Goal: Task Accomplishment & Management: Manage account settings

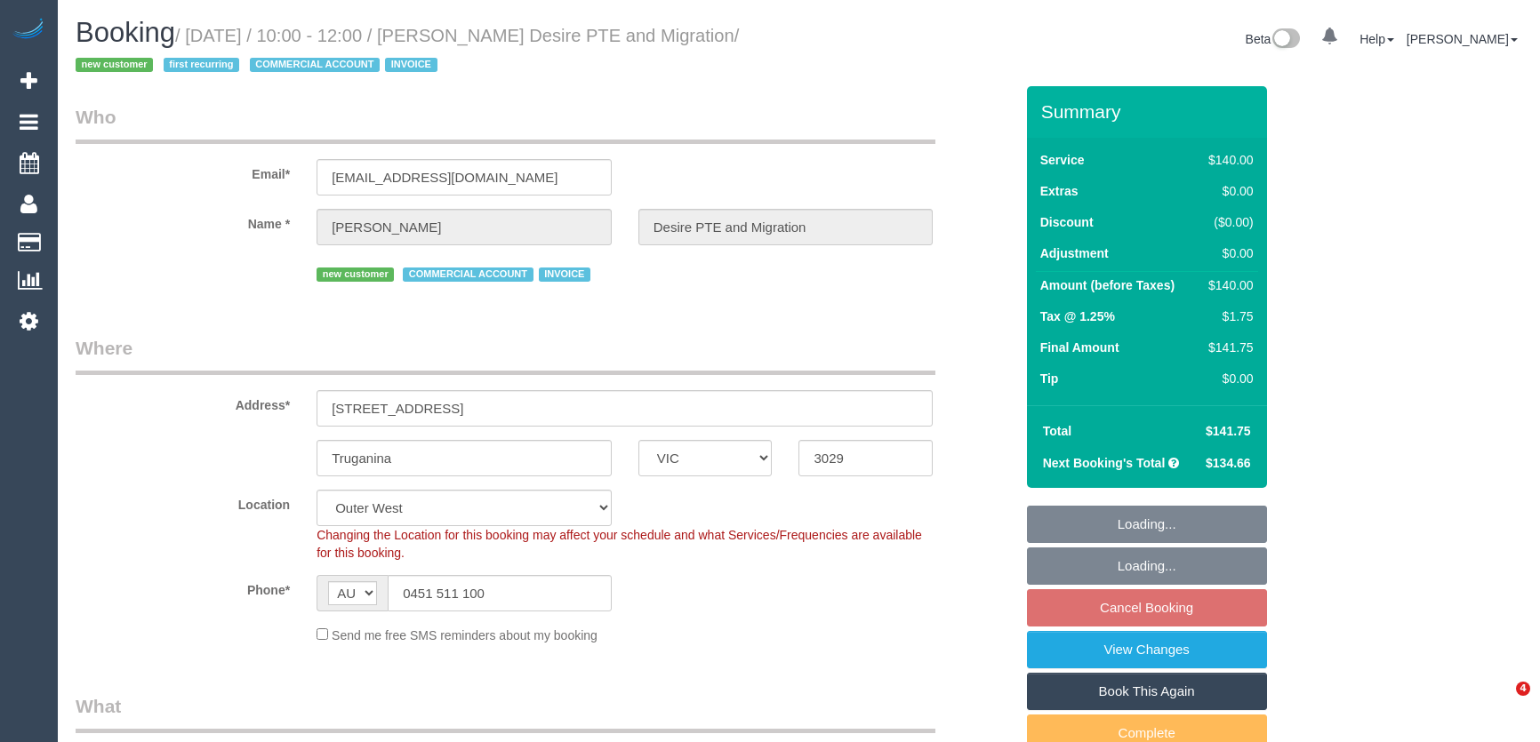
select select "VIC"
select select "number:28"
select select "number:14"
select select "number:19"
select select "number:23"
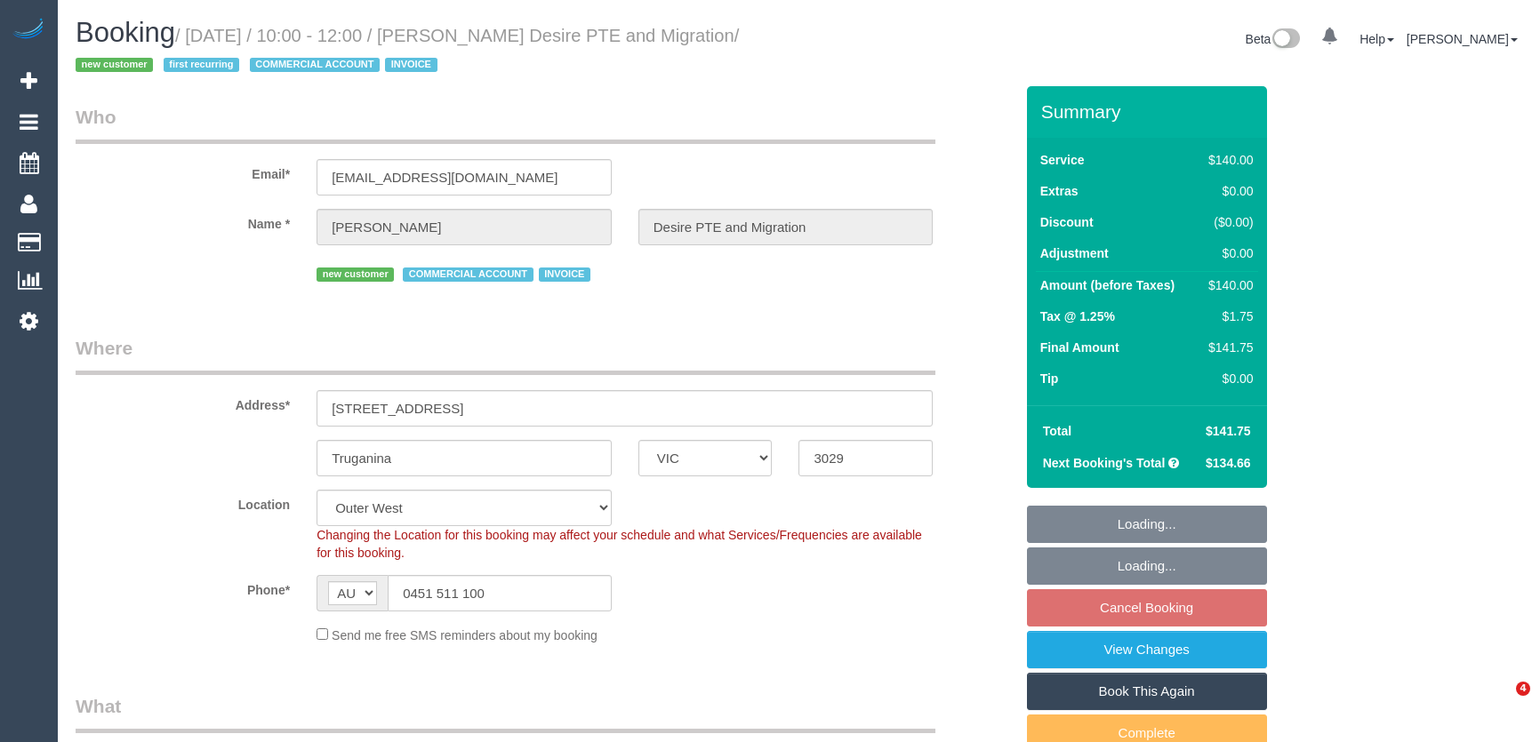
select select "object:1242"
select select "spot1"
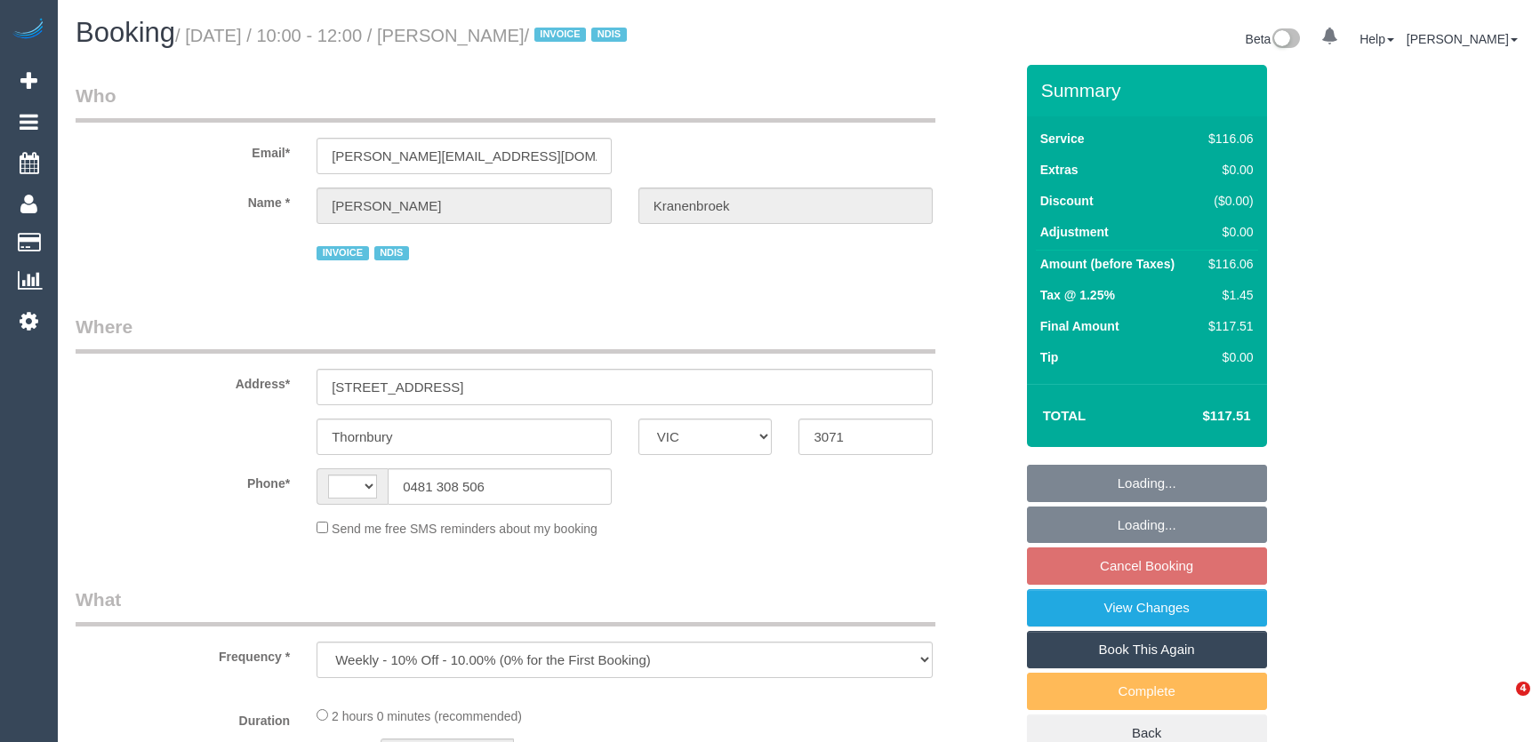
select select "VIC"
select select "string:AU"
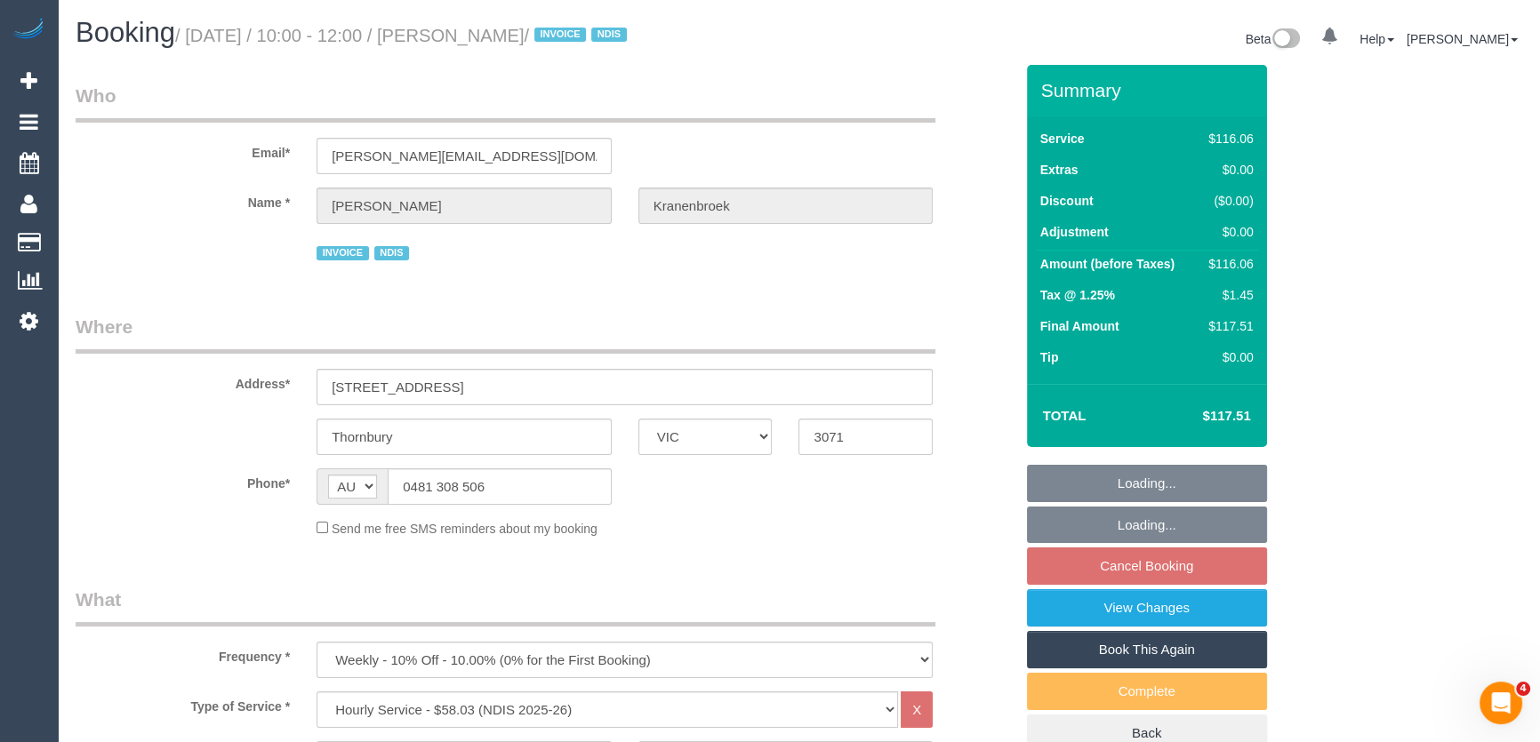
select select "spot1"
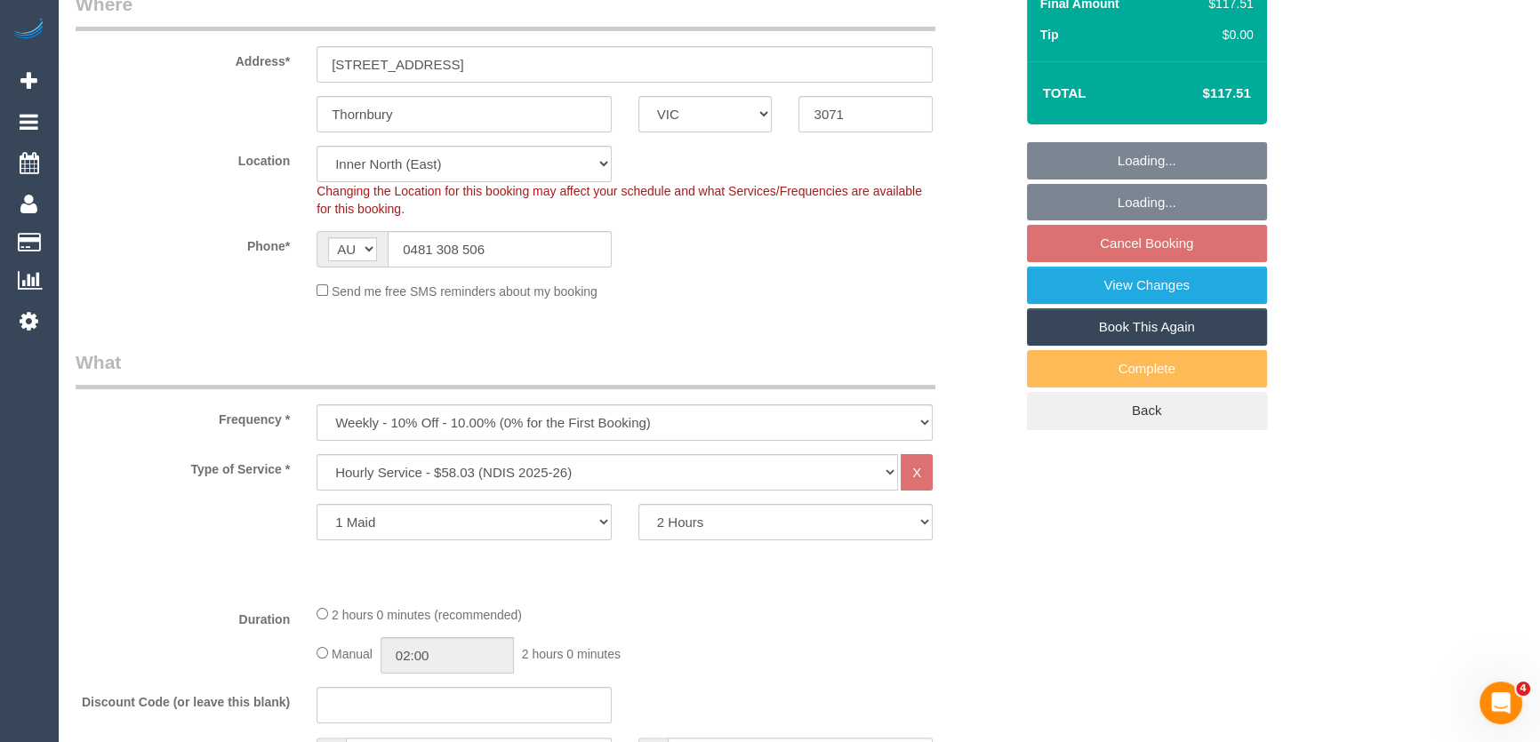
select select "object:1555"
select select "number:29"
select select "number:14"
select select "number:19"
select select "number:23"
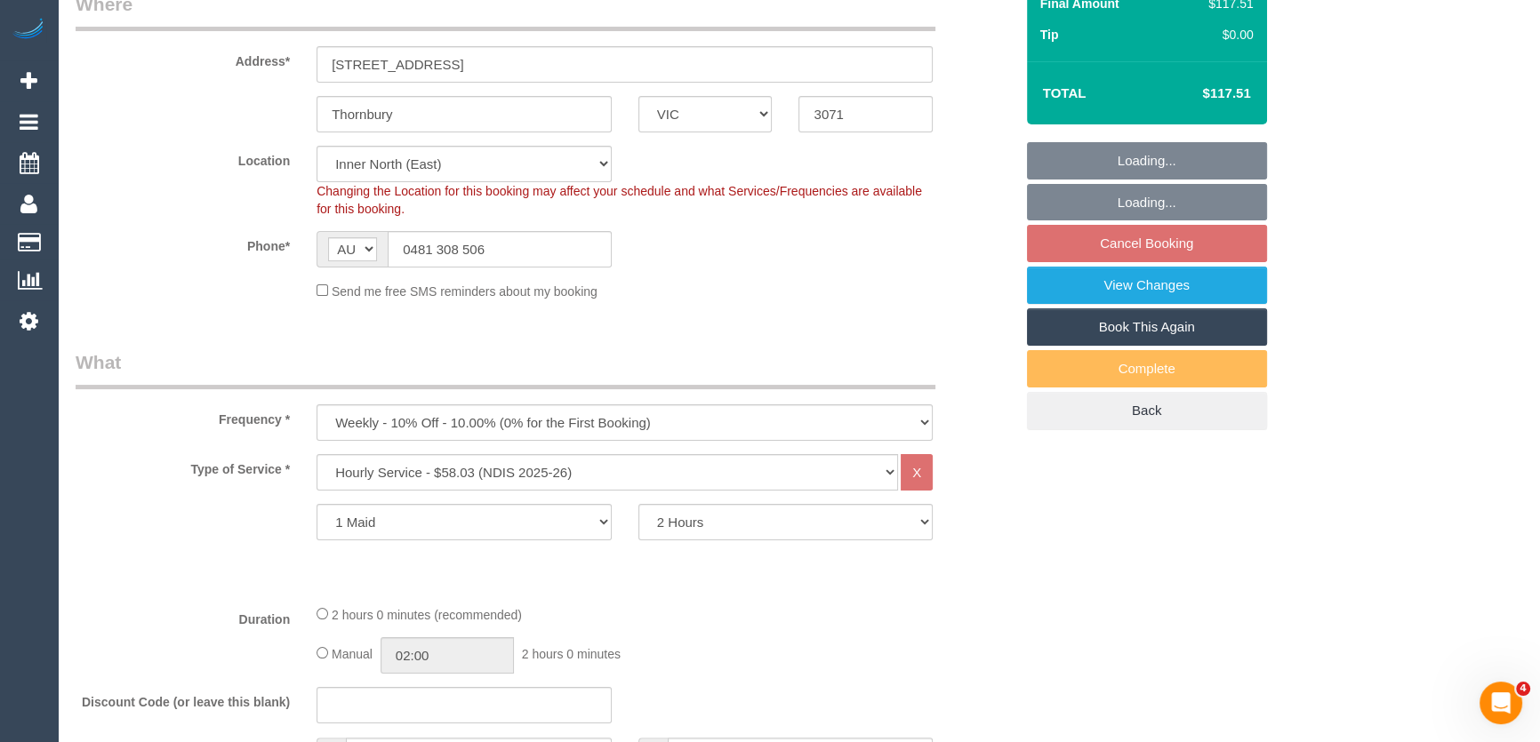
select select "number:34"
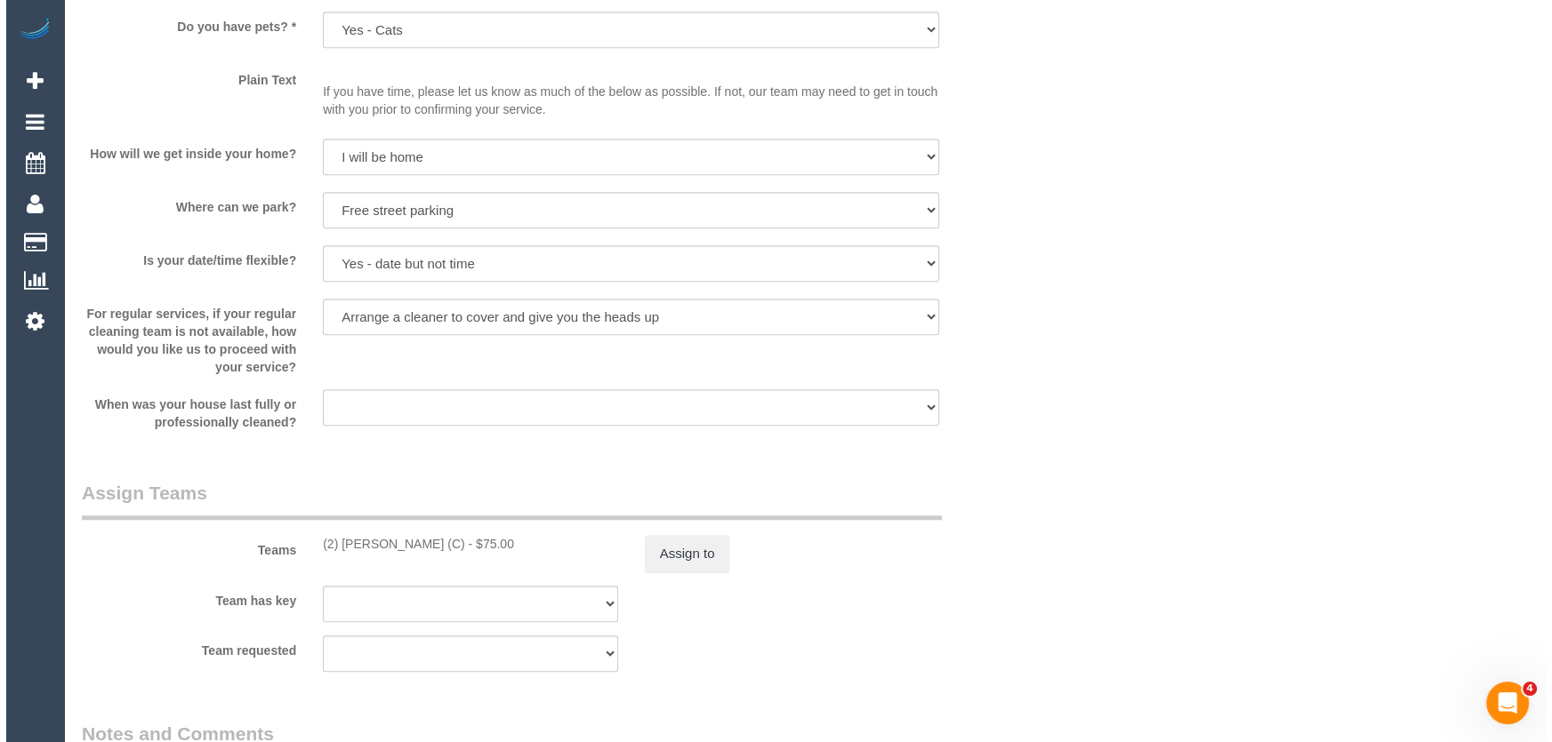
scroll to position [1858, 0]
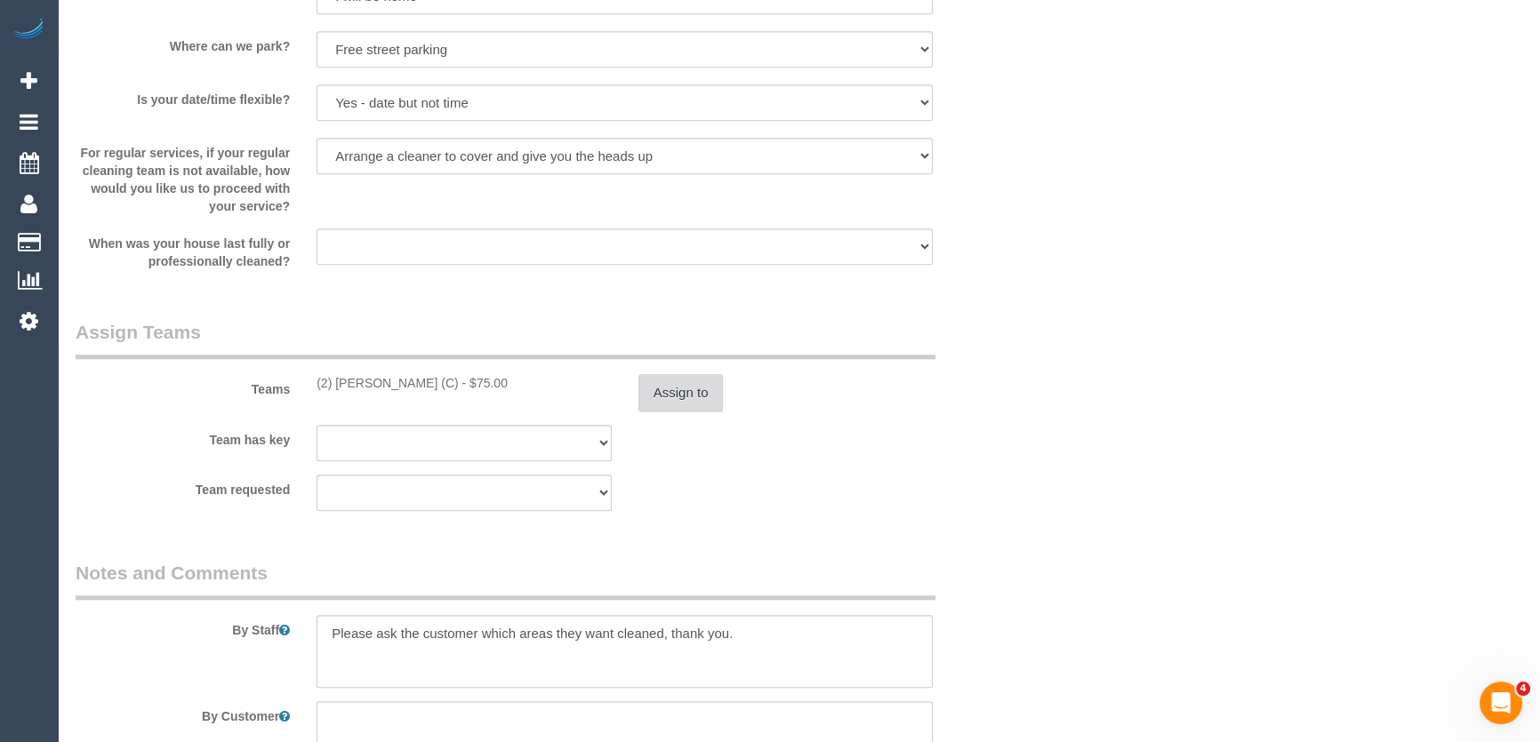
click at [644, 398] on button "Assign to" at bounding box center [680, 392] width 85 height 37
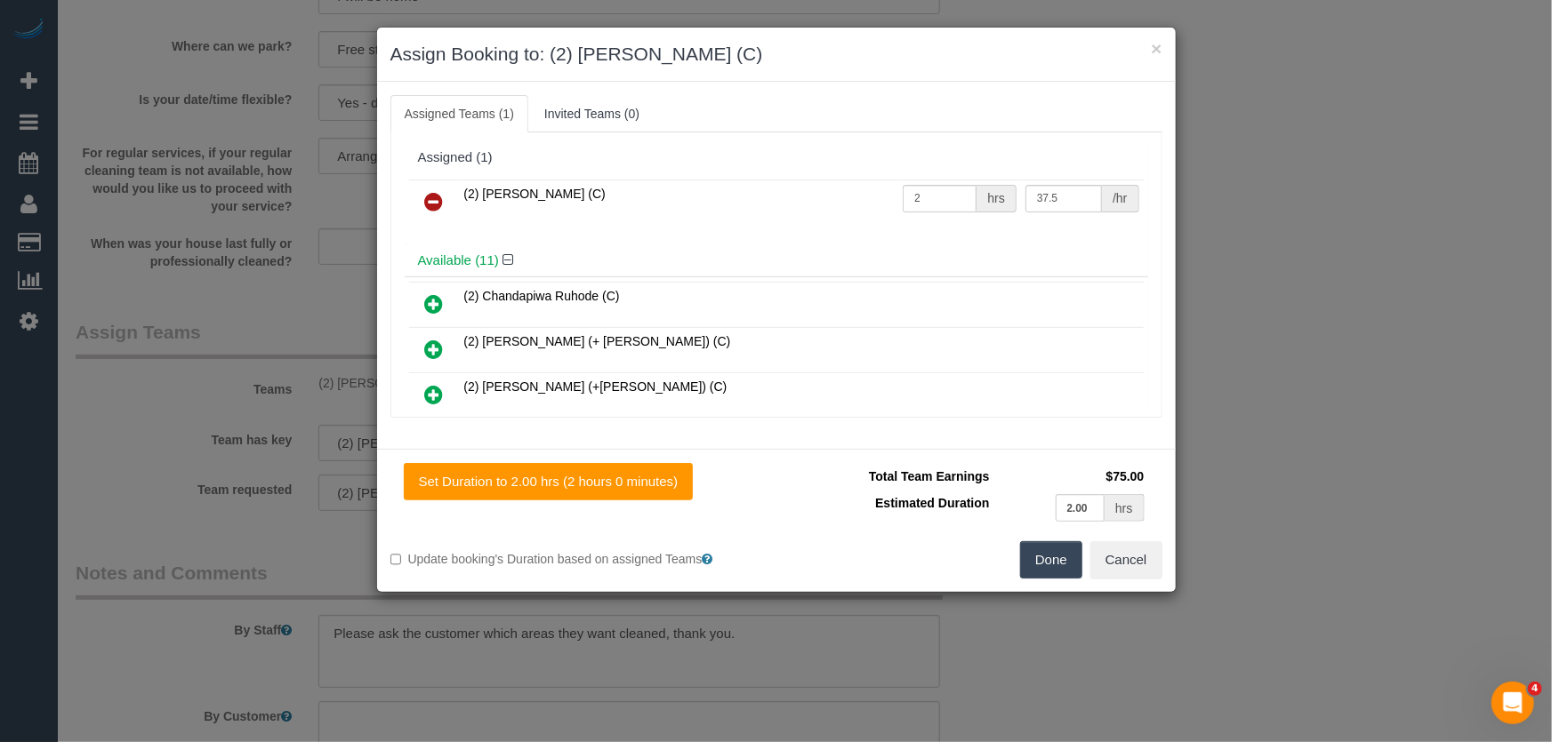
click at [440, 199] on icon at bounding box center [434, 201] width 19 height 21
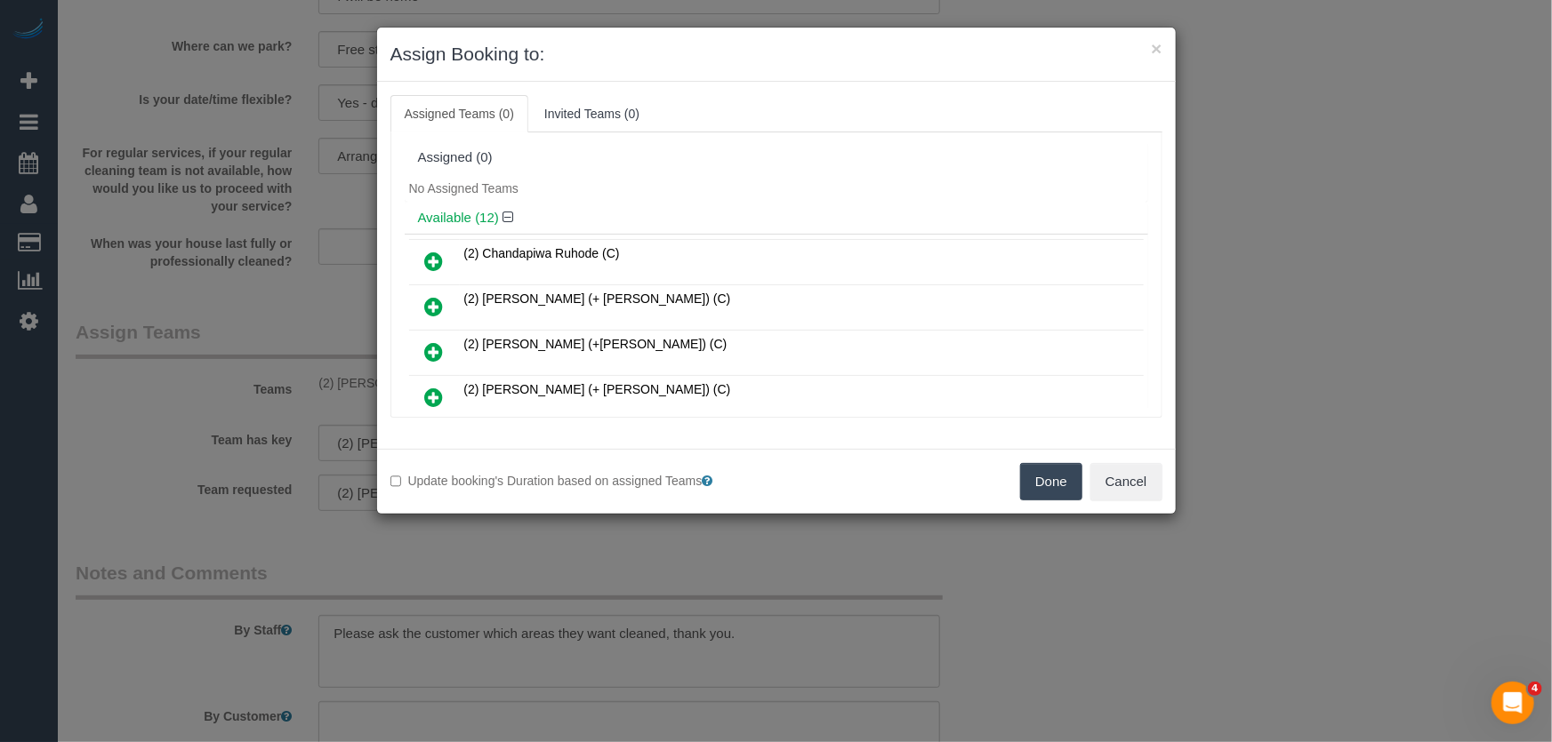
scroll to position [423, 0]
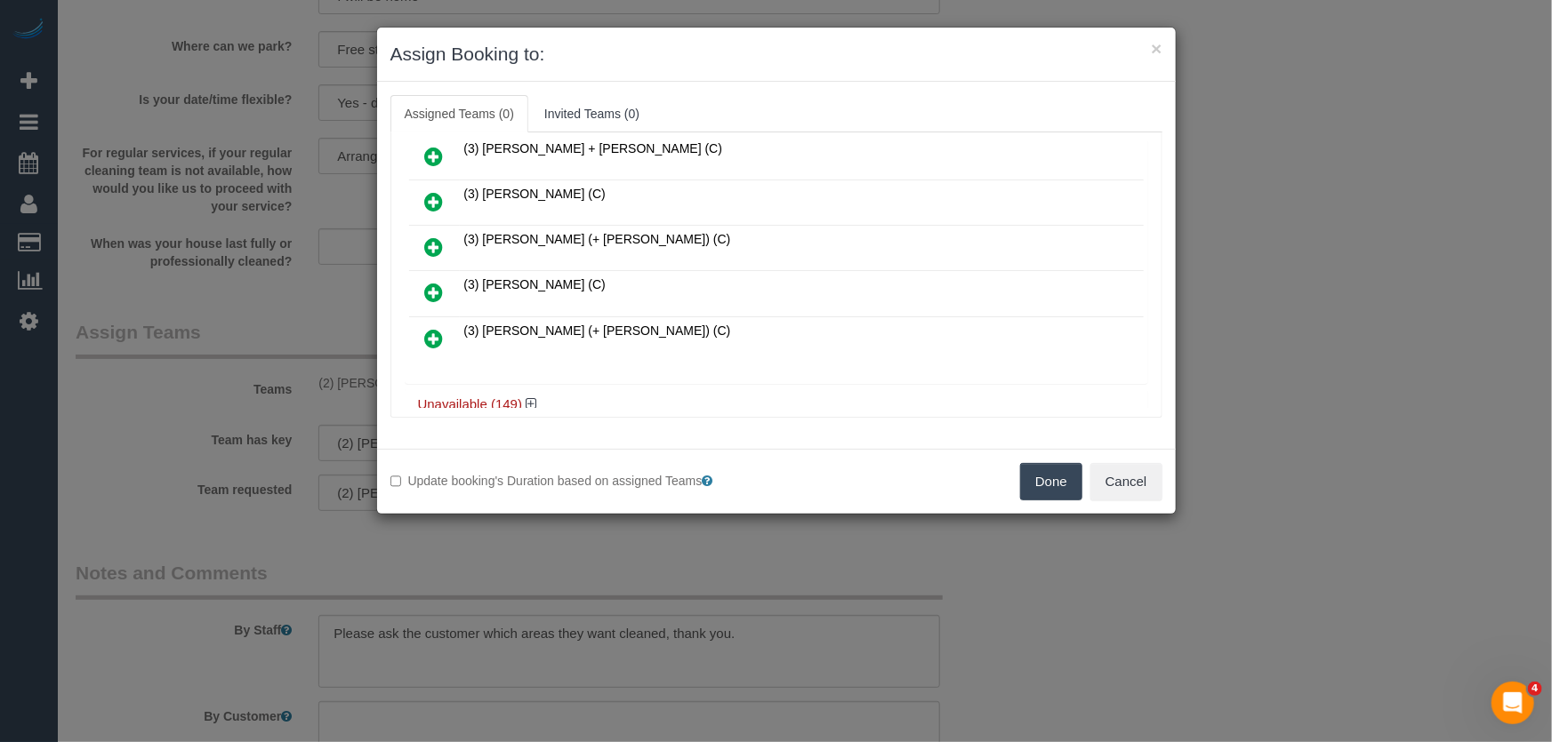
click at [436, 283] on icon at bounding box center [434, 292] width 19 height 21
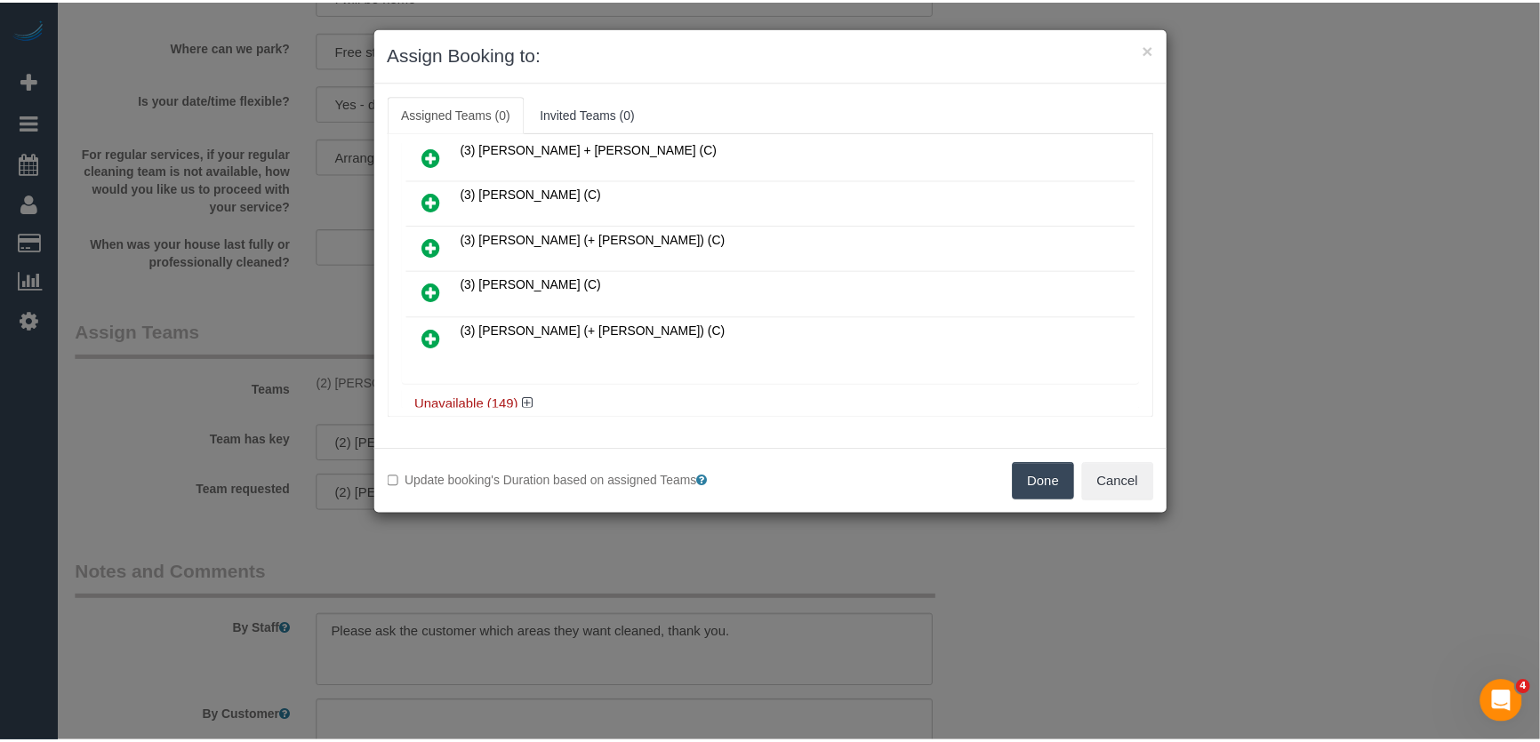
scroll to position [438, 0]
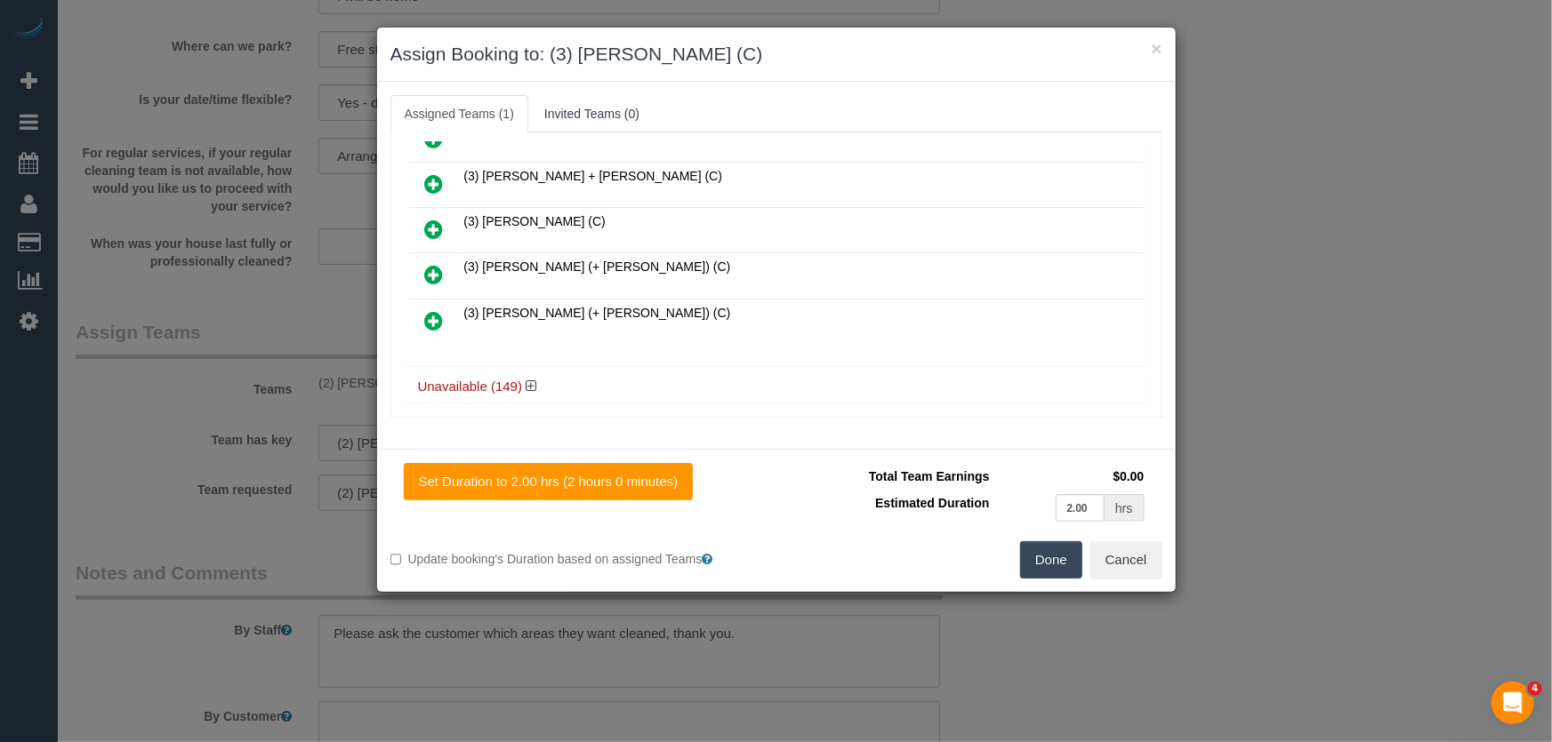
click at [1050, 578] on button "Done" at bounding box center [1051, 559] width 62 height 37
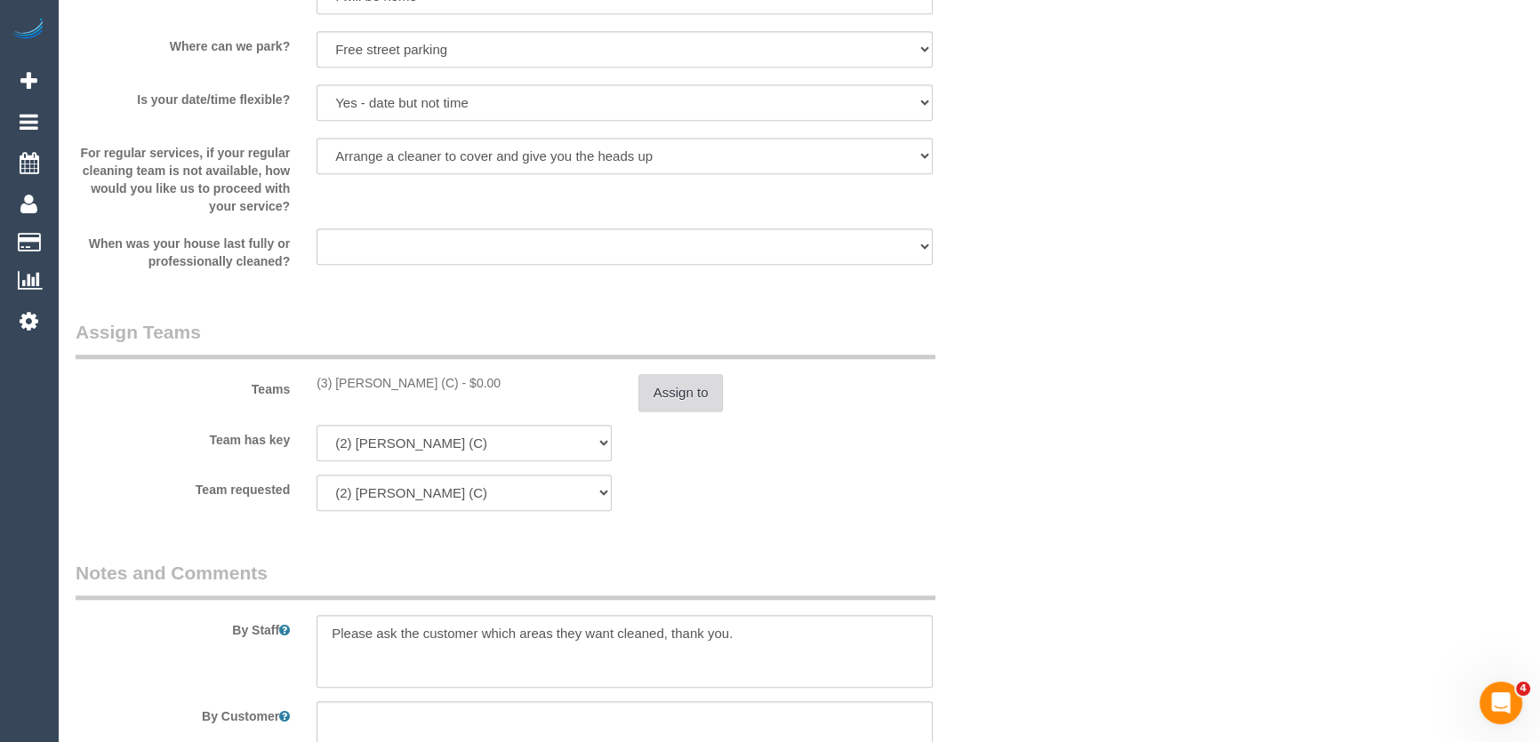
click at [685, 392] on button "Assign to" at bounding box center [680, 392] width 85 height 37
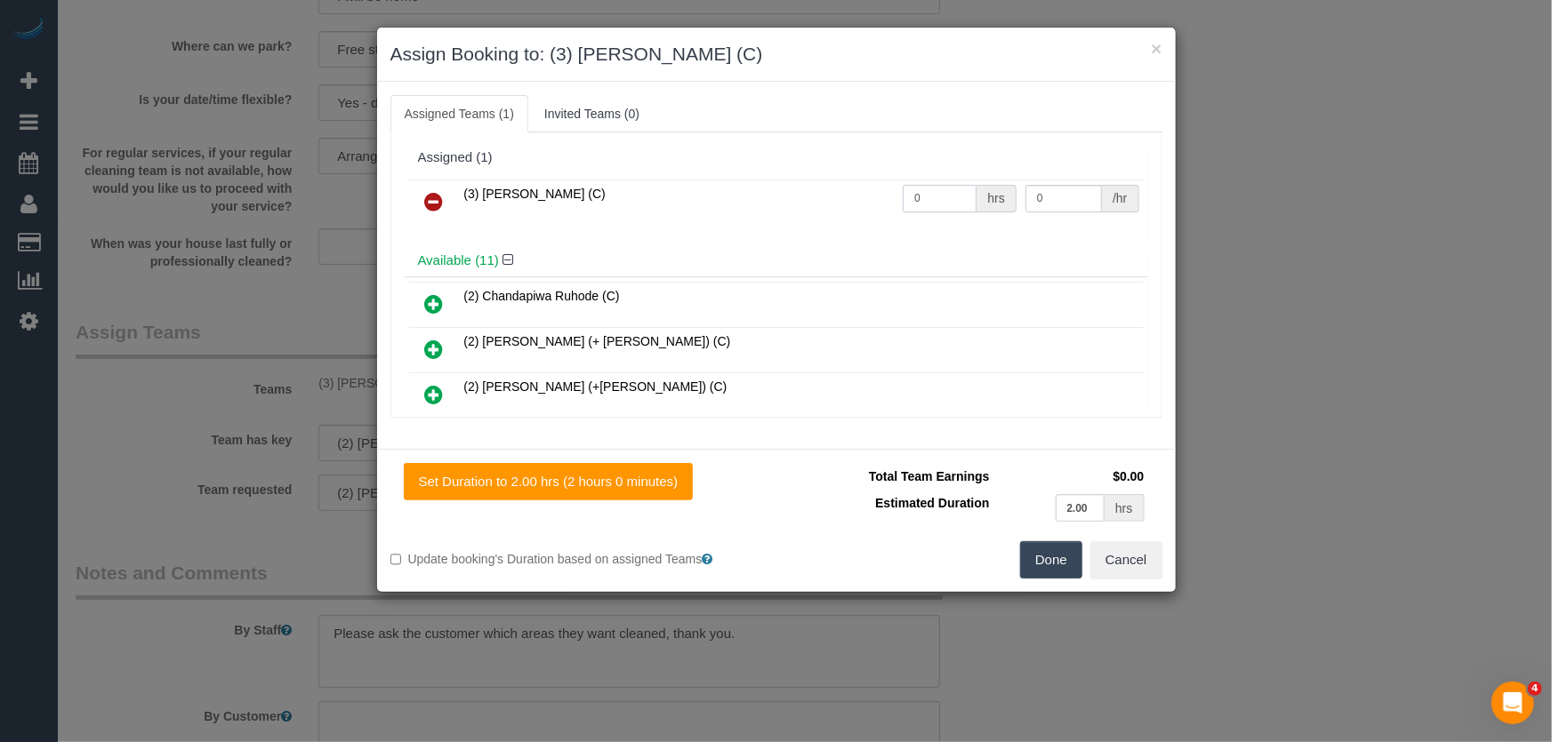
click at [954, 194] on input "0" at bounding box center [939, 199] width 74 height 28
type input "2"
type input "35"
drag, startPoint x: 1057, startPoint y: 561, endPoint x: 1048, endPoint y: 556, distance: 10.4
click at [1056, 560] on button "Done" at bounding box center [1051, 559] width 62 height 37
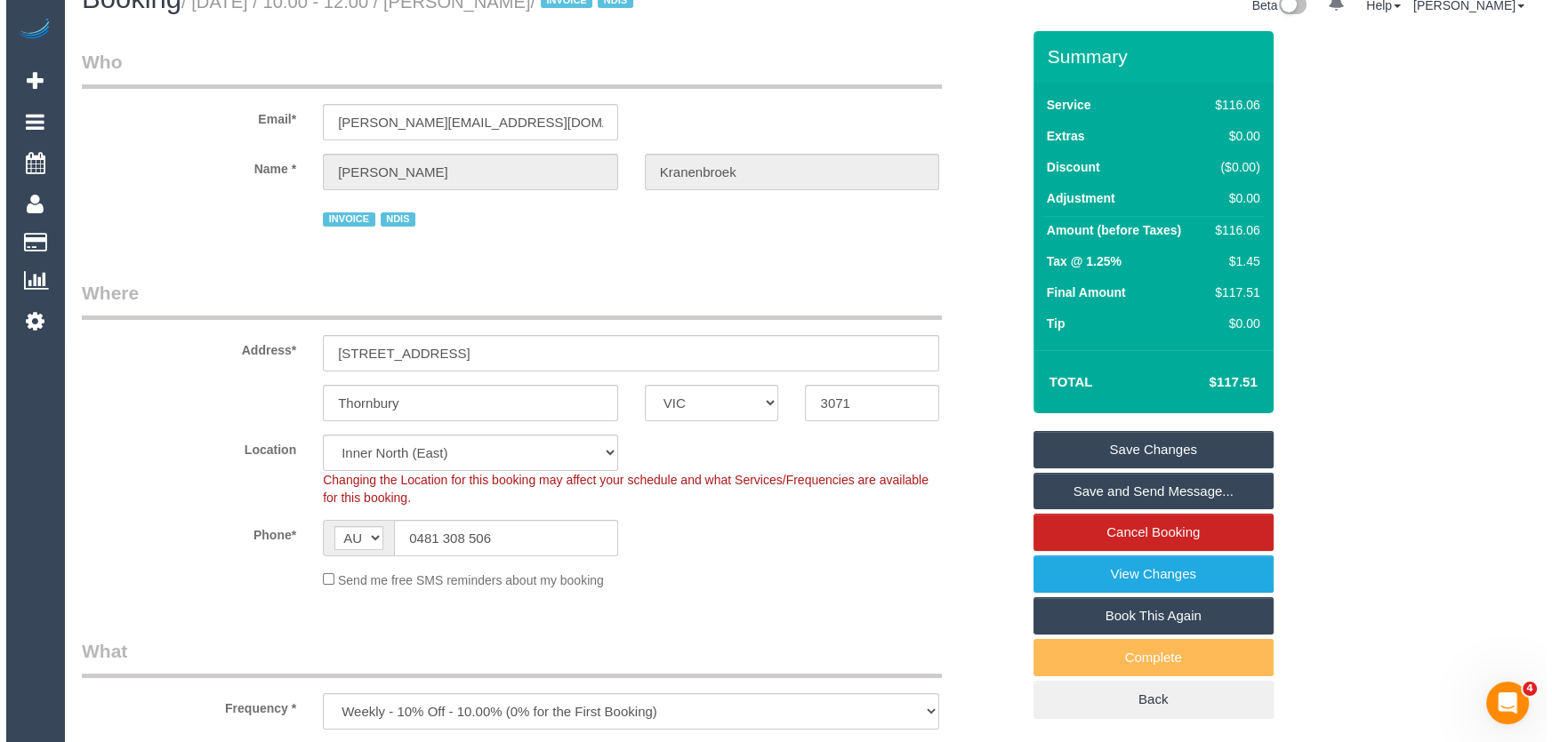
scroll to position [0, 0]
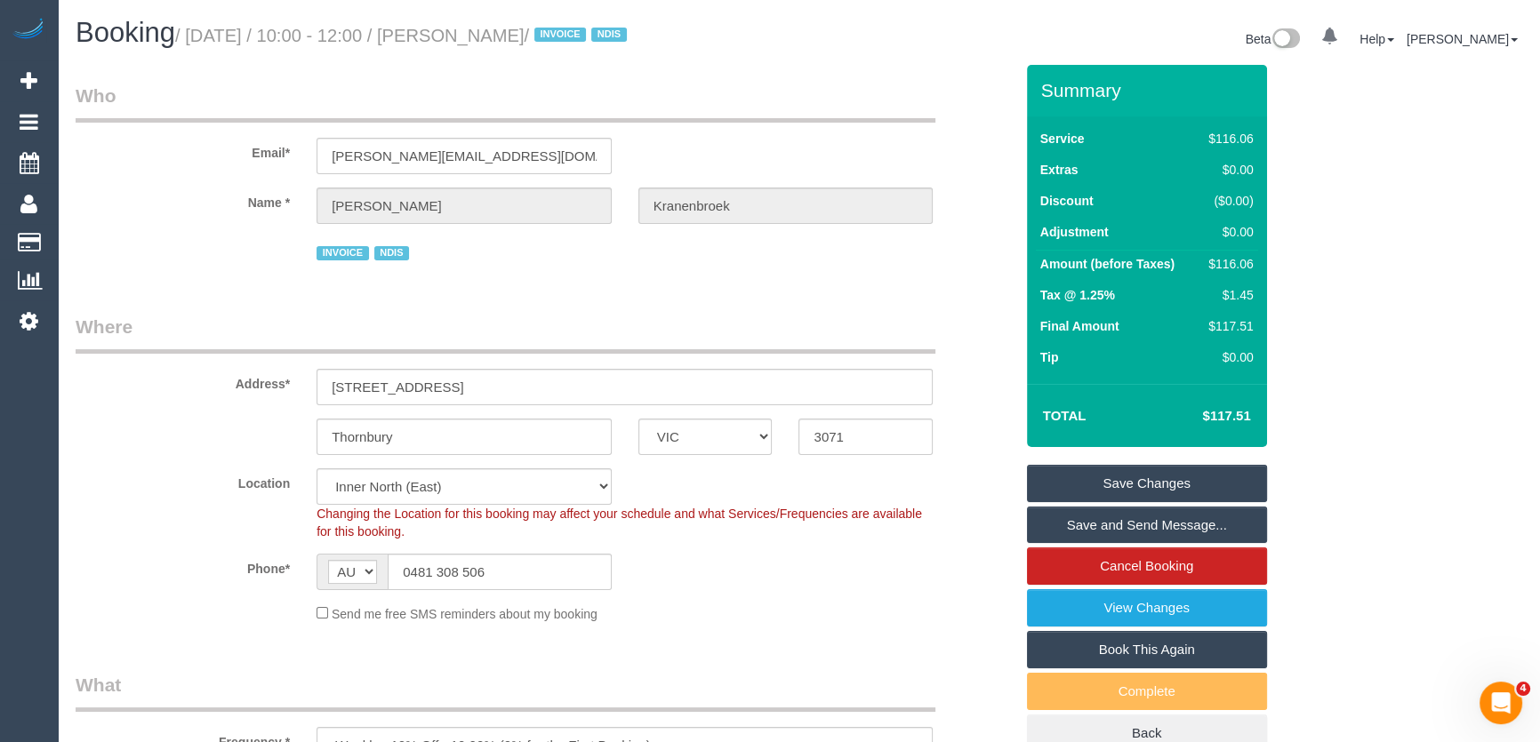
click at [507, 38] on small "/ September 19, 2025 / 10:00 - 12:00 / Fiona Kranenbroek / INVOICE NDIS" at bounding box center [403, 36] width 457 height 20
copy small "Fiona Kranenbroek"
click at [498, 62] on div "Booking / September 19, 2025 / 10:00 - 12:00 / Fiona Kranenbroek / INVOICE NDIS…" at bounding box center [798, 41] width 1473 height 47
click at [509, 36] on small "/ September 19, 2025 / 10:00 - 12:00 / Fiona Kranenbroek / INVOICE NDIS" at bounding box center [403, 36] width 457 height 20
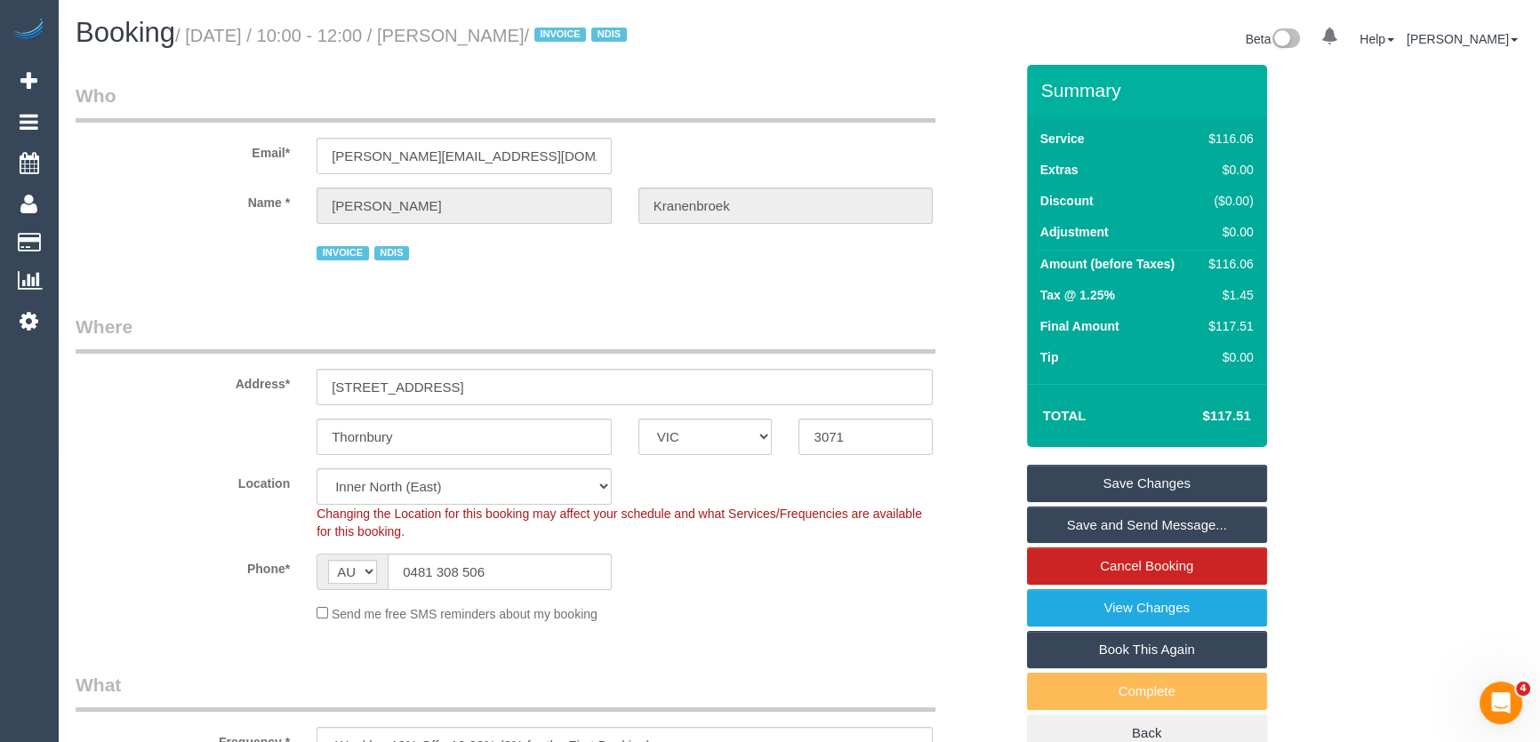
click at [509, 36] on small "/ September 19, 2025 / 10:00 - 12:00 / Fiona Kranenbroek / INVOICE NDIS" at bounding box center [403, 36] width 457 height 20
copy small "Fiona Kranenbroek"
click at [1109, 484] on link "Save Changes" at bounding box center [1147, 483] width 240 height 37
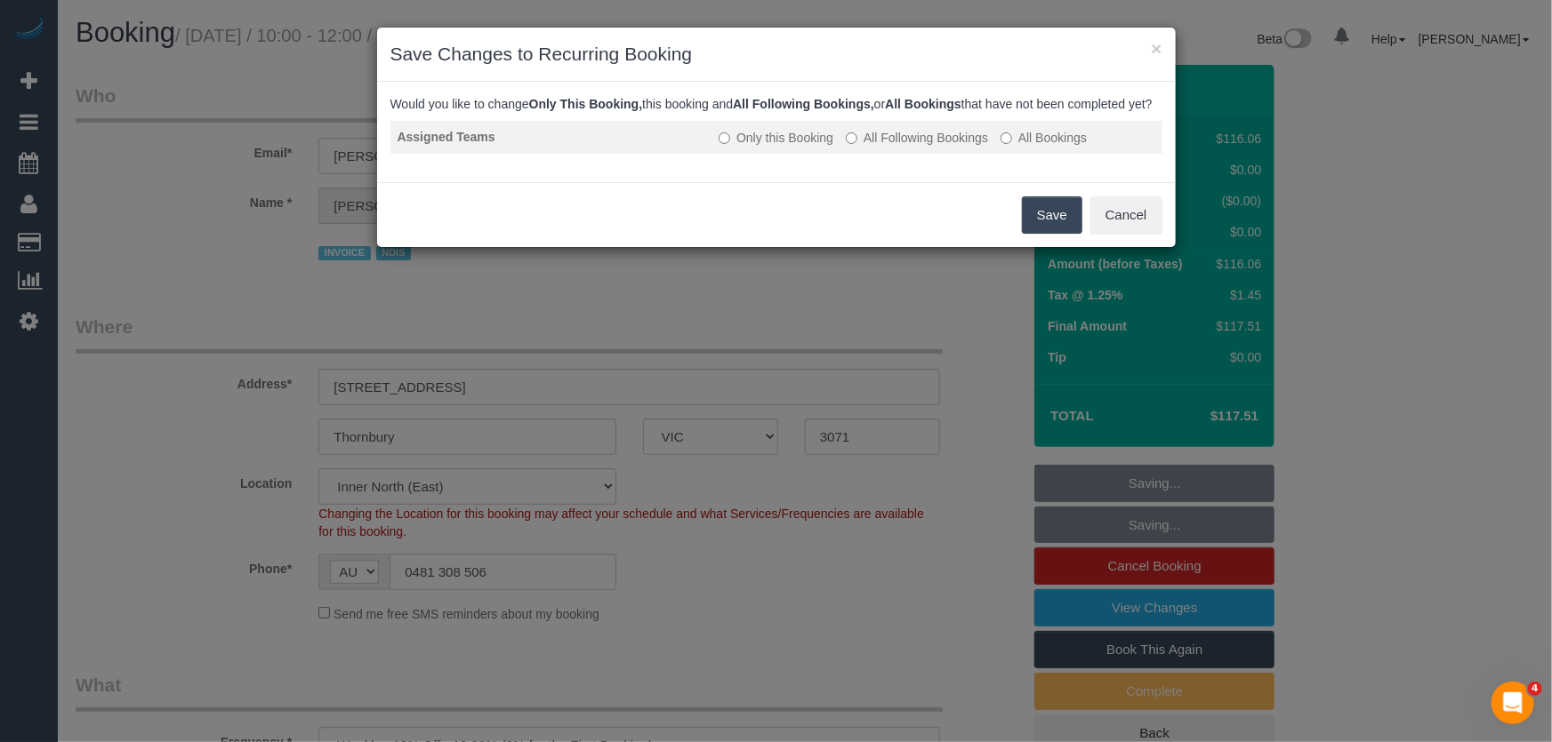
click at [918, 147] on label "All Following Bookings" at bounding box center [917, 138] width 142 height 18
click at [1042, 225] on button "Save" at bounding box center [1052, 215] width 60 height 37
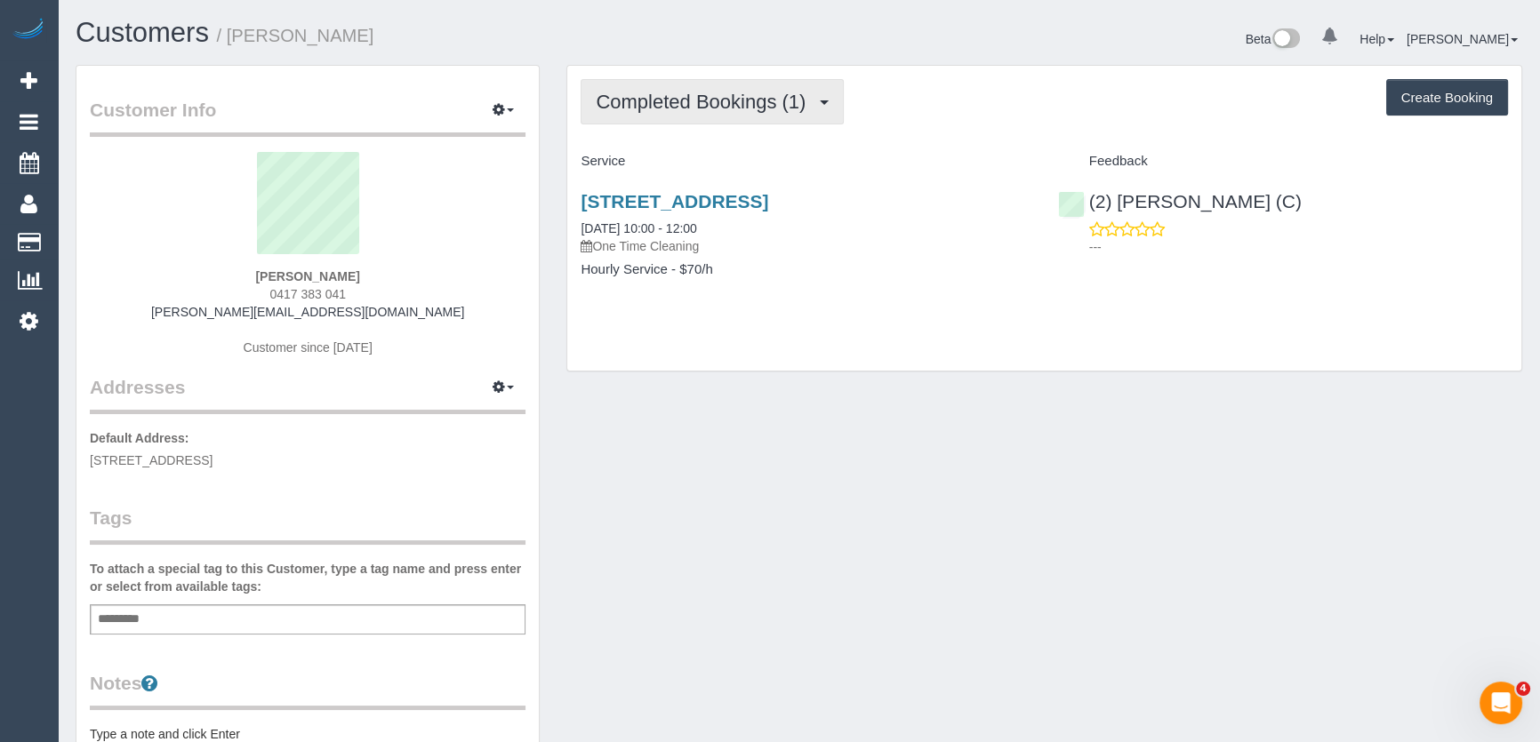
click at [782, 114] on button "Completed Bookings (1)" at bounding box center [712, 101] width 263 height 45
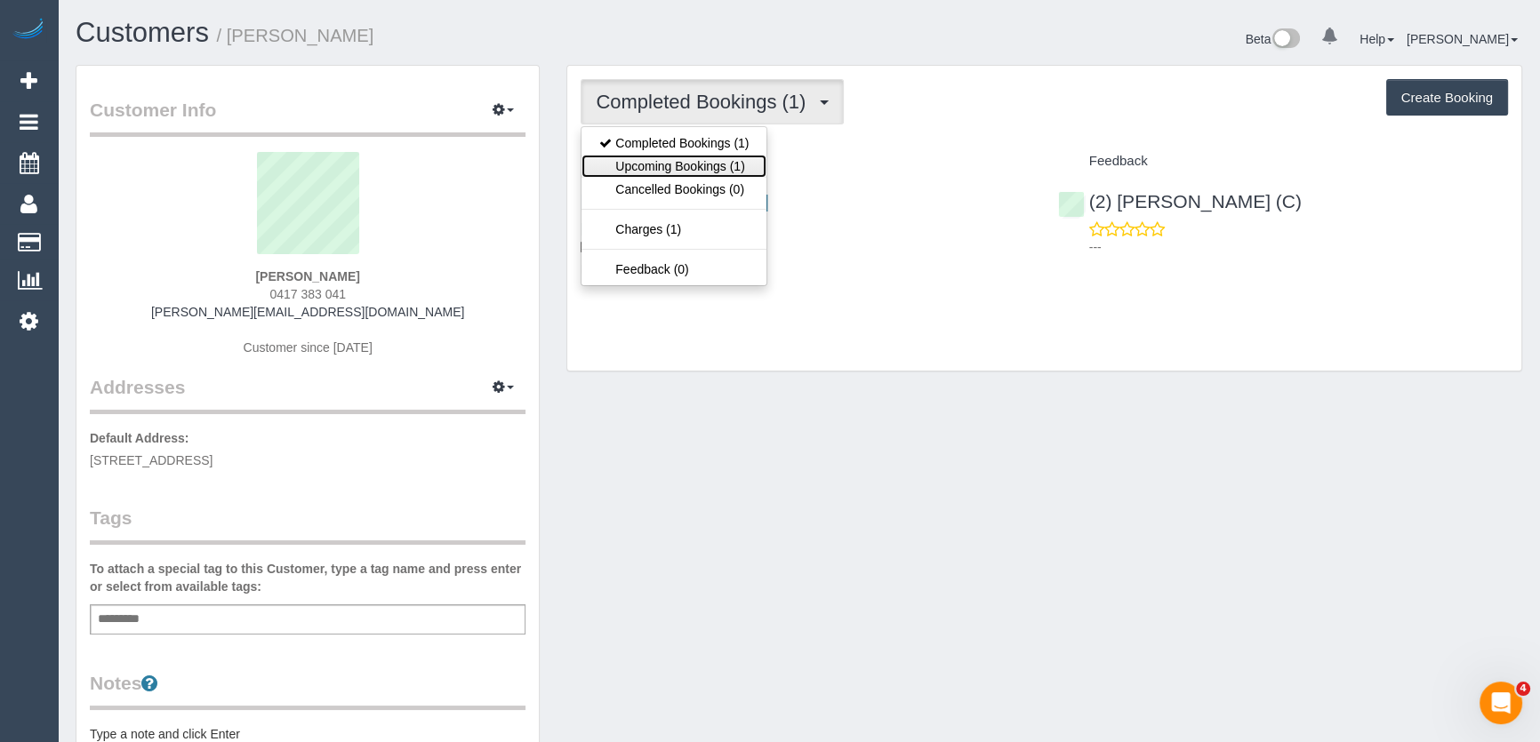
click at [750, 163] on link "Upcoming Bookings (1)" at bounding box center [674, 166] width 185 height 23
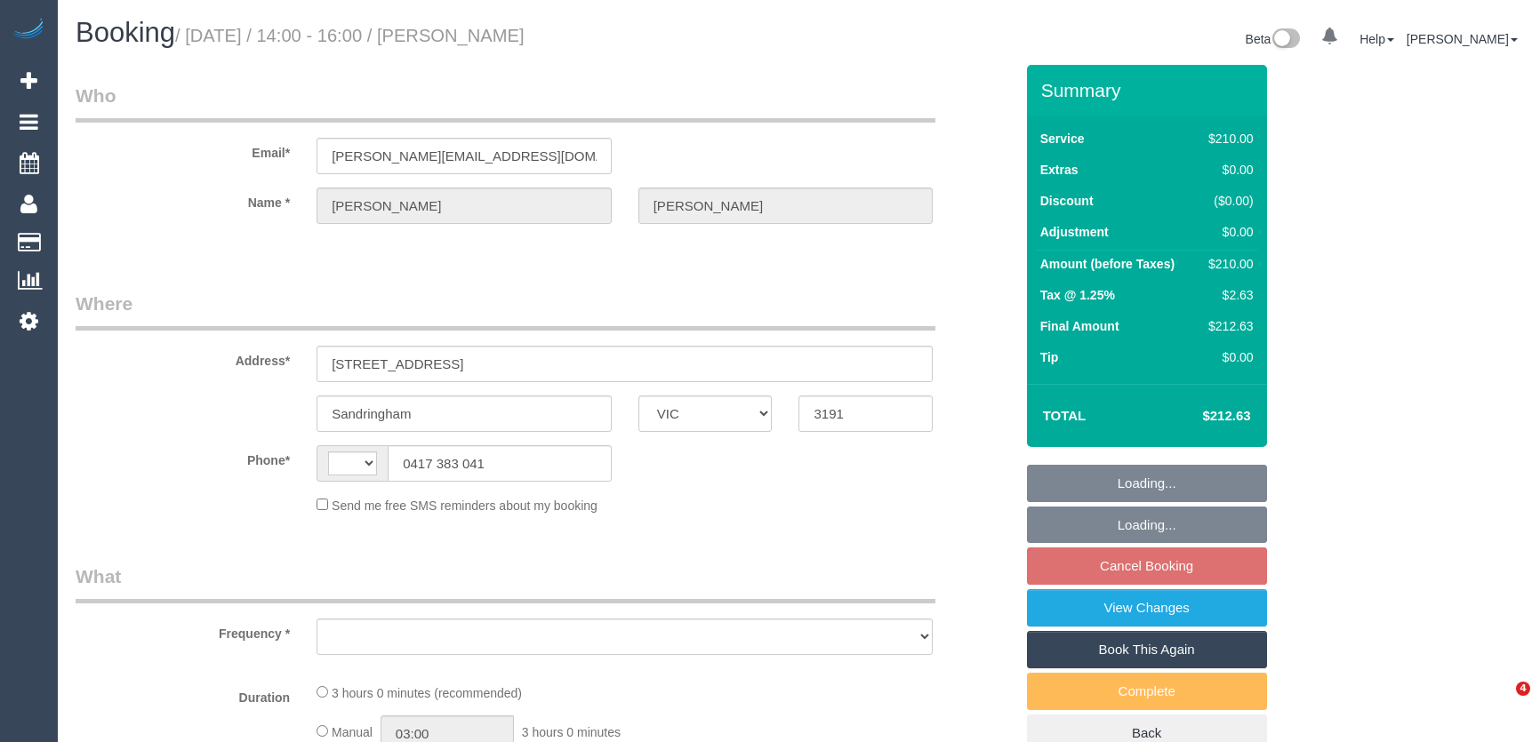
select select "VIC"
select select "object:281"
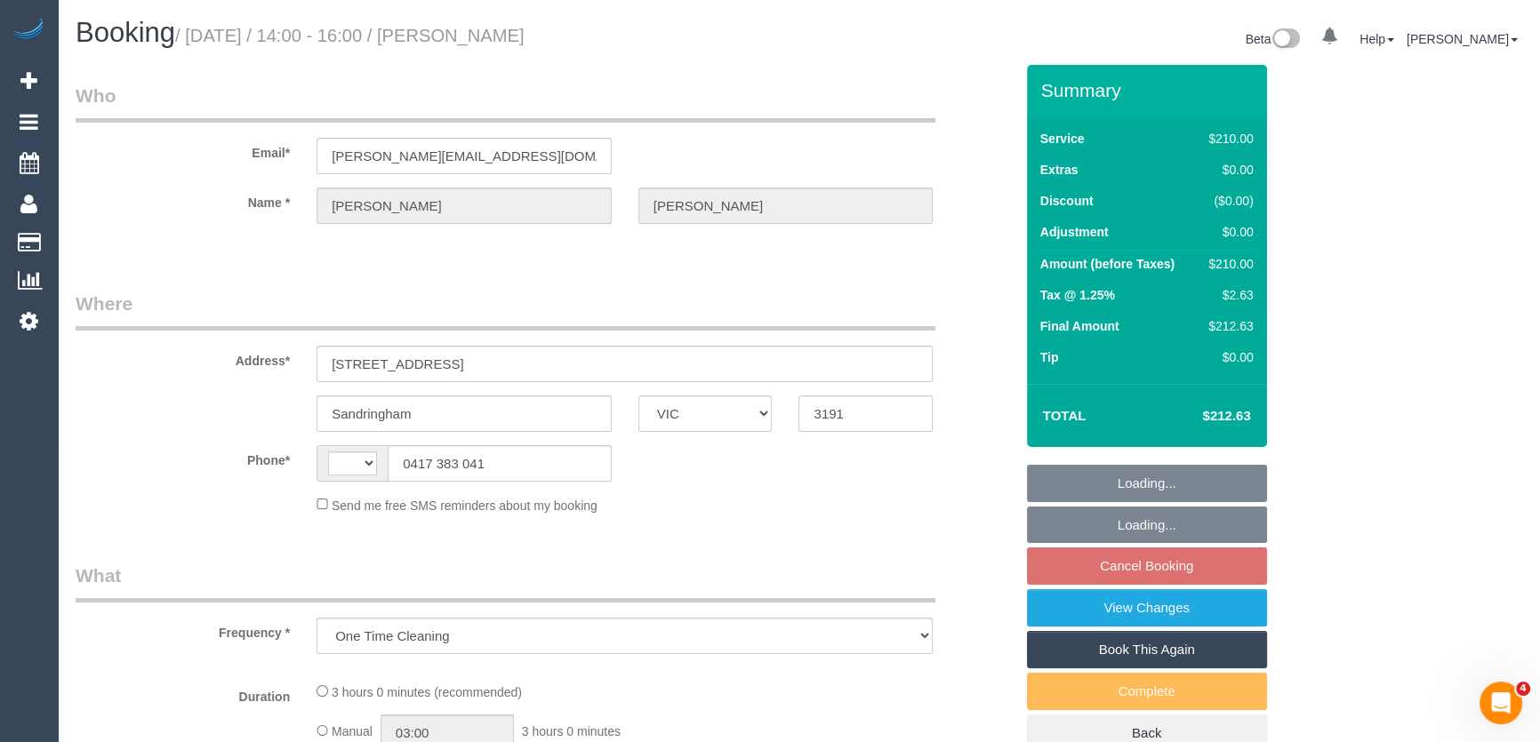
select select "string:AU"
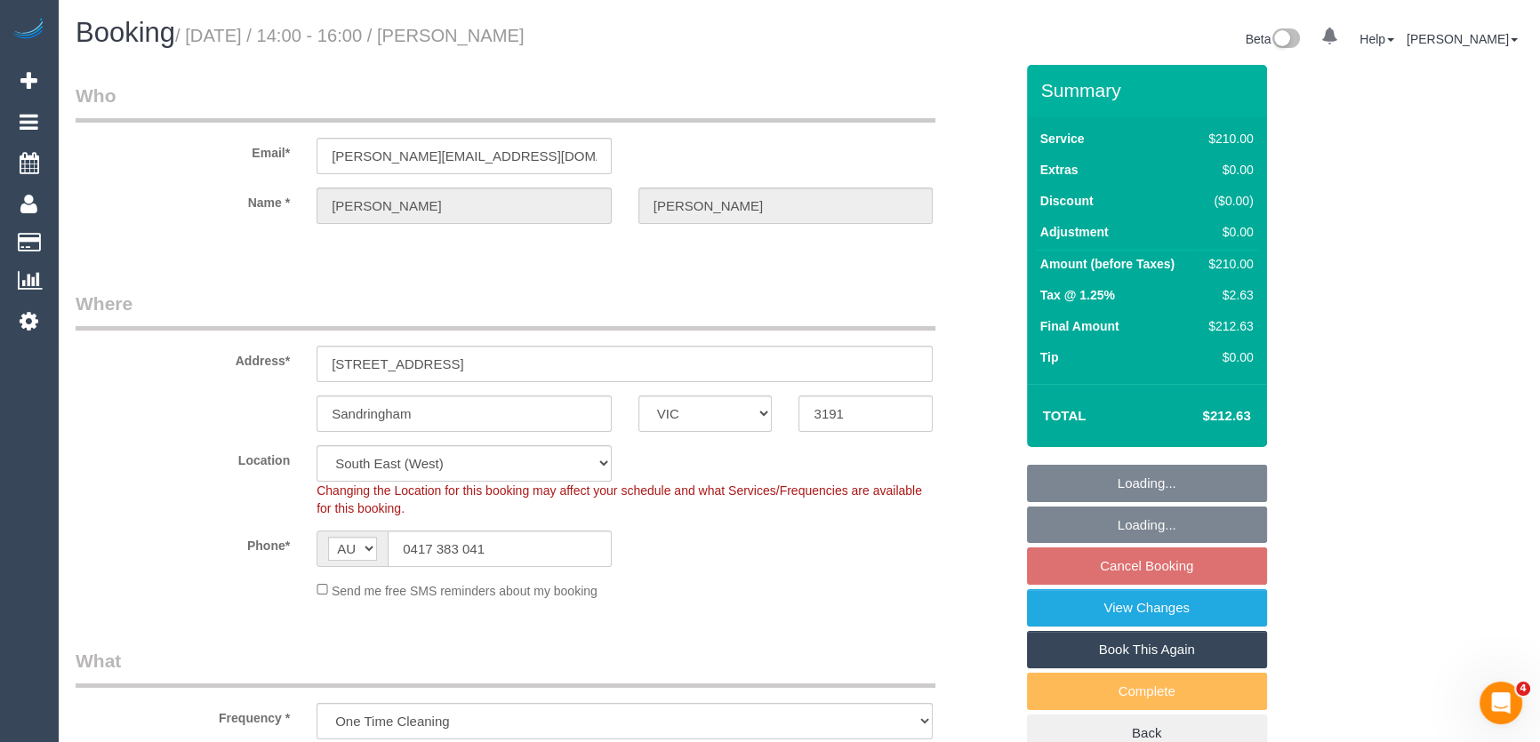
select select "object:1059"
select select "string:stripe-pm_1S88Dv2GScqysDRVgFPCA98n"
select select "spot2"
select select "number:28"
select select "number:16"
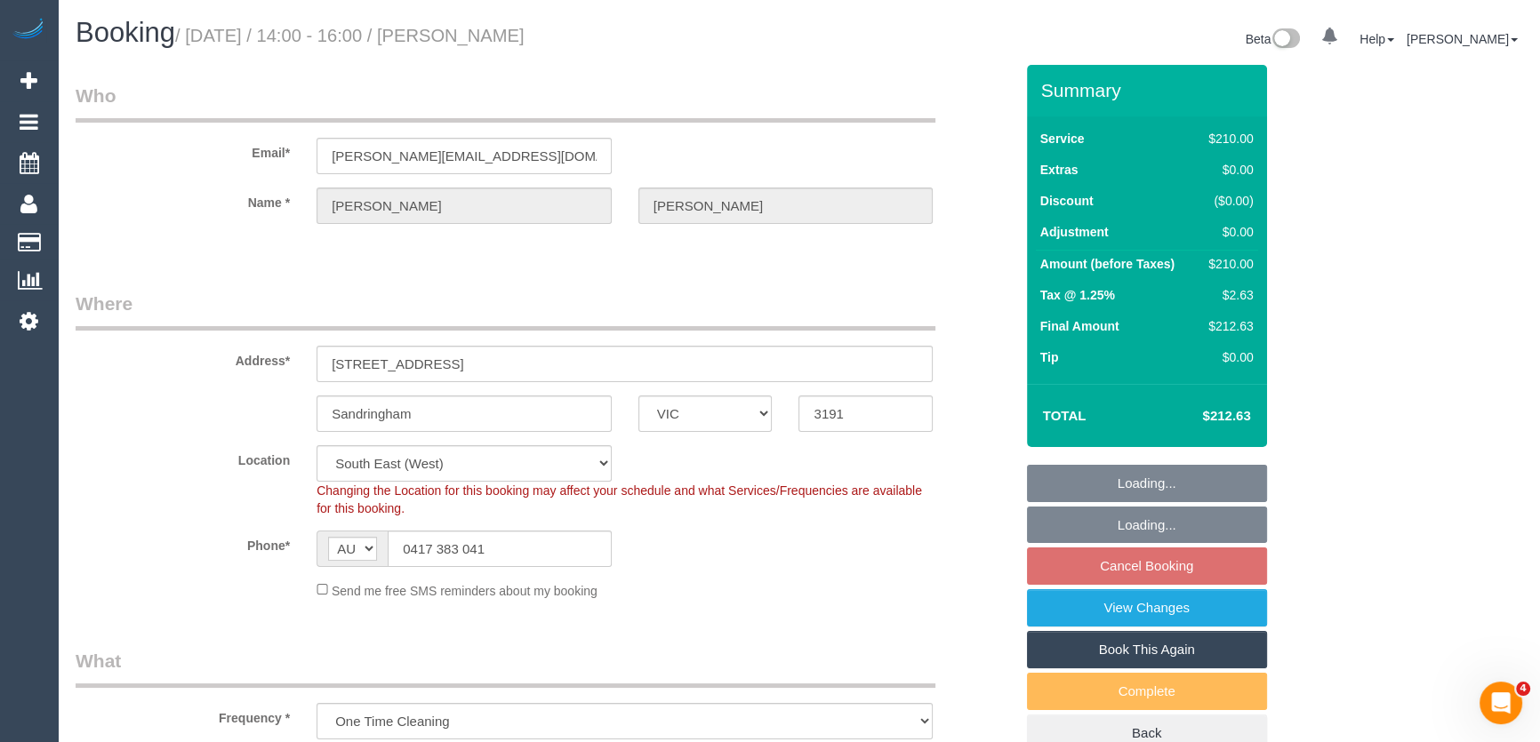
select select "number:19"
select select "number:25"
select select "number:35"
select select "number:13"
select select "180"
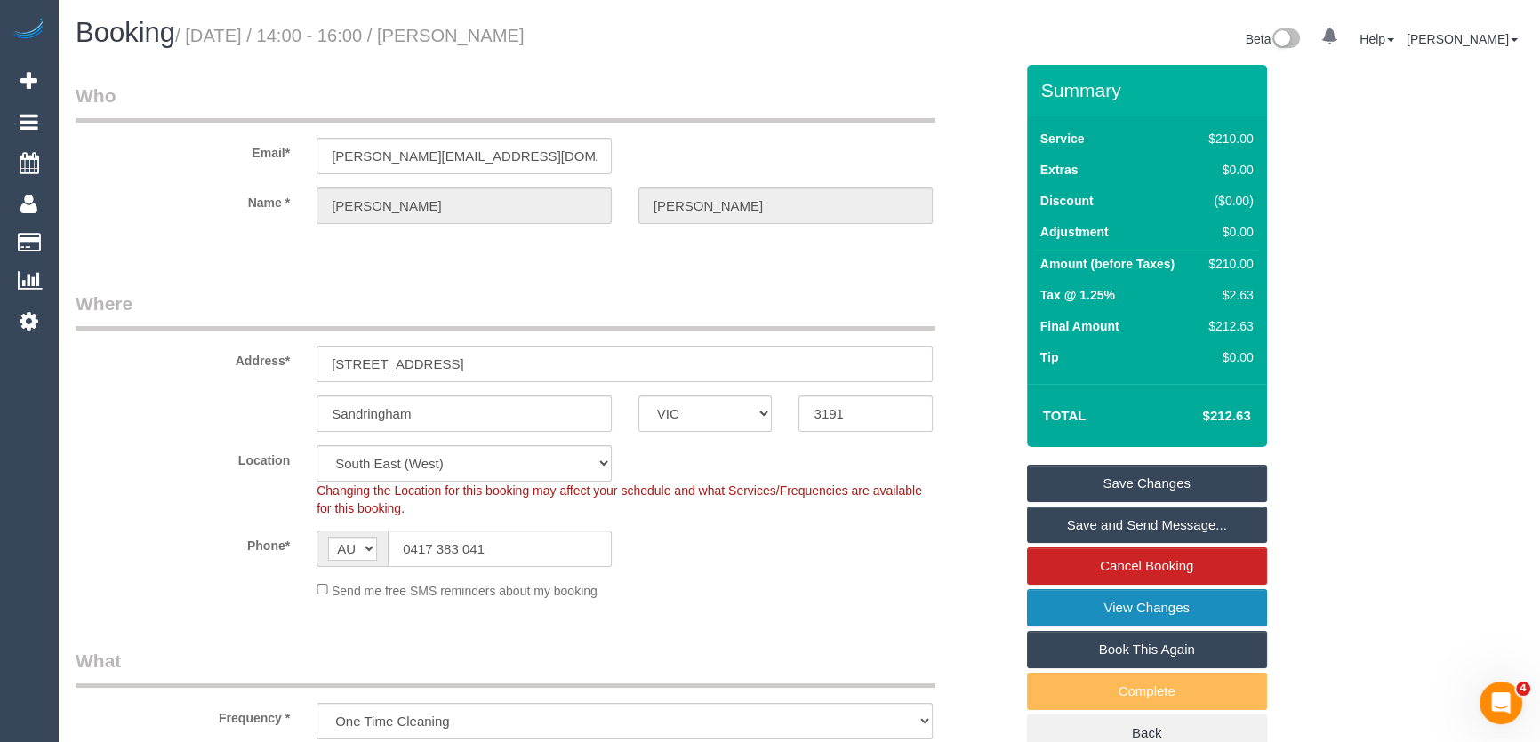
click at [1078, 614] on link "View Changes" at bounding box center [1147, 608] width 240 height 37
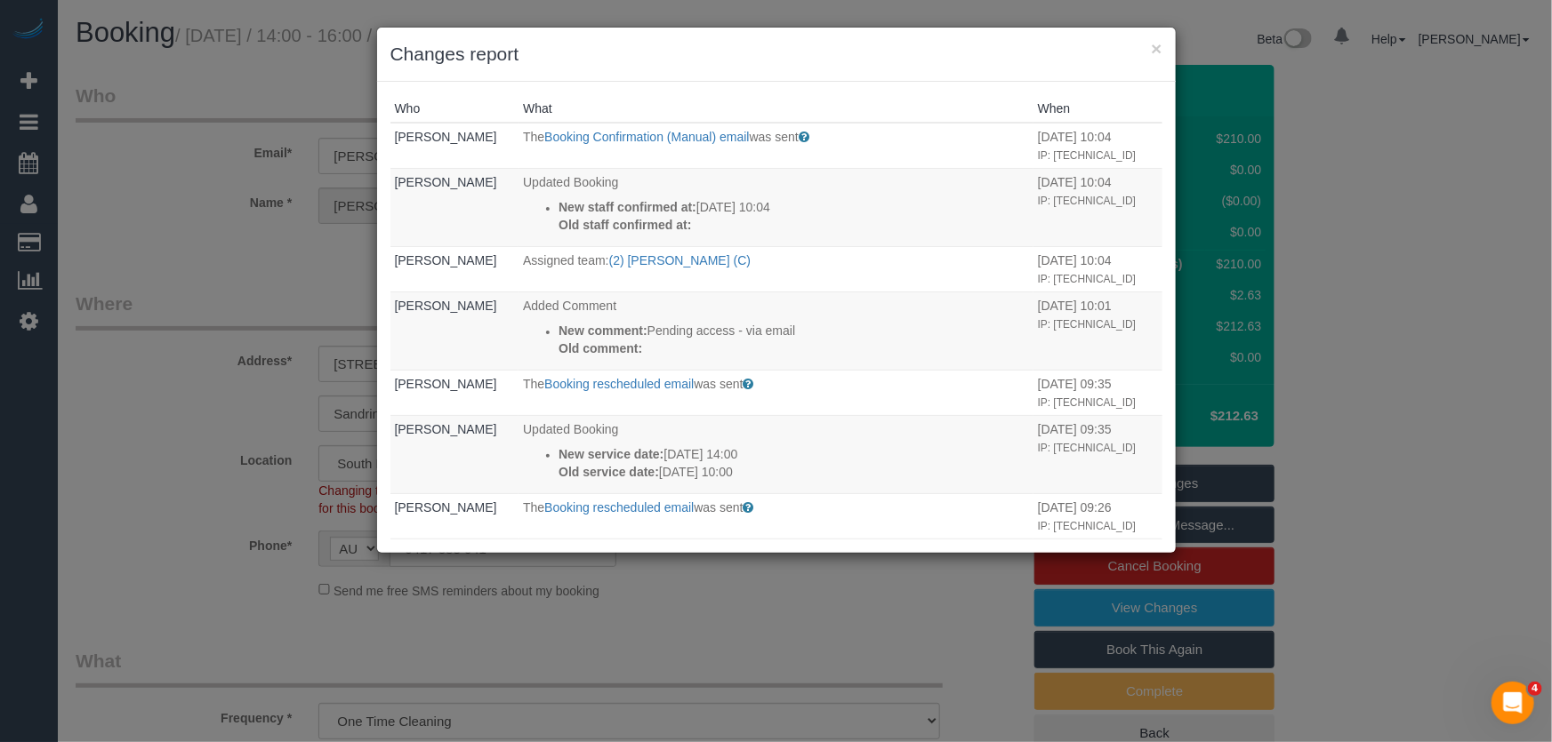
click at [895, 616] on div "× Changes report Who What When Bronie Bryant The Booking Confirmation (Manual) …" at bounding box center [776, 371] width 1552 height 742
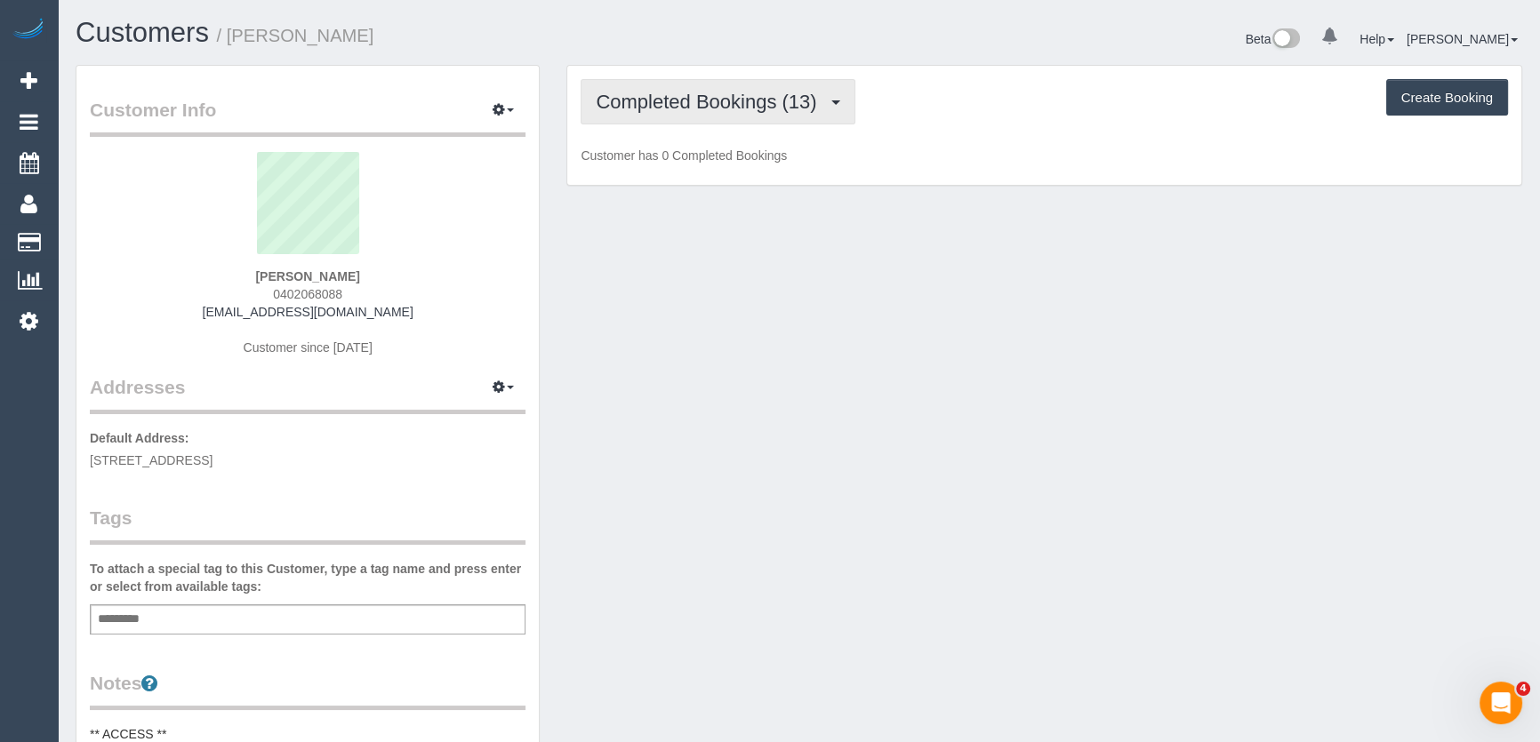
click at [793, 108] on span "Completed Bookings (13)" at bounding box center [710, 102] width 229 height 22
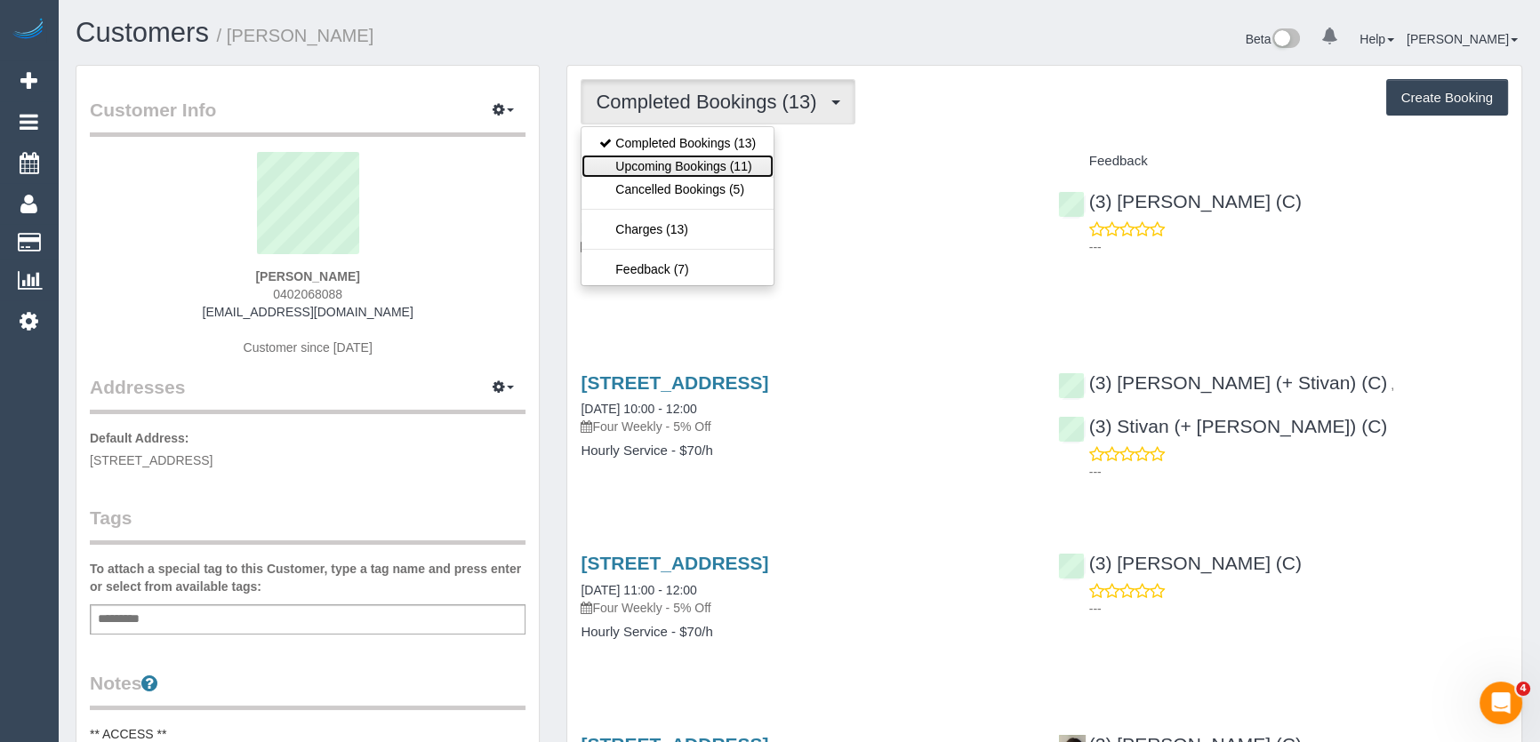
click at [754, 166] on link "Upcoming Bookings (11)" at bounding box center [678, 166] width 192 height 23
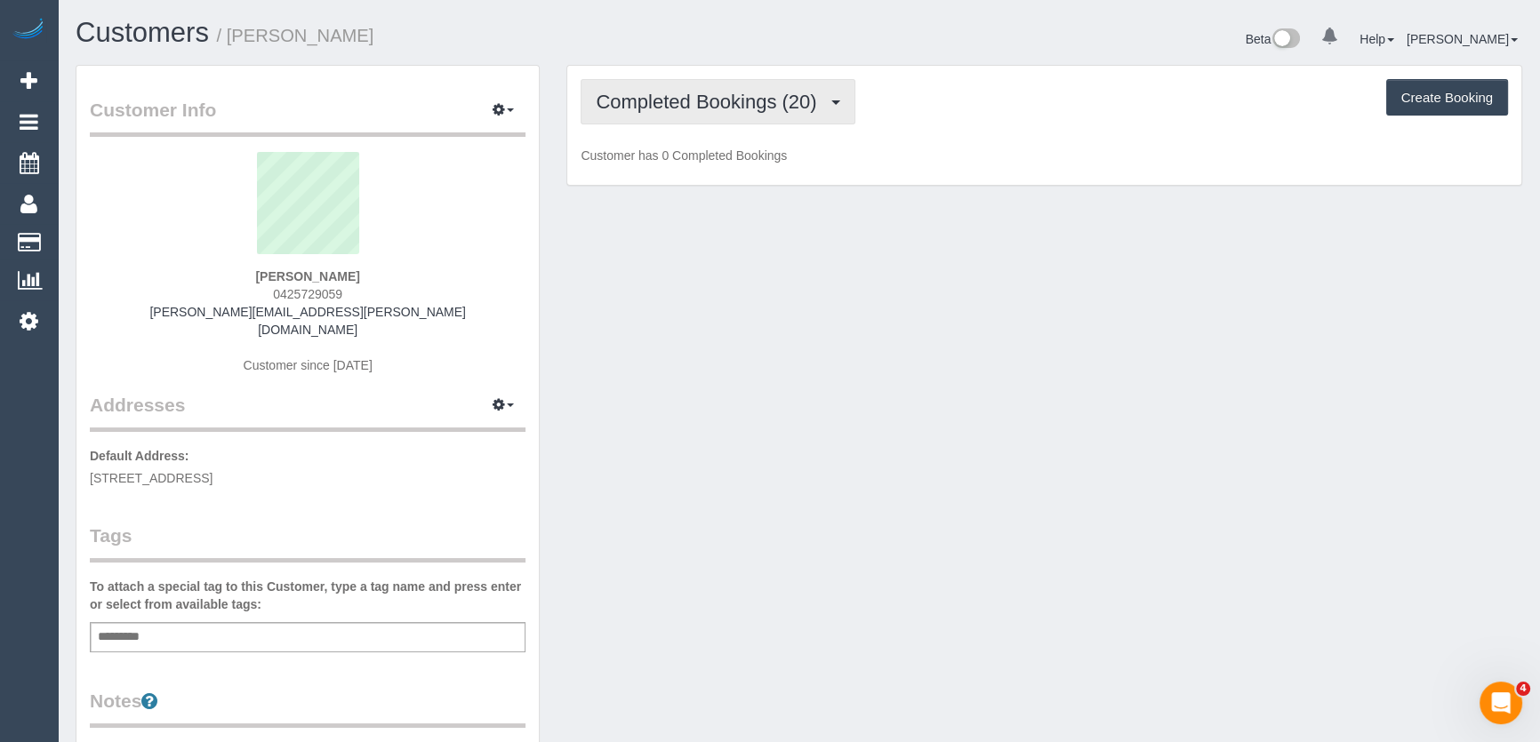
click at [810, 111] on button "Completed Bookings (20)" at bounding box center [718, 101] width 274 height 45
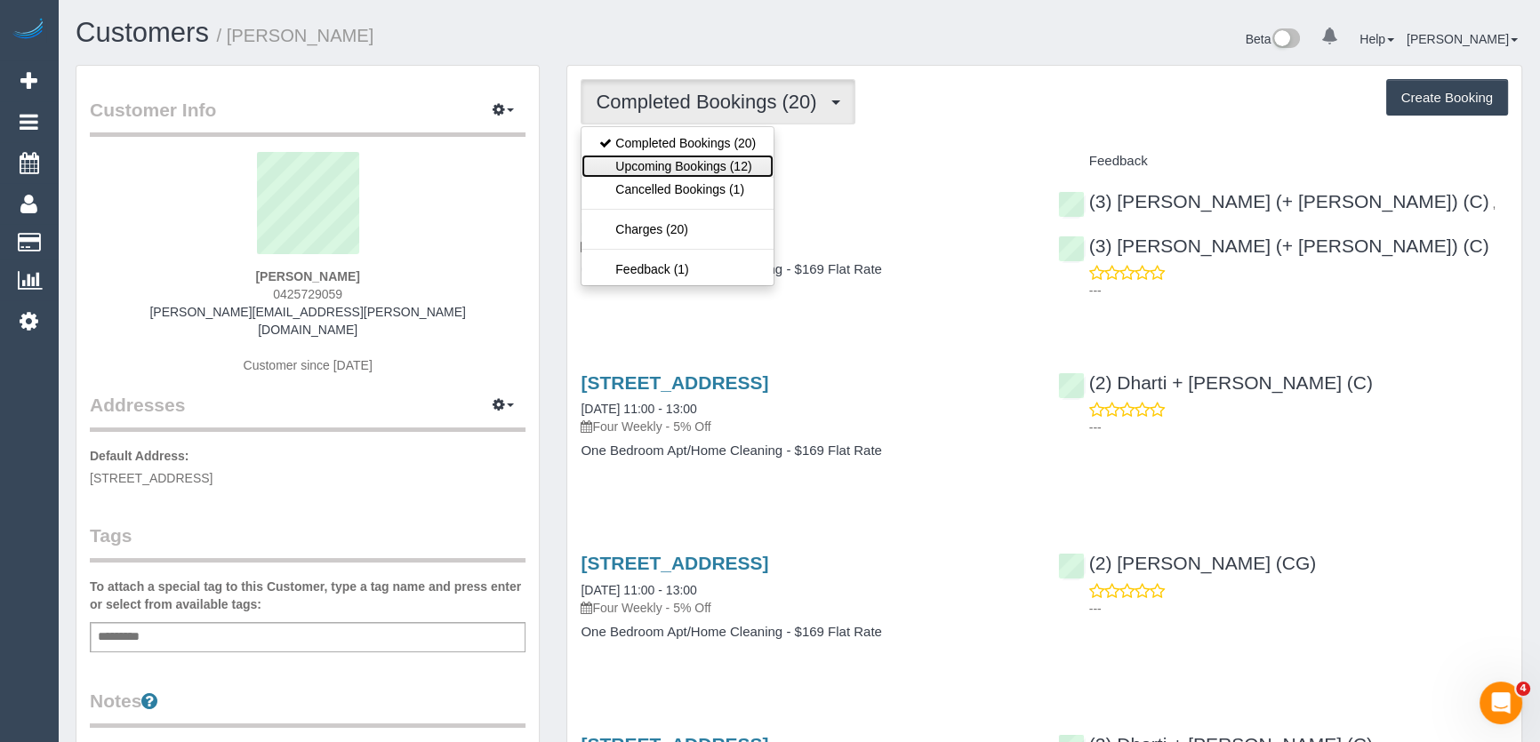
click at [757, 164] on link "Upcoming Bookings (12)" at bounding box center [678, 166] width 192 height 23
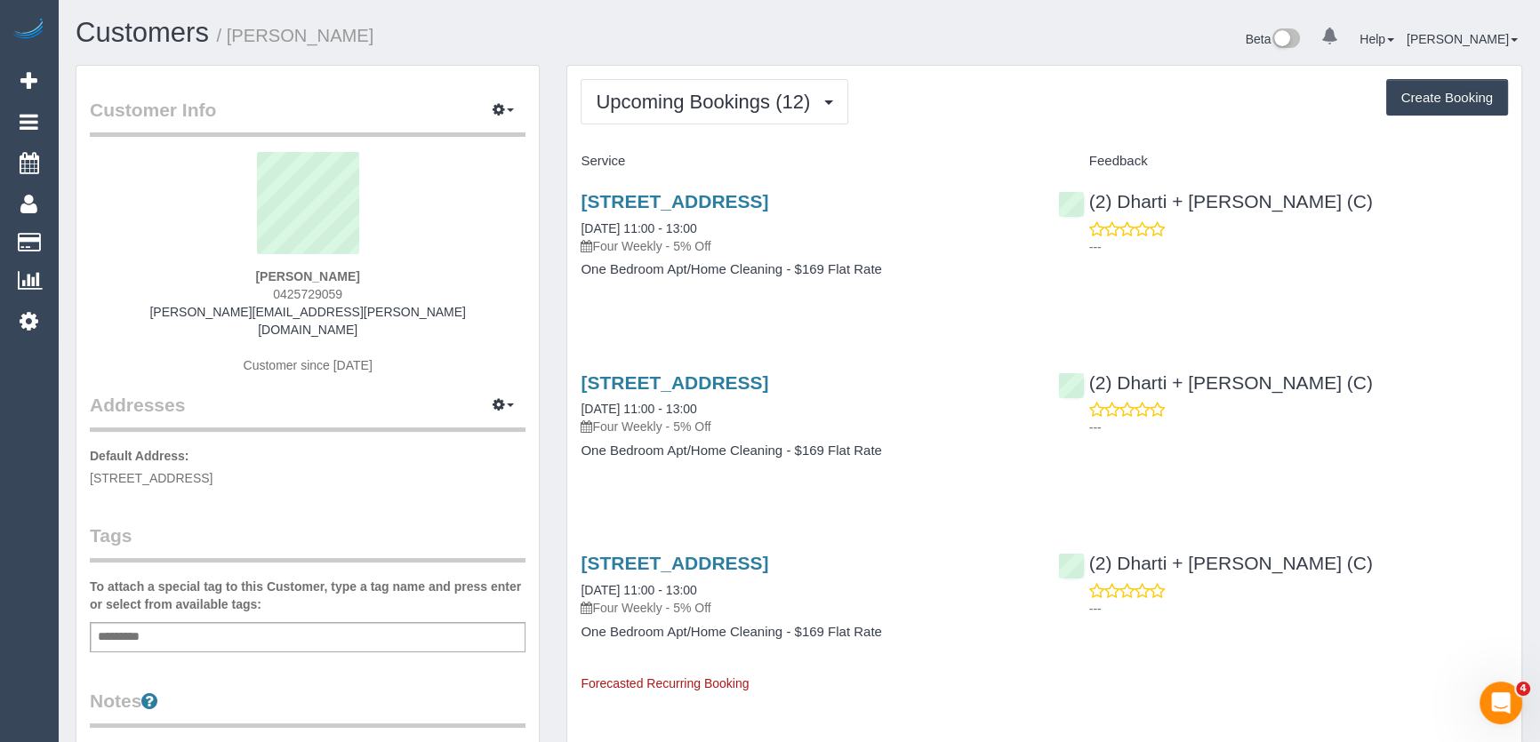
drag, startPoint x: 1152, startPoint y: 643, endPoint x: 1403, endPoint y: 655, distance: 251.0
click at [1152, 643] on div "[STREET_ADDRESS] [DATE] 11:00 - 13:00 Four Weekly - 5% Off One Bedroom Apt/Home…" at bounding box center [1044, 615] width 954 height 155
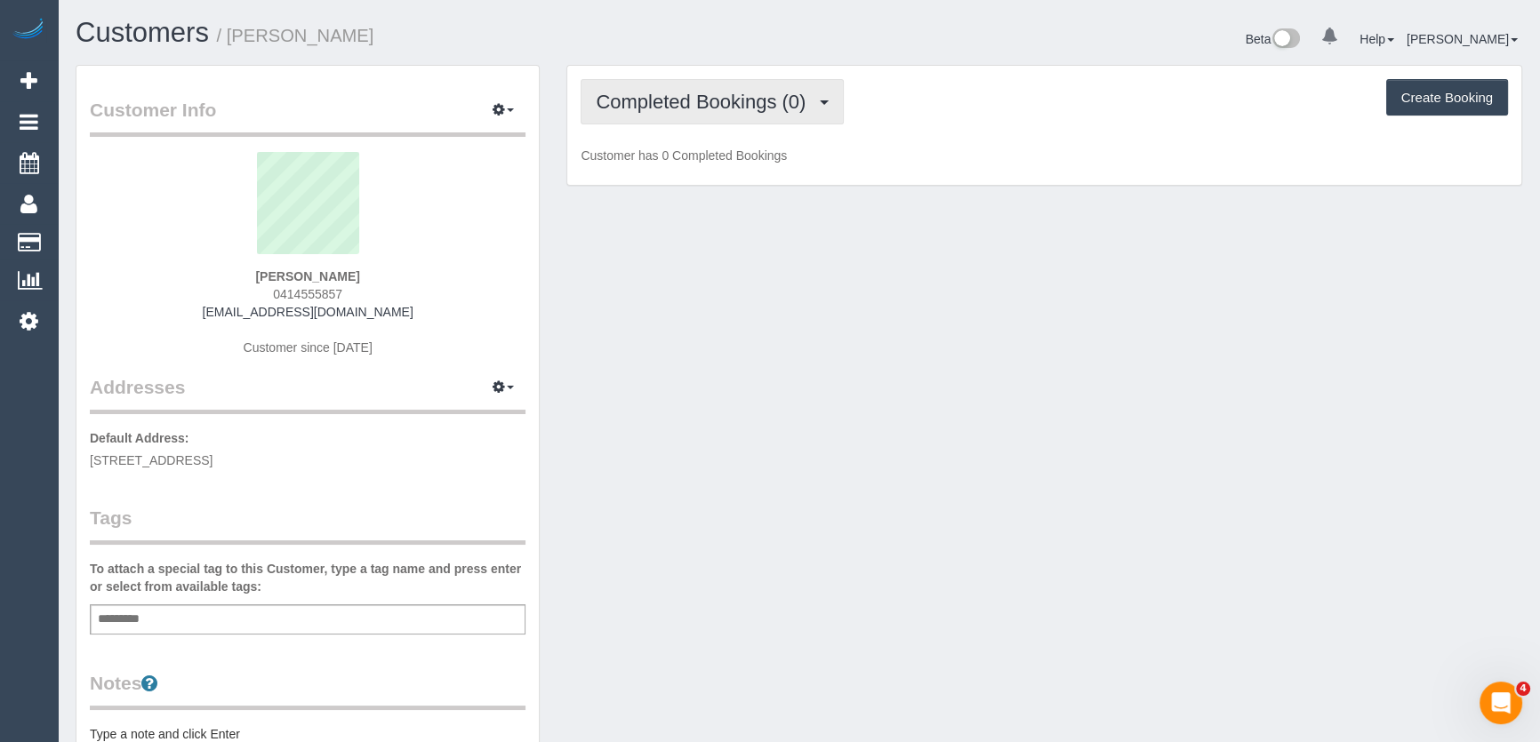
click at [708, 108] on span "Completed Bookings (0)" at bounding box center [705, 102] width 219 height 22
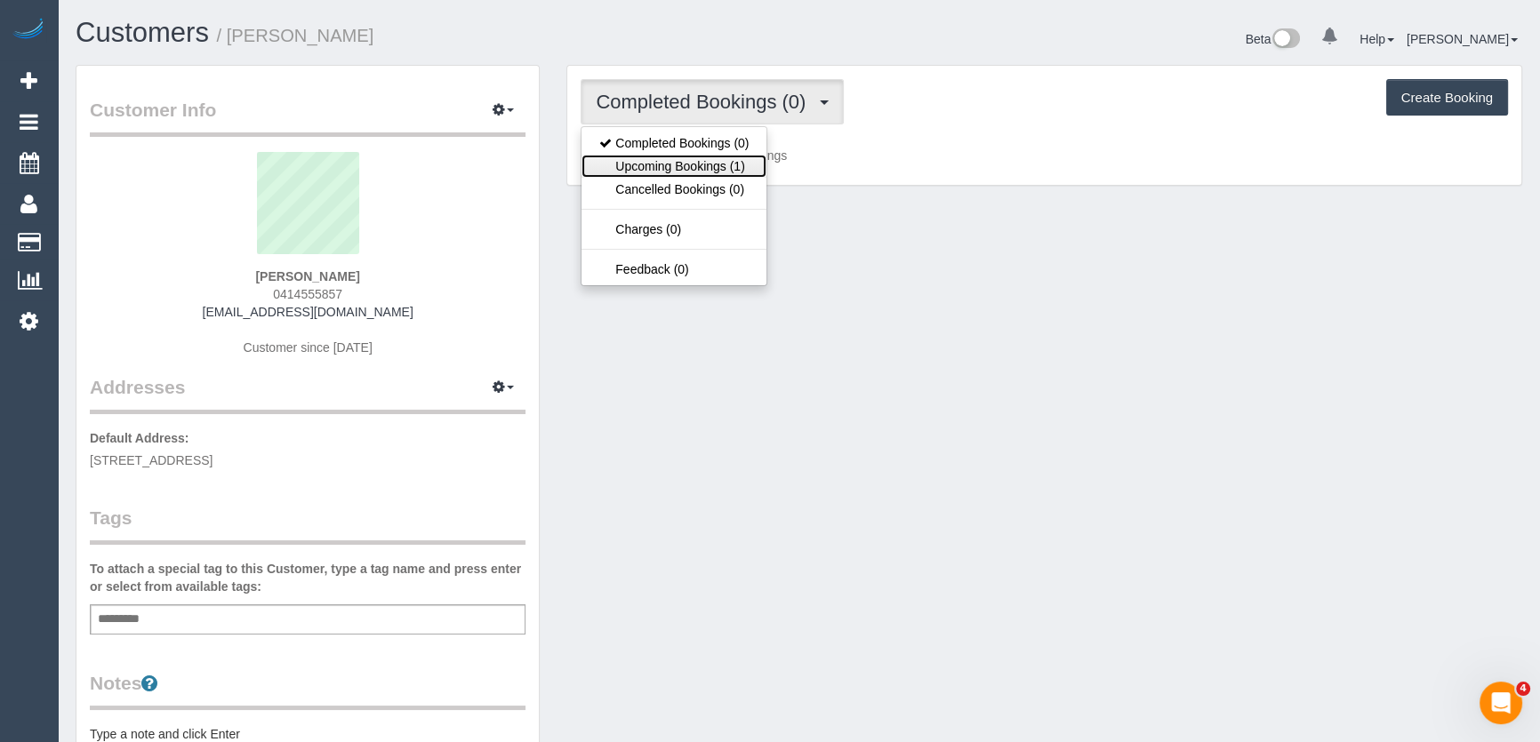
click at [712, 169] on link "Upcoming Bookings (1)" at bounding box center [674, 166] width 185 height 23
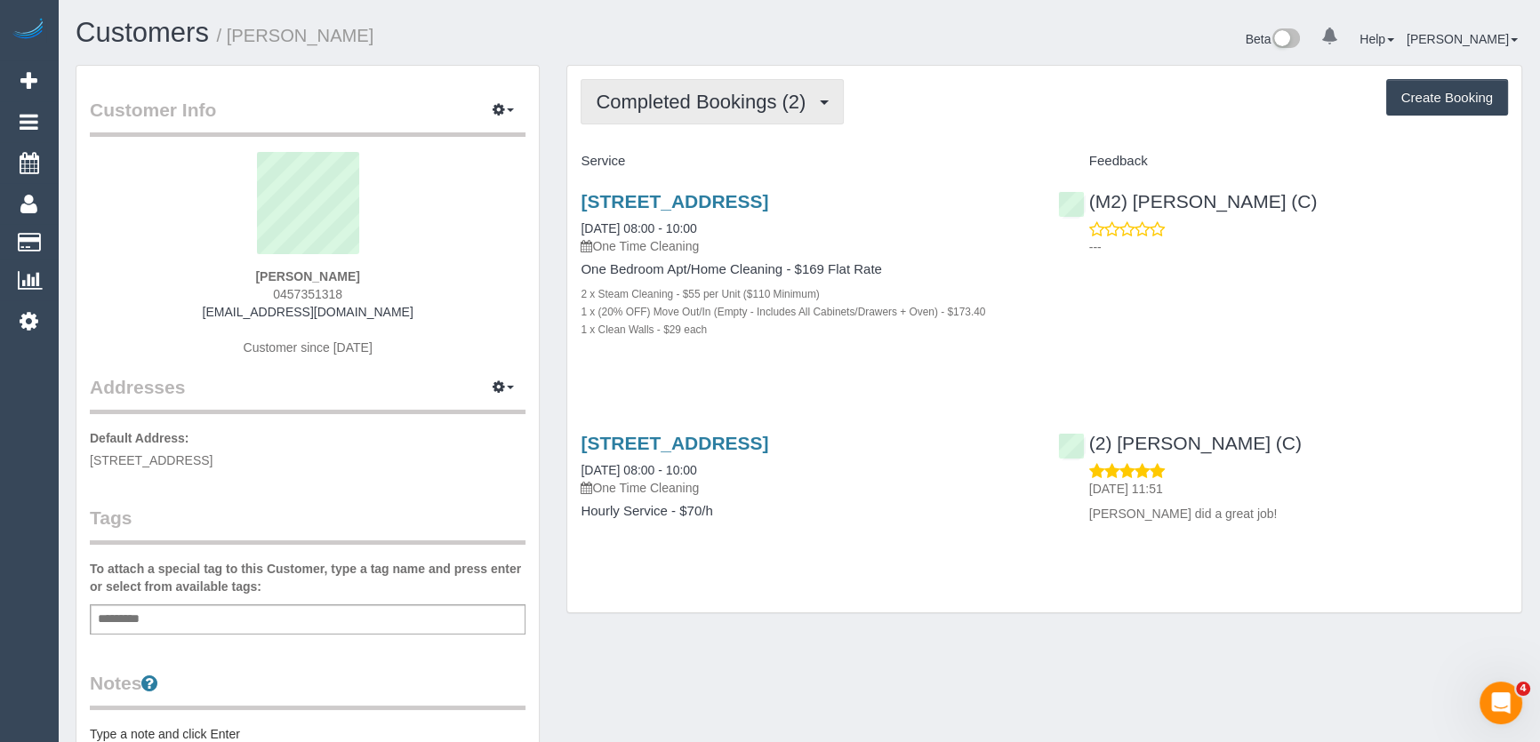
click at [768, 101] on span "Completed Bookings (2)" at bounding box center [705, 102] width 219 height 22
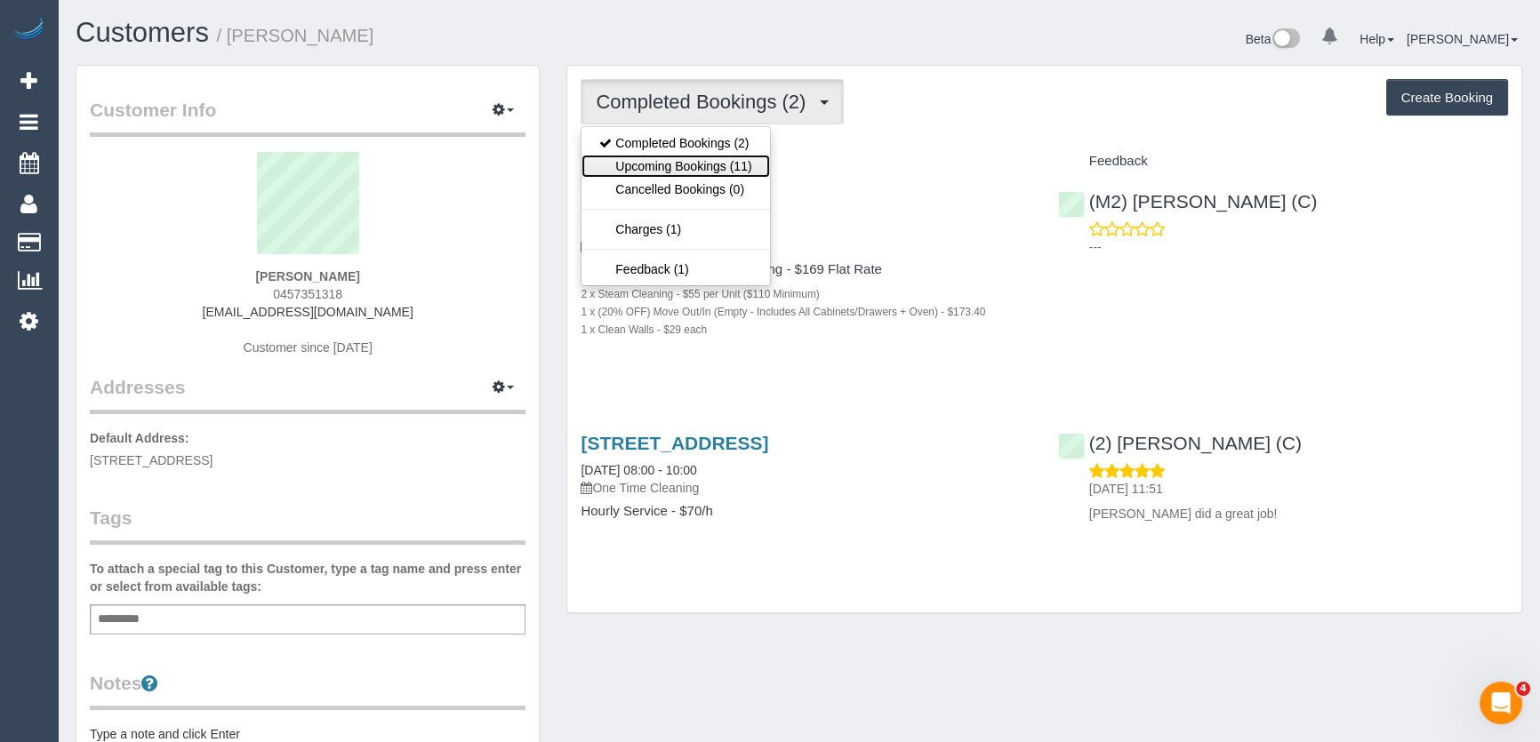
click at [750, 165] on link "Upcoming Bookings (11)" at bounding box center [676, 166] width 188 height 23
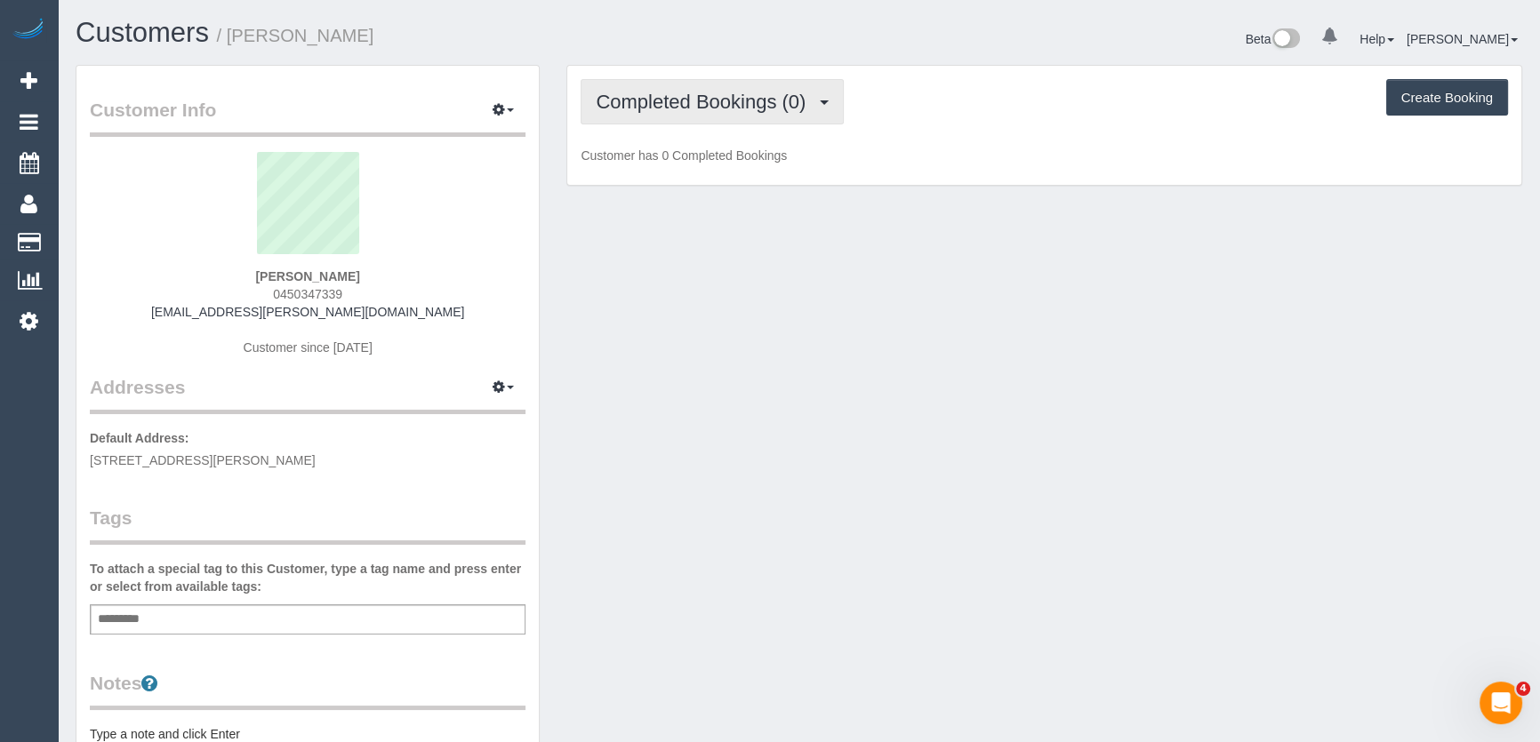
click at [768, 108] on span "Completed Bookings (0)" at bounding box center [705, 102] width 219 height 22
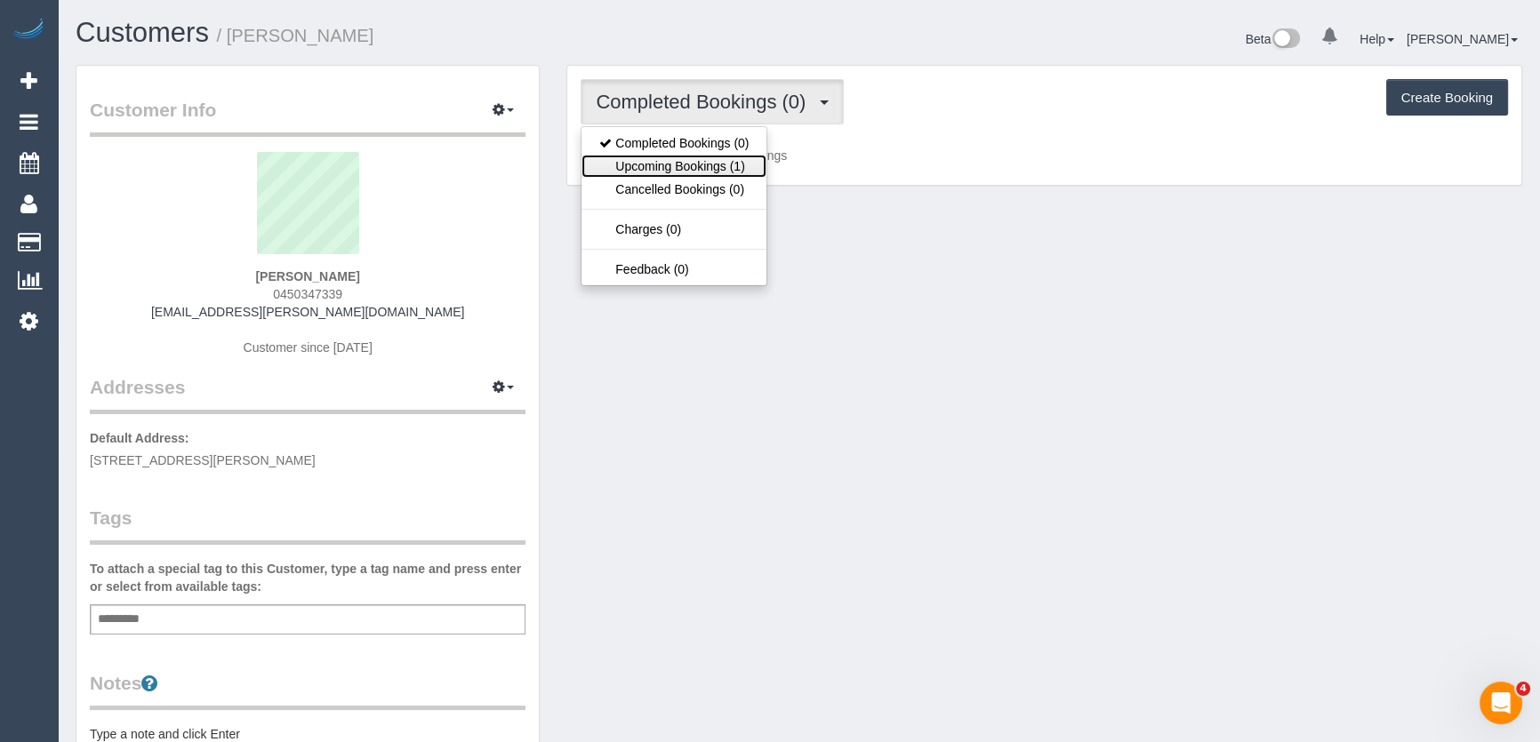
click at [745, 168] on link "Upcoming Bookings (1)" at bounding box center [674, 166] width 185 height 23
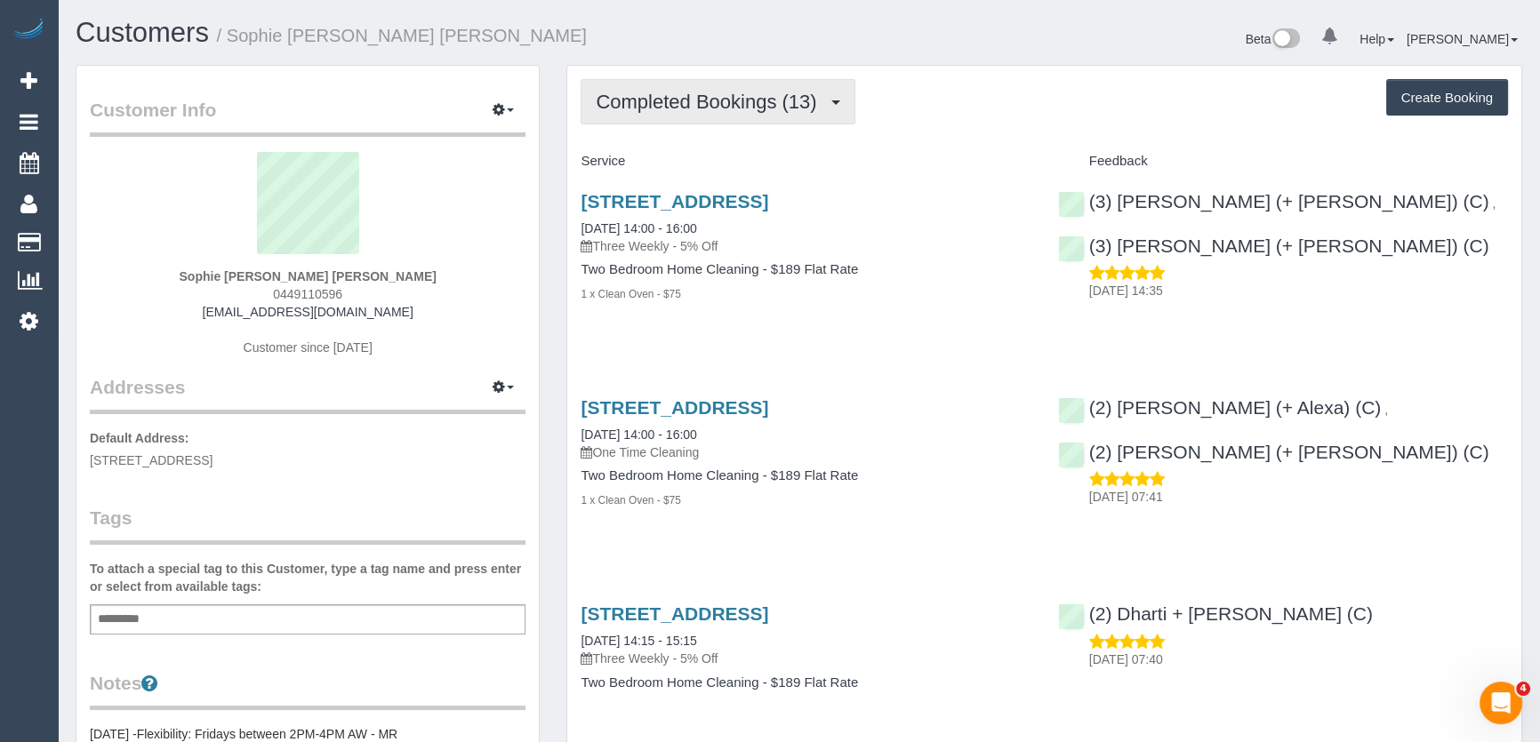
click at [765, 106] on span "Completed Bookings (13)" at bounding box center [710, 102] width 229 height 22
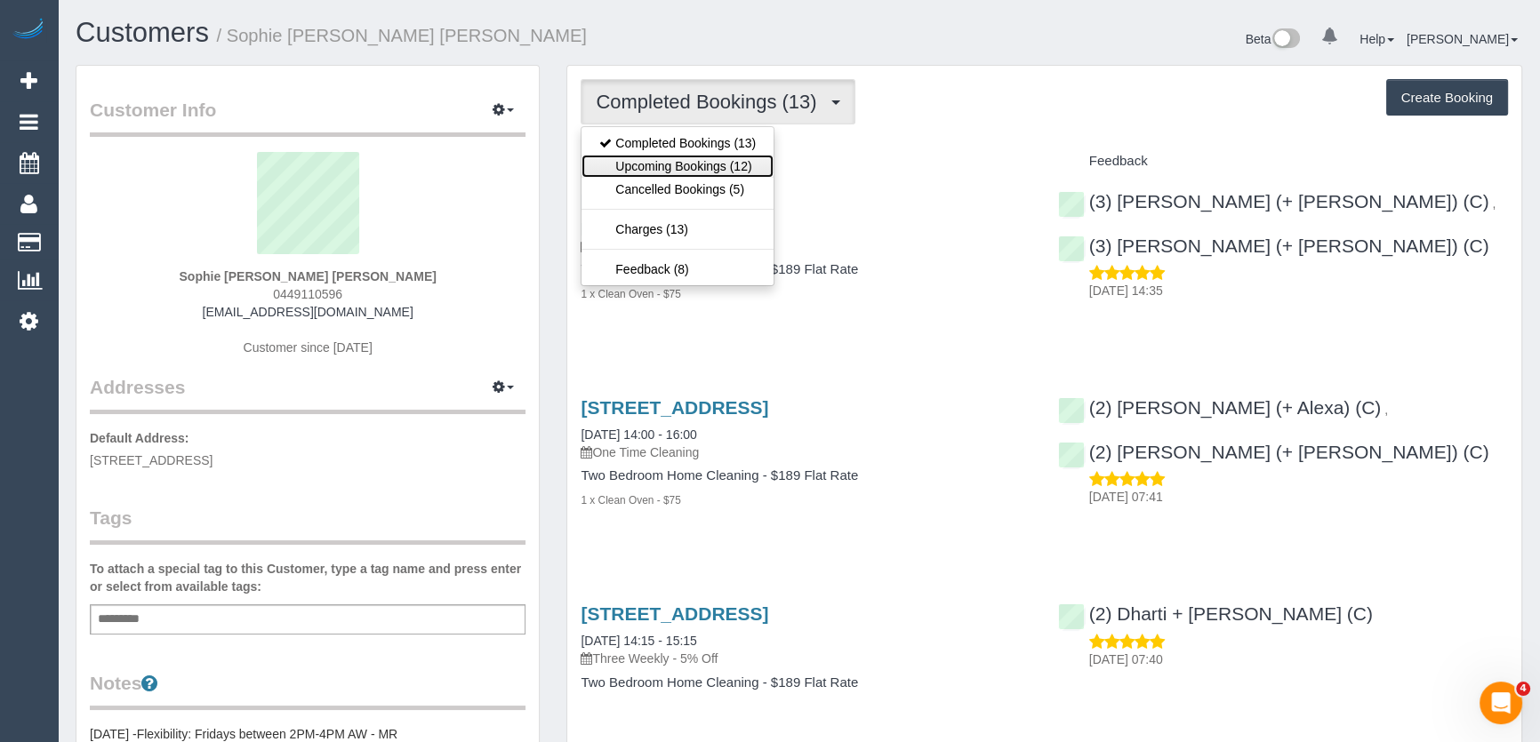
click at [758, 159] on link "Upcoming Bookings (12)" at bounding box center [678, 166] width 192 height 23
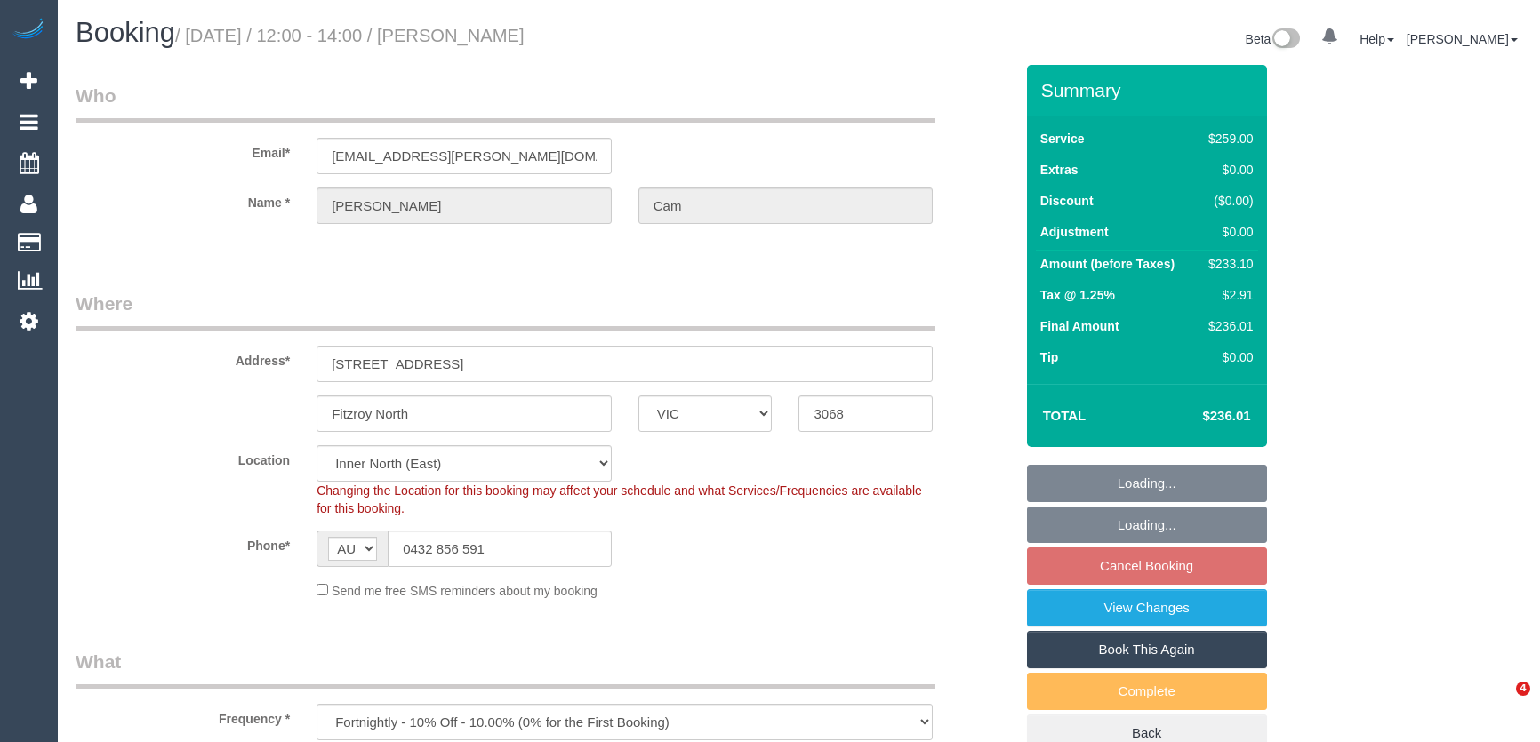
select select "VIC"
select select "number:30"
select select "number:14"
select select "number:19"
select select "number:25"
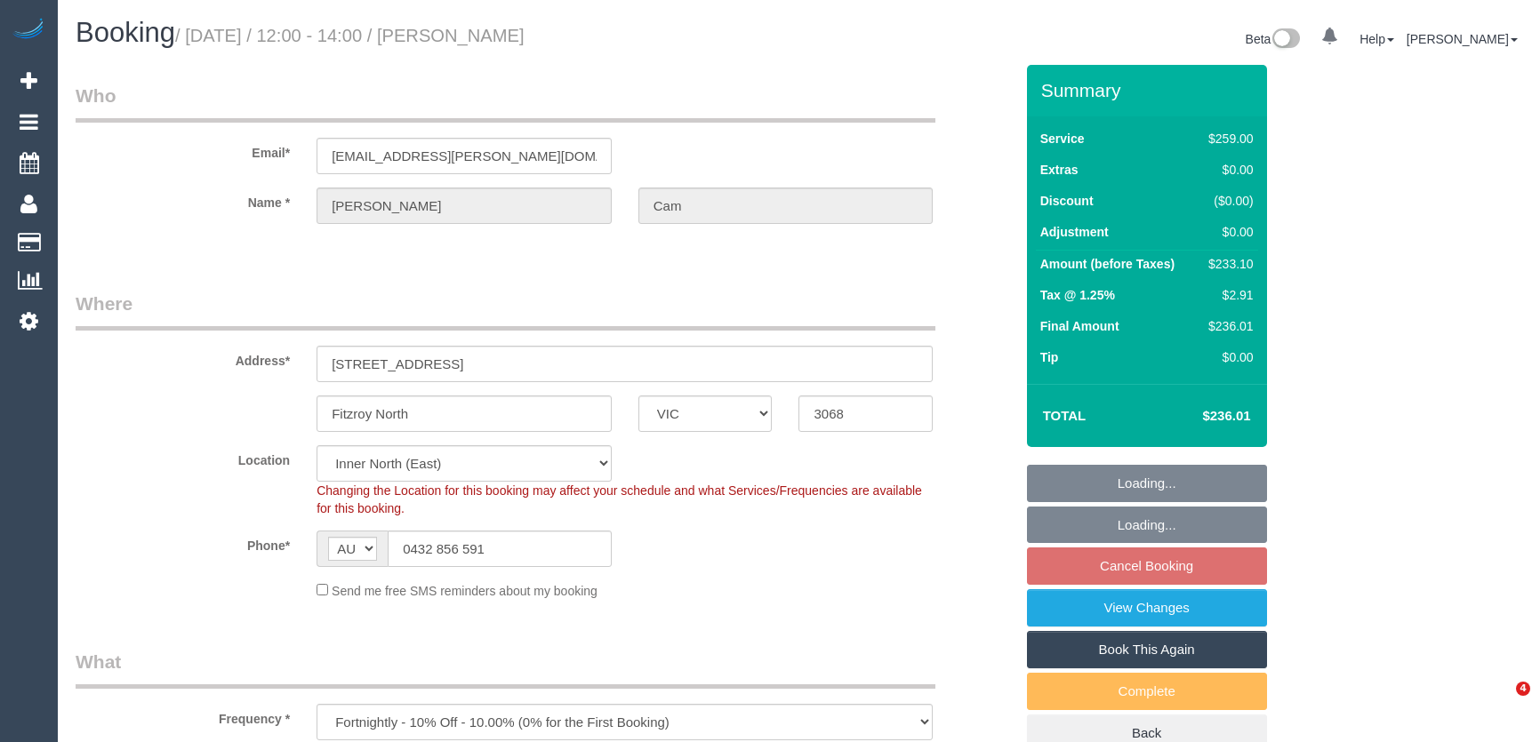
select select "number:34"
select select "number:11"
select select "object:1596"
select select "spot1"
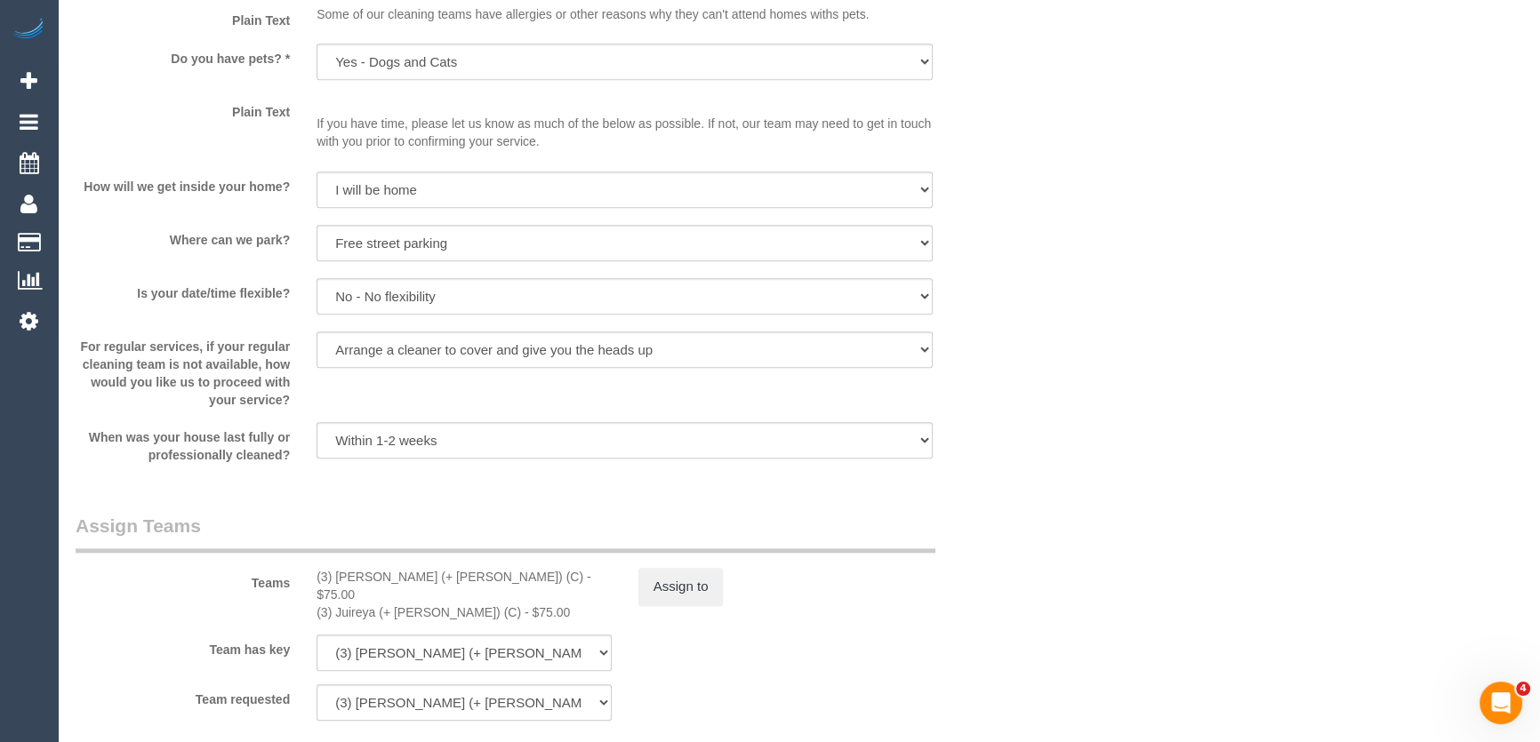
scroll to position [2425, 0]
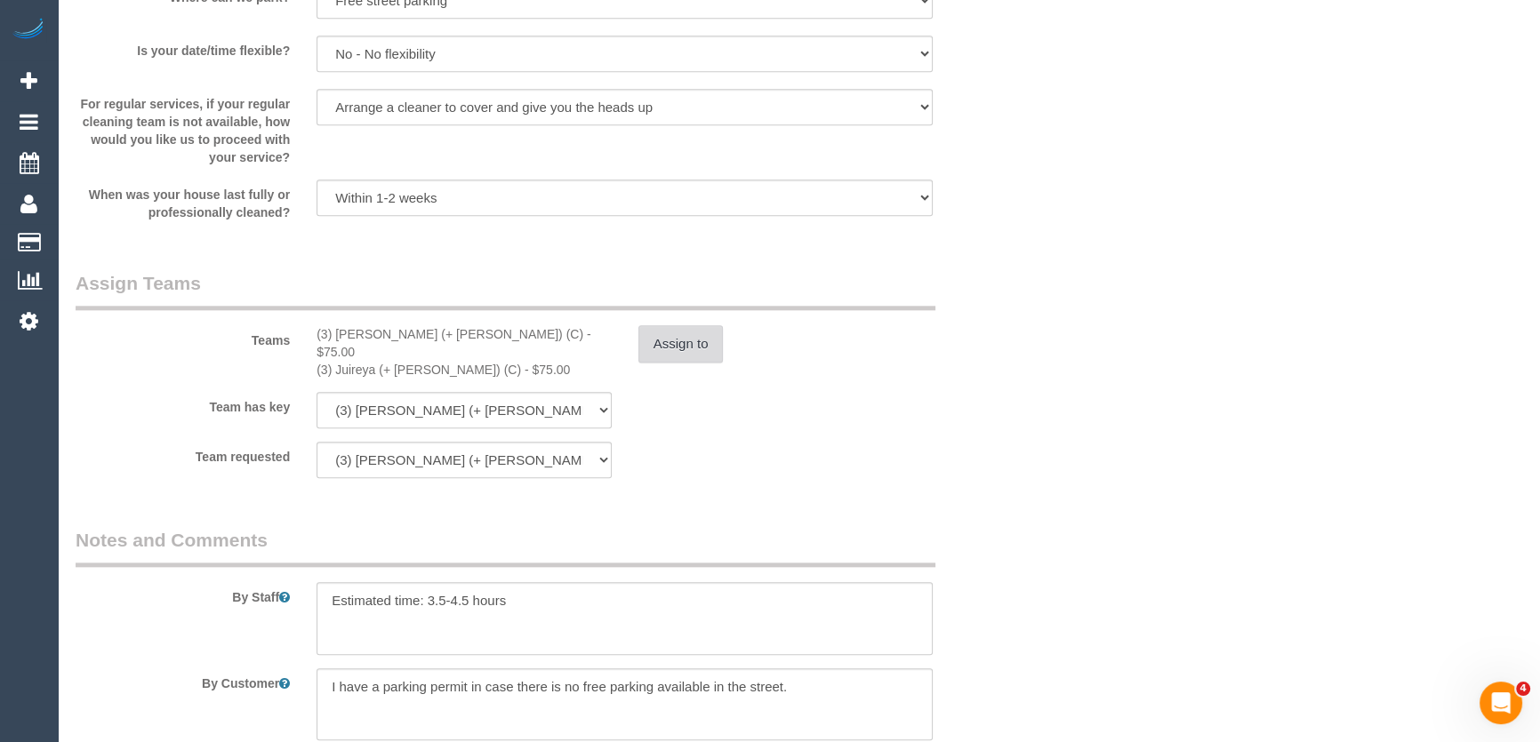
click at [664, 355] on button "Assign to" at bounding box center [680, 343] width 85 height 37
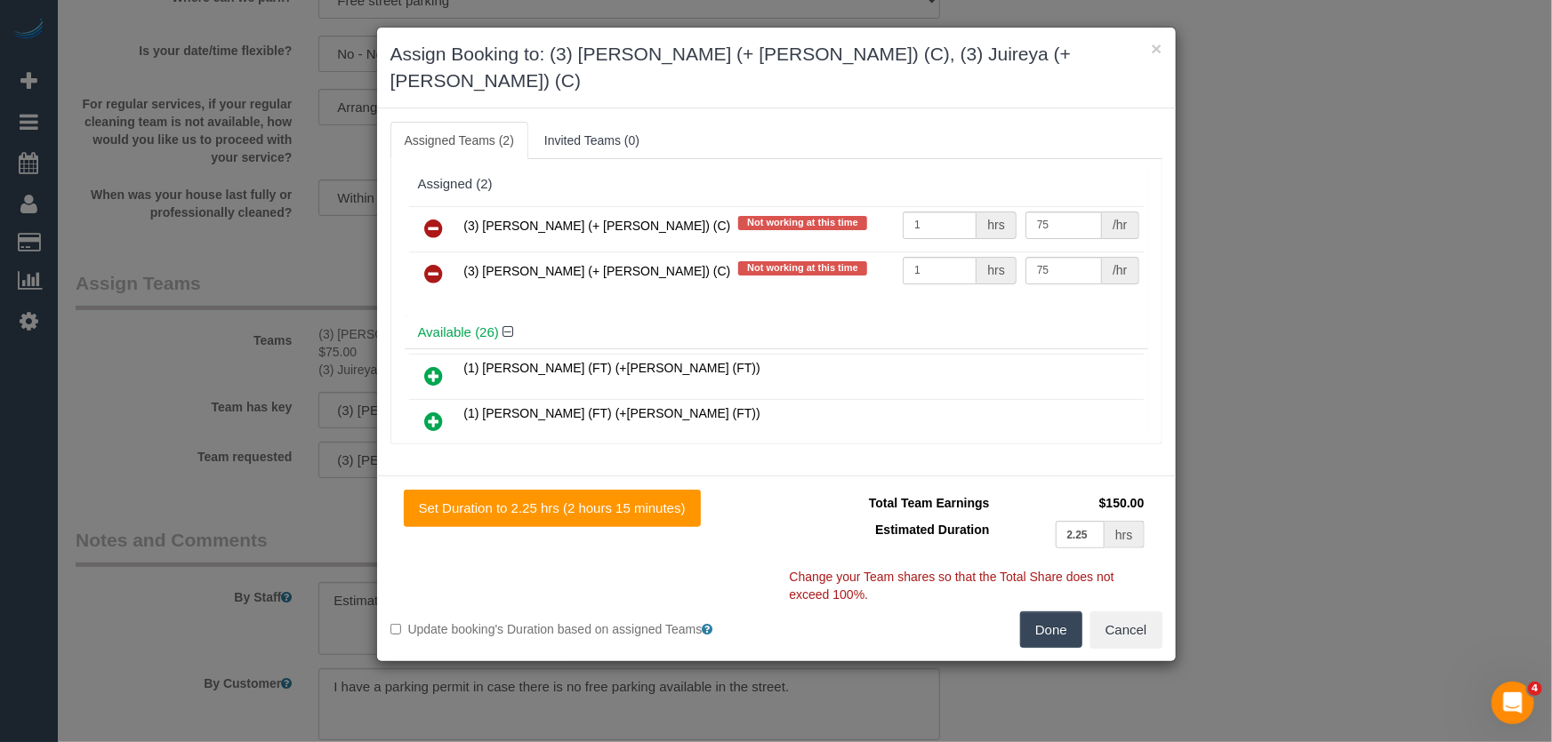
click at [434, 218] on icon at bounding box center [434, 228] width 19 height 21
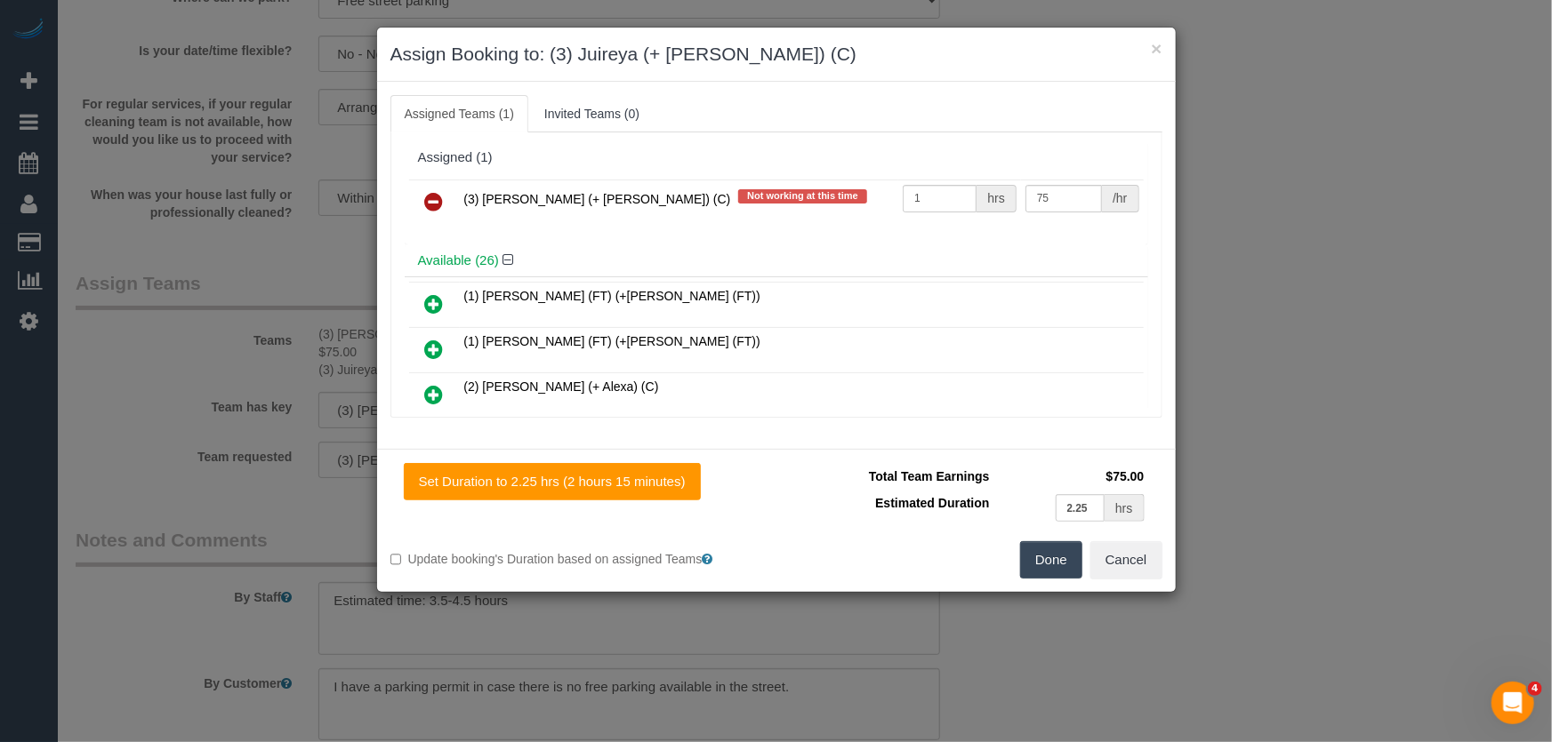
click at [434, 204] on icon at bounding box center [434, 201] width 19 height 21
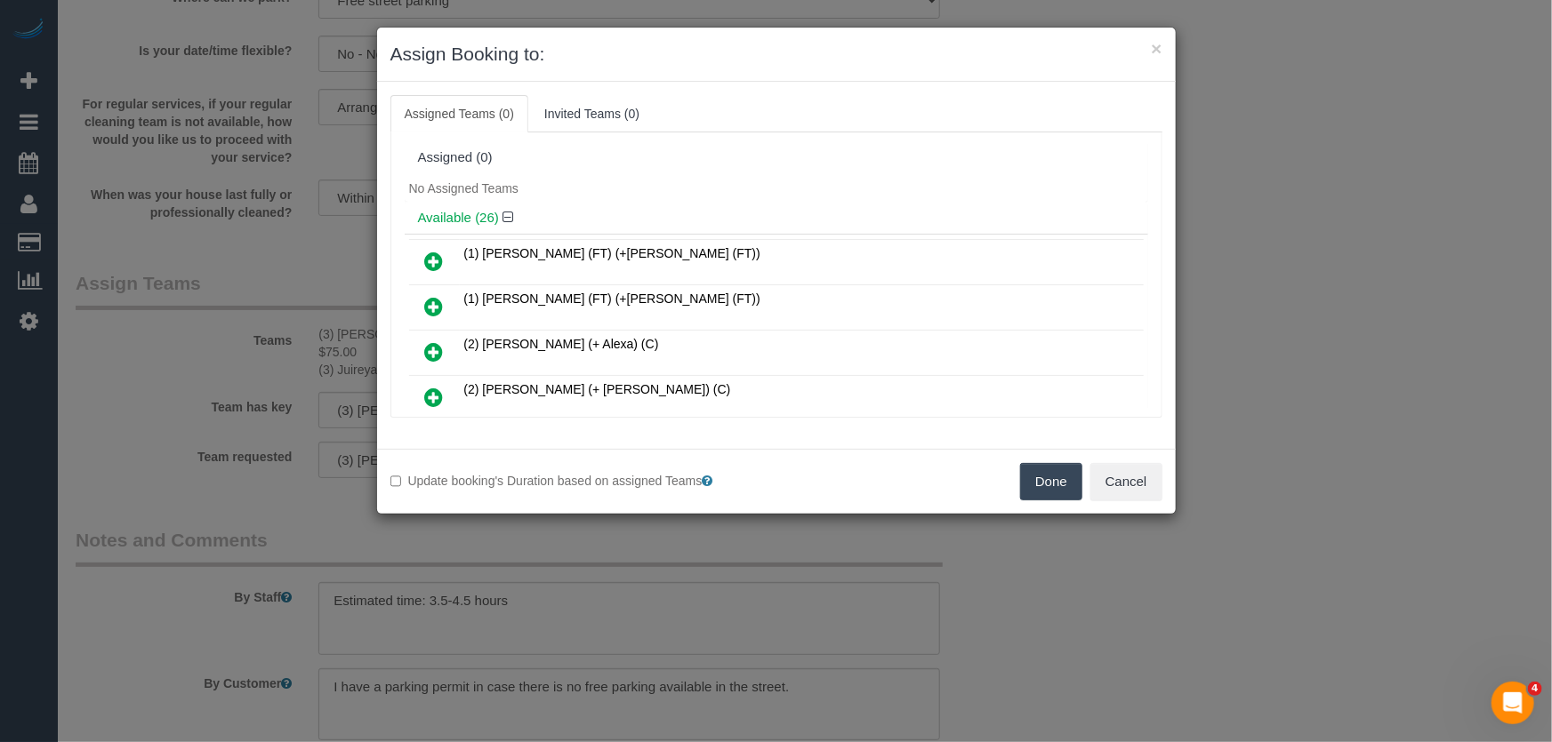
click at [1042, 482] on button "Done" at bounding box center [1051, 481] width 62 height 37
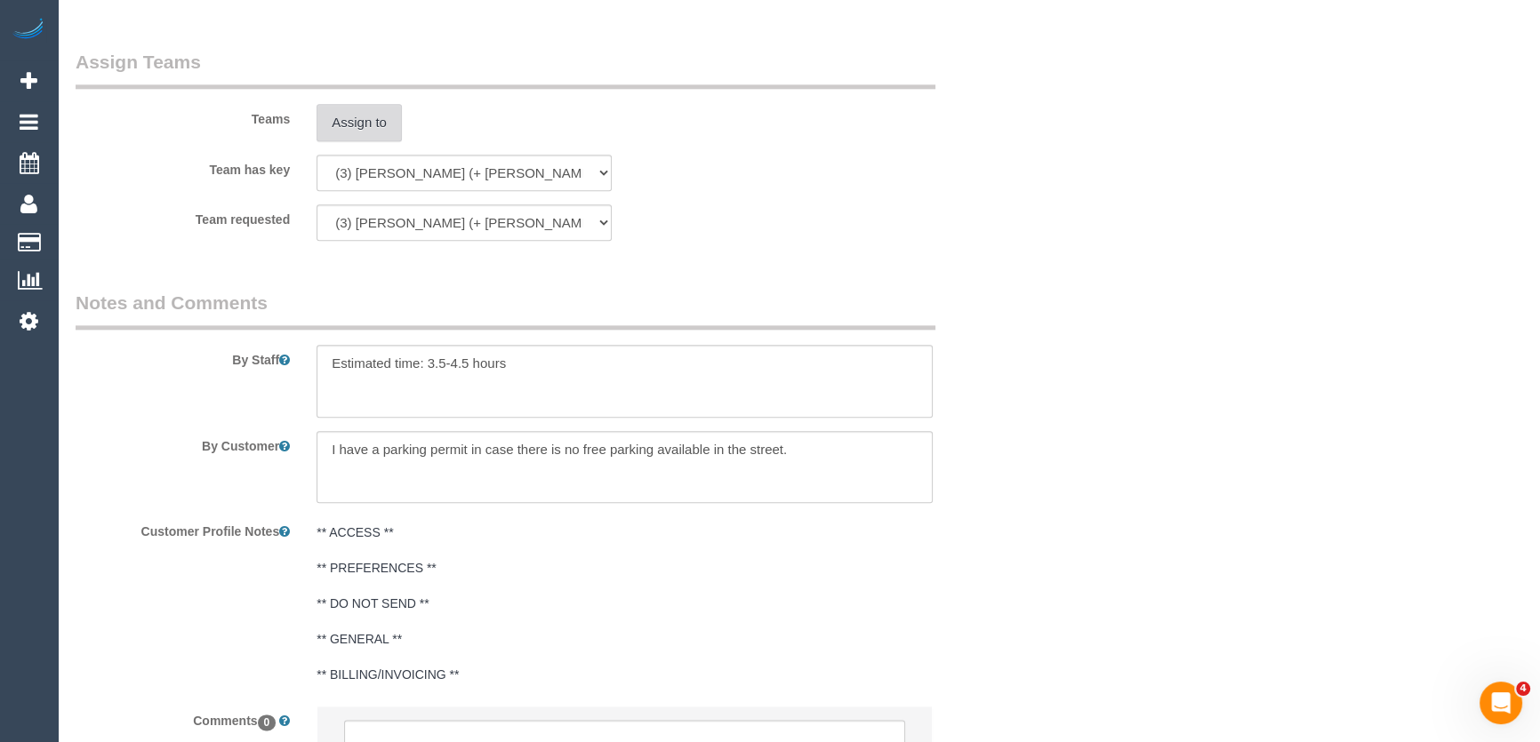
scroll to position [2824, 0]
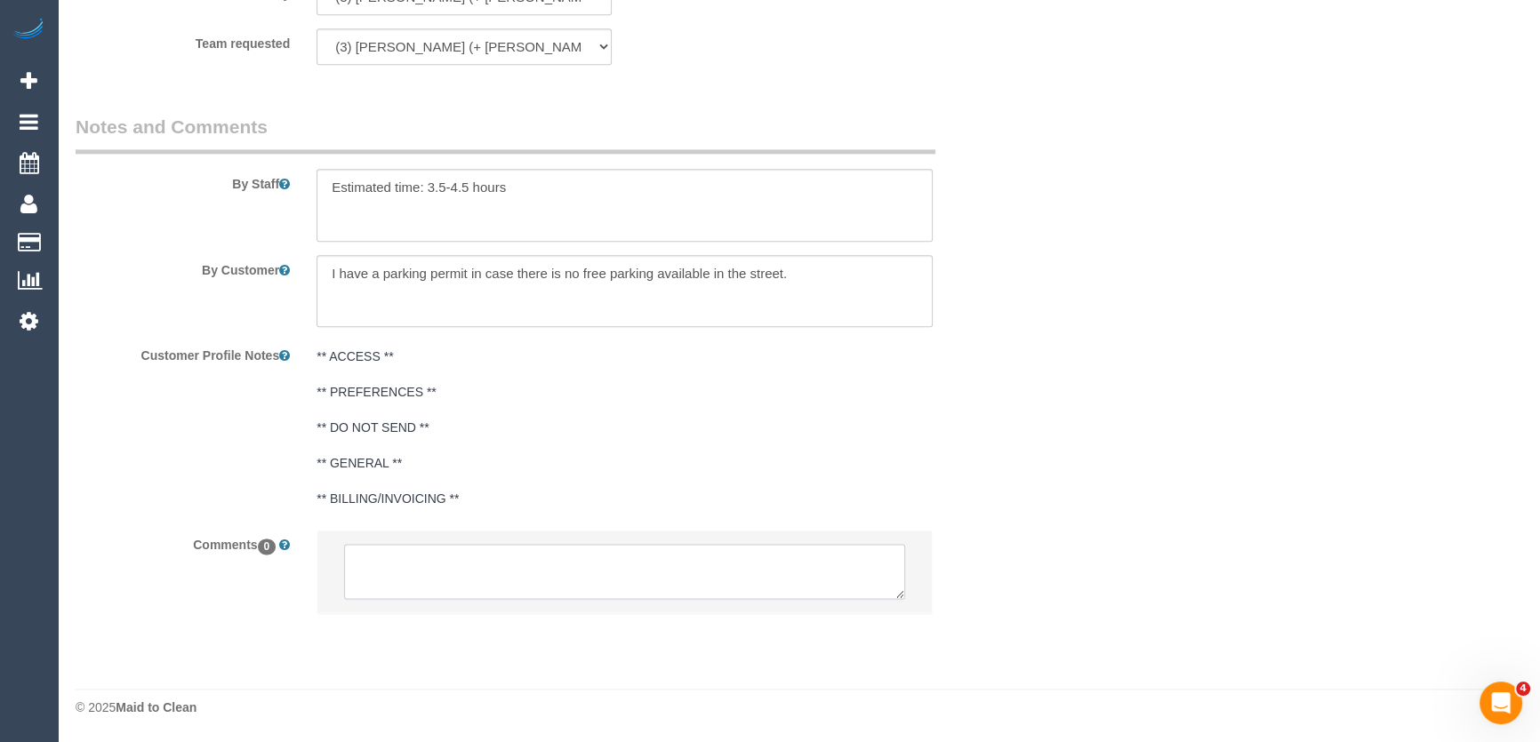
click at [665, 569] on textarea at bounding box center [624, 571] width 561 height 55
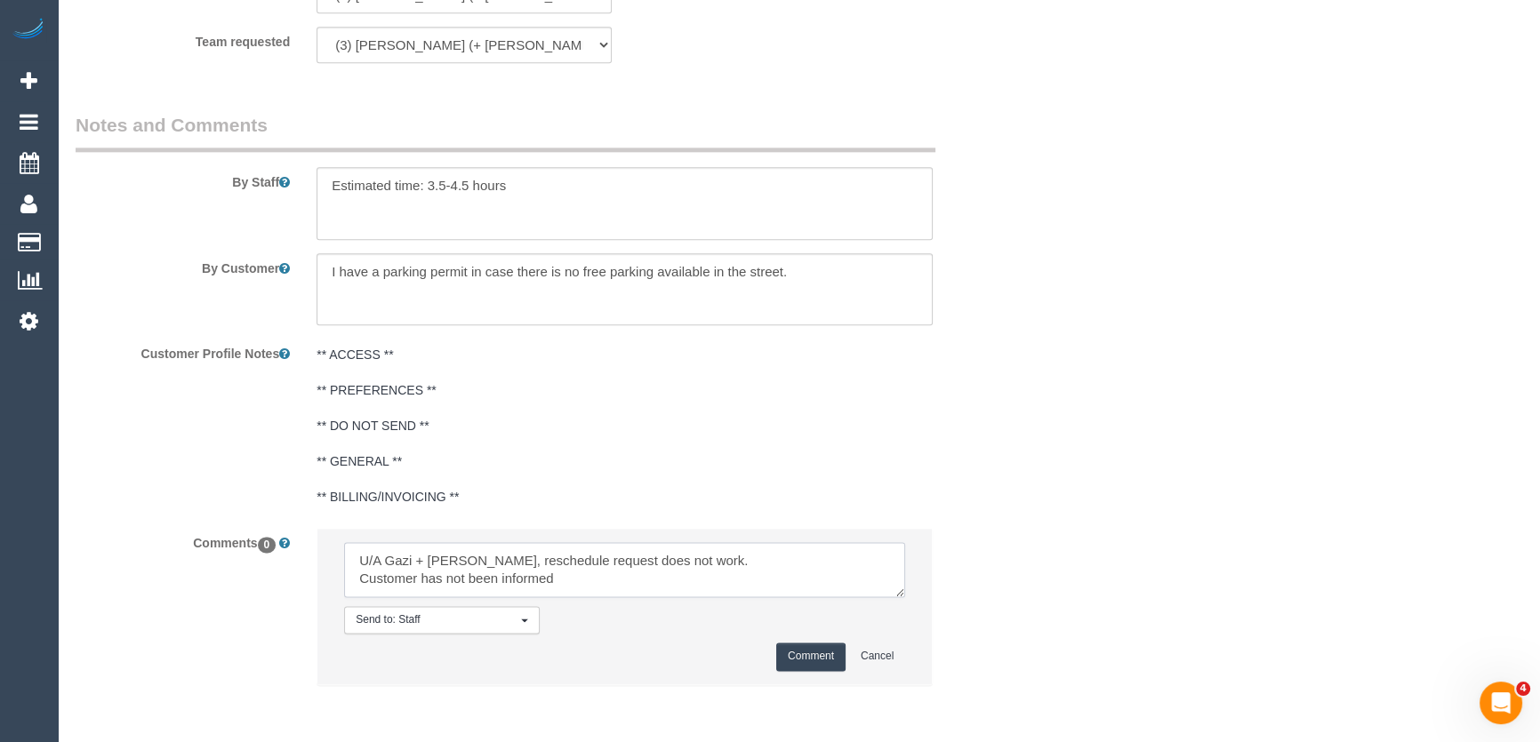
type textarea "U/A Gazi + Jureiya, reschedule request does not work. Customer has not been inf…"
click at [806, 661] on button "Comment" at bounding box center [810, 657] width 69 height 28
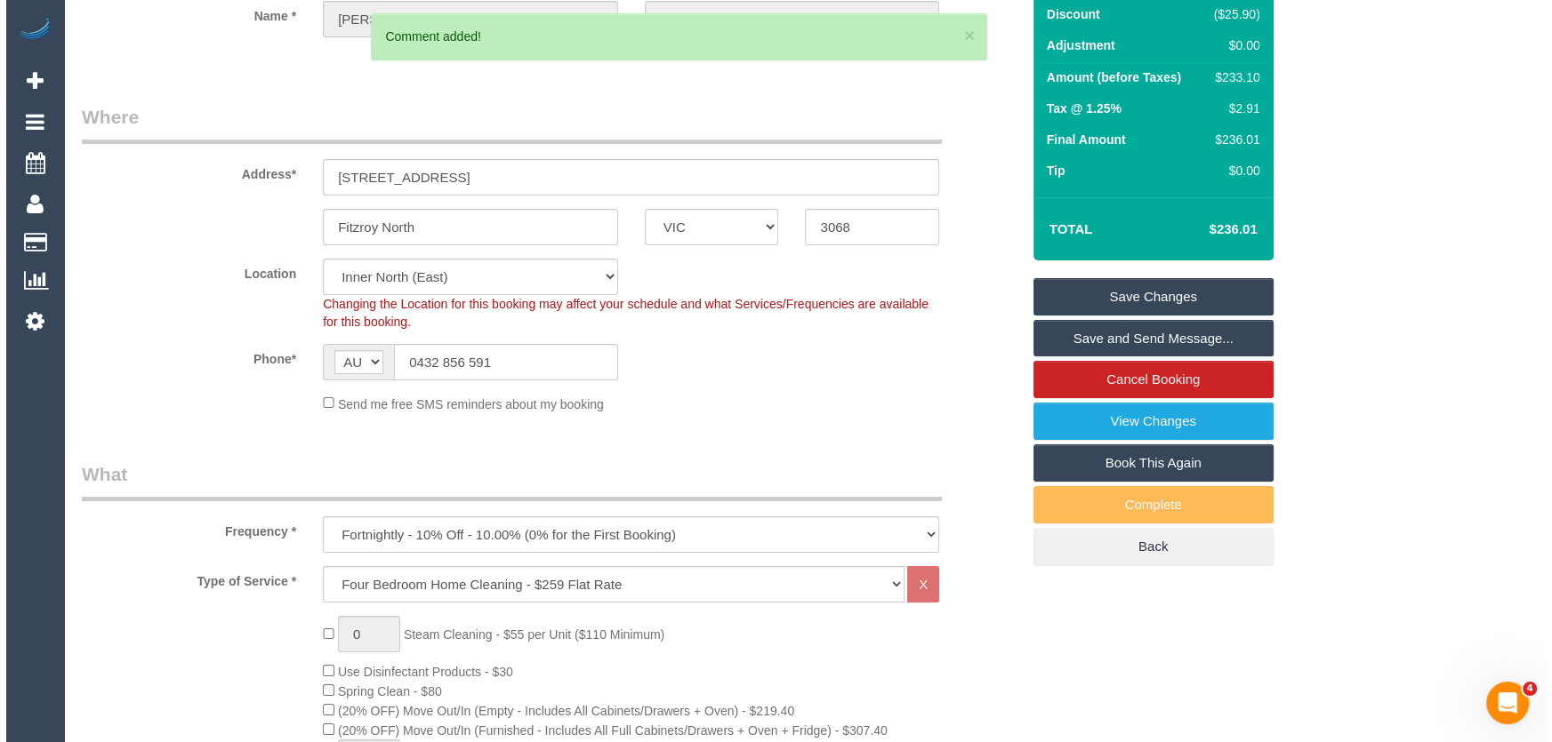
scroll to position [0, 0]
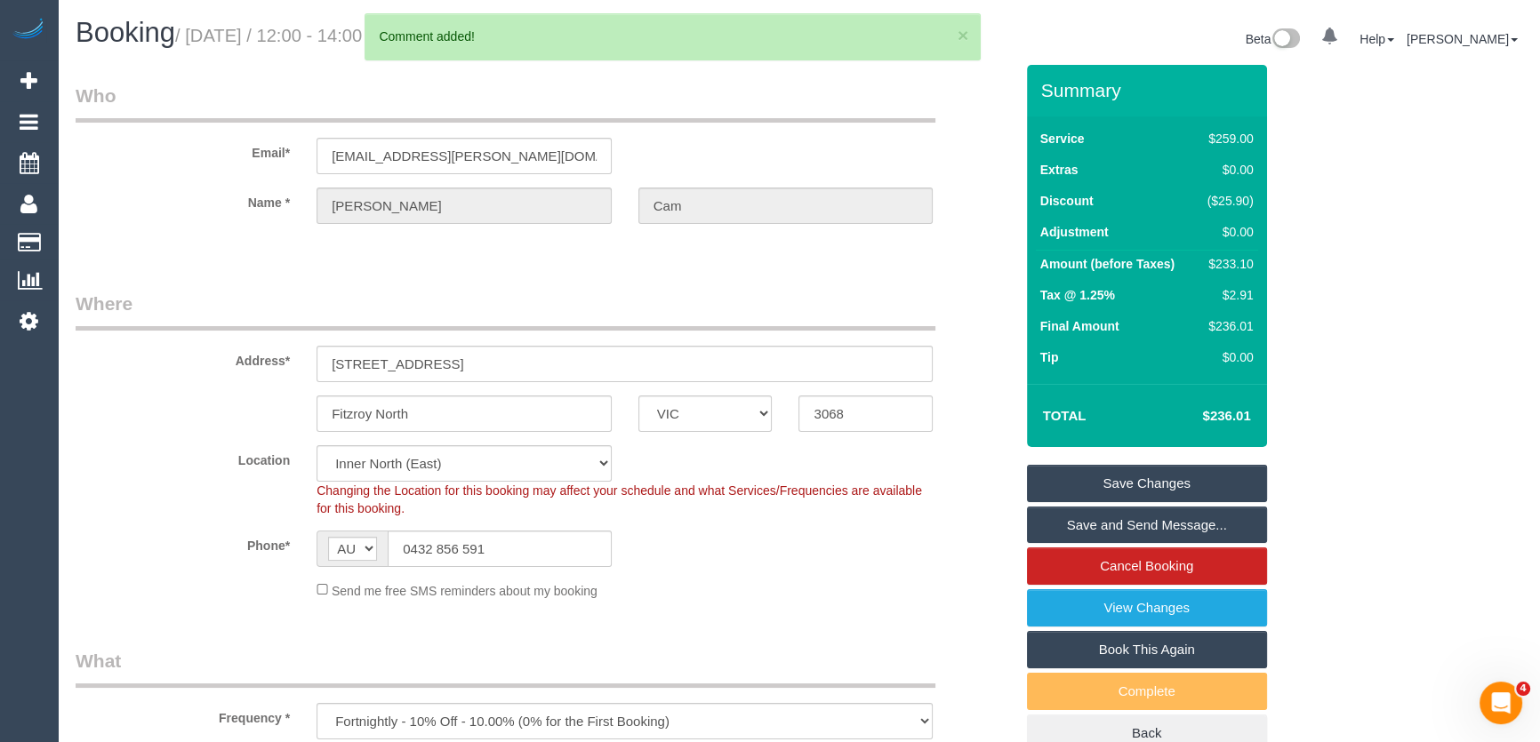
click at [1085, 485] on link "Save Changes" at bounding box center [1147, 483] width 240 height 37
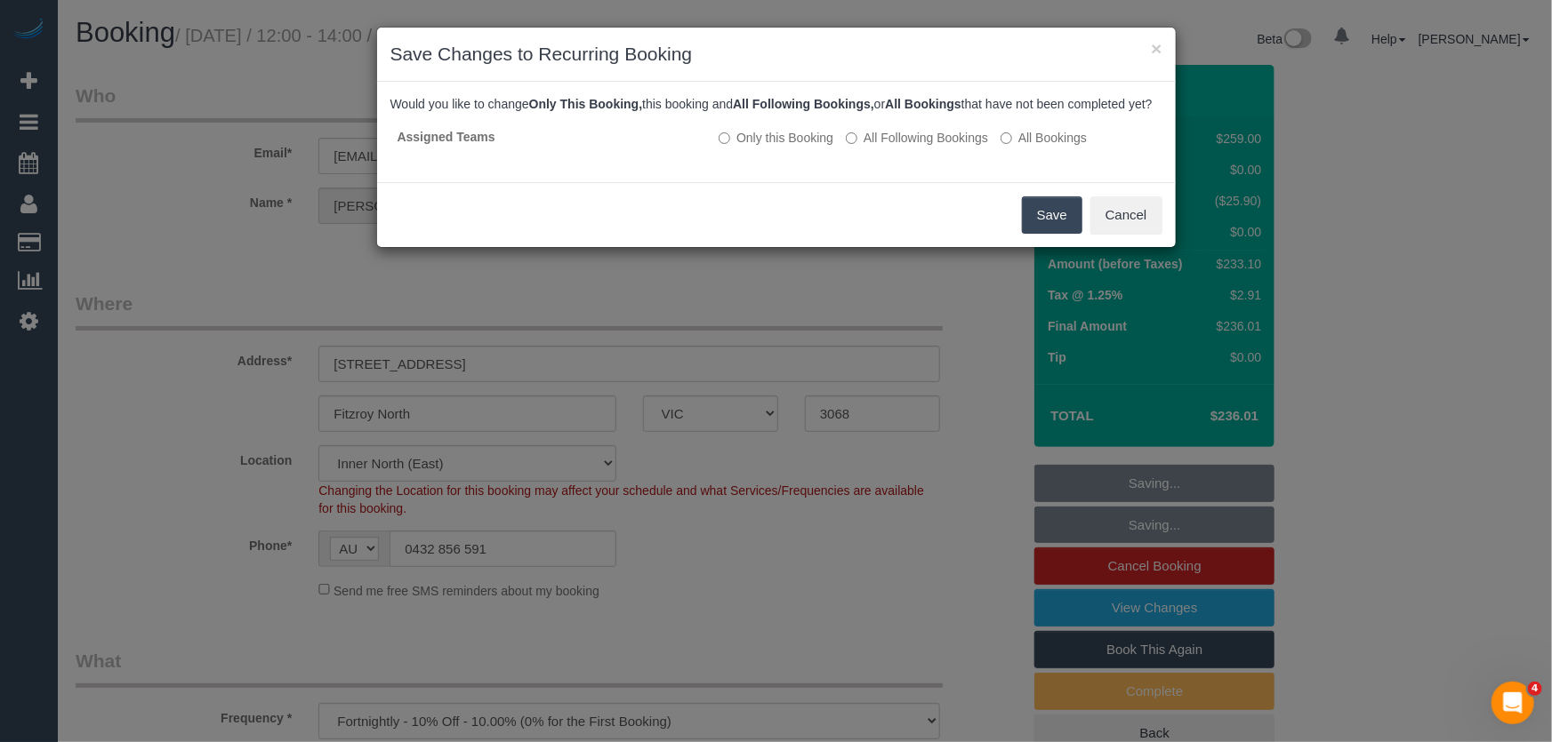
click at [1028, 234] on button "Save" at bounding box center [1052, 215] width 60 height 37
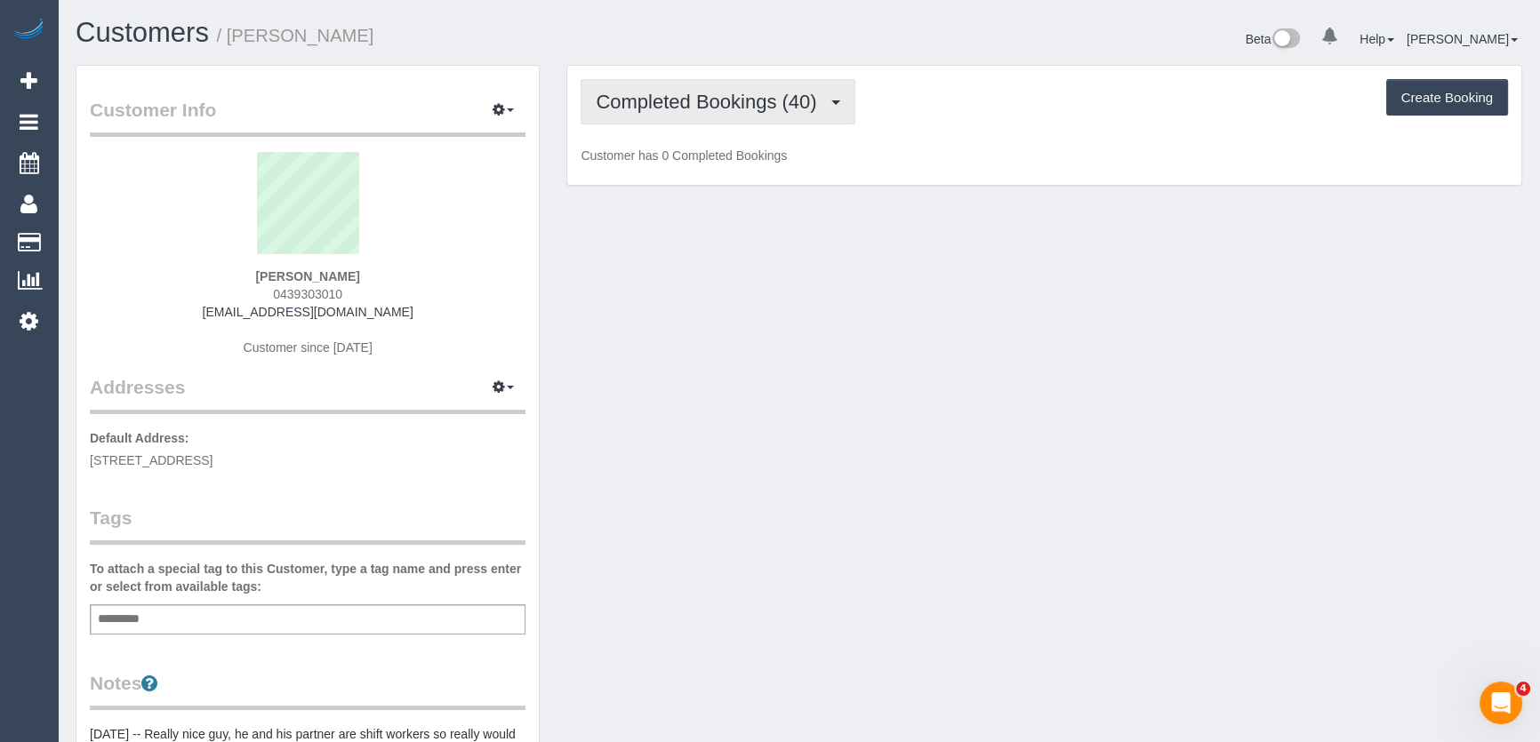
click at [736, 107] on span "Completed Bookings (40)" at bounding box center [710, 102] width 229 height 22
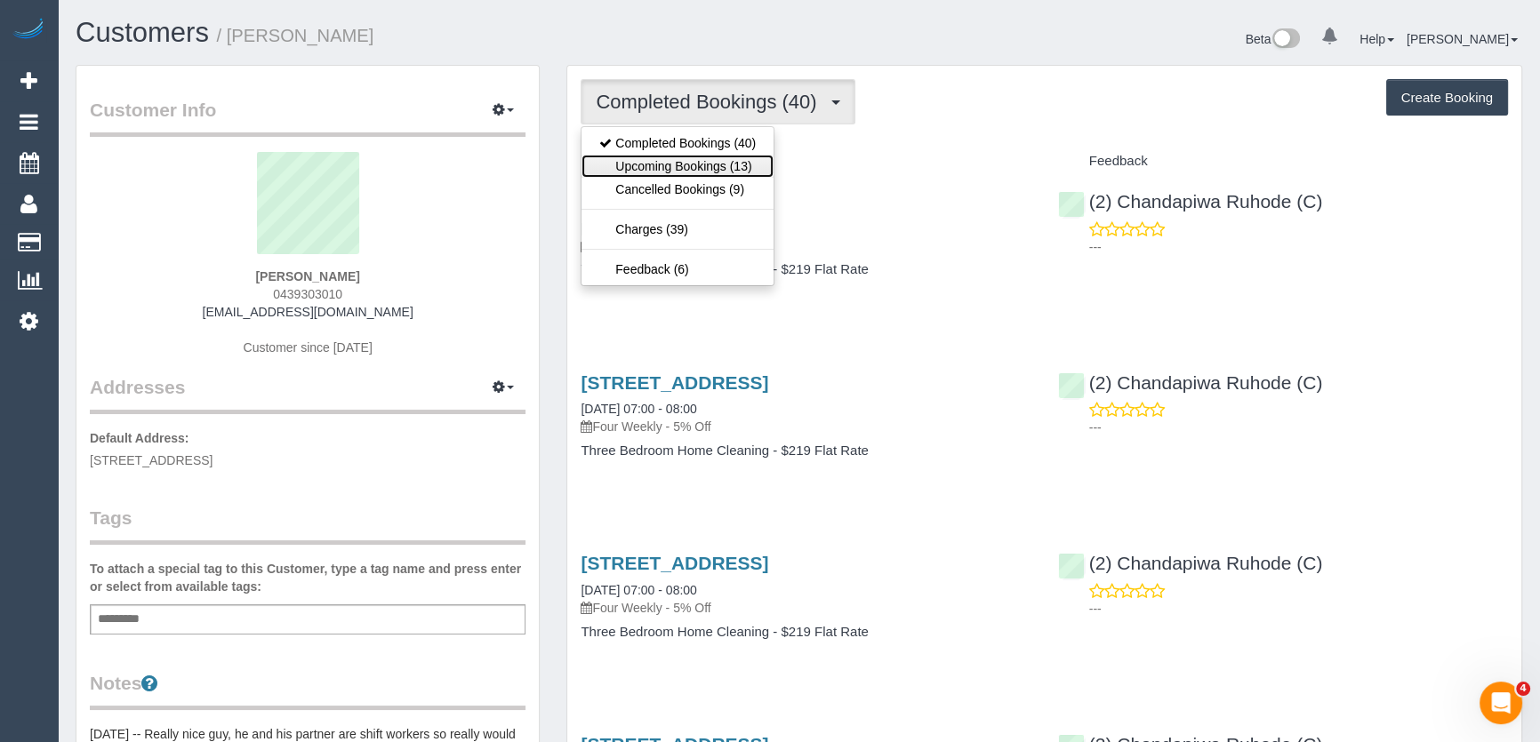
click at [736, 160] on link "Upcoming Bookings (13)" at bounding box center [678, 166] width 192 height 23
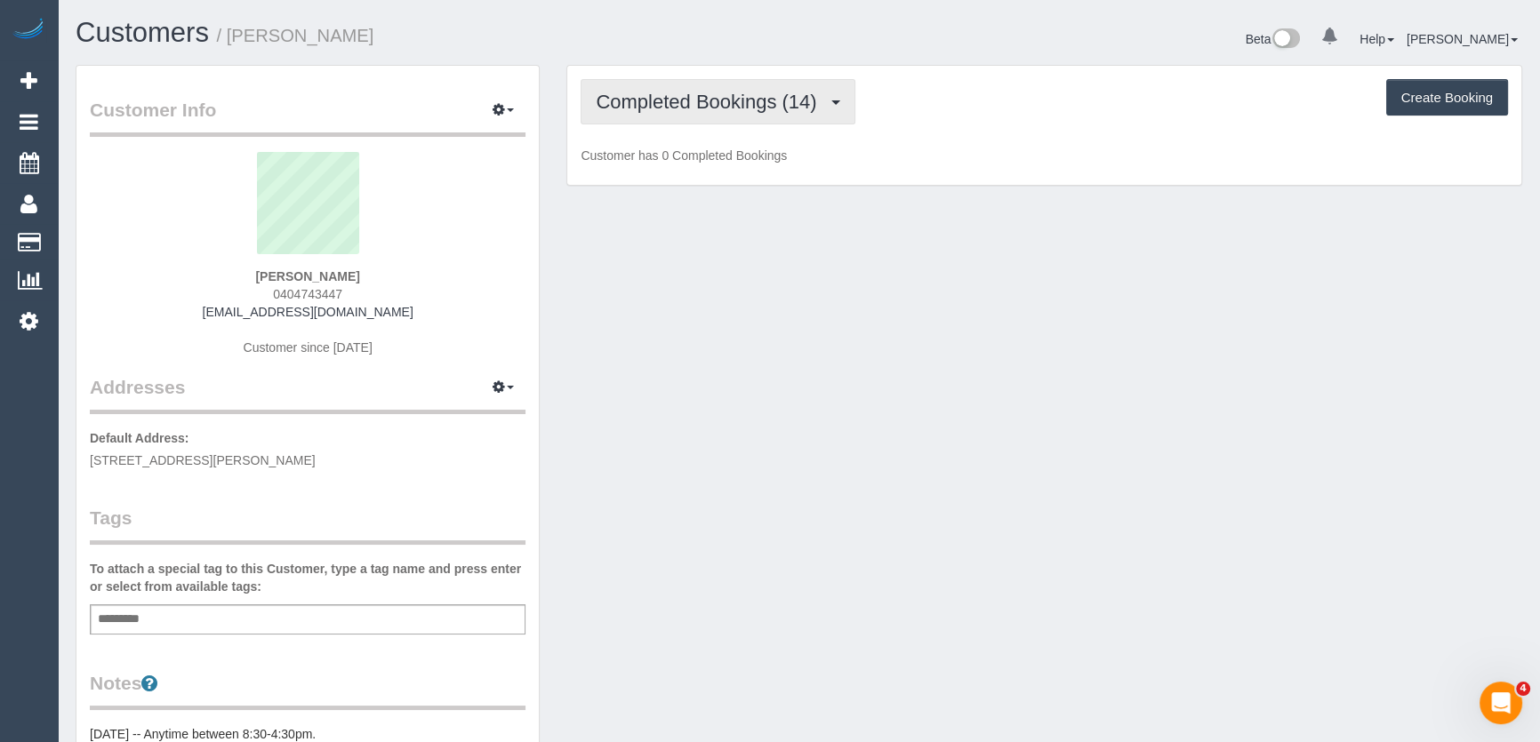
click at [808, 106] on span "Completed Bookings (14)" at bounding box center [710, 102] width 229 height 22
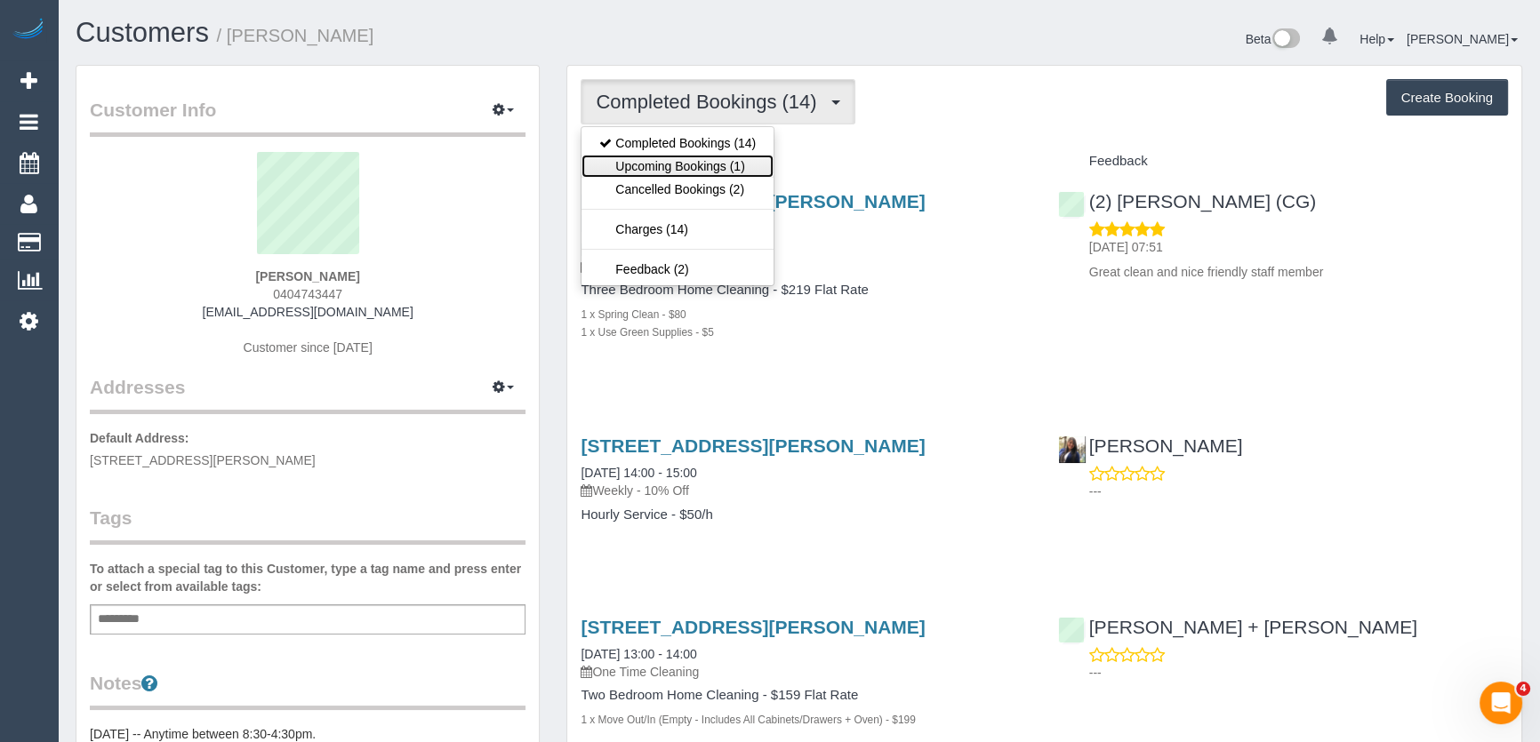
click at [753, 164] on link "Upcoming Bookings (1)" at bounding box center [678, 166] width 192 height 23
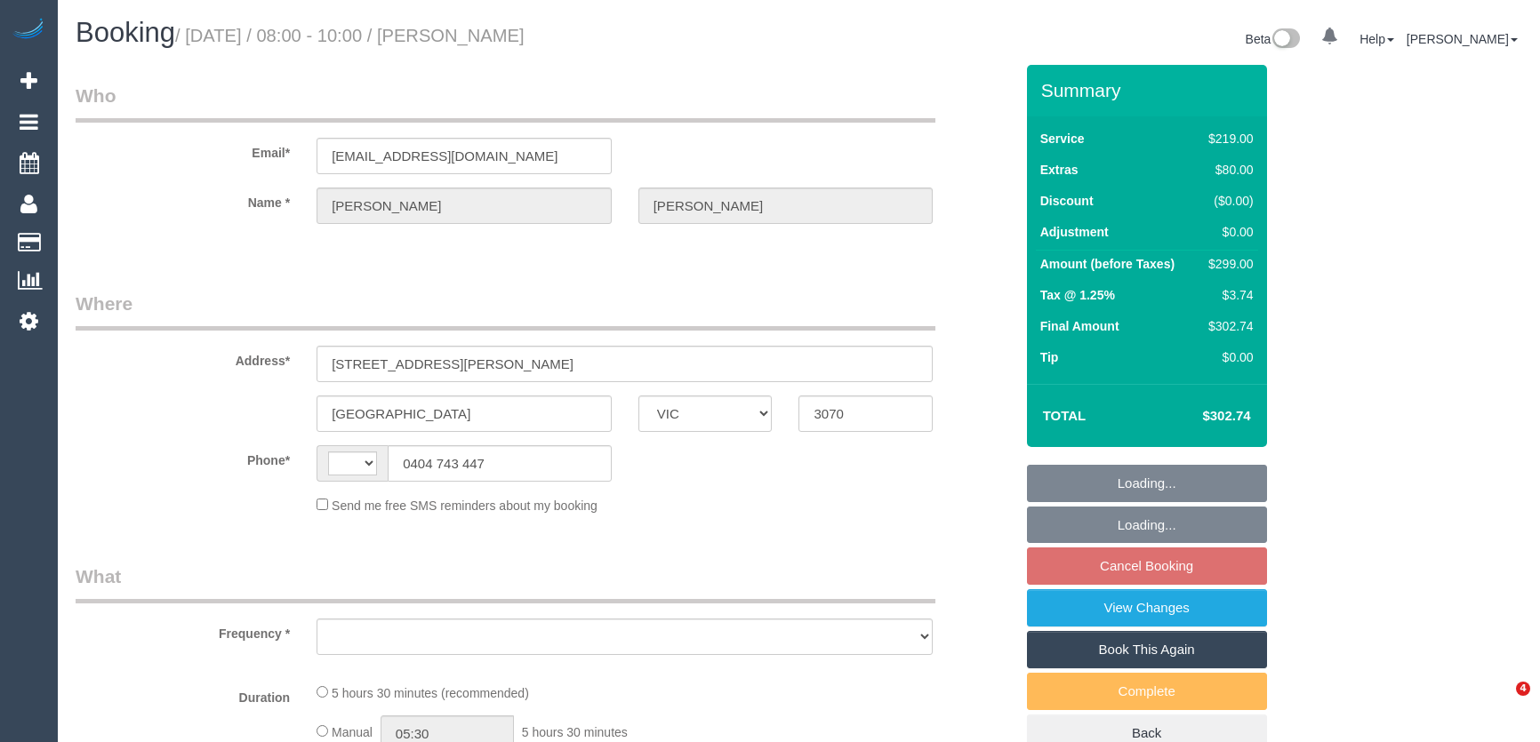
select select "VIC"
select select "string:AU"
select select "object:528"
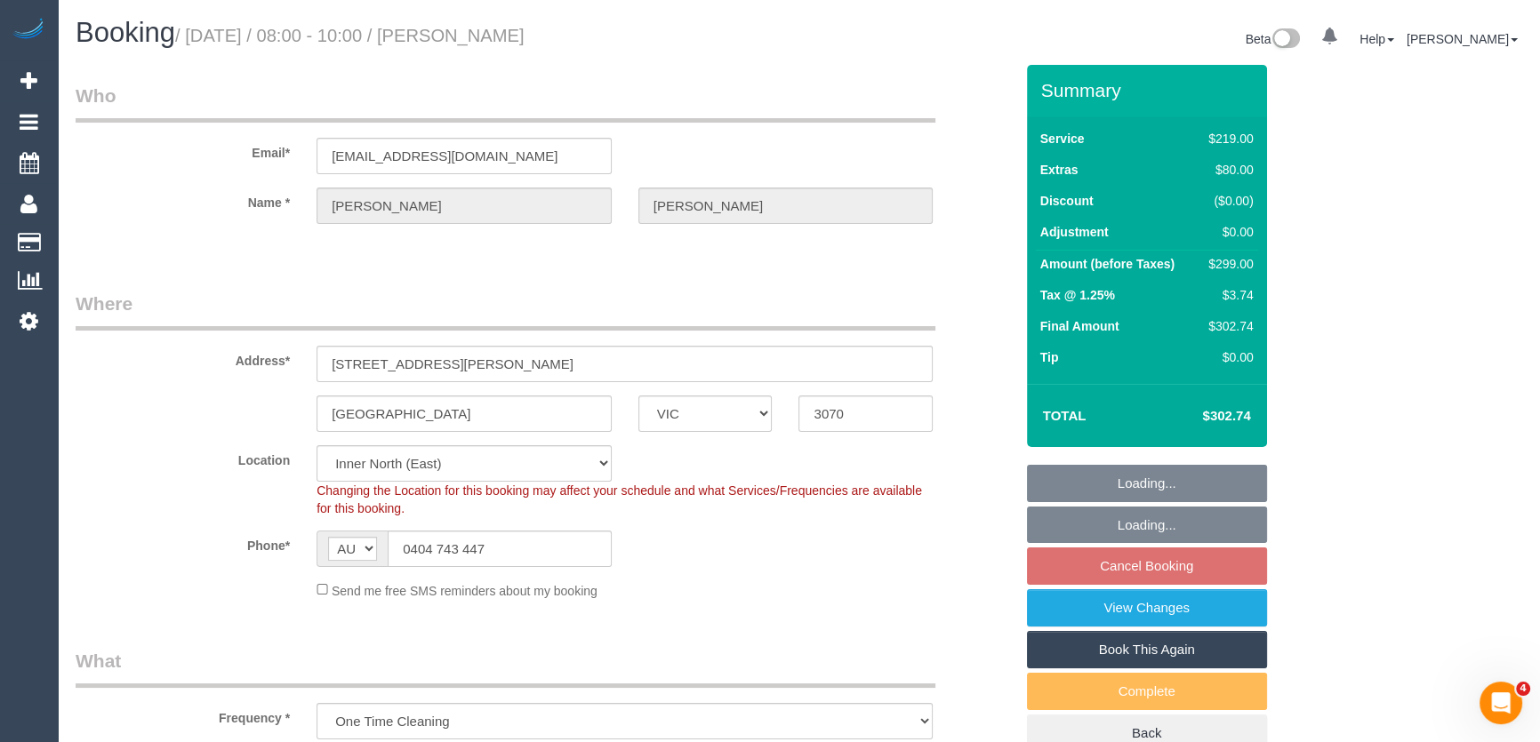
select select "string:stripe-pm_1QUH2k2GScqysDRVK8kaT0A8"
select select "number:28"
select select "number:14"
select select "number:19"
select select "number:24"
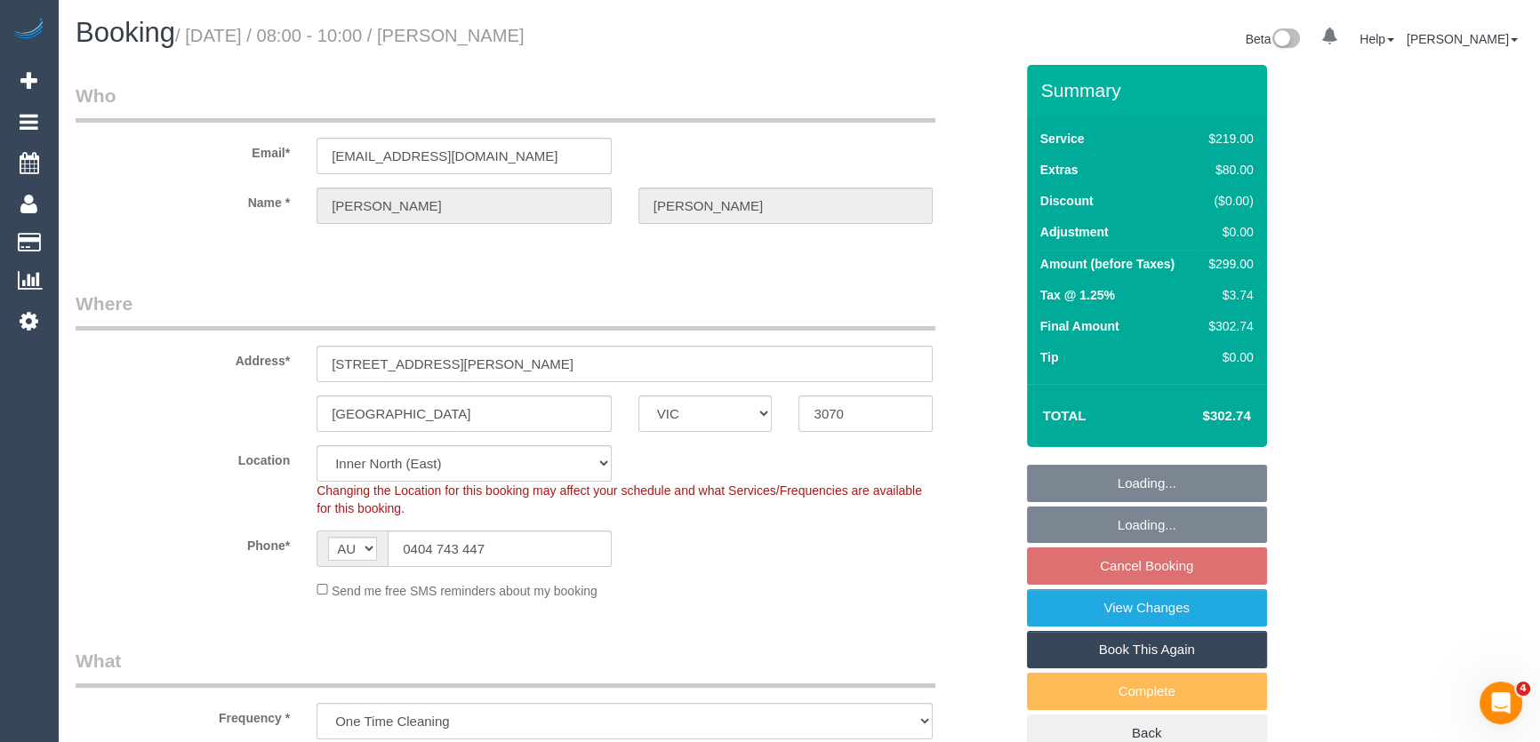
select select "number:26"
select select "spot1"
select select "object:1619"
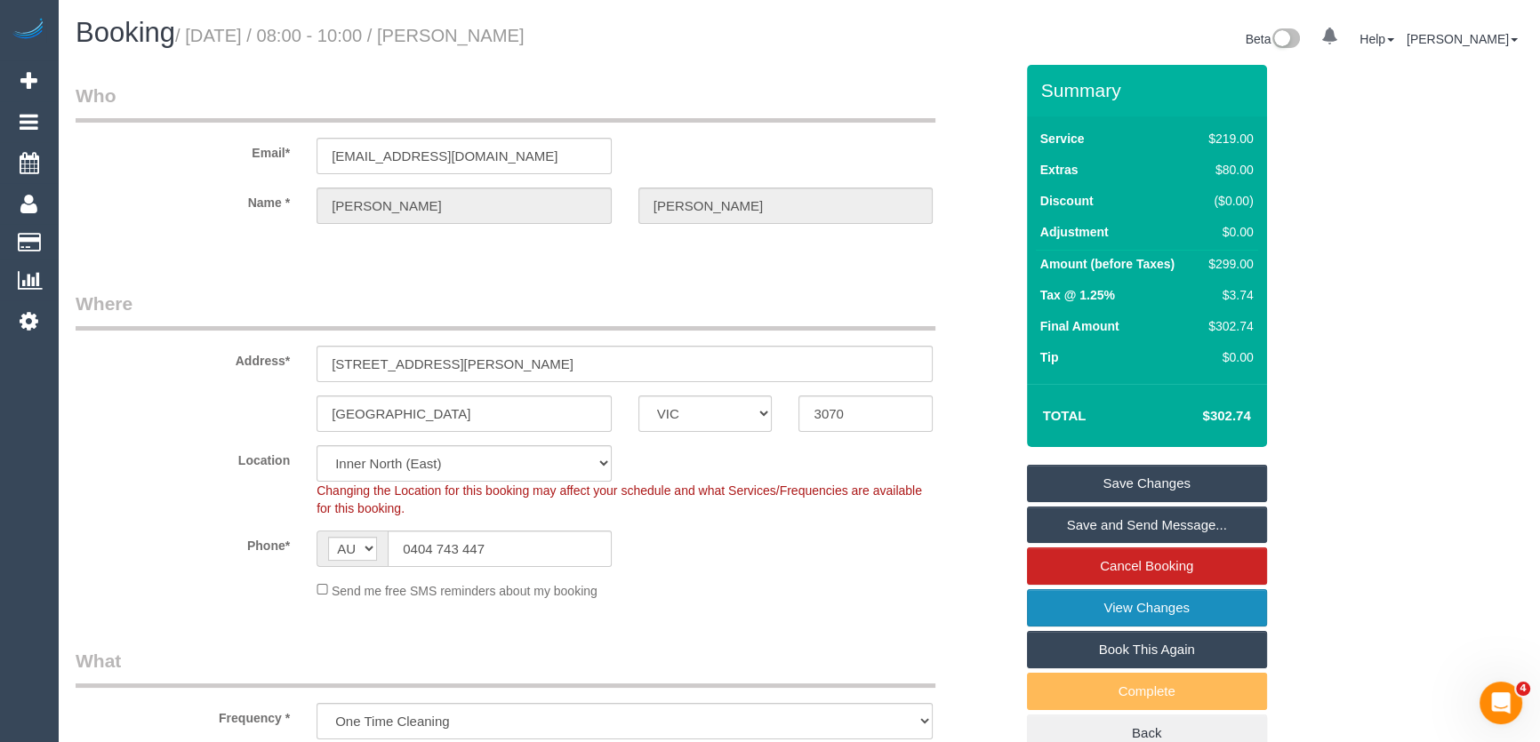
click at [1135, 614] on link "View Changes" at bounding box center [1147, 608] width 240 height 37
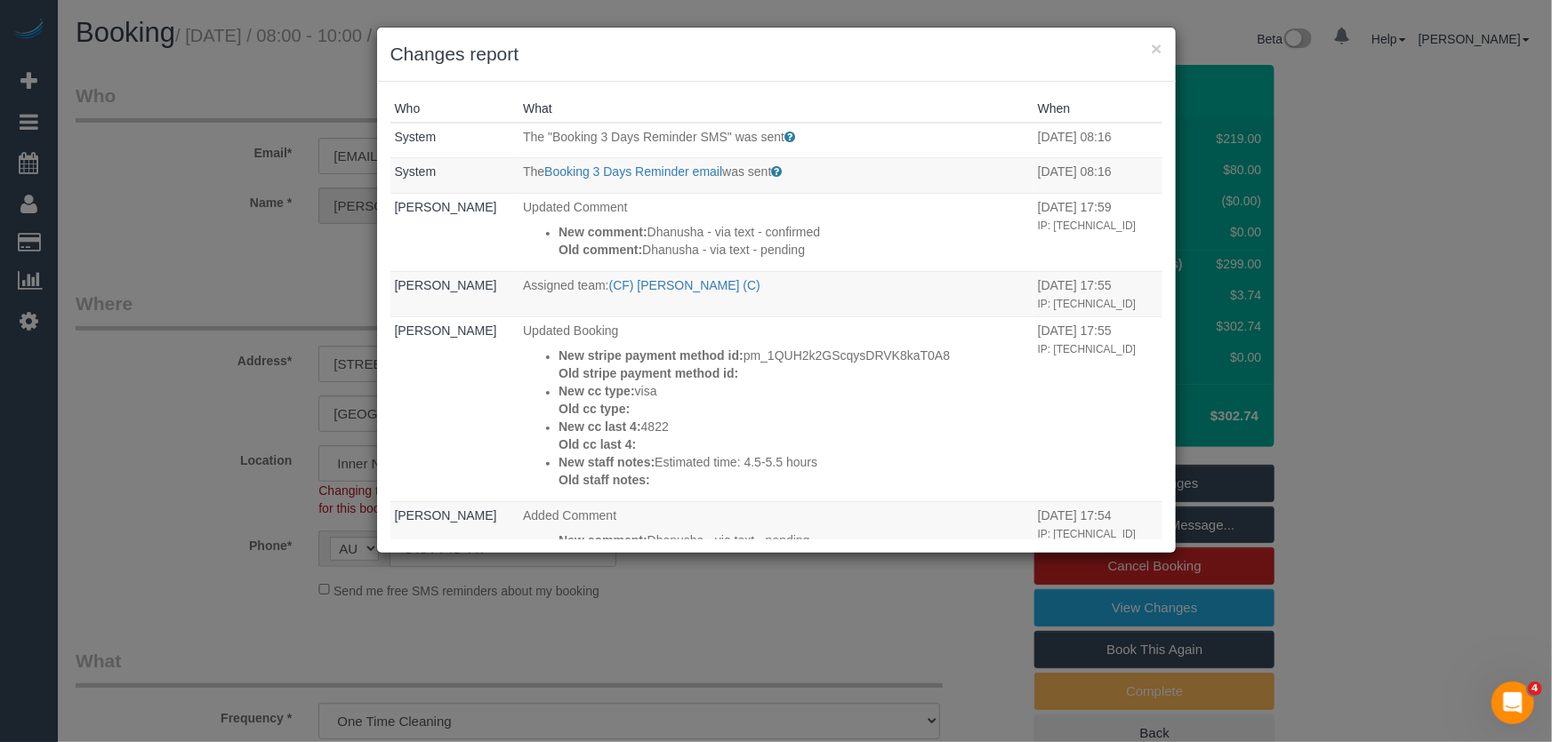
drag, startPoint x: 1134, startPoint y: 614, endPoint x: 667, endPoint y: 578, distance: 468.2
click at [664, 581] on div "× Changes report Who What When System The "Booking 3 Days Reminder SMS" was sen…" at bounding box center [776, 371] width 1552 height 742
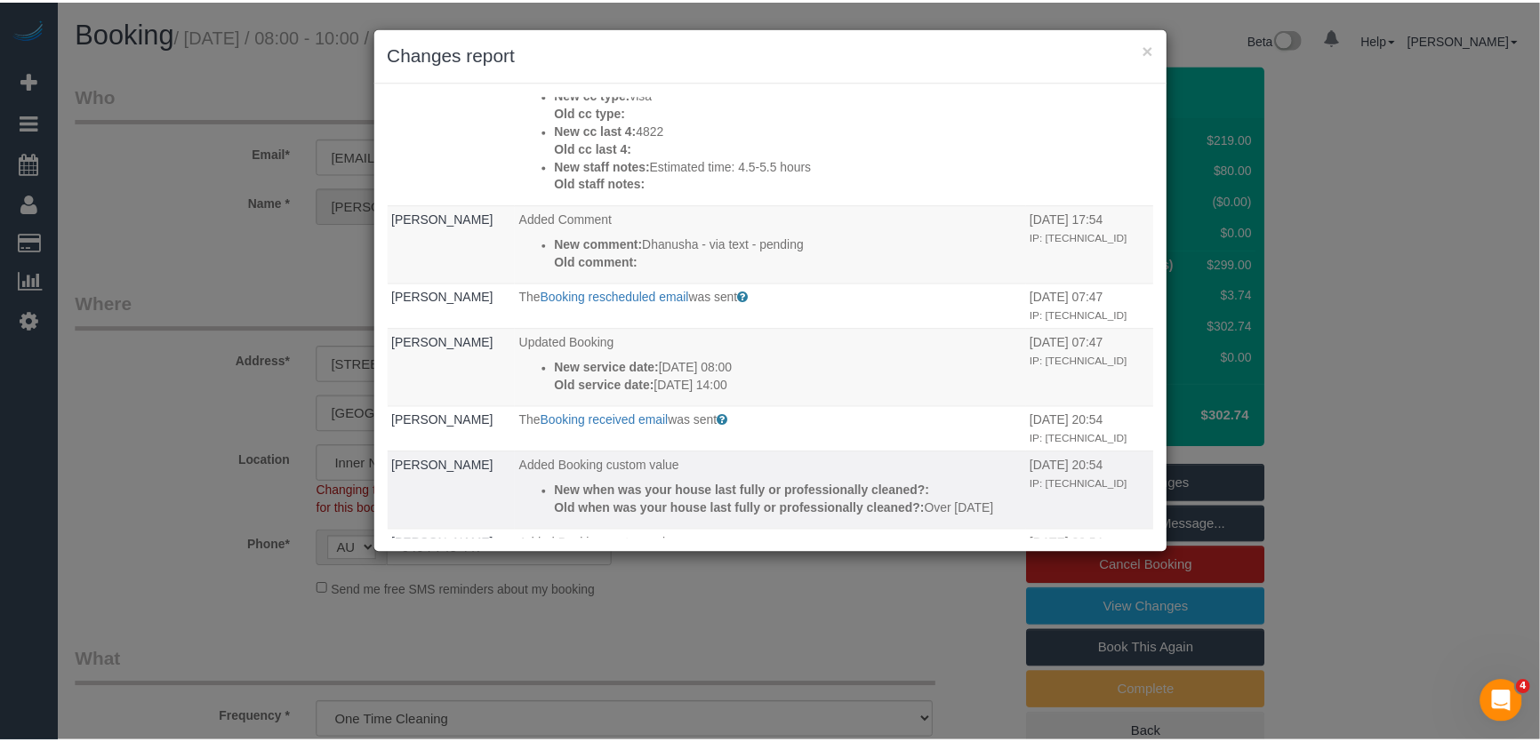
scroll to position [323, 0]
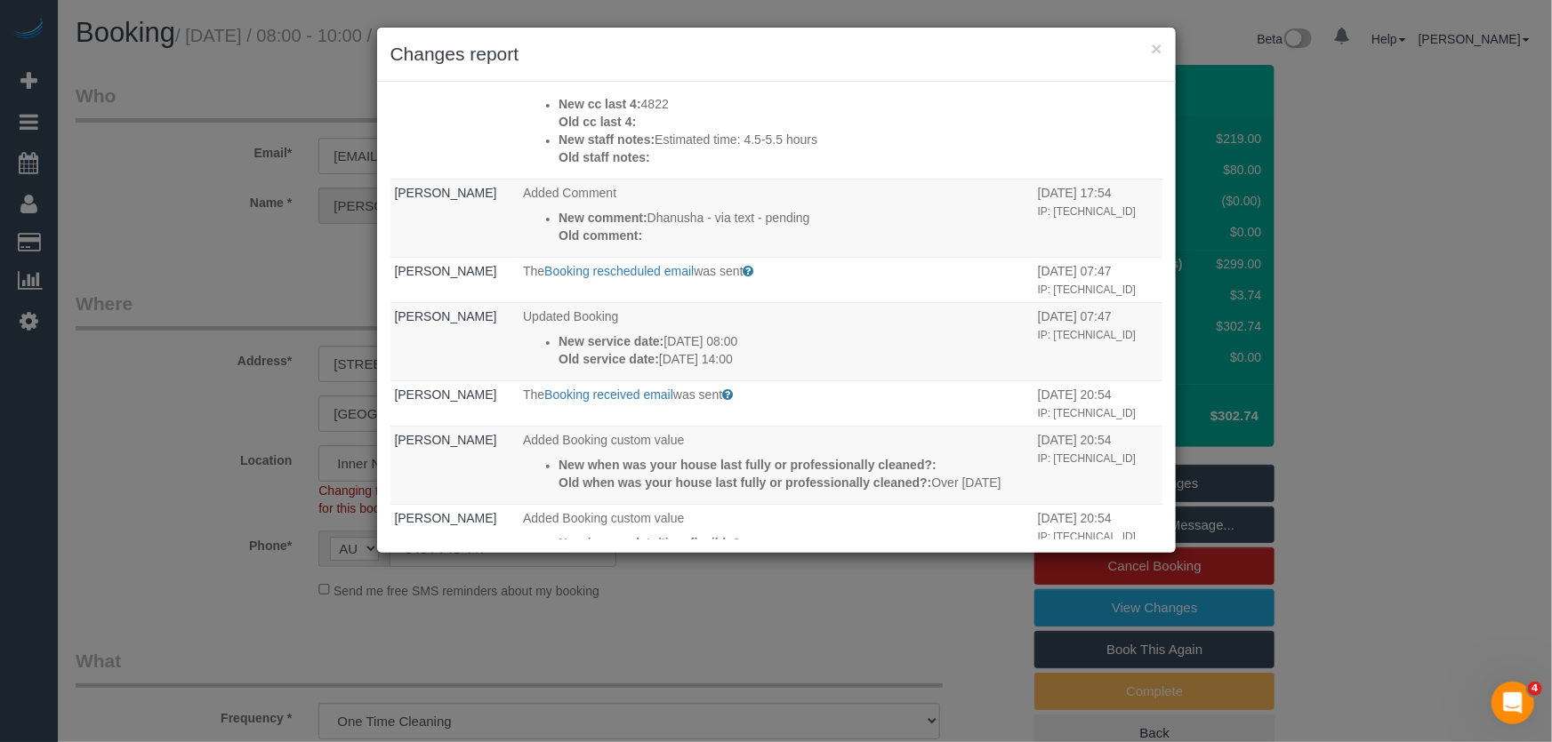
click at [782, 598] on div "× Changes report Who What When System The "Booking 3 Days Reminder SMS" was sen…" at bounding box center [776, 371] width 1552 height 742
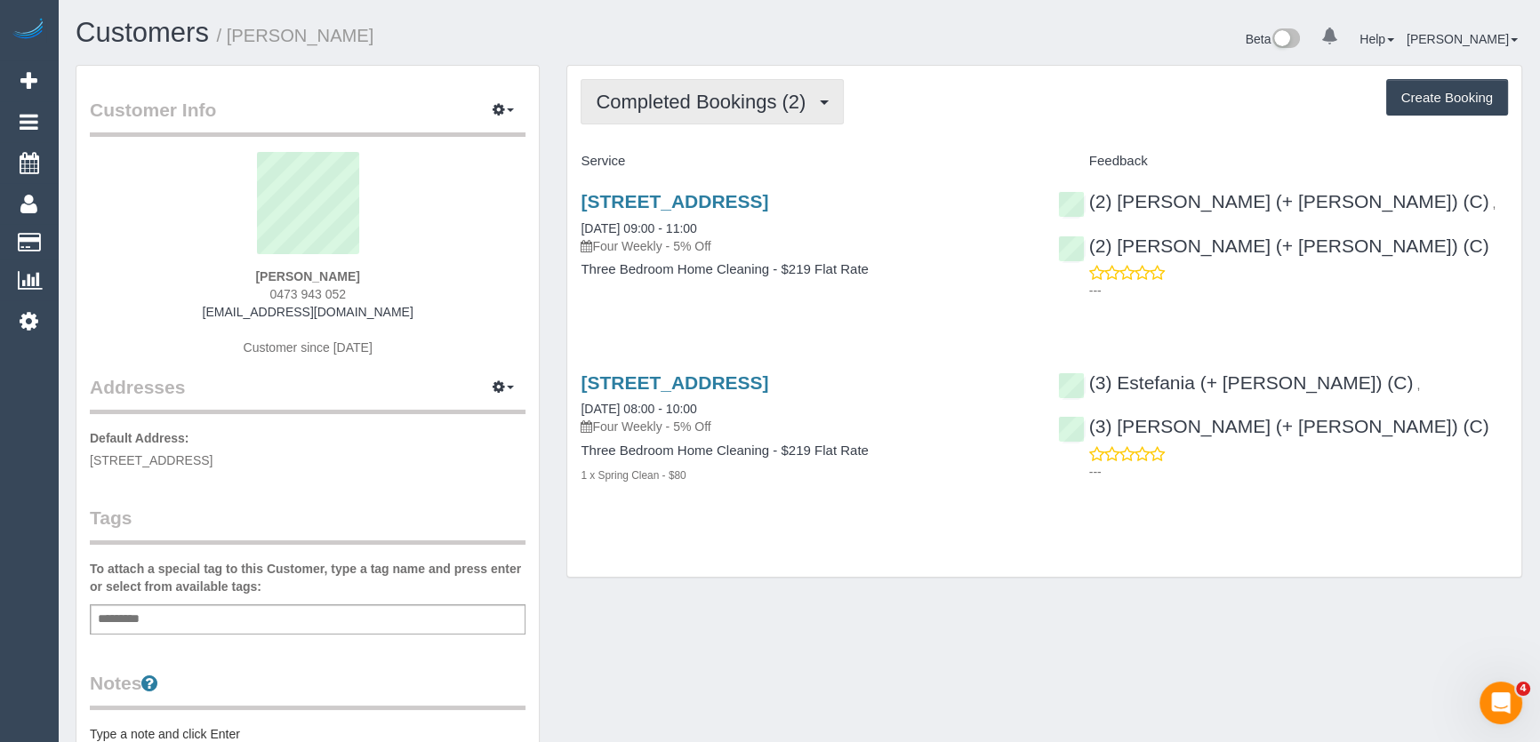
click at [804, 111] on button "Completed Bookings (2)" at bounding box center [712, 101] width 263 height 45
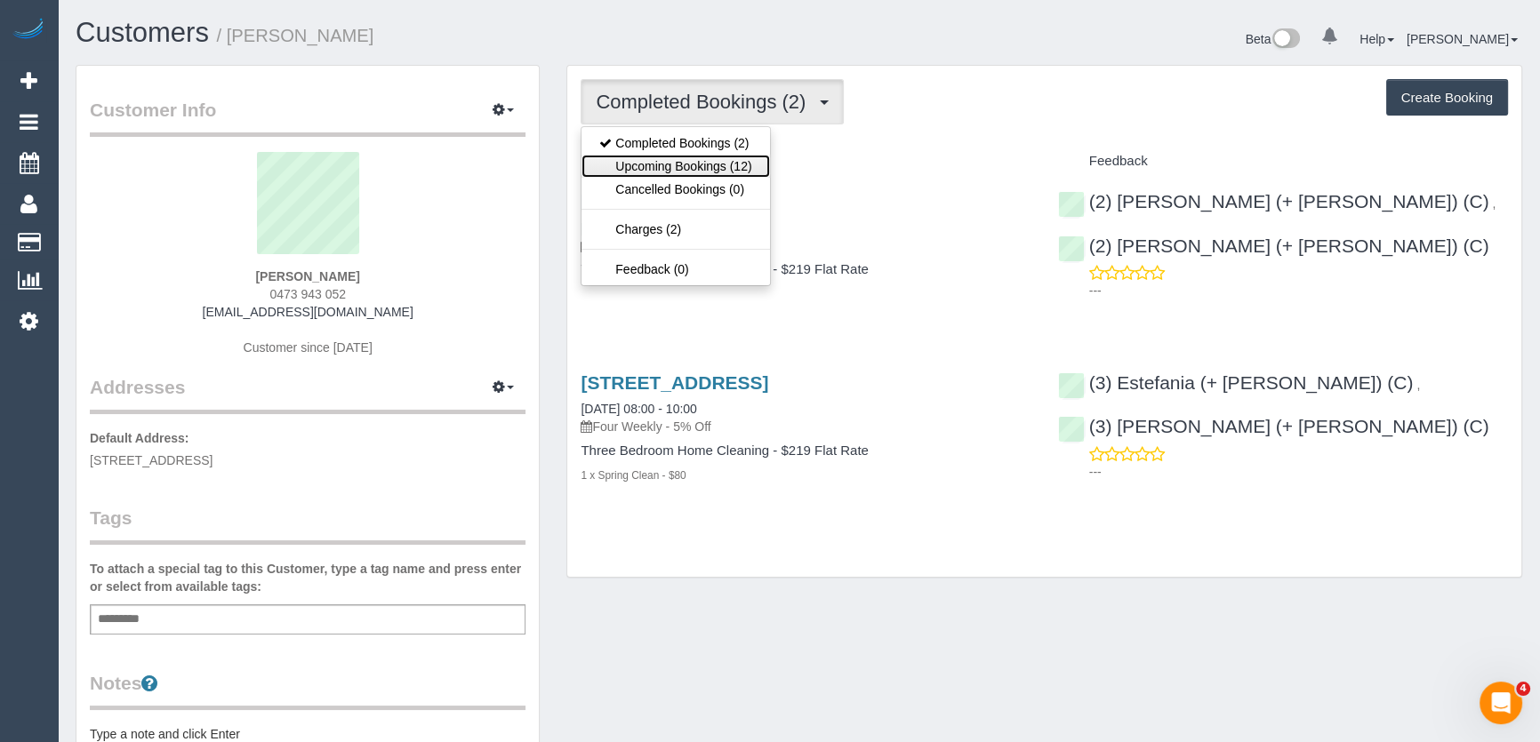
click at [756, 166] on link "Upcoming Bookings (12)" at bounding box center [676, 166] width 188 height 23
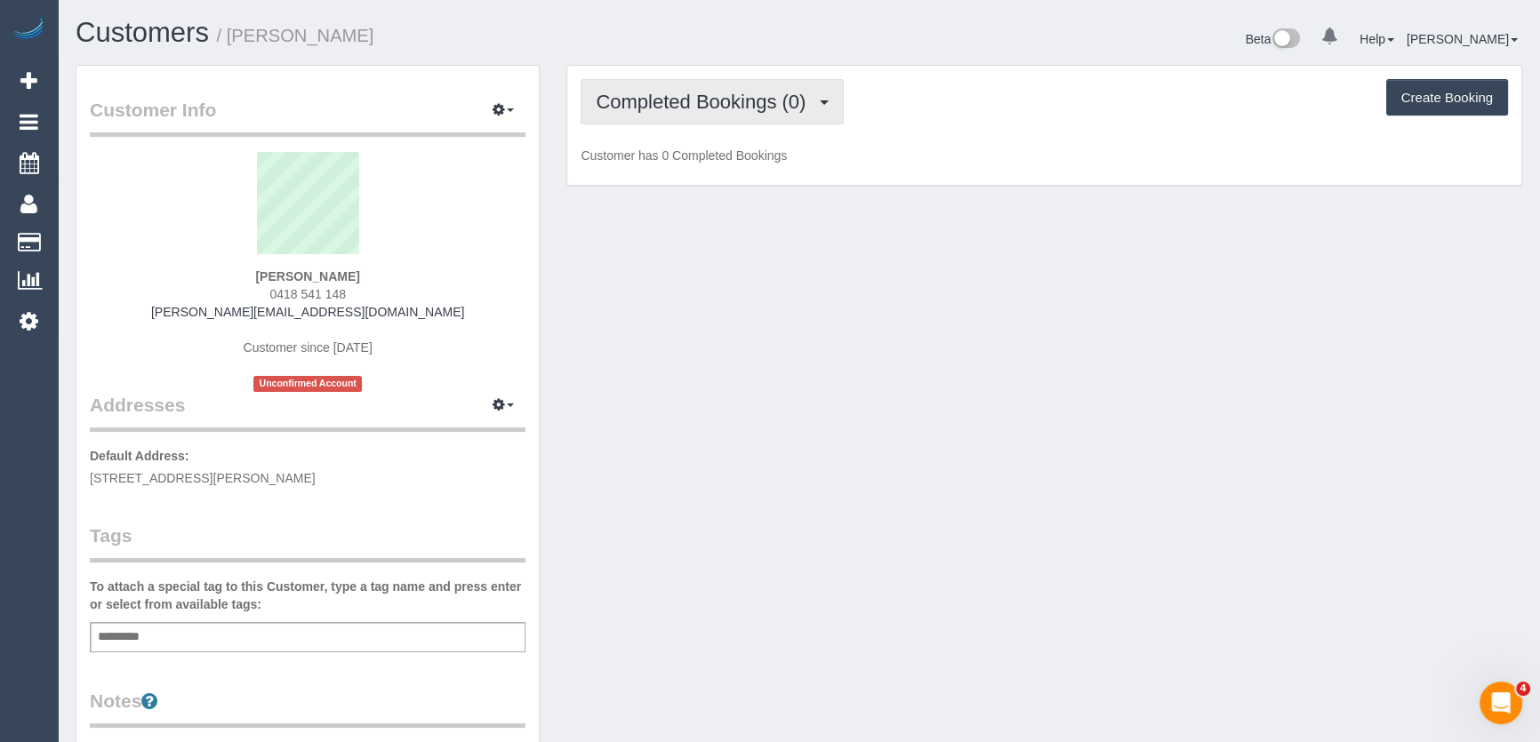
click at [782, 110] on span "Completed Bookings (0)" at bounding box center [705, 102] width 219 height 22
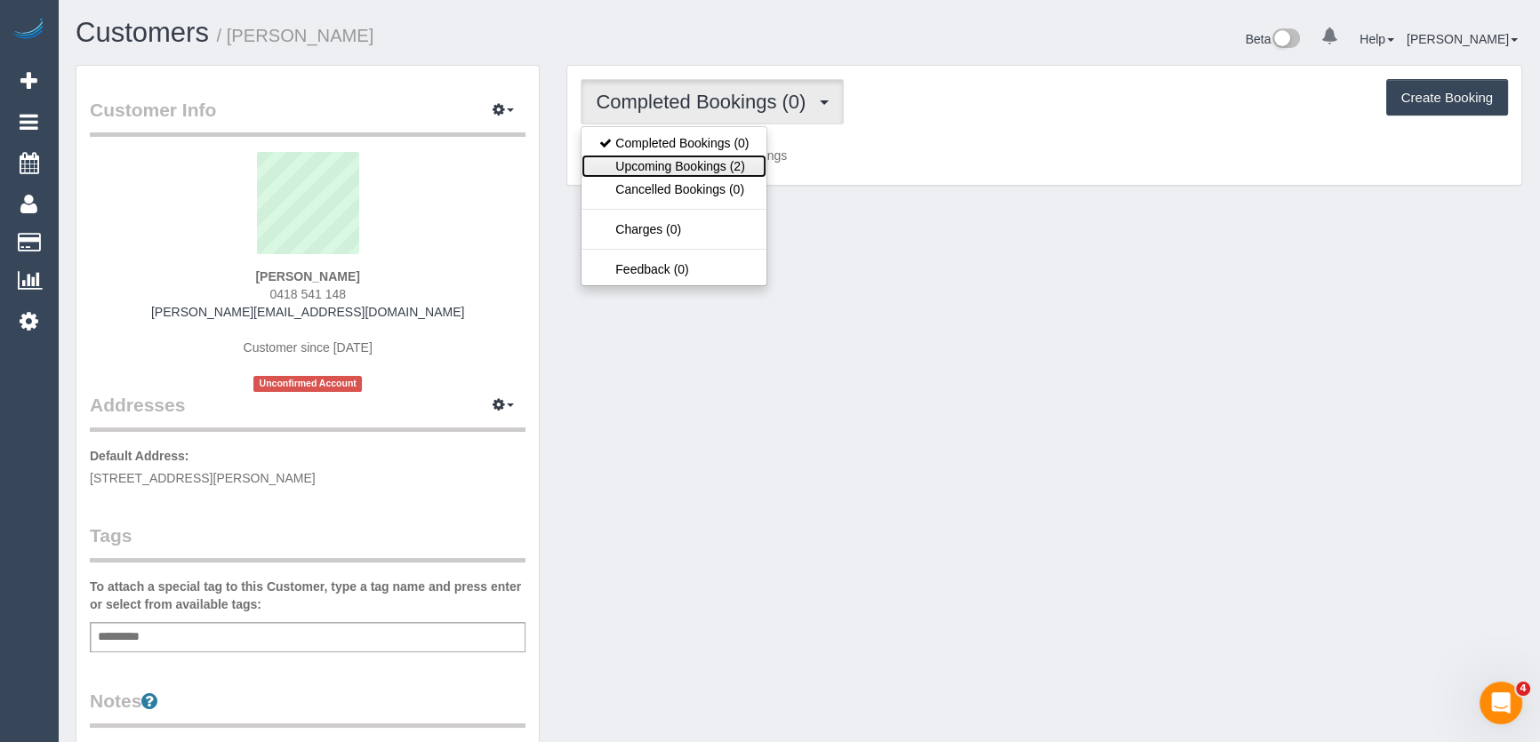
click at [747, 163] on link "Upcoming Bookings (2)" at bounding box center [674, 166] width 185 height 23
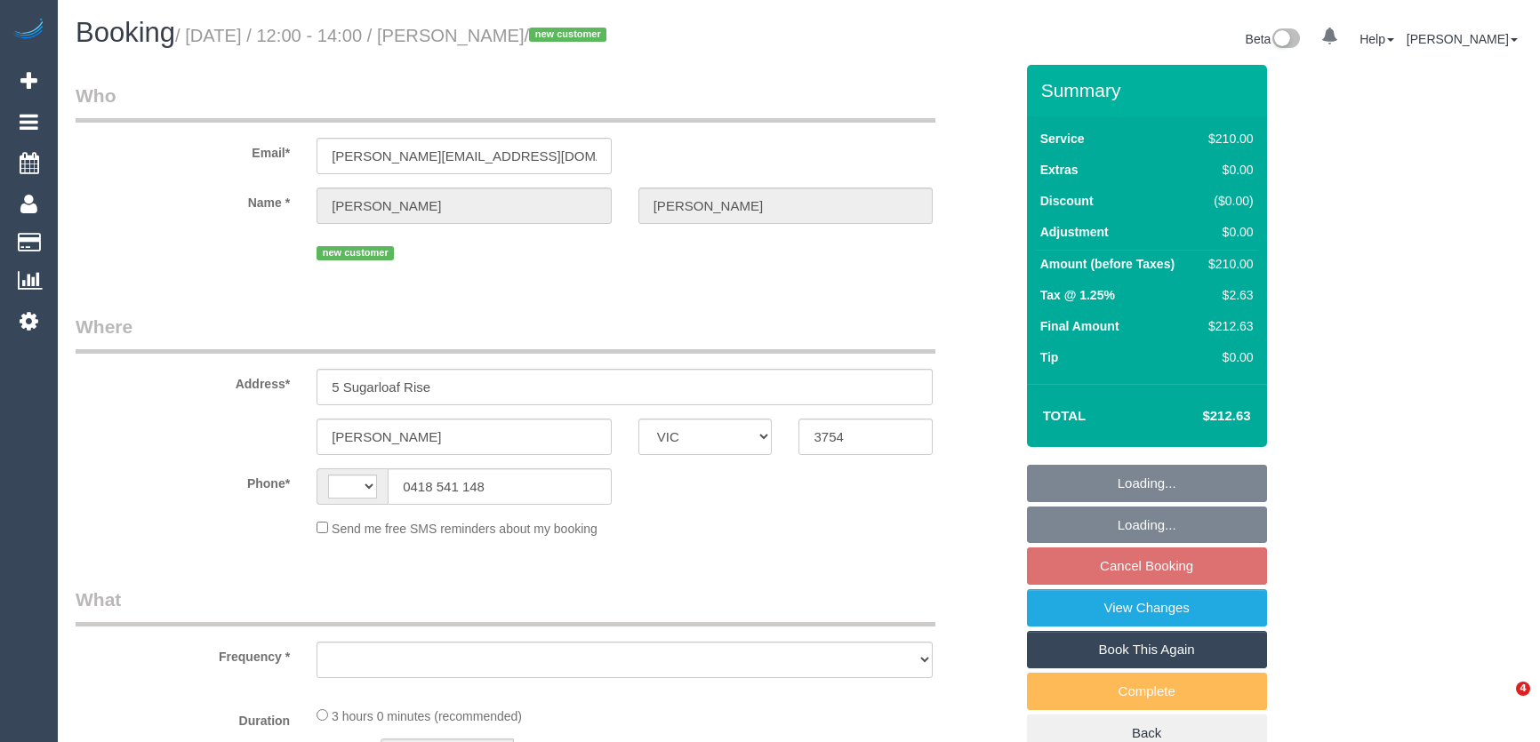
select select "VIC"
select select "object:290"
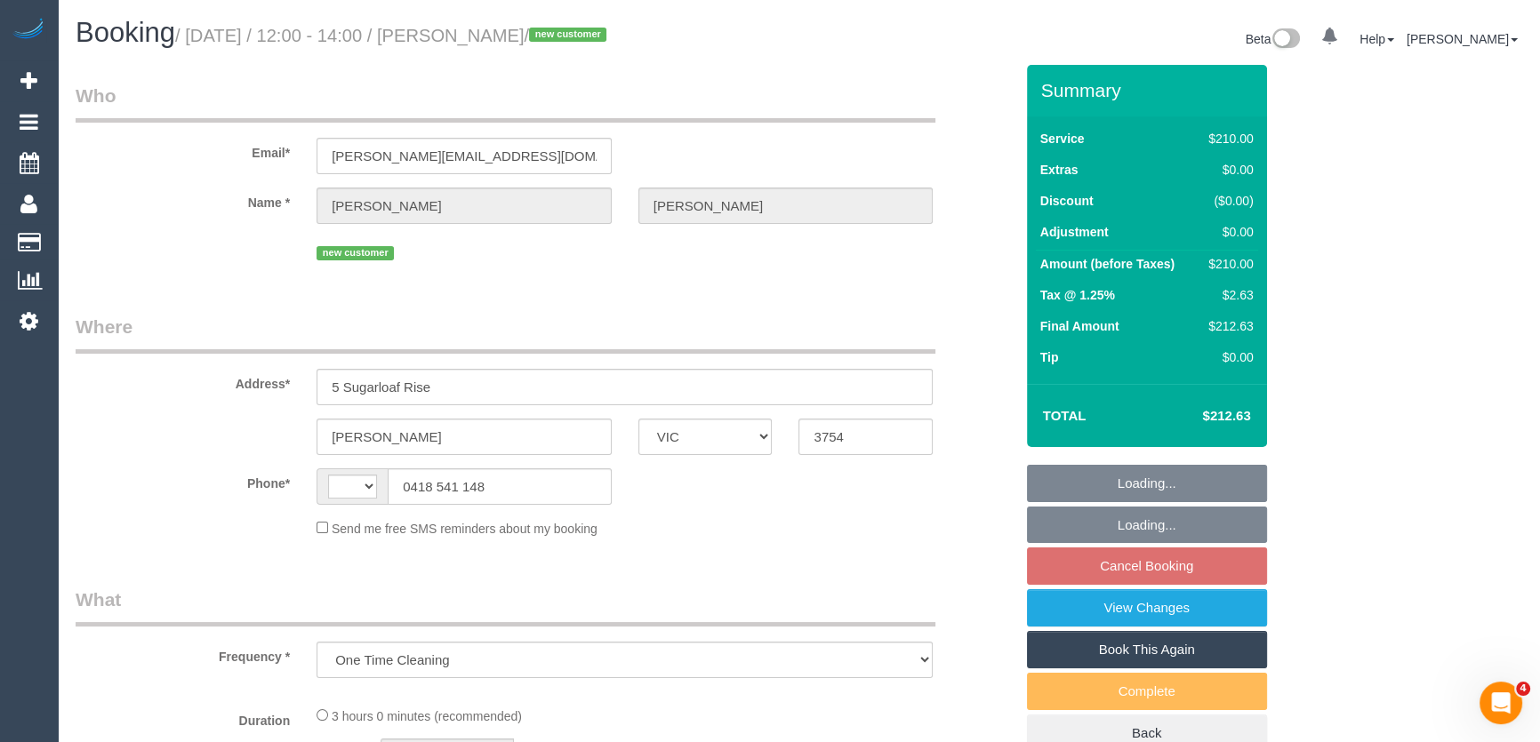
select select "string:stripe-pm_1S3ndw2GScqysDRVo8NArwwU"
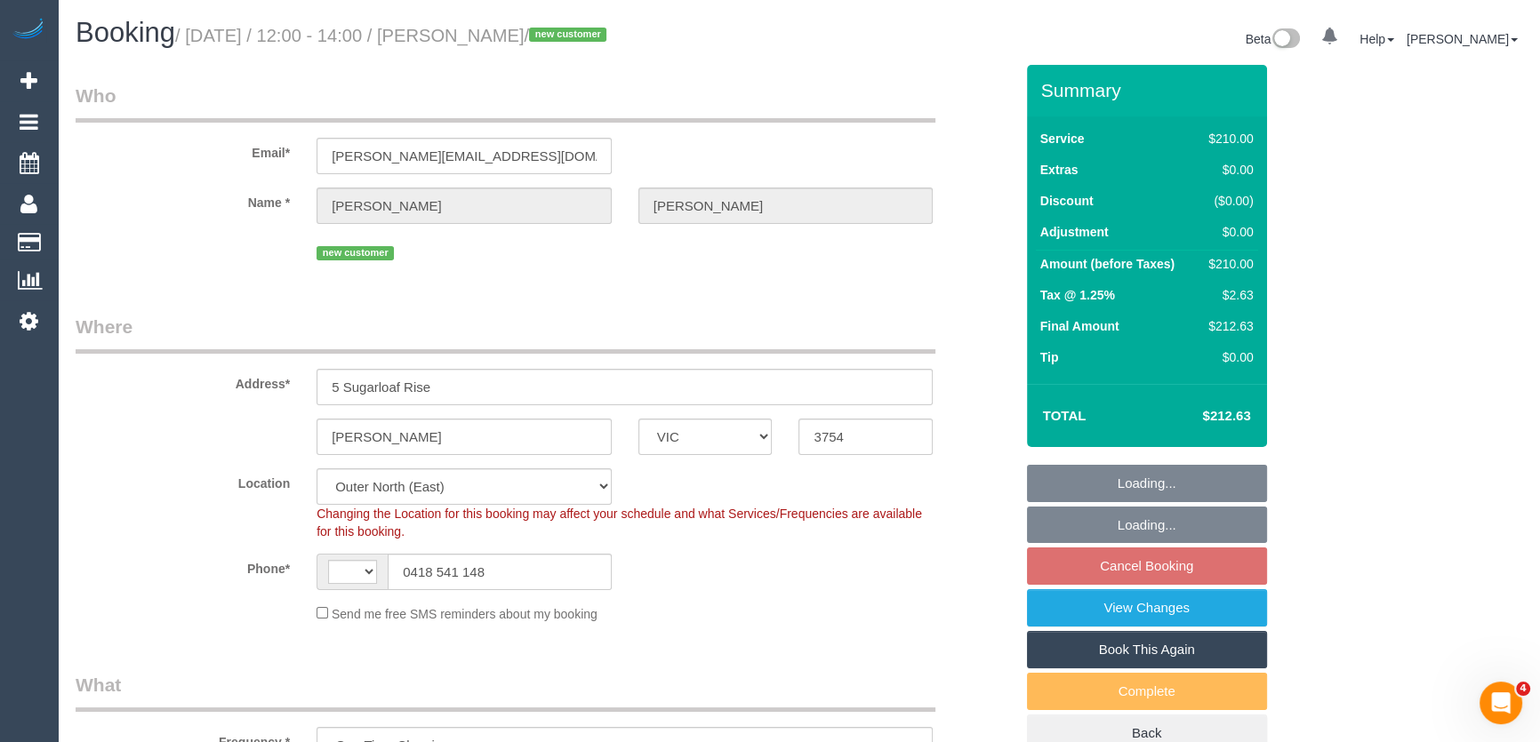
select select "number:27"
select select "number:14"
select select "number:19"
select select "number:36"
select select "object:1093"
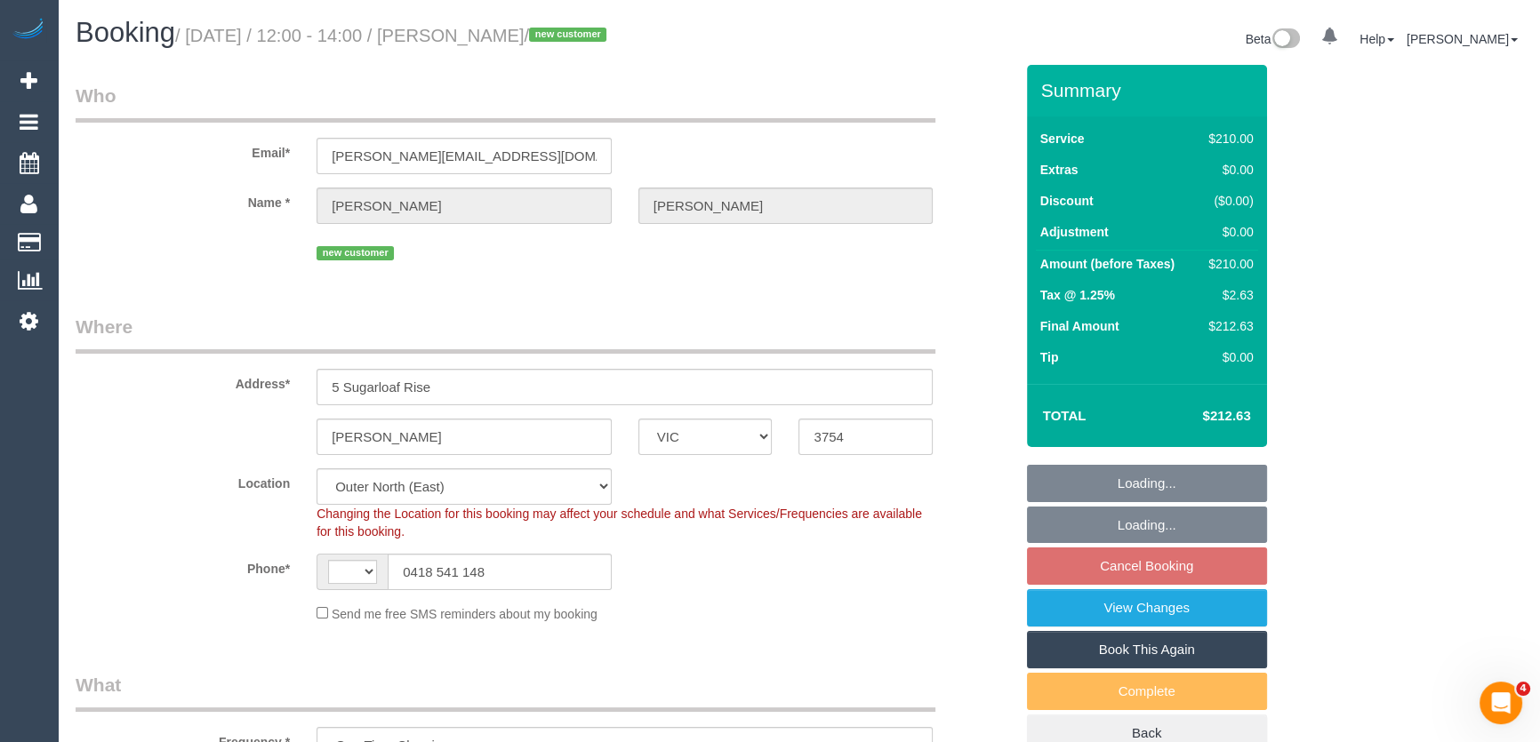
select select "string:AU"
select select "180"
select select "spot1"
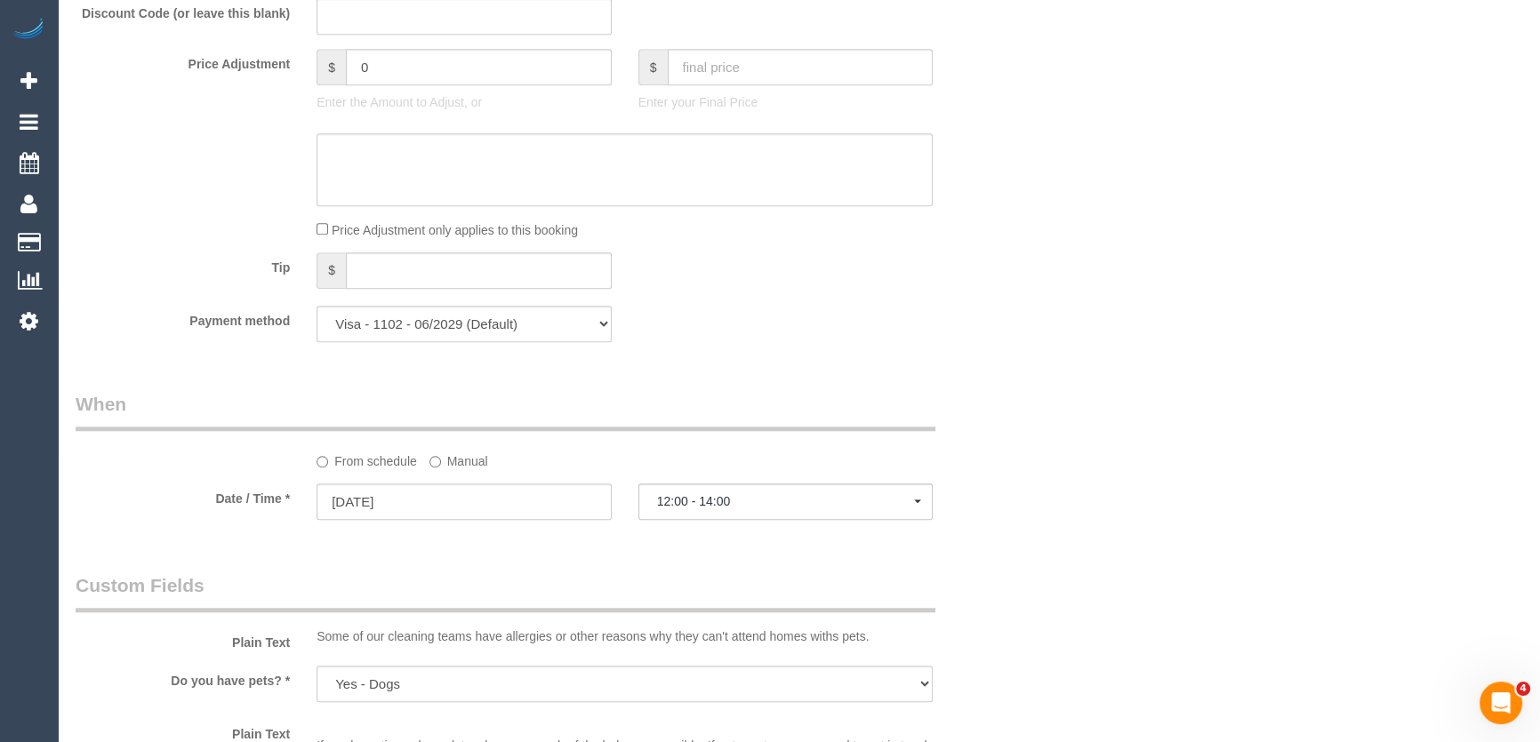
scroll to position [1778, 0]
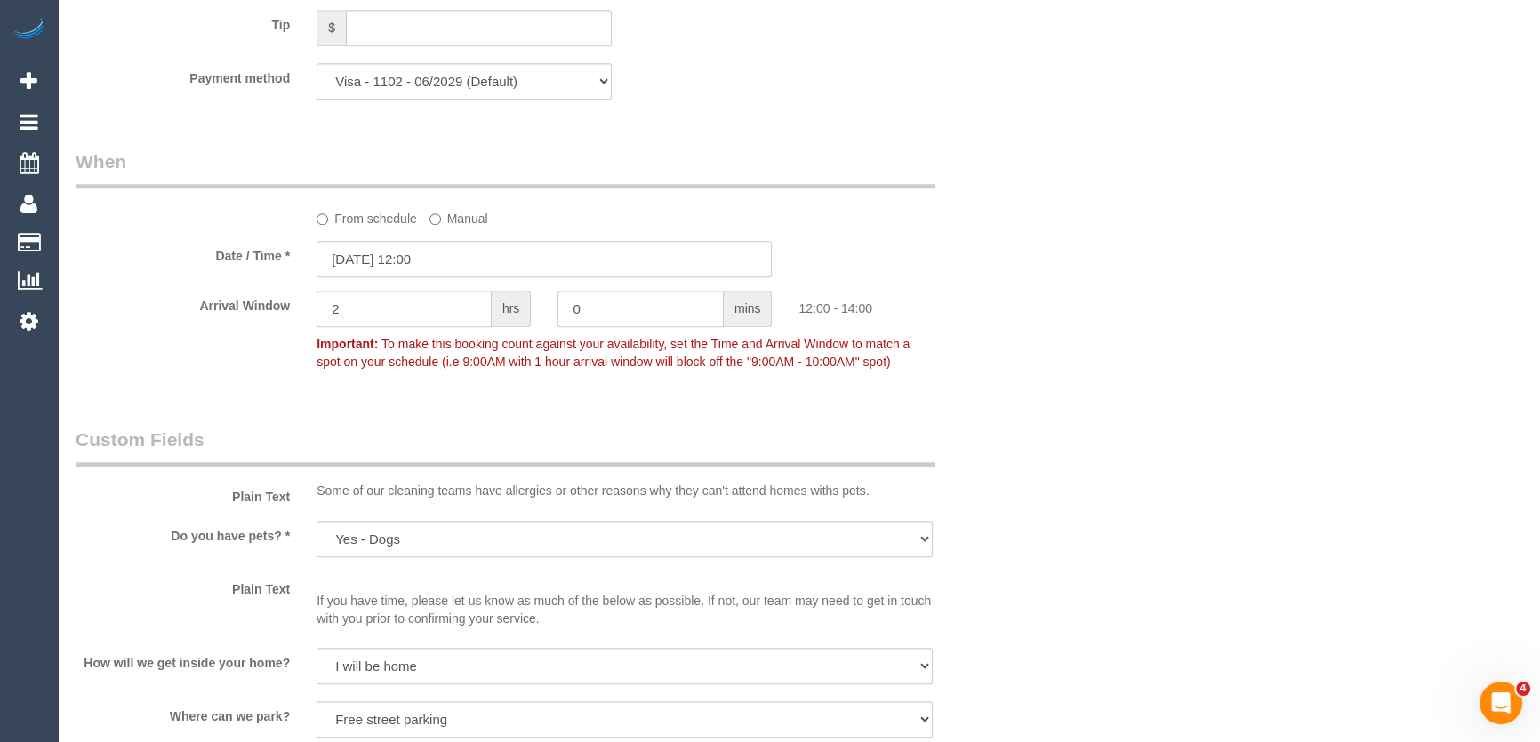
click at [472, 257] on input "[DATE] 12:00" at bounding box center [544, 259] width 455 height 36
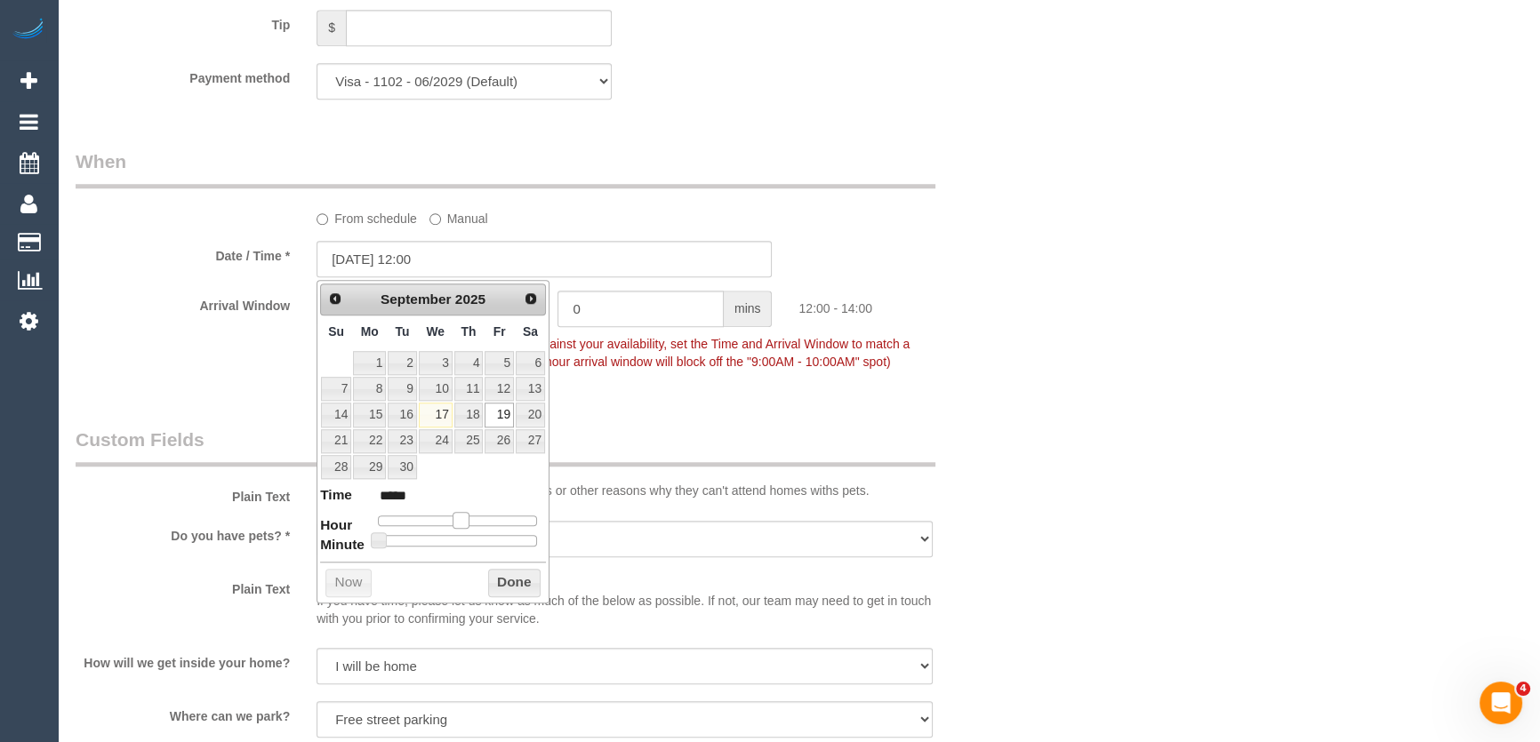
type input "[DATE] 11:00"
type input "*****"
type input "19/09/2025 10:00"
type input "*****"
type input "19/09/2025 09:00"
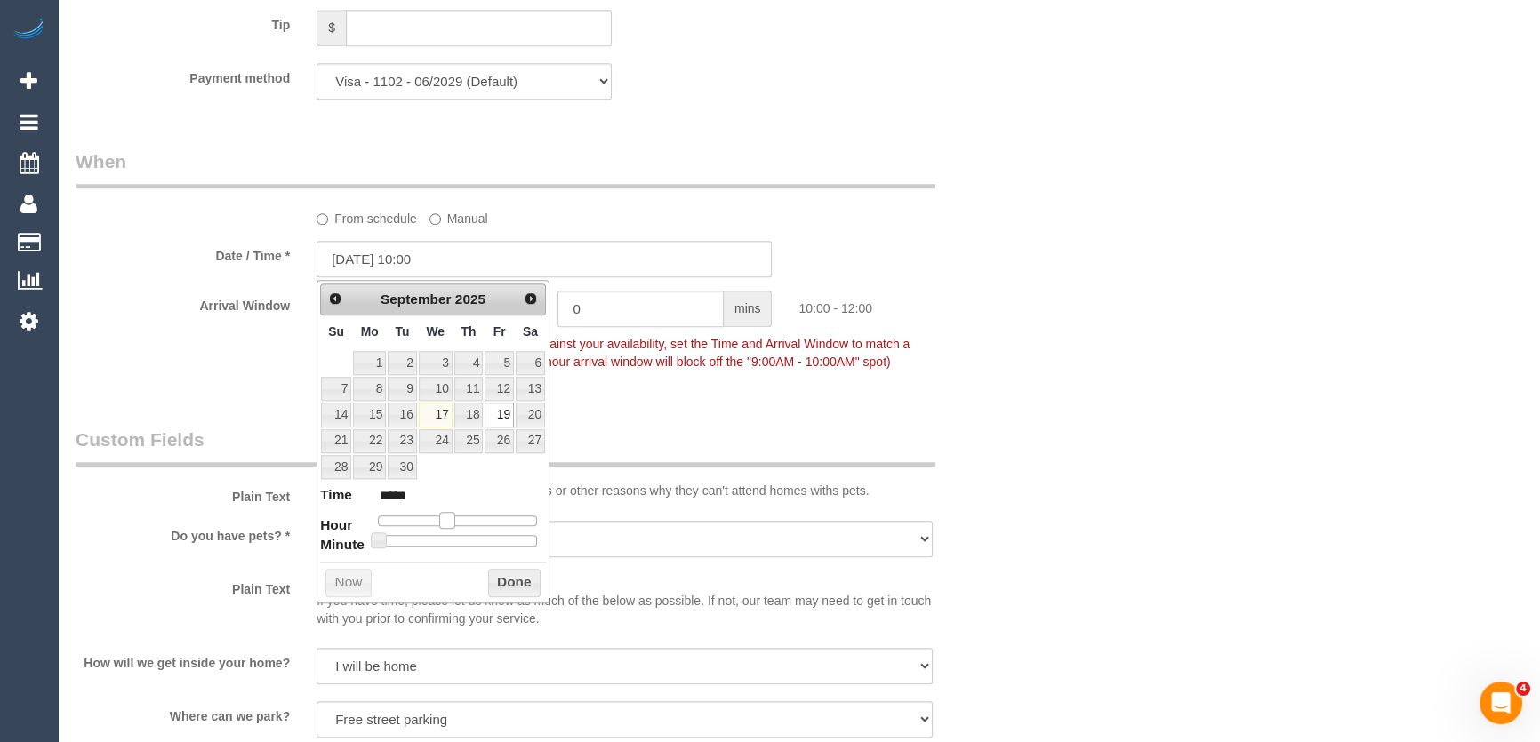
type input "*****"
drag, startPoint x: 457, startPoint y: 521, endPoint x: 435, endPoint y: 521, distance: 22.2
click at [435, 521] on span at bounding box center [440, 520] width 16 height 16
click at [735, 421] on div "Who Email* jason@floor91.com.au Name * Jason Petterson new customer Where Addre…" at bounding box center [544, 127] width 965 height 3681
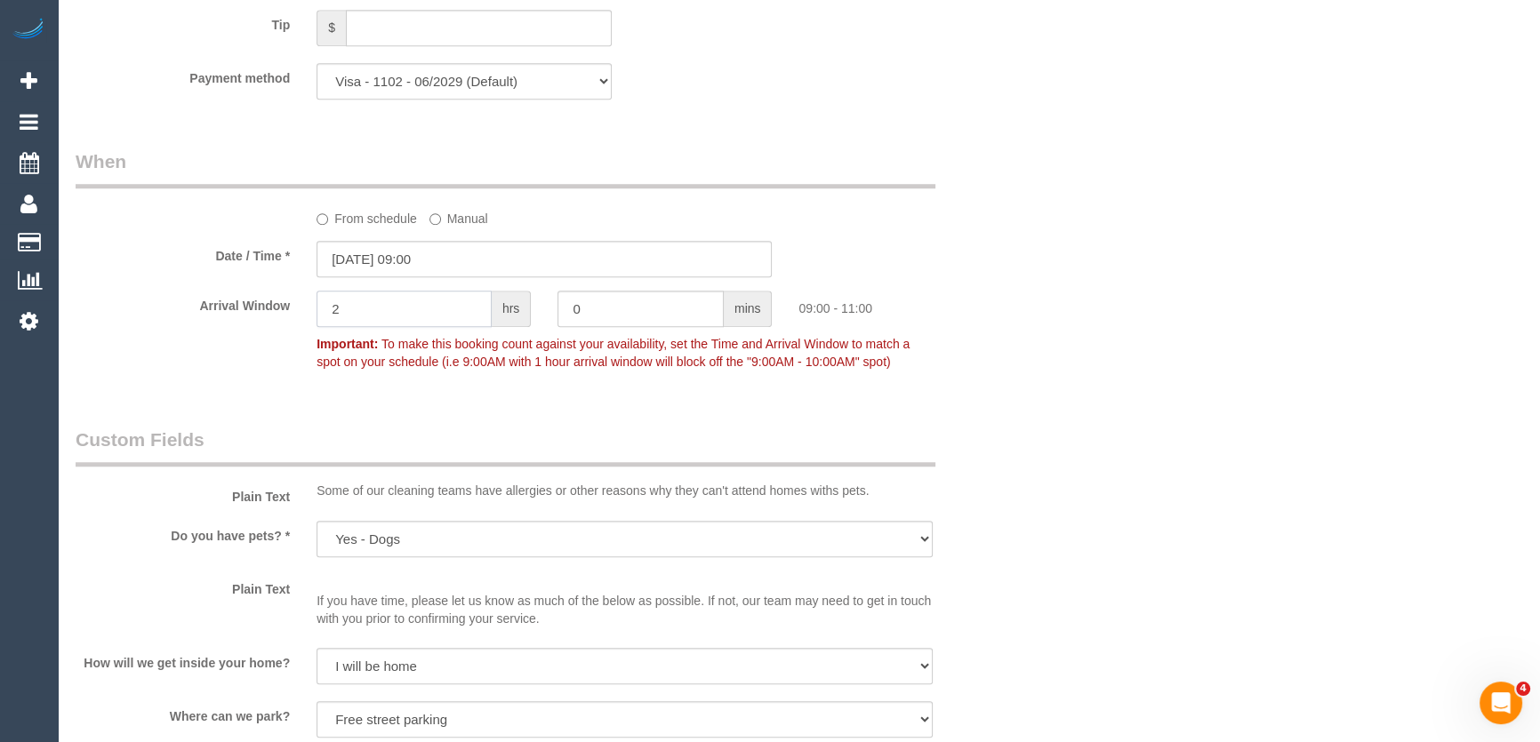
click at [444, 311] on input "2" at bounding box center [404, 309] width 175 height 36
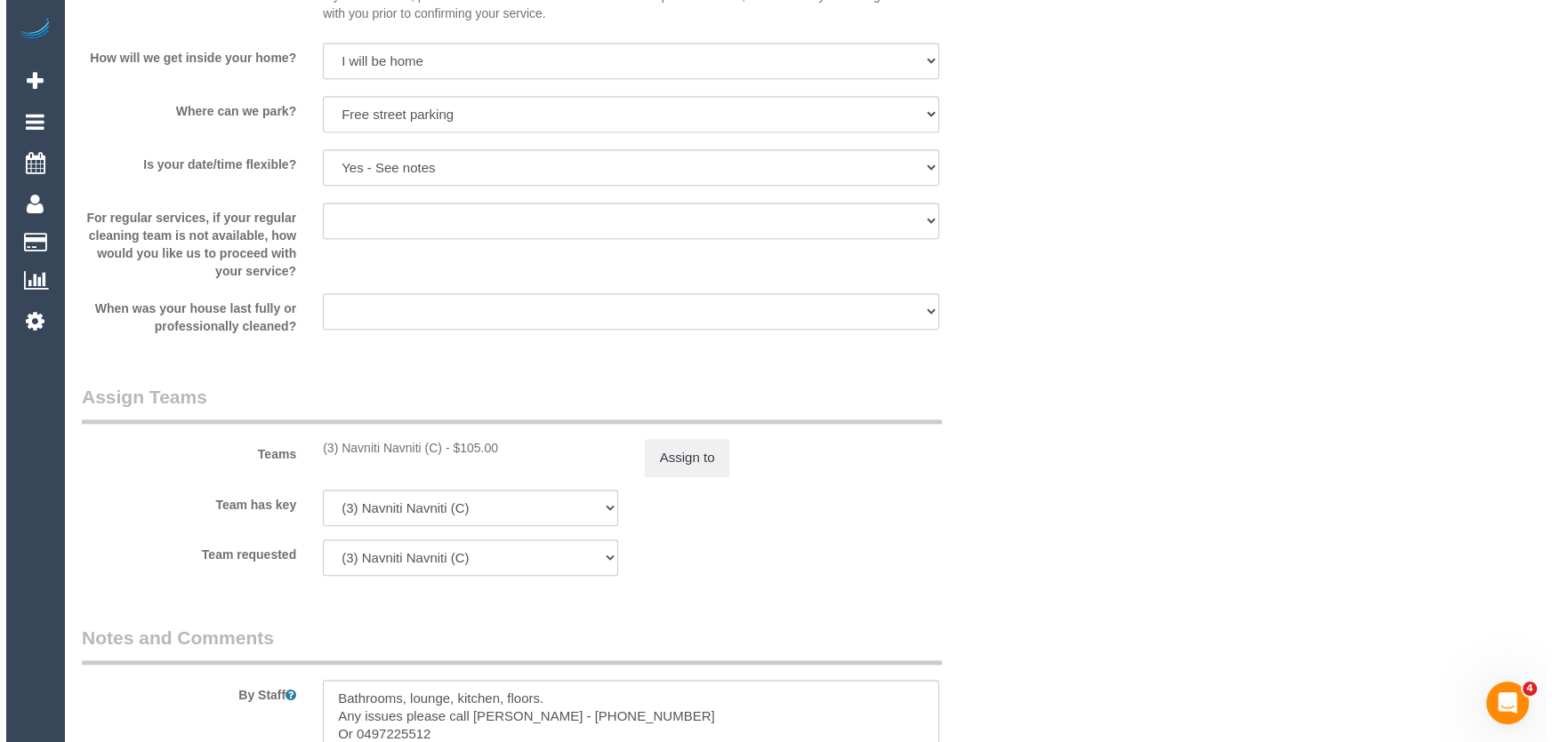
scroll to position [2506, 0]
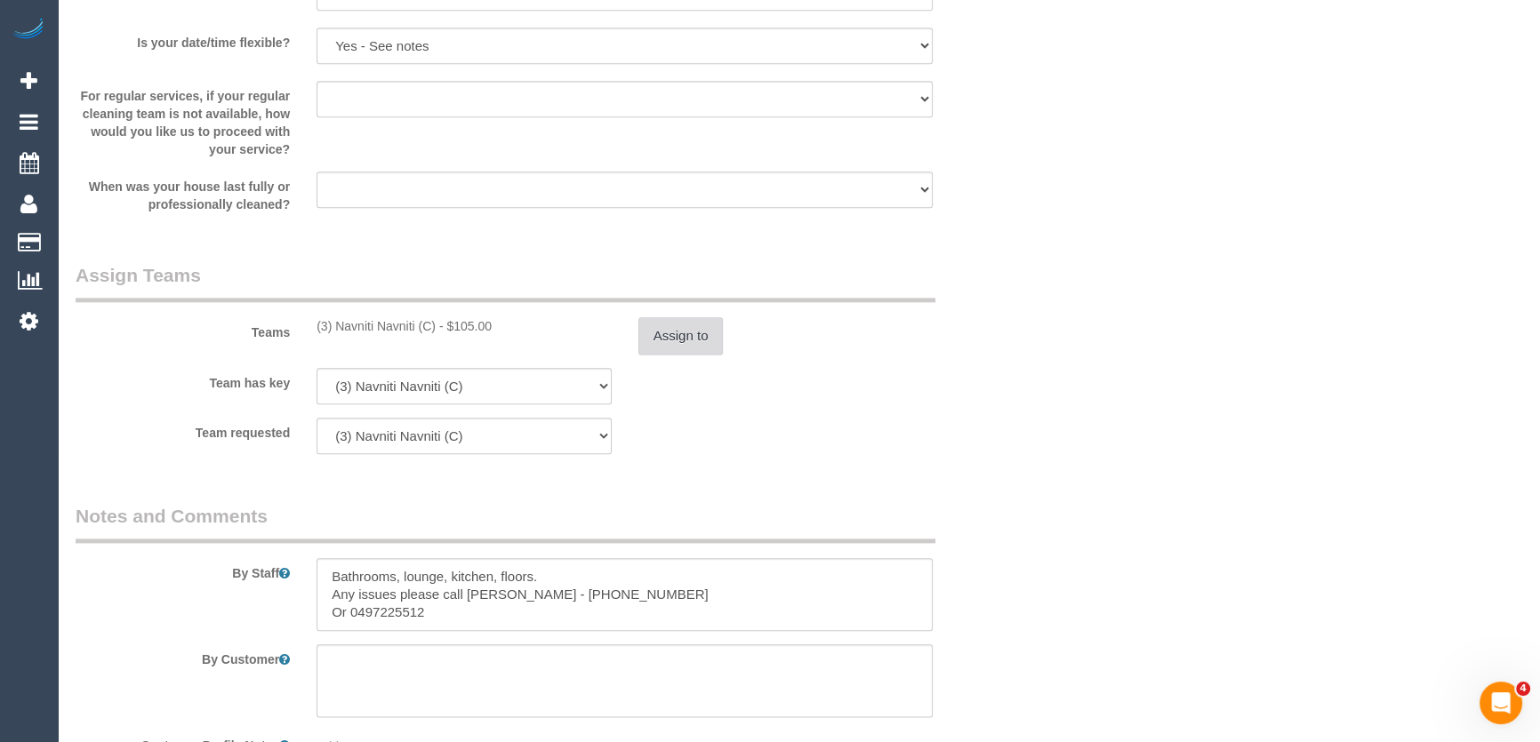
type input "1"
click at [686, 333] on button "Assign to" at bounding box center [680, 335] width 85 height 37
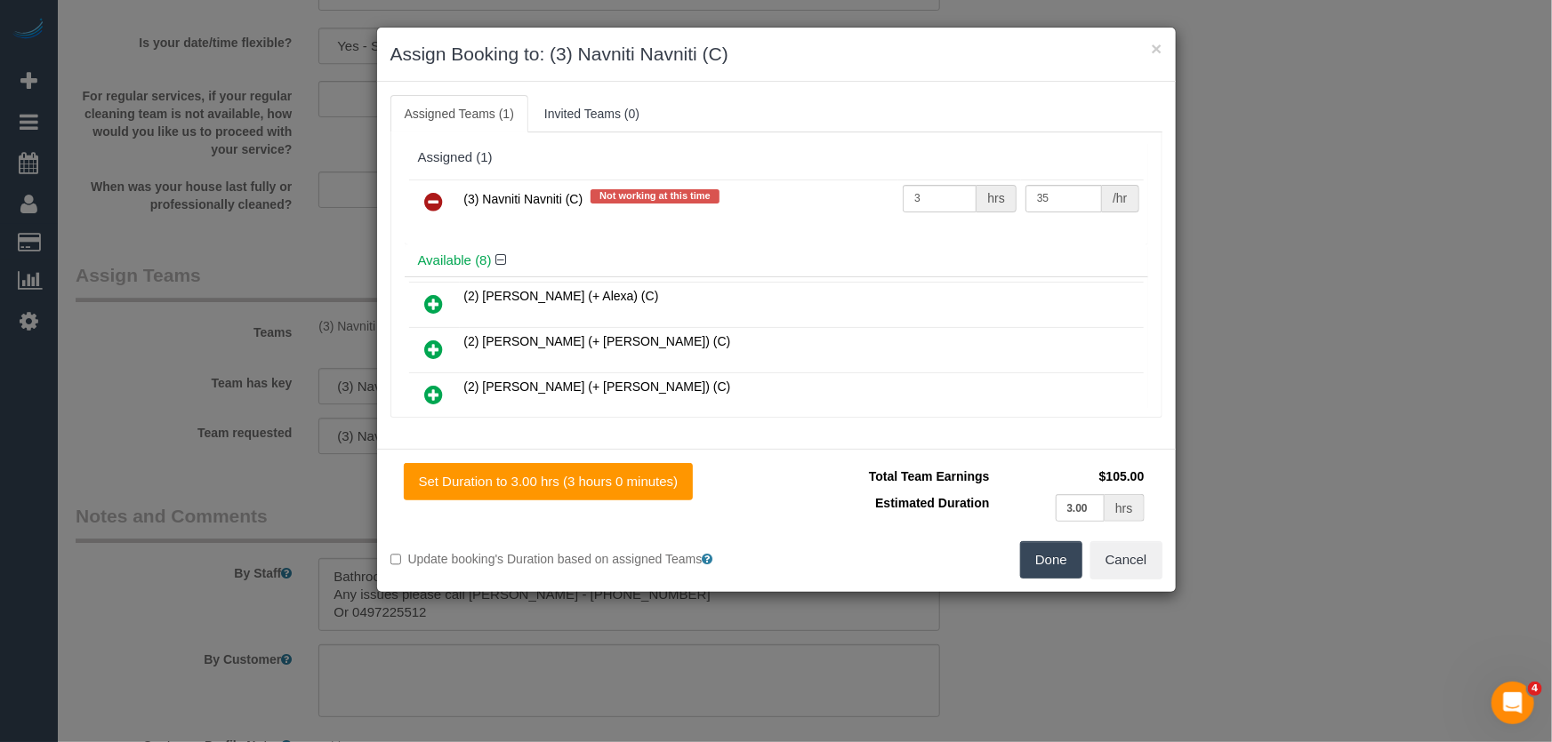
click at [438, 205] on icon at bounding box center [434, 201] width 19 height 21
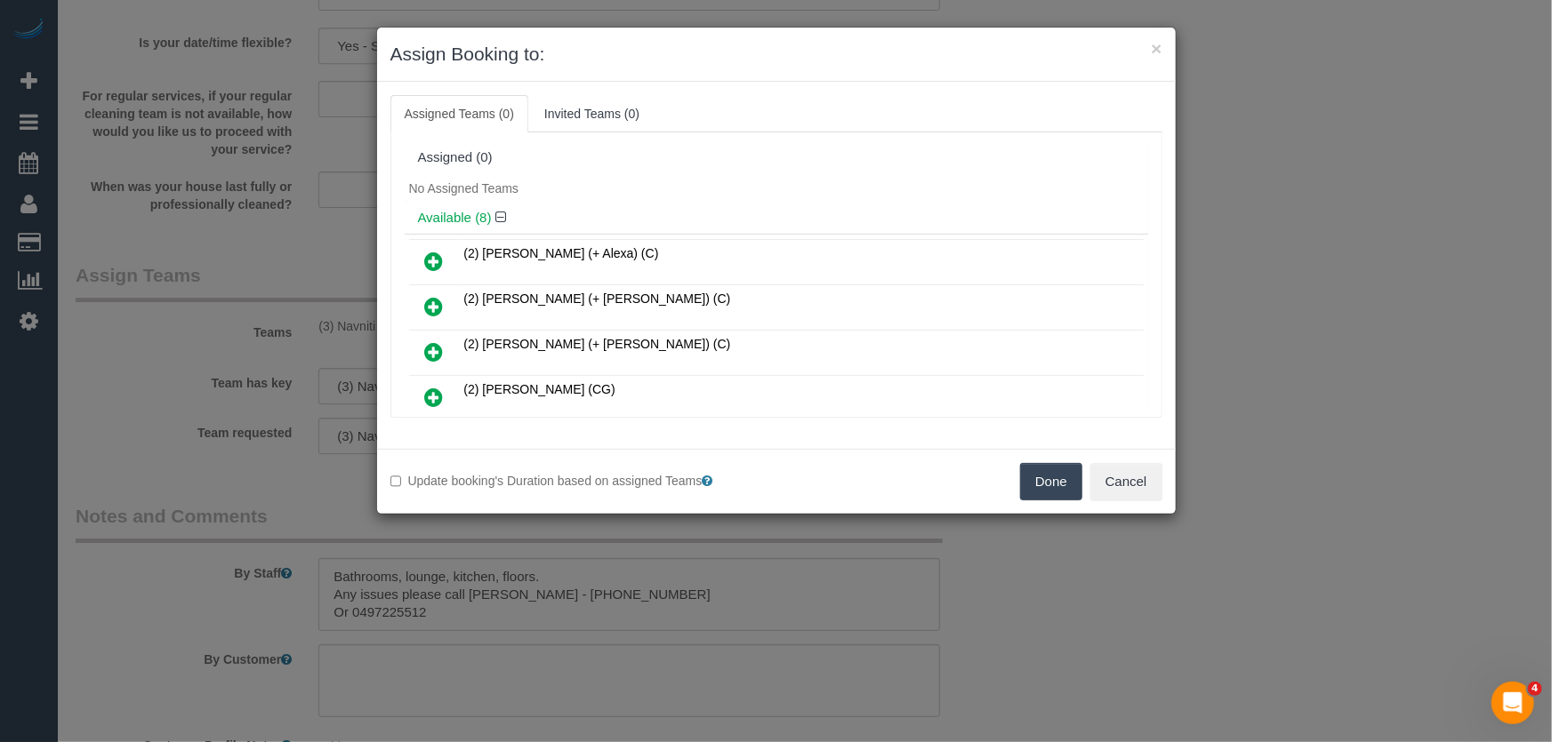
scroll to position [156, 0]
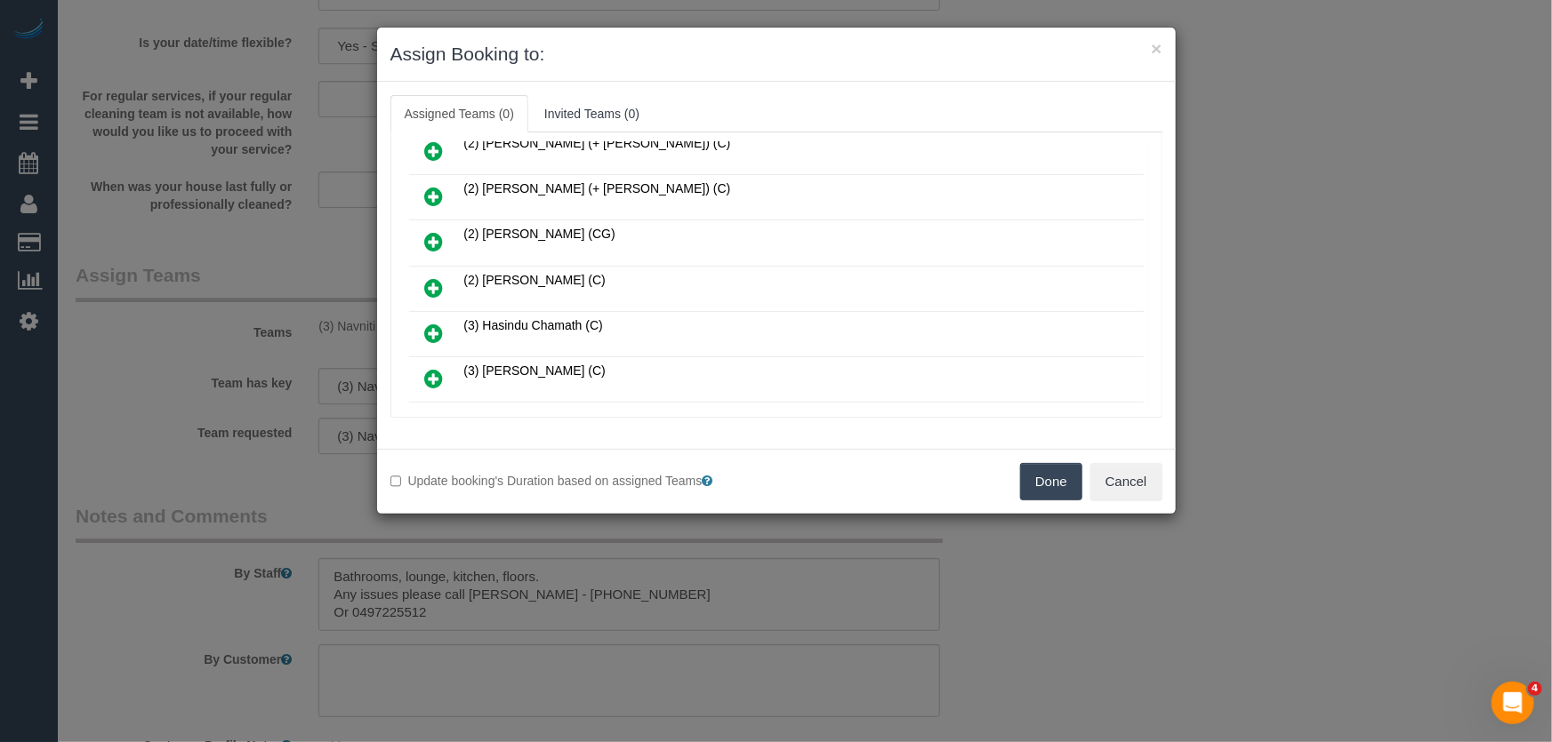
click at [437, 279] on icon at bounding box center [434, 287] width 19 height 21
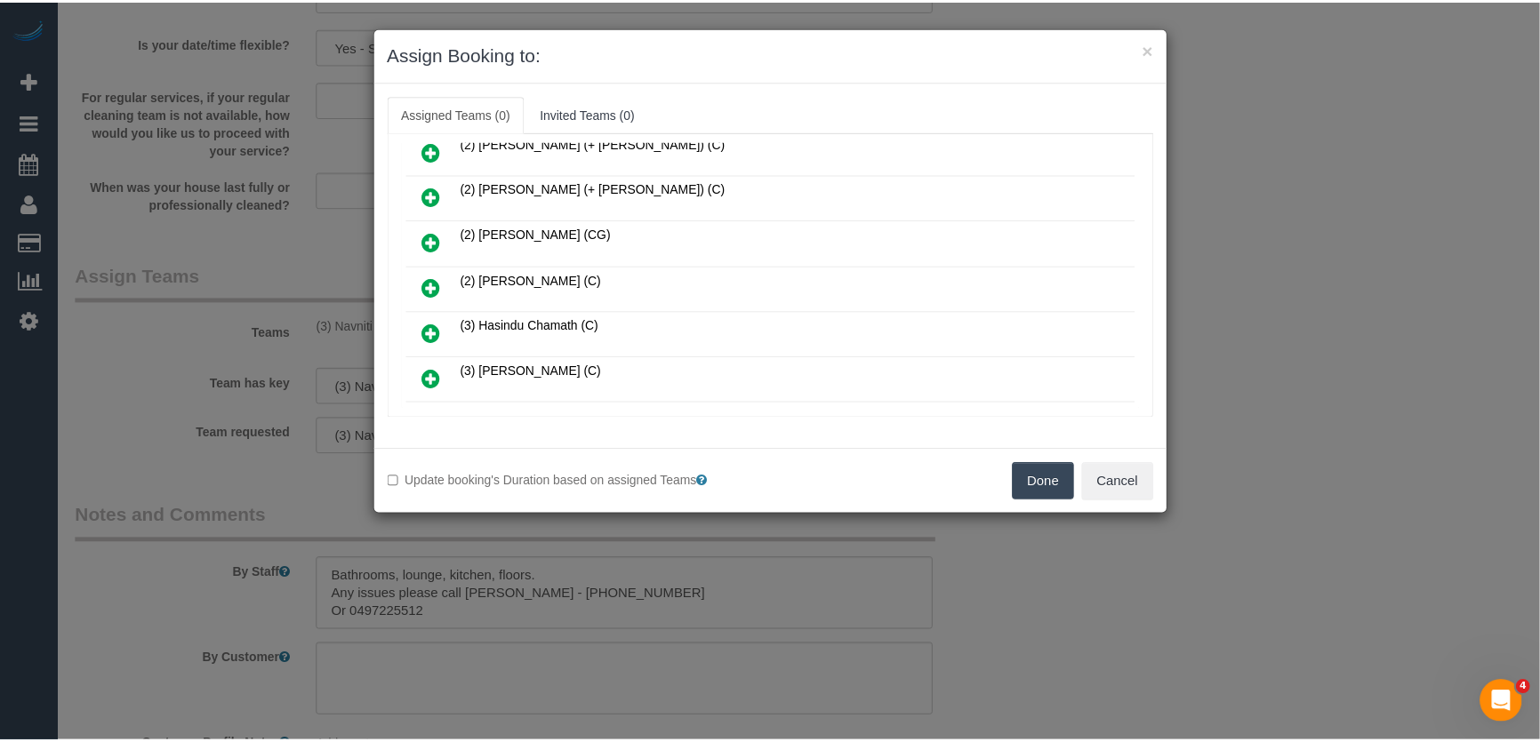
scroll to position [197, 0]
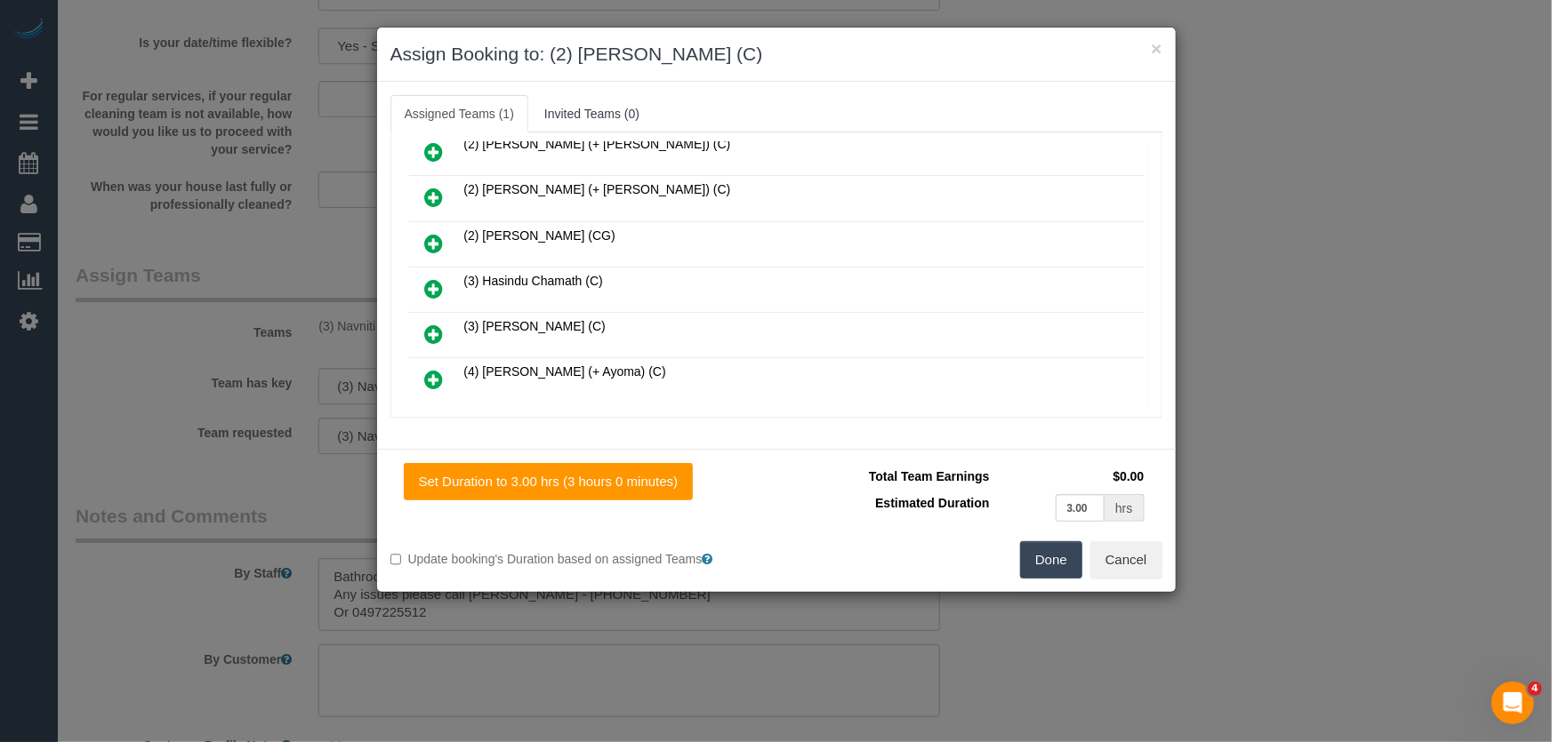
drag, startPoint x: 1027, startPoint y: 565, endPoint x: 1004, endPoint y: 547, distance: 29.2
click at [1024, 563] on button "Done" at bounding box center [1051, 559] width 62 height 37
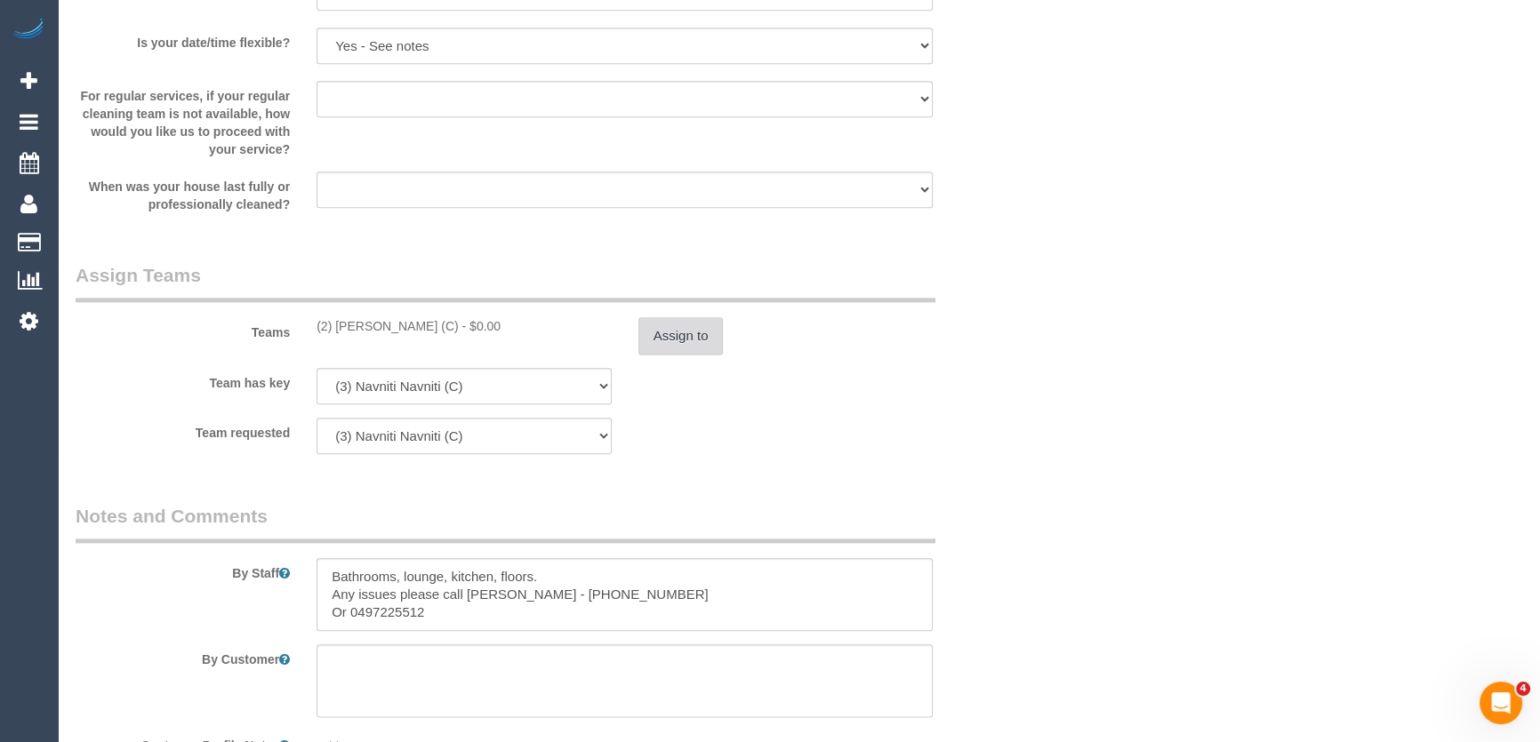
click at [692, 341] on button "Assign to" at bounding box center [680, 335] width 85 height 37
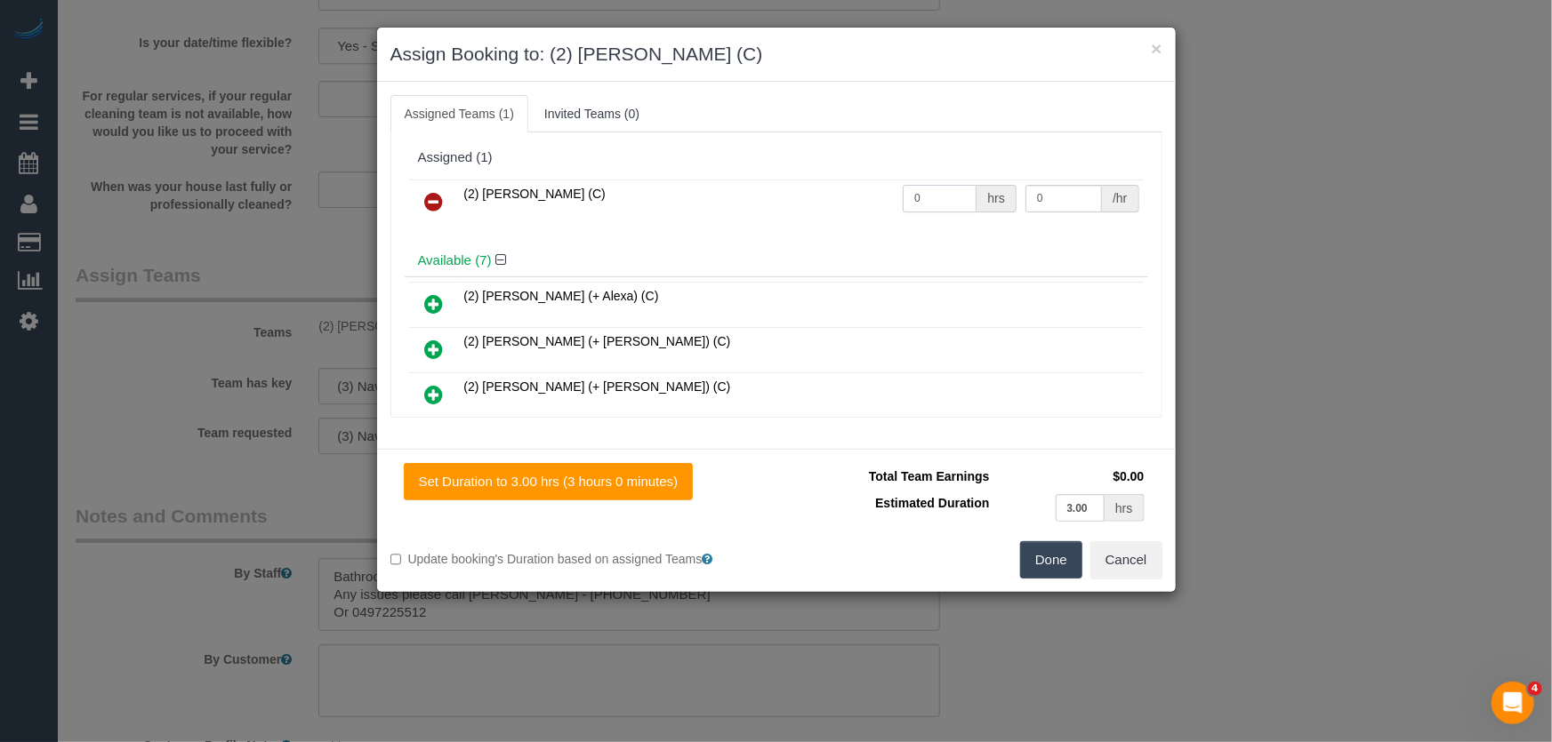
click at [926, 195] on input "0" at bounding box center [939, 199] width 74 height 28
type input "3"
type input "37.5"
click at [1053, 569] on button "Done" at bounding box center [1051, 559] width 62 height 37
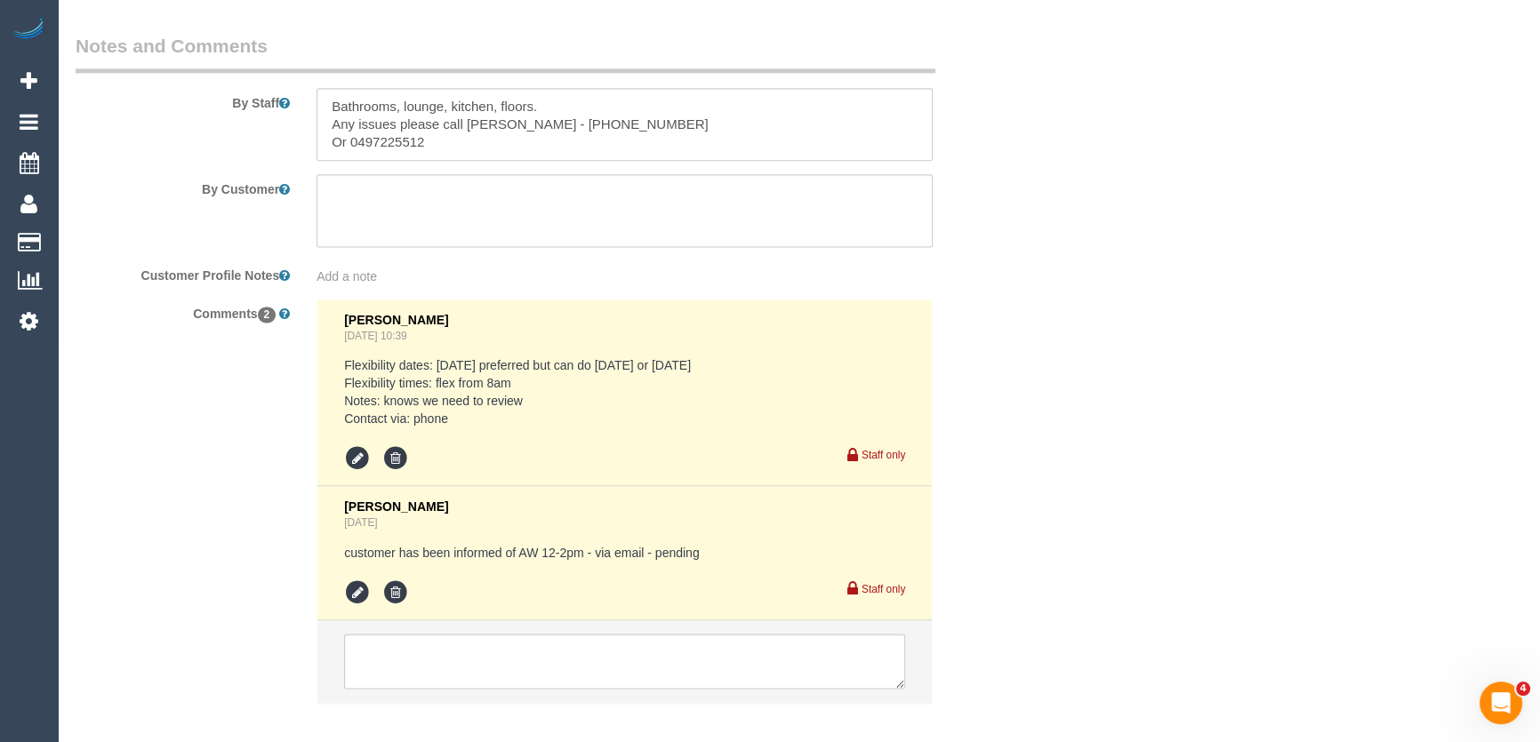
scroll to position [3065, 0]
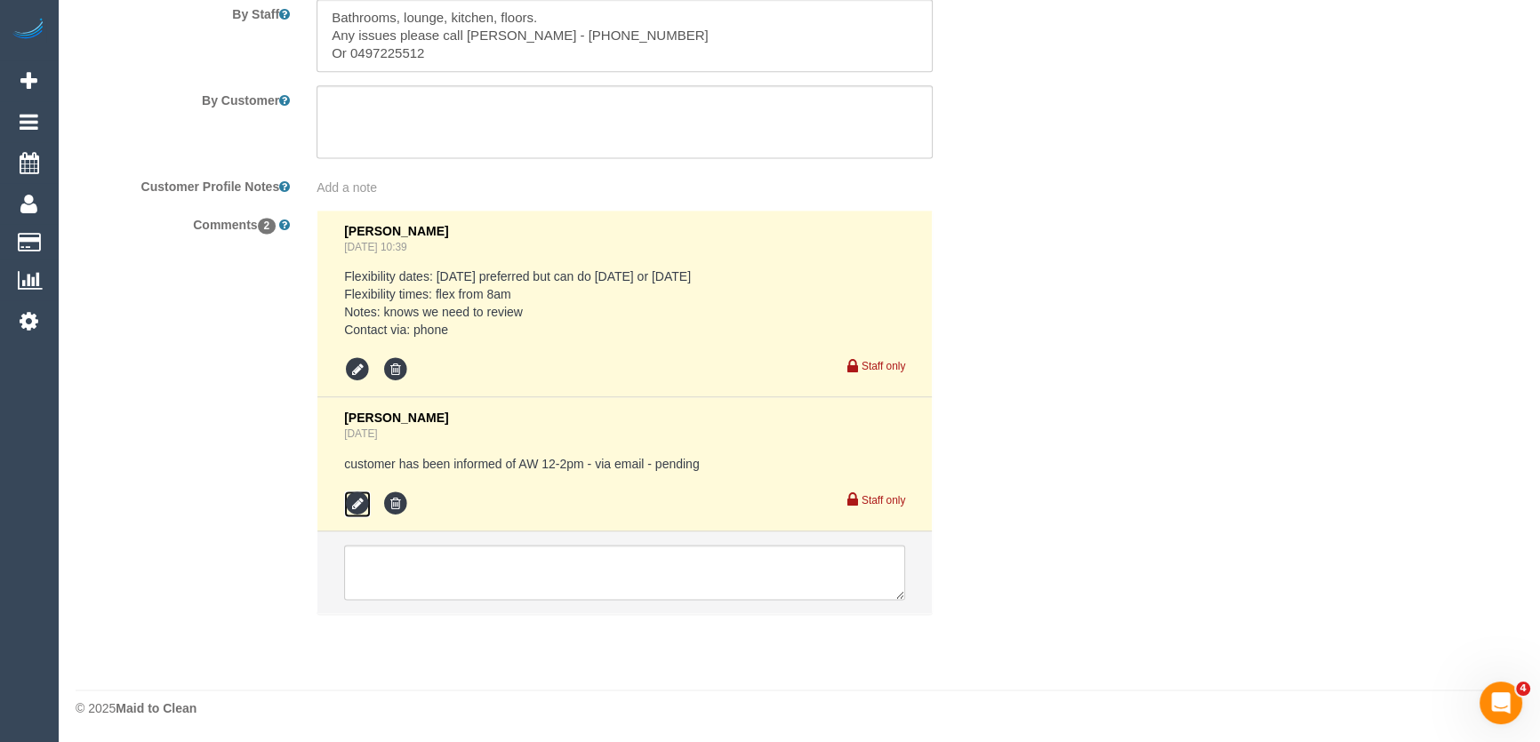
click at [357, 496] on icon at bounding box center [357, 504] width 27 height 27
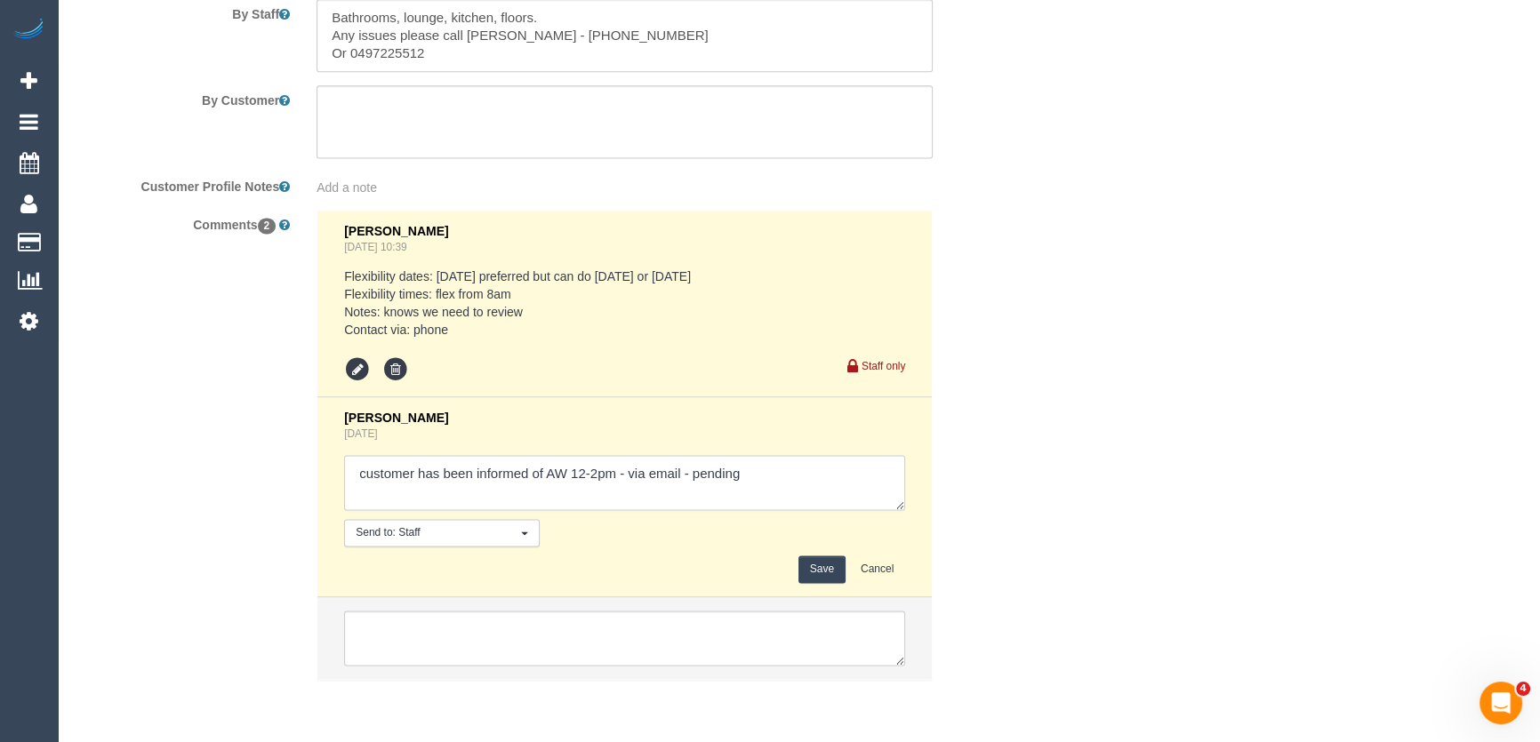
click at [785, 477] on textarea at bounding box center [624, 482] width 561 height 55
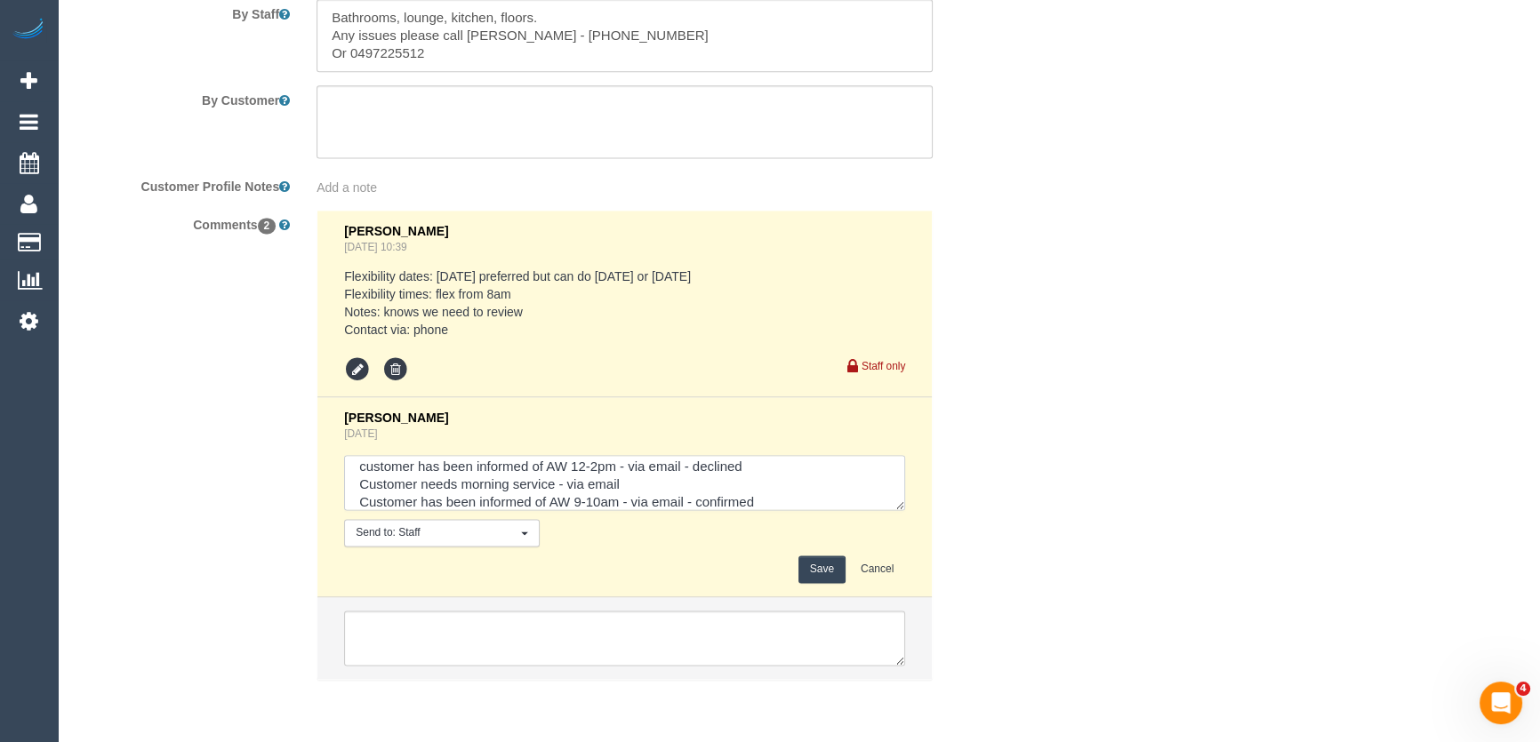
type textarea "customer has been informed of AW 12-2pm - via email - declined Customer needs m…"
click at [819, 563] on button "Save" at bounding box center [821, 570] width 47 height 28
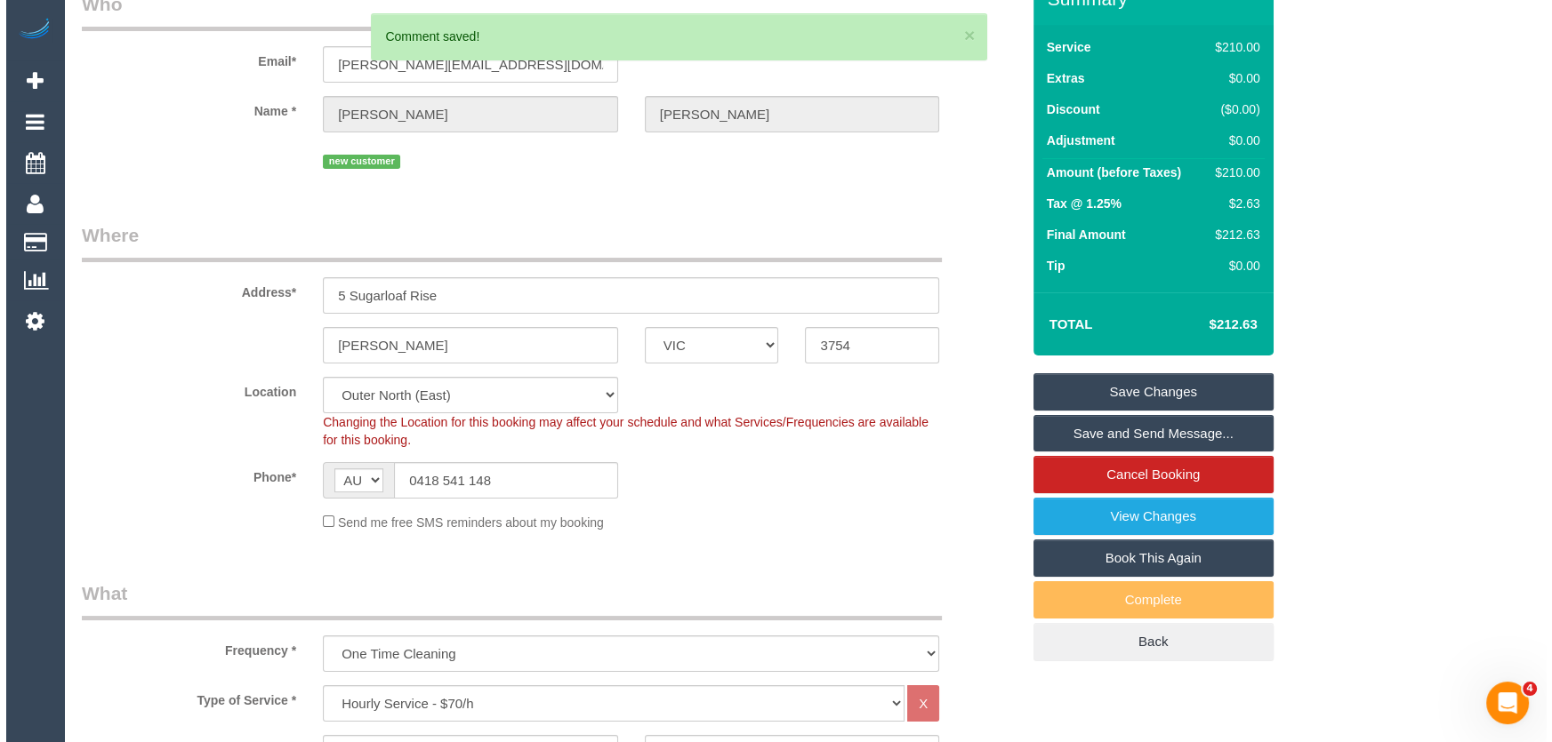
scroll to position [0, 0]
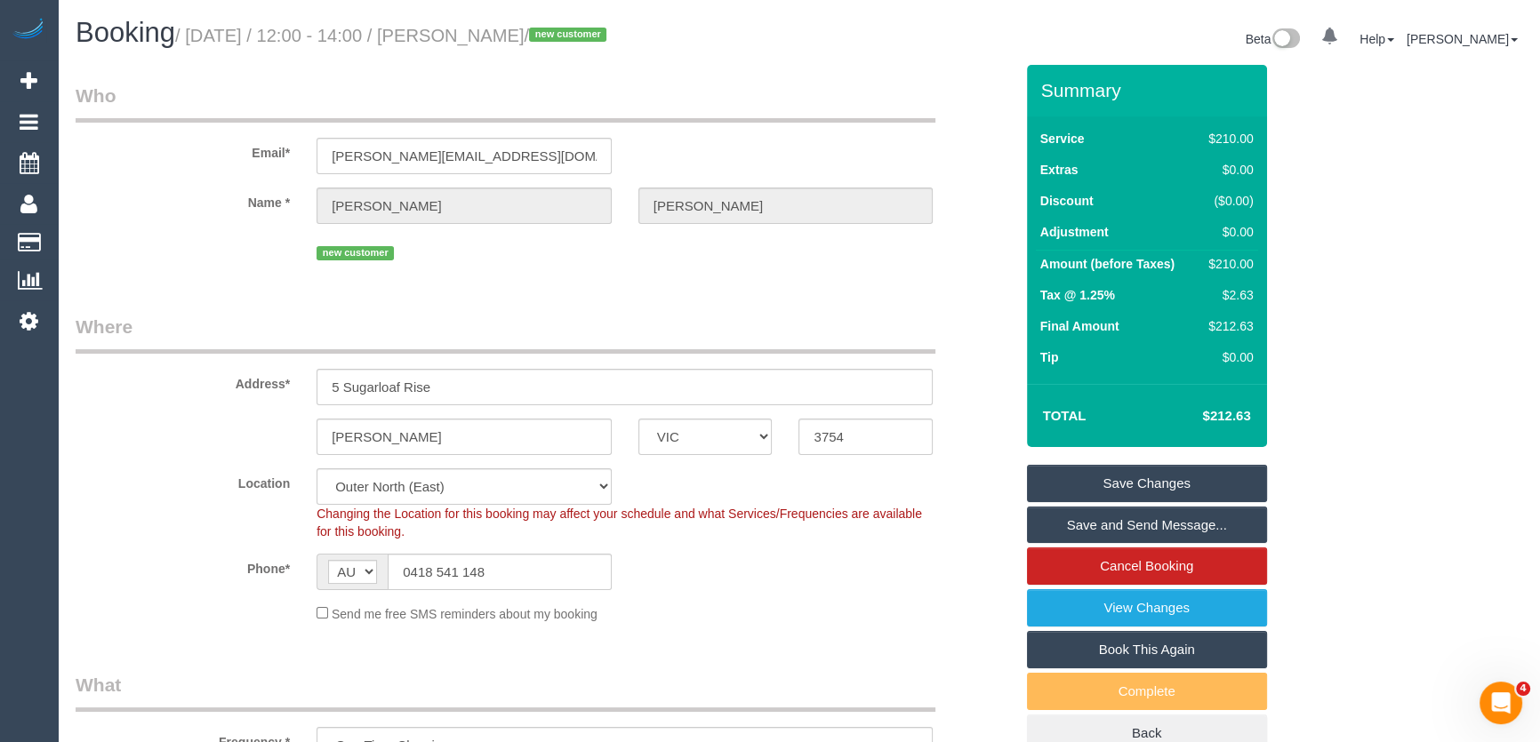
click at [507, 39] on small "/ September 19, 2025 / 12:00 - 14:00 / Jason Petterson / new customer" at bounding box center [393, 36] width 437 height 20
copy small "Jason Petterson"
click at [1049, 516] on link "Save and Send Message..." at bounding box center [1147, 525] width 240 height 37
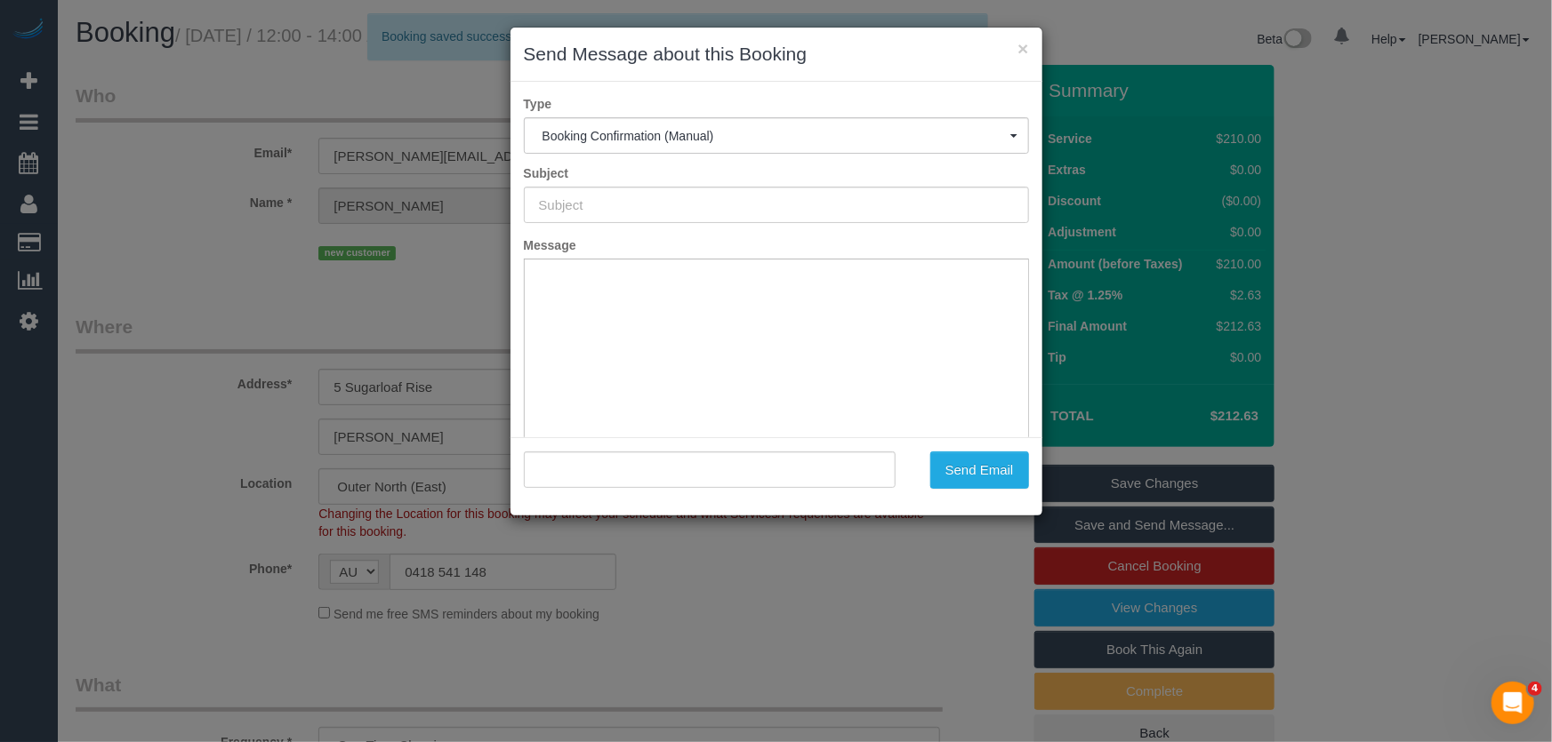
type input "Booking Confirmed"
type input ""Jason Petterson" <jason@floor91.com.au>"
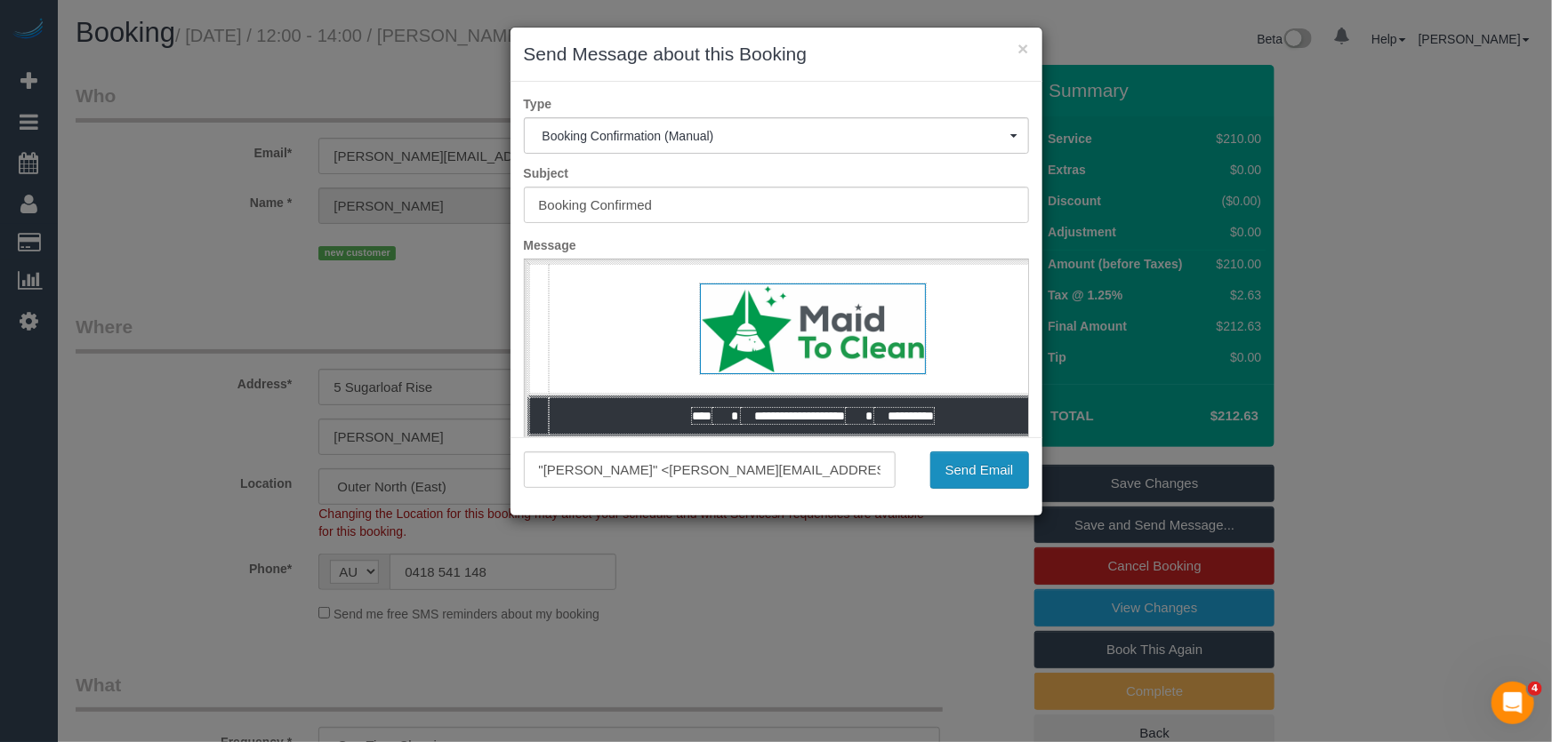
drag, startPoint x: 972, startPoint y: 477, endPoint x: 921, endPoint y: 504, distance: 57.7
click at [972, 477] on button "Send Email" at bounding box center [979, 470] width 99 height 37
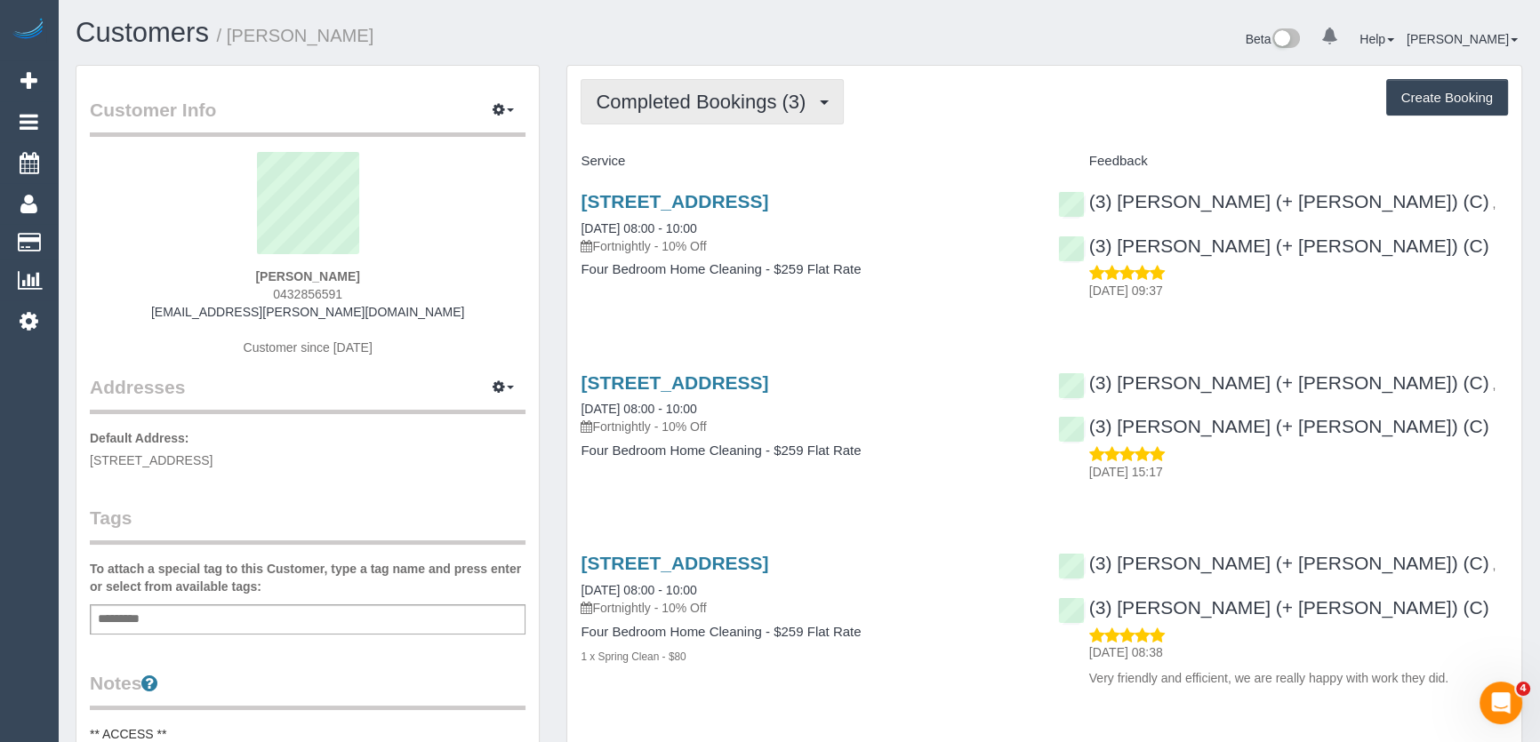
drag, startPoint x: 724, startPoint y: 102, endPoint x: 719, endPoint y: 110, distance: 9.2
click at [724, 102] on span "Completed Bookings (3)" at bounding box center [705, 102] width 219 height 22
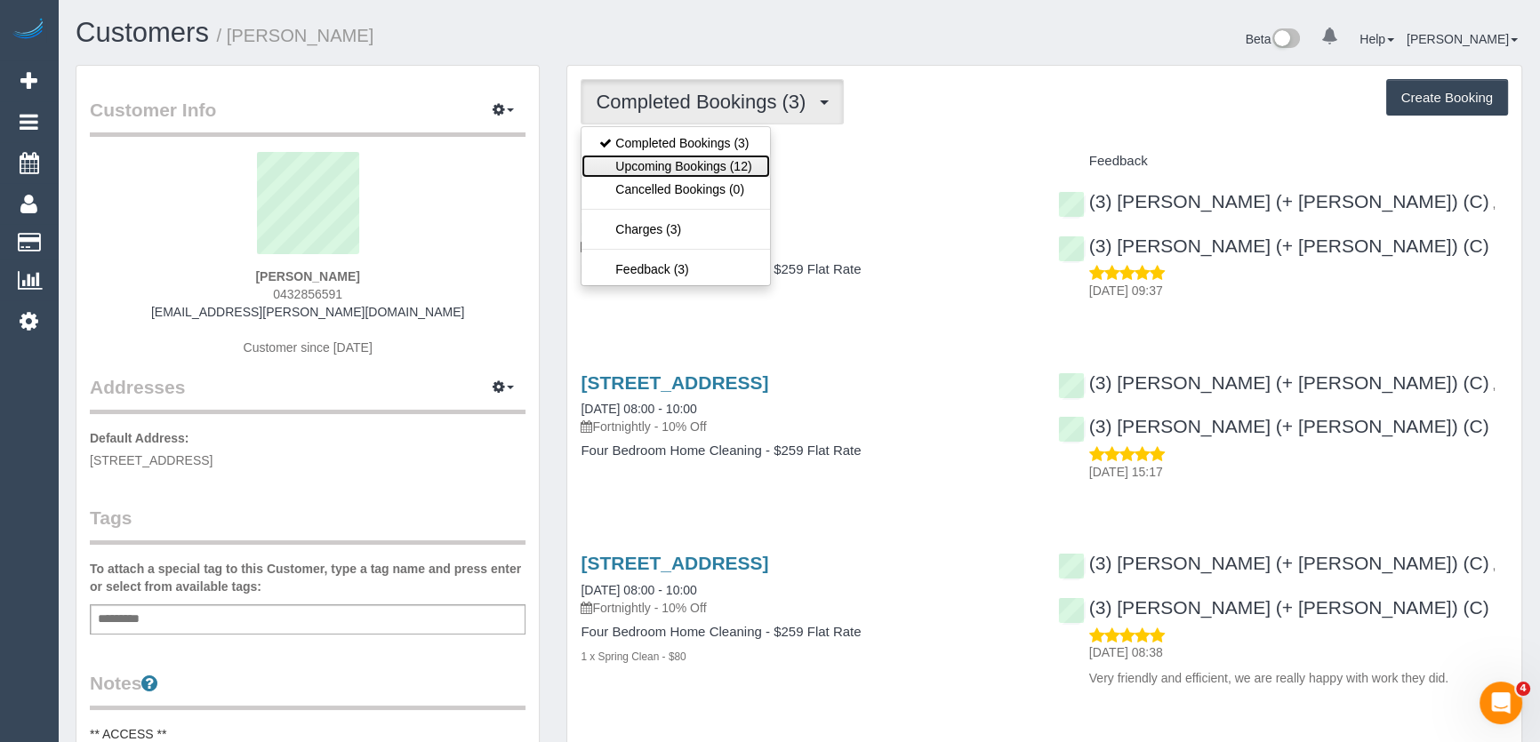
click at [710, 161] on link "Upcoming Bookings (12)" at bounding box center [676, 166] width 188 height 23
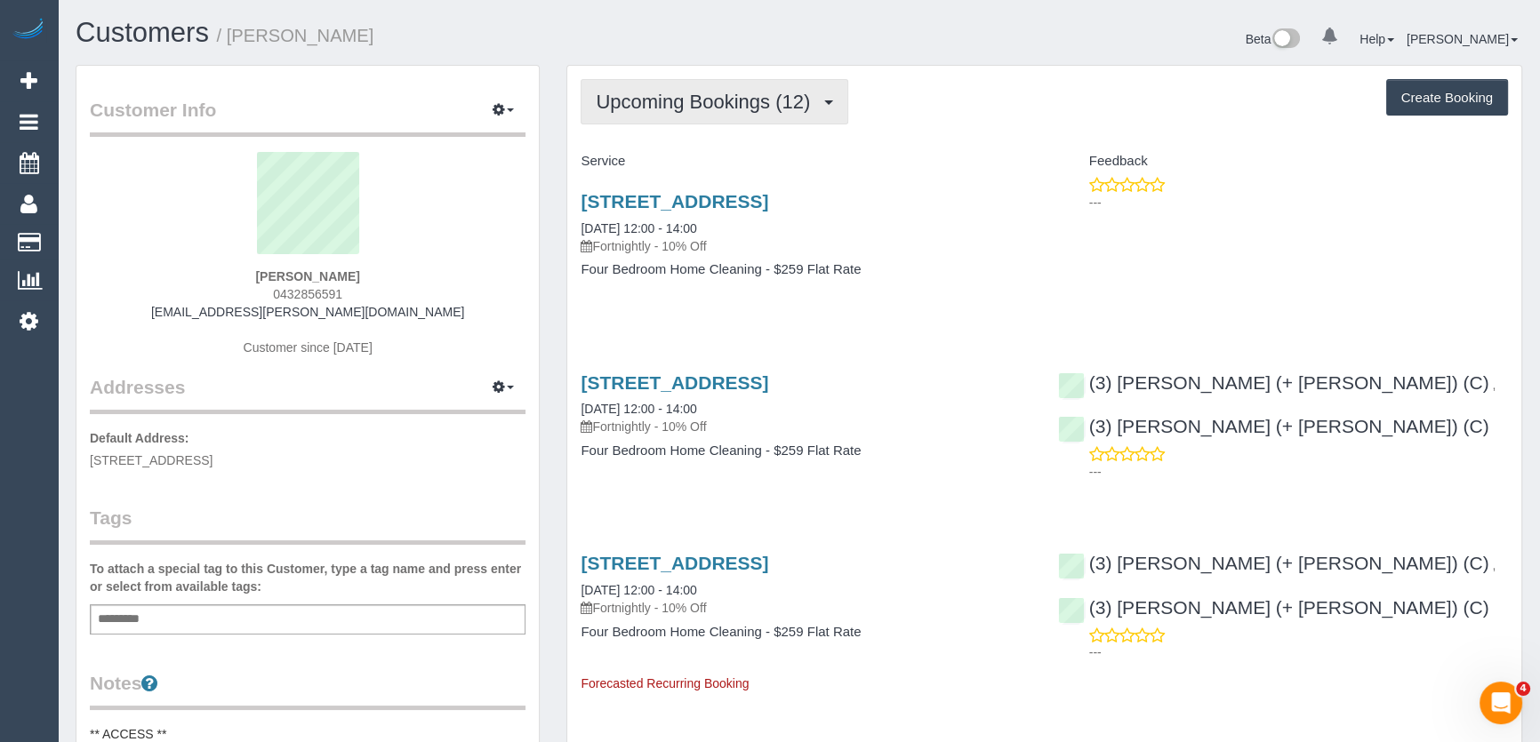
click at [777, 111] on button "Upcoming Bookings (12)" at bounding box center [715, 101] width 268 height 45
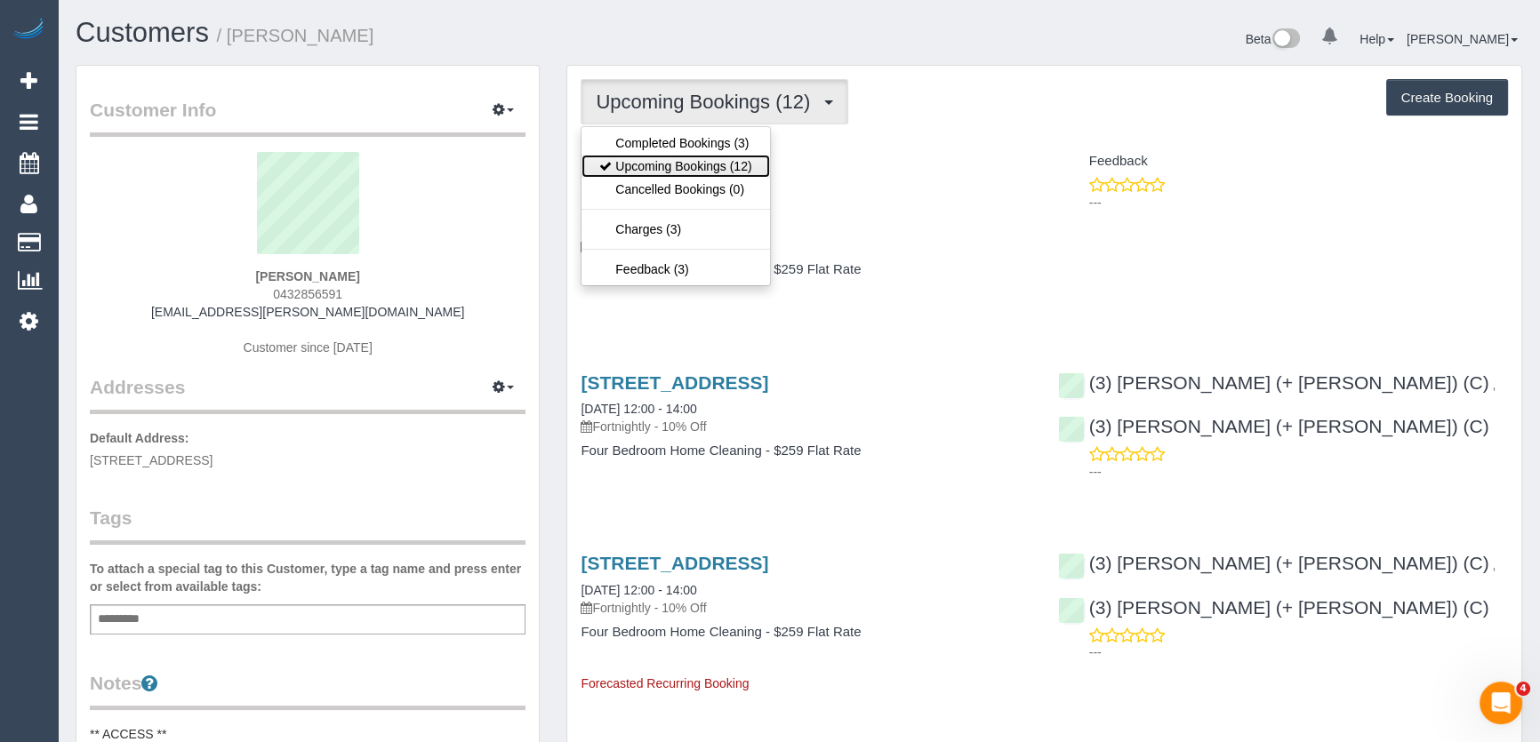
click at [756, 160] on link "Upcoming Bookings (12)" at bounding box center [676, 166] width 188 height 23
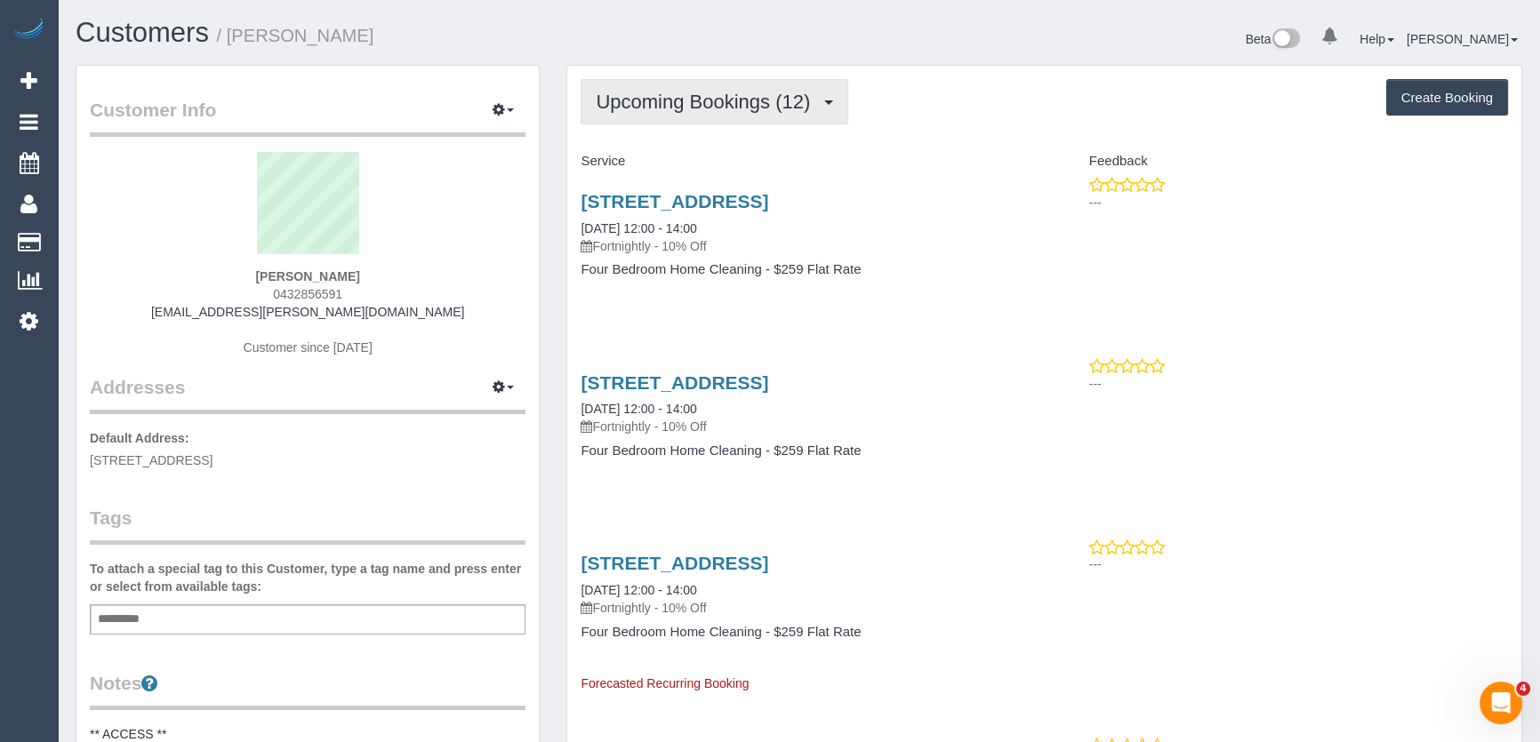
click at [763, 101] on span "Upcoming Bookings (12)" at bounding box center [707, 102] width 223 height 22
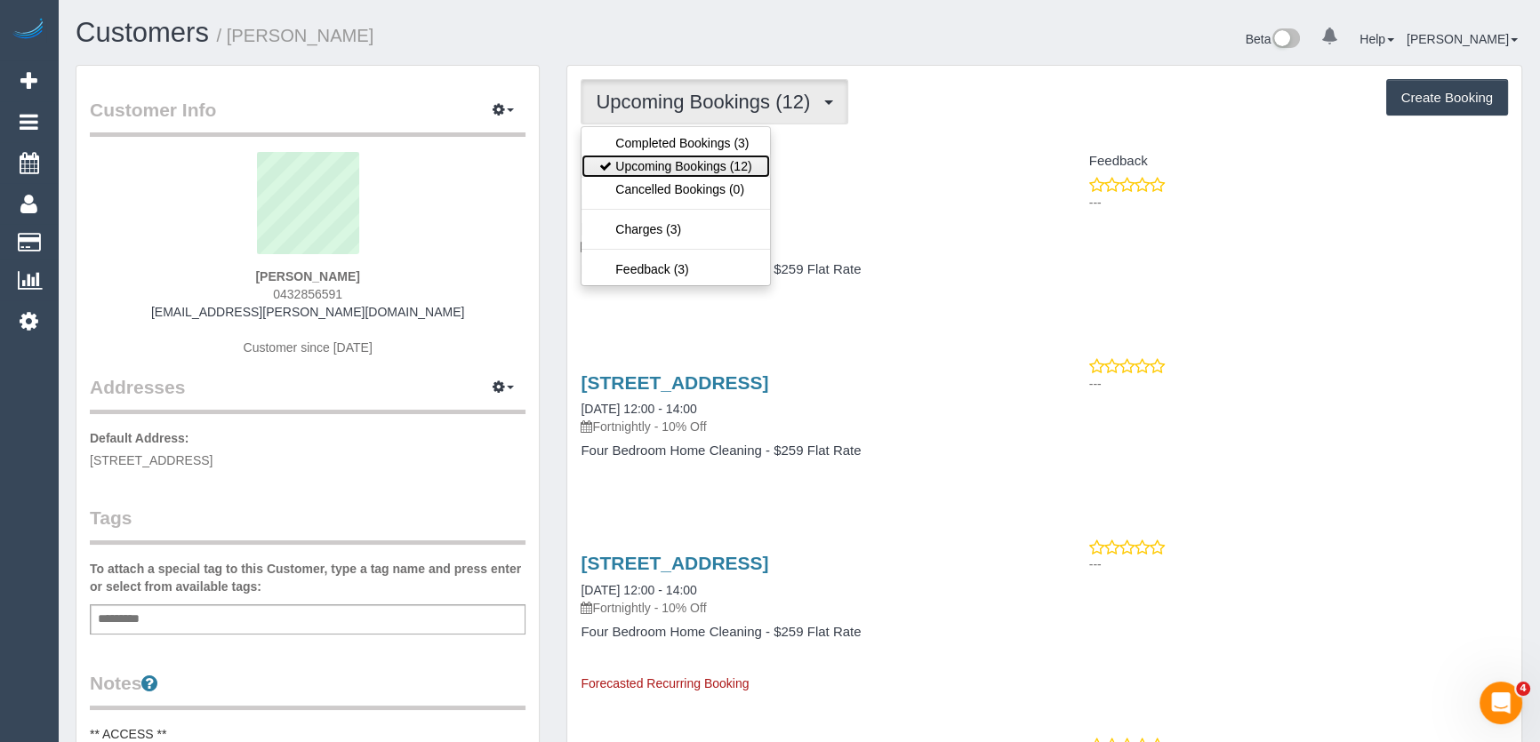
click at [742, 172] on link "Upcoming Bookings (12)" at bounding box center [676, 166] width 188 height 23
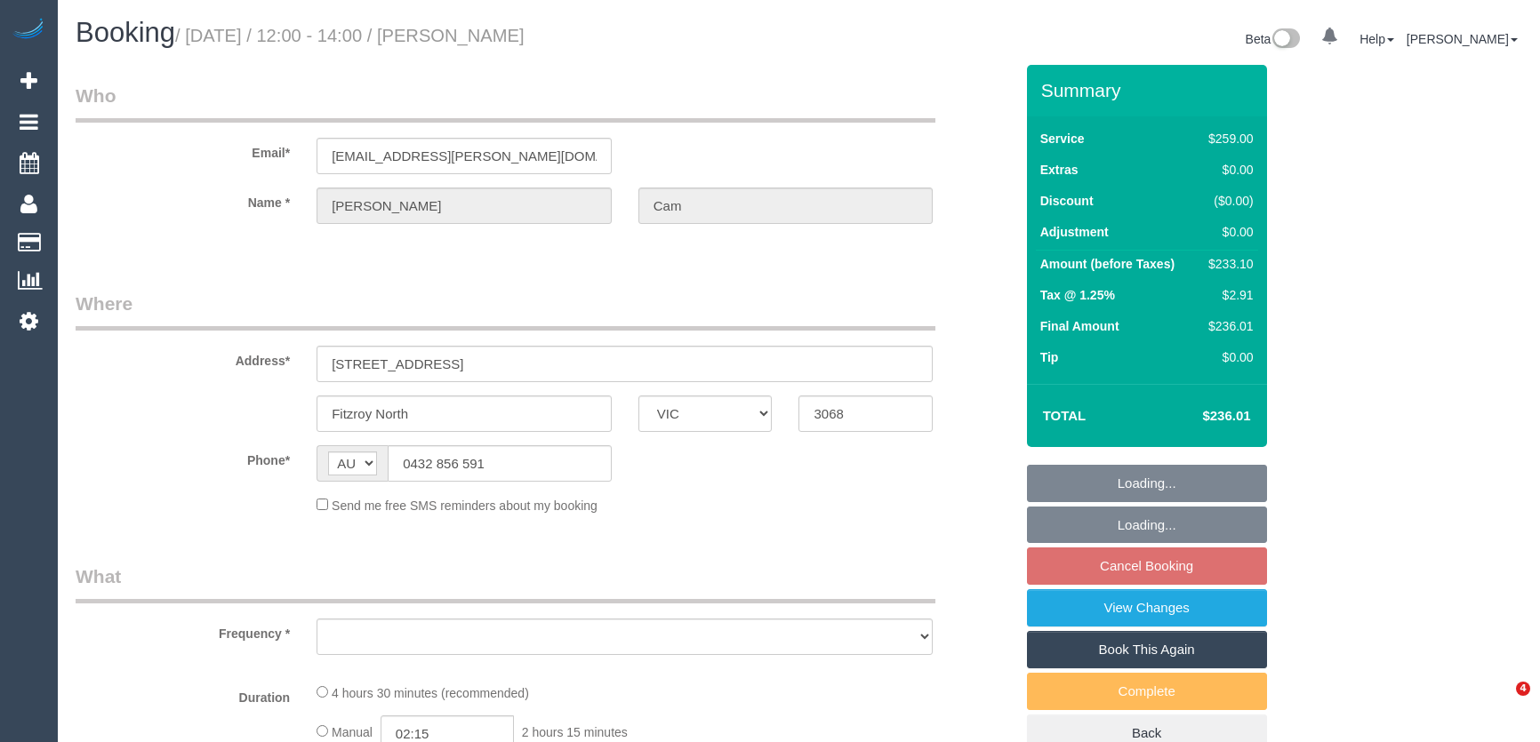
select select "VIC"
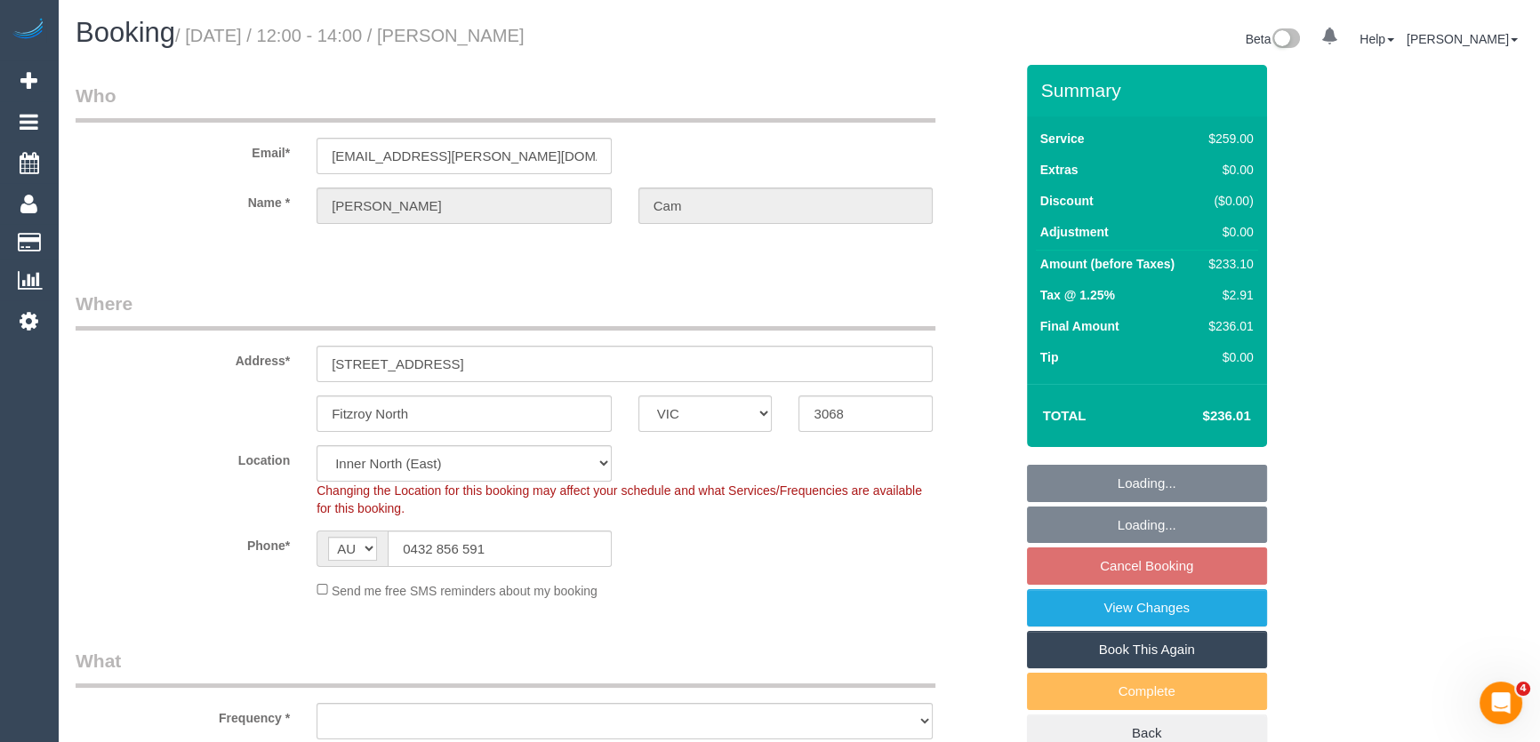
select select "object:641"
select select "string:stripe-pm_1RuLph2GScqysDRV3dGZ9UzS"
select select "object:1462"
select select "spot1"
select select "number:30"
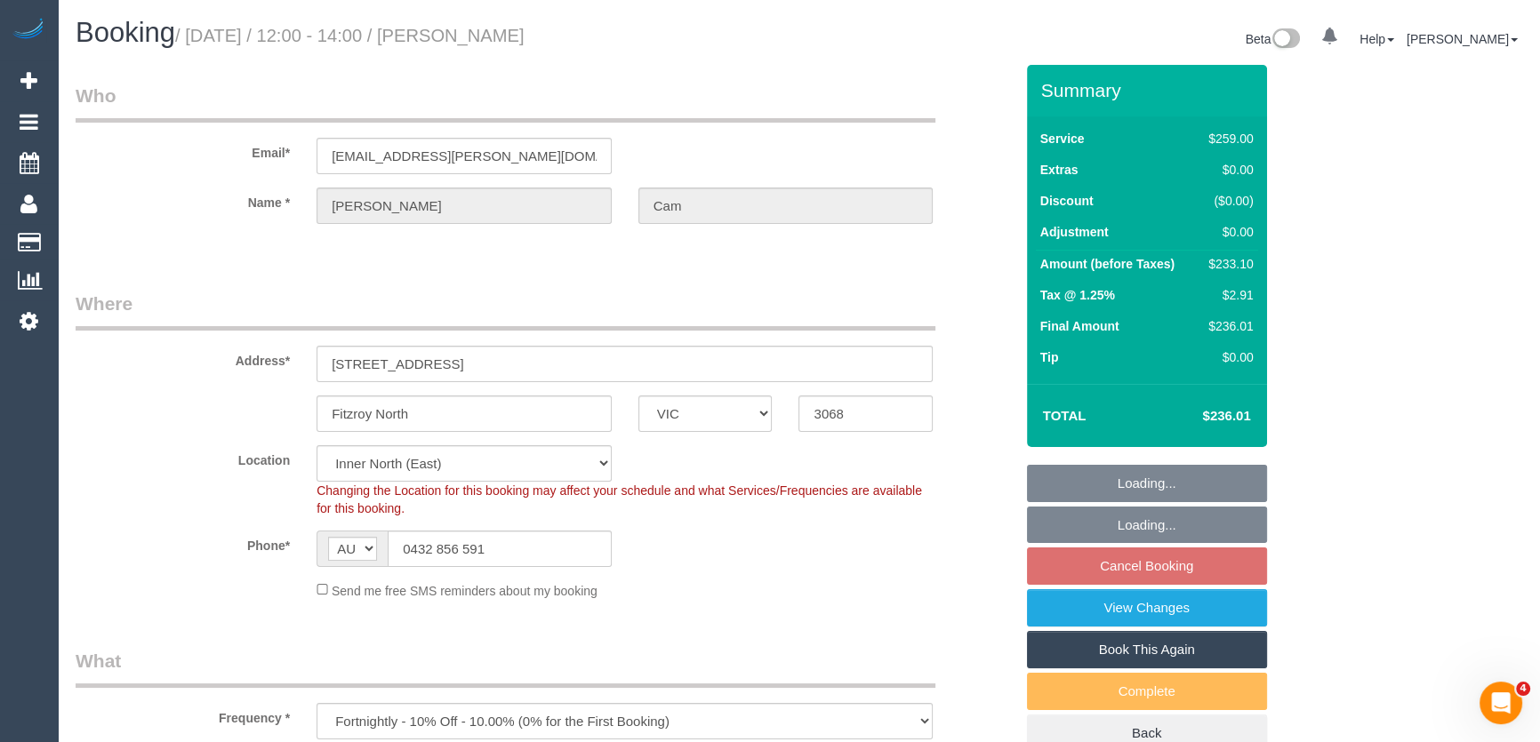
select select "number:14"
select select "number:19"
select select "number:25"
select select "number:34"
select select "number:11"
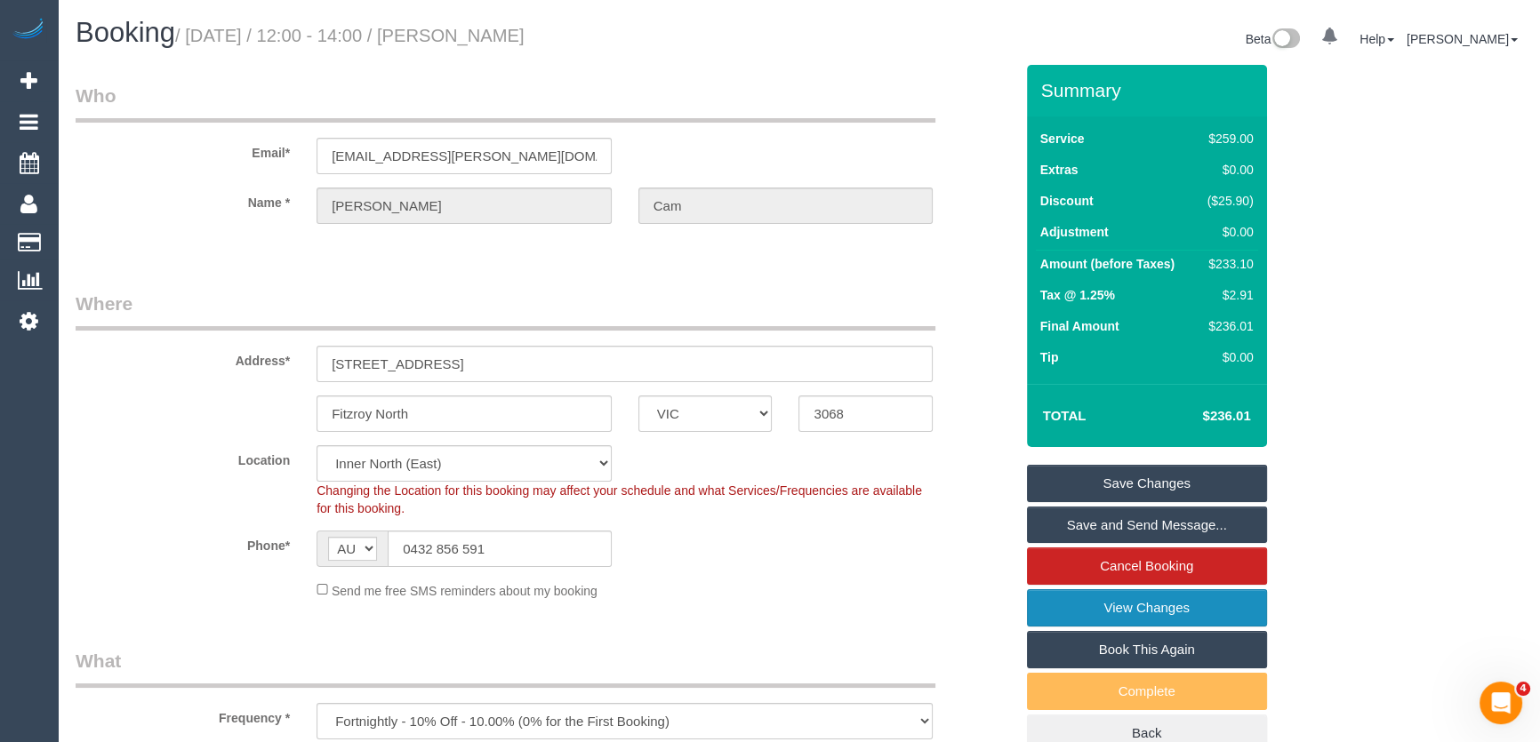
click at [1102, 618] on link "View Changes" at bounding box center [1147, 608] width 240 height 37
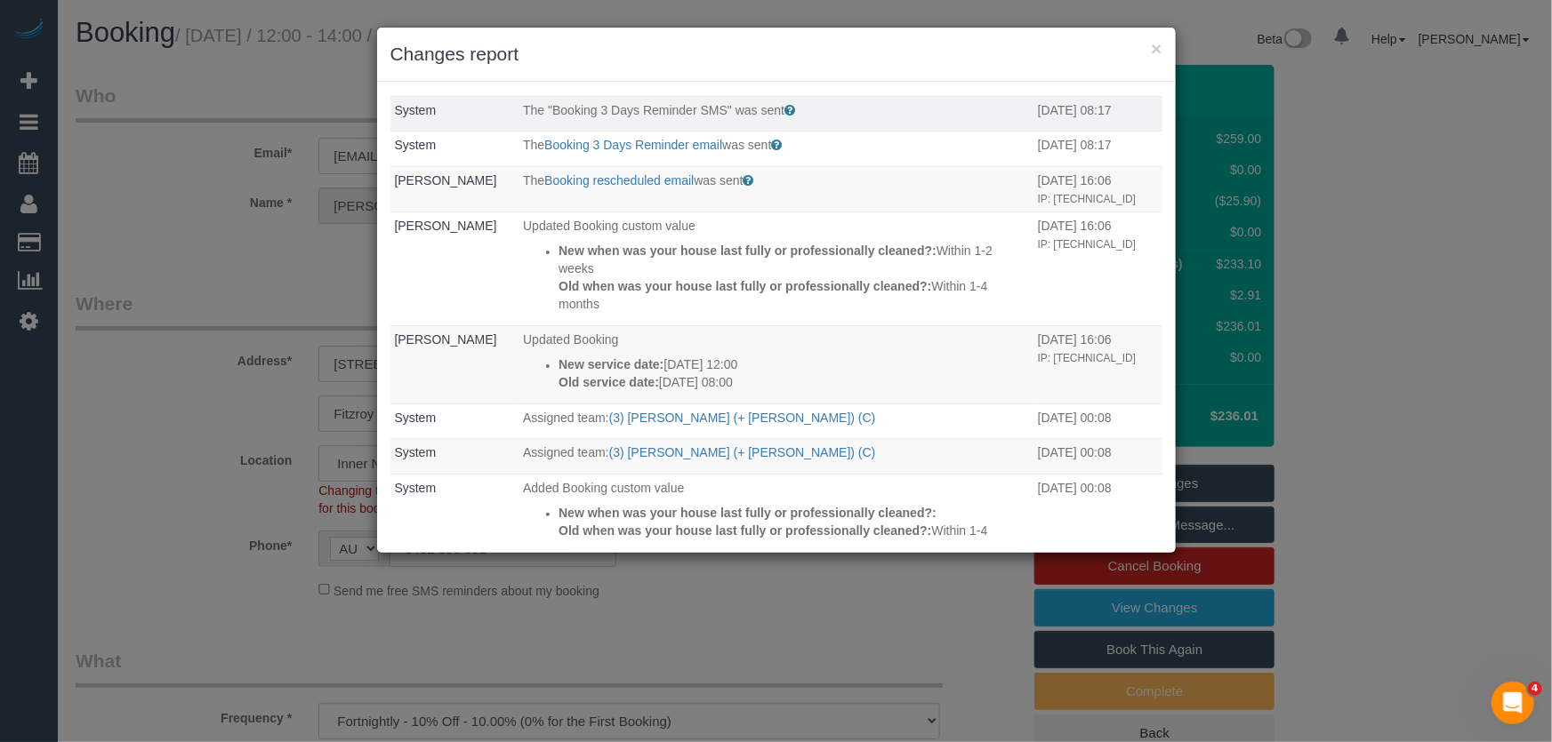
scroll to position [242, 0]
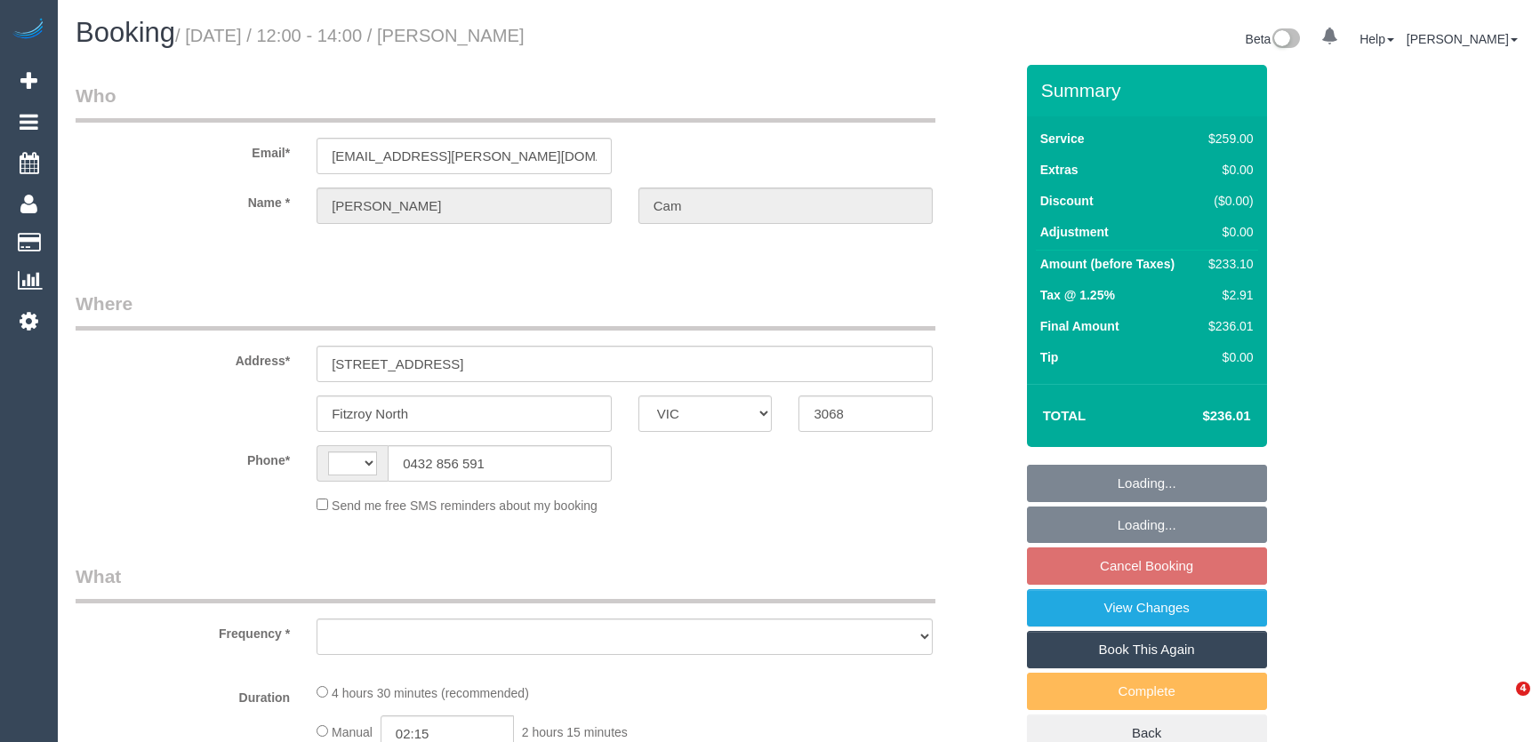
select select "VIC"
select select "string:AU"
select select "object:532"
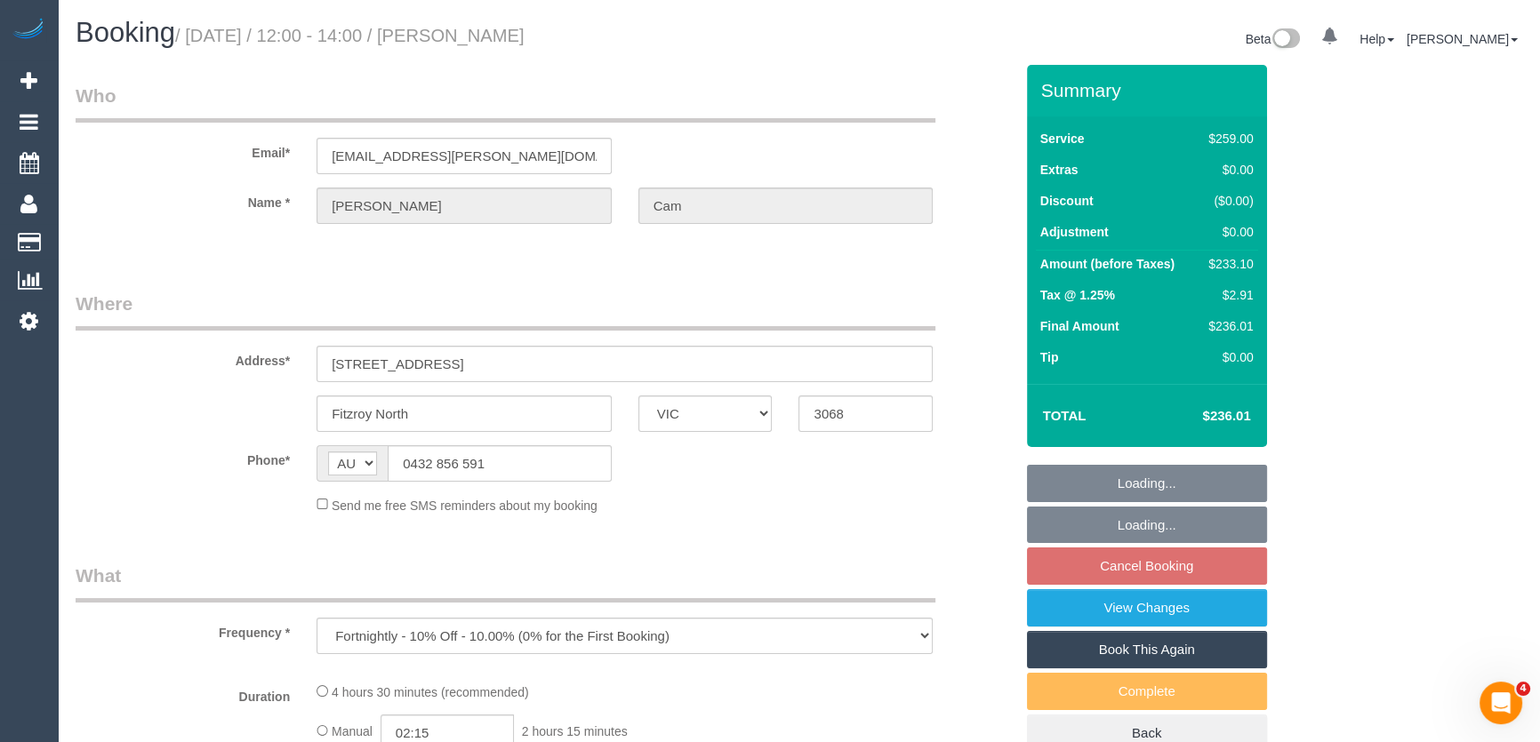
select select "string:stripe-pm_1RuLph2GScqysDRV3dGZ9UzS"
select select "number:30"
select select "number:14"
select select "number:19"
select select "number:25"
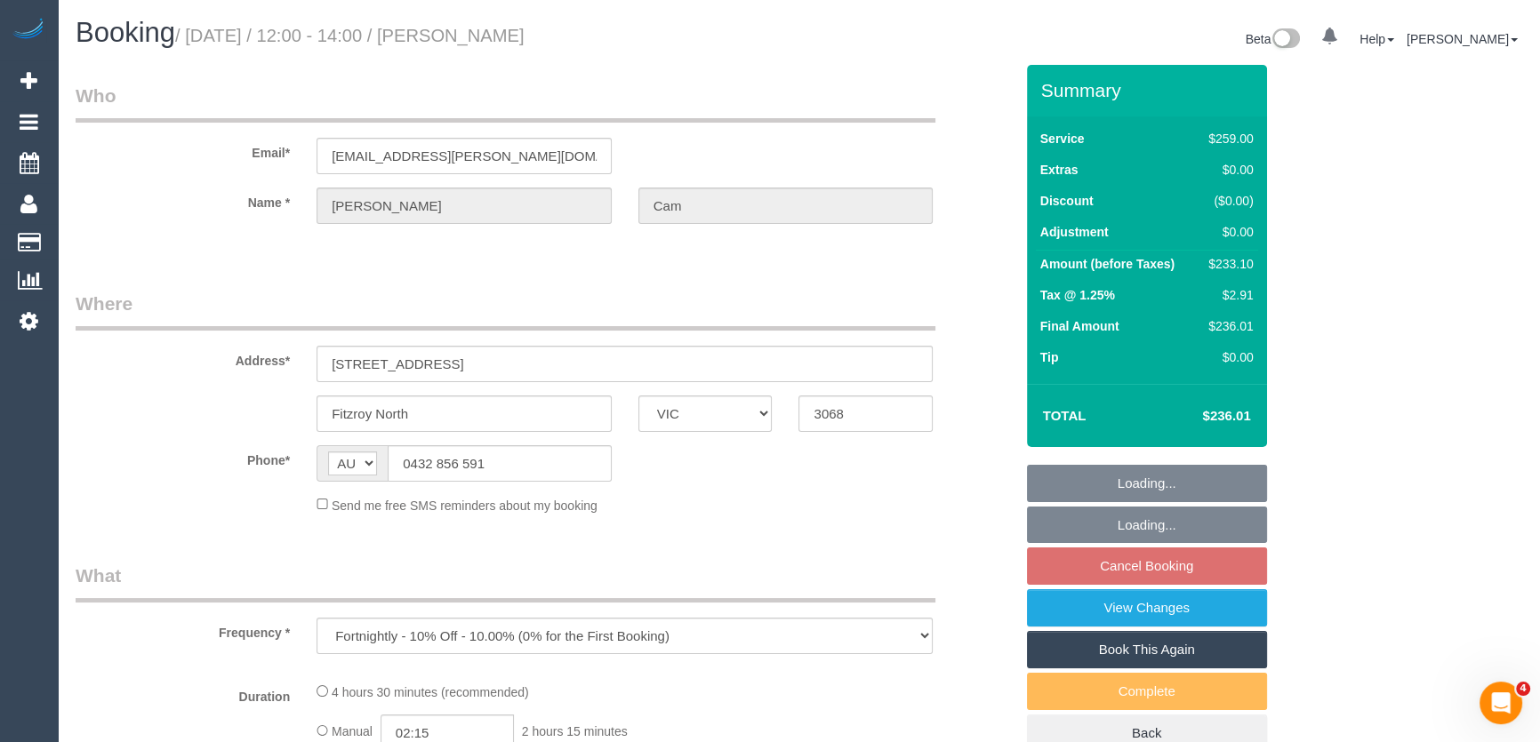
select select "number:34"
select select "number:11"
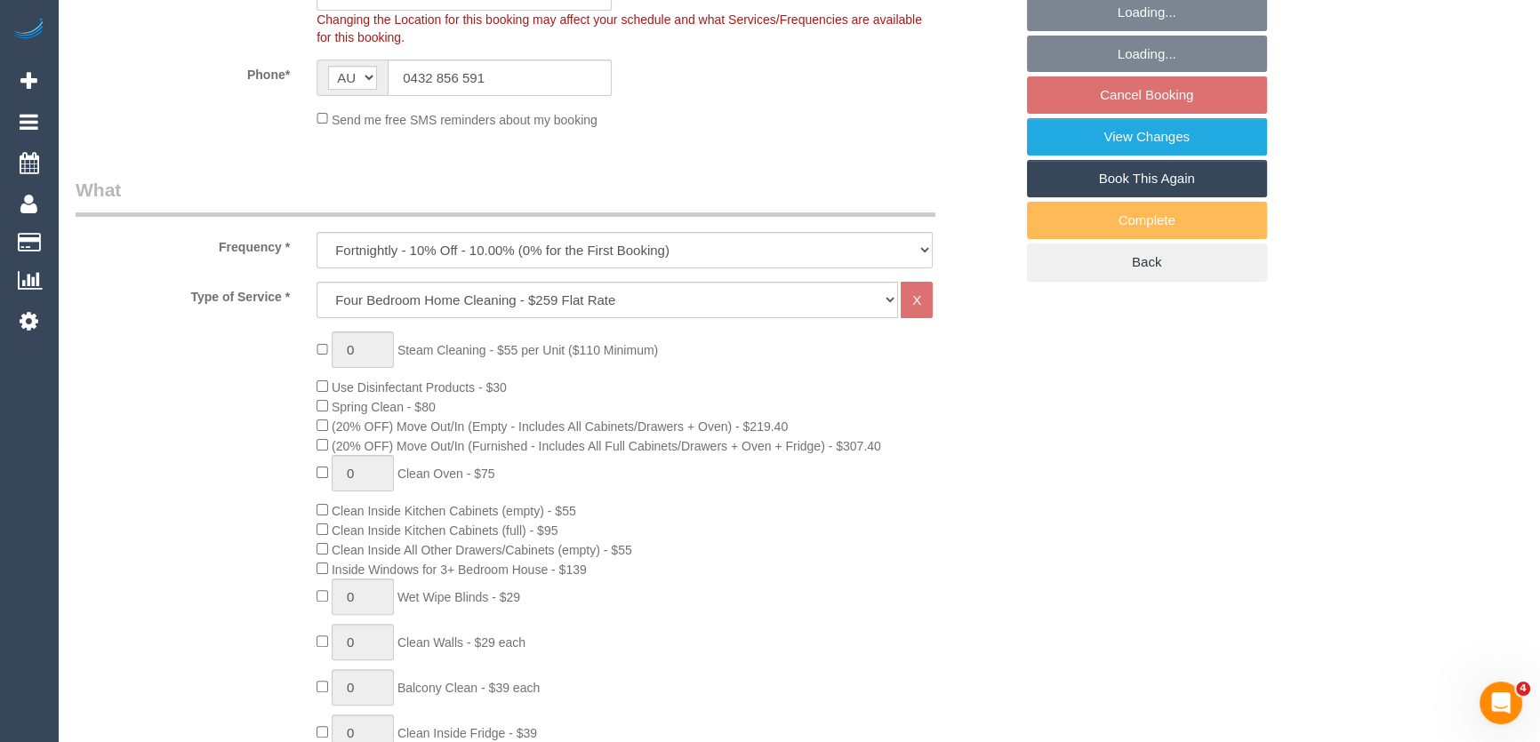
select select "object:1596"
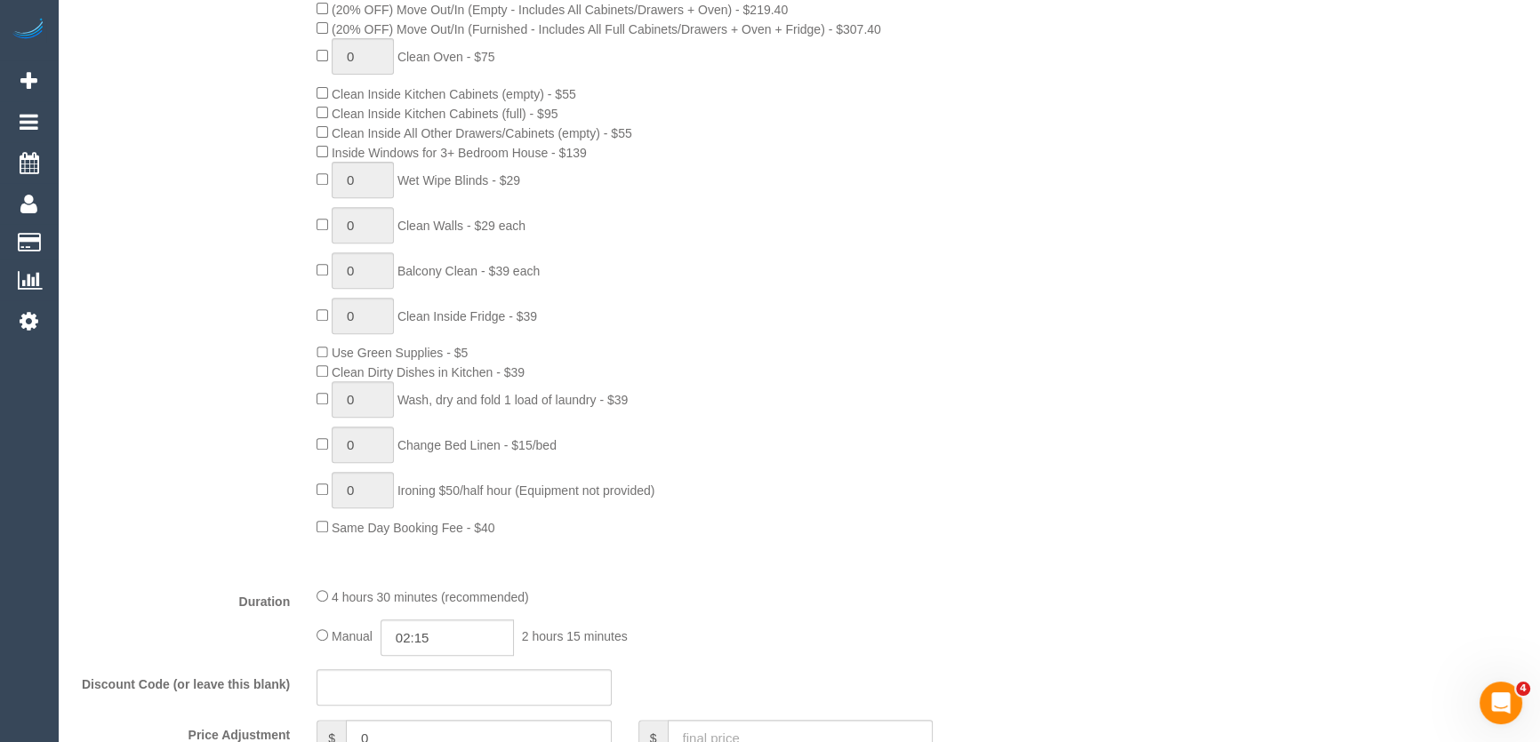
select select "spot4"
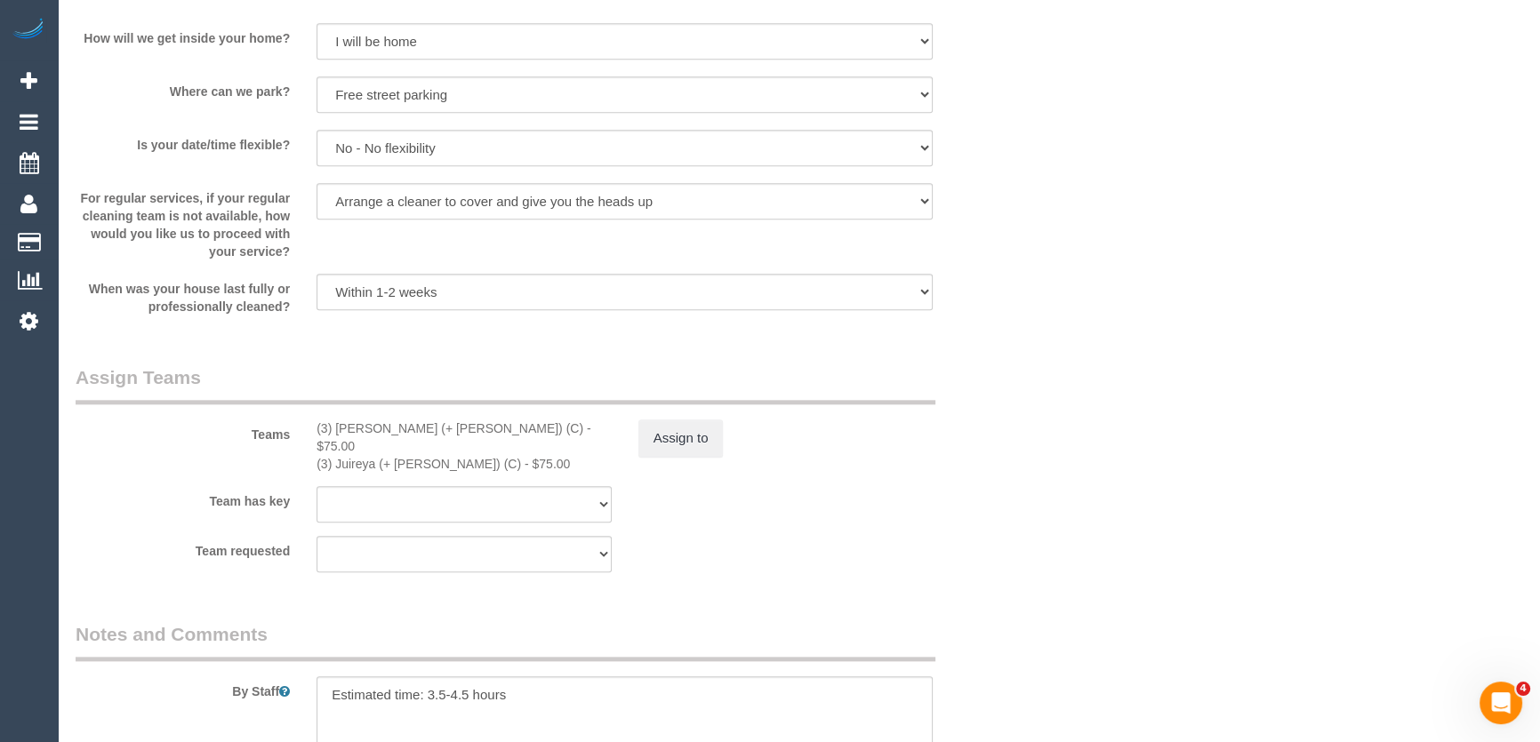
scroll to position [2506, 0]
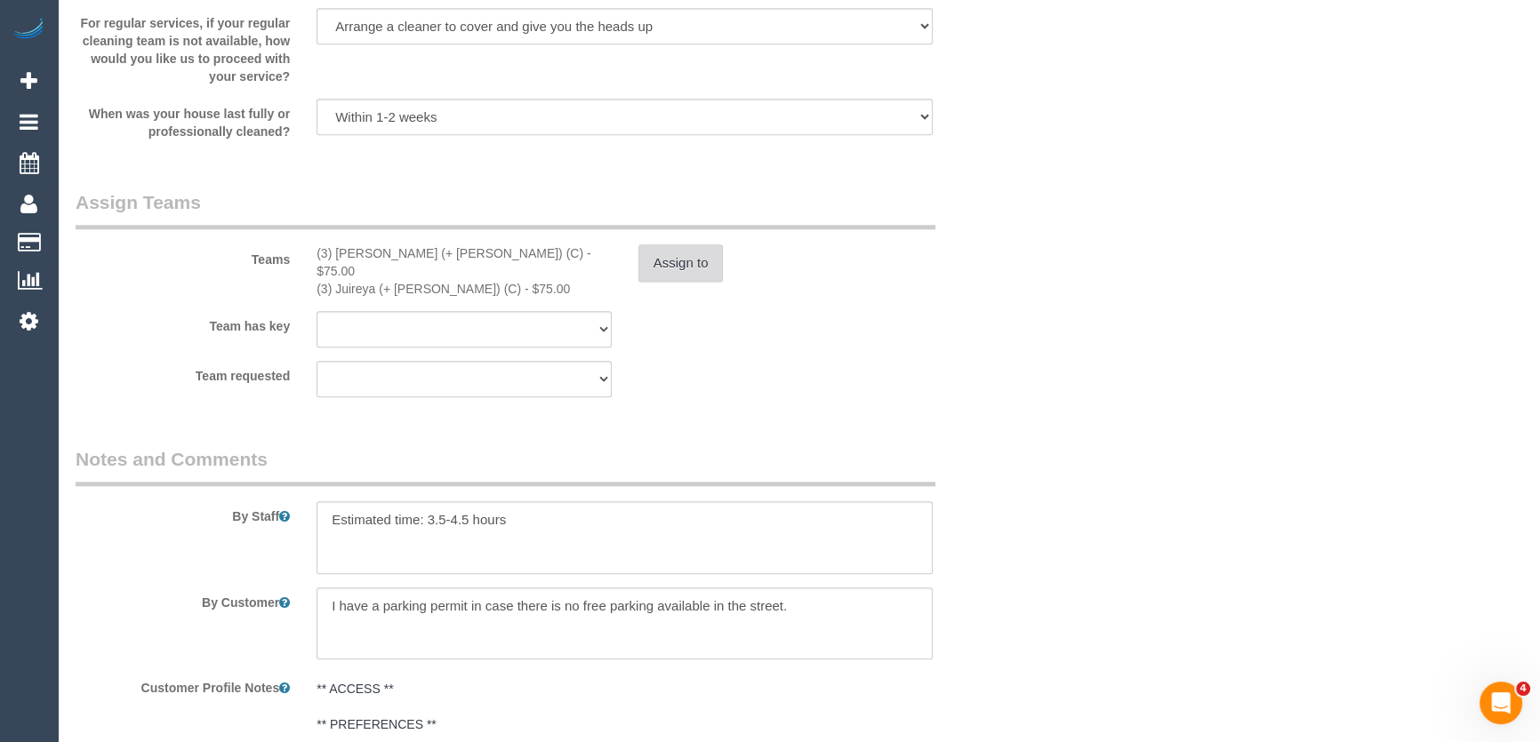
click at [671, 274] on button "Assign to" at bounding box center [680, 263] width 85 height 37
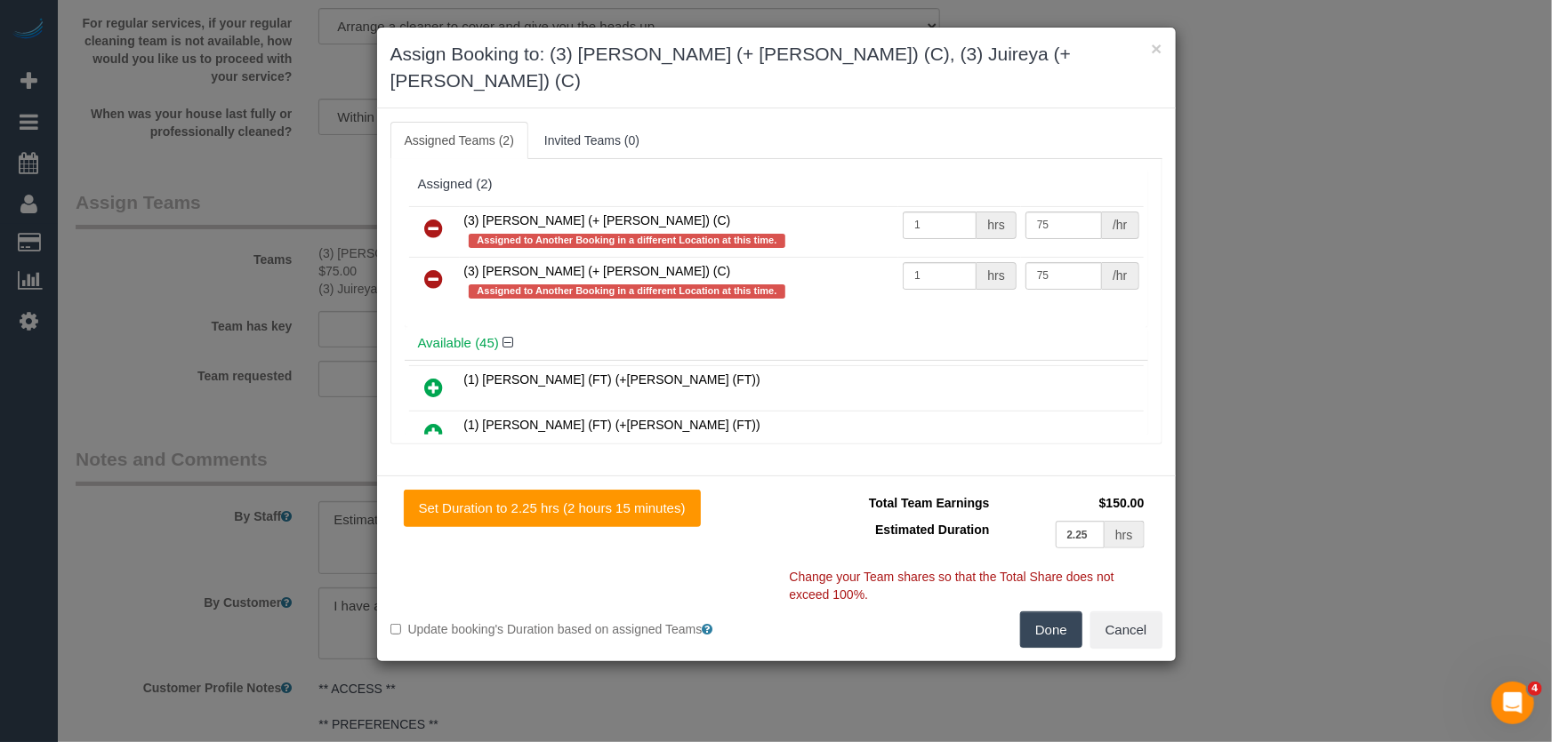
click at [436, 218] on icon at bounding box center [434, 228] width 19 height 21
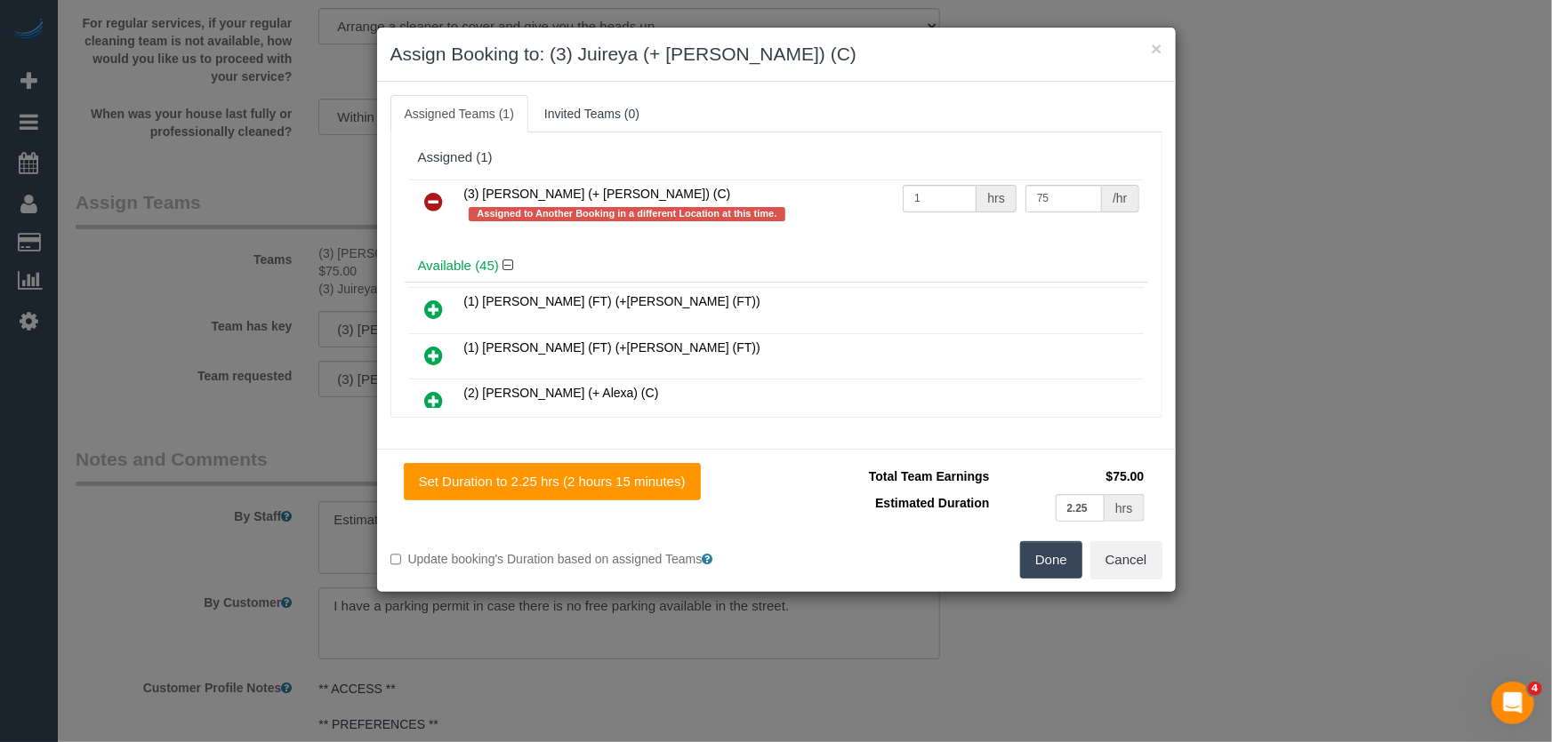
click at [434, 195] on icon at bounding box center [434, 201] width 19 height 21
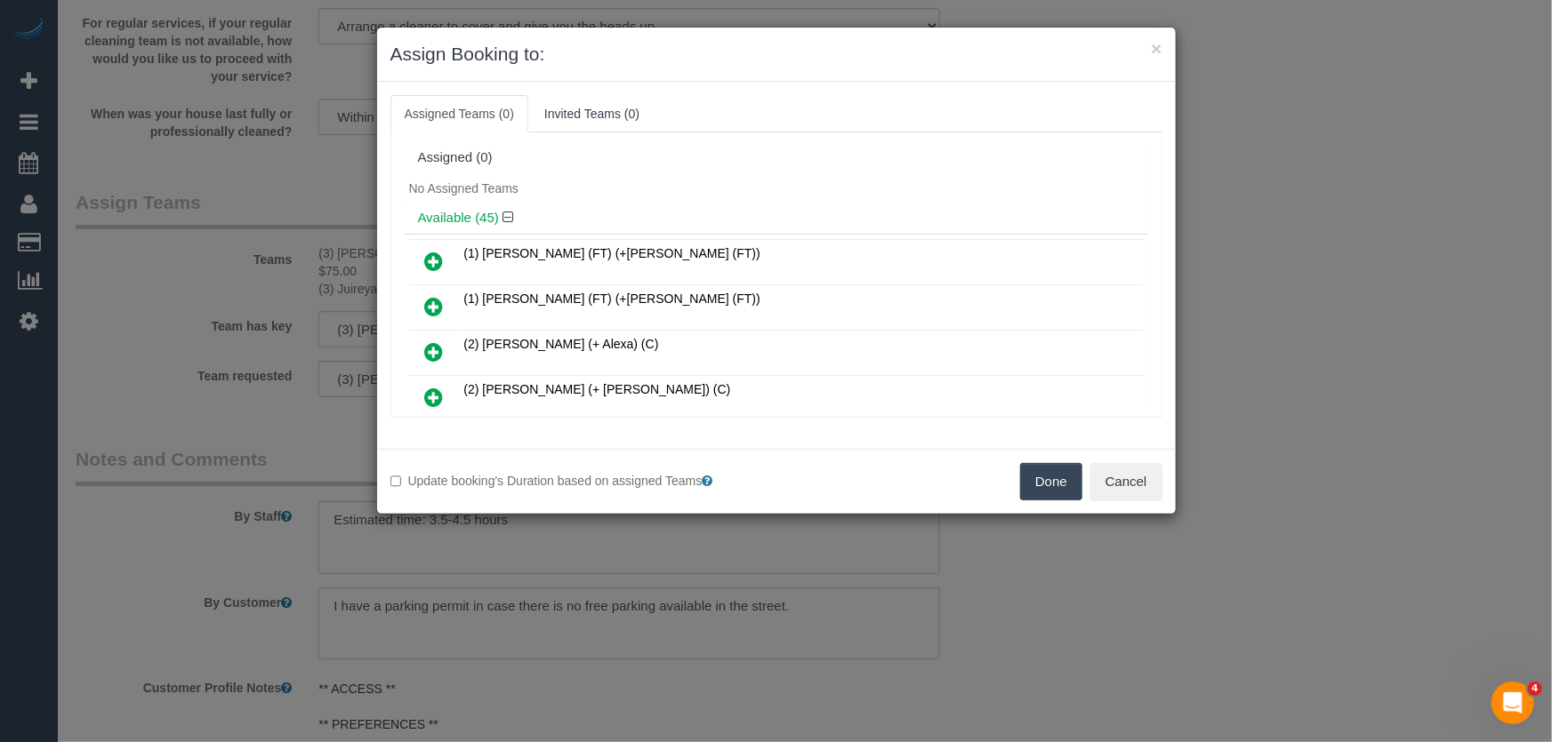
click at [1049, 483] on button "Done" at bounding box center [1051, 481] width 62 height 37
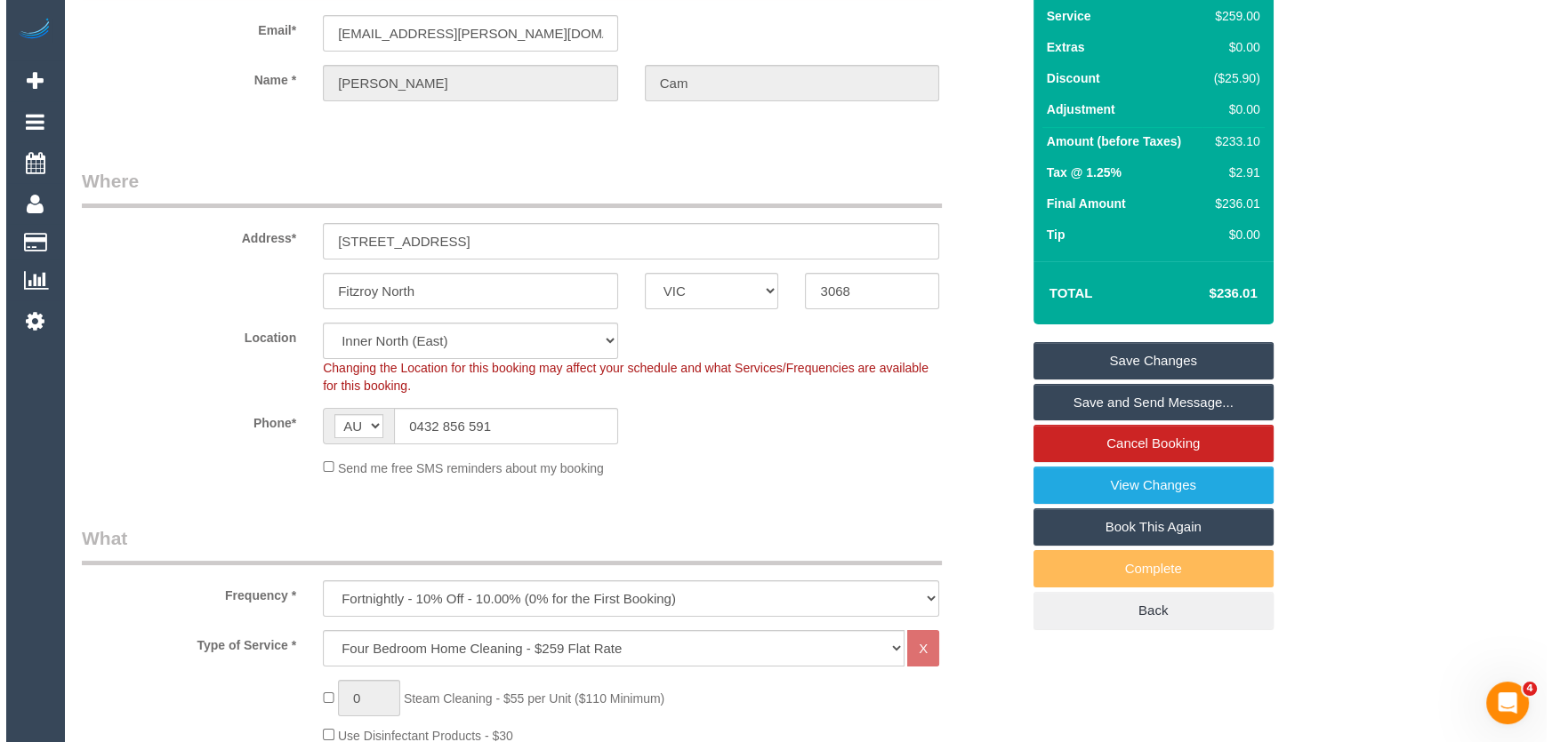
scroll to position [0, 0]
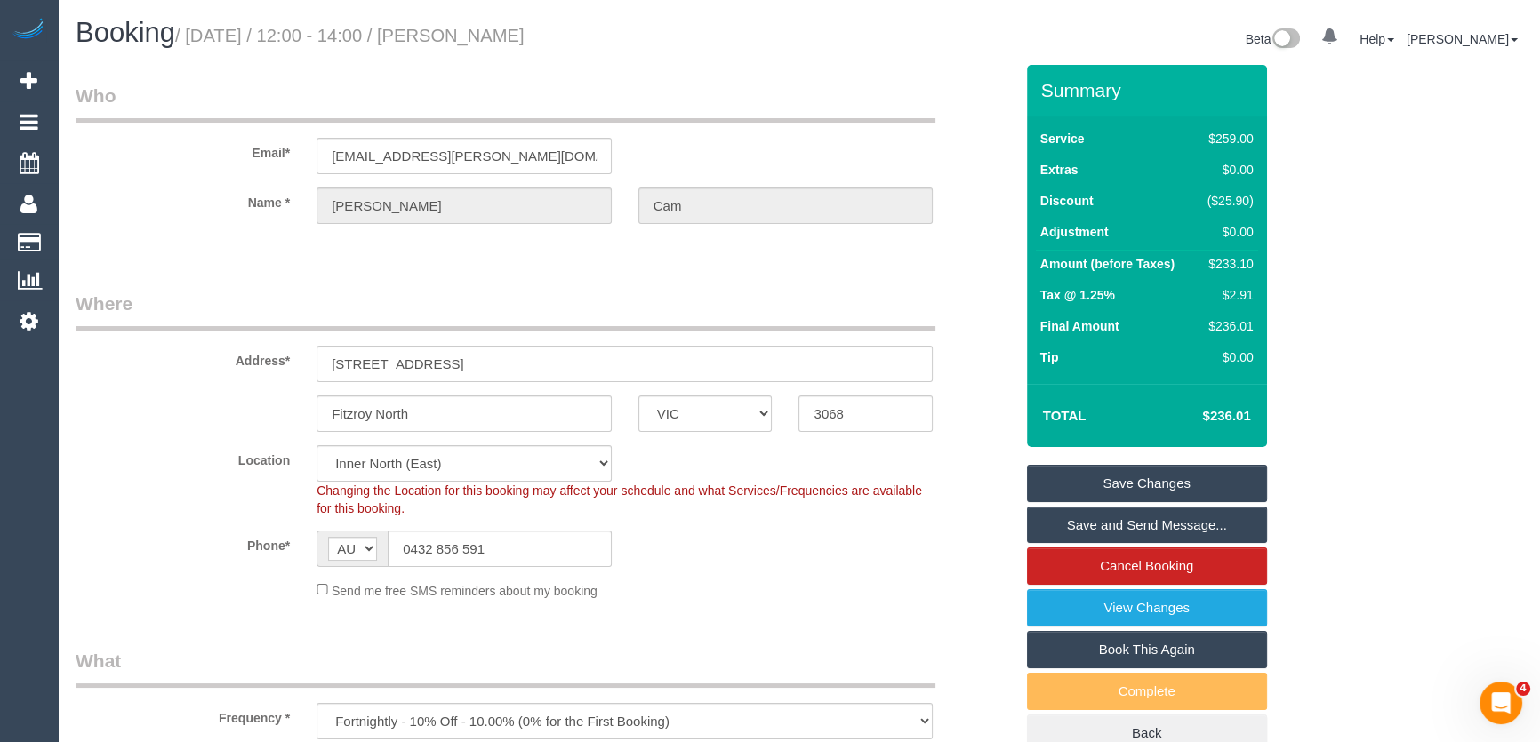
click at [1138, 487] on link "Save Changes" at bounding box center [1147, 483] width 240 height 37
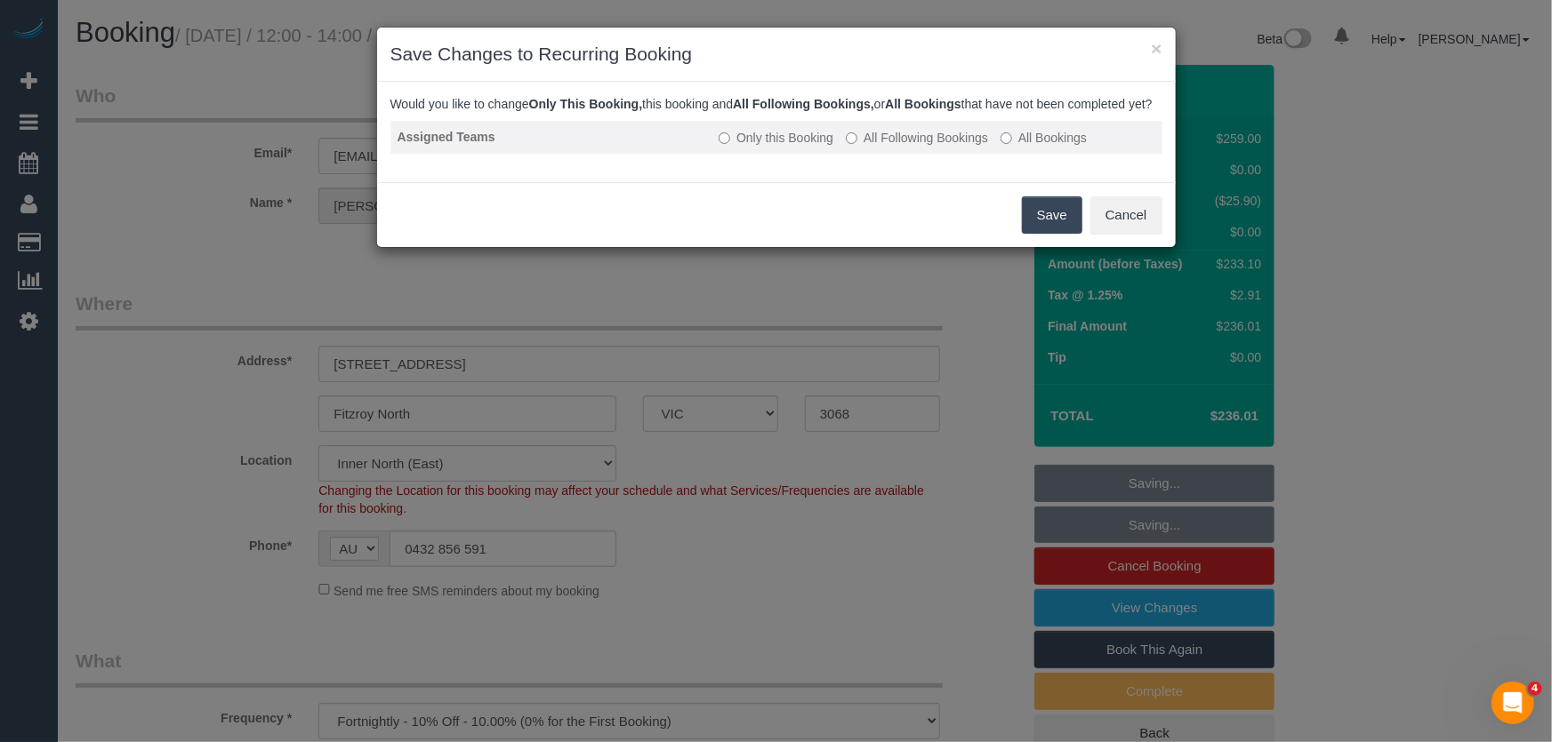
click at [923, 147] on label "All Following Bookings" at bounding box center [917, 138] width 142 height 18
click at [1045, 234] on button "Save" at bounding box center [1052, 215] width 60 height 37
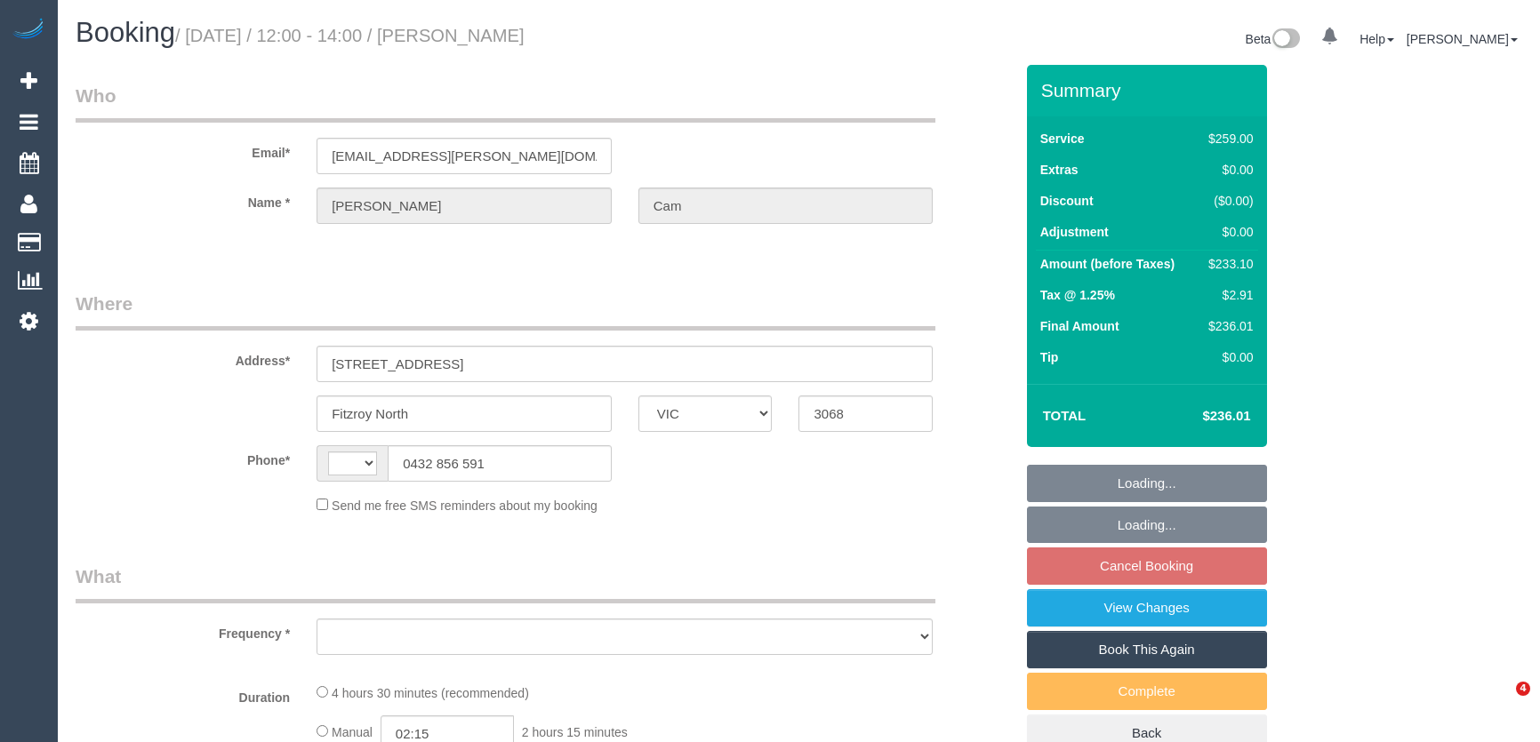
select select "VIC"
select select "string:AU"
select select "object:543"
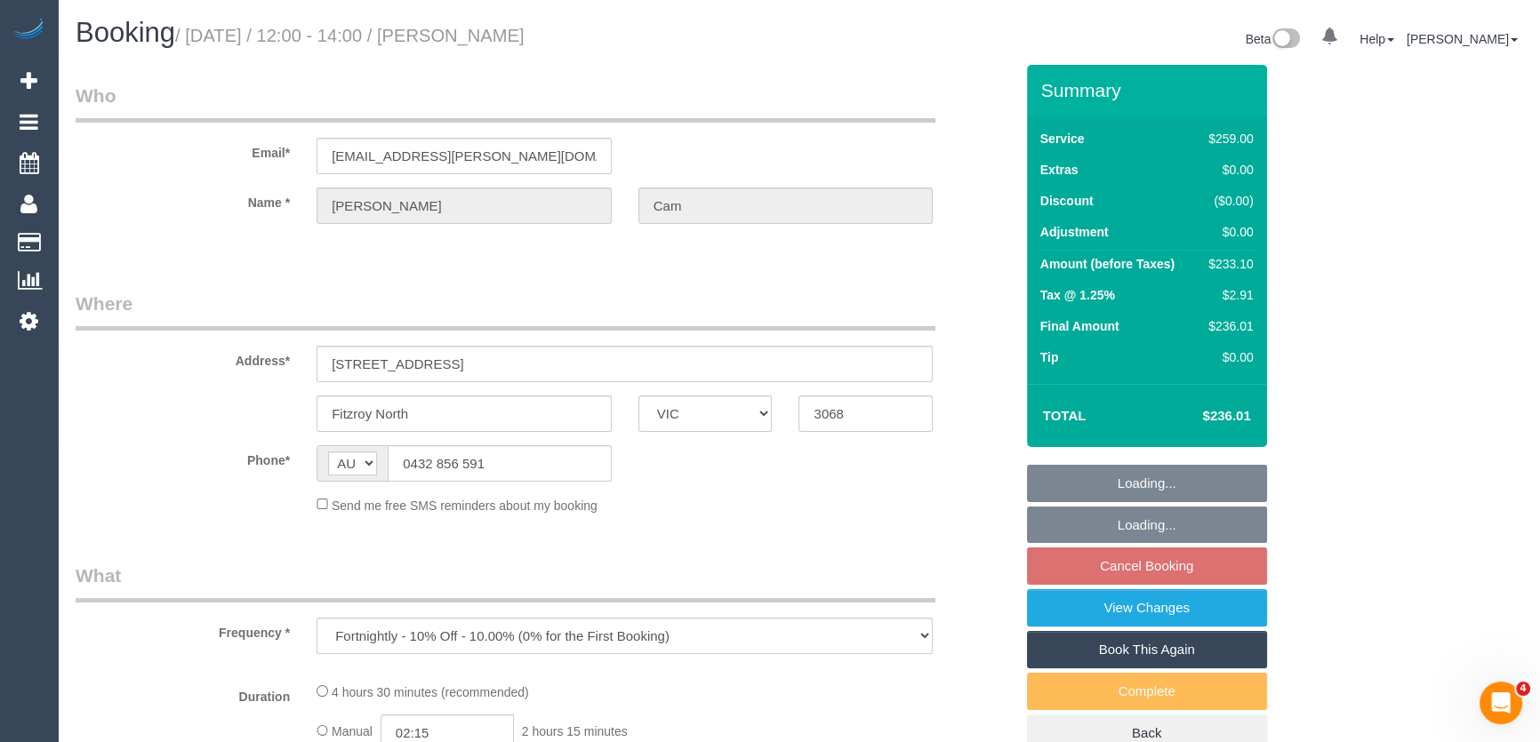
select select "string:stripe-pm_1RuLph2GScqysDRV3dGZ9UzS"
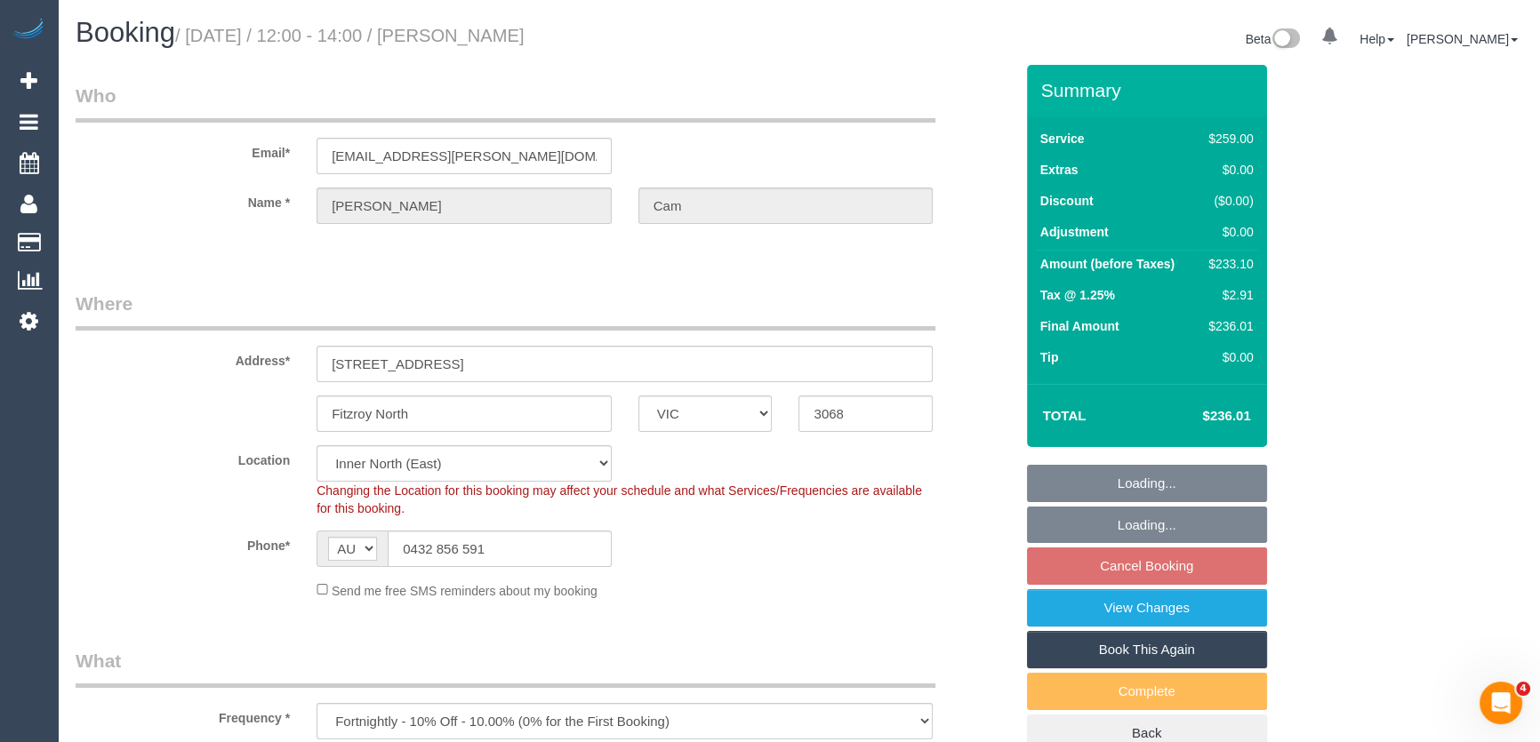
select select "object:792"
select select "number:30"
select select "number:14"
select select "number:19"
select select "number:25"
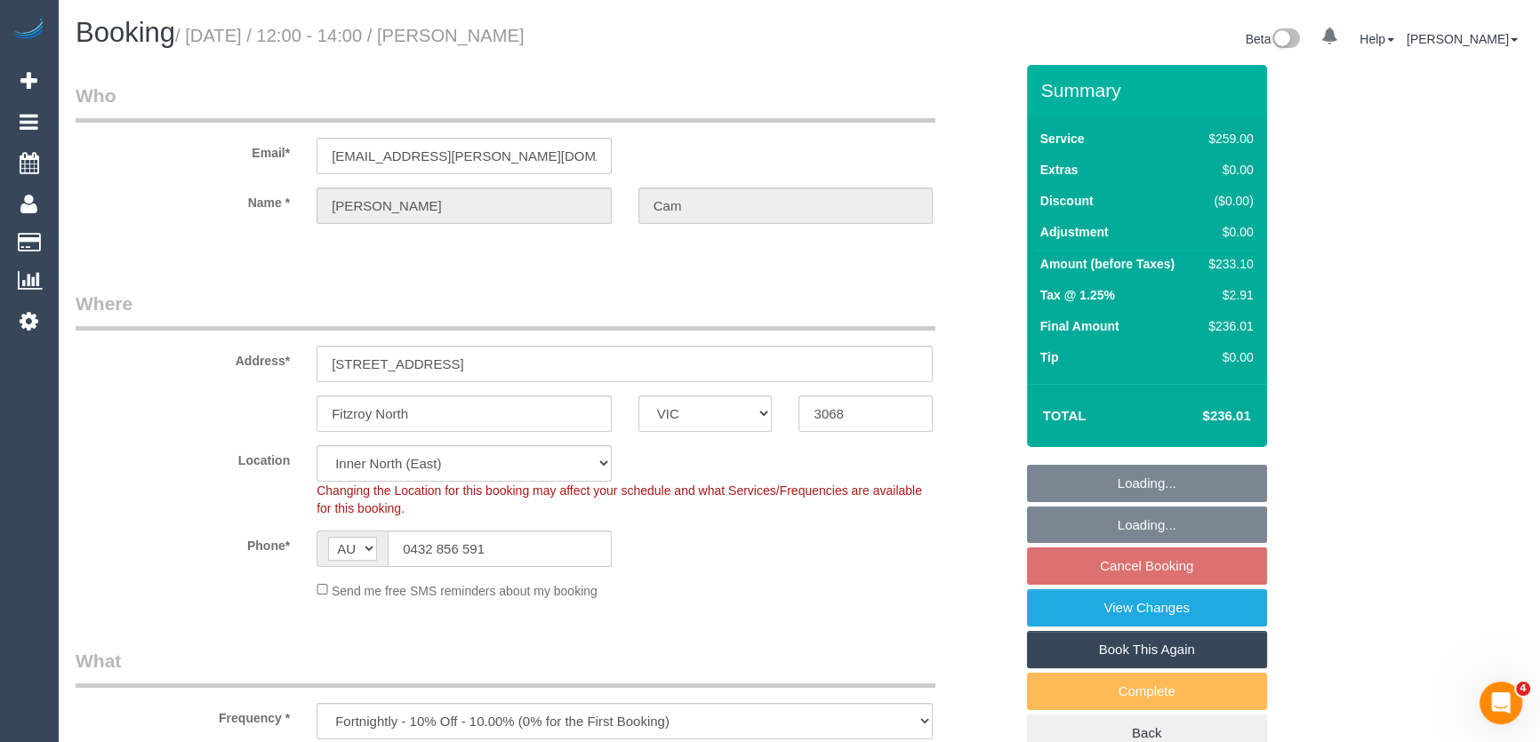
select select "number:34"
select select "number:11"
select select "spot1"
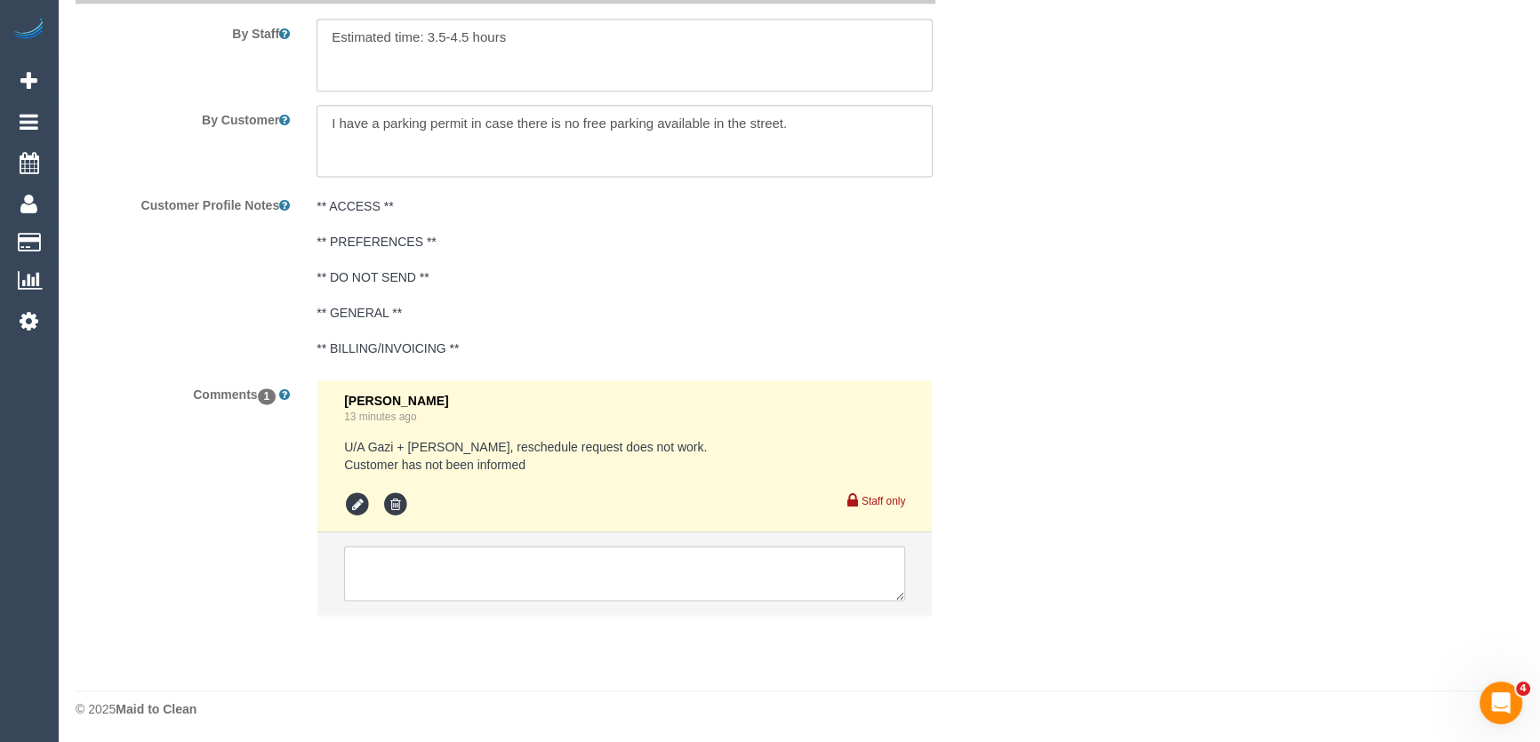
scroll to position [3006, 0]
click at [351, 505] on icon at bounding box center [357, 503] width 27 height 27
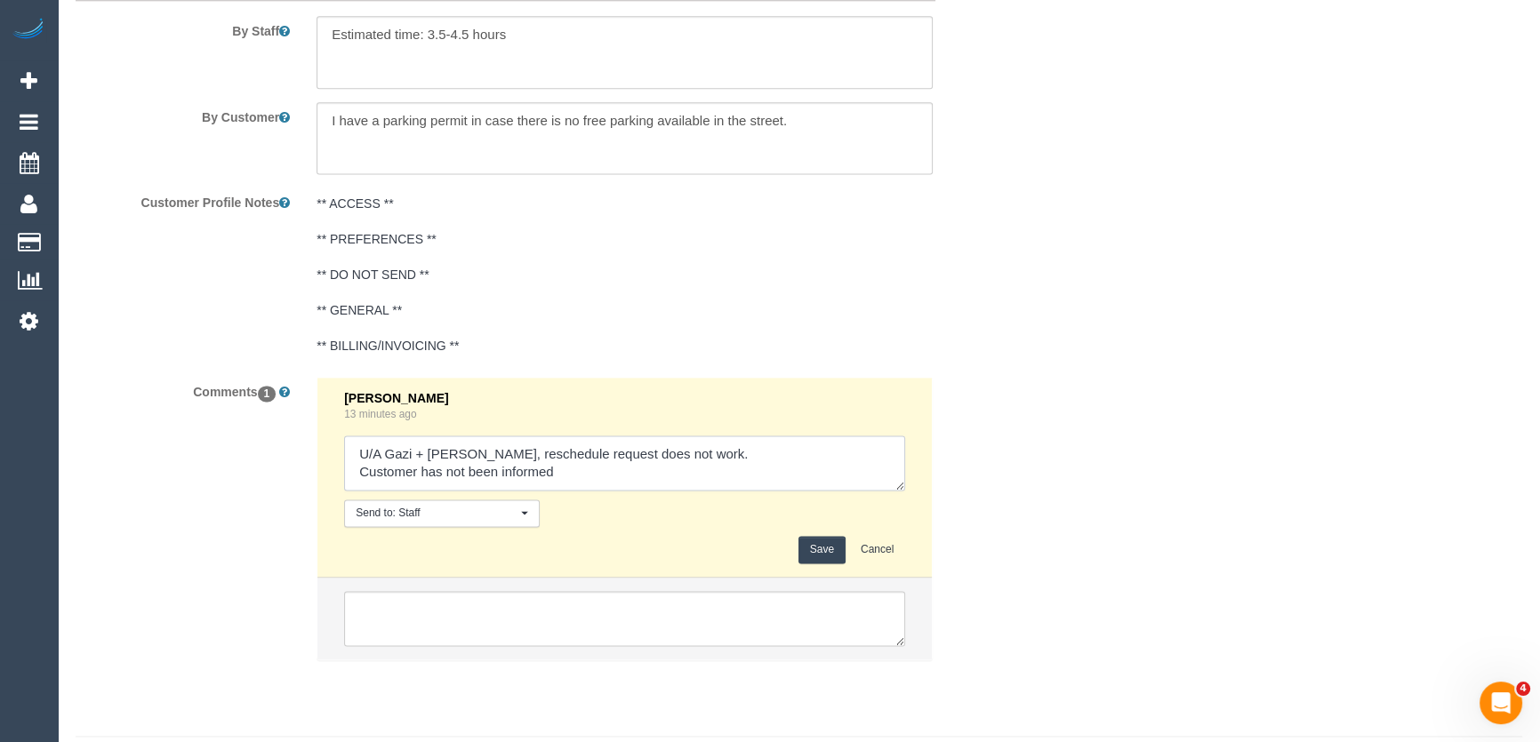
click at [467, 456] on textarea at bounding box center [624, 463] width 561 height 55
type textarea "U/A Gazi + Jureiya ongoing, reschedule request does not work. Customer has not …"
click at [810, 554] on button "Save" at bounding box center [821, 550] width 47 height 28
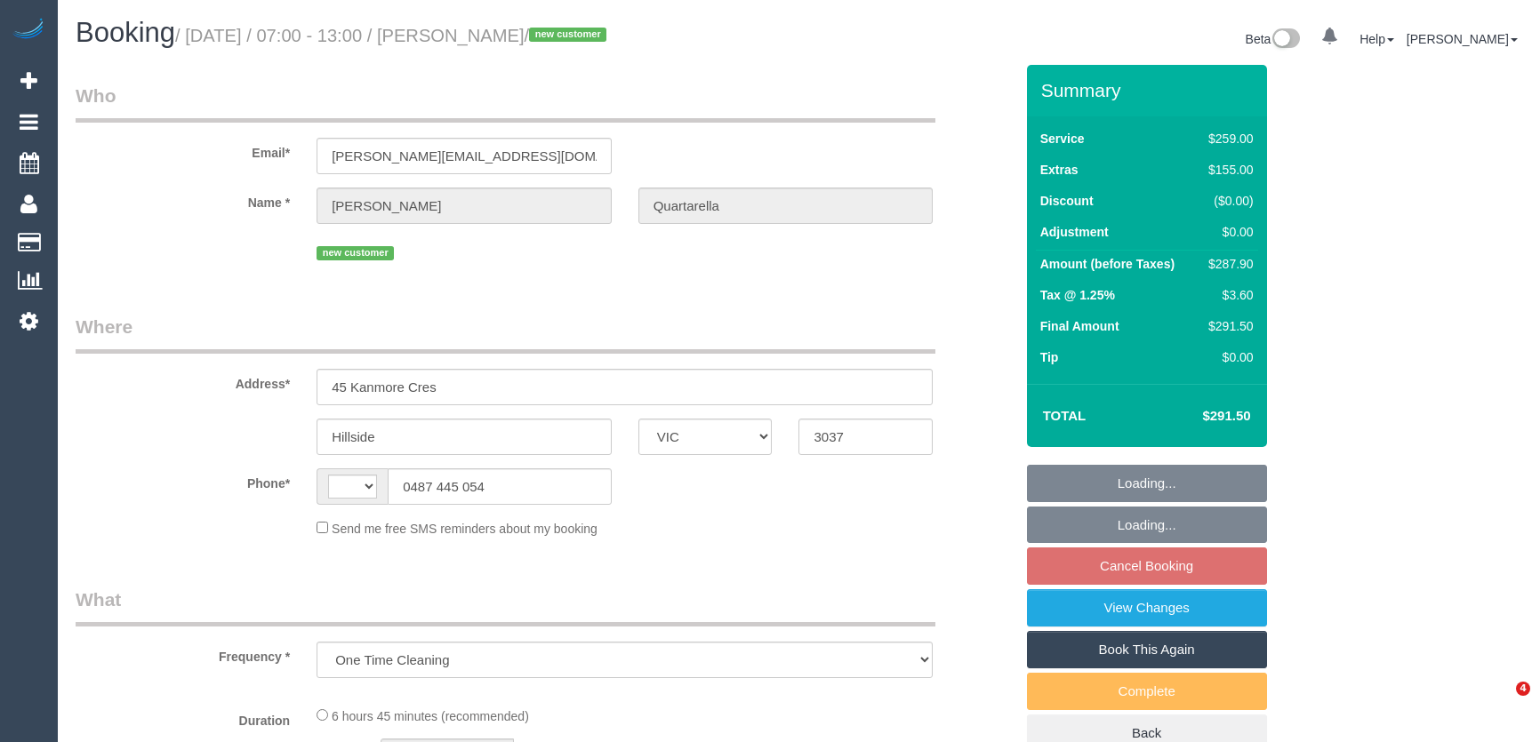
select select "VIC"
select select "string:AU"
select select "string:stripe-pm_1S7O112GScqysDRVWvAcS6rN"
select select "number:27"
select select "number:14"
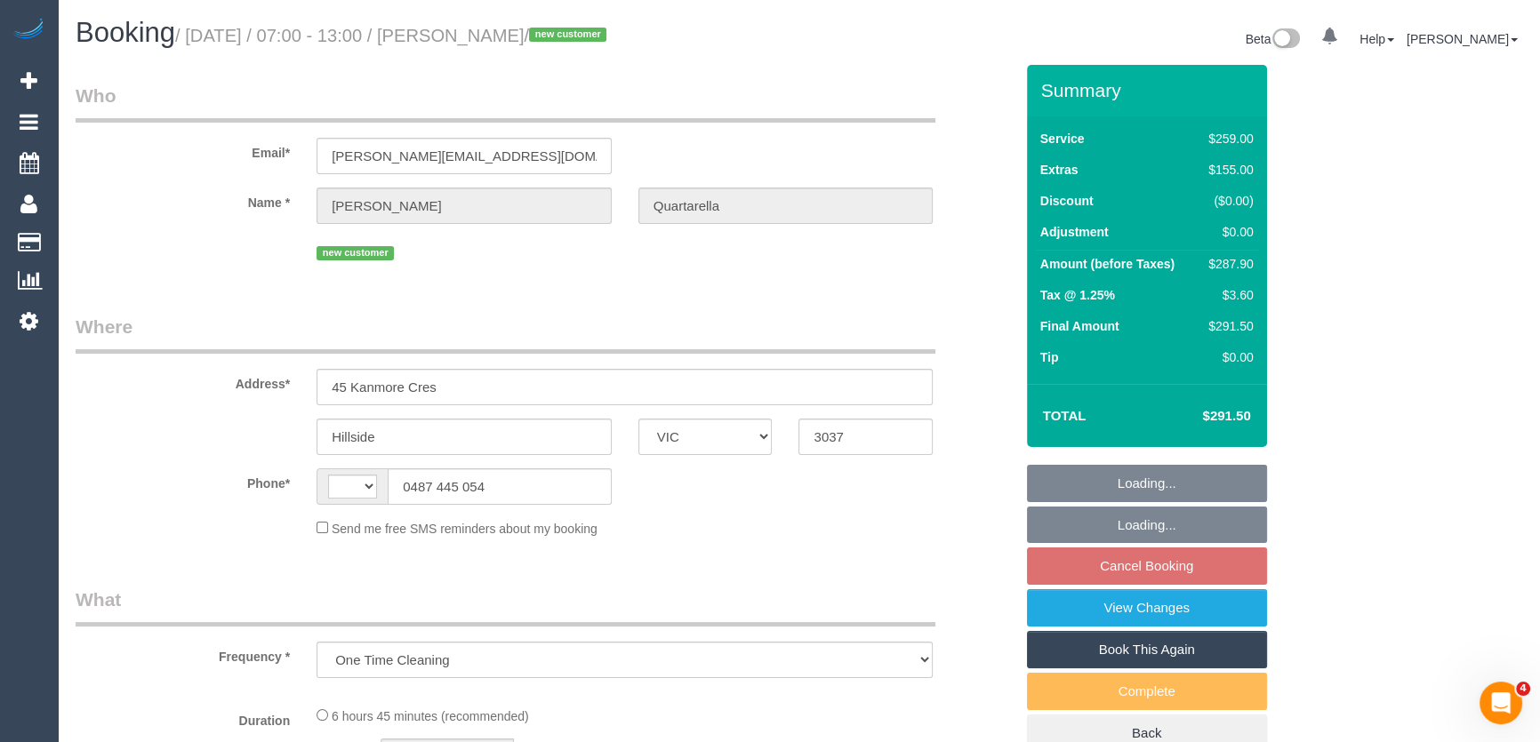
select select "number:19"
select select "number:22"
select select "number:26"
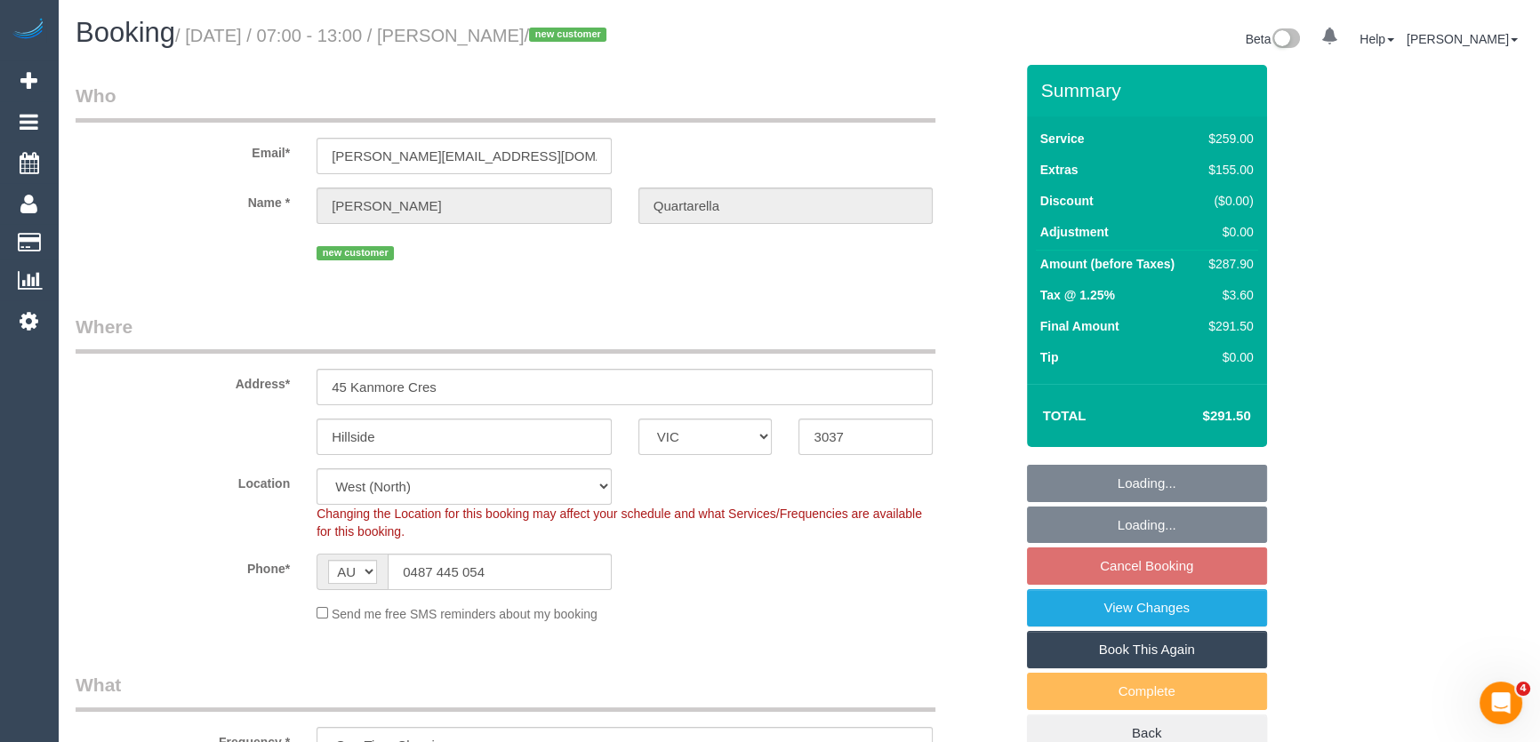
select select "object:705"
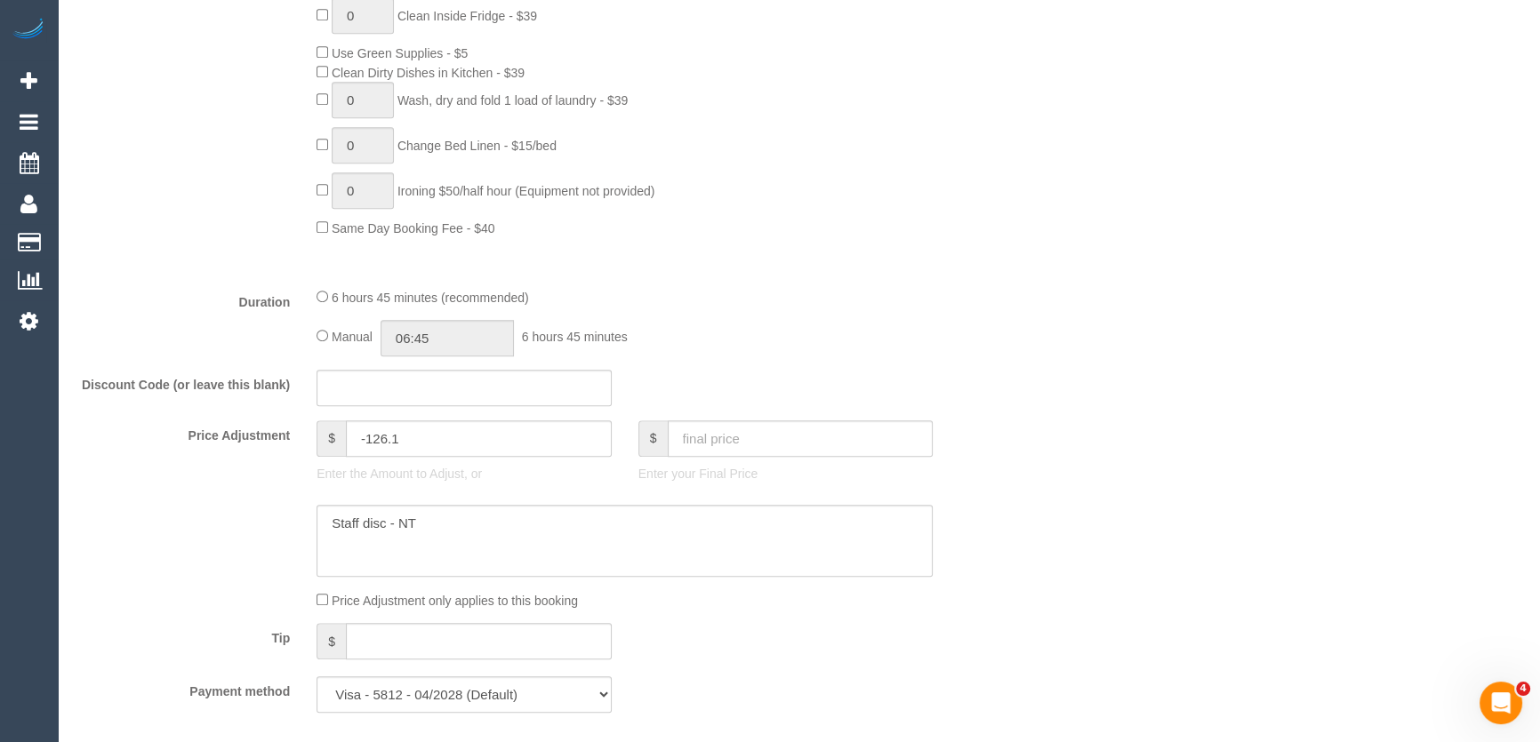
scroll to position [1374, 0]
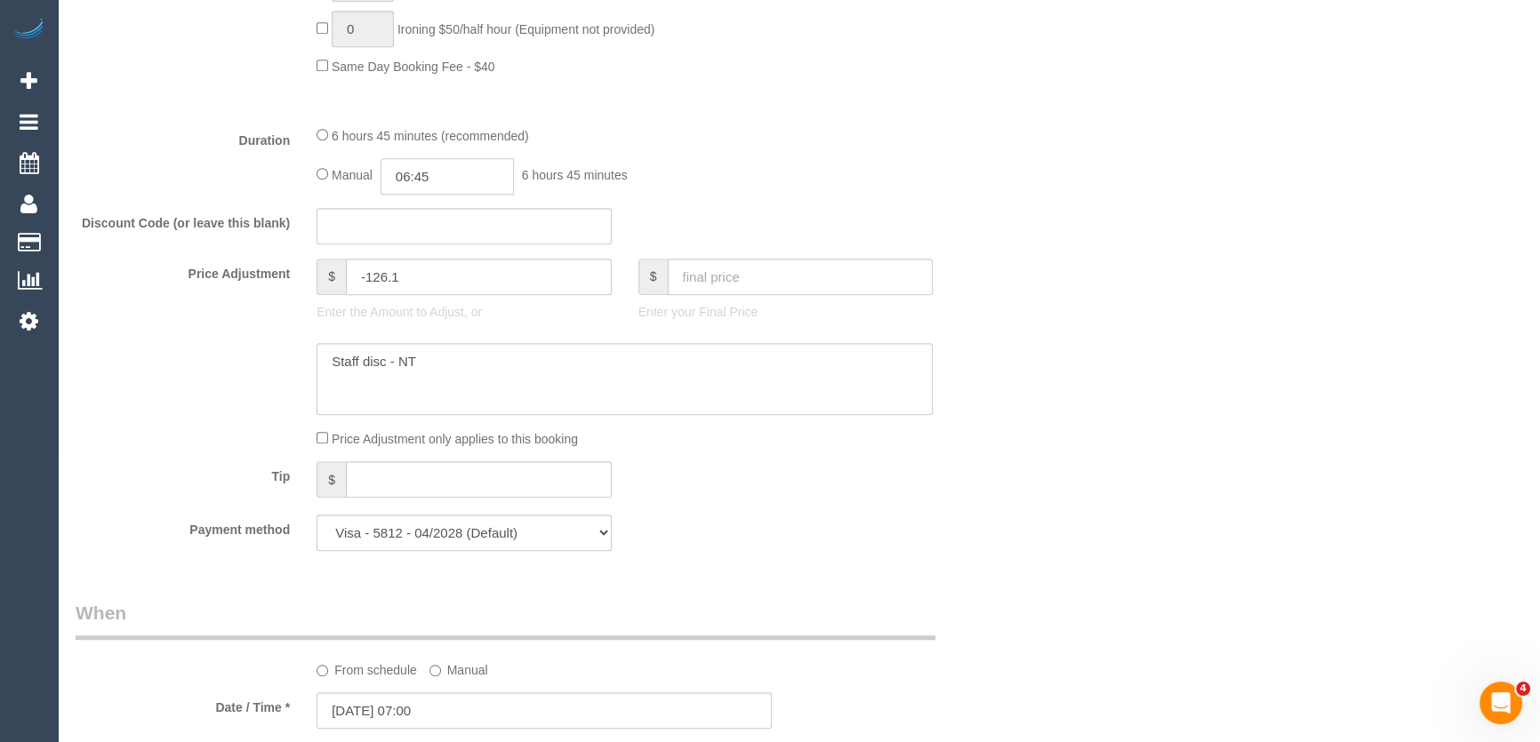
click at [482, 183] on input "06:45" at bounding box center [447, 176] width 133 height 36
type input "04:00"
click at [438, 301] on li "04:00" at bounding box center [428, 299] width 79 height 23
click at [870, 224] on div "Discount Code (or leave this blank)" at bounding box center [544, 226] width 965 height 37
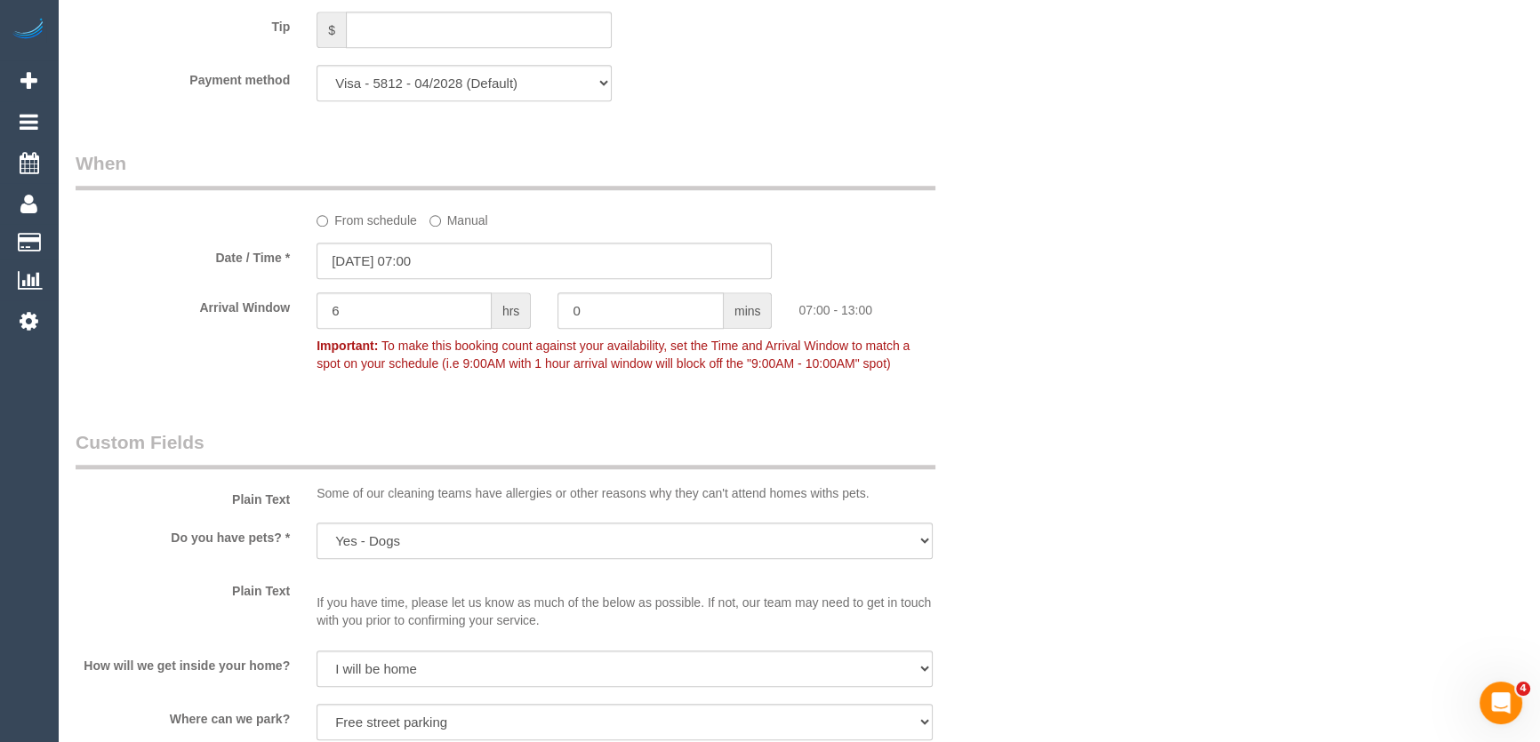
scroll to position [1939, 0]
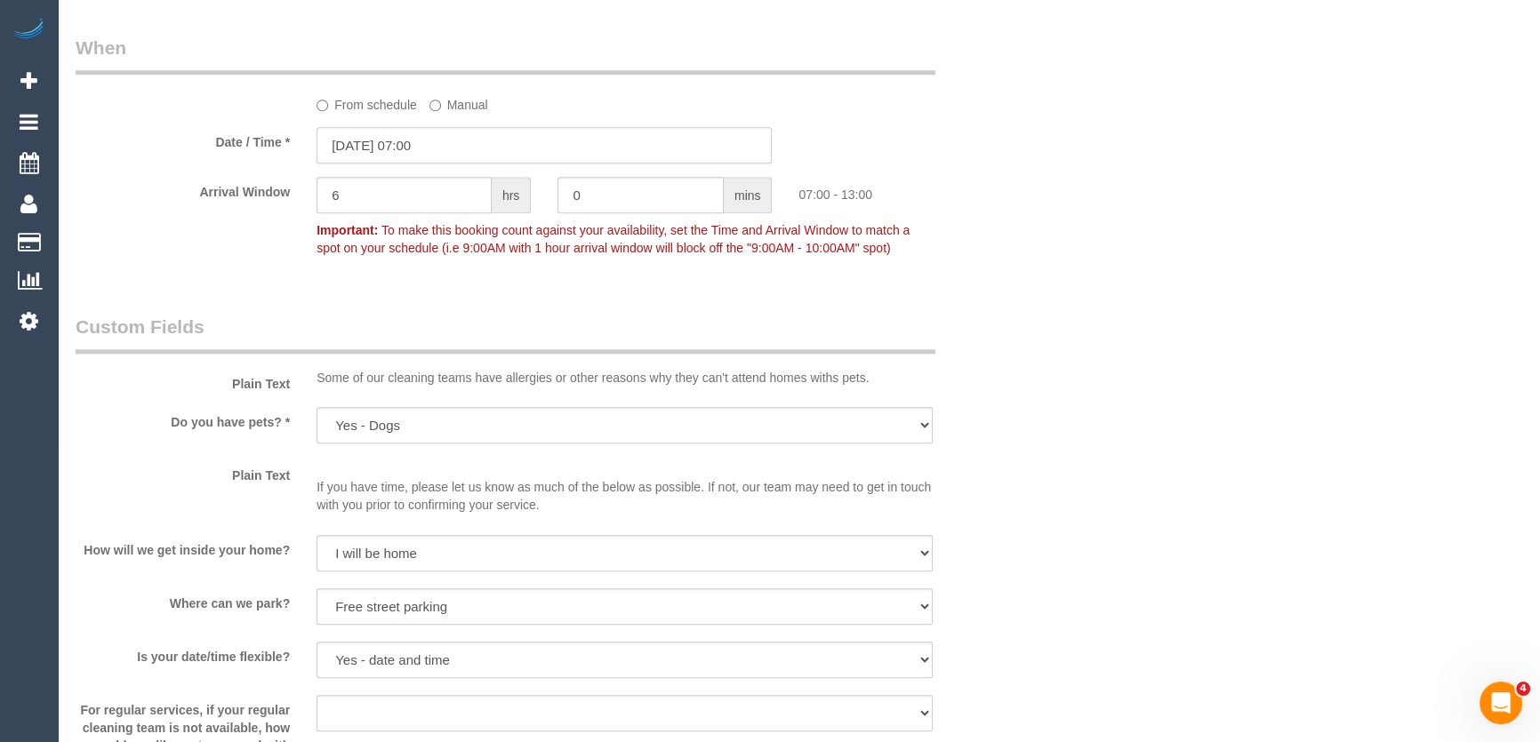
click at [465, 155] on input "[DATE] 07:00" at bounding box center [544, 145] width 455 height 36
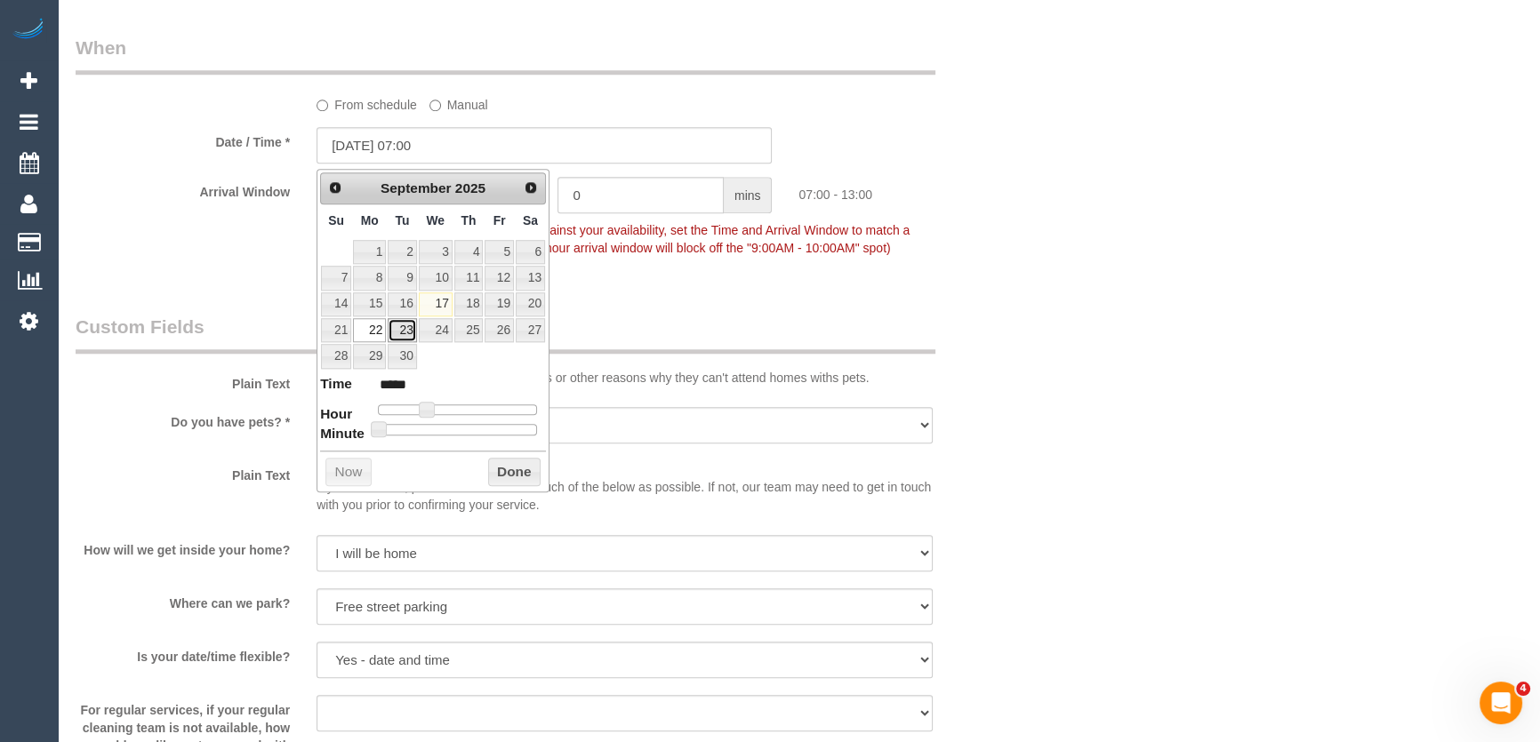
click at [400, 329] on link "23" at bounding box center [402, 330] width 28 height 24
type input "[DATE] 08:00"
type input "*****"
type input "[DATE] 09:00"
type input "*****"
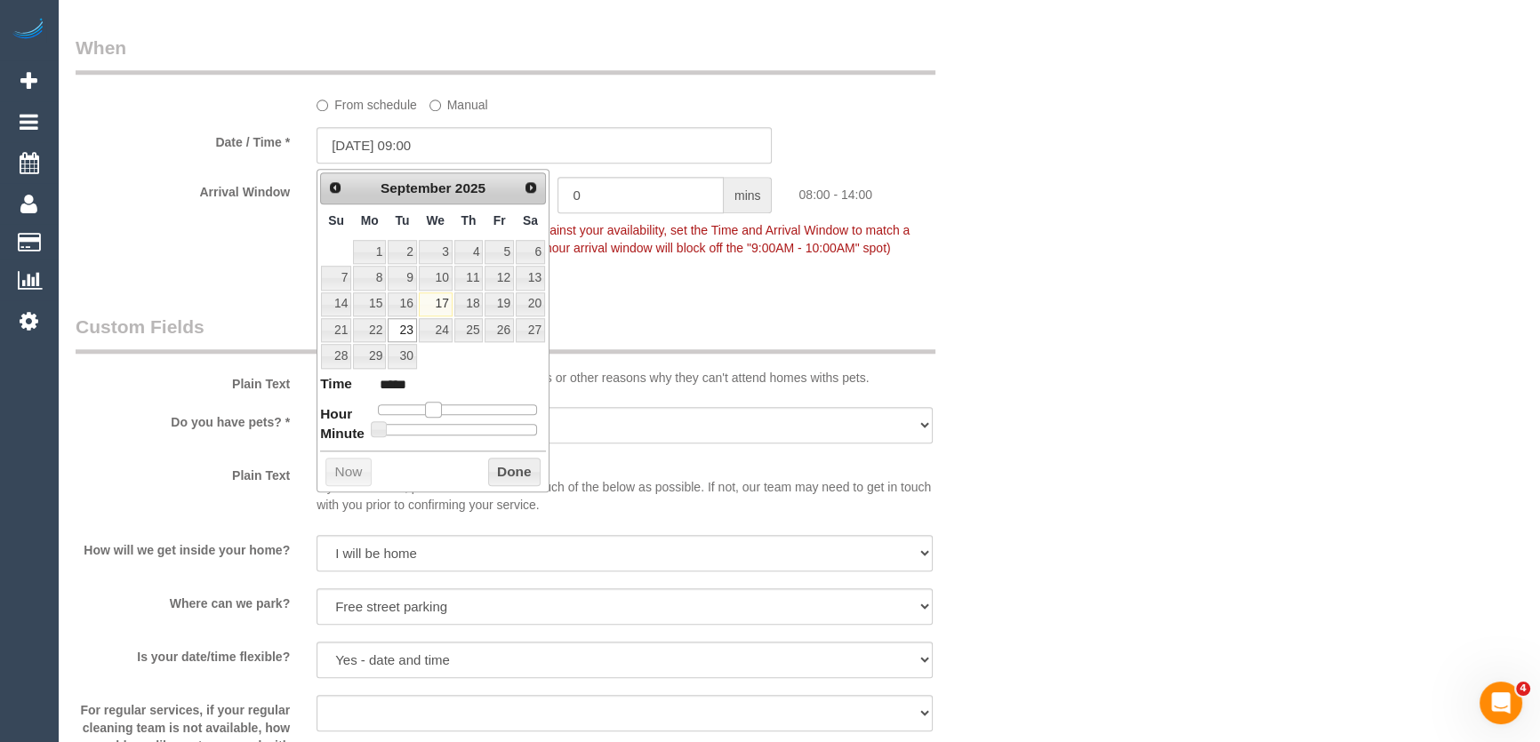
type input "[DATE] 10:00"
type input "*****"
type input "[DATE] 11:00"
type input "*****"
type input "[DATE] 12:00"
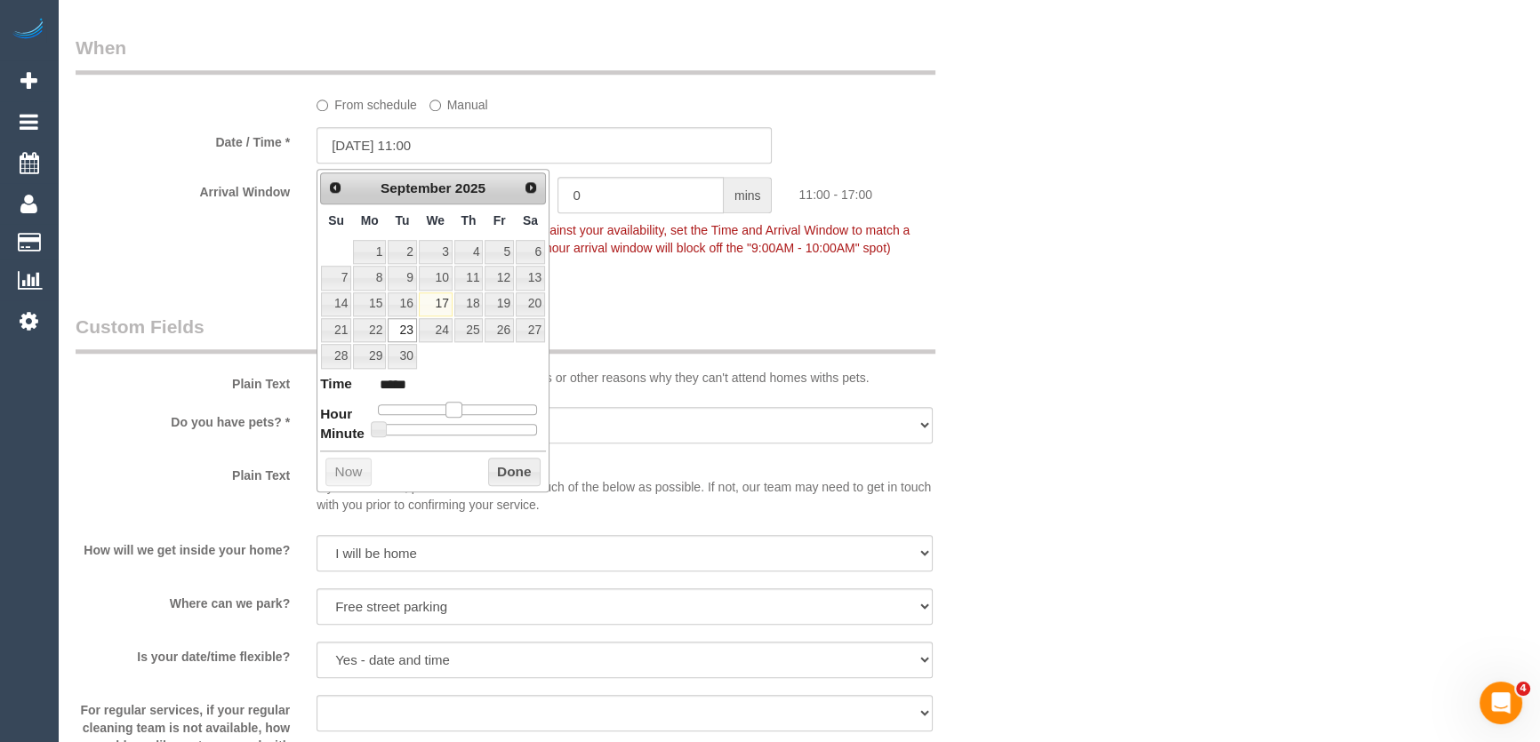
type input "*****"
type input "[DATE] 13:00"
type input "*****"
drag, startPoint x: 427, startPoint y: 405, endPoint x: 469, endPoint y: 405, distance: 41.8
click at [469, 405] on span at bounding box center [468, 410] width 16 height 16
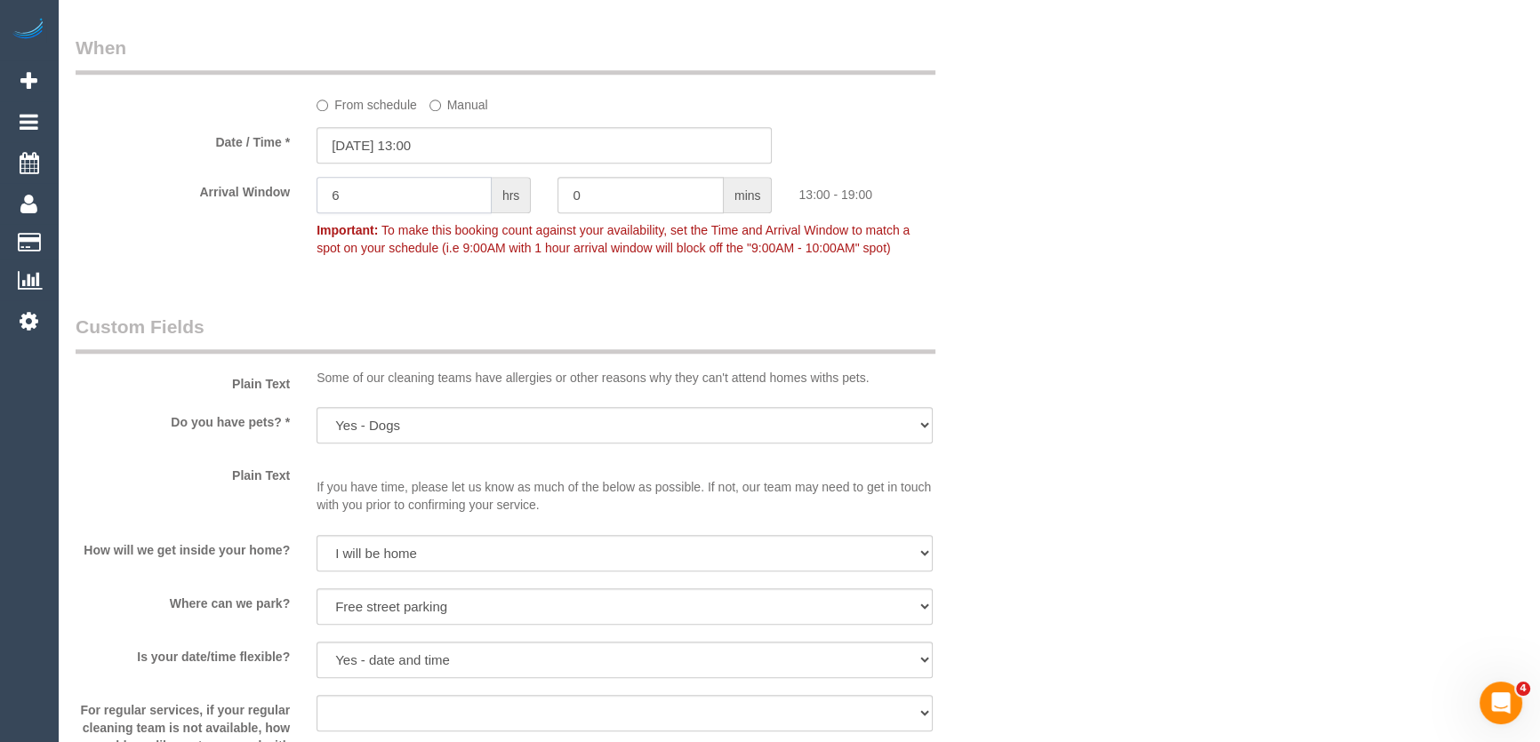
click at [392, 203] on input "6" at bounding box center [404, 195] width 175 height 36
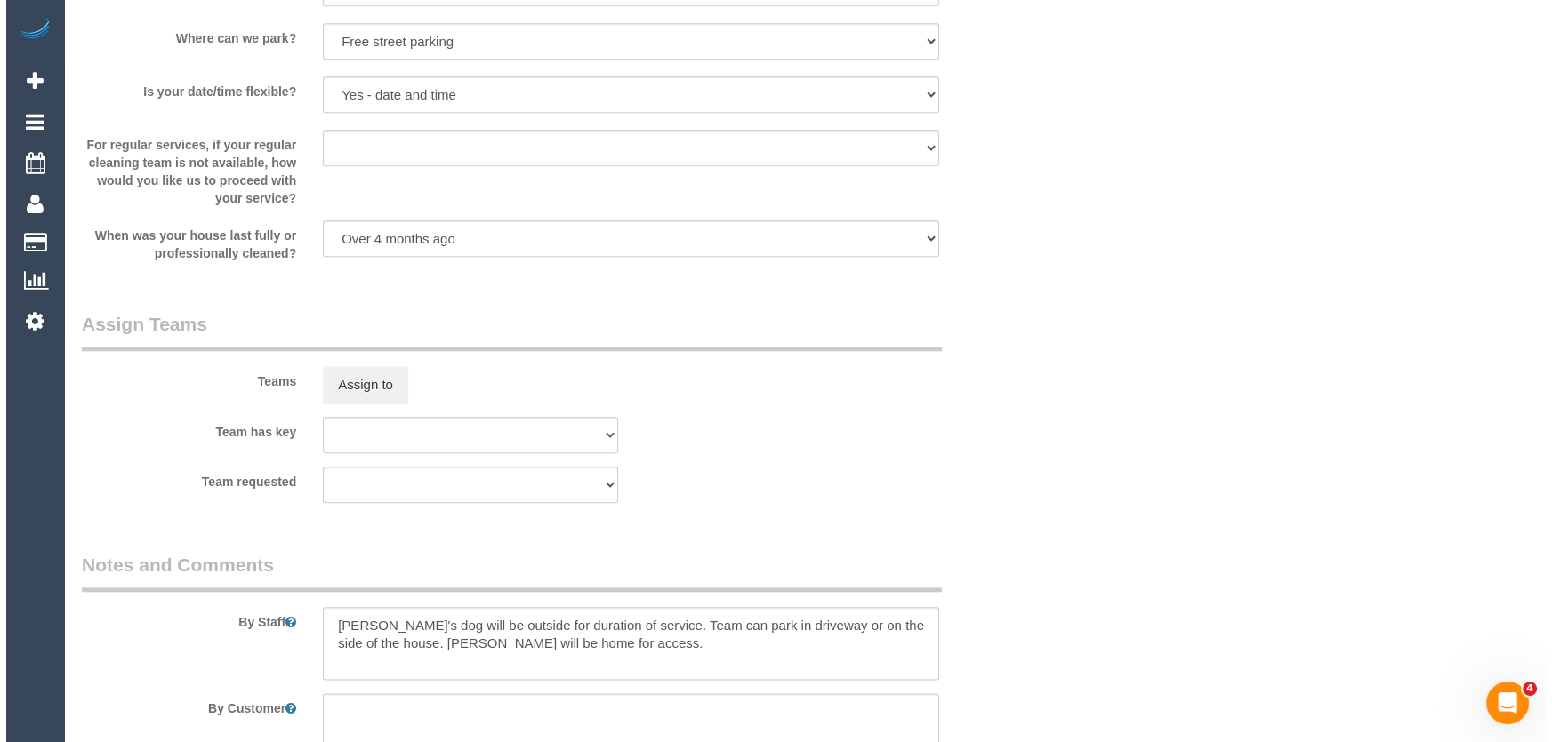
scroll to position [2506, 0]
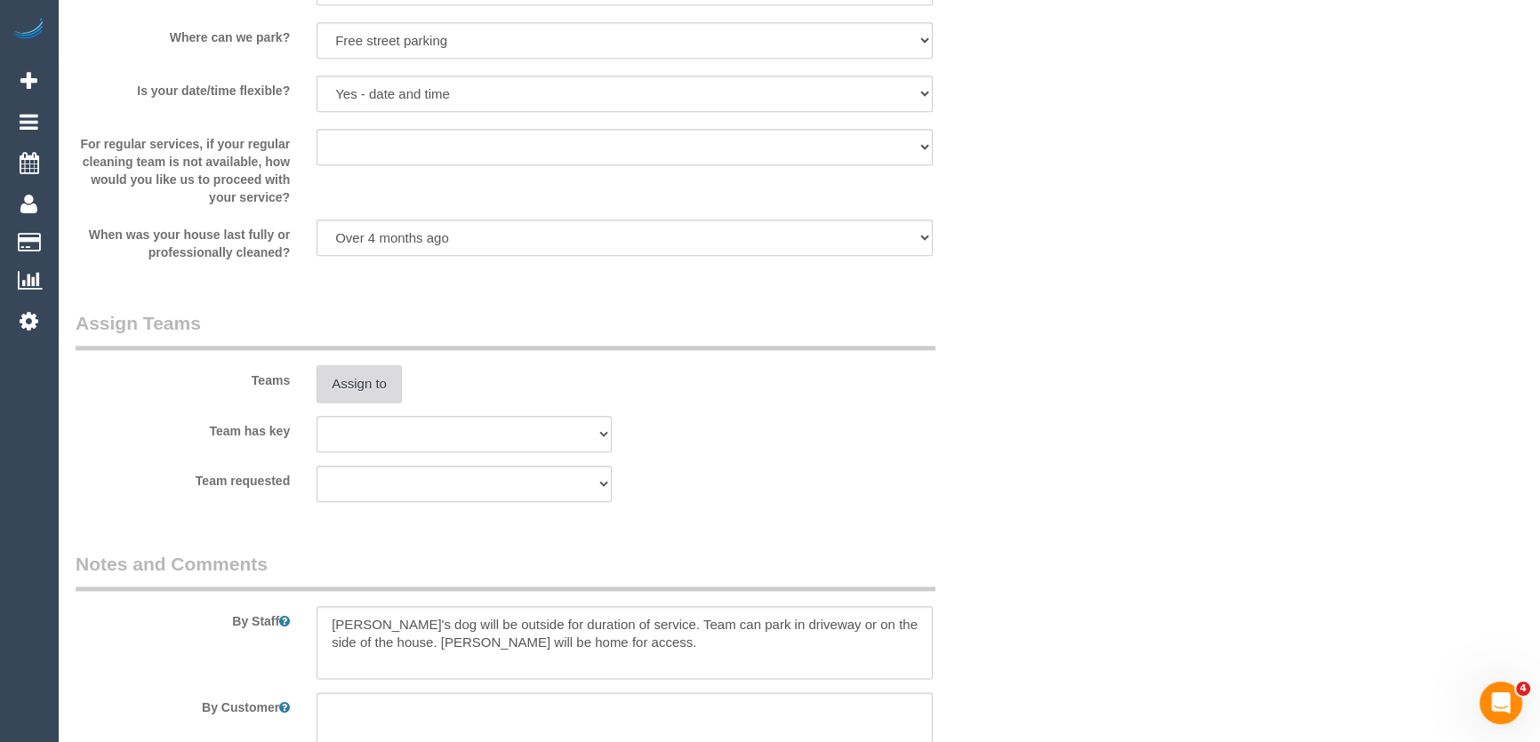
type input "1"
click at [339, 399] on button "Assign to" at bounding box center [359, 383] width 85 height 37
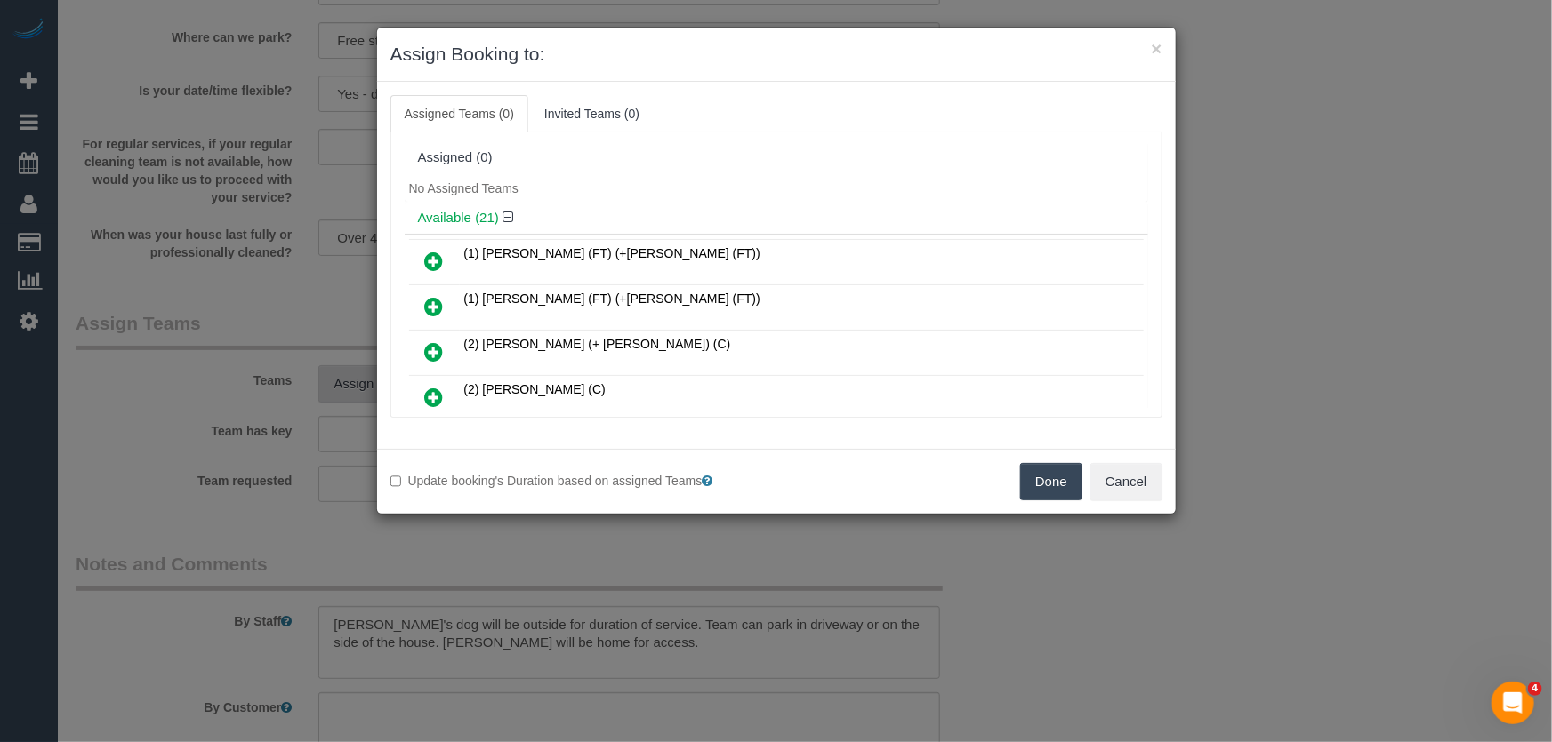
scroll to position [200, 0]
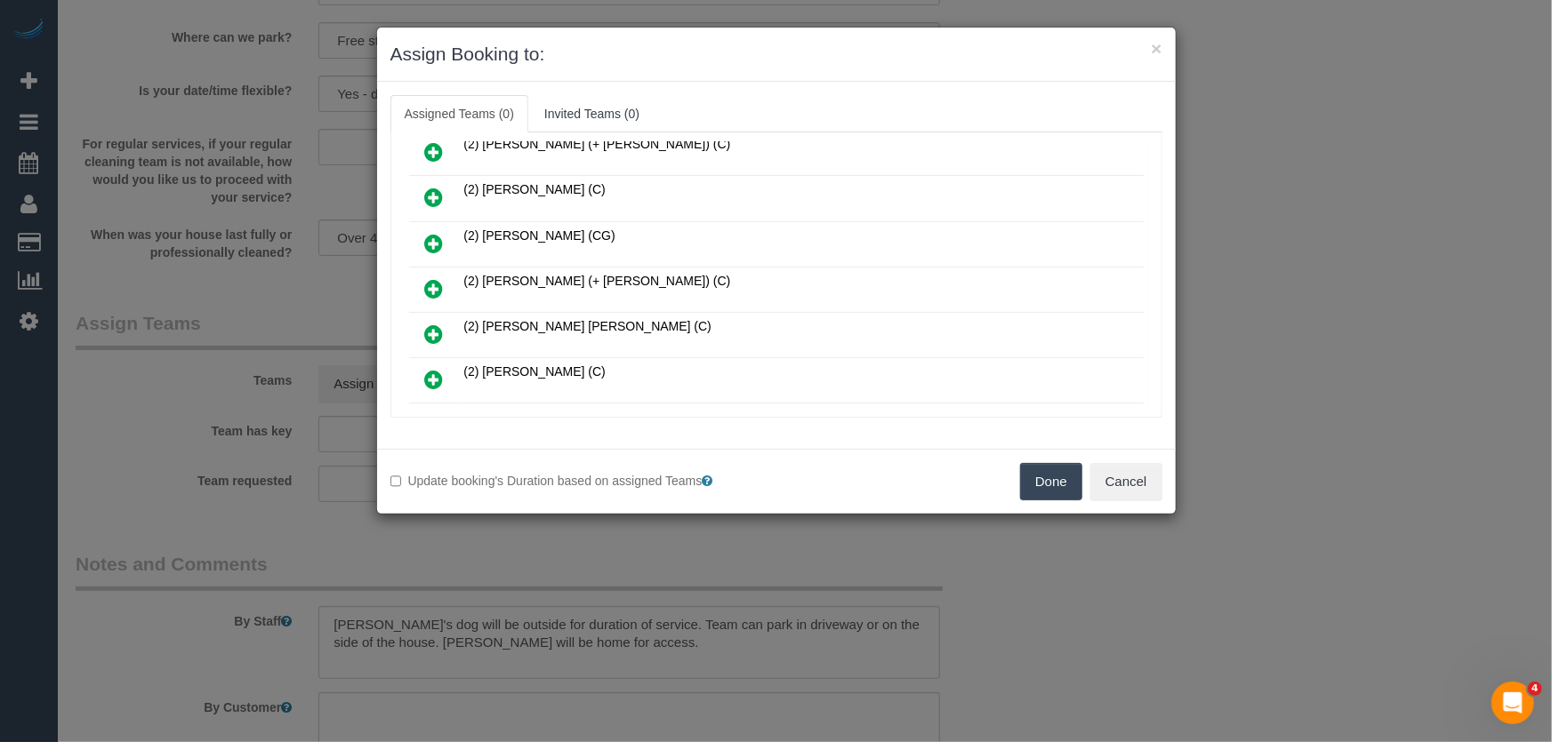
click at [430, 285] on icon at bounding box center [434, 288] width 19 height 21
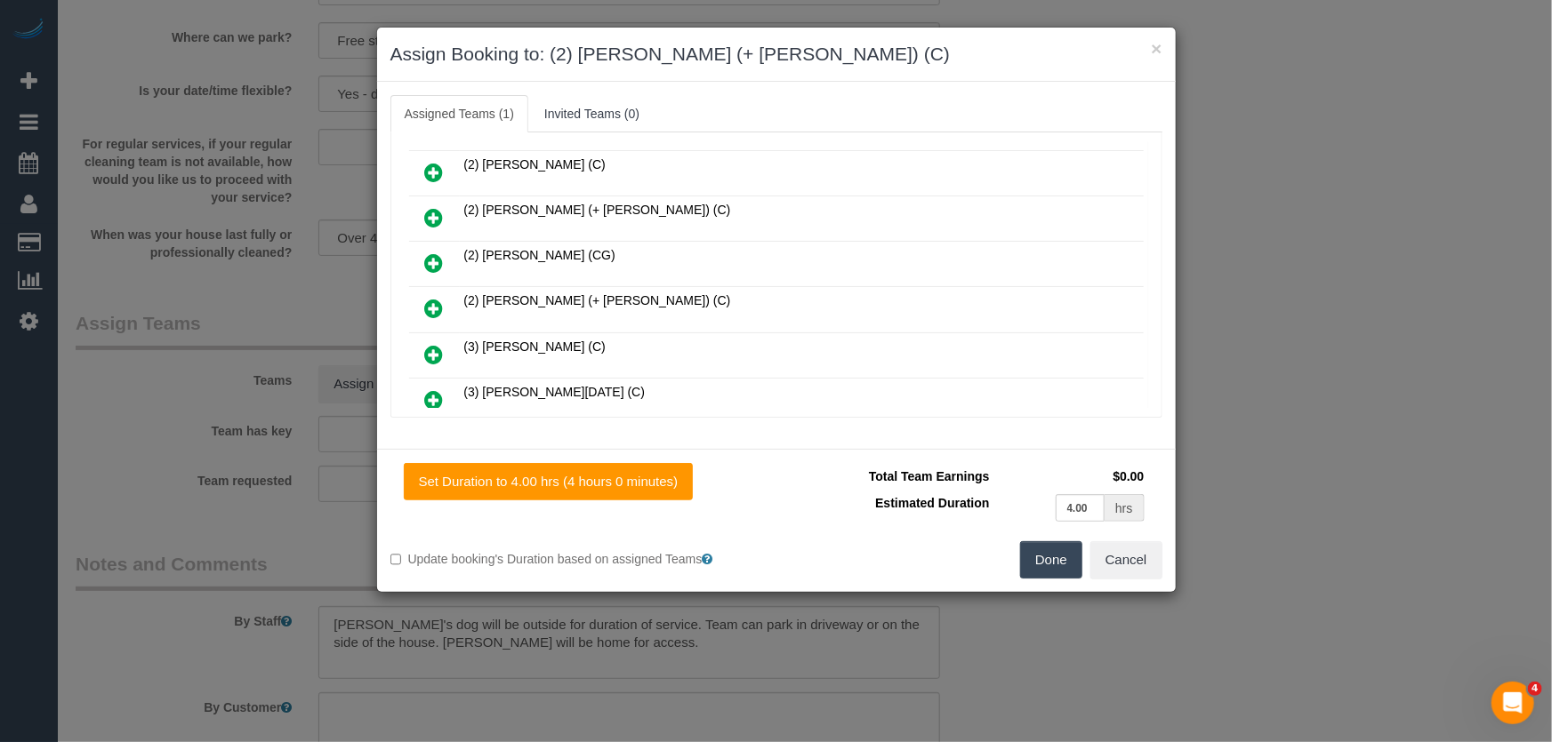
scroll to position [484, 0]
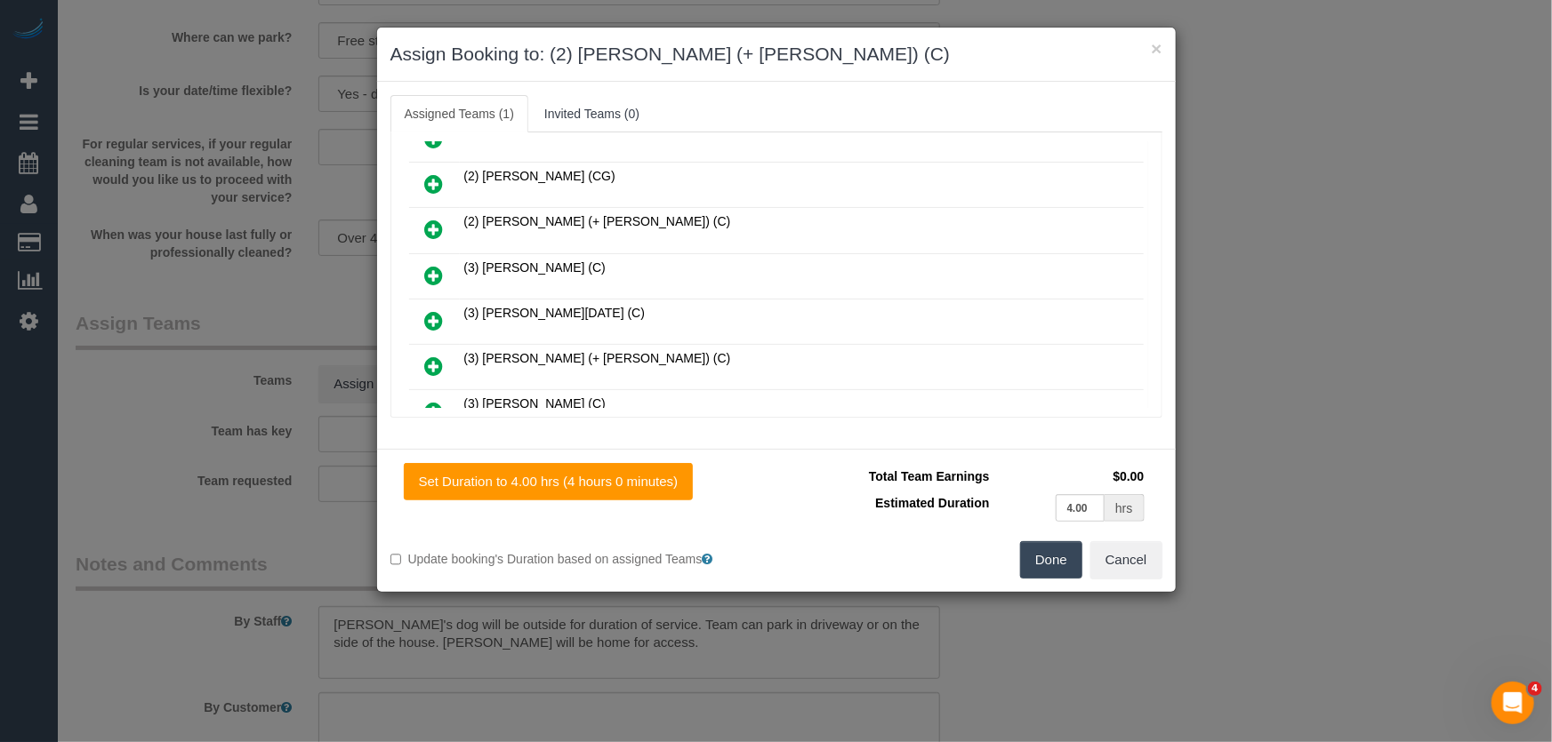
click at [431, 219] on icon at bounding box center [434, 229] width 19 height 21
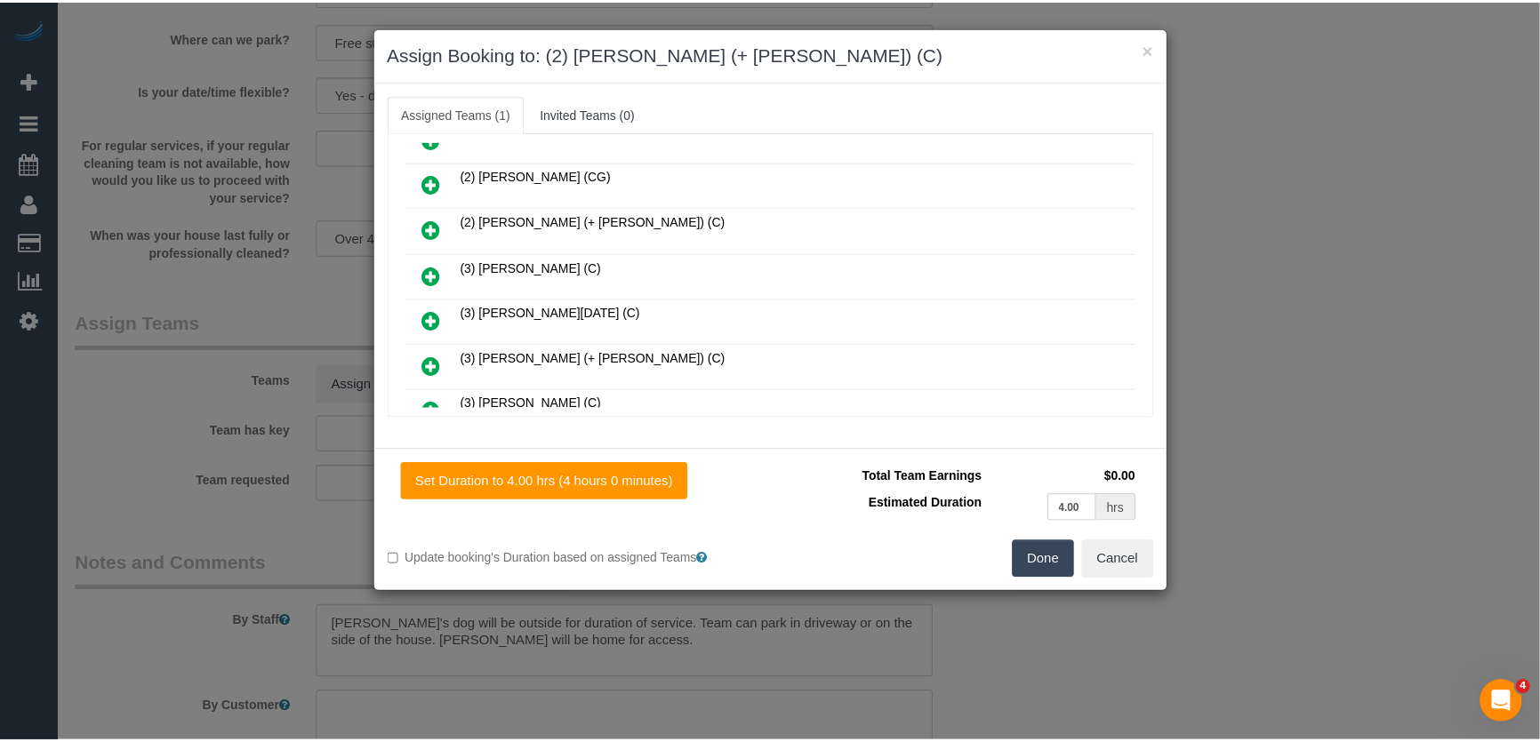
scroll to position [528, 0]
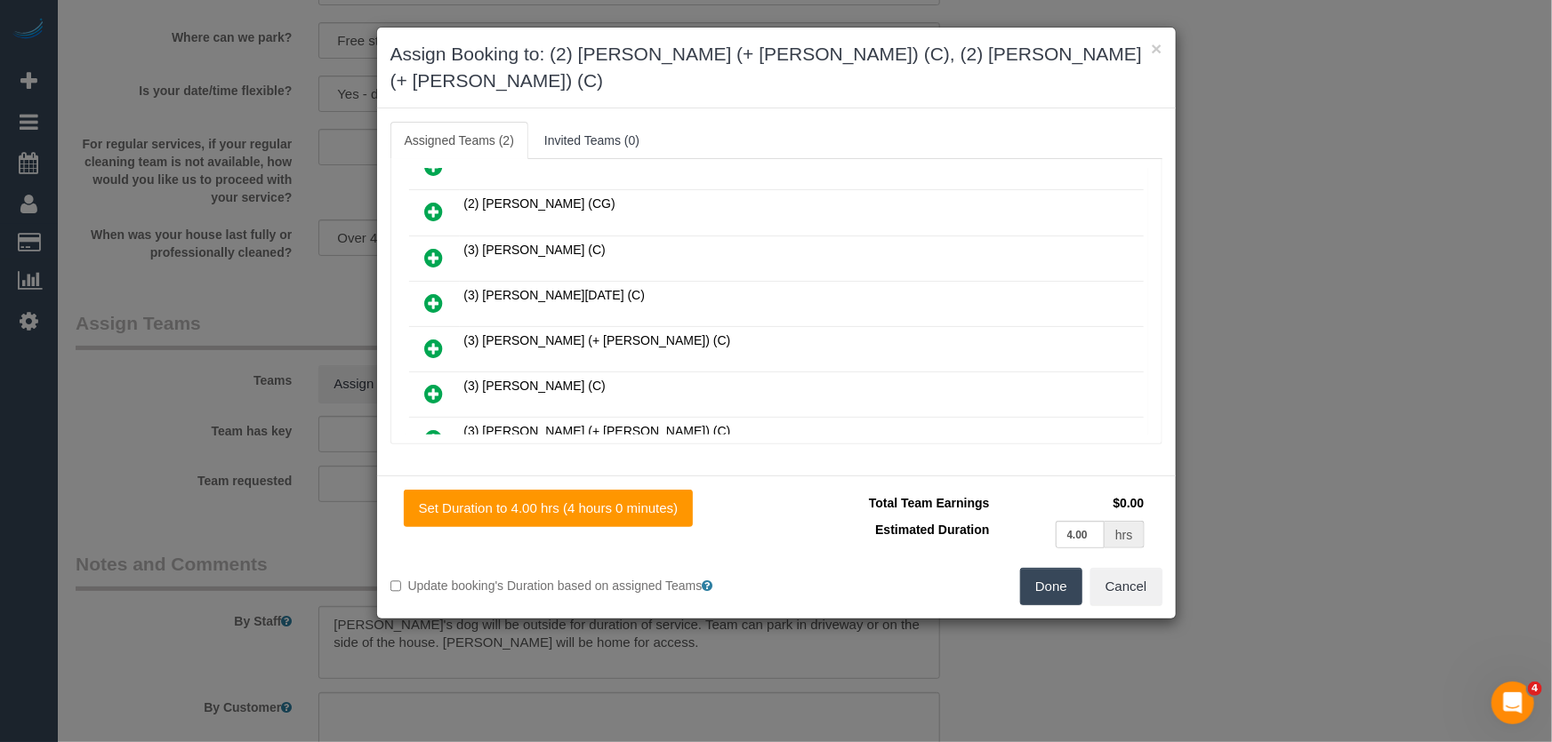
click at [1025, 568] on button "Done" at bounding box center [1051, 586] width 62 height 37
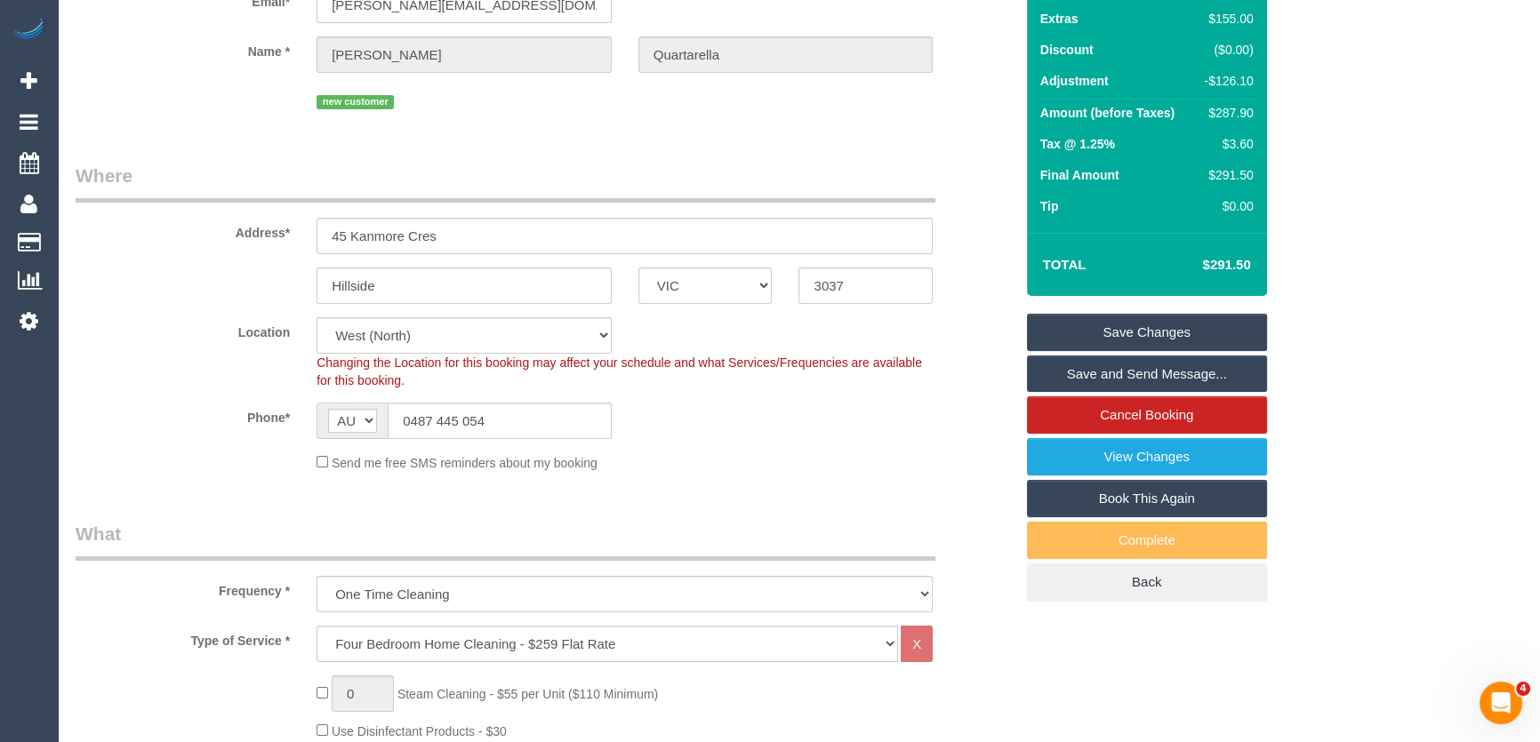
scroll to position [0, 0]
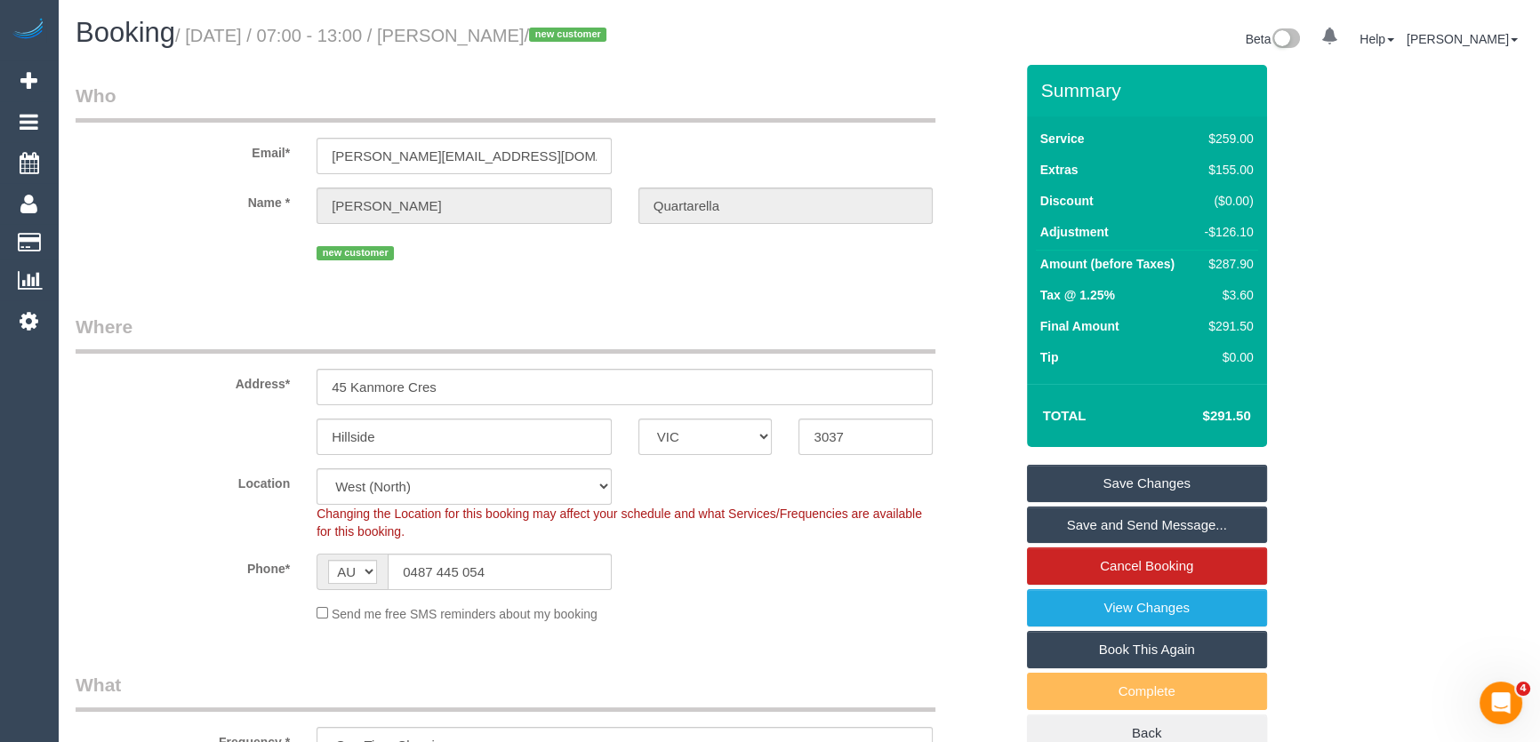
click at [782, 565] on div "Phone* AF AL DZ AD AO AI AQ AG AR AM AW AU AT AZ BS BH BD BB BY BE BZ BJ BM BT …" at bounding box center [544, 572] width 965 height 36
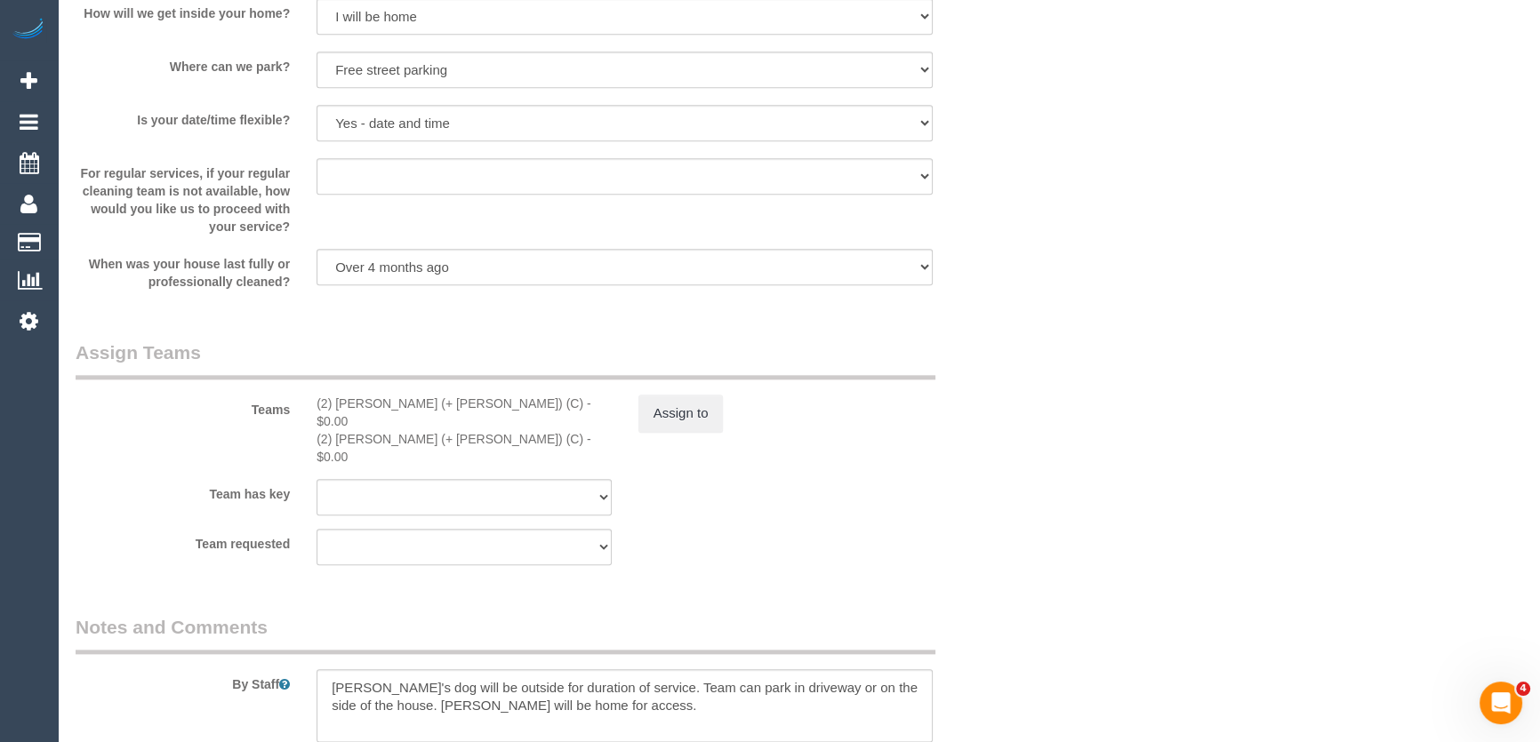
scroll to position [2506, 0]
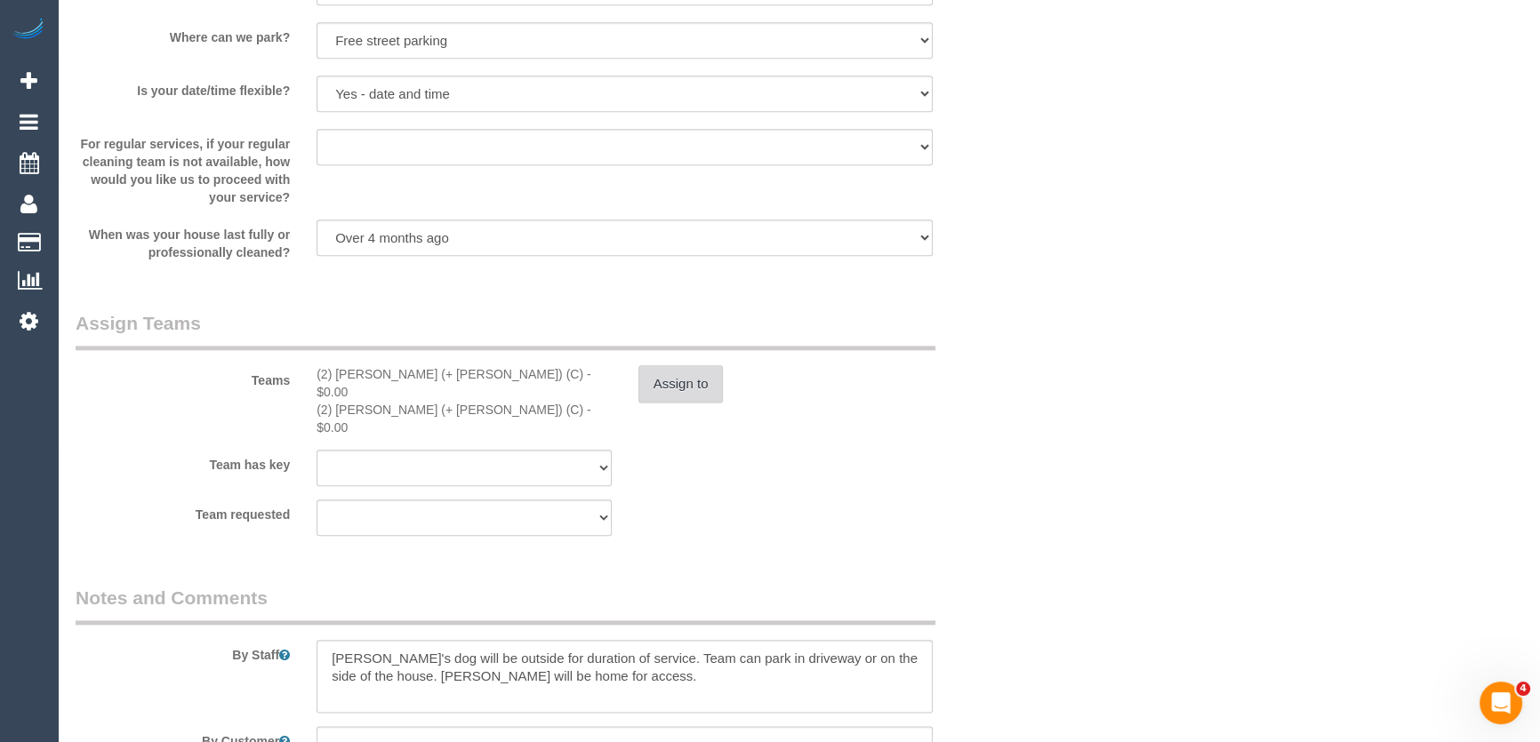
click at [677, 398] on button "Assign to" at bounding box center [680, 383] width 85 height 37
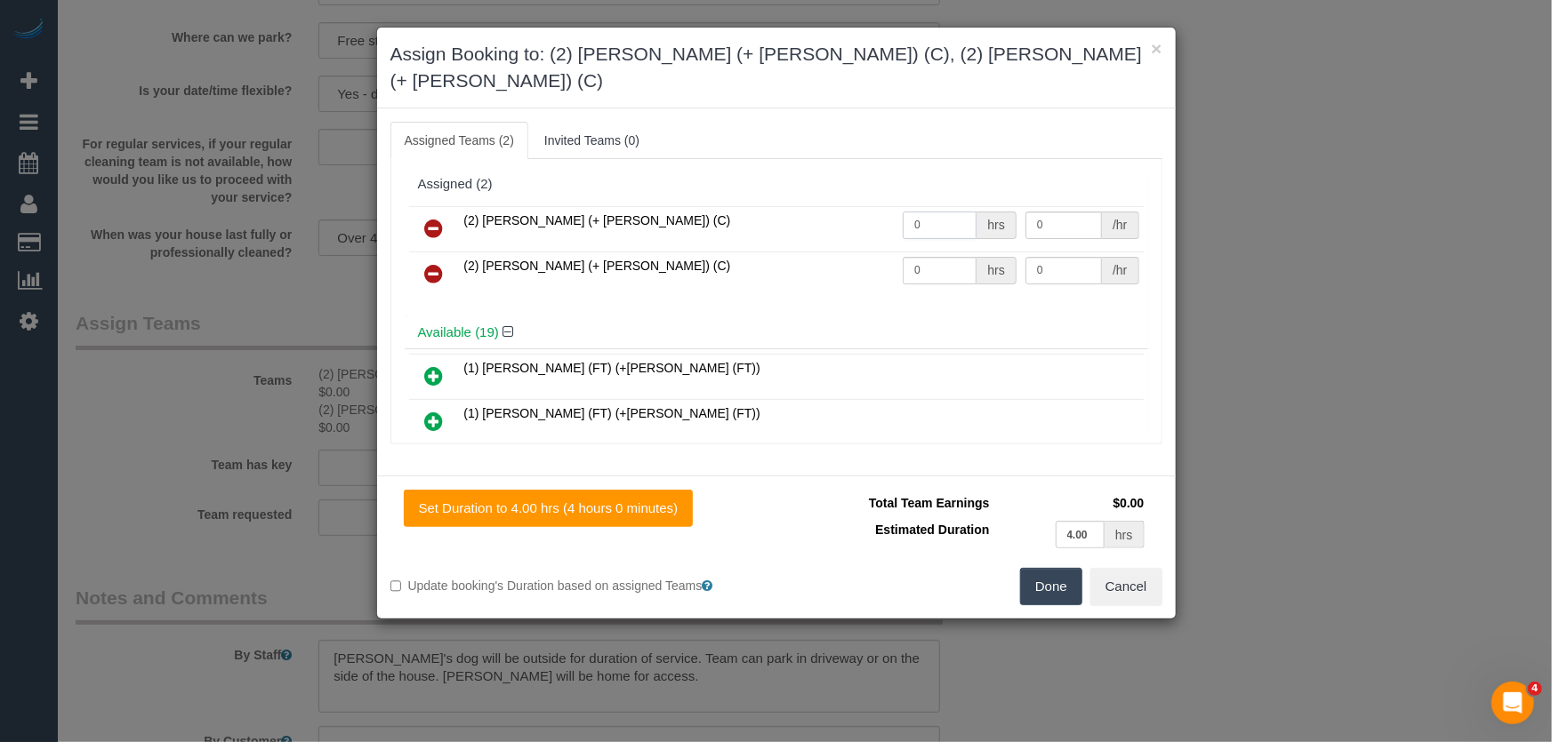
click at [937, 212] on input "0" at bounding box center [939, 226] width 74 height 28
type input "1"
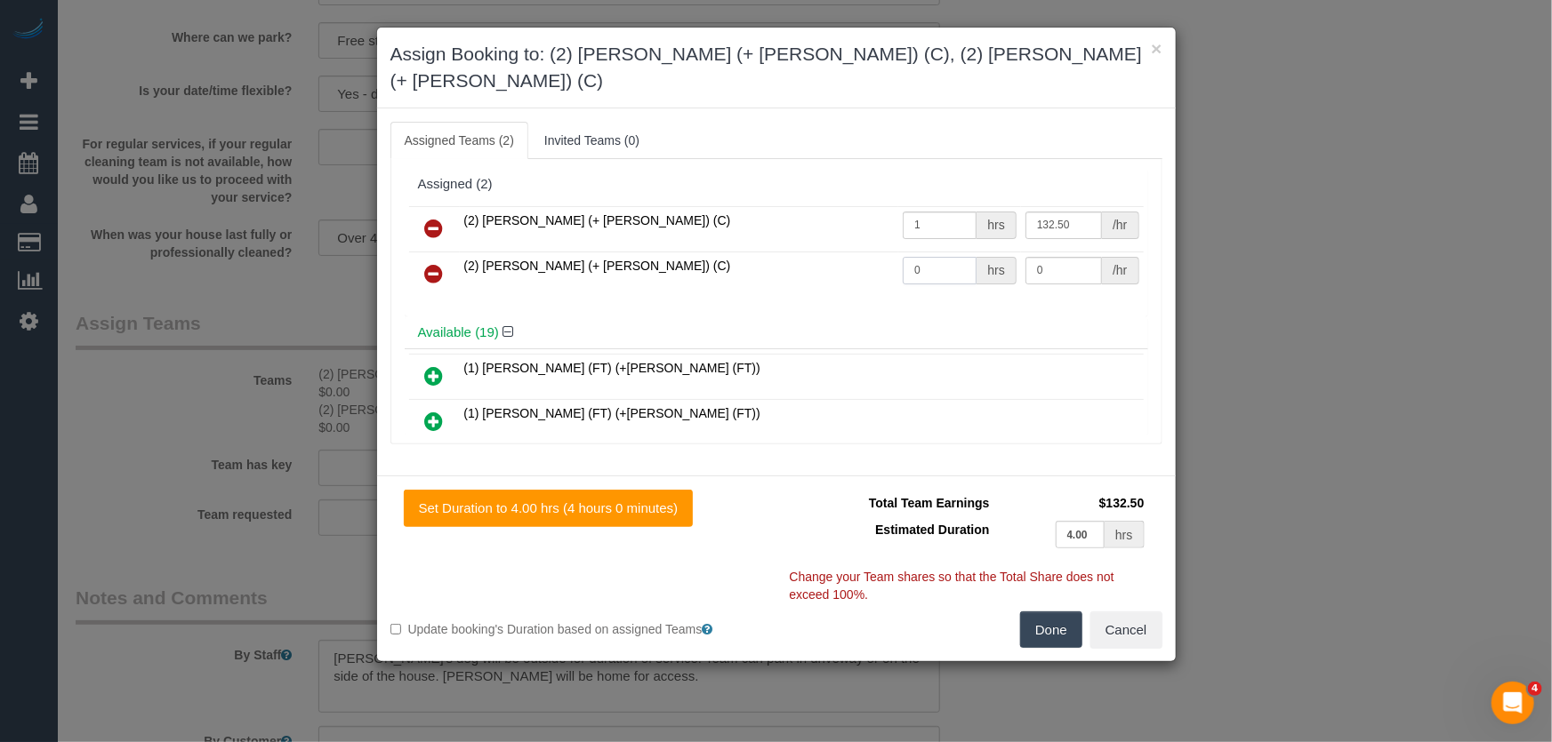
type input "132.5"
click at [928, 257] on input "0" at bounding box center [939, 271] width 74 height 28
type input "1"
type input "132.5"
drag, startPoint x: 1050, startPoint y: 605, endPoint x: 962, endPoint y: 561, distance: 98.2
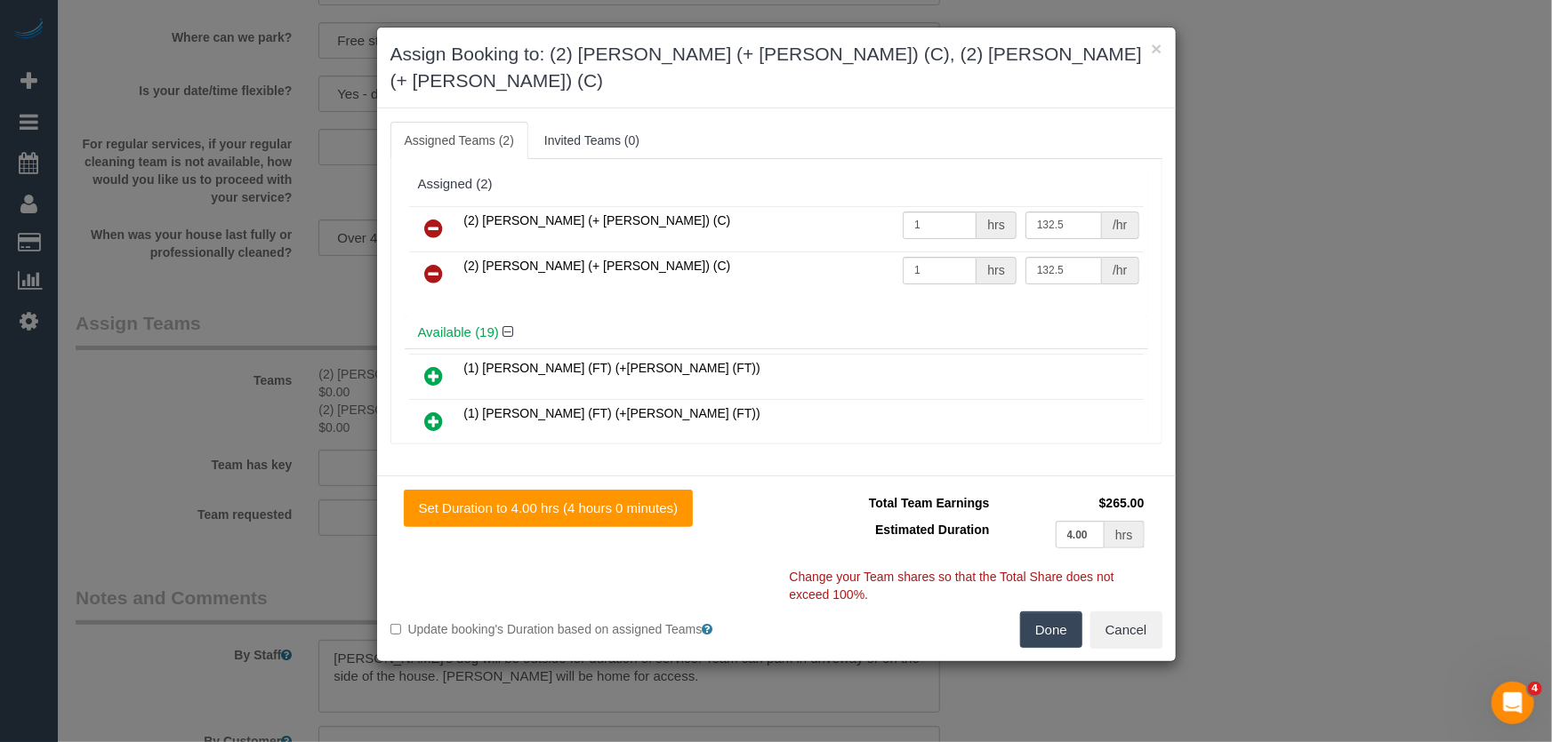
click at [1049, 612] on button "Done" at bounding box center [1051, 630] width 62 height 37
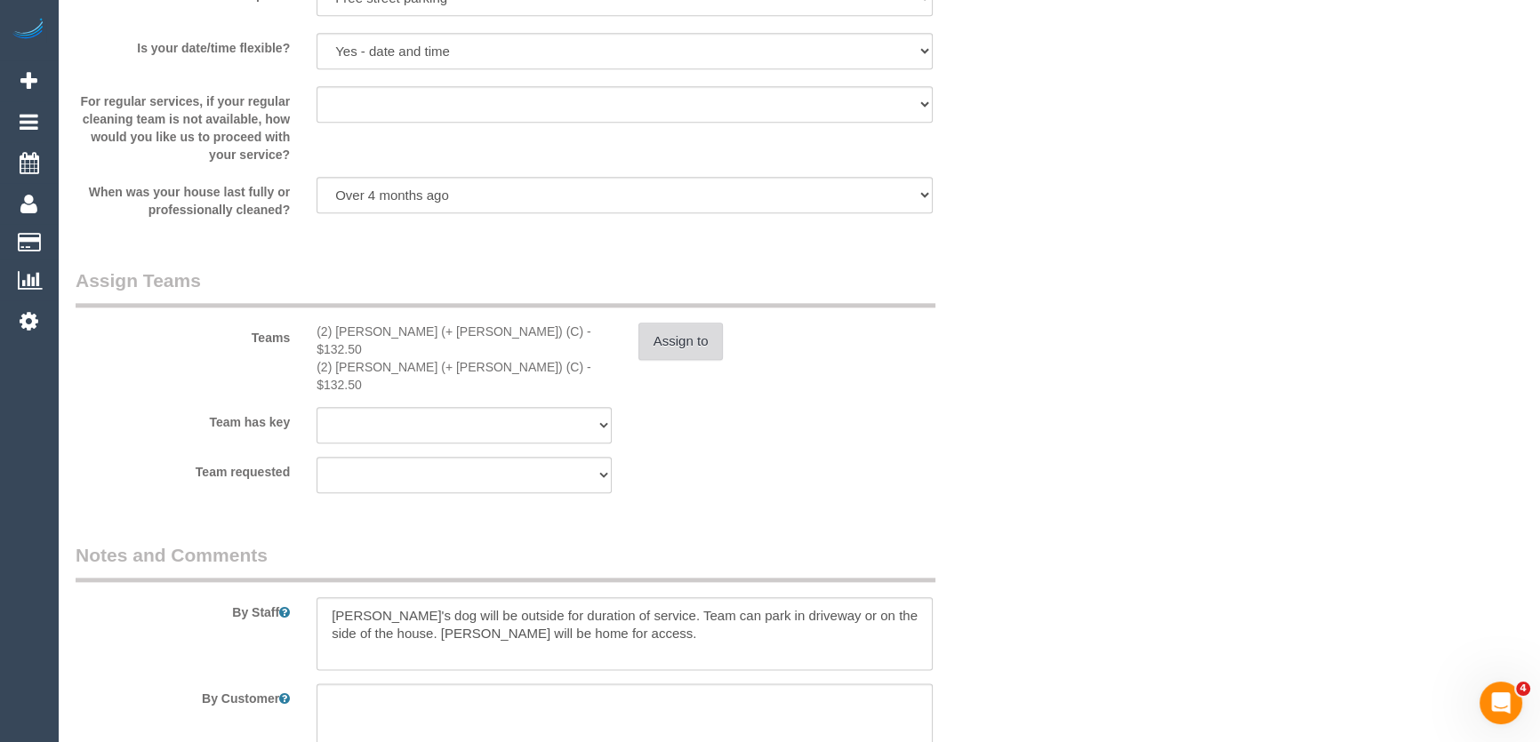
scroll to position [2587, 0]
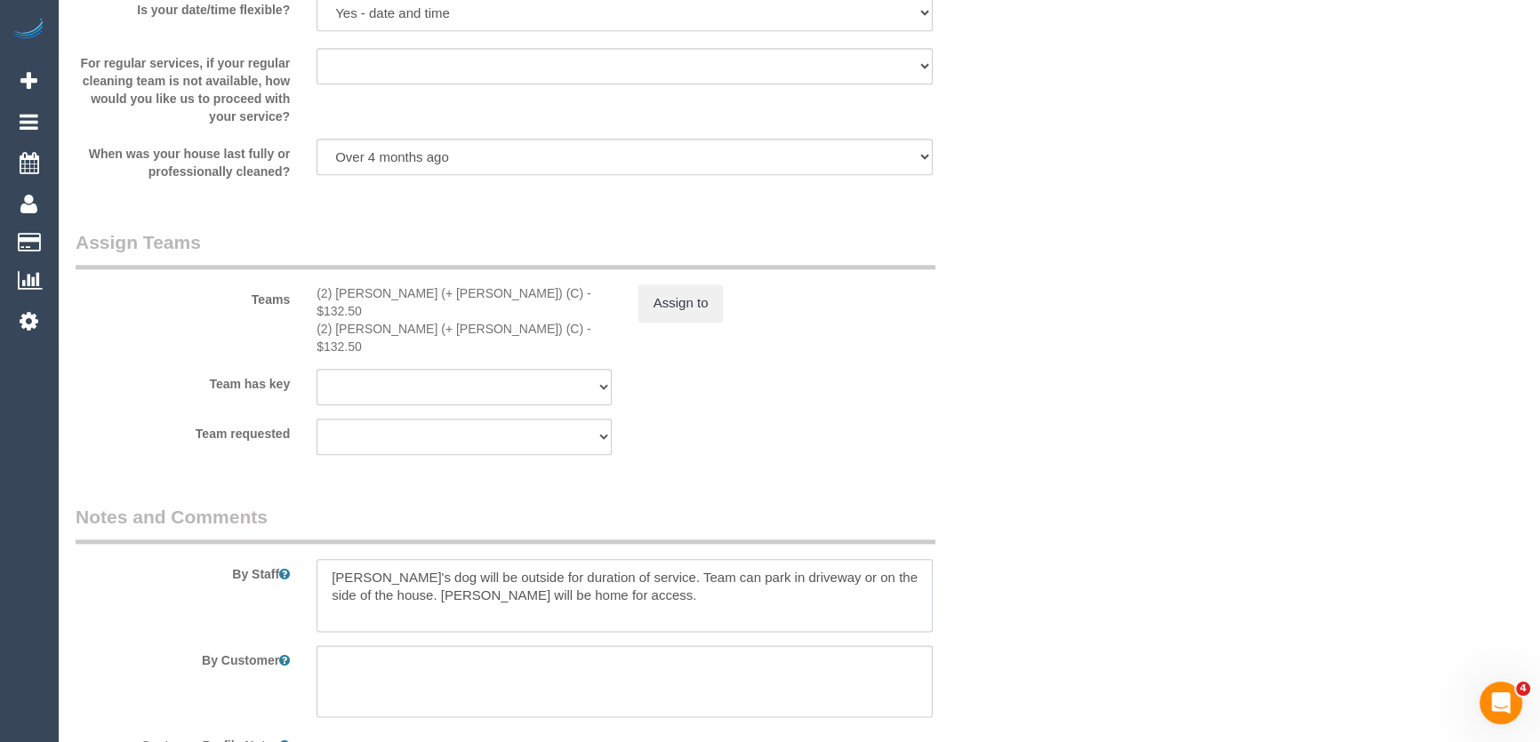
click at [323, 559] on textarea at bounding box center [625, 595] width 616 height 73
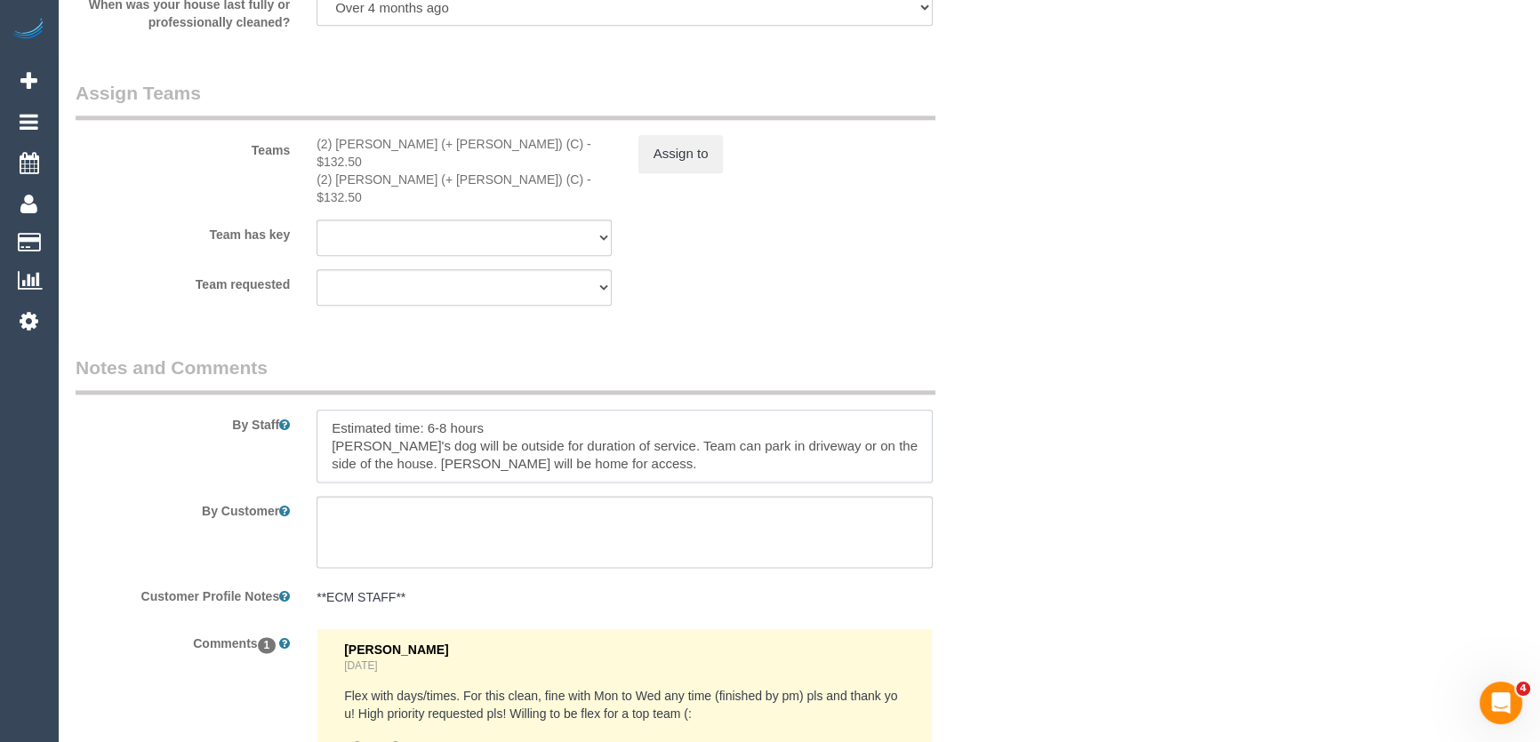
scroll to position [2955, 0]
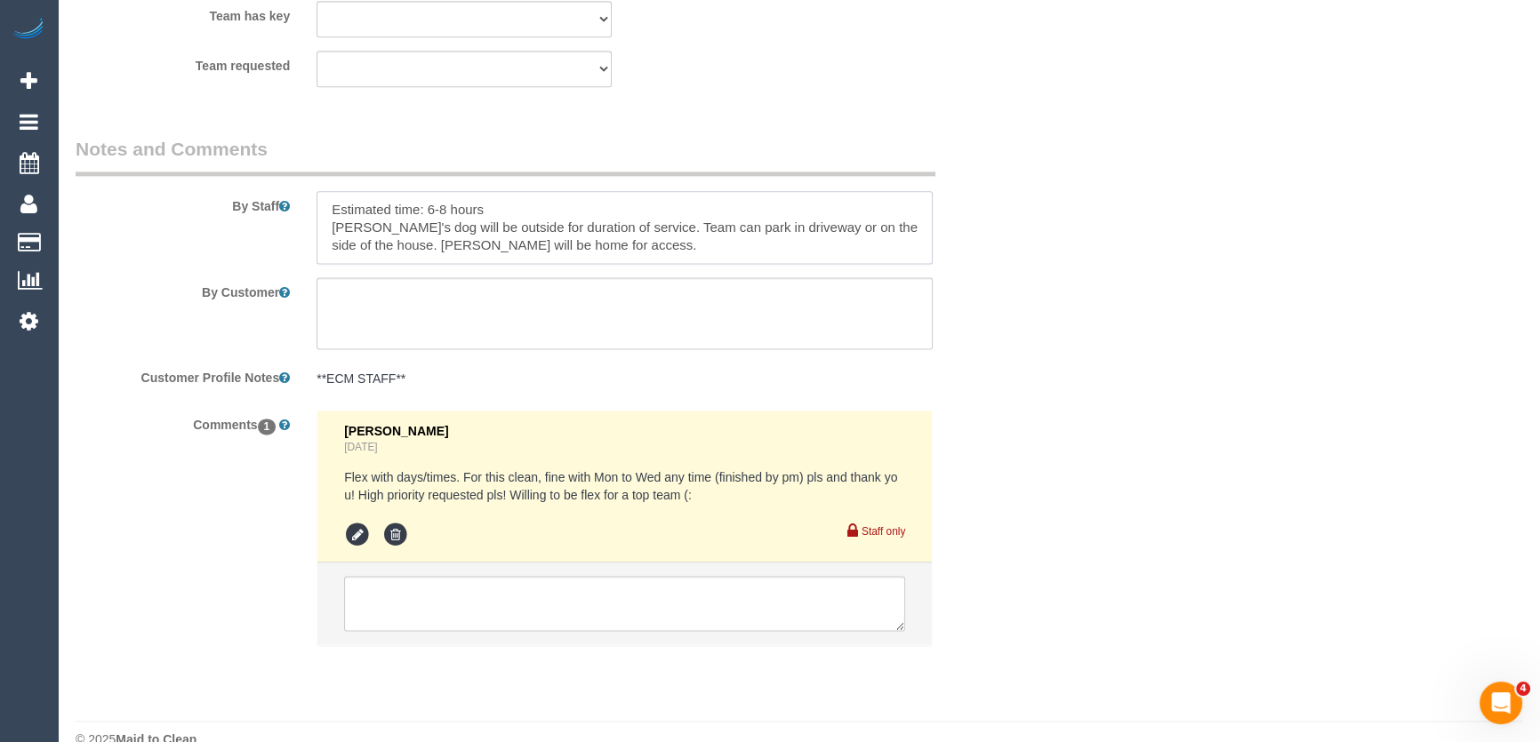
type textarea "Estimated time: 6-8 hours Belinda's dog will be outside for duration of service…"
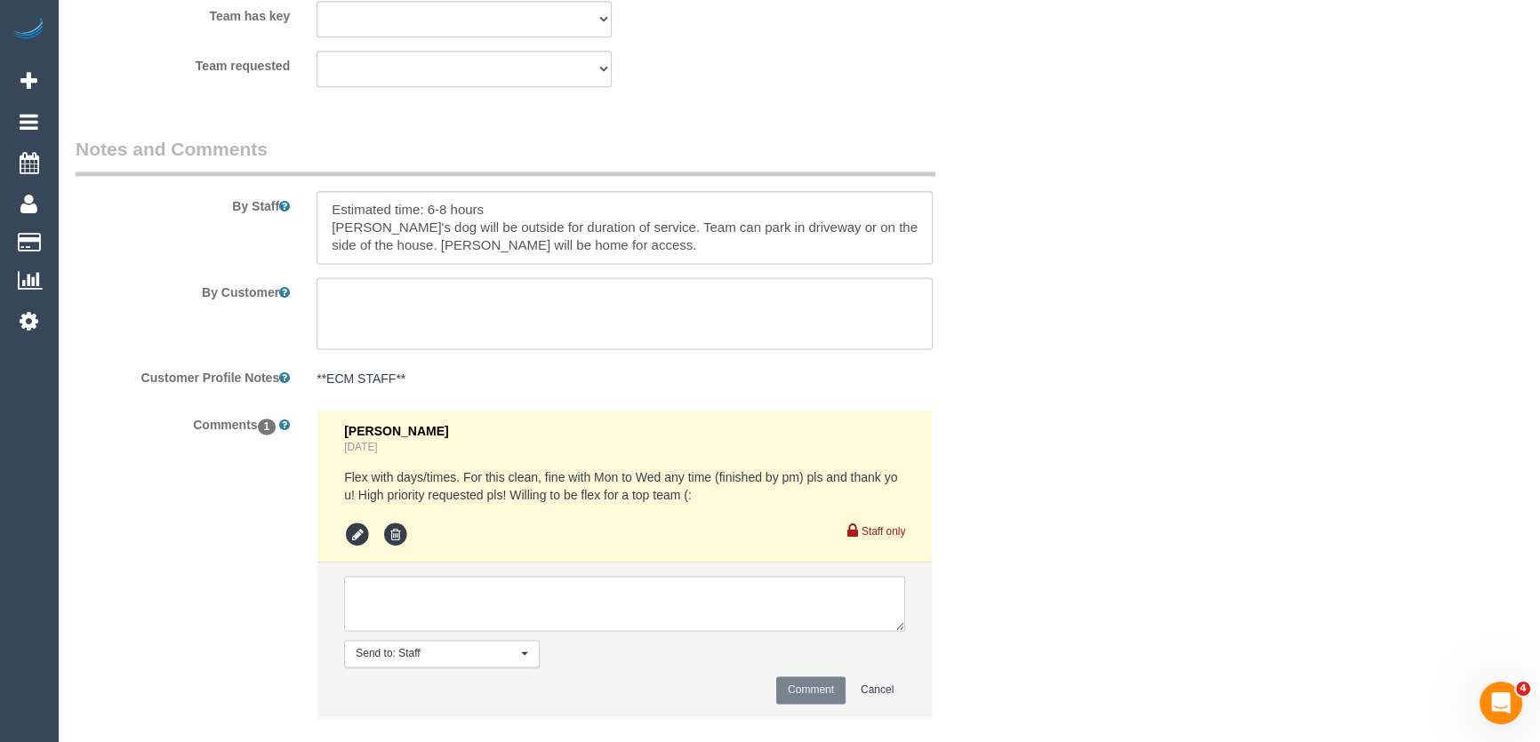
click at [464, 576] on textarea at bounding box center [624, 603] width 561 height 55
type textarea "customer has been informed of day/time - via email"
click at [799, 677] on button "Comment" at bounding box center [810, 691] width 69 height 28
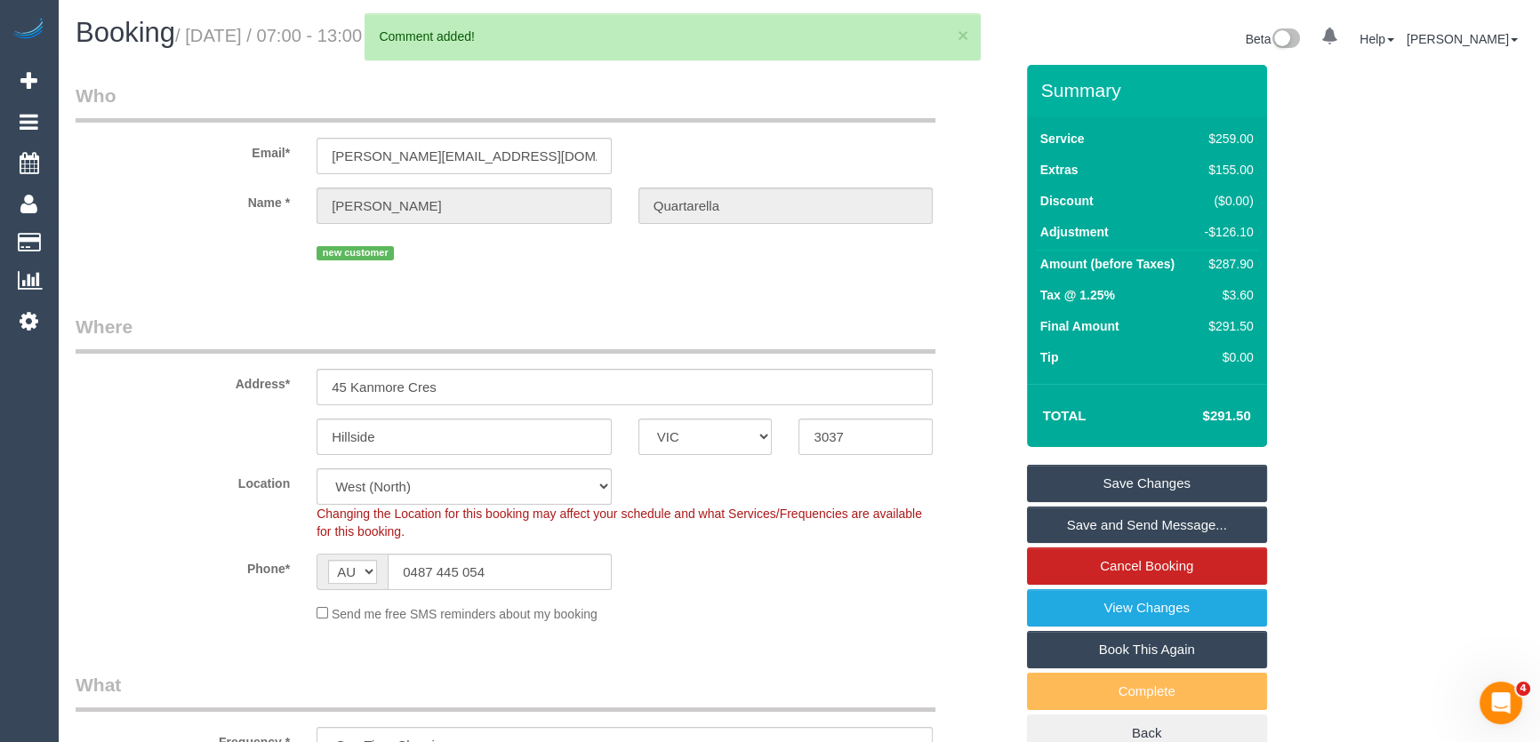
scroll to position [0, 0]
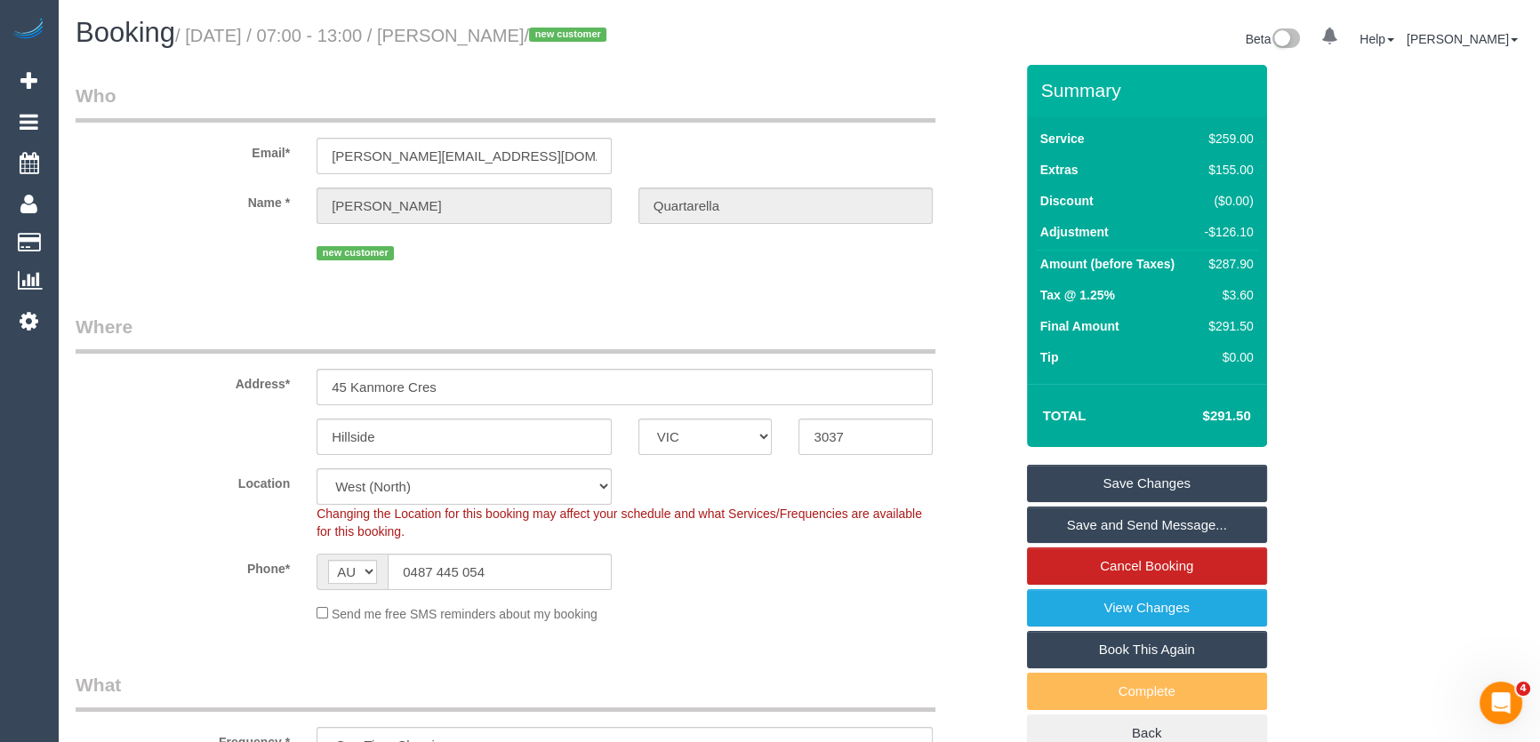
click at [503, 39] on small "/ September 22, 2025 / 07:00 - 13:00 / Belinda Quartarella / new customer" at bounding box center [393, 36] width 437 height 20
copy small "Belinda Quartarella"
click at [1125, 482] on link "Save Changes" at bounding box center [1147, 483] width 240 height 37
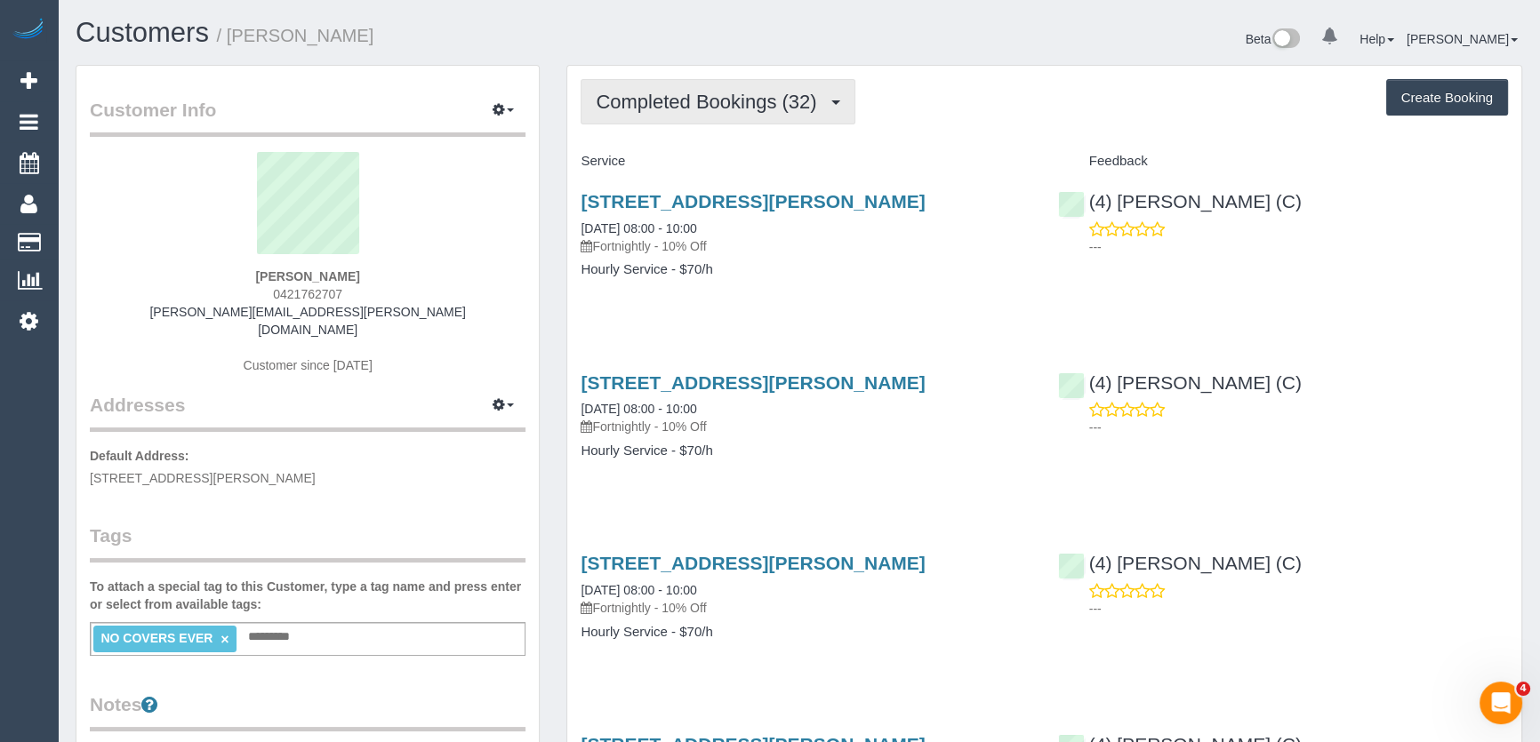
click at [673, 108] on span "Completed Bookings (32)" at bounding box center [710, 102] width 229 height 22
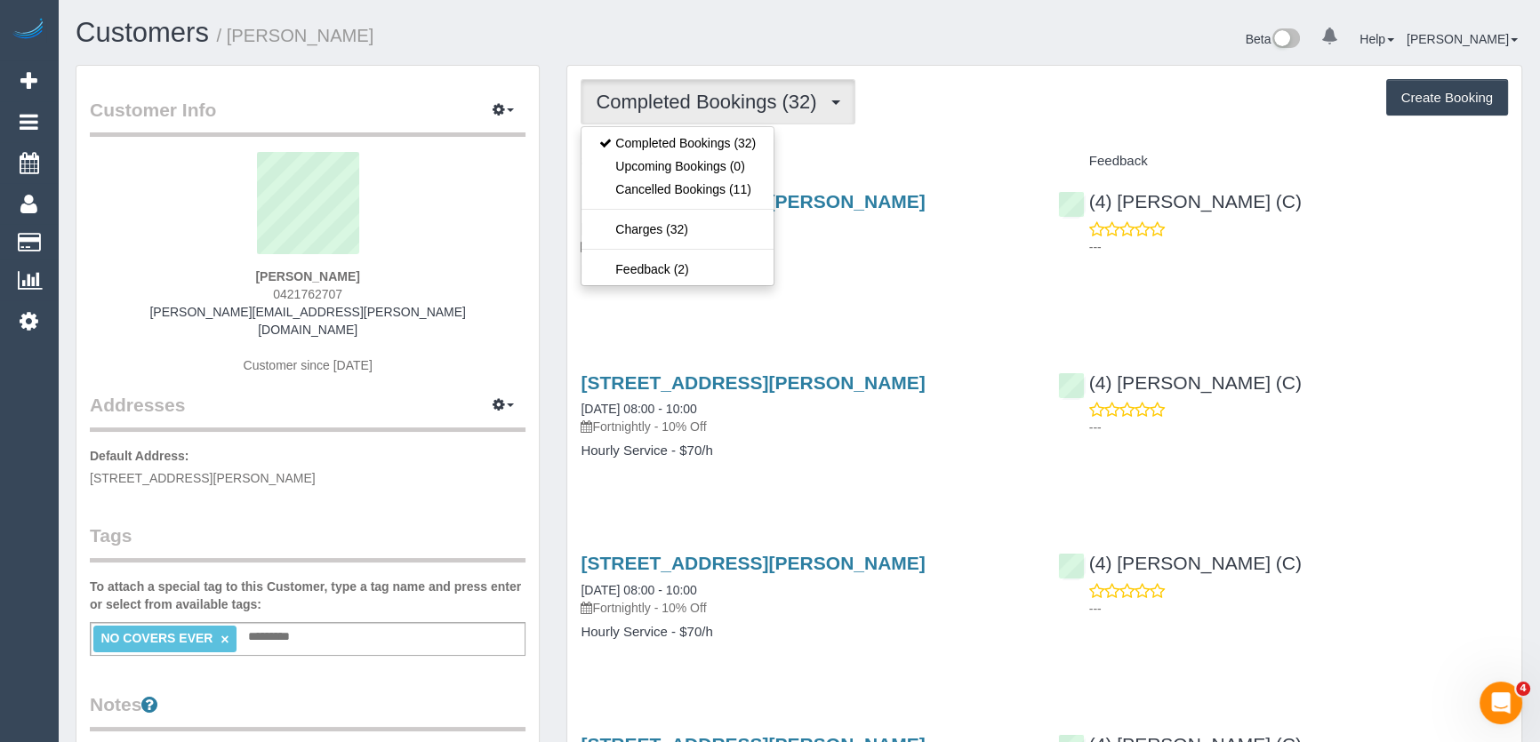
click at [886, 303] on div "102 Thomas Mitchell Drive, Endeavour Hills, VIC 3802 30/07/2025 08:00 - 10:00 F…" at bounding box center [805, 244] width 477 height 137
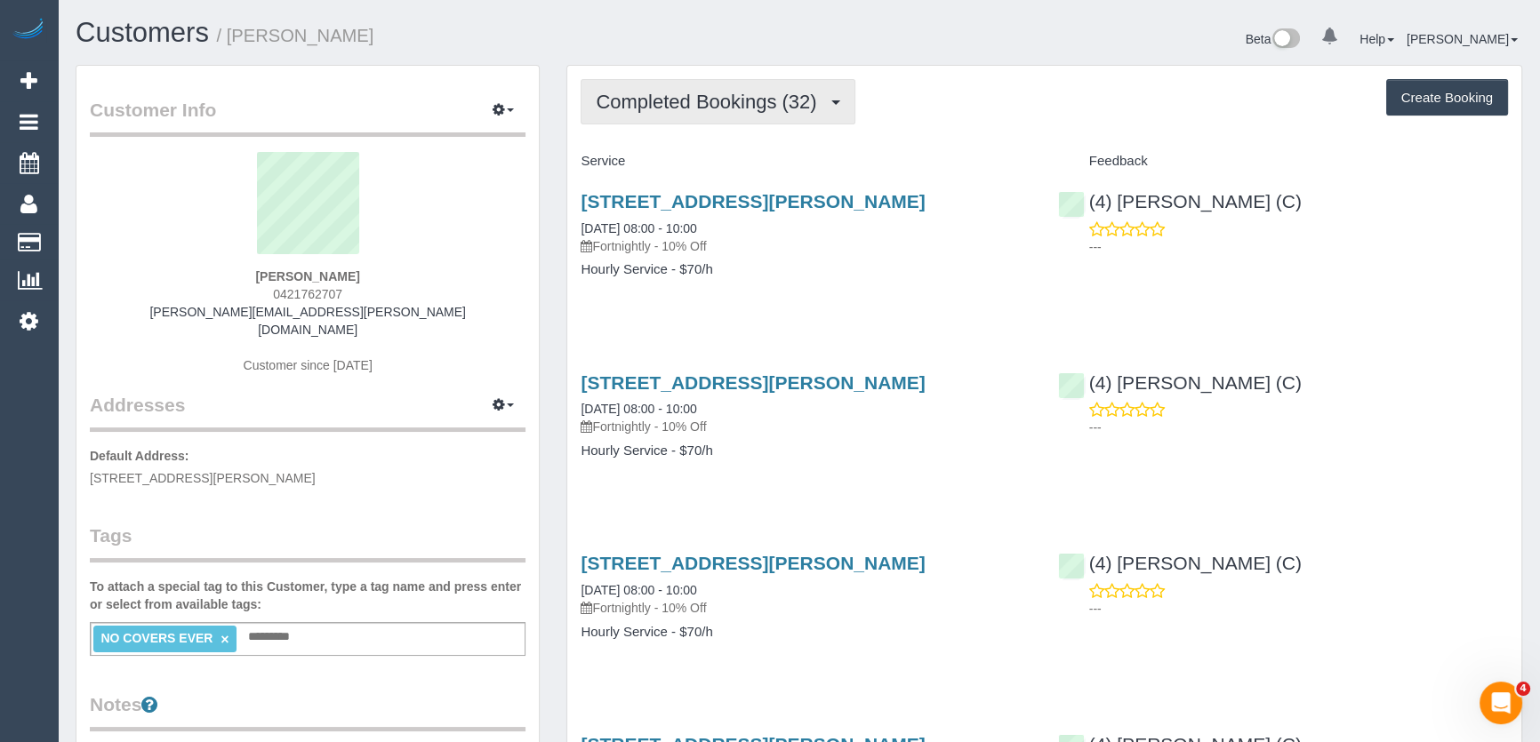
click at [770, 104] on span "Completed Bookings (32)" at bounding box center [710, 102] width 229 height 22
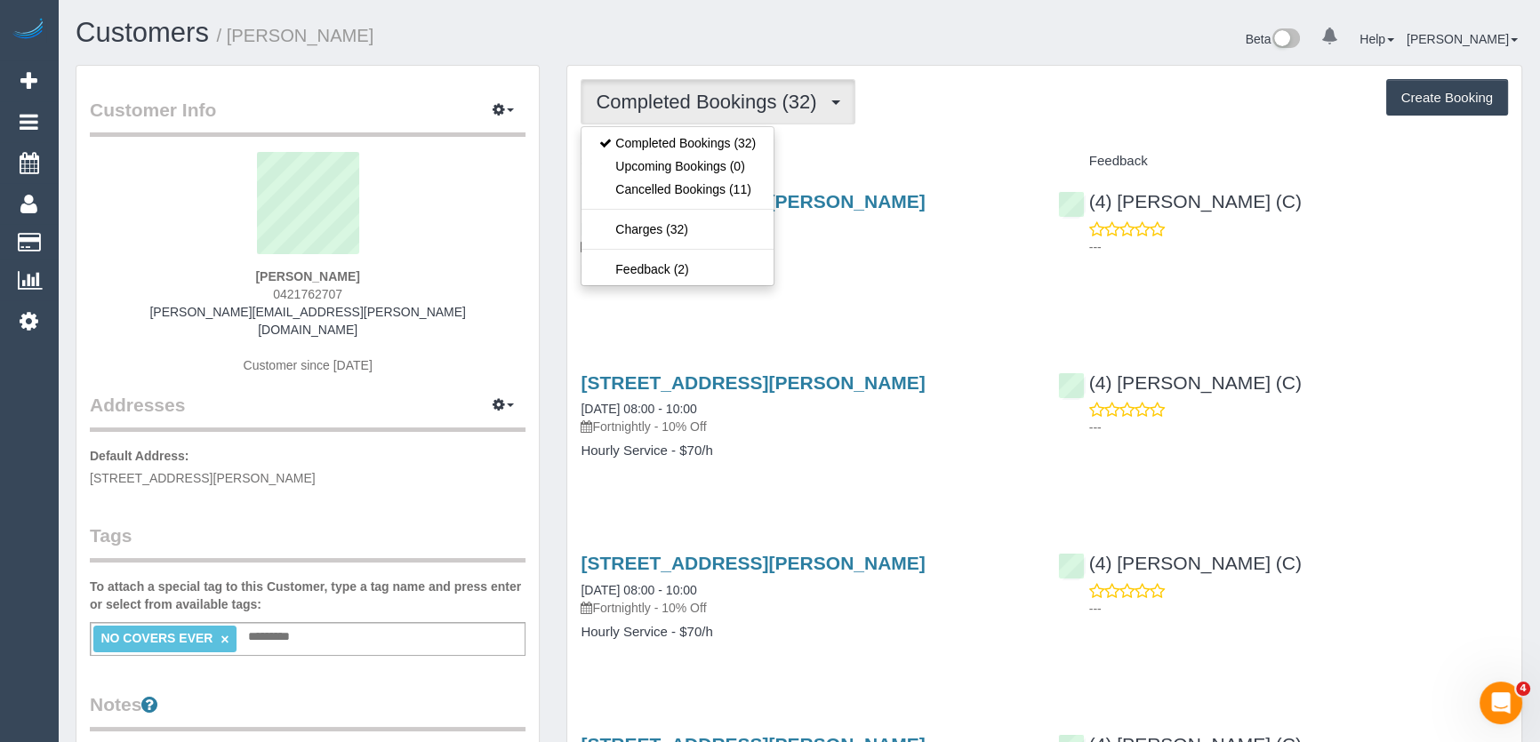
click at [859, 148] on div "Service" at bounding box center [805, 162] width 477 height 30
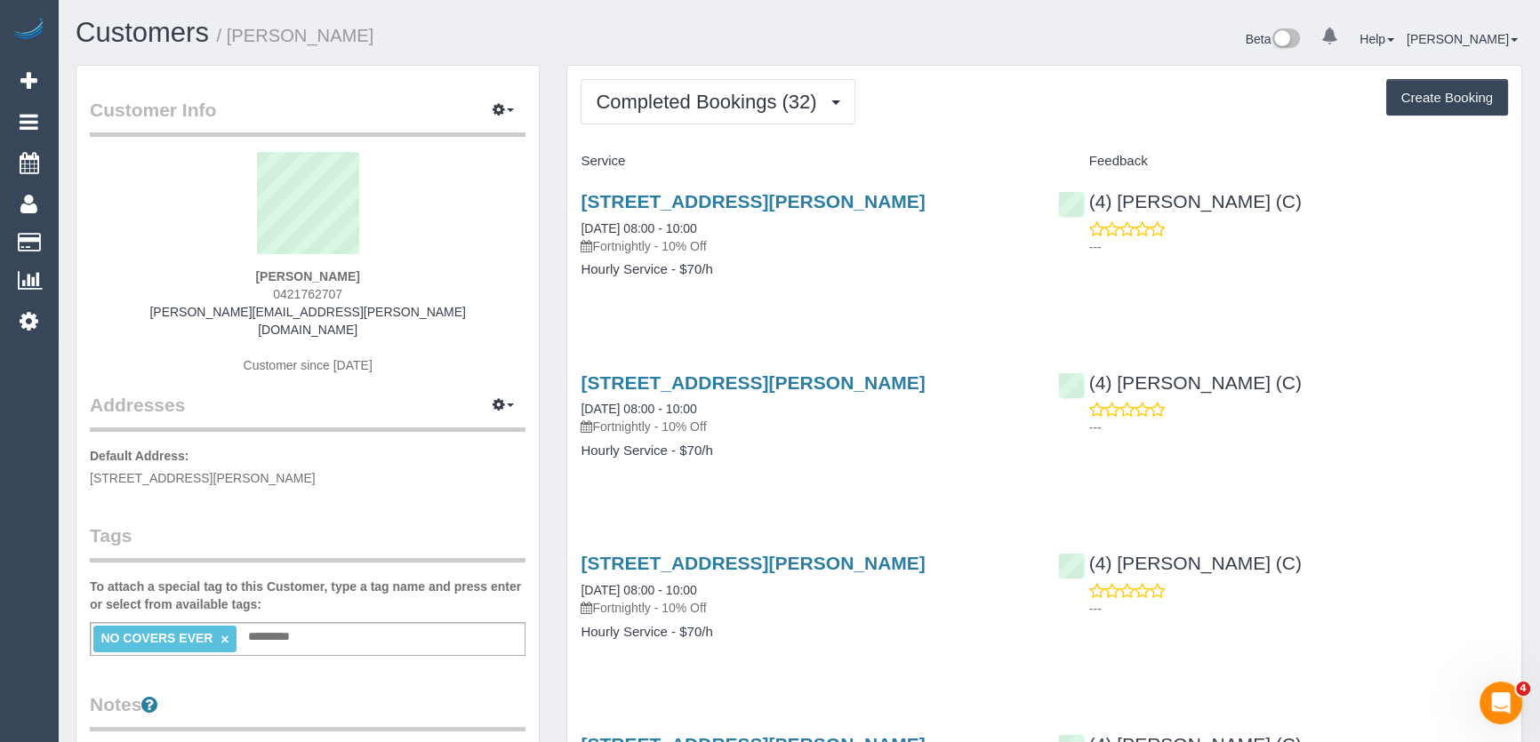
click at [361, 278] on div "Rachel Correnti 0421762707 rachel.waters@hotmail.com.au Customer since 2024" at bounding box center [308, 272] width 436 height 240
copy div "[PERSON_NAME]"
click at [755, 100] on span "Completed Bookings (32)" at bounding box center [710, 102] width 229 height 22
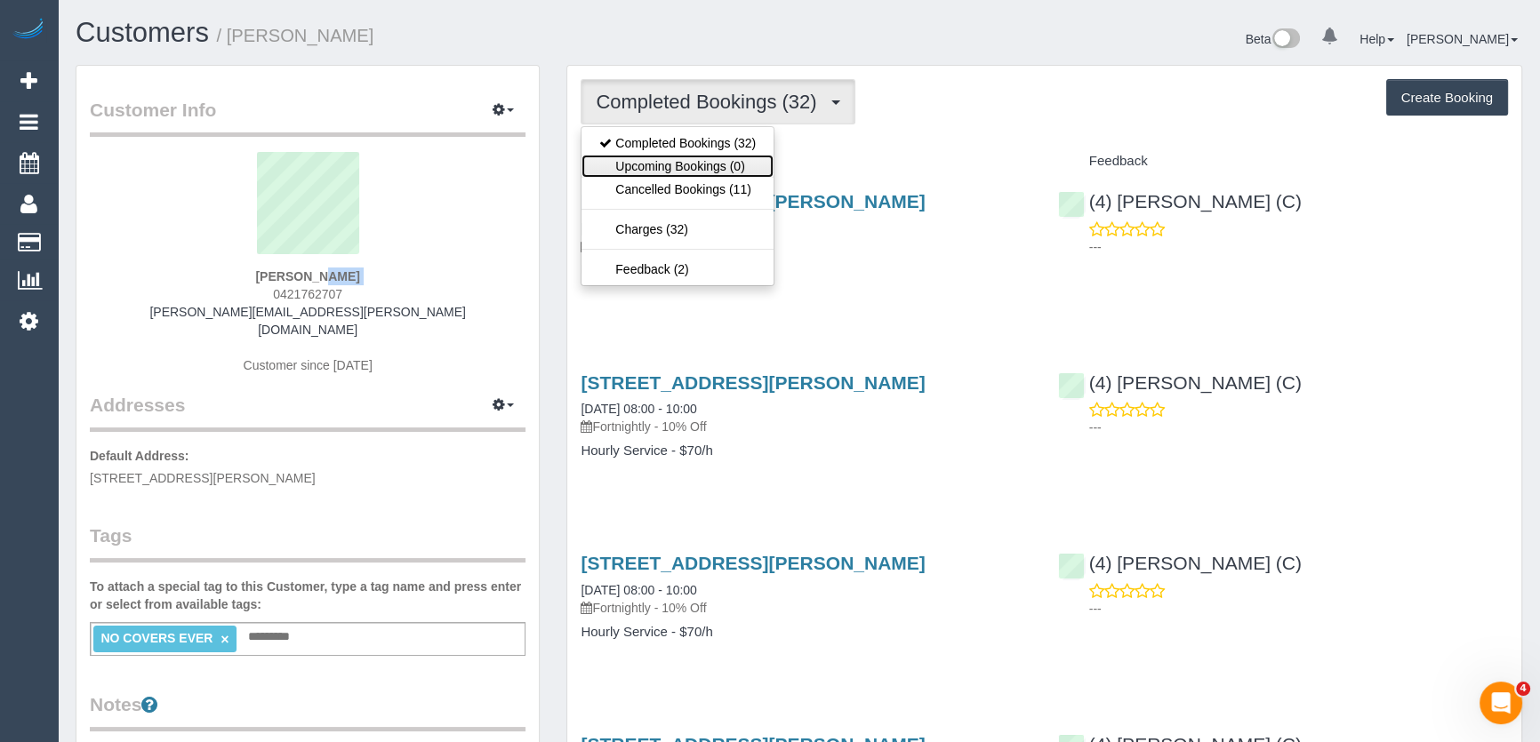
click at [724, 162] on link "Upcoming Bookings (0)" at bounding box center [678, 166] width 192 height 23
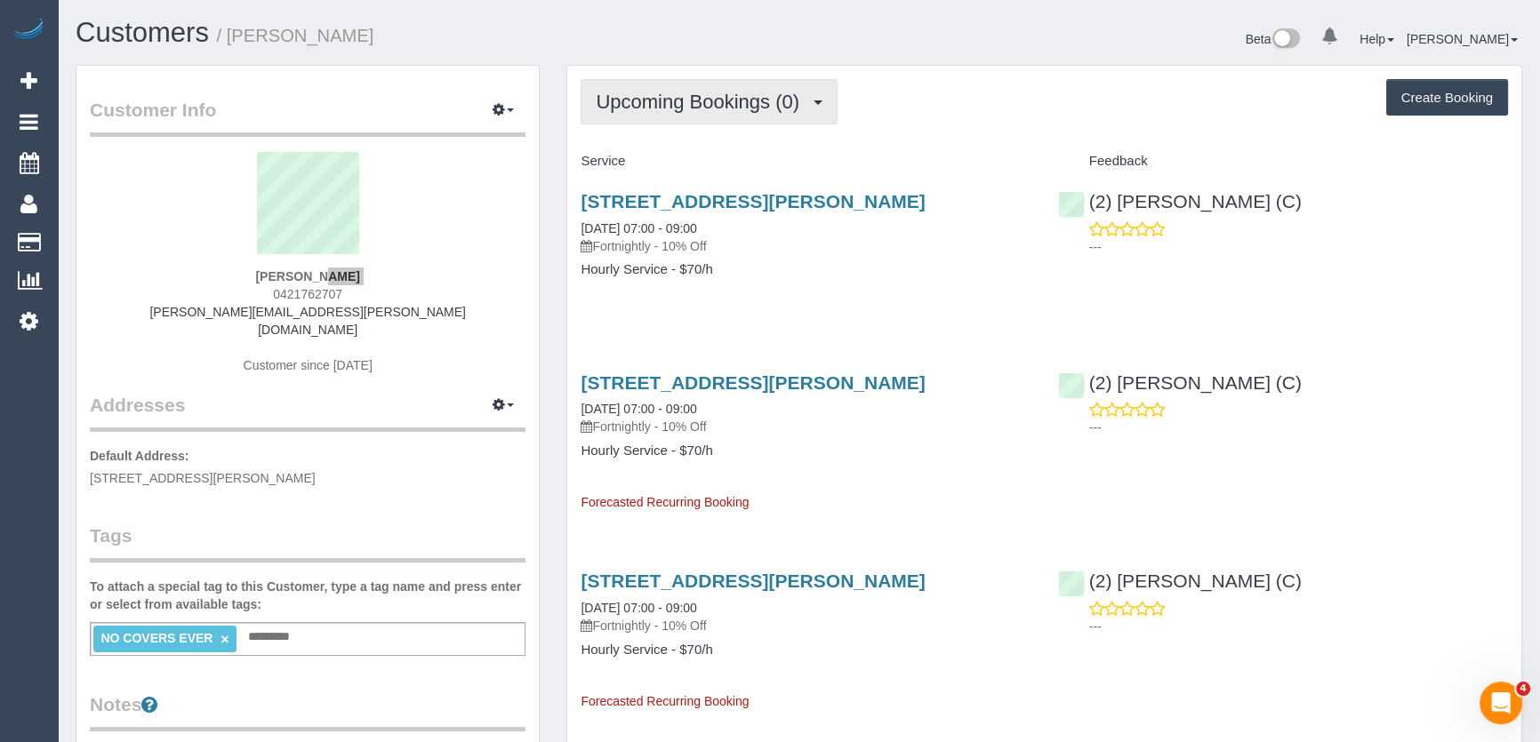
click at [695, 97] on span "Upcoming Bookings (0)" at bounding box center [702, 102] width 213 height 22
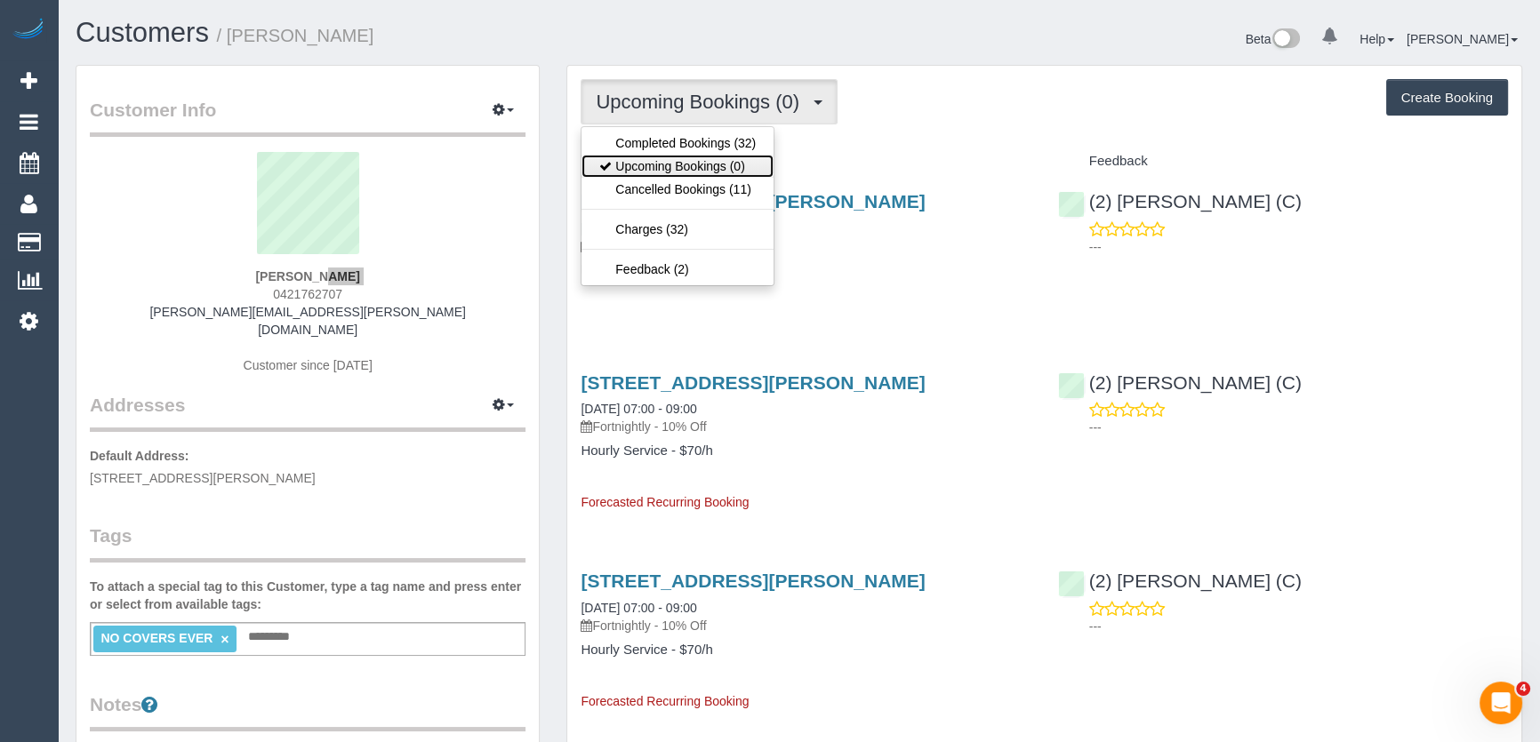
click at [722, 169] on link "Upcoming Bookings (0)" at bounding box center [678, 166] width 192 height 23
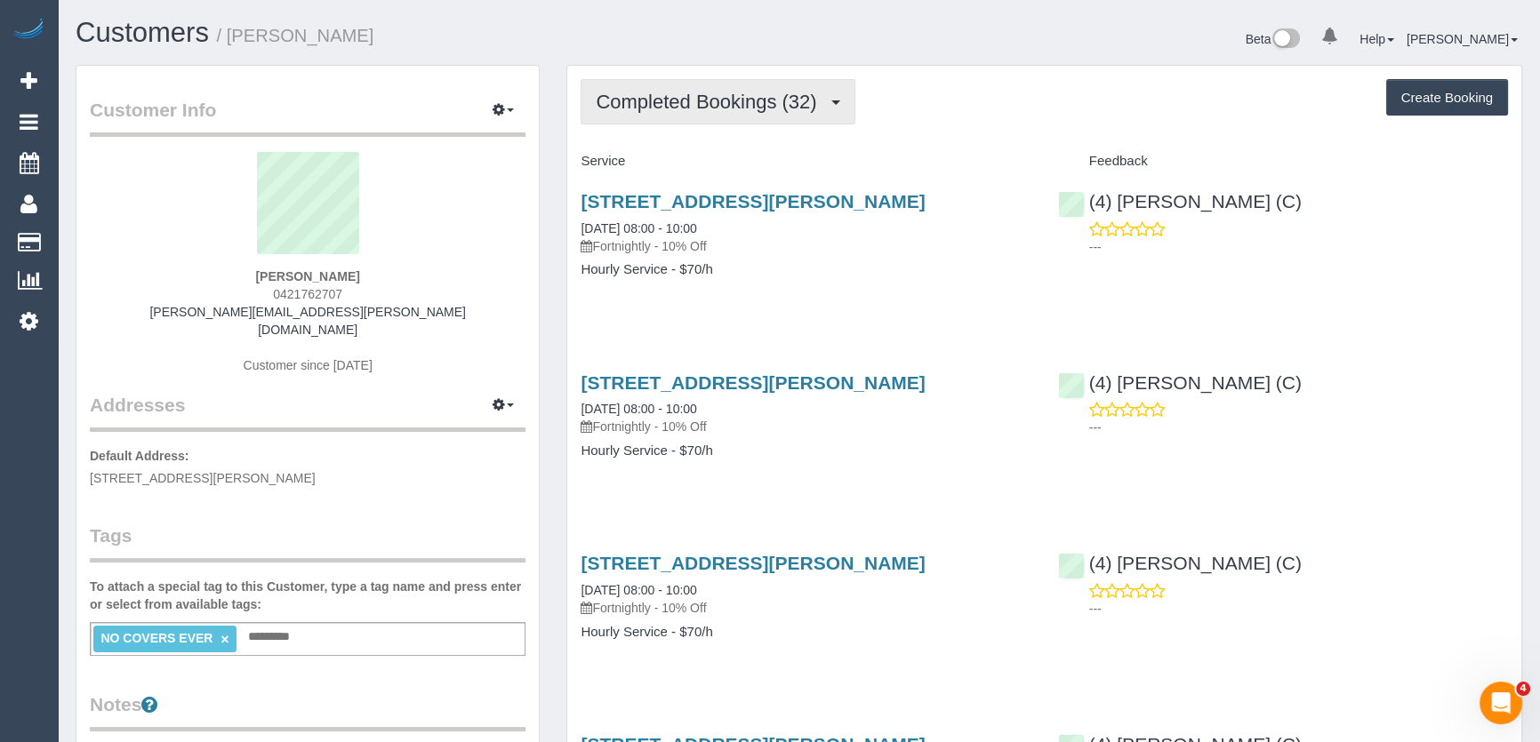
click at [756, 109] on span "Completed Bookings (32)" at bounding box center [710, 102] width 229 height 22
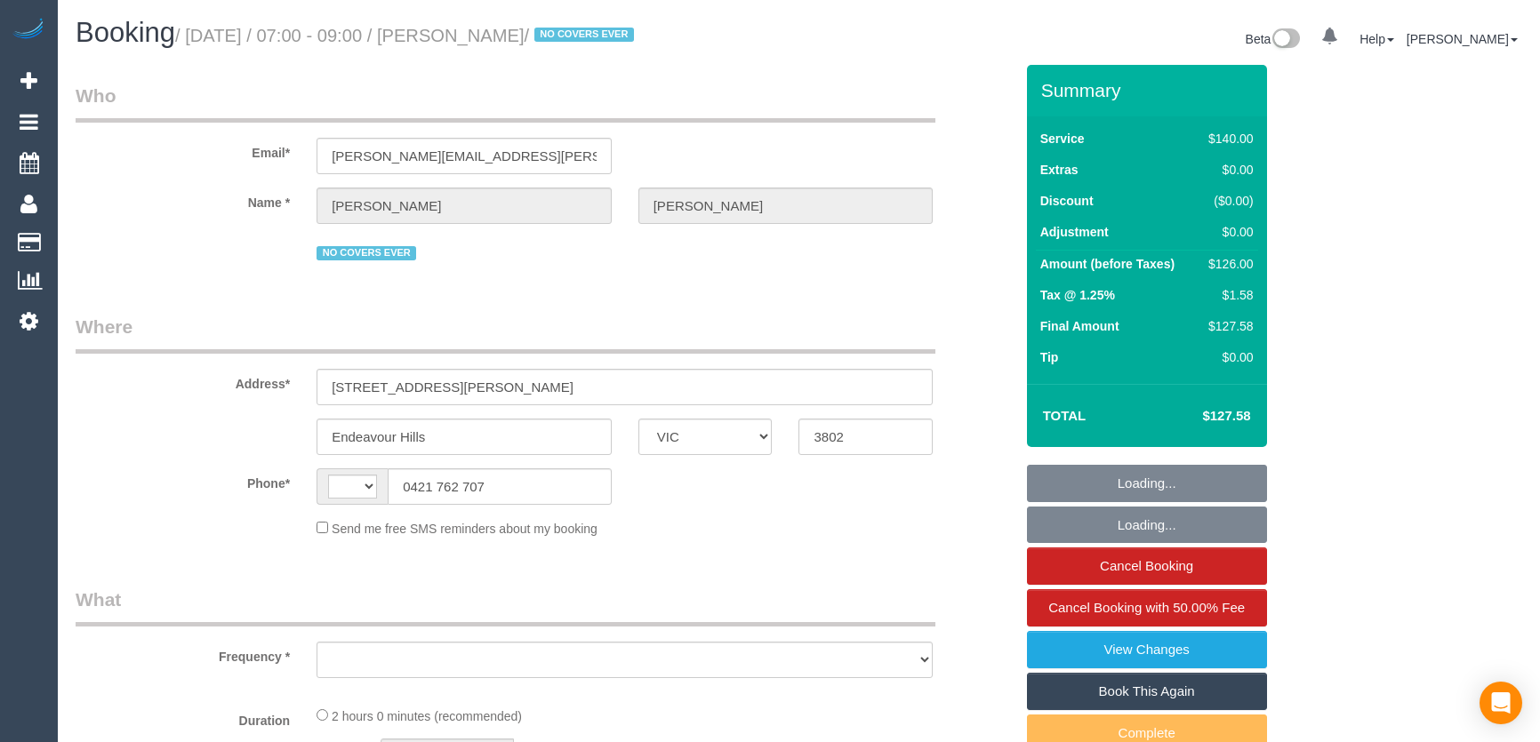
select select "VIC"
select select "string:AU"
select select "object:315"
select select "string:stripe-pm_1OZ8TD2GScqysDRVj76NFVLR"
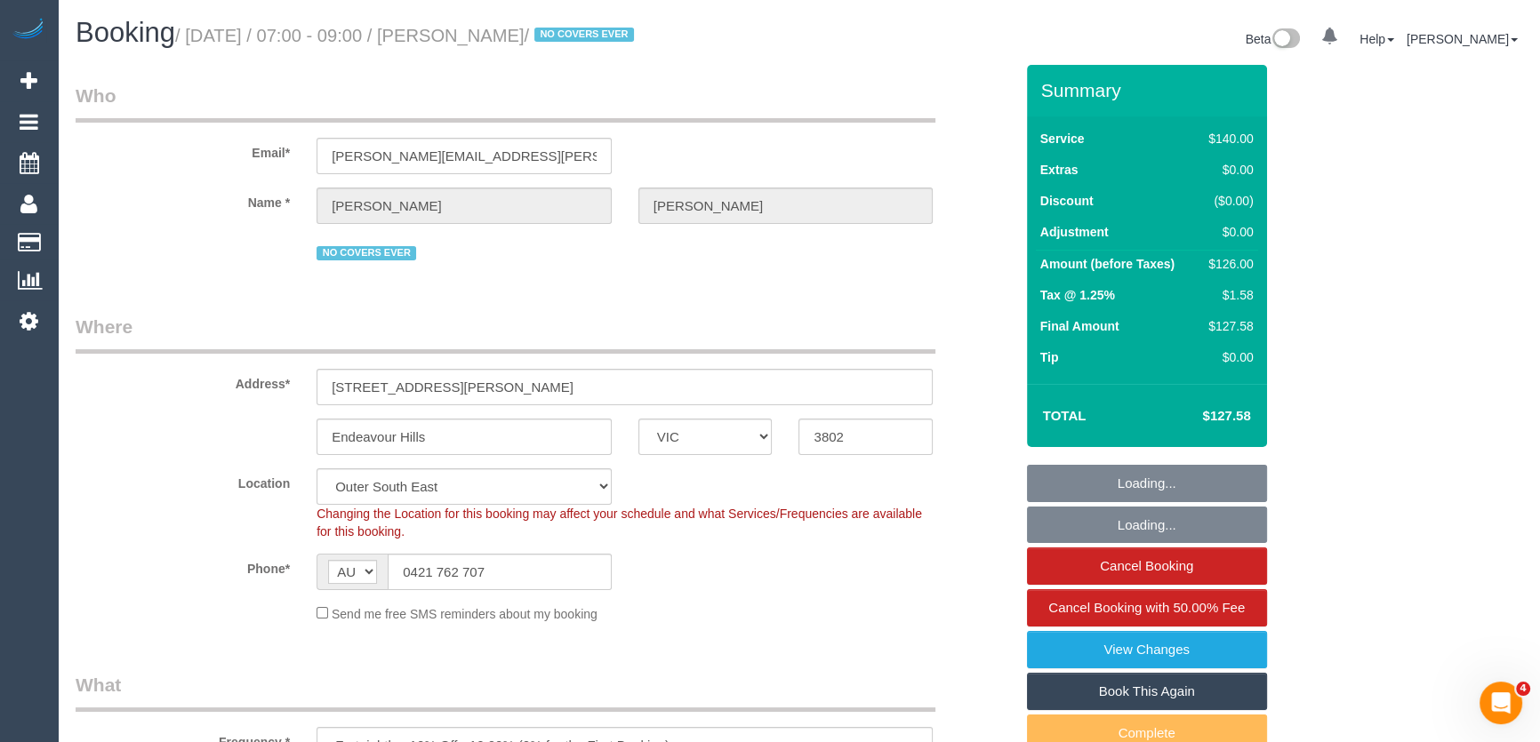
select select "object:569"
select select "number:27"
select select "number:14"
select select "number:19"
select select "number:36"
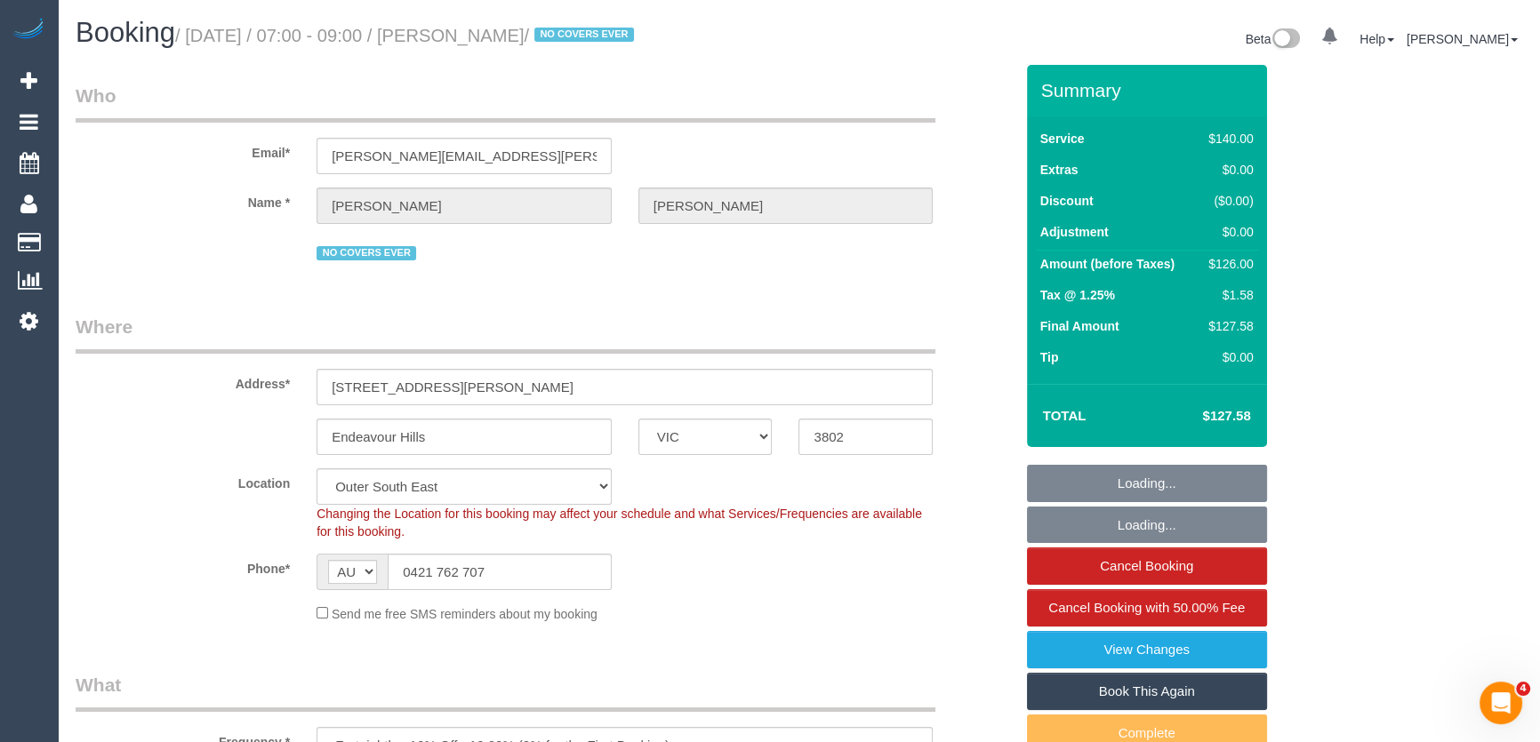
select select "number:35"
select select "number:11"
click at [1185, 562] on link "Cancel Booking" at bounding box center [1147, 566] width 240 height 37
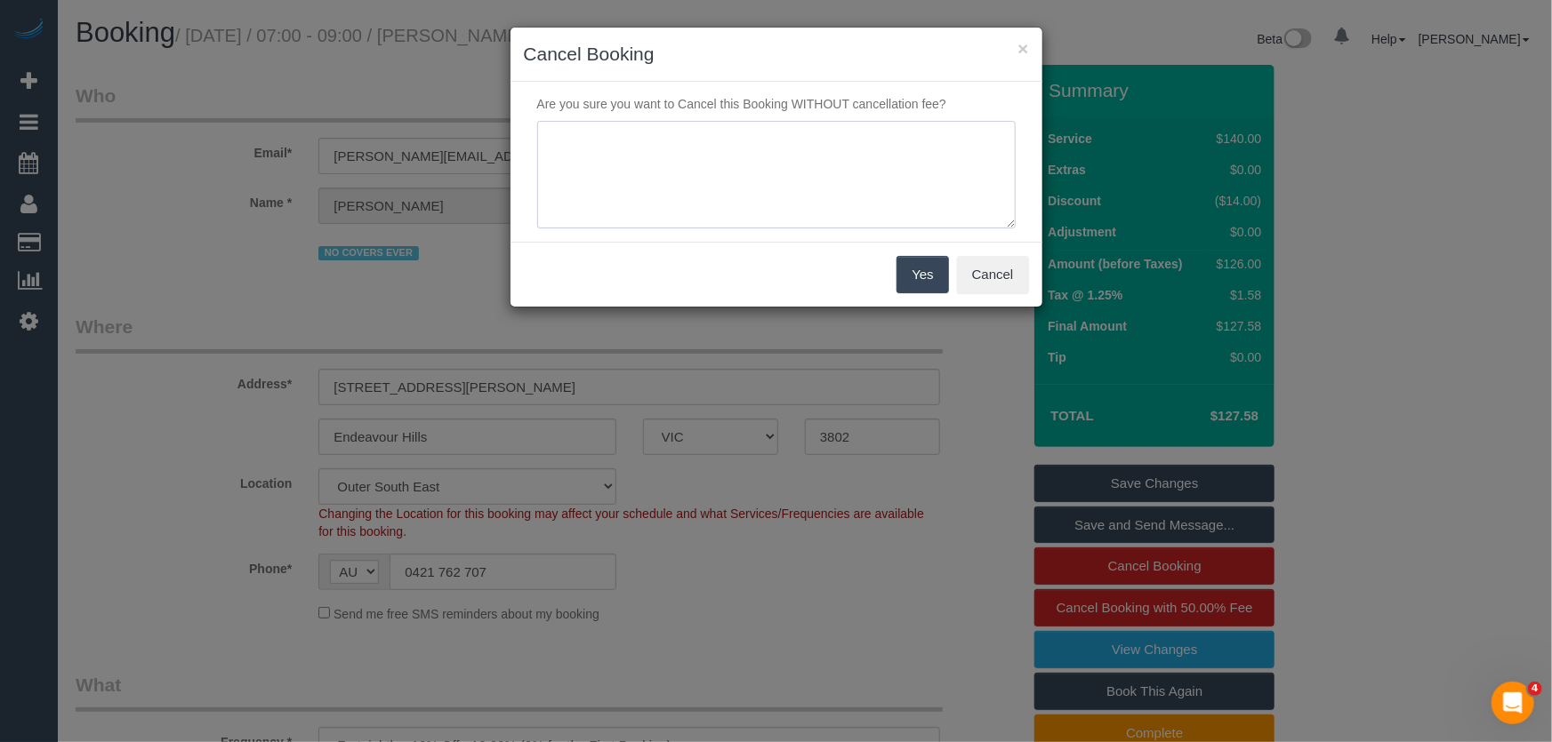
click at [709, 195] on textarea at bounding box center [776, 175] width 478 height 108
type textarea "not required - via phone - JT"
drag, startPoint x: 921, startPoint y: 267, endPoint x: 906, endPoint y: 255, distance: 19.0
click at [921, 267] on button "Yes" at bounding box center [922, 274] width 52 height 37
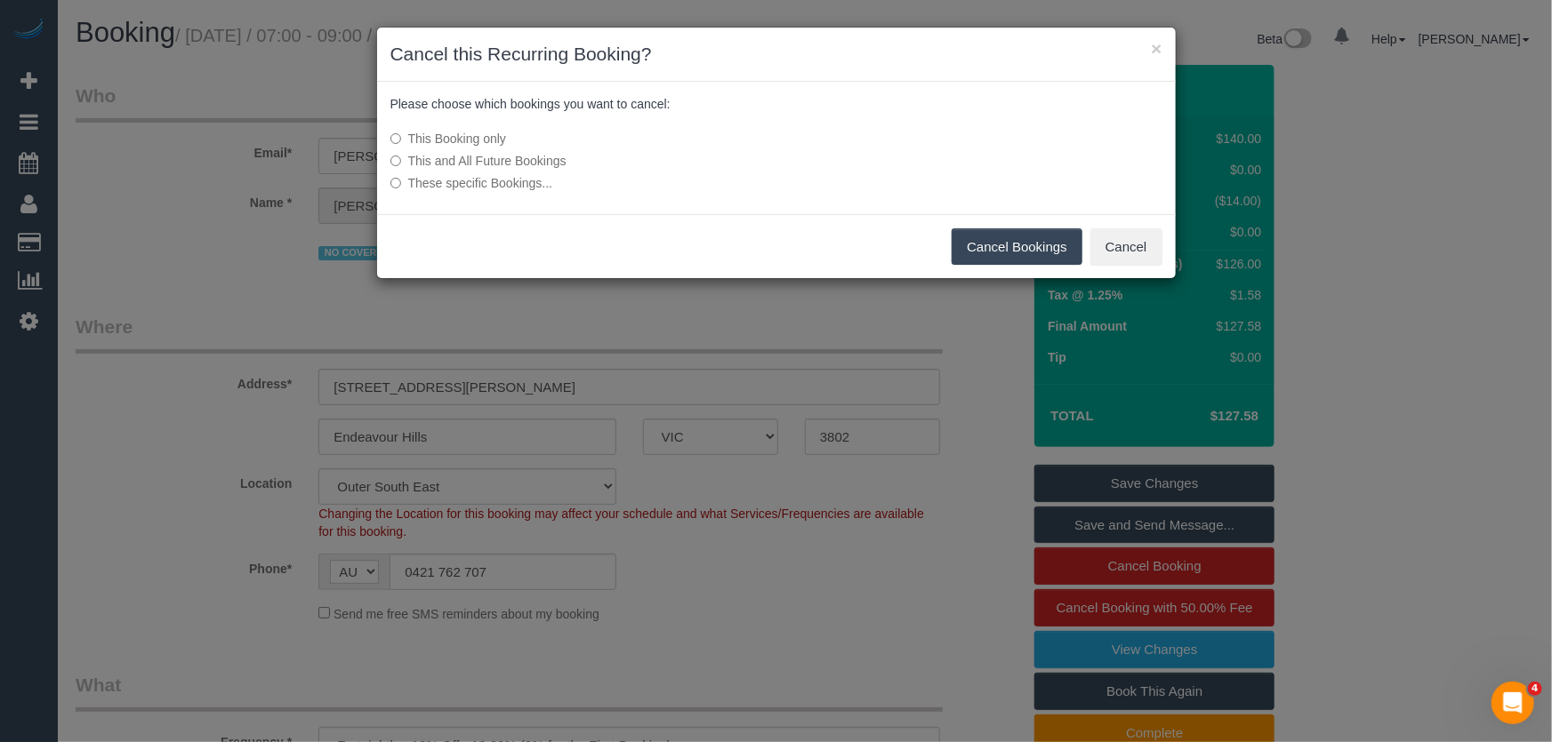
drag, startPoint x: 1000, startPoint y: 245, endPoint x: 942, endPoint y: 249, distance: 58.0
click at [999, 245] on button "Cancel Bookings" at bounding box center [1016, 247] width 131 height 37
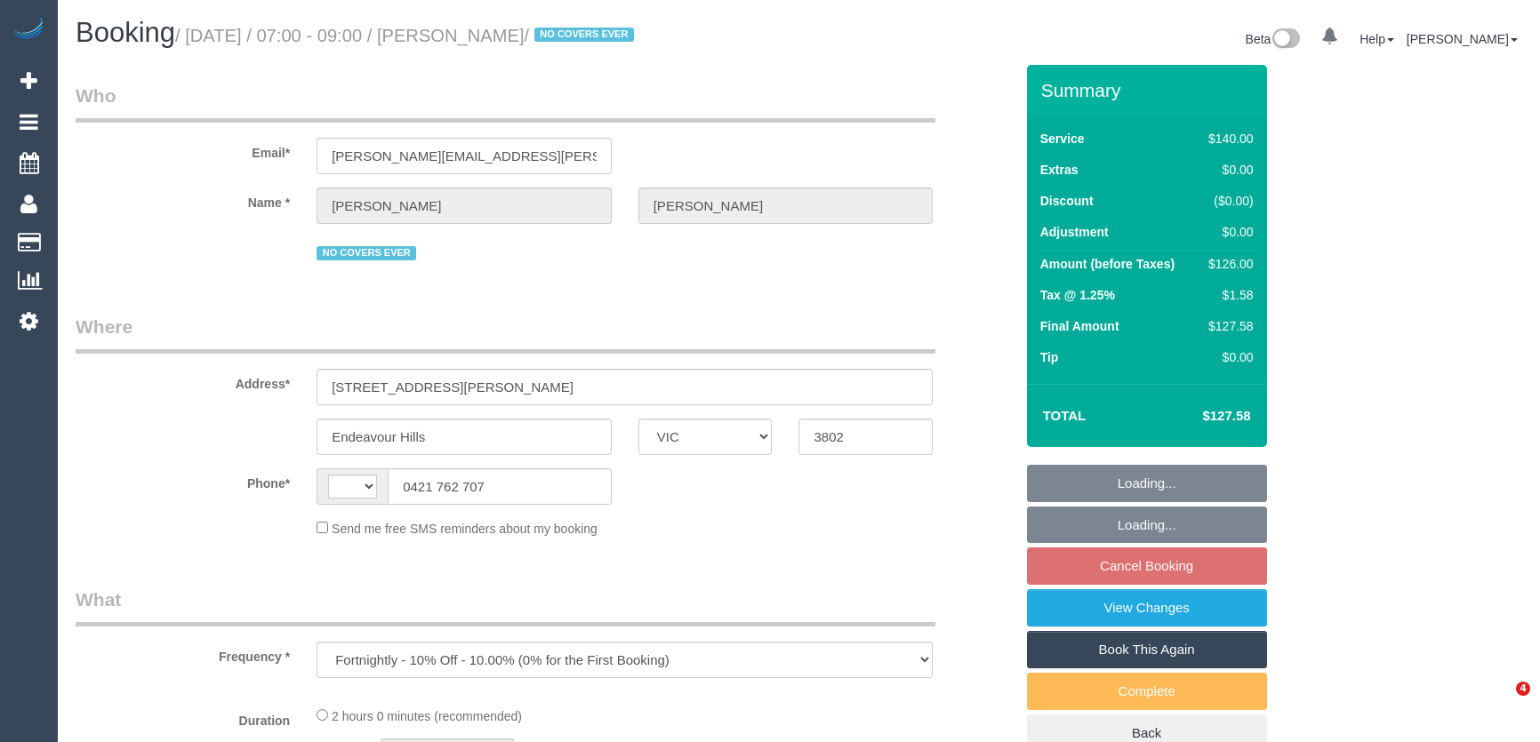
select select "VIC"
select select "string:stripe-pm_1OZ8TD2GScqysDRVj76NFVLR"
select select "number:27"
select select "number:14"
select select "number:19"
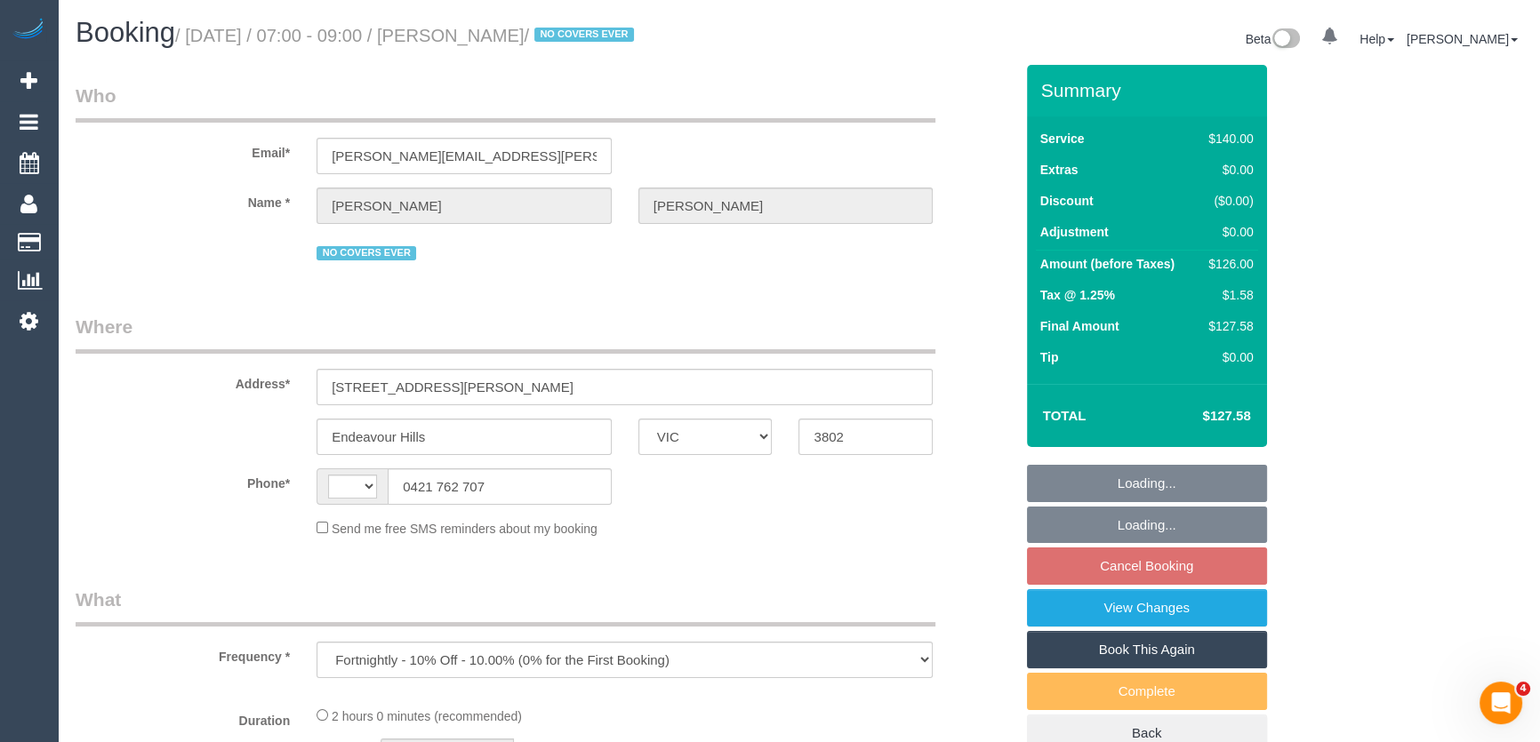
select select "number:36"
select select "number:35"
select select "number:11"
select select "string:AU"
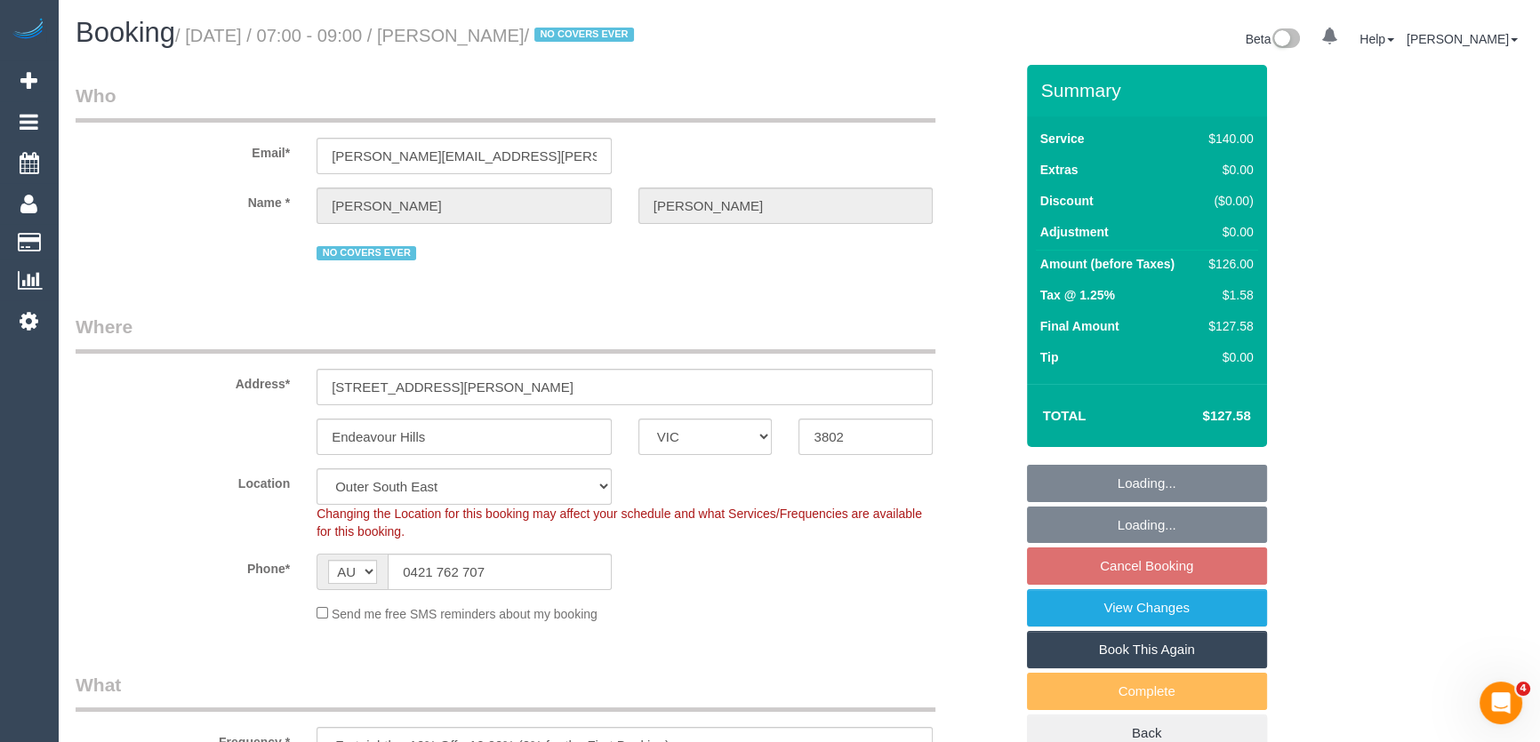
select select "object:1156"
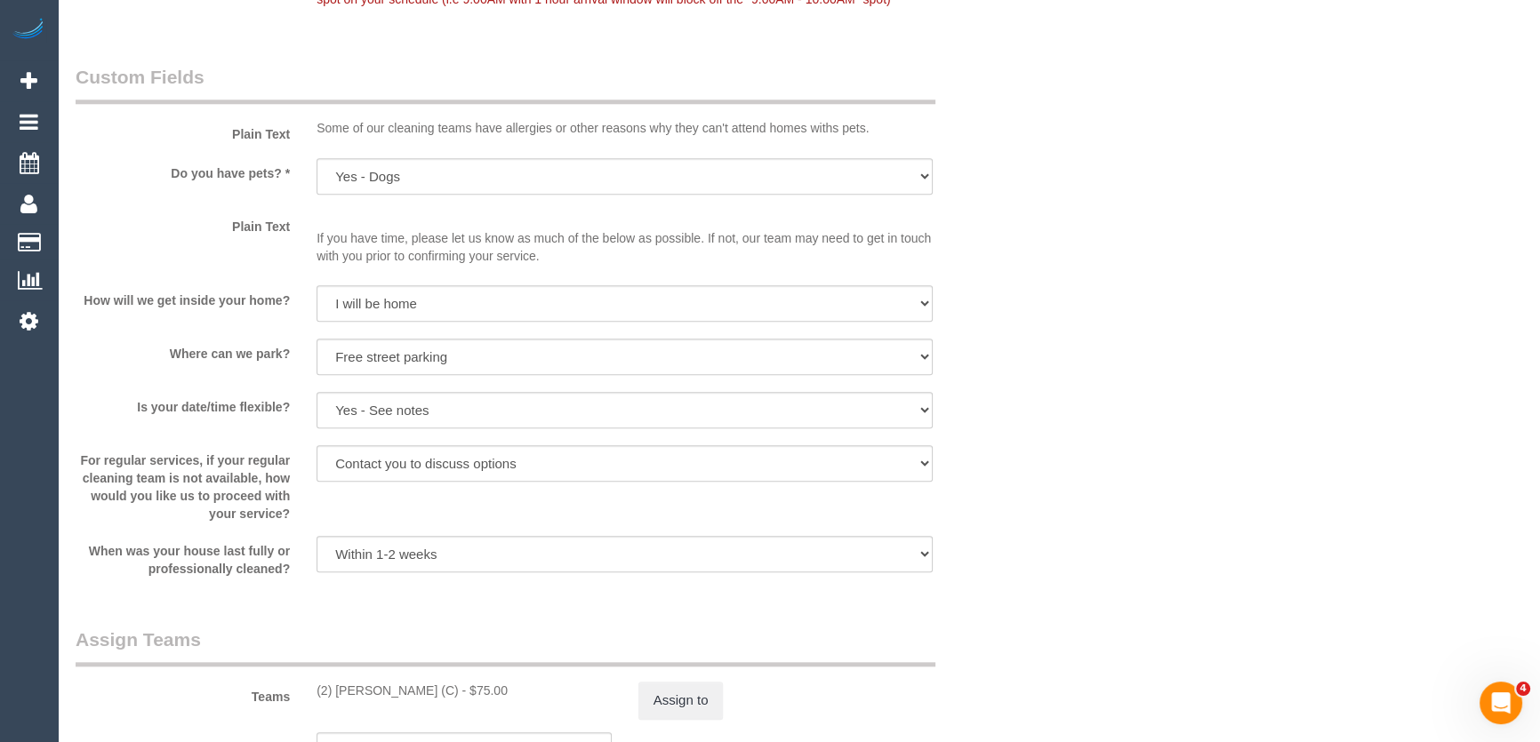
scroll to position [2057, 0]
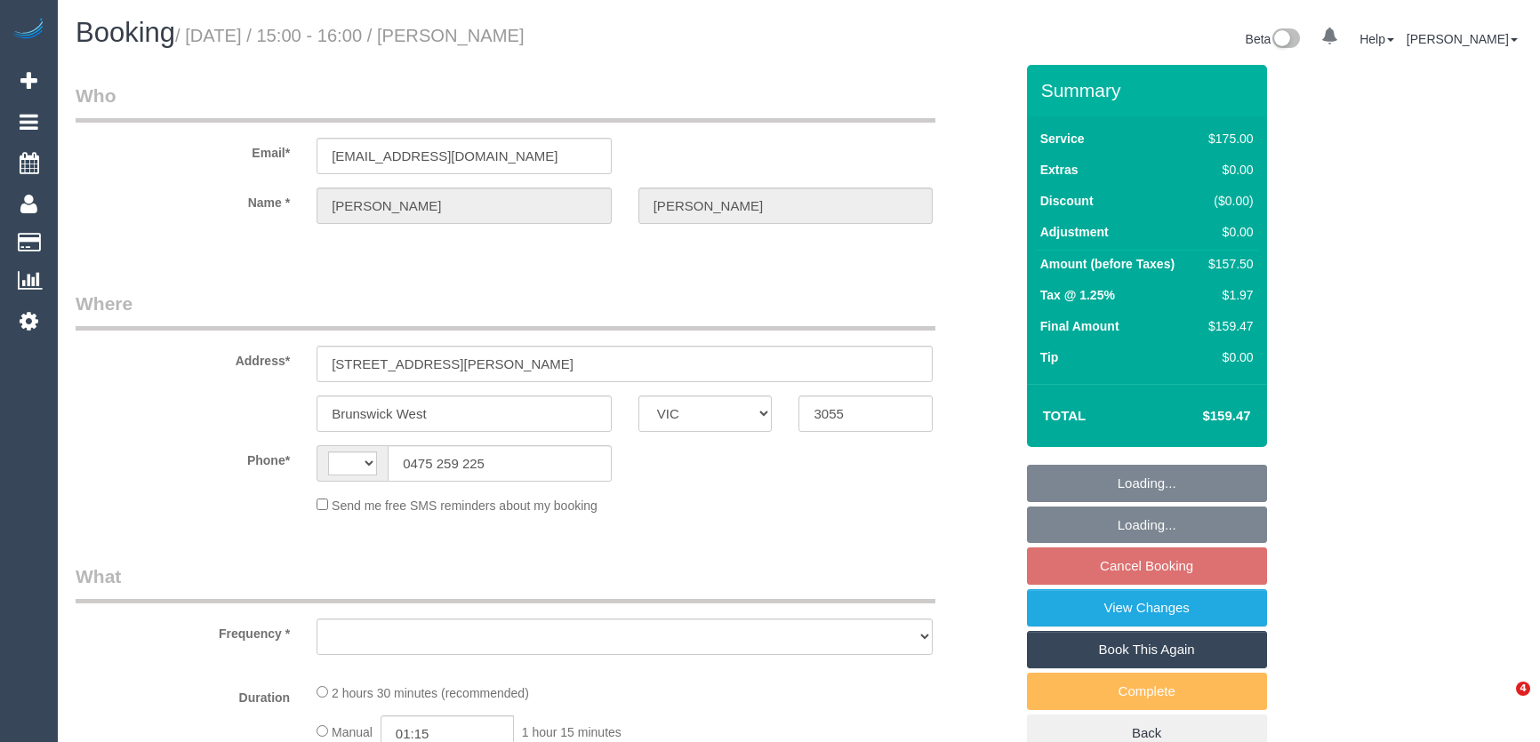
select select "VIC"
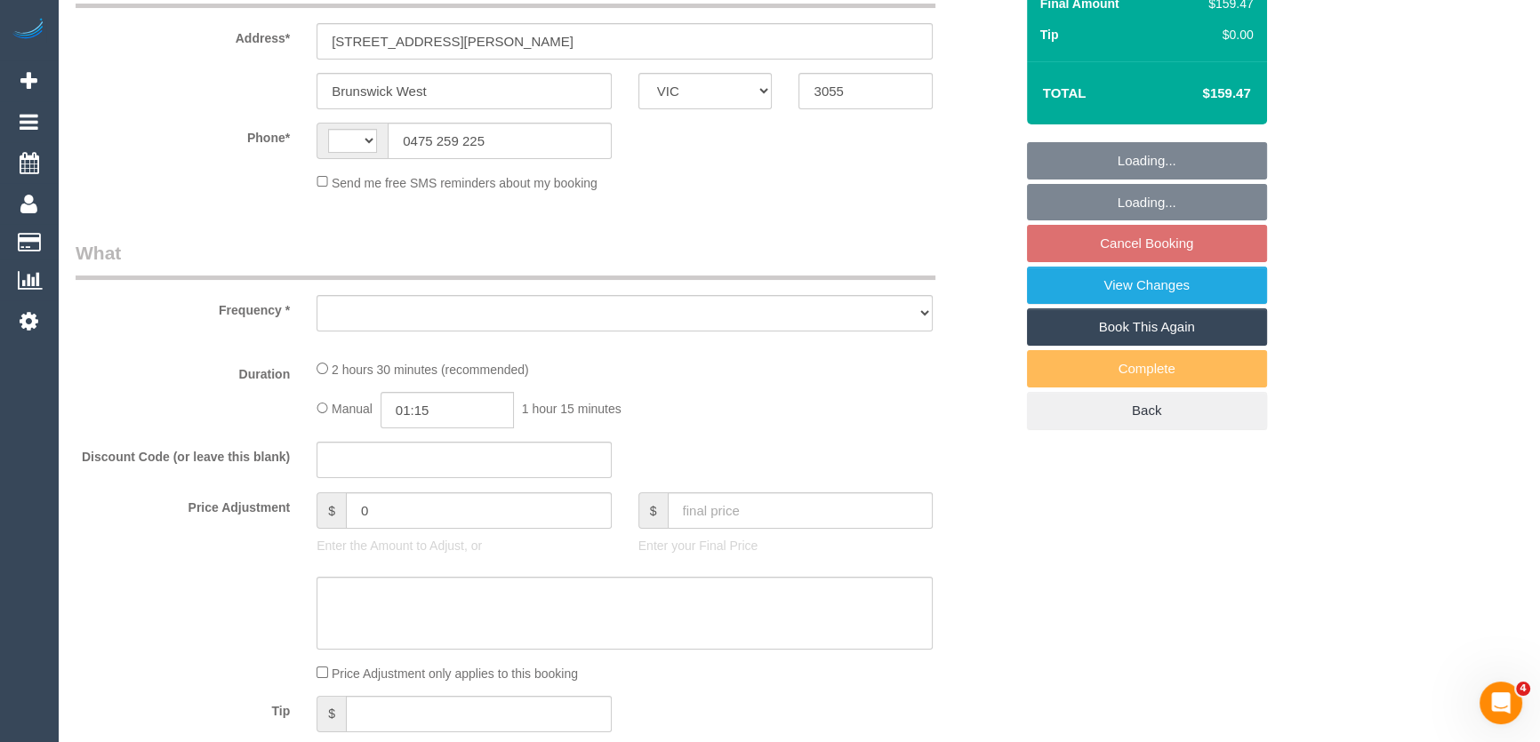
select select "string:AU"
select select "object:532"
select select "150"
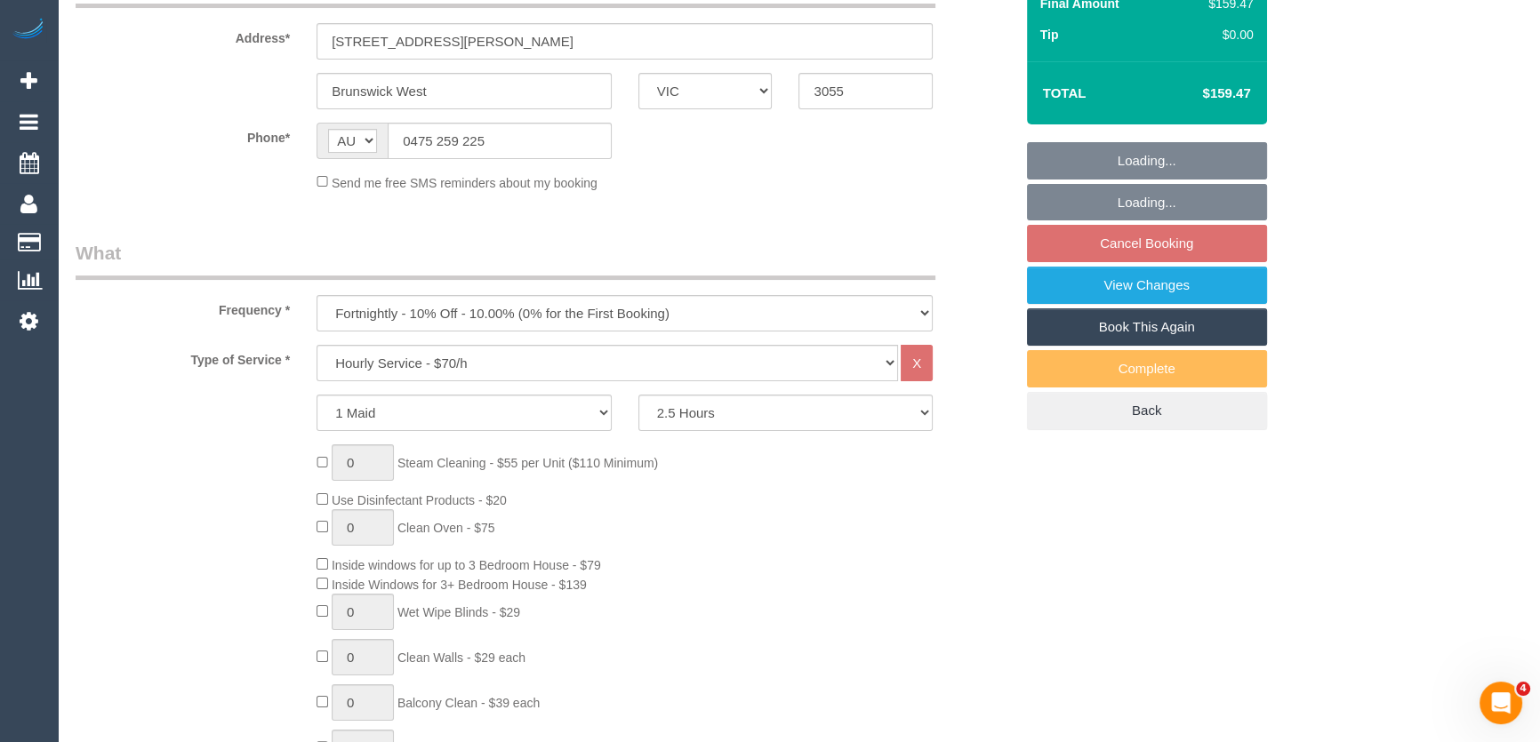
select select "string:stripe-pm_1OsEYU2GScqysDRVbMwcLHSp"
select select "number:27"
select select "number:14"
select select "number:19"
select select "number:36"
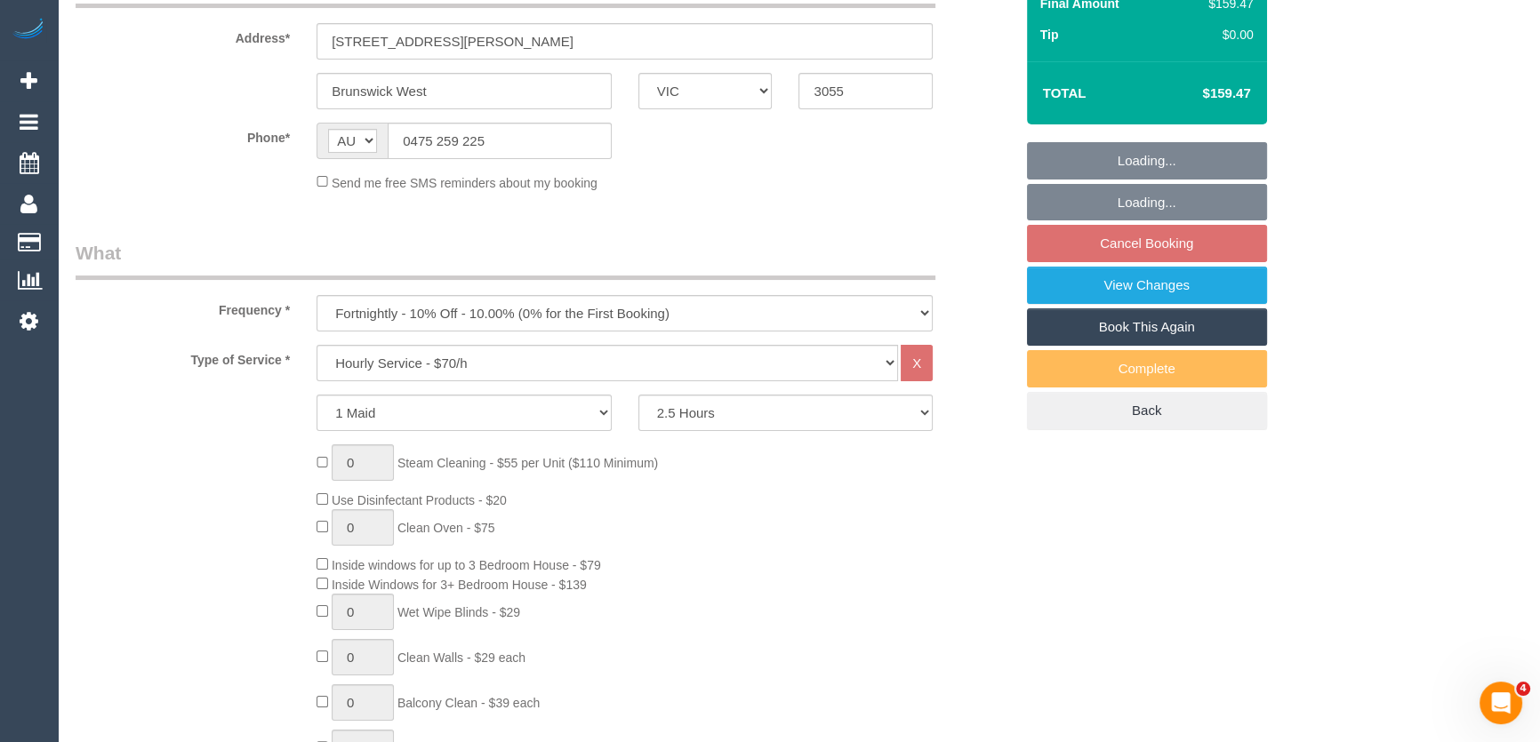
select select "number:35"
select select "number:12"
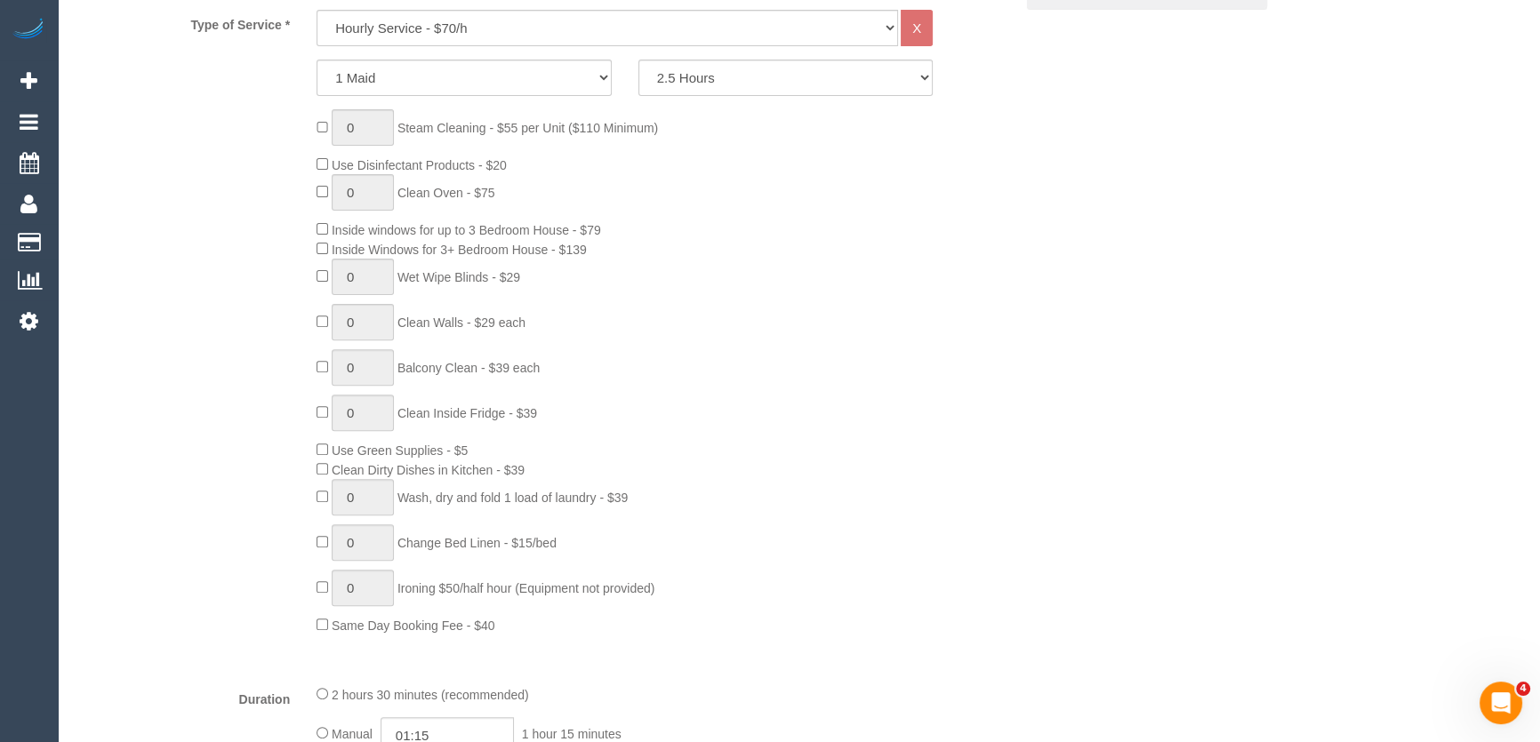
select select "object:1578"
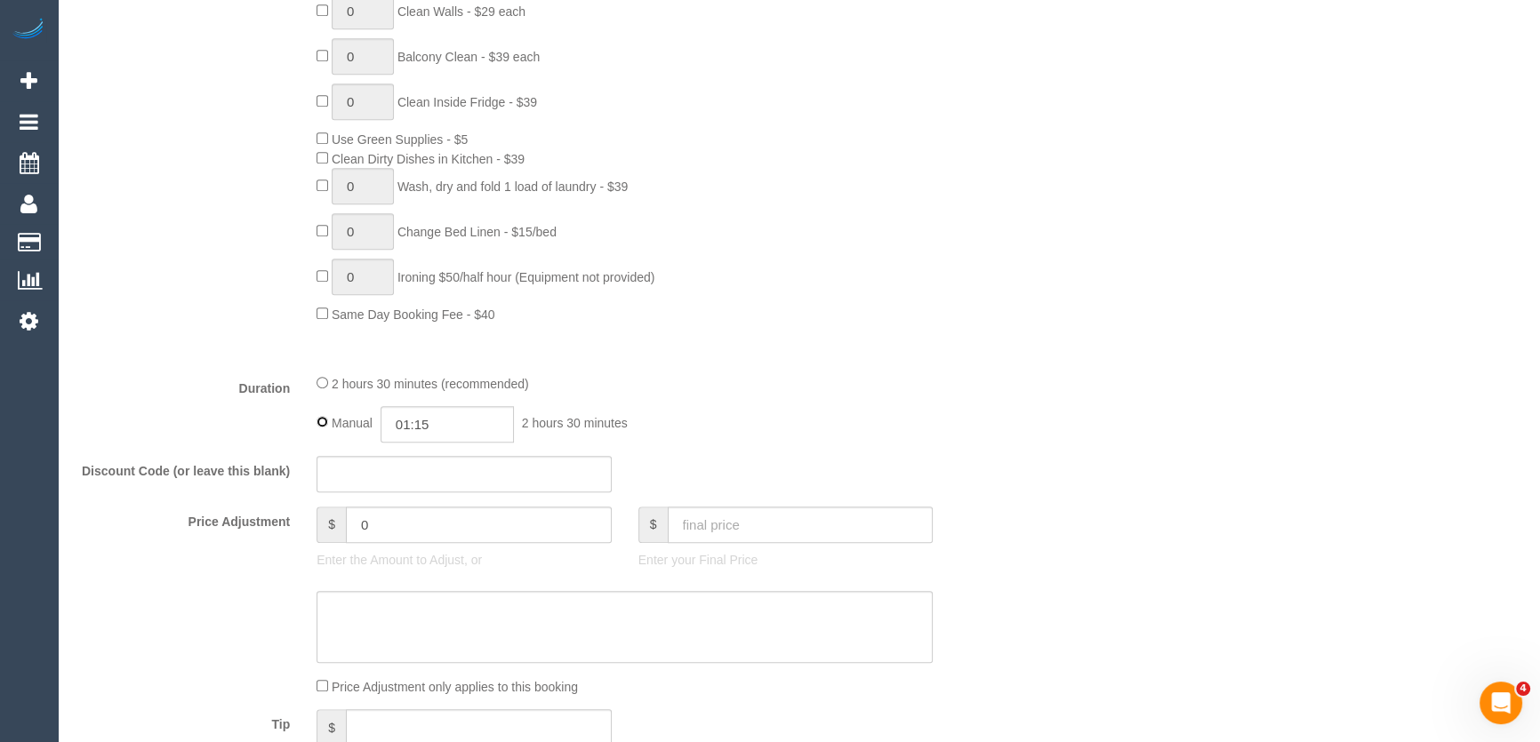
type input "02:30"
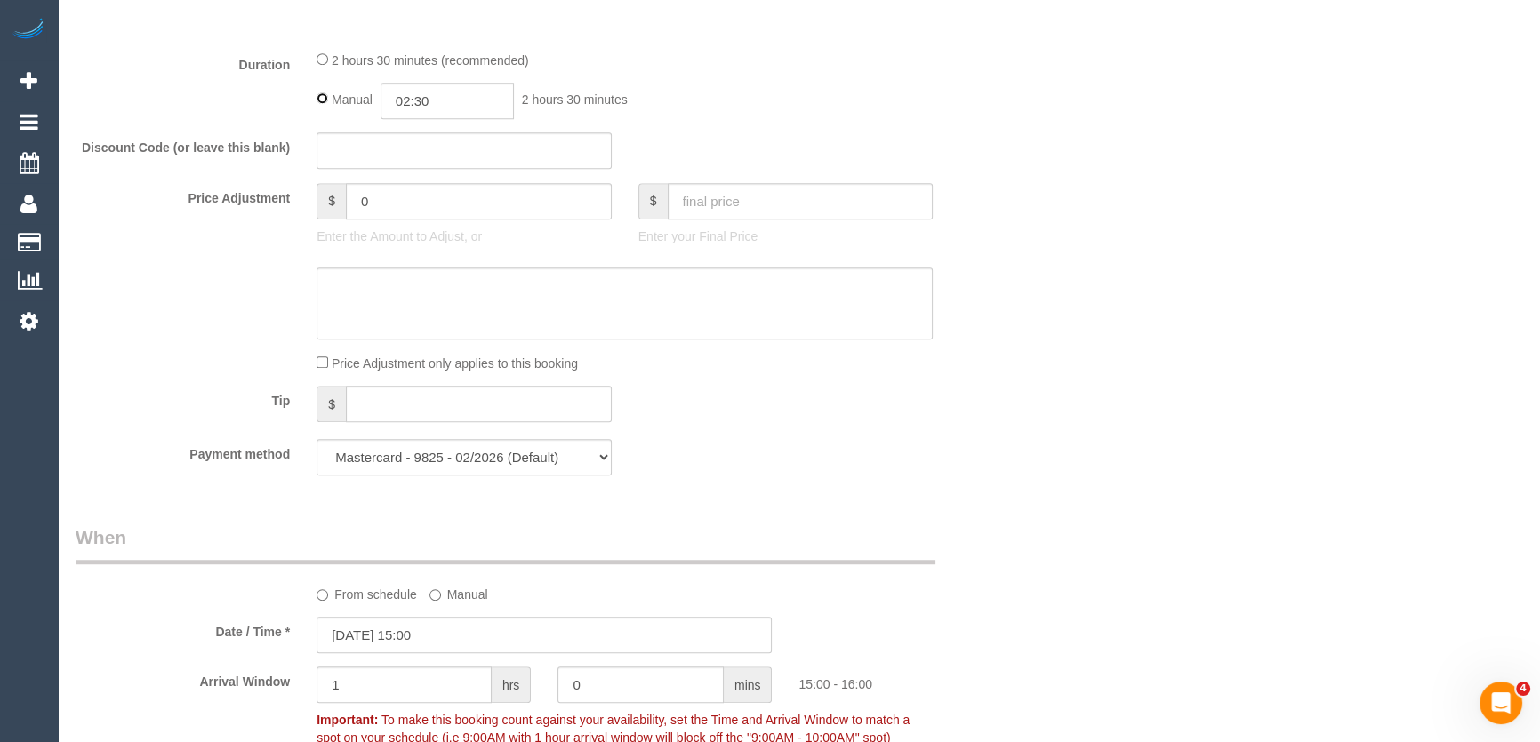
scroll to position [1701, 0]
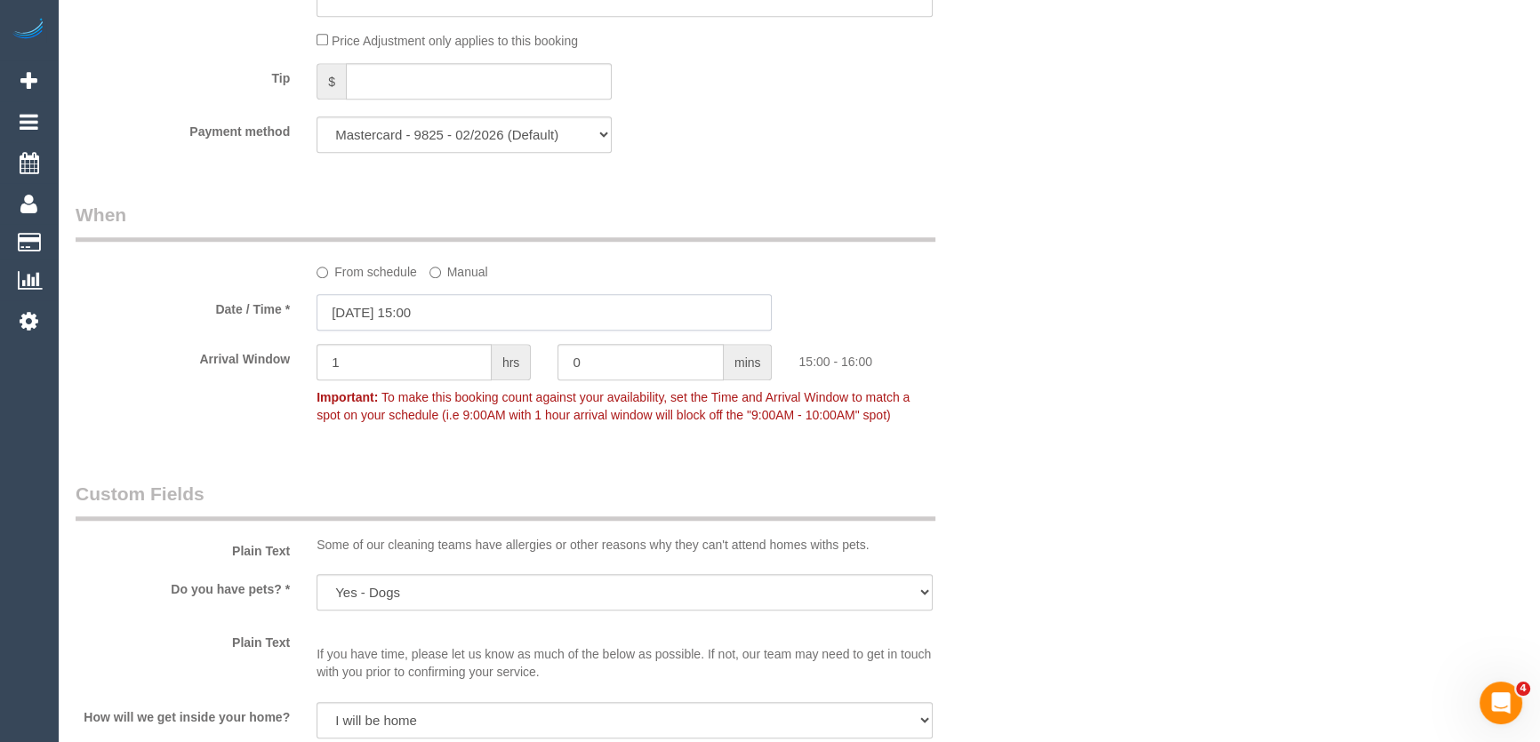
click at [461, 317] on input "[DATE] 15:00" at bounding box center [544, 312] width 455 height 36
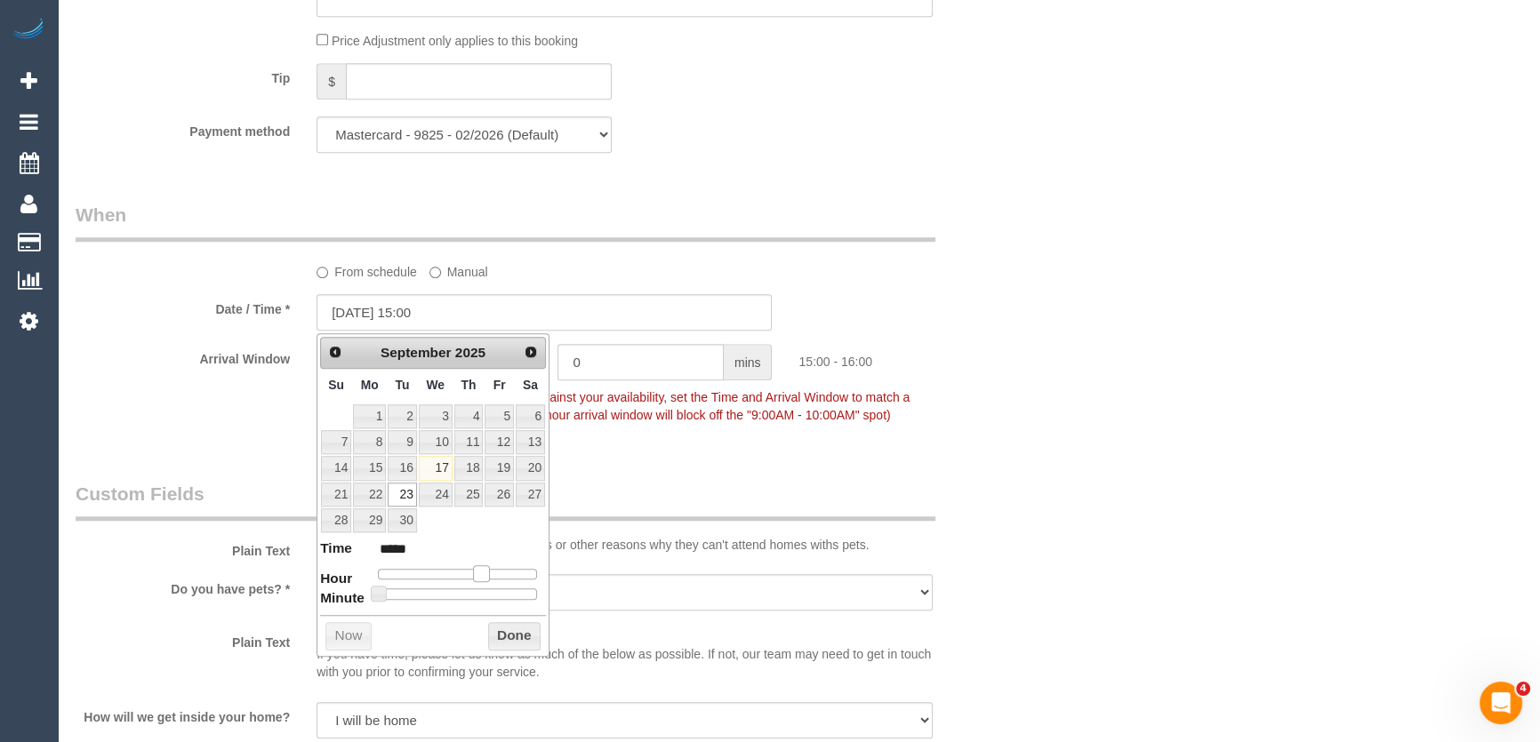
type input "[DATE] 14:00"
type input "*****"
click at [477, 571] on span at bounding box center [474, 573] width 16 height 16
drag, startPoint x: 702, startPoint y: 460, endPoint x: 637, endPoint y: 445, distance: 67.5
click at [702, 460] on div "Who Email* [EMAIL_ADDRESS][DOMAIN_NAME] Name * [PERSON_NAME] Where Address* [ST…" at bounding box center [544, 54] width 965 height 3380
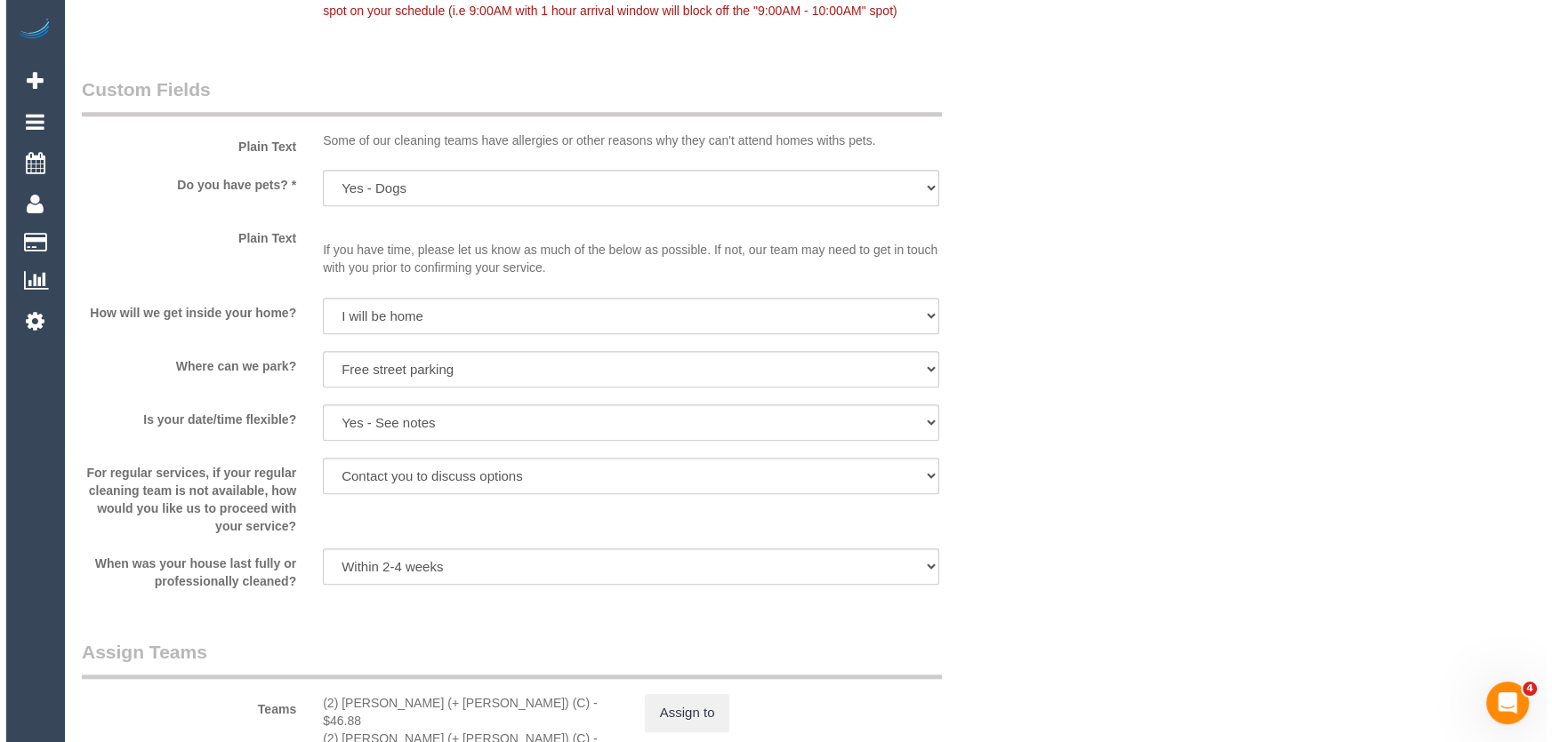
scroll to position [2428, 0]
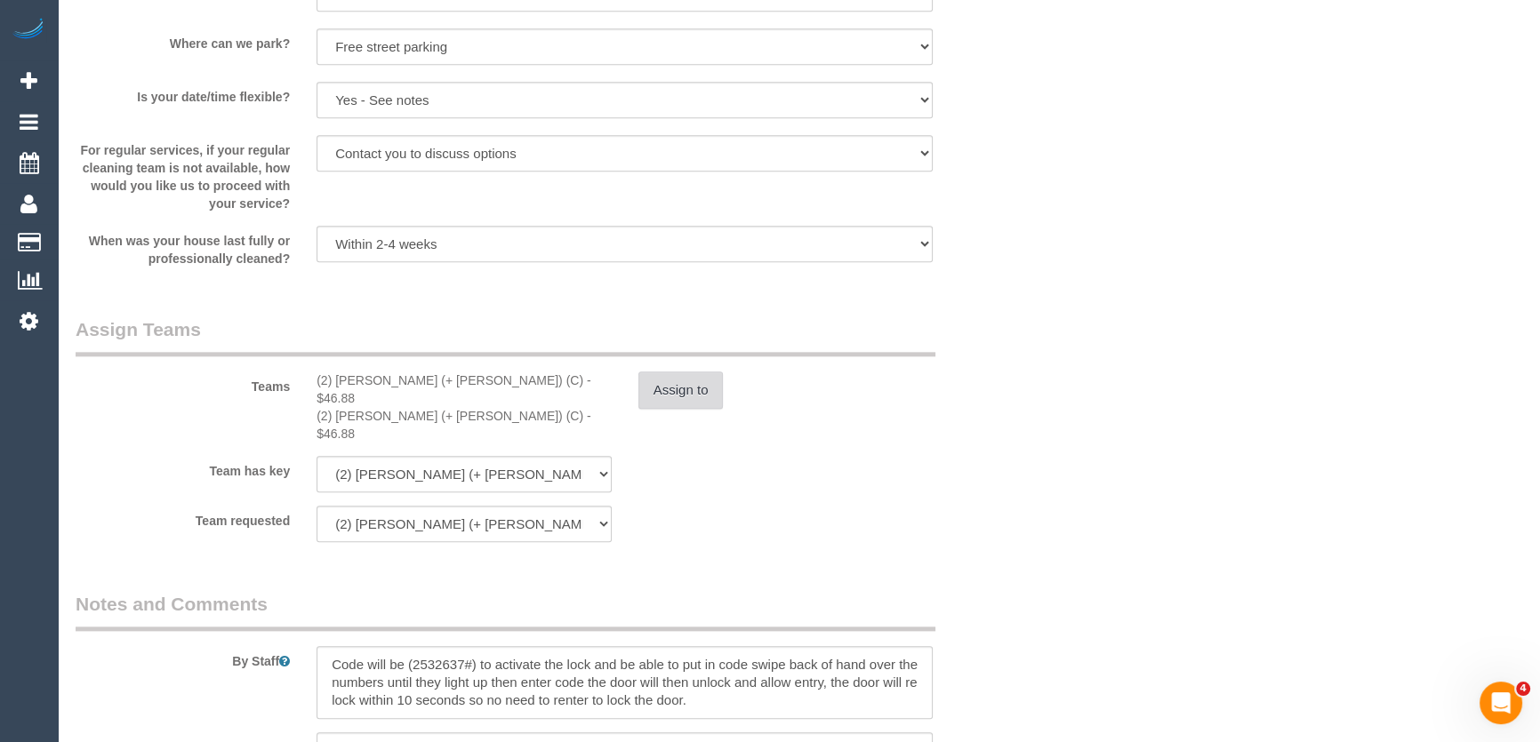
click at [658, 394] on button "Assign to" at bounding box center [680, 390] width 85 height 37
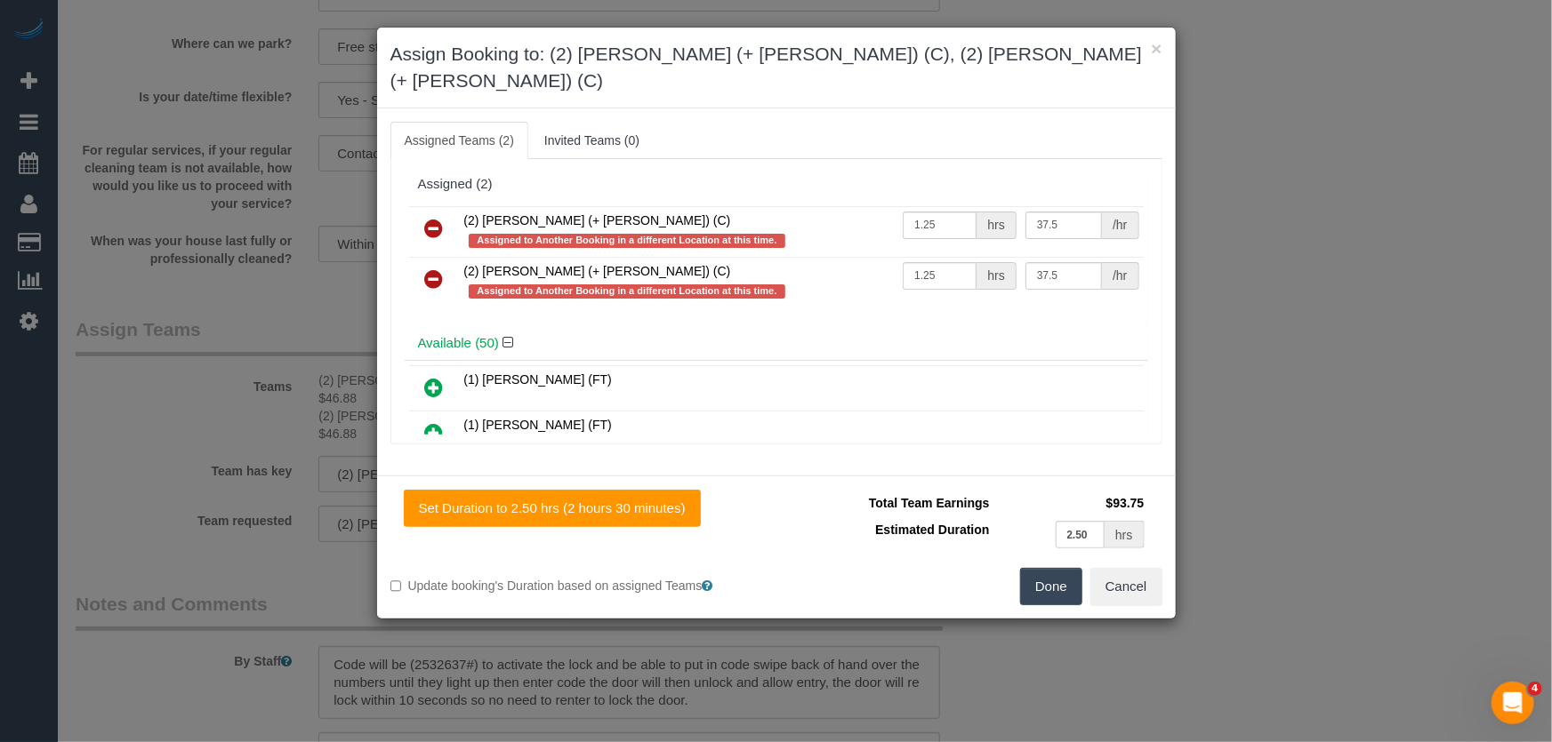
click at [425, 218] on icon at bounding box center [434, 228] width 19 height 21
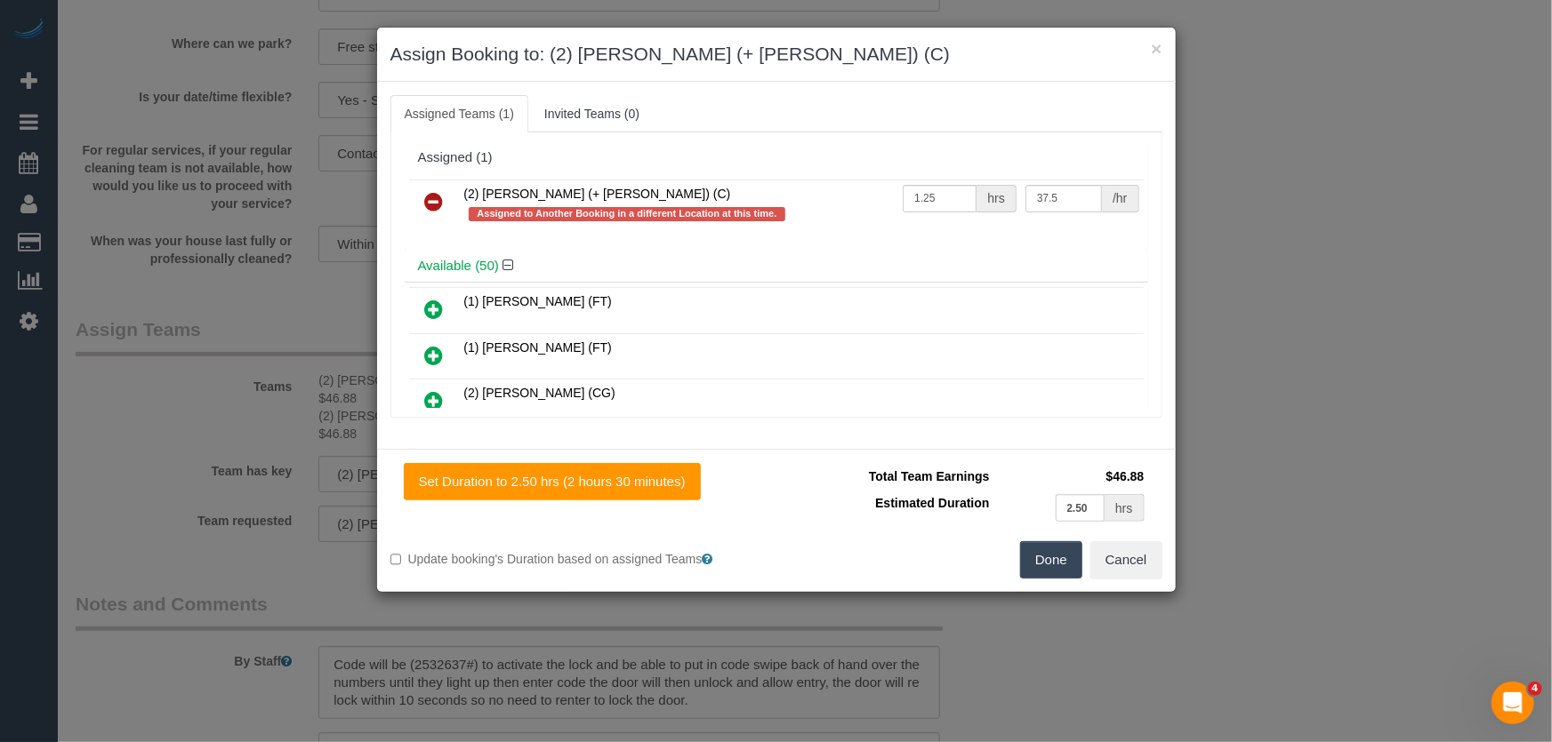
click at [425, 201] on icon at bounding box center [434, 201] width 19 height 21
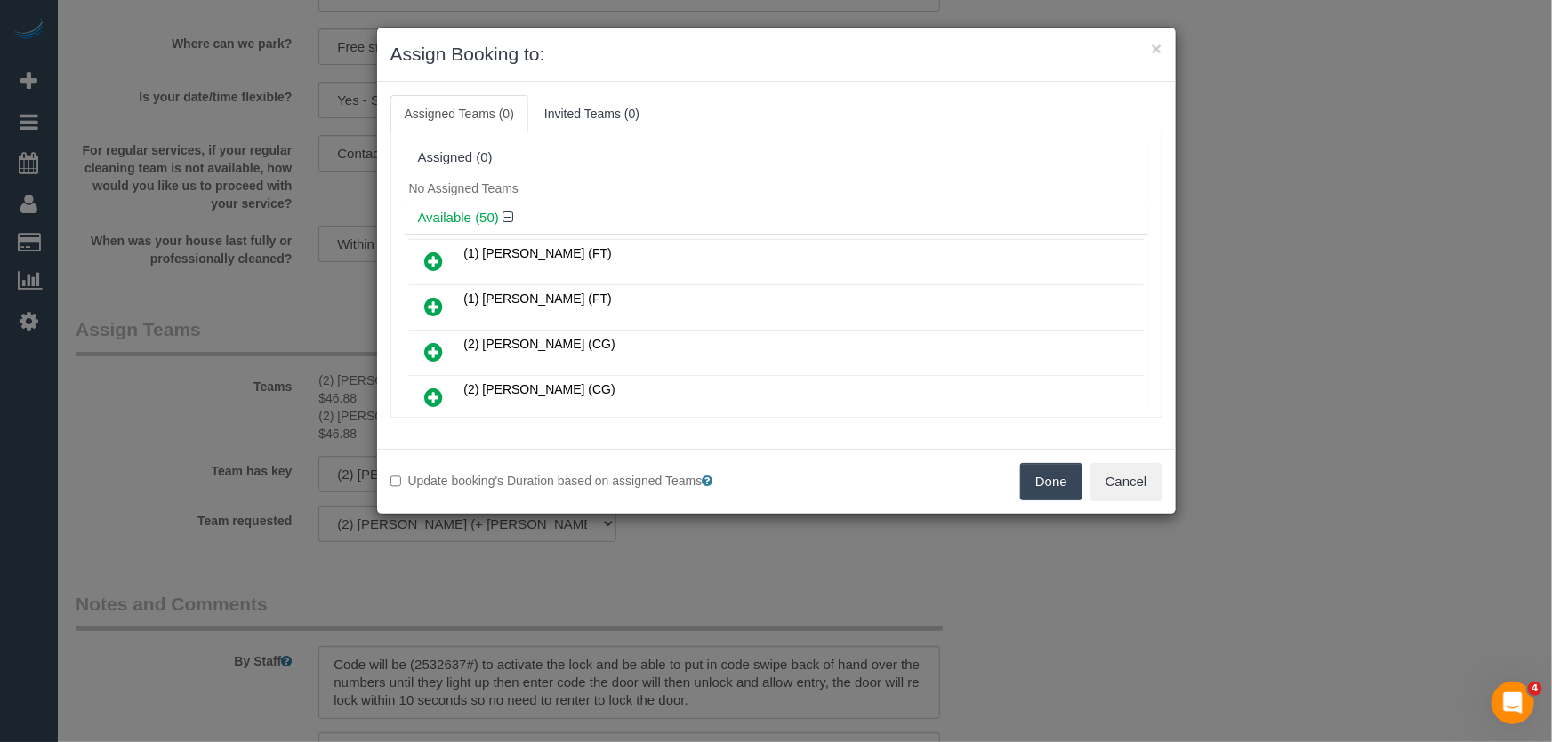
scroll to position [646, 0]
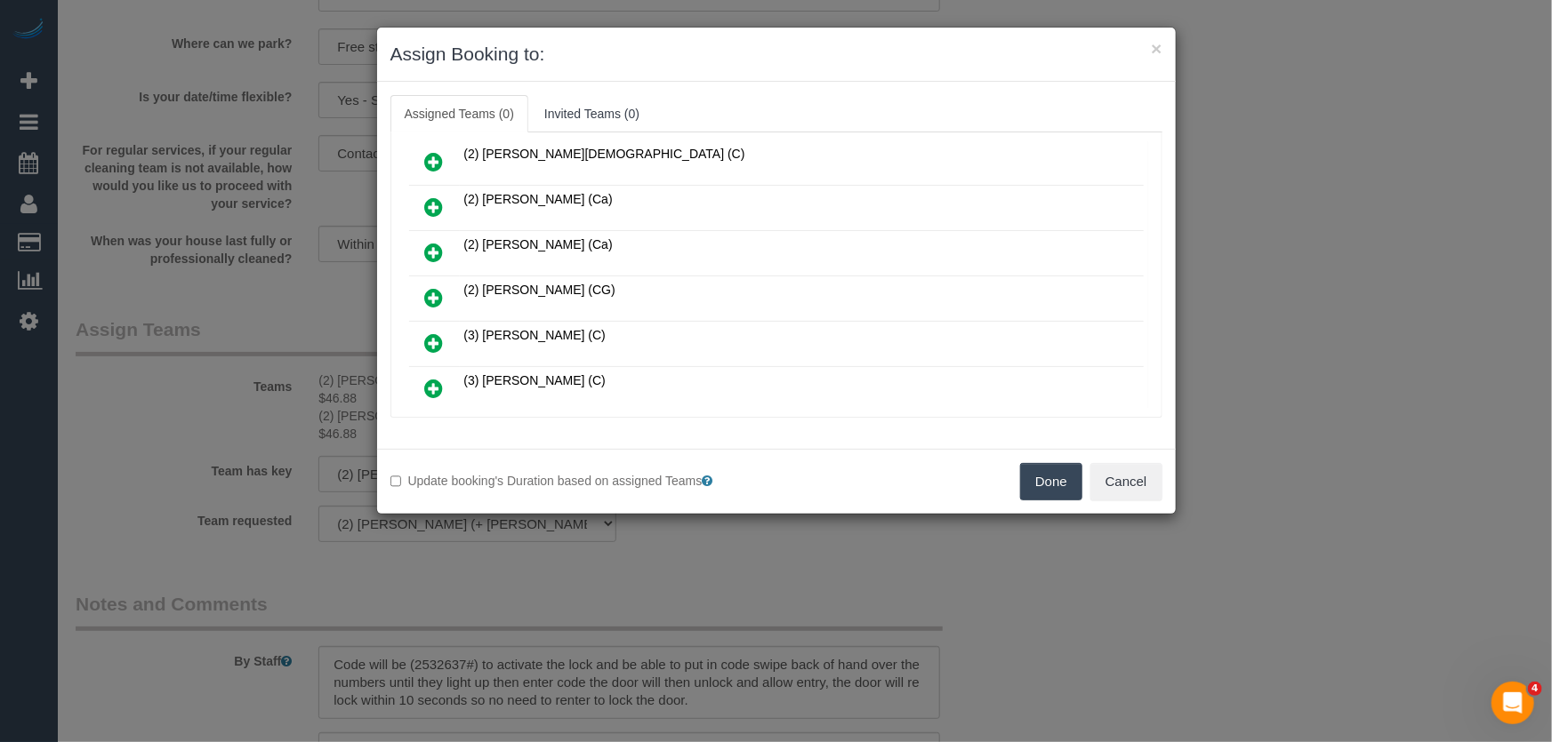
click at [435, 287] on icon at bounding box center [434, 297] width 19 height 21
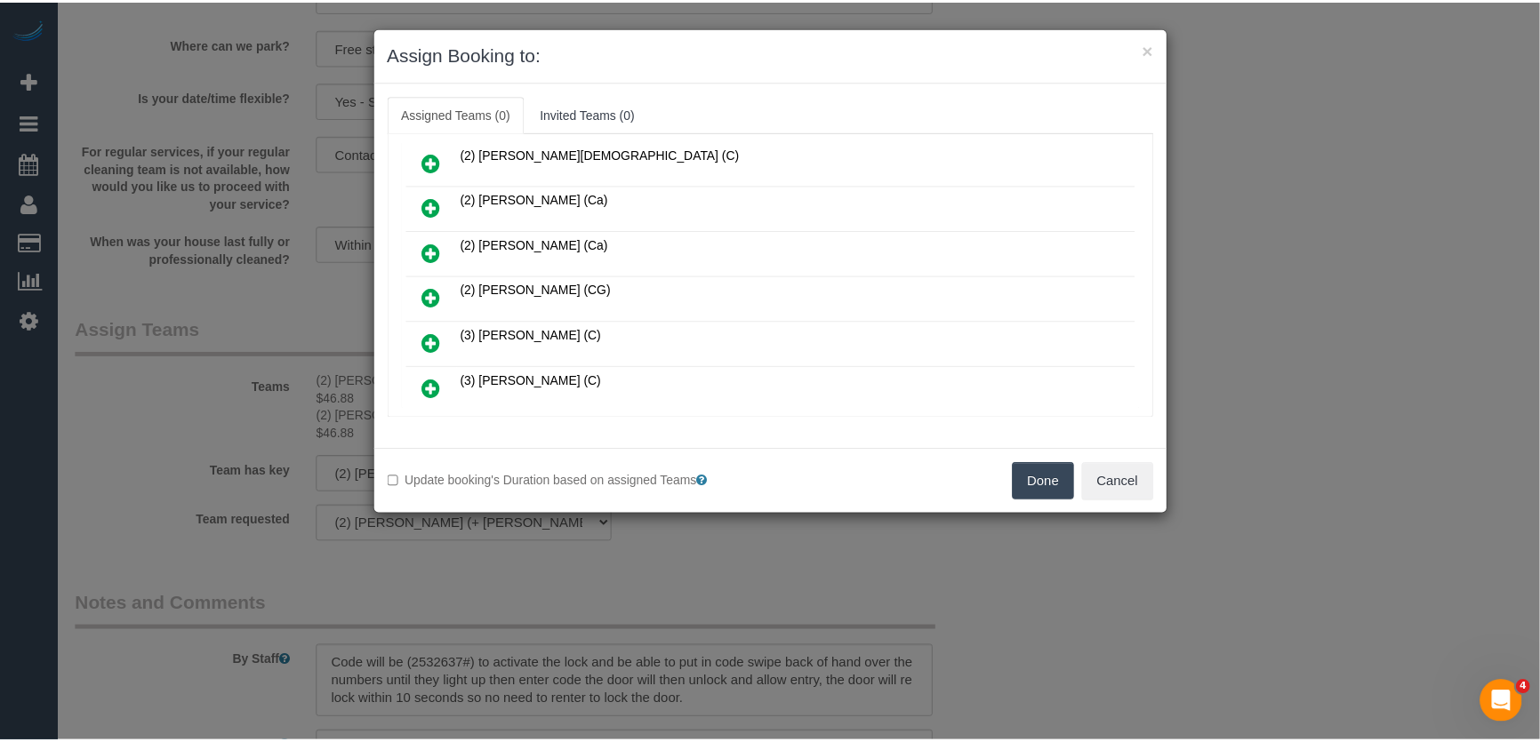
scroll to position [687, 0]
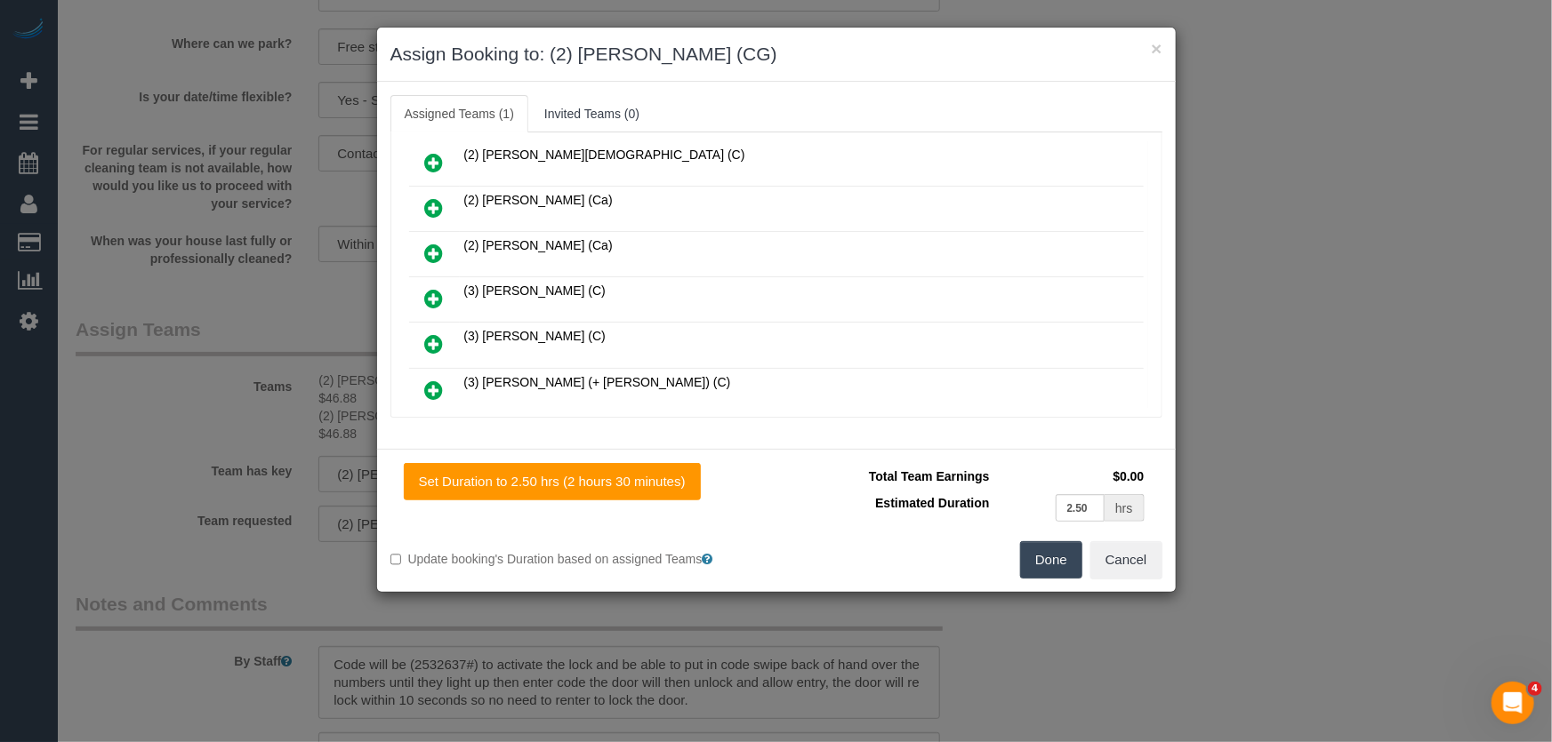
click at [1040, 557] on button "Done" at bounding box center [1051, 559] width 62 height 37
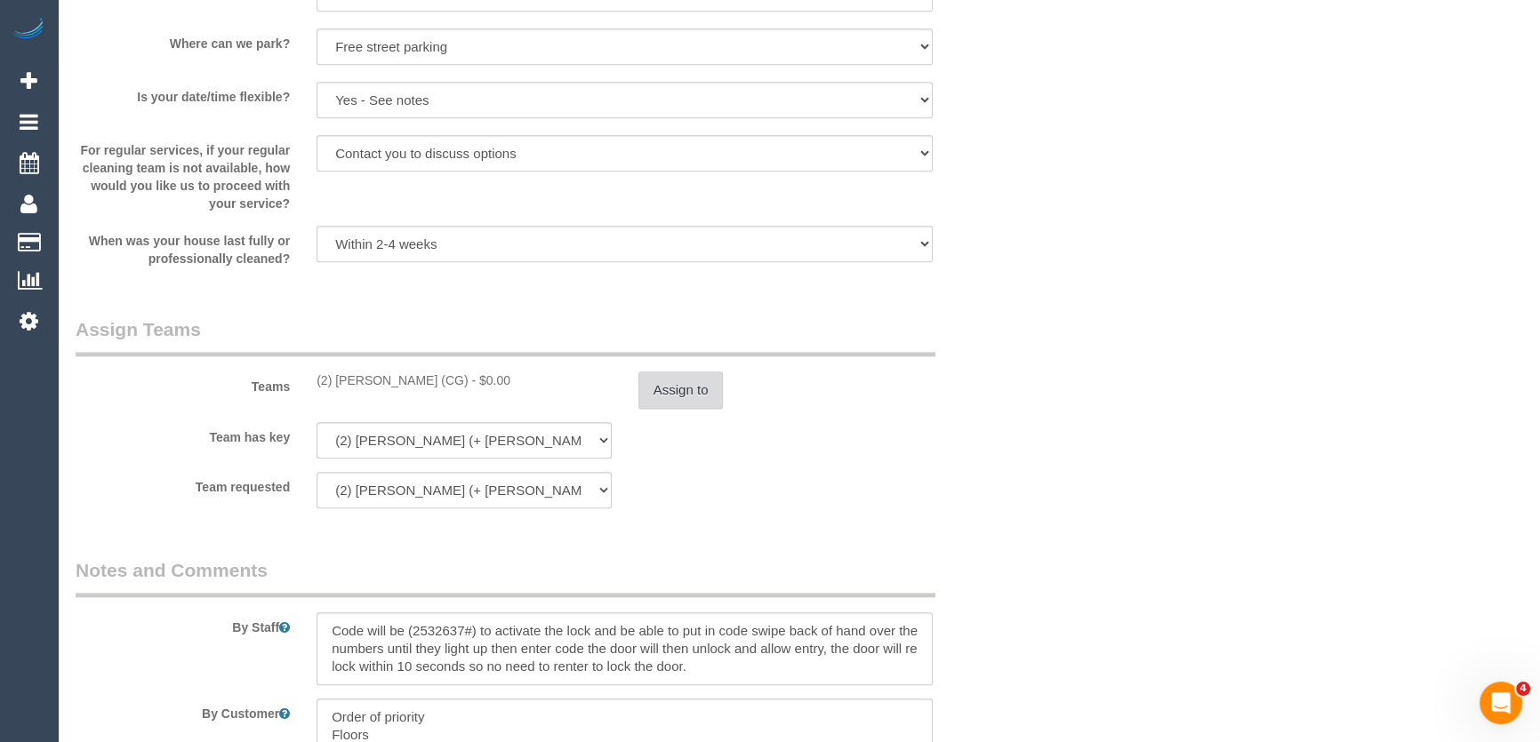
click at [679, 387] on button "Assign to" at bounding box center [680, 390] width 85 height 37
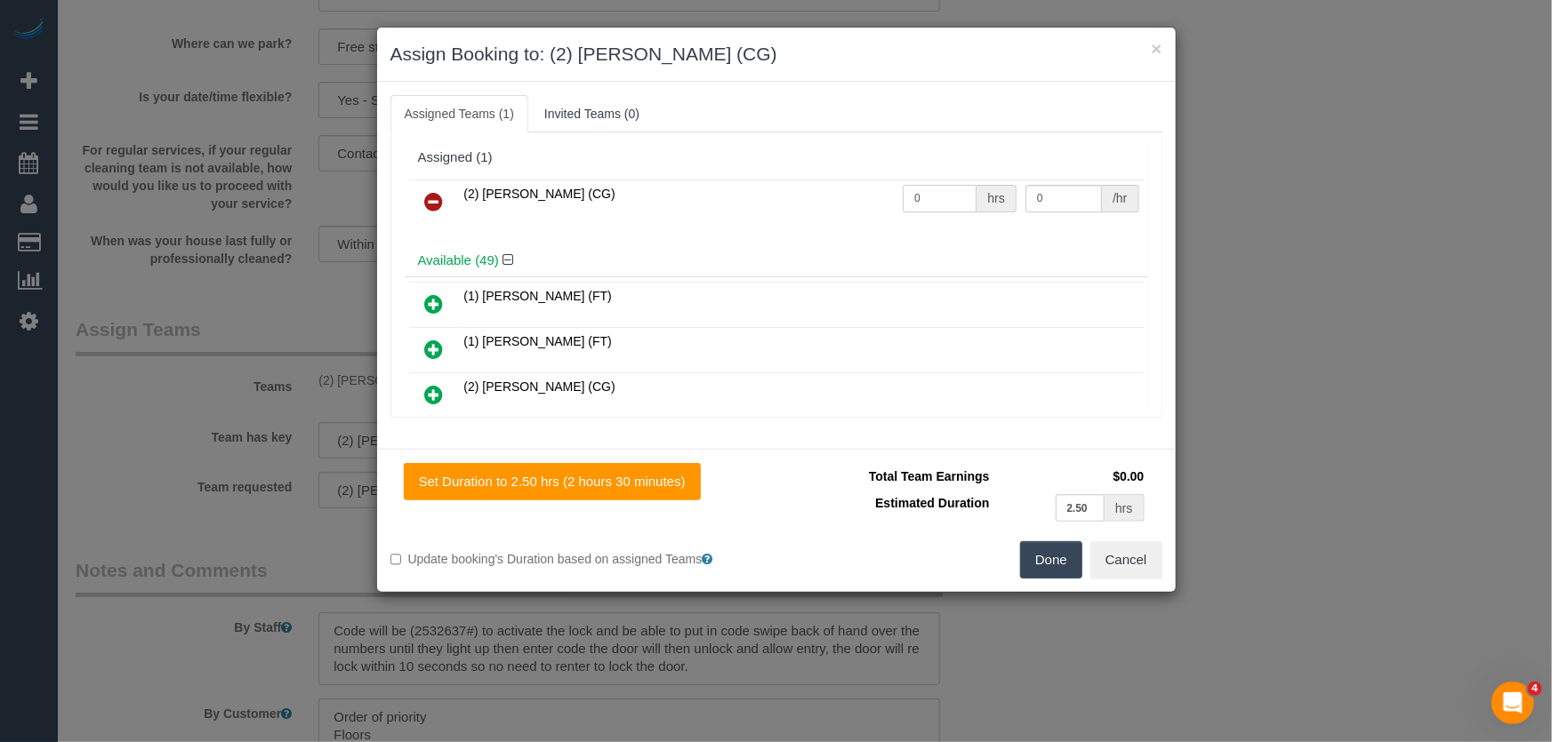
click at [934, 195] on input "0" at bounding box center [939, 199] width 74 height 28
type input "2.5"
type input "41.25"
click at [1047, 553] on button "Done" at bounding box center [1051, 559] width 62 height 37
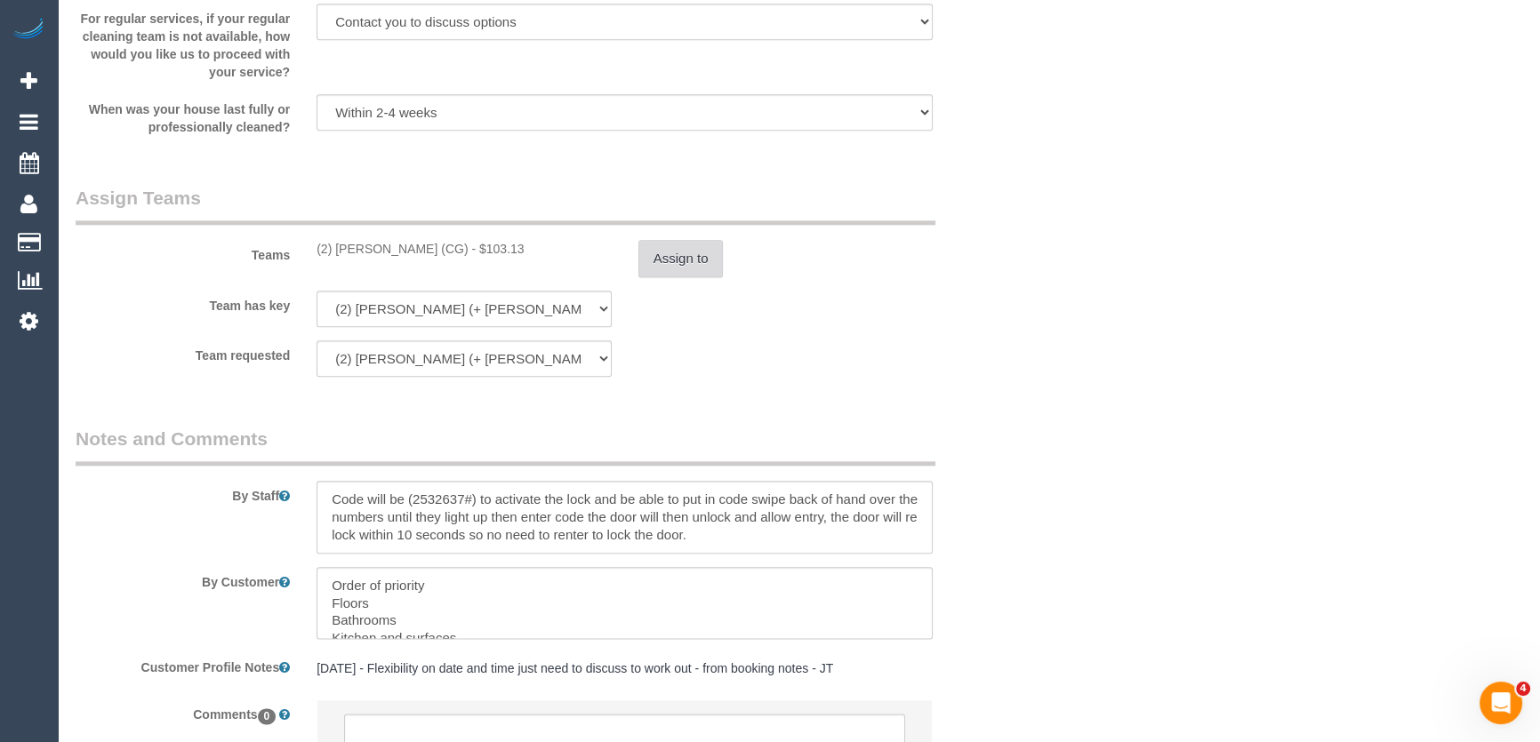
scroll to position [2730, 0]
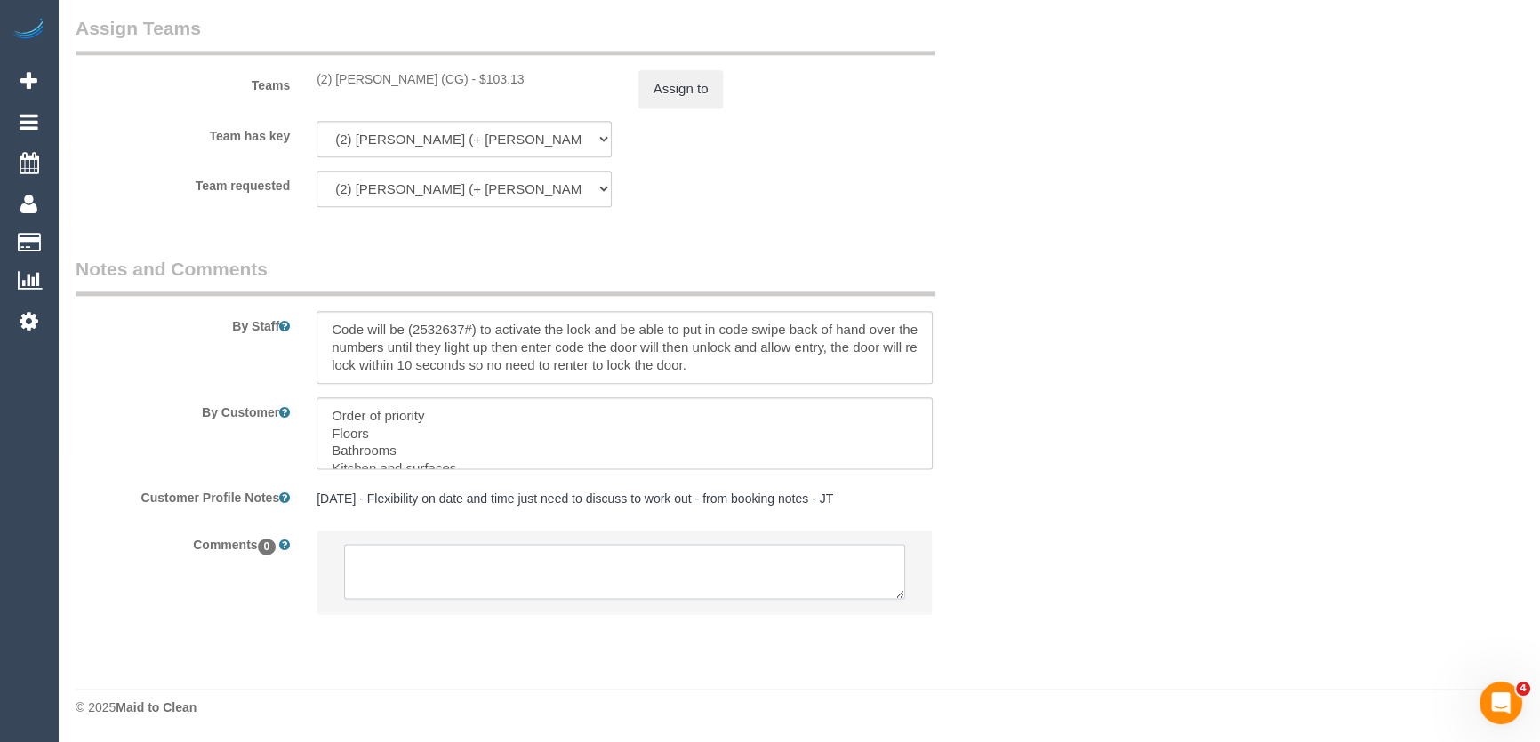
click at [436, 576] on textarea at bounding box center [624, 571] width 561 height 55
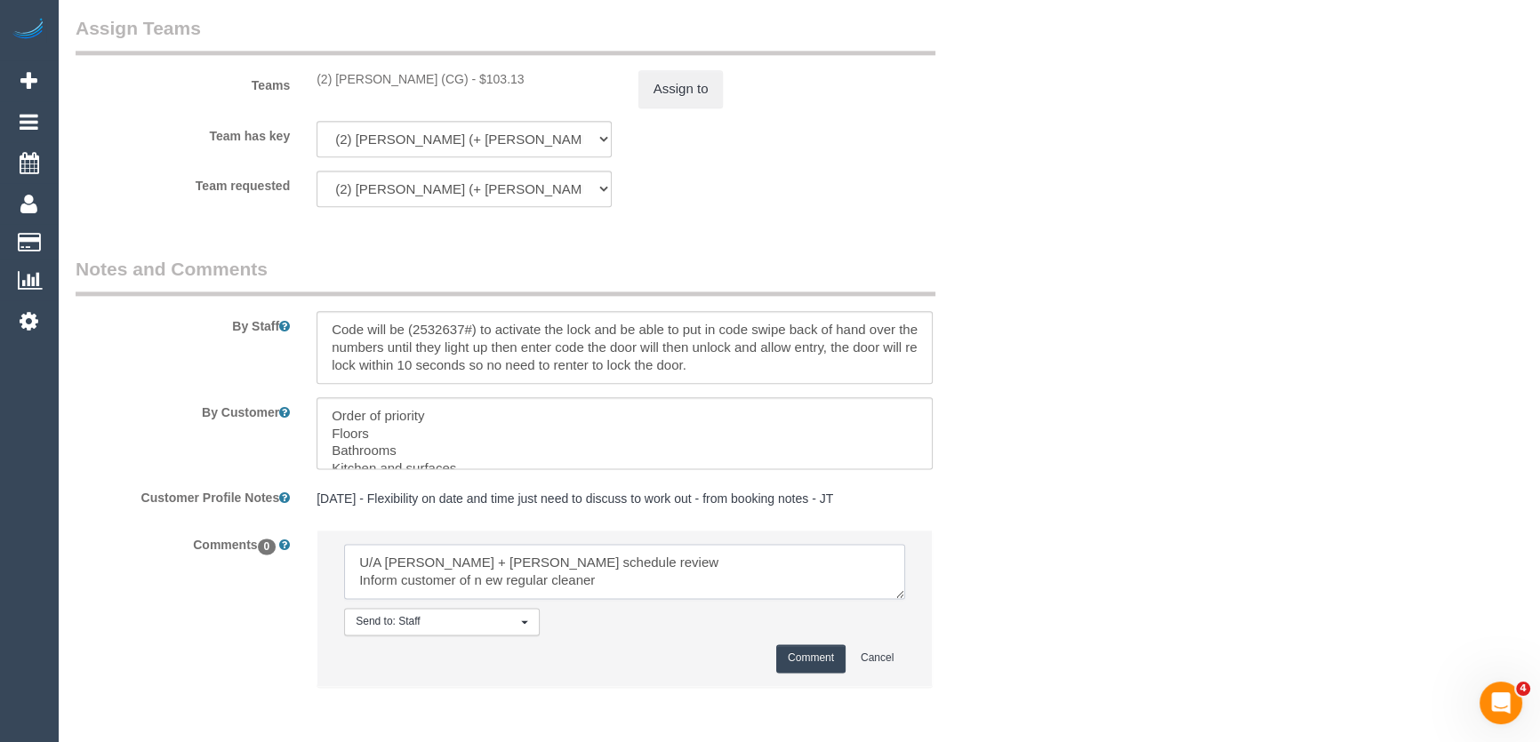
type textarea "U/A [PERSON_NAME] + [PERSON_NAME] schedule review Inform customer of n ew regul…"
click at [830, 662] on button "Comment" at bounding box center [810, 659] width 69 height 28
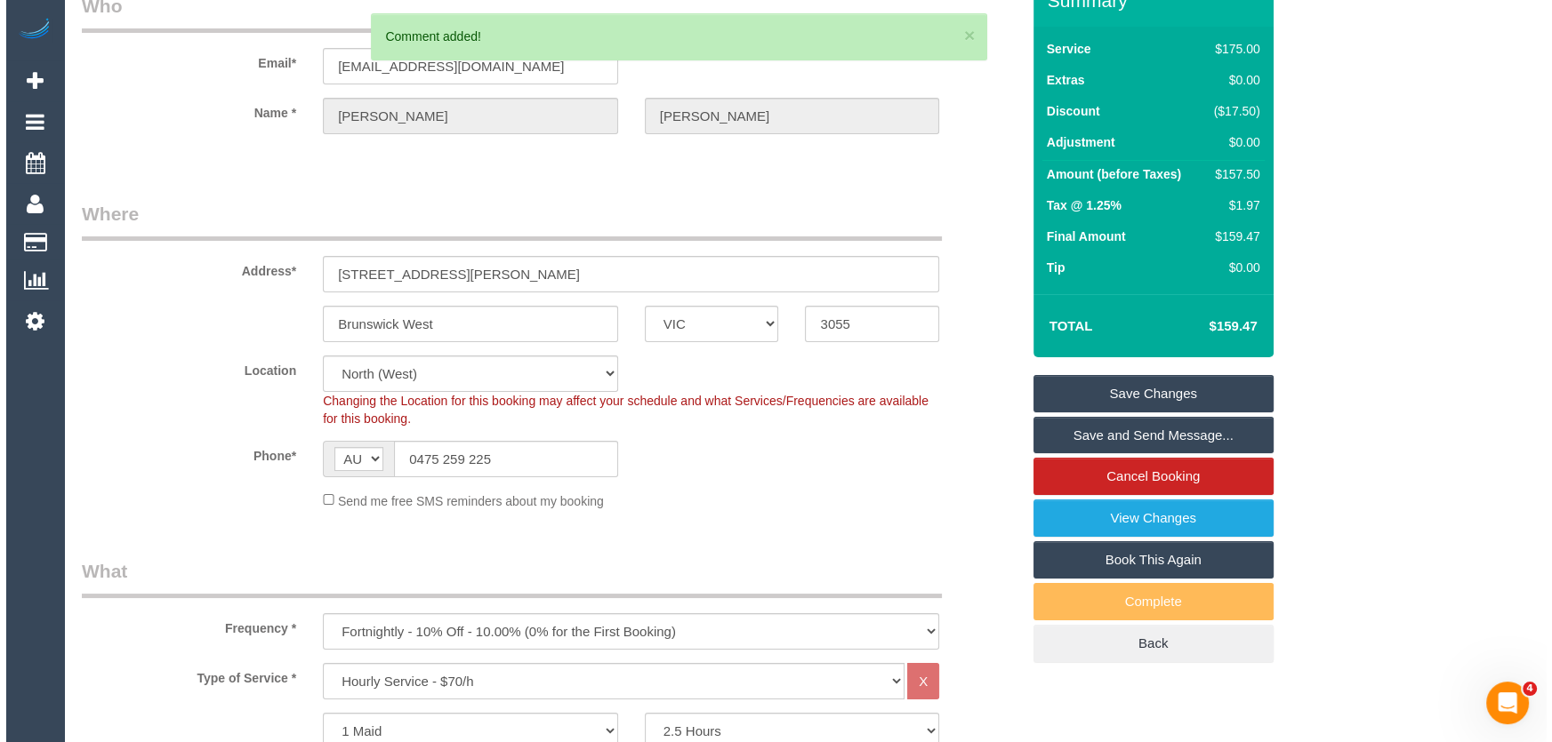
scroll to position [0, 0]
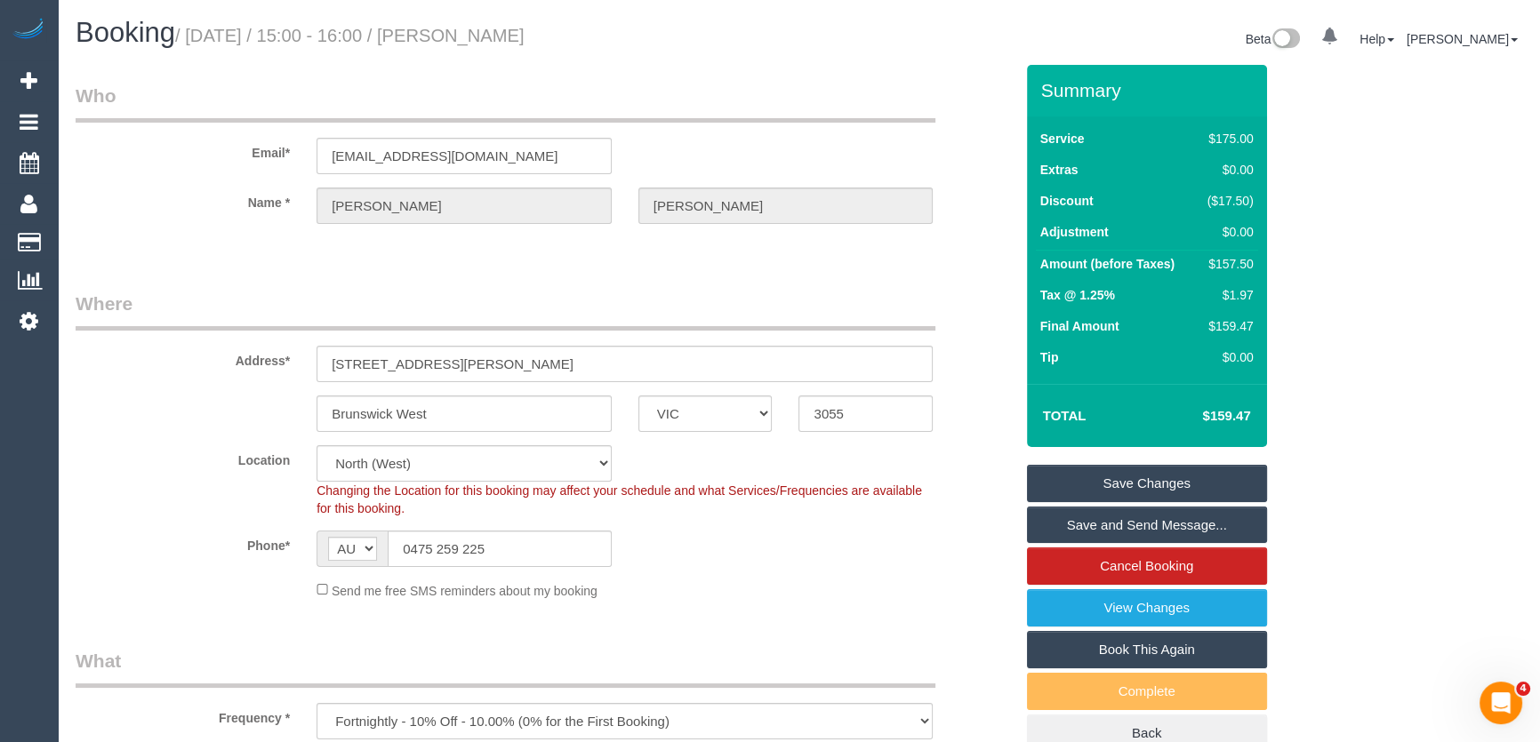
click at [507, 37] on small "/ [DATE] / 15:00 - 16:00 / [PERSON_NAME]" at bounding box center [349, 36] width 349 height 20
copy small "[PERSON_NAME]"
click at [1120, 485] on link "Save Changes" at bounding box center [1147, 483] width 240 height 37
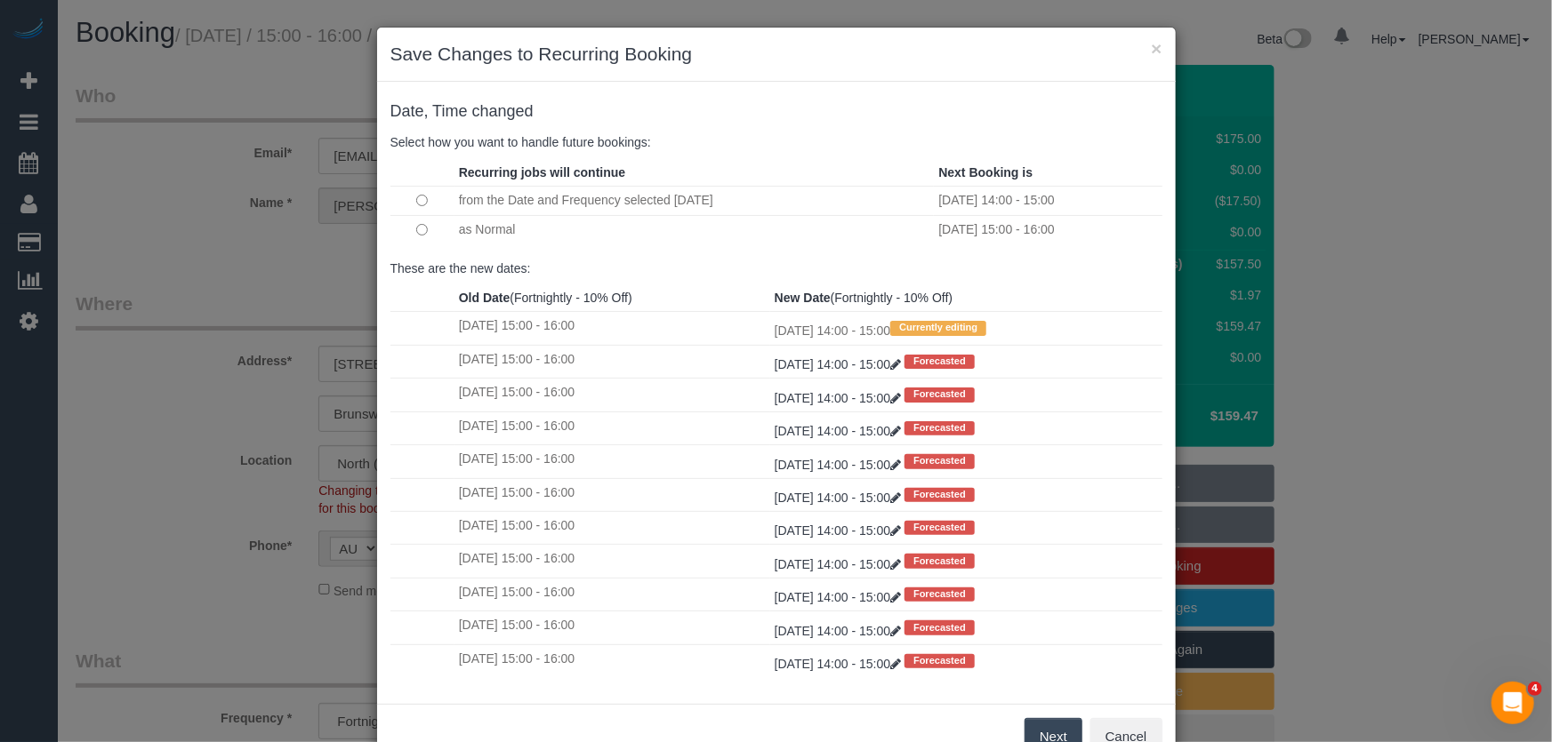
click at [1059, 731] on button "Next" at bounding box center [1053, 736] width 58 height 37
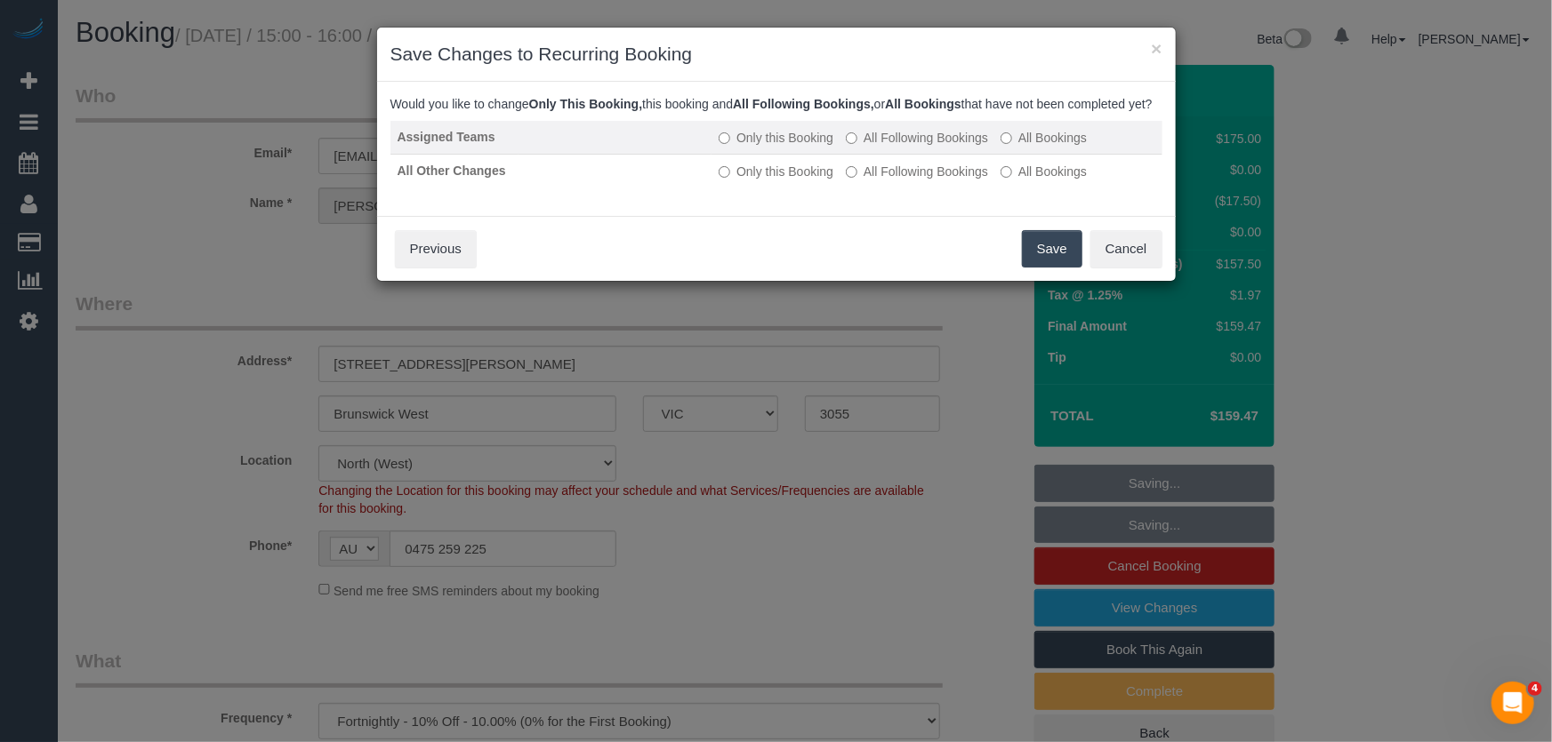
click at [909, 147] on label "All Following Bookings" at bounding box center [917, 138] width 142 height 18
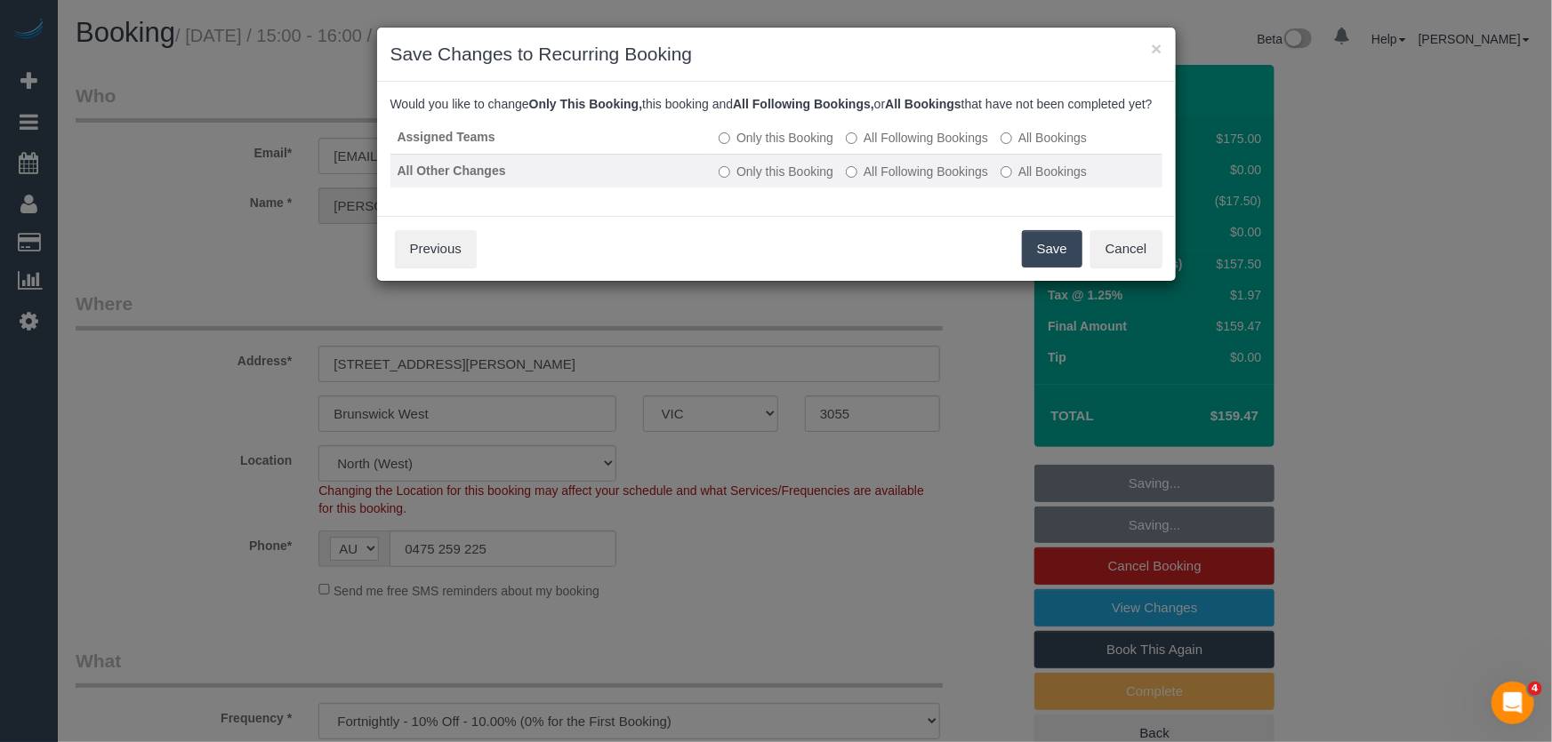
click at [903, 180] on label "All Following Bookings" at bounding box center [917, 172] width 142 height 18
drag, startPoint x: 1060, startPoint y: 269, endPoint x: 1029, endPoint y: 279, distance: 32.6
click at [1059, 268] on button "Save" at bounding box center [1052, 248] width 60 height 37
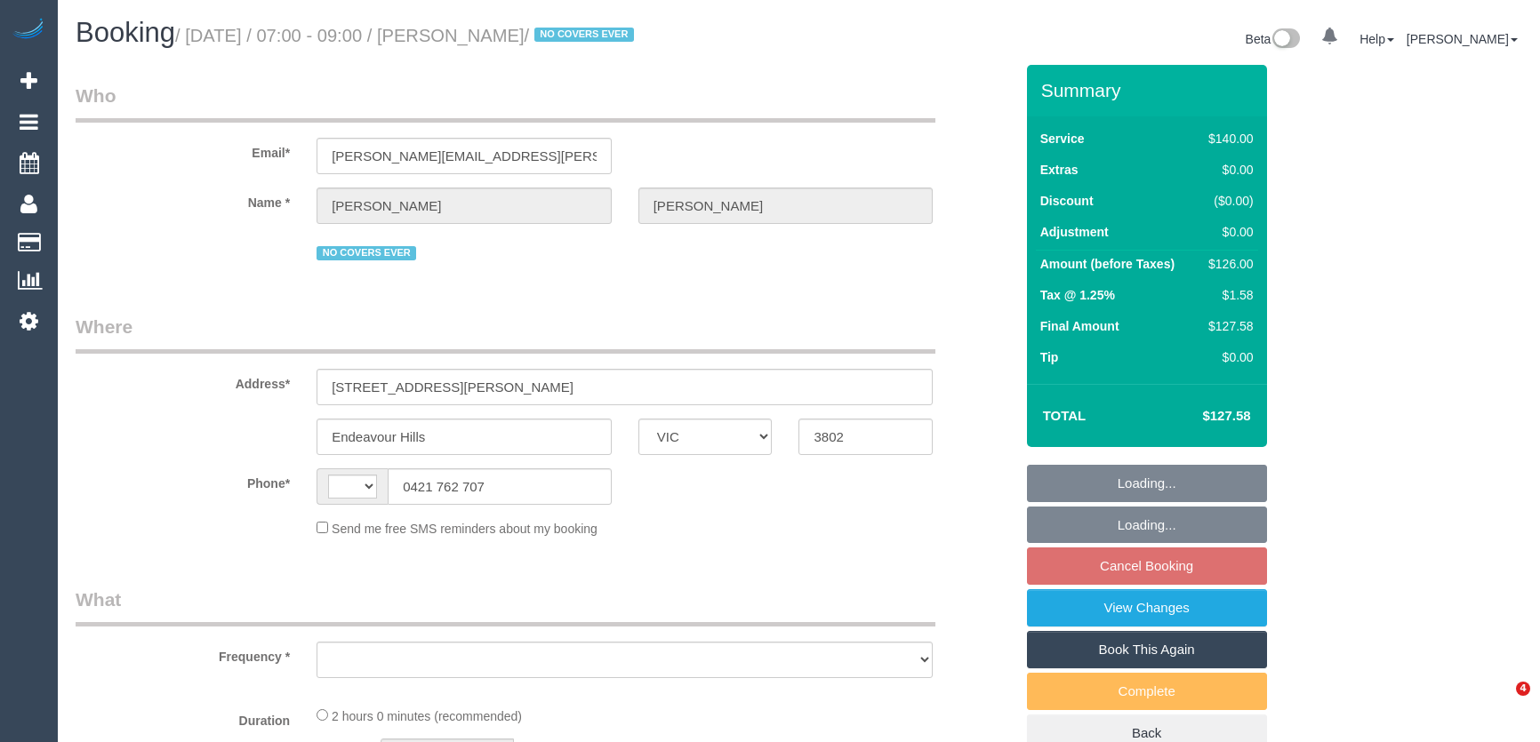
select select "VIC"
select select "string:AU"
select select "object:537"
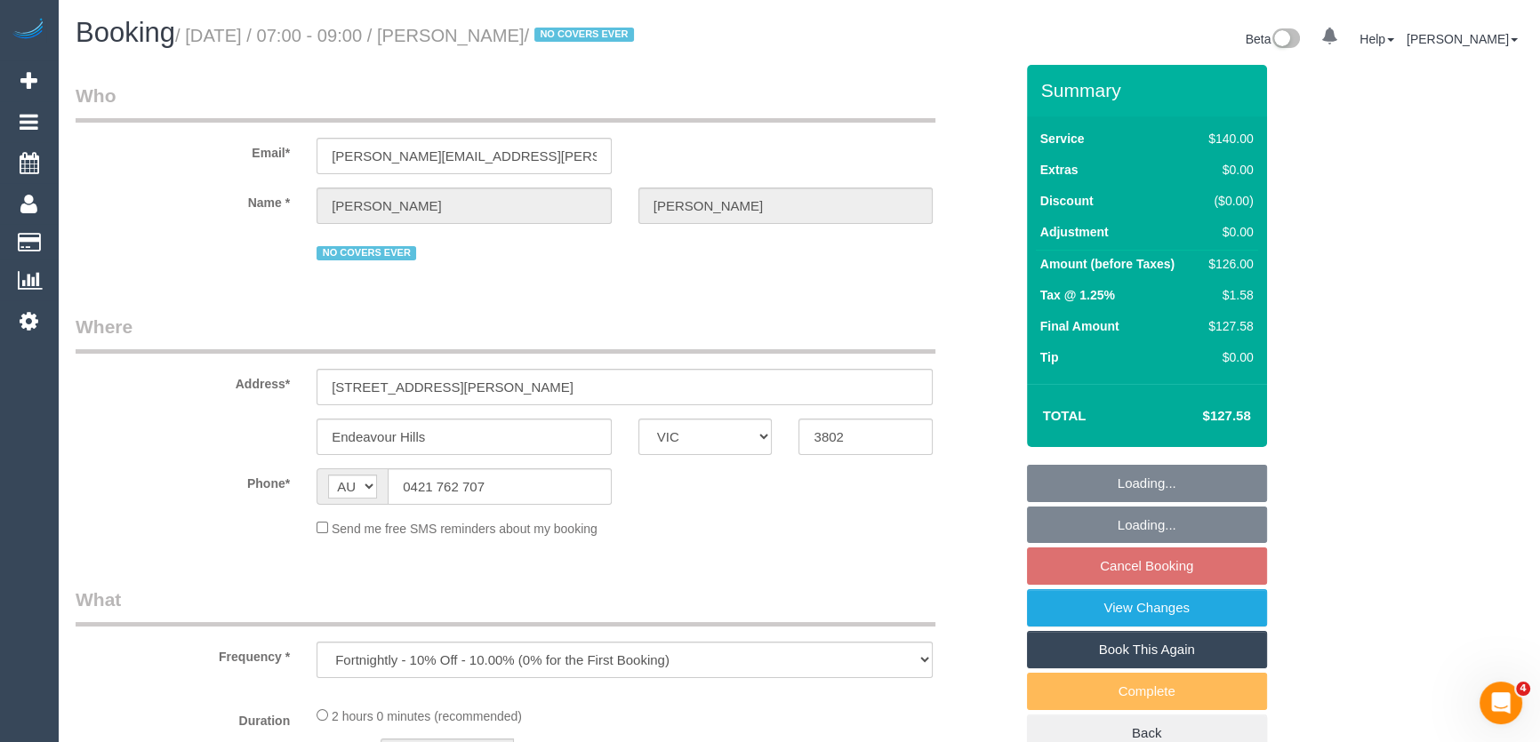
select select "string:stripe-pm_1OZ8TD2GScqysDRVj76NFVLR"
select select "number:27"
select select "number:14"
select select "number:19"
select select "number:36"
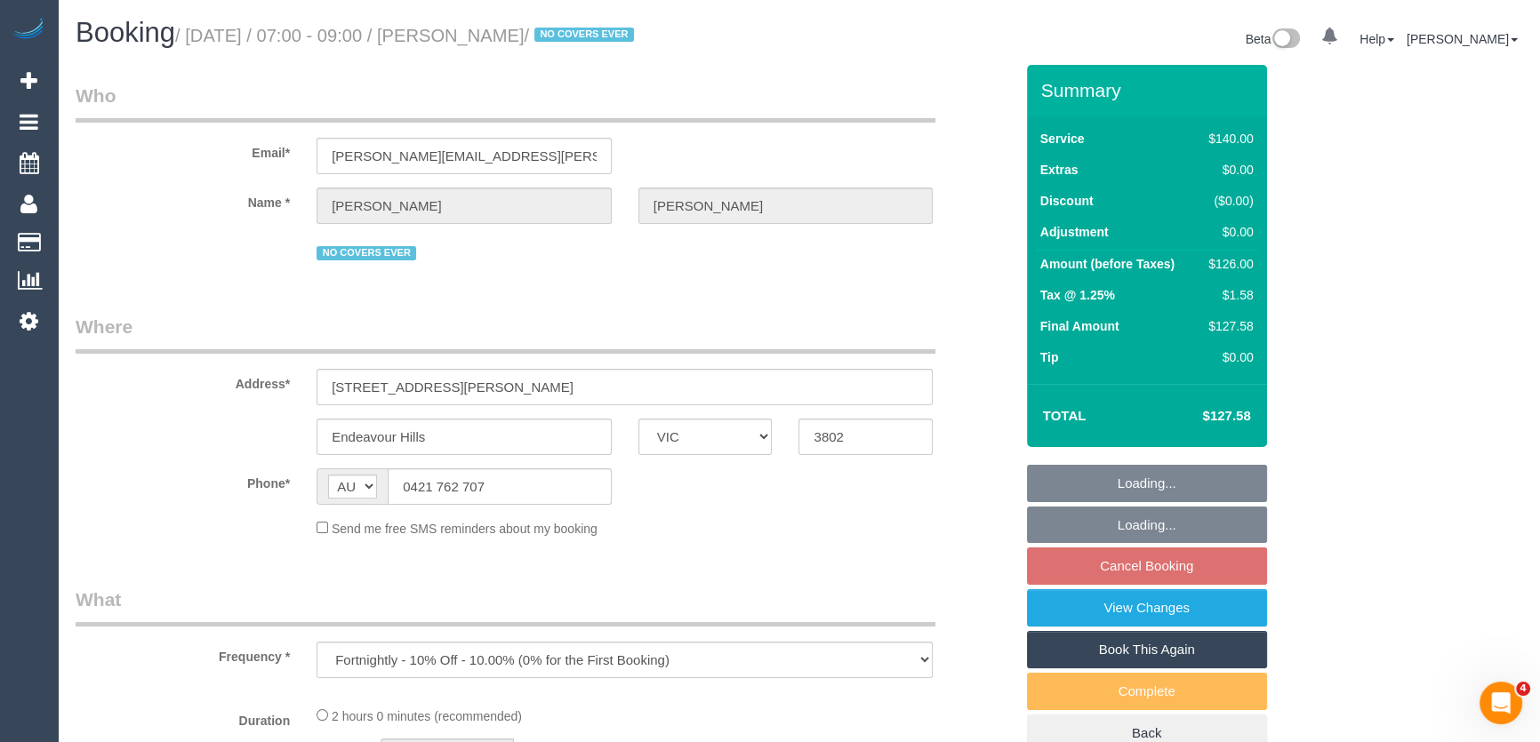
select select "number:35"
select select "number:11"
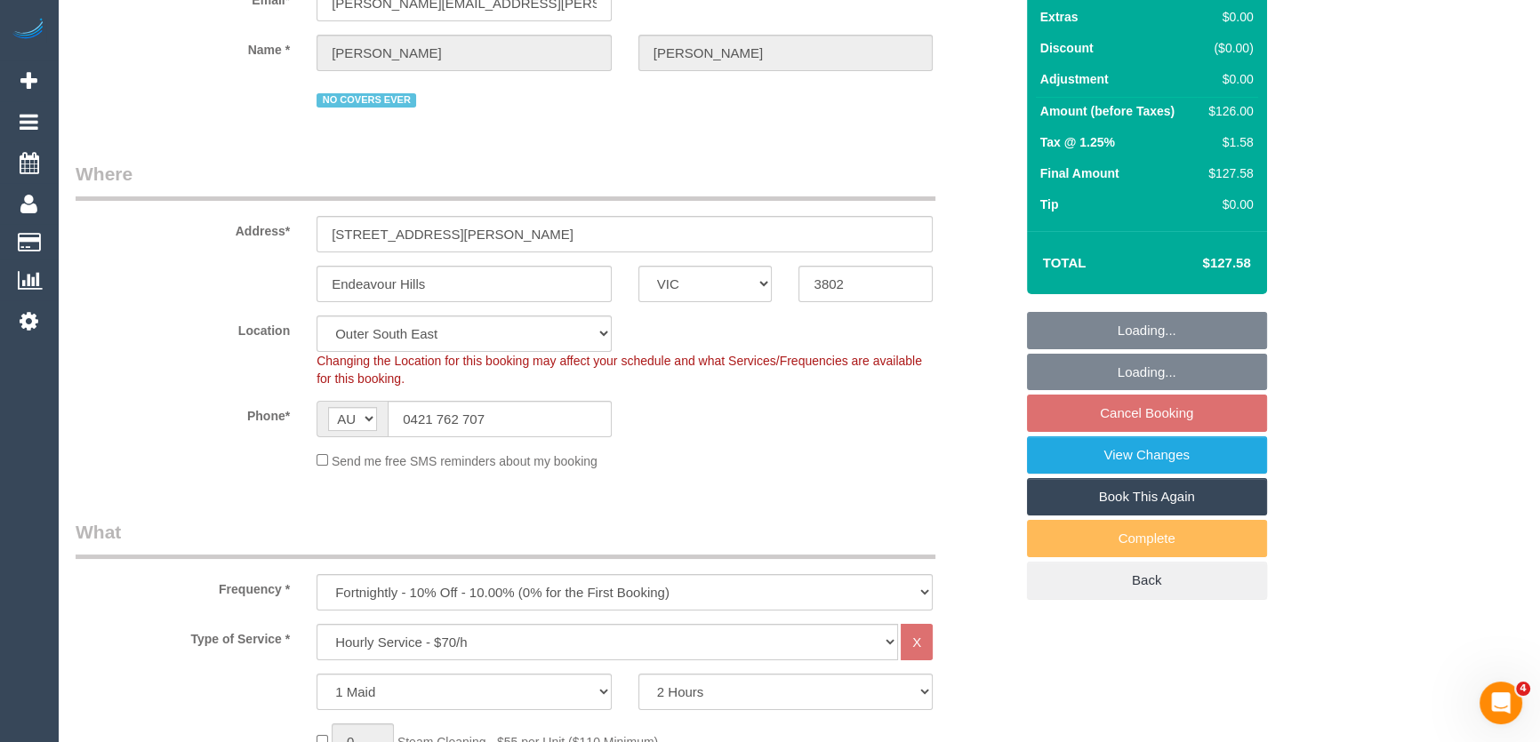
select select "object:854"
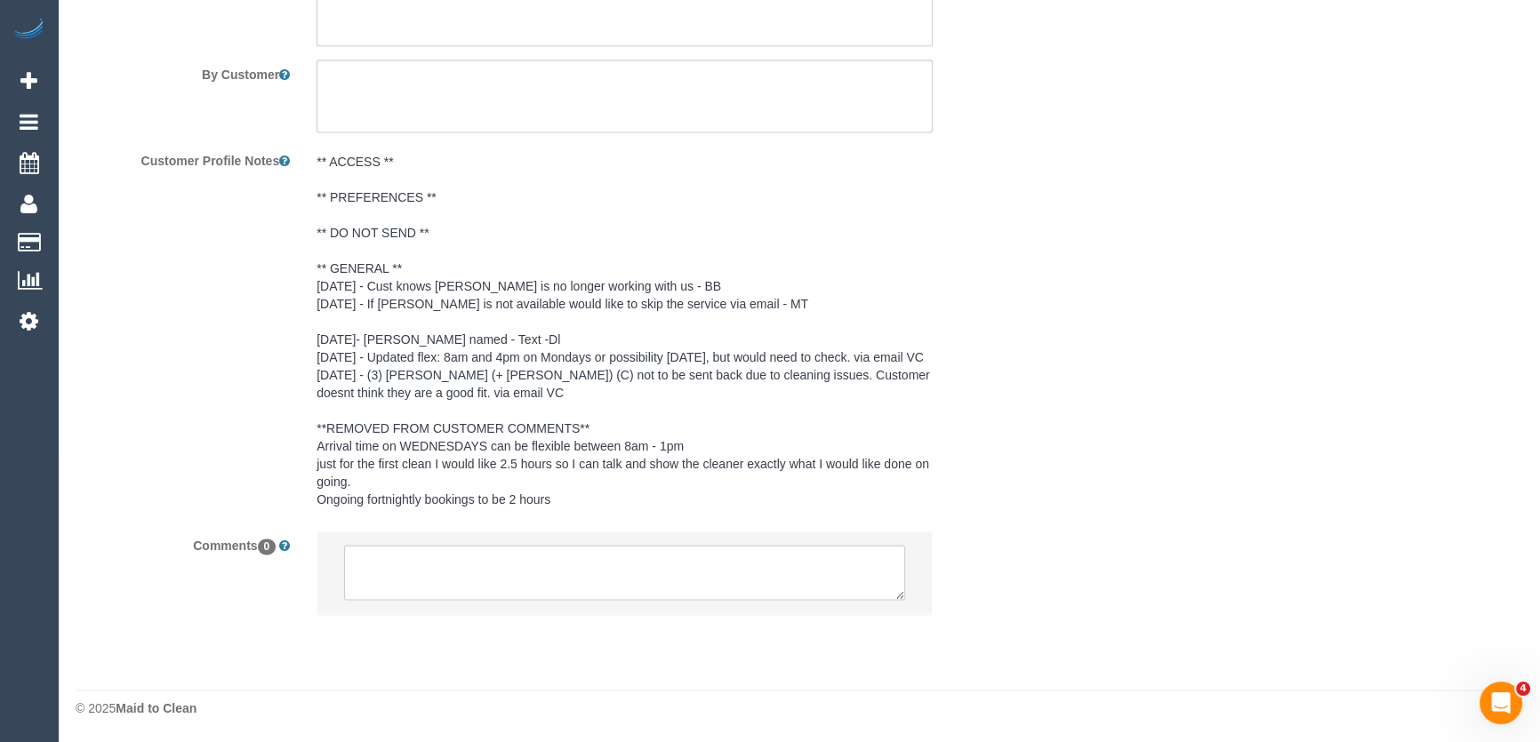
scroll to position [3108, 0]
click at [403, 564] on textarea at bounding box center [624, 571] width 561 height 55
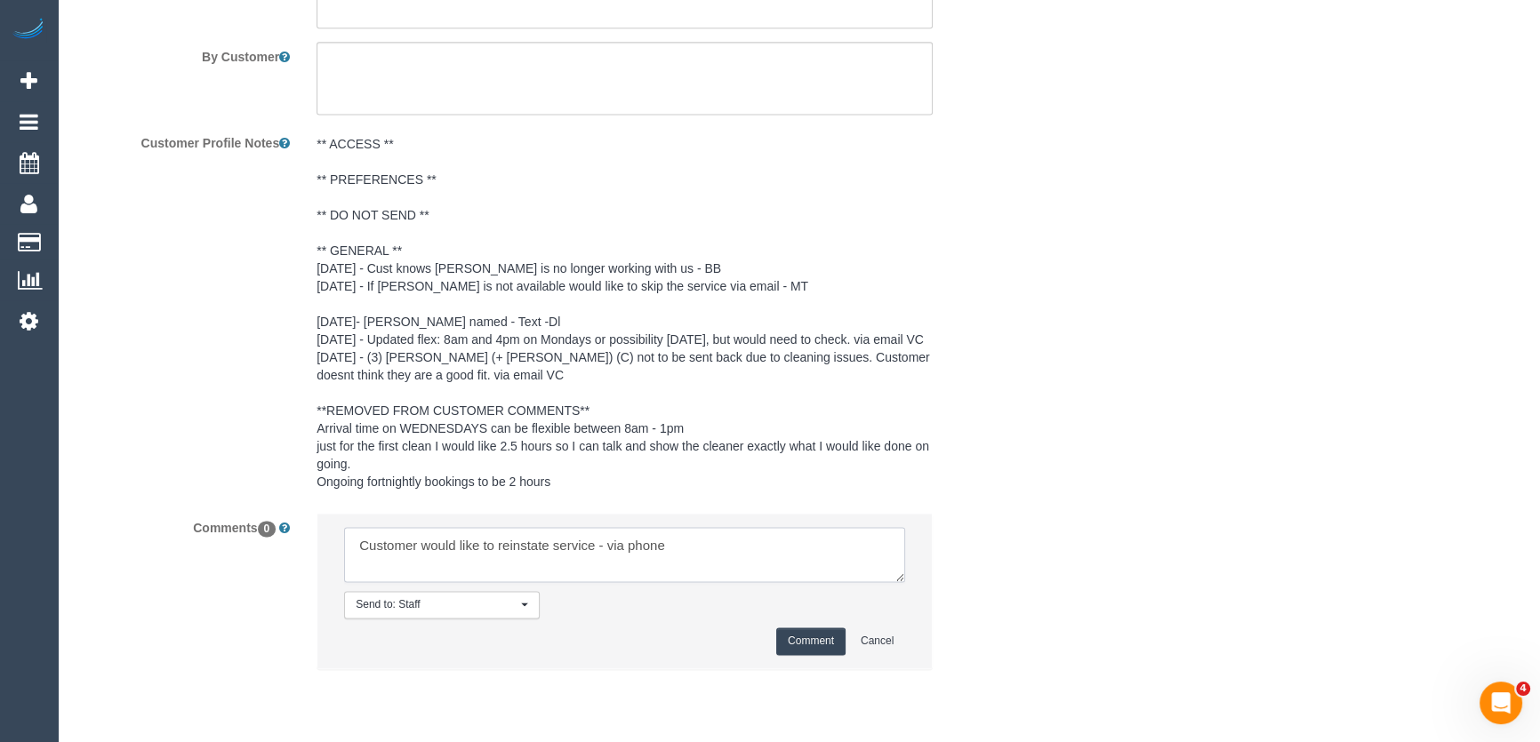
type textarea "Customer would like to reinstate service - via phone"
click at [373, 268] on pre "** ACCESS ** ** PREFERENCES ** ** DO NOT SEND ** ** GENERAL ** 11/9/25 - Cust k…" at bounding box center [625, 313] width 616 height 356
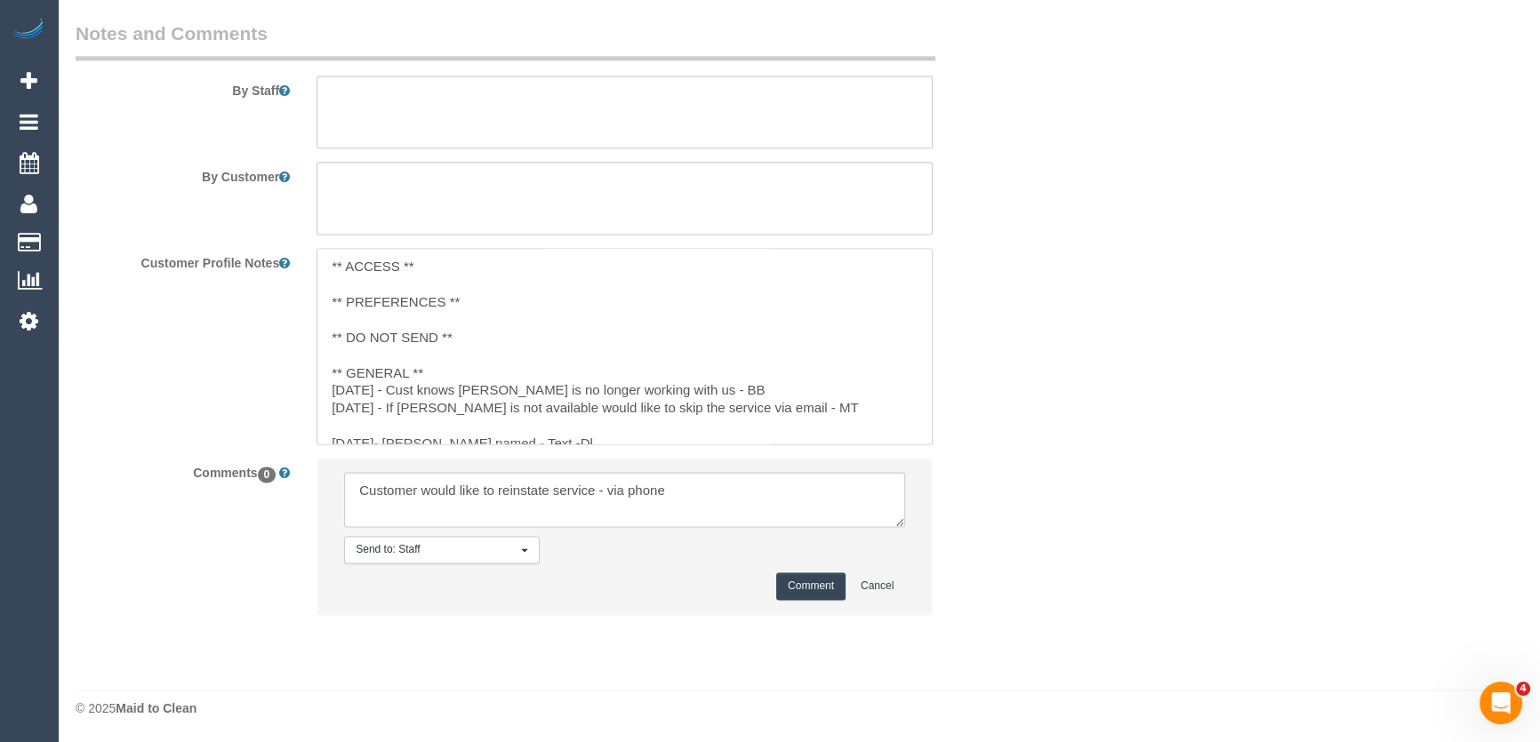
click at [325, 385] on textarea "** ACCESS ** ** PREFERENCES ** ** DO NOT SEND ** ** GENERAL ** 11/9/25 - Cust k…" at bounding box center [625, 346] width 616 height 197
type textarea "** ACCESS ** ** PREFERENCES ** ** DO NOT SEND ** ** GENERAL ** 17/09/25 Catalin…"
click at [801, 586] on sui-booking-comments "By Staff By Customer Customer Profile Notes ** ACCESS ** ** PREFERENCES ** ** D…" at bounding box center [545, 326] width 938 height 612
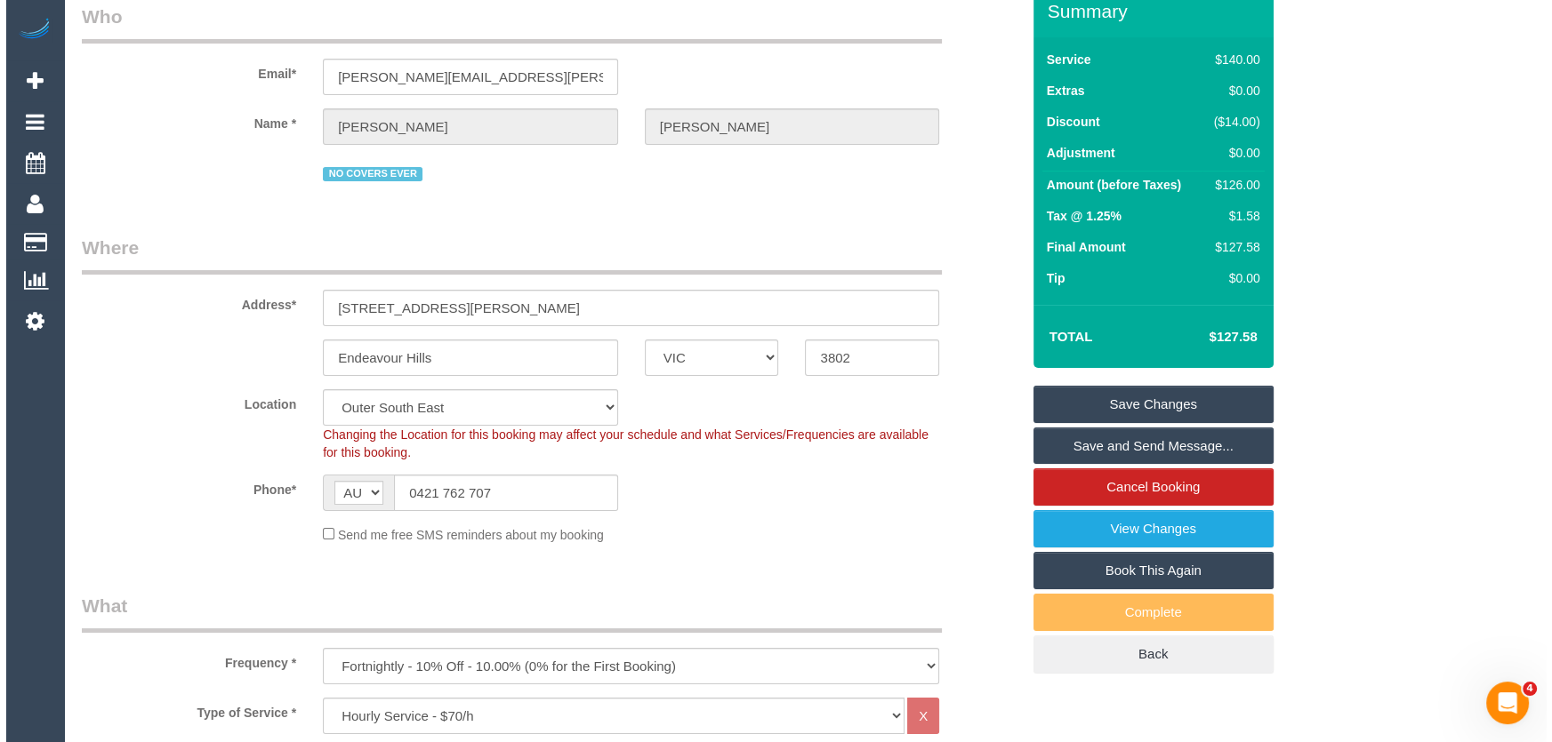
scroll to position [0, 0]
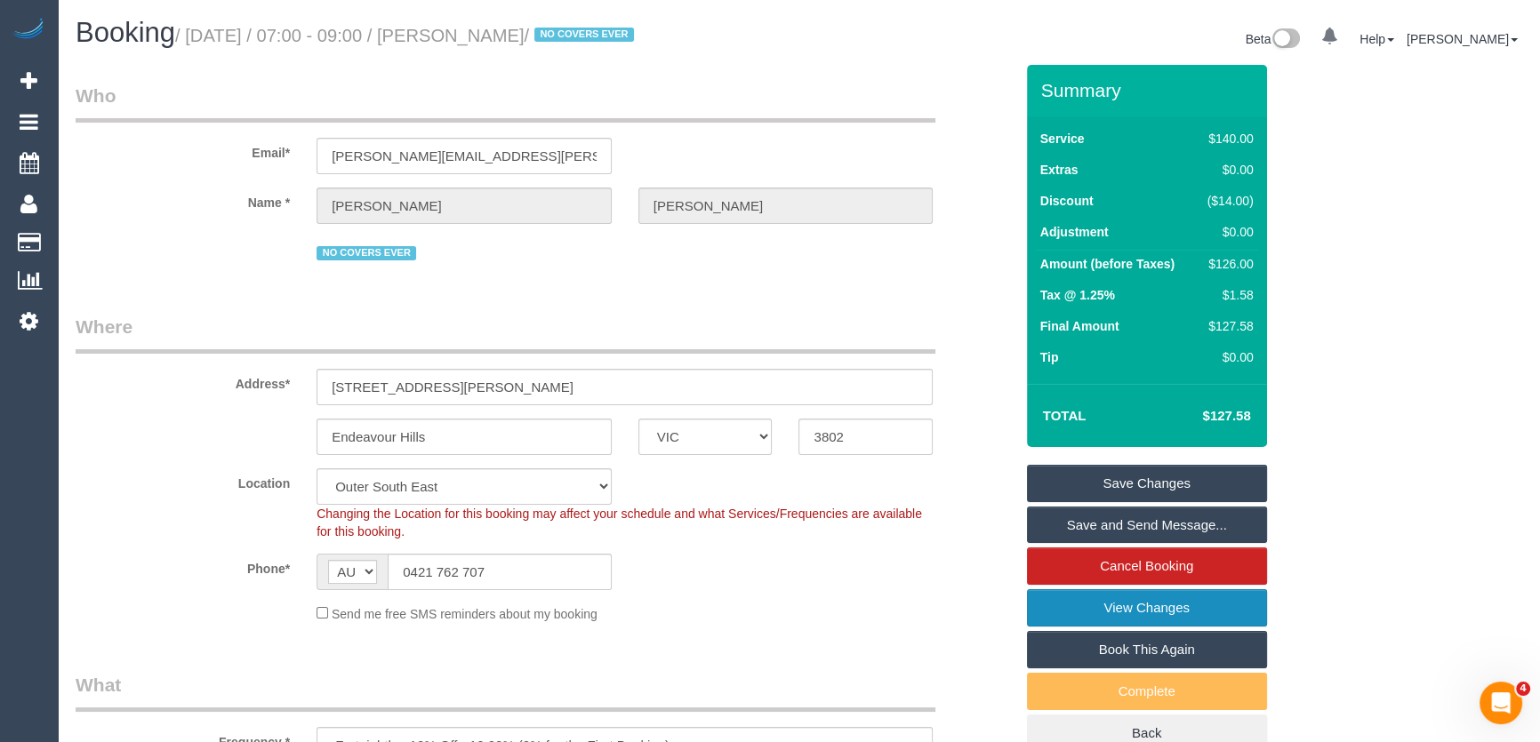
click at [1140, 611] on link "View Changes" at bounding box center [1147, 608] width 240 height 37
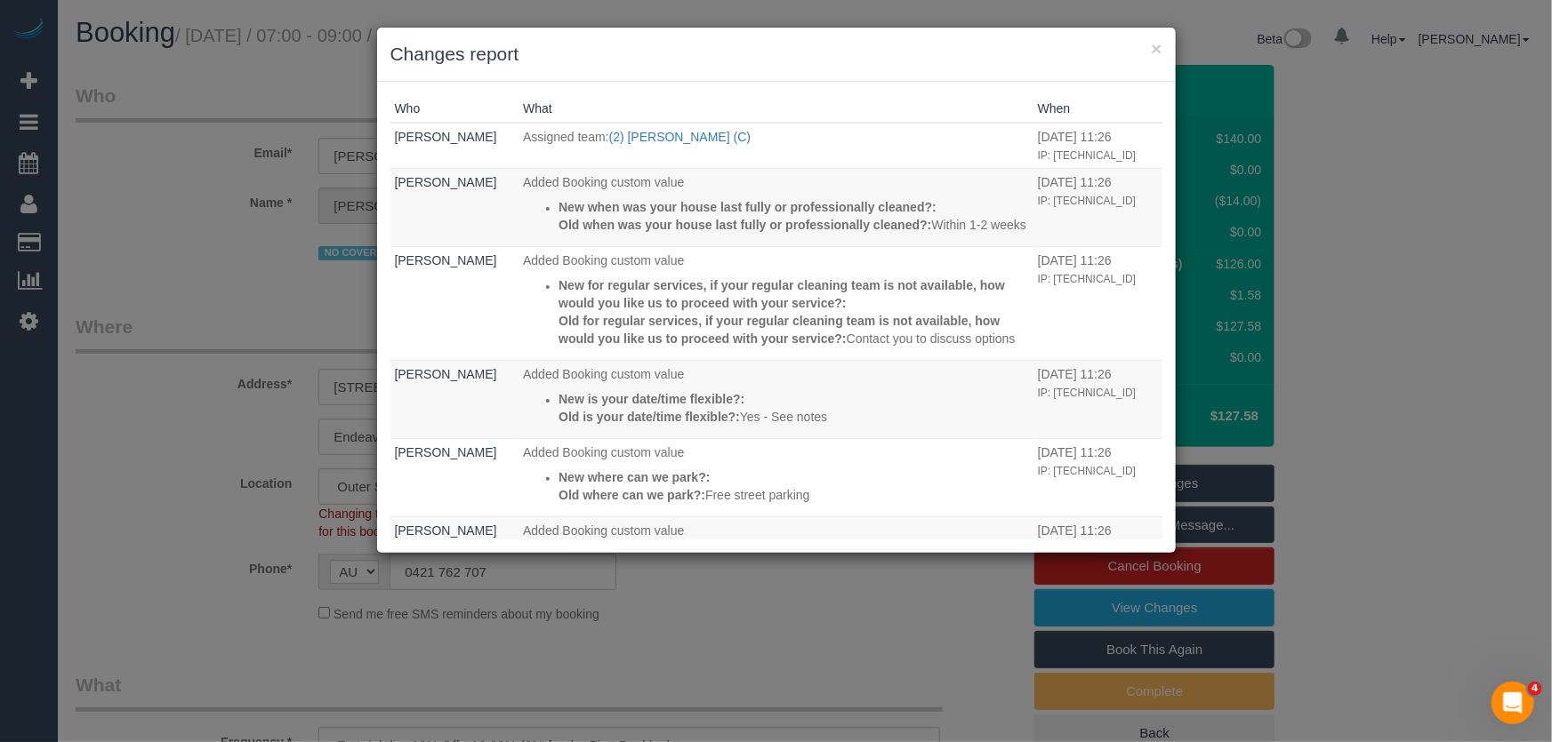
click at [981, 679] on div "× Changes report Who What When Jessica Trentin Assigned team: (2) Catalina Fabr…" at bounding box center [776, 371] width 1552 height 742
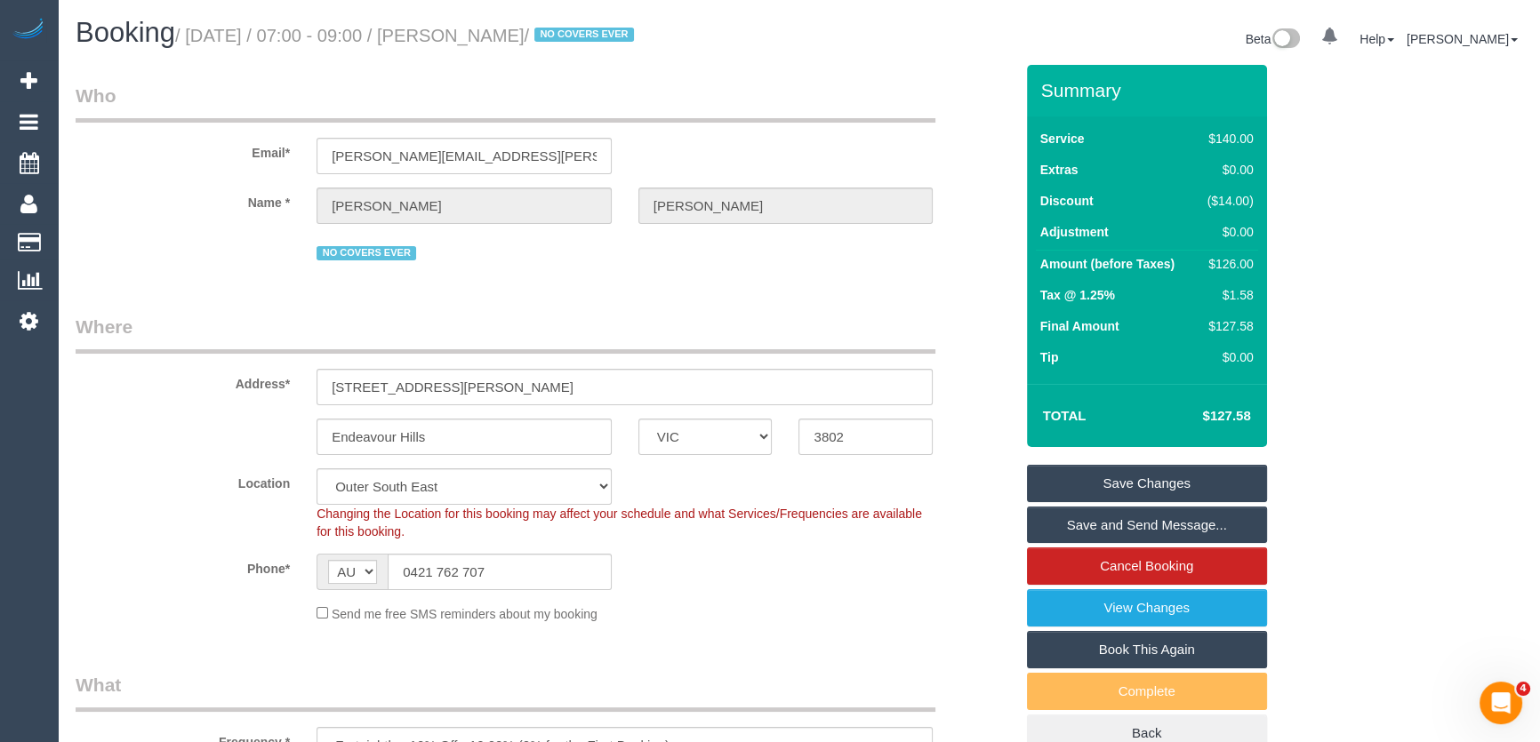
click at [1204, 529] on link "Save and Send Message..." at bounding box center [1147, 525] width 240 height 37
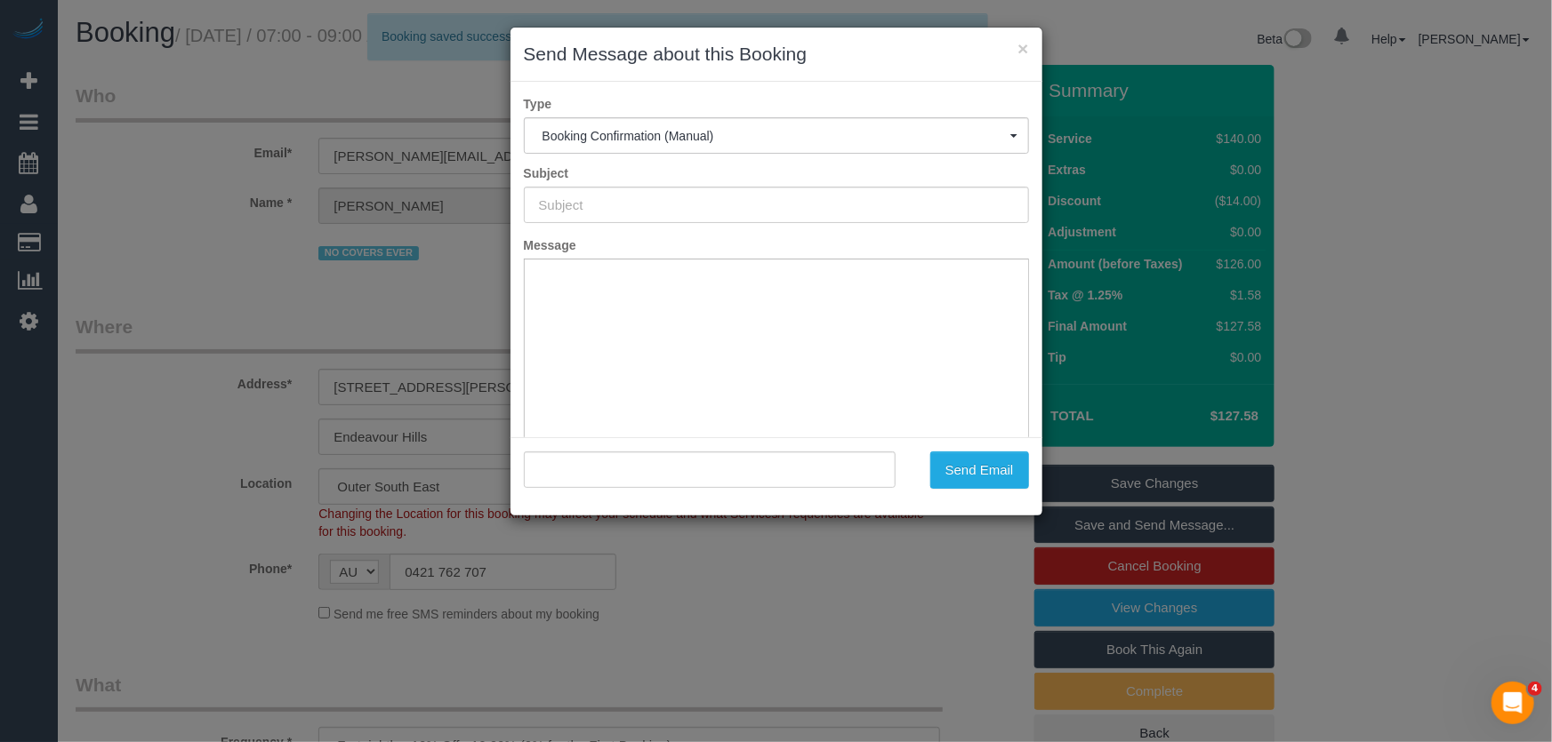
type input "Booking Confirmed"
type input ""Rachel Correnti" <rachel.waters@hotmail.com.au>"
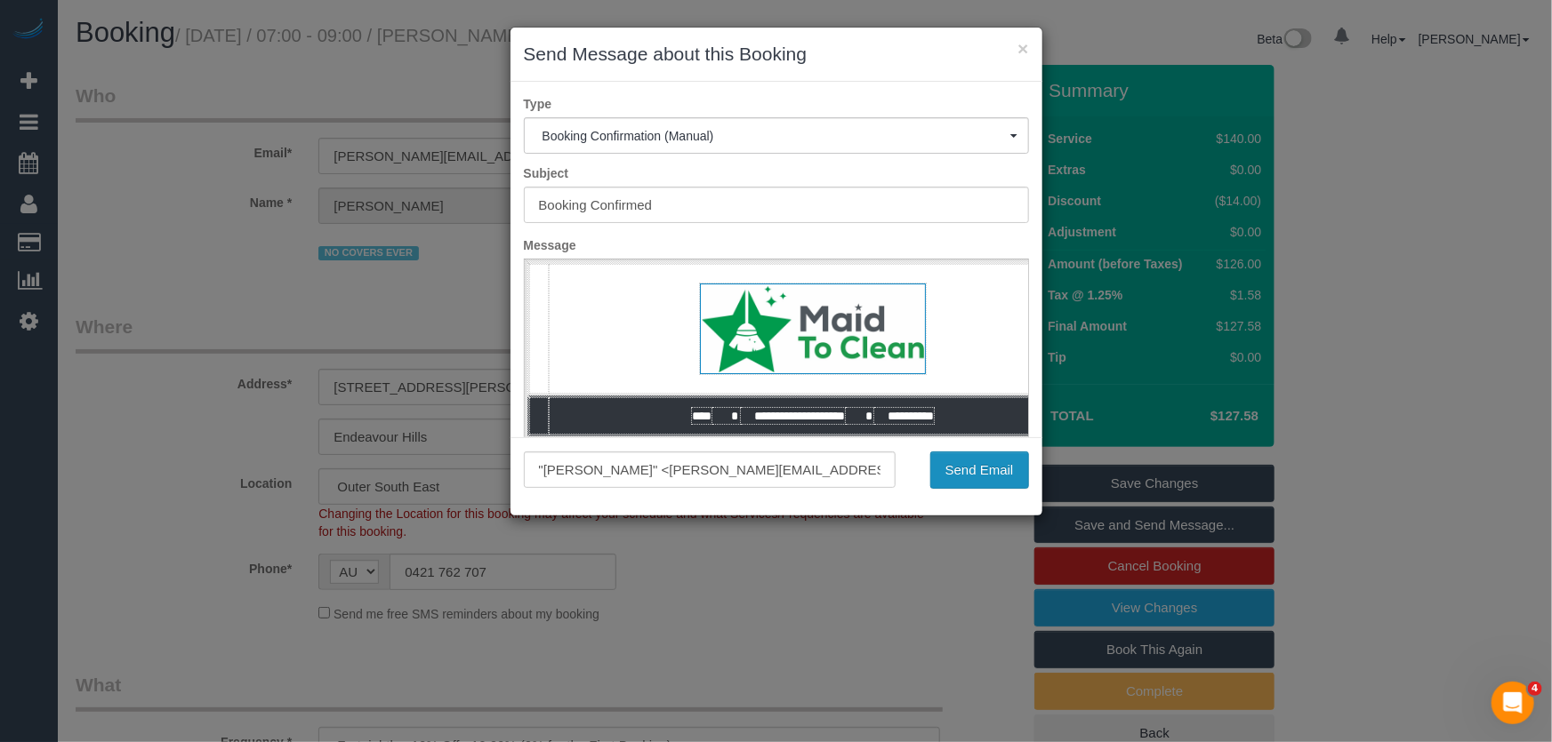
click at [976, 474] on button "Send Email" at bounding box center [979, 470] width 99 height 37
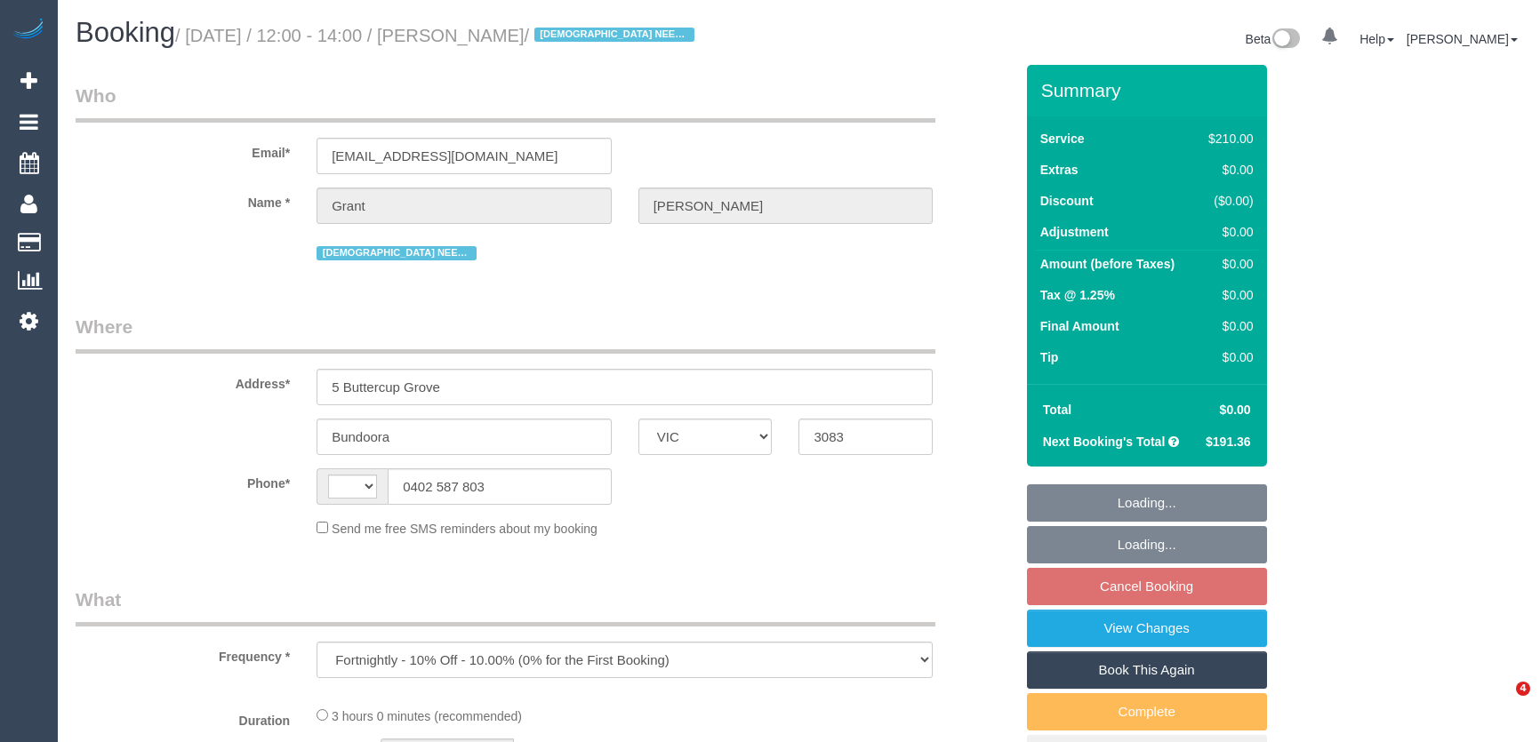
select select "VIC"
select select "string:stripe-pm_1RvnLP2GScqysDRVt4v4WotE"
select select "180"
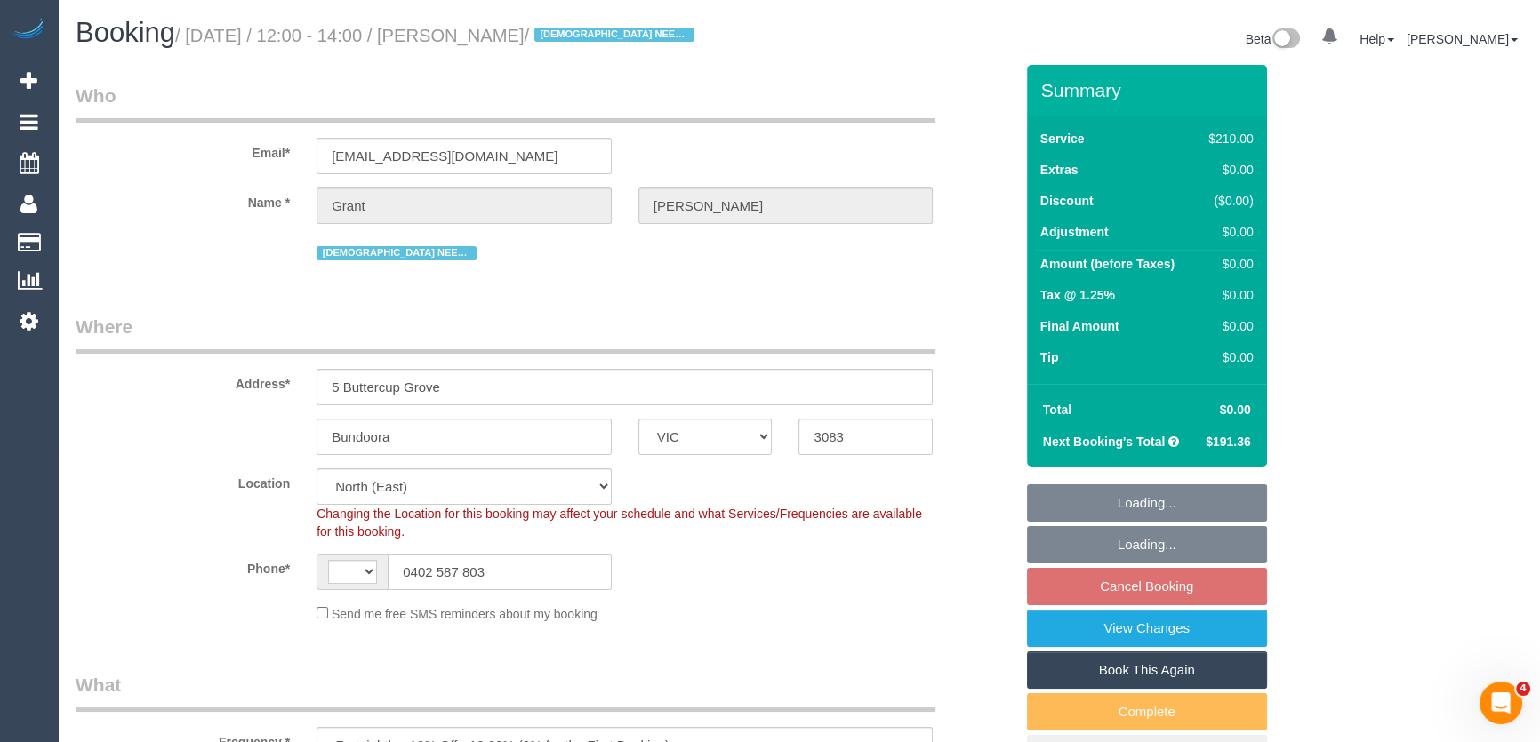
select select "object:1357"
select select "string:AU"
select select "spot1"
select select "number:28"
select select "number:14"
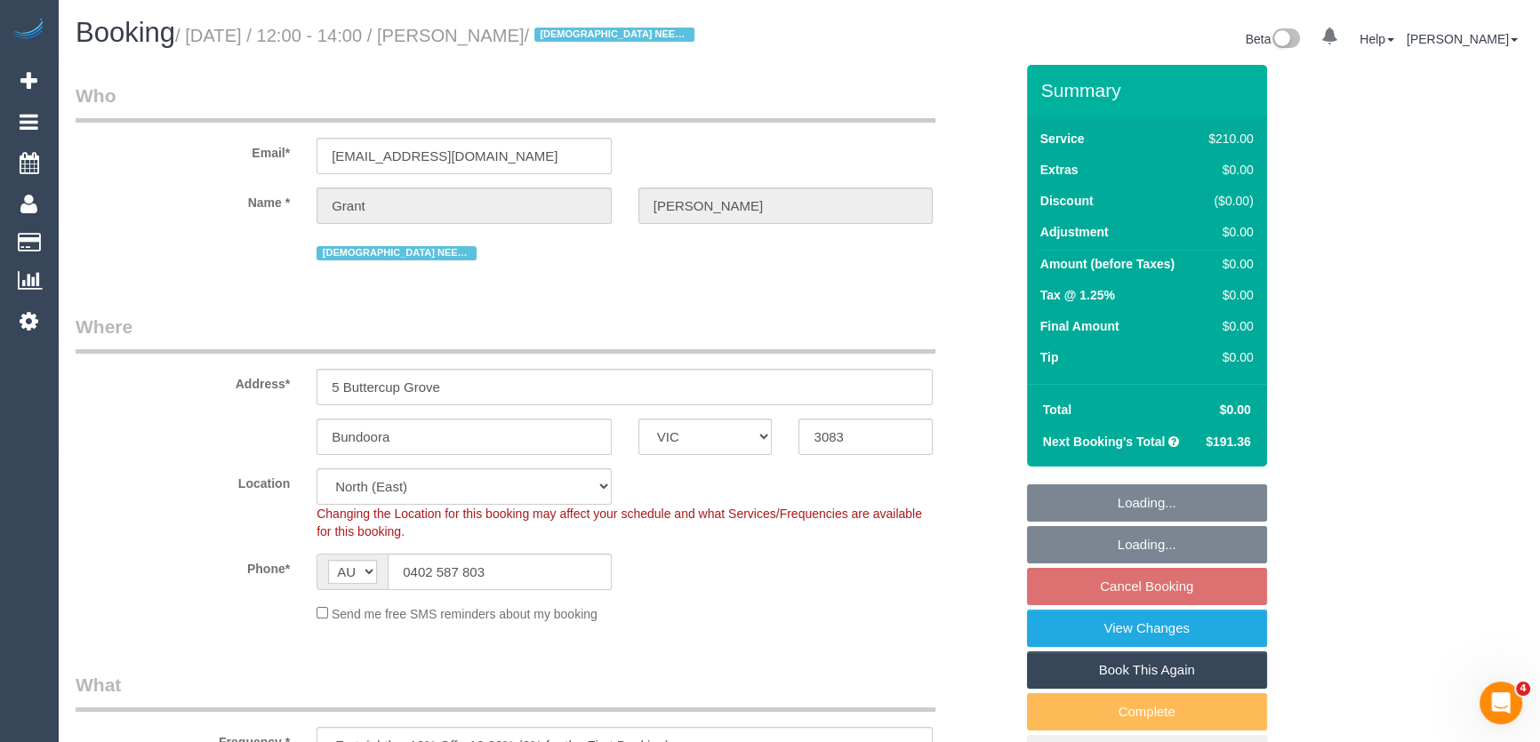
select select "number:19"
select select "number:25"
select select "number:35"
select select "number:12"
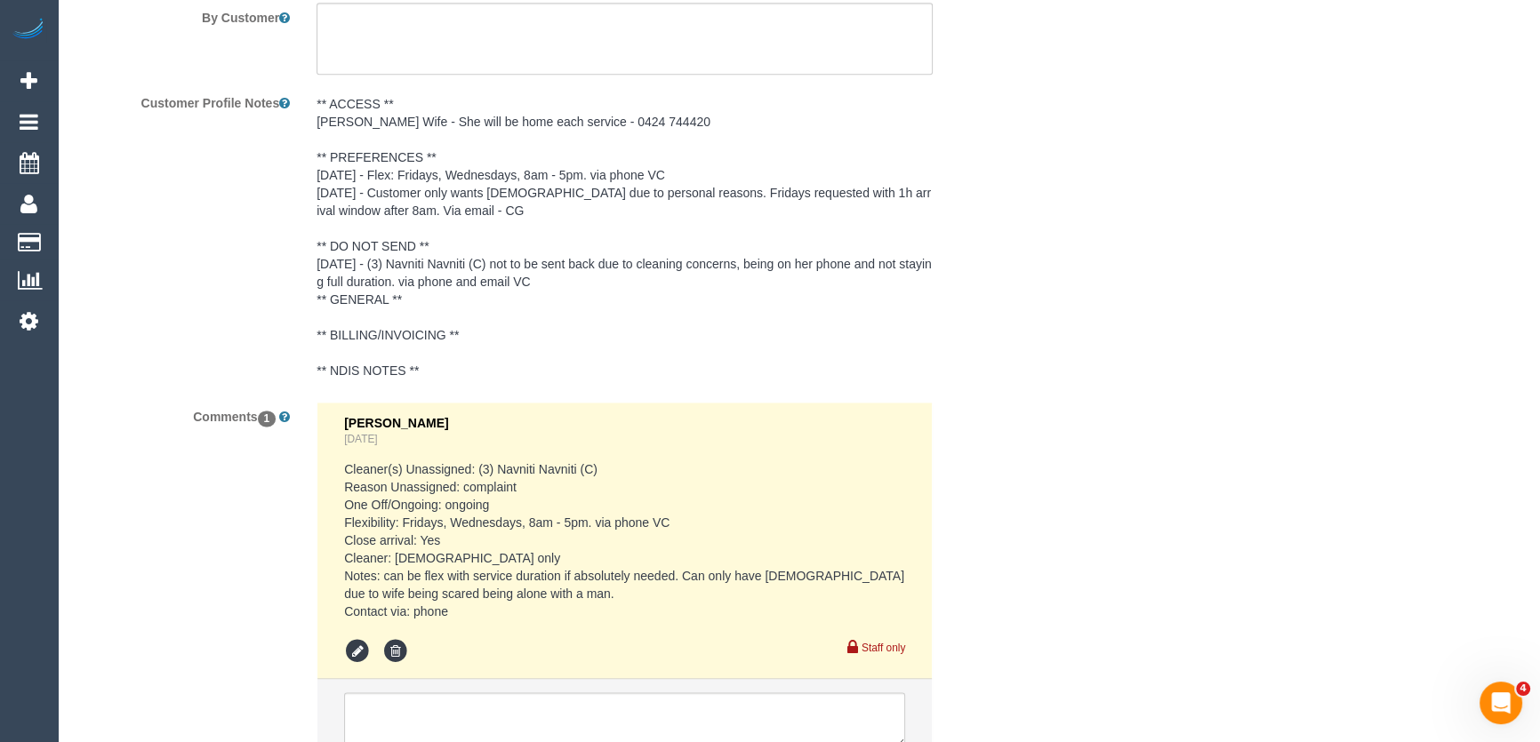
scroll to position [3229, 0]
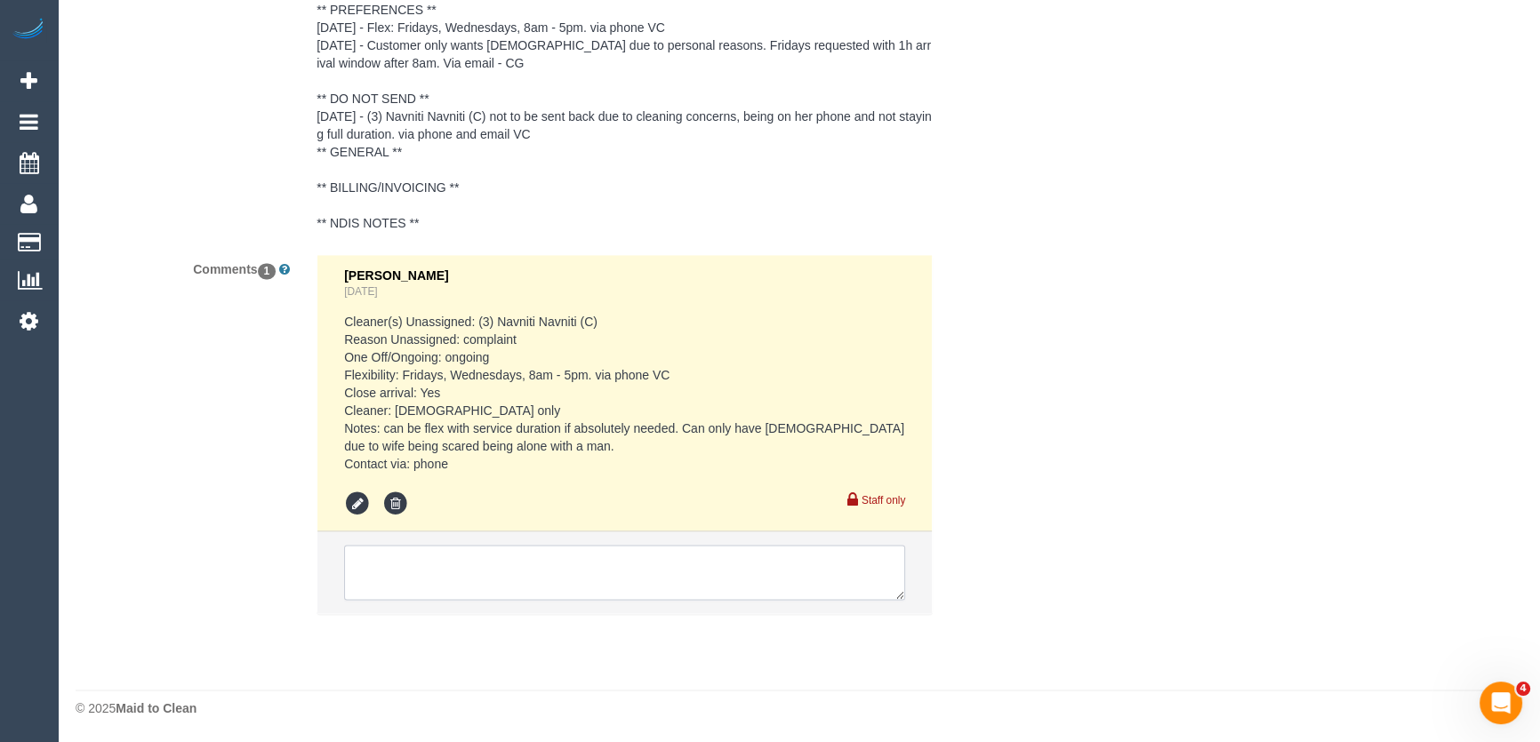
click at [394, 574] on textarea at bounding box center [624, 572] width 561 height 55
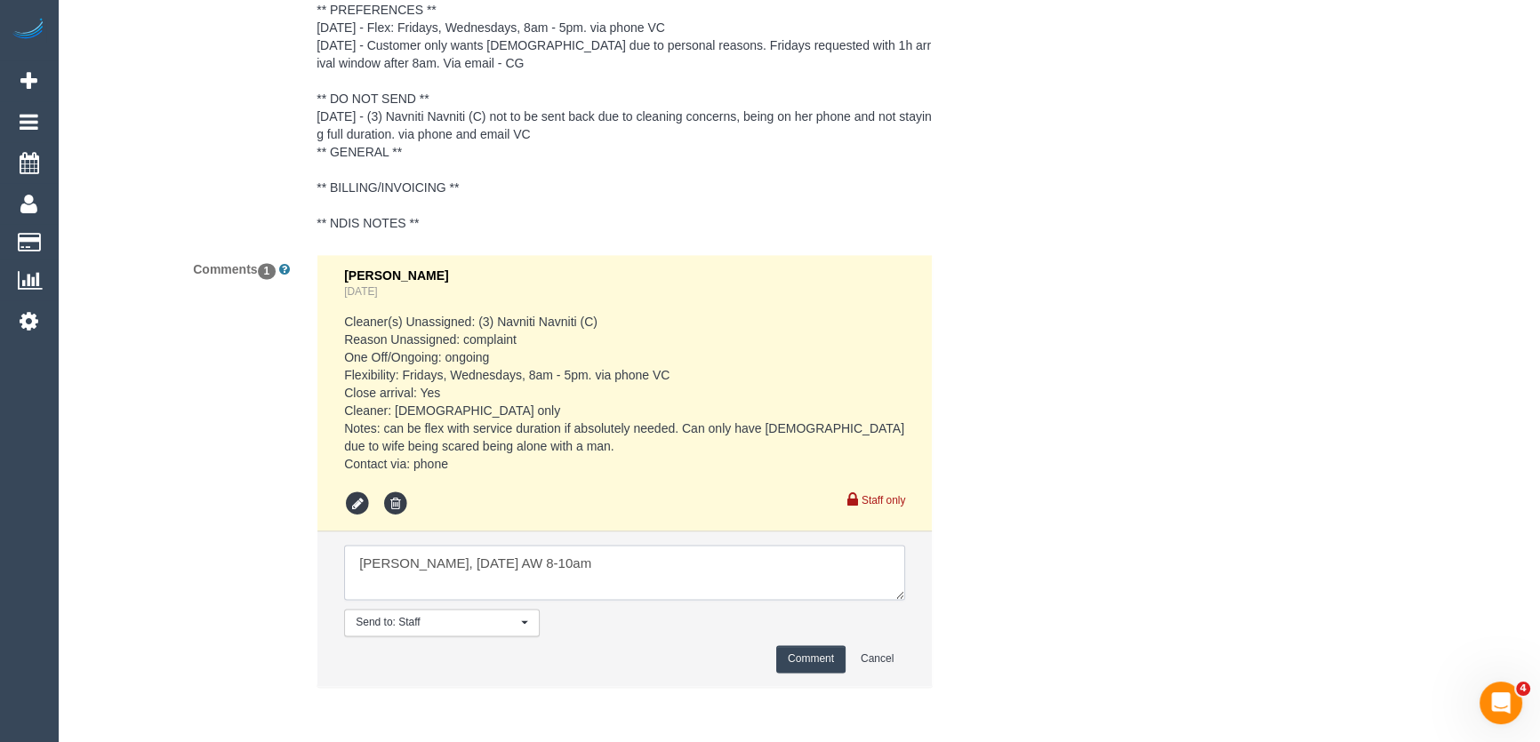
type textarea "[PERSON_NAME], [DATE] AW 8-10am"
click at [814, 654] on button "Comment" at bounding box center [810, 660] width 69 height 28
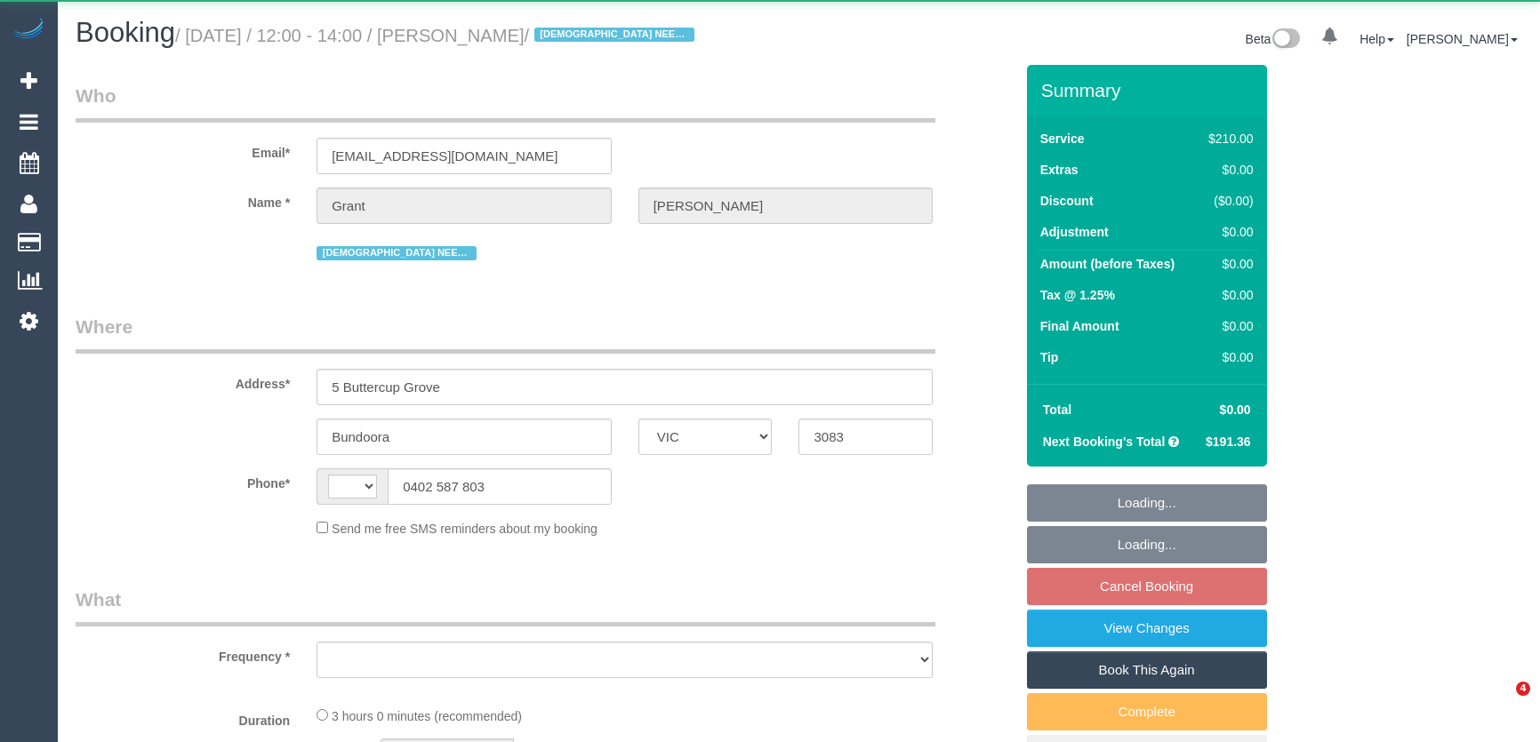
select select "VIC"
select select "string:AU"
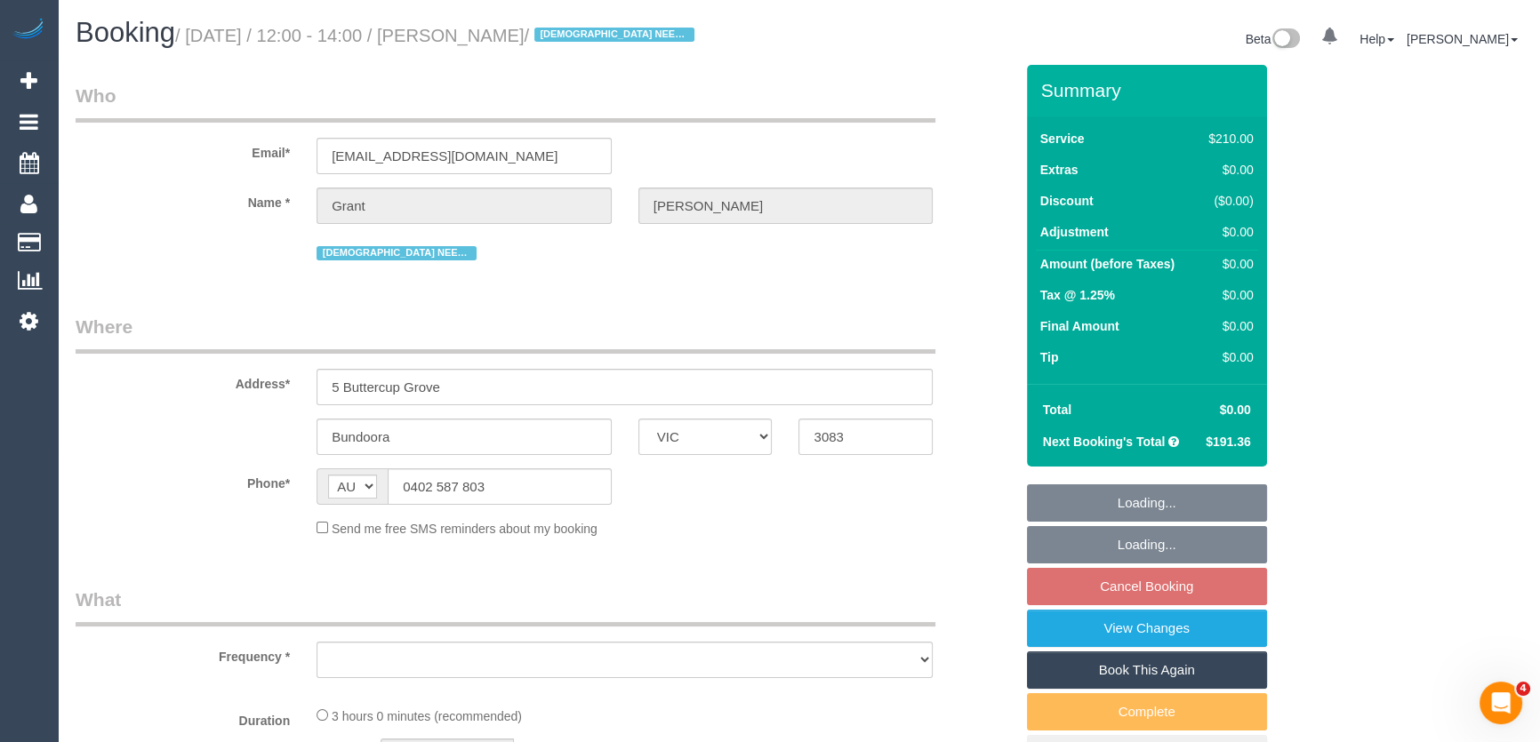
select select "object:737"
select select "180"
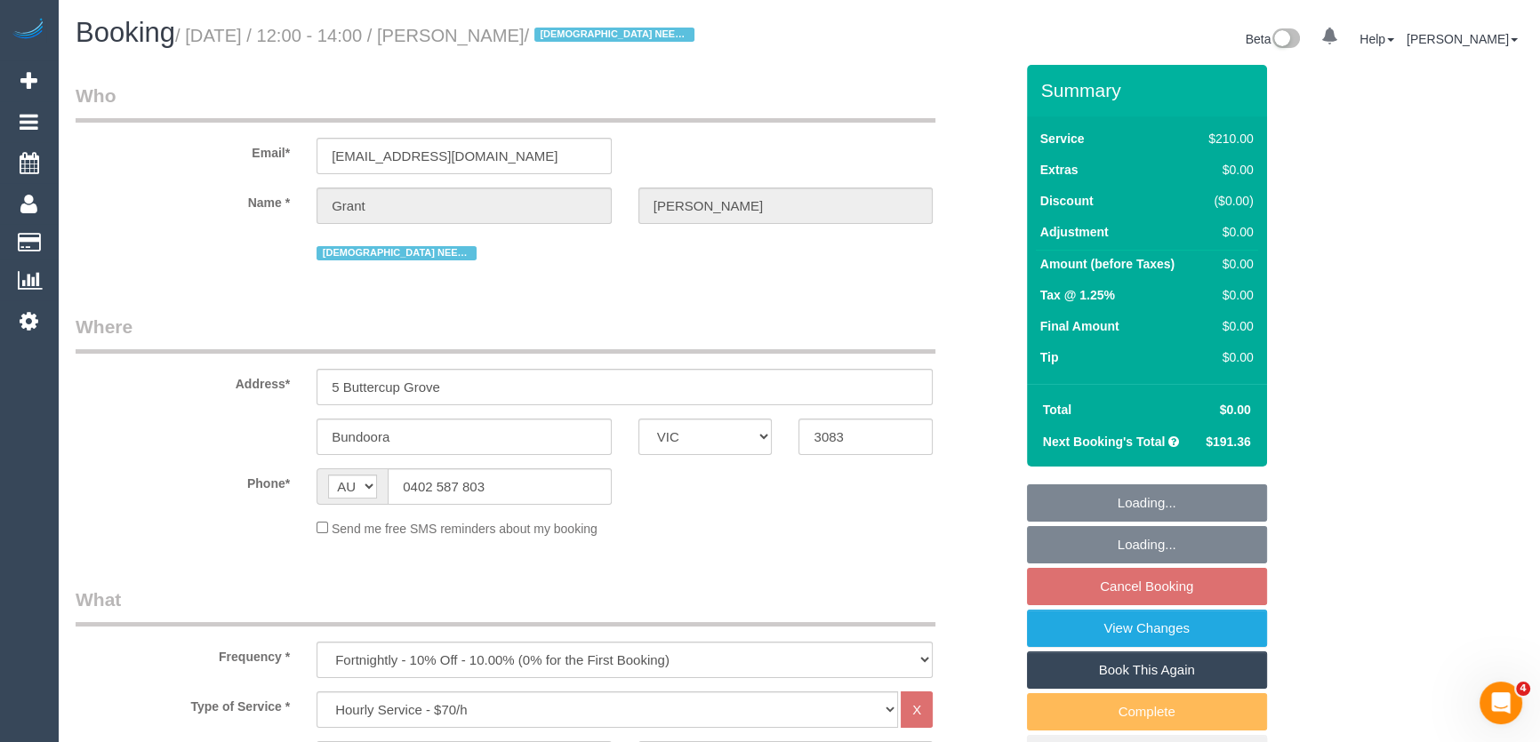
select select "string:stripe-pm_1RvnLP2GScqysDRVt4v4WotE"
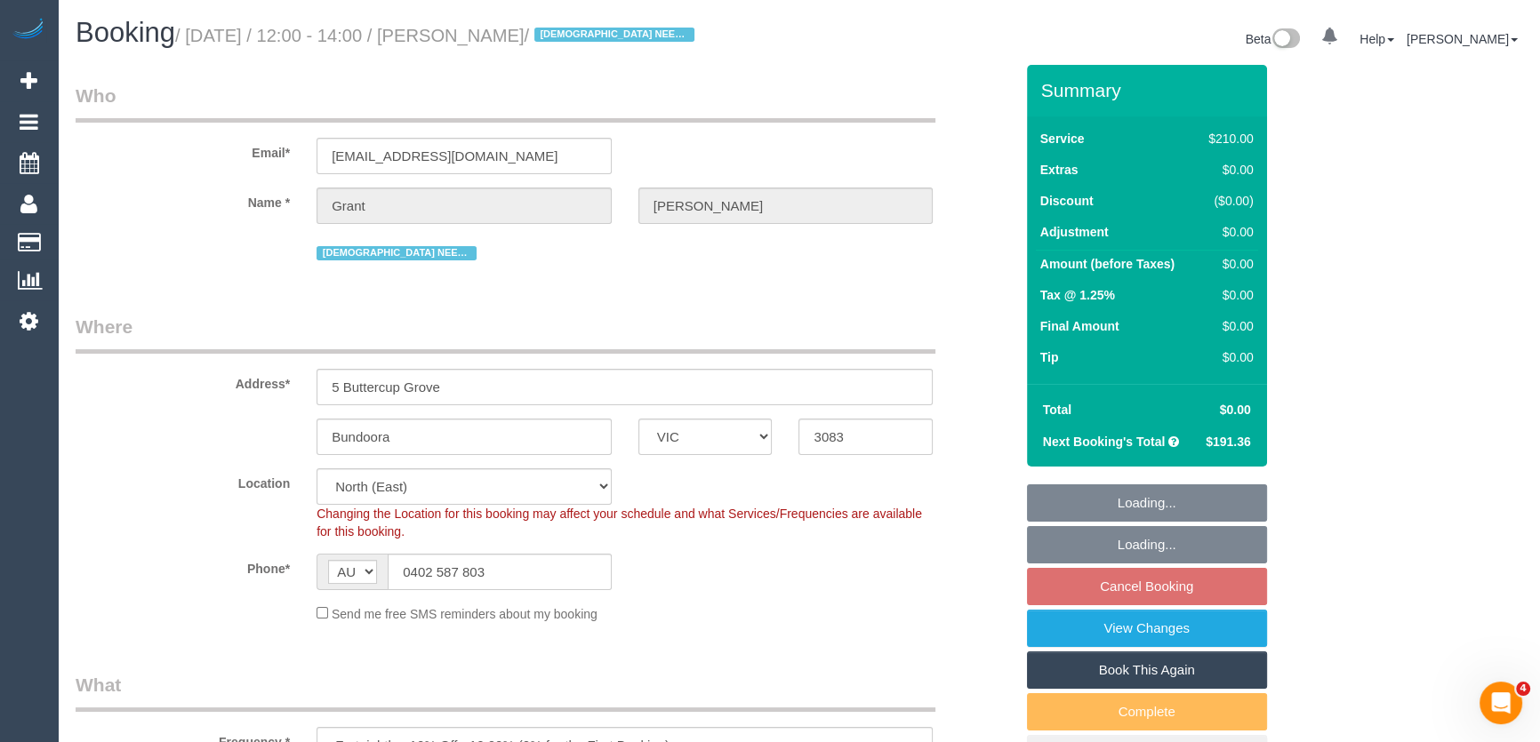
select select "number:28"
select select "number:14"
select select "number:19"
select select "number:25"
select select "number:35"
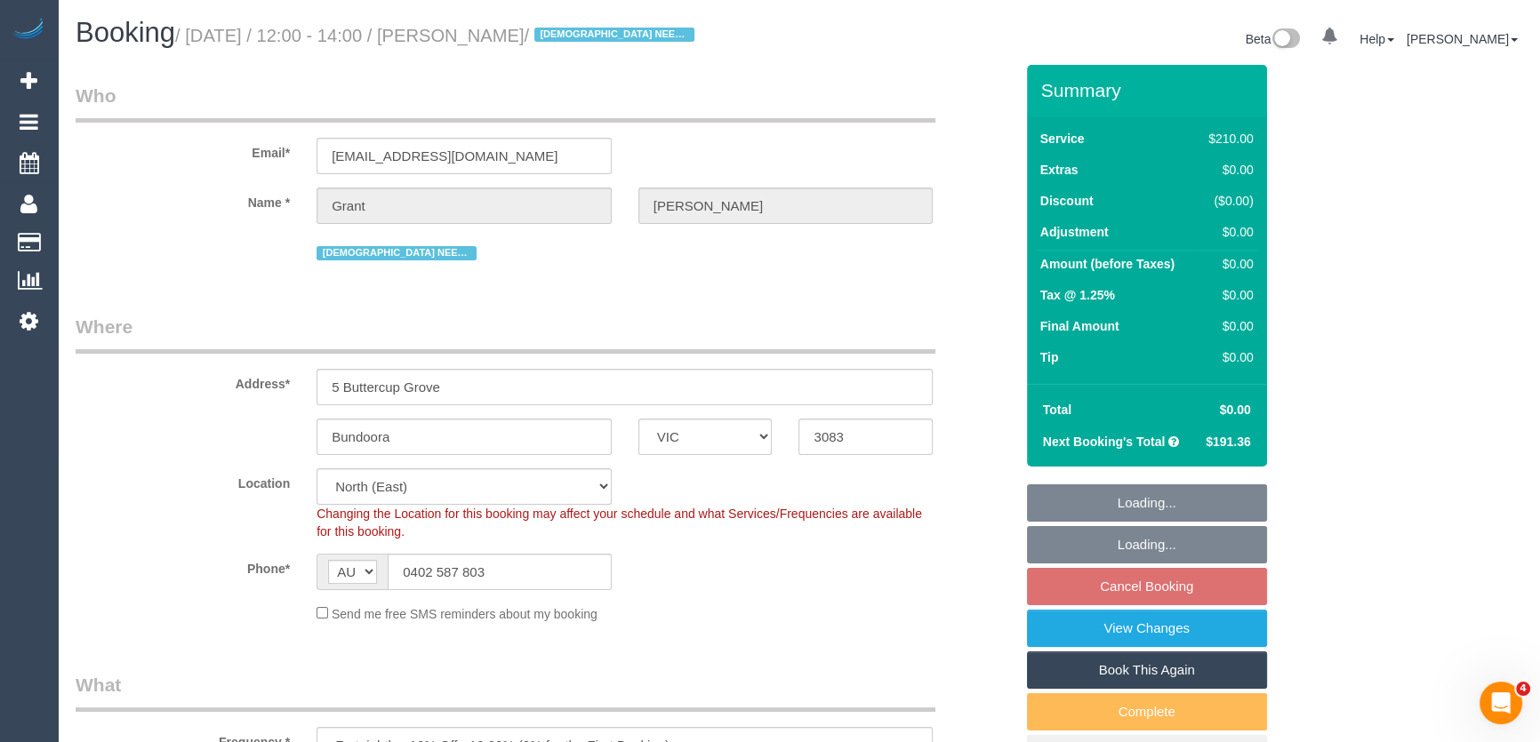
select select "number:12"
select select "spot1"
select select "object:1524"
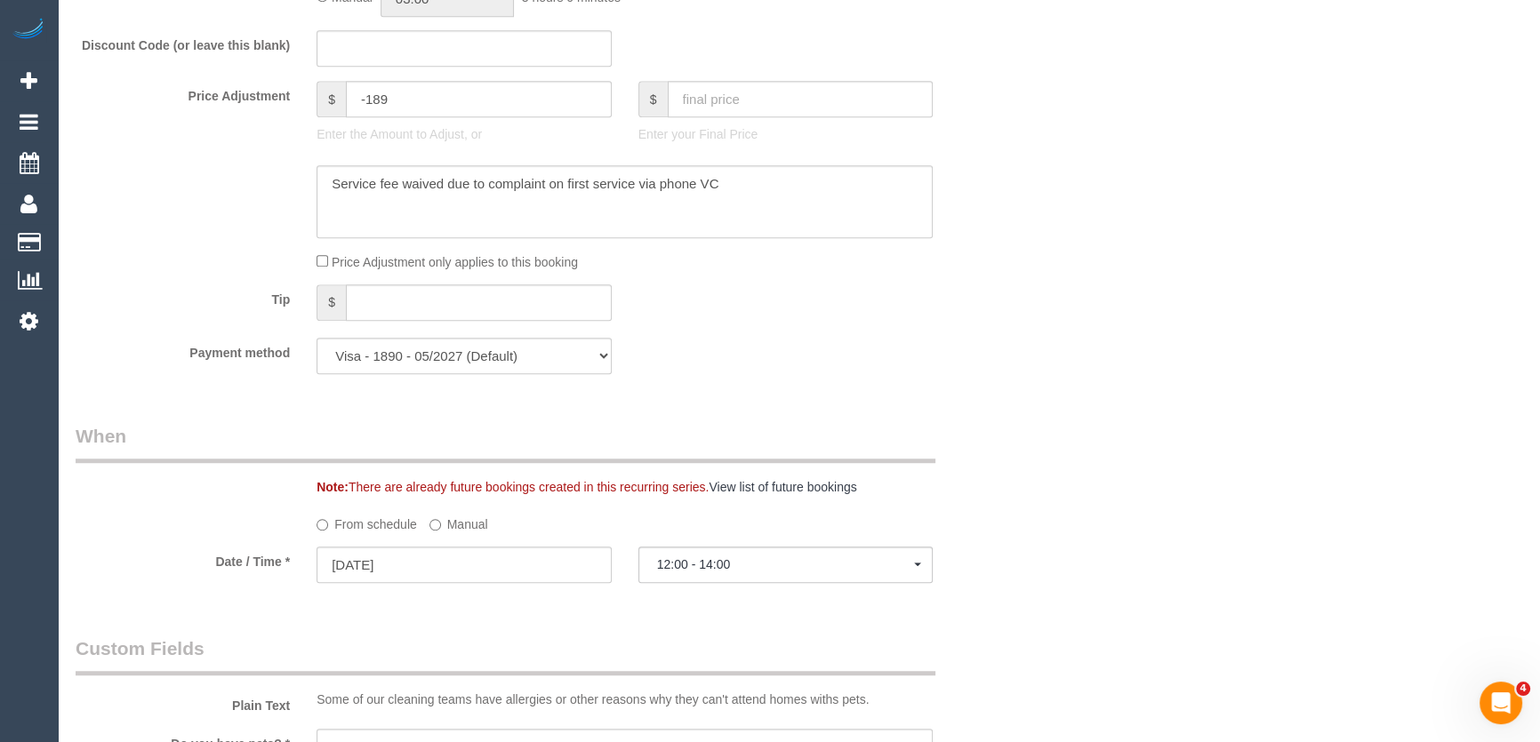
scroll to position [1697, 0]
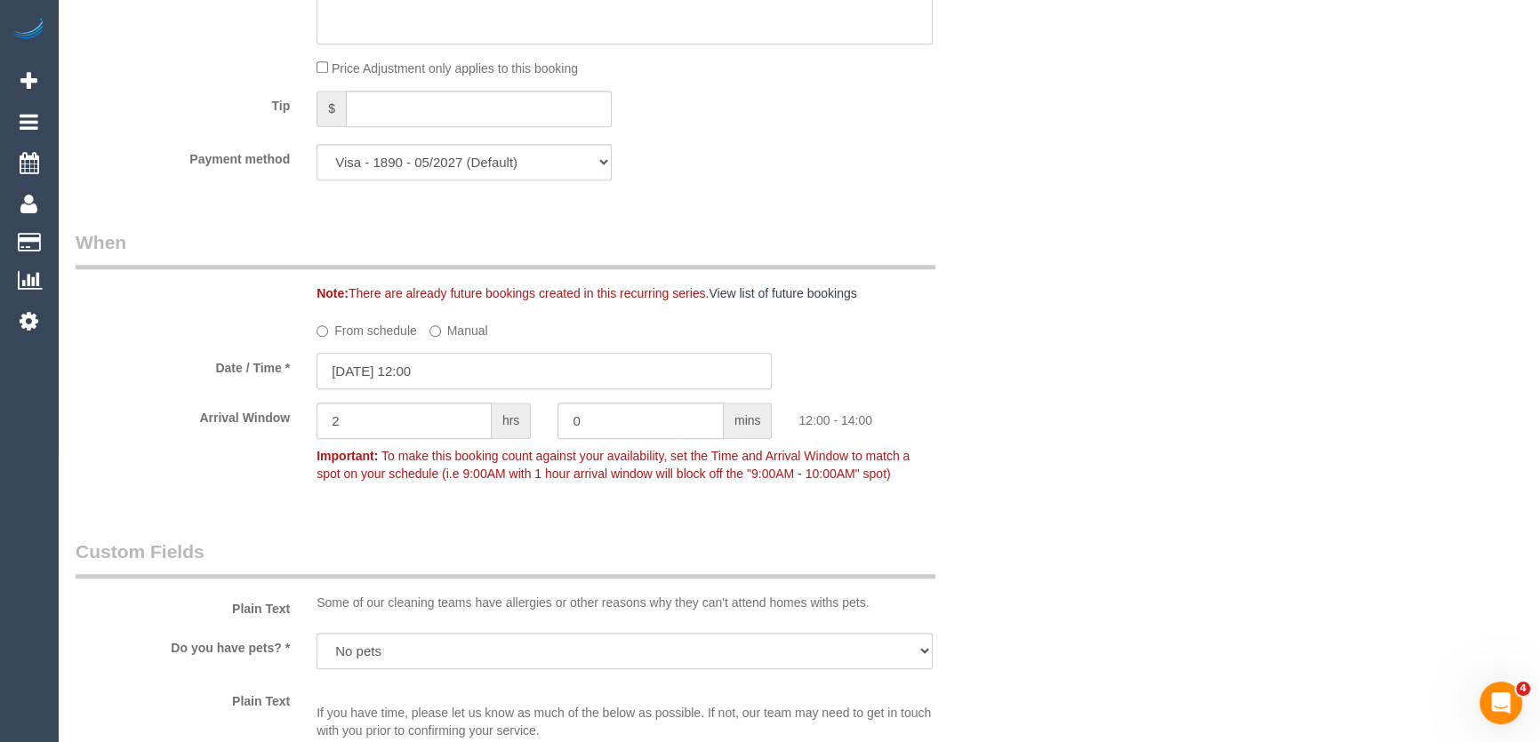
click at [462, 368] on input "19/09/2025 12:00" at bounding box center [544, 371] width 455 height 36
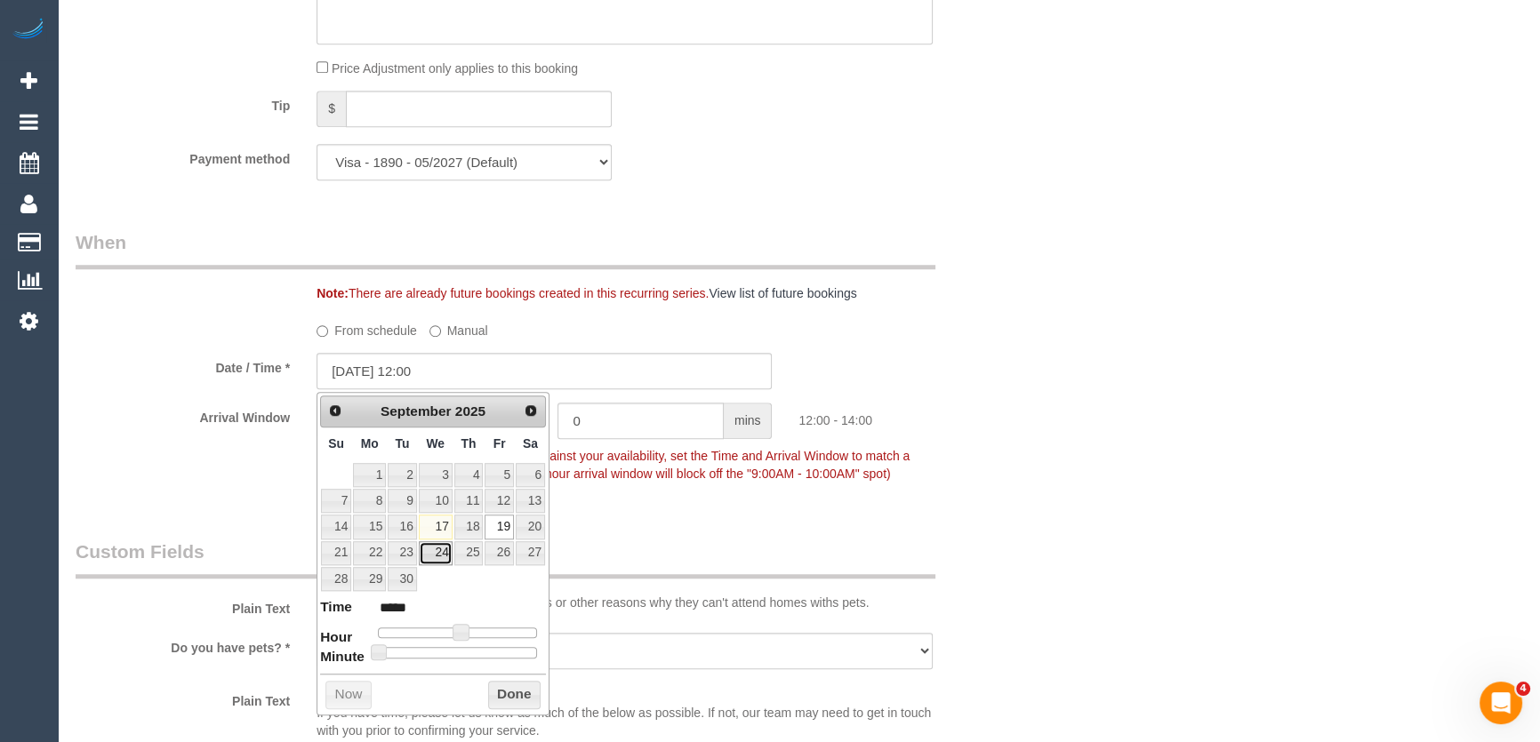
click at [432, 555] on link "24" at bounding box center [436, 553] width 34 height 24
type input "24/09/2025 11:00"
type input "*****"
type input "24/09/2025 10:00"
type input "*****"
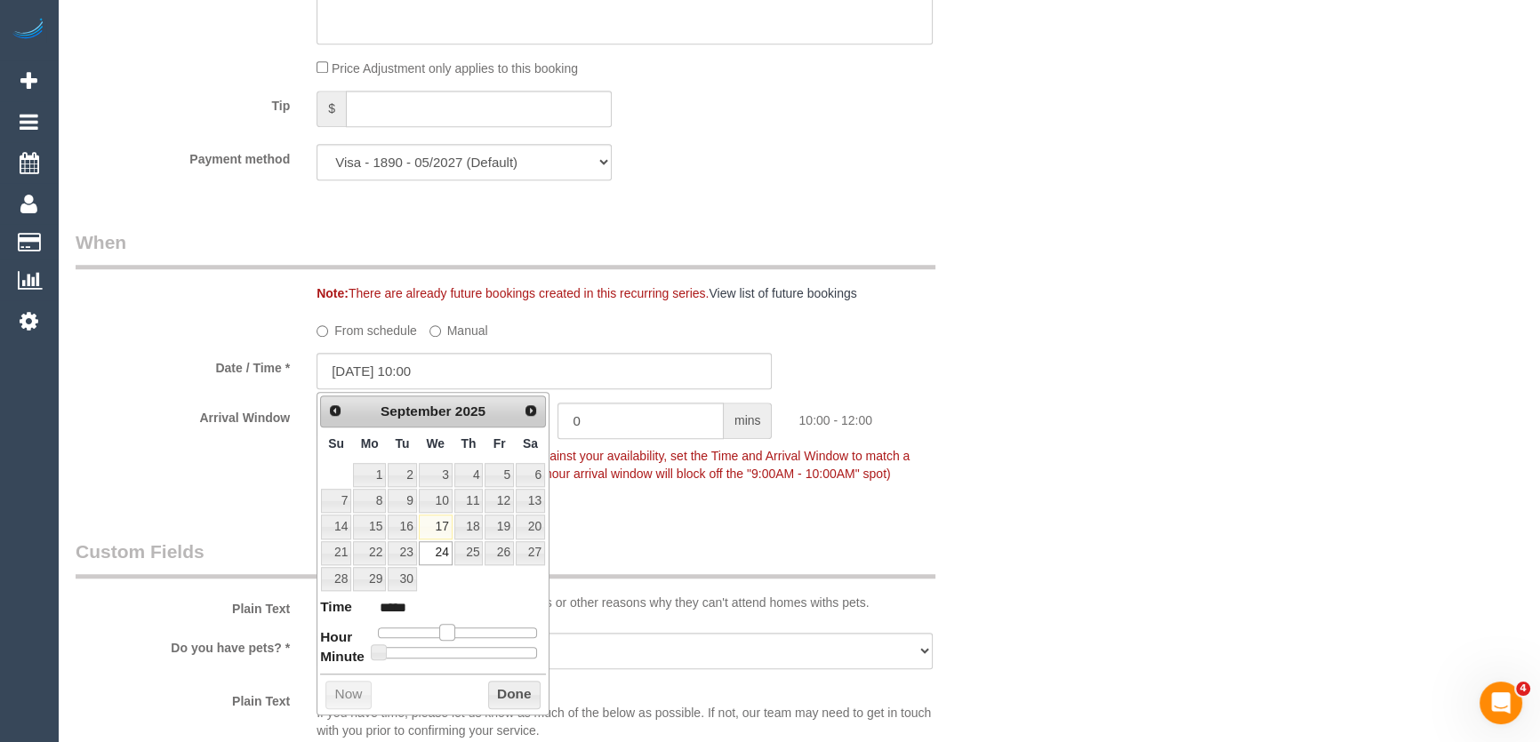
type input "24/09/2025 09:00"
type input "*****"
type input "24/09/2025 08:00"
type input "*****"
drag, startPoint x: 454, startPoint y: 629, endPoint x: 435, endPoint y: 627, distance: 19.6
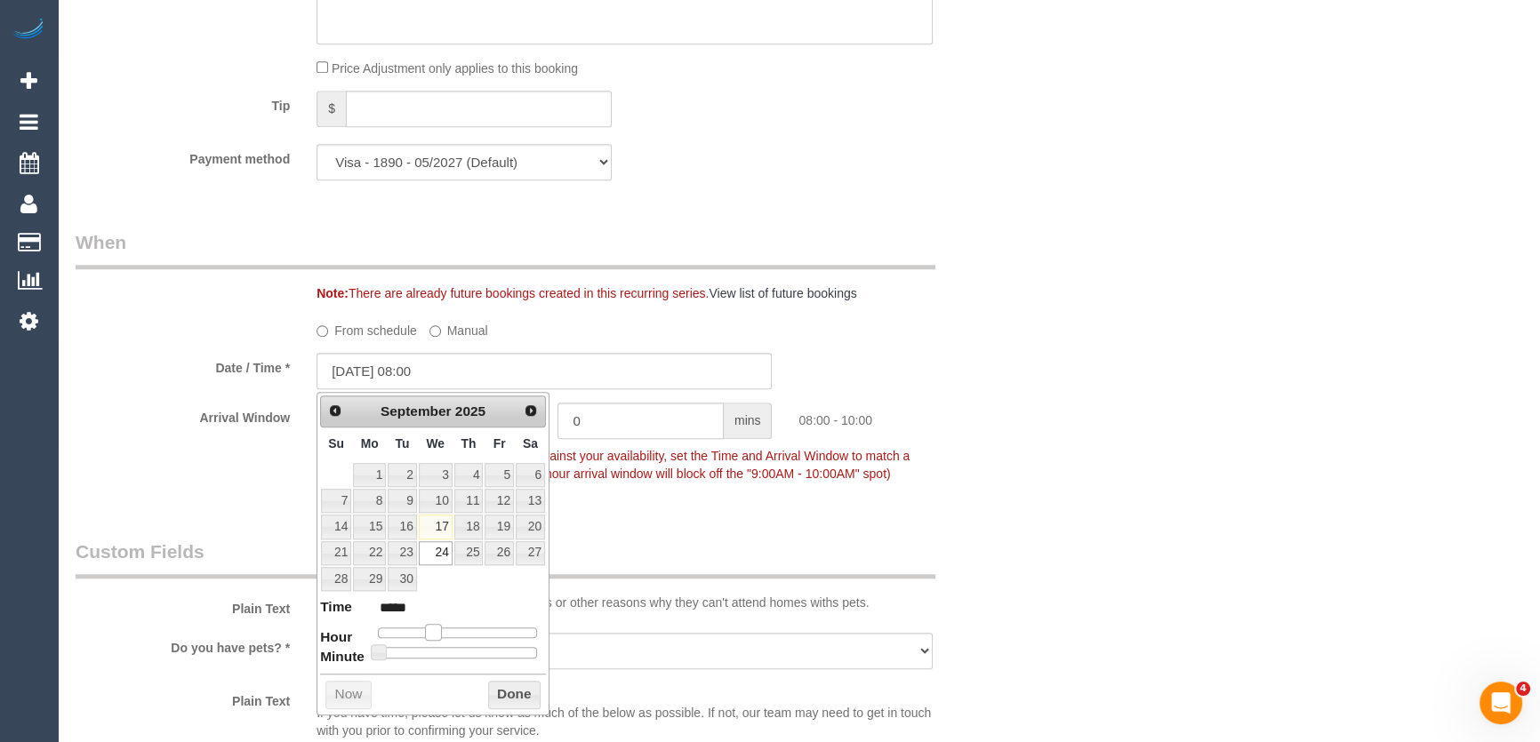
click at [430, 629] on span at bounding box center [433, 632] width 16 height 16
drag, startPoint x: 694, startPoint y: 517, endPoint x: 685, endPoint y: 512, distance: 10.4
click at [694, 517] on div "Who Email* grant@loanstudio.com.au Name * Grant Arbuckle FEMALE NEEDED Where Ad…" at bounding box center [544, 406] width 965 height 4077
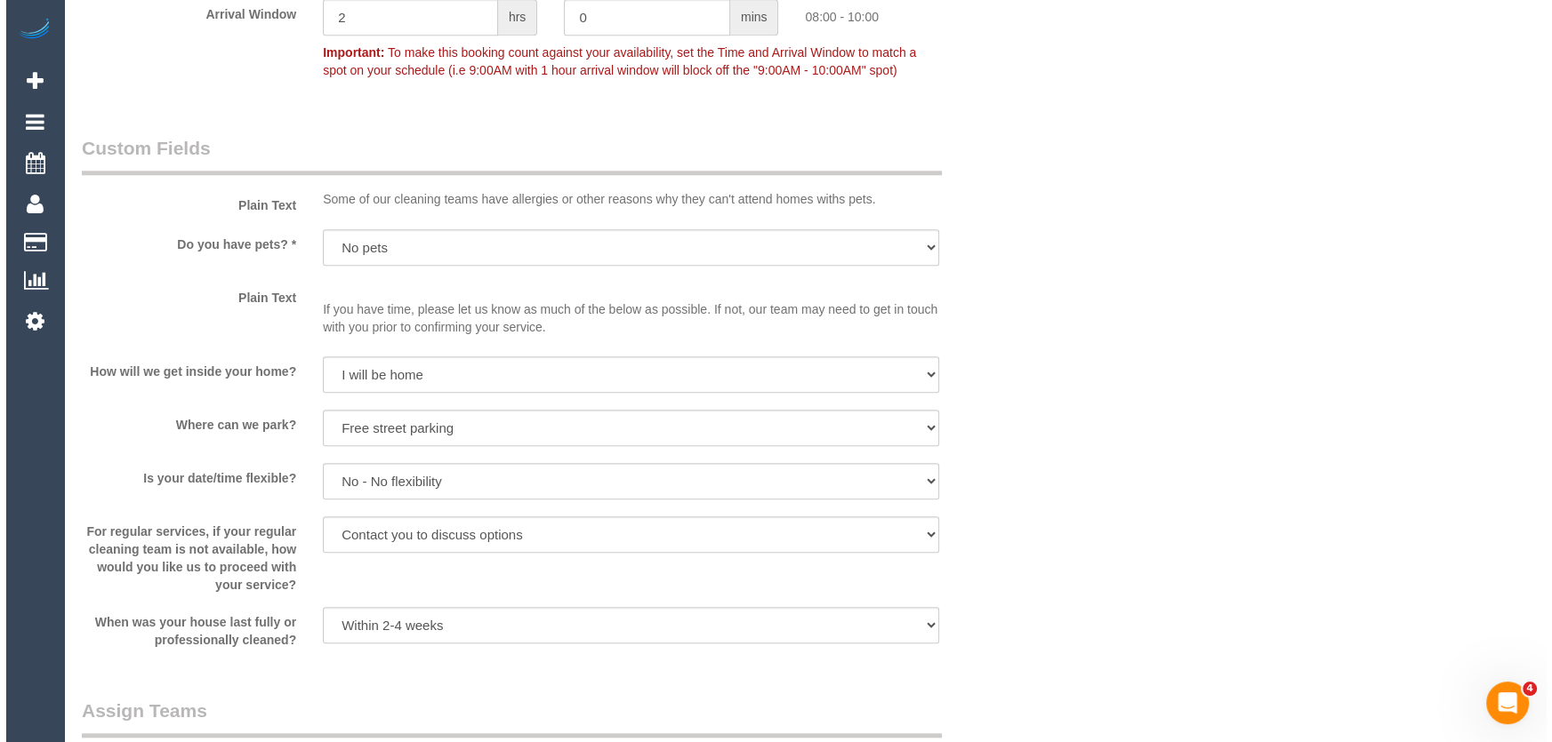
scroll to position [2425, 0]
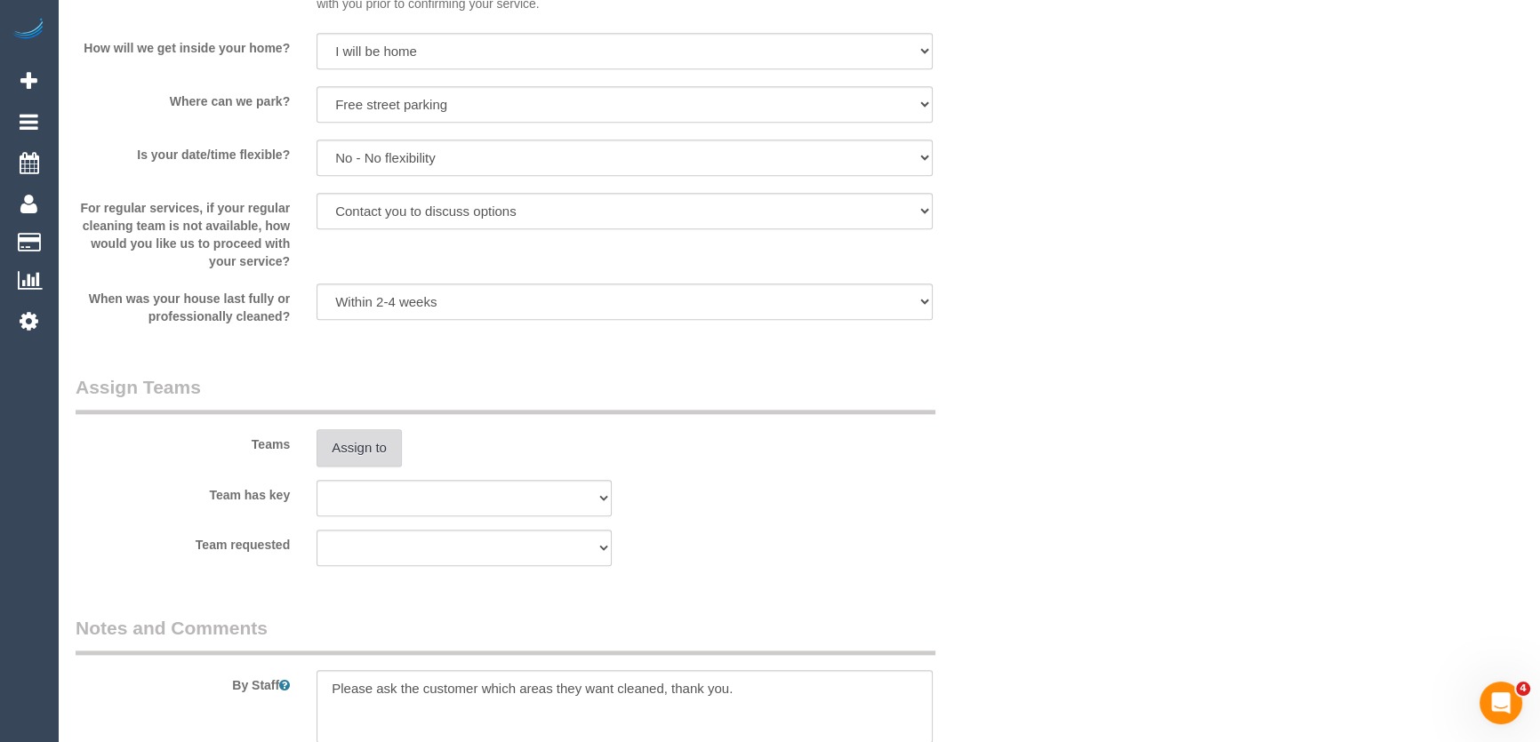
click at [363, 450] on button "Assign to" at bounding box center [359, 447] width 85 height 37
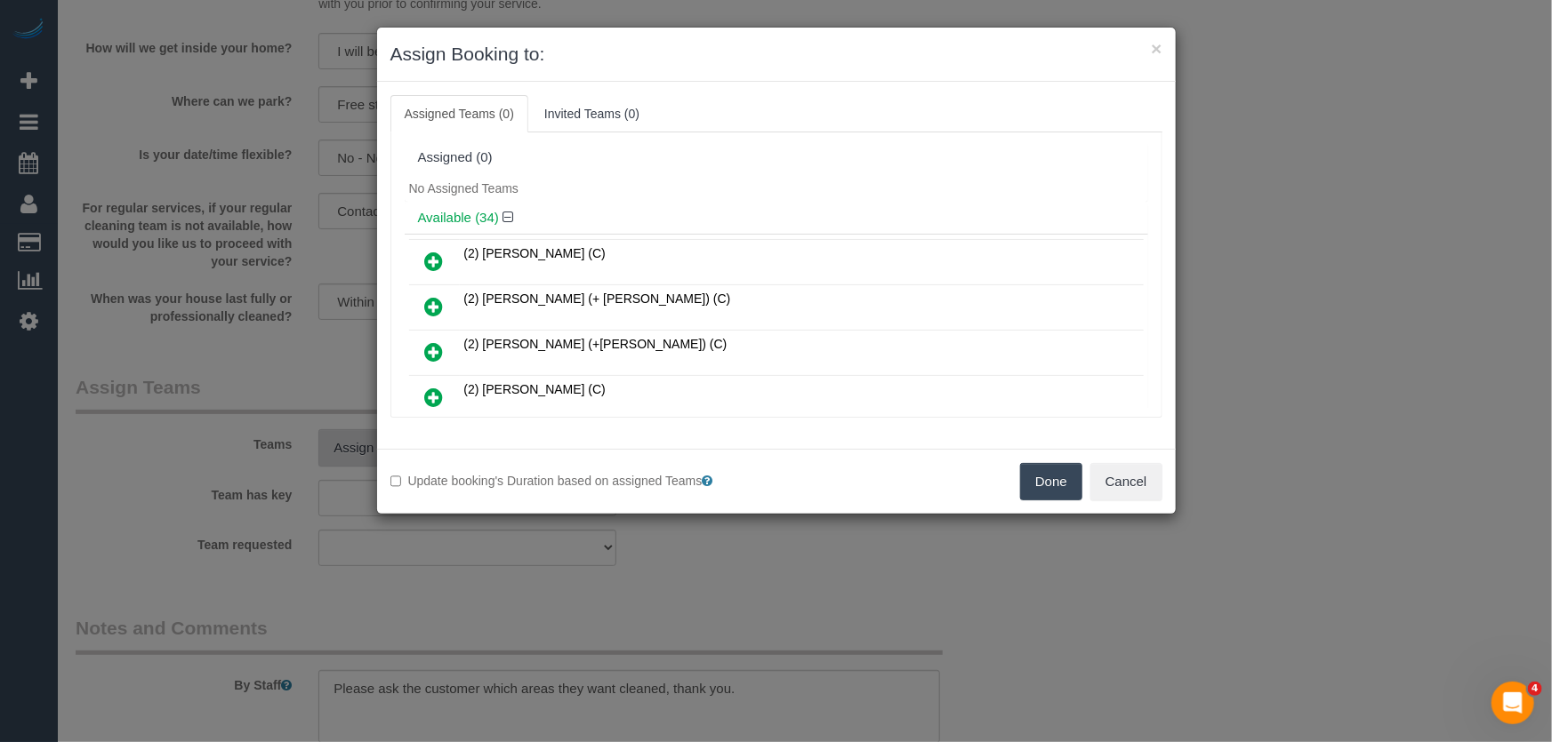
scroll to position [868, 0]
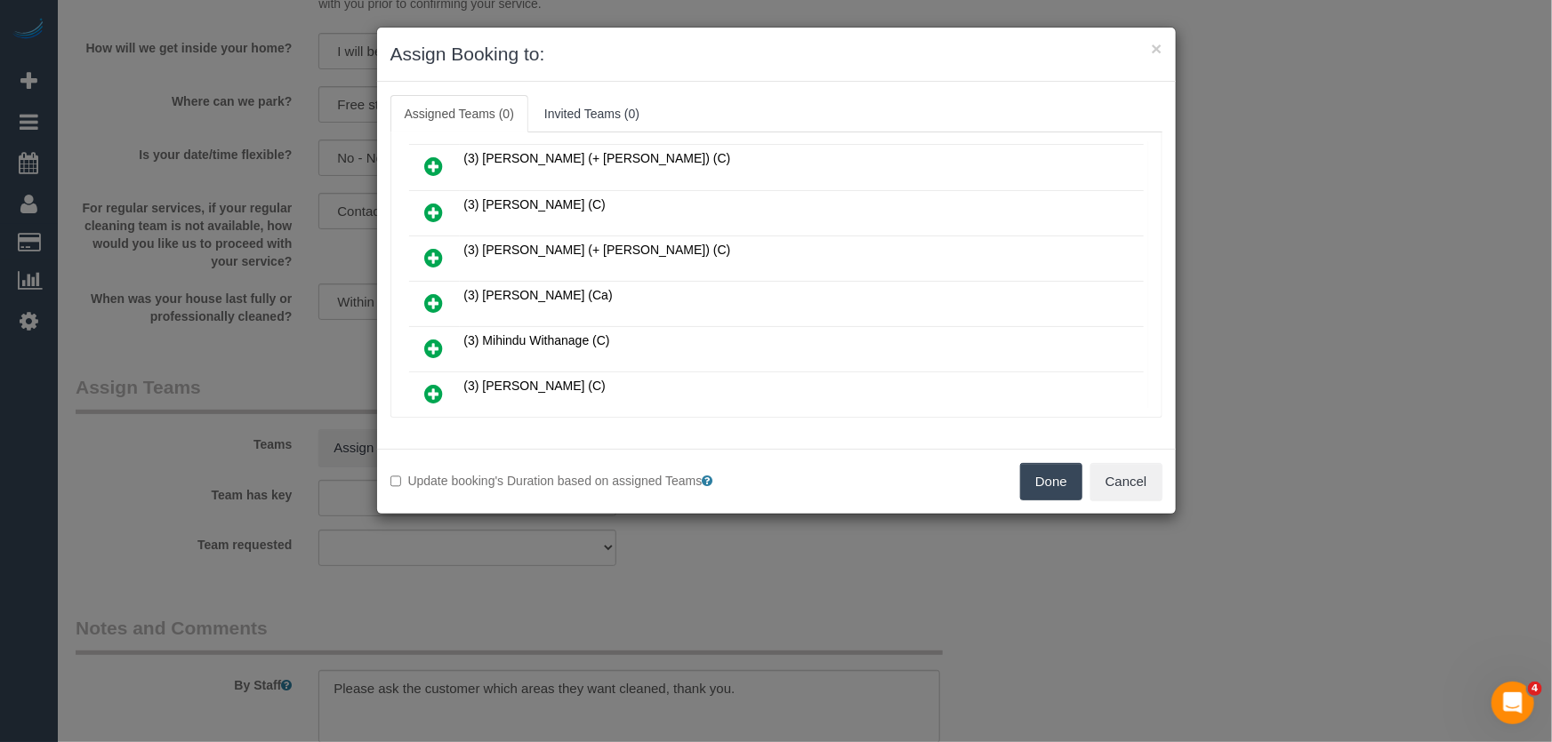
click at [435, 293] on icon at bounding box center [434, 303] width 19 height 21
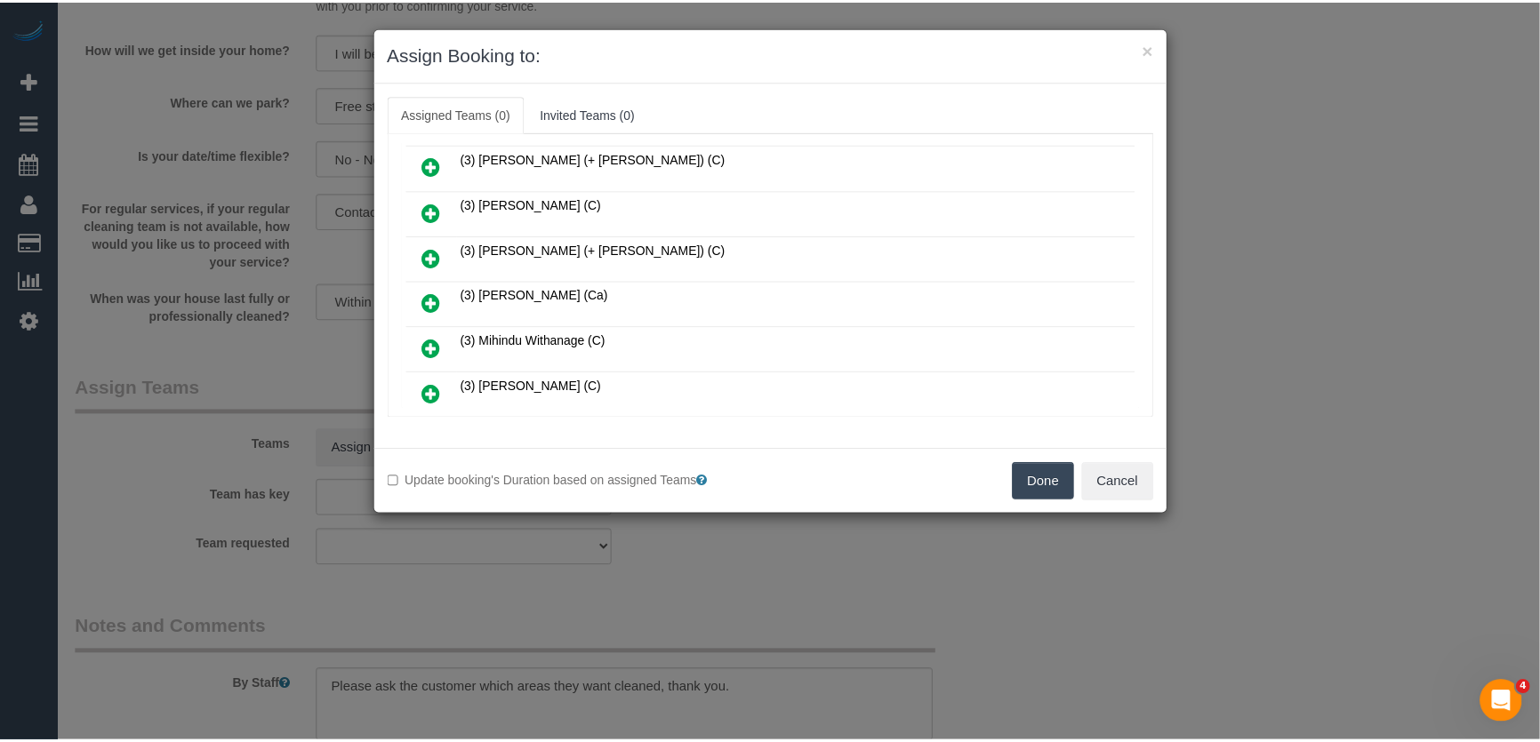
scroll to position [910, 0]
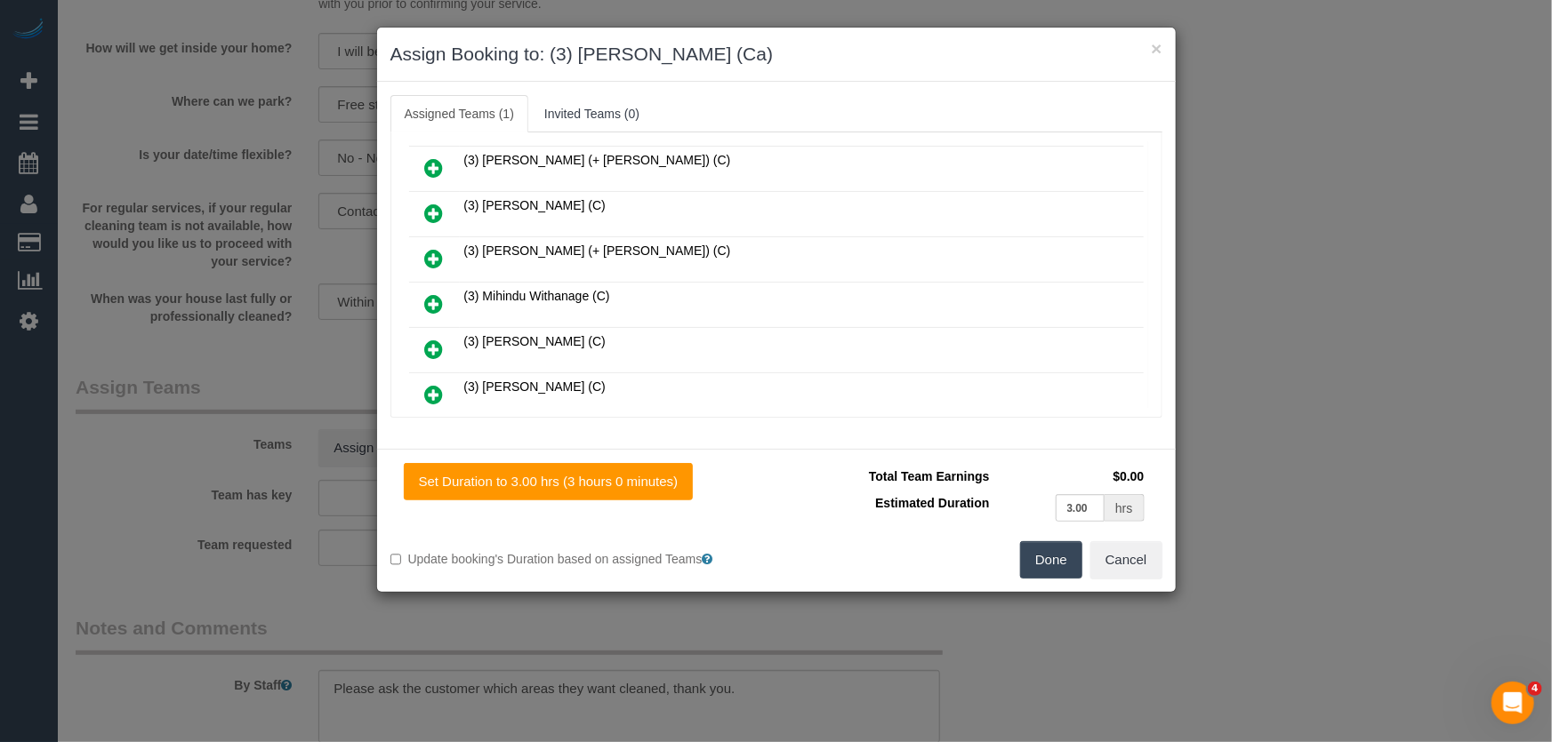
click at [1063, 560] on button "Done" at bounding box center [1051, 559] width 62 height 37
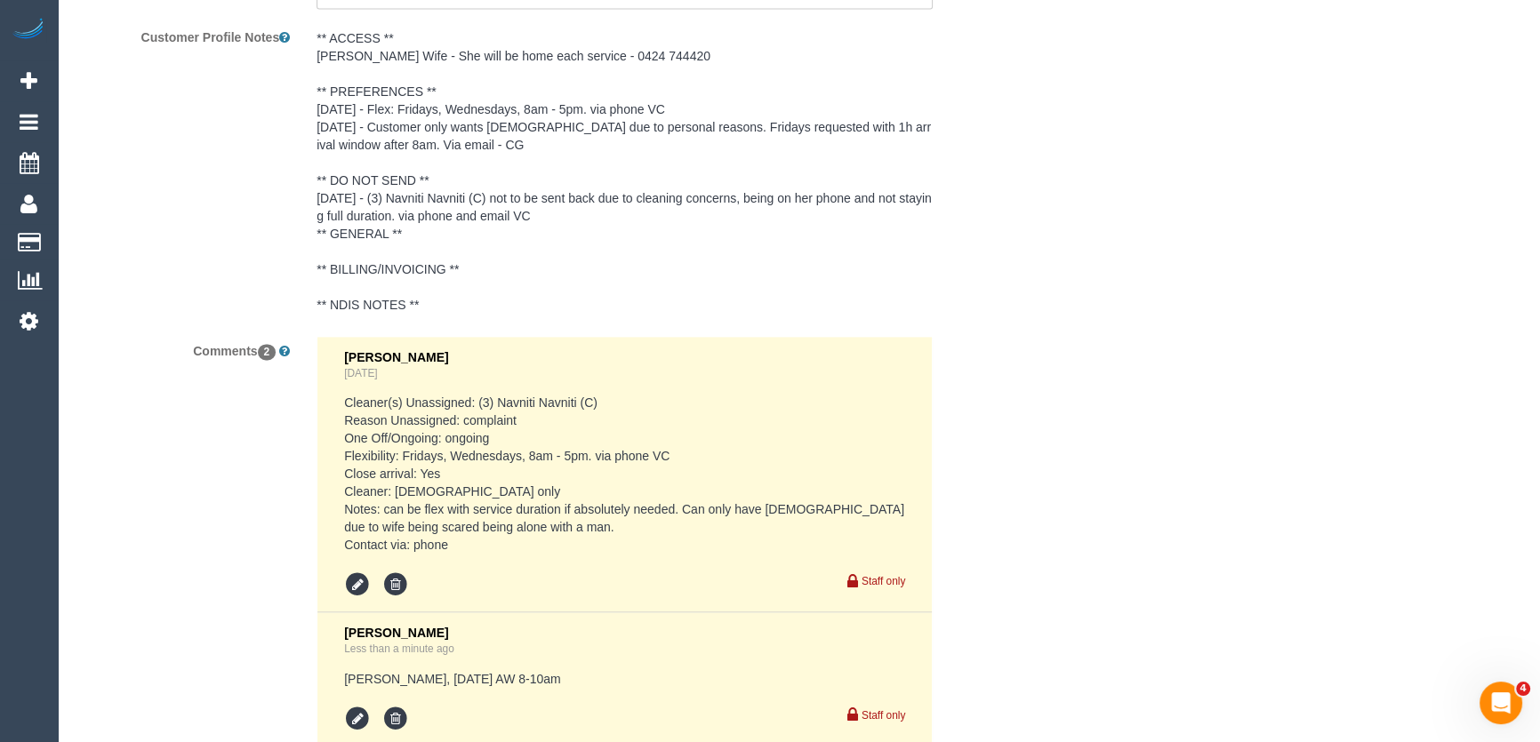
scroll to position [3461, 0]
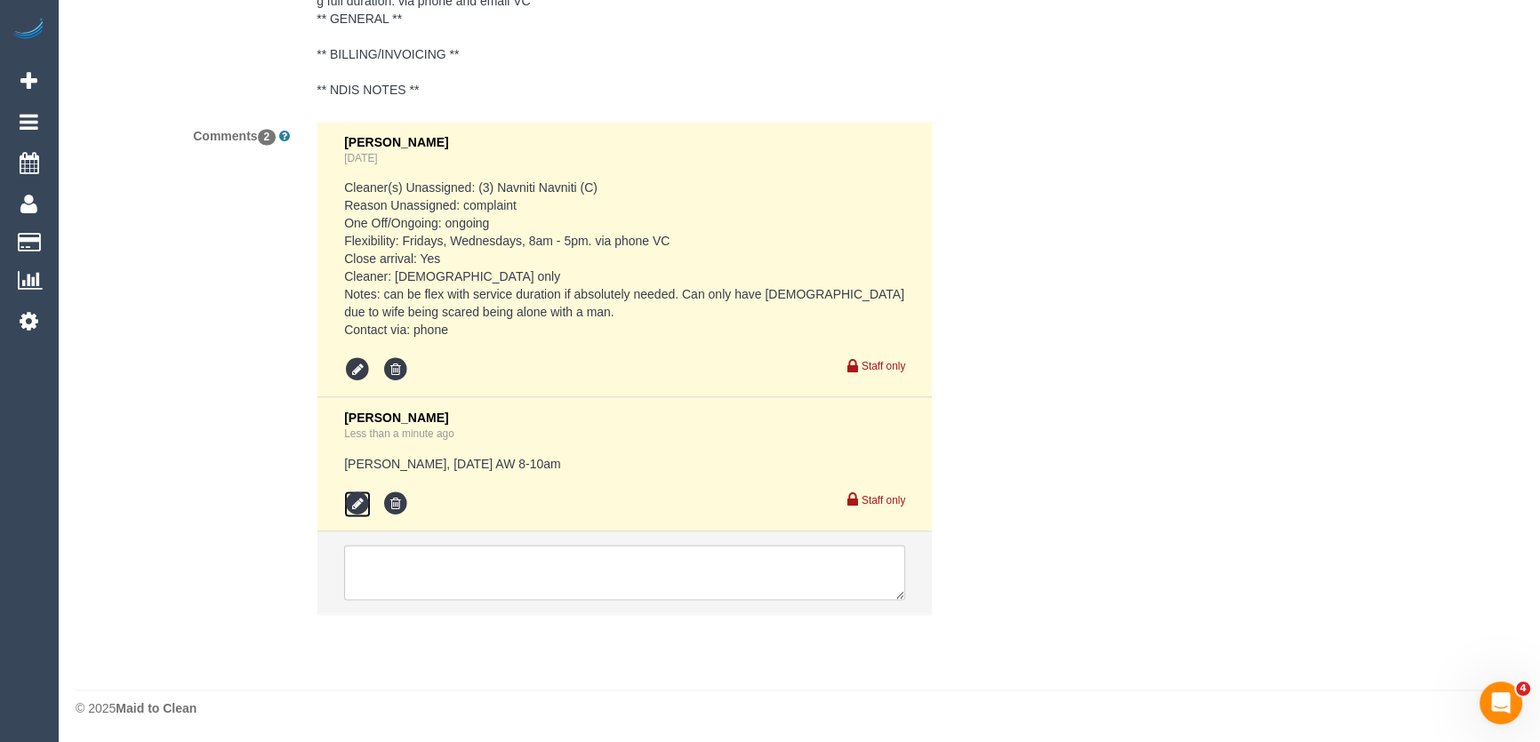
click at [360, 502] on icon at bounding box center [357, 504] width 27 height 27
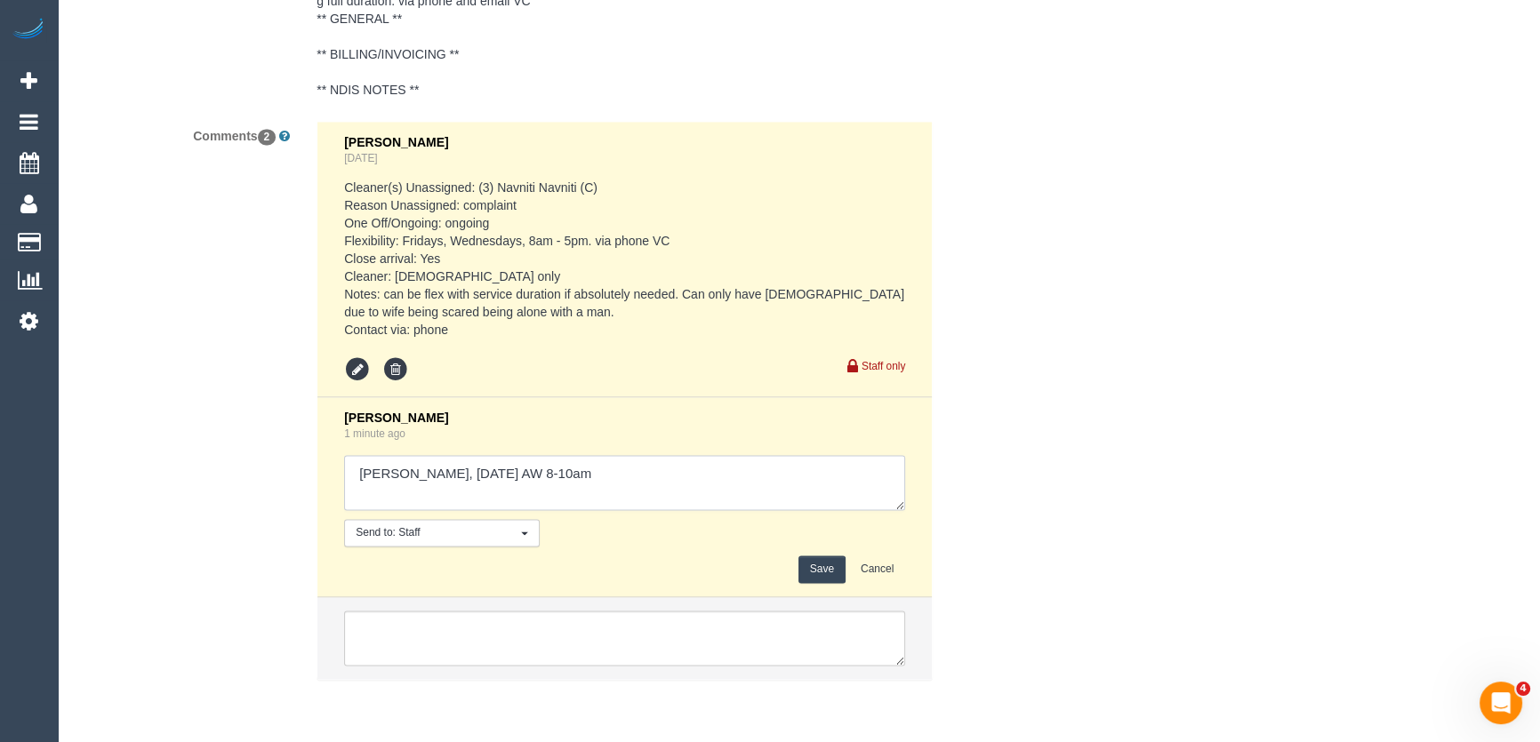
click at [622, 474] on textarea at bounding box center [624, 482] width 561 height 55
type textarea "Melissa A, Wednesday 23/9 AW 8-10am - via email - pending Approved by Bronie"
click at [810, 567] on button "Save" at bounding box center [821, 570] width 47 height 28
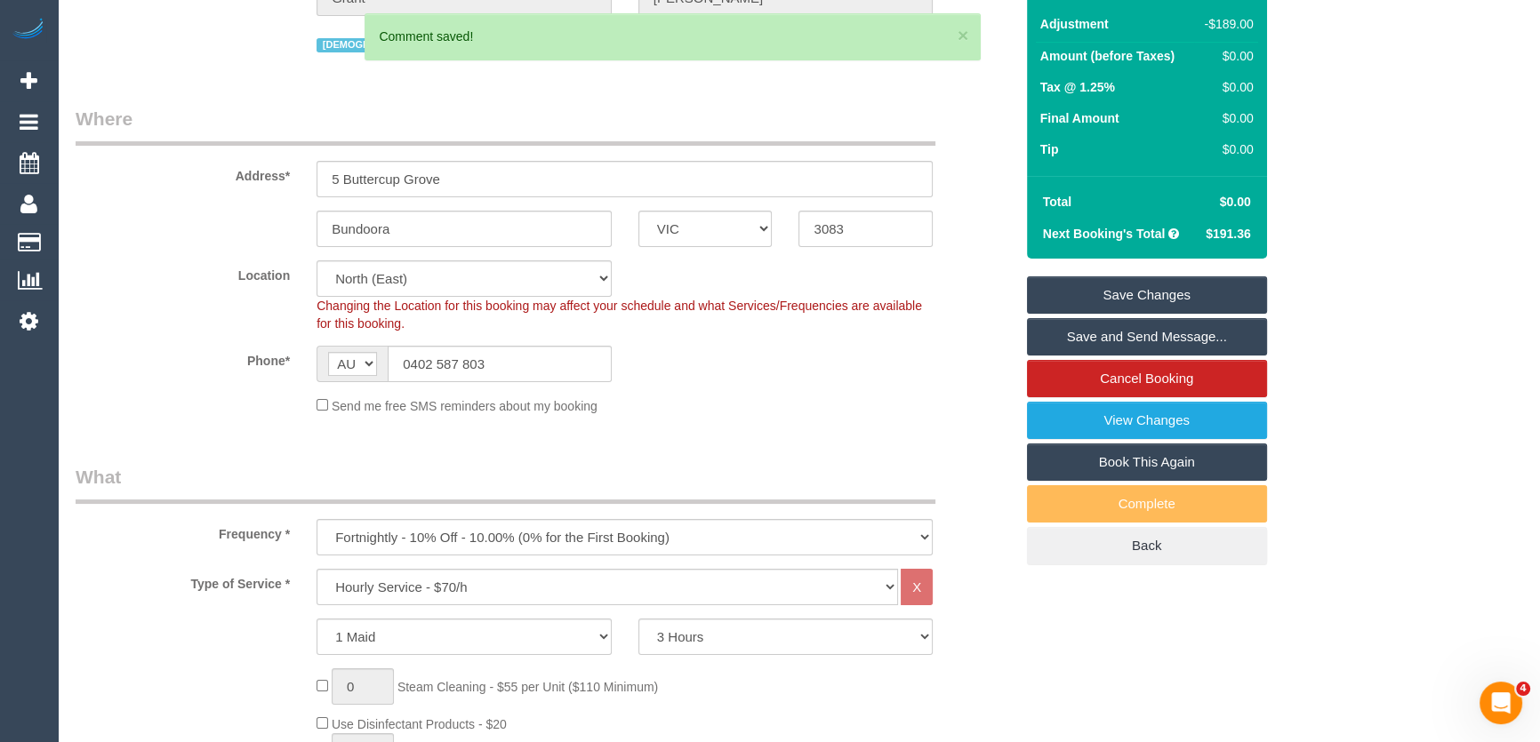
scroll to position [0, 0]
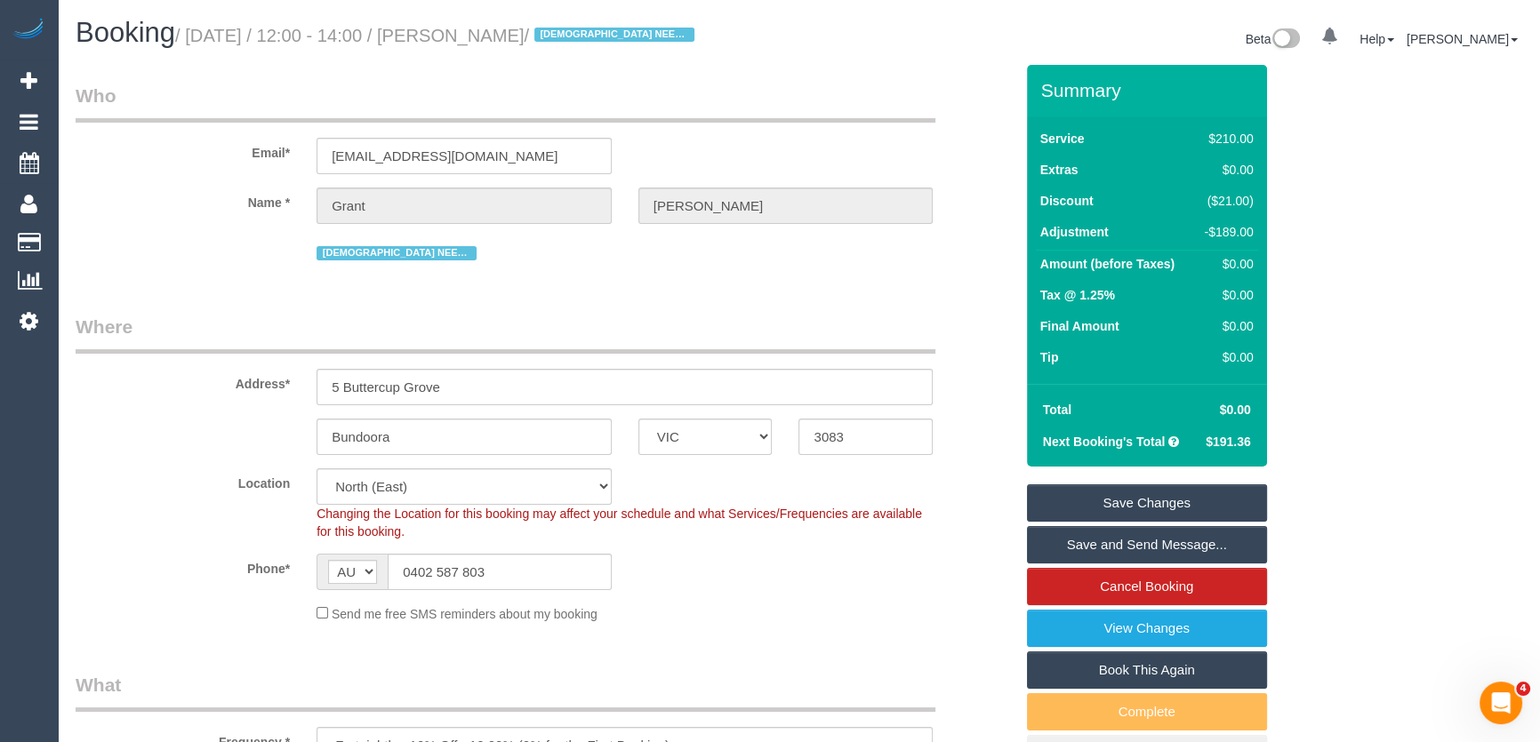
click at [516, 38] on small "/ September 19, 2025 / 12:00 - 14:00 / Grant Arbuckle / FEMALE NEEDED" at bounding box center [437, 36] width 525 height 20
copy small "Grant Arbuckle"
click at [510, 159] on input "[EMAIL_ADDRESS][DOMAIN_NAME]" at bounding box center [464, 156] width 295 height 36
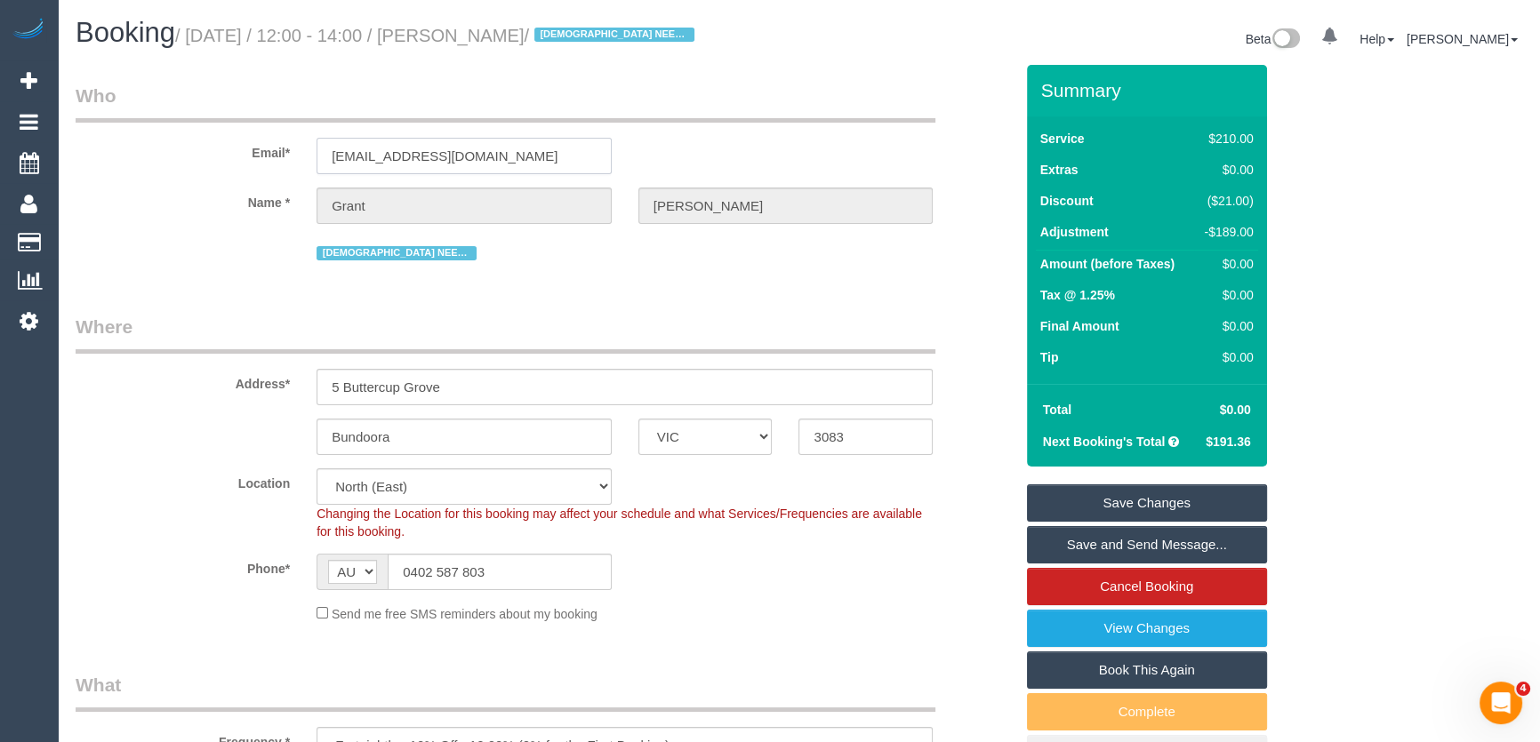
click at [510, 159] on input "[EMAIL_ADDRESS][DOMAIN_NAME]" at bounding box center [464, 156] width 295 height 36
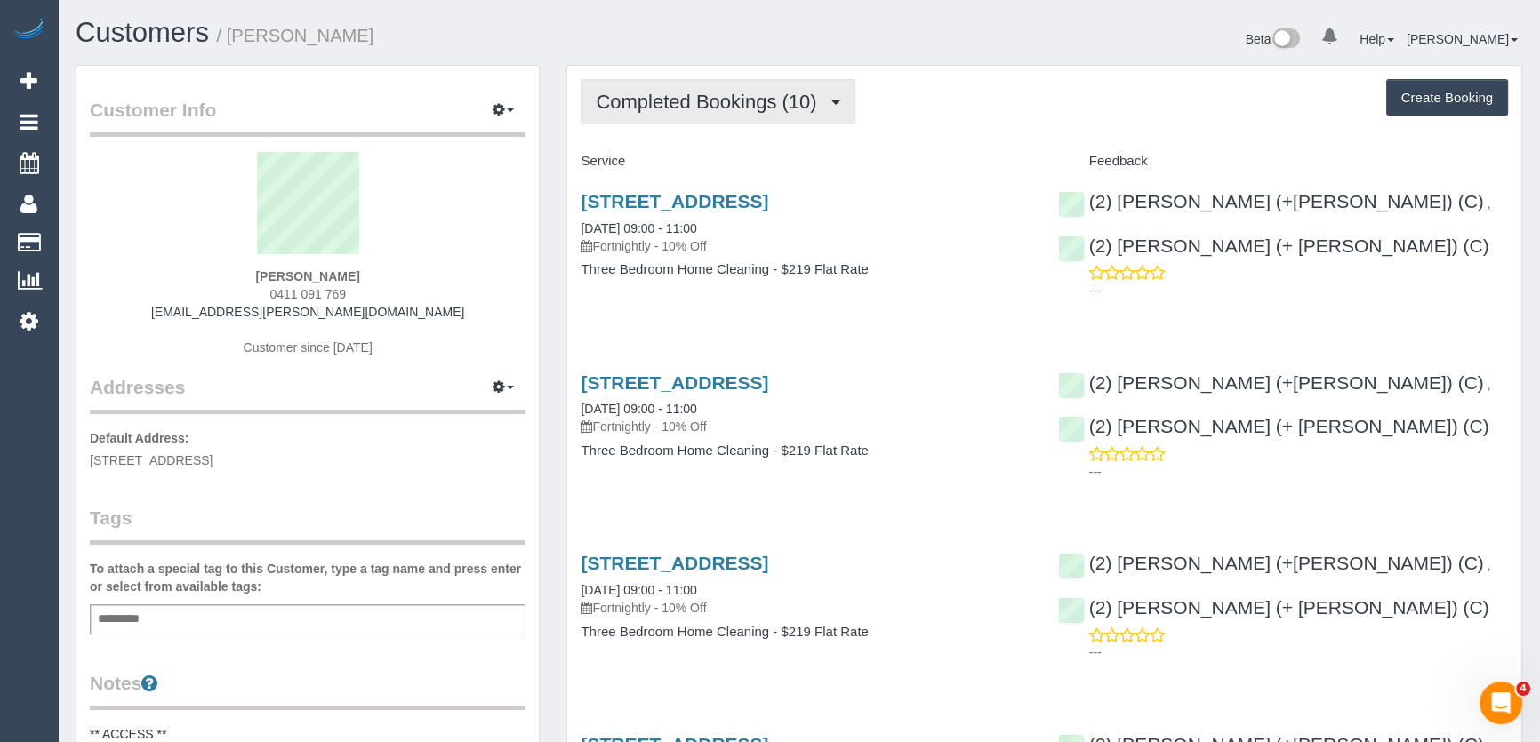
click at [788, 101] on span "Completed Bookings (10)" at bounding box center [710, 102] width 229 height 22
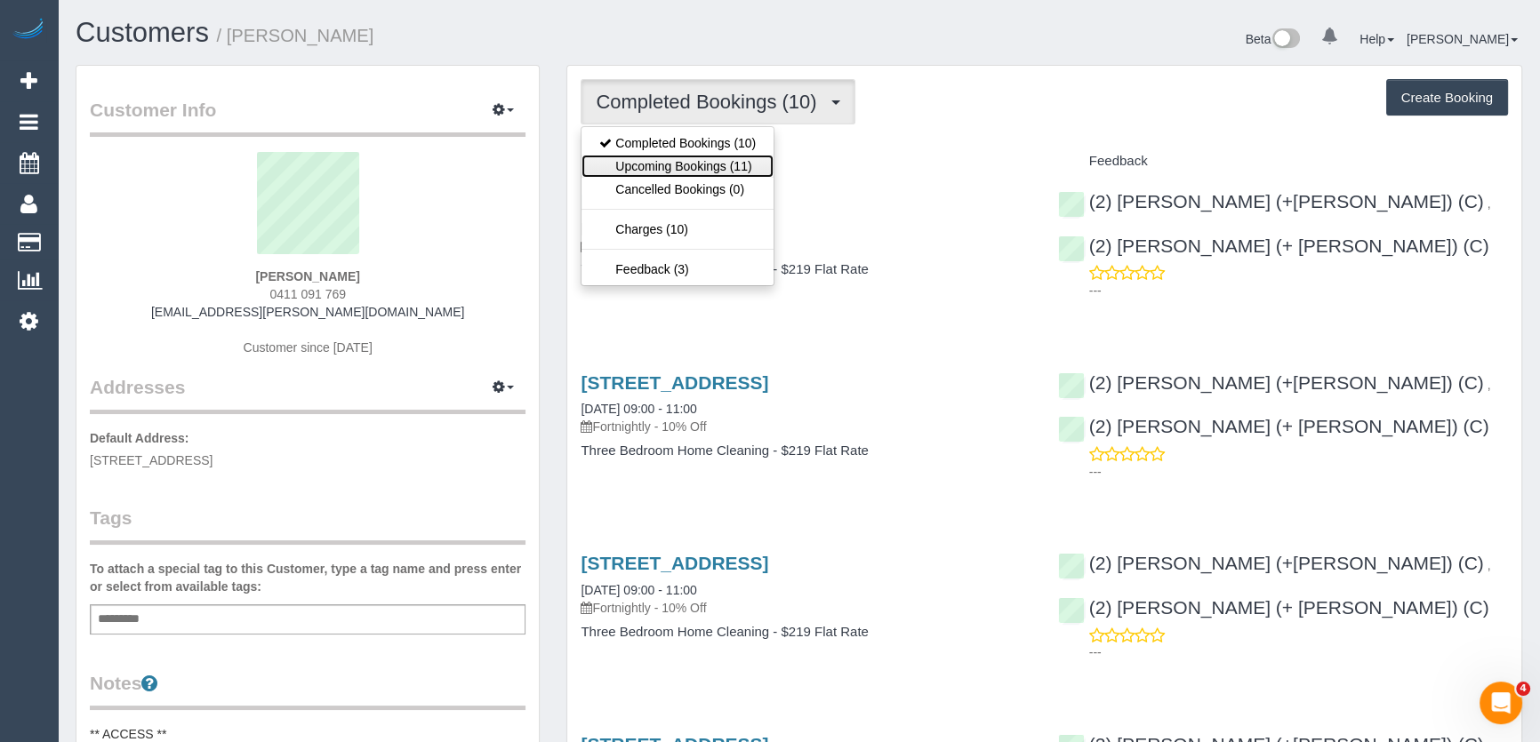
click at [761, 162] on link "Upcoming Bookings (11)" at bounding box center [678, 166] width 192 height 23
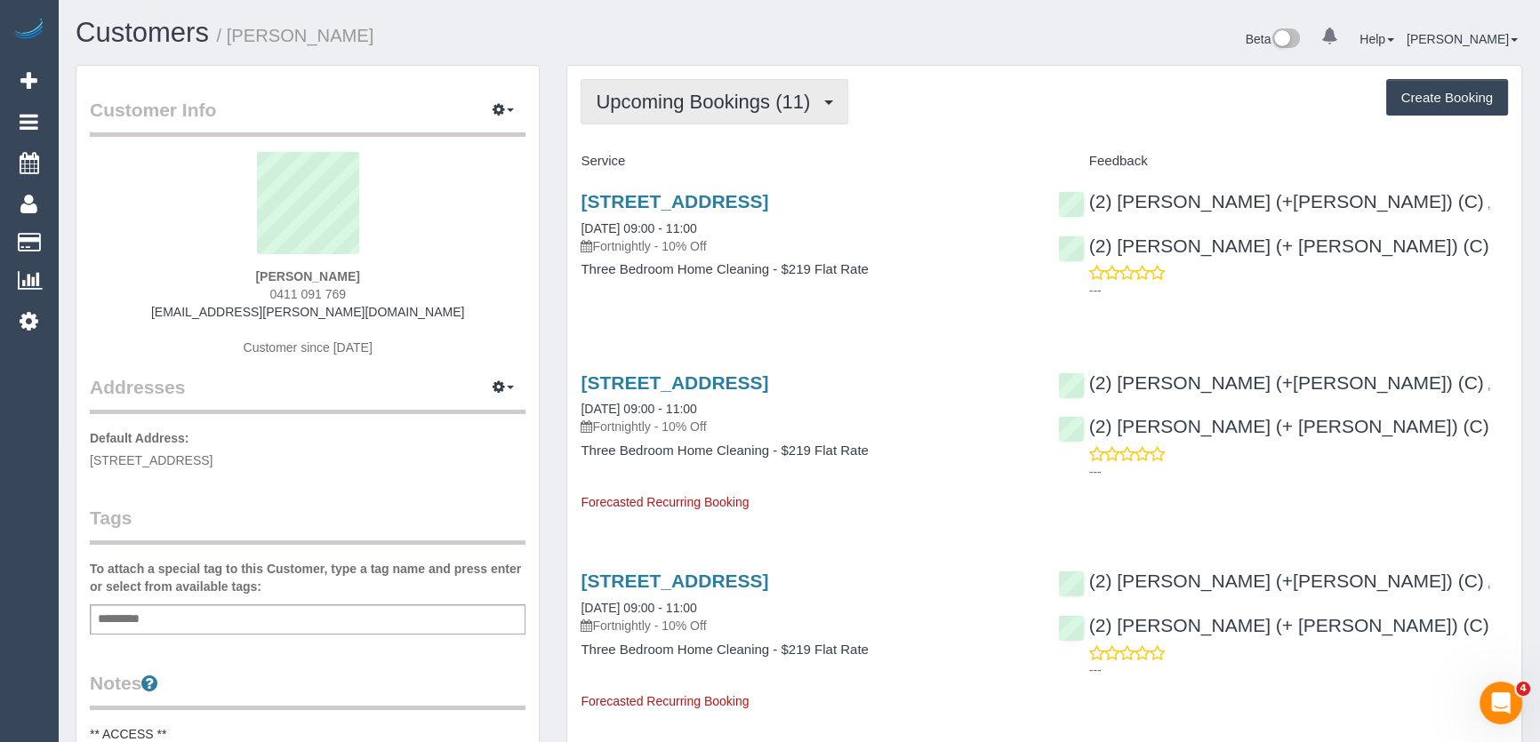
click at [734, 103] on span "Upcoming Bookings (11)" at bounding box center [707, 102] width 223 height 22
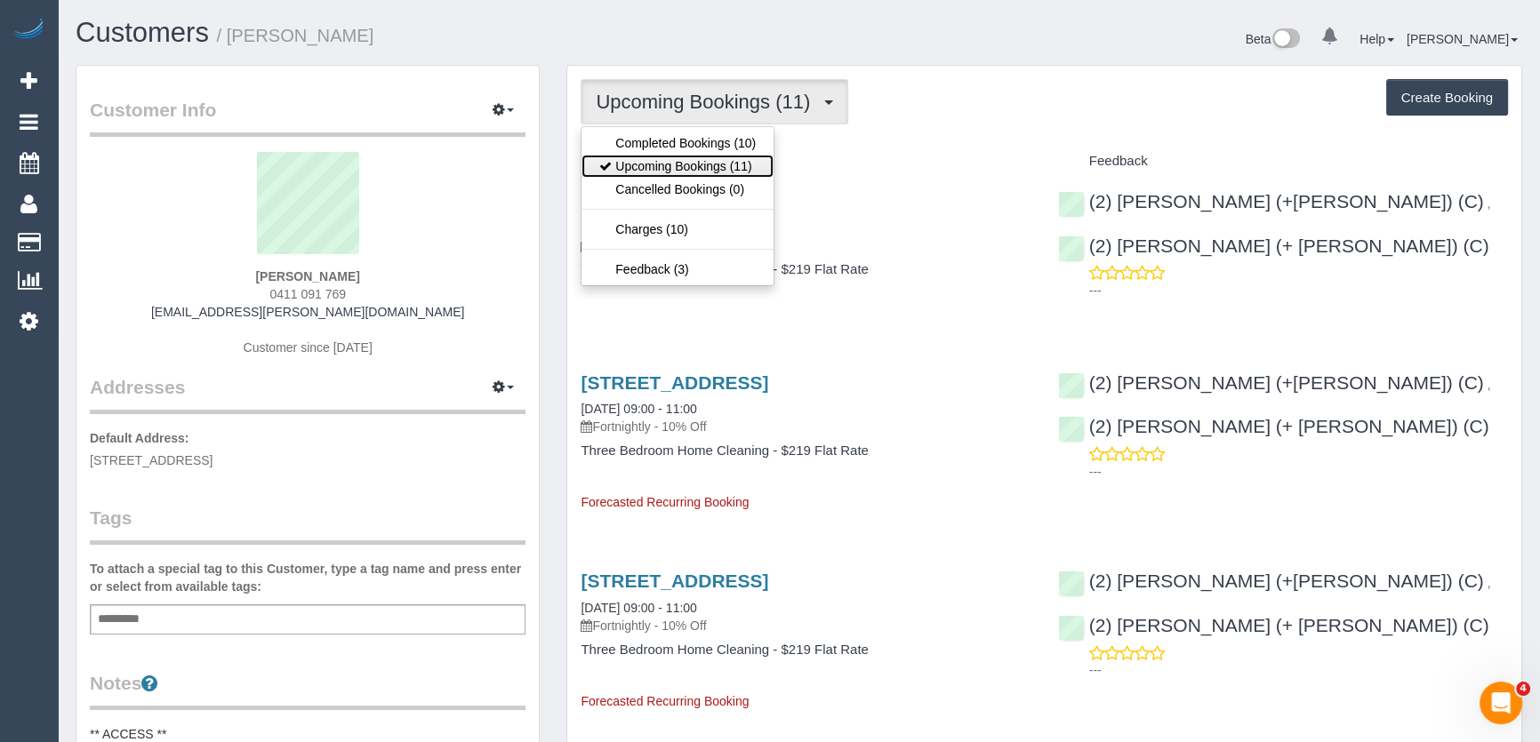
click at [724, 160] on link "Upcoming Bookings (11)" at bounding box center [678, 166] width 192 height 23
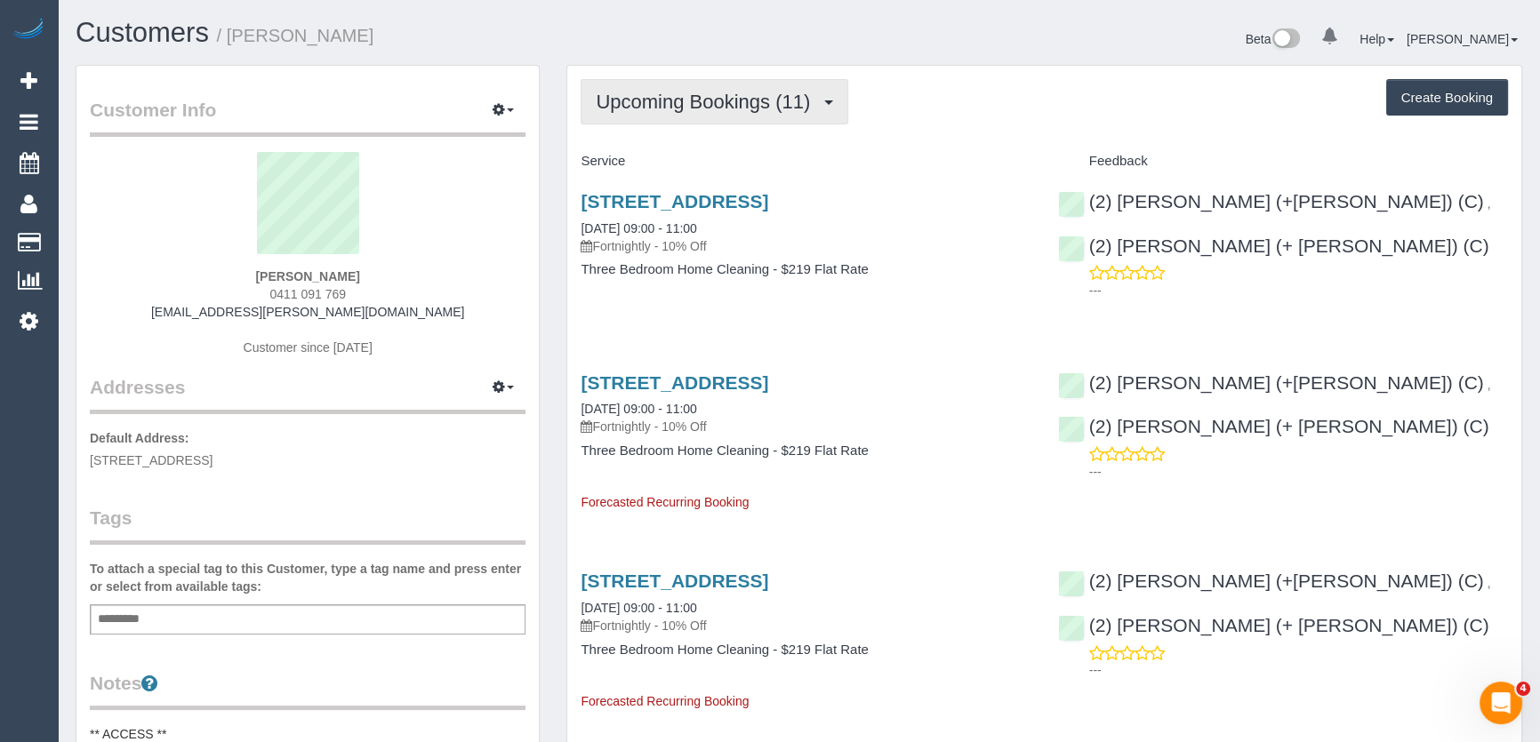
click at [701, 106] on span "Upcoming Bookings (11)" at bounding box center [707, 102] width 223 height 22
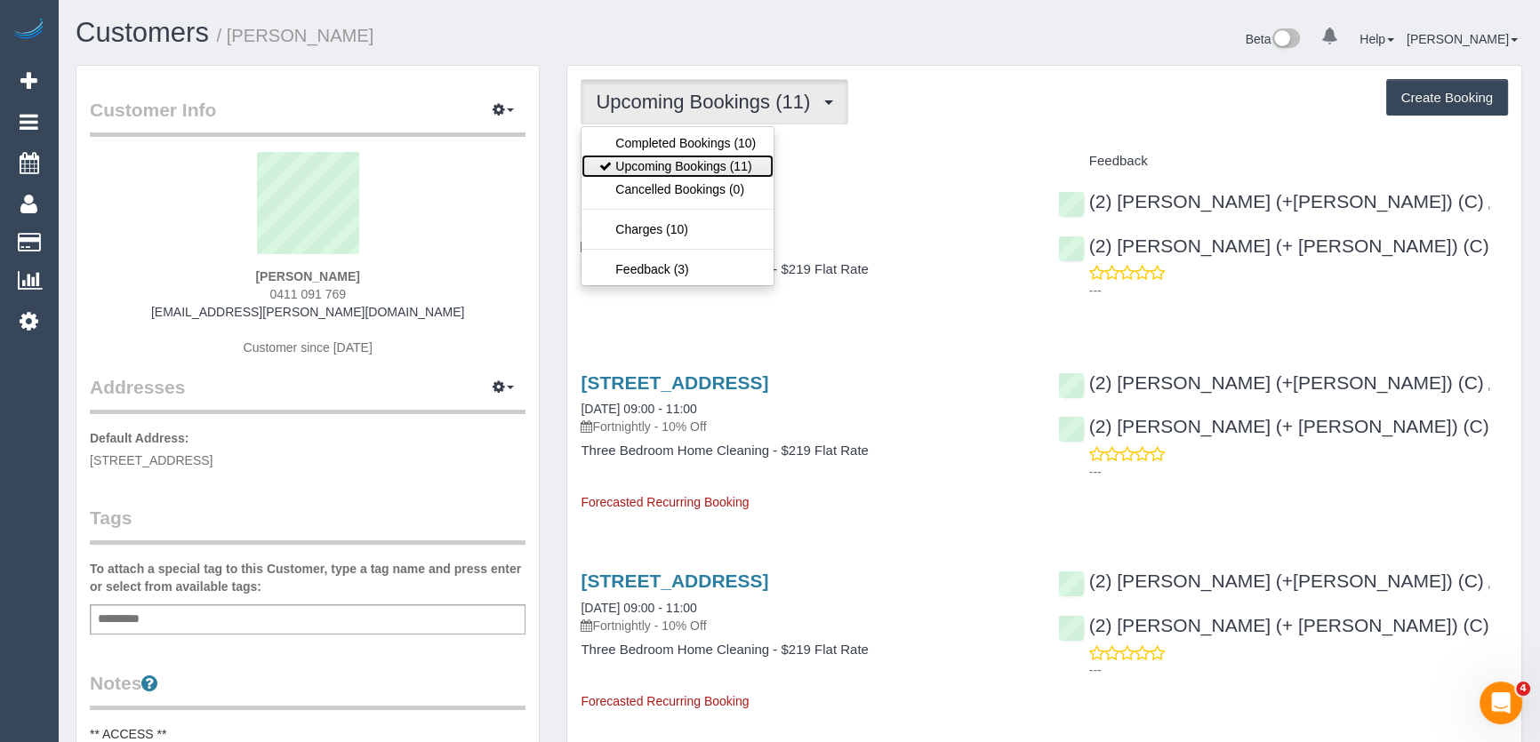
click at [705, 164] on link "Upcoming Bookings (11)" at bounding box center [678, 166] width 192 height 23
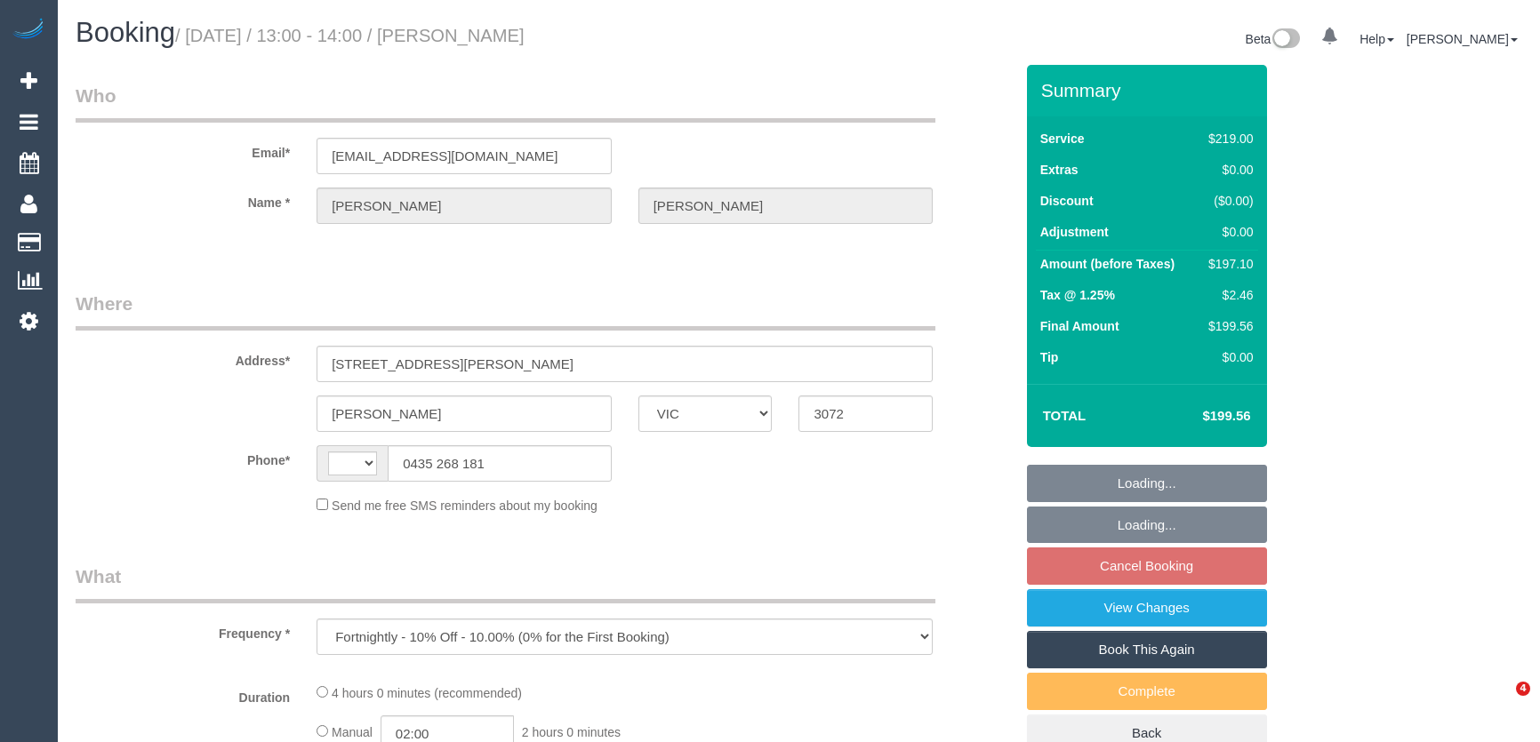
select select "VIC"
select select "number:27"
select select "number:14"
select select "number:19"
select select "number:36"
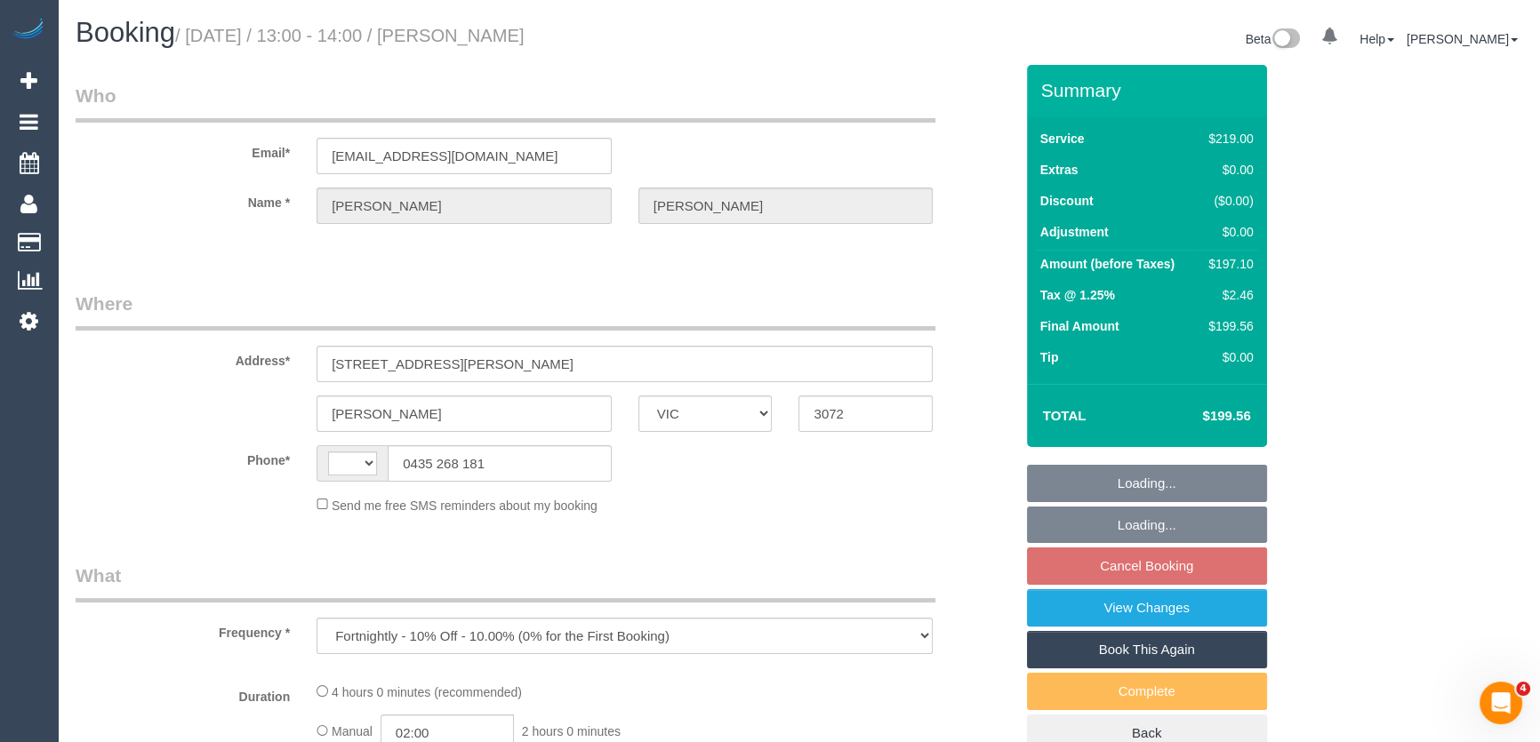
select select "number:34"
select select "number:11"
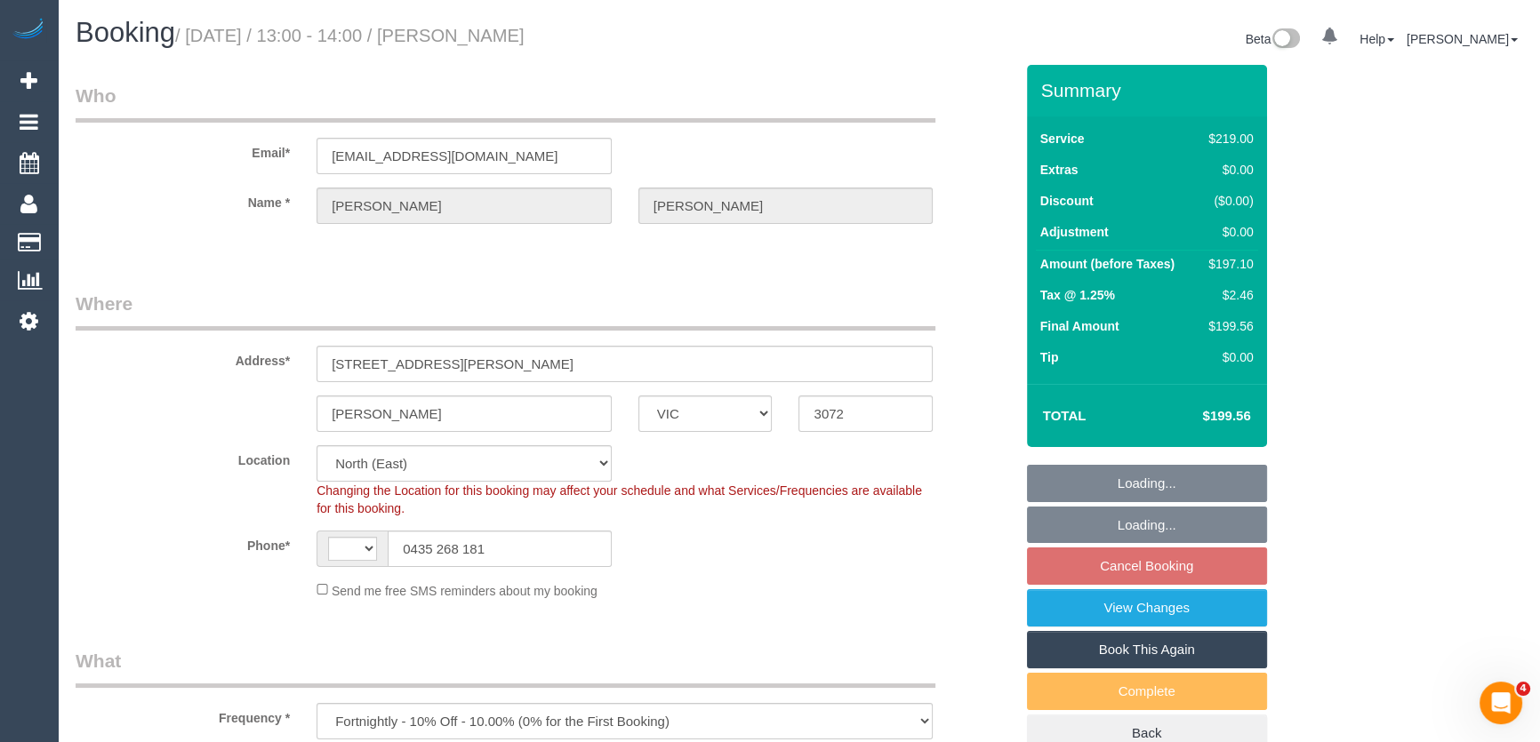
select select "object:685"
select select "string:AU"
select select "string:stripe-pm_1RLXQJ2GScqysDRVdTkU3jsz"
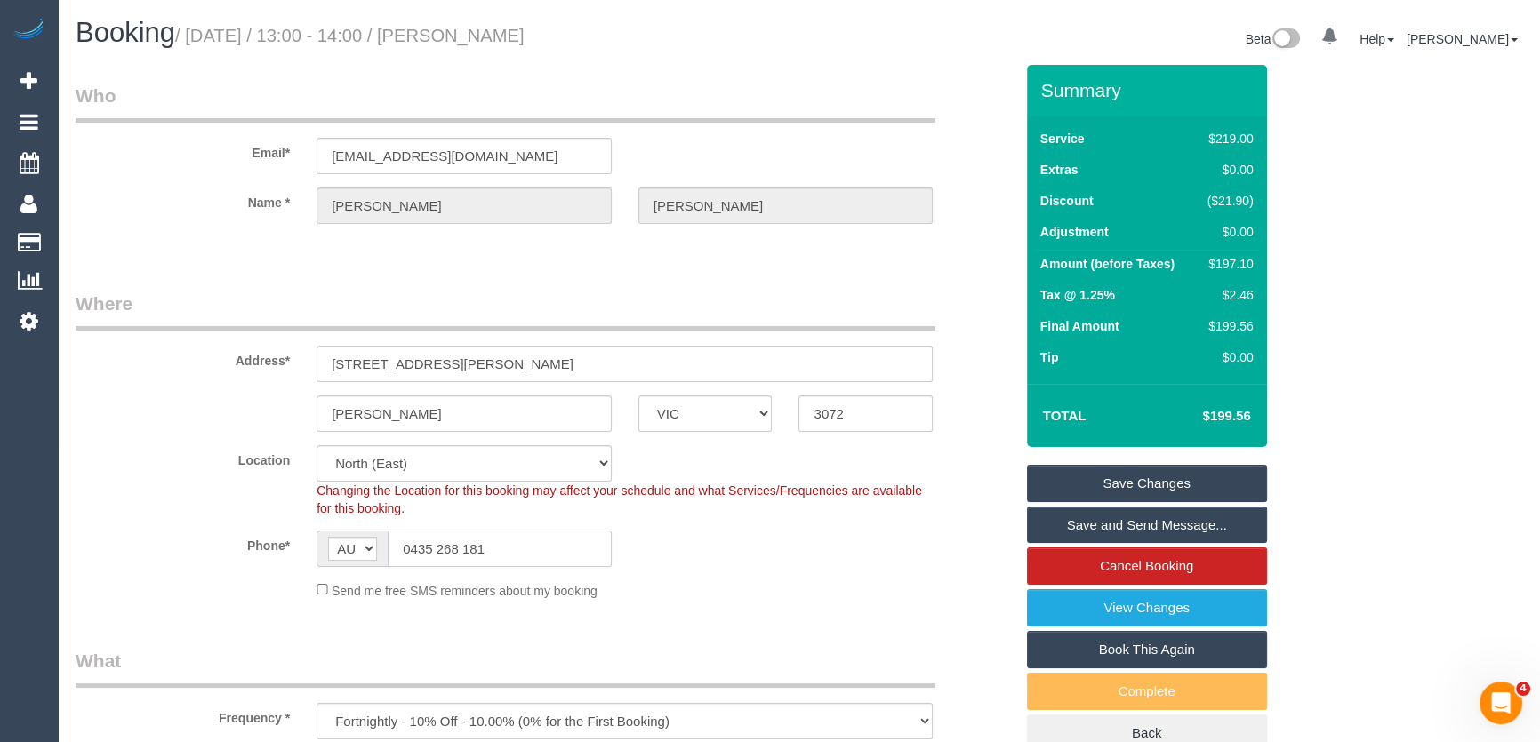
click at [489, 542] on input "0435 268 181" at bounding box center [500, 549] width 224 height 36
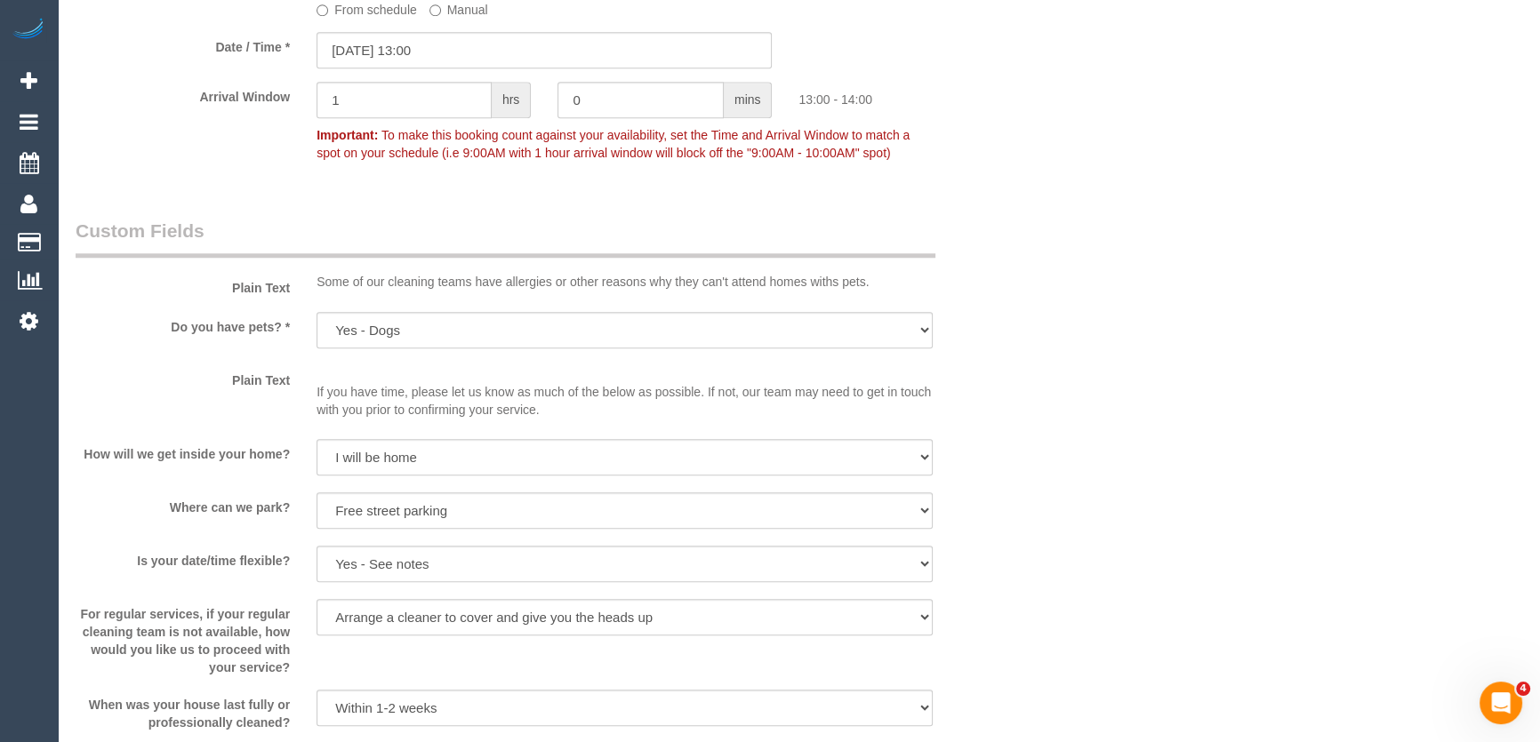
scroll to position [2020, 0]
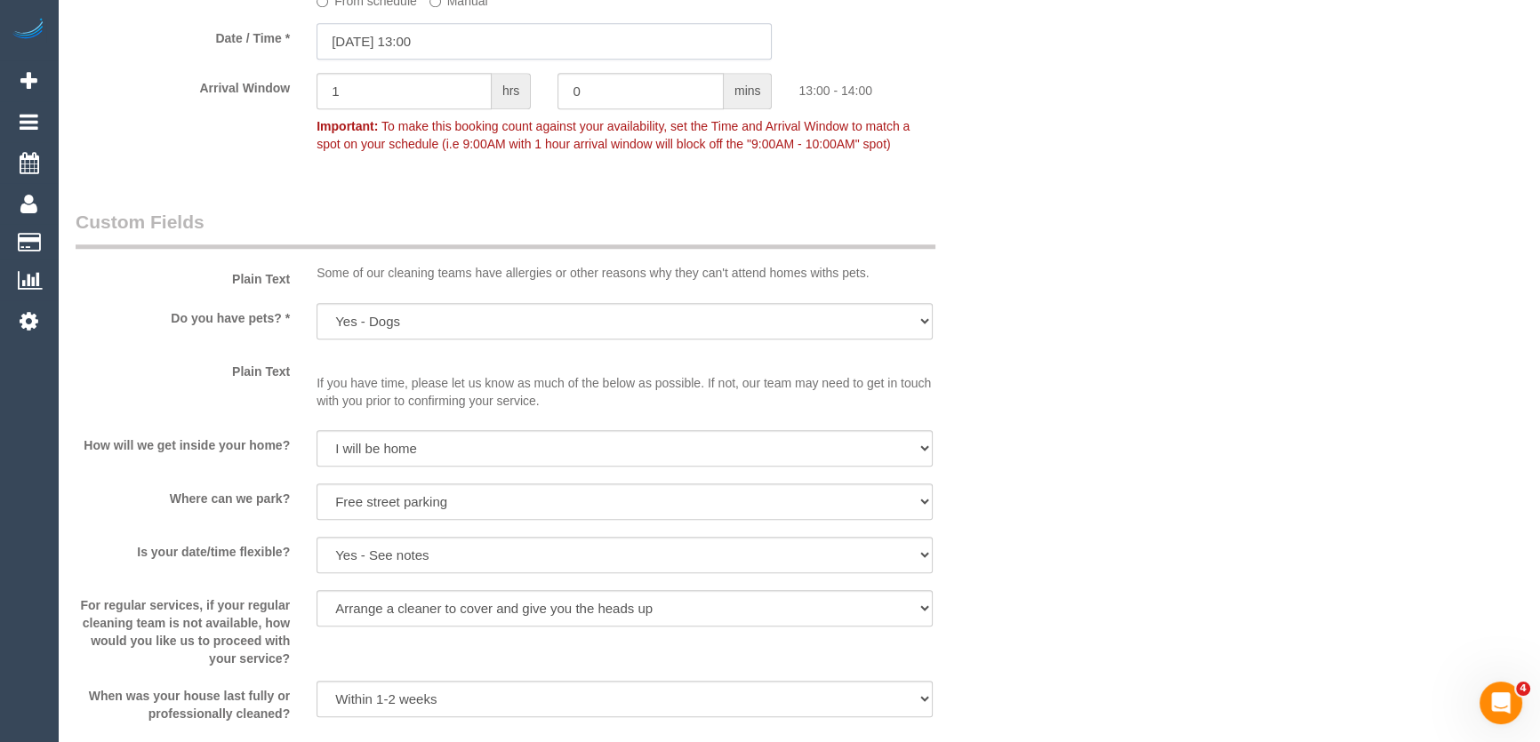
click at [489, 46] on input "[DATE] 13:00" at bounding box center [544, 41] width 455 height 36
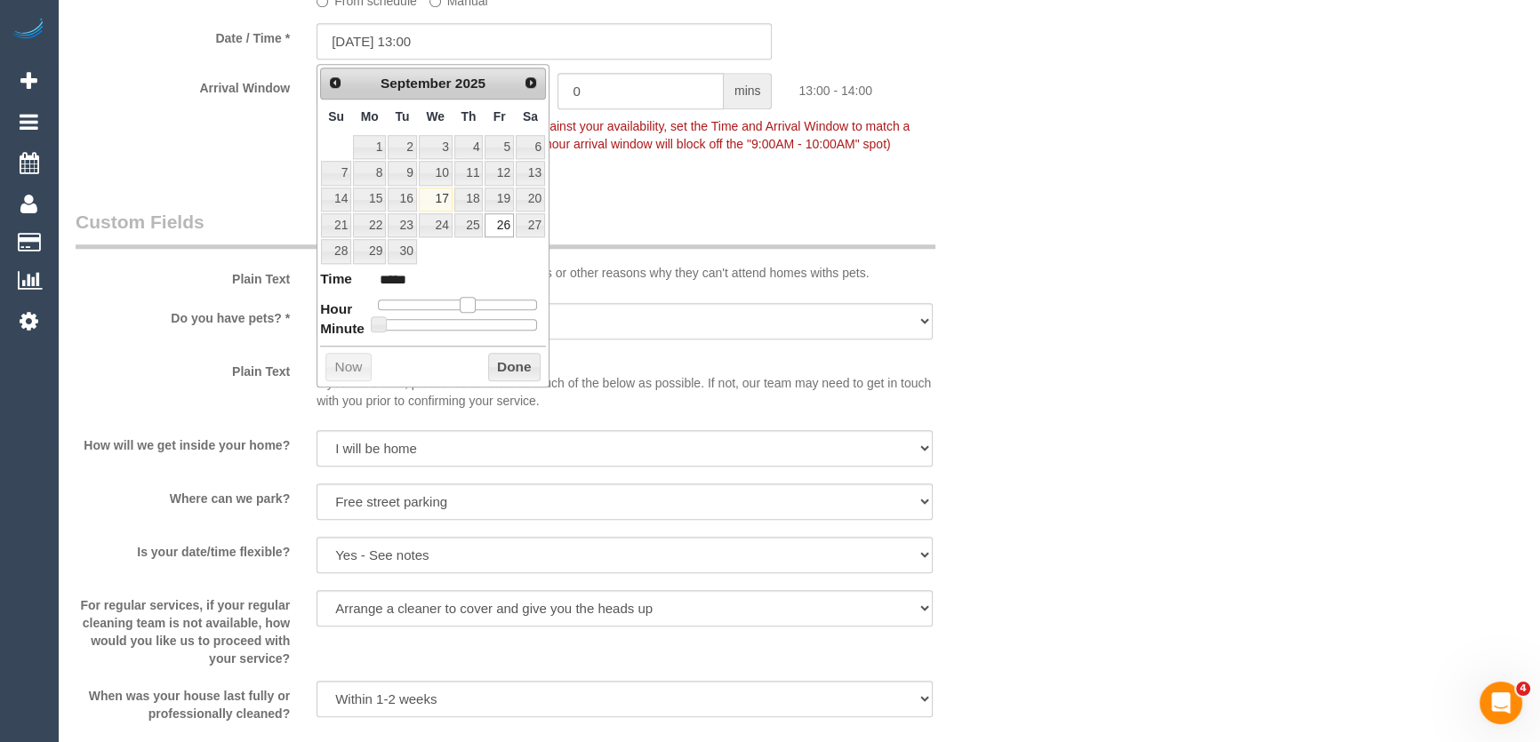
type input "[DATE] 12:00"
type input "*****"
type input "[DATE] 11:00"
type input "*****"
type input "[DATE] 10:00"
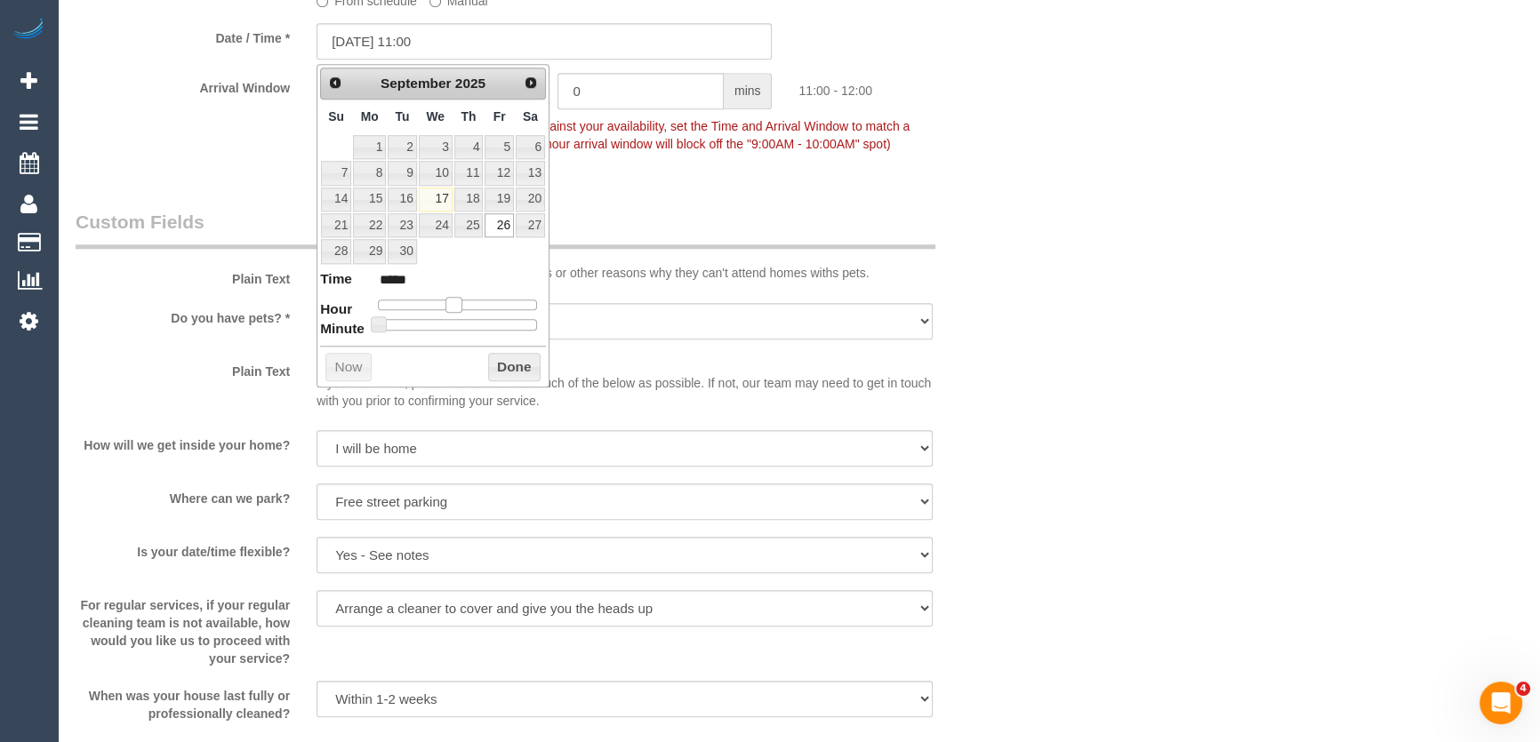
type input "*****"
type input "[DATE] 11:00"
type input "*****"
drag, startPoint x: 462, startPoint y: 307, endPoint x: 449, endPoint y: 307, distance: 13.3
click at [449, 307] on span at bounding box center [453, 305] width 16 height 16
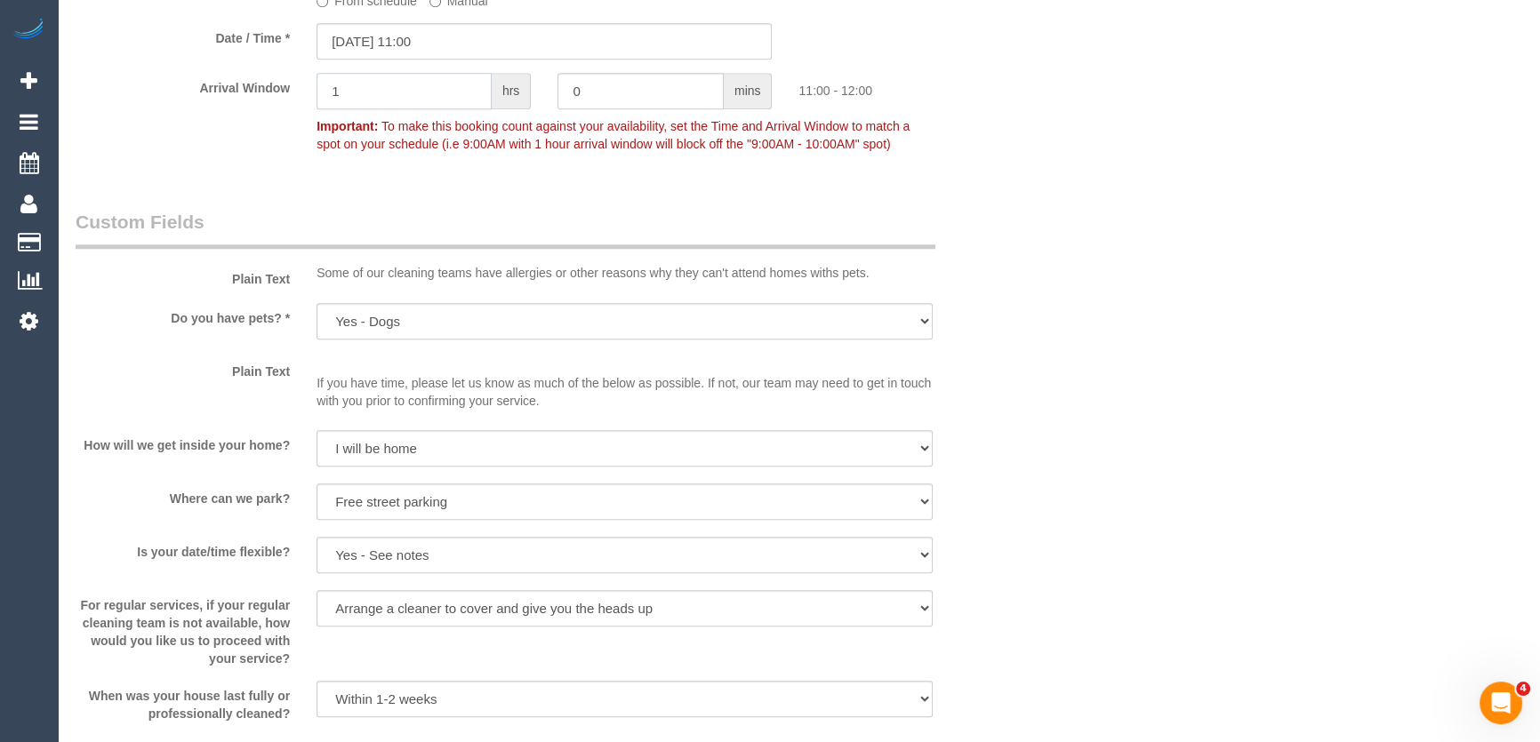
click at [430, 100] on input "1" at bounding box center [404, 91] width 175 height 36
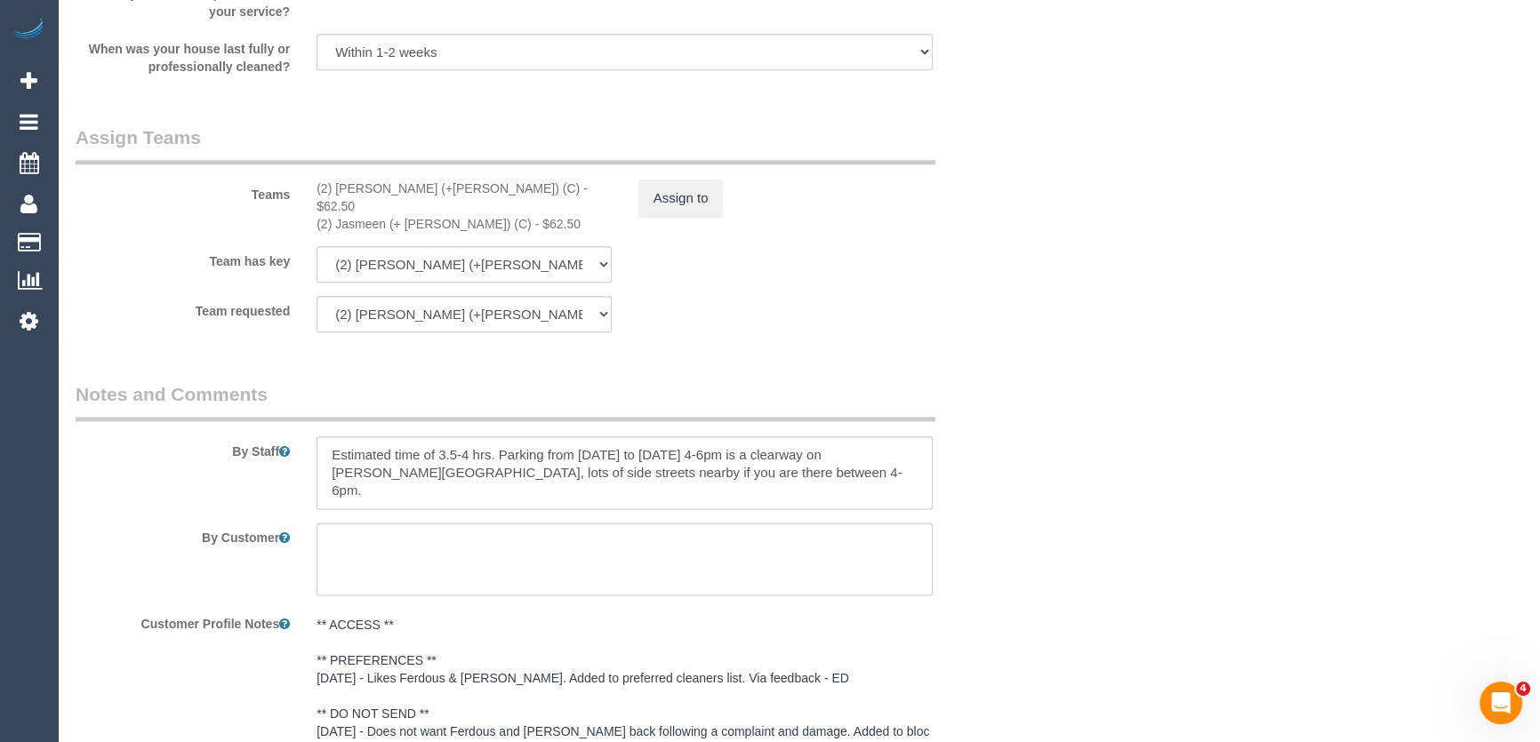
scroll to position [2993, 0]
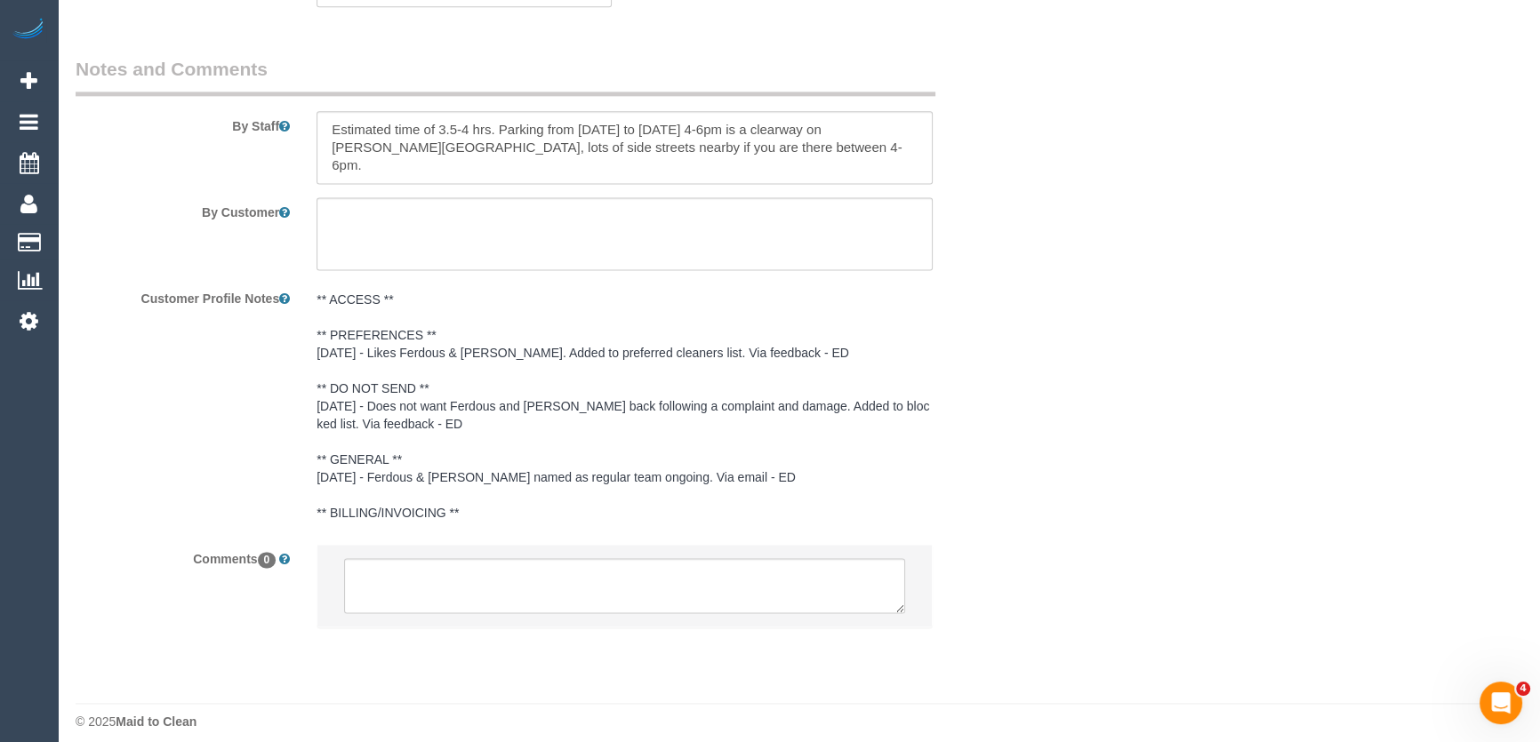
type input "2"
click at [379, 560] on textarea at bounding box center [624, 585] width 561 height 55
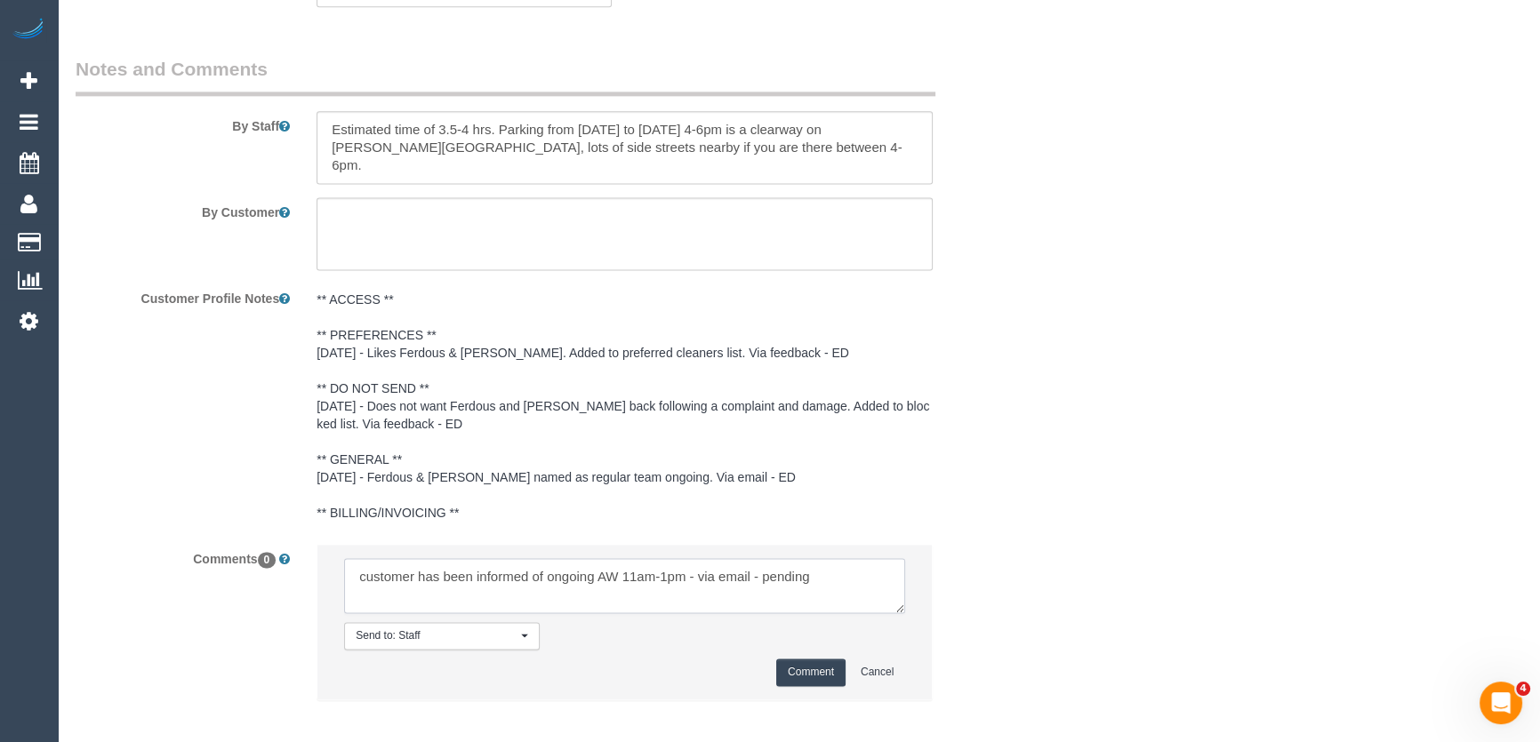
type textarea "customer has been informed of ongoing AW 11am-1pm - via email - pending"
click at [814, 660] on button "Comment" at bounding box center [810, 673] width 69 height 28
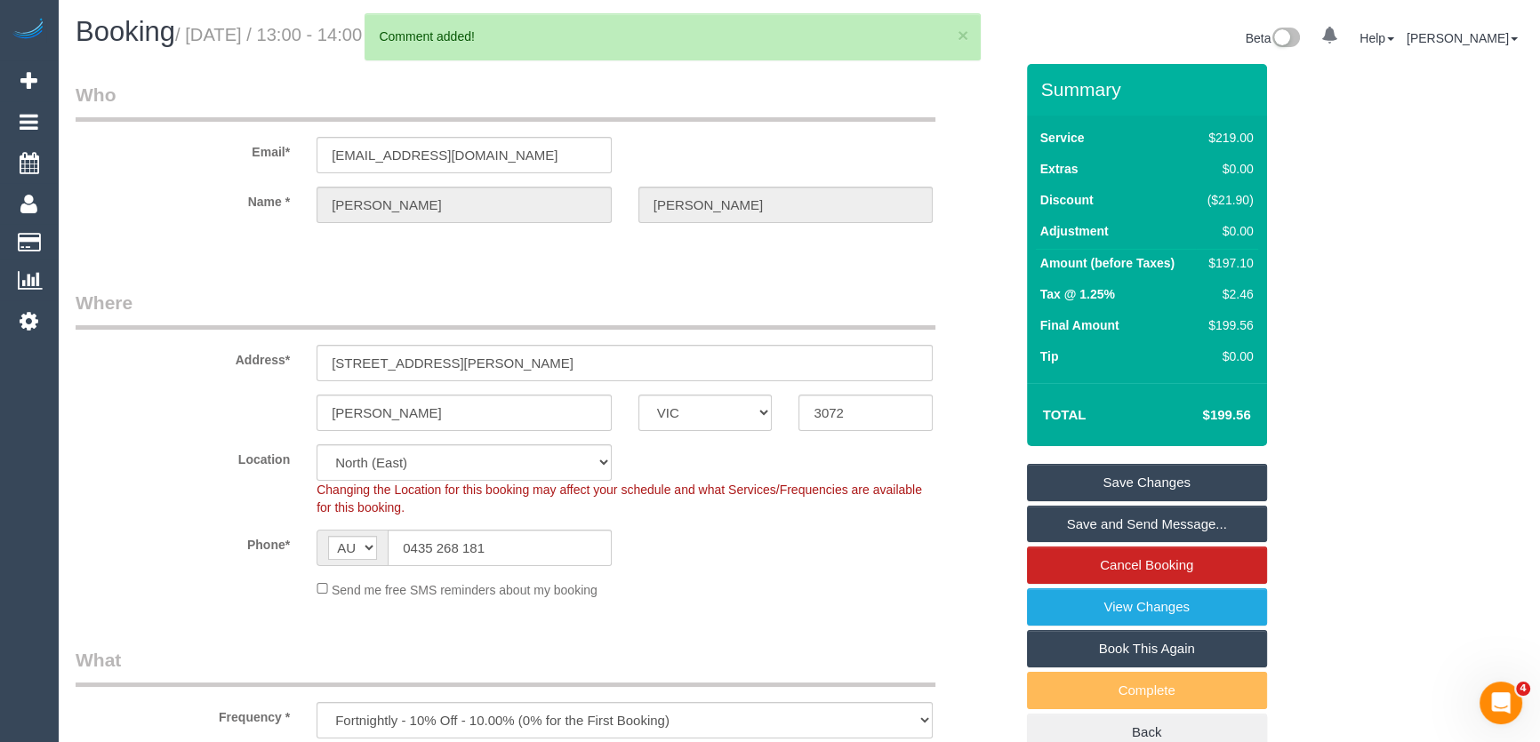
scroll to position [0, 0]
click at [495, 158] on input "[EMAIL_ADDRESS][DOMAIN_NAME]" at bounding box center [464, 156] width 295 height 36
click at [493, 158] on input "[EMAIL_ADDRESS][DOMAIN_NAME]" at bounding box center [464, 156] width 295 height 36
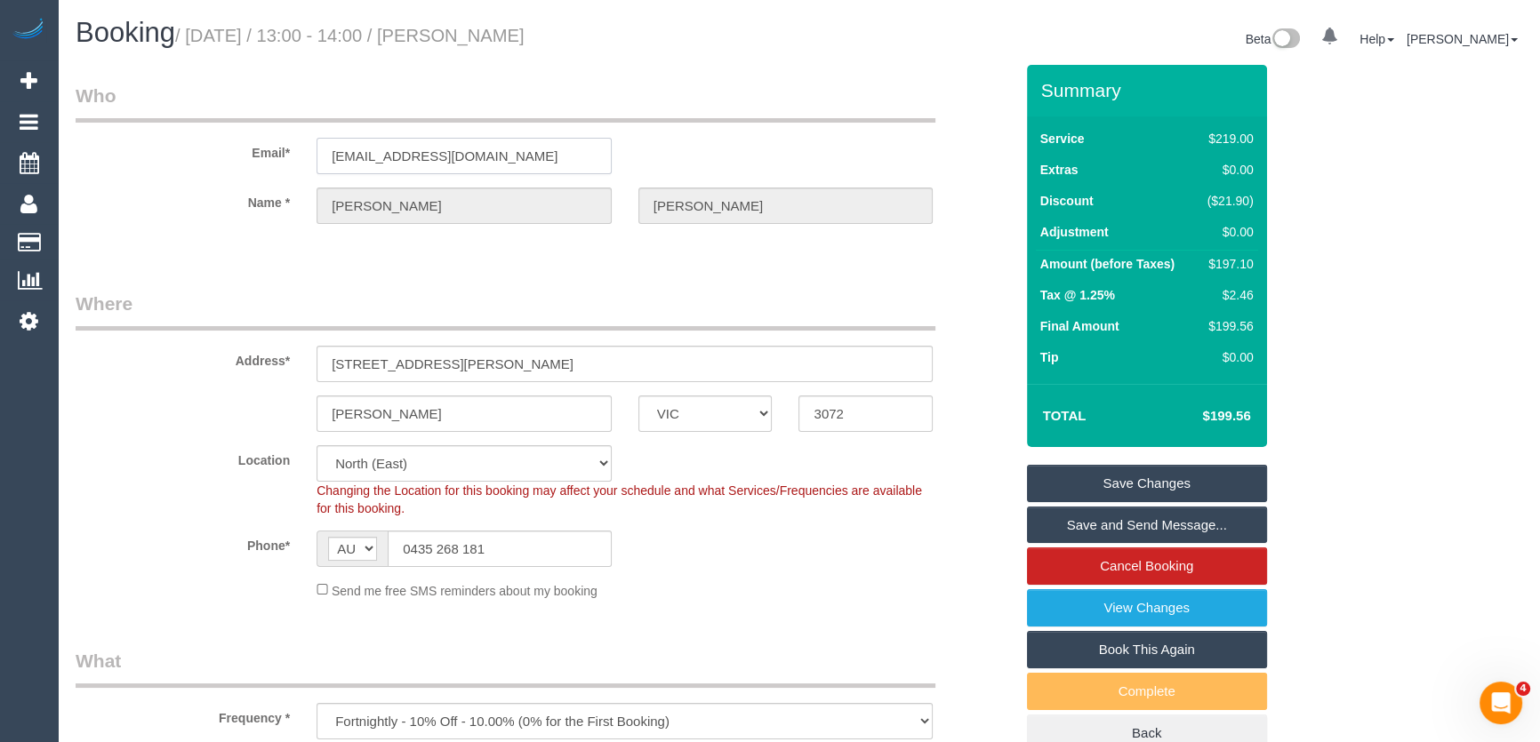
click at [493, 158] on input "[EMAIL_ADDRESS][DOMAIN_NAME]" at bounding box center [464, 156] width 295 height 36
click at [1092, 475] on link "Save Changes" at bounding box center [1147, 483] width 240 height 37
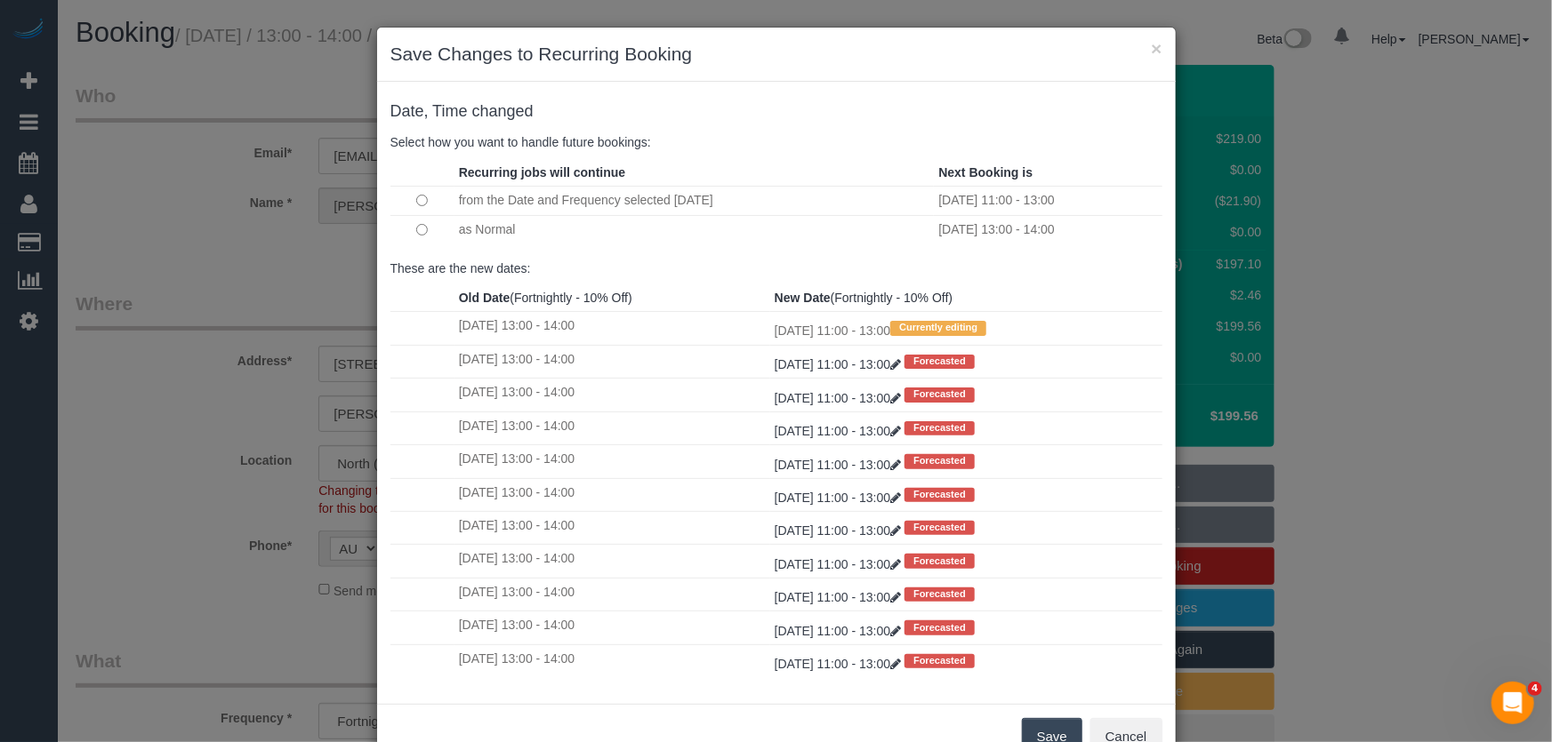
click at [1049, 726] on button "Save" at bounding box center [1052, 736] width 60 height 37
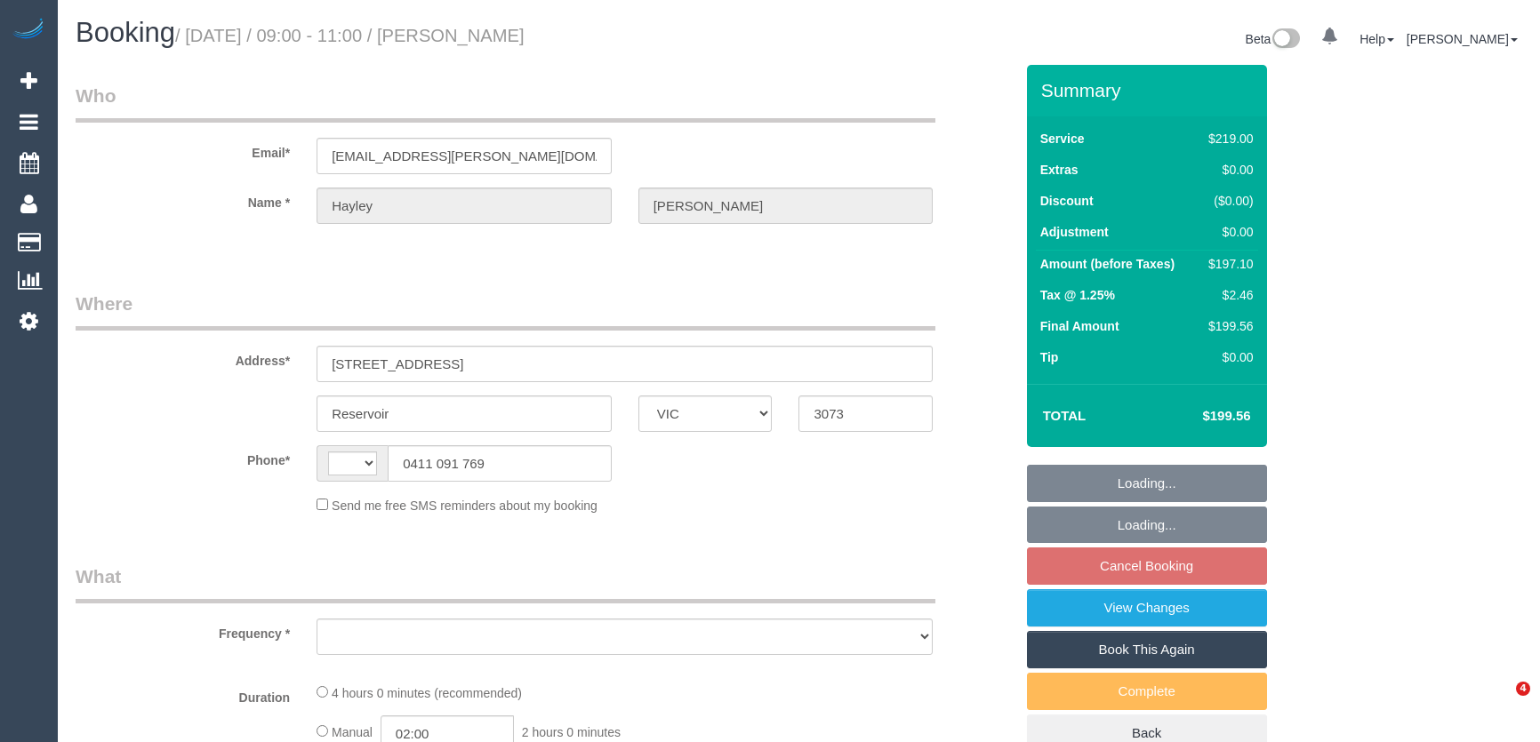
select select "VIC"
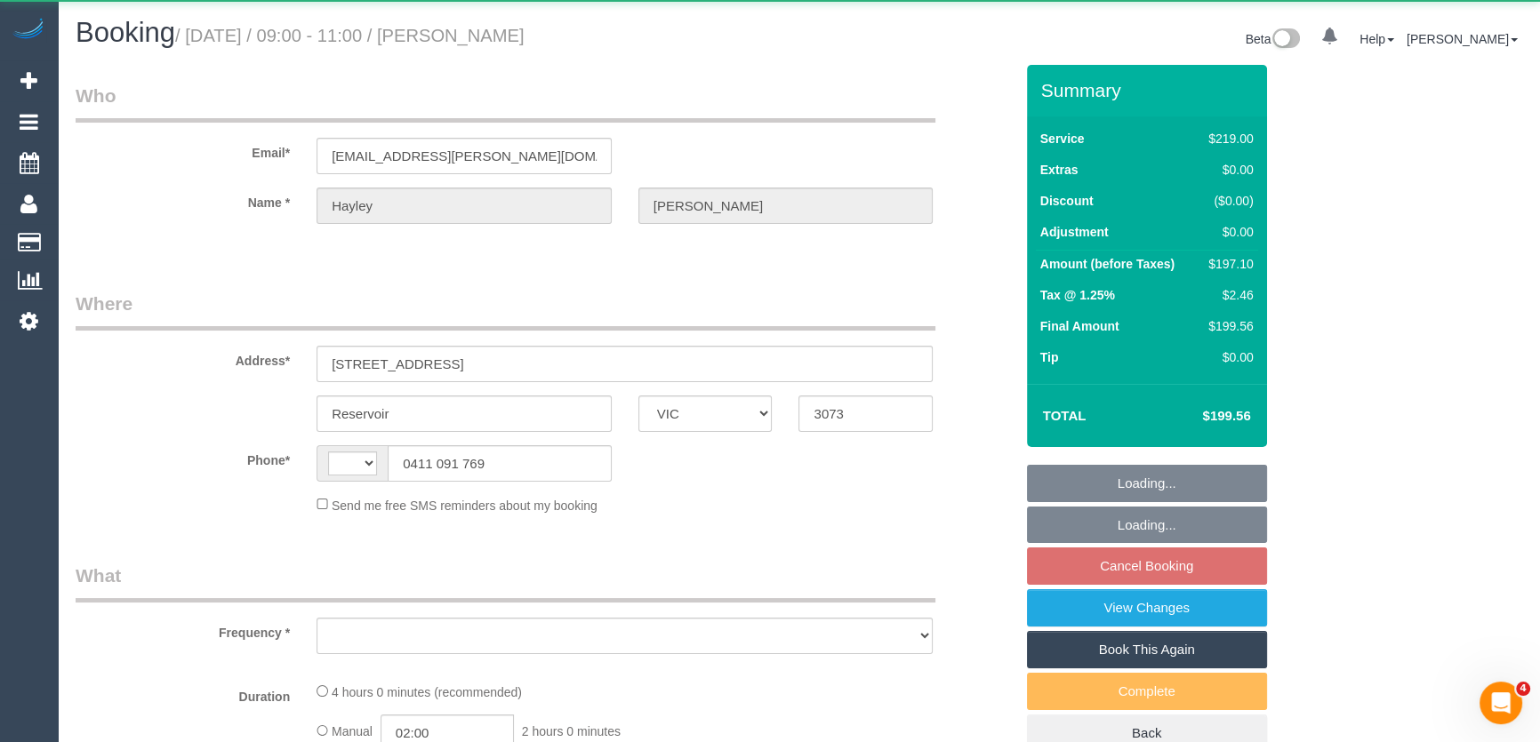
select select "string:AU"
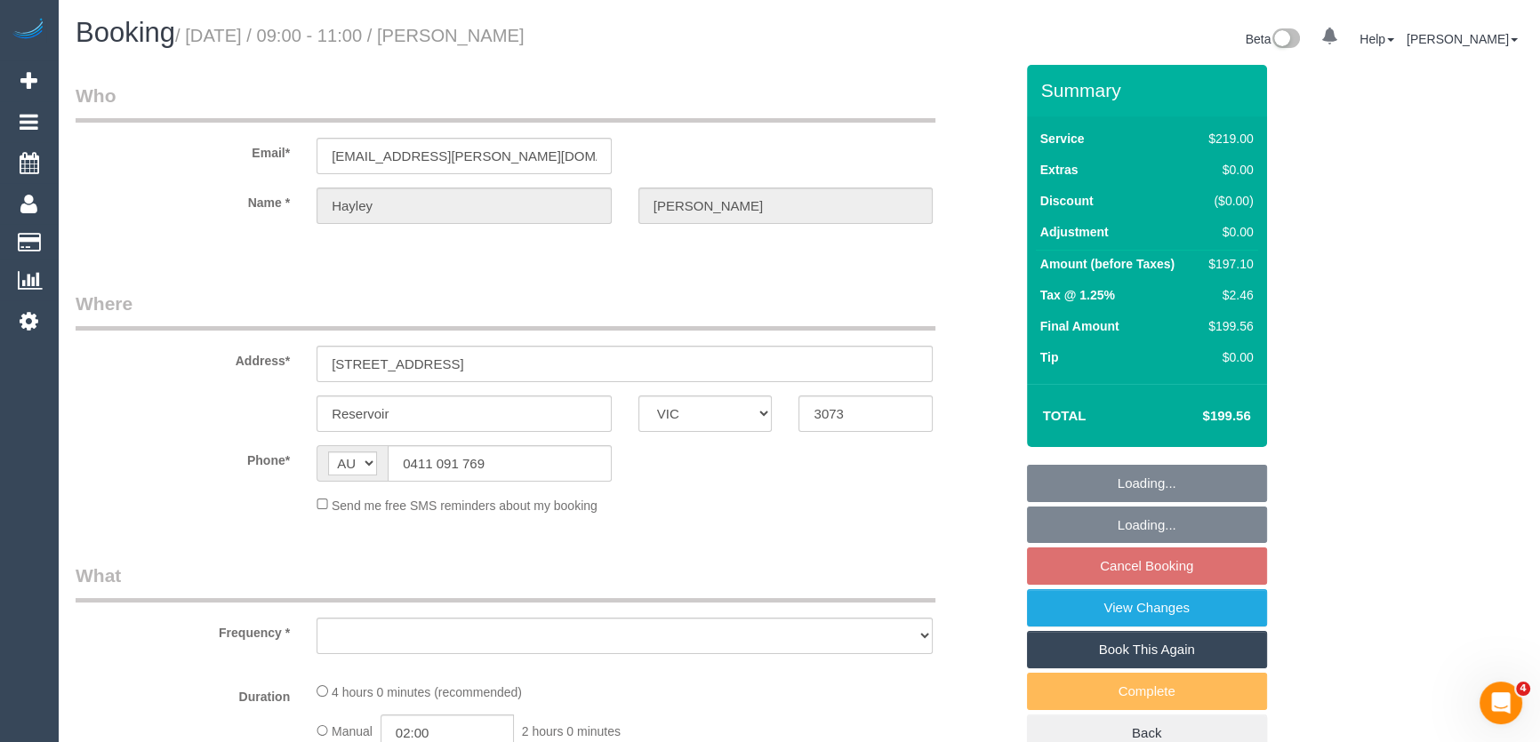
select select "object:628"
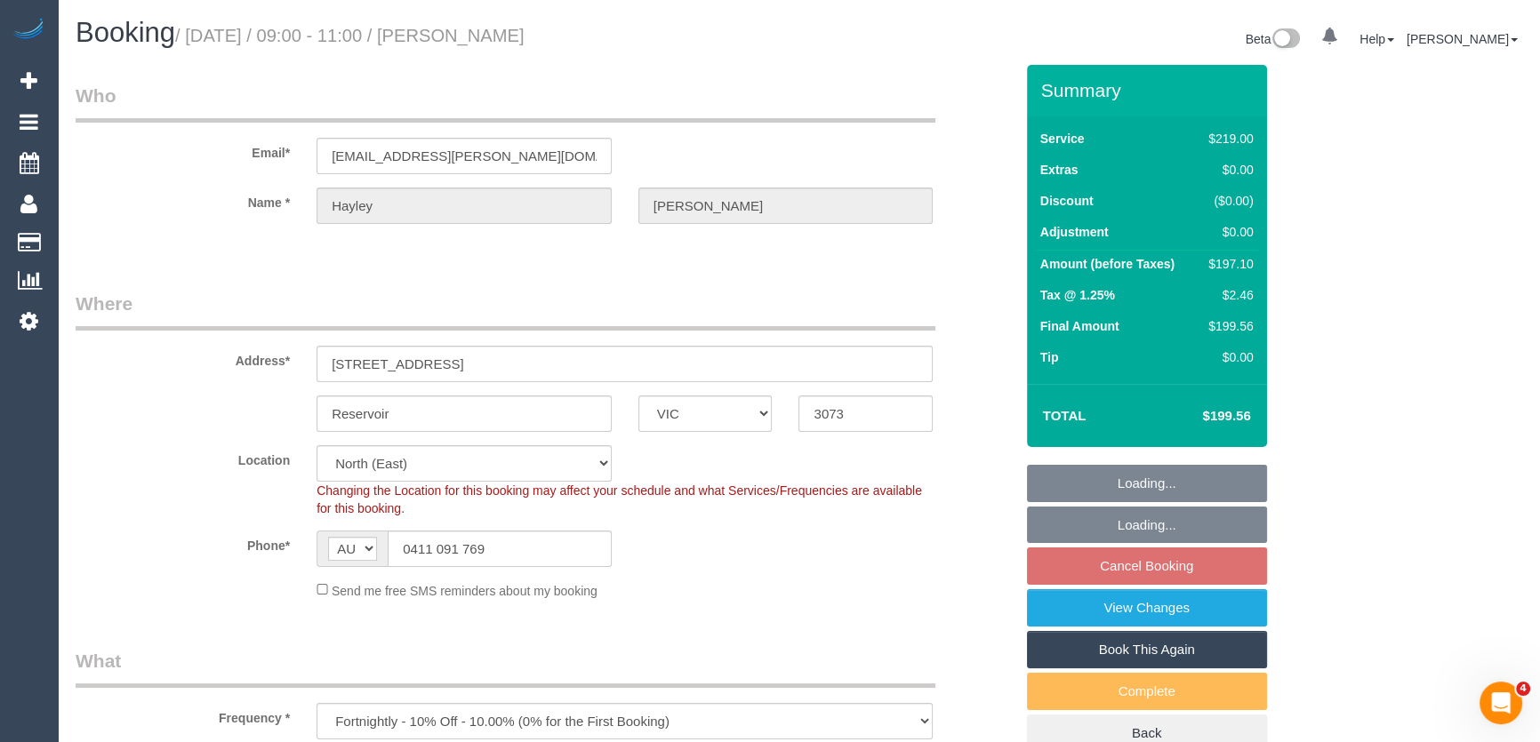
select select "string:stripe-pm_1QOtWb2GScqysDRVkeqjgzyV"
select select "number:28"
select select "number:14"
select select "number:18"
select select "number:22"
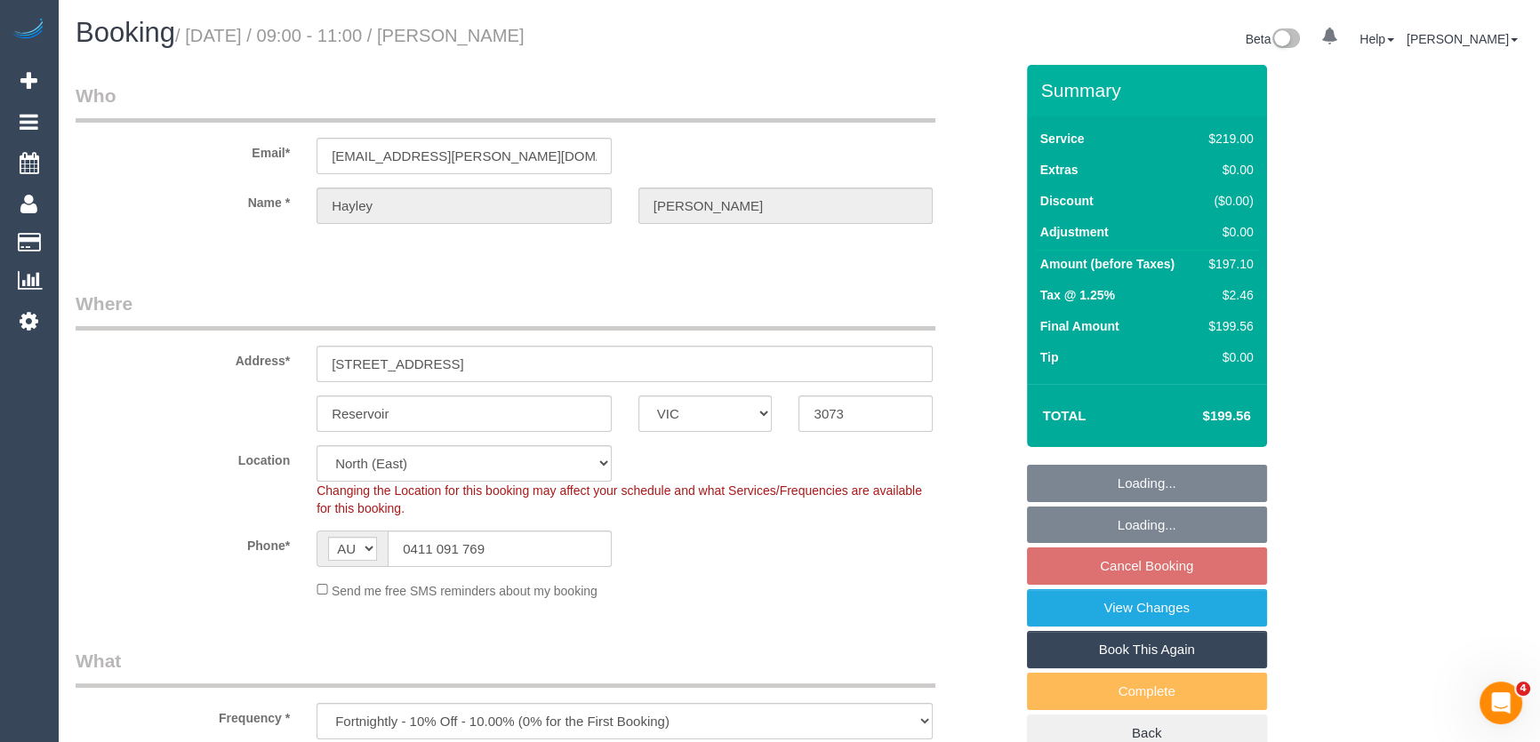
select select "number:35"
select select "number:12"
select select "object:1411"
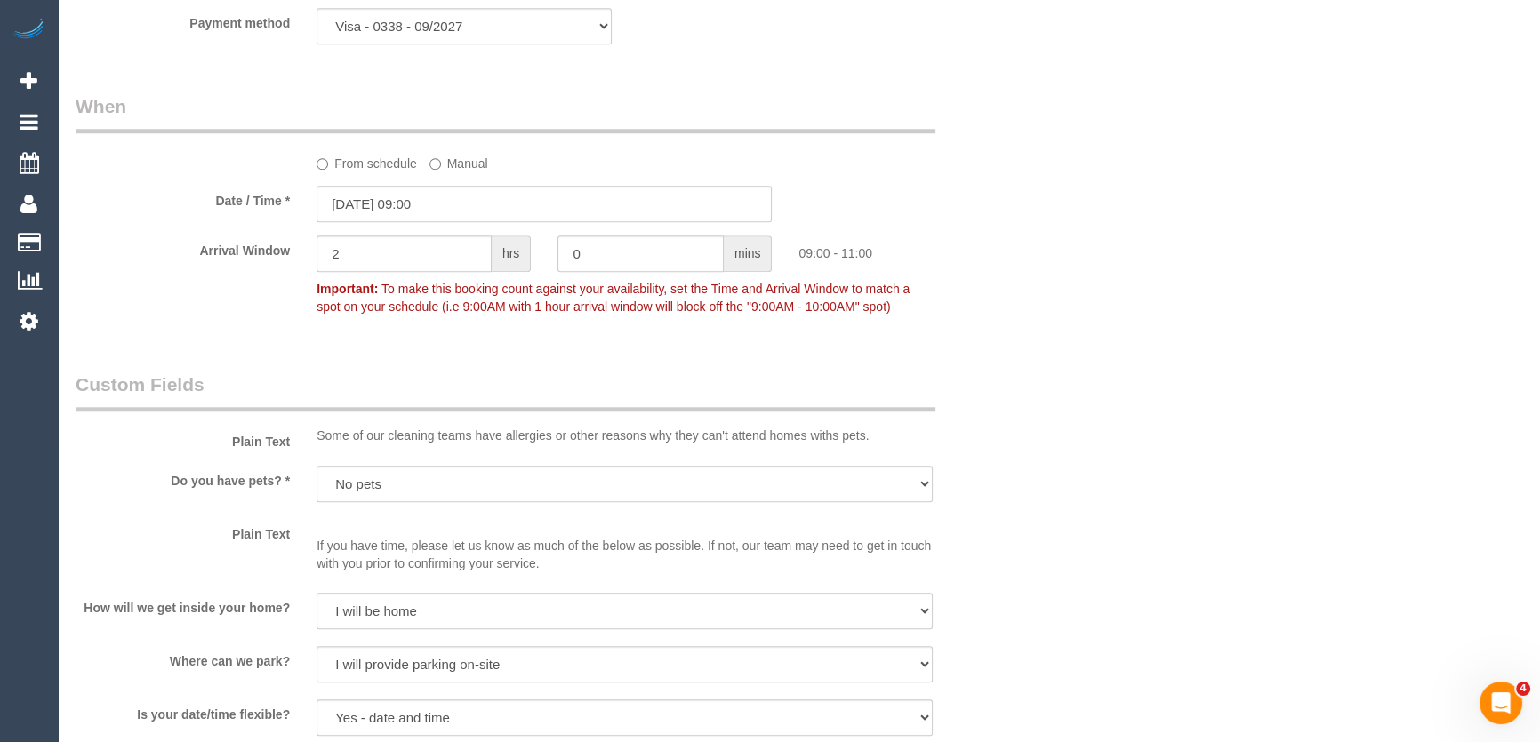
scroll to position [1858, 0]
drag, startPoint x: 468, startPoint y: 205, endPoint x: 451, endPoint y: 216, distance: 20.0
click at [468, 205] on input "29/09/2025 09:00" at bounding box center [544, 203] width 455 height 36
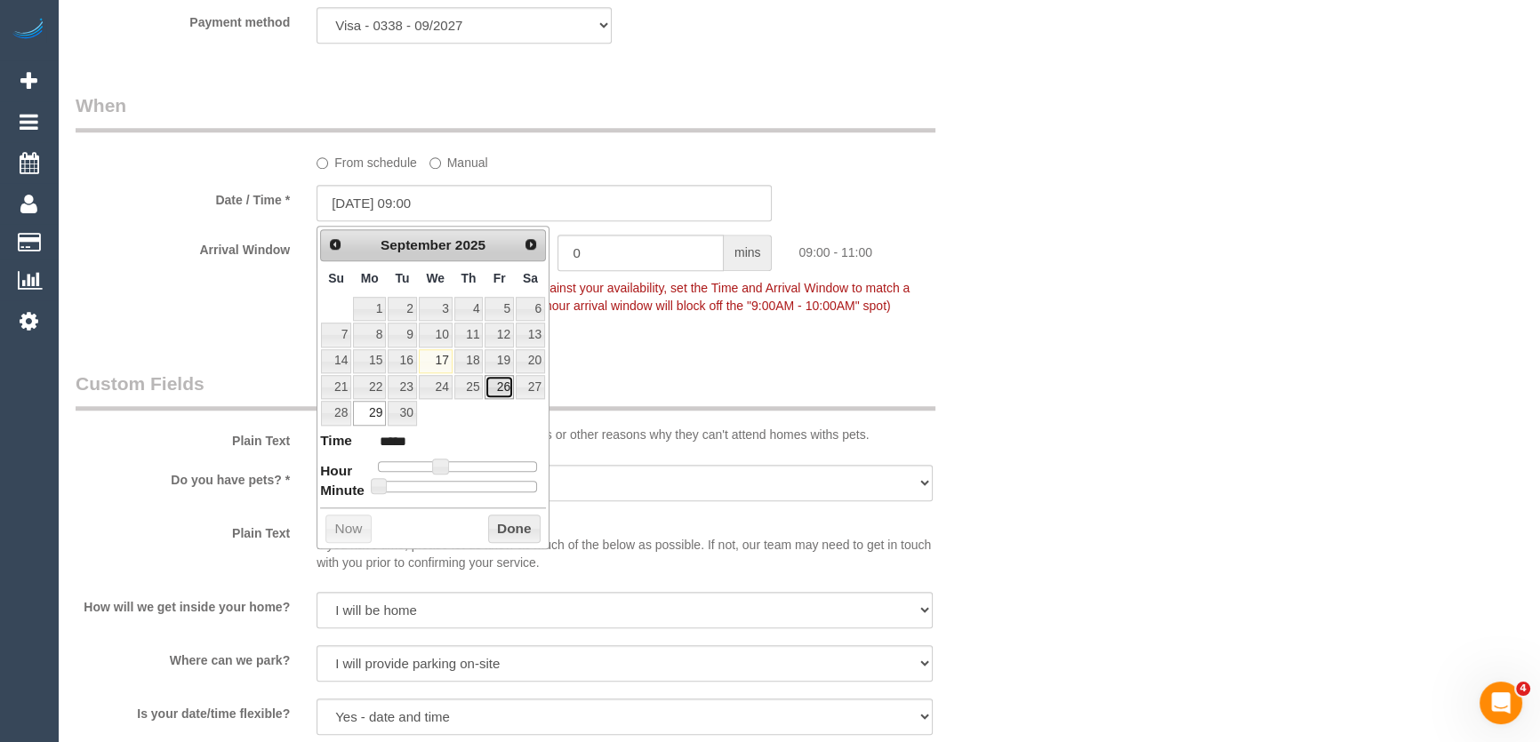
click at [496, 388] on link "26" at bounding box center [499, 387] width 28 height 24
click at [711, 384] on legend "Custom Fields" at bounding box center [506, 391] width 860 height 40
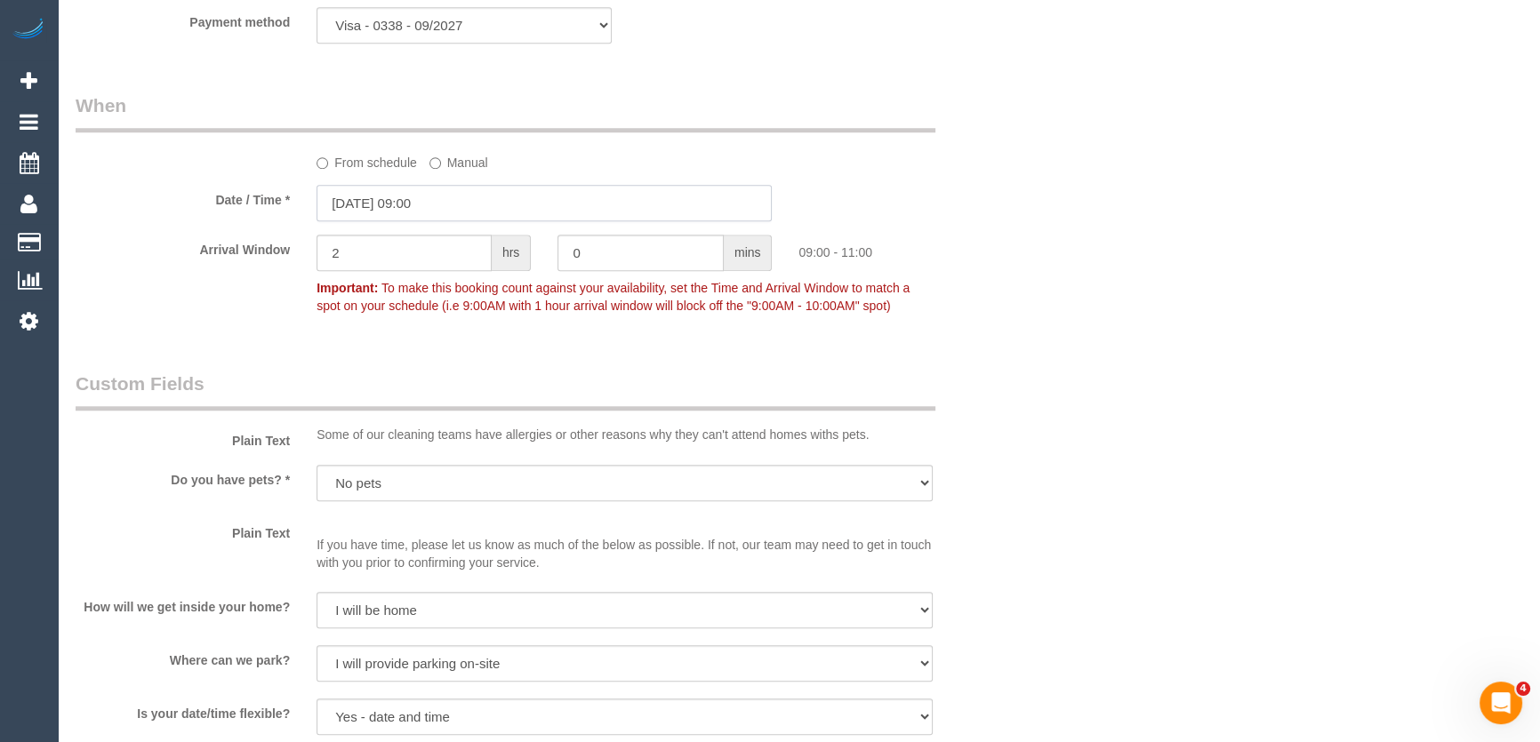
click at [463, 213] on input "26/09/2025 09:00" at bounding box center [544, 203] width 455 height 36
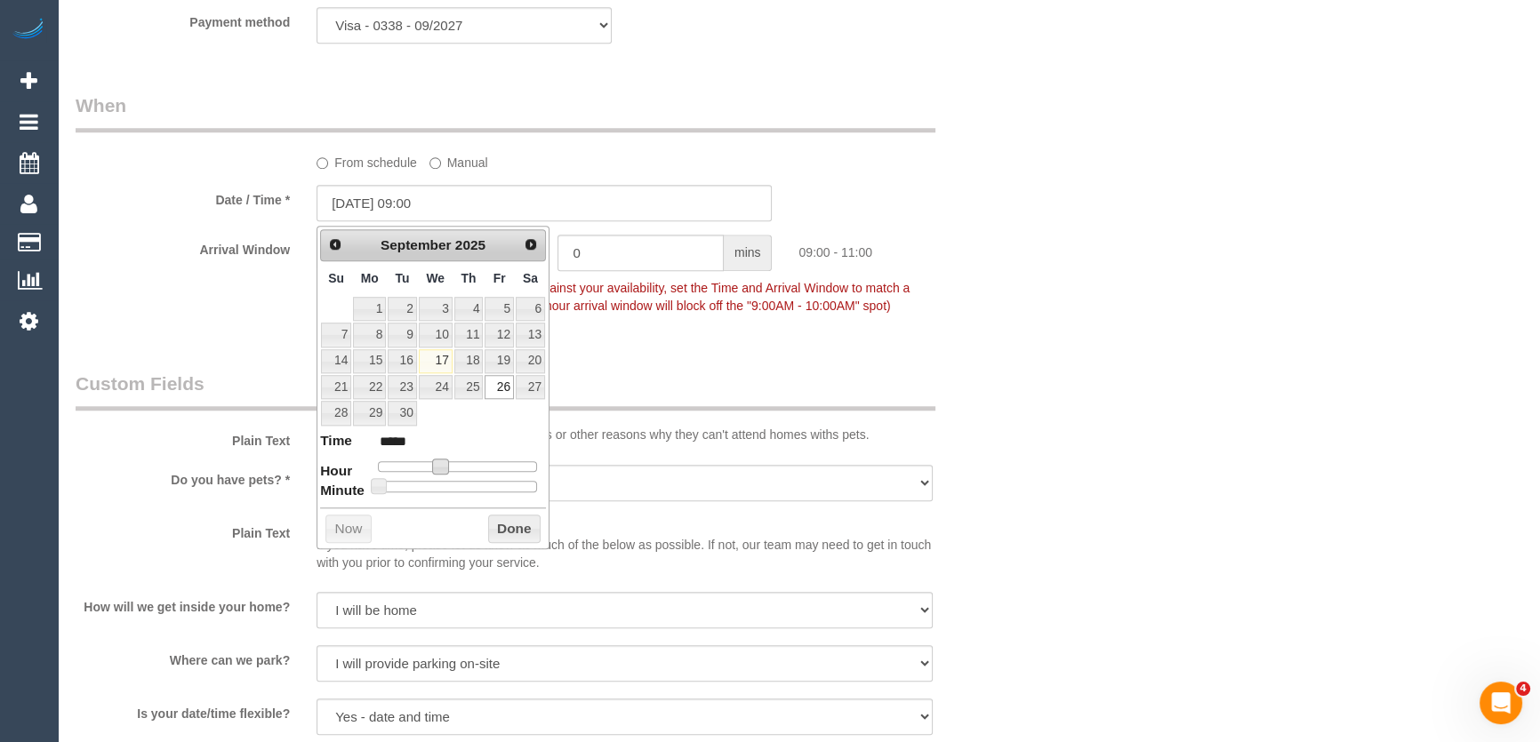
type input "26/09/2025 10:00"
type input "*****"
type input "26/09/2025 11:00"
type input "*****"
type input "26/09/2025 12:00"
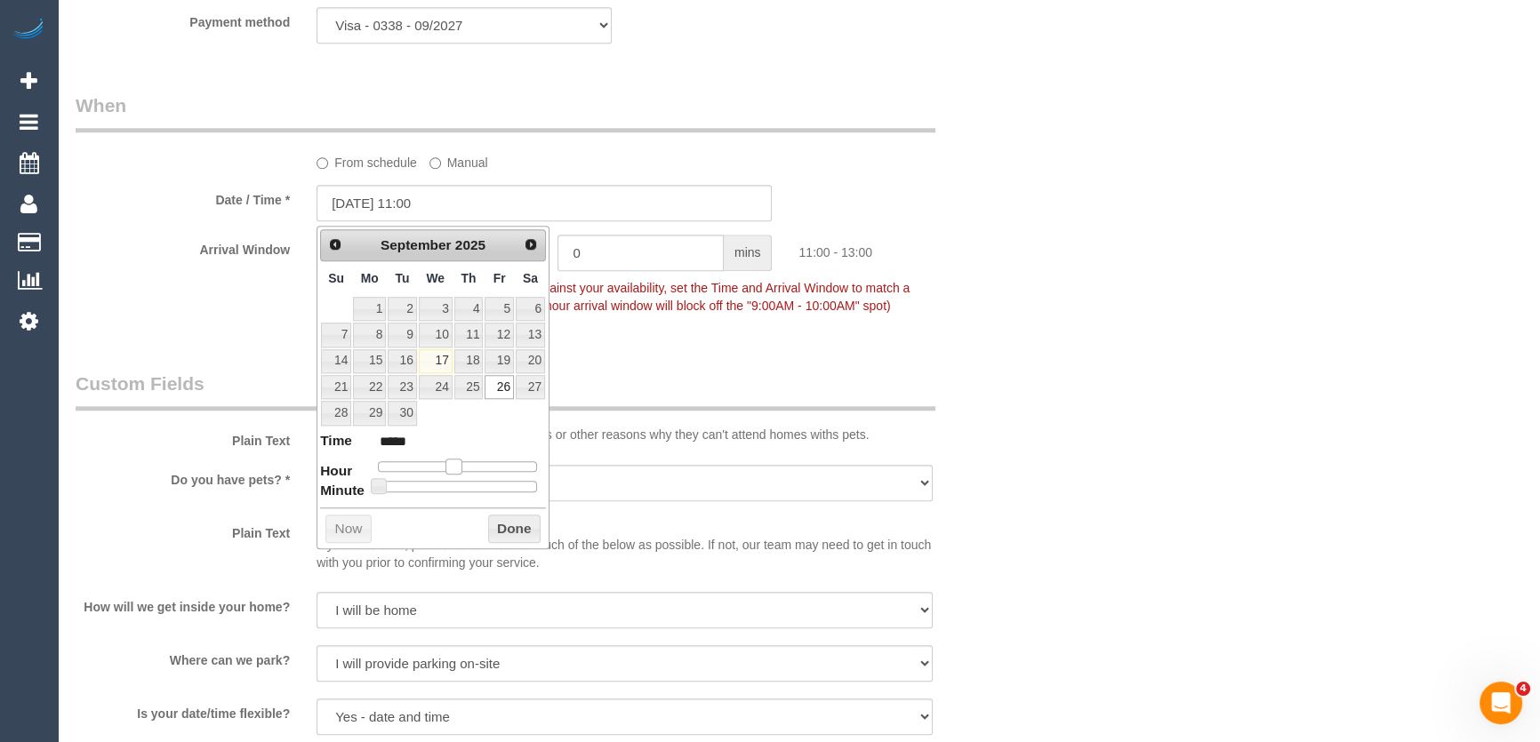
type input "*****"
type input "26/09/2025 13:00"
type input "*****"
drag, startPoint x: 440, startPoint y: 465, endPoint x: 470, endPoint y: 466, distance: 30.2
click at [470, 466] on span at bounding box center [468, 467] width 16 height 16
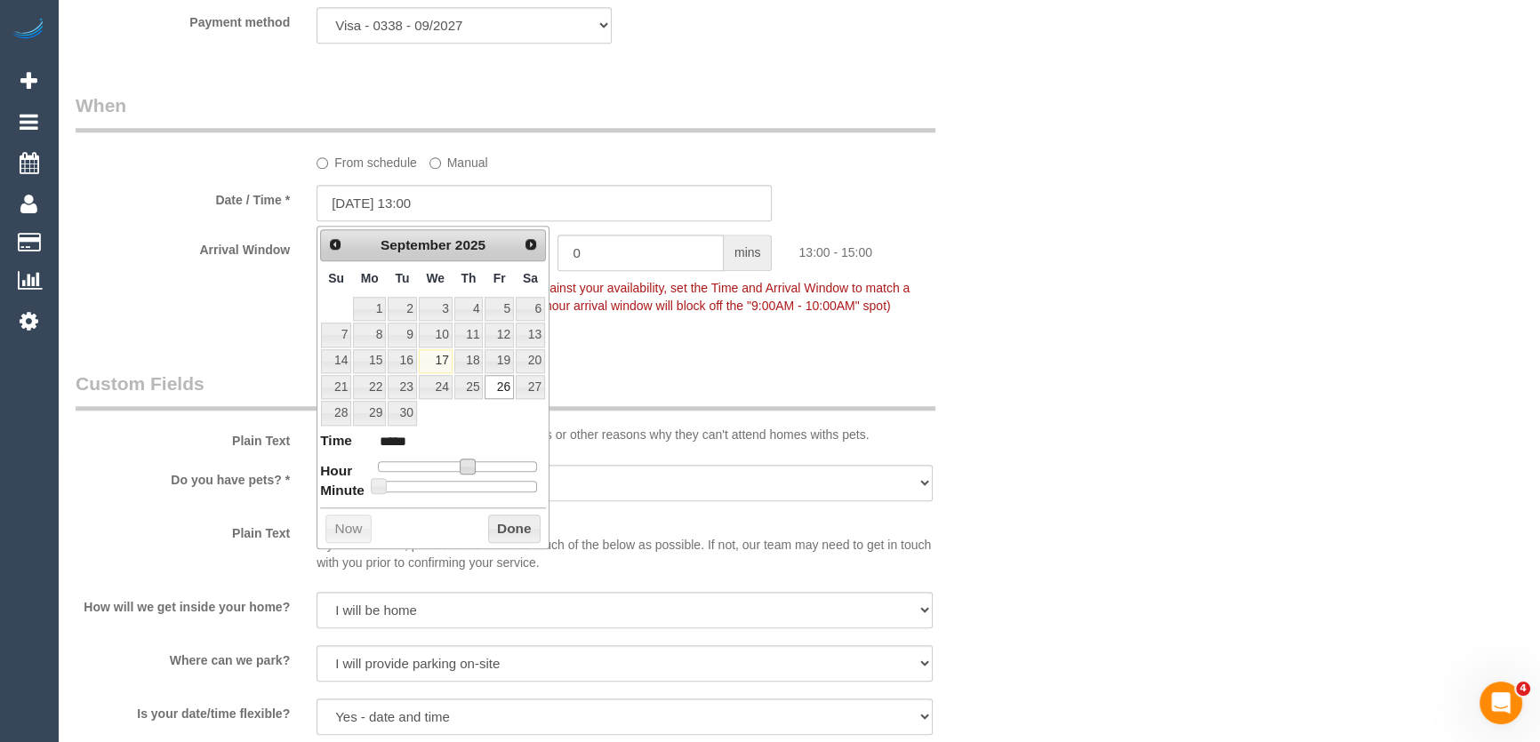
click at [601, 351] on div "Who Email* hayley.p.allen@gmail.com Name * Hayley Allen Where Address* 31 Anste…" at bounding box center [544, 27] width 965 height 3640
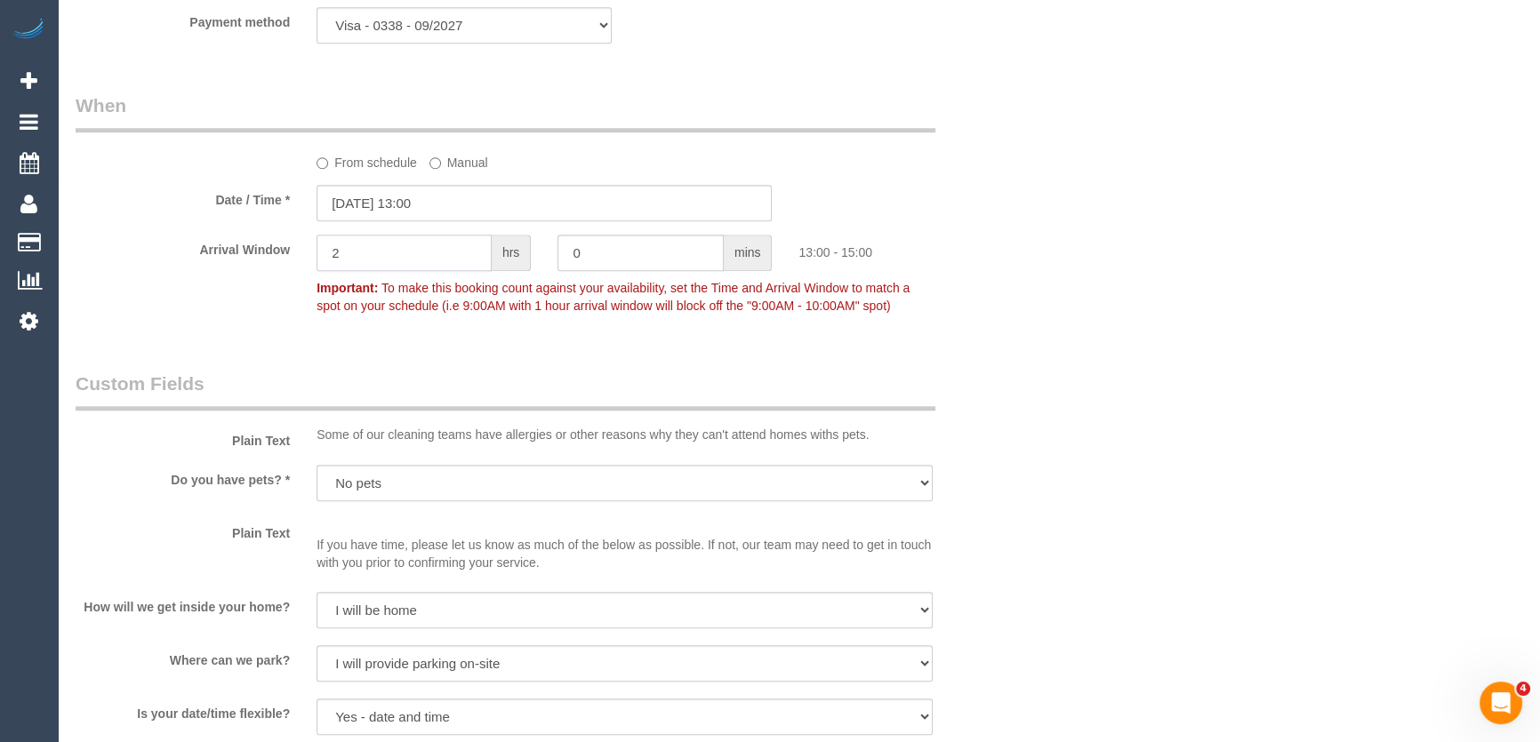
click at [417, 260] on input "2" at bounding box center [404, 253] width 175 height 36
type input "1"
click at [305, 348] on div "Who Email* hayley.p.allen@gmail.com Name * Hayley Allen Where Address* 31 Anste…" at bounding box center [544, 27] width 965 height 3640
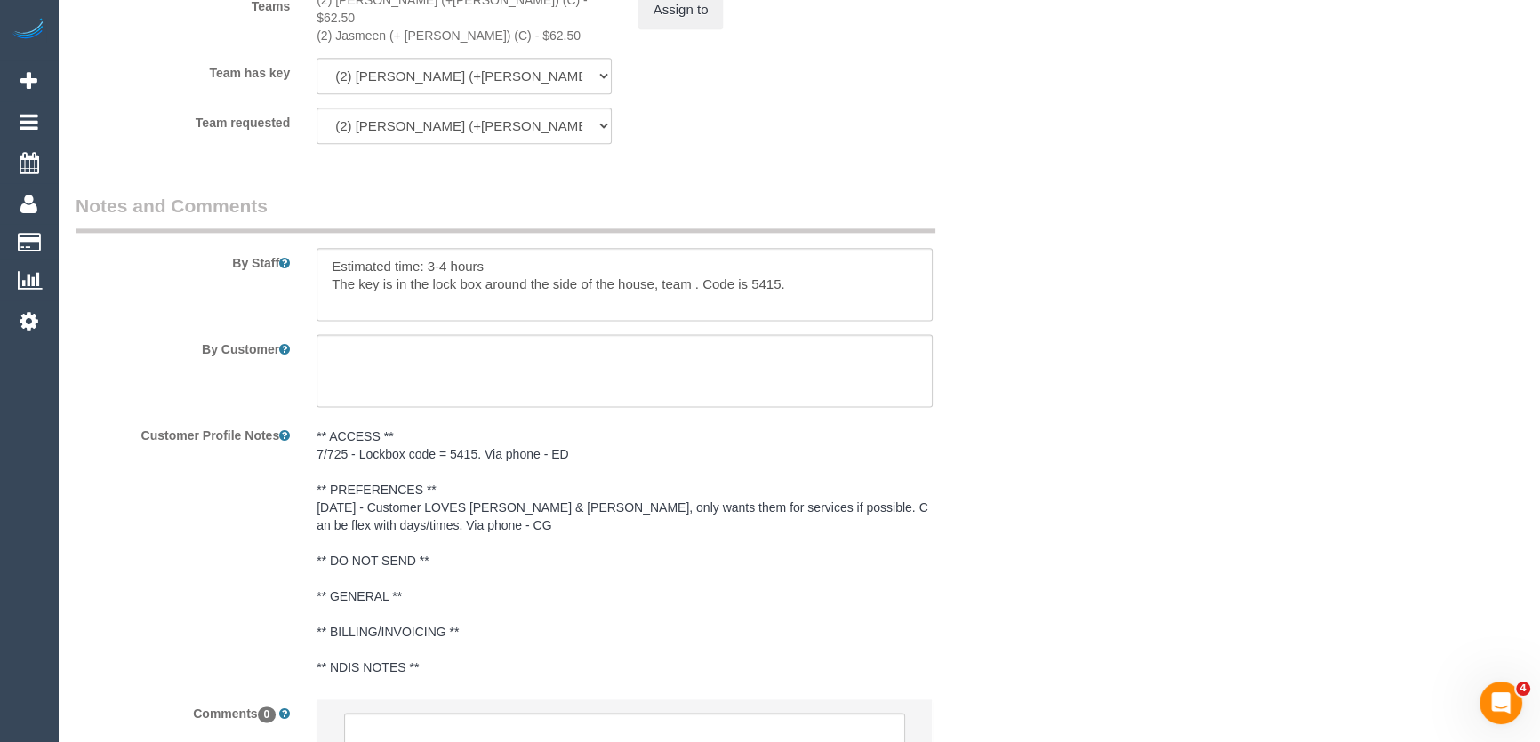
scroll to position [3011, 0]
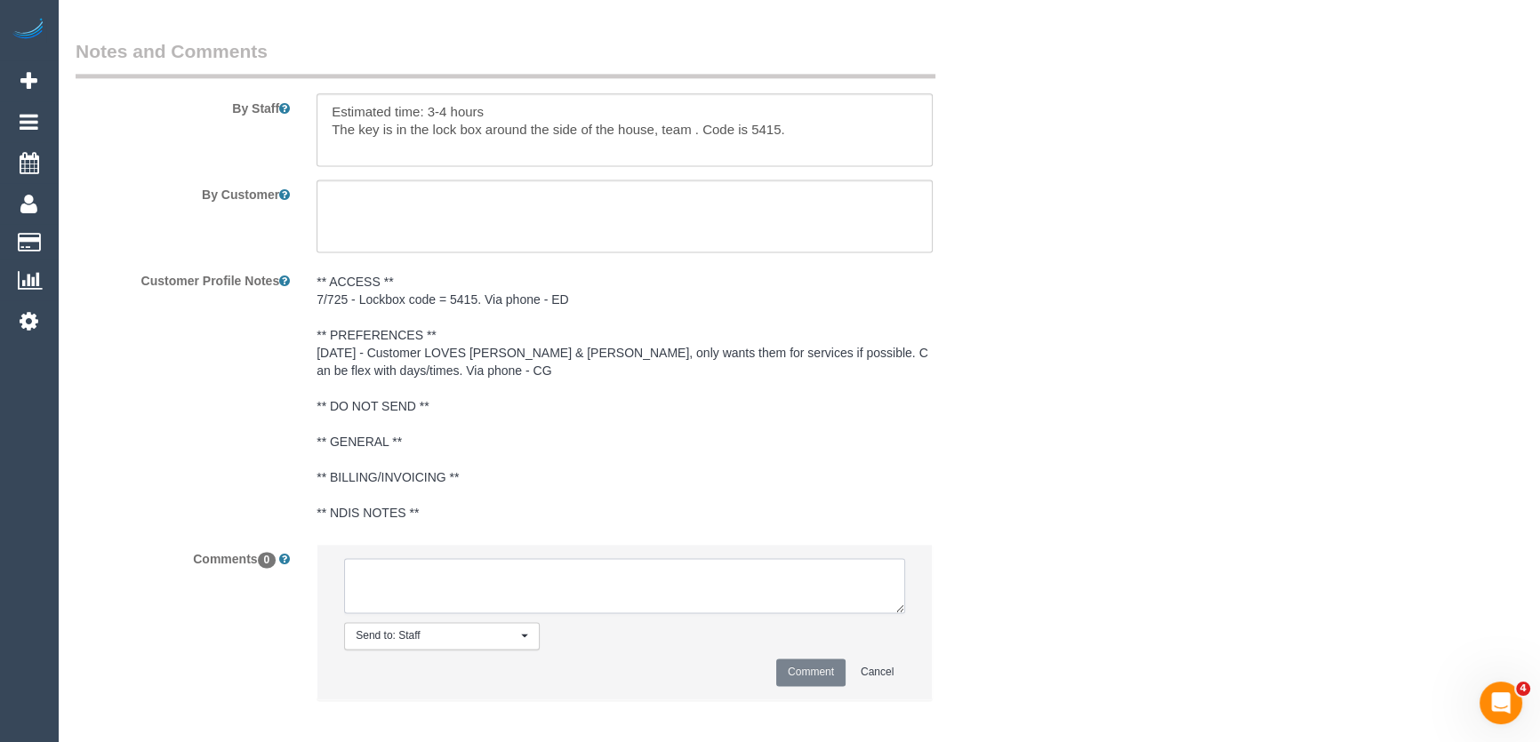
click at [533, 583] on textarea at bounding box center [624, 585] width 561 height 55
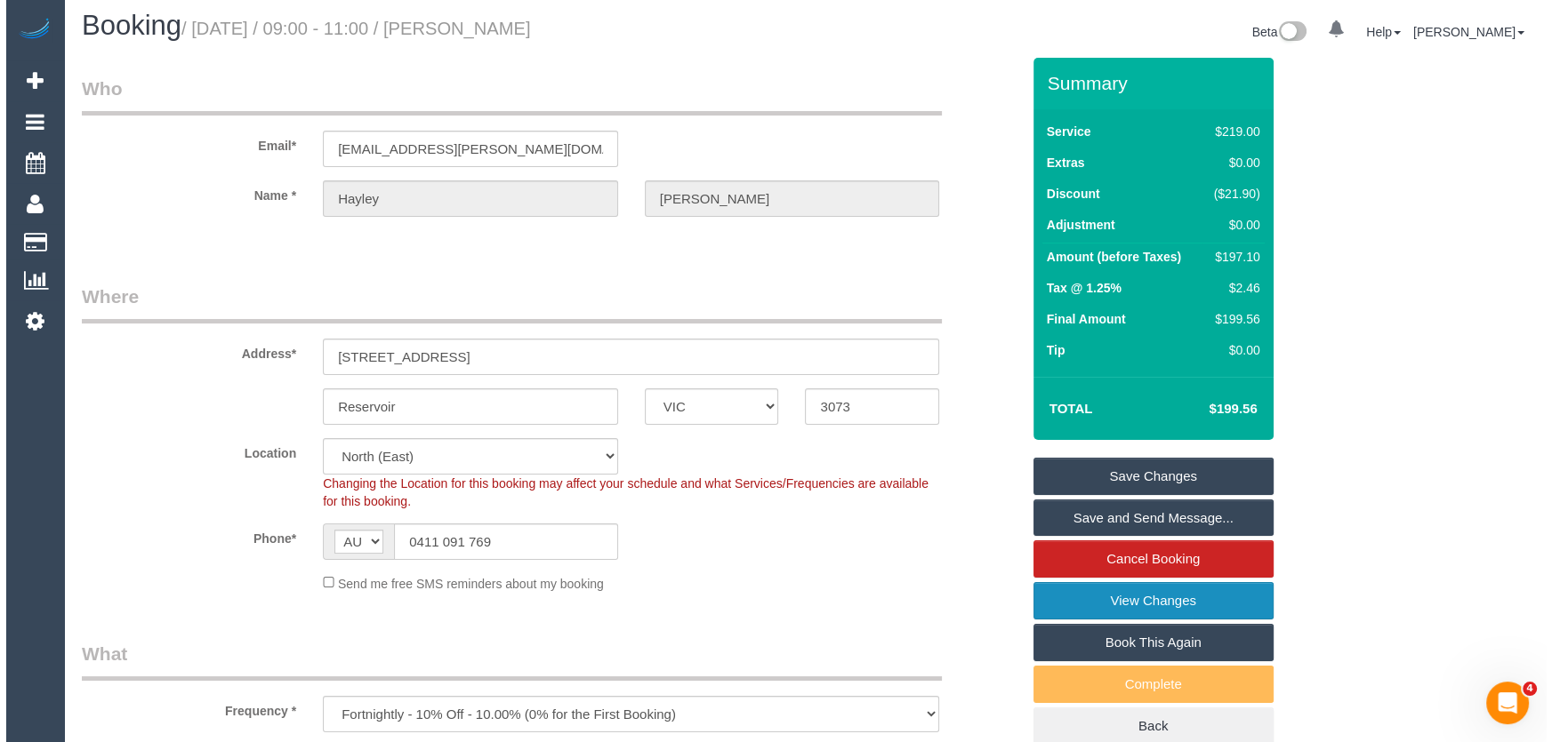
scroll to position [0, 0]
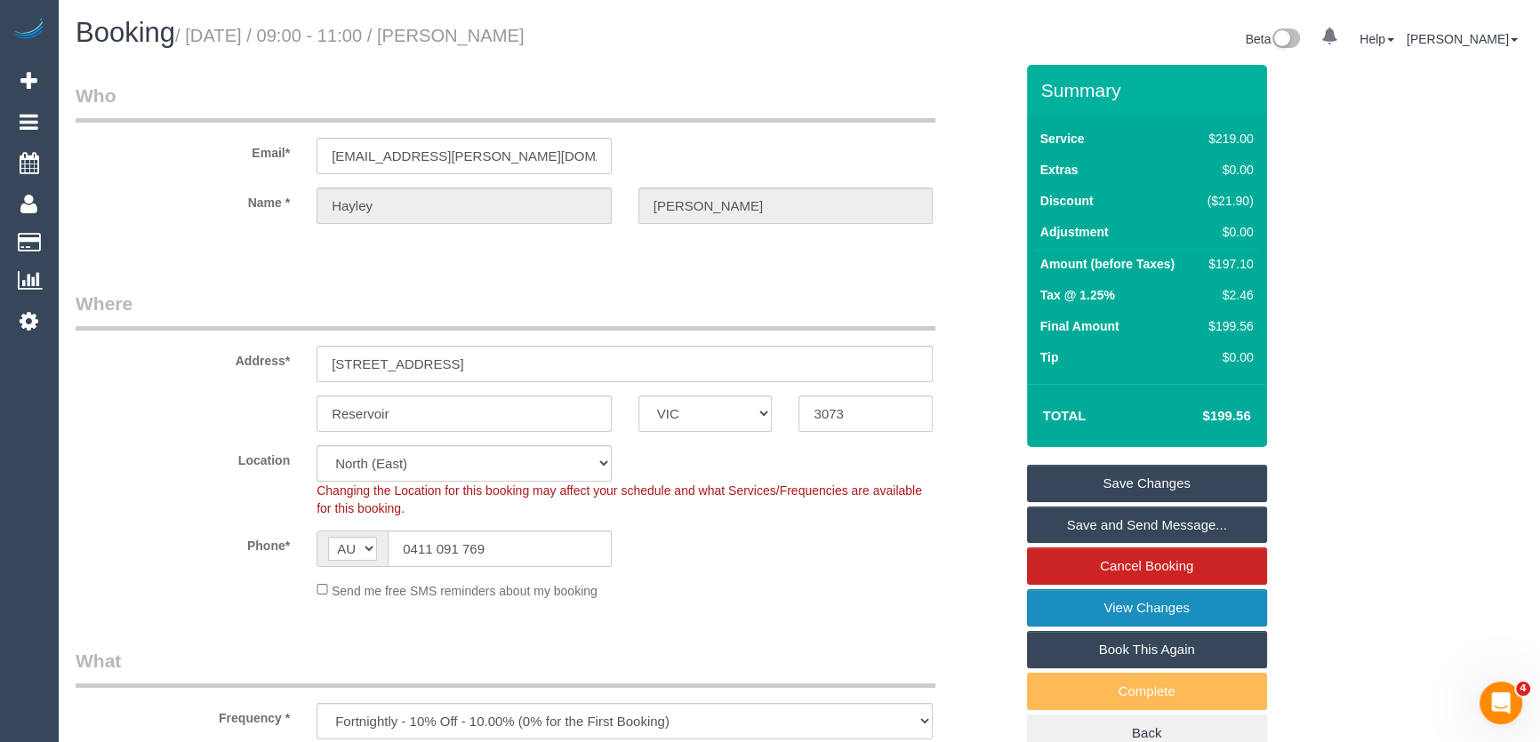
click at [1073, 596] on link "View Changes" at bounding box center [1147, 608] width 240 height 37
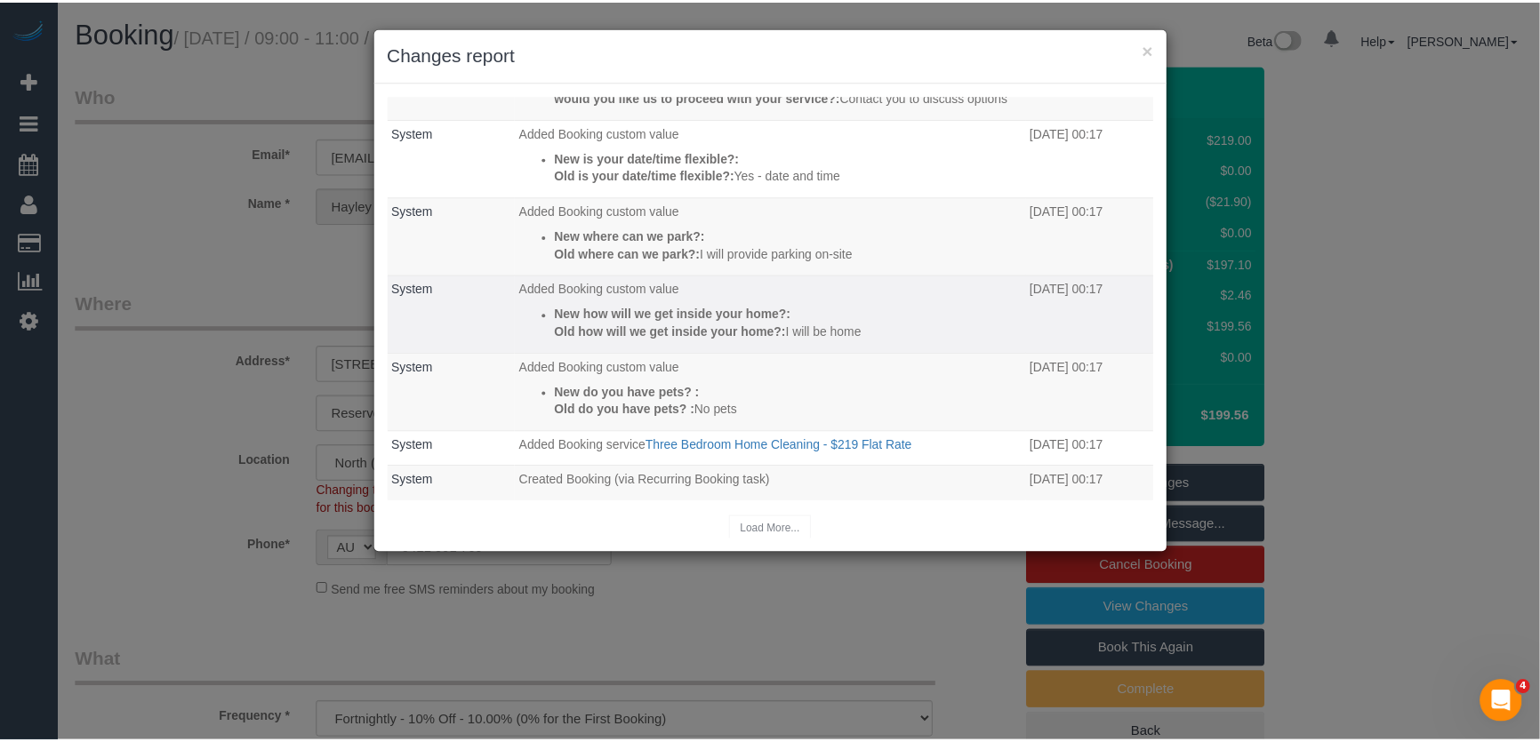
scroll to position [287, 0]
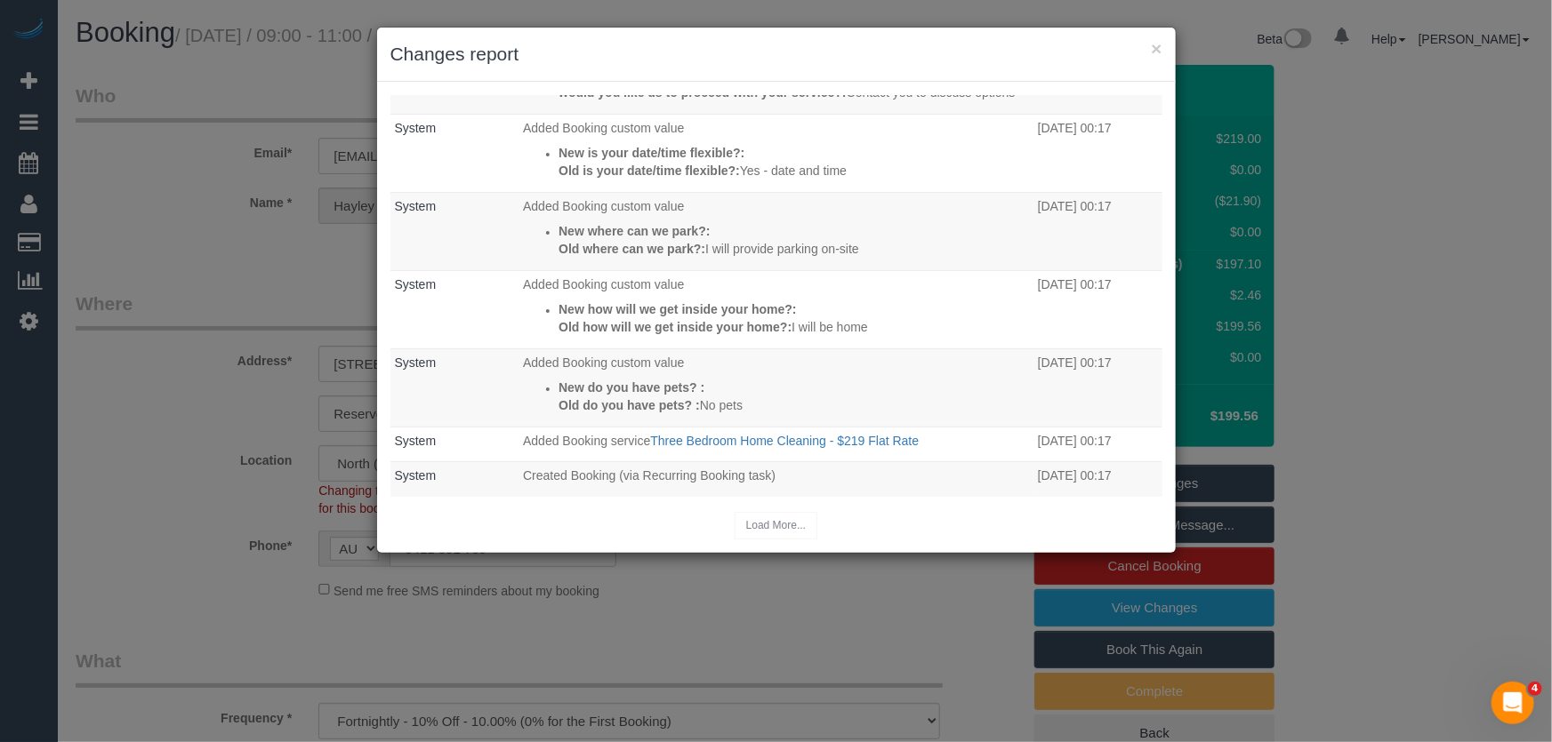
click at [824, 604] on div "× Changes report Who What When System Assigned team: (2) Jasmeen (+ Harpreet) (…" at bounding box center [776, 371] width 1552 height 742
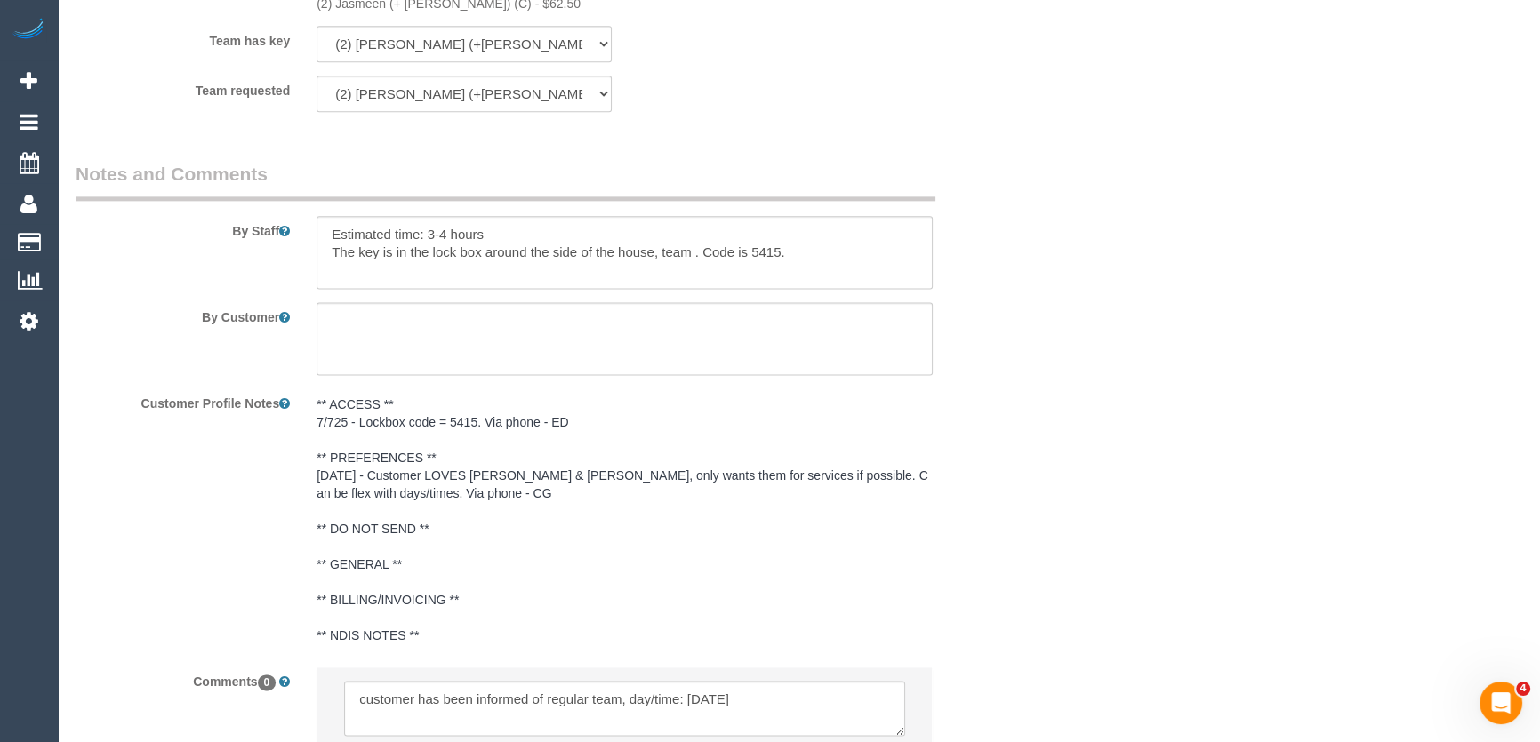
scroll to position [3084, 0]
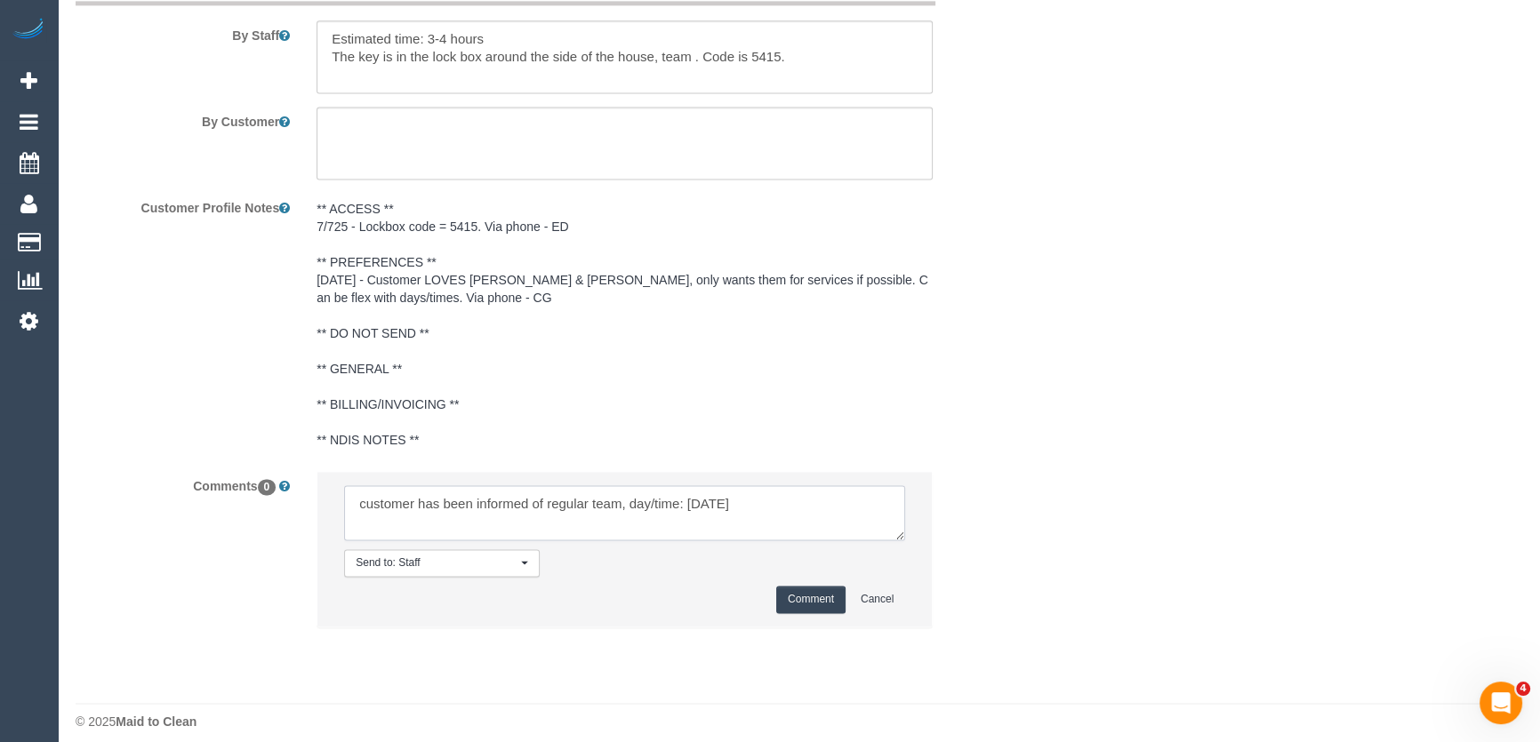
click at [762, 489] on textarea at bounding box center [624, 512] width 561 height 55
type textarea "customer has been informed of regular team, day/time: Friday 26/9 AW 1-2pm - vi…"
click at [805, 592] on button "Comment" at bounding box center [810, 600] width 69 height 28
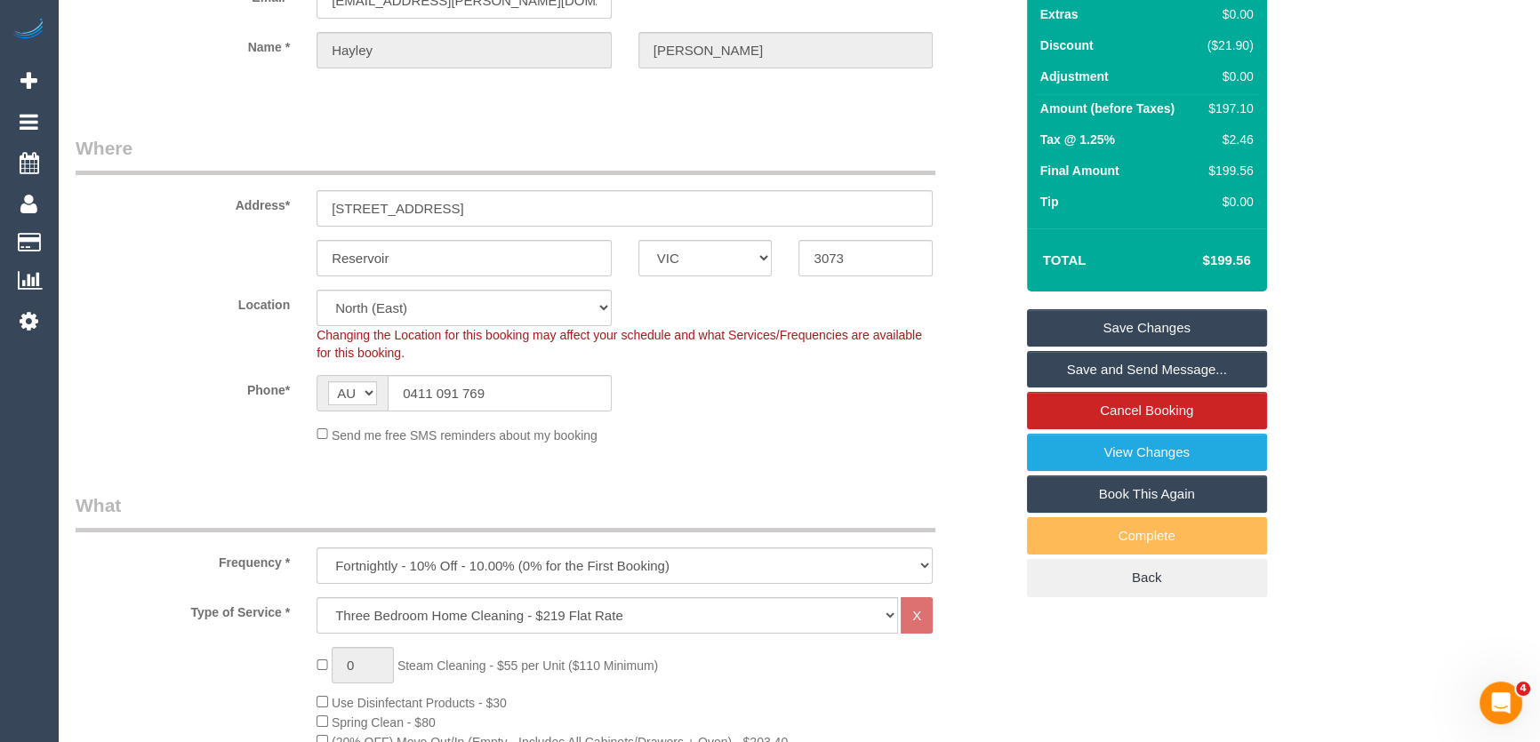
scroll to position [0, 0]
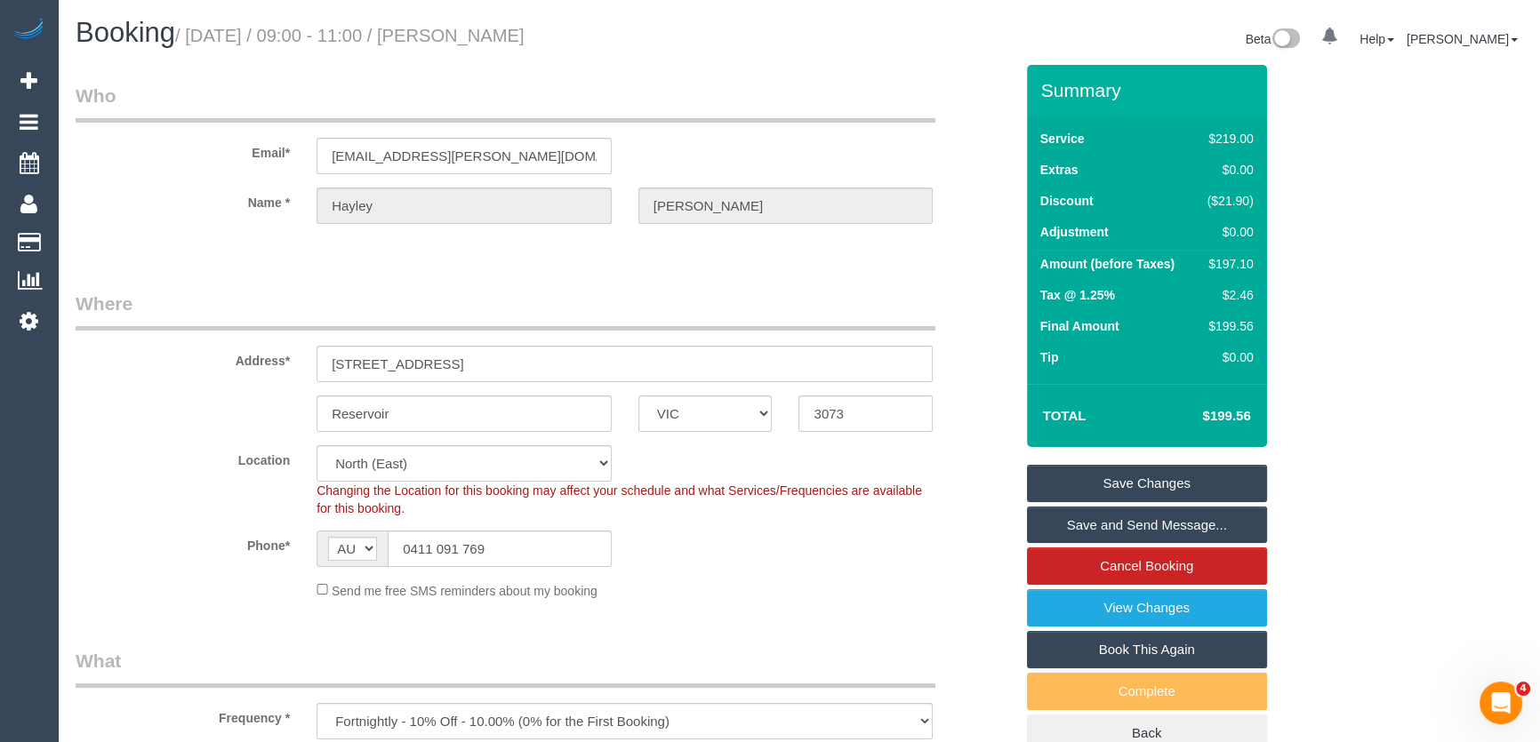
click at [507, 37] on small "/ September 29, 2025 / 09:00 - 11:00 / Hayley Allen" at bounding box center [349, 36] width 349 height 20
click at [505, 37] on small "/ September 29, 2025 / 09:00 - 11:00 / Hayley Allen" at bounding box center [349, 36] width 349 height 20
click at [511, 37] on small "/ September 29, 2025 / 09:00 - 11:00 / Hayley Allen" at bounding box center [349, 36] width 349 height 20
copy small "[PERSON_NAME]"
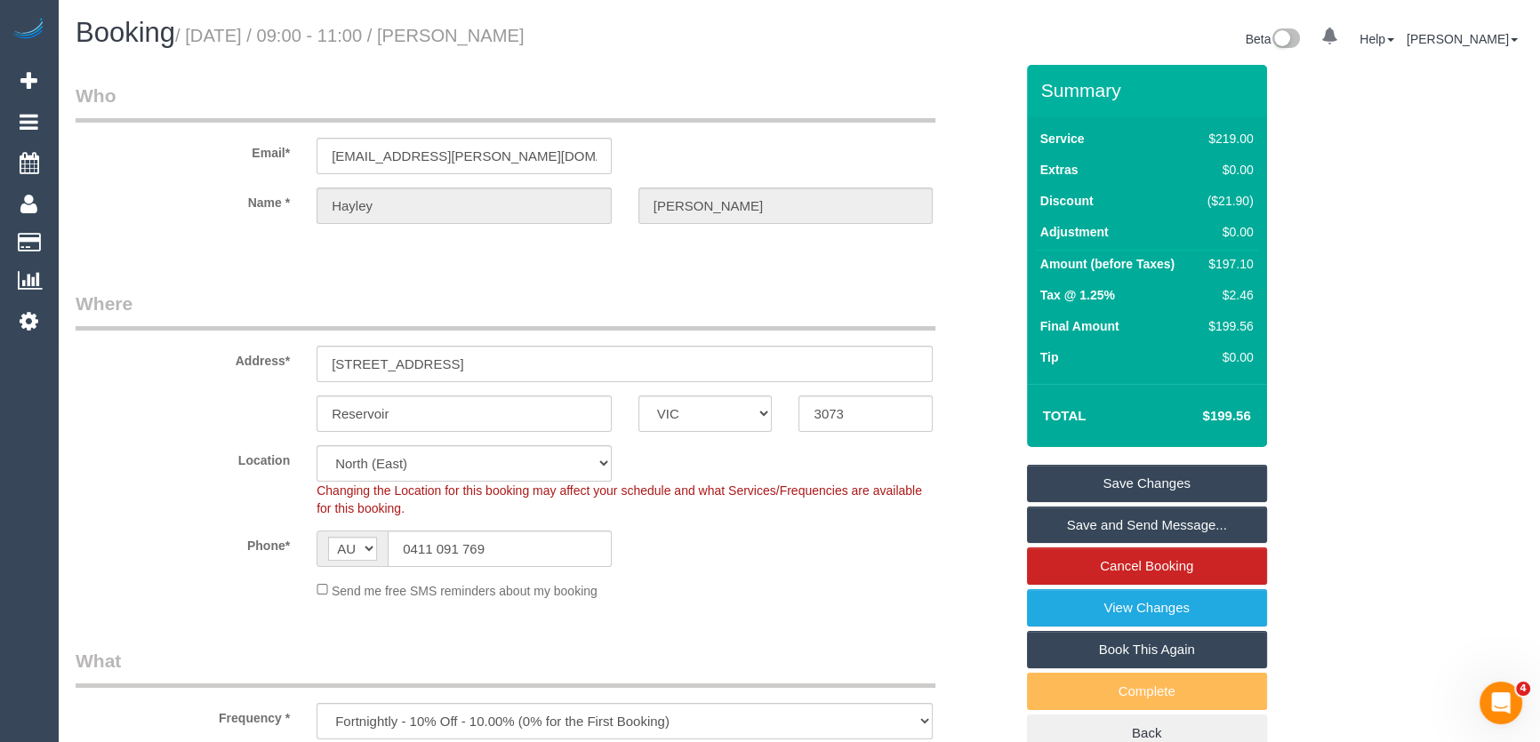
click at [1136, 487] on link "Save Changes" at bounding box center [1147, 483] width 240 height 37
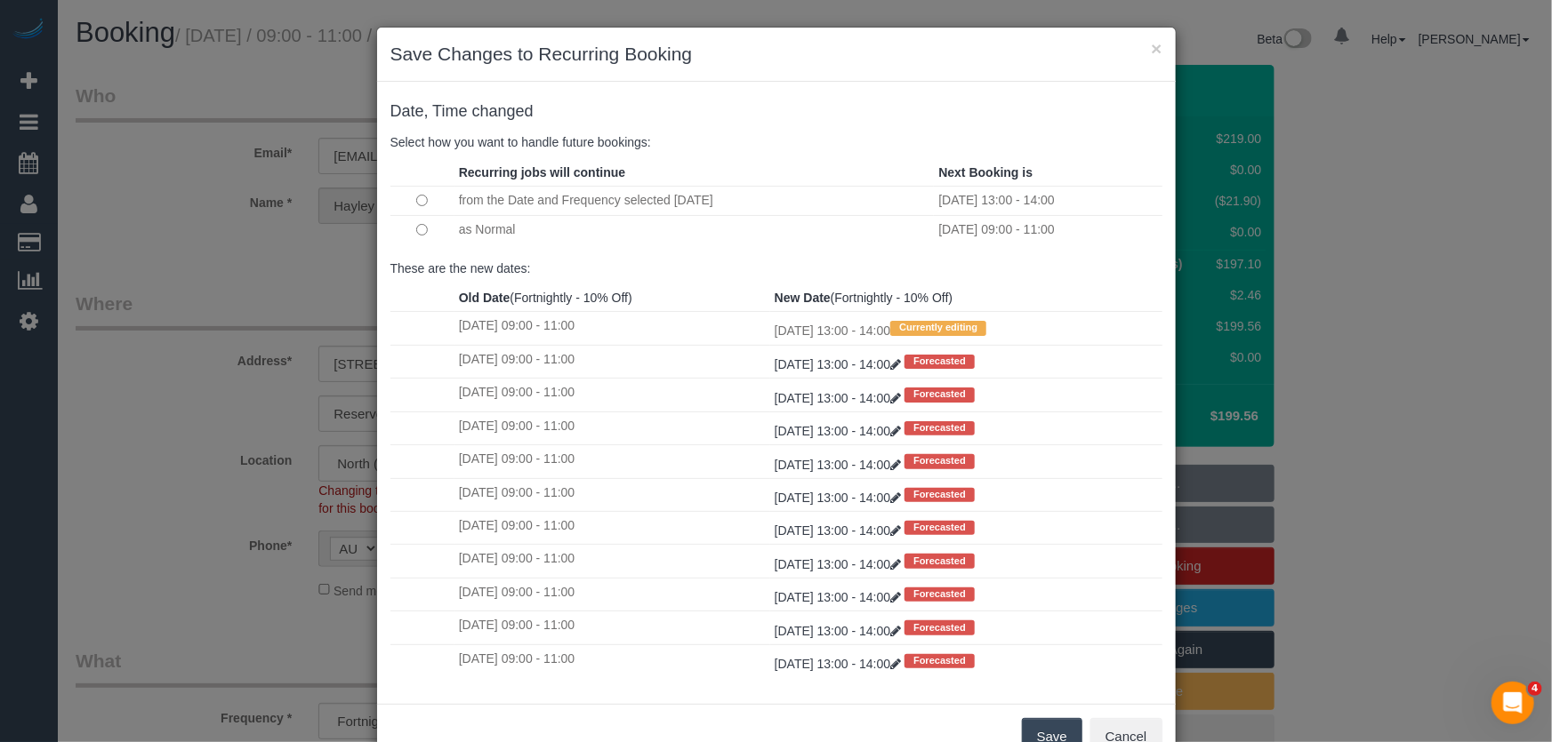
click at [1042, 735] on button "Save" at bounding box center [1052, 736] width 60 height 37
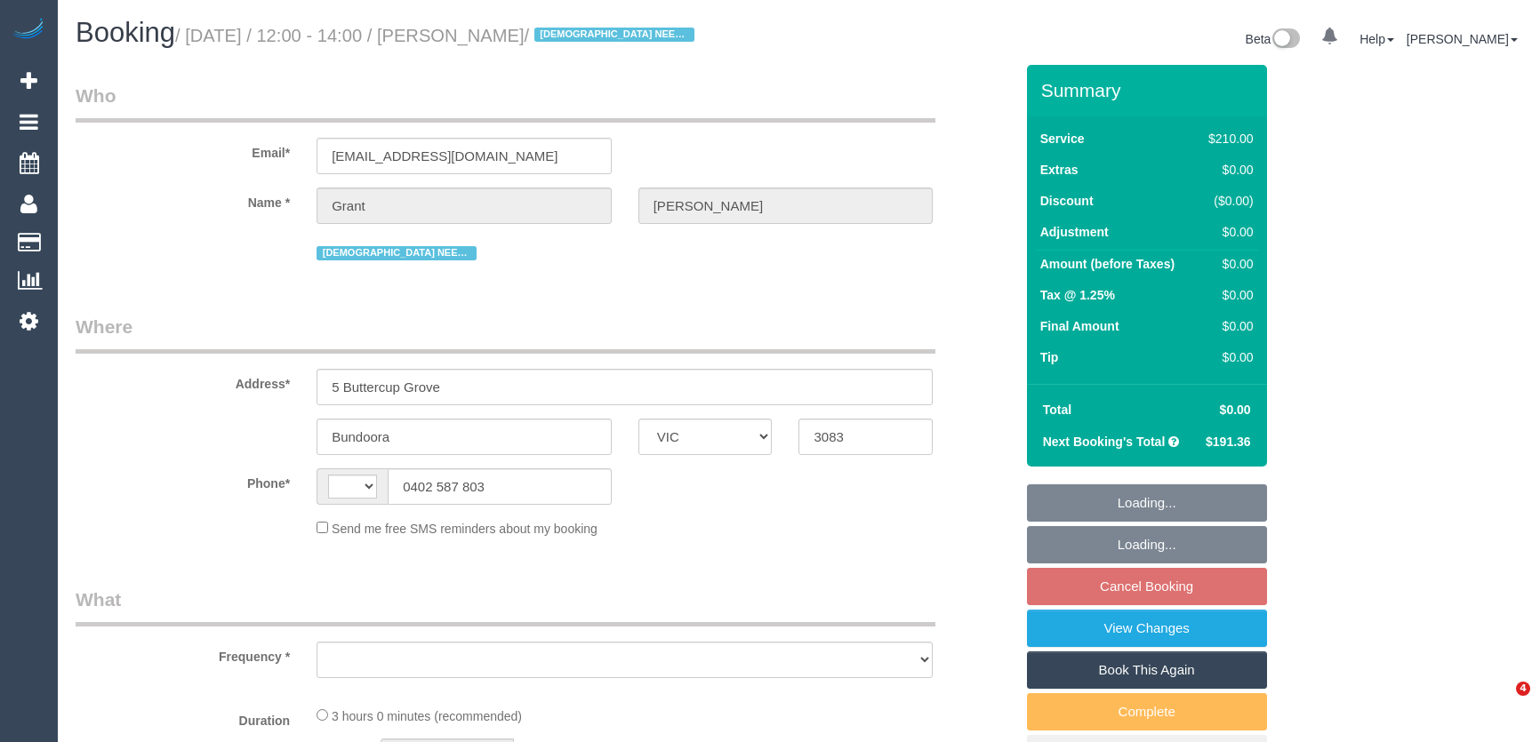
select select "VIC"
select select "object:329"
select select "180"
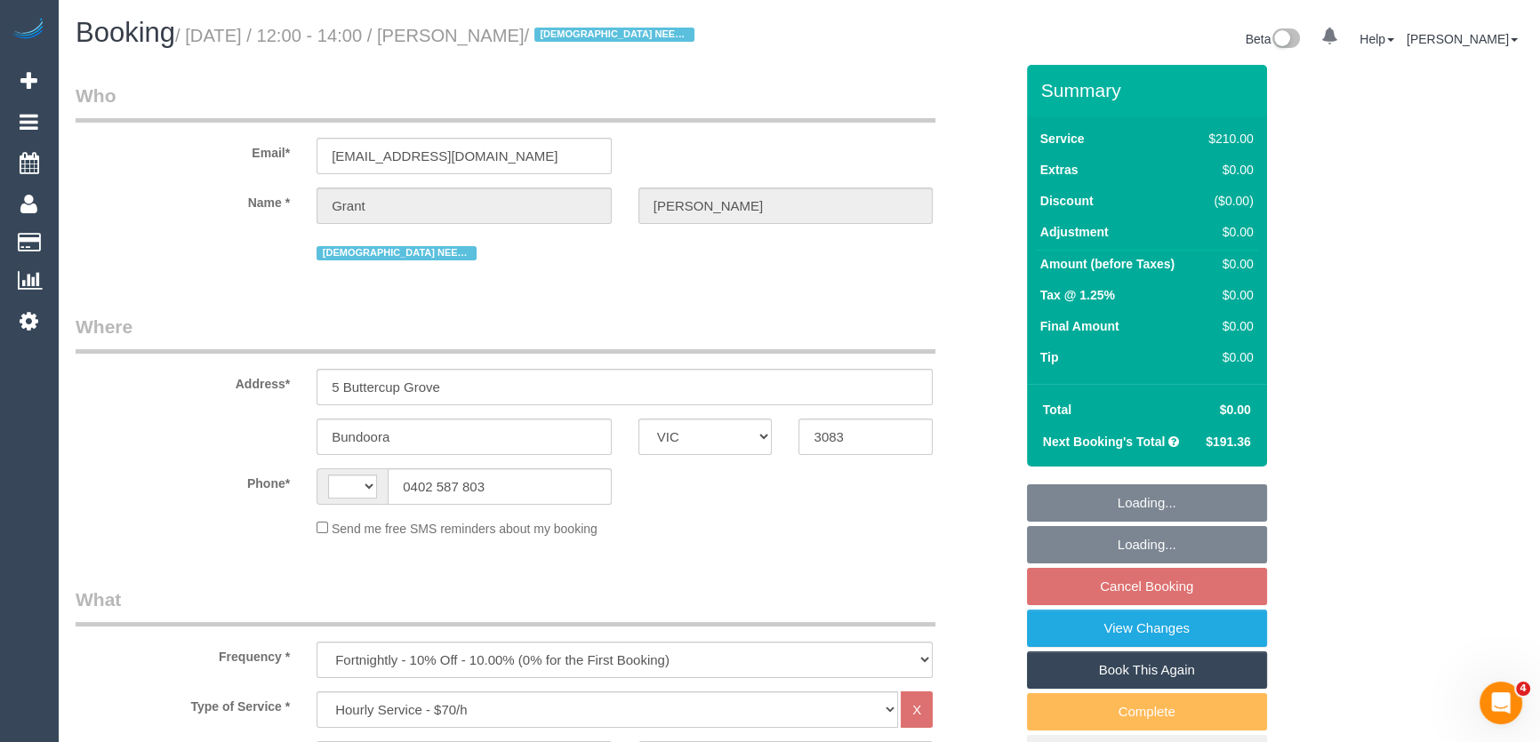
select select "string:AU"
select select "string:stripe-pm_1RvnLP2GScqysDRVt4v4WotE"
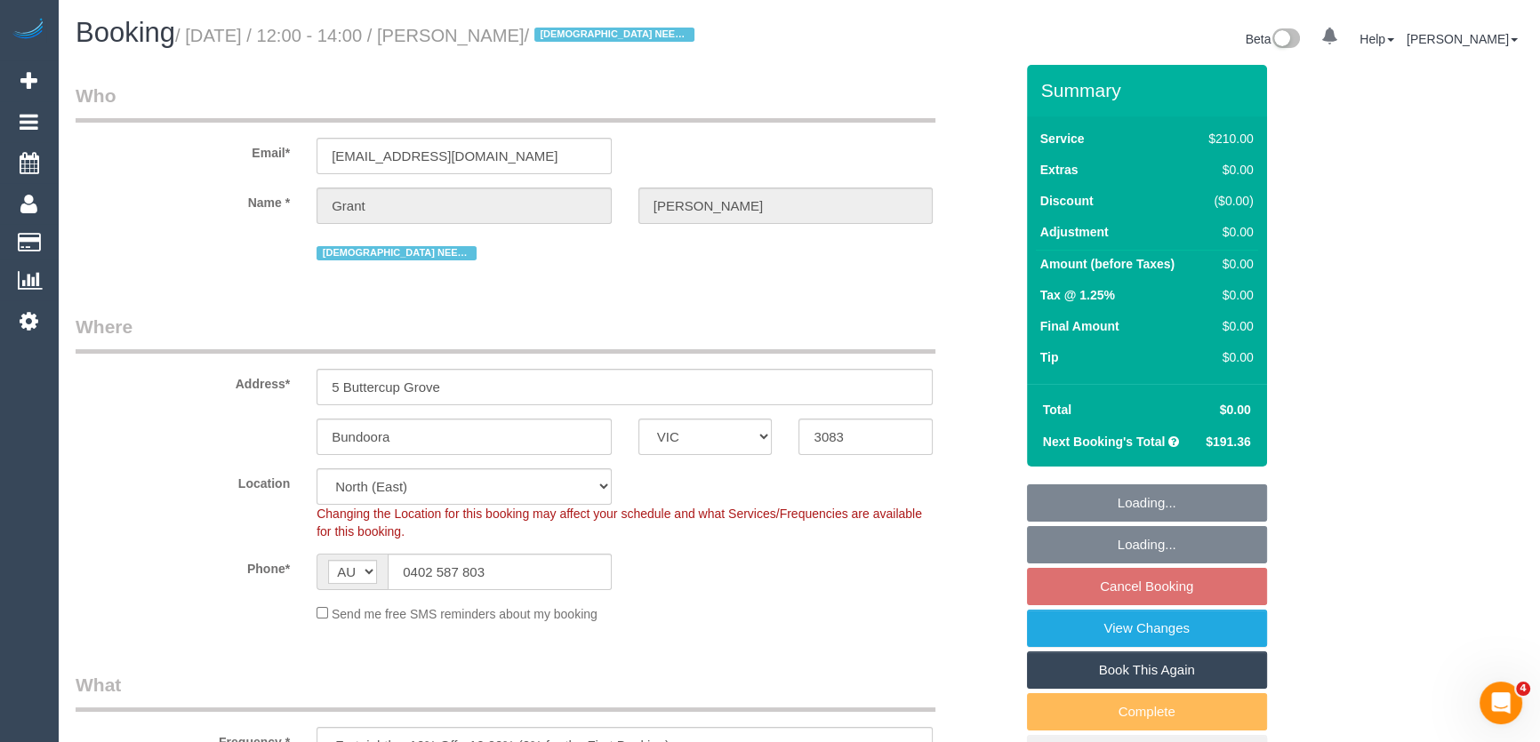
select select "spot1"
select select "number:28"
select select "number:14"
select select "number:19"
select select "number:25"
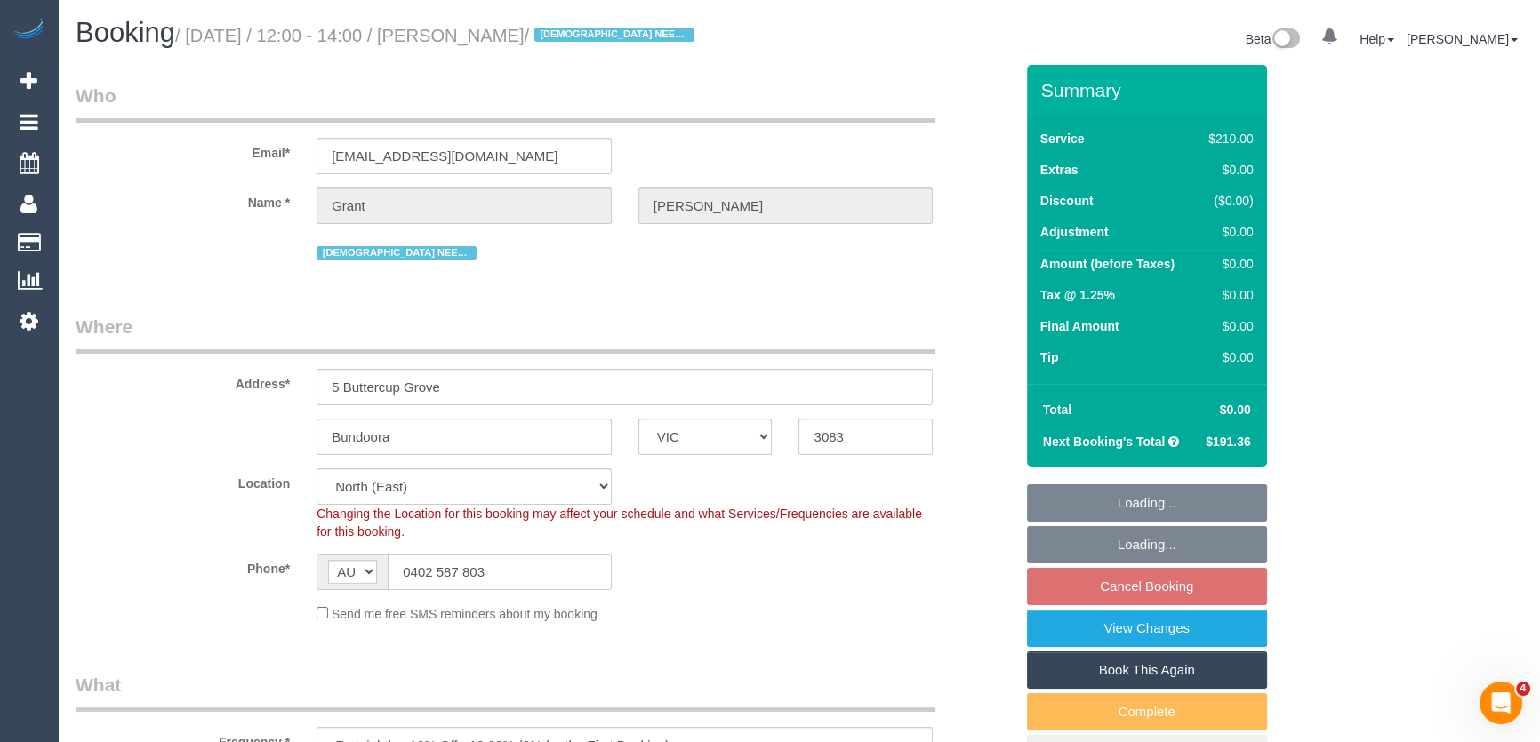
select select "number:35"
select select "number:12"
select select "object:1527"
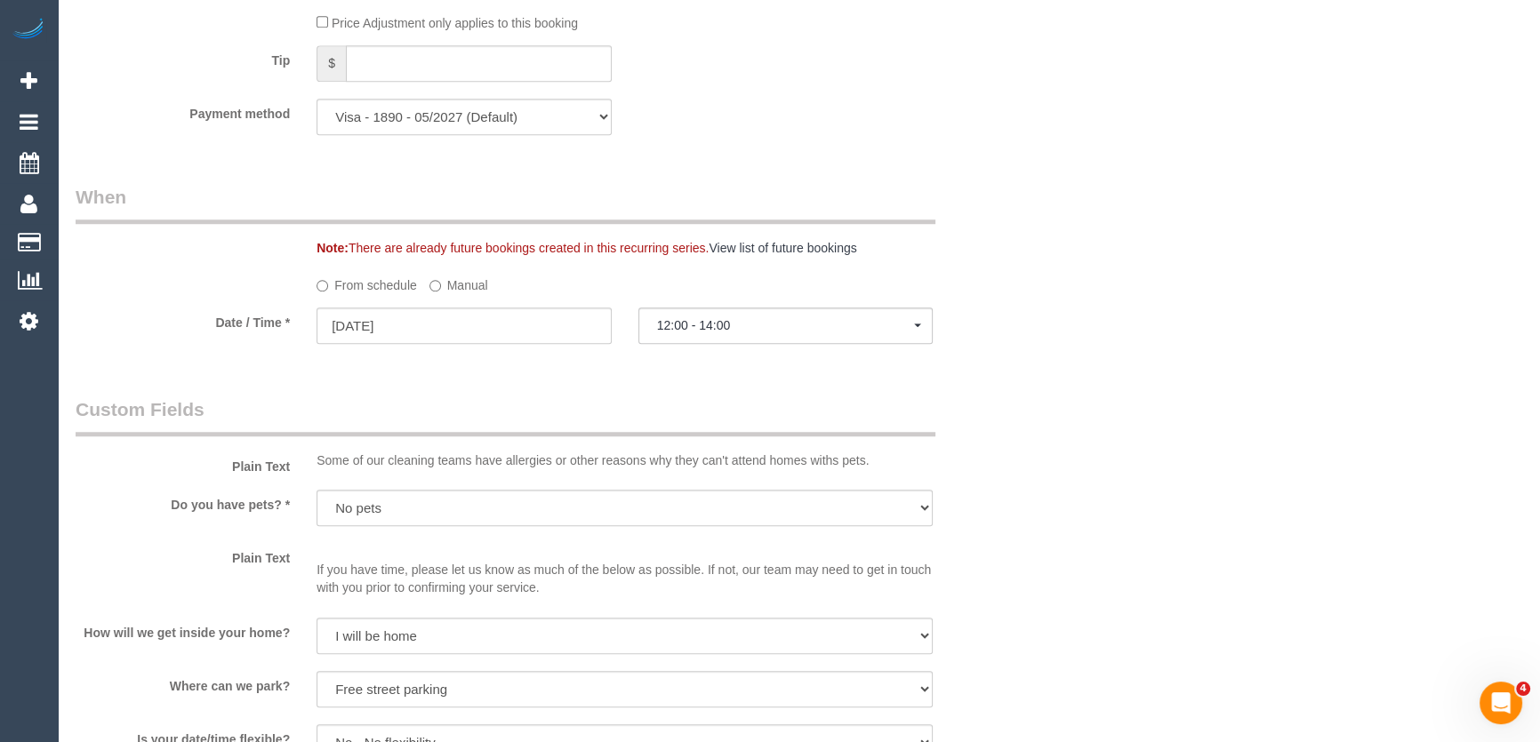
scroll to position [1858, 0]
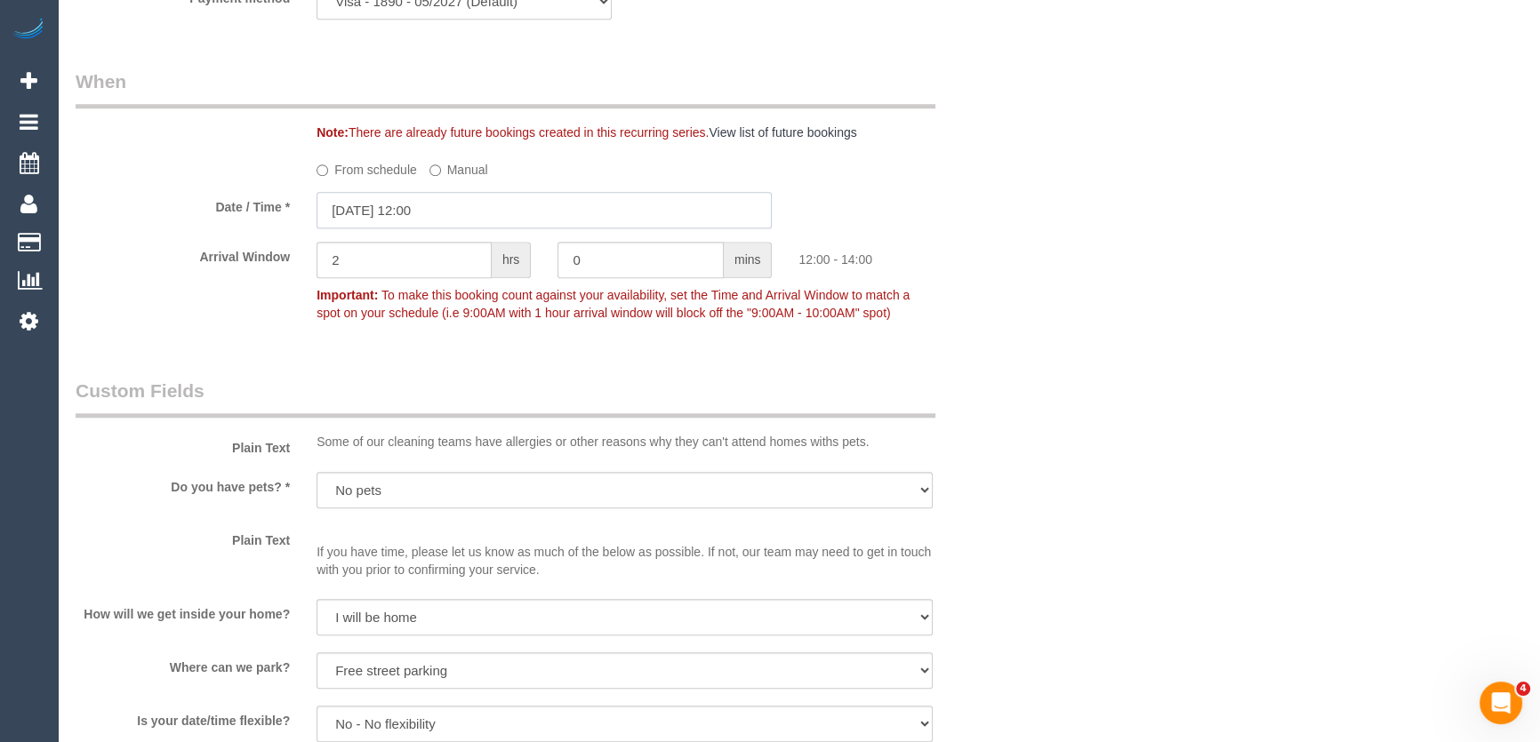
click at [465, 208] on input "[DATE] 12:00" at bounding box center [544, 210] width 455 height 36
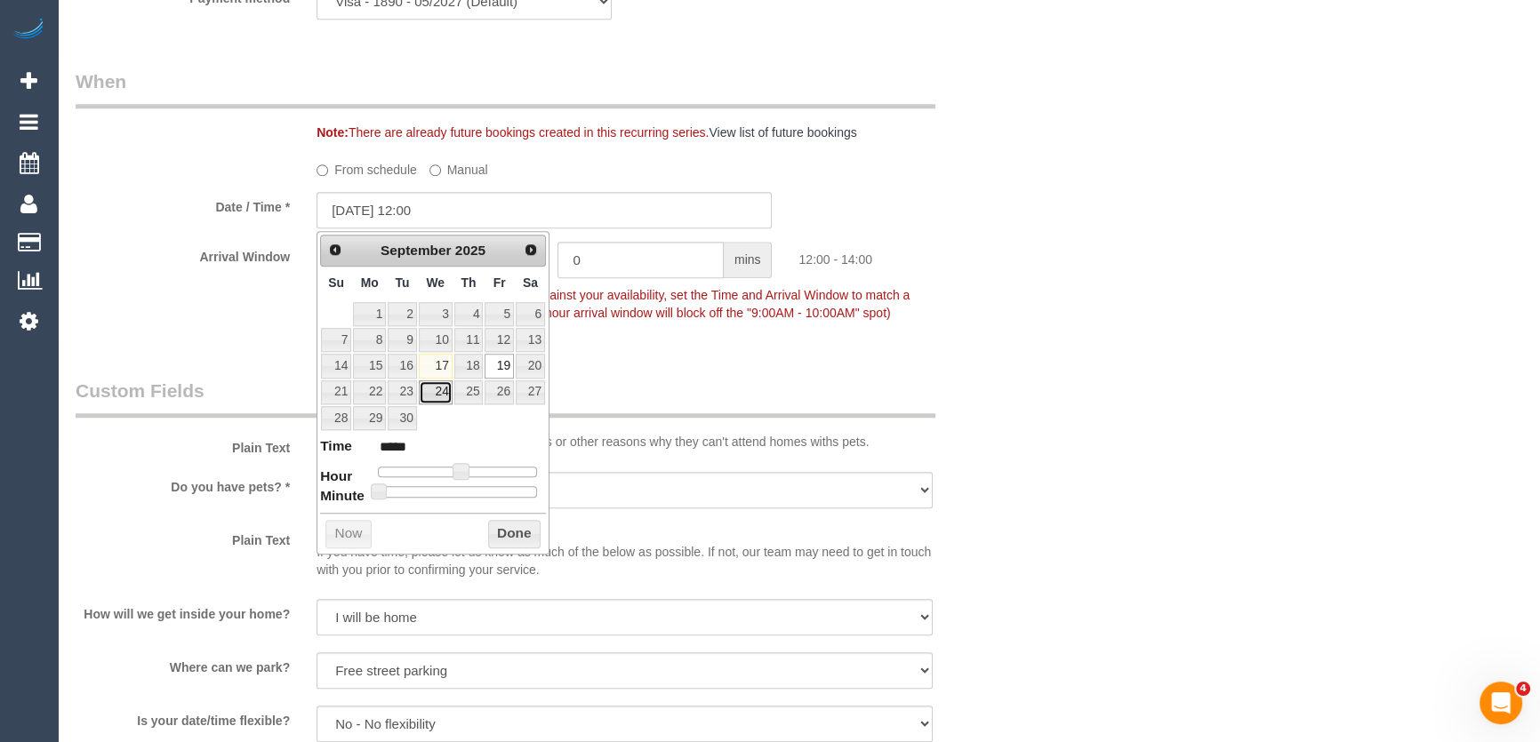
click at [435, 397] on link "24" at bounding box center [436, 393] width 34 height 24
type input "[DATE] 11:00"
type input "*****"
type input "[DATE] 10:00"
type input "*****"
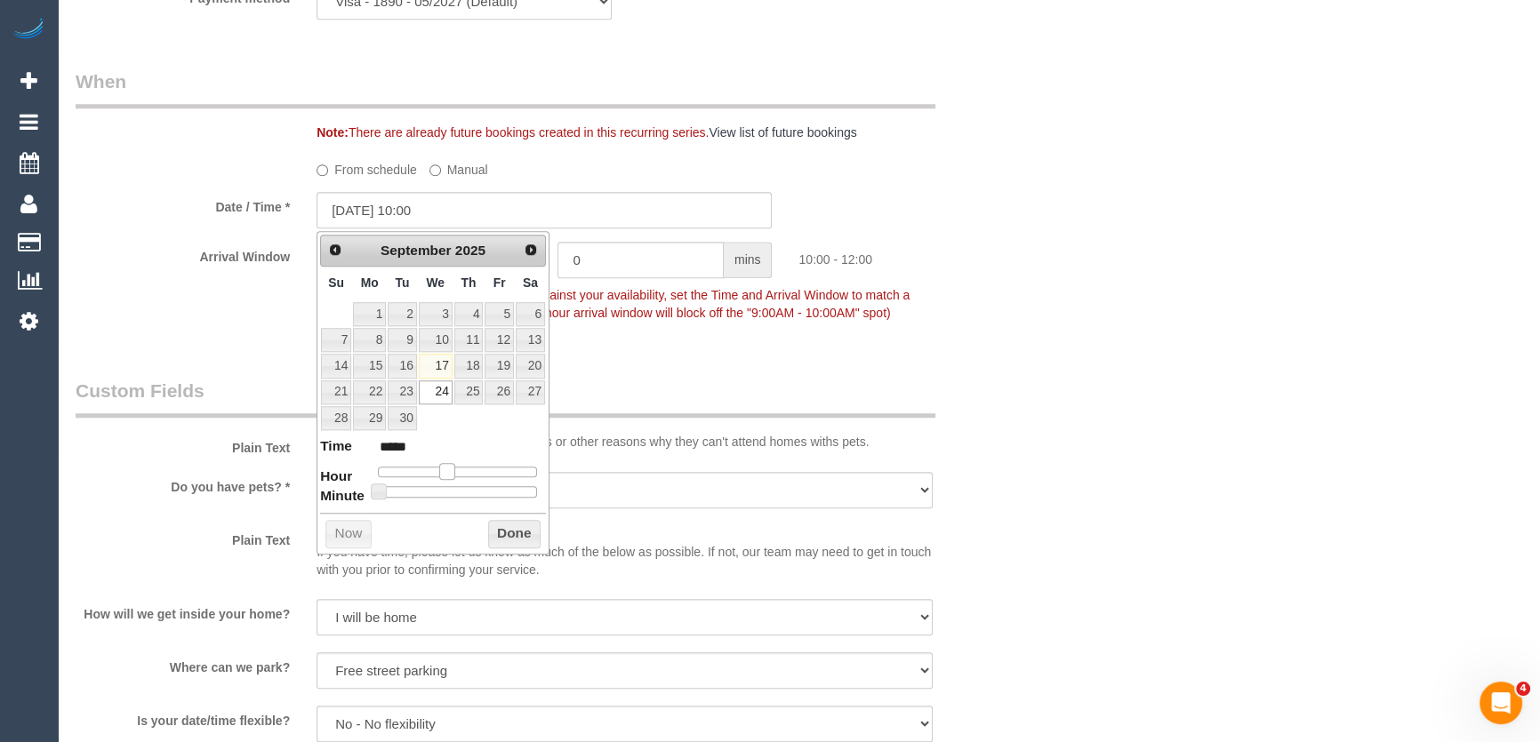
type input "[DATE] 09:00"
type input "*****"
type input "[DATE] 08:00"
type input "*****"
drag, startPoint x: 462, startPoint y: 466, endPoint x: 437, endPoint y: 466, distance: 25.8
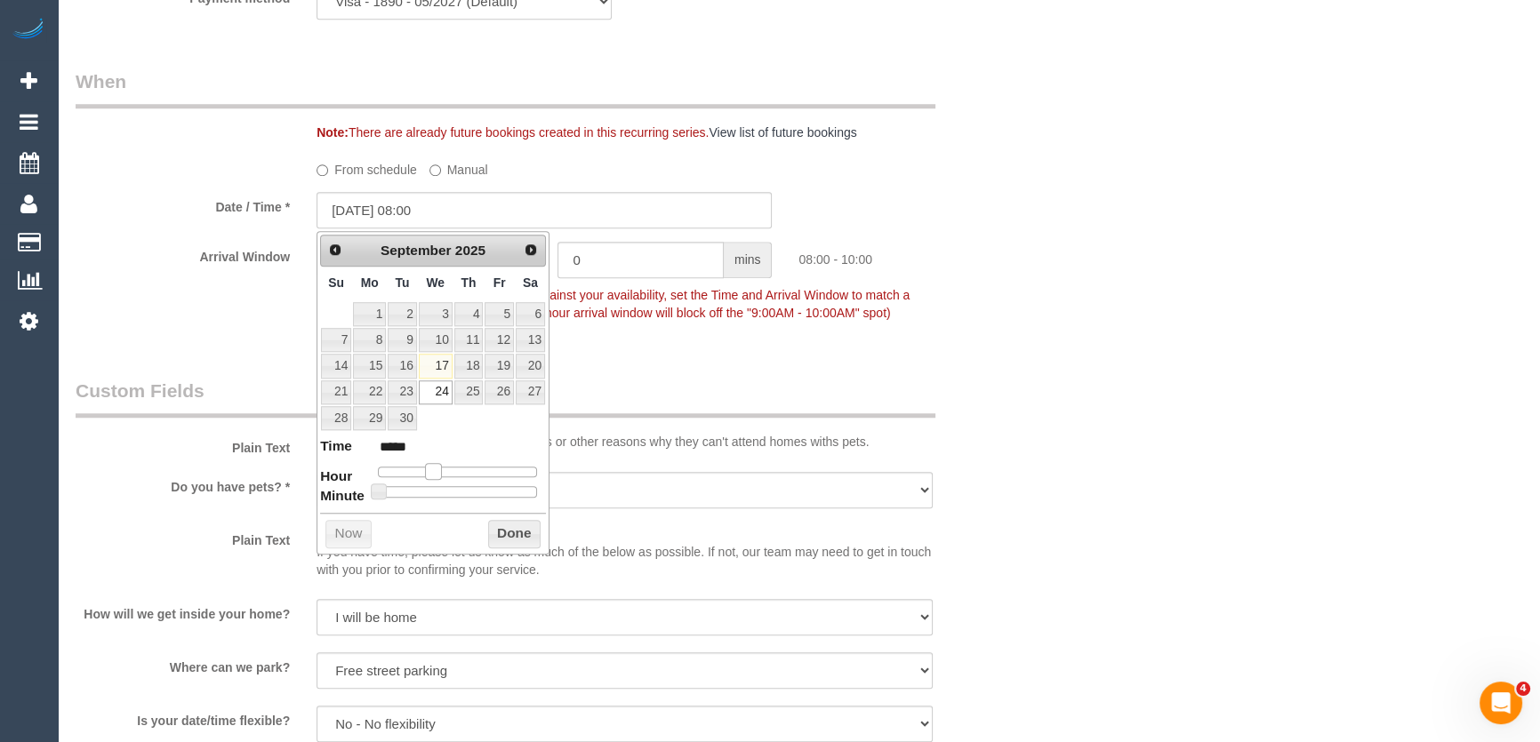
click at [437, 466] on span at bounding box center [433, 471] width 16 height 16
click at [744, 346] on div "Who Email* [EMAIL_ADDRESS][DOMAIN_NAME] Name * [PERSON_NAME][GEOGRAPHIC_DATA] […" at bounding box center [544, 285] width 965 height 4157
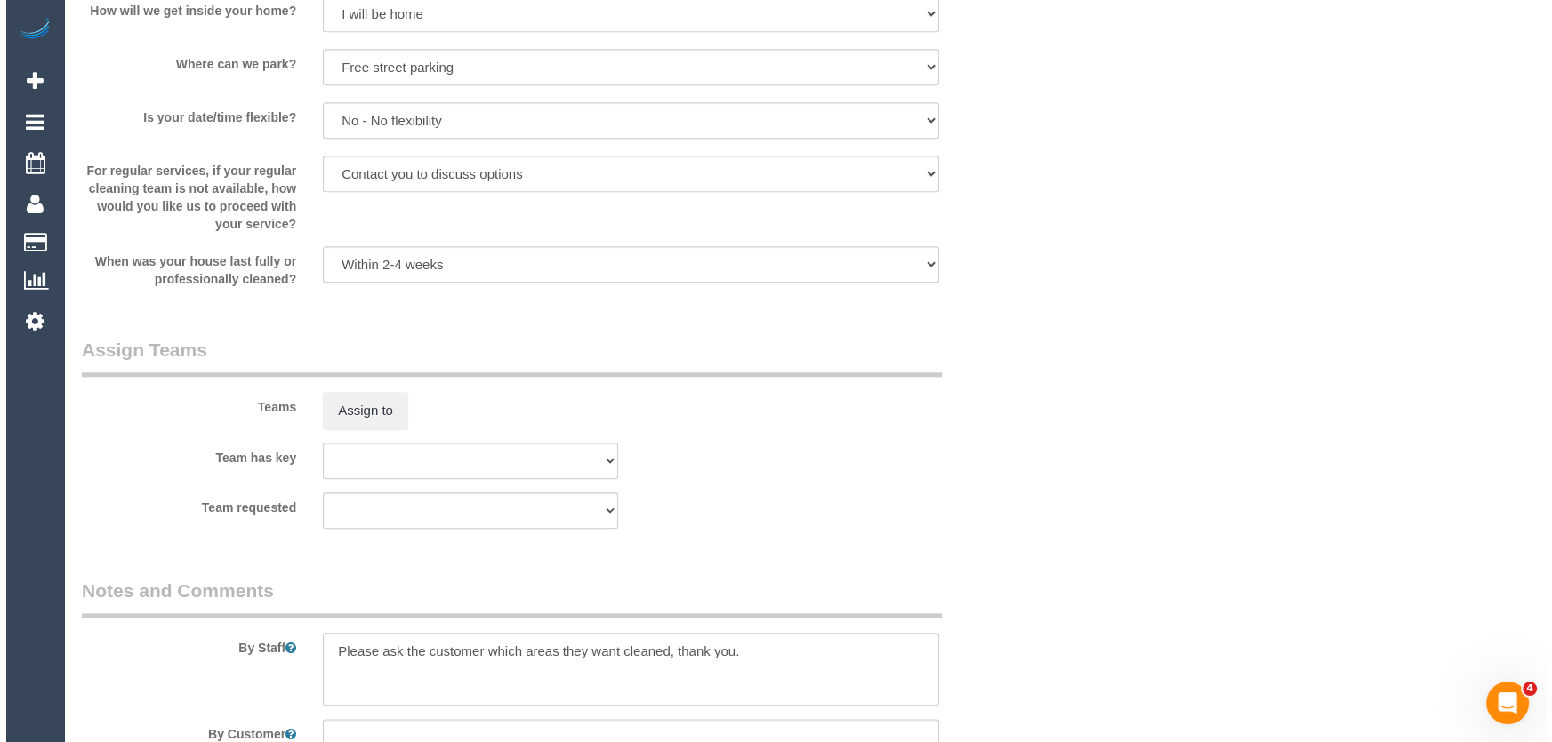
scroll to position [2587, 0]
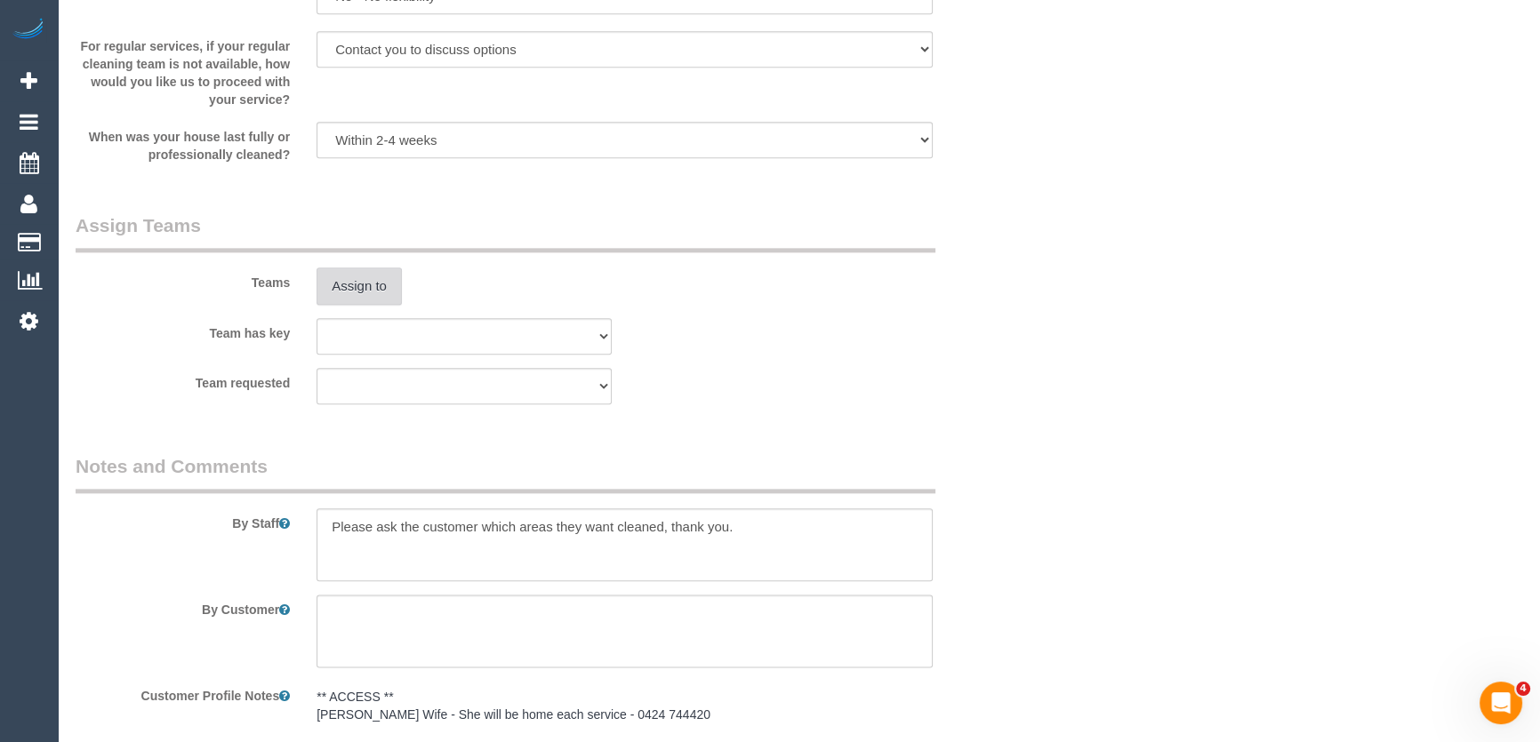
click at [356, 282] on button "Assign to" at bounding box center [359, 286] width 85 height 37
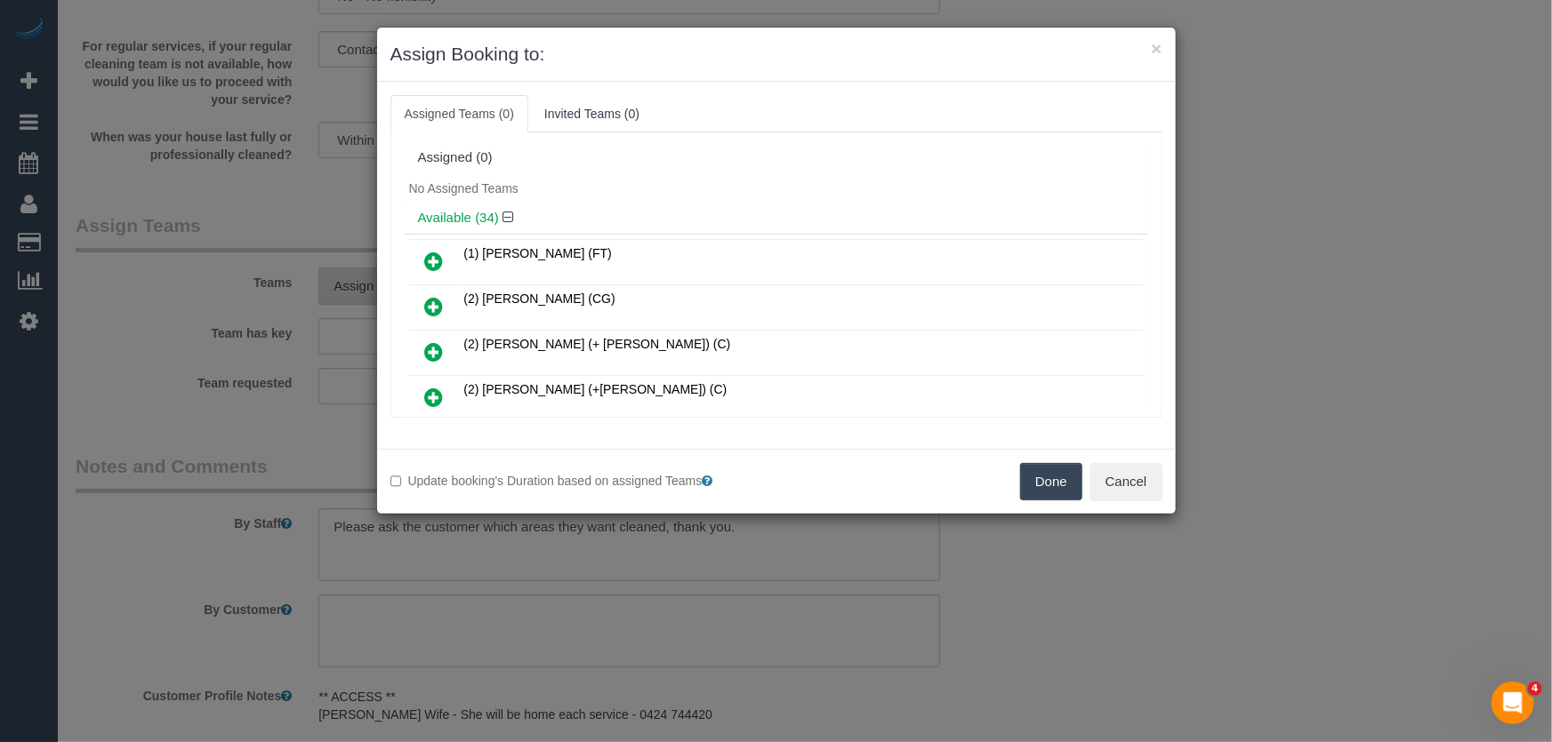
scroll to position [1001, 0]
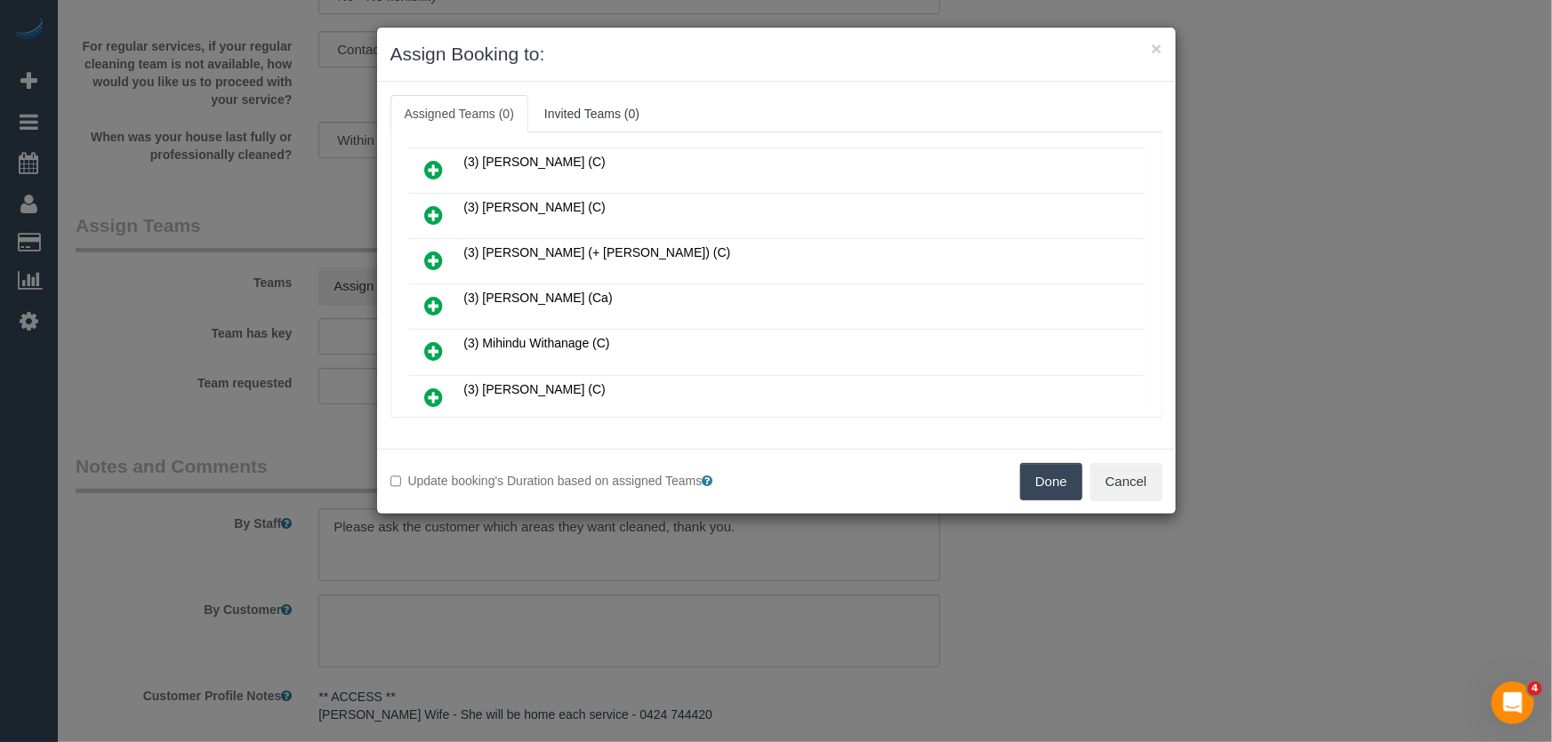
drag, startPoint x: 427, startPoint y: 281, endPoint x: 470, endPoint y: 289, distance: 44.3
click at [428, 295] on icon at bounding box center [434, 305] width 19 height 21
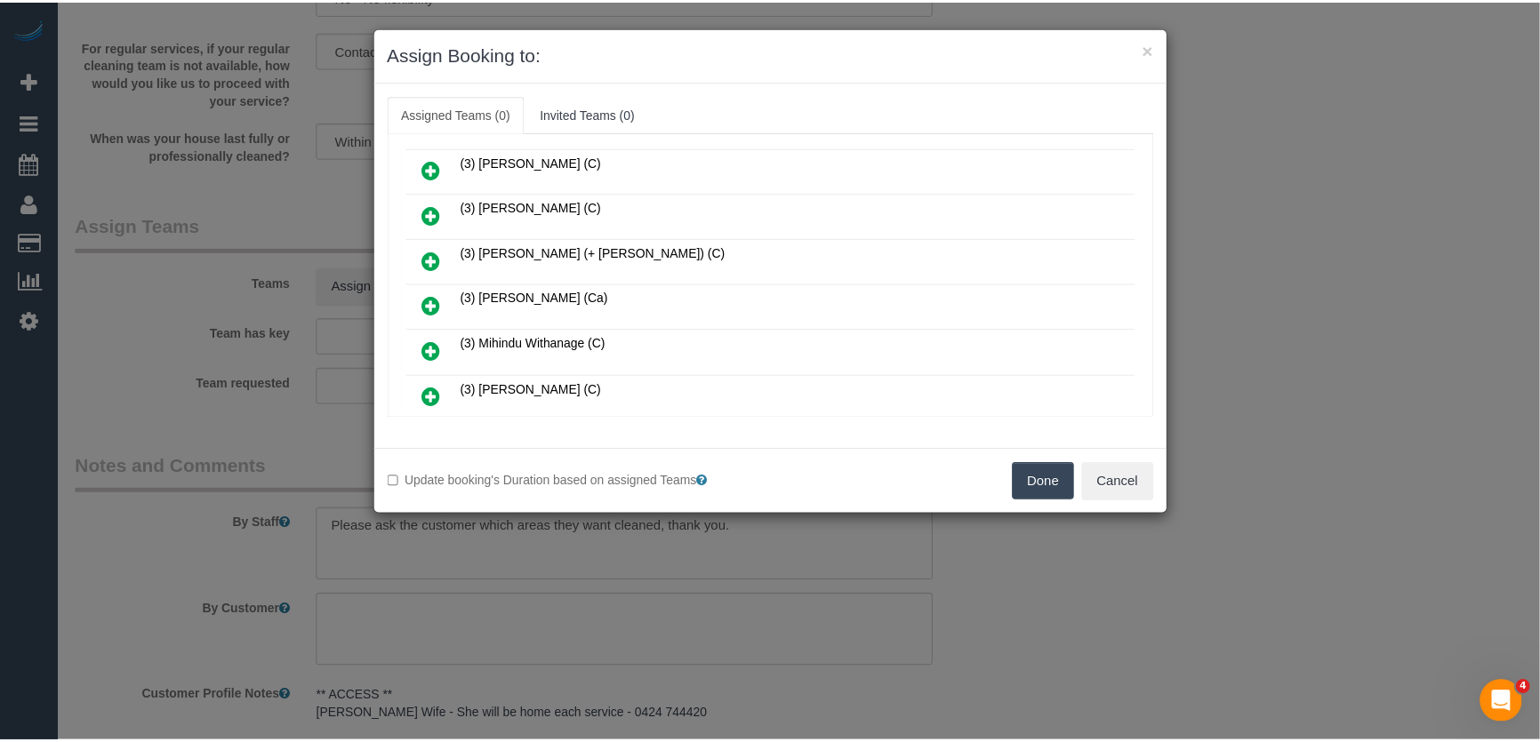
scroll to position [1043, 0]
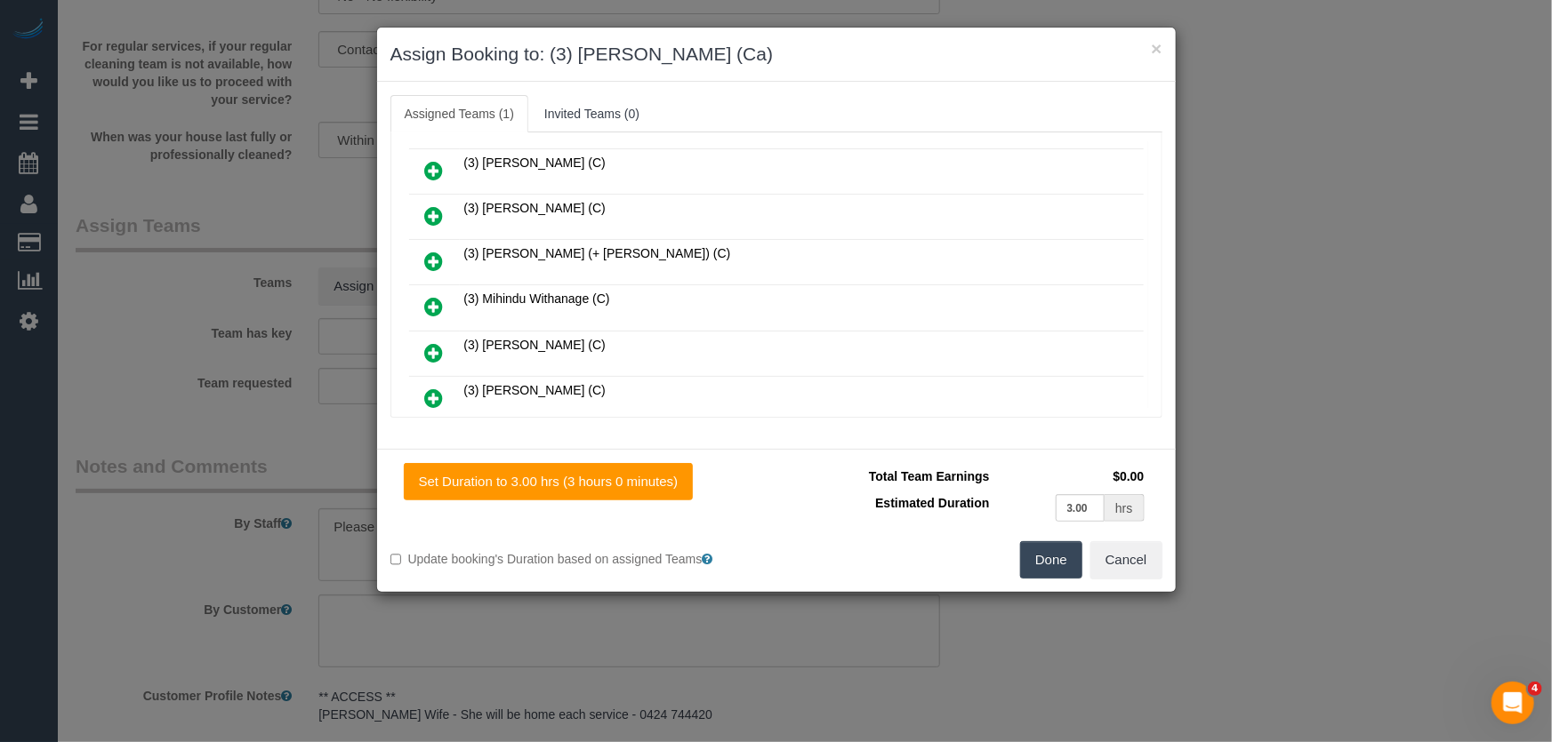
drag, startPoint x: 1049, startPoint y: 562, endPoint x: 1040, endPoint y: 558, distance: 9.6
click at [1047, 562] on button "Done" at bounding box center [1051, 559] width 62 height 37
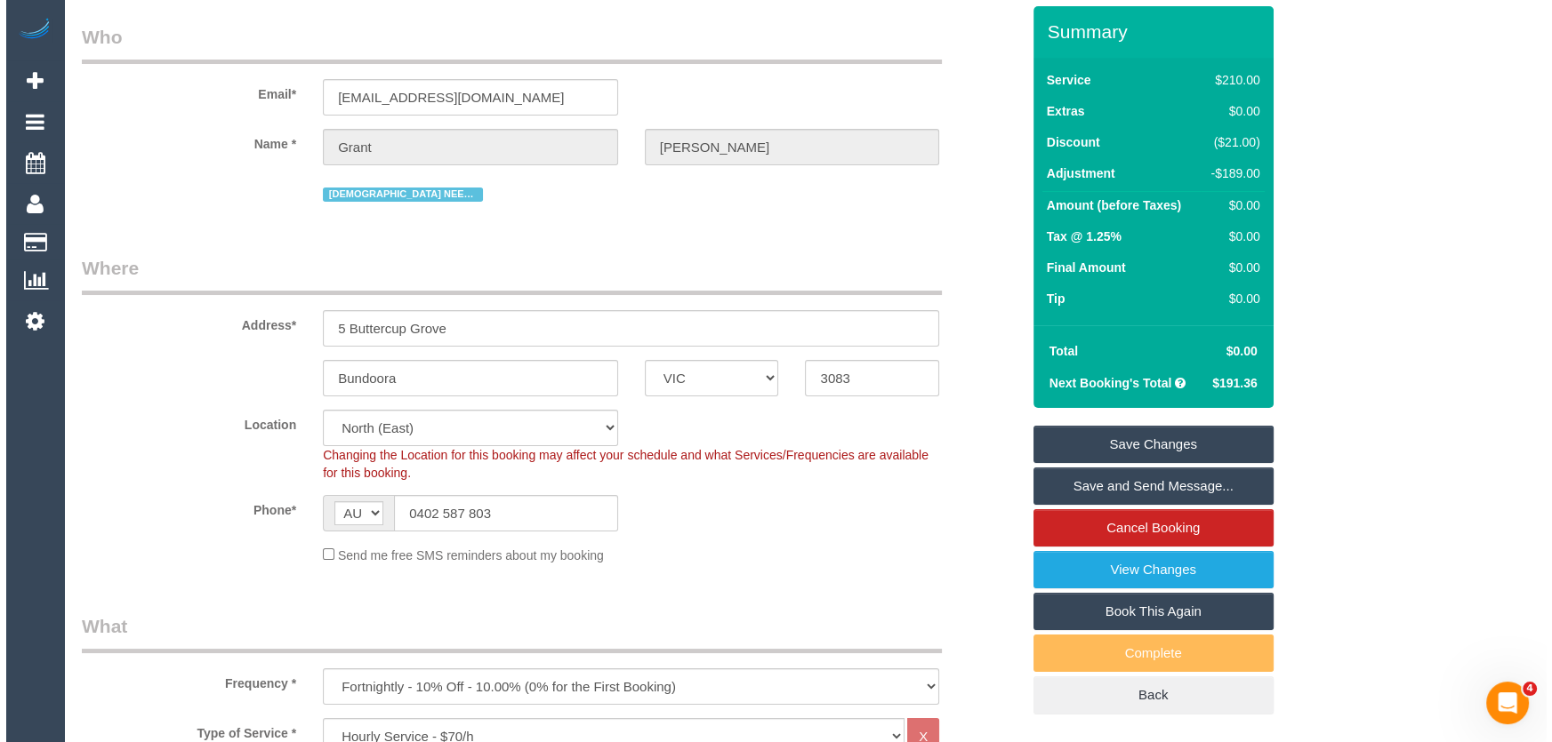
scroll to position [0, 0]
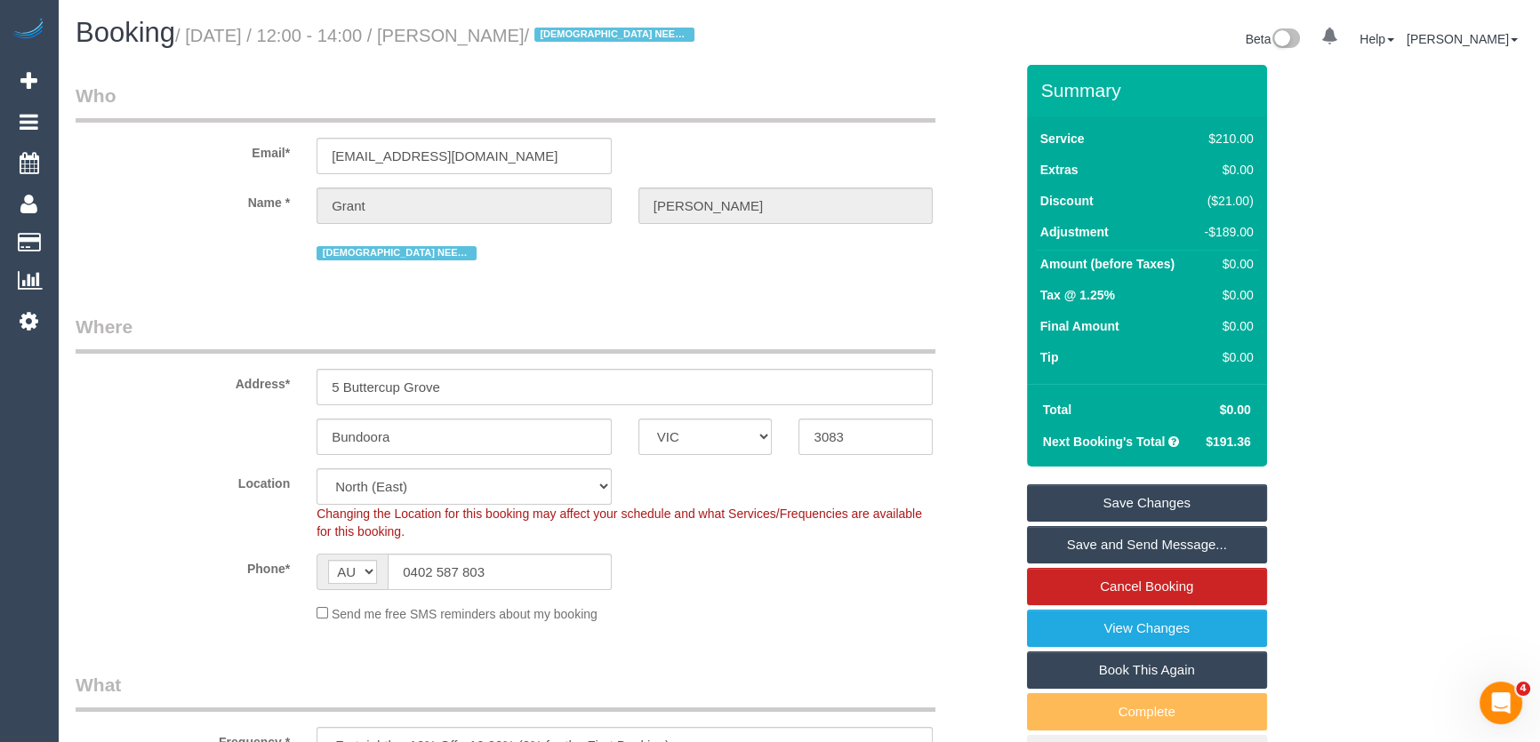
click at [1132, 503] on link "Save Changes" at bounding box center [1147, 503] width 240 height 37
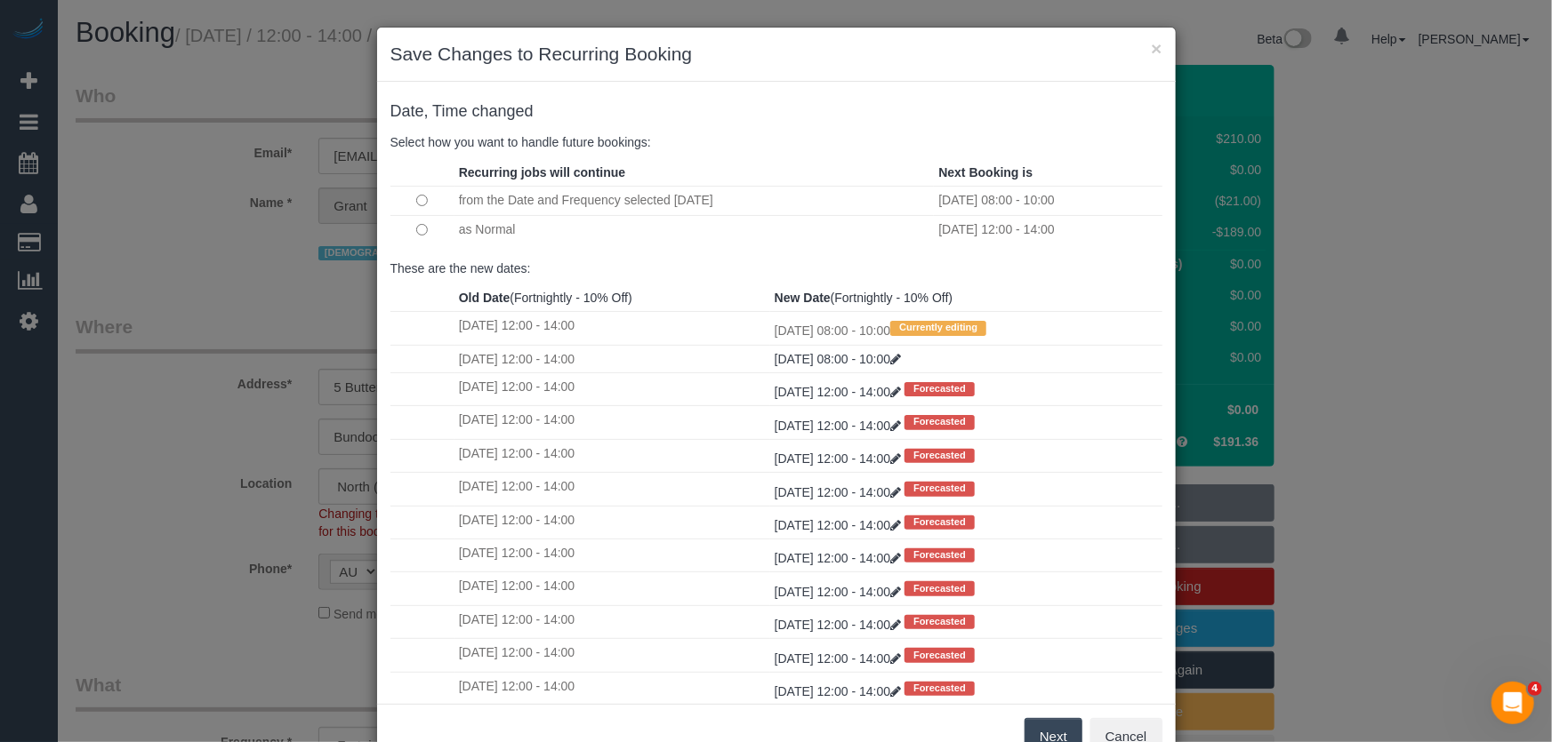
click at [1039, 736] on button "Next" at bounding box center [1053, 736] width 58 height 37
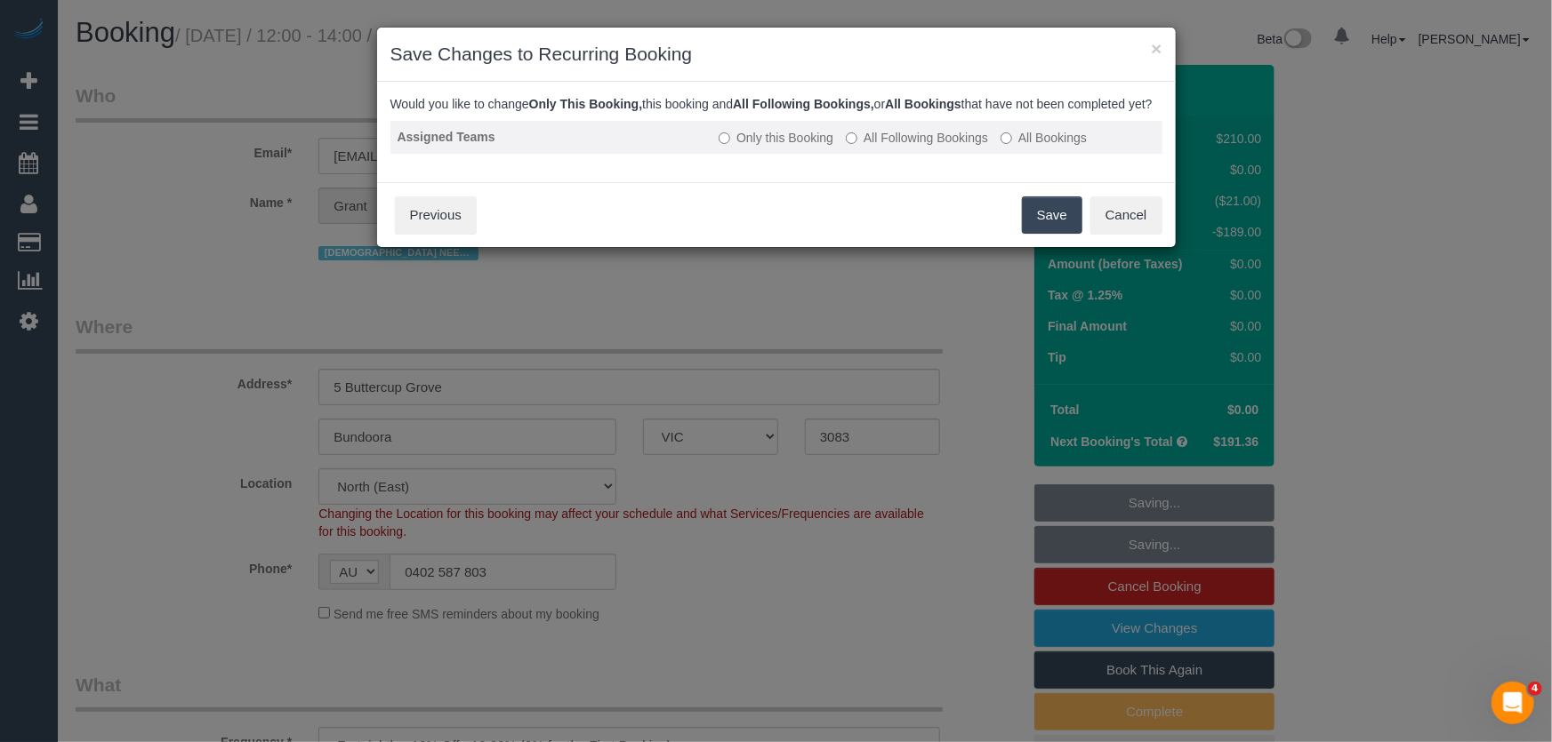
click at [951, 147] on label "All Following Bookings" at bounding box center [917, 138] width 142 height 18
click at [1061, 234] on button "Save" at bounding box center [1052, 215] width 60 height 37
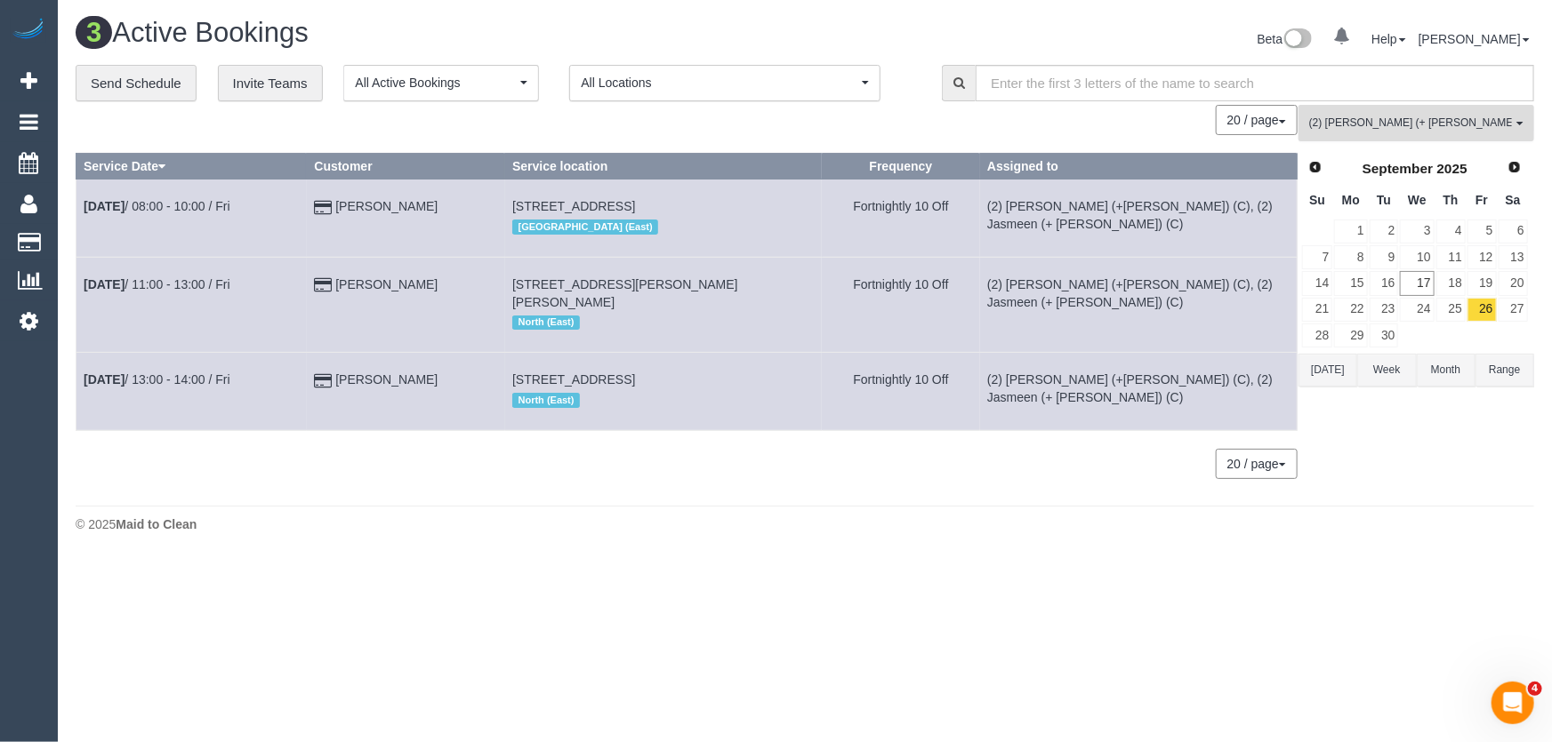
click at [1382, 121] on span "(2) [PERSON_NAME] (+ [PERSON_NAME]) (C)" at bounding box center [1410, 123] width 203 height 15
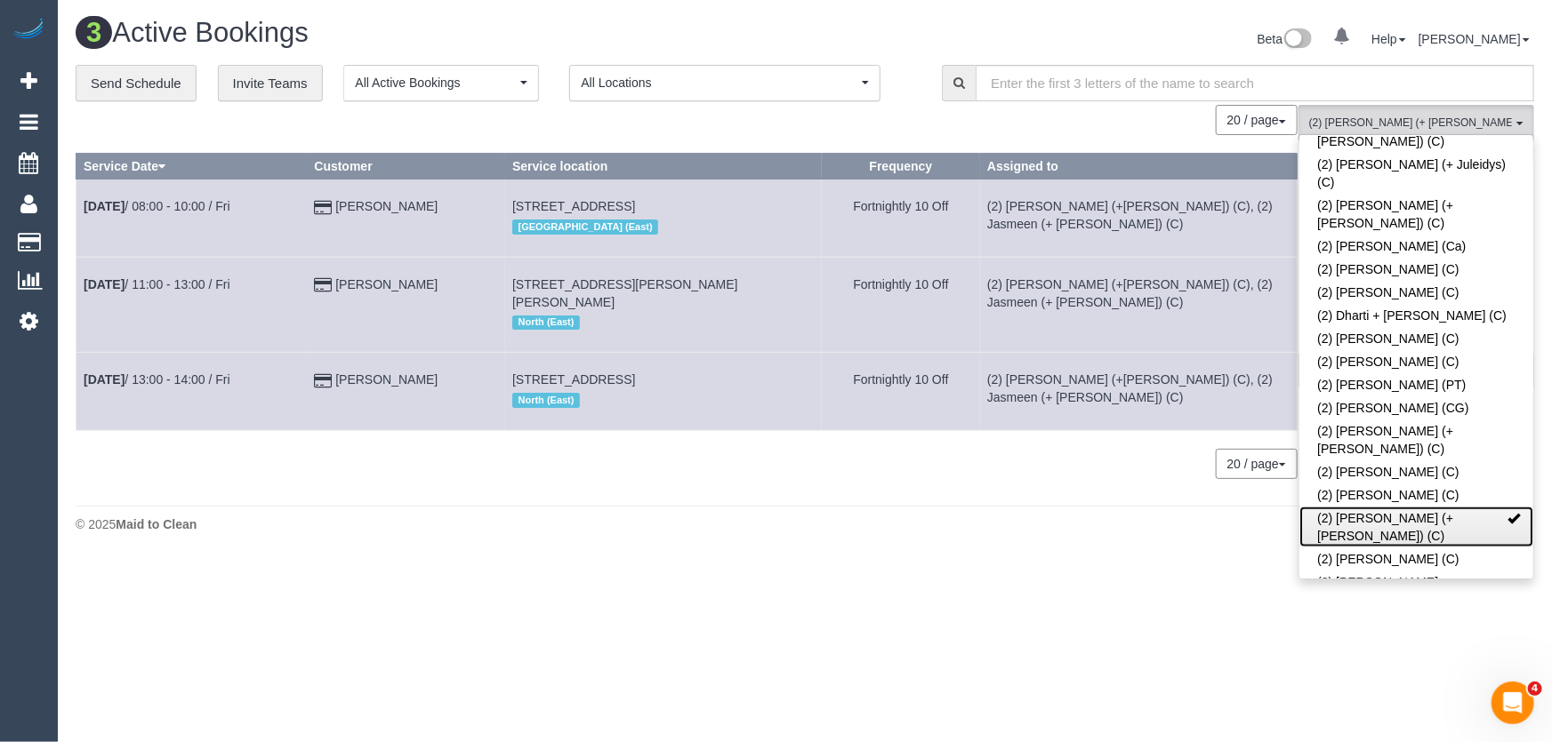
click at [1384, 507] on link "(2) [PERSON_NAME] (+ [PERSON_NAME]) (C)" at bounding box center [1416, 527] width 234 height 41
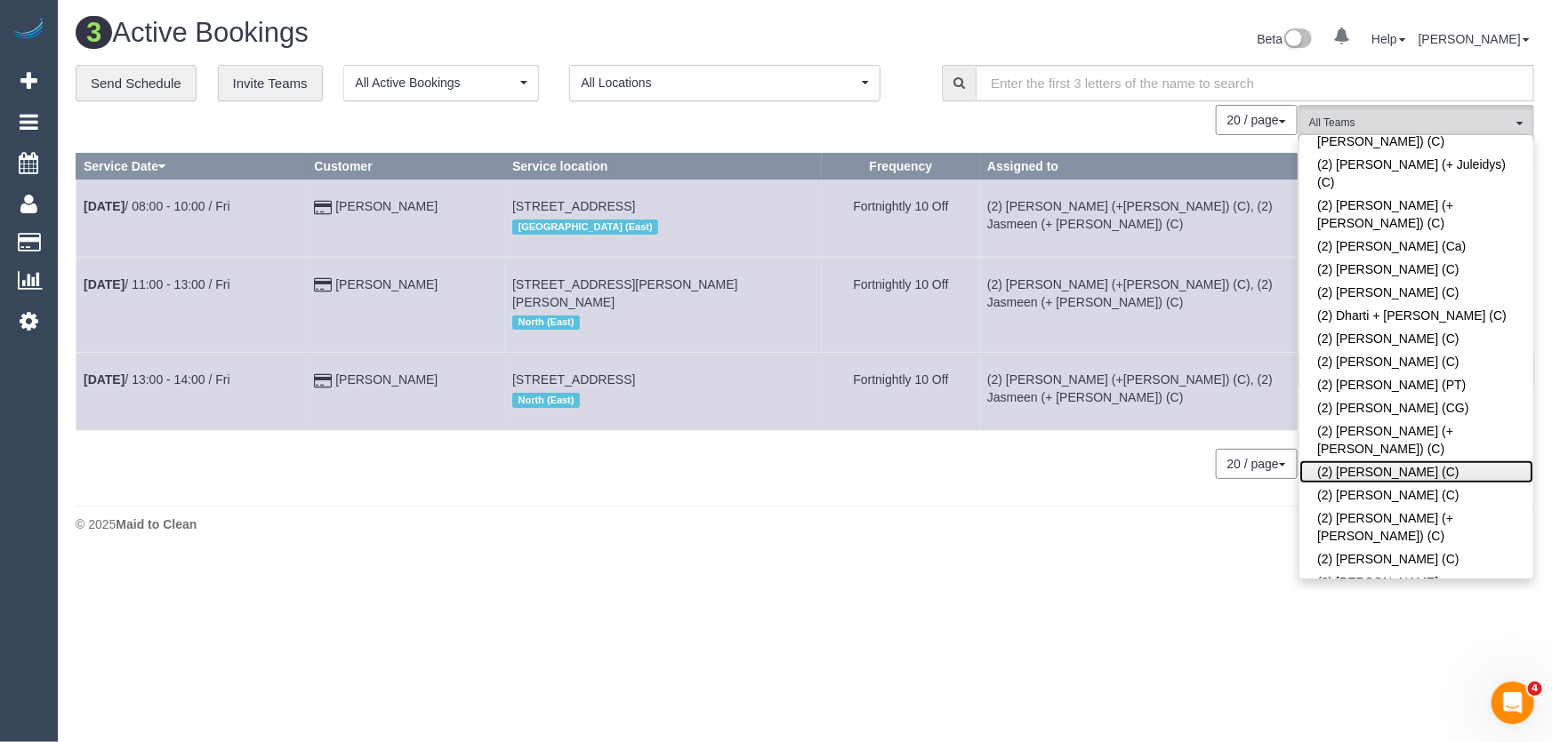
click at [1386, 461] on link "(2) [PERSON_NAME] (C)" at bounding box center [1416, 472] width 234 height 23
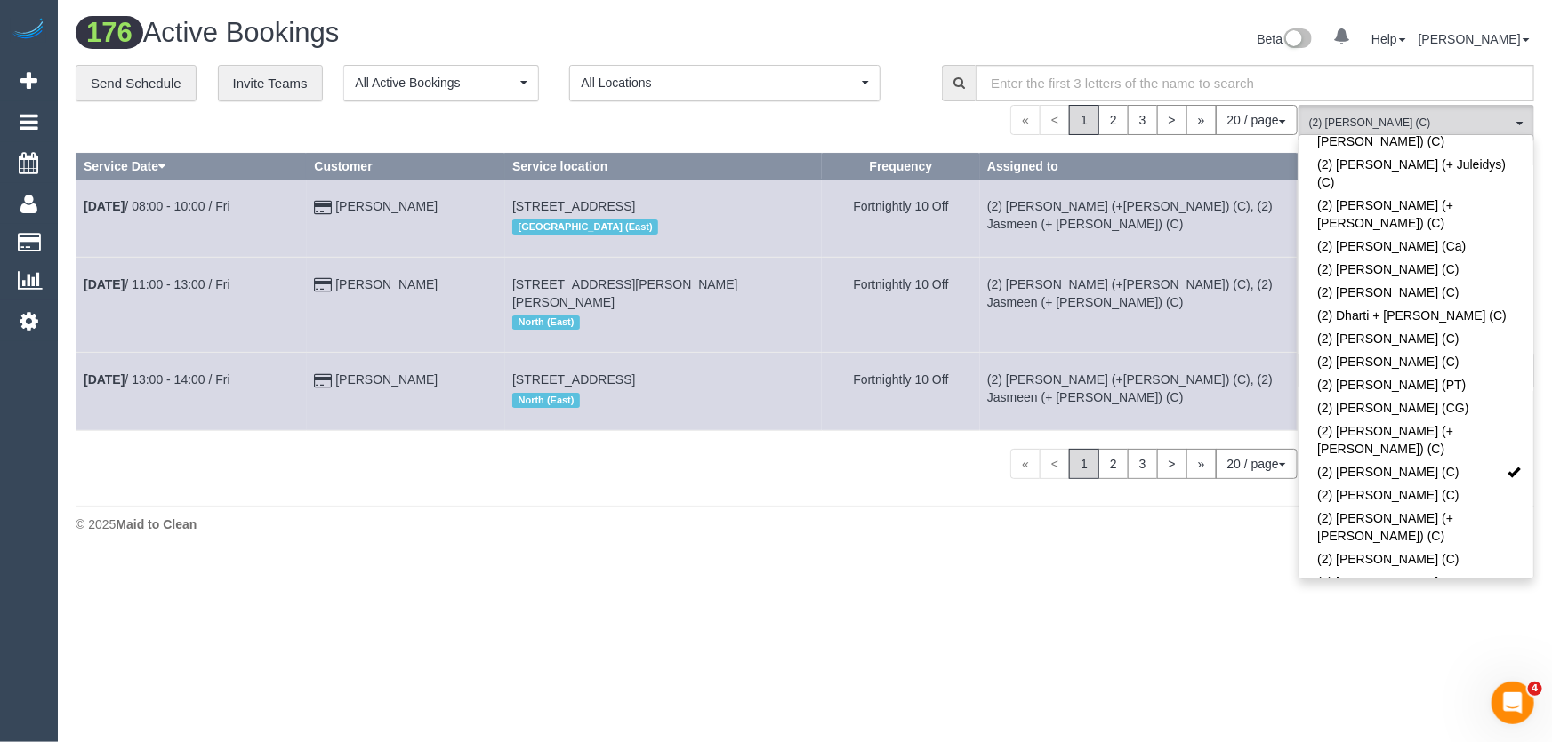
click at [974, 20] on div "Beta 0 Your Notifications You have 0 alerts Help Help Docs Take a Tour Contact …" at bounding box center [1176, 41] width 742 height 47
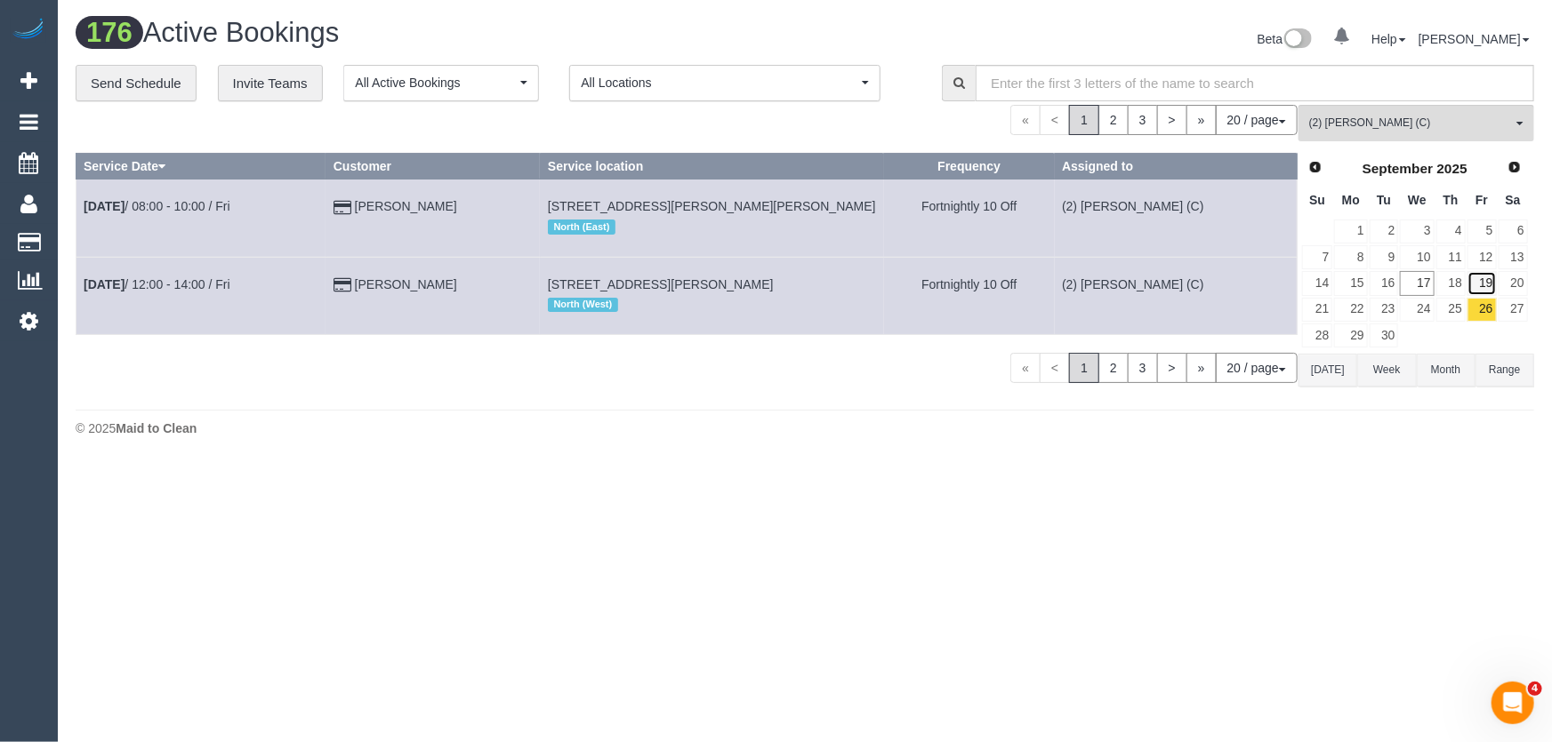
click at [1483, 282] on link "19" at bounding box center [1481, 283] width 29 height 24
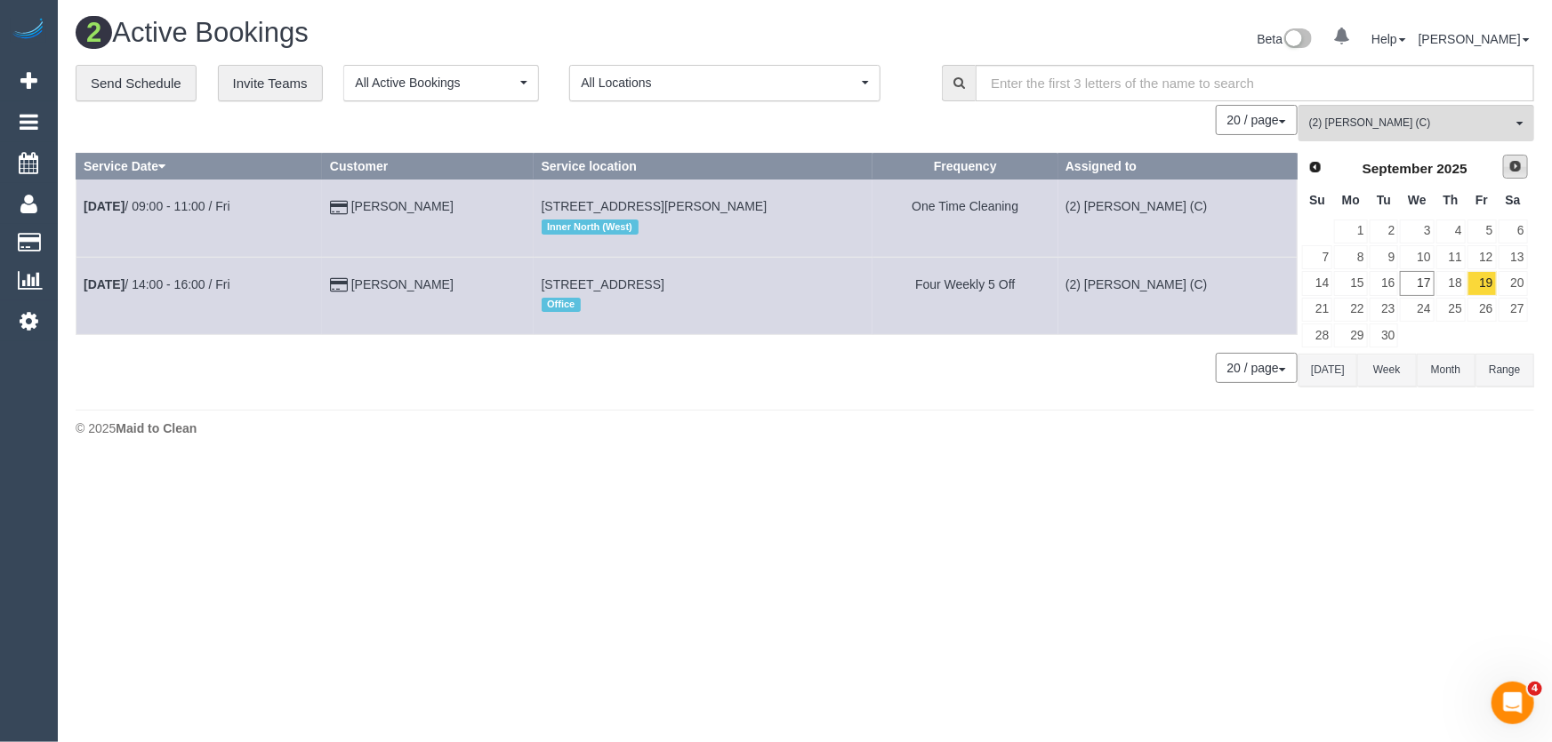
click at [1513, 169] on span "Next" at bounding box center [1515, 166] width 14 height 14
click at [1489, 229] on link "3" at bounding box center [1481, 232] width 29 height 24
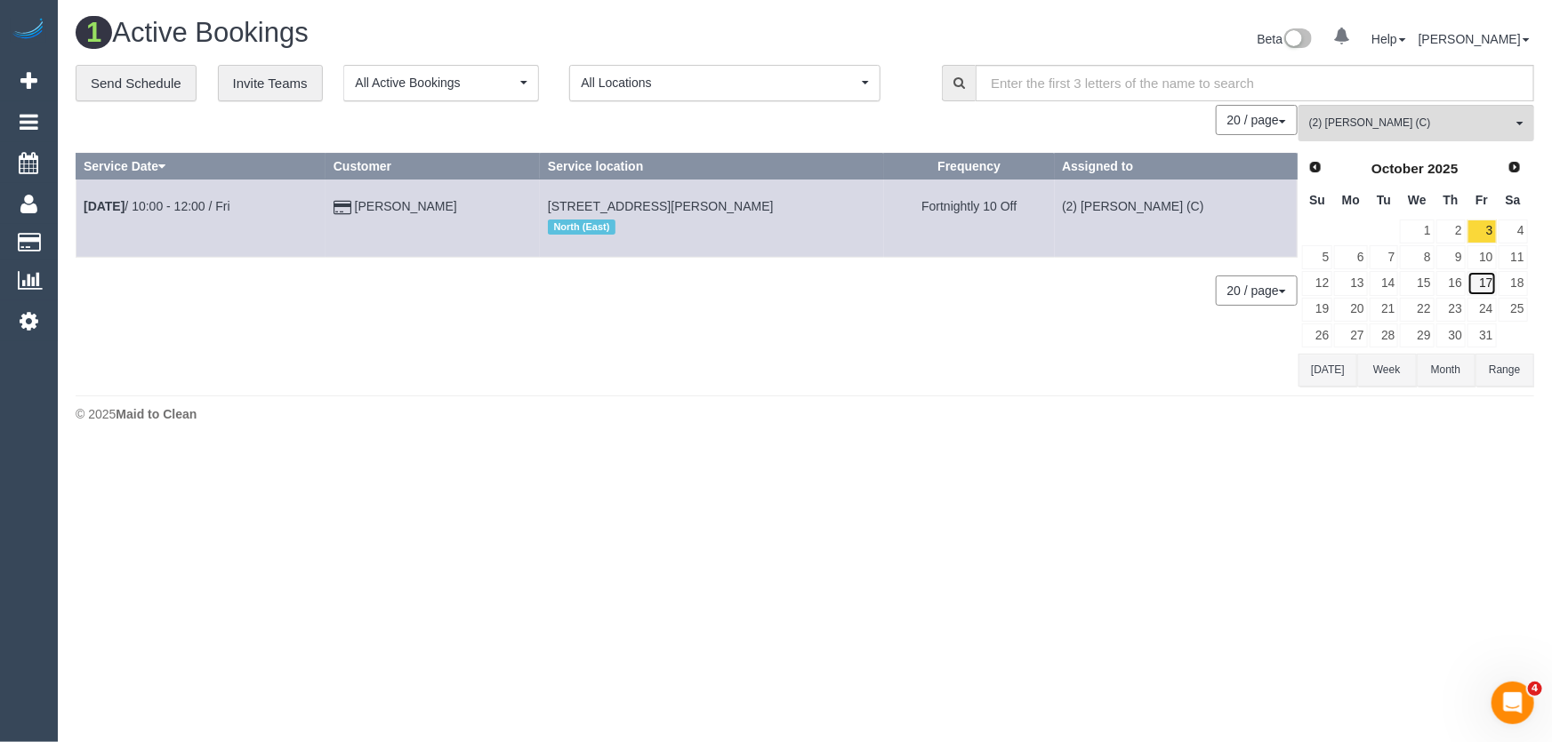
click at [1488, 277] on link "17" at bounding box center [1481, 283] width 29 height 24
click at [1482, 230] on link "3" at bounding box center [1481, 232] width 29 height 24
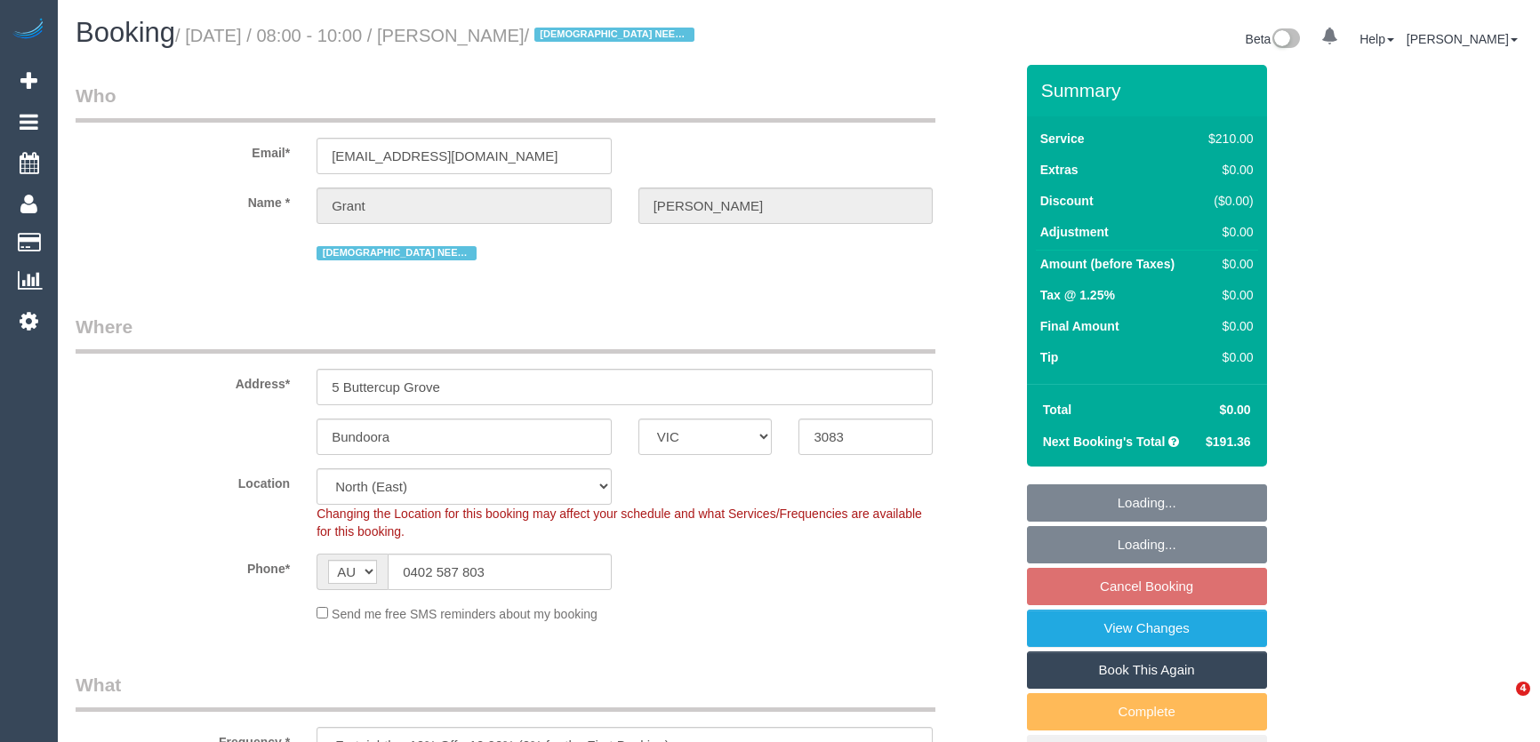
select select "VIC"
select select "180"
select select "number:28"
select select "number:14"
select select "number:19"
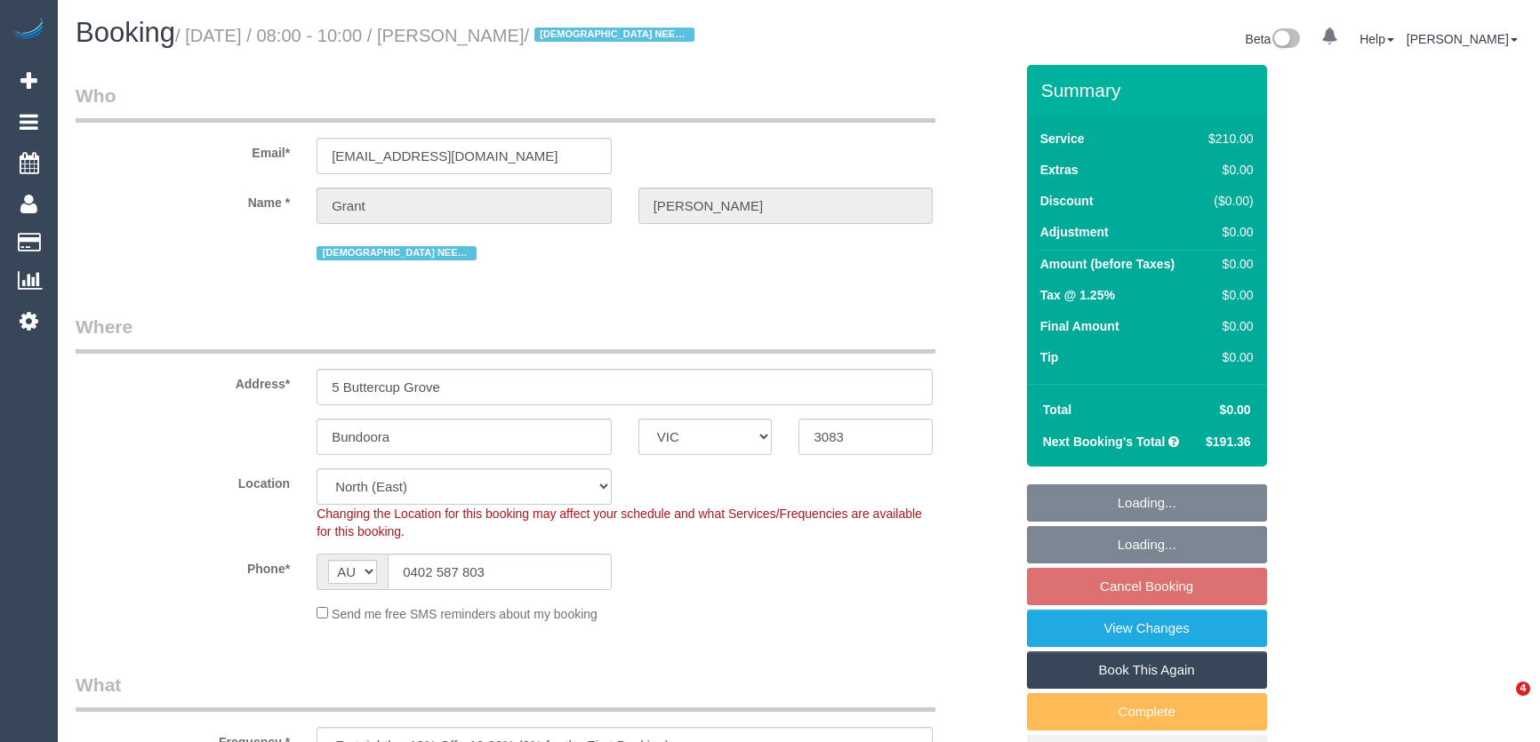
select select "number:25"
select select "number:35"
select select "number:12"
select select "spot2"
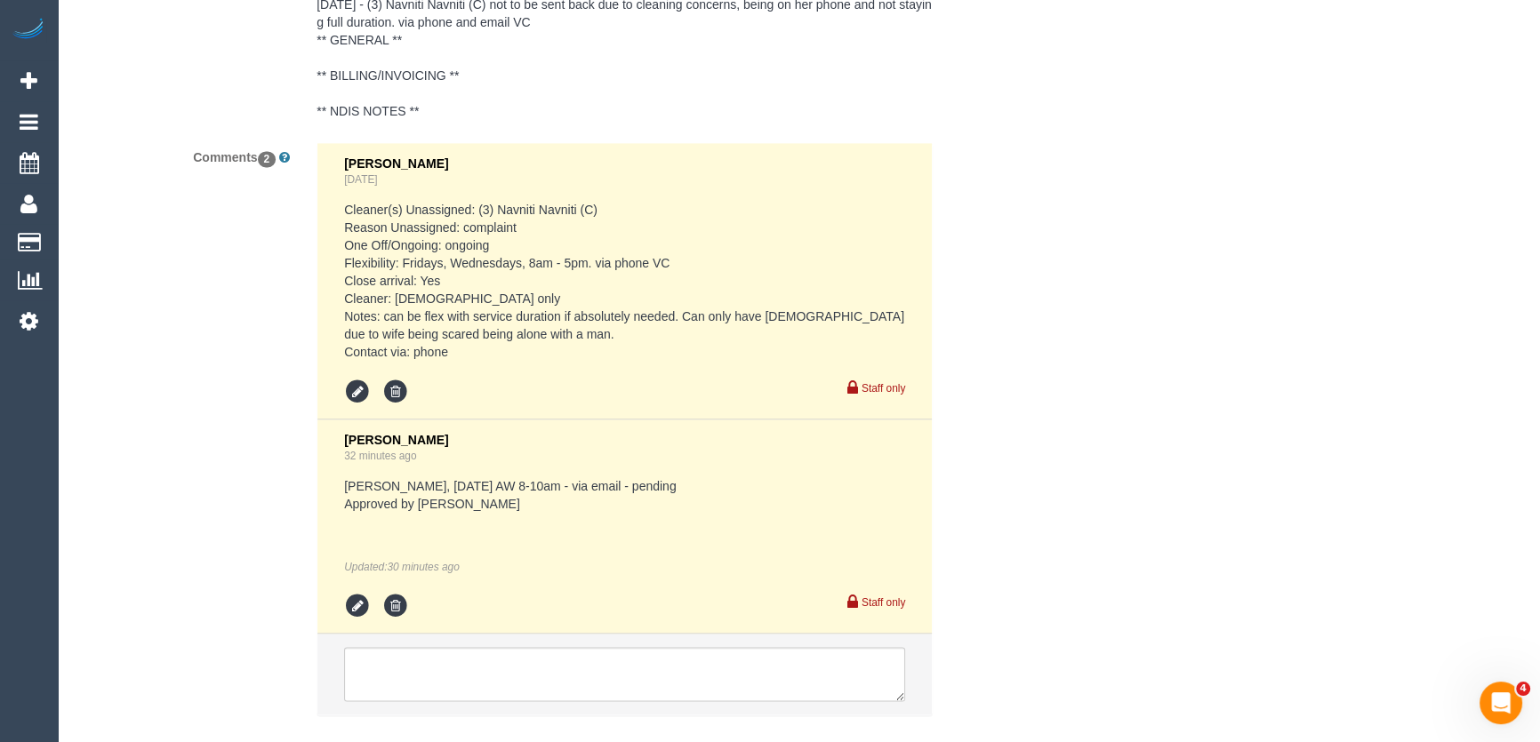
scroll to position [3443, 0]
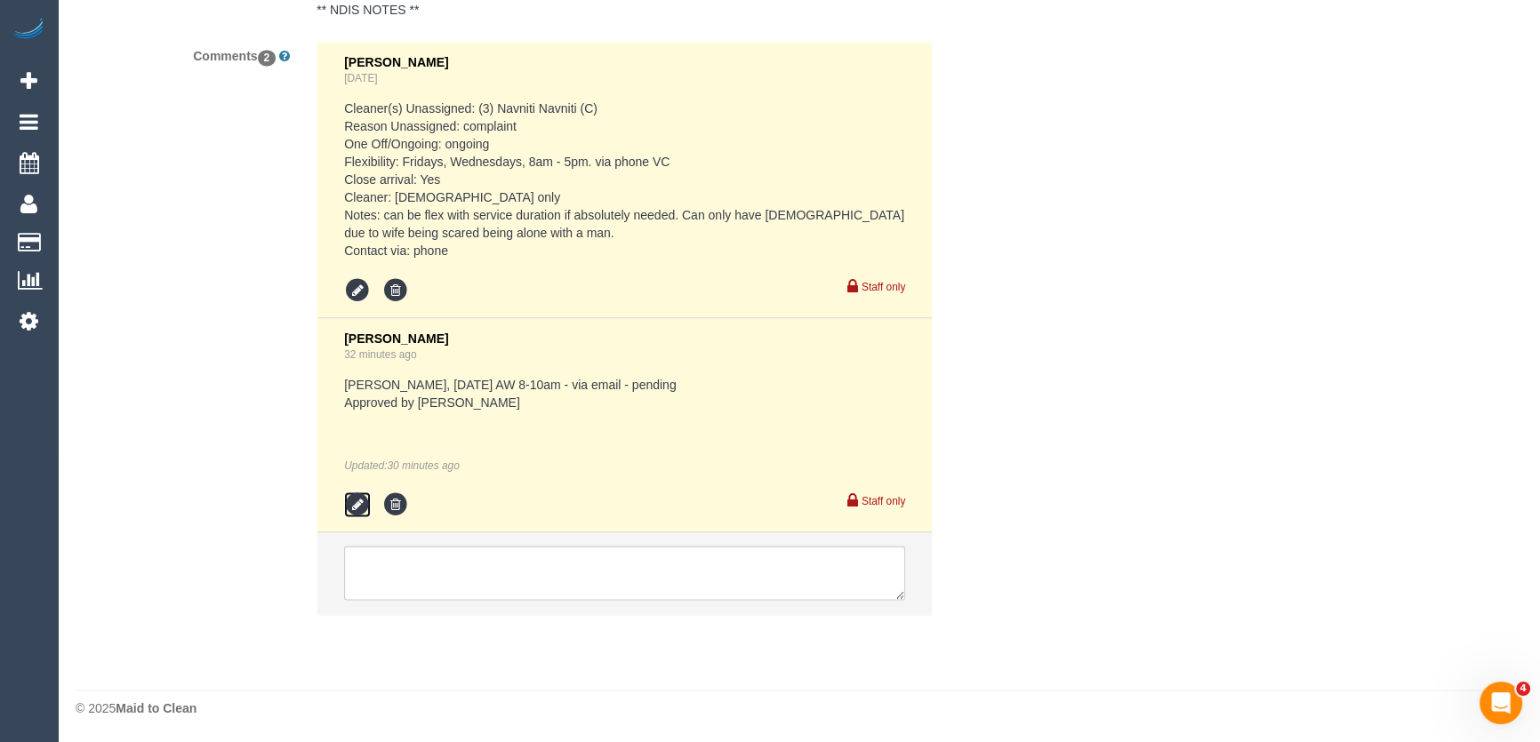
click at [354, 499] on icon at bounding box center [357, 505] width 27 height 27
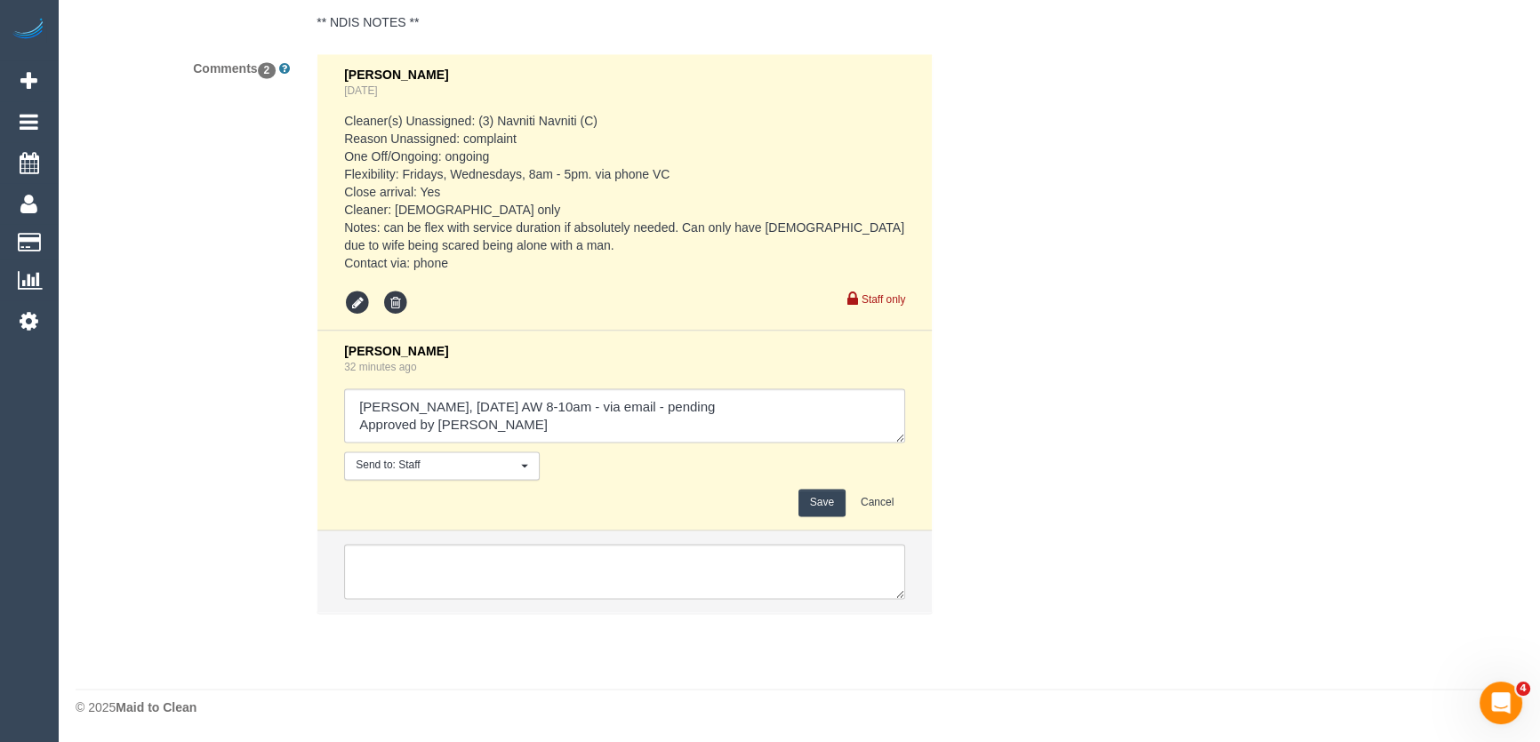
scroll to position [3429, 0]
click at [756, 411] on textarea at bounding box center [624, 417] width 561 height 55
type textarea "Melissa A, Wednesday 23/9 AW 8-10am - via email - confirmed Approved by Bronie"
click at [817, 498] on button "Save" at bounding box center [821, 505] width 47 height 28
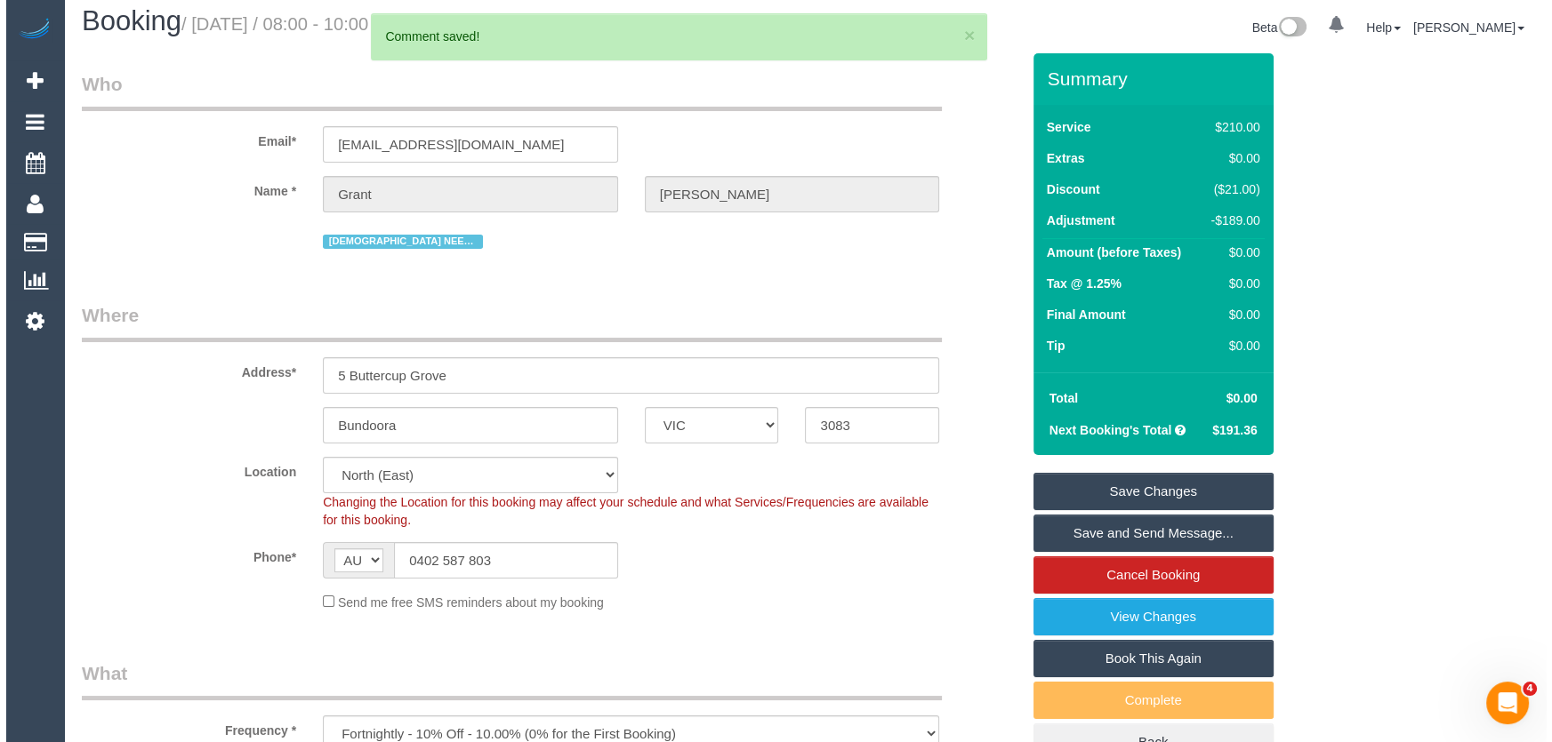
scroll to position [0, 0]
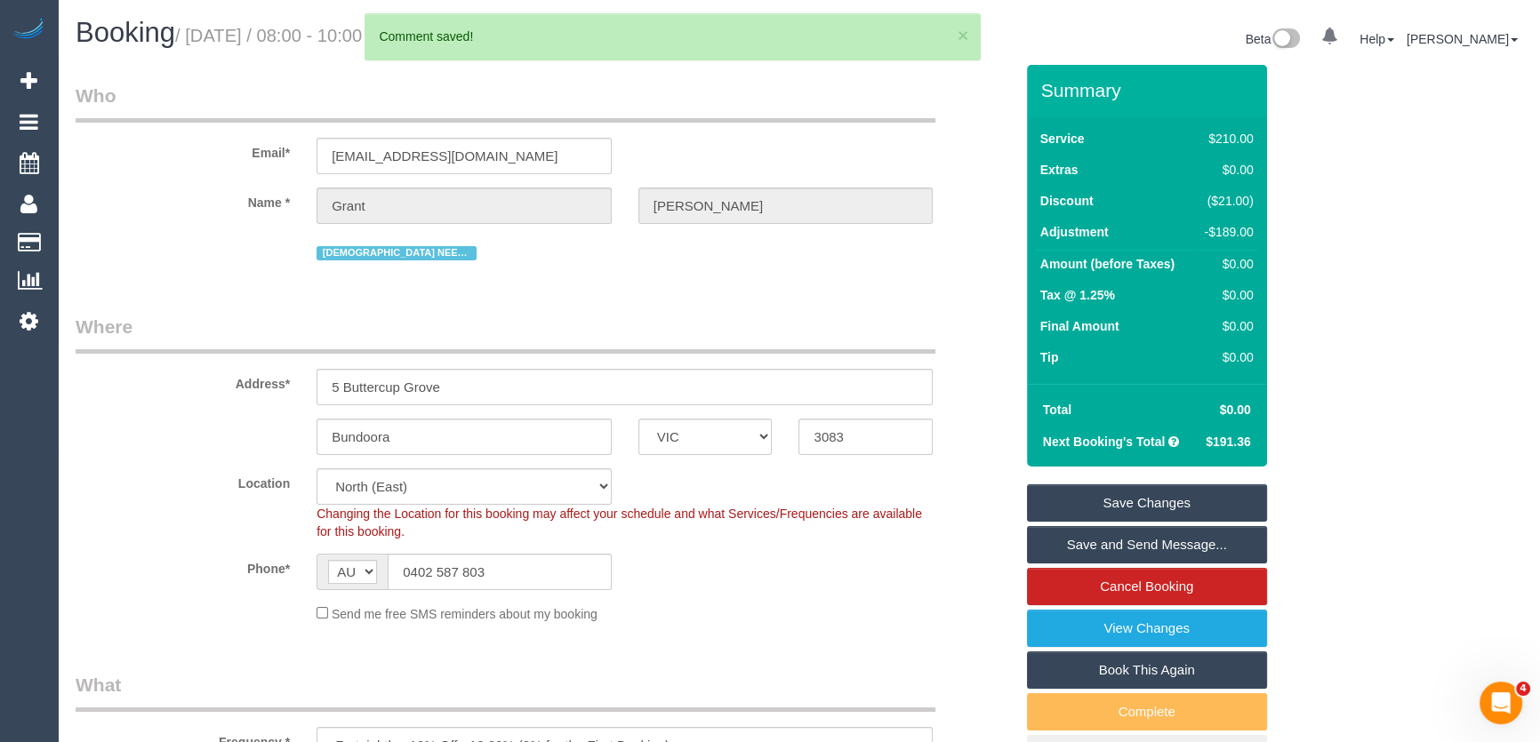
click at [1108, 553] on link "Save and Send Message..." at bounding box center [1147, 544] width 240 height 37
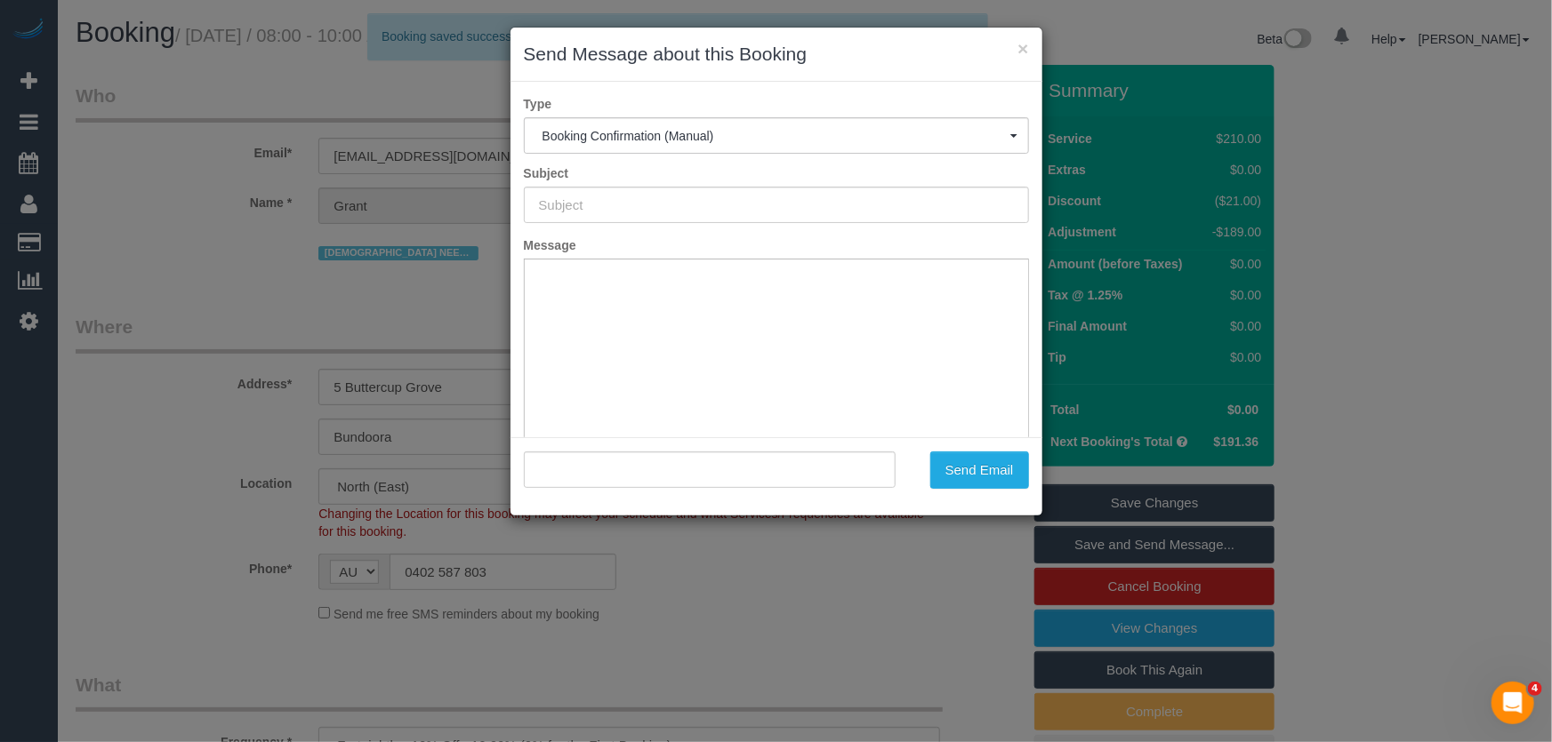
type input "Booking Confirmed"
type input ""Grant Arbuckle" <grant@loanstudio.com.au>"
click at [959, 485] on button "Send Email" at bounding box center [979, 470] width 99 height 37
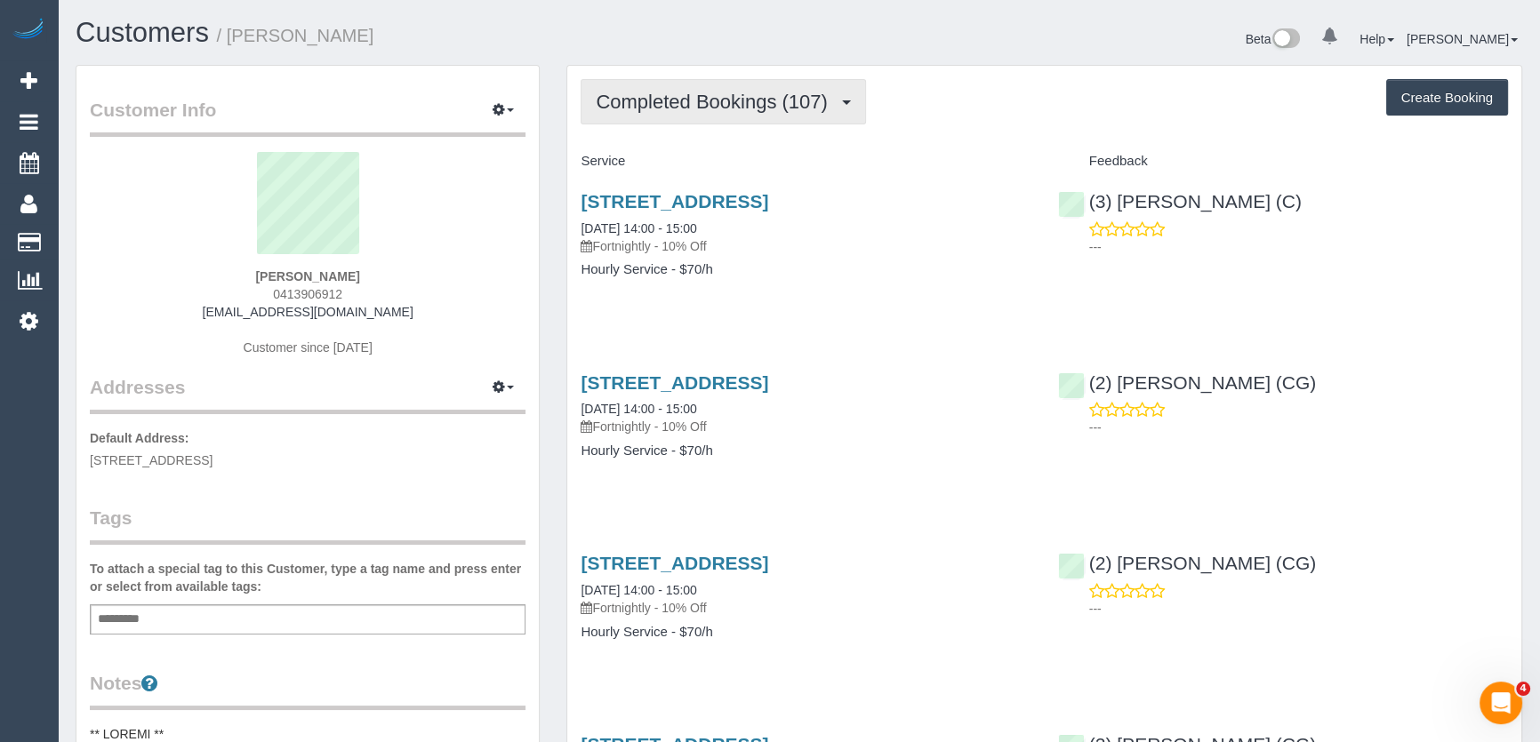
click at [790, 111] on button "Completed Bookings (107)" at bounding box center [723, 101] width 285 height 45
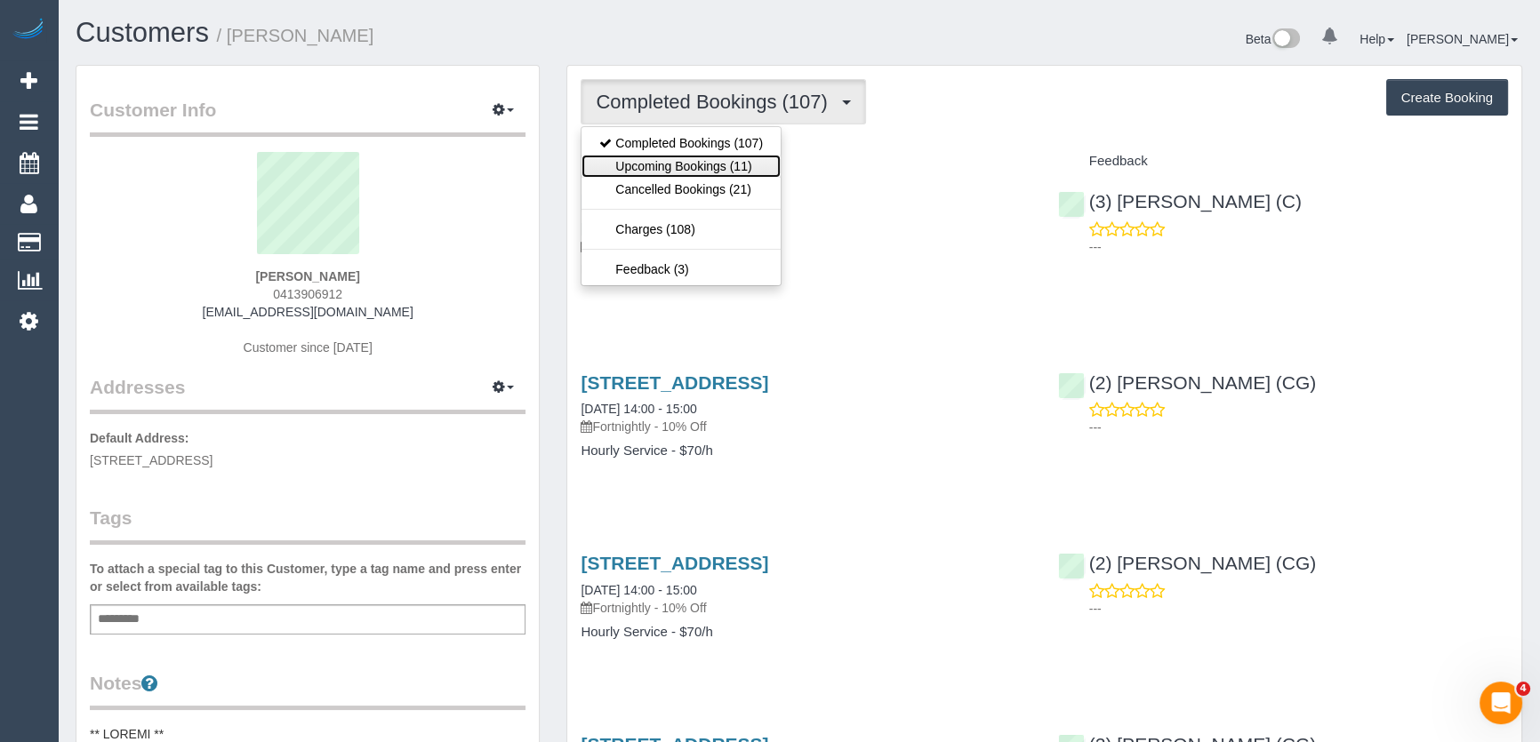
click at [743, 171] on link "Upcoming Bookings (11)" at bounding box center [681, 166] width 199 height 23
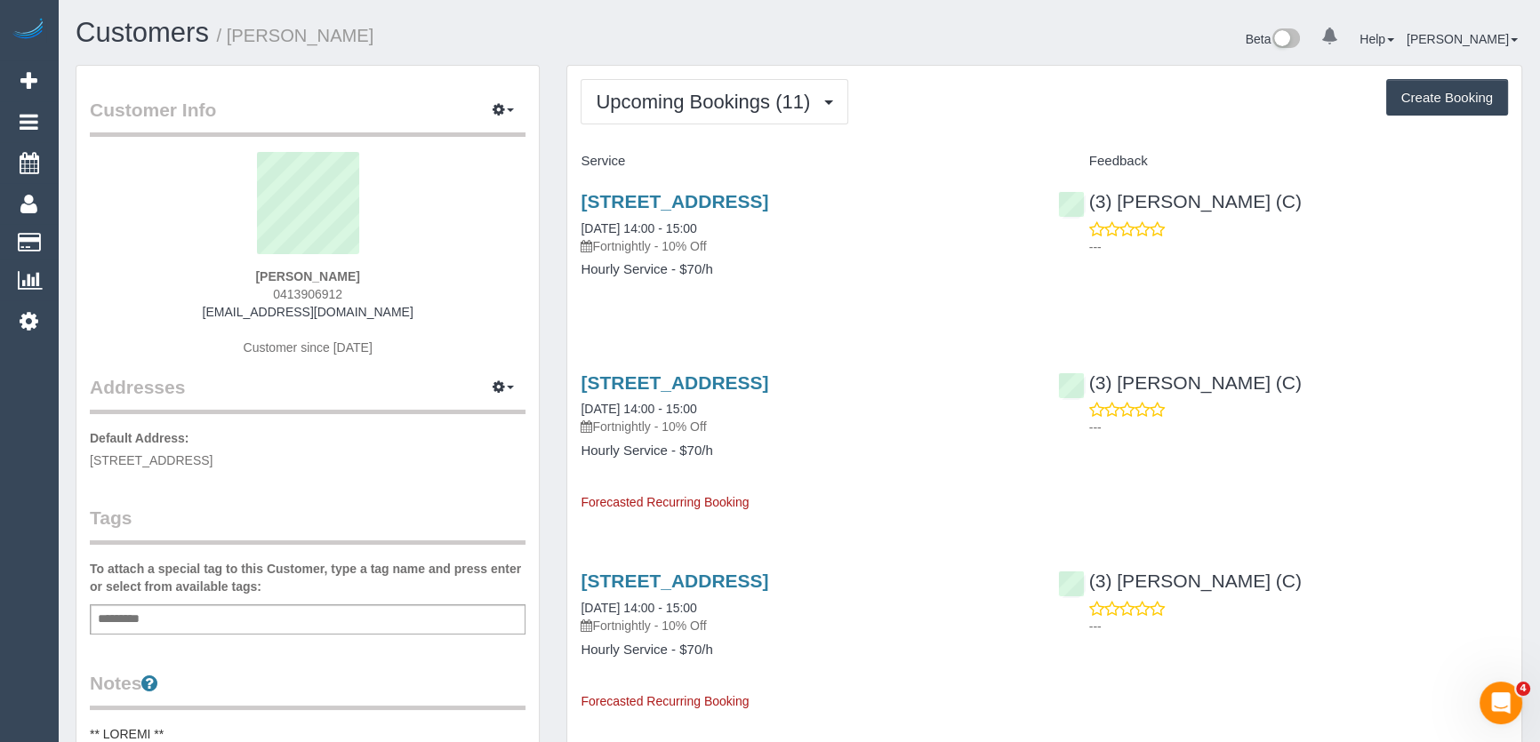
click at [372, 462] on p "Default Address: [STREET_ADDRESS]" at bounding box center [308, 449] width 436 height 40
copy div "[STREET_ADDRESS]"
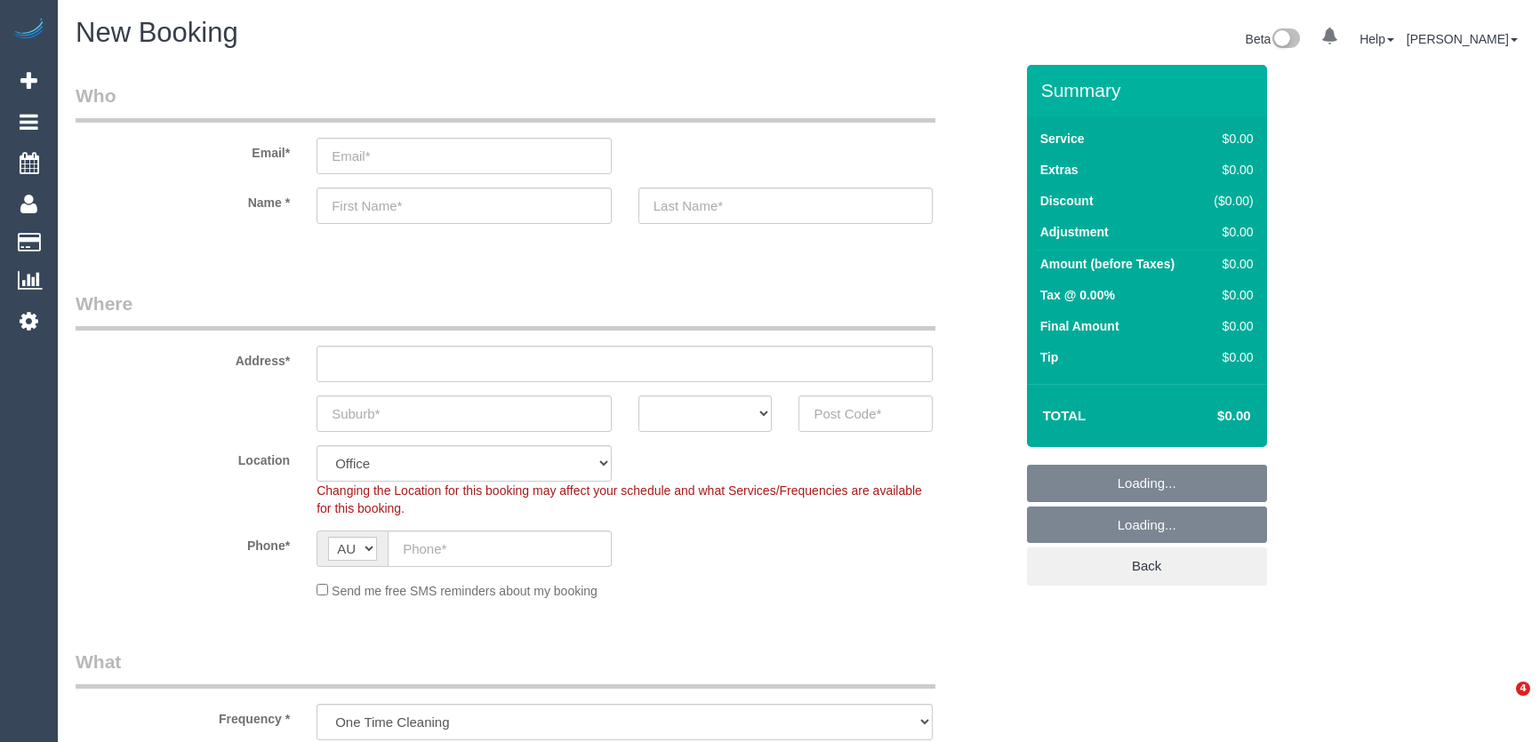
select select "object:2079"
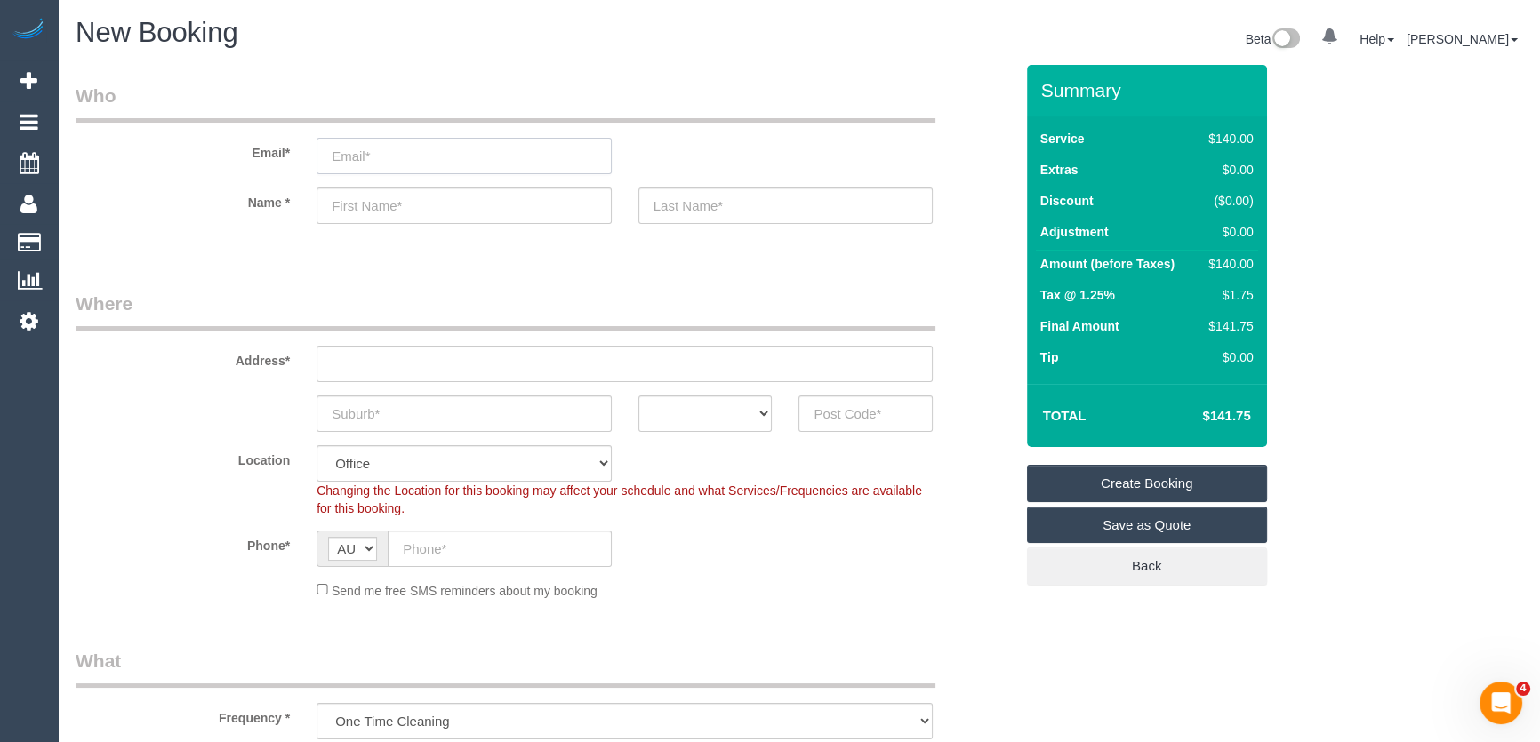
click at [438, 162] on input "email" at bounding box center [464, 156] width 295 height 36
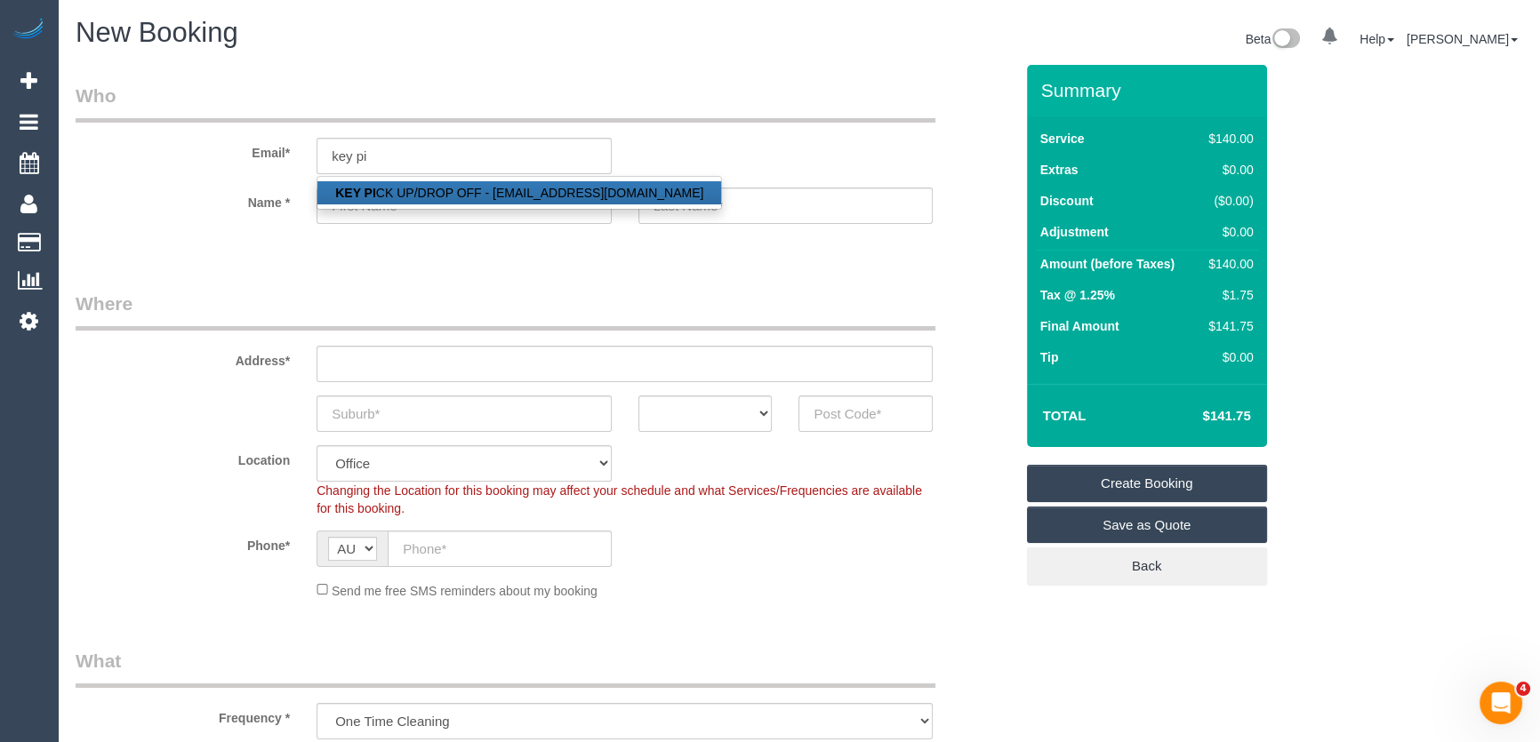
click at [447, 189] on link "KEY PI CK UP/DROP OFF - [EMAIL_ADDRESS][DOMAIN_NAME]" at bounding box center [519, 192] width 404 height 23
type input "[EMAIL_ADDRESS][DOMAIN_NAME]"
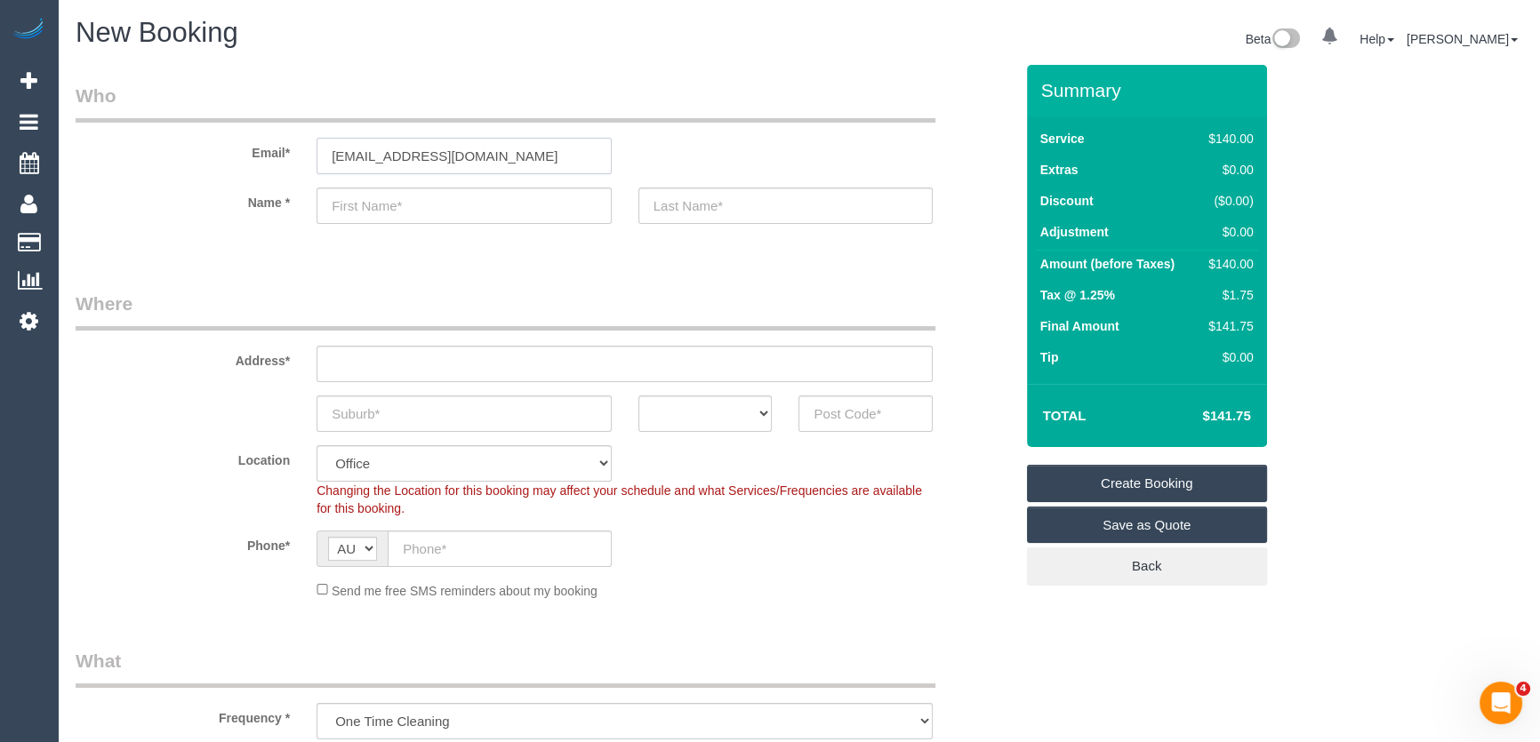
type input "KEY"
type input "PICK UP/DROP OFF"
type input "83917026"
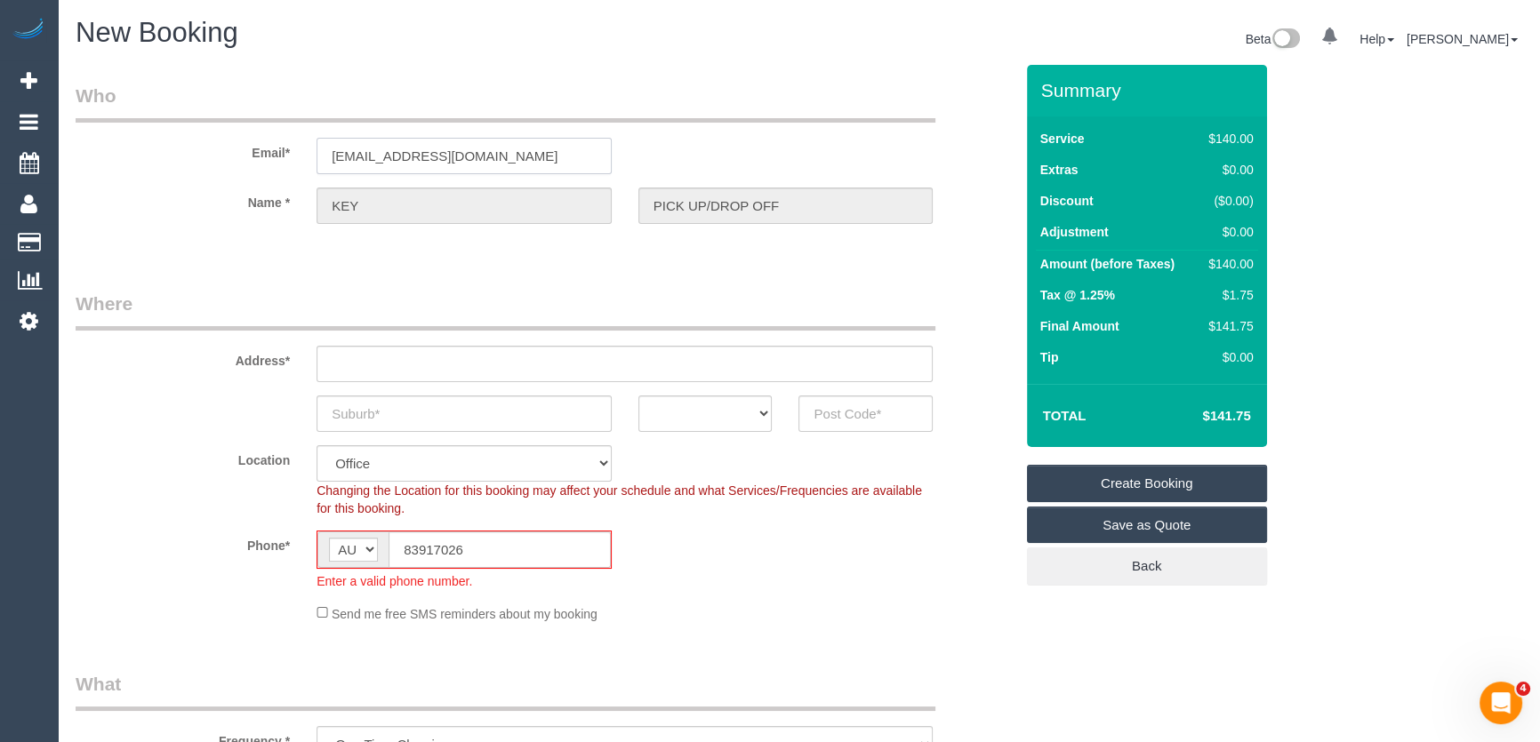
type input "OFFICE ADDRESS - [STREET_ADDRESS][PERSON_NAME]"
type input "Thornbury"
select select "VIC"
type input "3071"
select select "47"
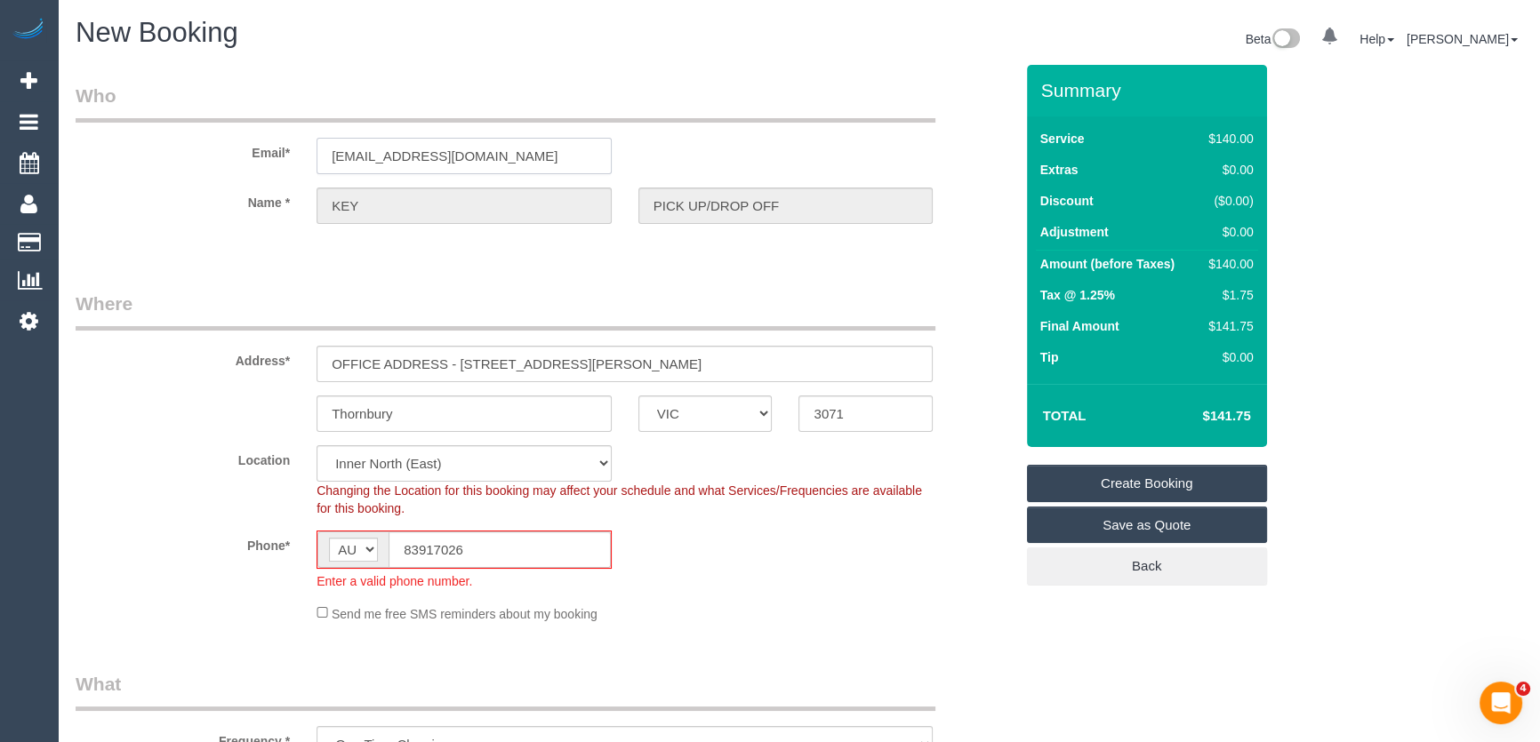
select select "object:2398"
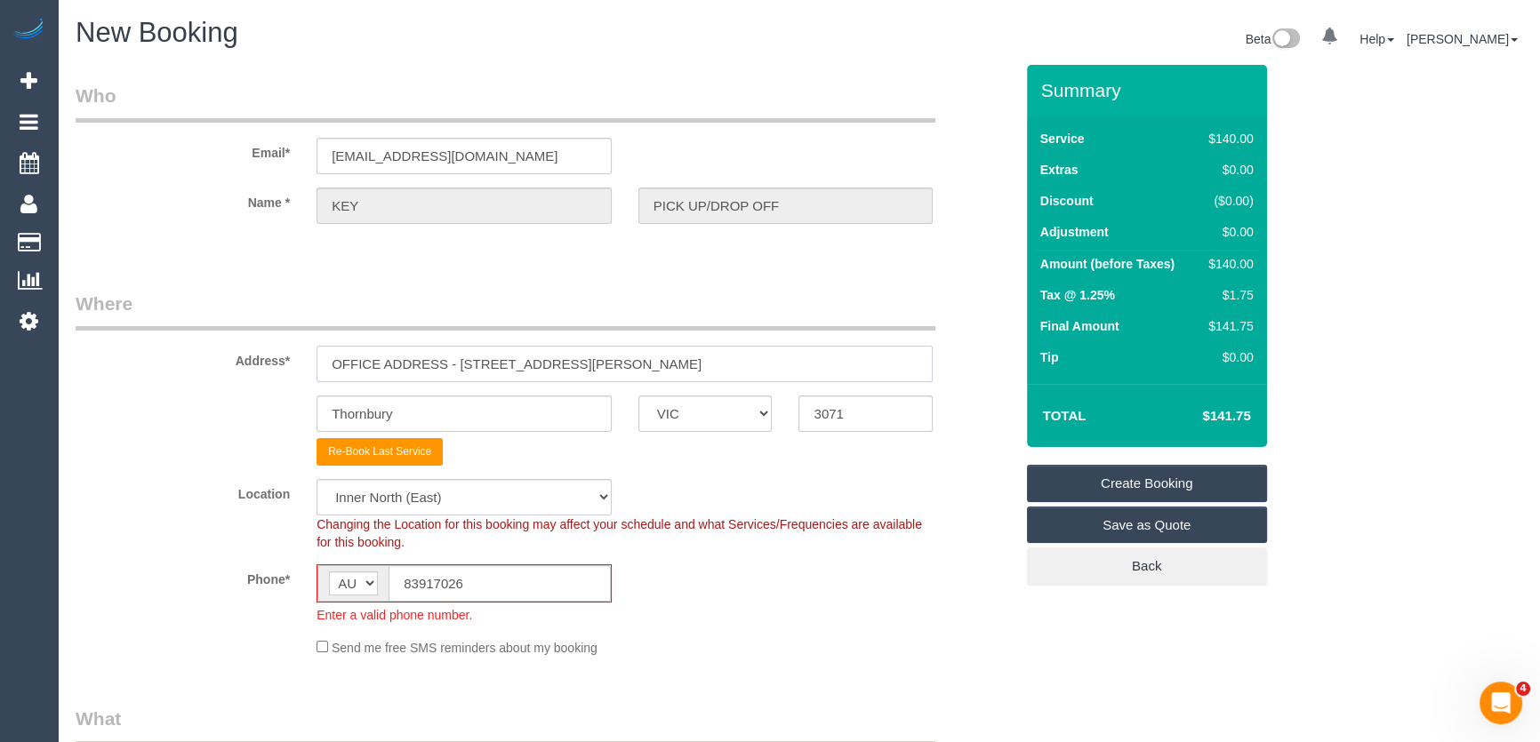
click at [590, 370] on input "OFFICE ADDRESS - [STREET_ADDRESS][PERSON_NAME]" at bounding box center [625, 364] width 616 height 36
paste input "[STREET_ADDRESS]"
click at [706, 368] on input "[STREET_ADDRESS]" at bounding box center [625, 364] width 616 height 36
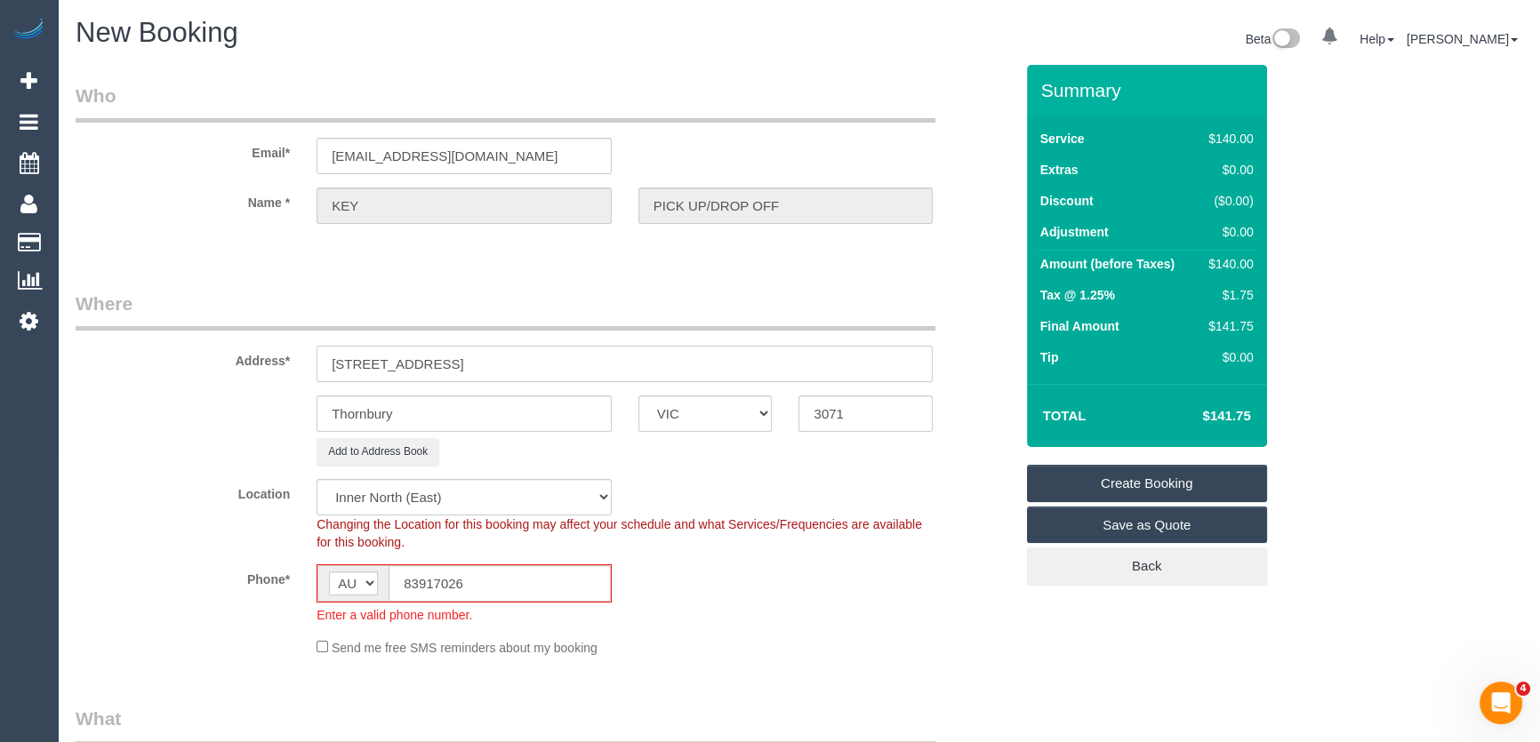
type input "[STREET_ADDRESS]"
click at [496, 413] on input "Thornbury" at bounding box center [464, 414] width 295 height 36
type input "T"
type input "Murrumbeena"
click at [401, 586] on input "83917026" at bounding box center [500, 583] width 222 height 36
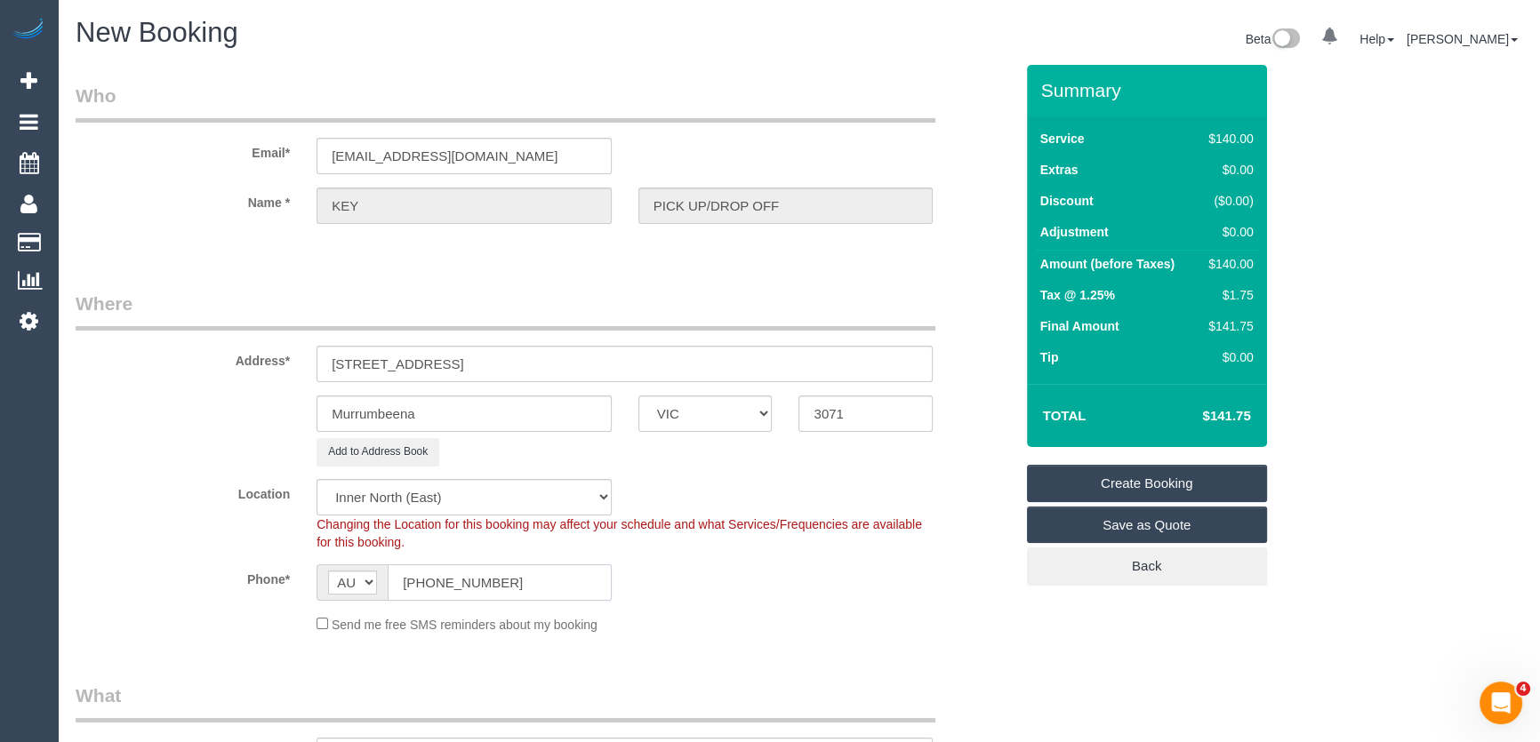
type input "(03) 8391 7026"
click at [851, 411] on input "3071" at bounding box center [865, 414] width 134 height 36
type input "3163"
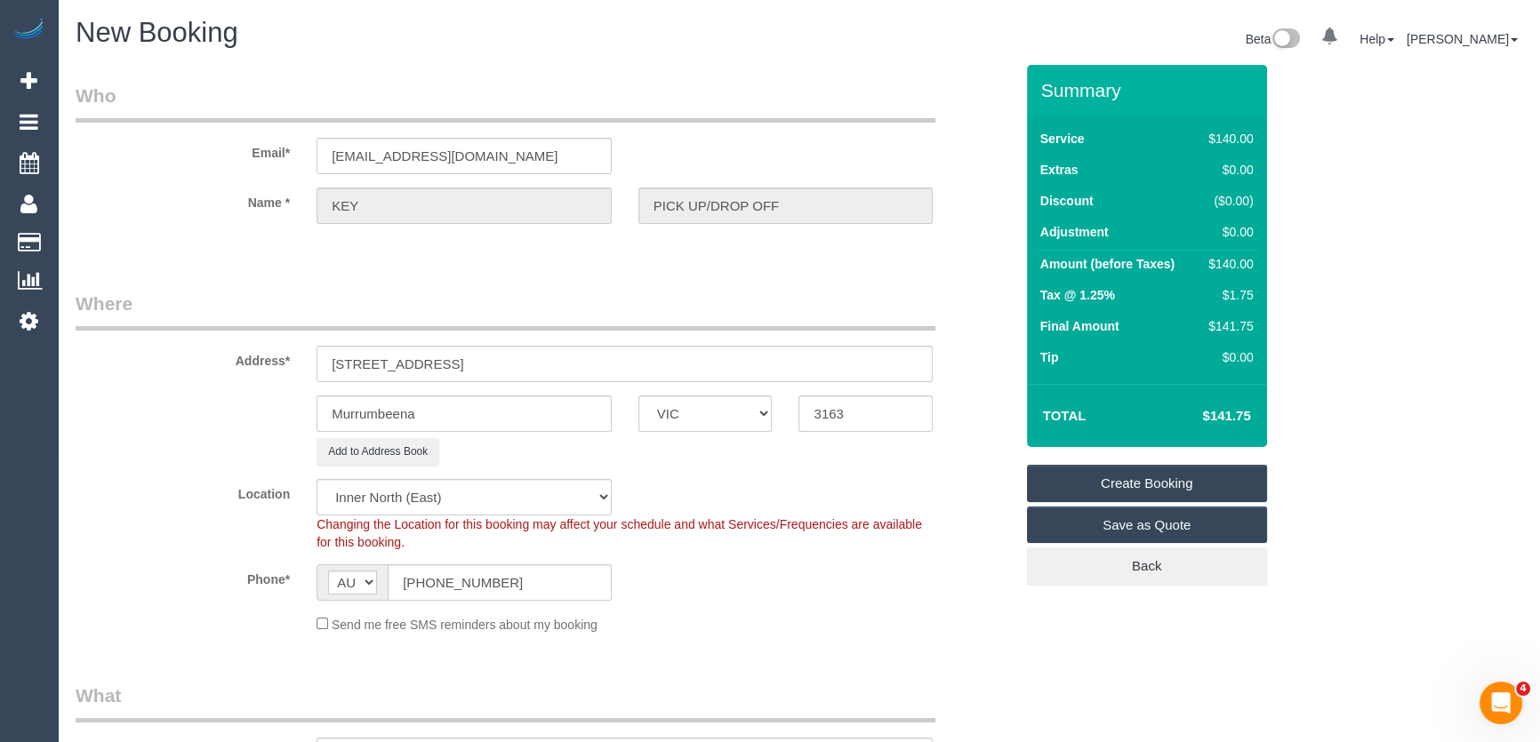
click at [829, 597] on div "Phone* AF AL DZ AD AO AI AQ AG AR AM AW AU AT AZ BS BH BD BB BY BE BZ BJ BM BT …" at bounding box center [544, 583] width 965 height 36
select select "64"
select select "object:3220"
click at [391, 489] on select "Office City East (North) East (South) Inner East Inner North (East) Inner North…" at bounding box center [464, 497] width 295 height 36
select select "50"
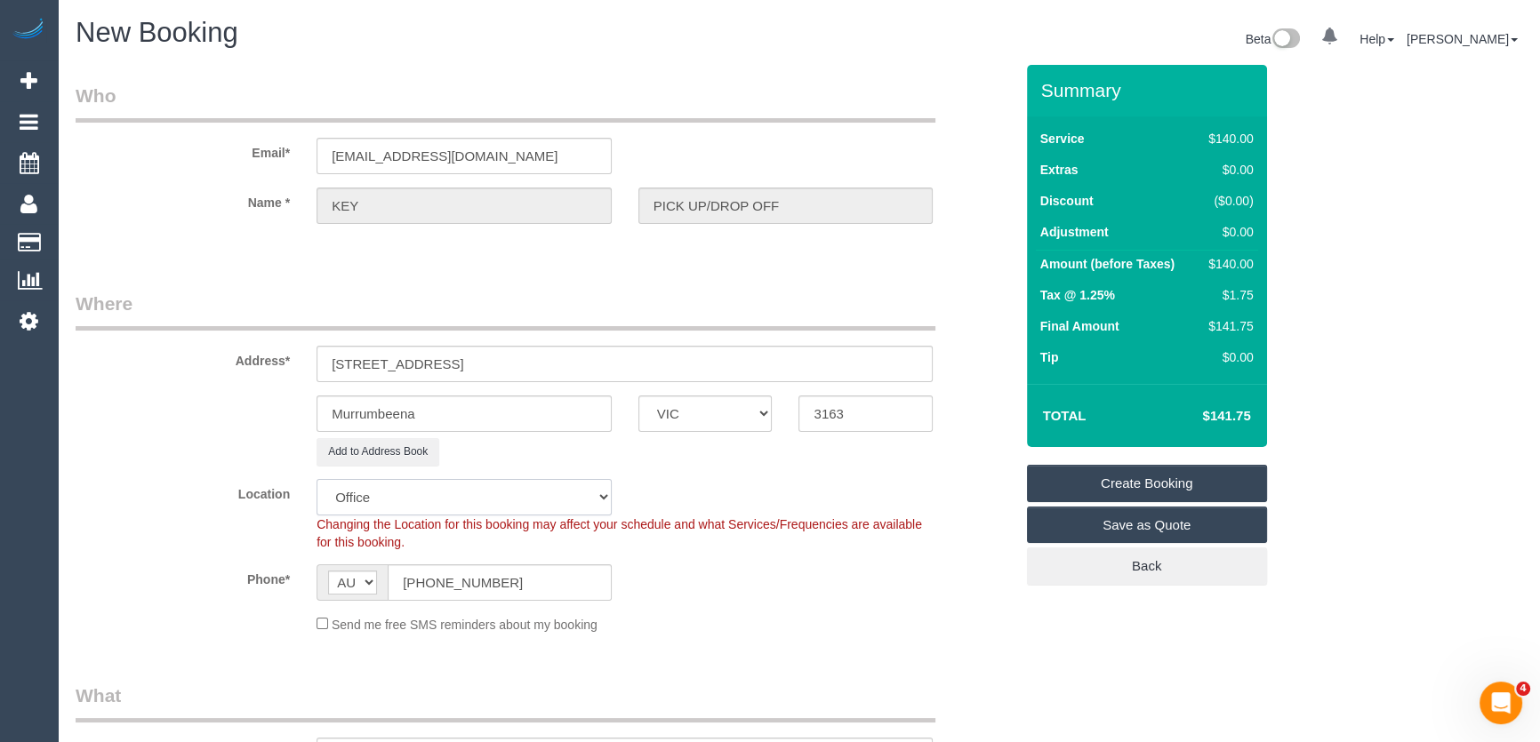
click at [317, 479] on select "Office City East (North) East (South) Inner East Inner North (East) Inner North…" at bounding box center [464, 497] width 295 height 36
select select "object:3722"
click at [147, 386] on sui-booking-address "Address* 176 Murrumbeena Rd, 3 Murrumbeena ACT NSW NT QLD SA TAS VIC WA 3163 Ad…" at bounding box center [545, 378] width 938 height 175
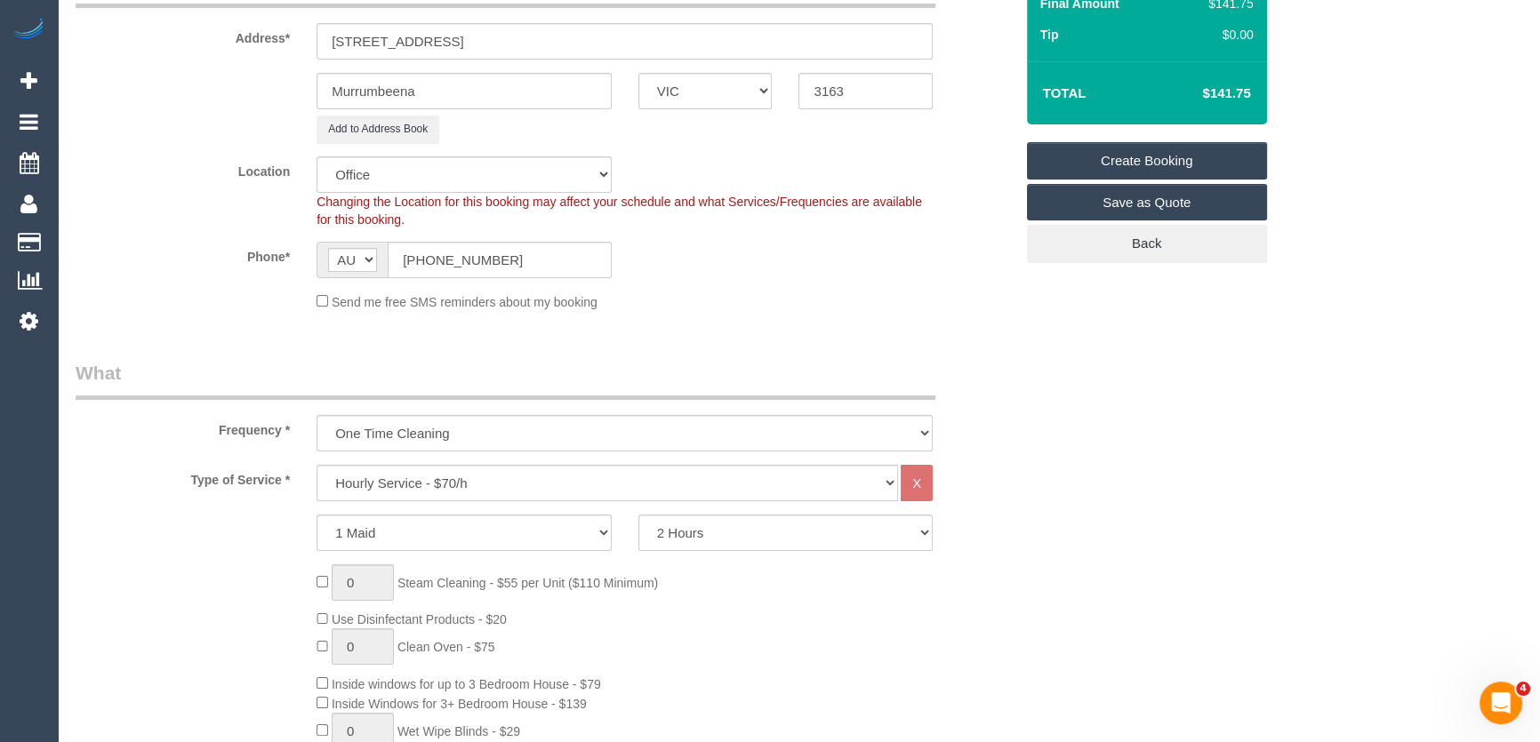
scroll to position [646, 0]
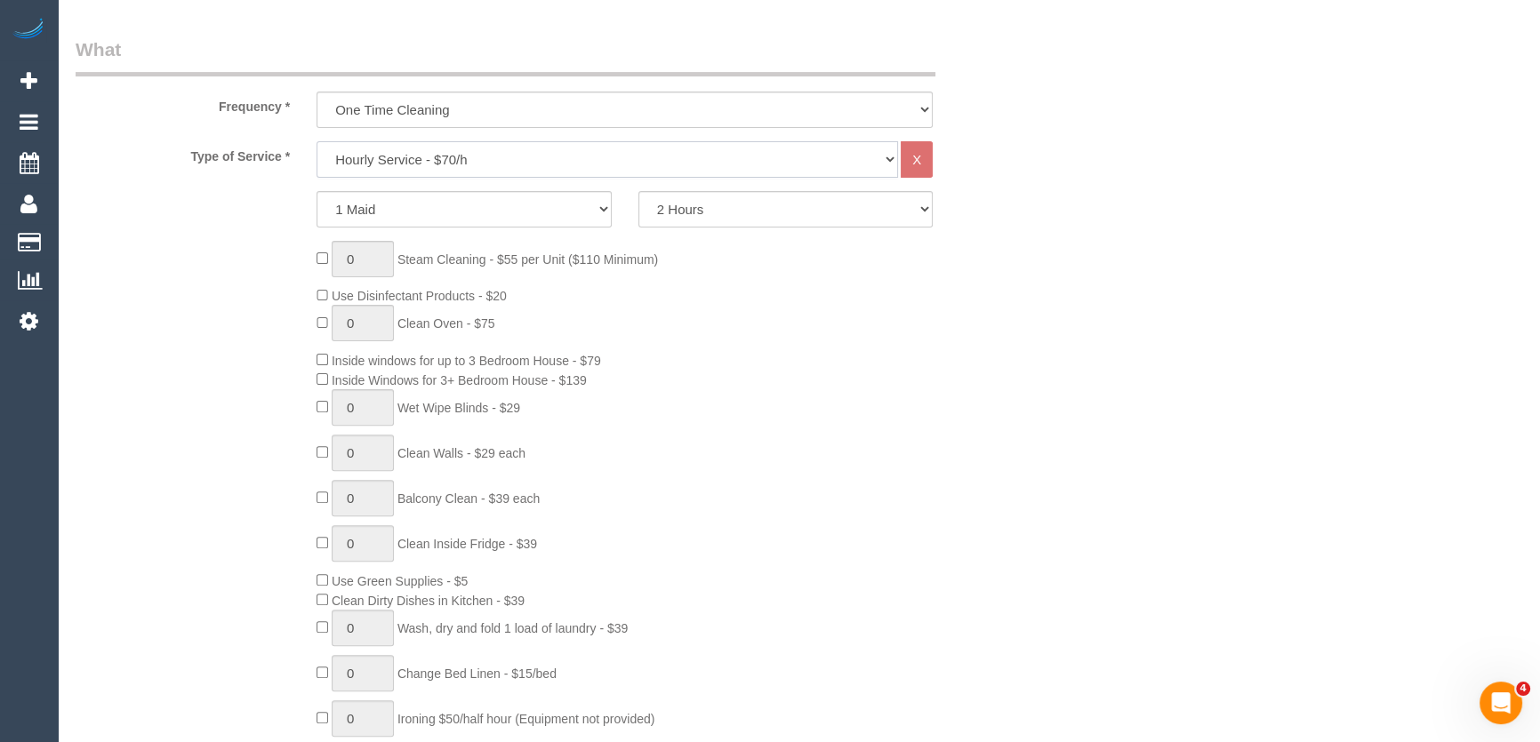
click at [473, 163] on select "Hourly Service - $70/h Hourly Service - $65/h Hourly Service - $60/h Hourly Ser…" at bounding box center [608, 159] width 582 height 36
select select "34"
click at [317, 141] on select "Hourly Service - $70/h Hourly Service - $65/h Hourly Service - $60/h Hourly Ser…" at bounding box center [608, 159] width 582 height 36
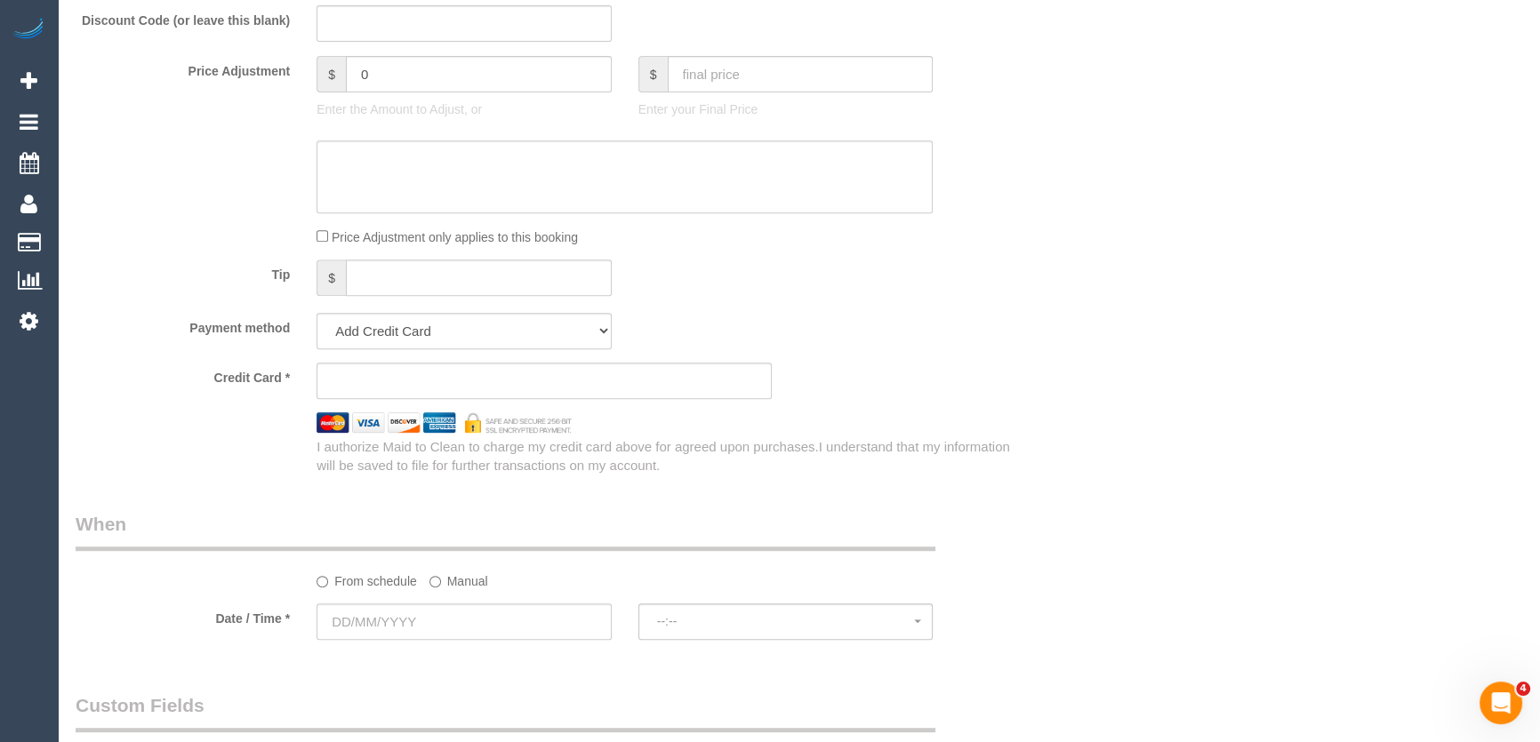
scroll to position [969, 0]
click at [419, 320] on select "Add Credit Card Cash Check Paypal" at bounding box center [464, 327] width 295 height 36
select select "string:check"
click at [317, 309] on select "Add Credit Card Cash Check Paypal" at bounding box center [464, 327] width 295 height 36
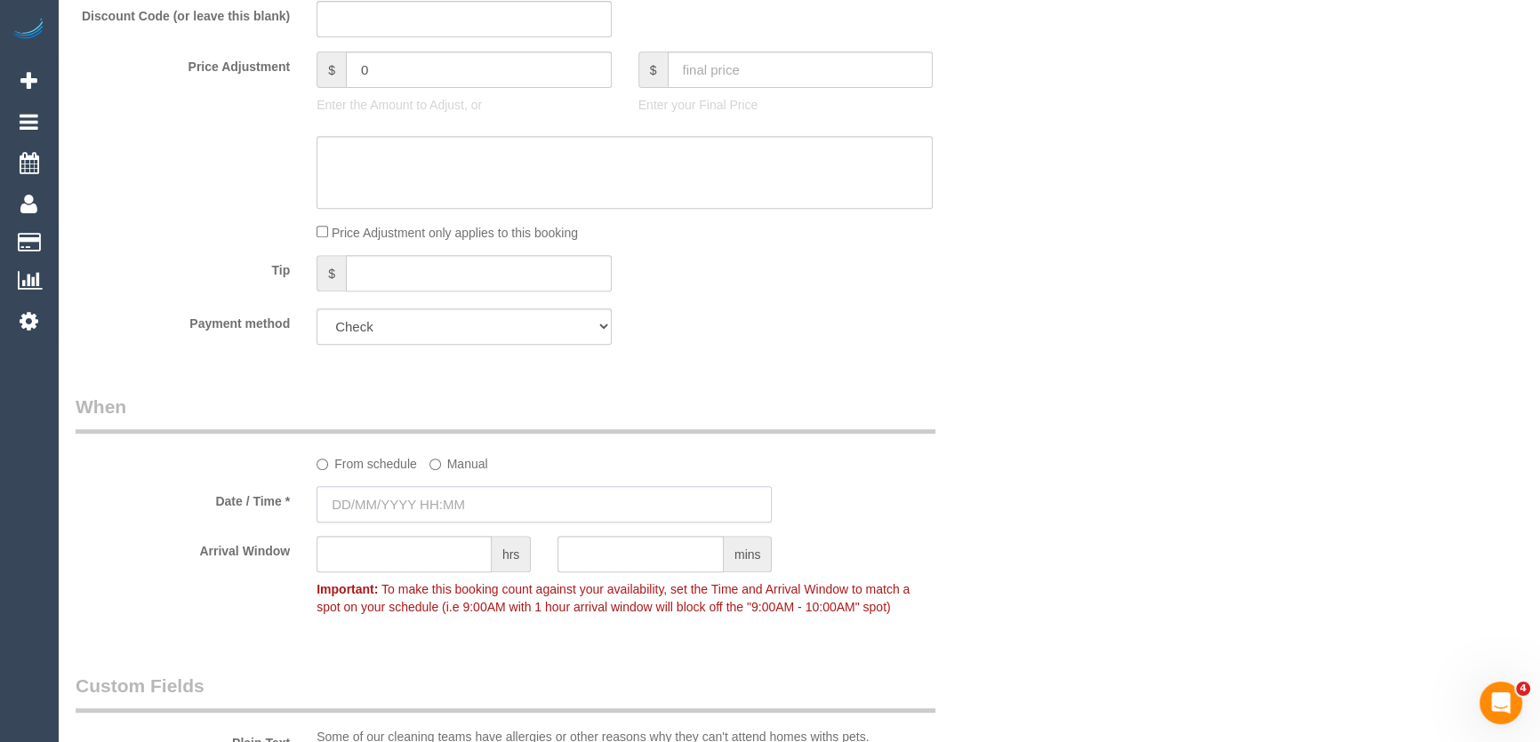
click at [456, 512] on input "text" at bounding box center [544, 504] width 455 height 36
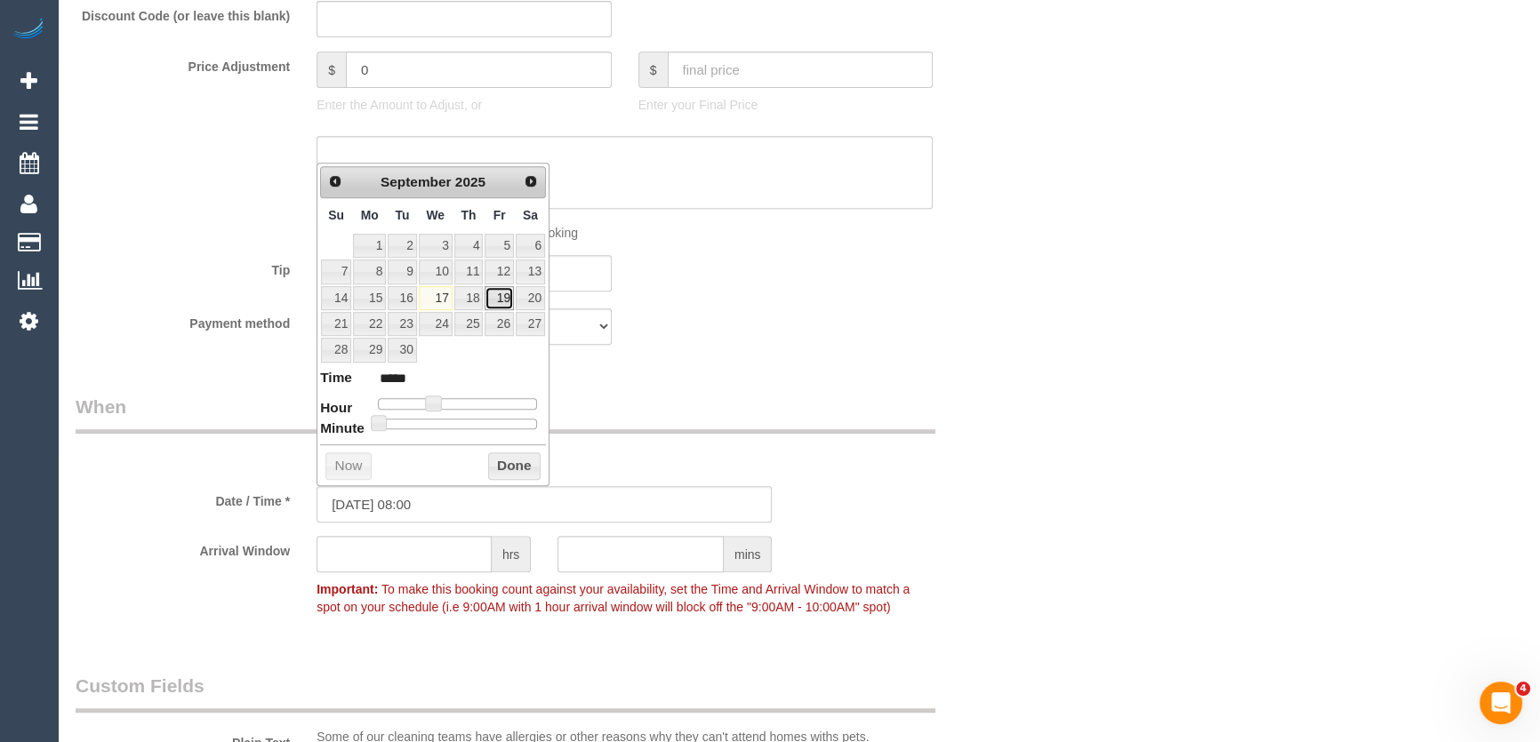
click at [504, 297] on link "19" at bounding box center [499, 298] width 28 height 24
click at [870, 309] on div "Payment method Add Credit Card Cash Check Paypal" at bounding box center [544, 327] width 965 height 36
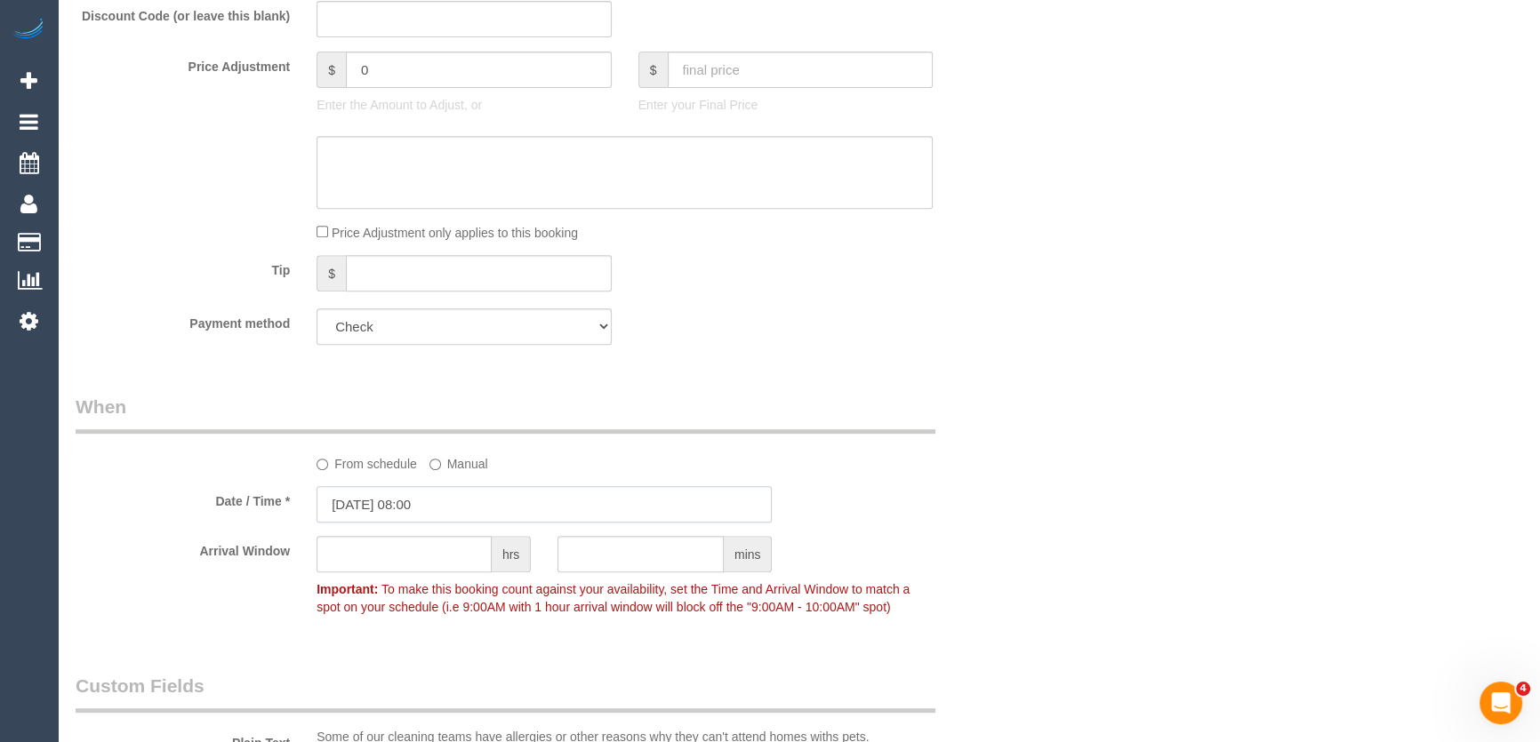
click at [437, 507] on input "19/09/2025 08:00" at bounding box center [544, 504] width 455 height 36
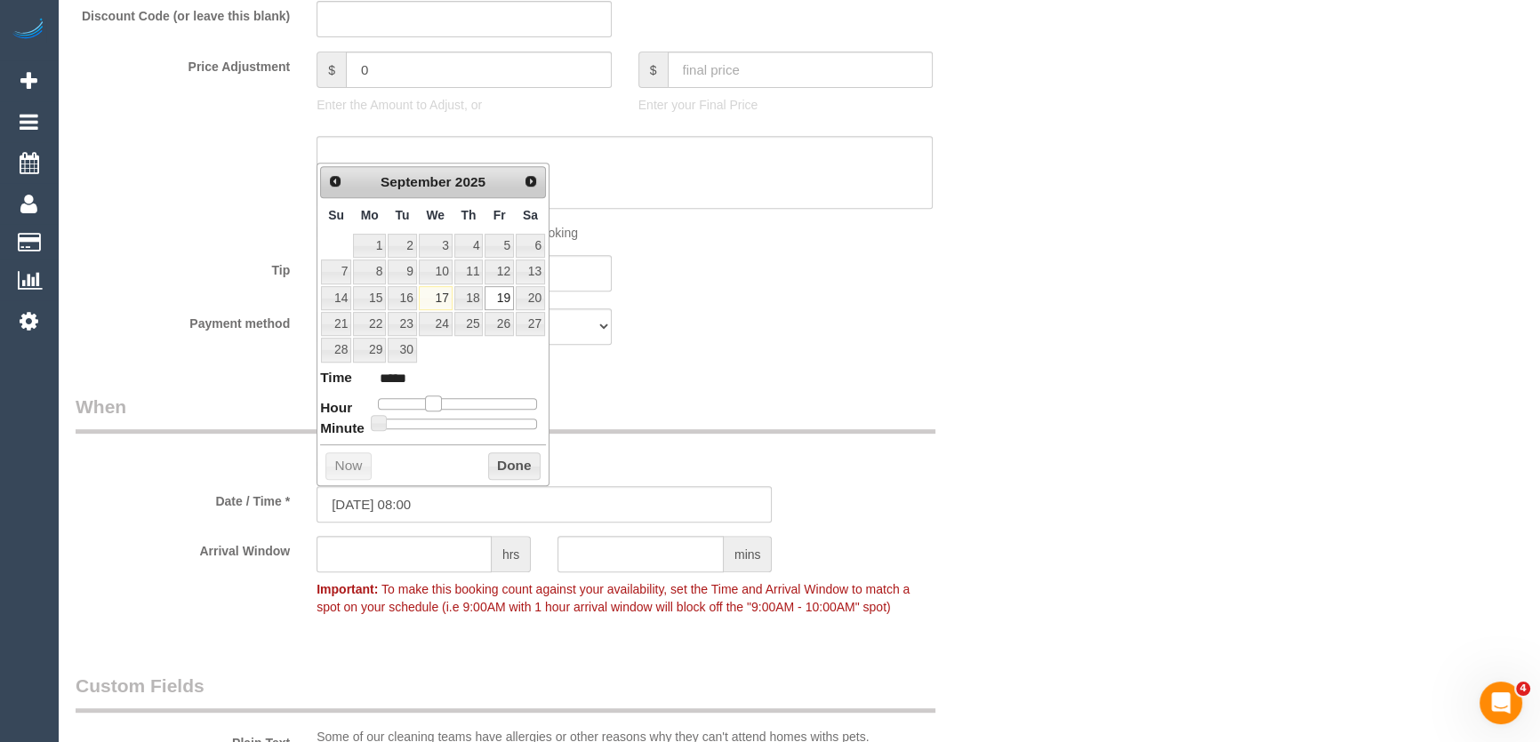
type input "19/09/2025 09:00"
type input "*****"
type input "19/09/2025 10:00"
type input "*****"
type input "19/09/2025 11:00"
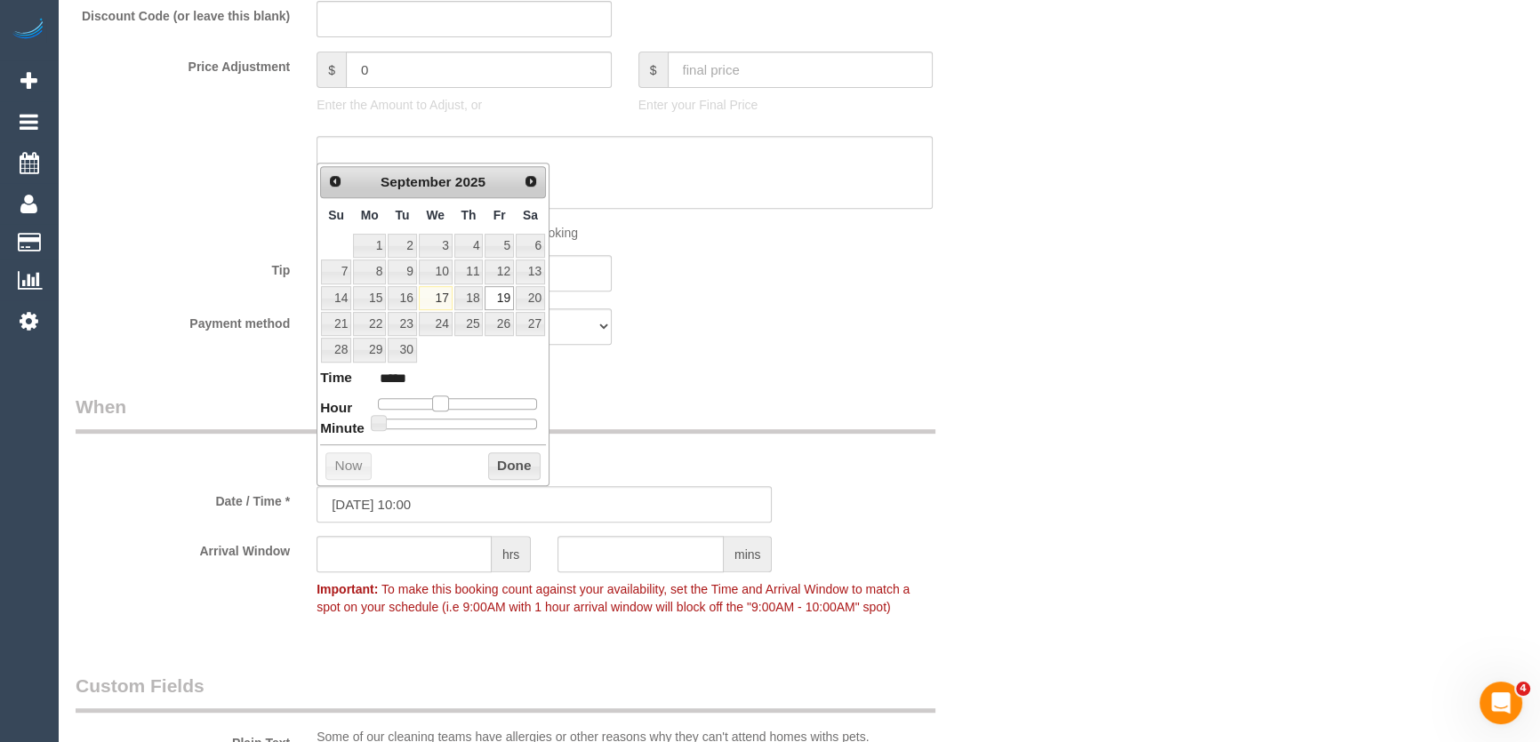
type input "*****"
type input "19/09/2025 12:00"
type input "*****"
drag, startPoint x: 429, startPoint y: 399, endPoint x: 457, endPoint y: 399, distance: 27.6
click at [457, 399] on span at bounding box center [461, 404] width 16 height 16
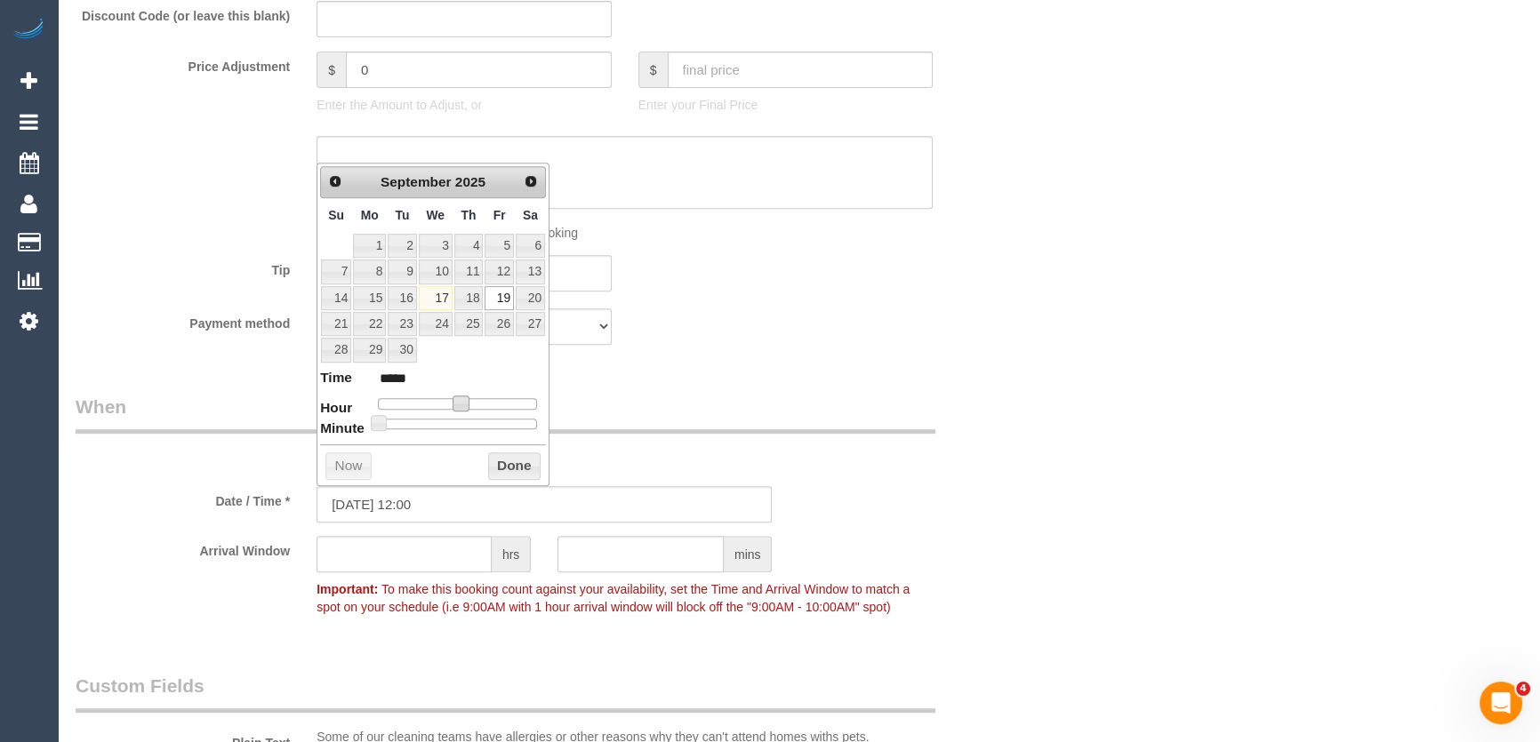
click at [902, 370] on div "Who Email* maid@maidtoclean.com.au Name * KEY PICK UP/DROP OFF Where Address* 1…" at bounding box center [544, 437] width 965 height 2683
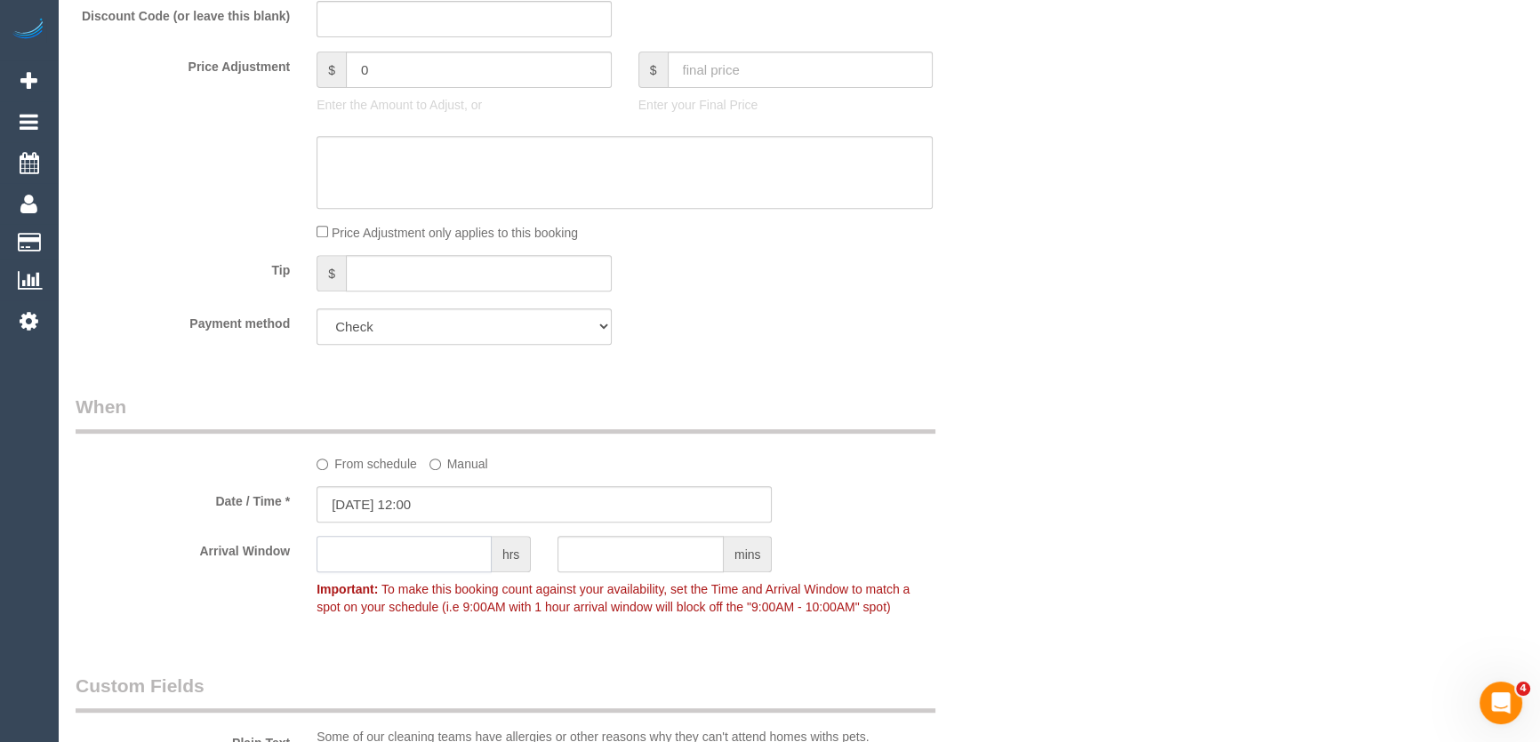
click at [396, 549] on input "text" at bounding box center [404, 554] width 175 height 36
type input "1"
click at [833, 387] on div "Who Email* maid@maidtoclean.com.au Name * KEY PICK UP/DROP OFF Where Address* 1…" at bounding box center [544, 437] width 965 height 2683
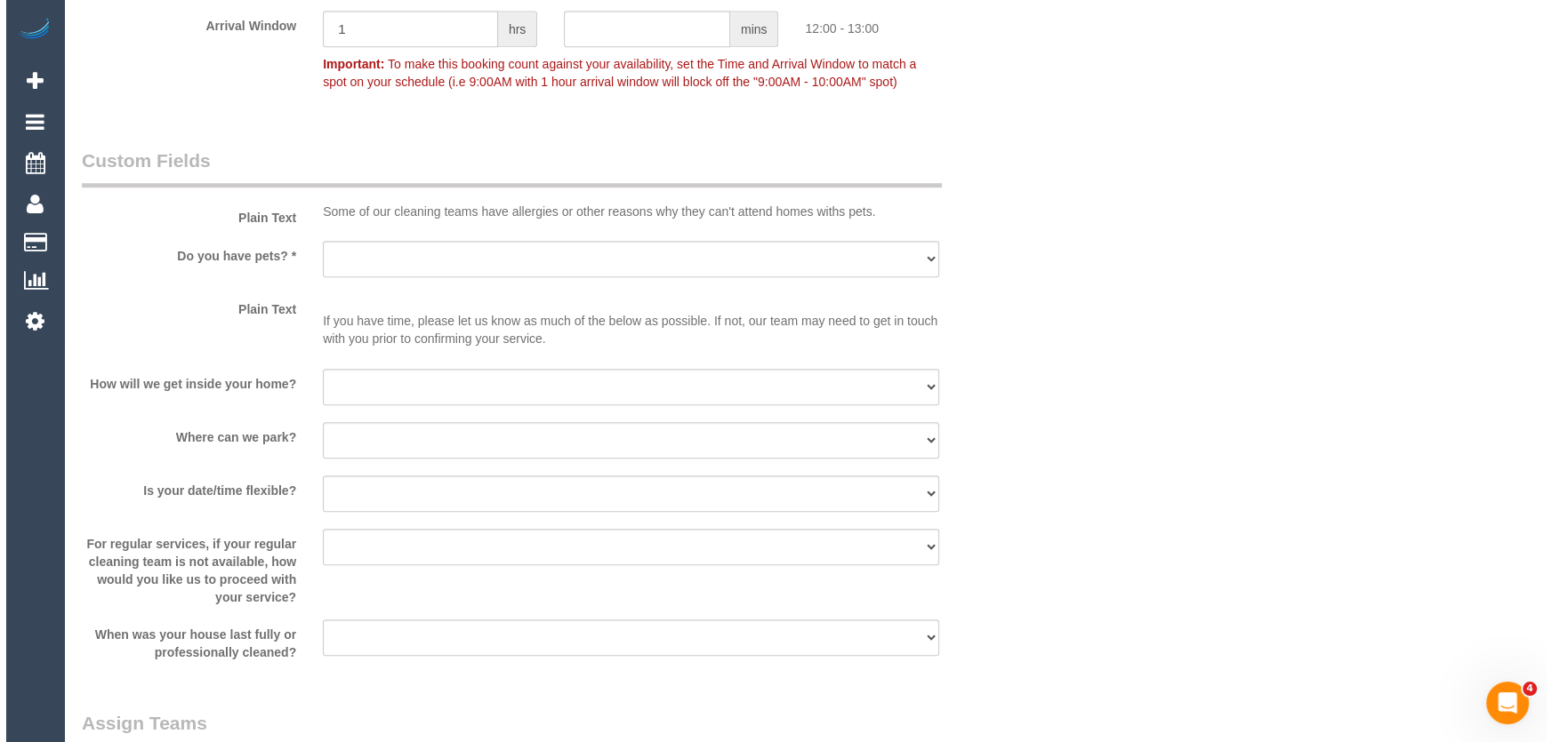
scroll to position [1697, 0]
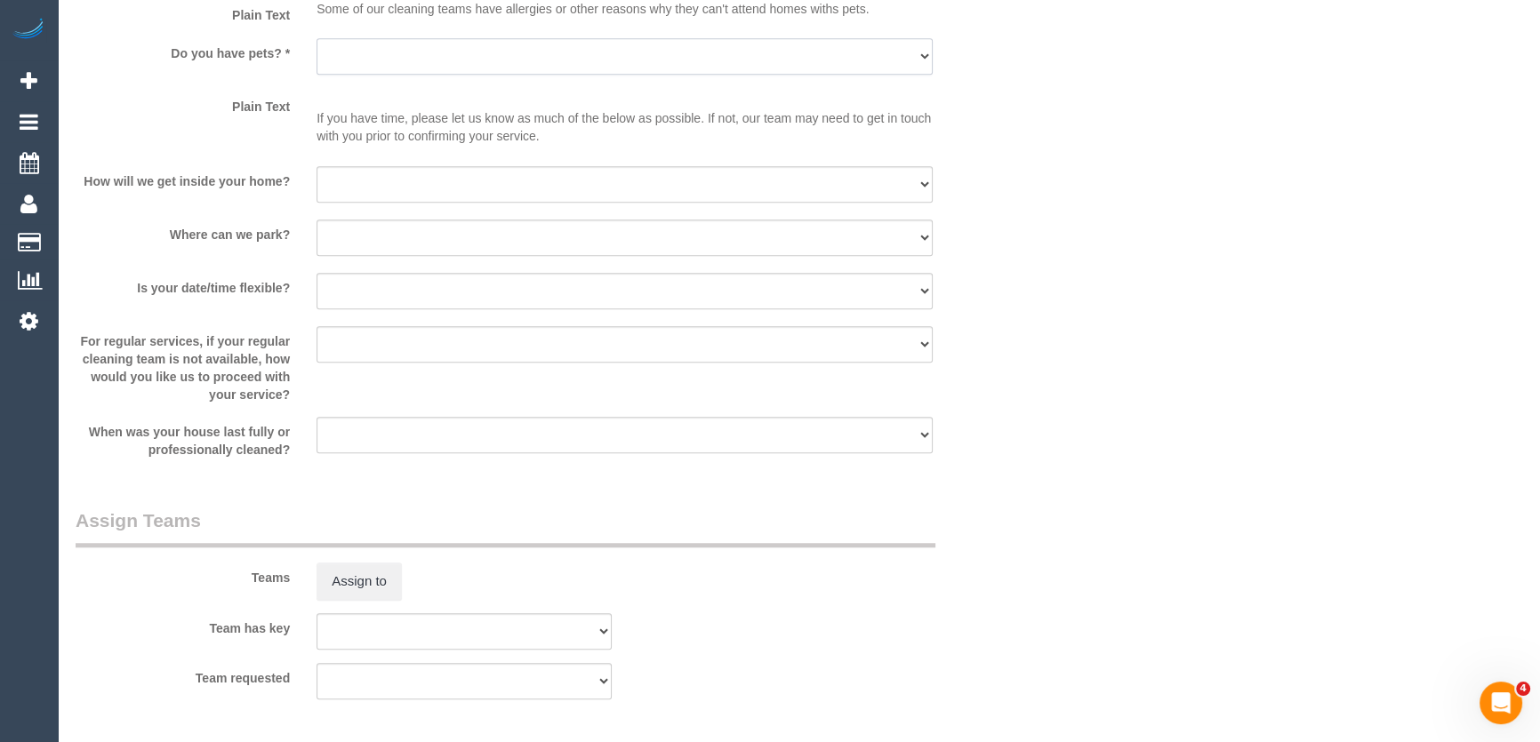
click at [430, 62] on select "Yes - Cats Yes - Dogs No pets Yes - Dogs and Cats Yes - Other" at bounding box center [625, 56] width 616 height 36
click at [423, 59] on select "Yes - Cats Yes - Dogs No pets Yes - Dogs and Cats Yes - Other" at bounding box center [625, 56] width 616 height 36
click at [599, 60] on select "Yes - Cats Yes - Dogs No pets Yes - Dogs and Cats Yes - Other" at bounding box center [625, 56] width 616 height 36
select select "number:28"
click at [317, 38] on select "Yes - Cats Yes - Dogs No pets Yes - Dogs and Cats Yes - Other" at bounding box center [625, 56] width 616 height 36
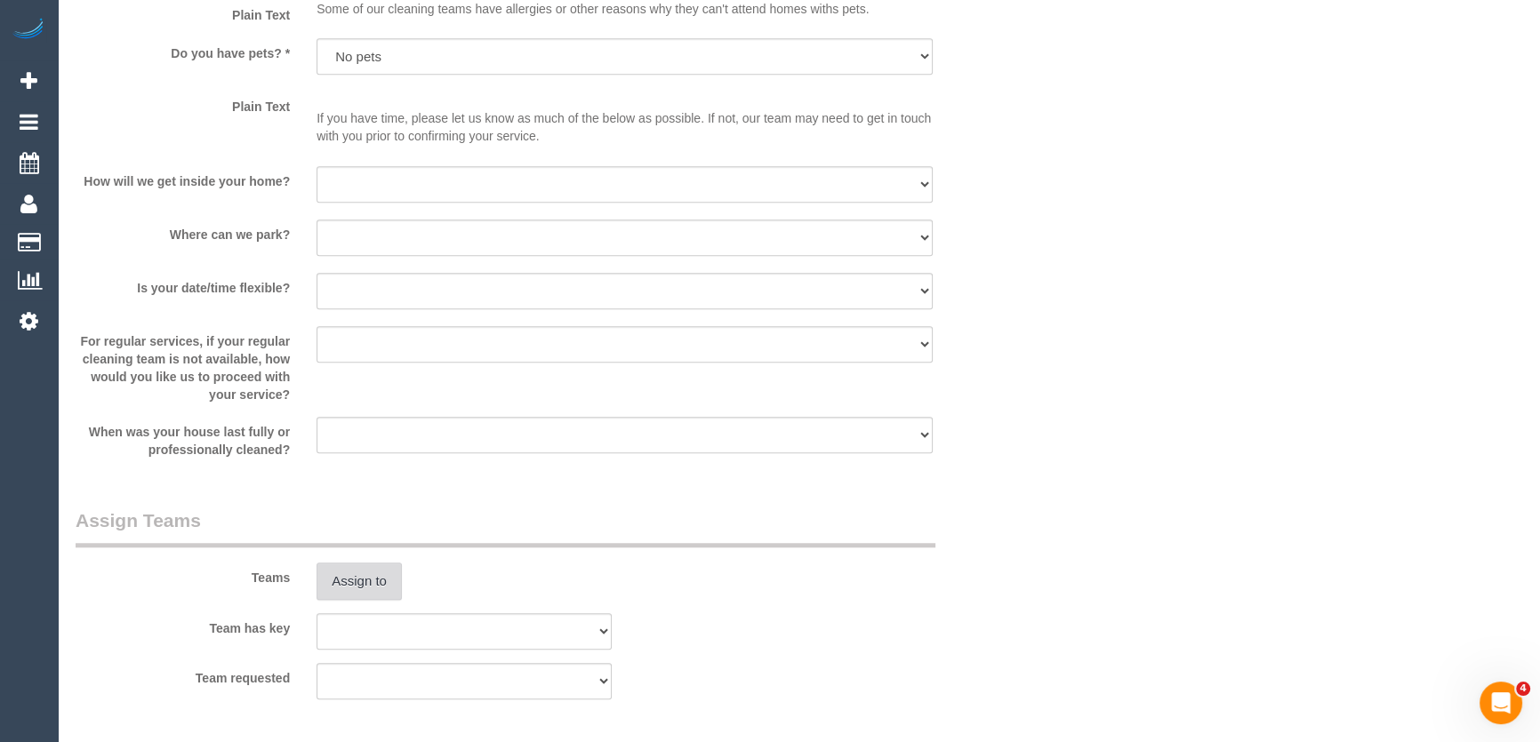
click at [350, 570] on button "Assign to" at bounding box center [359, 581] width 85 height 37
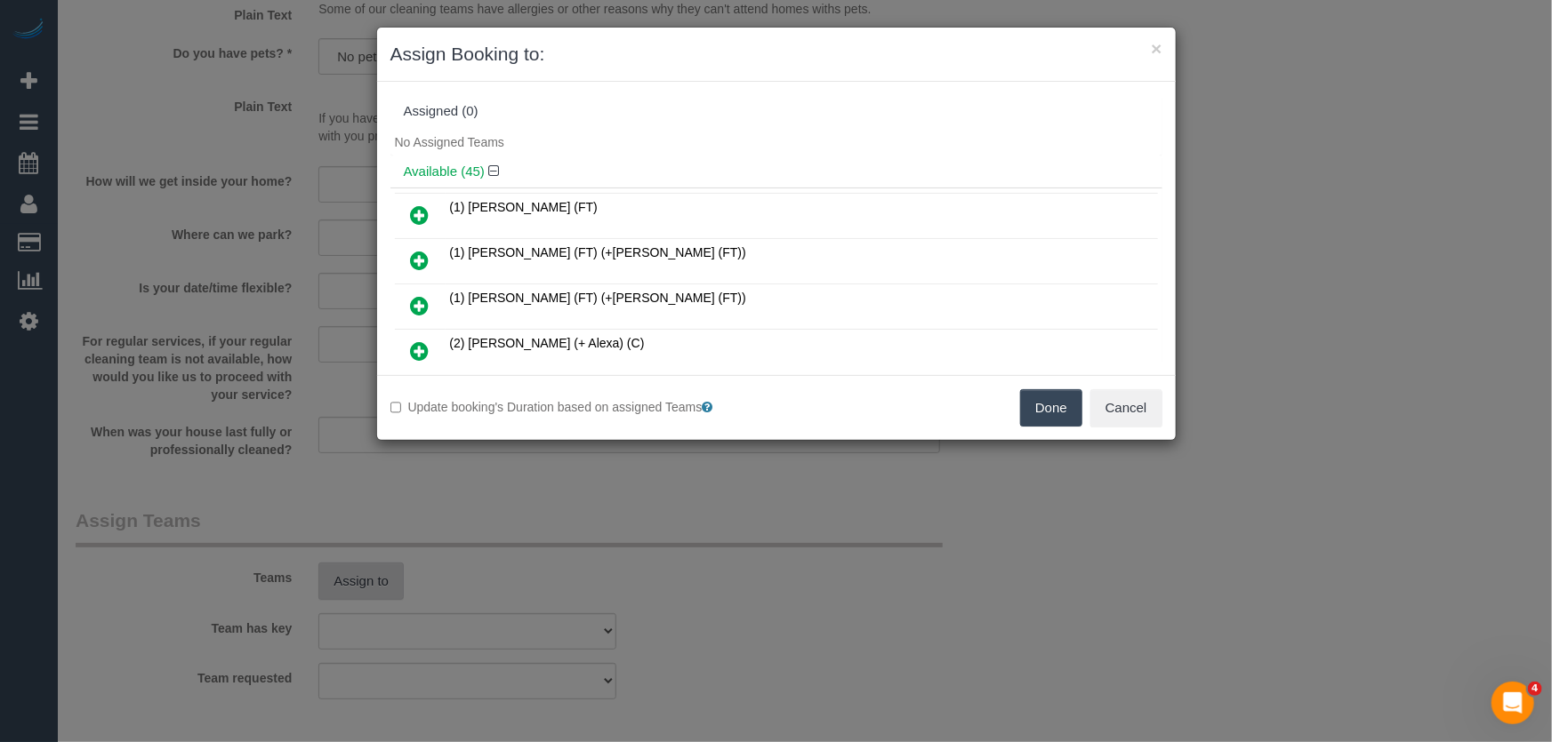
scroll to position [334, 0]
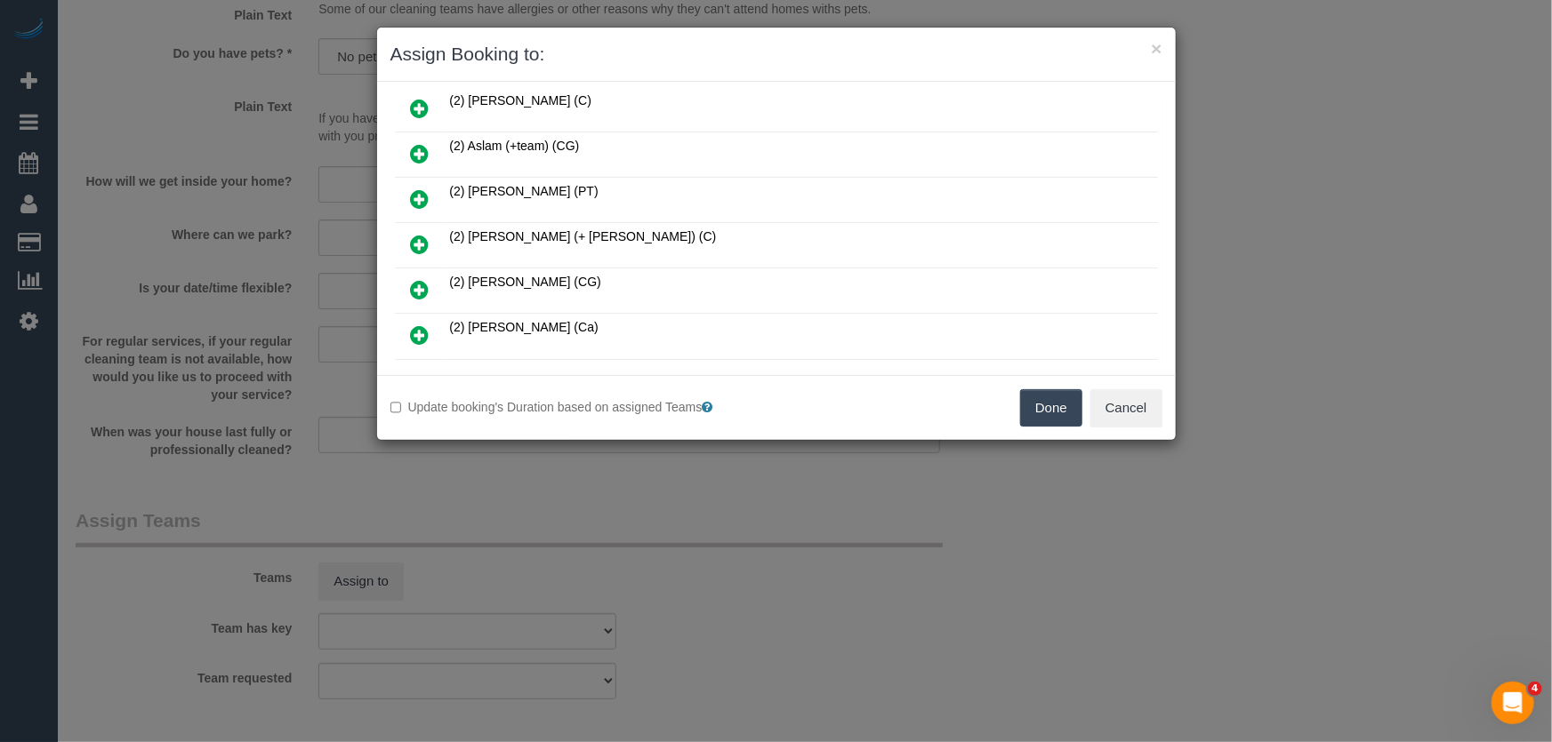
click at [411, 279] on icon at bounding box center [420, 289] width 19 height 21
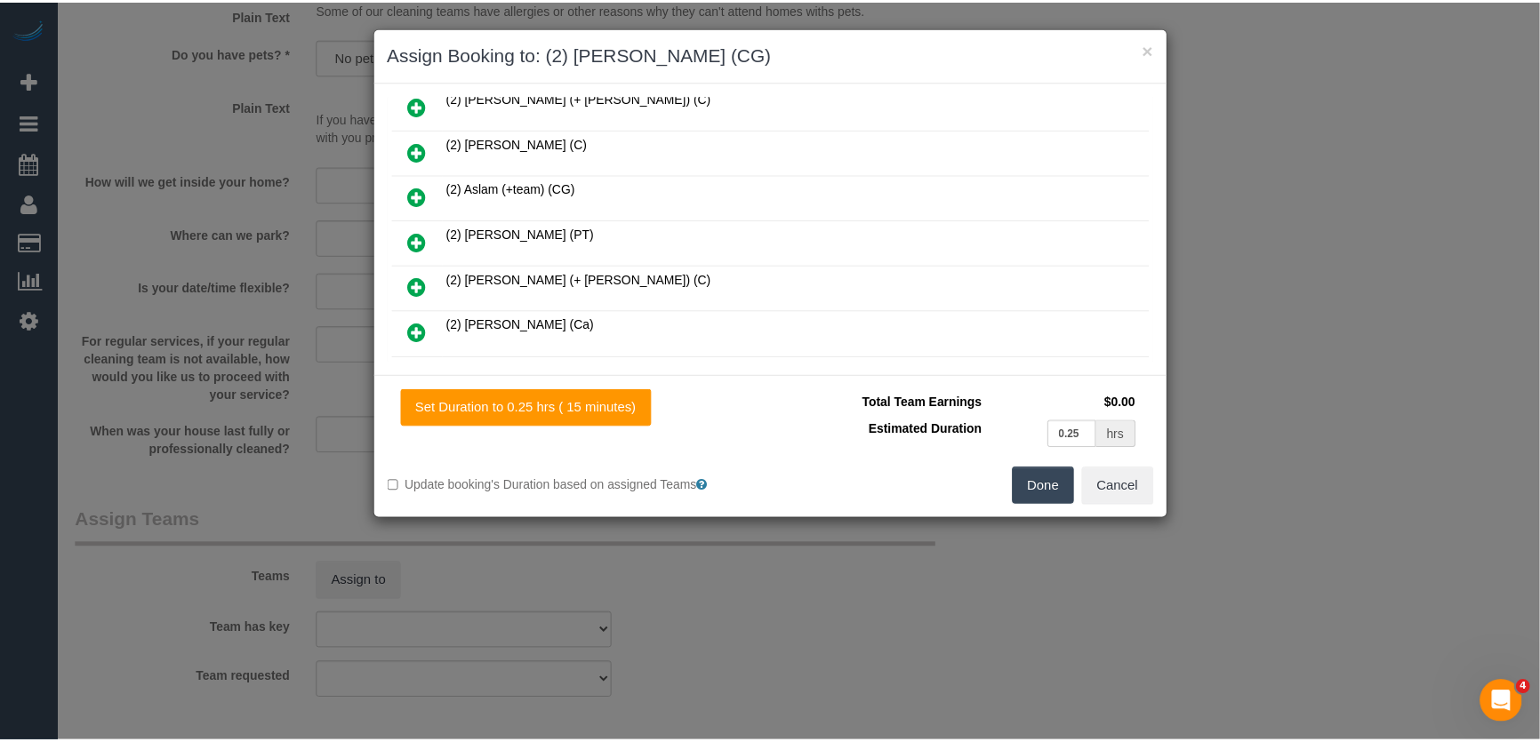
scroll to position [375, 0]
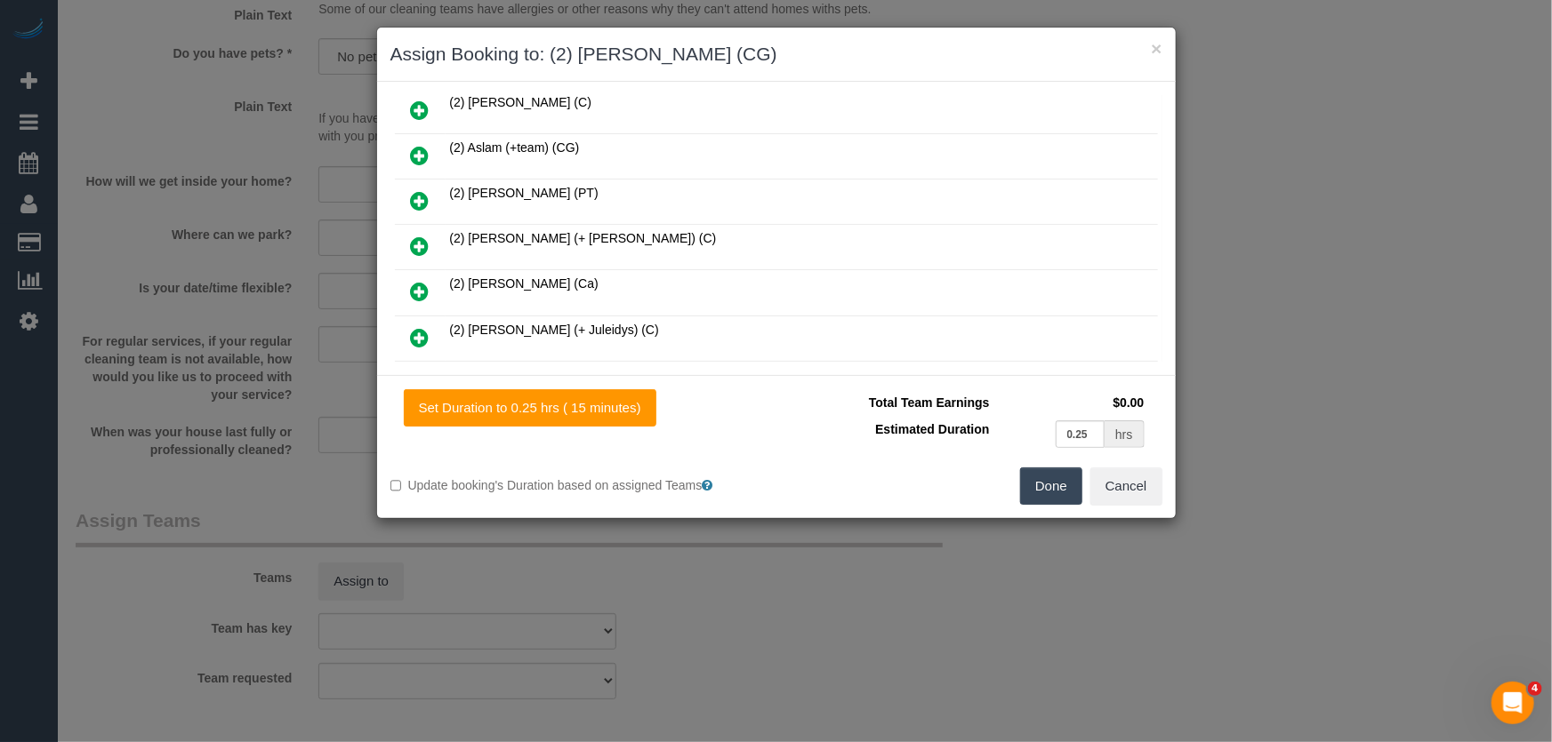
click at [1039, 488] on button "Done" at bounding box center [1051, 486] width 62 height 37
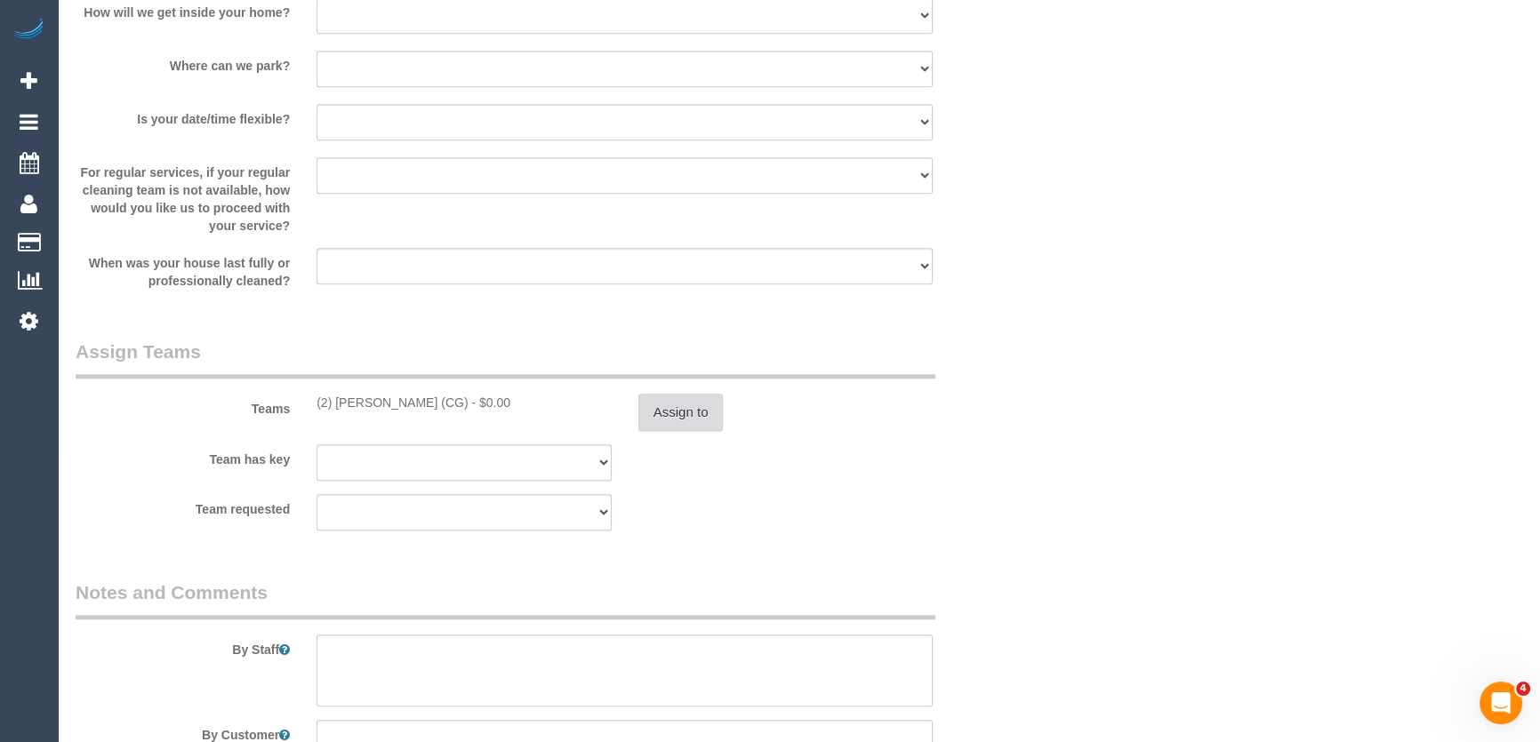
scroll to position [2063, 0]
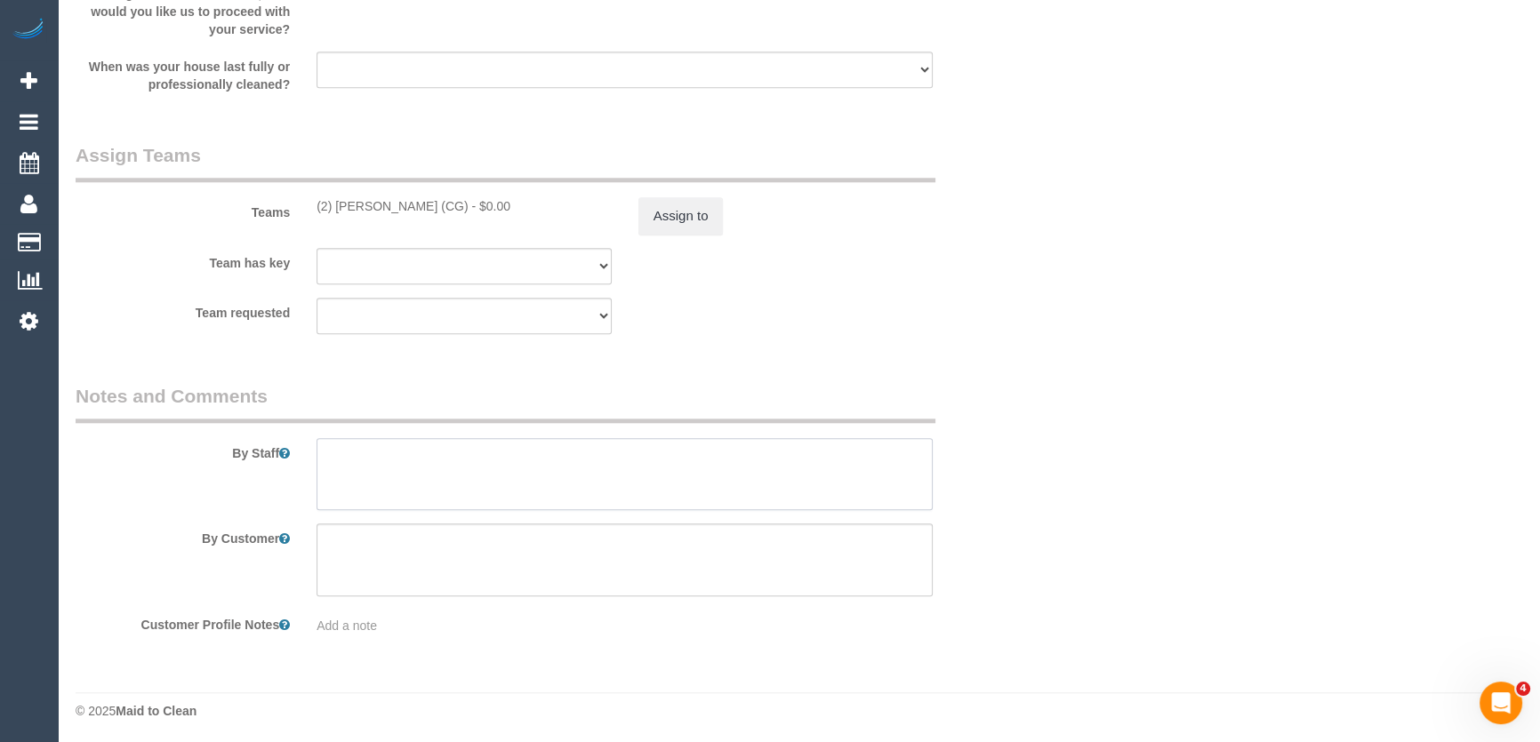
click at [527, 449] on textarea at bounding box center [625, 474] width 616 height 73
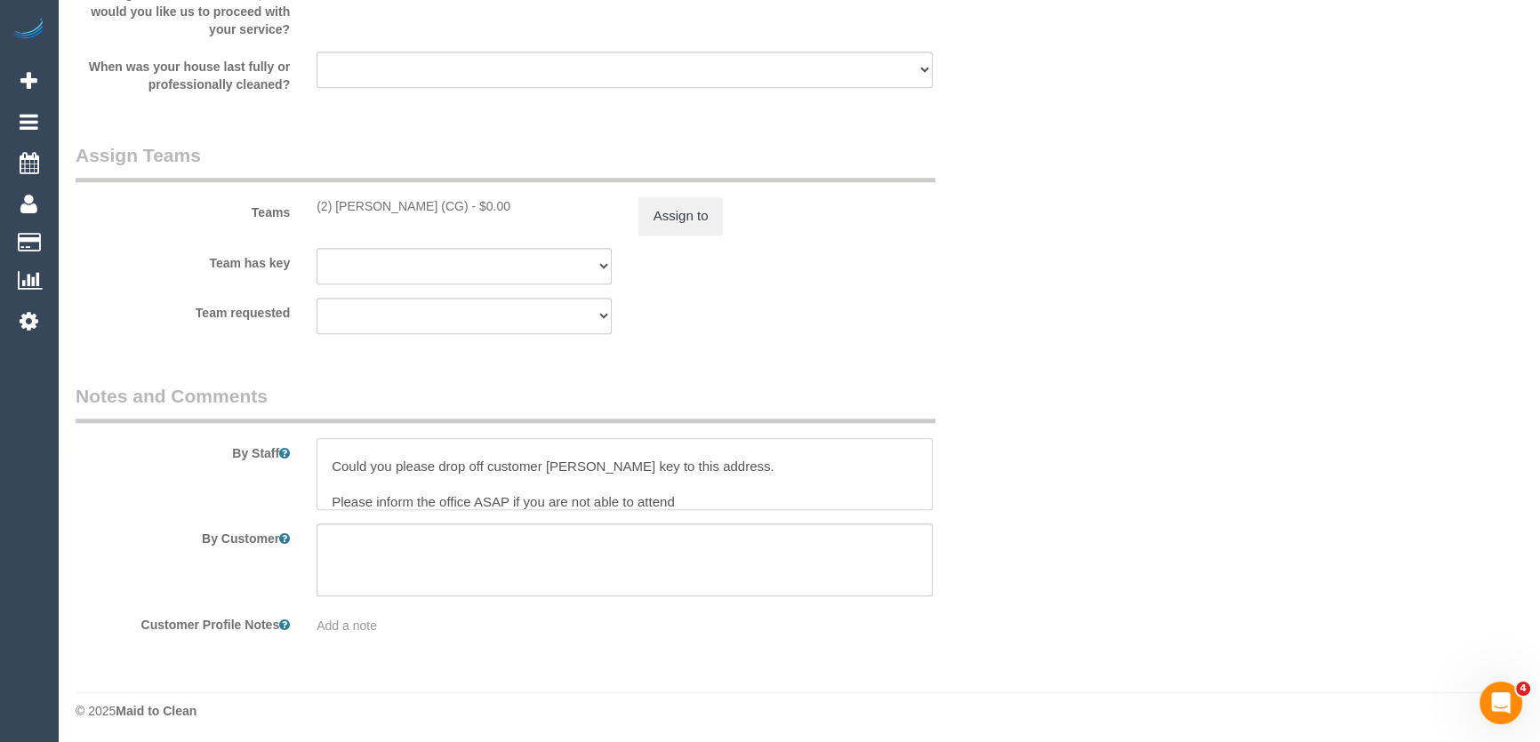
click at [781, 459] on textarea at bounding box center [625, 474] width 616 height 73
type textarea "Hey Chemitha Could you please drop off customer Brian Moody's key to this addre…"
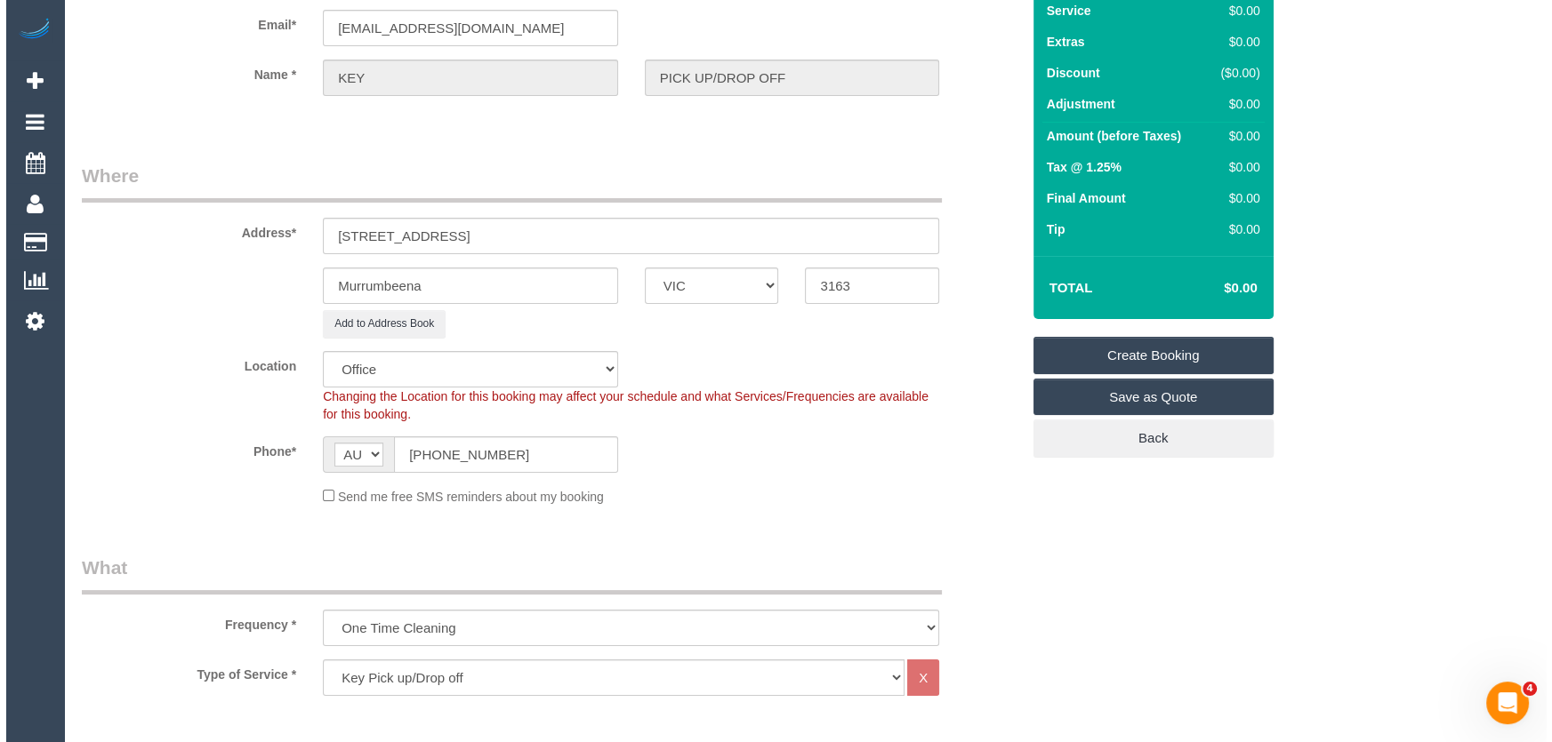
scroll to position [0, 0]
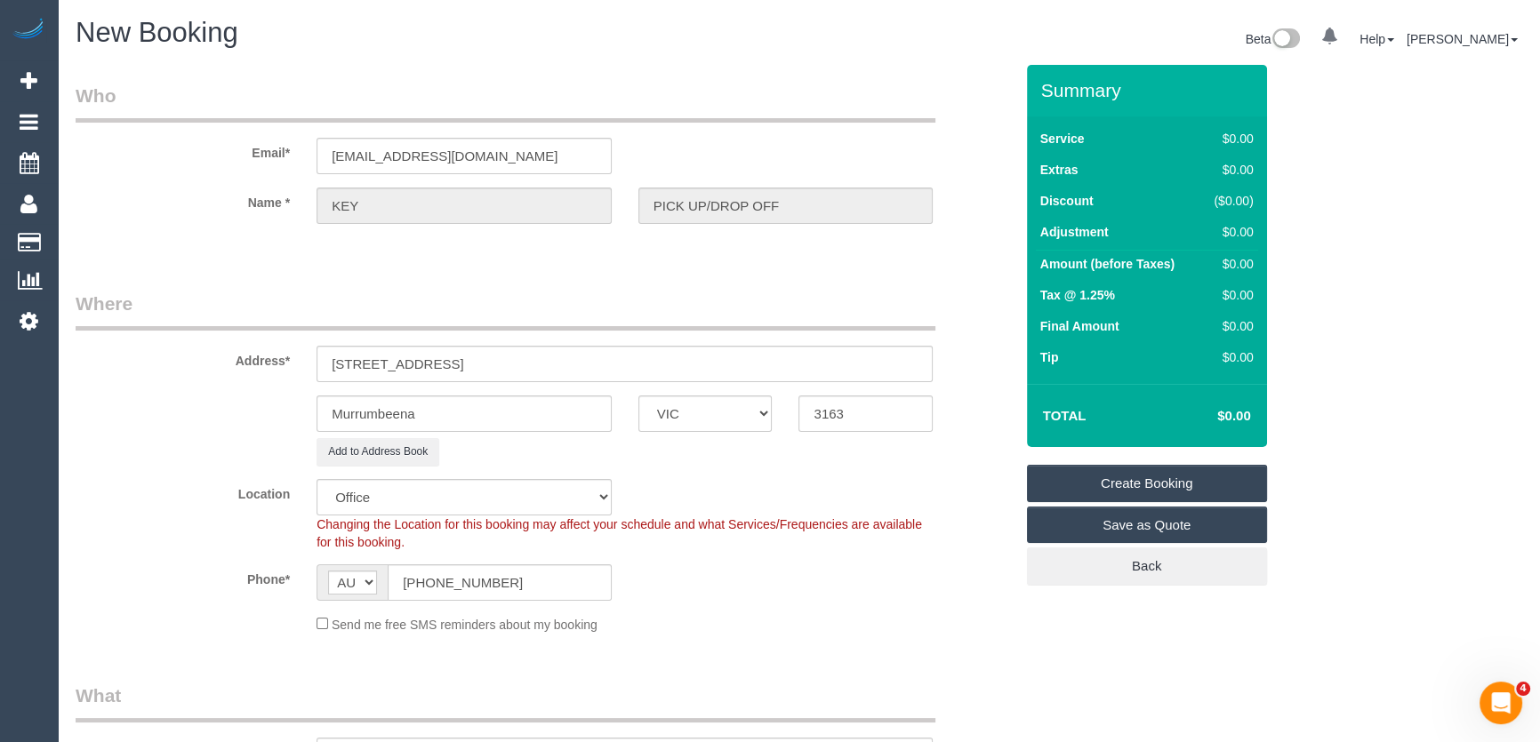
click at [1143, 481] on link "Create Booking" at bounding box center [1147, 483] width 240 height 37
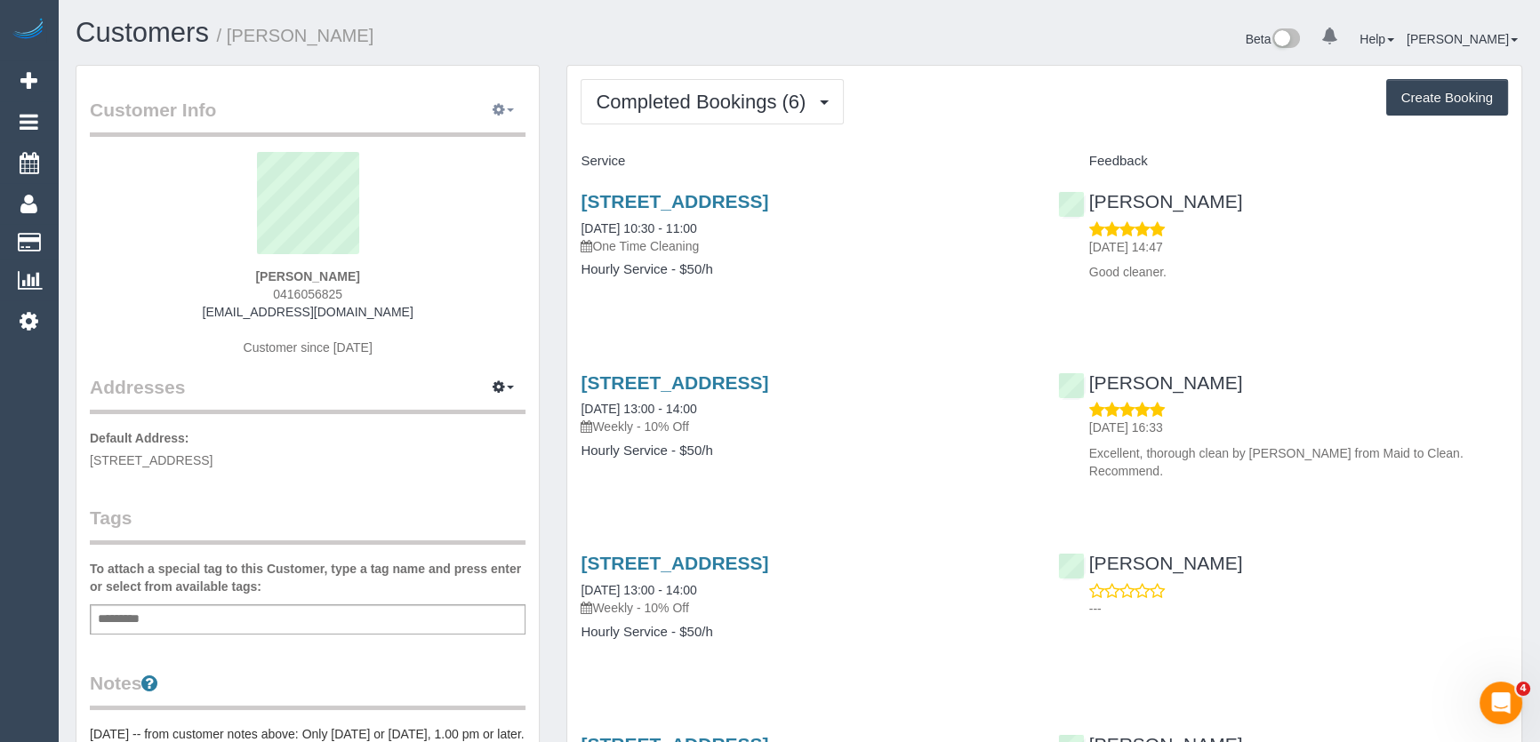
click at [498, 115] on icon "button" at bounding box center [499, 109] width 12 height 11
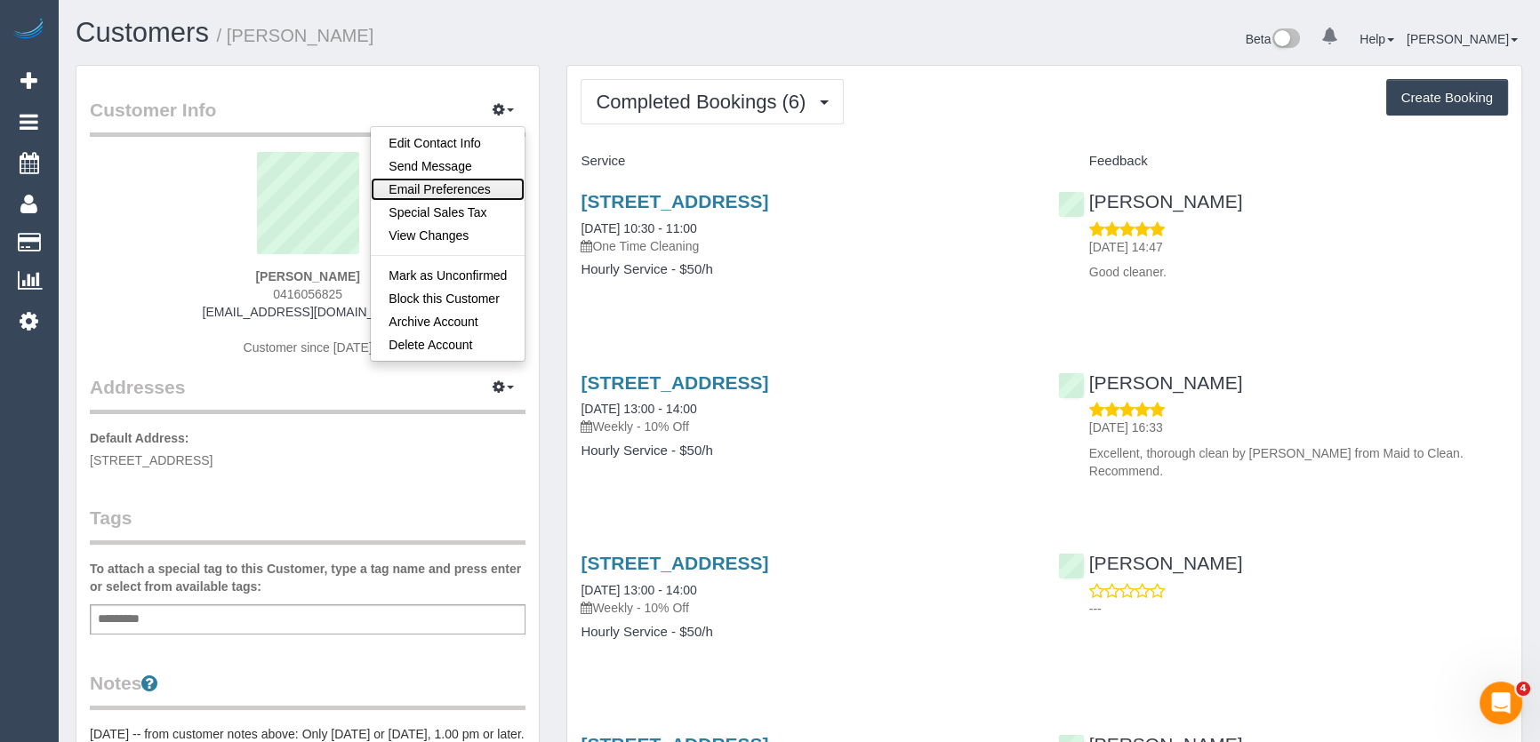
click at [460, 183] on link "Email Preferences" at bounding box center [448, 189] width 154 height 23
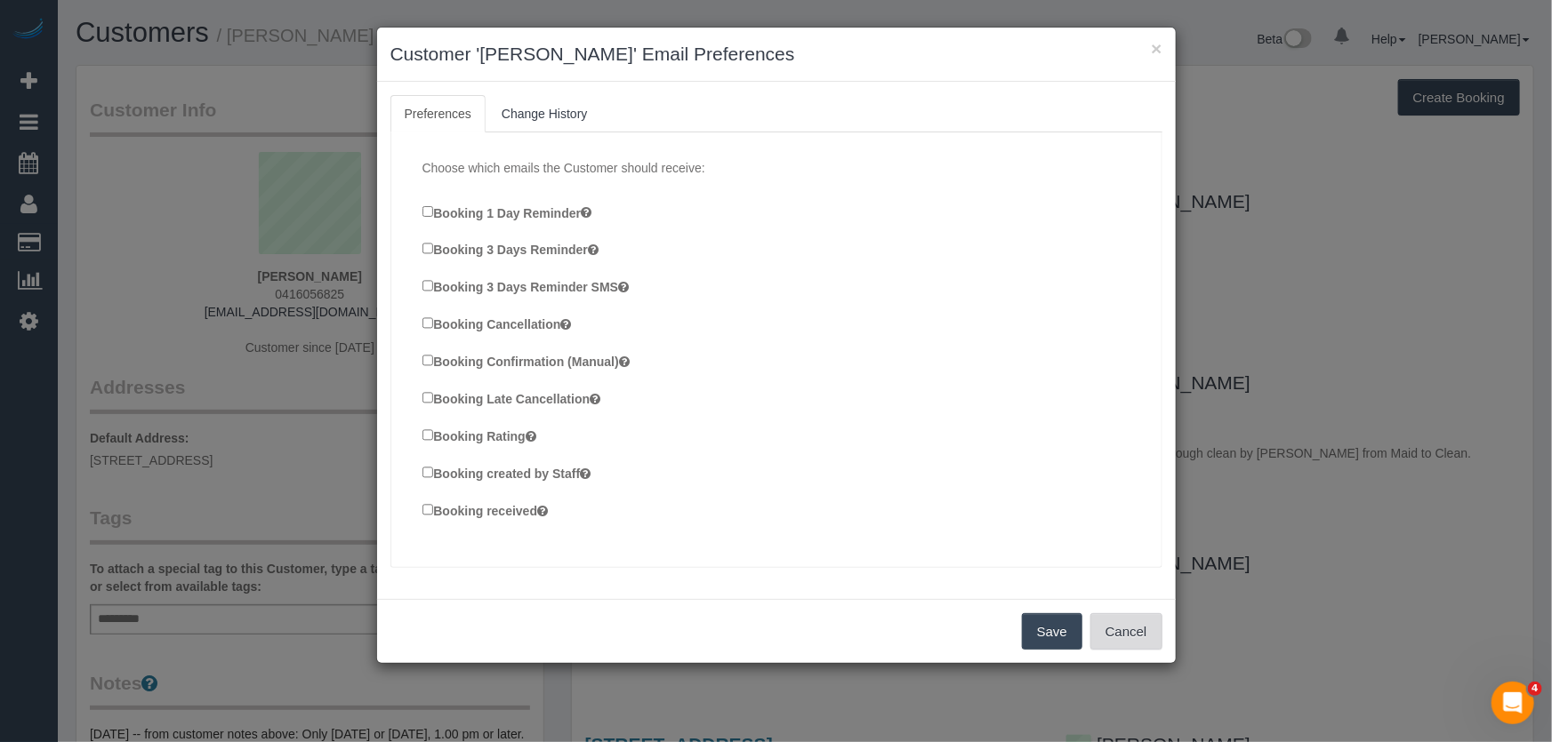
click at [1115, 641] on button "Cancel" at bounding box center [1126, 632] width 72 height 37
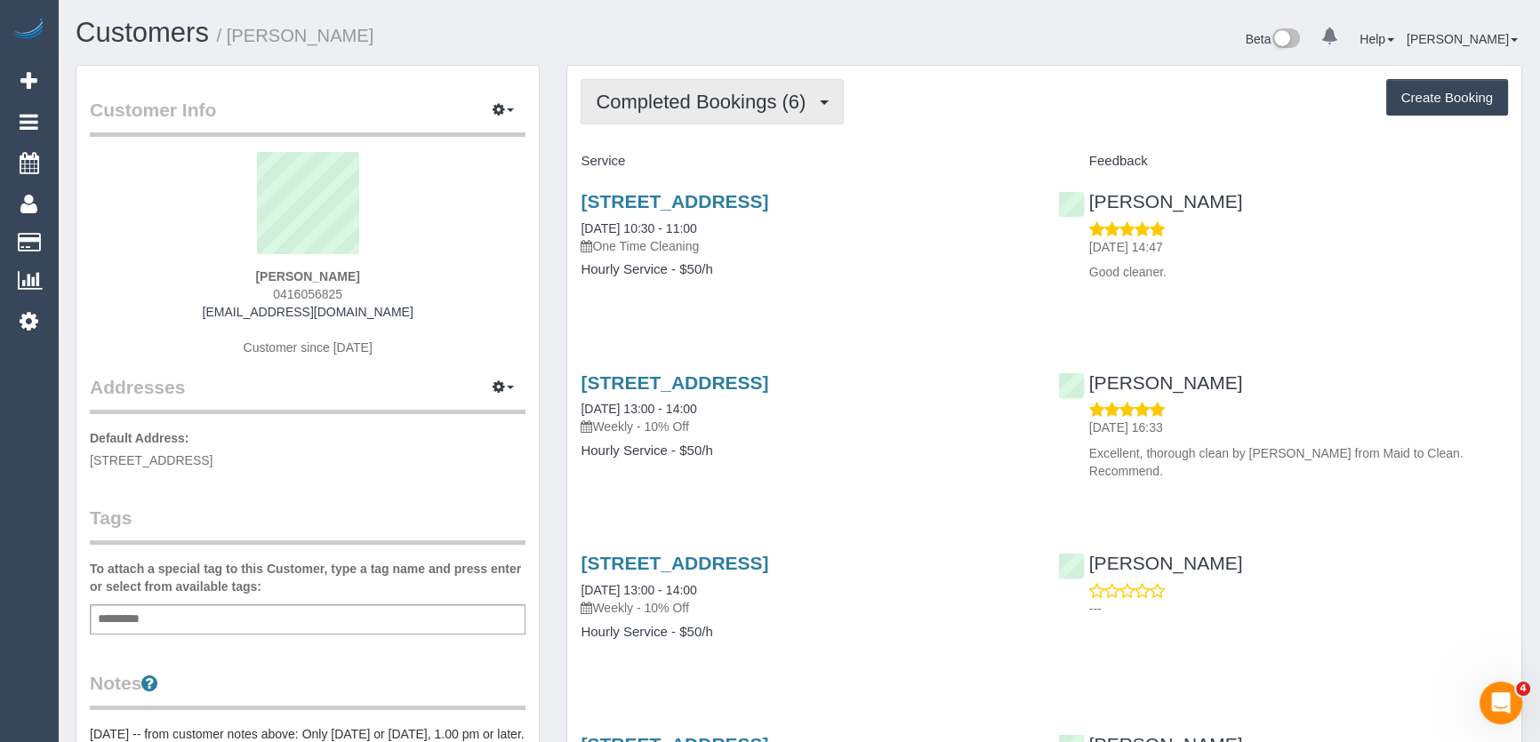
click at [773, 97] on span "Completed Bookings (6)" at bounding box center [705, 102] width 219 height 22
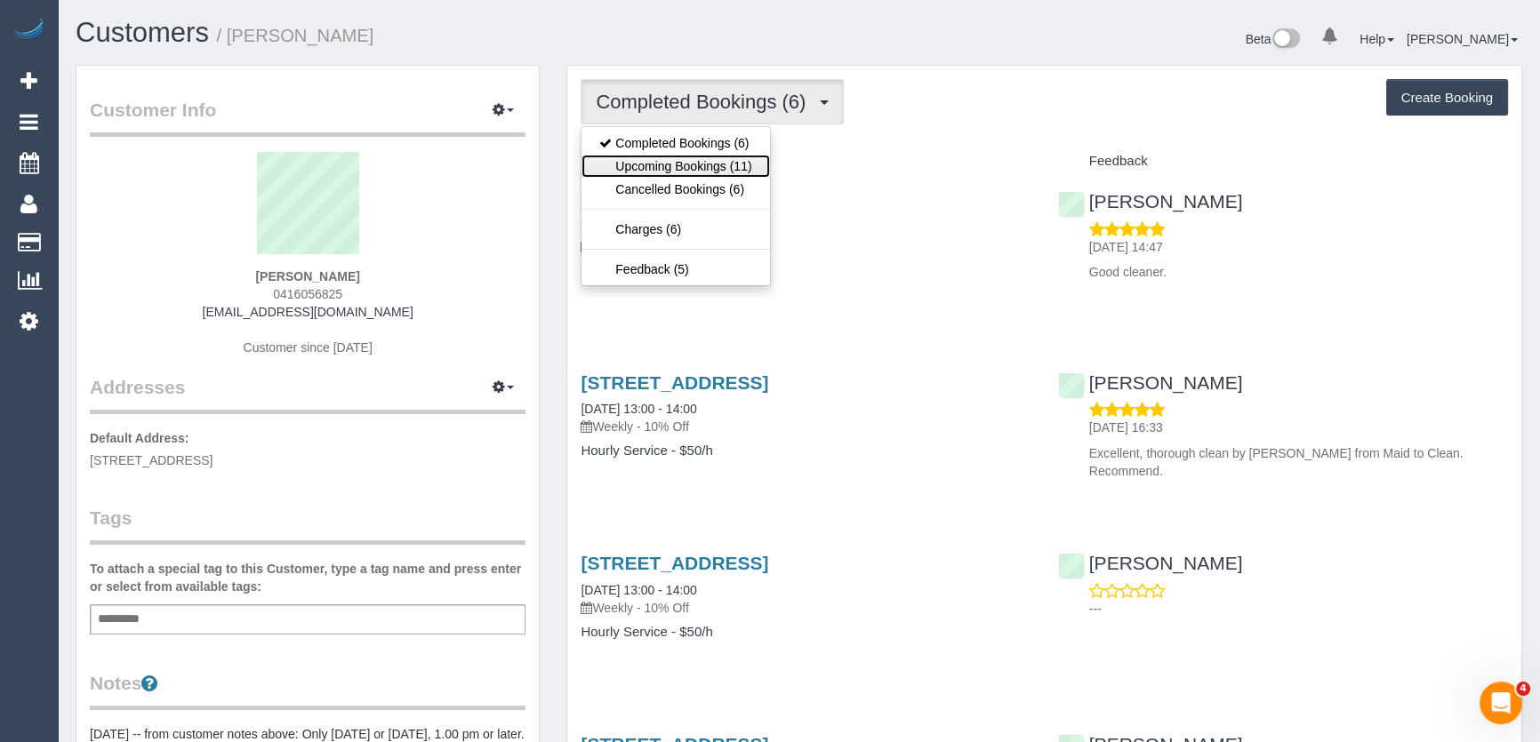
click at [747, 160] on link "Upcoming Bookings (11)" at bounding box center [676, 166] width 188 height 23
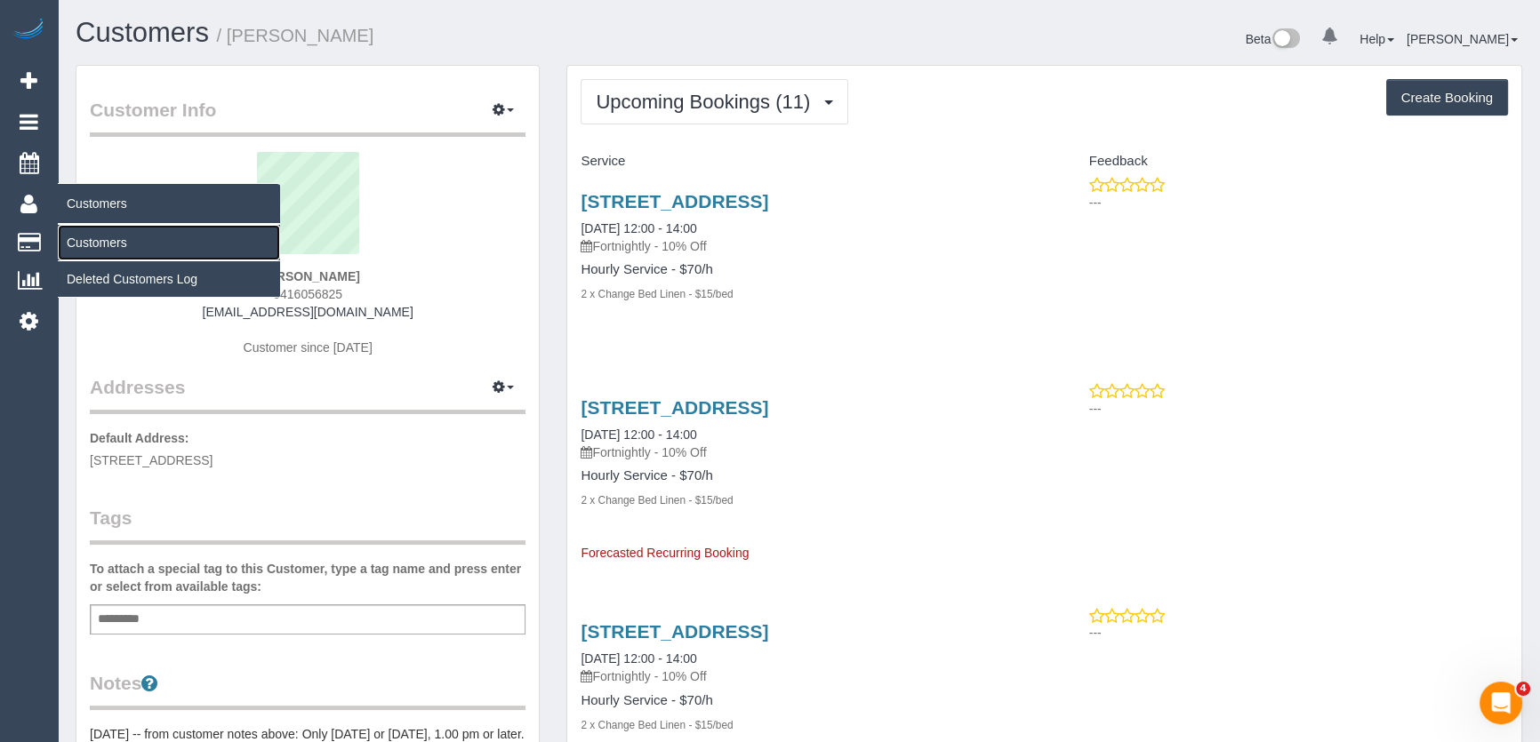
click at [82, 239] on link "Customers" at bounding box center [169, 243] width 222 height 36
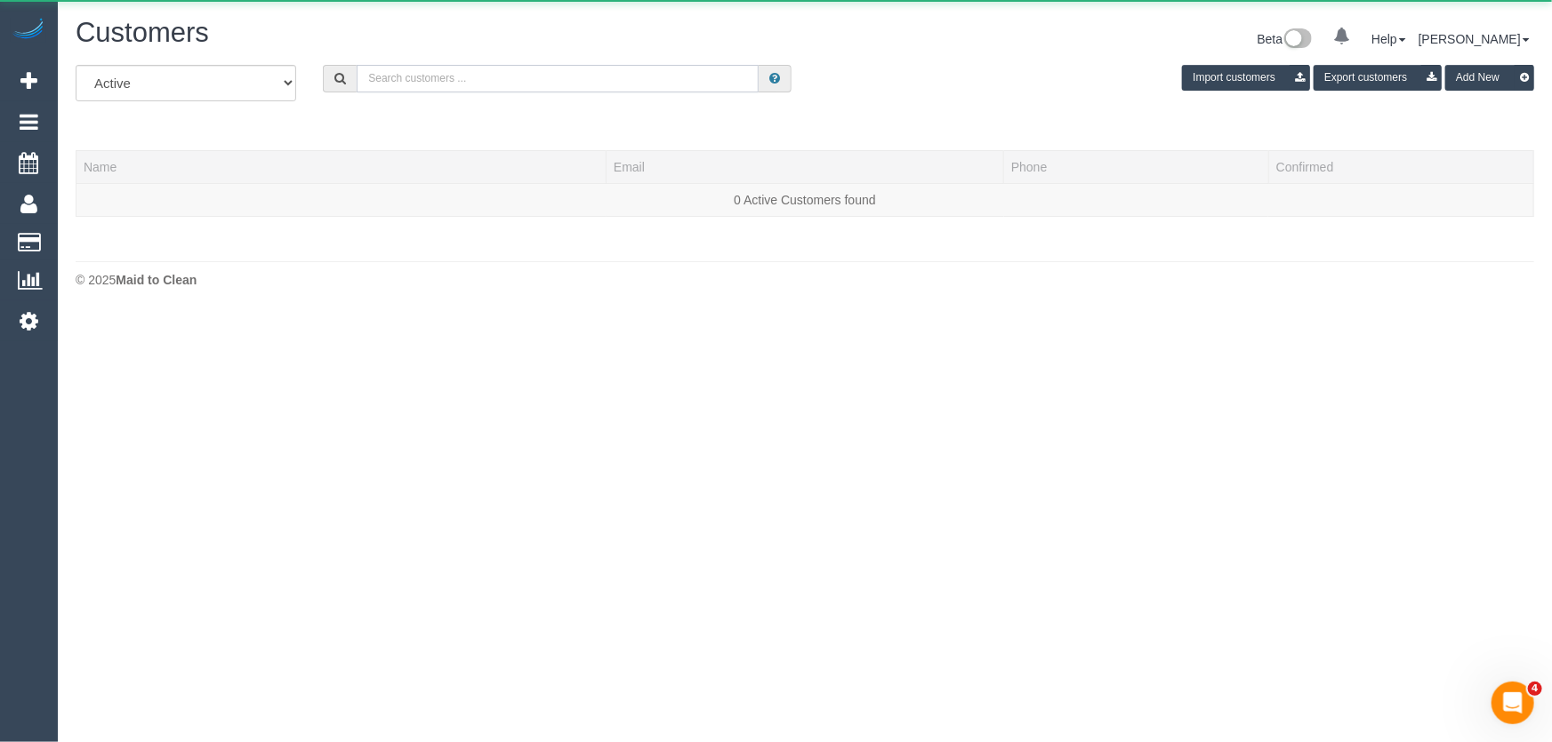
click at [460, 72] on input "text" at bounding box center [558, 79] width 402 height 28
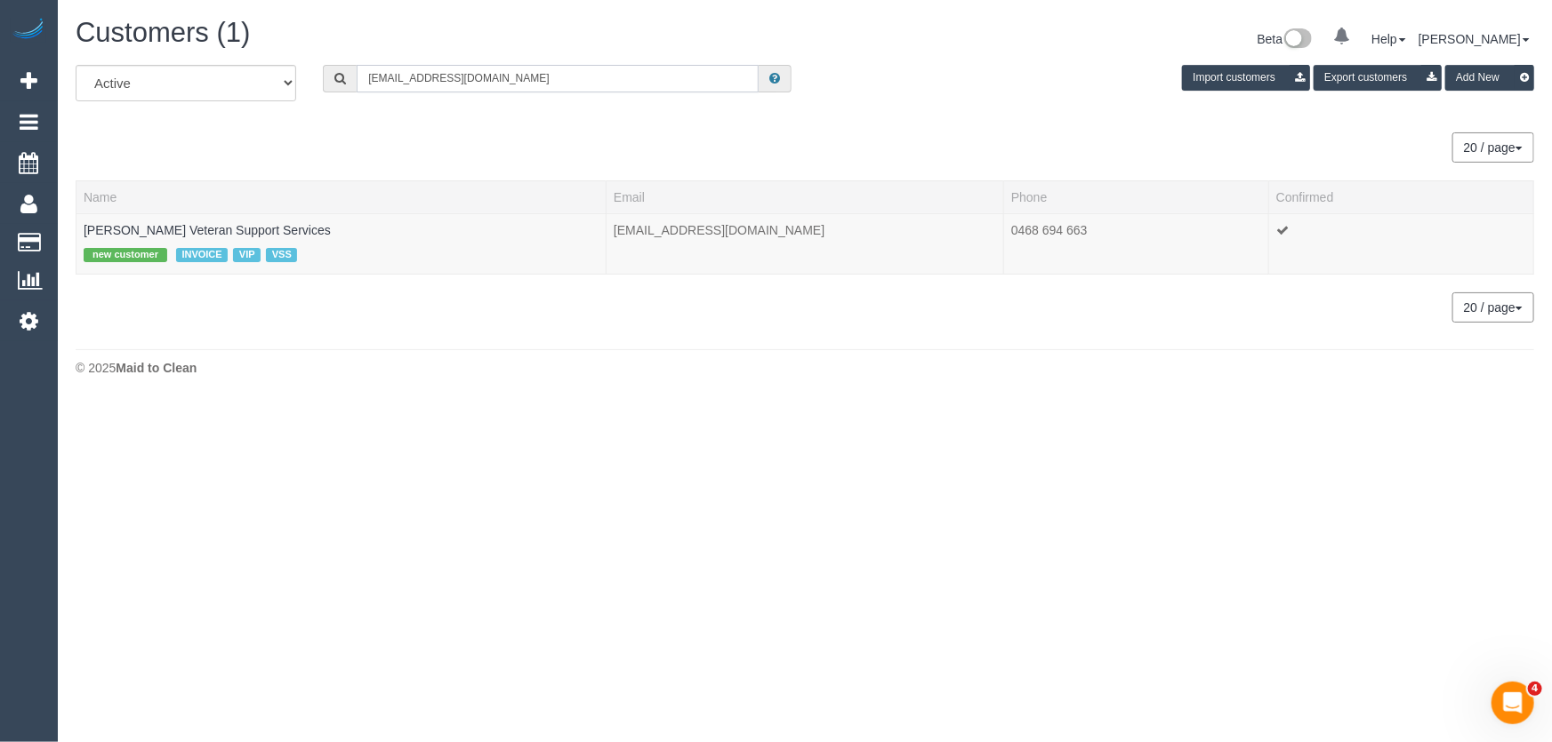
click at [523, 84] on input "maddycarnes@hotmail.com" at bounding box center [558, 79] width 402 height 28
click at [520, 84] on input "maddycarnes@hotmail.com" at bounding box center [558, 79] width 402 height 28
click at [518, 84] on input "maddycarnes@hotmail.com" at bounding box center [558, 79] width 402 height 28
click at [523, 80] on input "maddycarnes@hotmail.com" at bounding box center [558, 79] width 402 height 28
click at [521, 80] on input "maddycarnes@hotmail.com" at bounding box center [558, 79] width 402 height 28
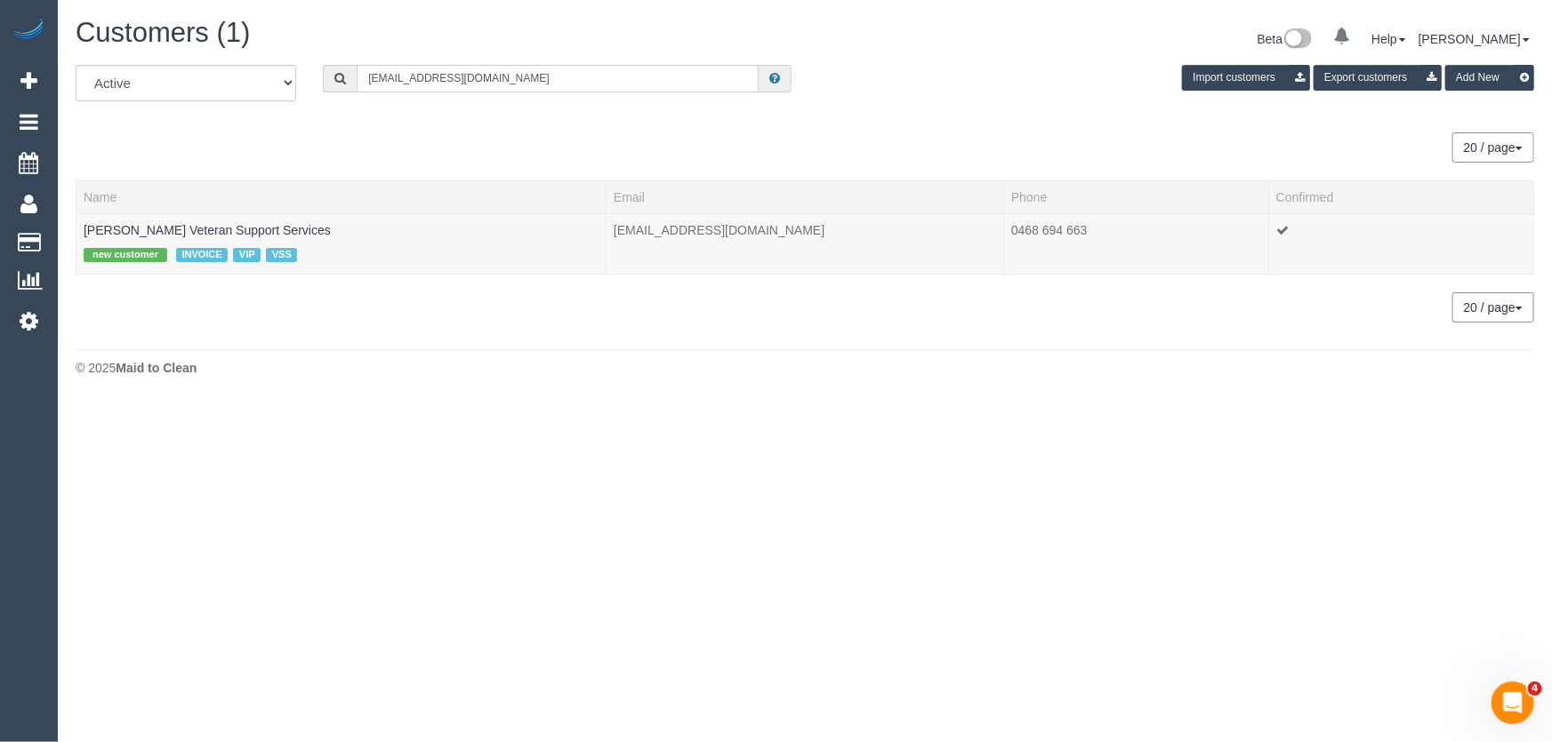
click at [521, 80] on input "maddycarnes@hotmail.com" at bounding box center [558, 79] width 402 height 28
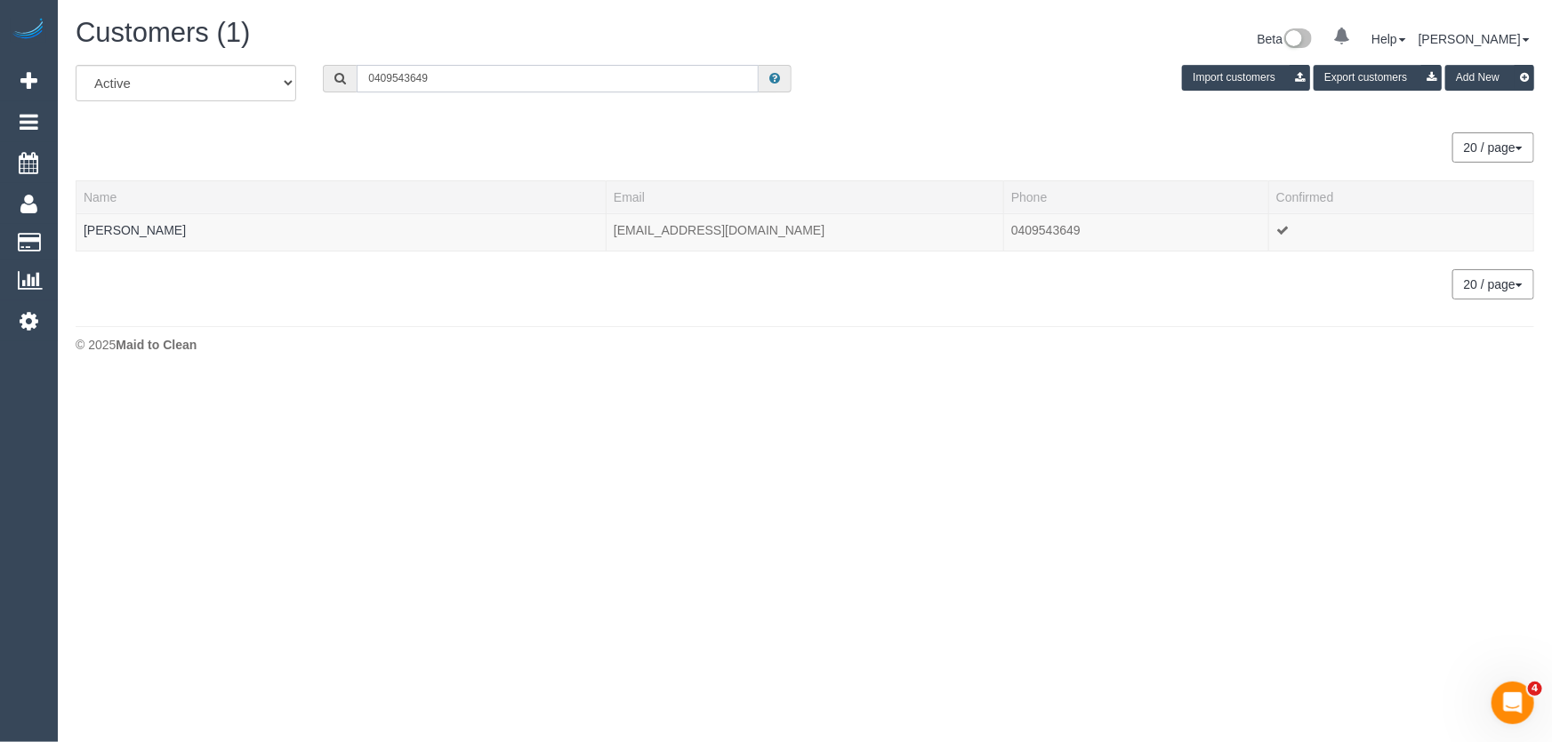
click at [457, 73] on input "0409543649" at bounding box center [558, 79] width 402 height 28
paste input "Jessica Deveny"
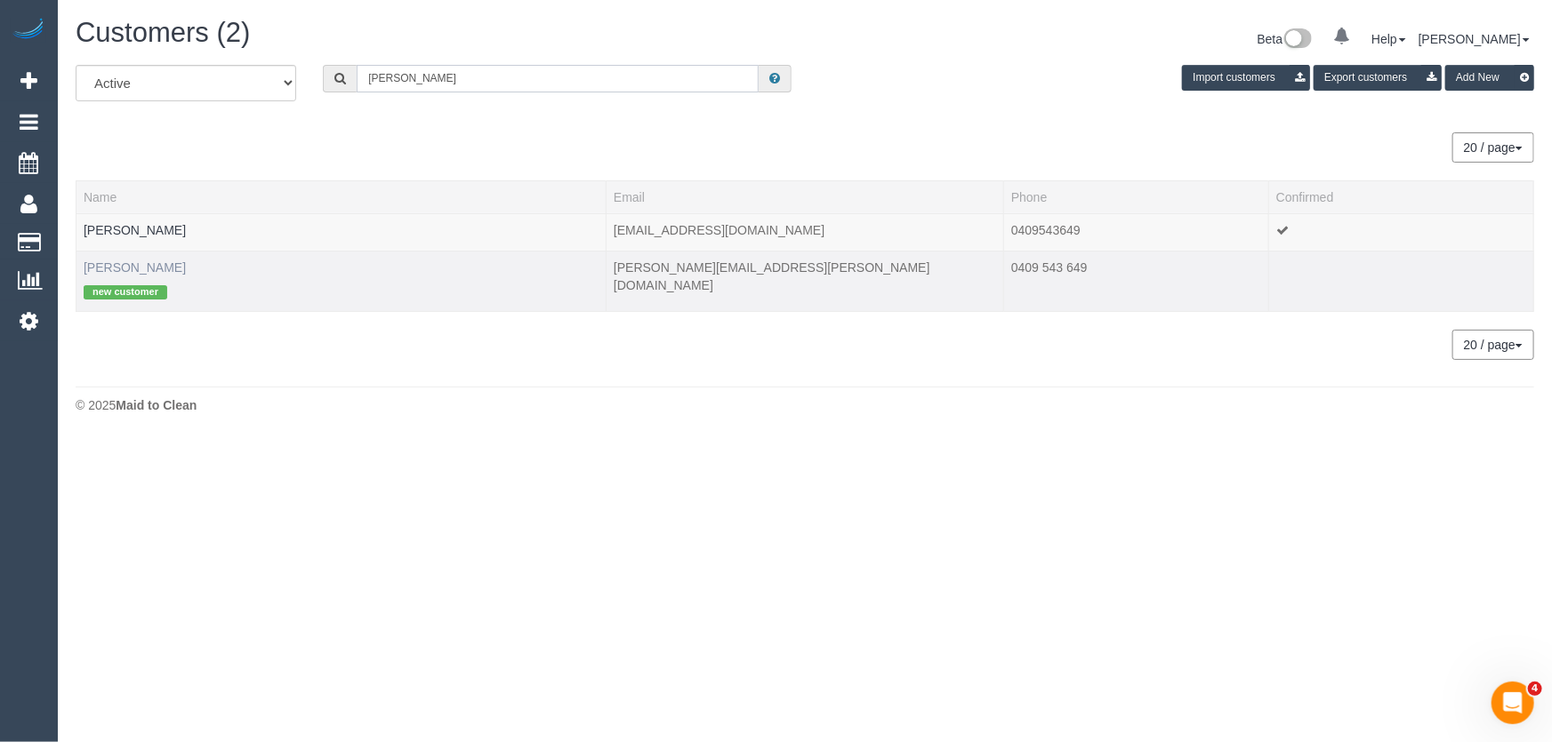
type input "Jessica Deveny"
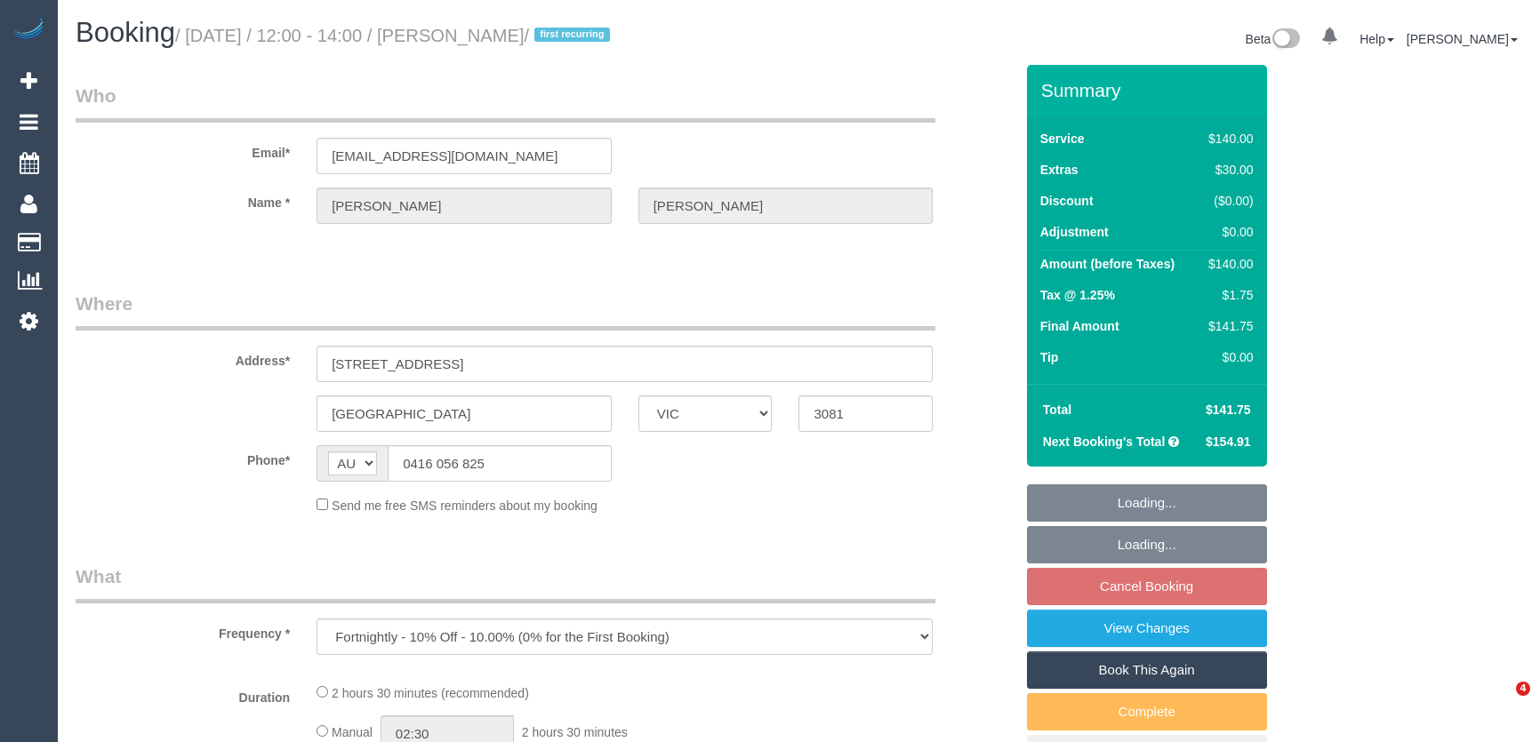
select select "VIC"
select select "object:1331"
select select "string:stripe-pm_1S8B8I2GScqysDRVMGqTbHlq"
select select "number:27"
select select "number:14"
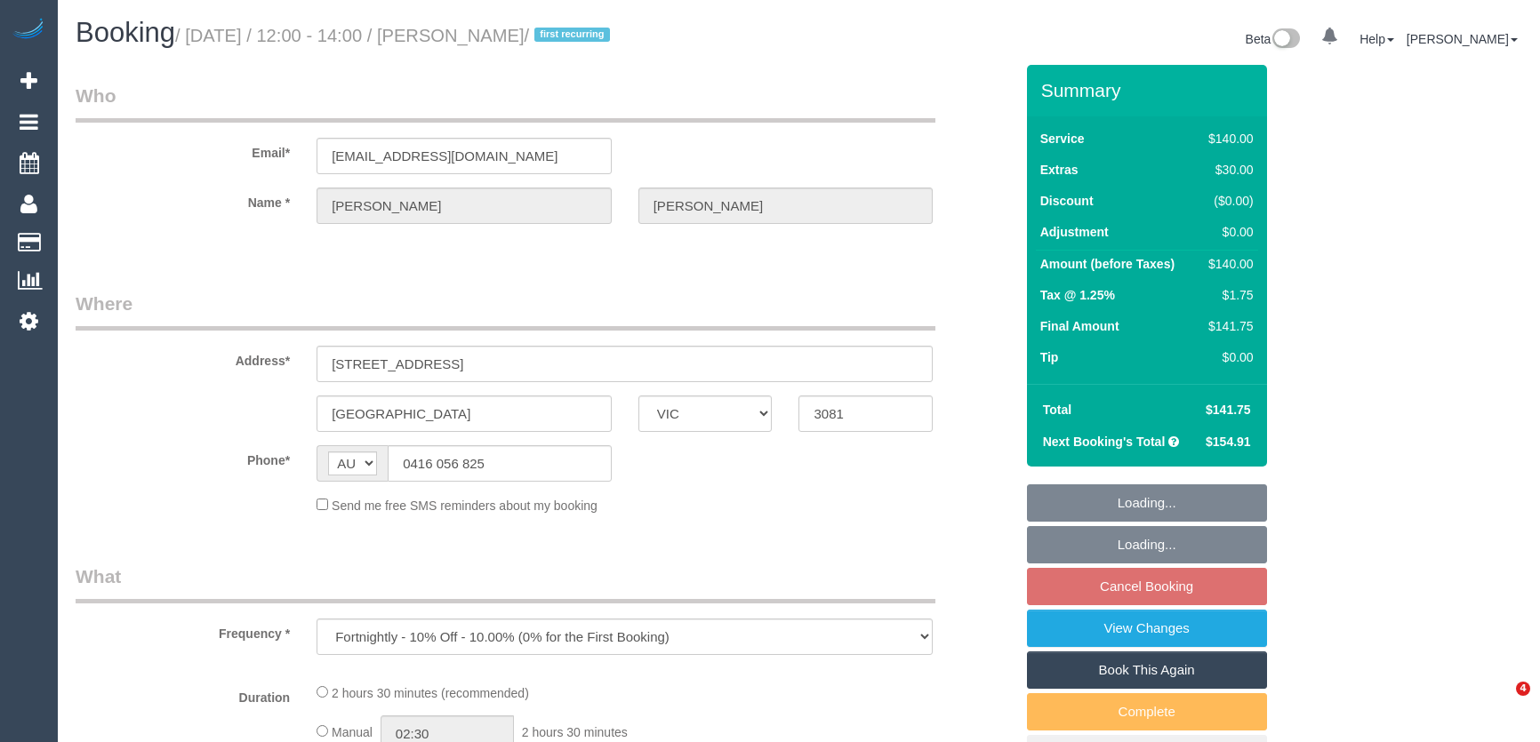
select select "number:18"
select select "number:25"
select select "number:34"
select select "number:11"
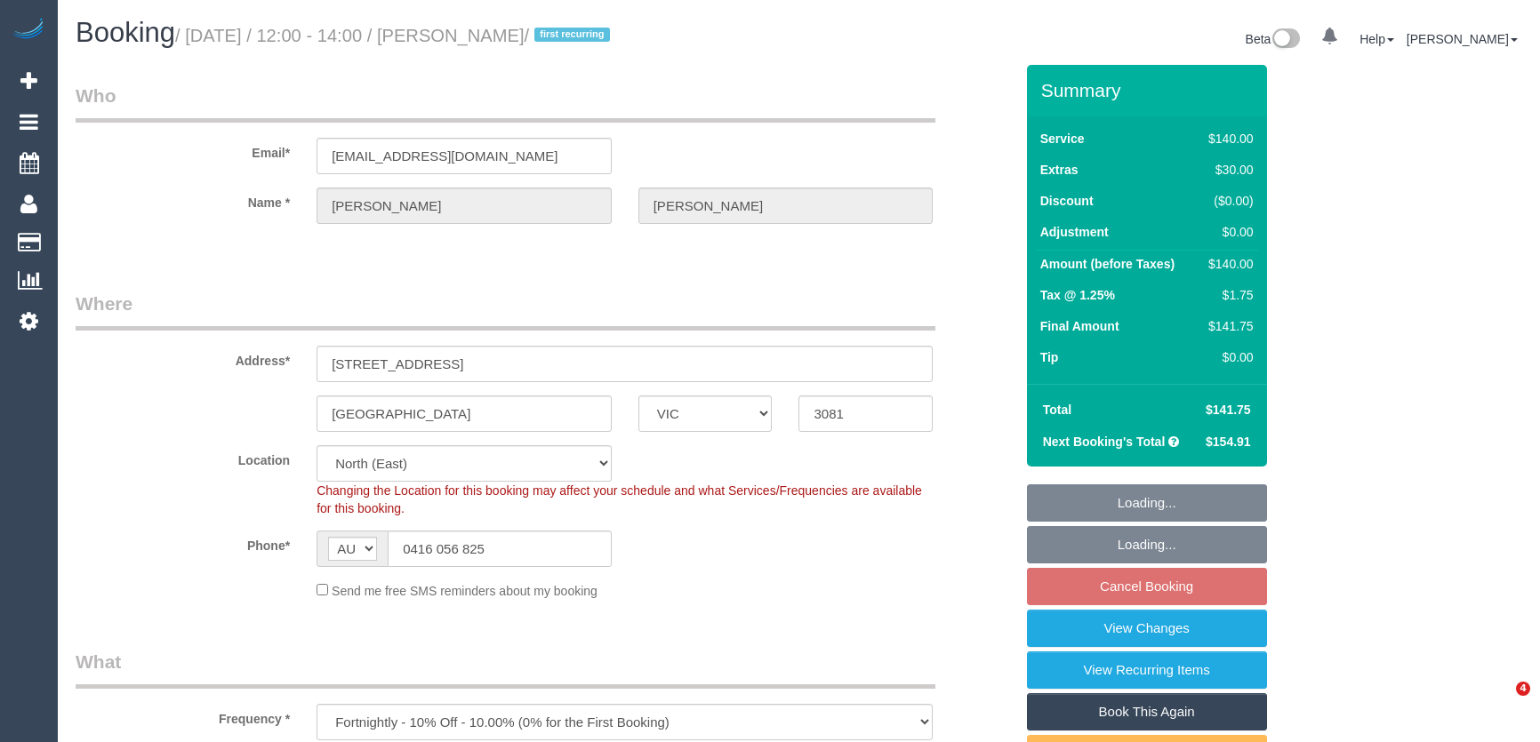
select select "spot1"
select select "VIC"
select select "string:stripe-pm_1S8B8I2GScqysDRVMGqTbHlq"
select select "number:27"
select select "number:14"
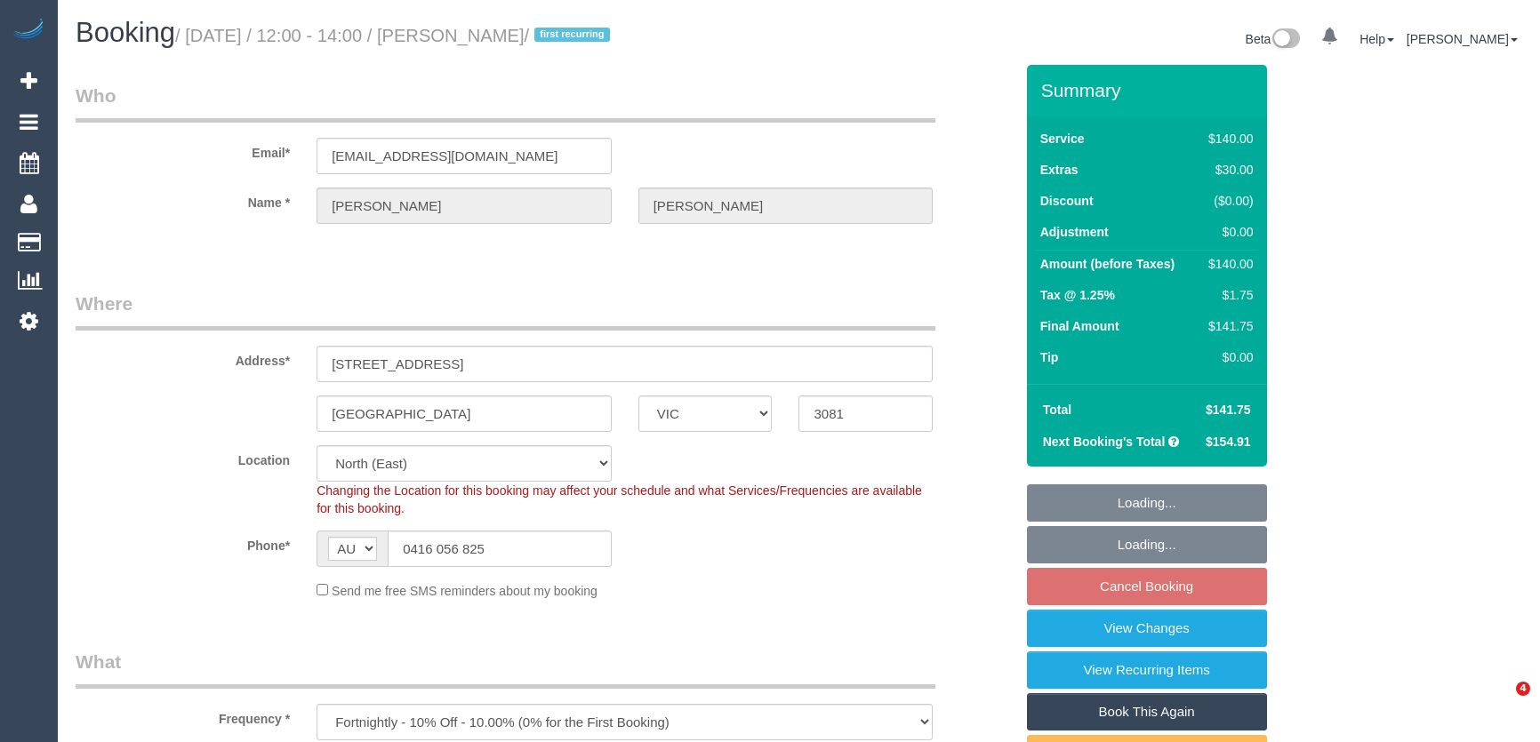
select select "number:18"
select select "number:25"
select select "number:34"
select select "number:11"
select select "spot1"
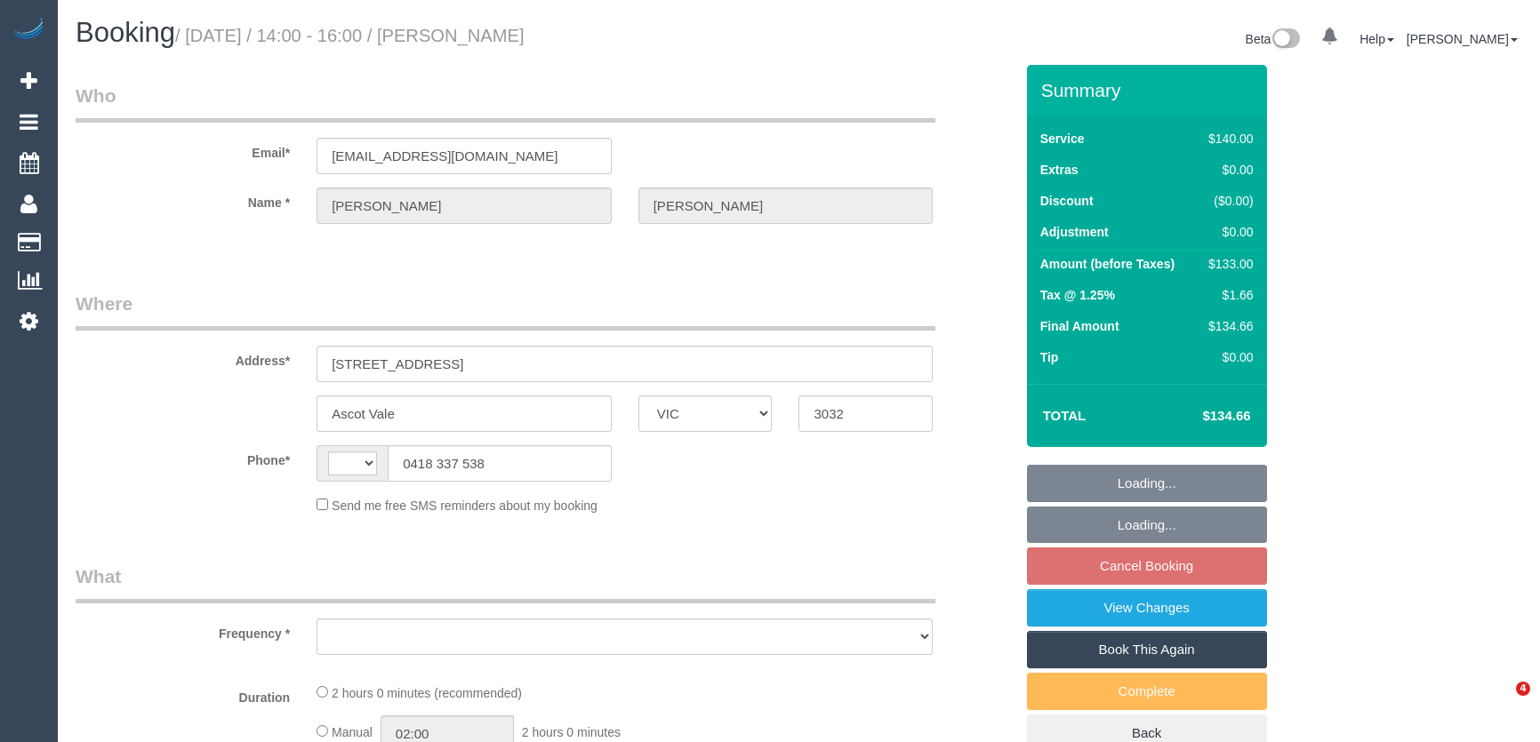
select select "VIC"
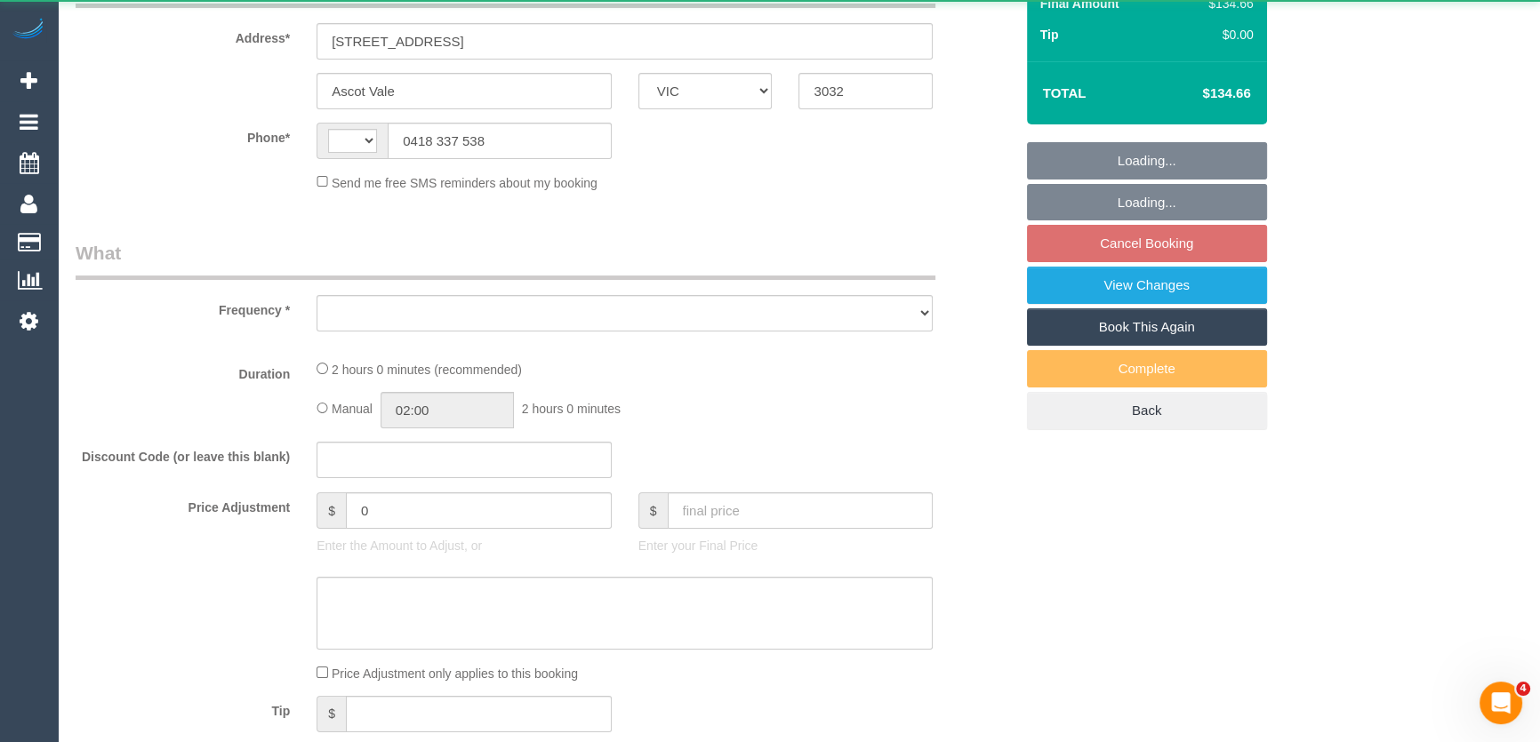
select select "string:AU"
select select "object:528"
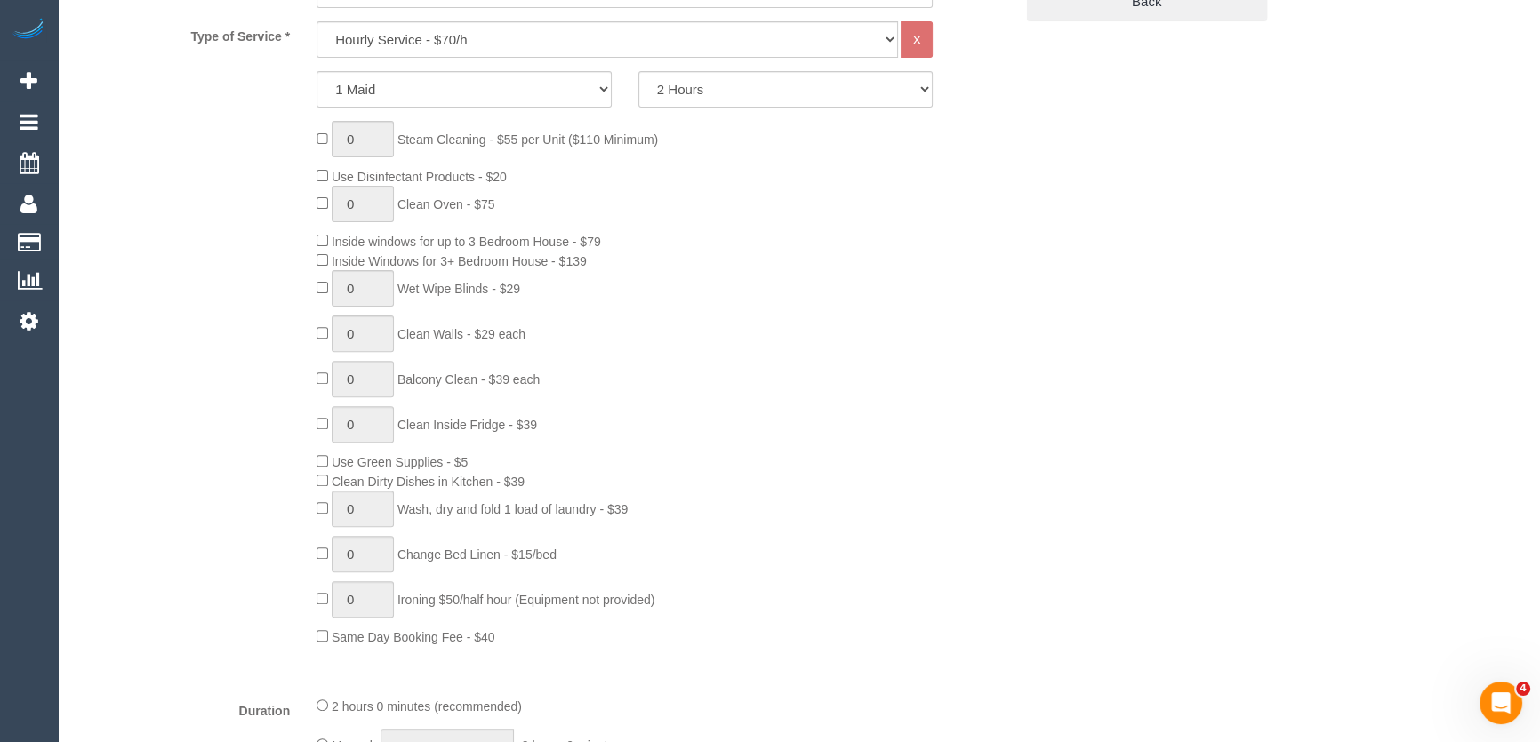
select select "string:stripe-pm_1NB62z2GScqysDRVQipQ1YJo"
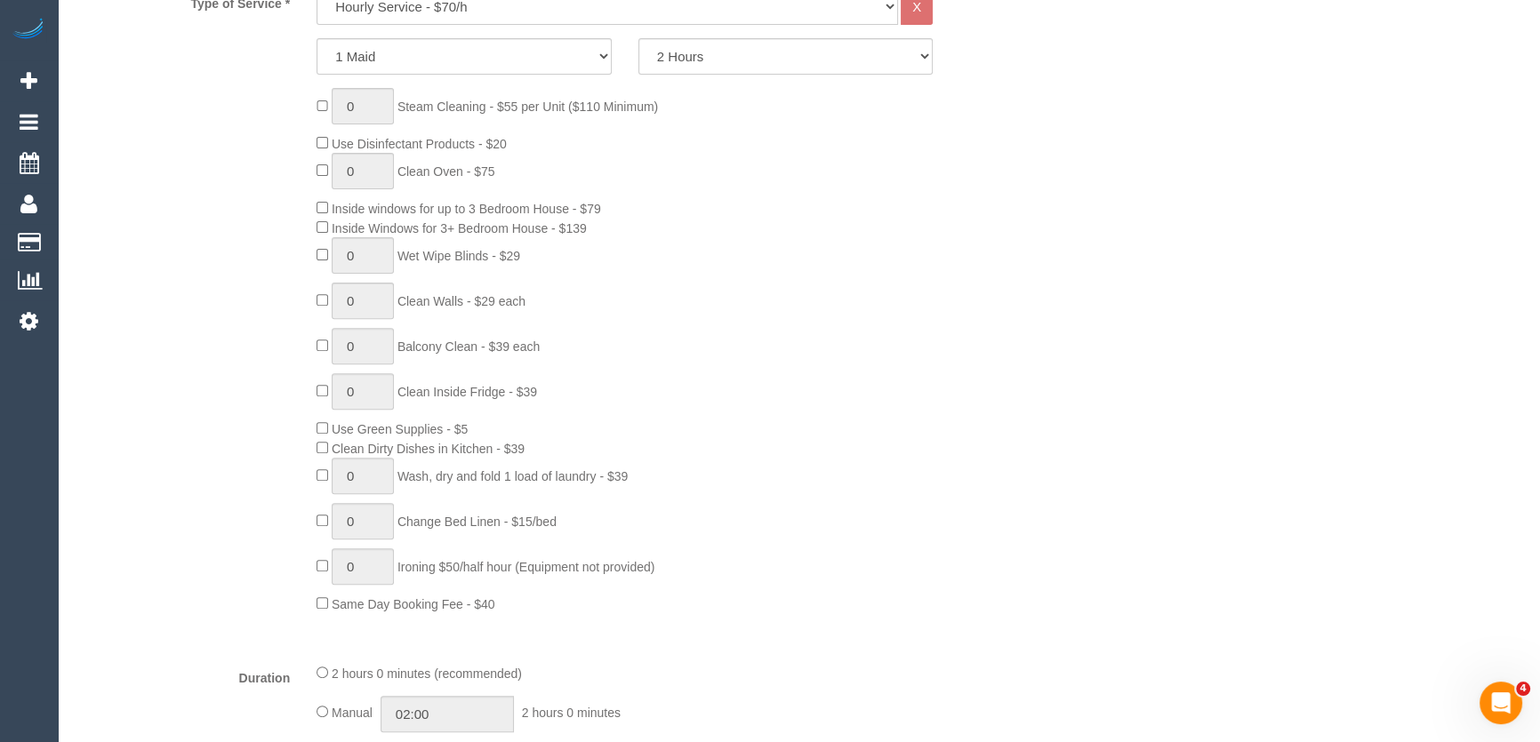
select select "object:845"
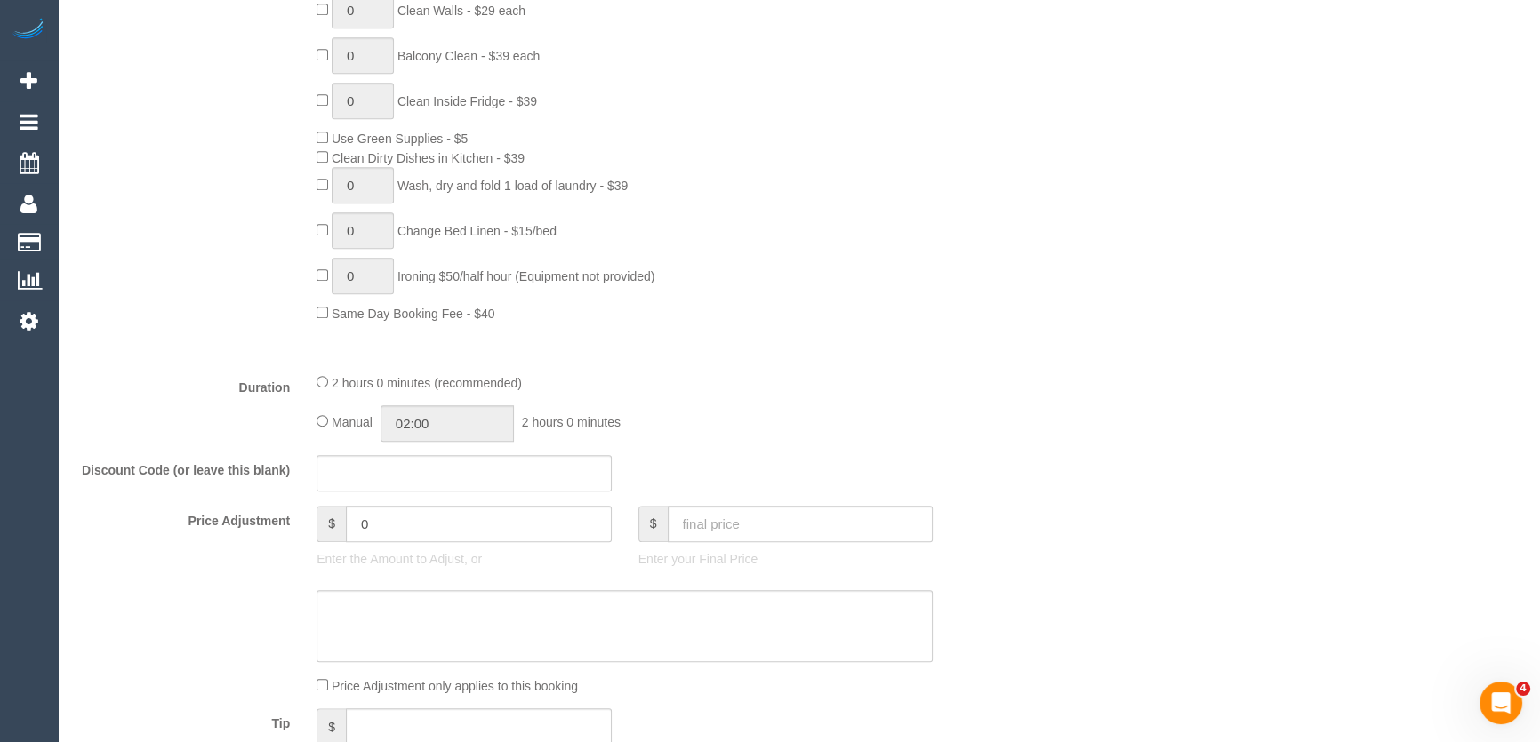
select select "number:27"
select select "number:14"
select select "number:19"
select select "number:36"
select select "number:34"
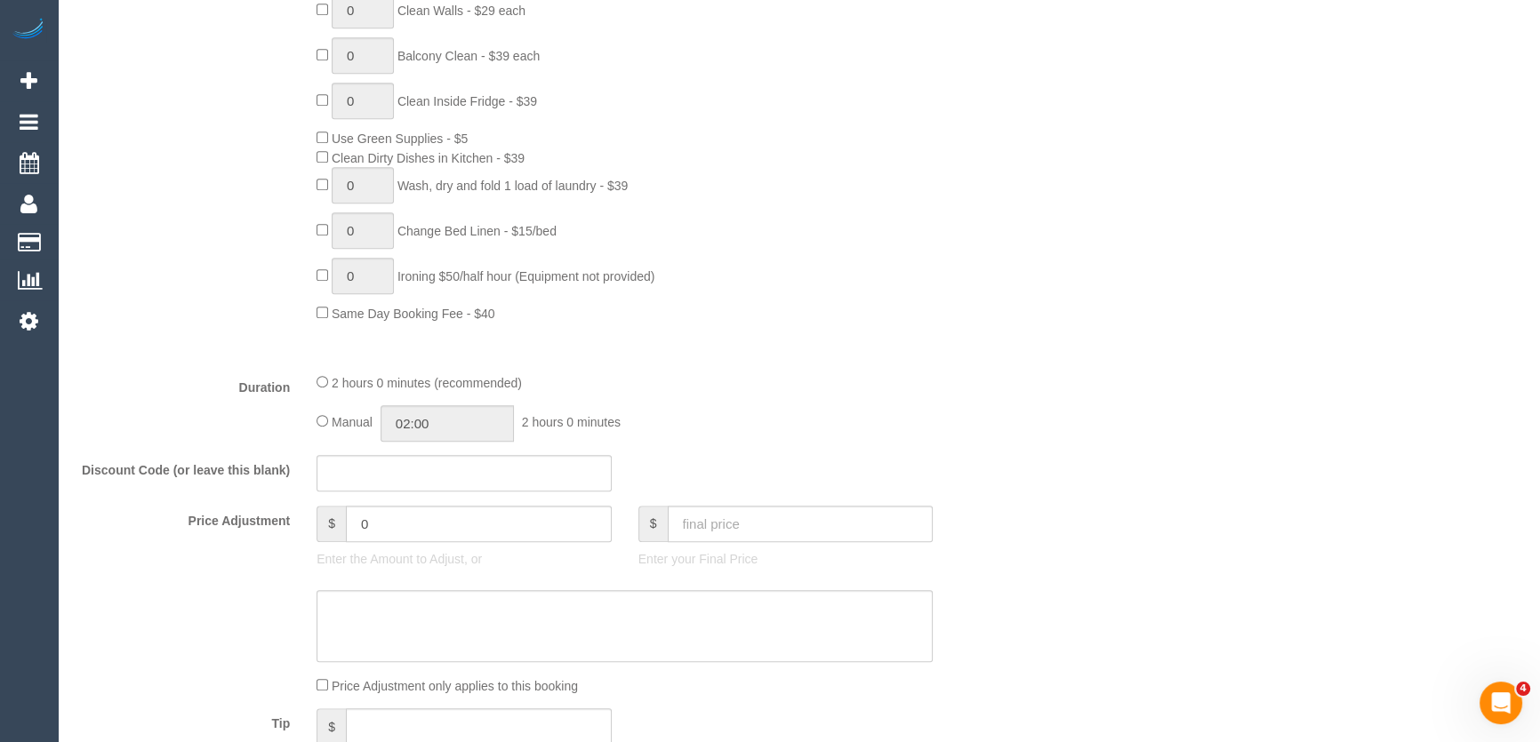
select select "number:13"
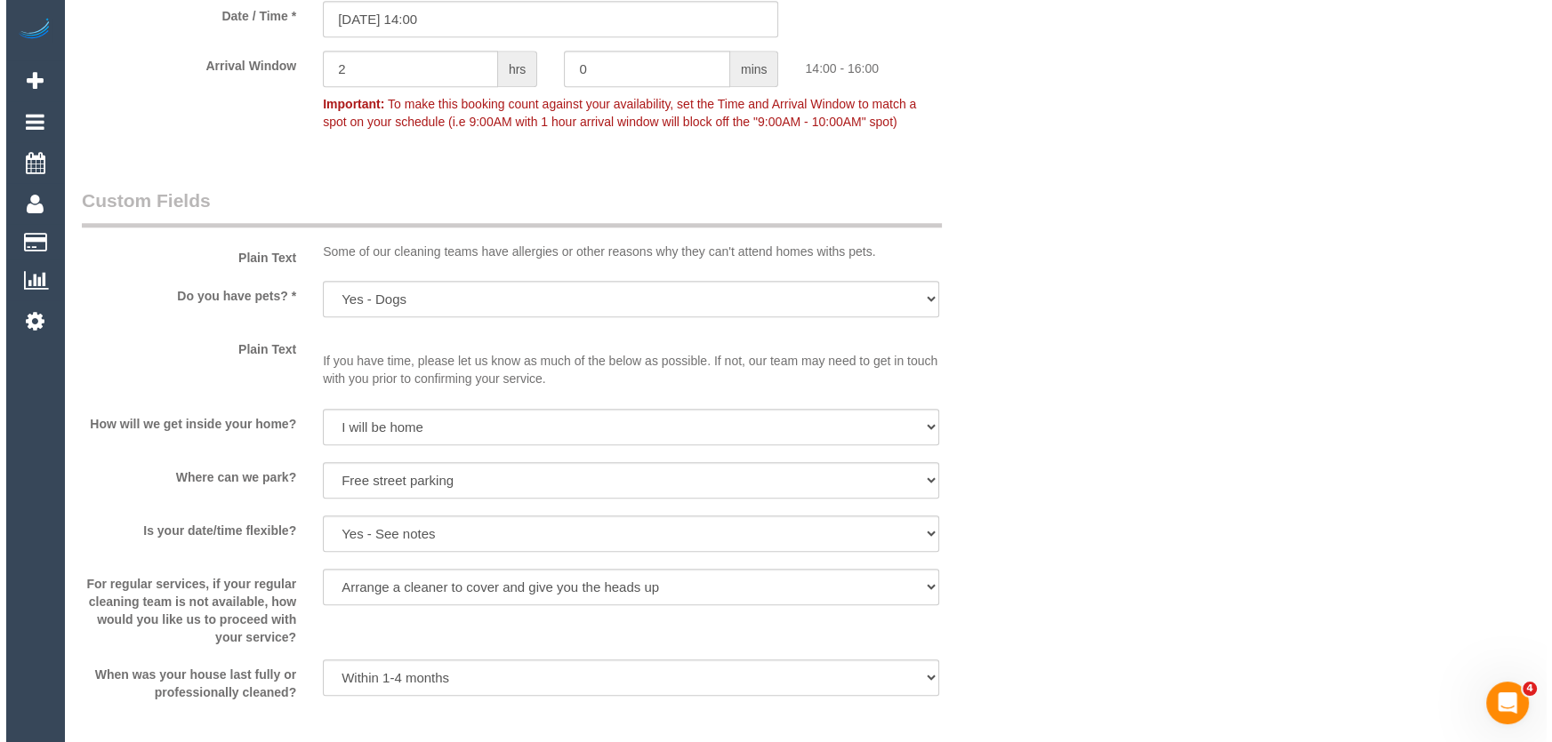
scroll to position [2510, 0]
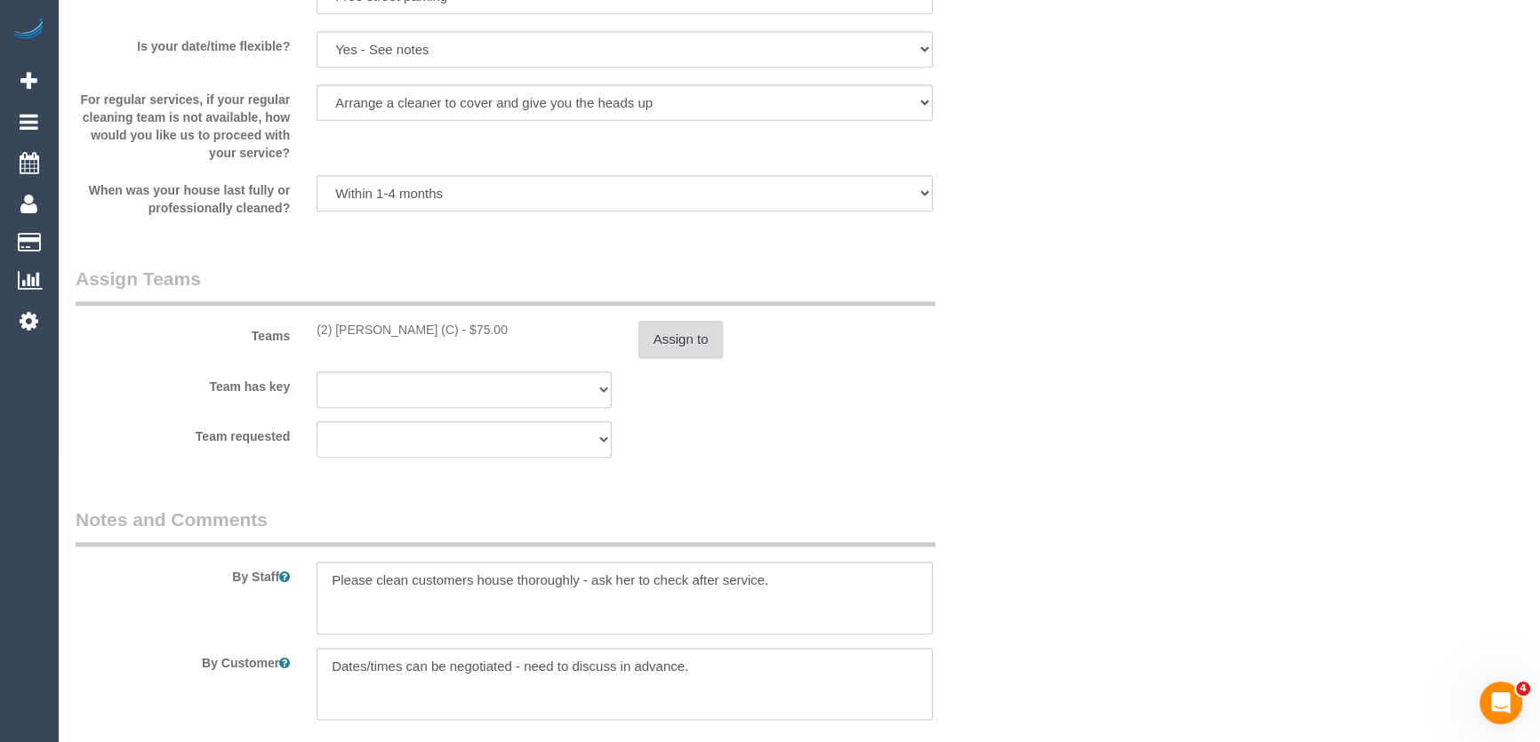
click at [686, 348] on button "Assign to" at bounding box center [680, 339] width 85 height 37
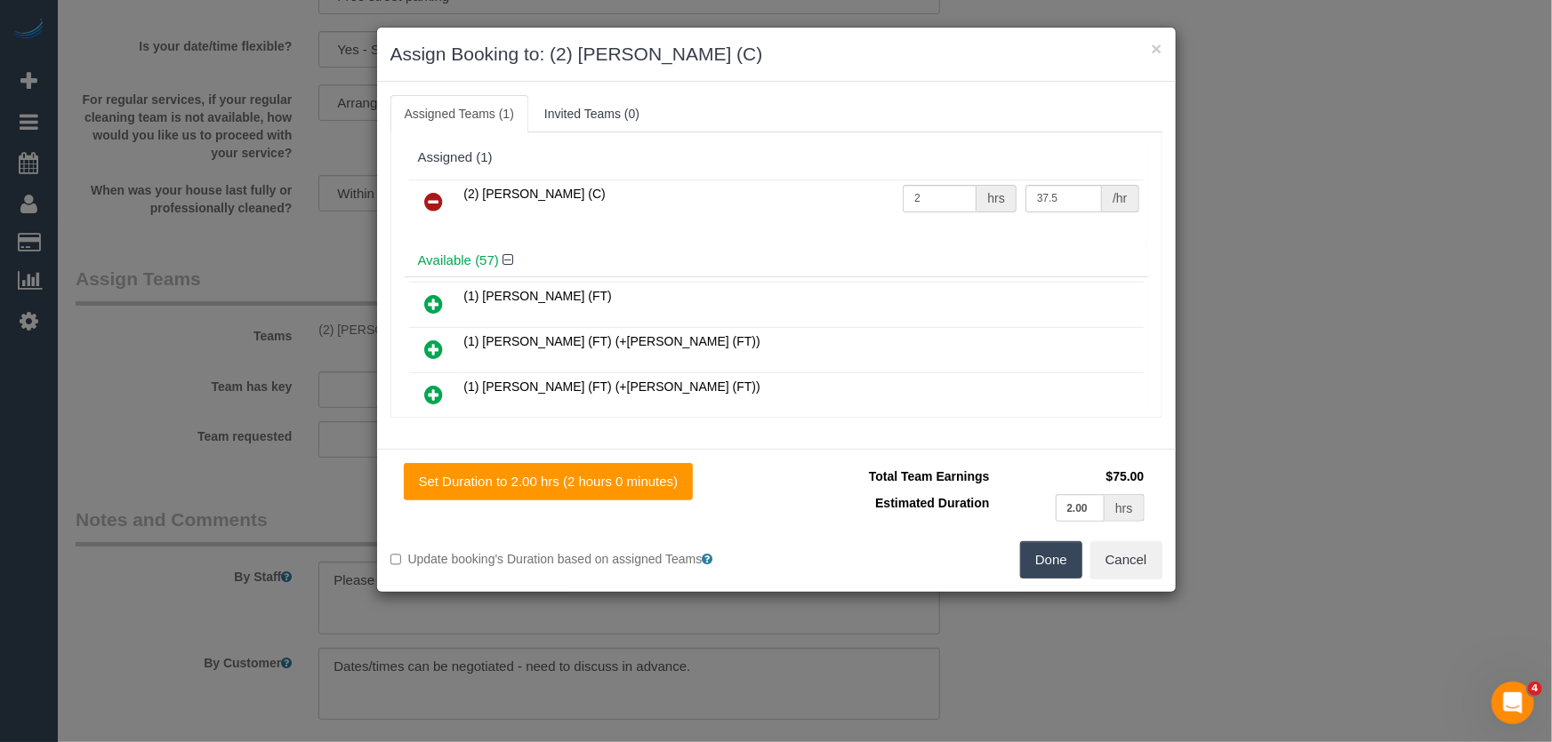
click at [426, 196] on icon at bounding box center [434, 201] width 19 height 21
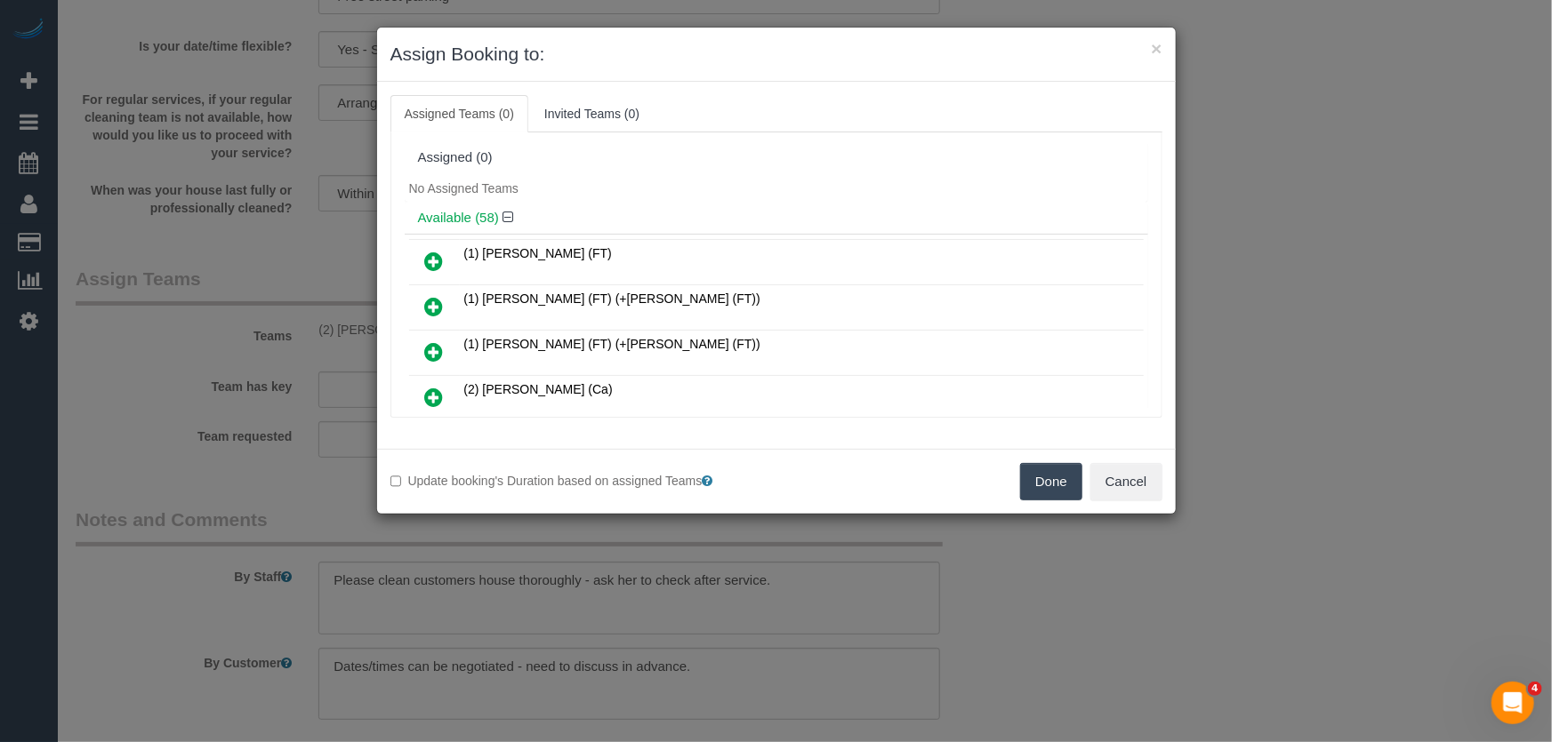
scroll to position [1980, 0]
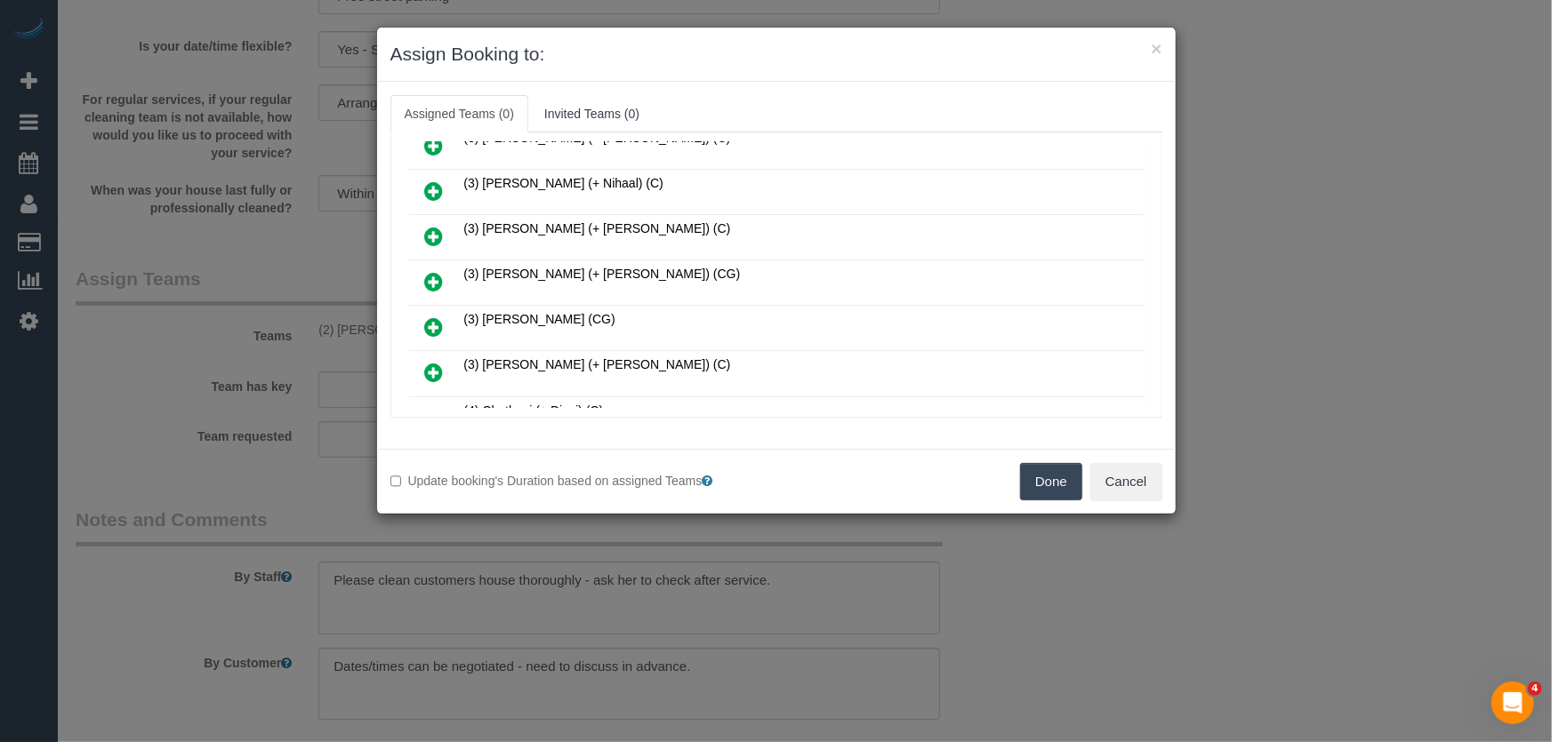
click at [435, 317] on icon at bounding box center [434, 327] width 19 height 21
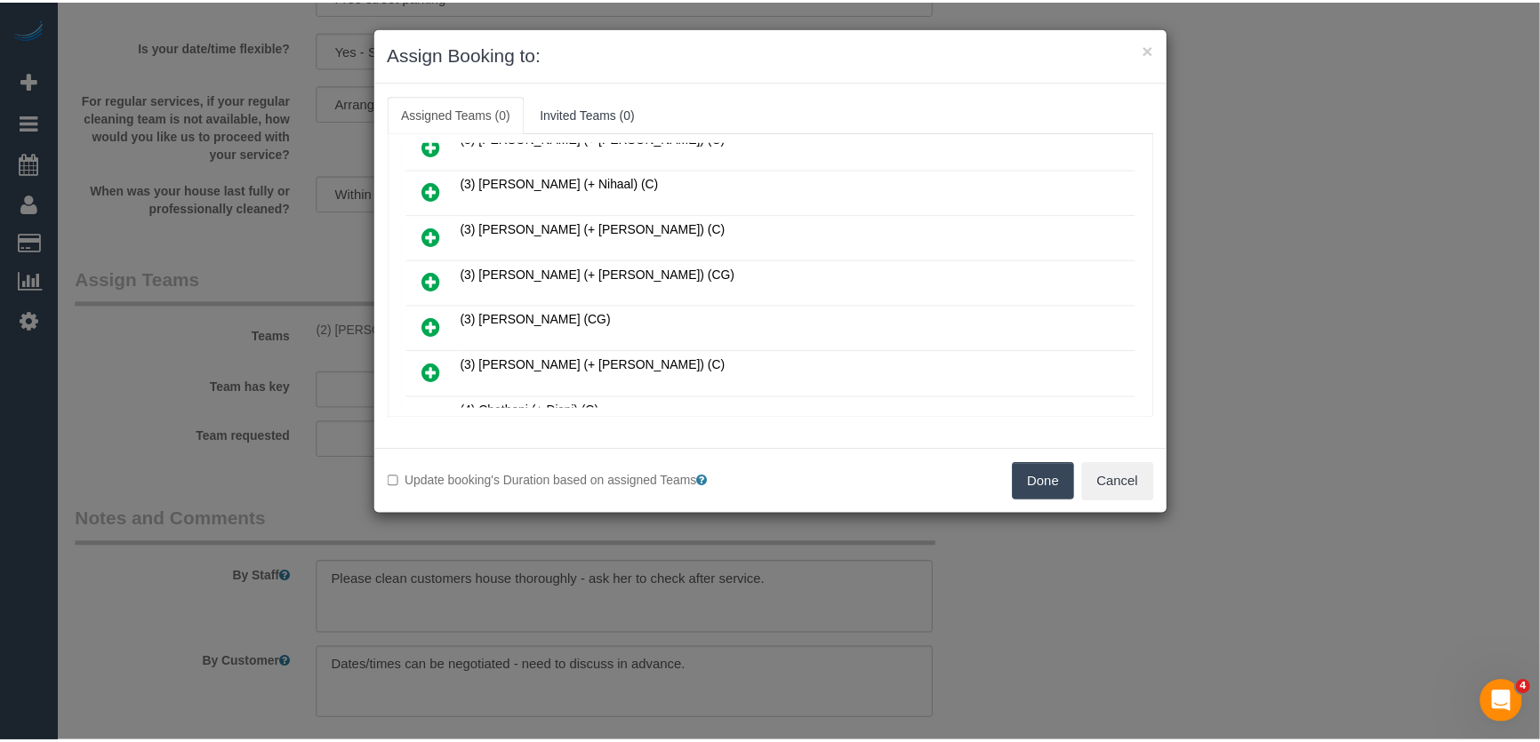
scroll to position [2022, 0]
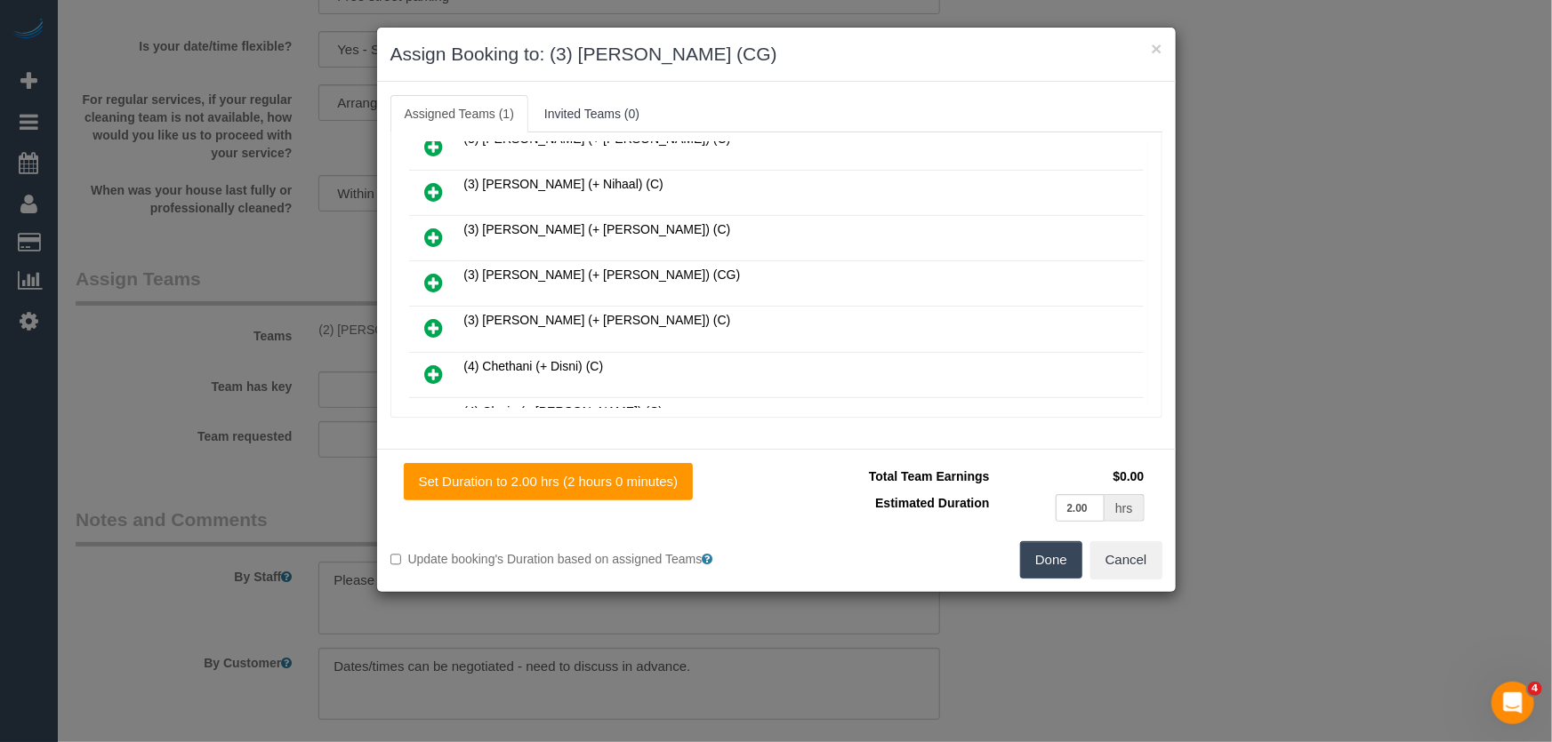
click at [1052, 563] on button "Done" at bounding box center [1051, 559] width 62 height 37
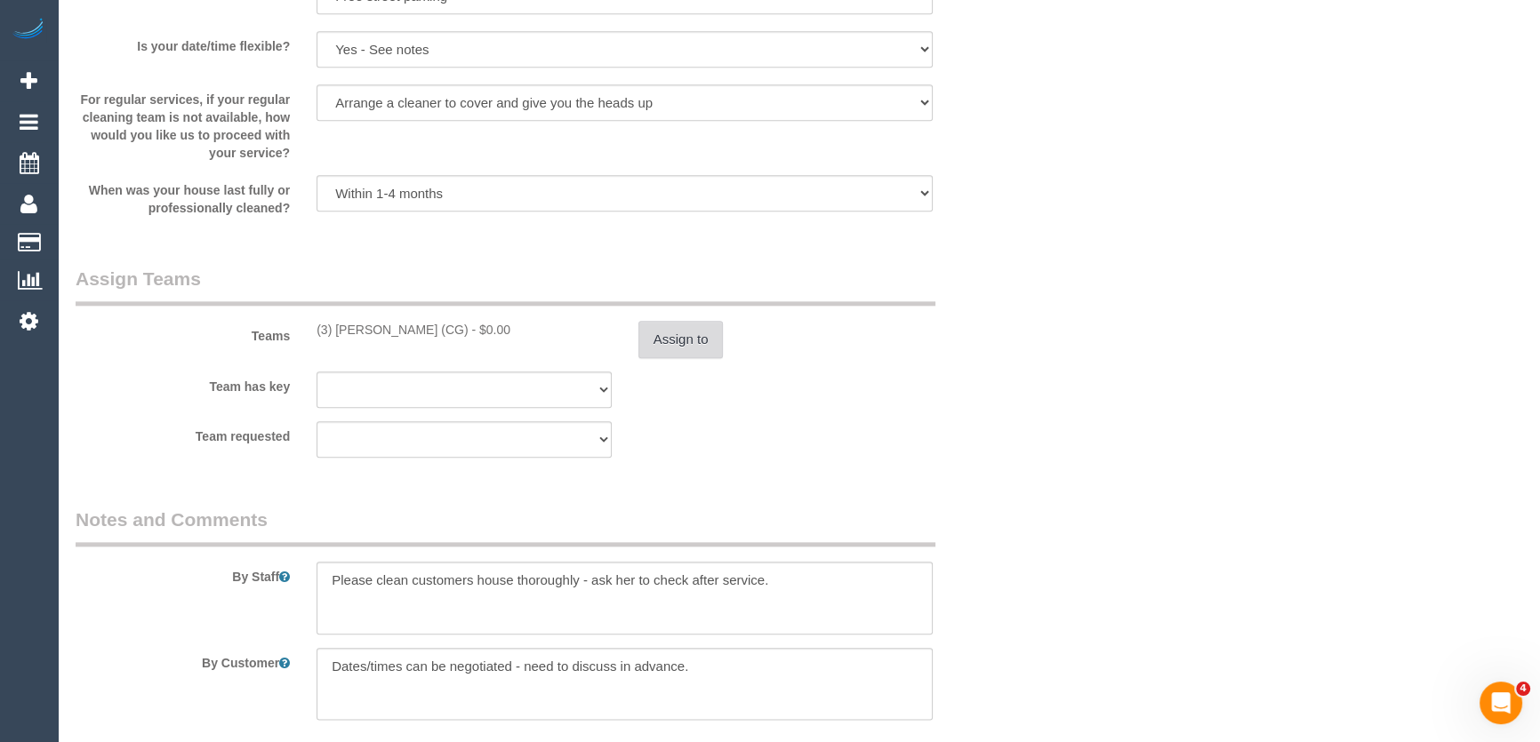
click at [703, 342] on button "Assign to" at bounding box center [680, 339] width 85 height 37
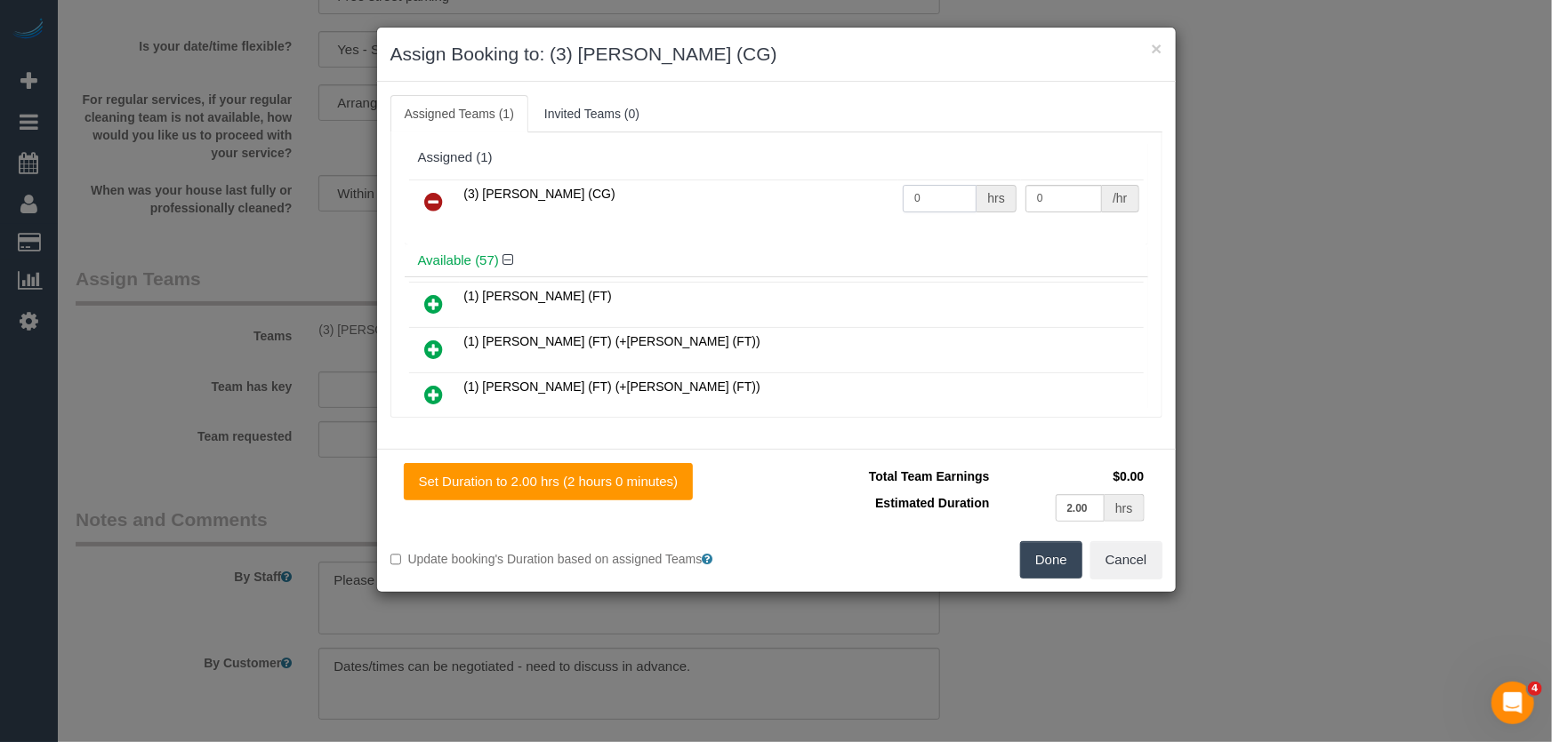
click at [919, 202] on input "0" at bounding box center [939, 199] width 74 height 28
type input "3"
type input "38.5"
click at [1053, 559] on button "Done" at bounding box center [1051, 559] width 62 height 37
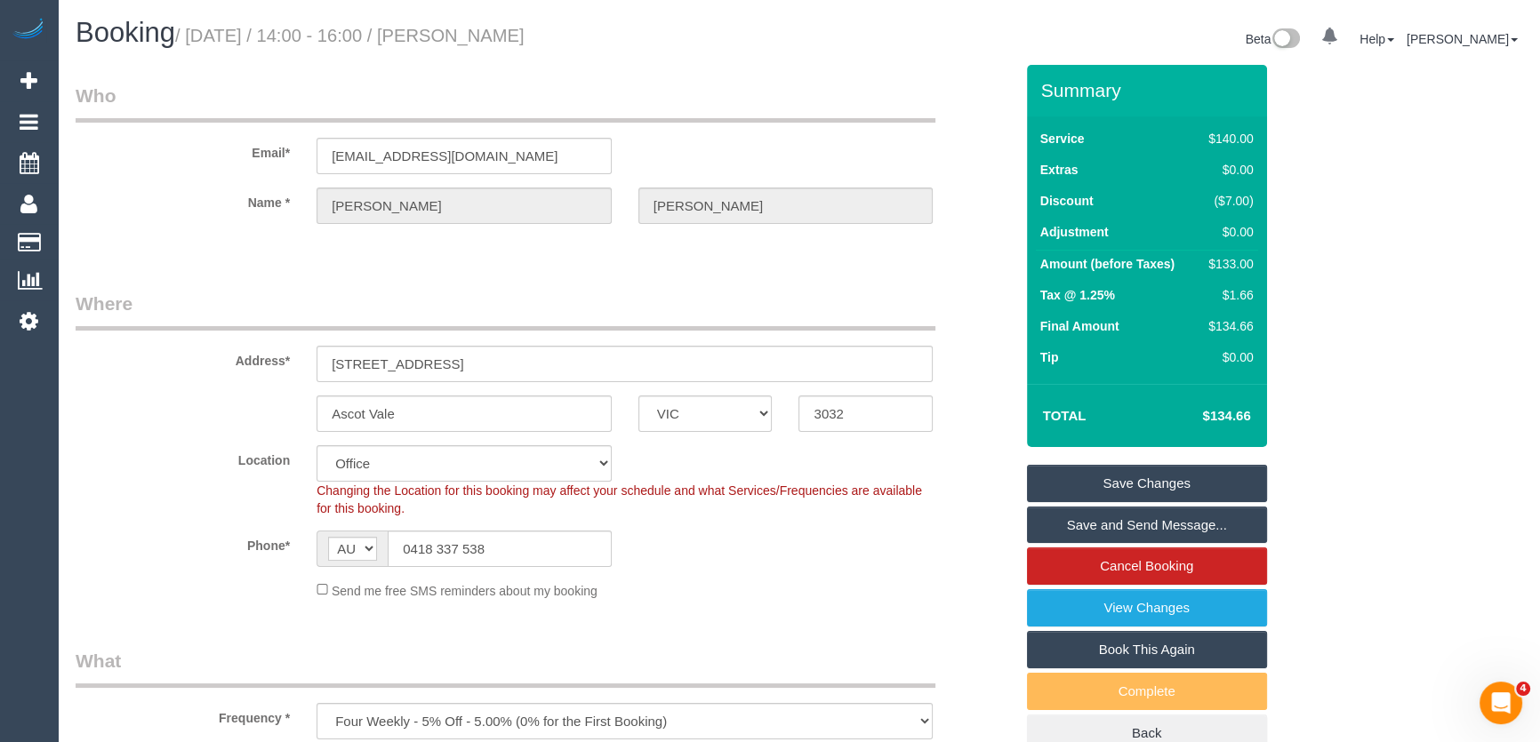
scroll to position [0, 0]
click at [517, 40] on small "/ September 19, 2025 / 14:00 - 16:00 / Jenny Pesina" at bounding box center [349, 36] width 349 height 20
copy small "Jenny Pesina"
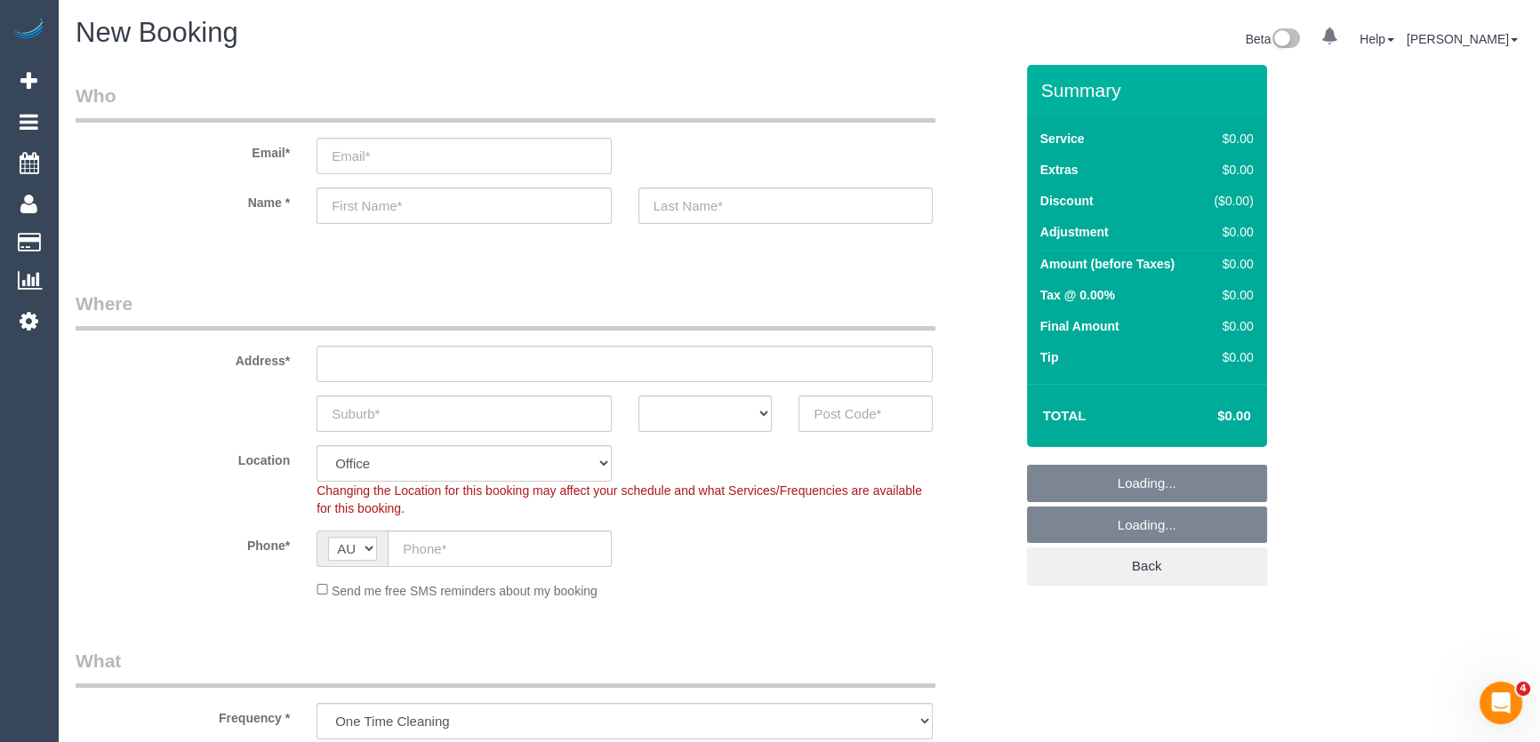
select select "object:813"
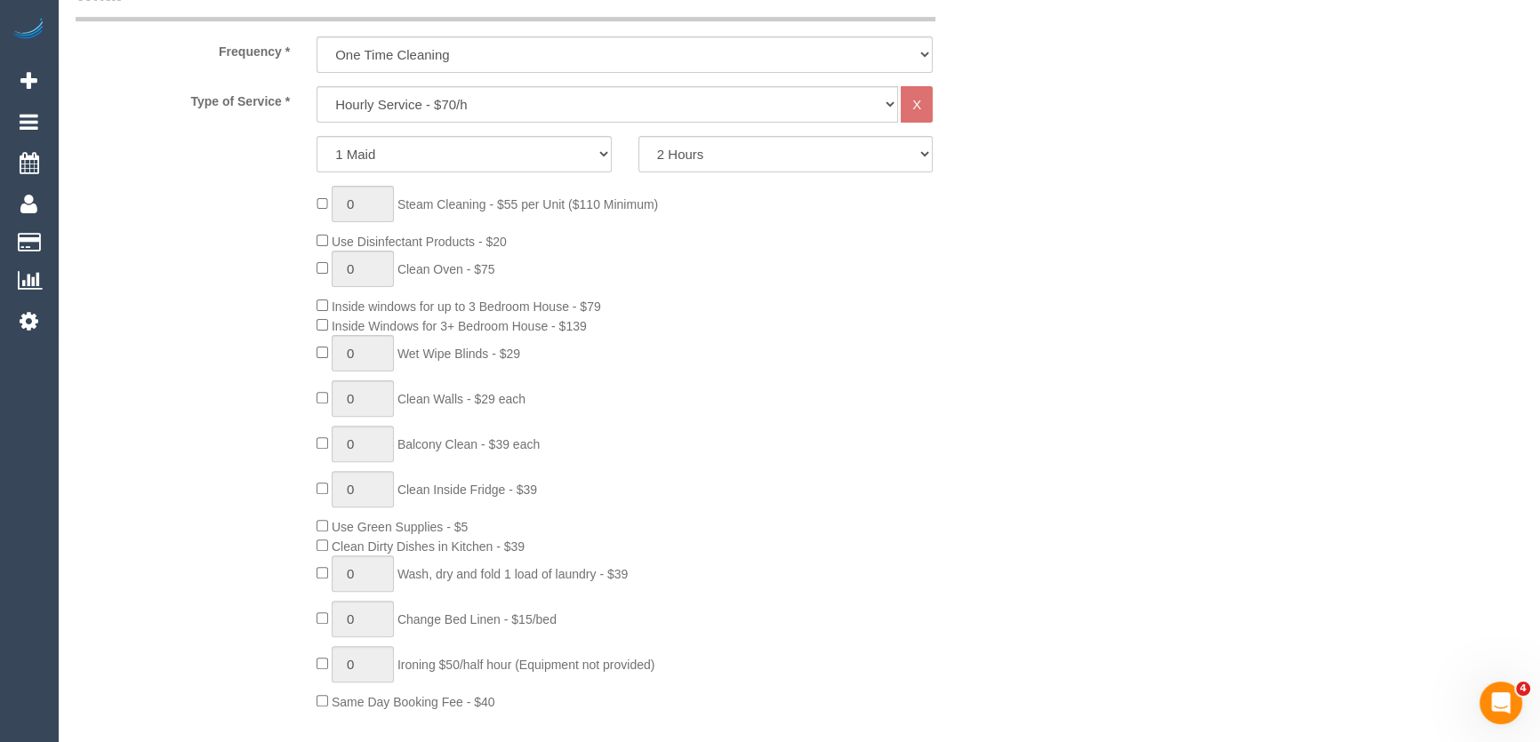
scroll to position [404, 0]
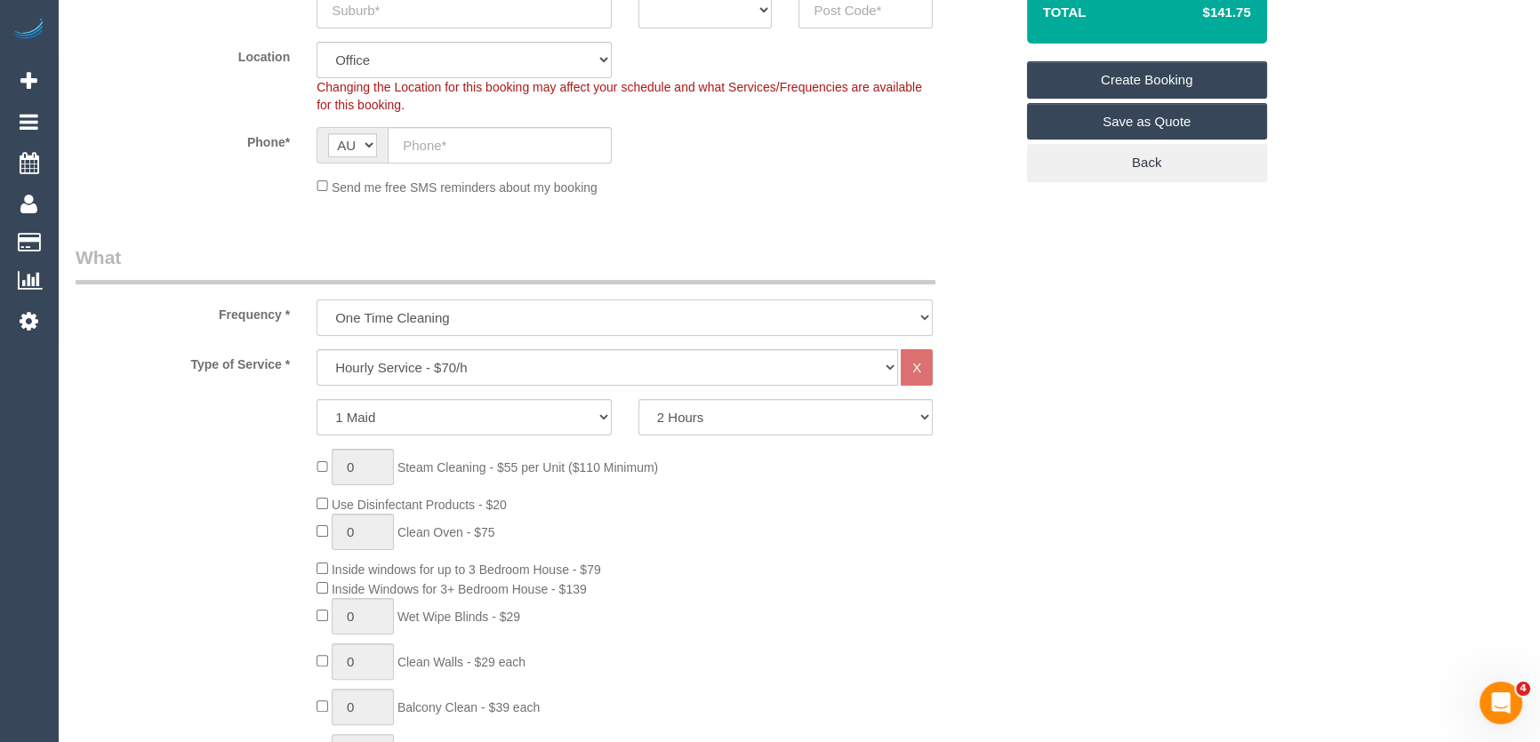
click at [441, 320] on select "One Time Cleaning Weekly - 10% Off - 10.00% (0% for the First Booking) Fortnigh…" at bounding box center [625, 318] width 616 height 36
click at [439, 367] on select "Hourly Service - $70/h Hourly Service - $65/h Hourly Service - $60/h Hourly Ser…" at bounding box center [608, 367] width 582 height 36
select select "212"
click at [317, 349] on select "Hourly Service - $70/h Hourly Service - $65/h Hourly Service - $60/h Hourly Ser…" at bounding box center [608, 367] width 582 height 36
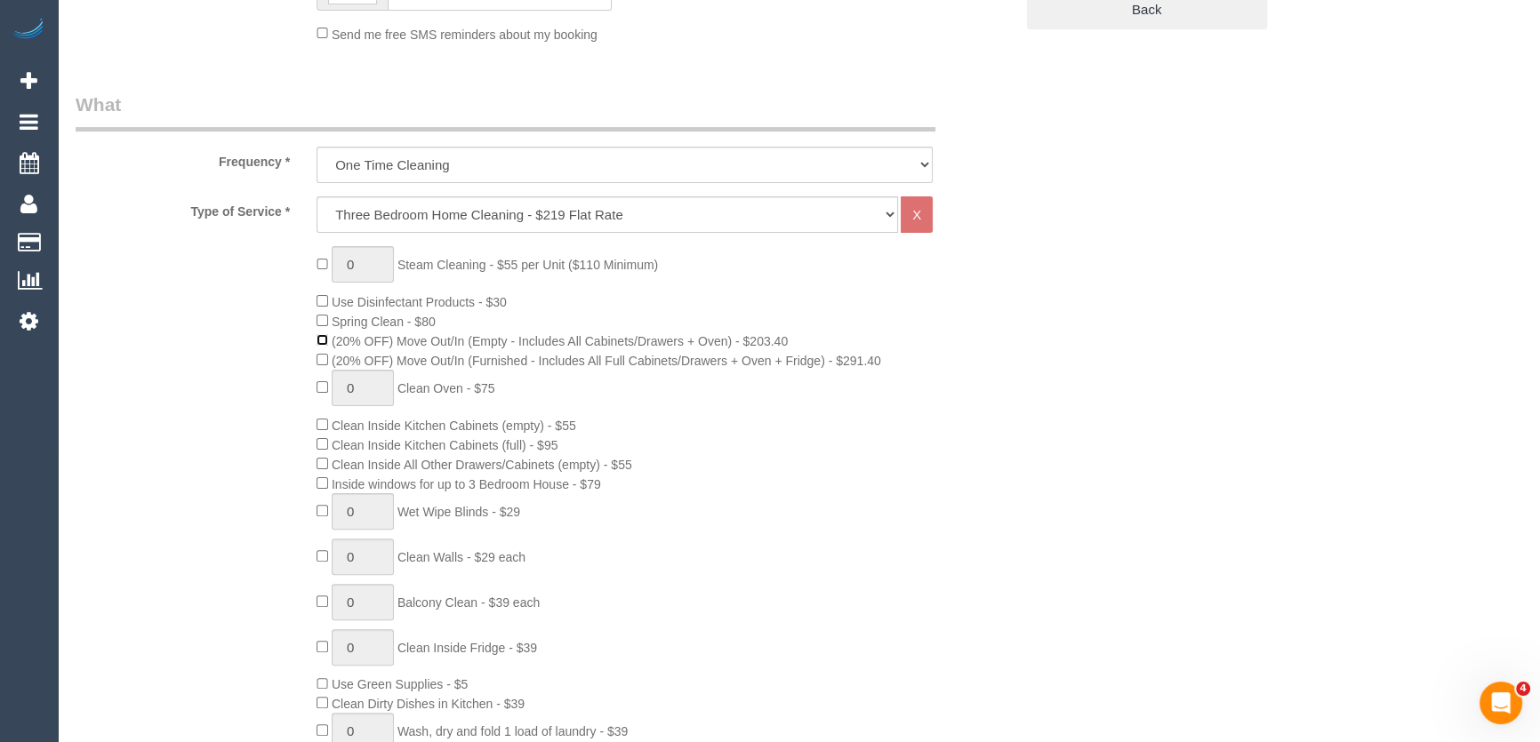
scroll to position [565, 0]
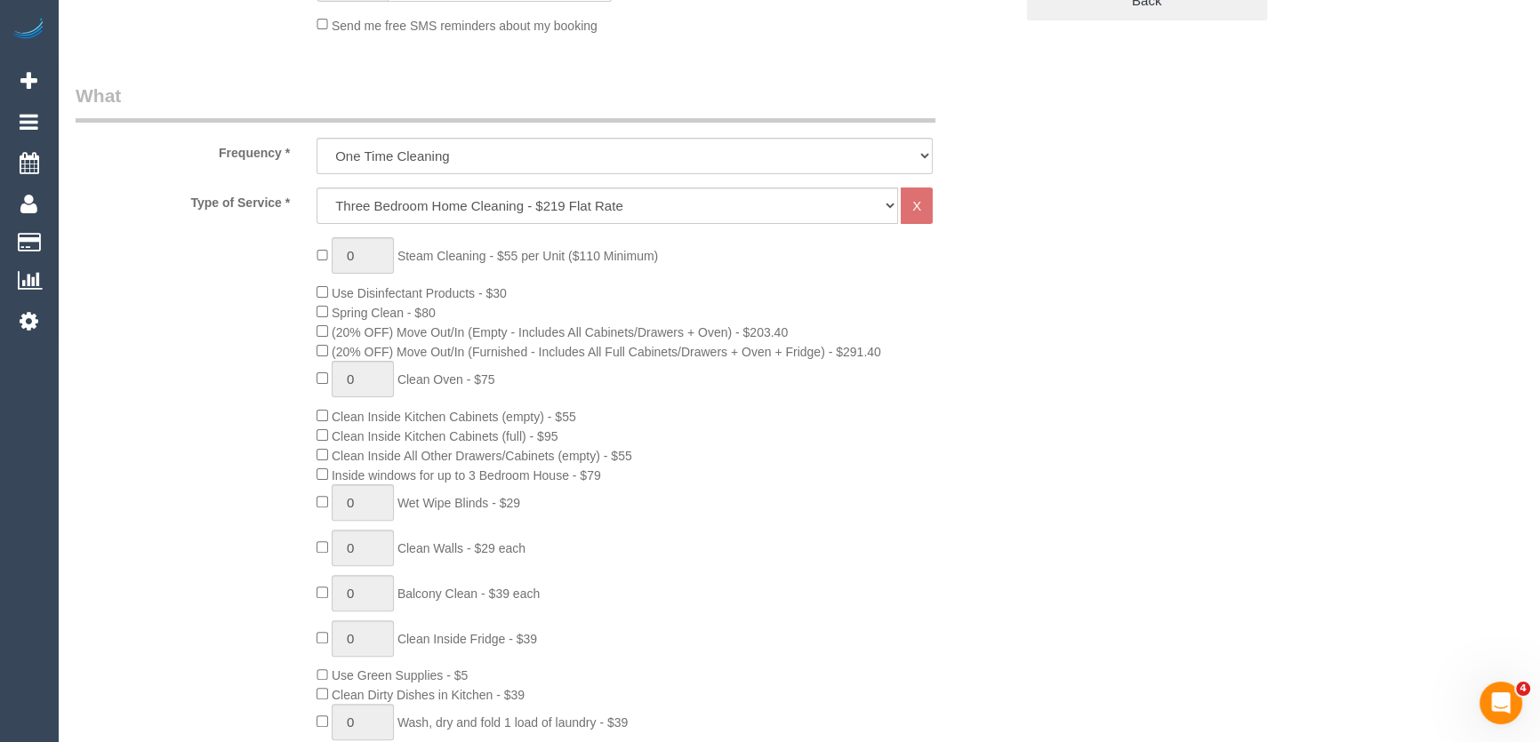
click at [678, 578] on div "0 Steam Cleaning - $55 per Unit ($110 Minimum) Use Disinfectant Products - $30 …" at bounding box center [664, 548] width 723 height 622
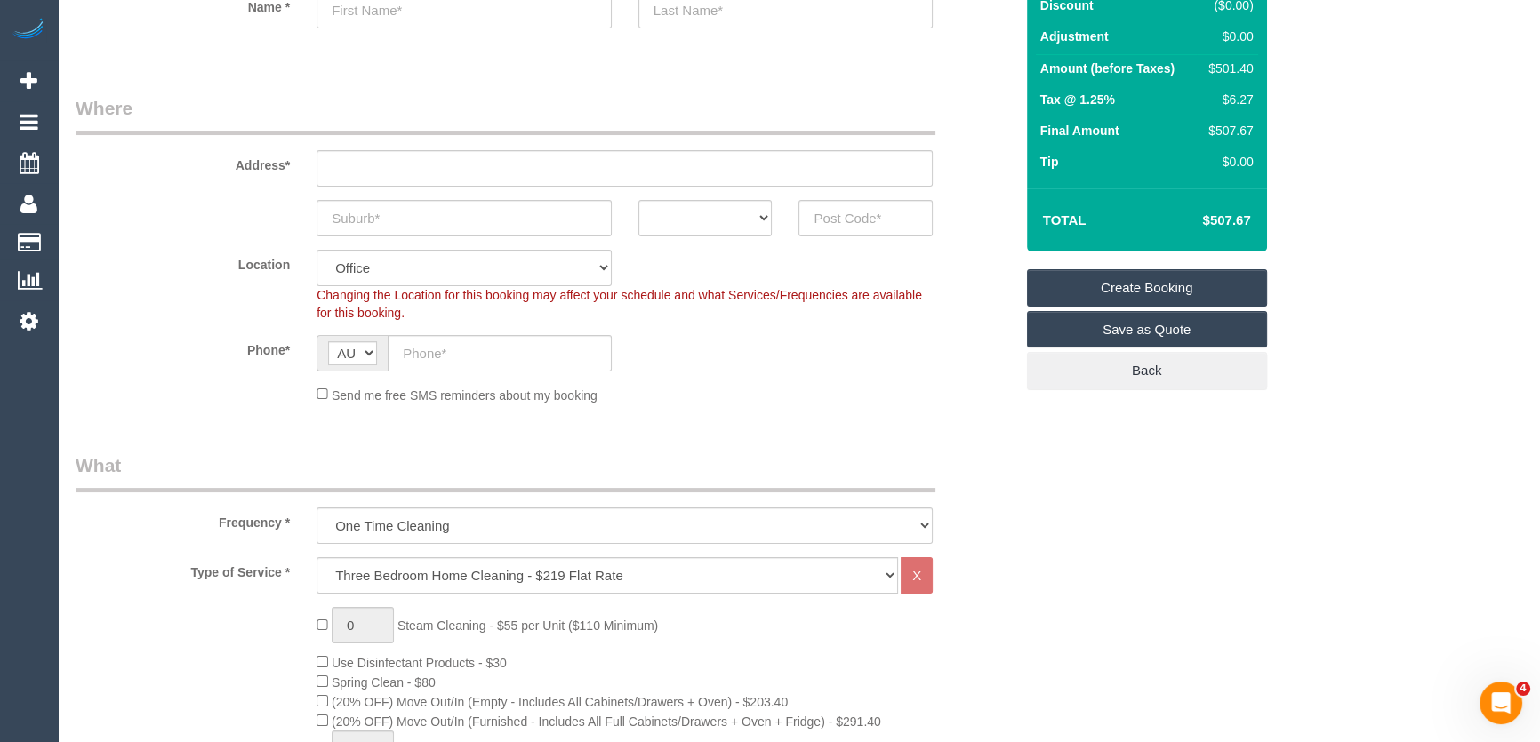
scroll to position [0, 0]
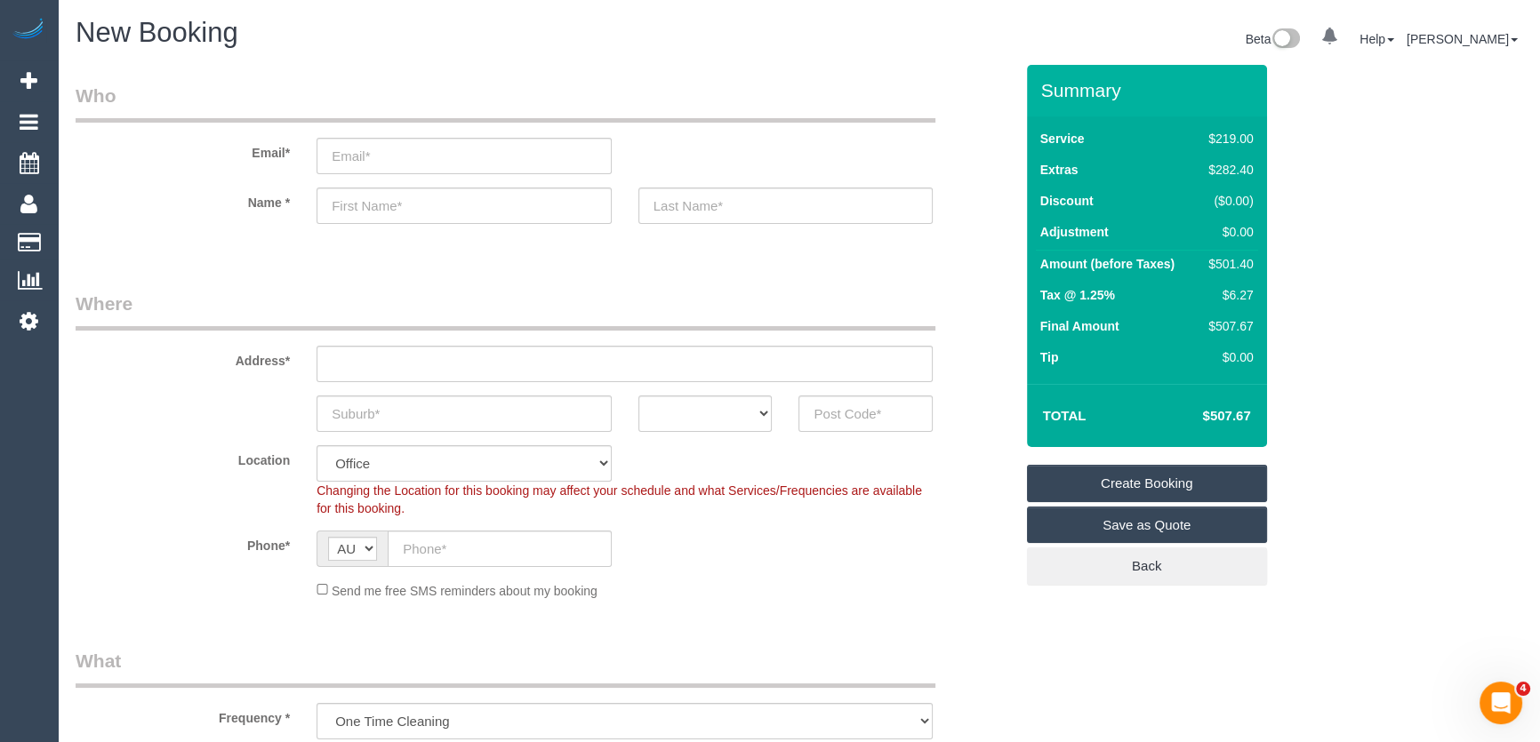
click at [191, 405] on div "ACT NSW NT QLD SA TAS VIC WA" at bounding box center [544, 414] width 965 height 36
click at [373, 164] on input "email" at bounding box center [464, 156] width 295 height 36
click at [356, 209] on input "text" at bounding box center [464, 206] width 295 height 36
type input "Christian"
click at [702, 211] on input "text" at bounding box center [785, 206] width 295 height 36
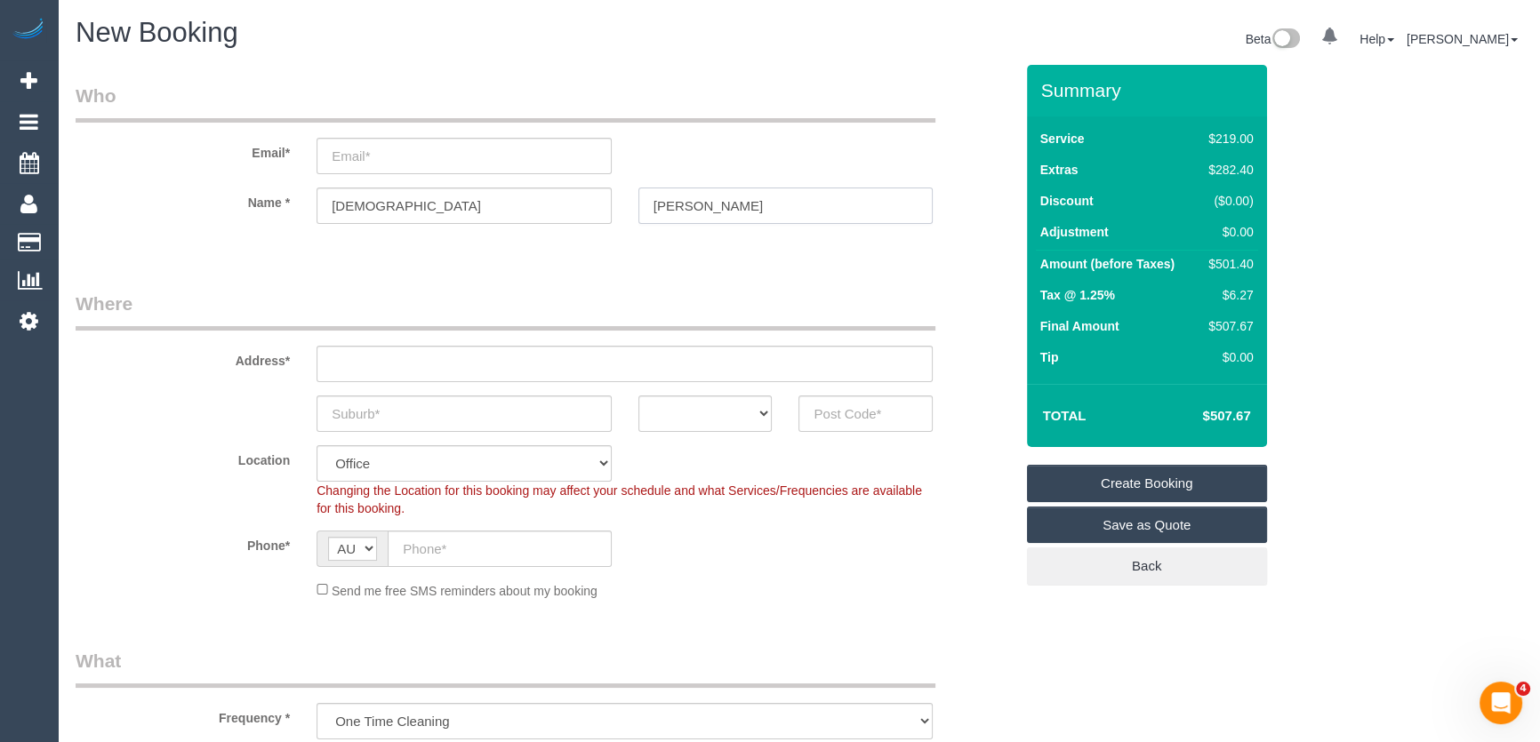
type input "Tilley"
click at [448, 153] on input "email" at bounding box center [464, 156] width 295 height 36
type input "christian.yellit@gmail.com"
click at [429, 369] on input "text" at bounding box center [625, 364] width 616 height 36
type input "220 Forest Road"
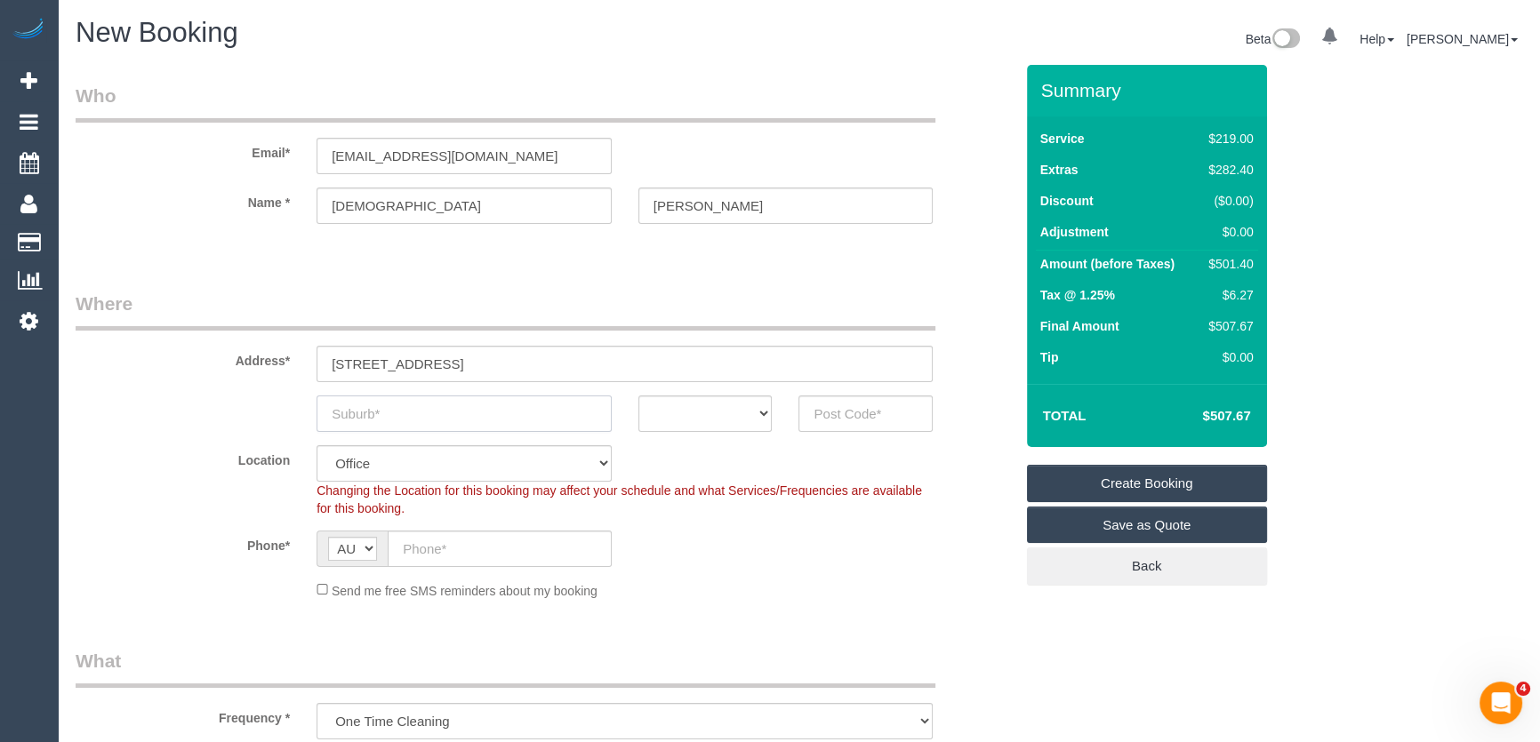
click at [417, 426] on input "text" at bounding box center [464, 414] width 295 height 36
type input "Boronia"
click at [870, 412] on input "text" at bounding box center [865, 414] width 134 height 36
click at [687, 417] on select "ACT NSW NT QLD SA TAS VIC WA" at bounding box center [705, 414] width 134 height 36
select select "VIC"
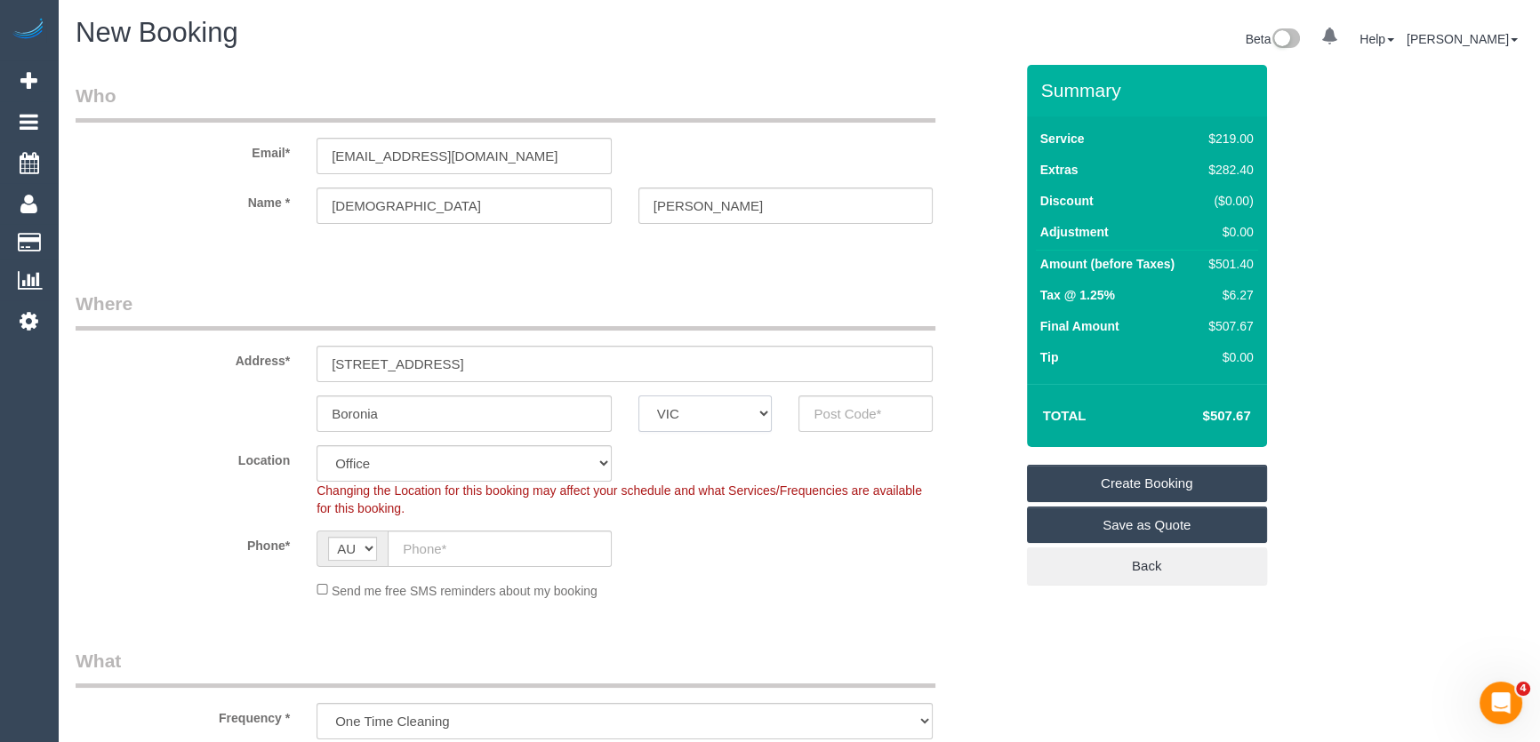
click at [638, 396] on select "ACT NSW NT QLD SA TAS VIC WA" at bounding box center [705, 414] width 134 height 36
click at [831, 416] on input "text" at bounding box center [865, 414] width 134 height 36
type input "3155"
click at [462, 549] on input "text" at bounding box center [500, 549] width 224 height 36
select select "48"
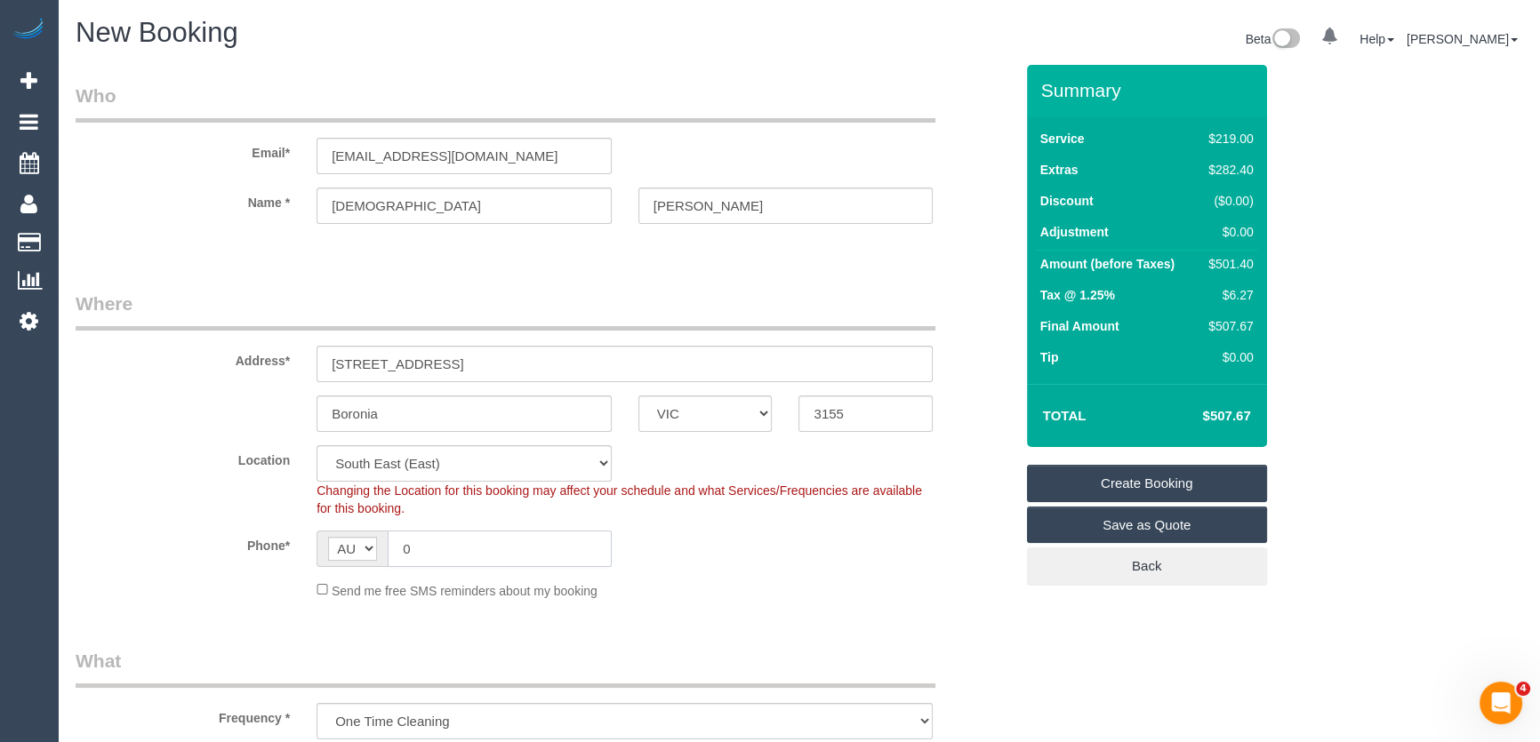
type input "04"
select select "object:2188"
type input "0403 823 855"
click at [808, 577] on sui-booking-location "Location Office City East (North) East (South) Inner East Inner North (East) In…" at bounding box center [545, 522] width 938 height 155
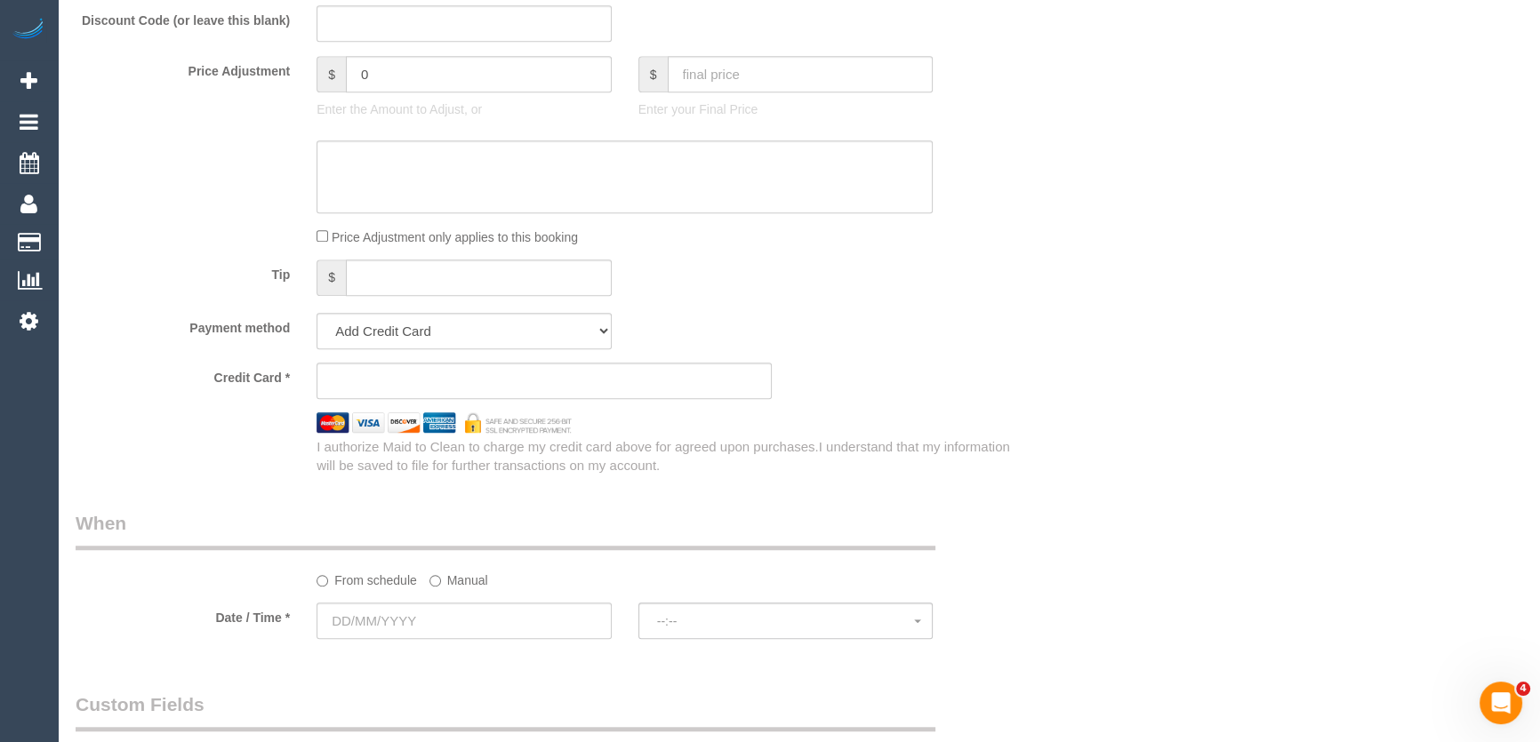
scroll to position [1697, 0]
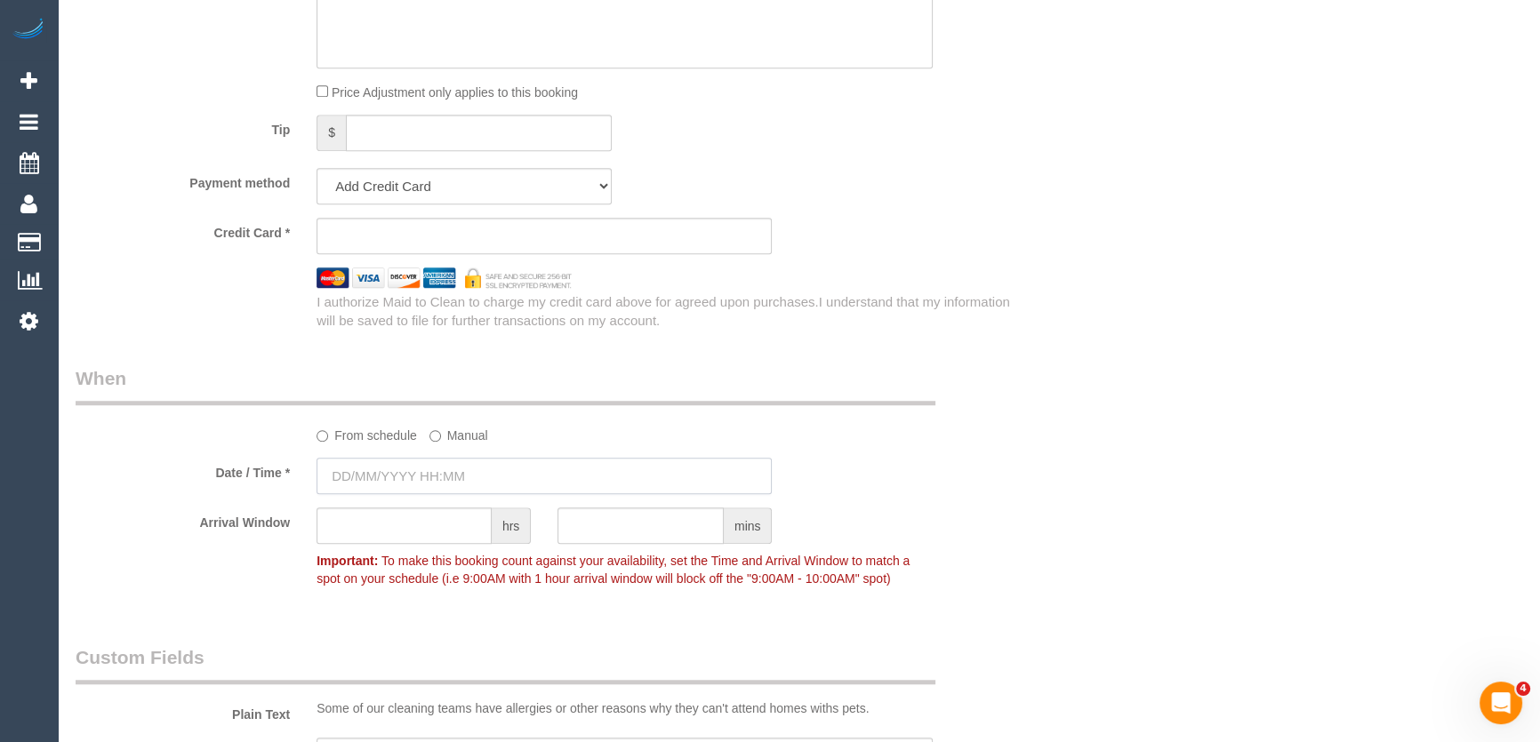
click at [459, 473] on input "text" at bounding box center [544, 476] width 455 height 36
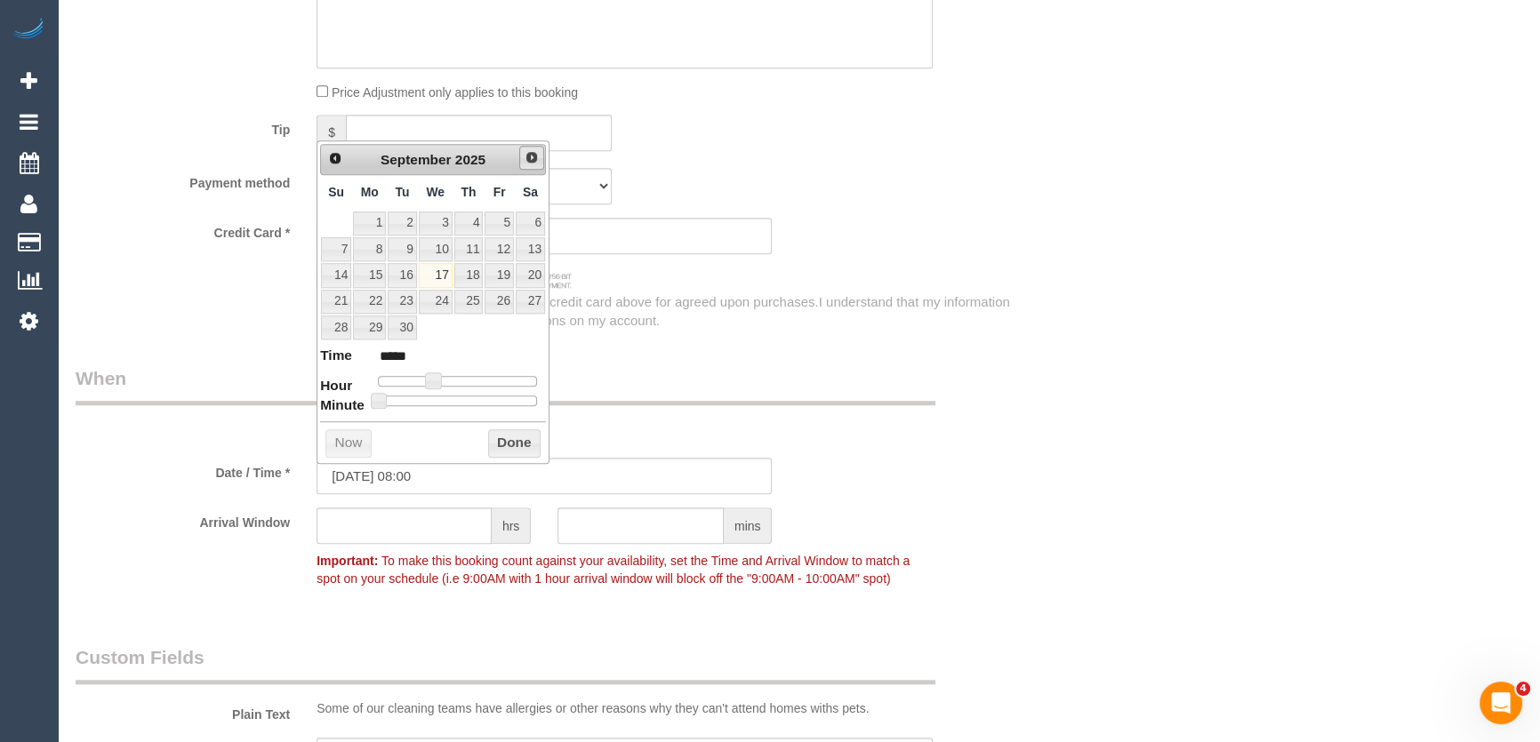
click at [528, 158] on span "Next" at bounding box center [532, 157] width 14 height 14
click at [372, 302] on link "20" at bounding box center [369, 302] width 33 height 24
type input "20/10/2025 08:00"
click at [768, 341] on div "Who Email* christian.yellit@gmail.com Name * Christian Tilley Where Address* 22…" at bounding box center [544, 40] width 965 height 3344
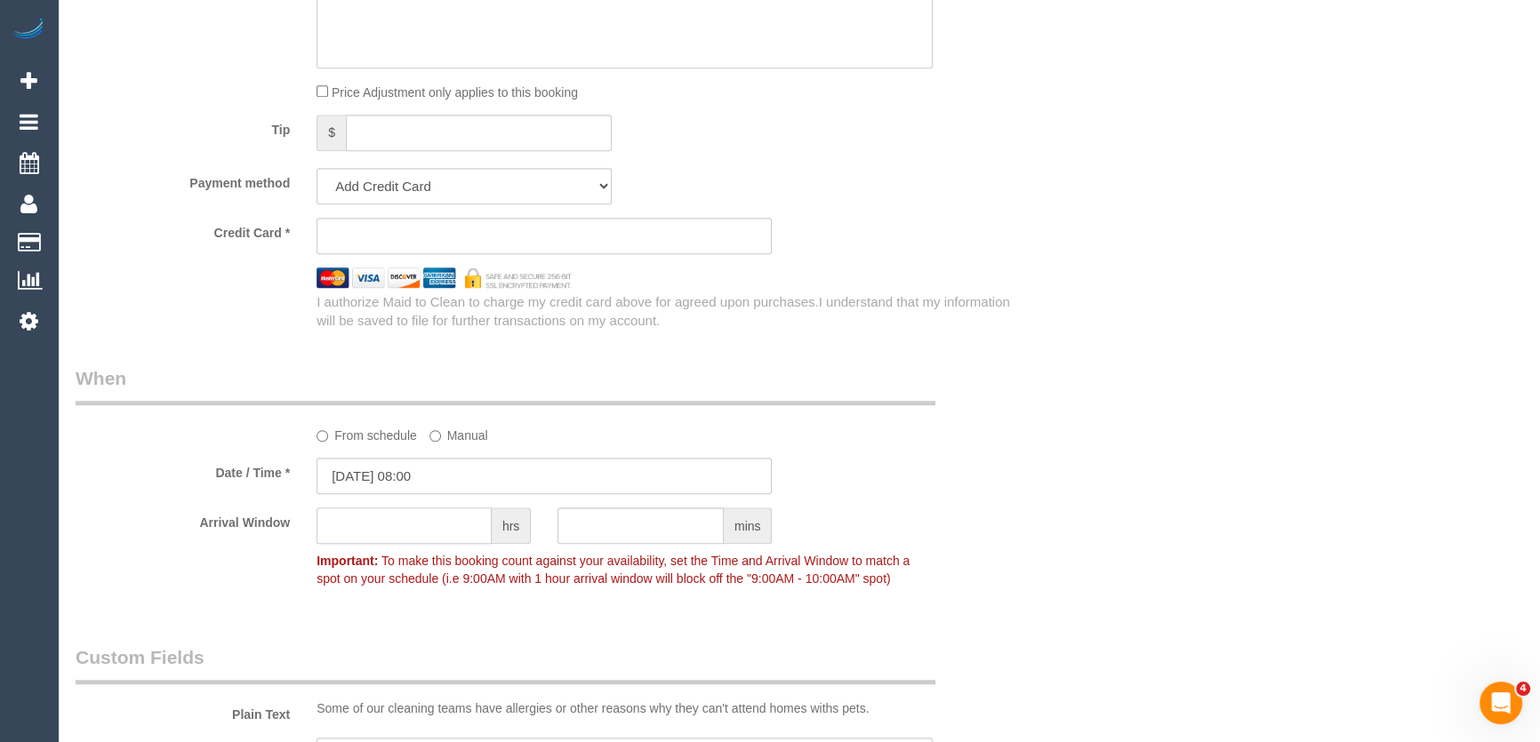
click at [442, 533] on input "text" at bounding box center [404, 526] width 175 height 36
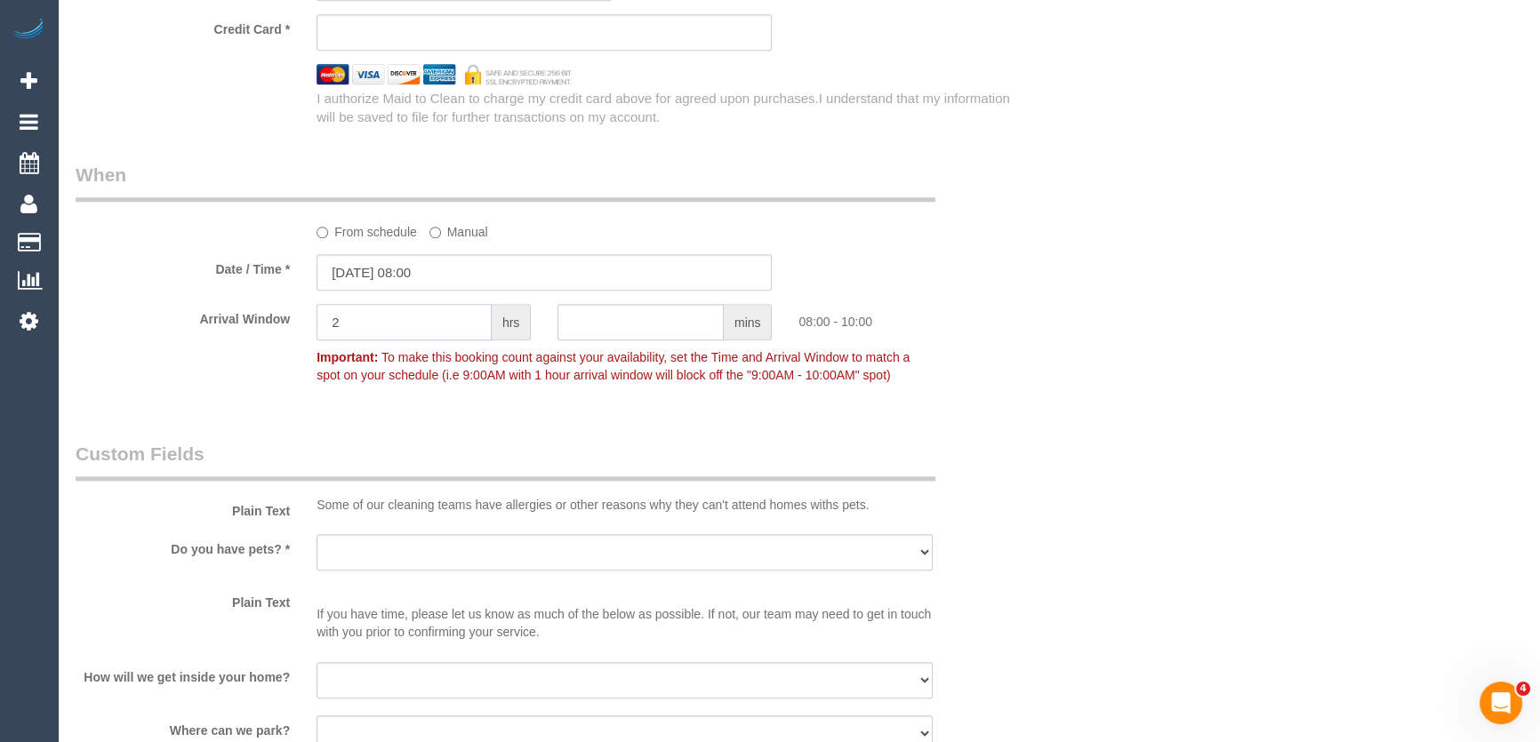
scroll to position [2020, 0]
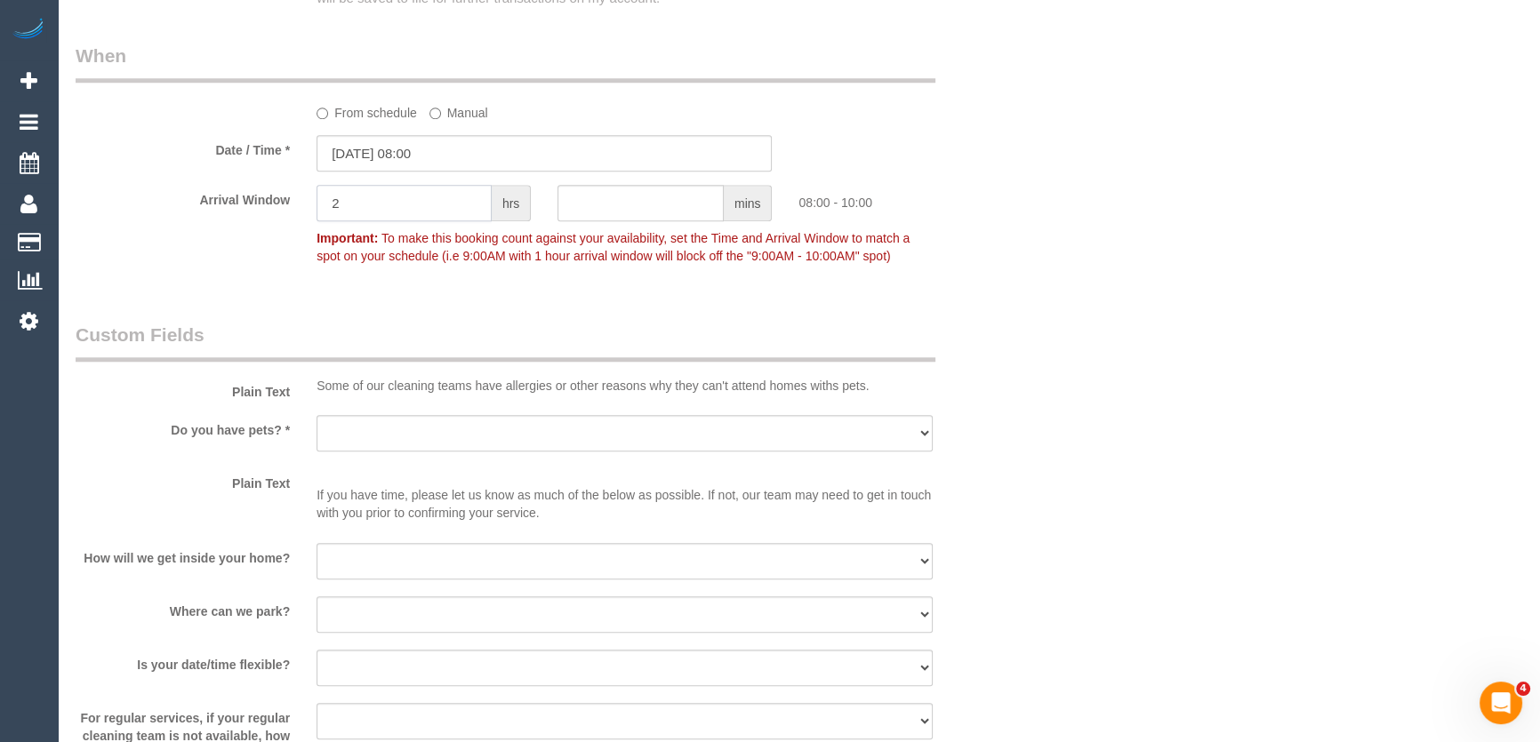
type input "2"
drag, startPoint x: 398, startPoint y: 422, endPoint x: 398, endPoint y: 433, distance: 10.7
click at [398, 423] on select "Yes - Cats Yes - Dogs No pets Yes - Dogs and Cats Yes - Other" at bounding box center [625, 433] width 616 height 36
select select "number:29"
click at [317, 419] on select "Yes - Cats Yes - Dogs No pets Yes - Dogs and Cats Yes - Other" at bounding box center [625, 433] width 616 height 36
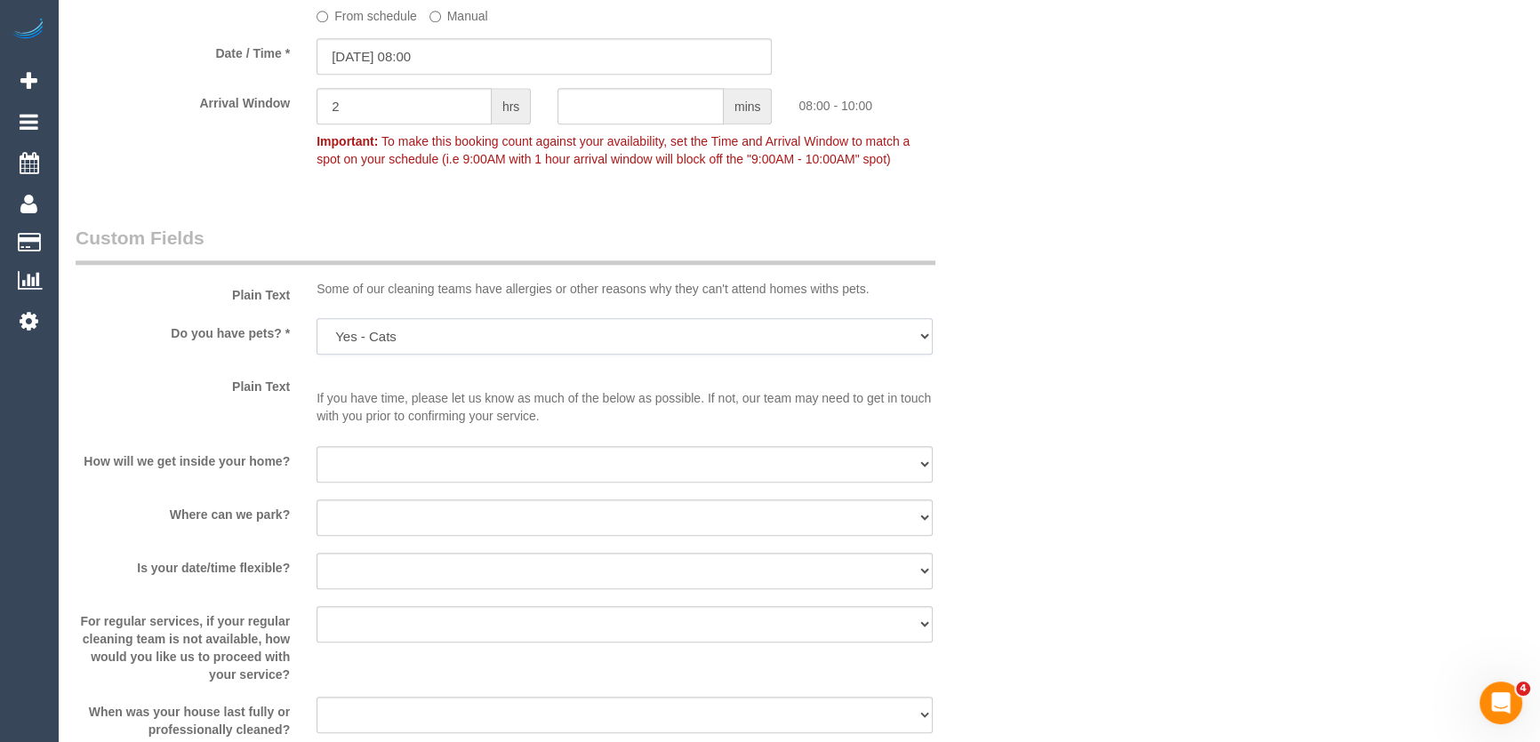
scroll to position [2263, 0]
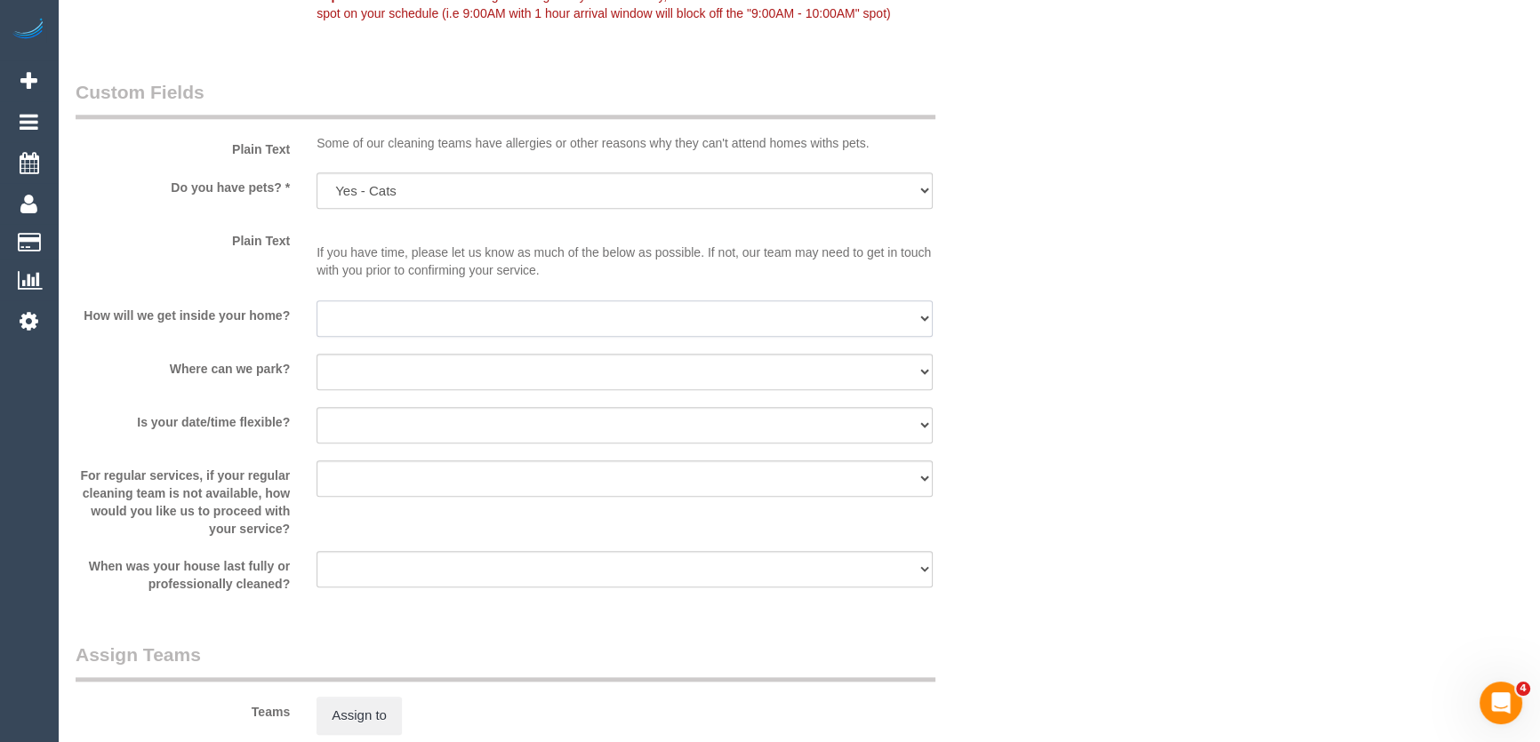
click at [339, 317] on select "I will be home Key will be left (please provide details below) Lock box/Access …" at bounding box center [625, 319] width 616 height 36
select select "number:14"
click at [317, 304] on select "I will be home Key will be left (please provide details below) Lock box/Access …" at bounding box center [625, 319] width 616 height 36
click at [351, 373] on select "I will provide parking on-site Free street parking Paid street parking (cost wi…" at bounding box center [625, 372] width 616 height 36
select select "number:18"
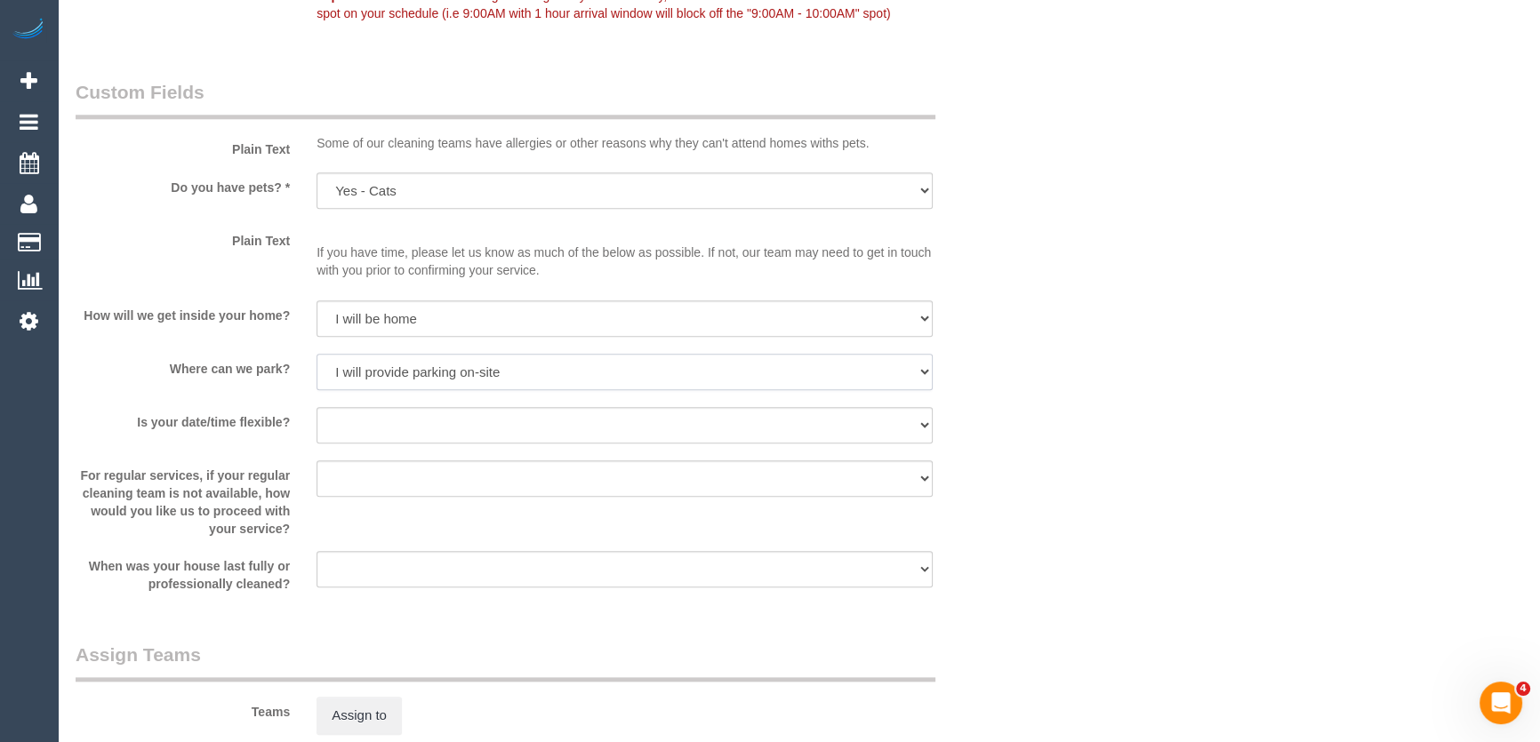
click at [317, 357] on select "I will provide parking on-site Free street parking Paid street parking (cost wi…" at bounding box center [625, 372] width 616 height 36
click at [363, 437] on select "Yes - date and time Yes - date but not time Yes - time but not date No - No fle…" at bounding box center [625, 425] width 616 height 36
select select "number:25"
click at [317, 411] on select "Yes - date and time Yes - date but not time Yes - time but not date No - No fle…" at bounding box center [625, 425] width 616 height 36
click at [1016, 442] on div "Is your date/time flexible? Yes - date and time Yes - date but not time Yes - t…" at bounding box center [544, 427] width 965 height 40
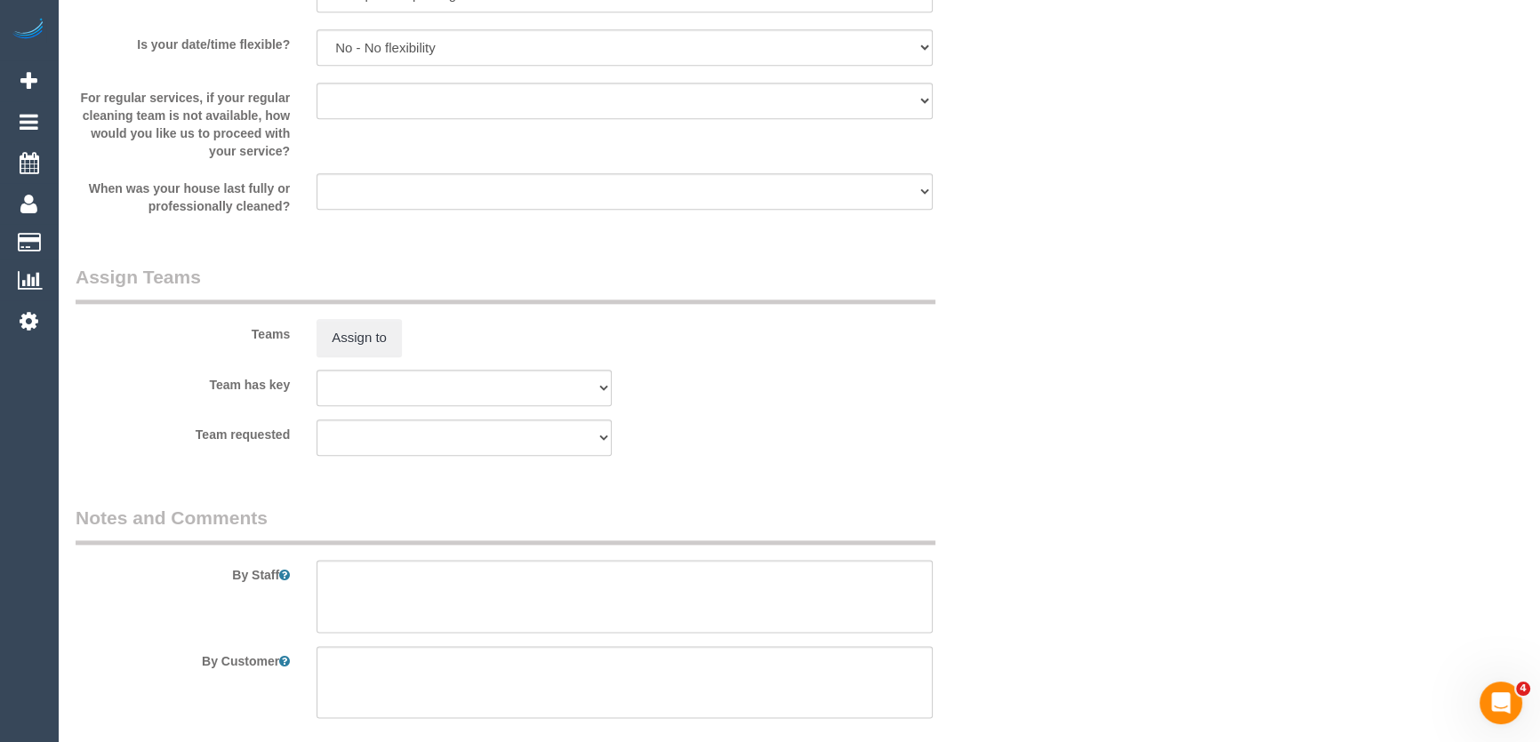
scroll to position [2730, 0]
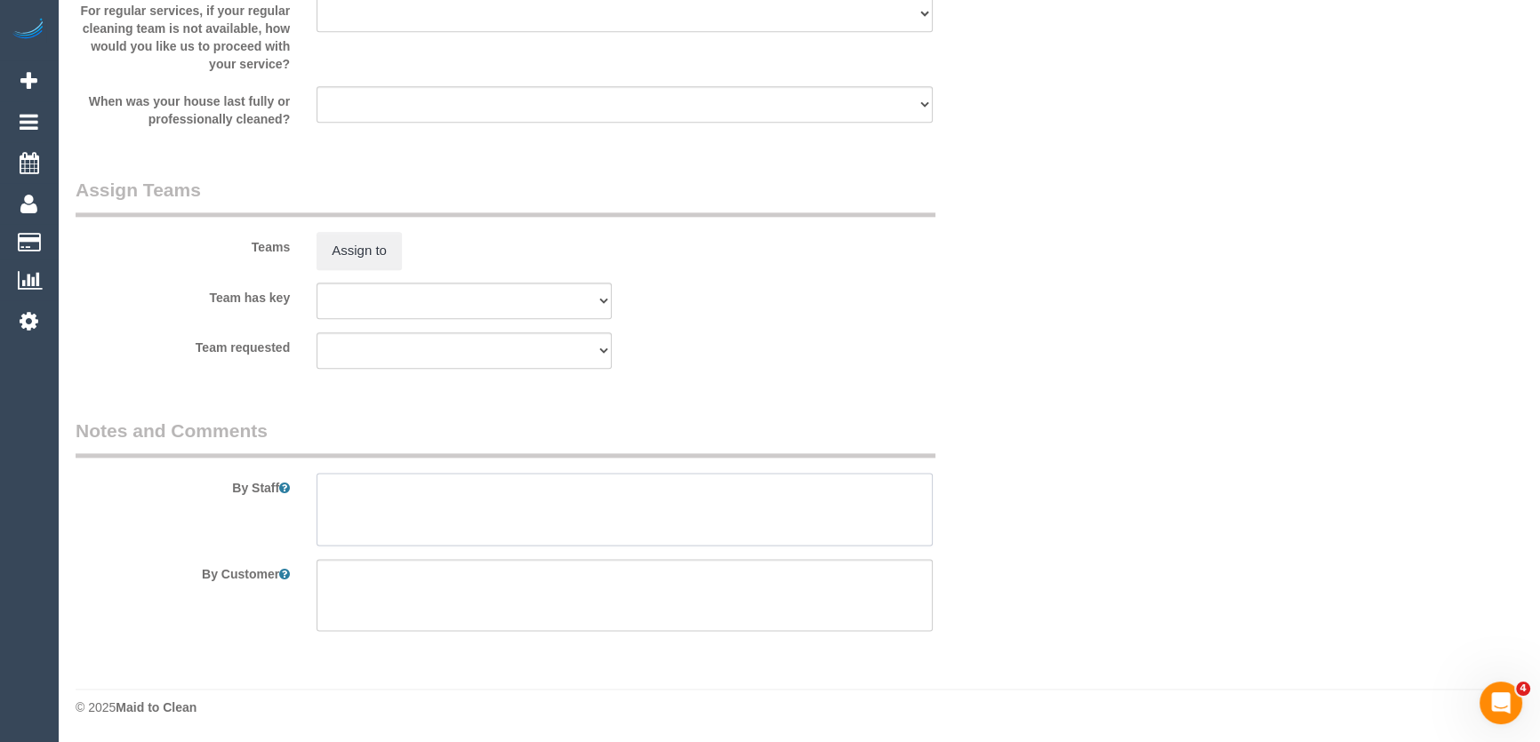
click at [422, 509] on textarea at bounding box center [625, 509] width 616 height 73
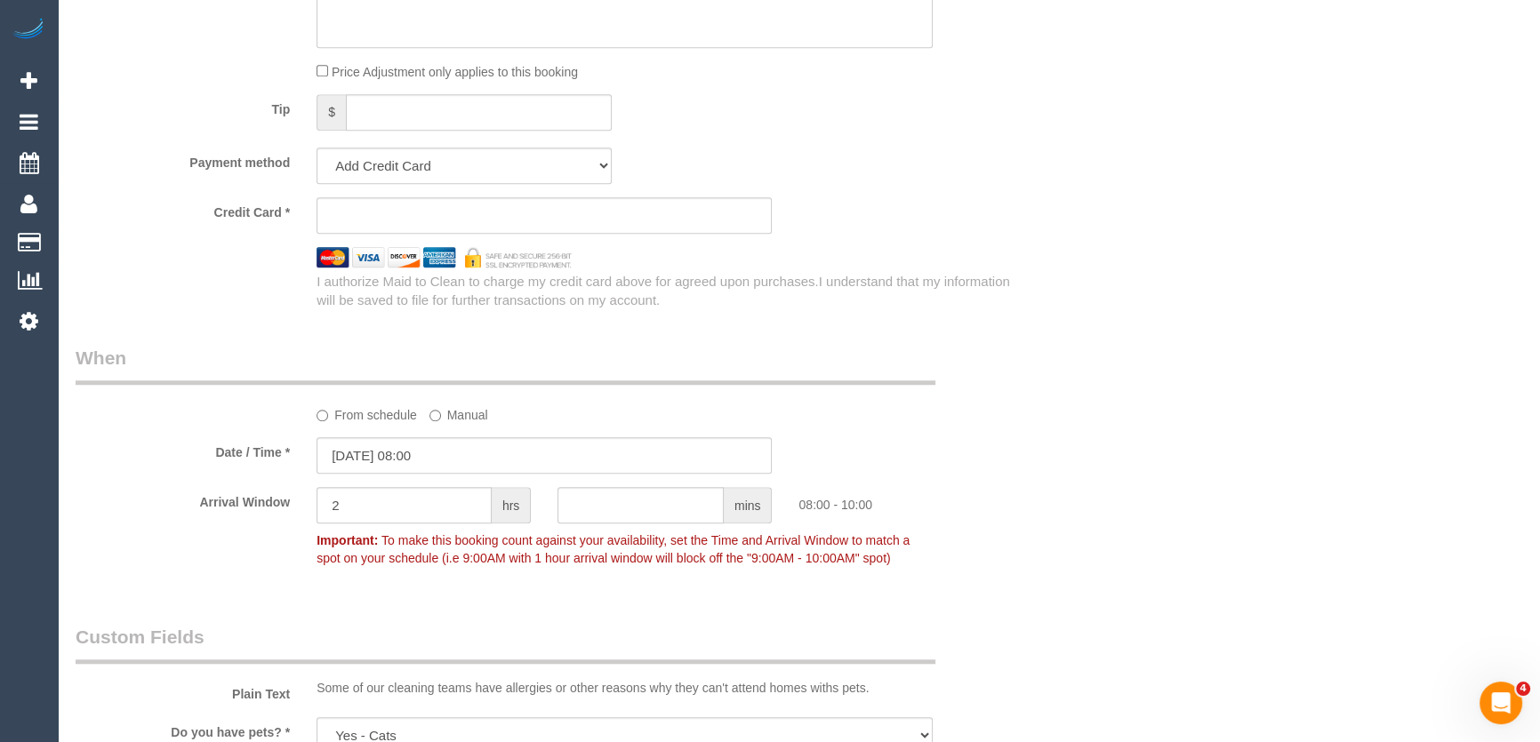
scroll to position [1841, 0]
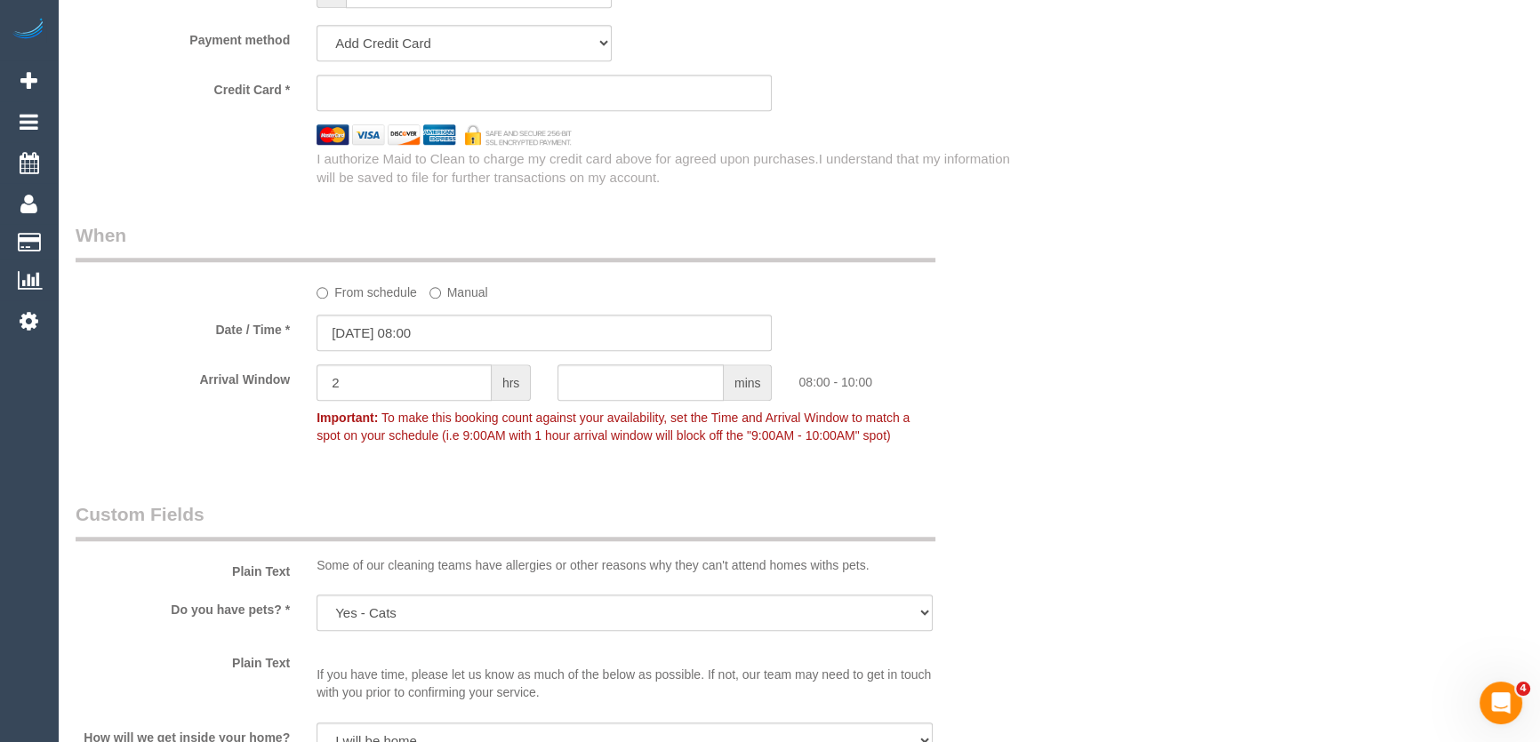
type textarea "Please contact 30min before arrival"
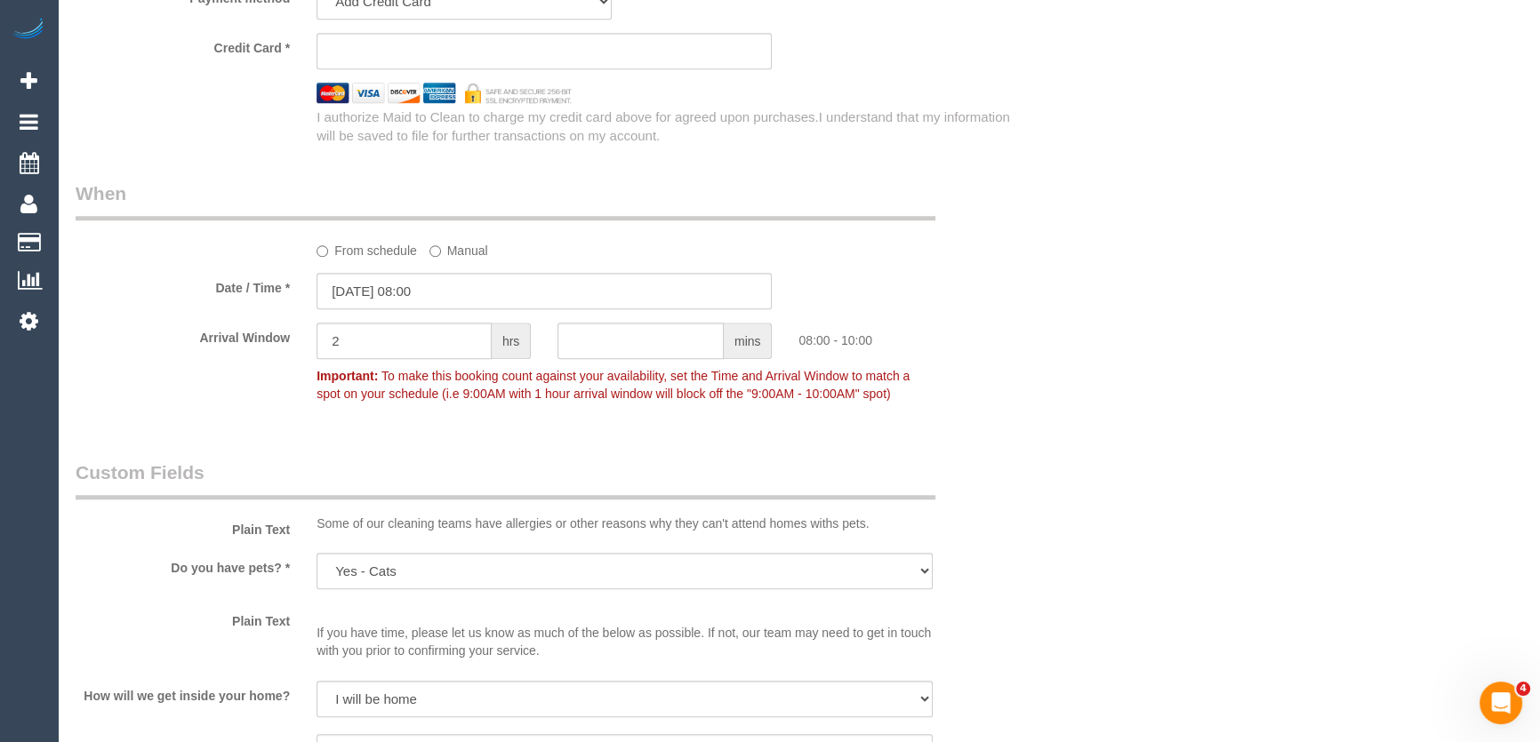
scroll to position [2002, 0]
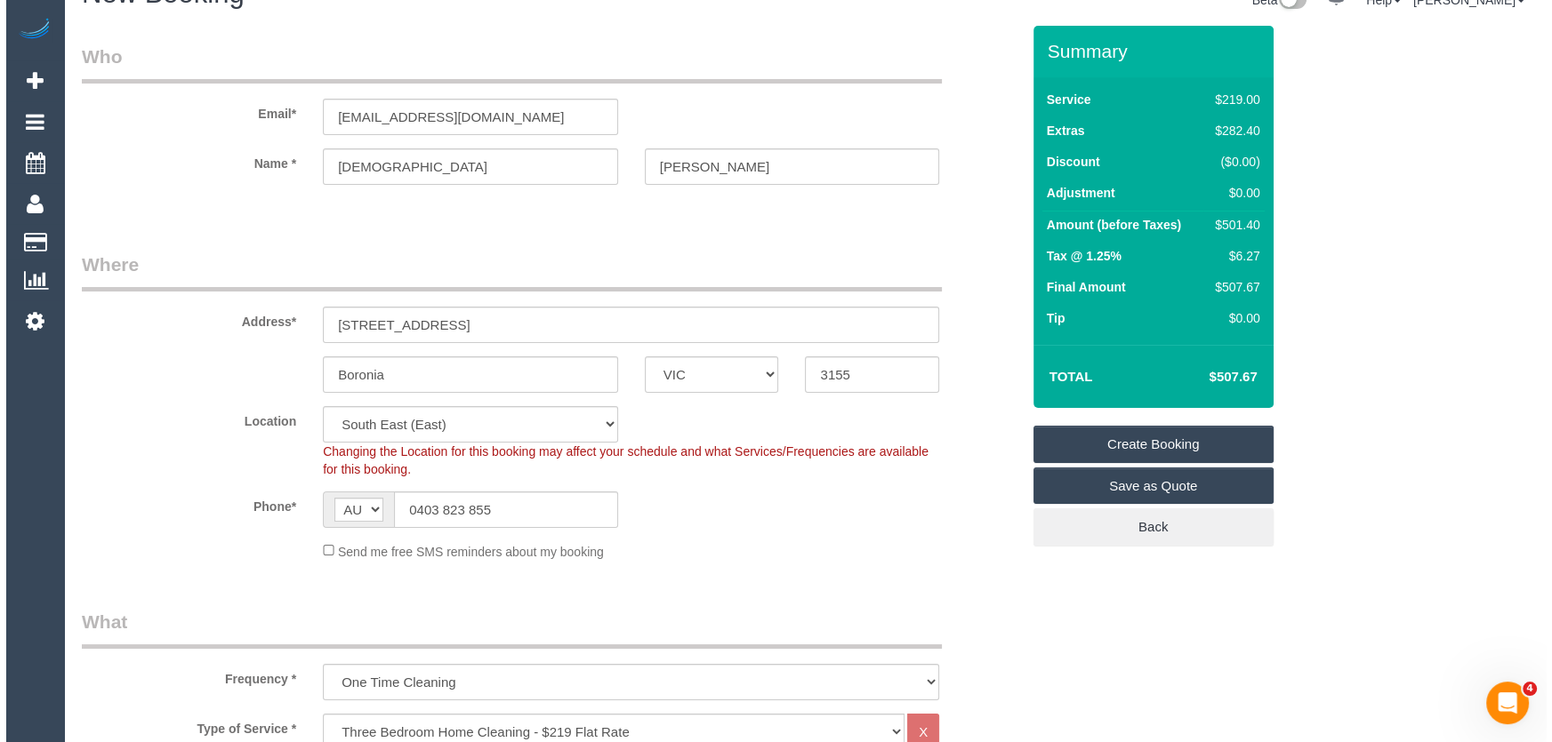
scroll to position [0, 0]
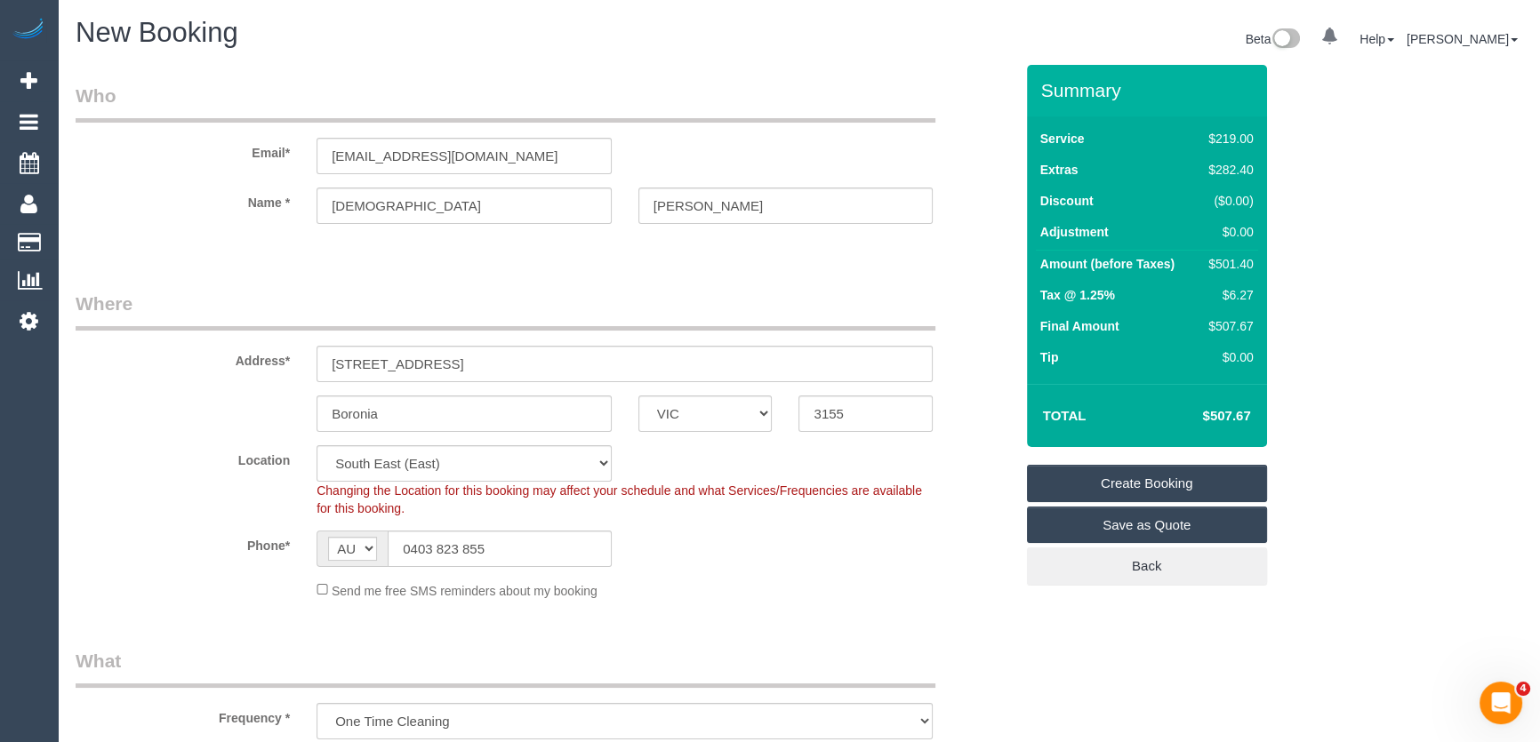
click at [1141, 482] on link "Create Booking" at bounding box center [1147, 483] width 240 height 37
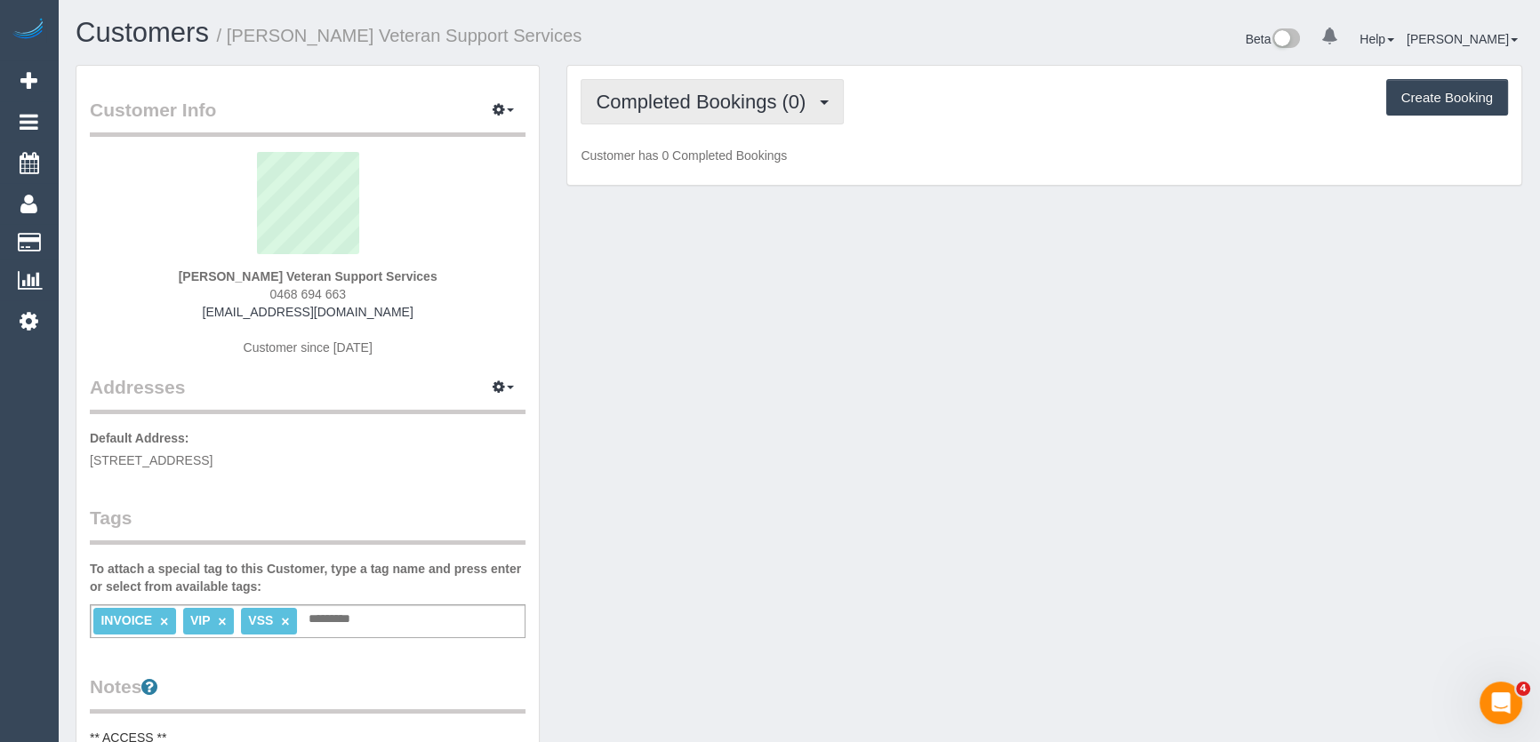
drag, startPoint x: 674, startPoint y: 115, endPoint x: 675, endPoint y: 126, distance: 11.6
click at [674, 115] on button "Completed Bookings (0)" at bounding box center [712, 101] width 263 height 45
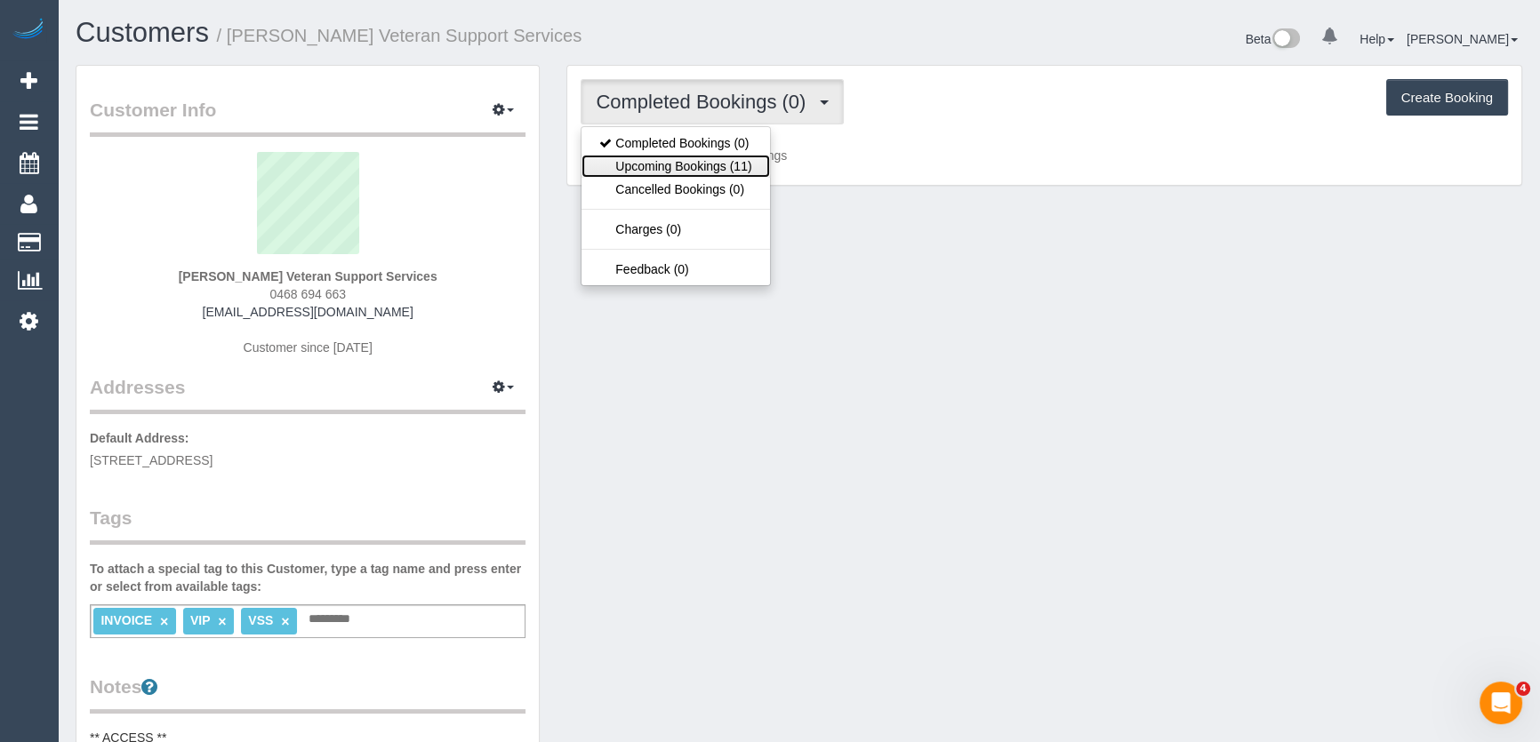
click at [680, 157] on link "Upcoming Bookings (11)" at bounding box center [676, 166] width 188 height 23
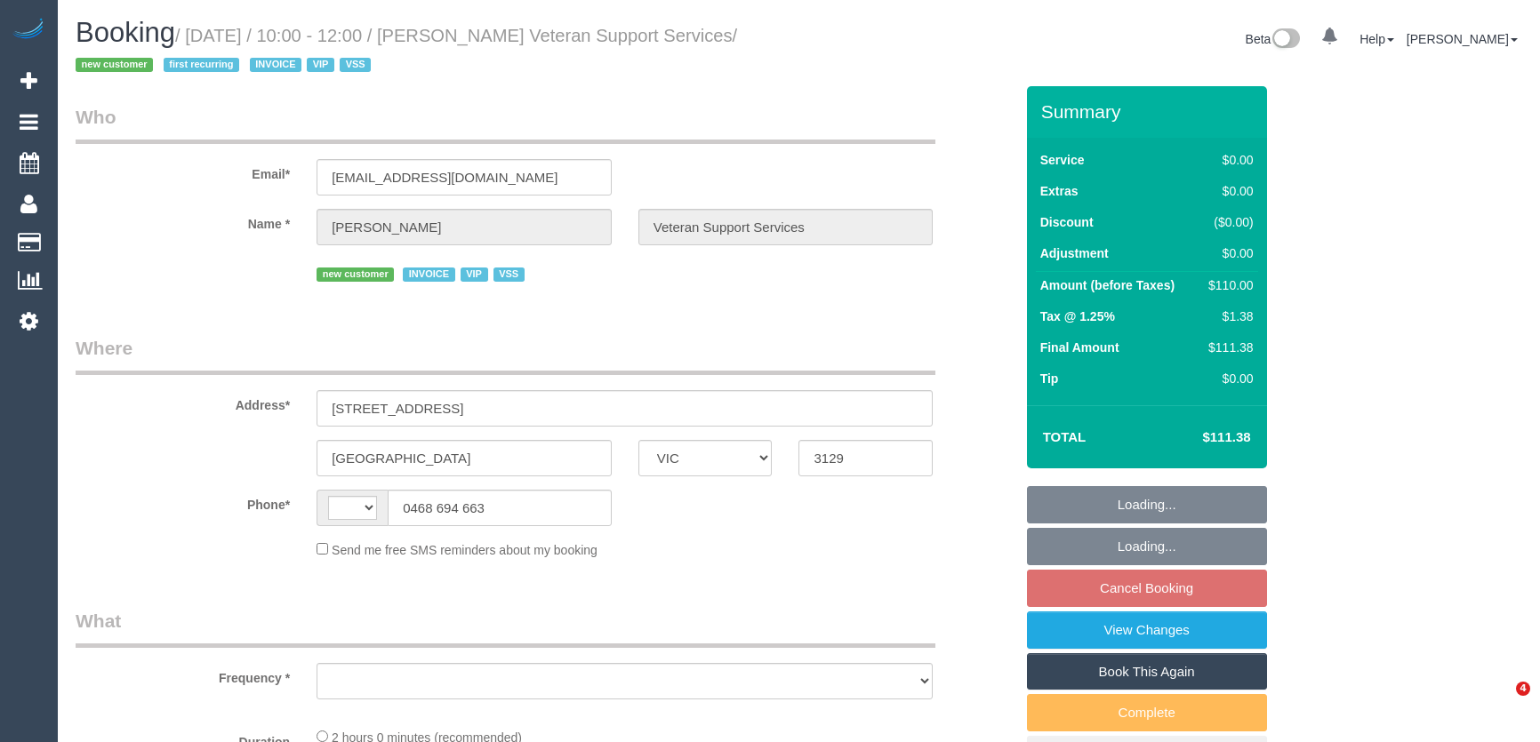
select select "VIC"
select select "string:AU"
select select "object:535"
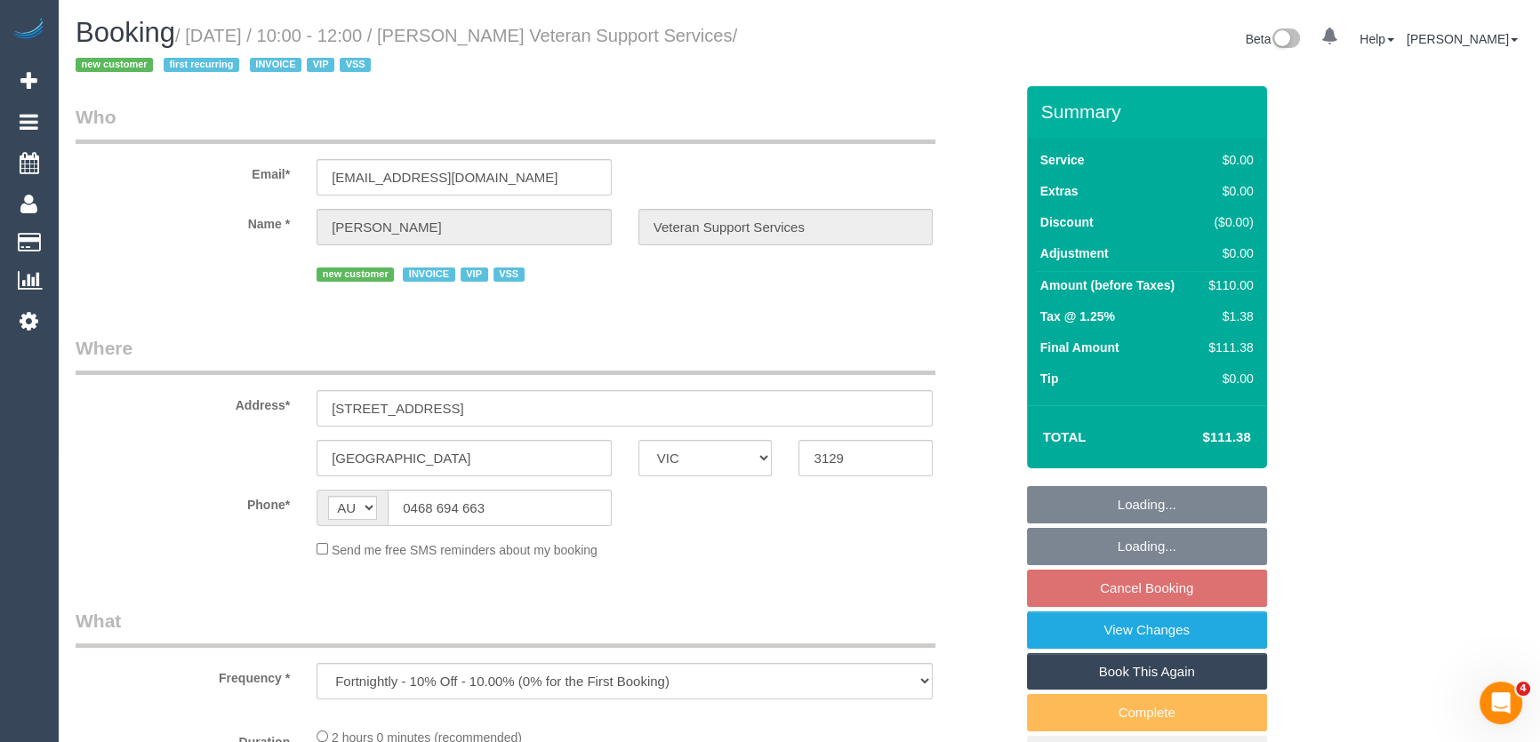
select select "120"
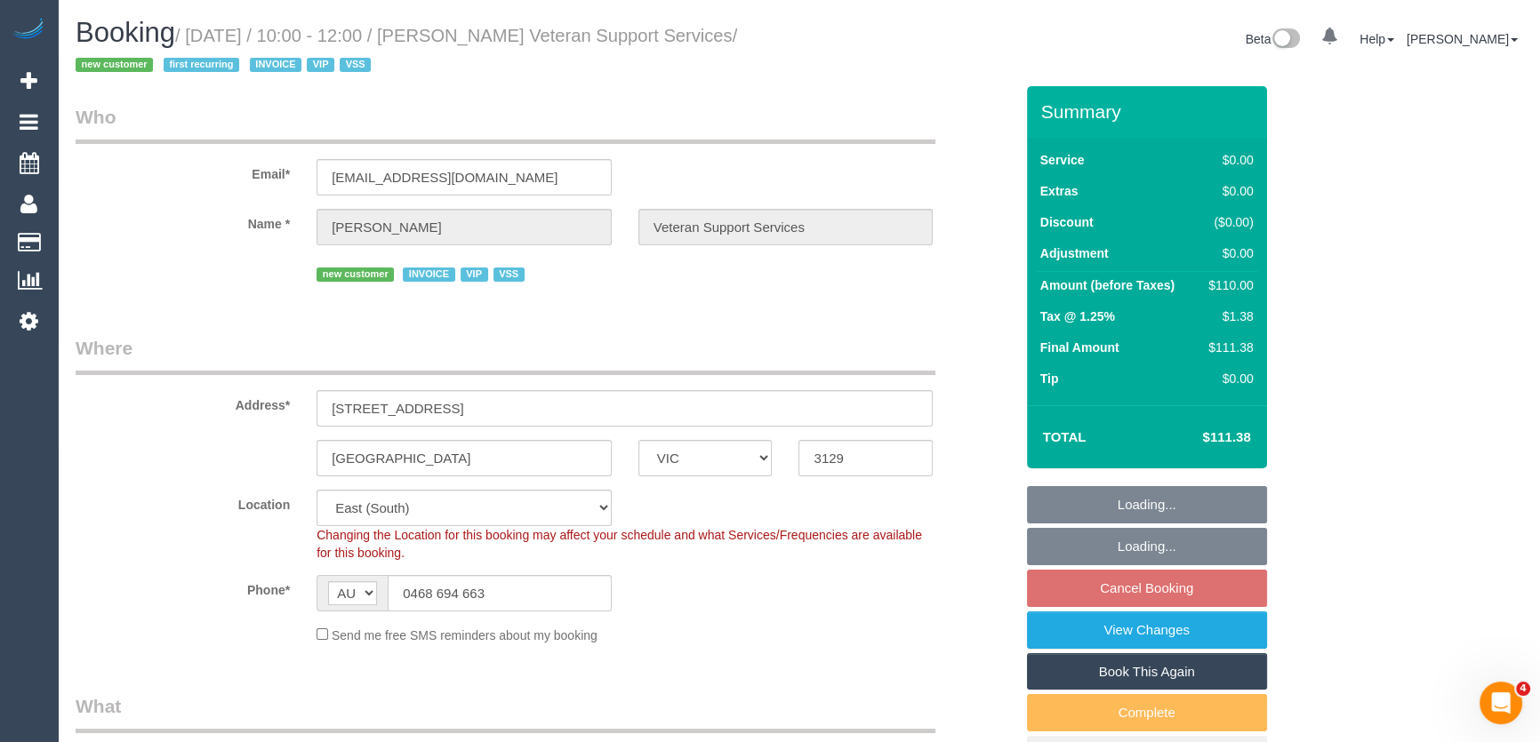
select select "object:703"
select select "spot1"
select select "number:28"
select select "number:14"
select select "number:19"
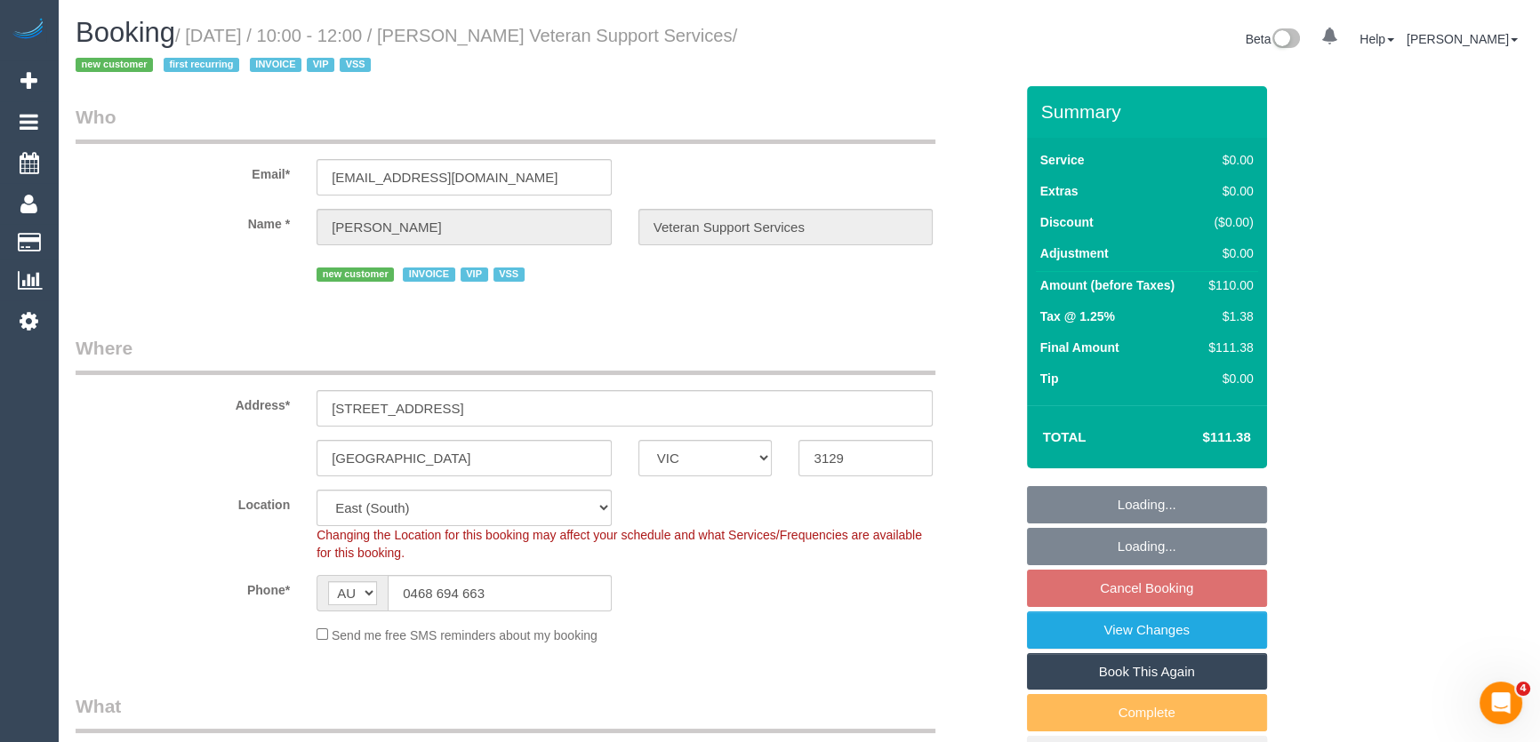
select select "number:36"
select select "number:34"
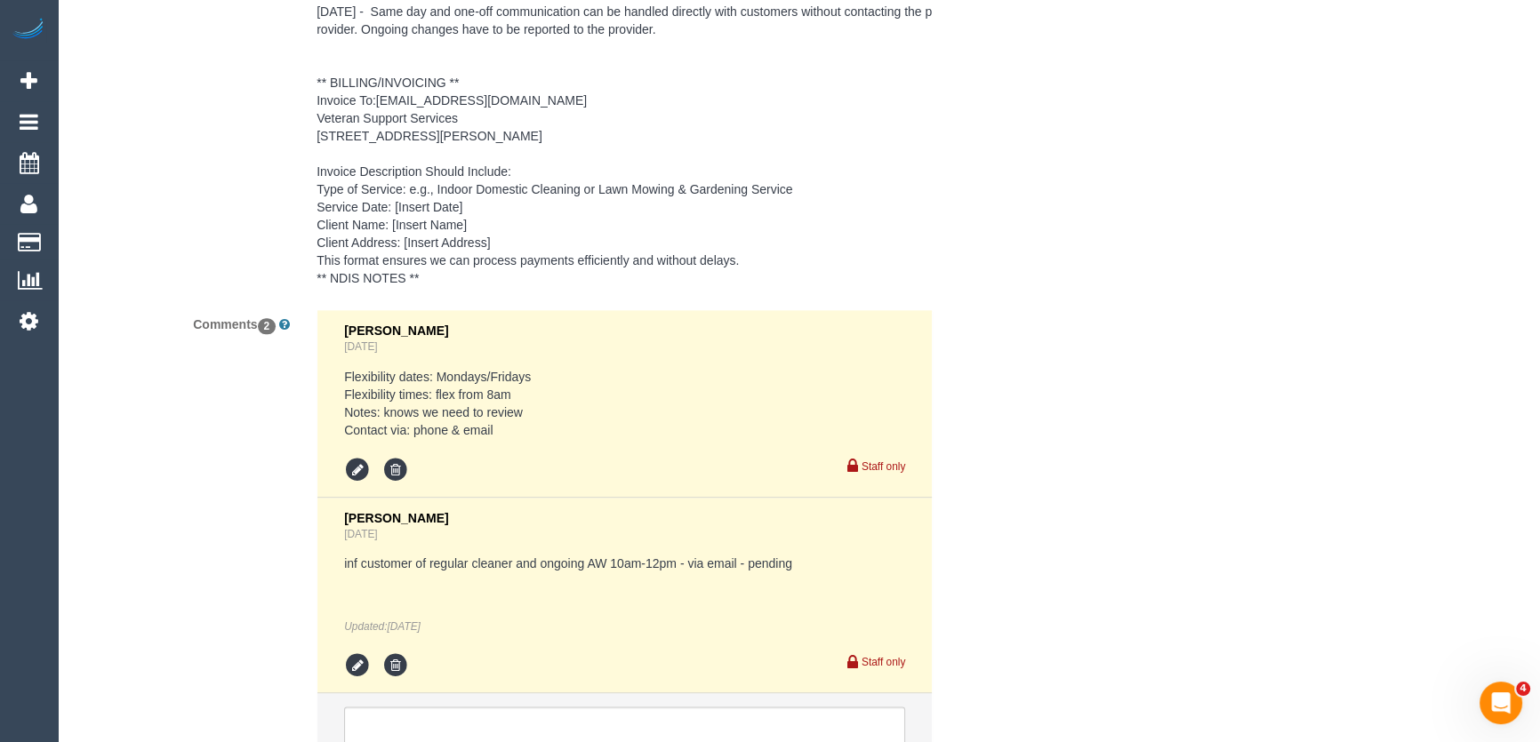
scroll to position [2961, 0]
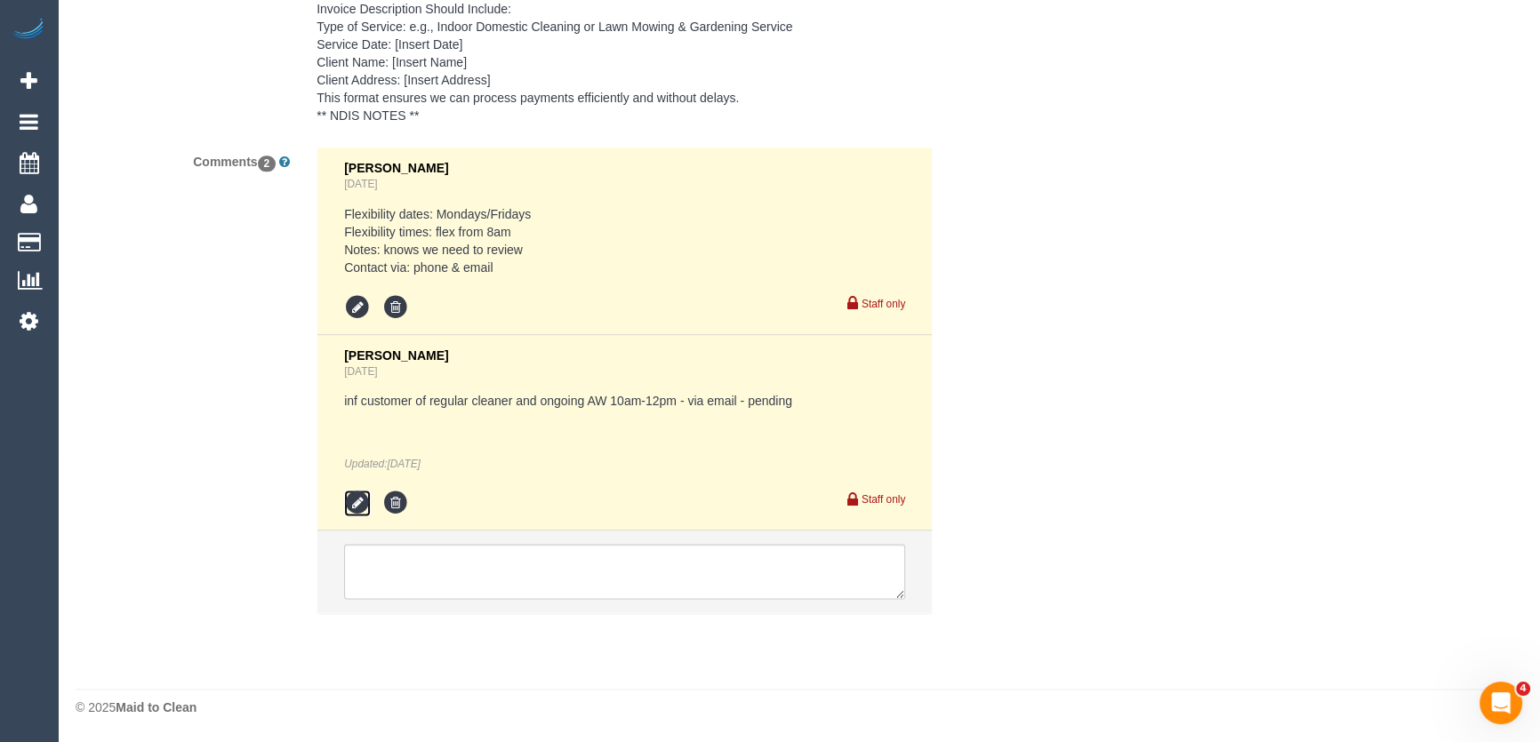
click at [363, 505] on icon at bounding box center [357, 503] width 27 height 27
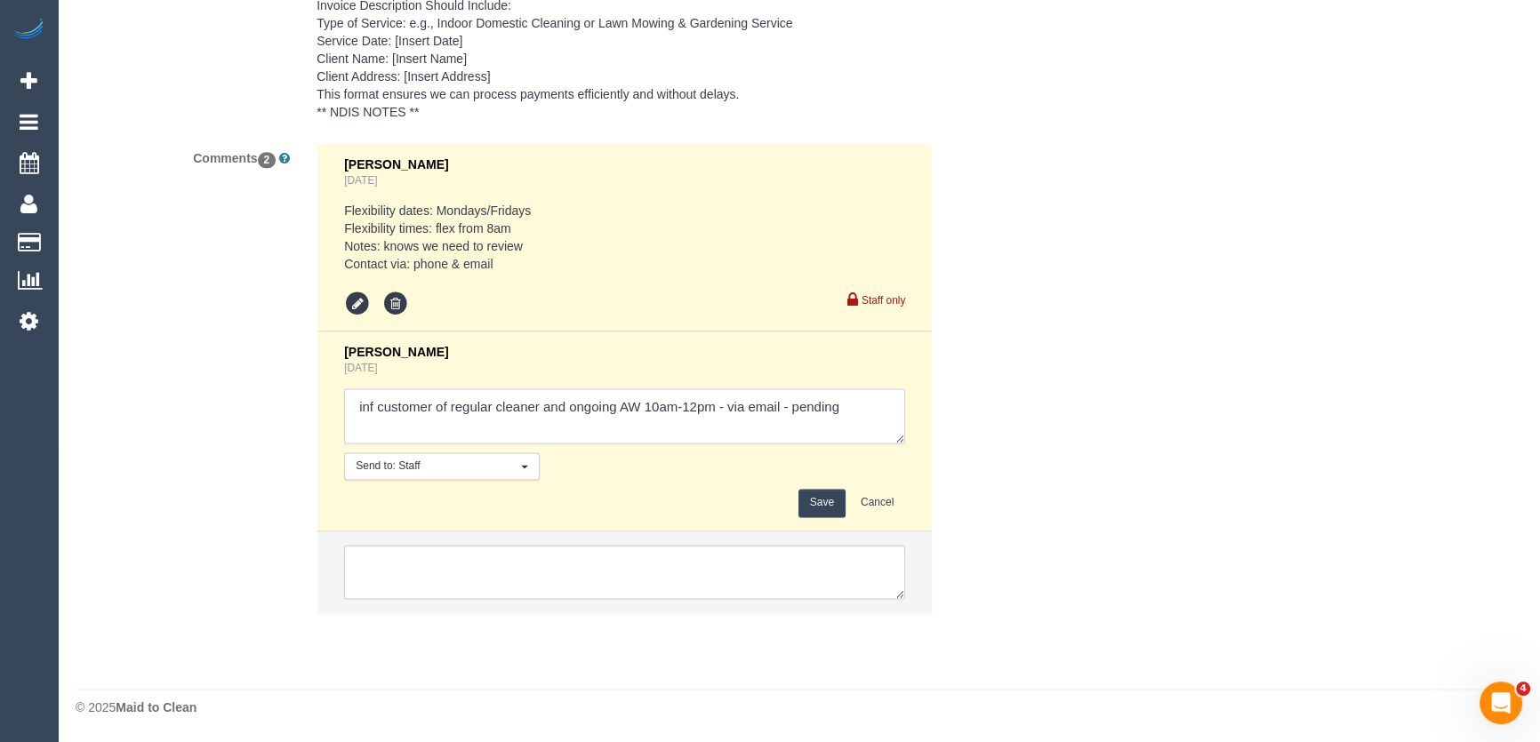
click at [868, 416] on textarea at bounding box center [624, 416] width 561 height 55
type textarea "inf customer of regular cleaner and ongoing AW 10am-12pm - via email - confirmed"
click at [829, 505] on button "Save" at bounding box center [821, 503] width 47 height 28
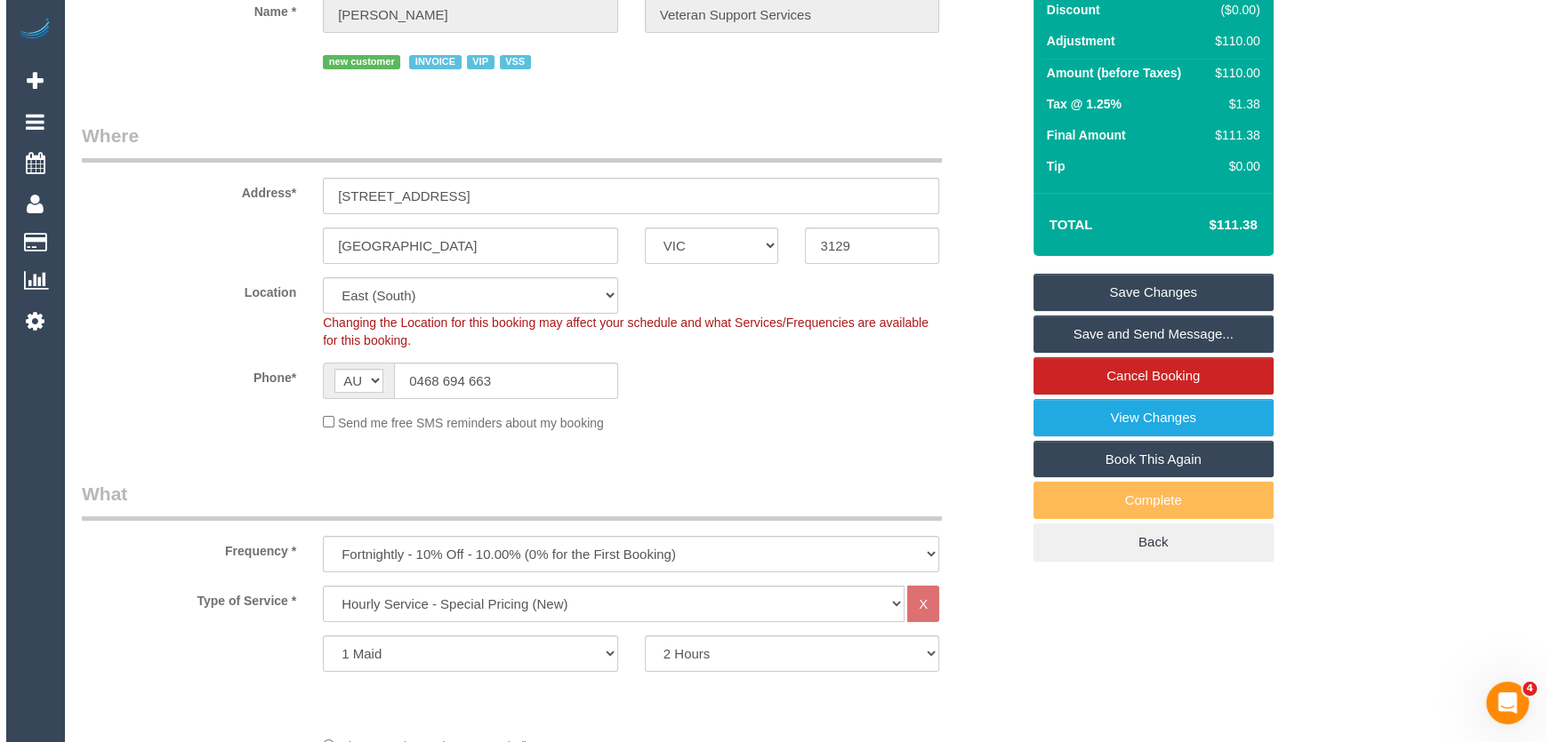
scroll to position [0, 0]
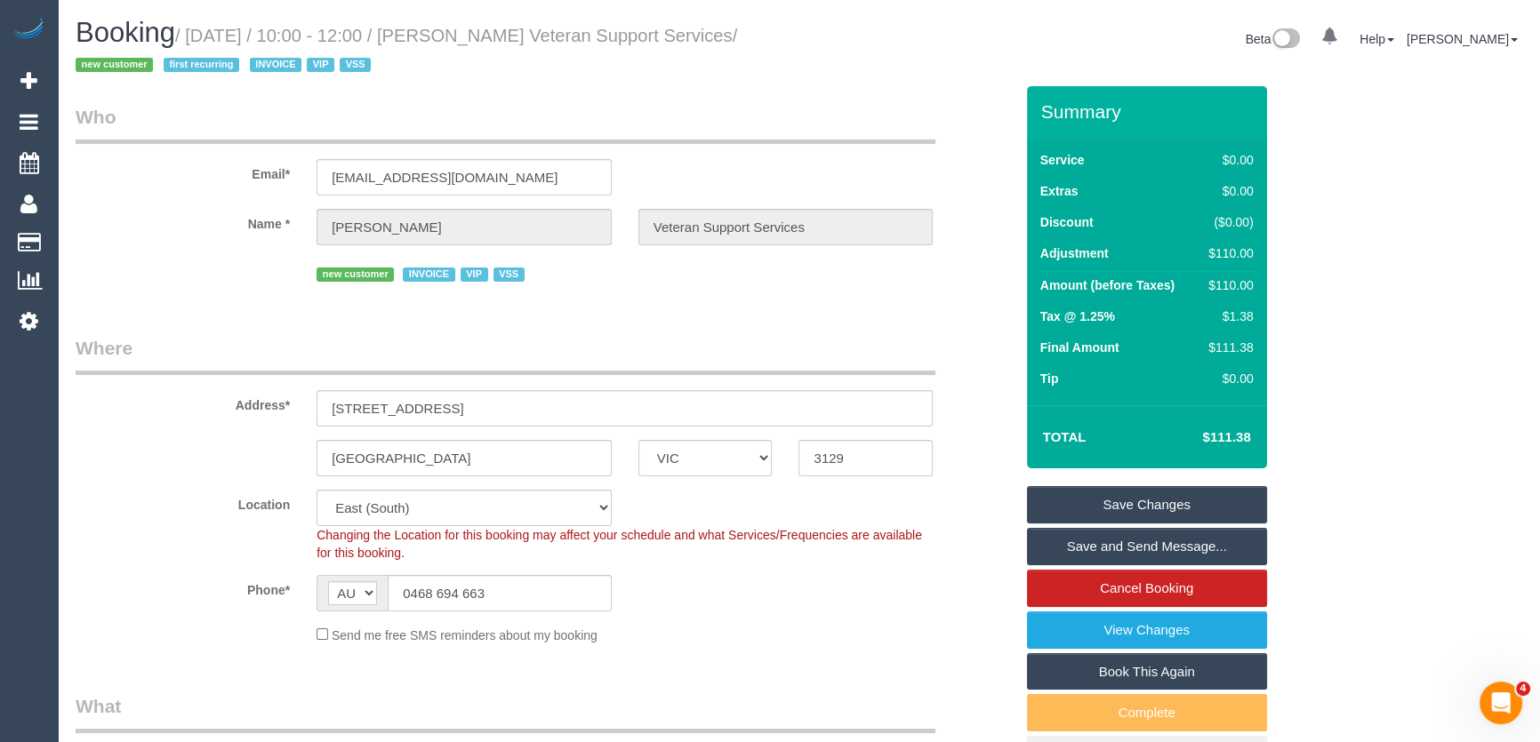
click at [1106, 547] on link "Save and Send Message..." at bounding box center [1147, 546] width 240 height 37
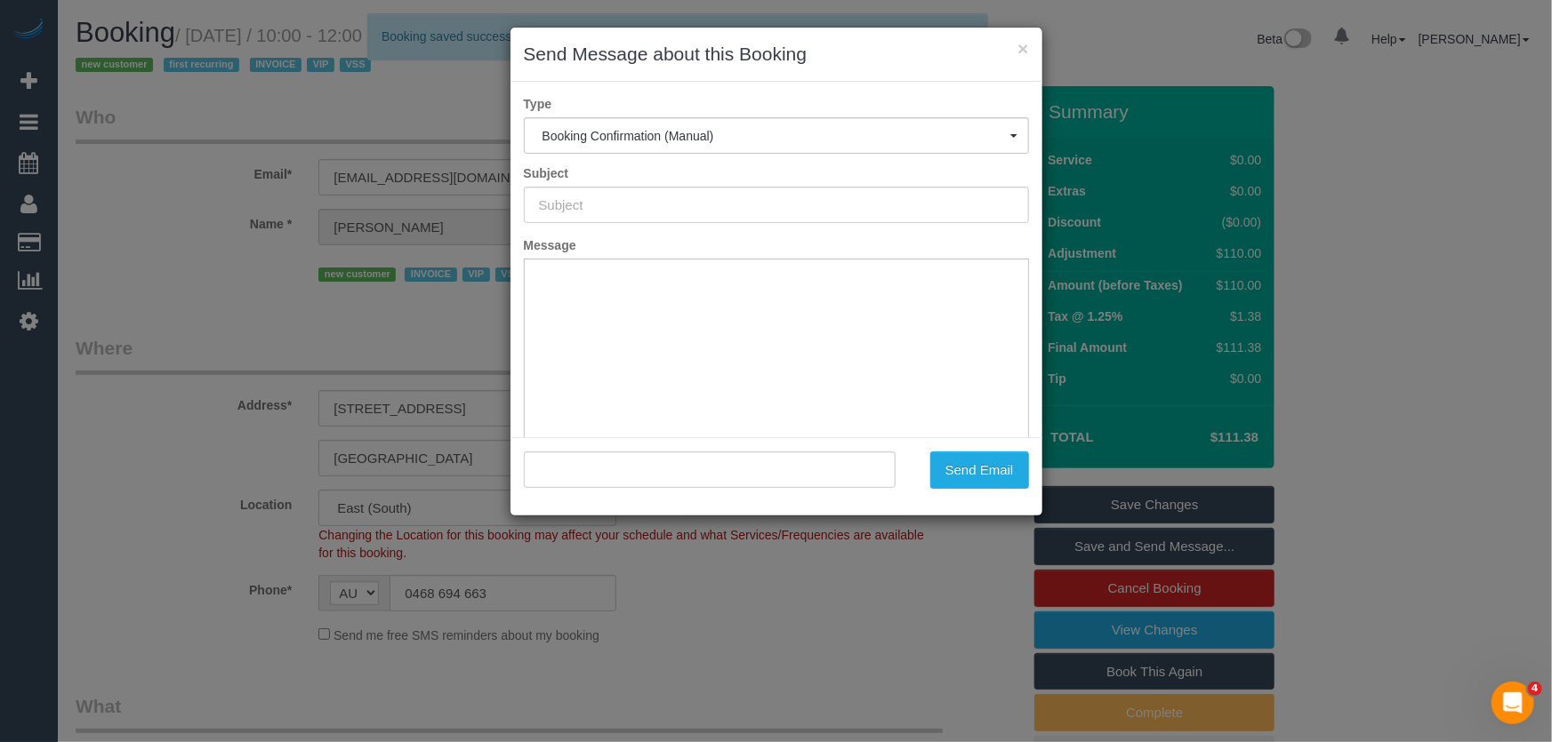
type input "Booking Confirmed"
type input ""[PERSON_NAME] Veteran Support Services" <[EMAIL_ADDRESS][DOMAIN_NAME]>"
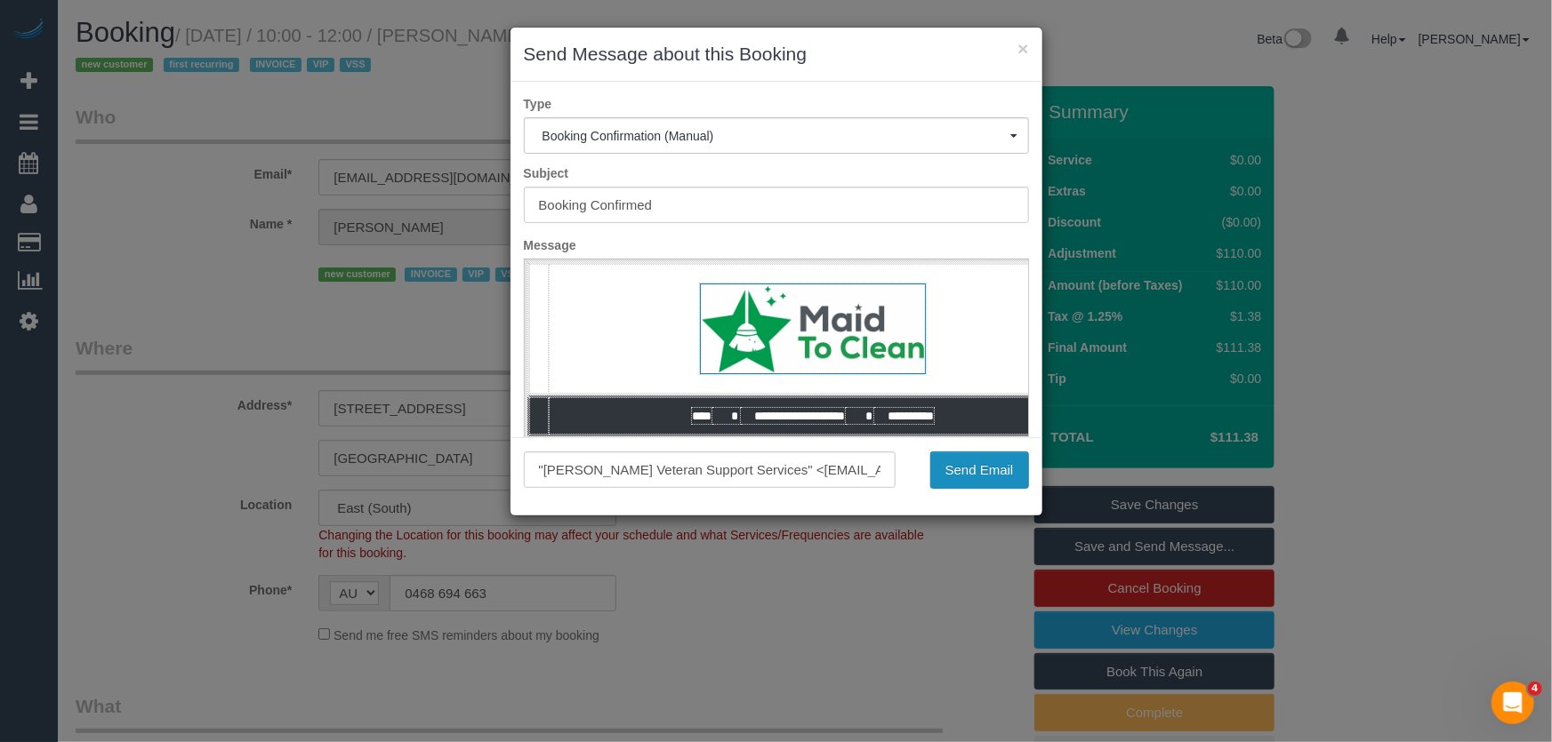
click at [966, 471] on button "Send Email" at bounding box center [979, 470] width 99 height 37
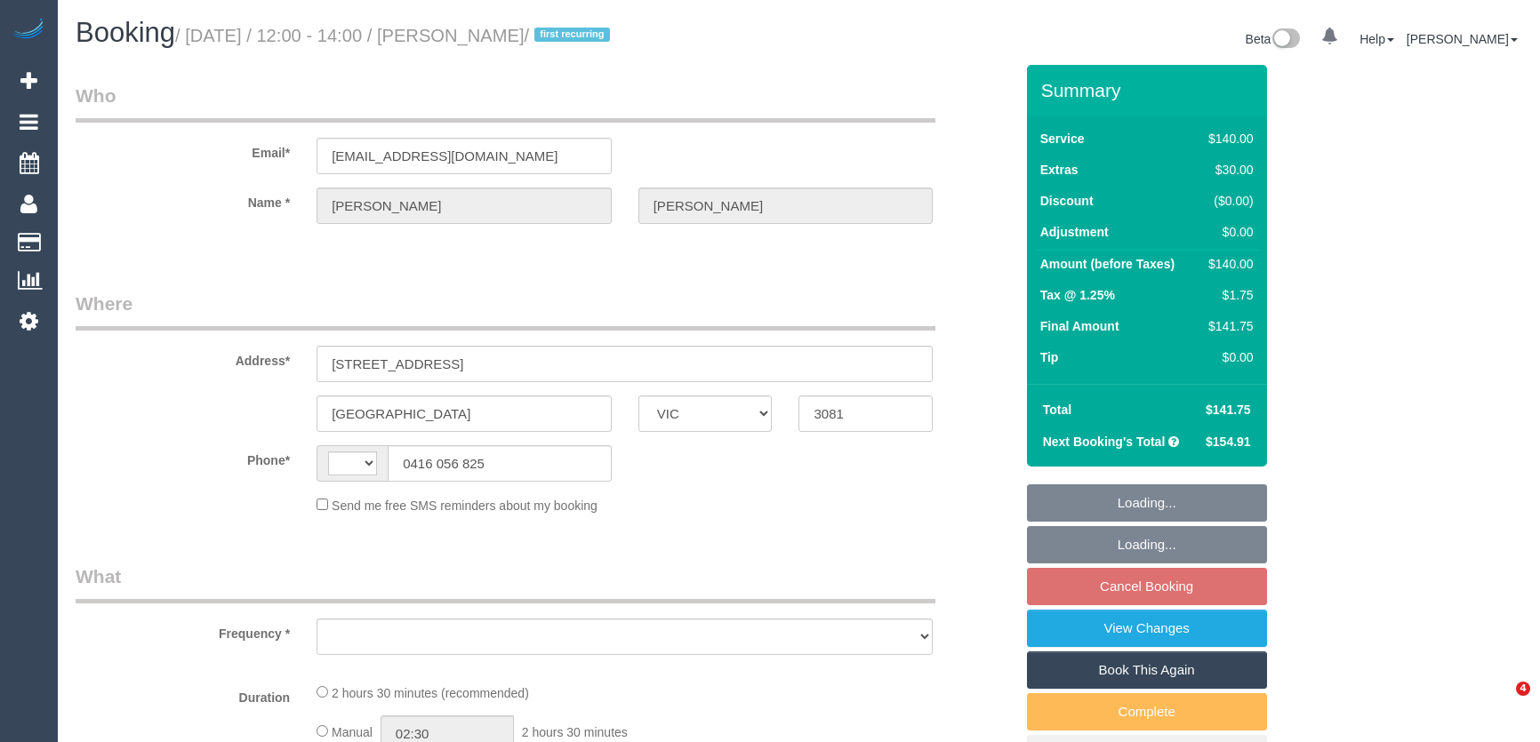
select select "VIC"
select select "string:AU"
select select "object:552"
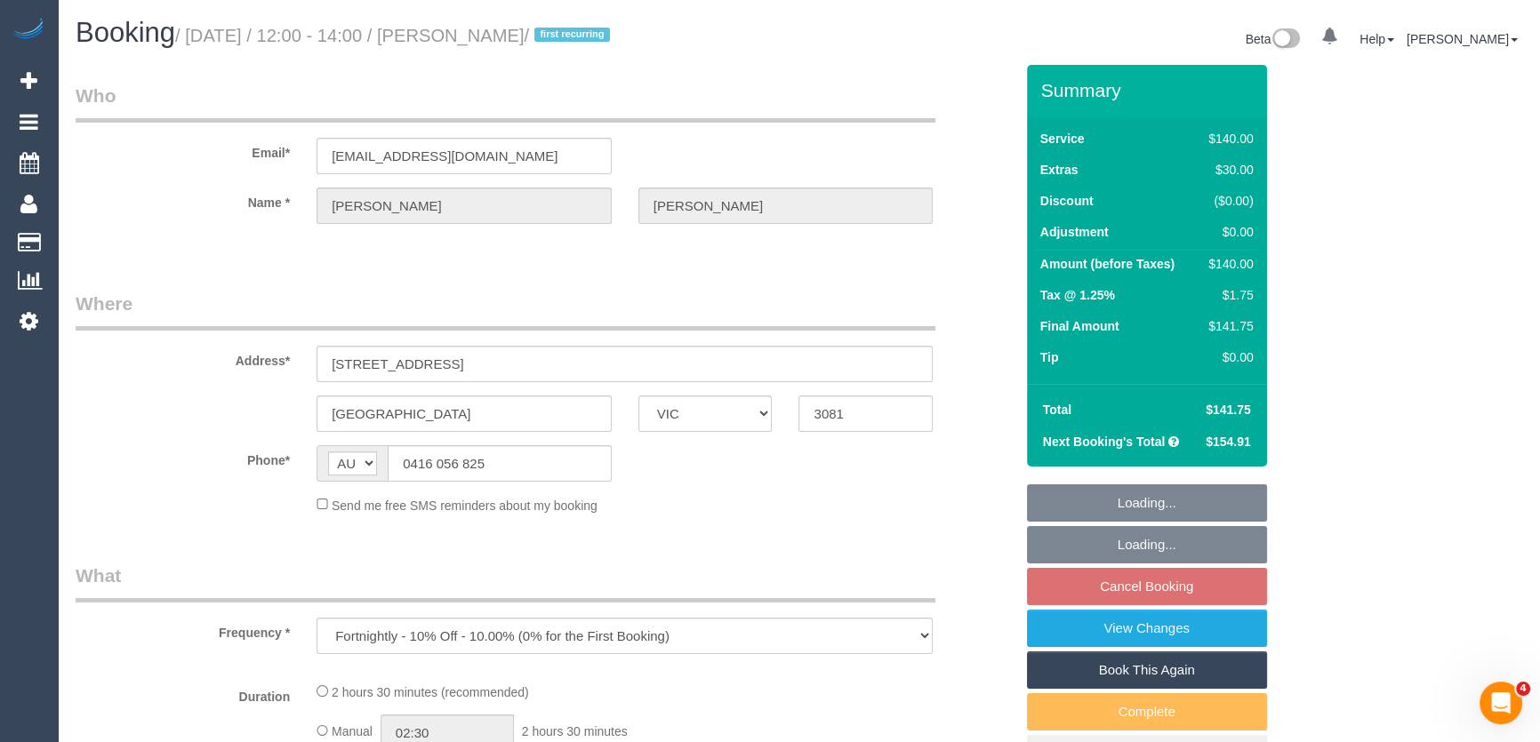
scroll to position [323, 0]
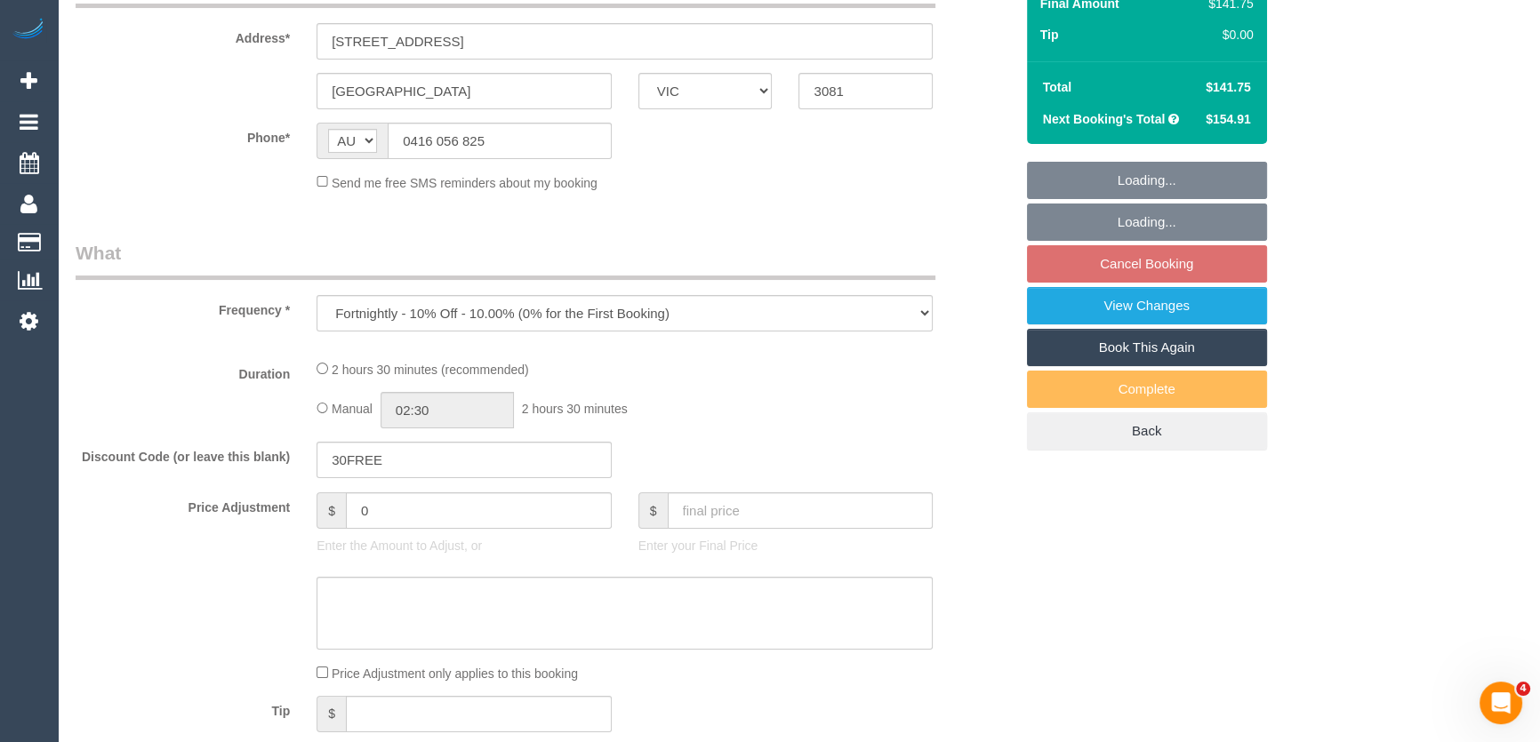
select select "string:stripe-pm_1S8B8I2GScqysDRVMGqTbHlq"
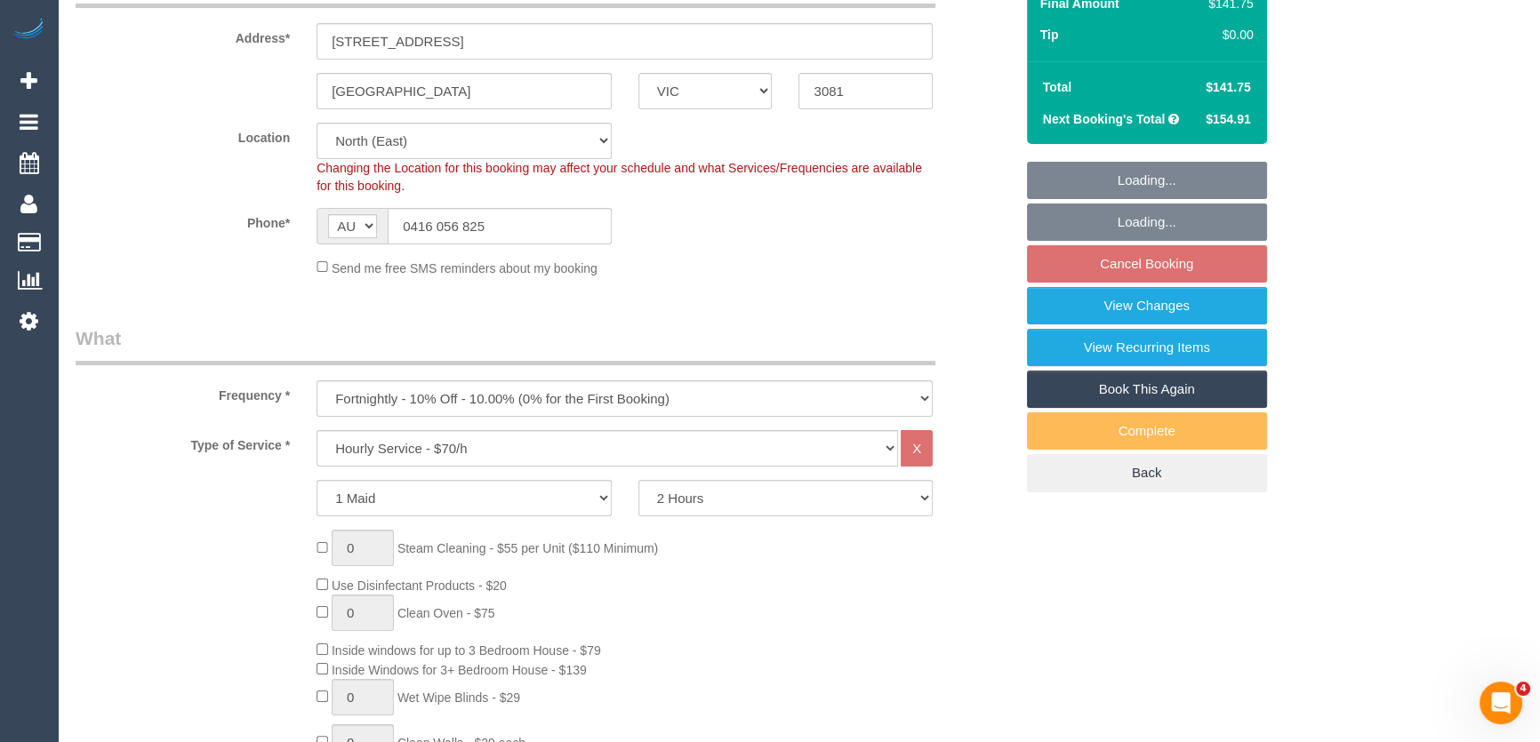
select select "object:1351"
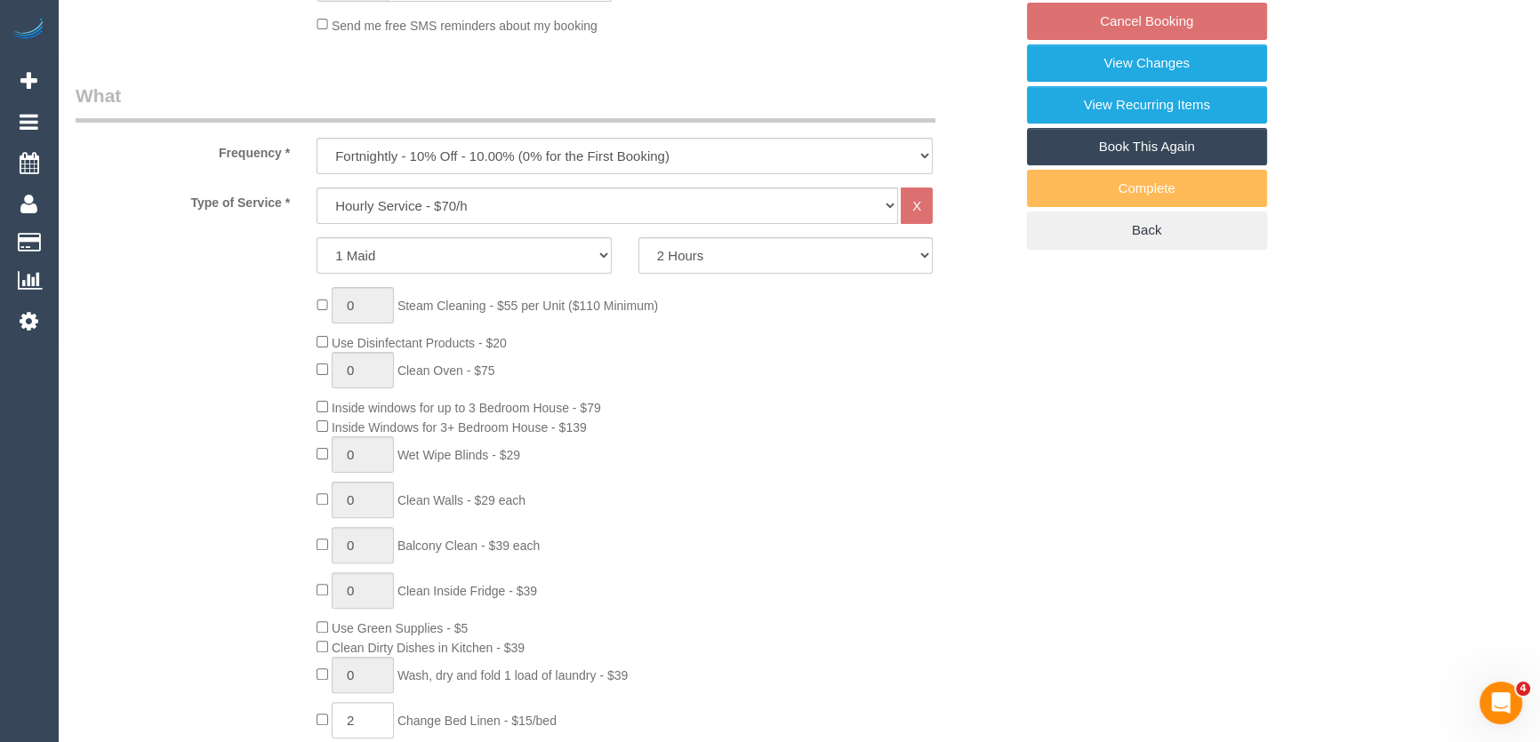
select select "spot1"
select select "number:27"
select select "number:14"
select select "number:18"
select select "number:25"
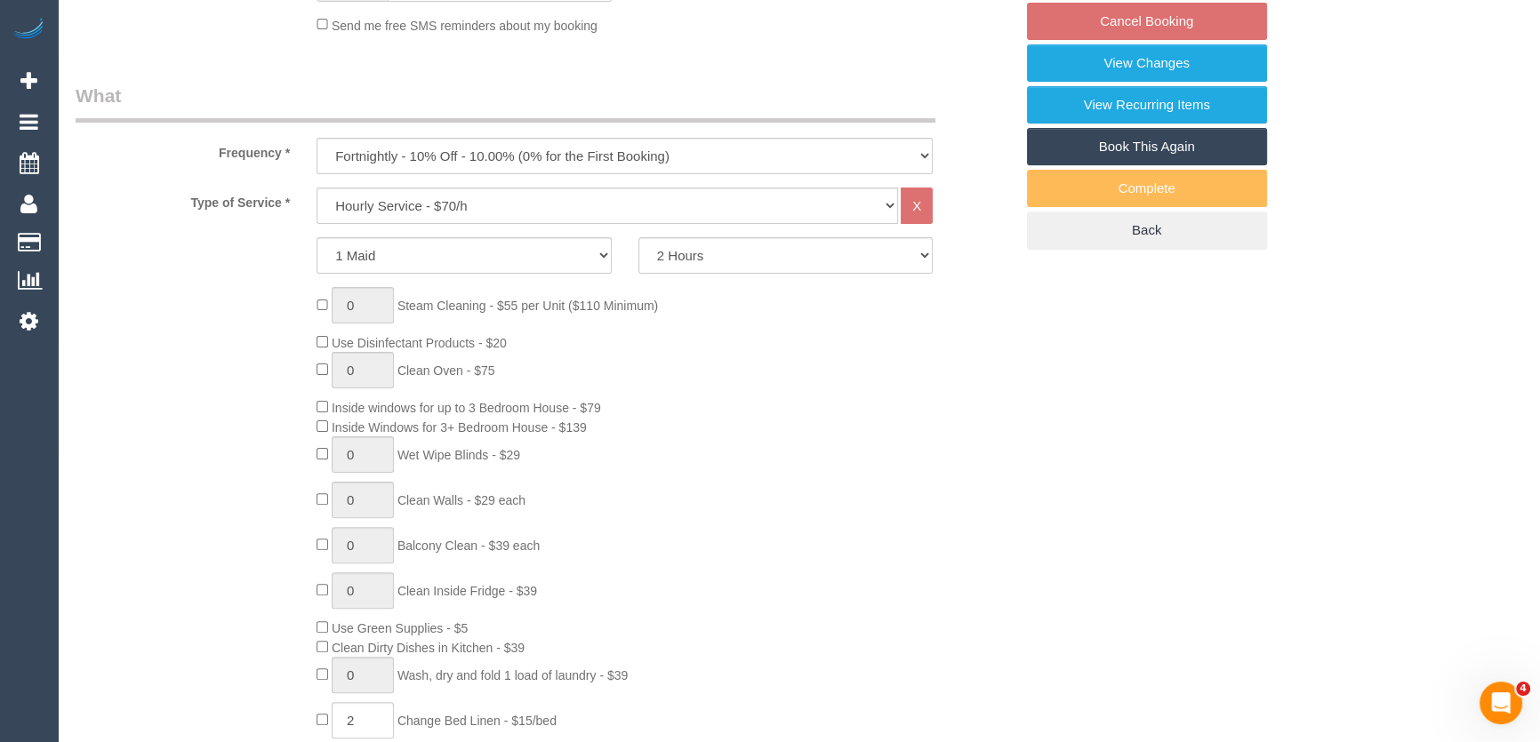
select select "number:34"
select select "number:11"
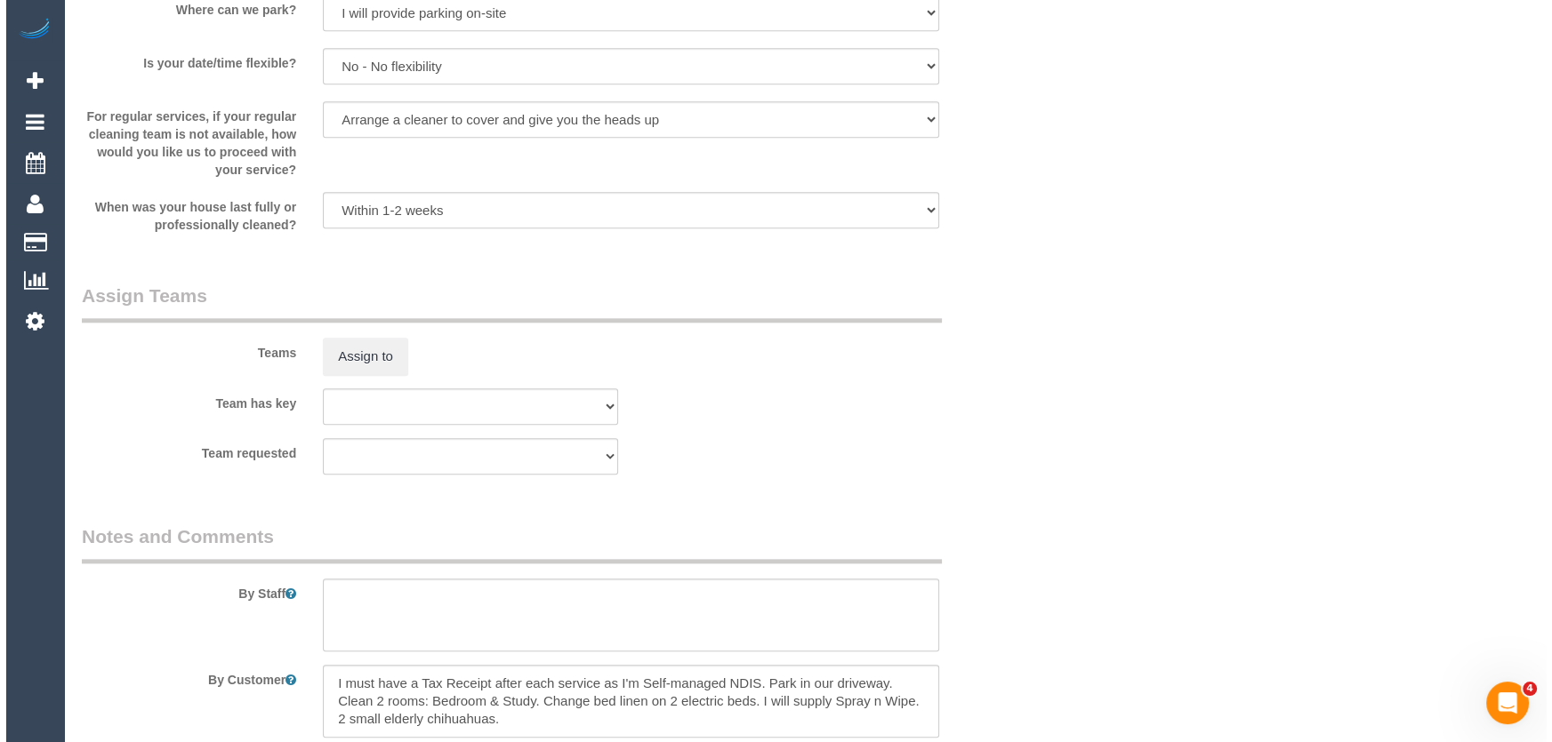
scroll to position [2506, 0]
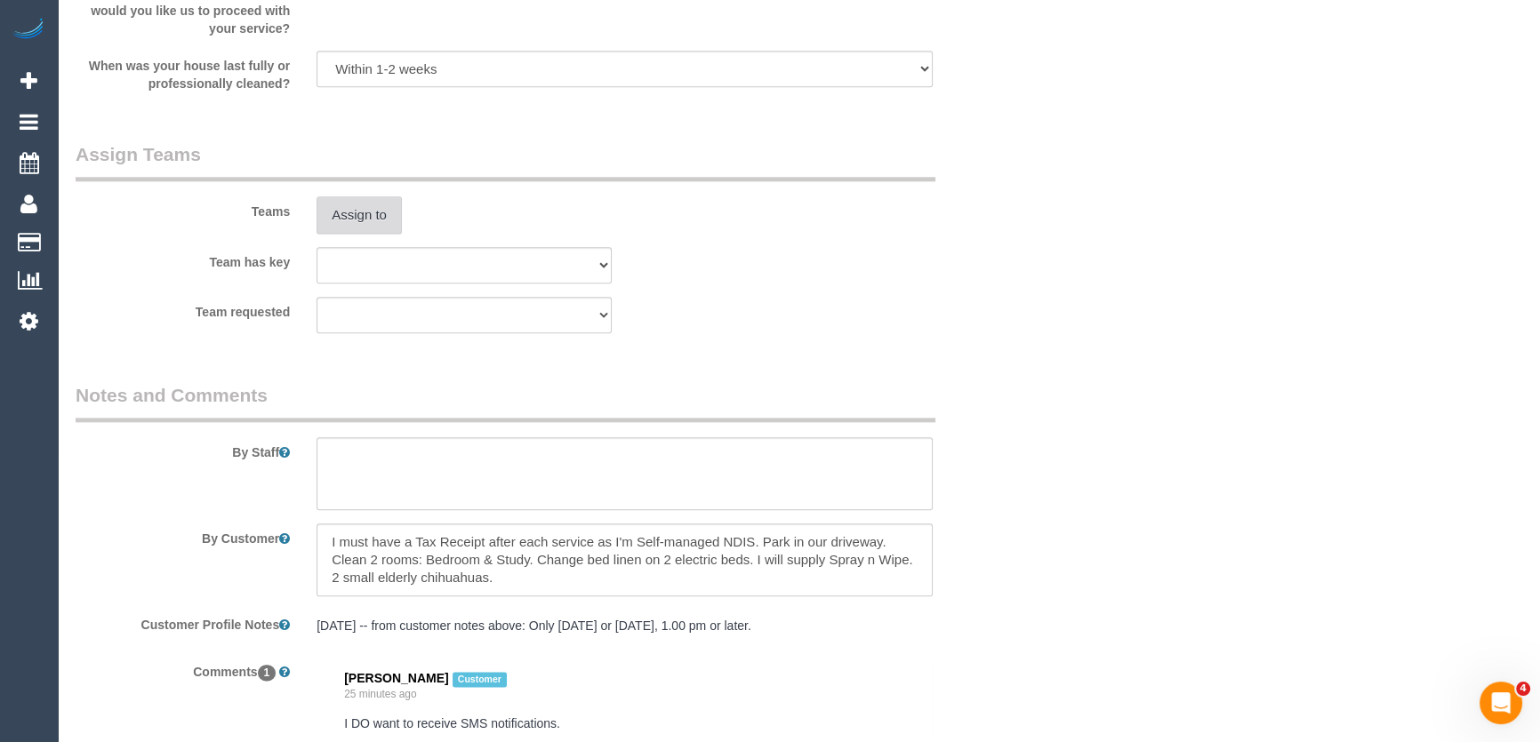
click at [365, 211] on button "Assign to" at bounding box center [359, 215] width 85 height 37
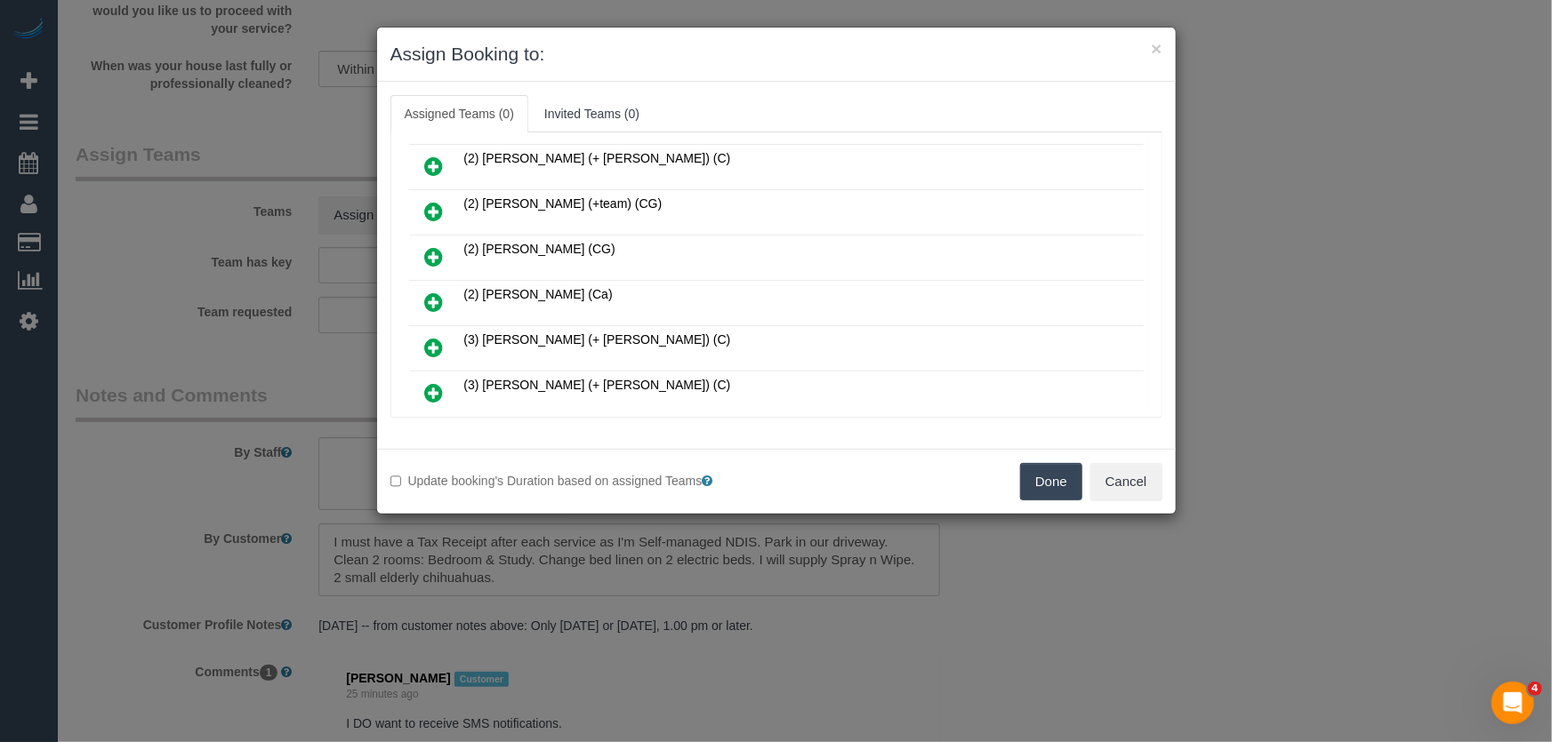
scroll to position [575, 0]
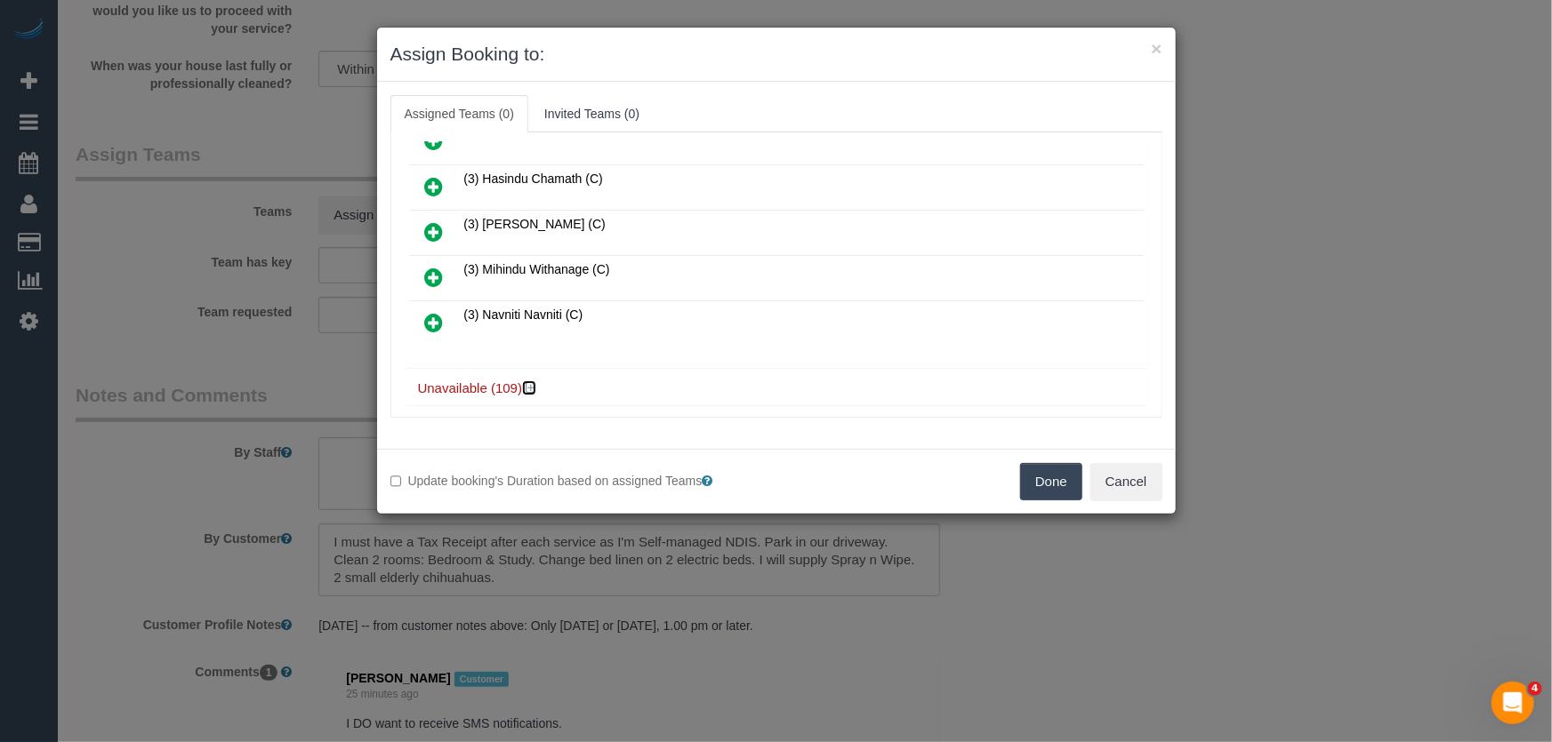
click at [525, 381] on icon at bounding box center [530, 387] width 11 height 13
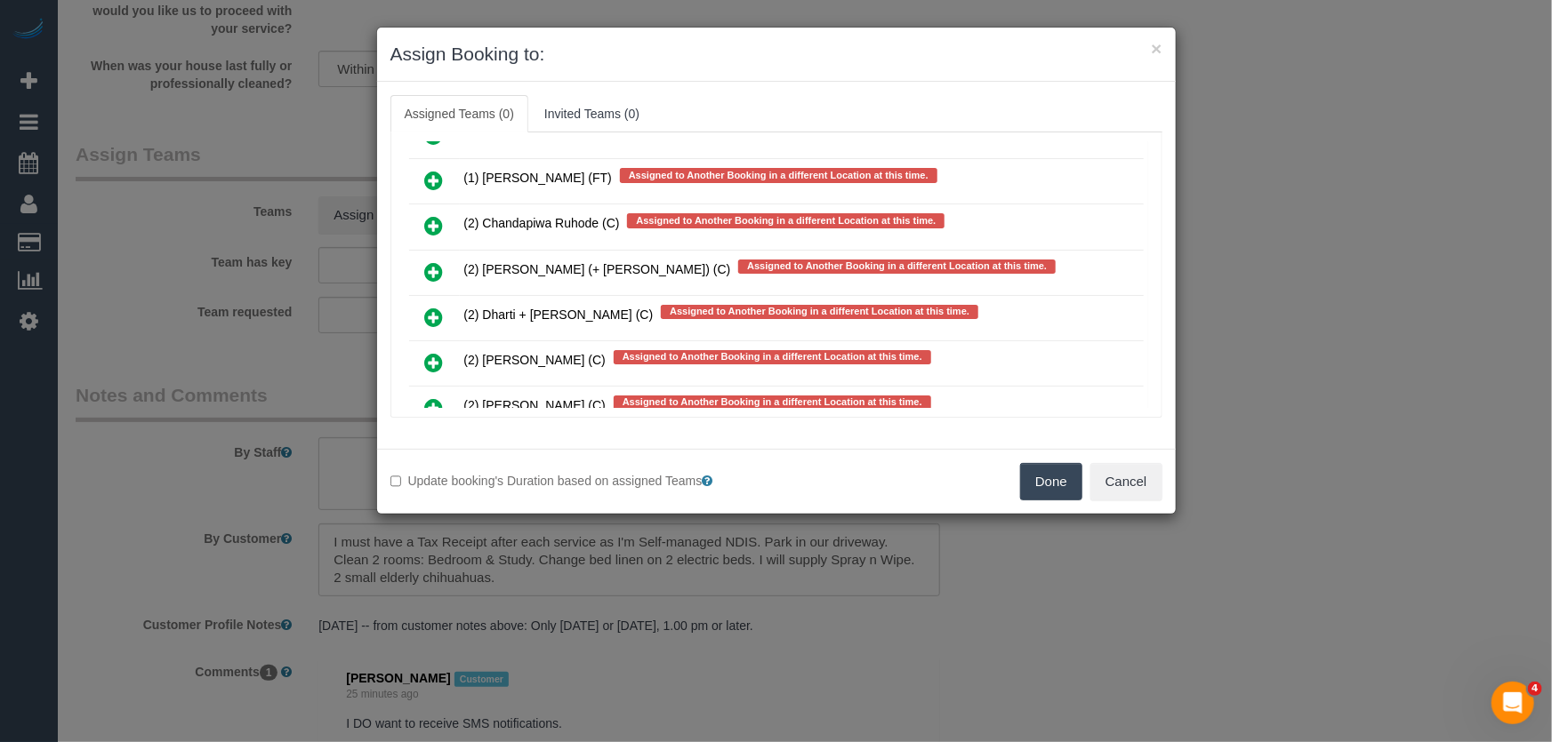
click at [430, 352] on icon at bounding box center [434, 362] width 19 height 21
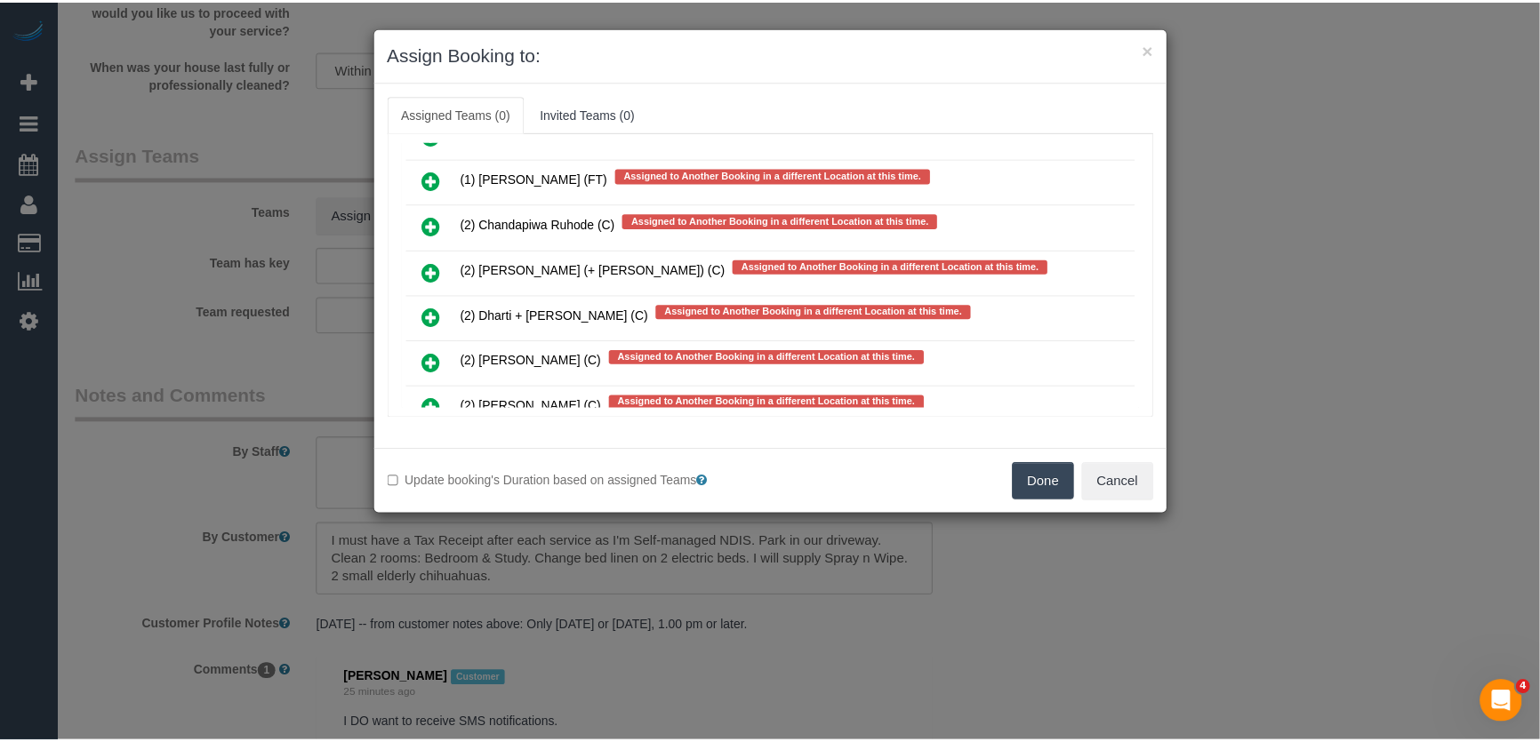
scroll to position [4057, 0]
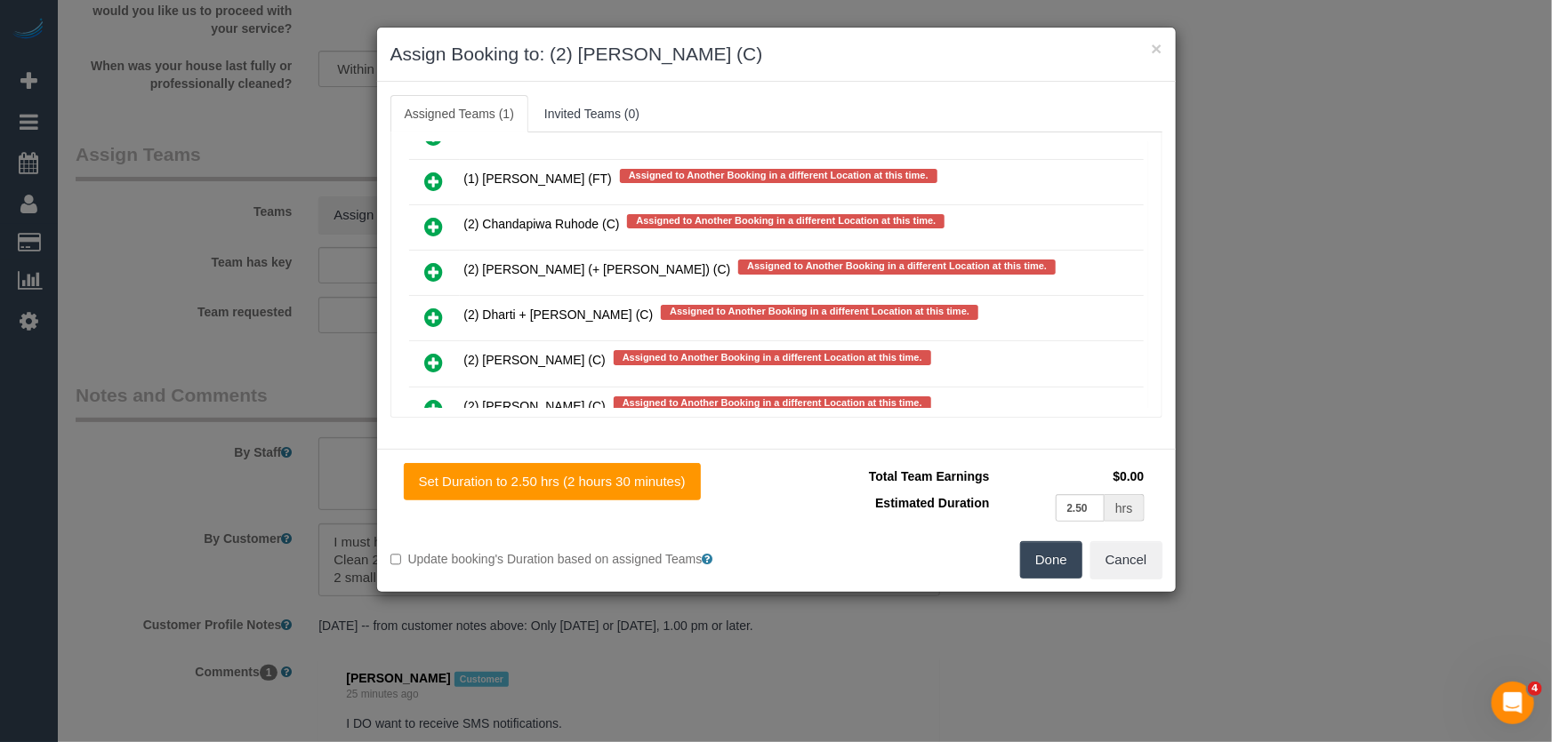
click at [1056, 560] on button "Done" at bounding box center [1051, 559] width 62 height 37
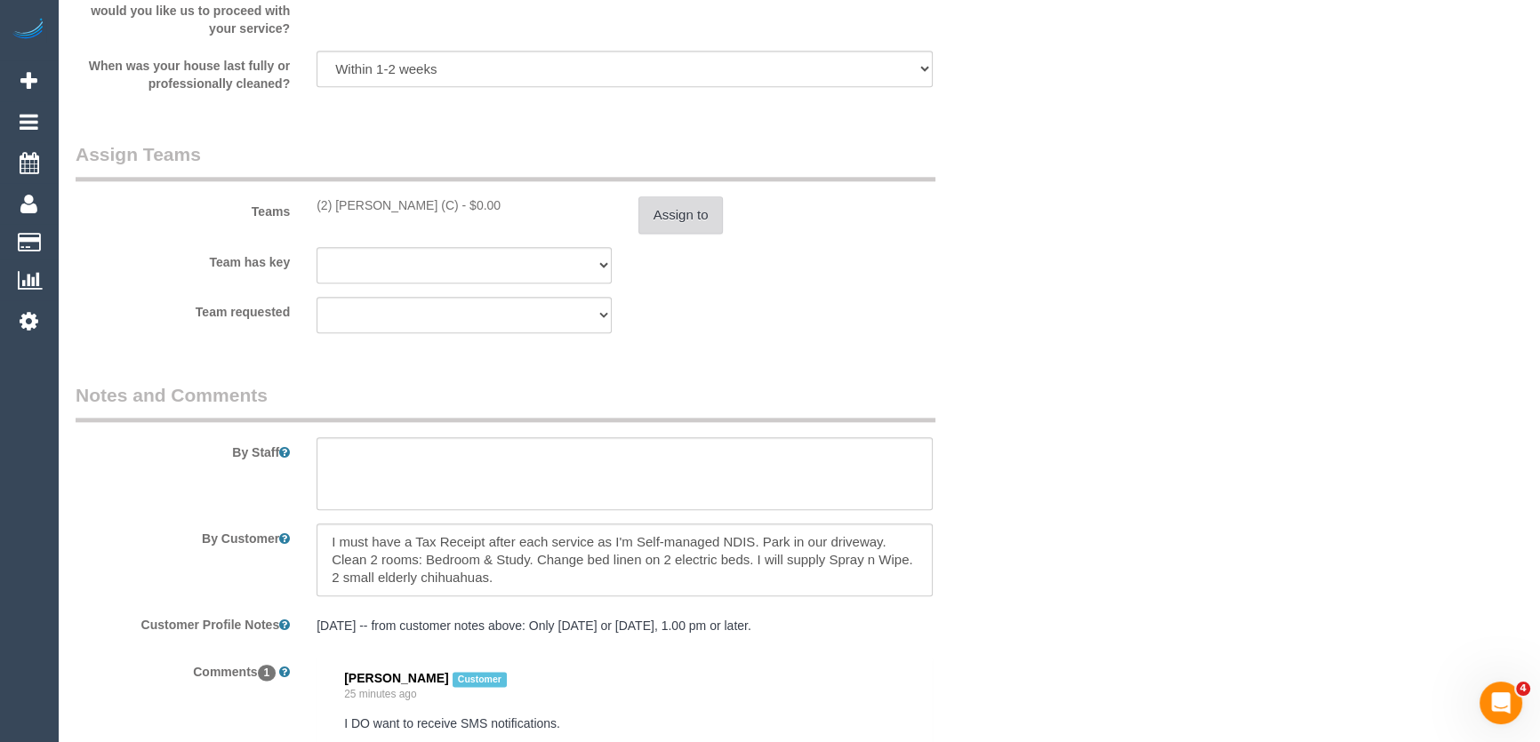
click at [677, 218] on button "Assign to" at bounding box center [680, 215] width 85 height 37
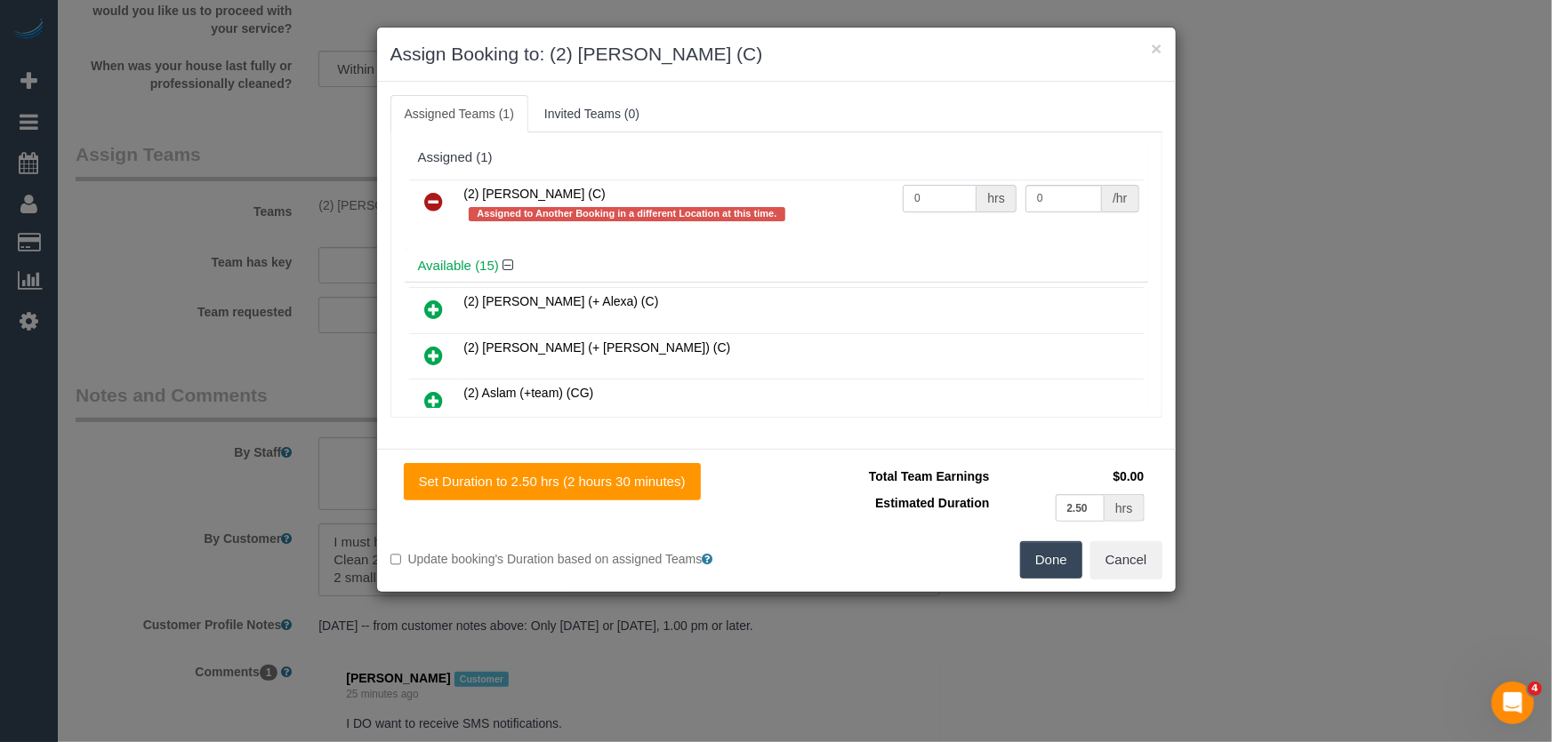
click at [932, 199] on input "0" at bounding box center [939, 199] width 74 height 28
type input "2.5"
type input "37.5"
click at [1058, 558] on button "Done" at bounding box center [1051, 559] width 62 height 37
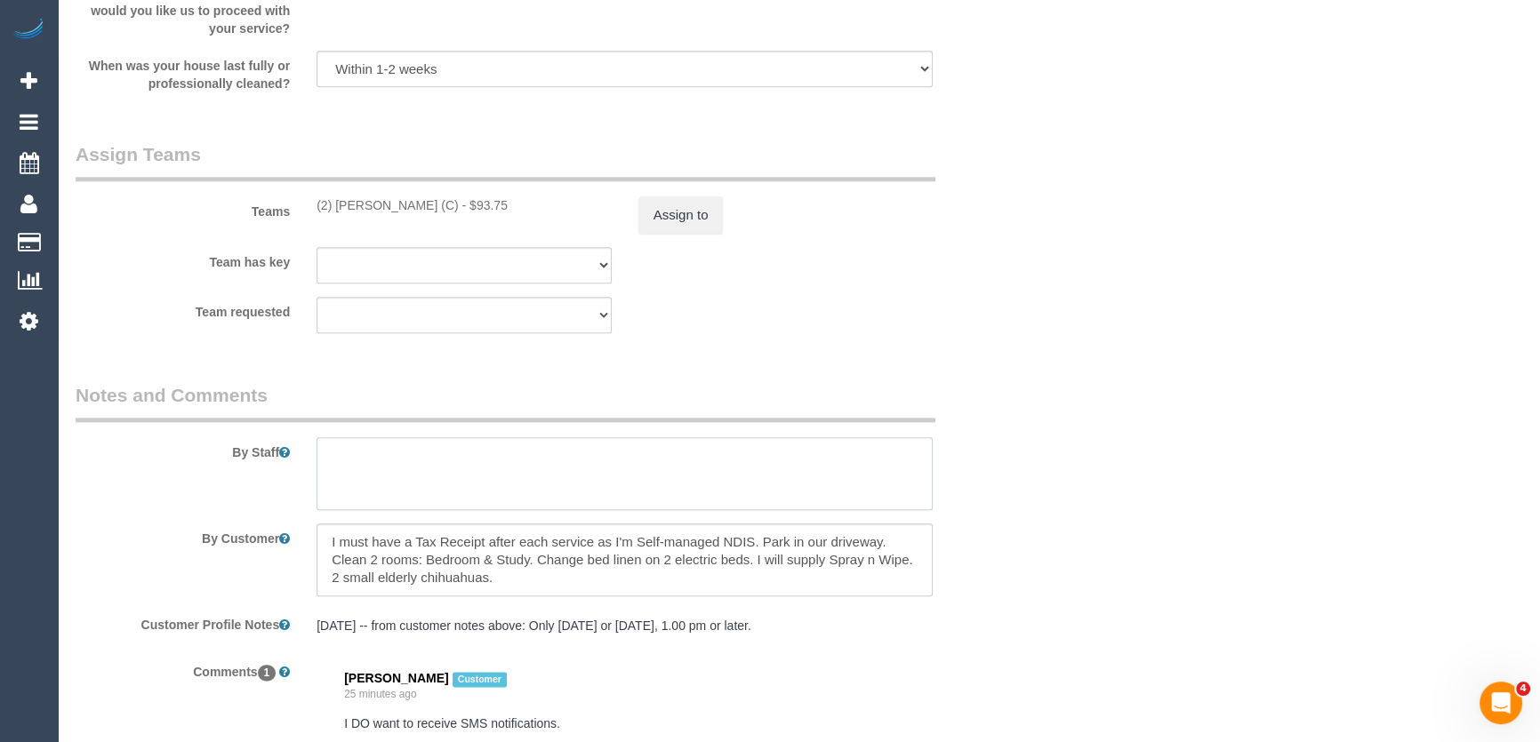
click at [633, 482] on textarea at bounding box center [625, 473] width 616 height 73
type textarea "Duration: 2 hours + 2 x bed linen = approximately 2.5 hours"
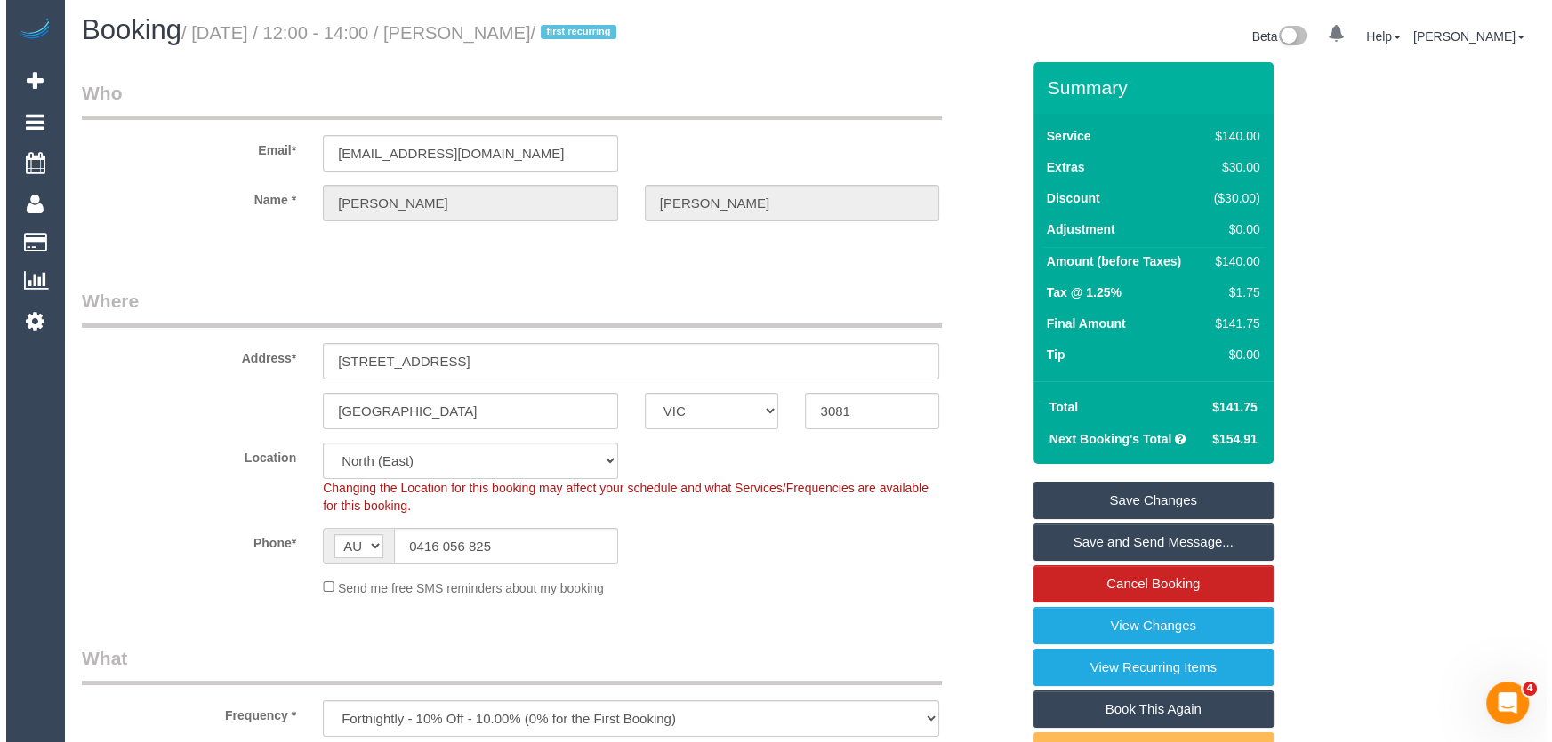
scroll to position [0, 0]
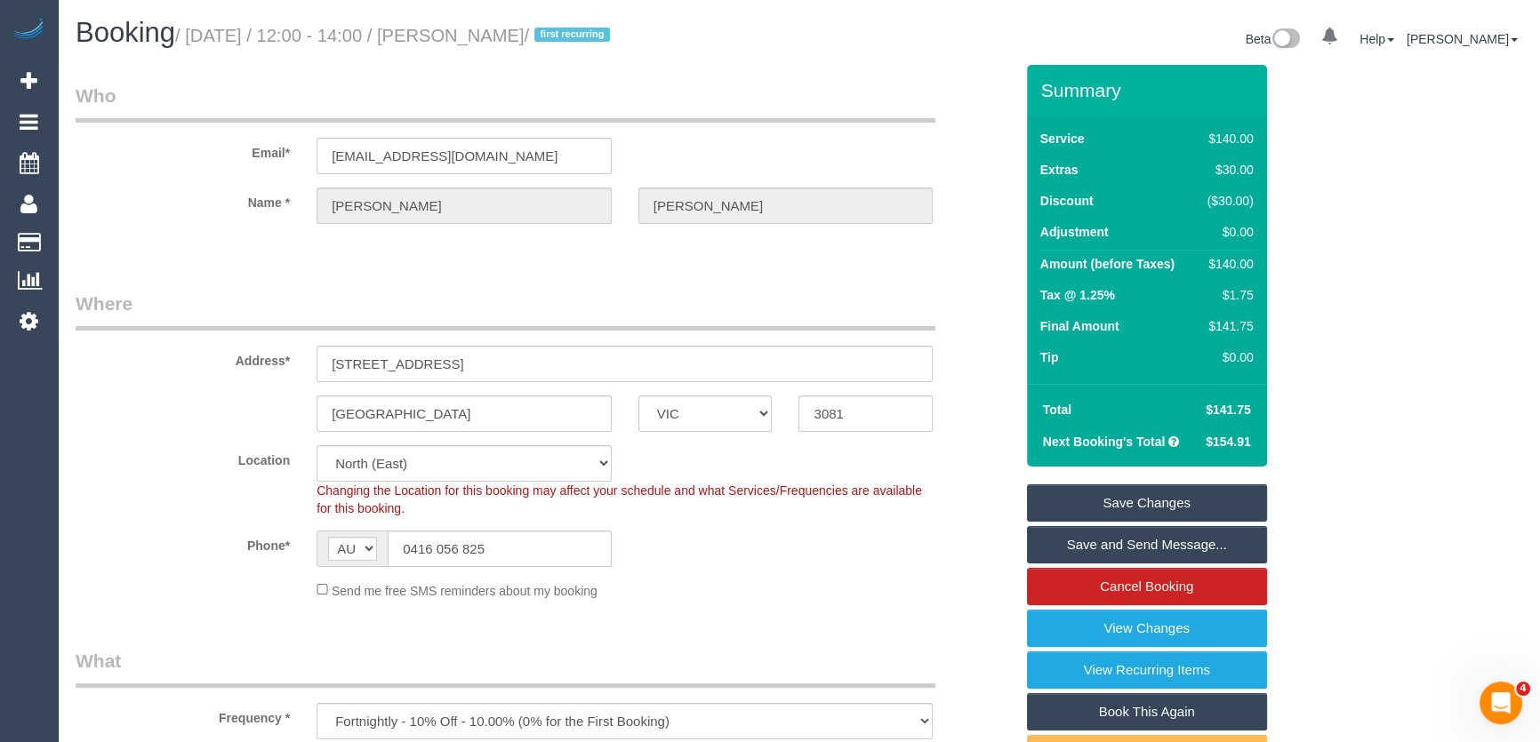
click at [521, 36] on small "/ September 19, 2025 / 12:00 - 14:00 / Louise Connolly / first recurring" at bounding box center [395, 36] width 440 height 20
click at [518, 36] on small "/ September 19, 2025 / 12:00 - 14:00 / Louise Connolly / first recurring" at bounding box center [395, 36] width 440 height 20
click at [517, 36] on small "/ September 19, 2025 / 12:00 - 14:00 / Louise Connolly / first recurring" at bounding box center [395, 36] width 440 height 20
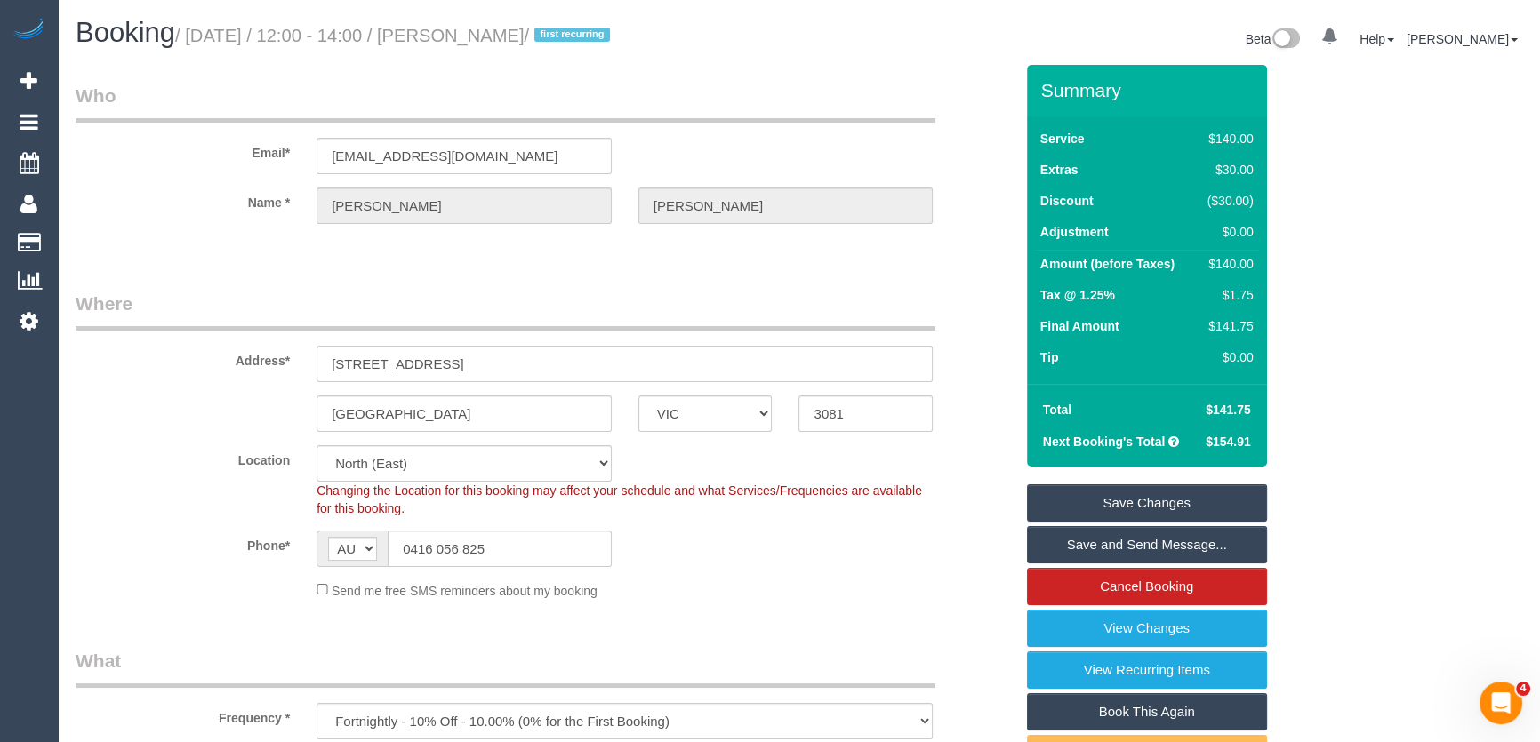
copy small "Louise Connolly"
click at [1148, 546] on link "Save and Send Message..." at bounding box center [1147, 544] width 240 height 37
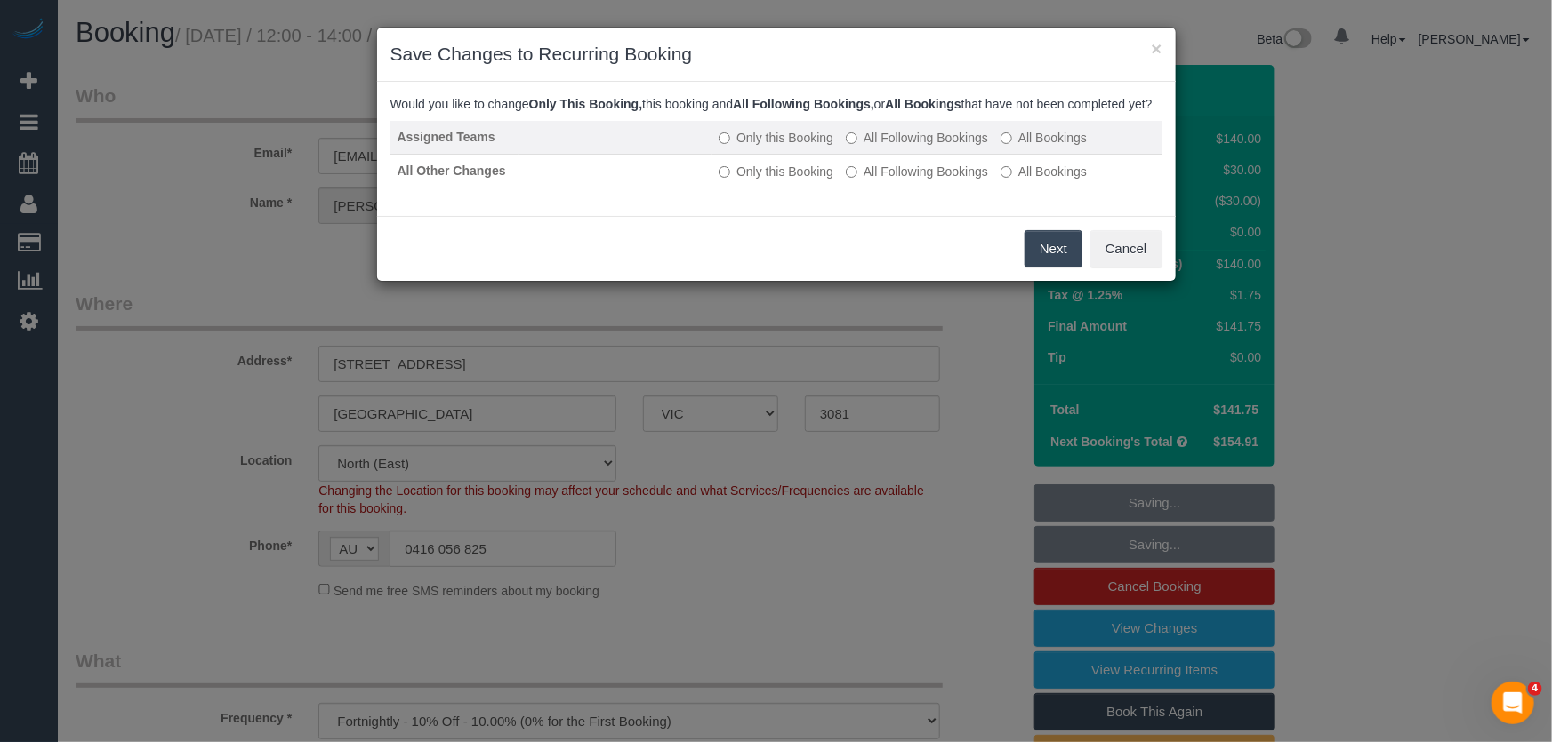
click at [915, 147] on label "All Following Bookings" at bounding box center [917, 138] width 142 height 18
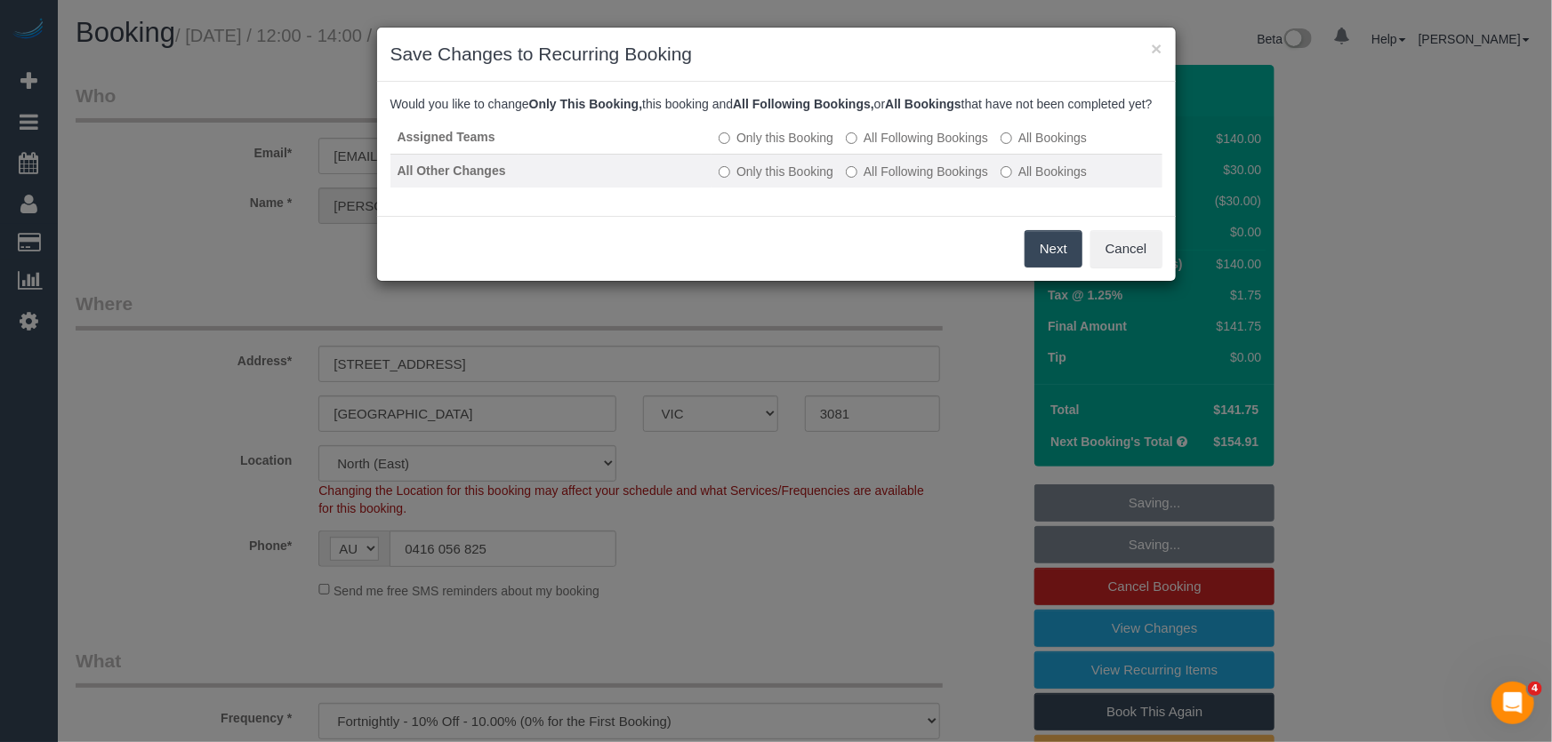
click at [911, 180] on label "All Following Bookings" at bounding box center [917, 172] width 142 height 18
click at [1038, 268] on button "Save" at bounding box center [1052, 248] width 60 height 37
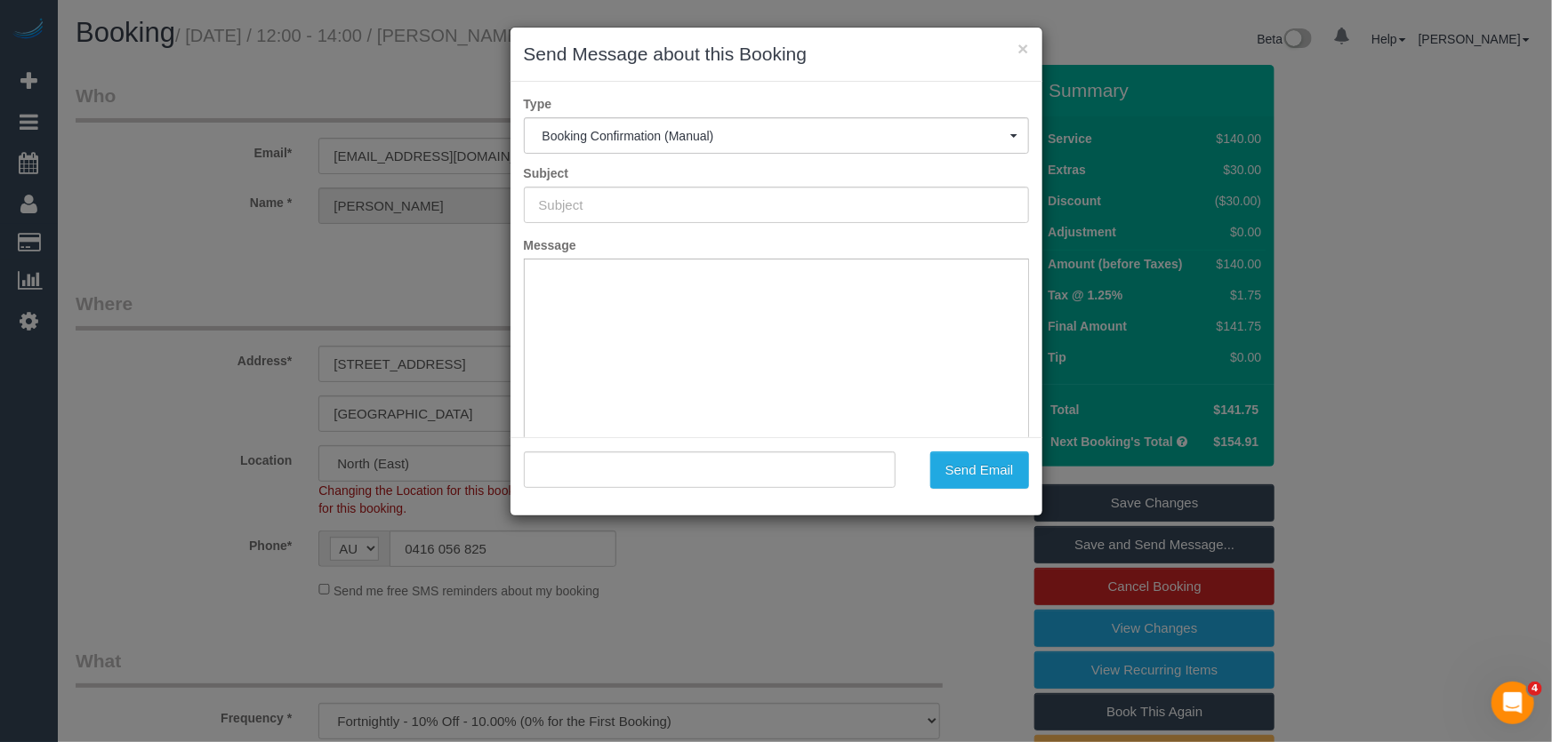
type input "Booking Confirmed"
type input ""Louise Connolly" <lou2009@tpg.com.au>"
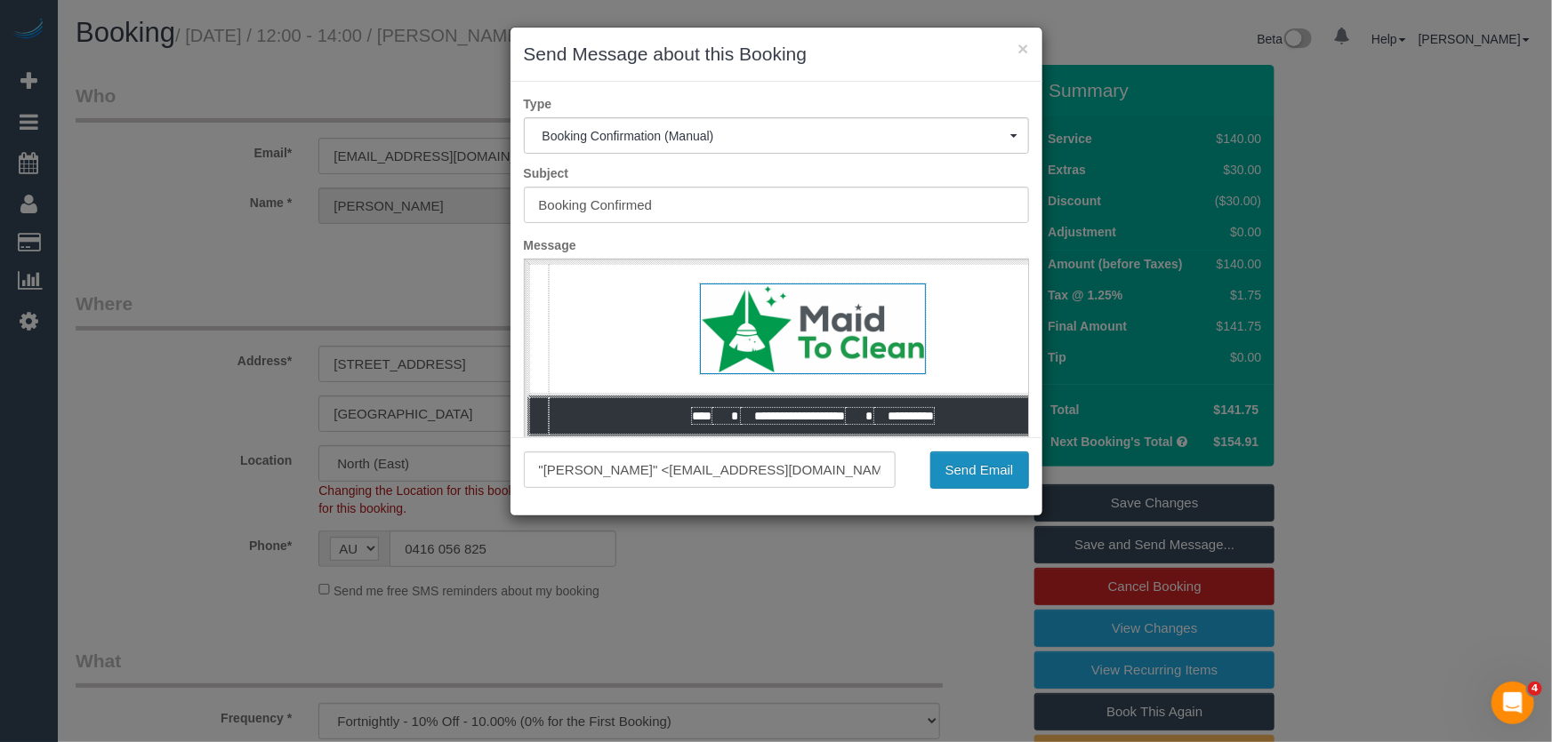
click at [992, 477] on button "Send Email" at bounding box center [979, 470] width 99 height 37
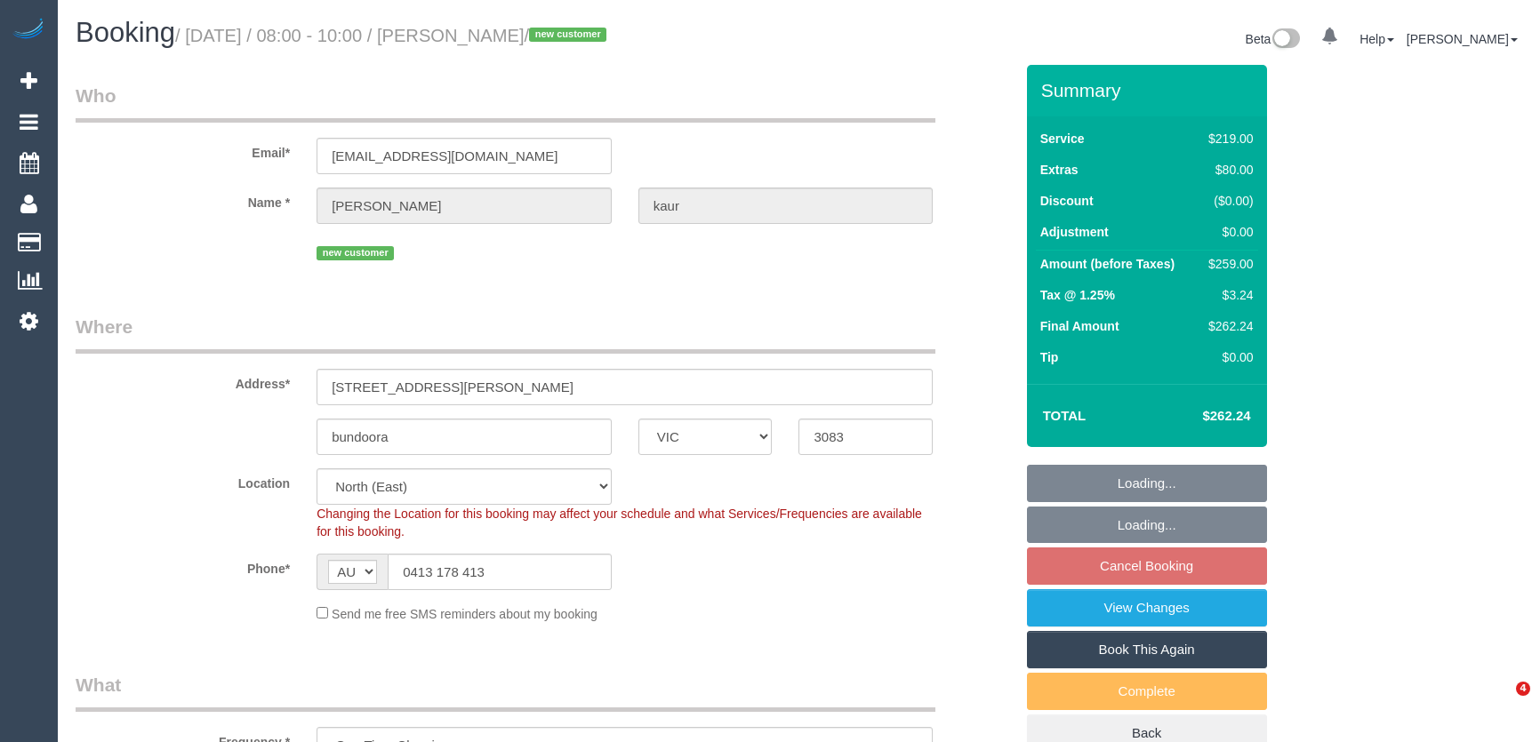
select select "VIC"
select select "object:1406"
select select "spot1"
select select "number:27"
select select "number:14"
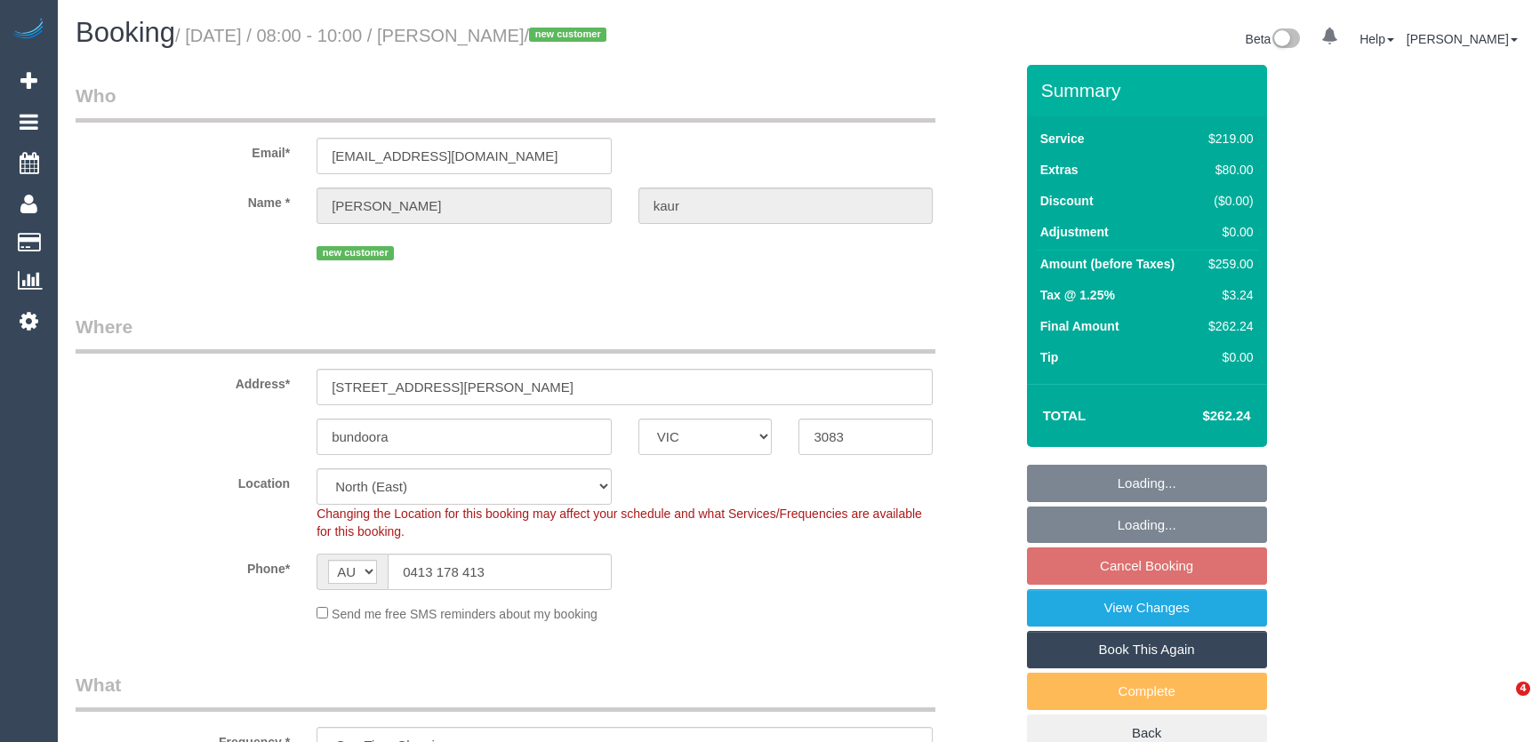
select select "number:19"
select select "number:23"
select select "number:35"
select select "number:13"
select select "VIC"
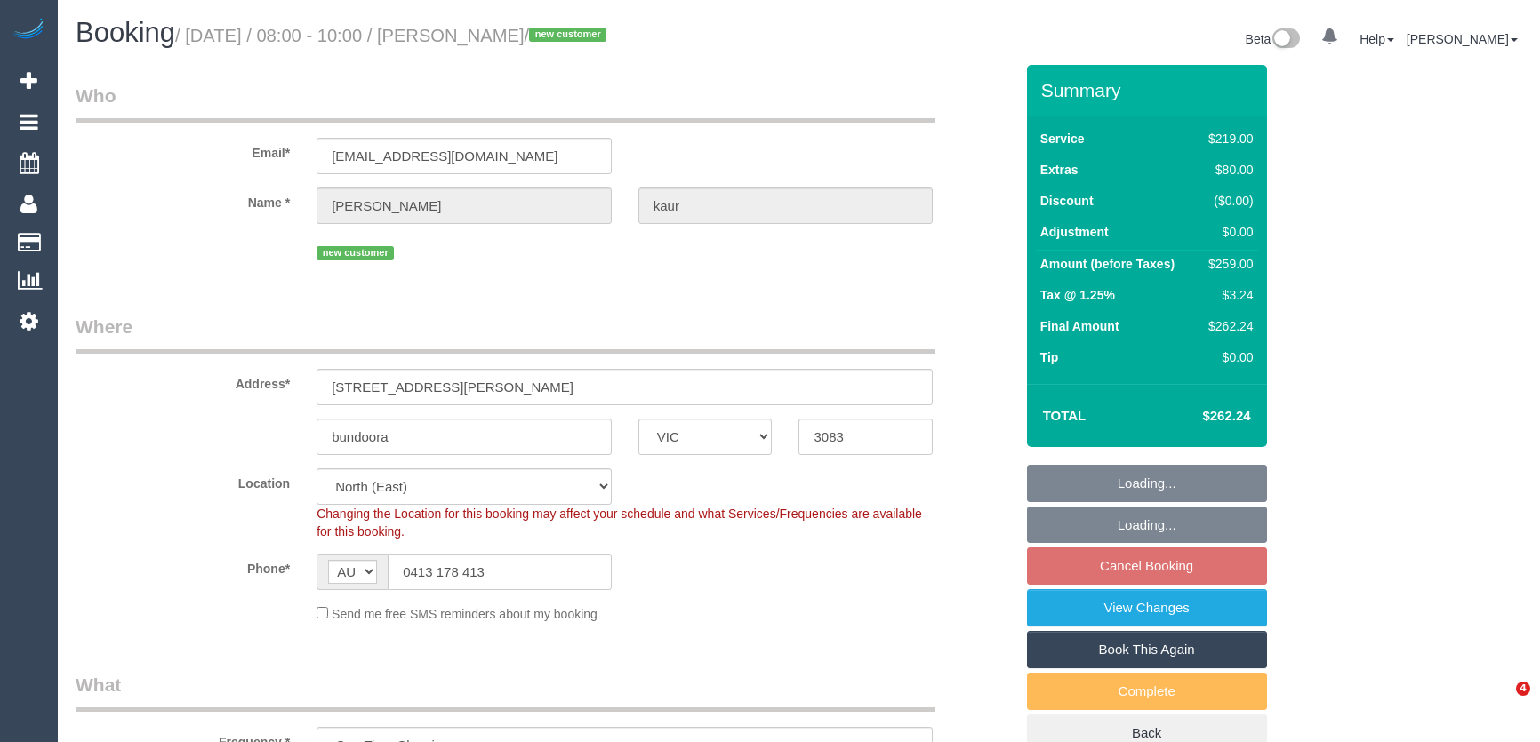
select select "number:27"
select select "number:14"
select select "number:19"
select select "number:23"
select select "number:35"
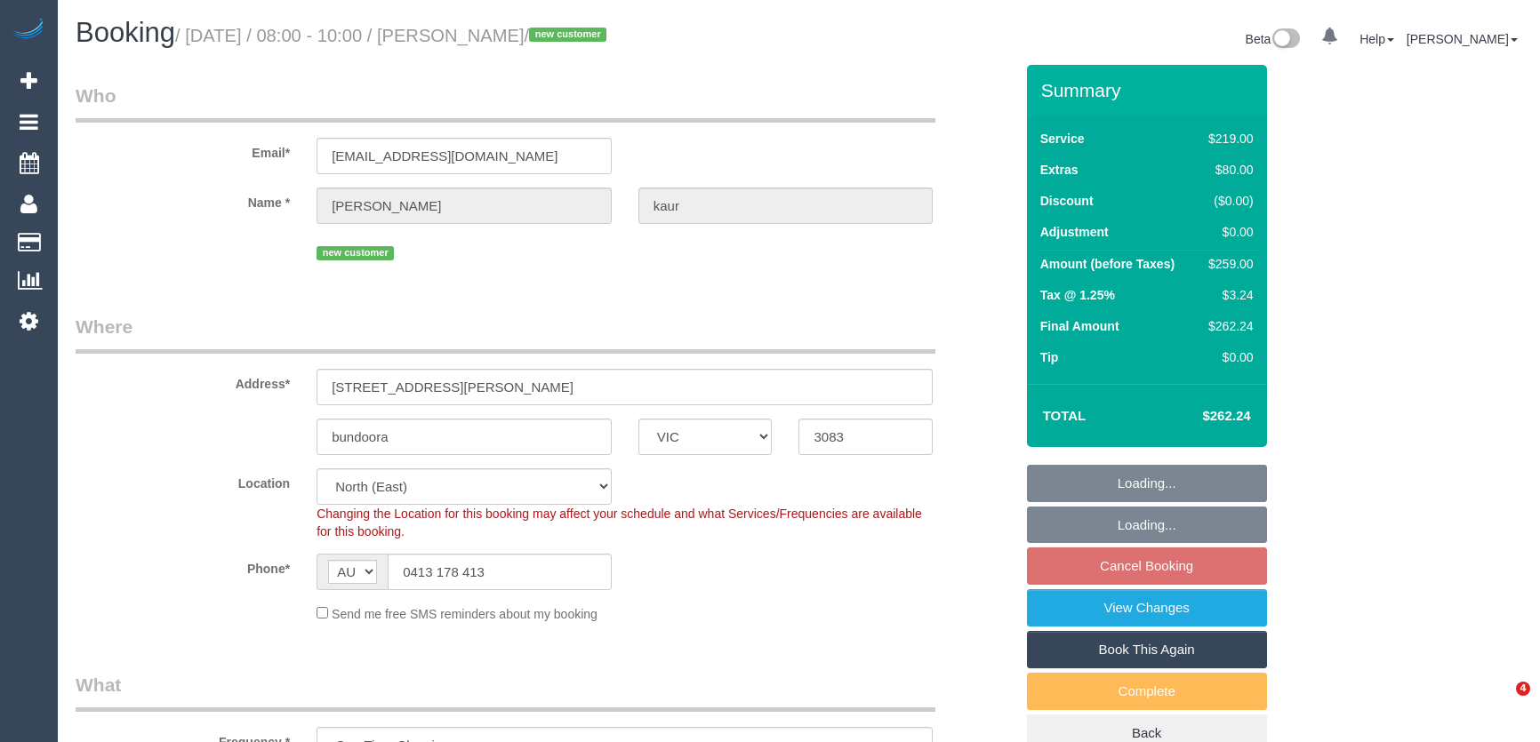
select select "number:13"
select select "spot1"
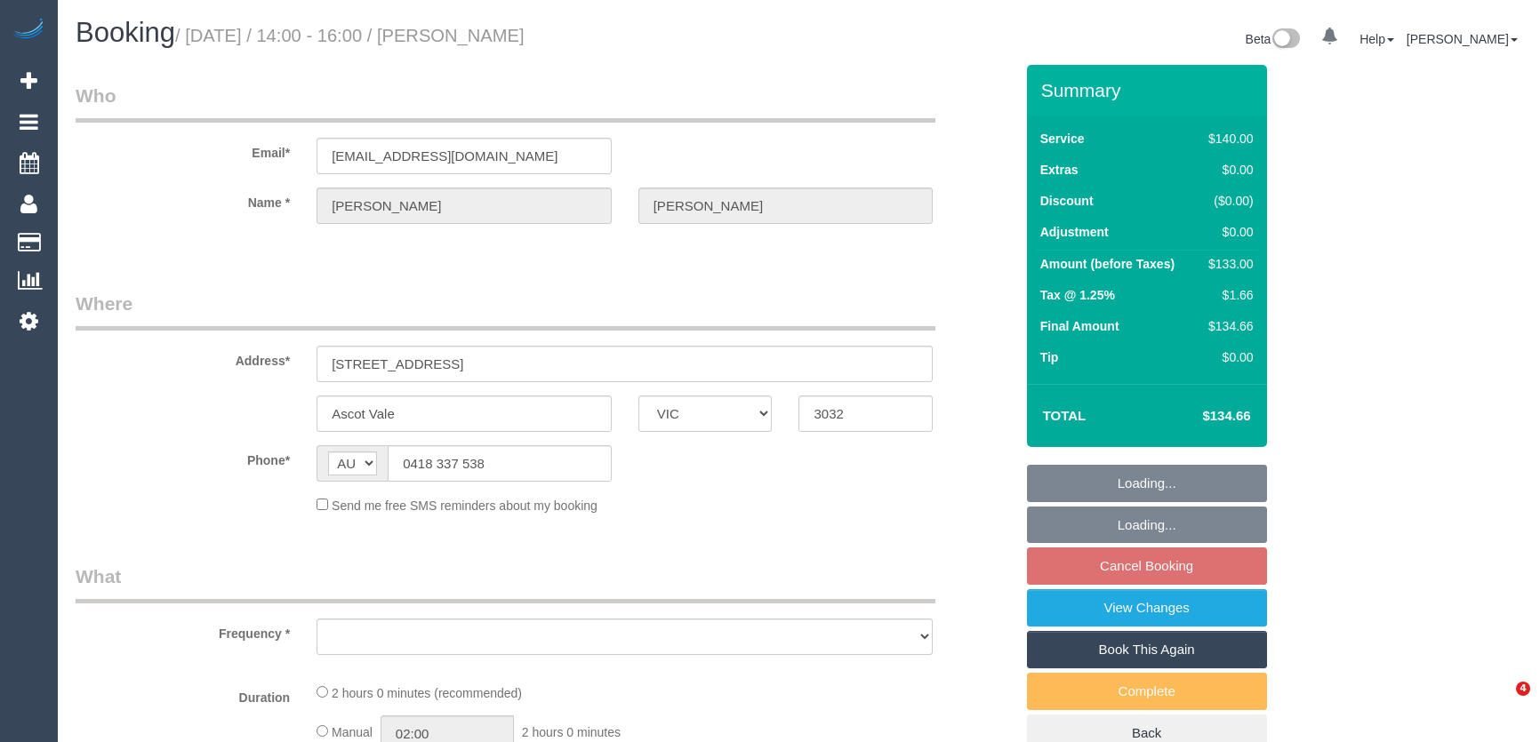
select select "VIC"
select select "object:528"
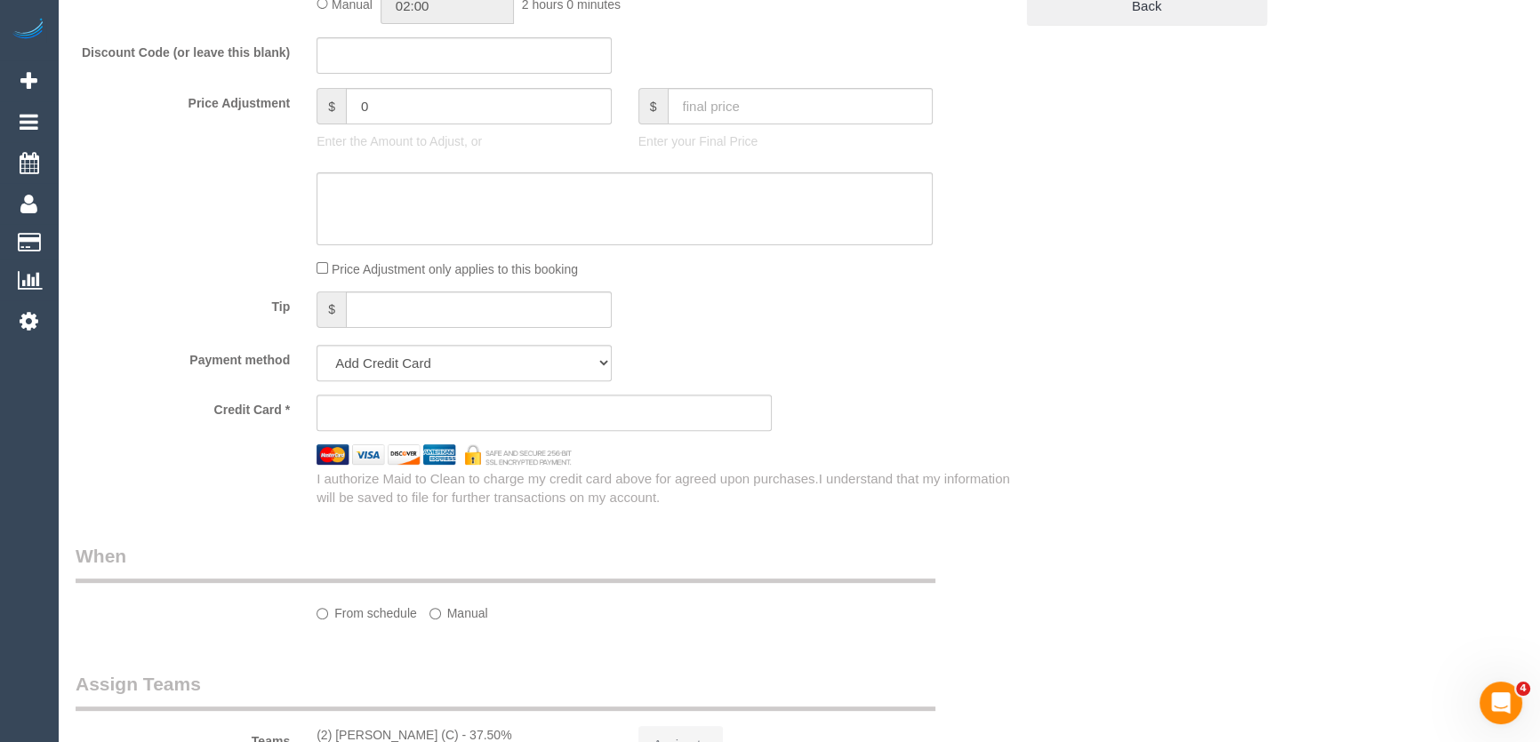
select select "string:stripe-pm_1NB62z2GScqysDRVQipQ1YJo"
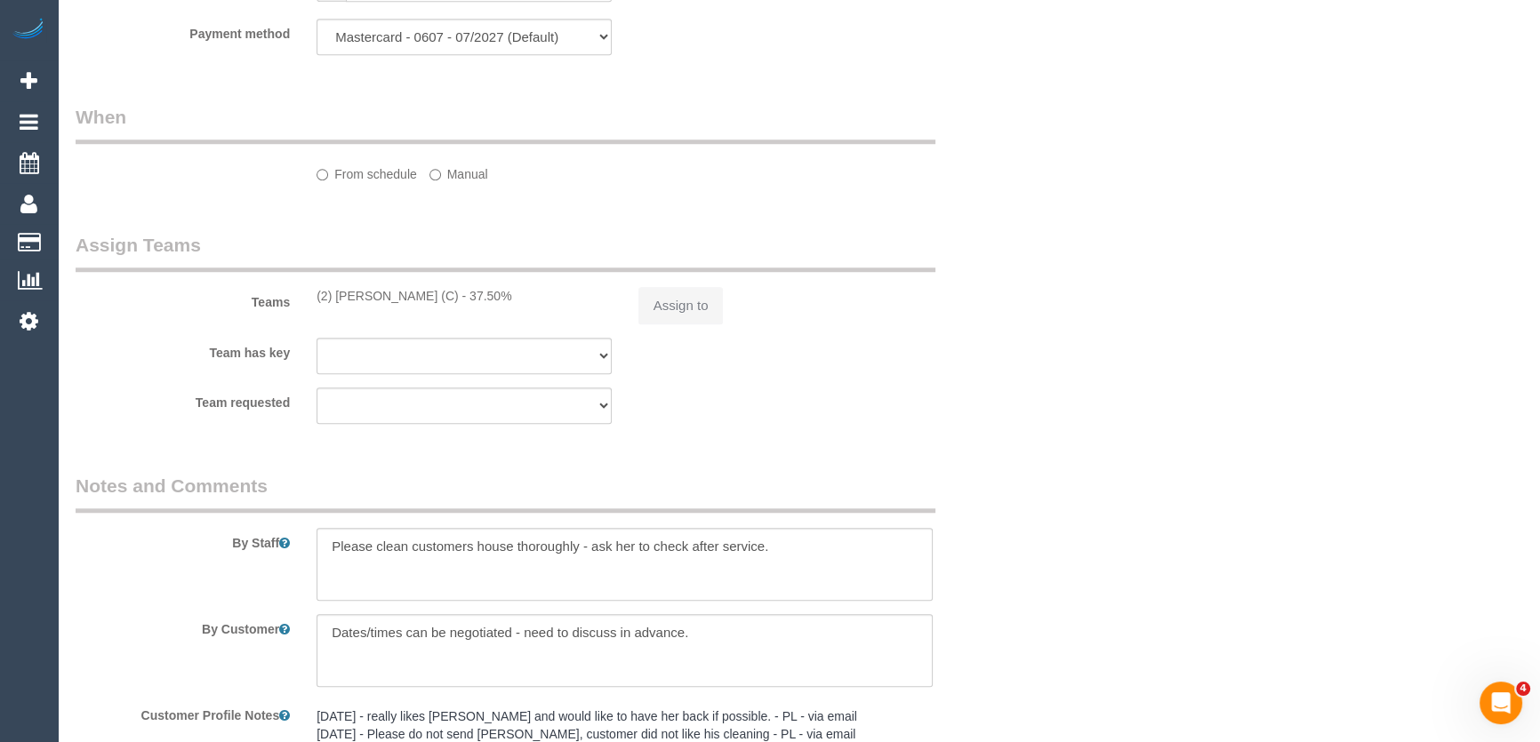
select select "number:27"
select select "number:14"
select select "number:19"
select select "number:36"
select select "number:34"
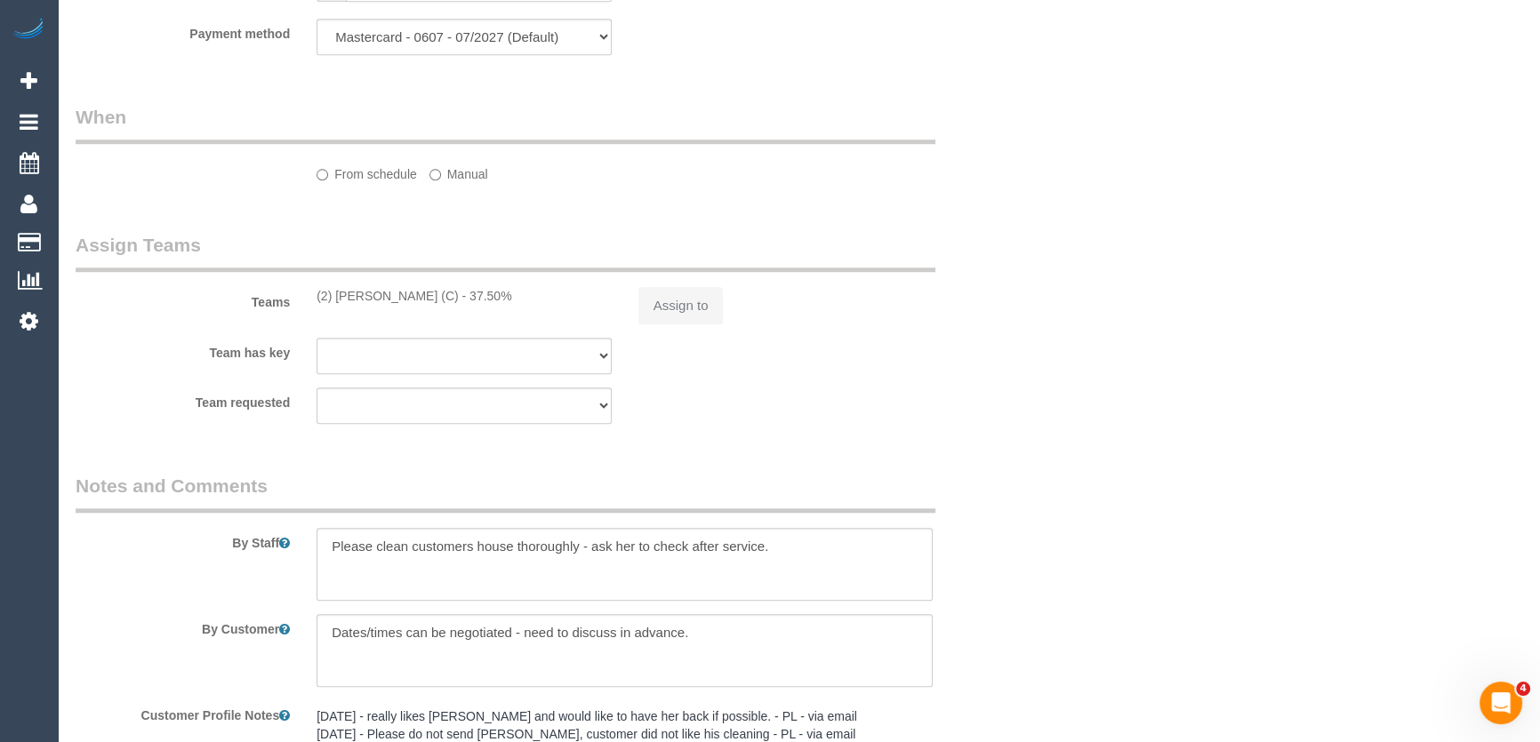
select select "number:13"
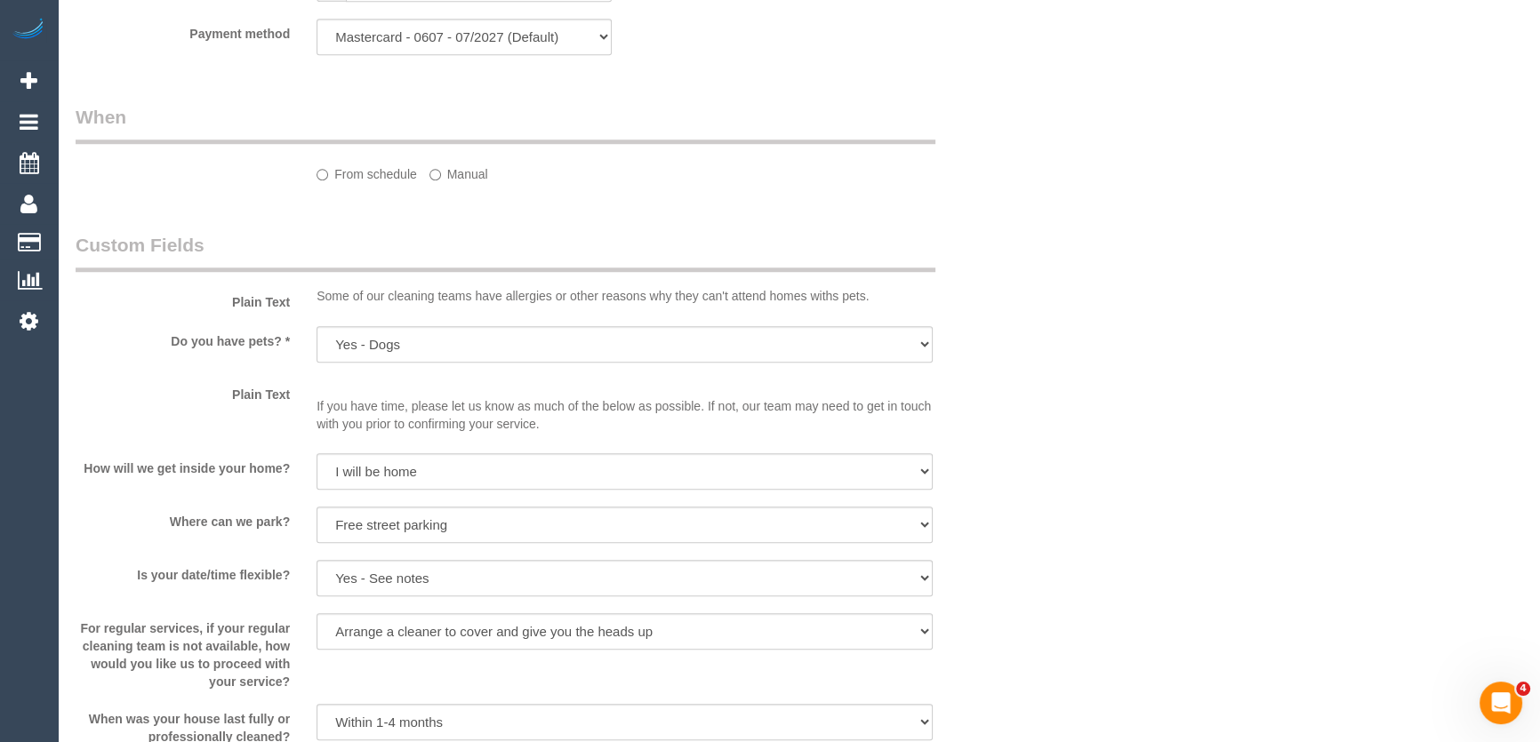
select select "object:859"
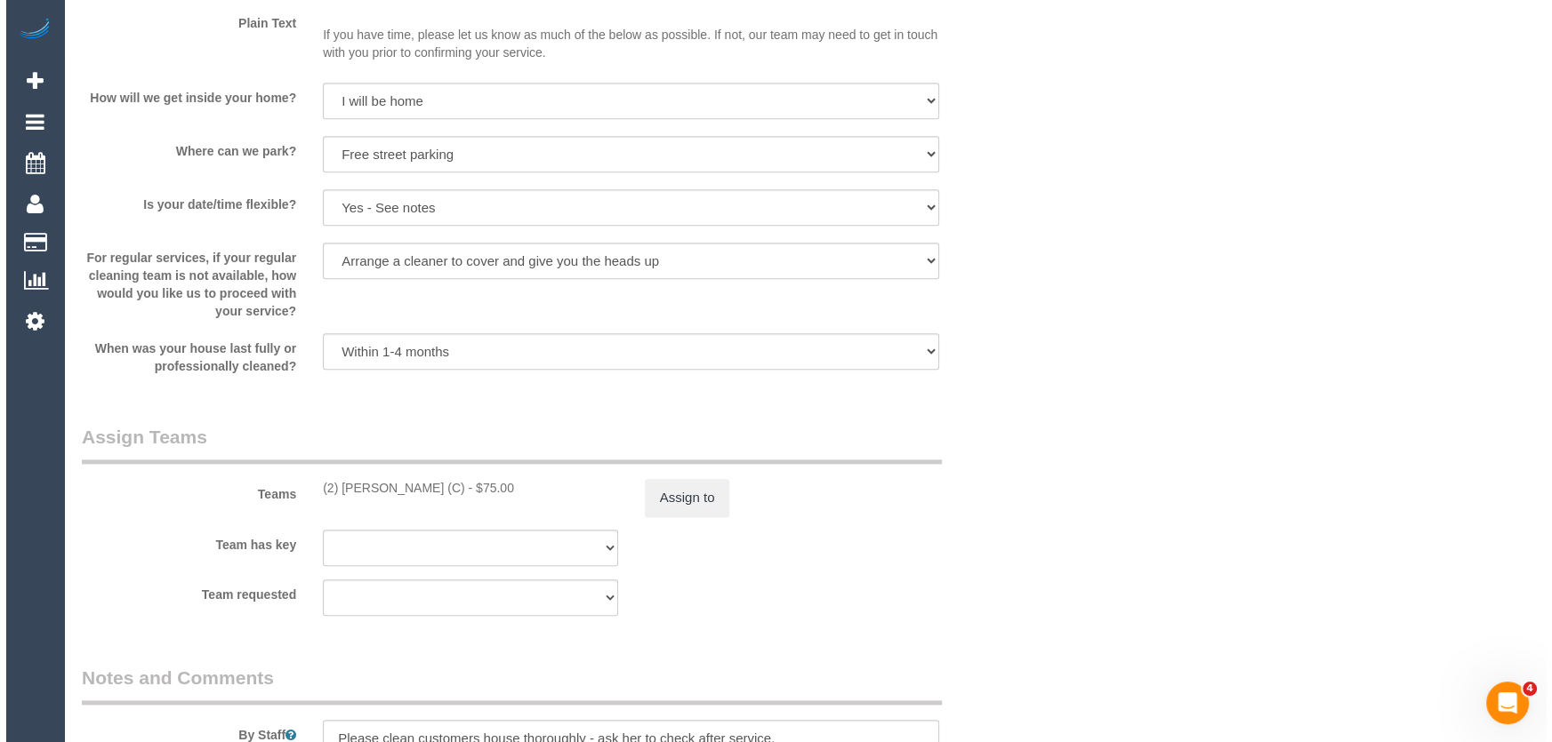
scroll to position [2445, 0]
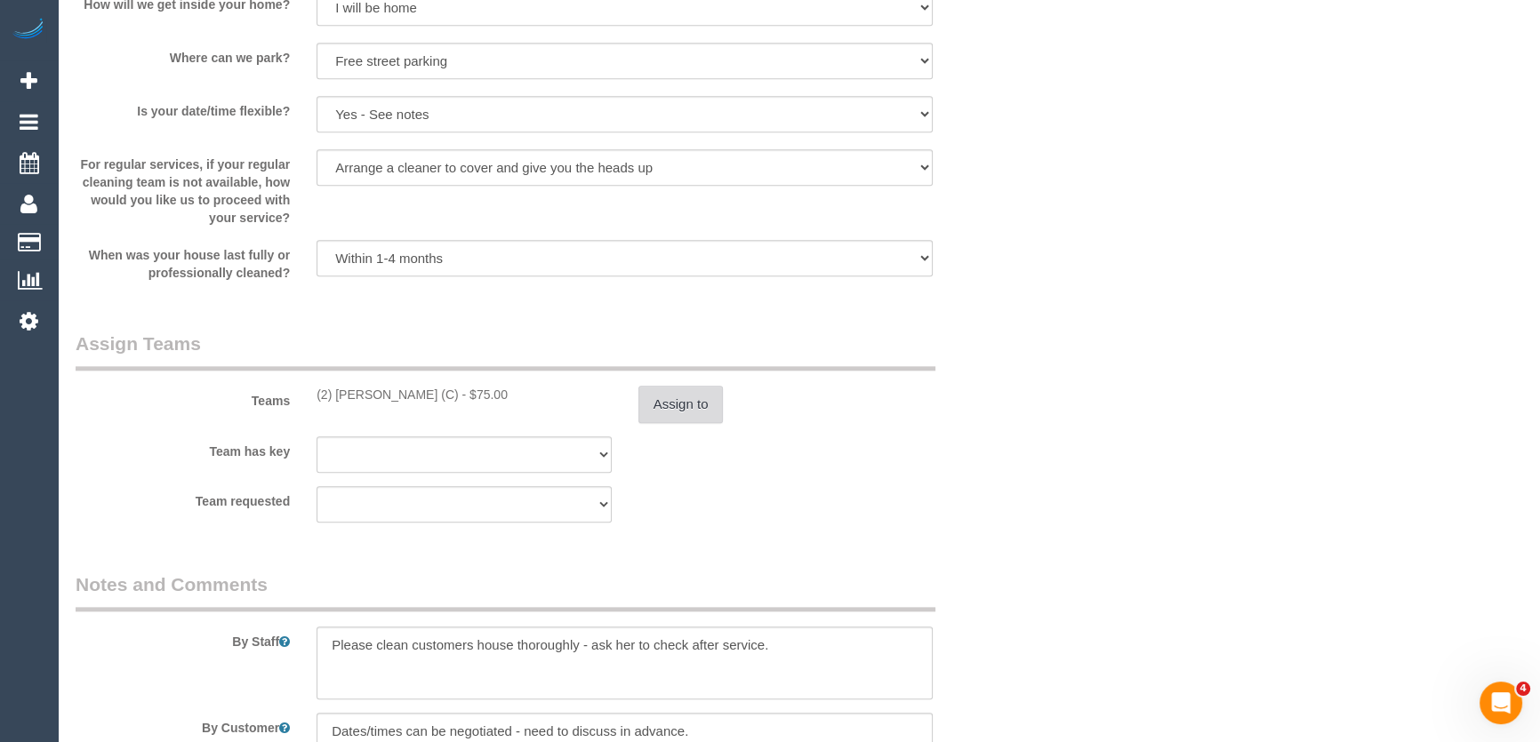
click at [667, 409] on button "Assign to" at bounding box center [680, 404] width 85 height 37
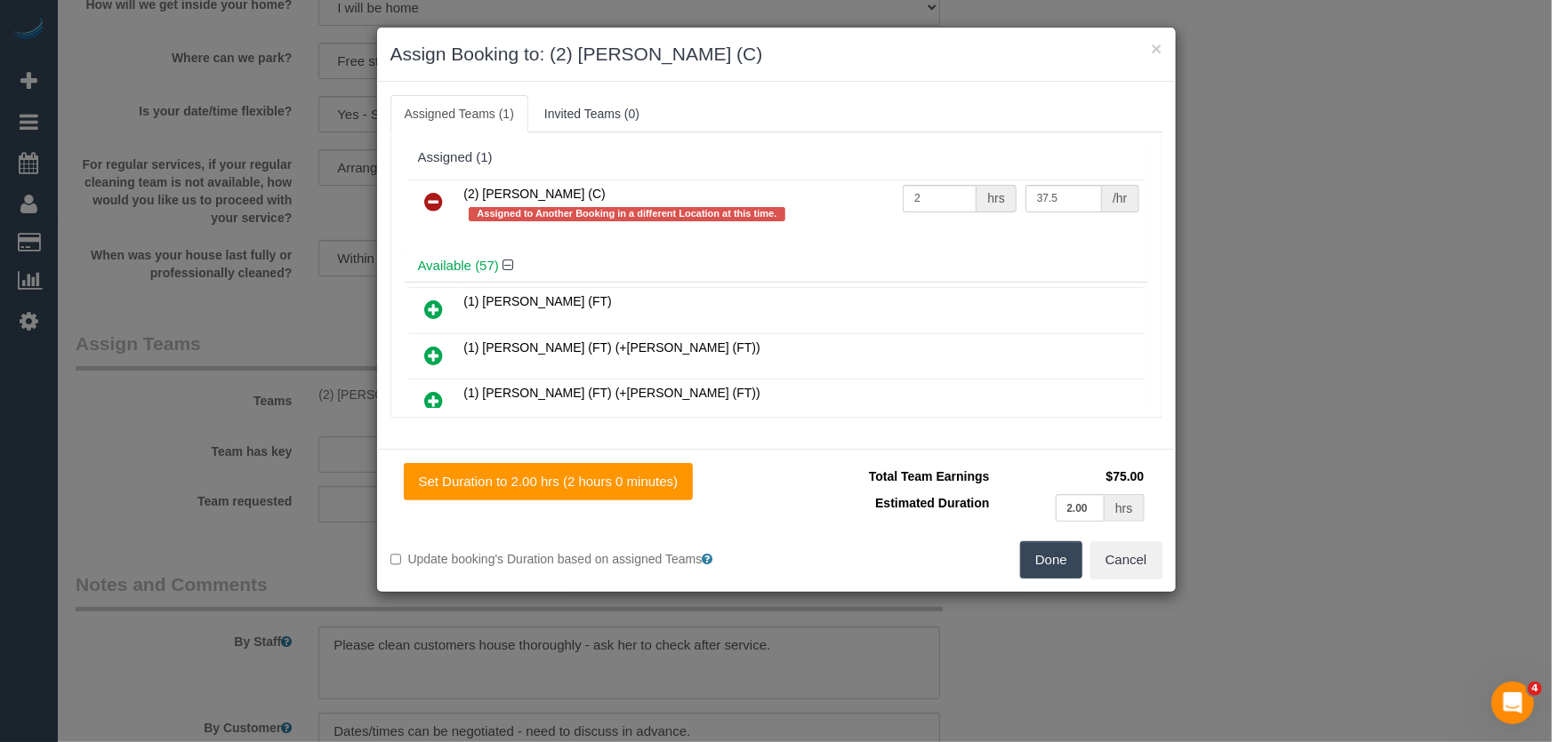
click at [429, 191] on icon at bounding box center [434, 201] width 19 height 21
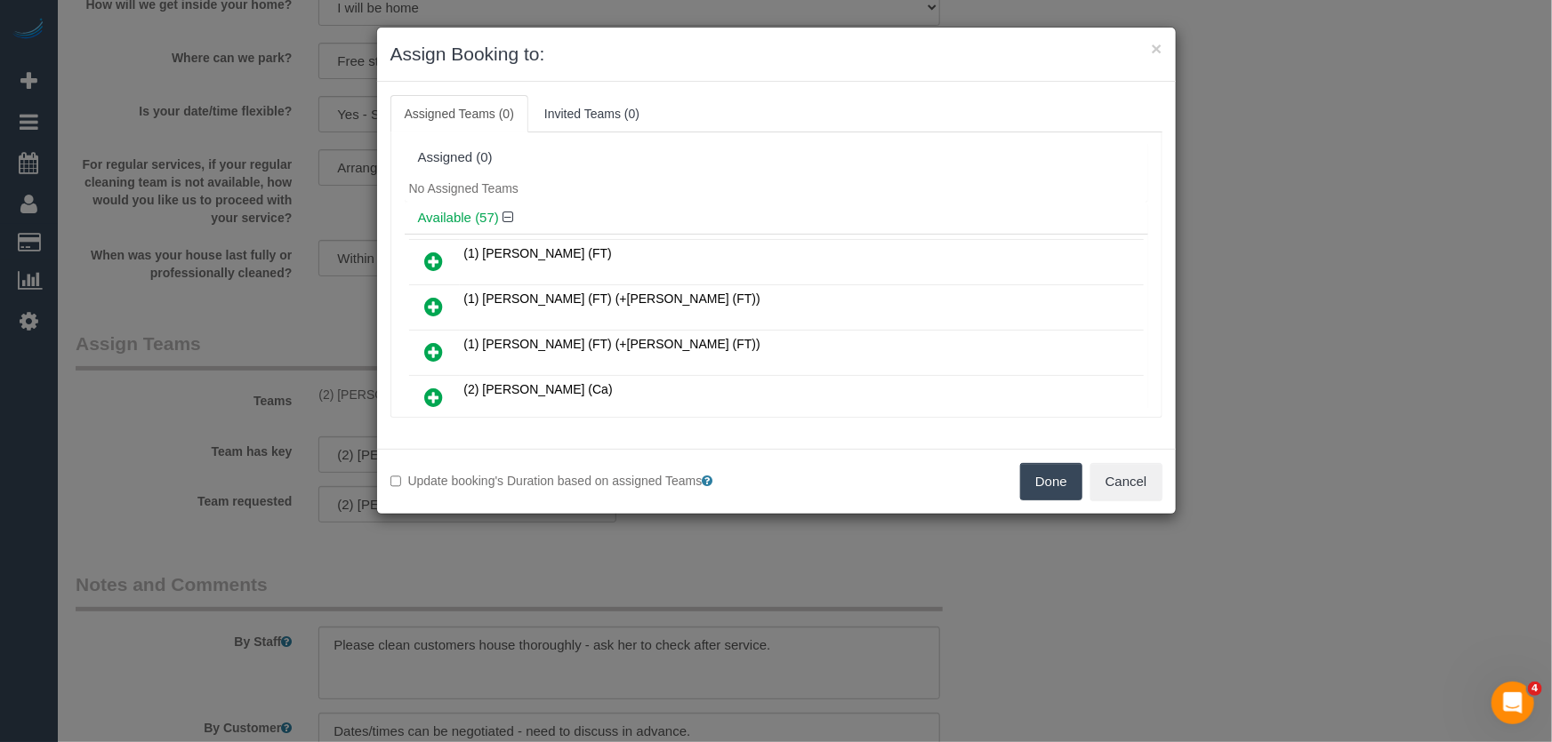
scroll to position [1936, 0]
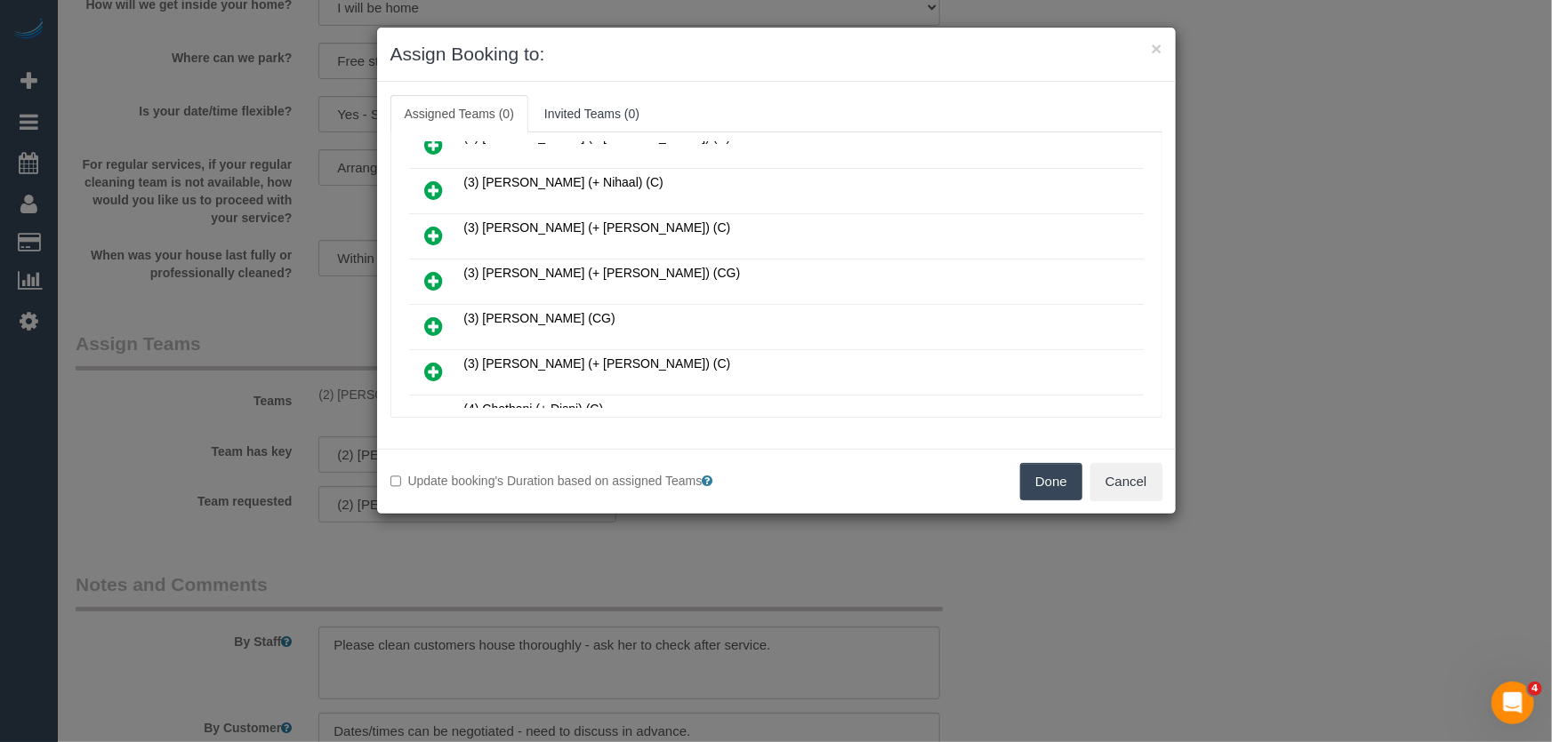
click at [436, 316] on icon at bounding box center [434, 326] width 19 height 21
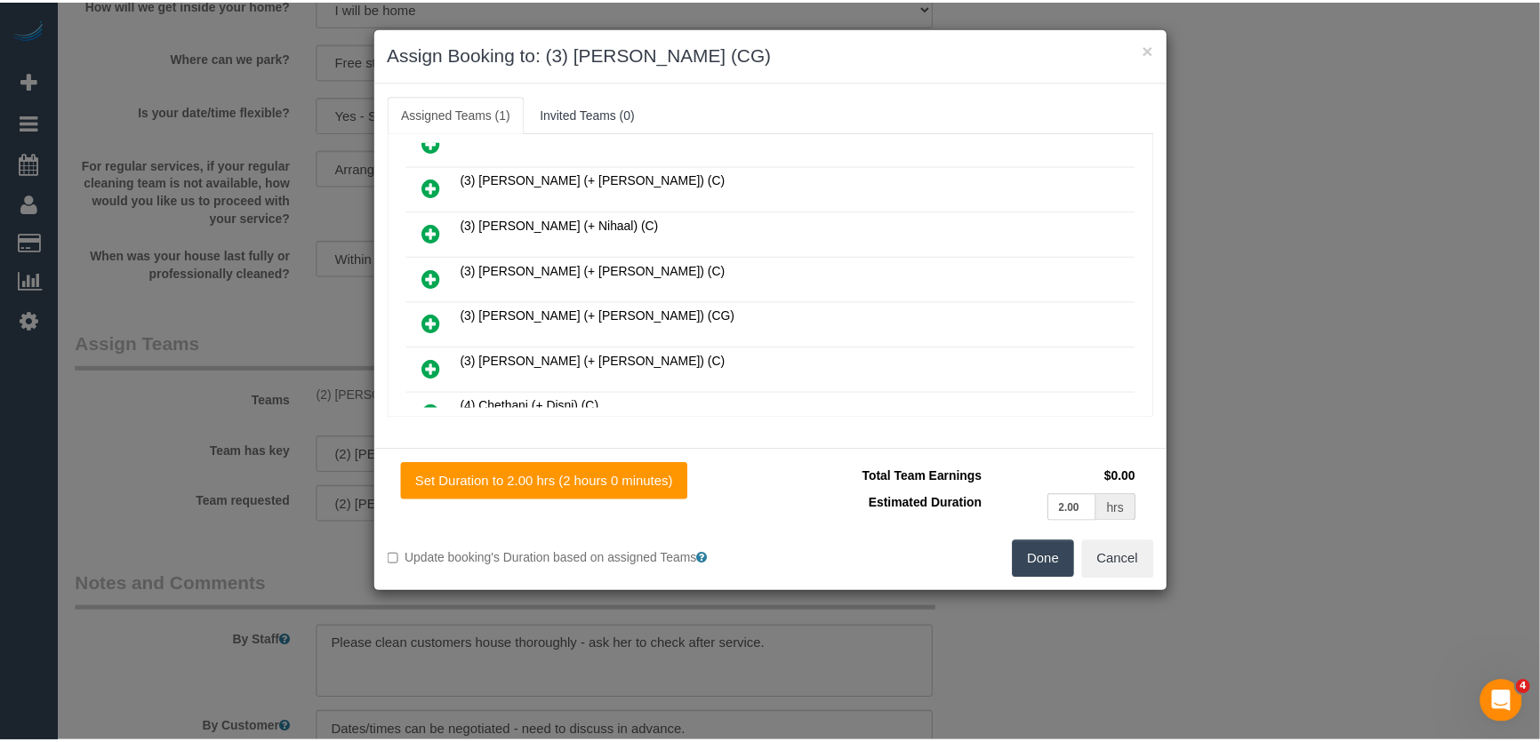
scroll to position [1977, 0]
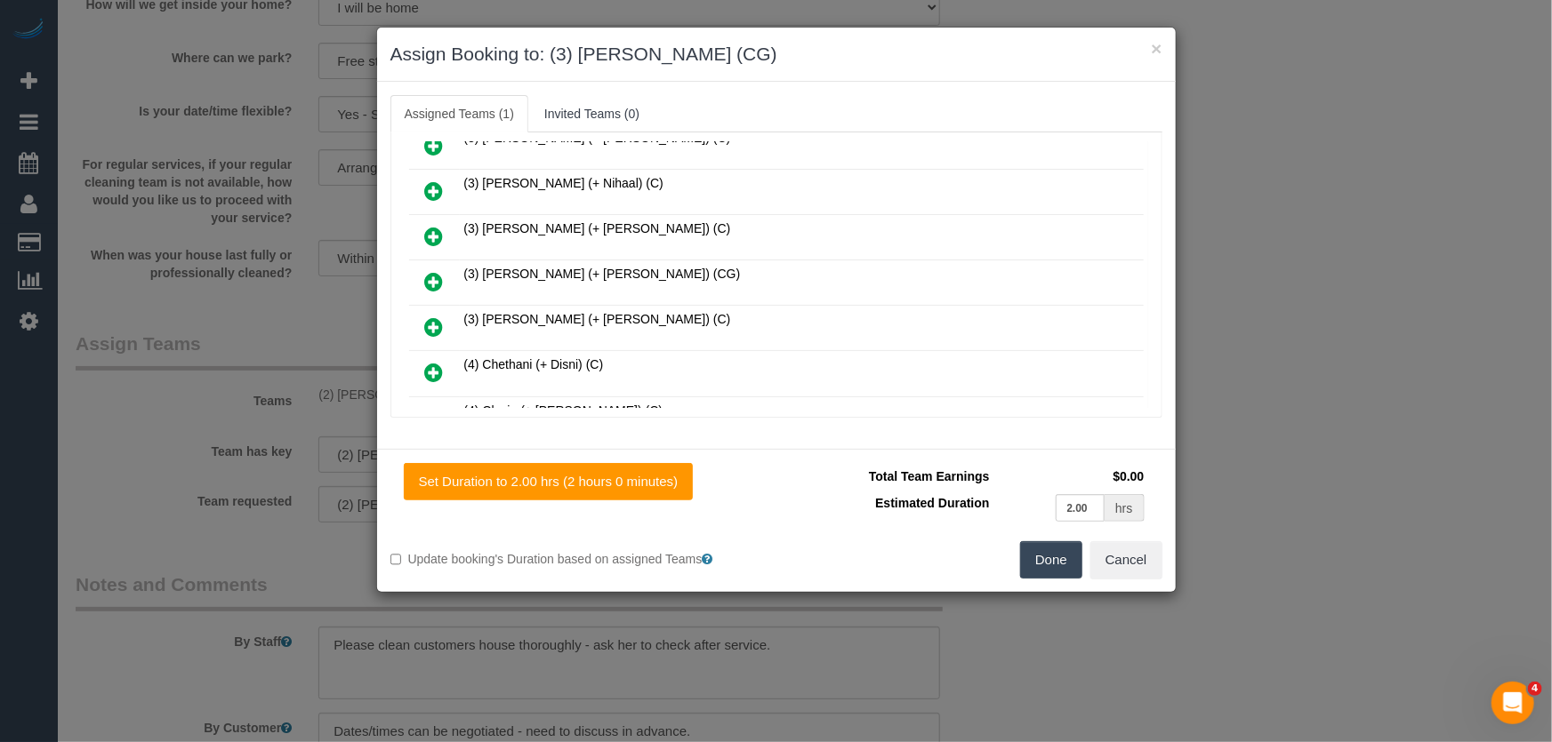
click at [1049, 558] on button "Done" at bounding box center [1051, 559] width 62 height 37
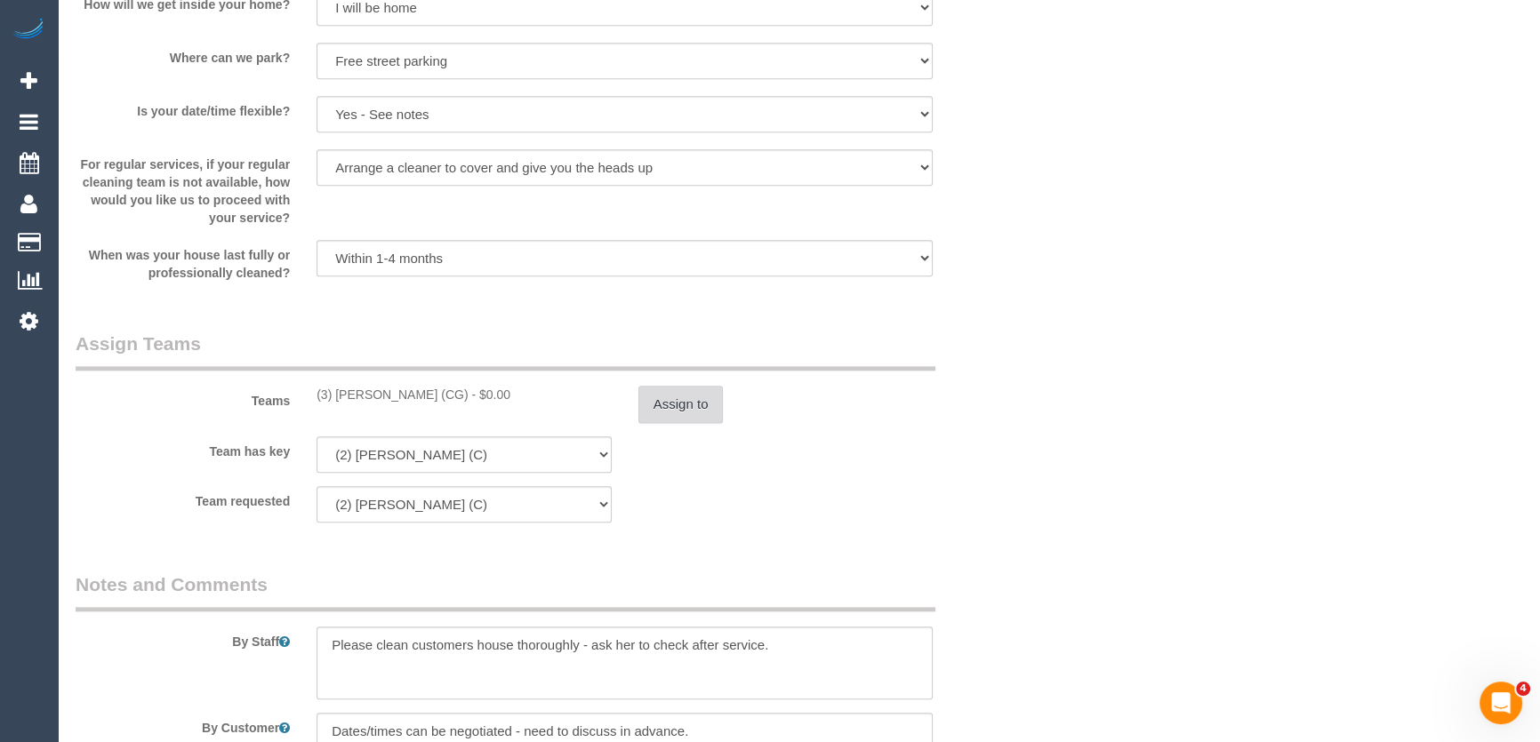
click at [683, 405] on button "Assign to" at bounding box center [680, 404] width 85 height 37
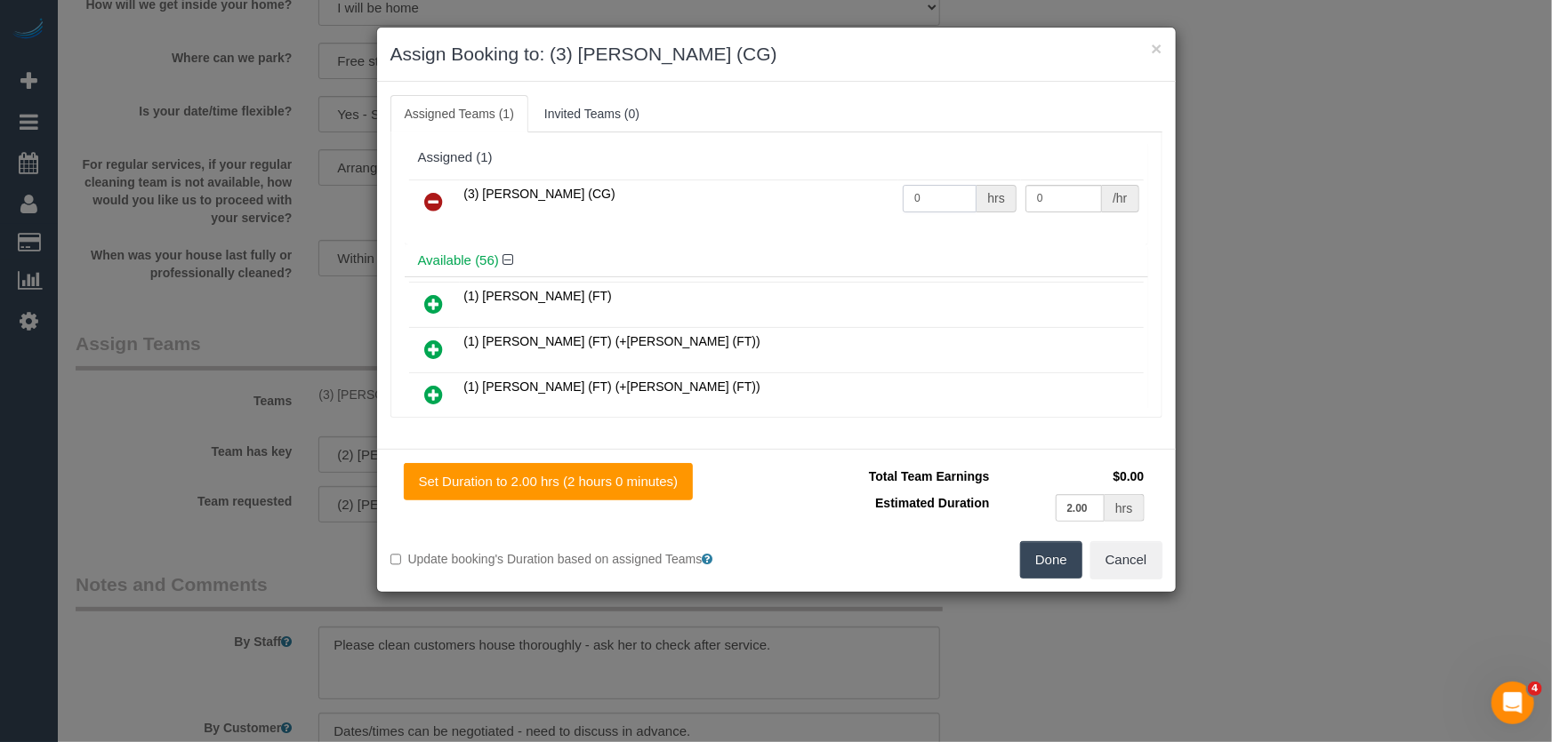
click at [941, 205] on input "0" at bounding box center [939, 199] width 74 height 28
type input "2"
type input "38.5"
click at [1054, 560] on button "Done" at bounding box center [1051, 559] width 62 height 37
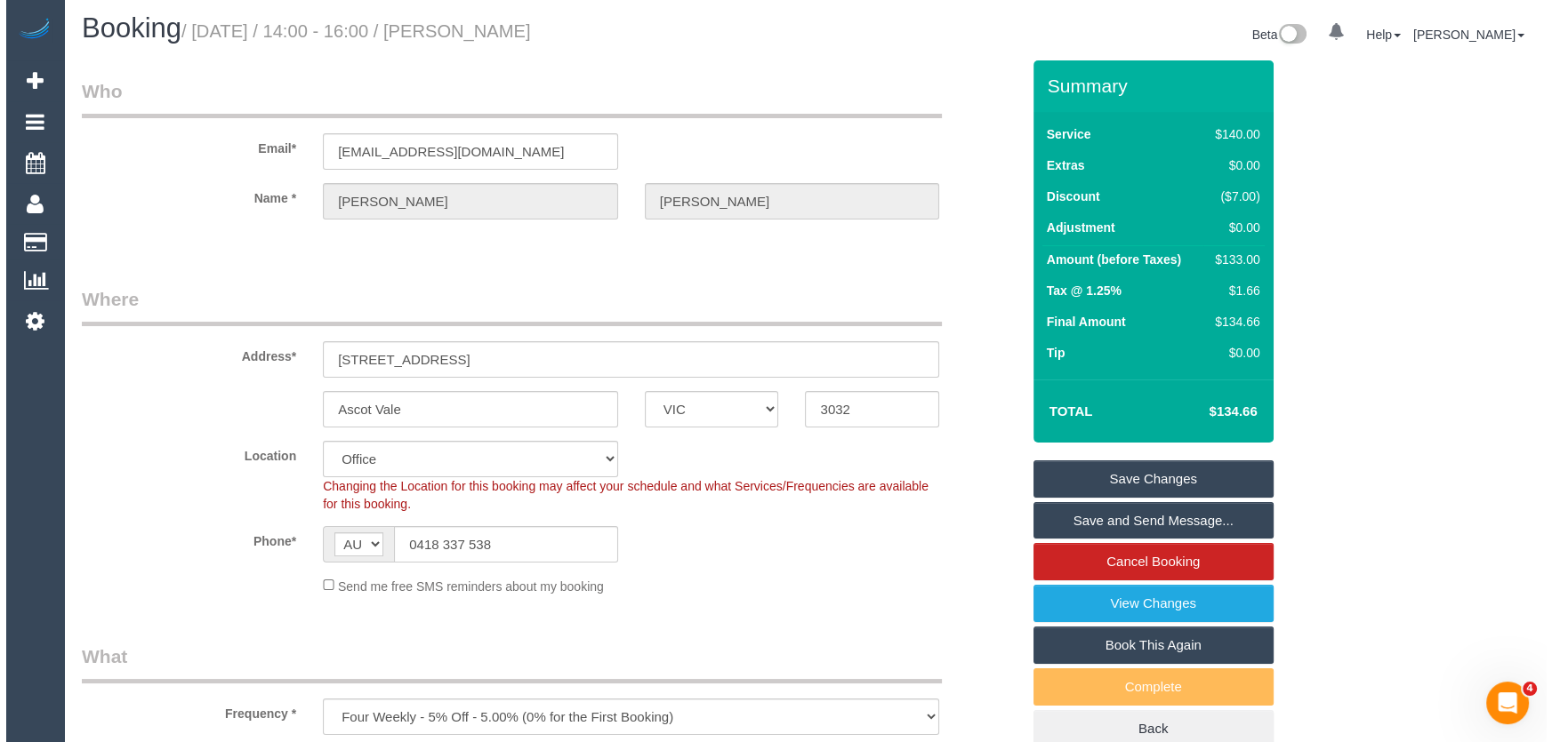
scroll to position [0, 0]
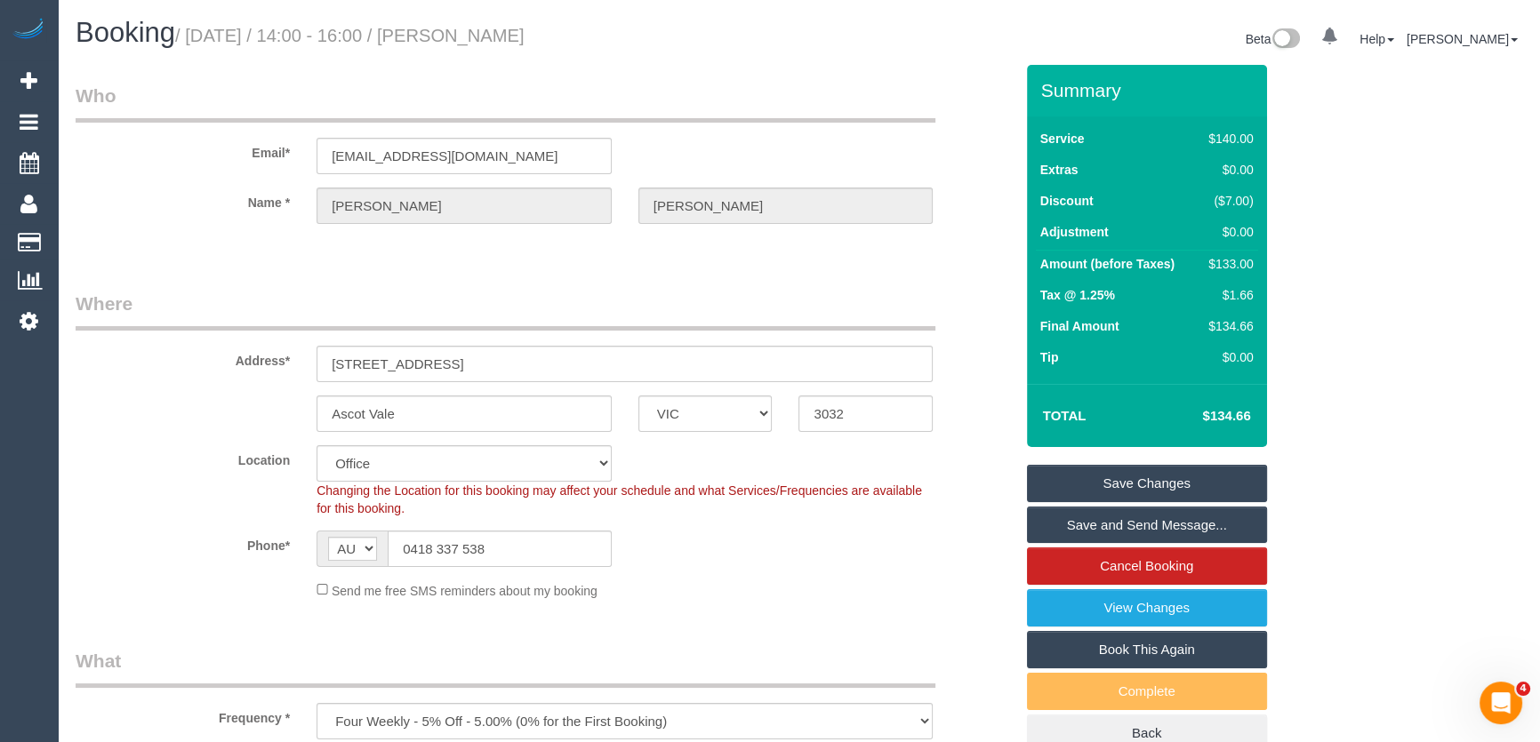
click at [523, 43] on small "/ [DATE] / 14:00 - 16:00 / [PERSON_NAME]" at bounding box center [349, 36] width 349 height 20
copy small "[PERSON_NAME]"
click at [1111, 484] on link "Save Changes" at bounding box center [1147, 483] width 240 height 37
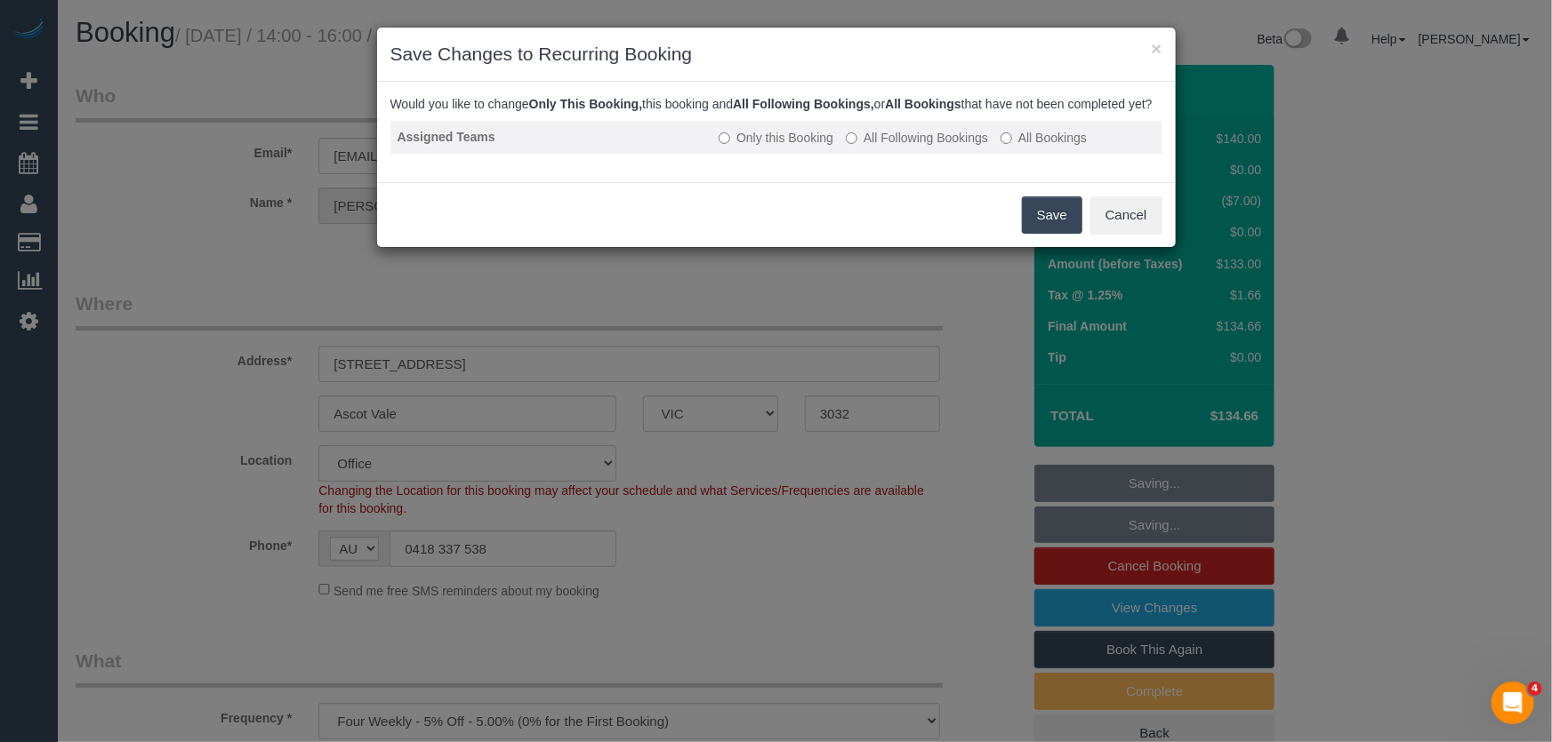
click at [905, 147] on label "All Following Bookings" at bounding box center [917, 138] width 142 height 18
click at [928, 147] on label "All Following Bookings" at bounding box center [917, 138] width 142 height 18
click at [1058, 234] on button "Save" at bounding box center [1052, 215] width 60 height 37
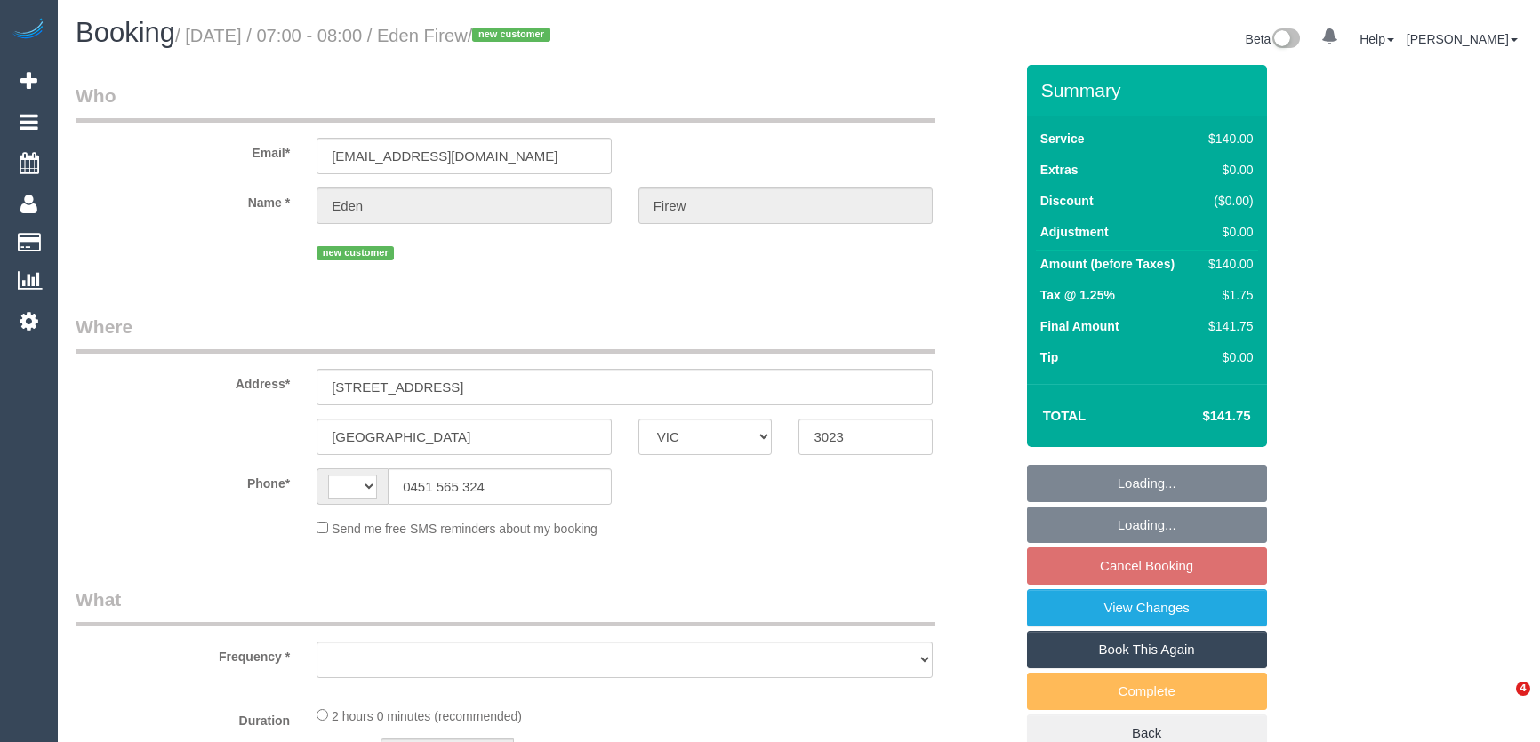
select select "VIC"
select select "number:28"
select select "number:14"
select select "number:19"
select select "number:22"
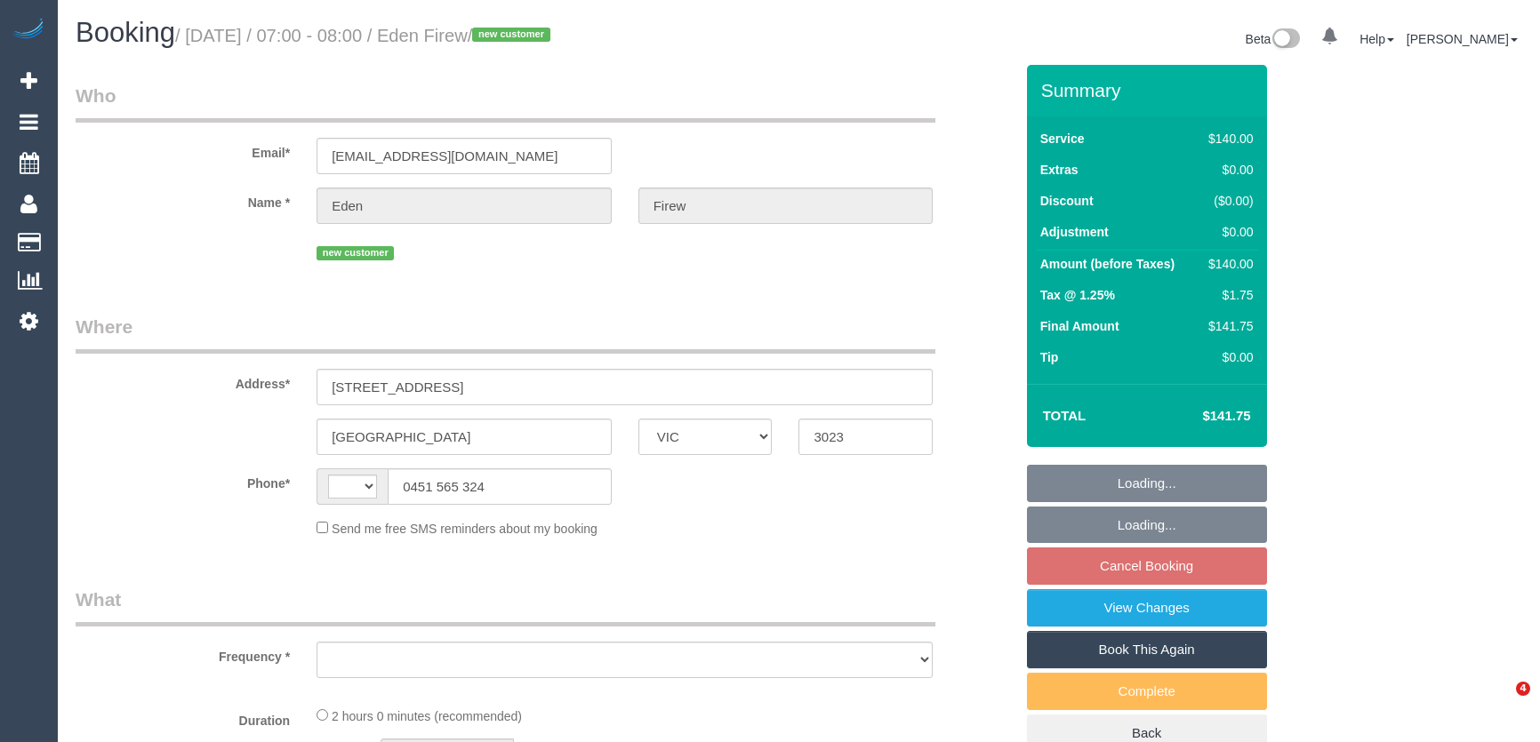
select select "string:AU"
select select "object:698"
select select "string:stripe-pm_1S8BOm2GScqysDRVHm3HiywW"
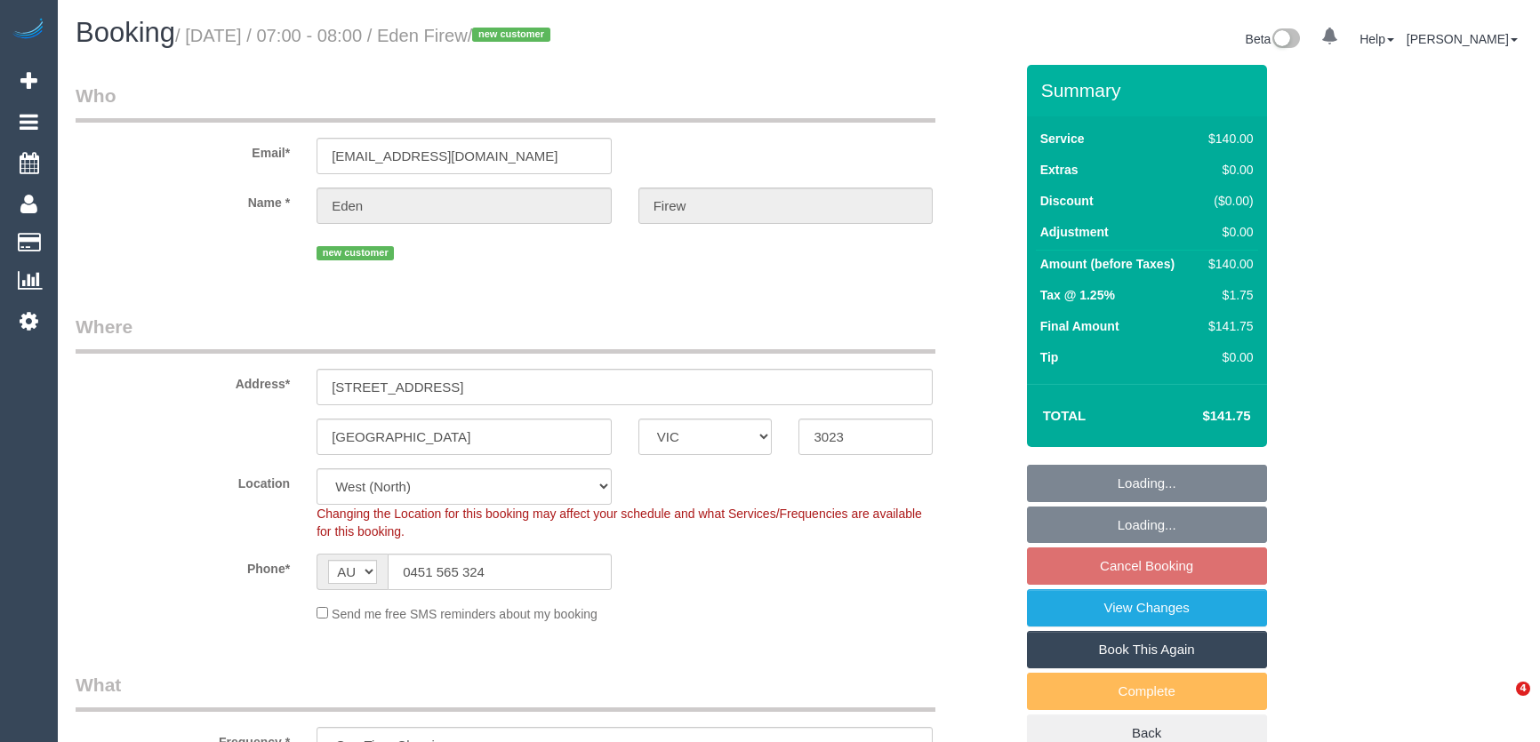
select select "object:1405"
select select "spot10"
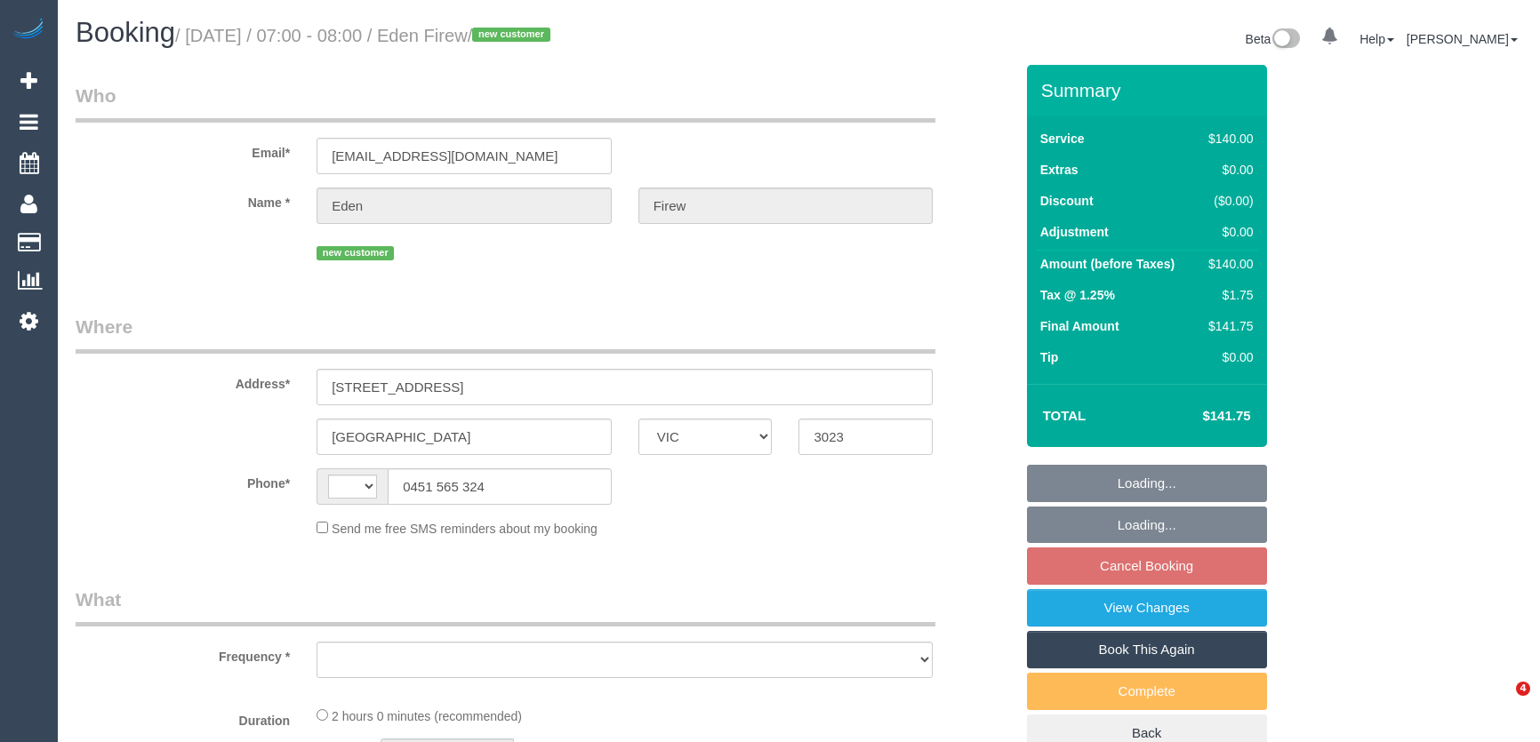
select select "VIC"
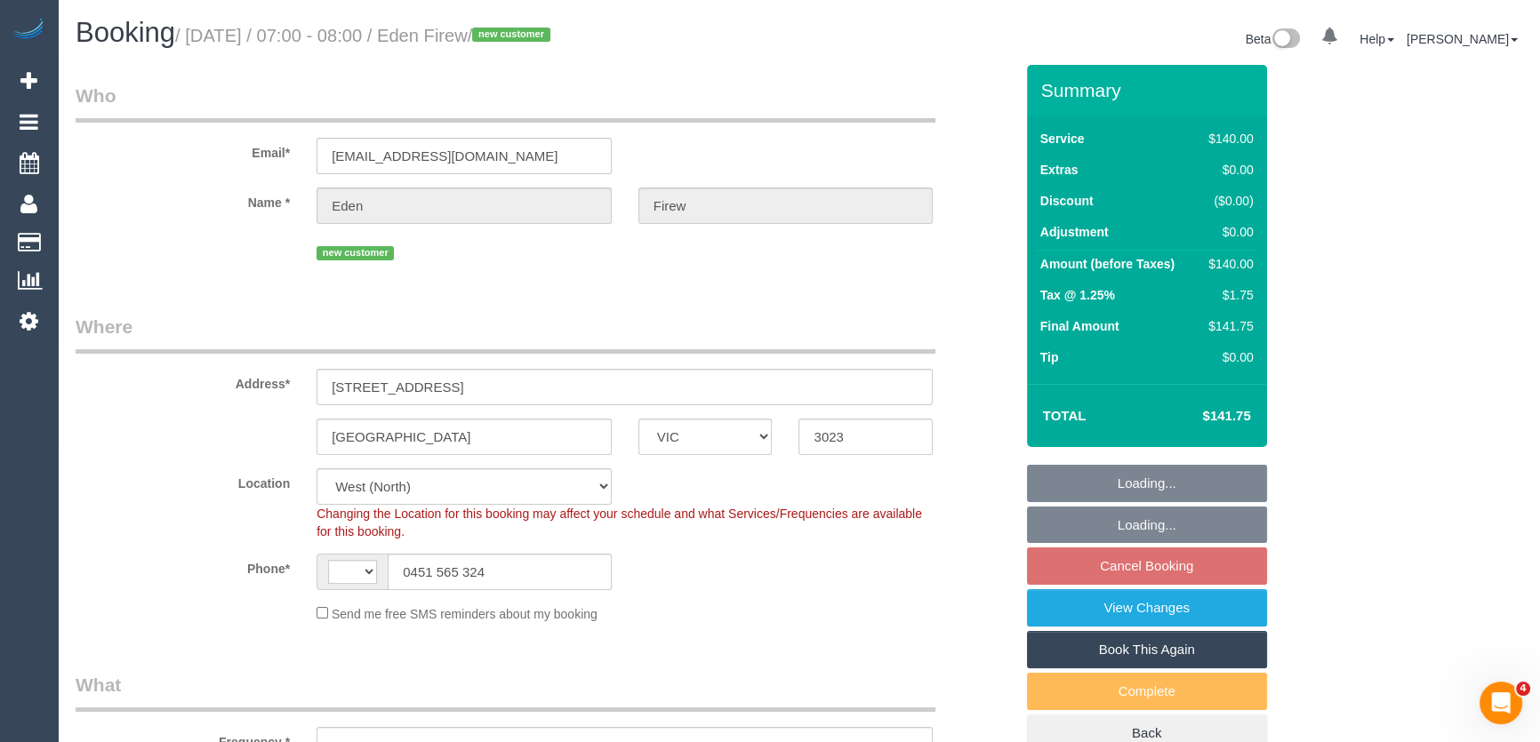
select select "number:28"
select select "number:14"
select select "number:19"
select select "number:22"
select select "string:AU"
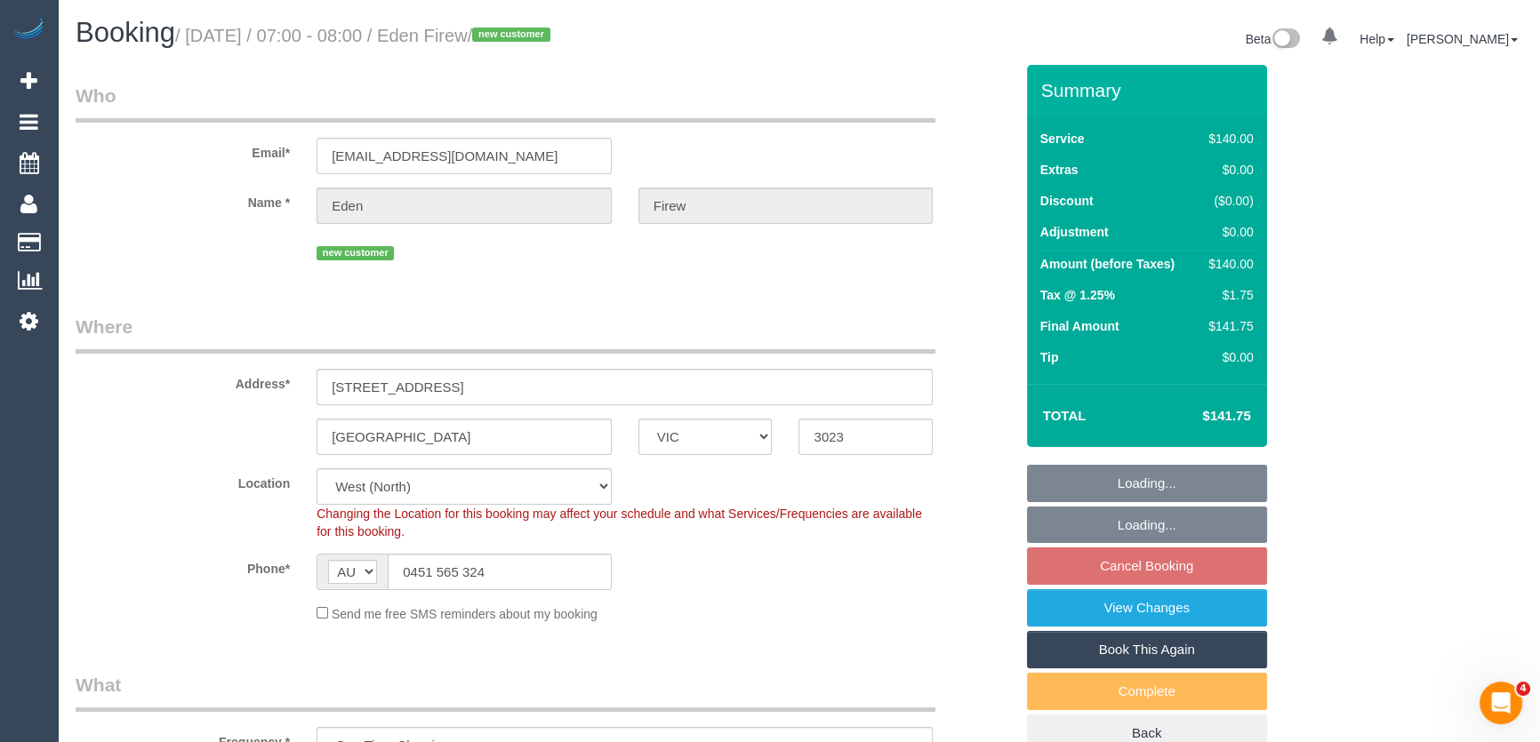
select select "object:1400"
select select "string:stripe-pm_1S8BOm2GScqysDRVHm3HiywW"
select select "spot1"
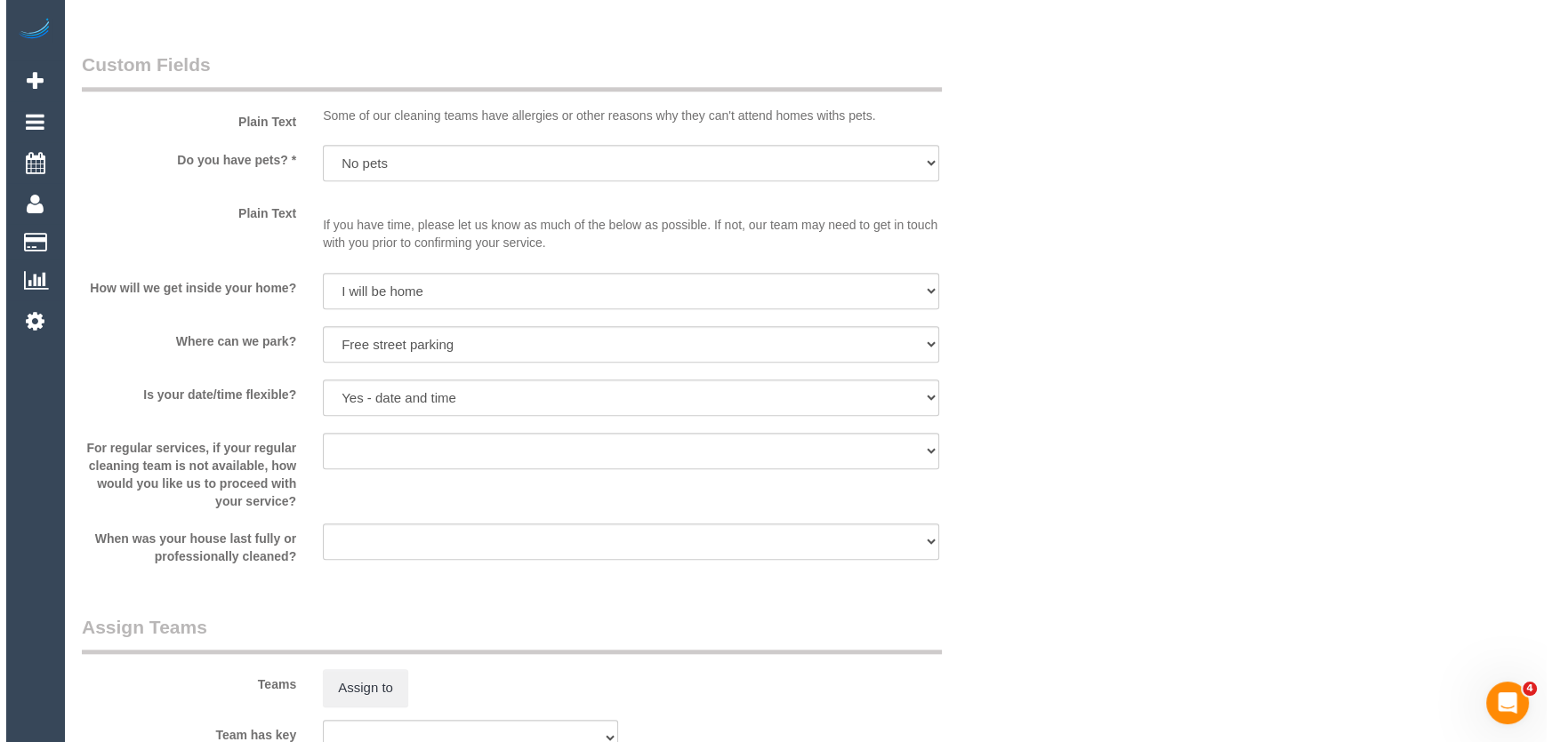
scroll to position [2263, 0]
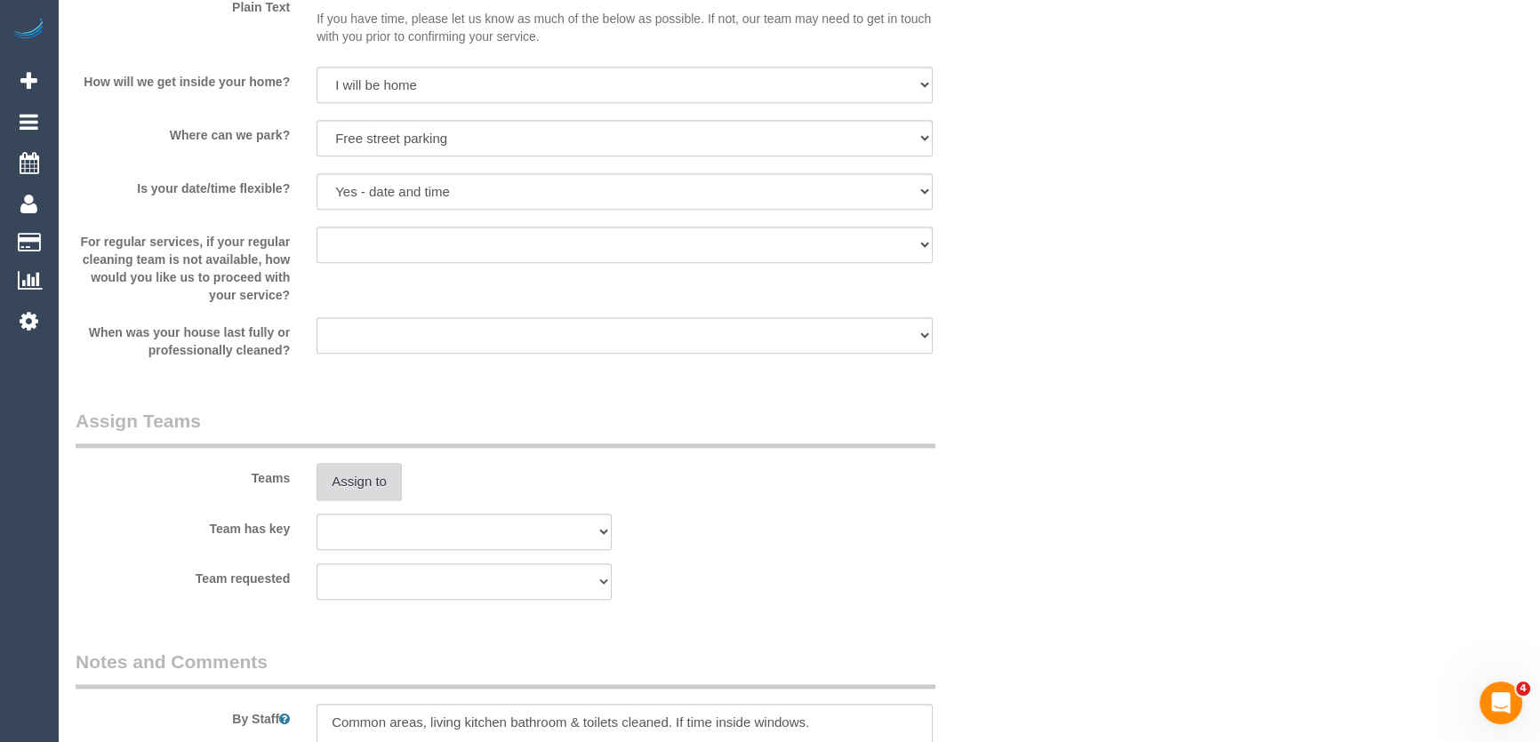
click at [355, 479] on button "Assign to" at bounding box center [359, 481] width 85 height 37
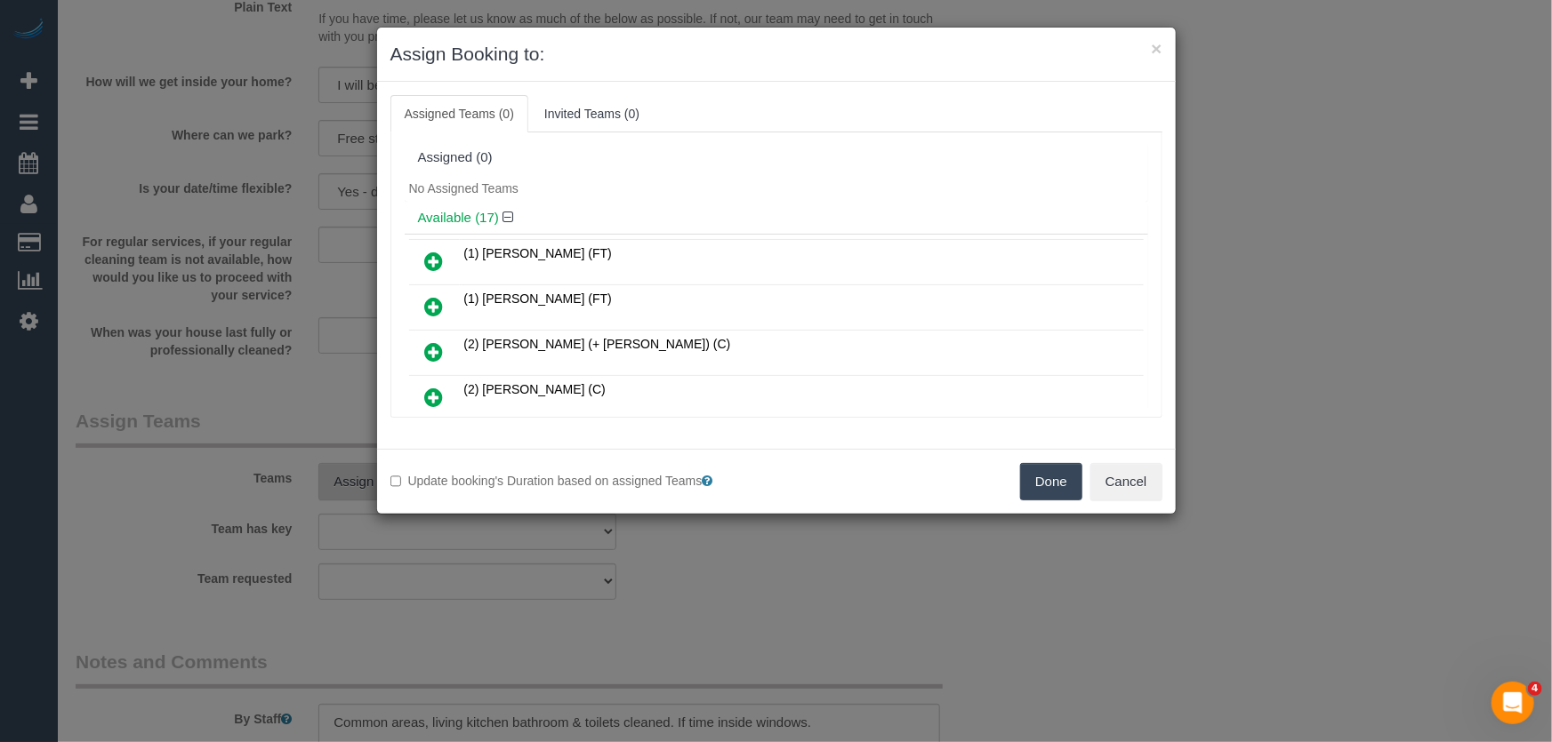
scroll to position [289, 0]
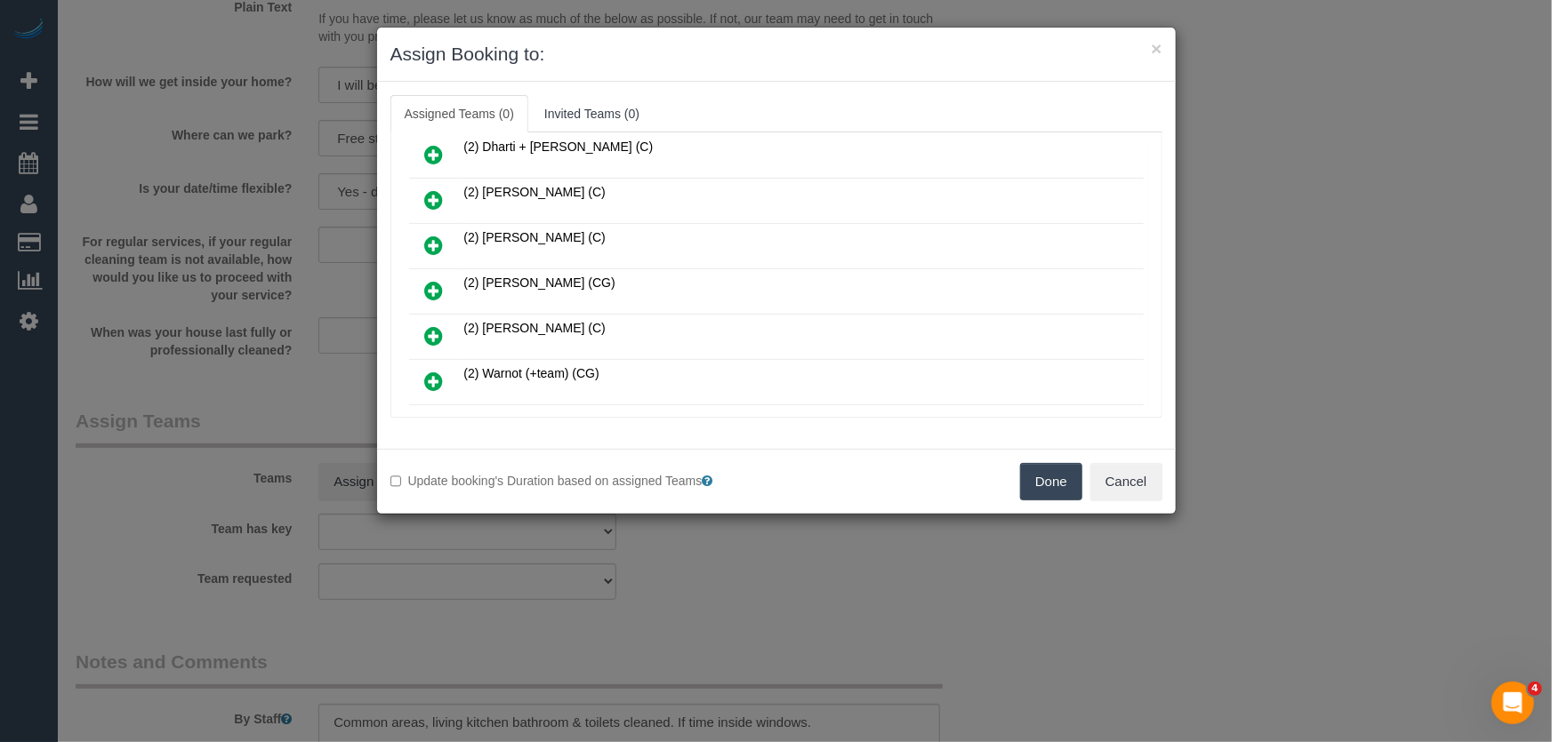
click at [434, 280] on icon at bounding box center [434, 290] width 19 height 21
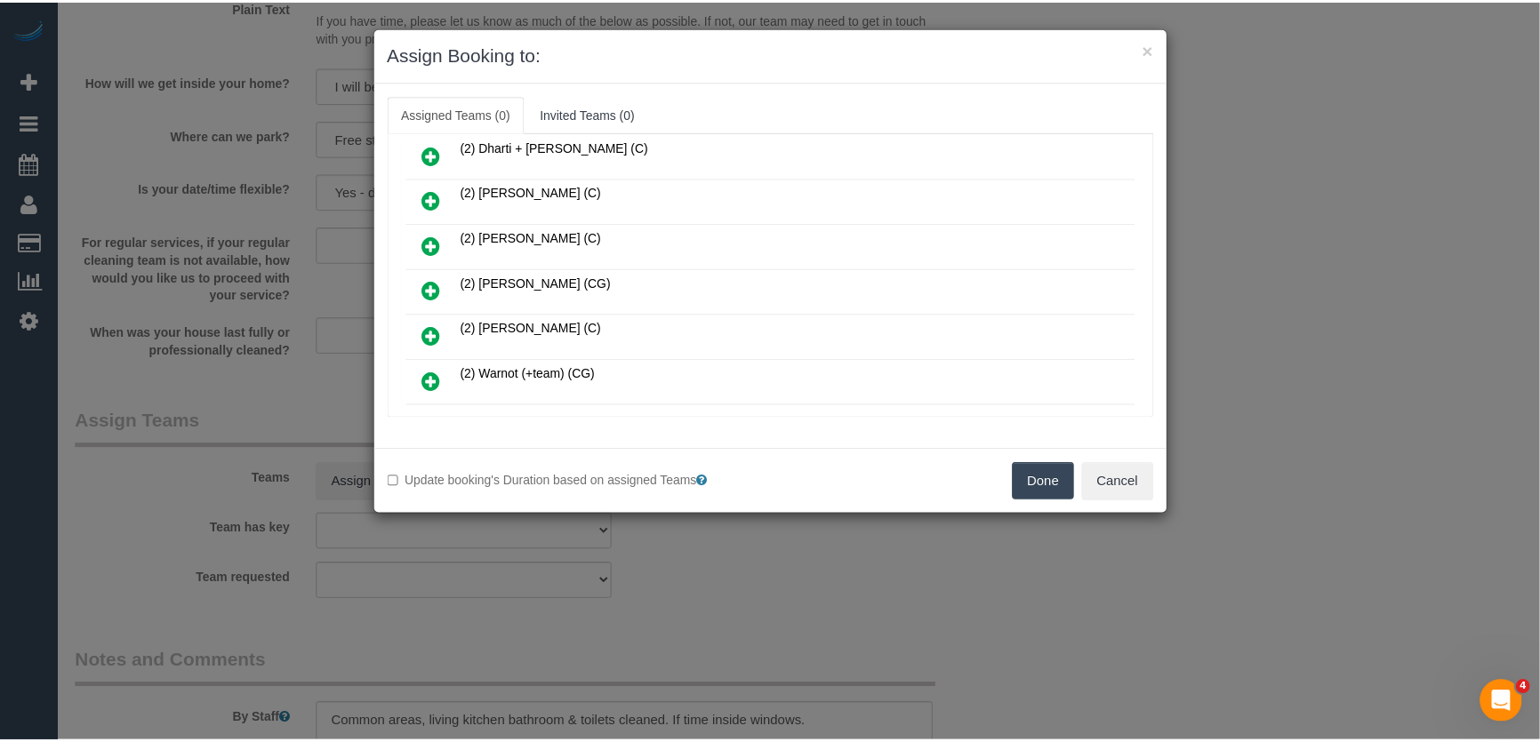
scroll to position [330, 0]
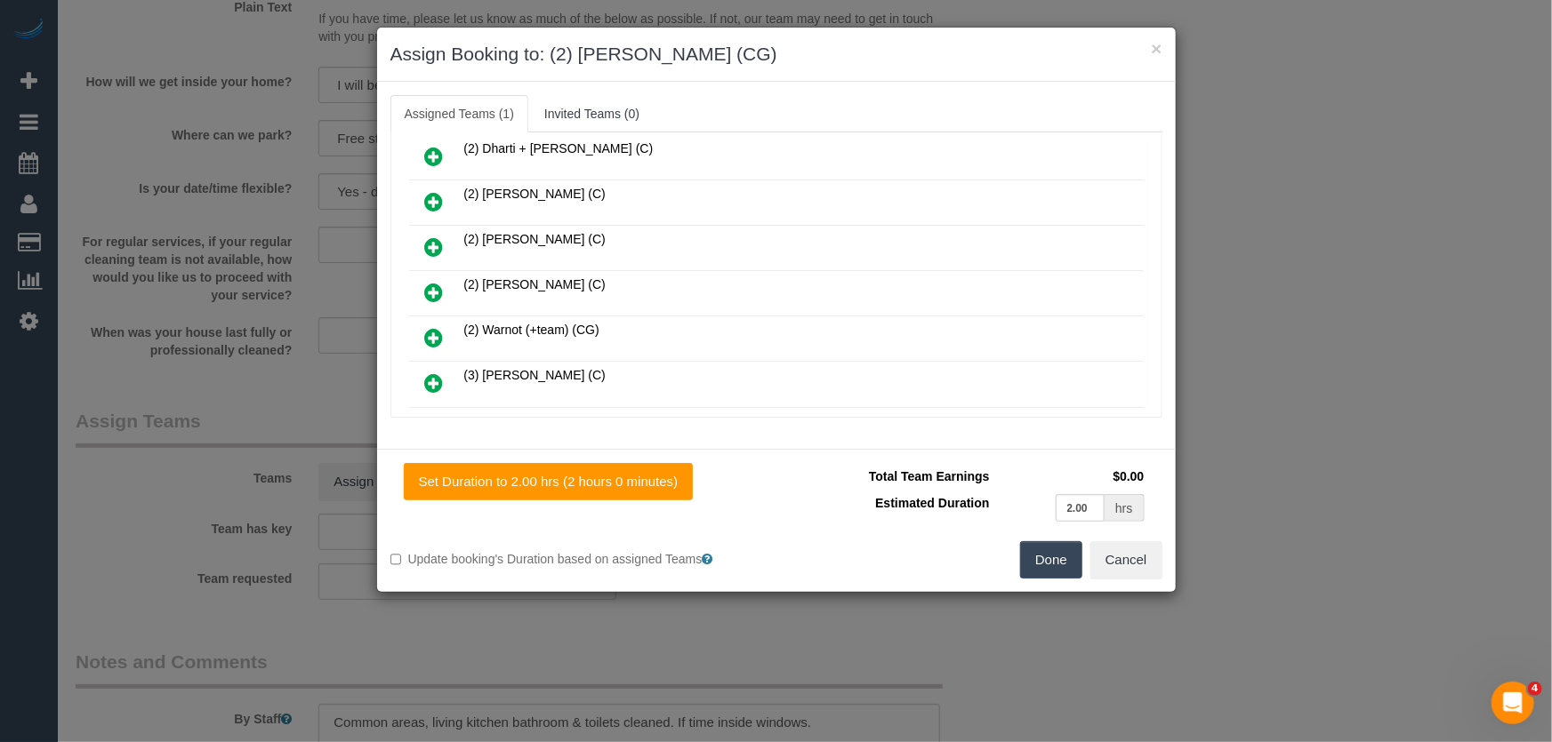
click at [1049, 555] on button "Done" at bounding box center [1051, 559] width 62 height 37
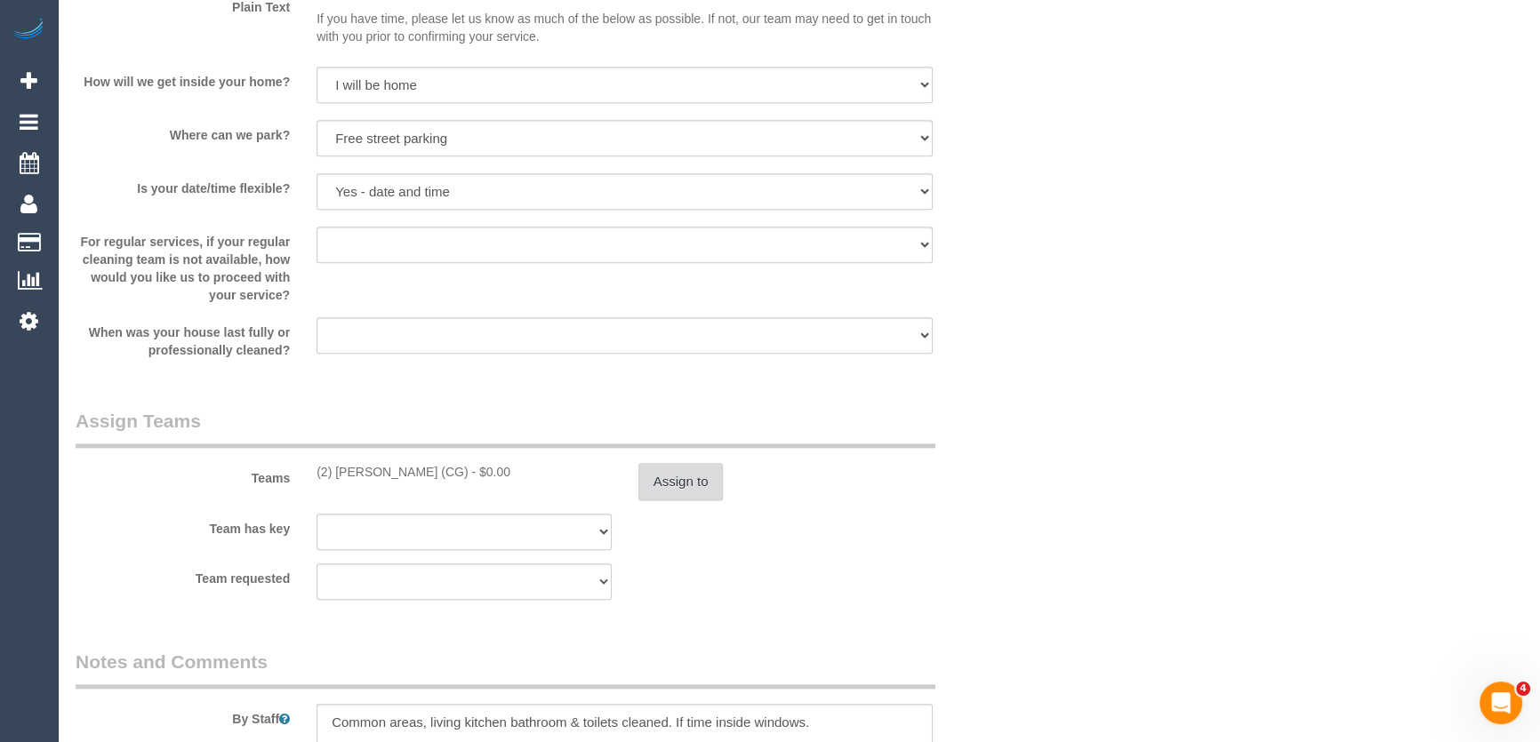
click at [699, 489] on button "Assign to" at bounding box center [680, 481] width 85 height 37
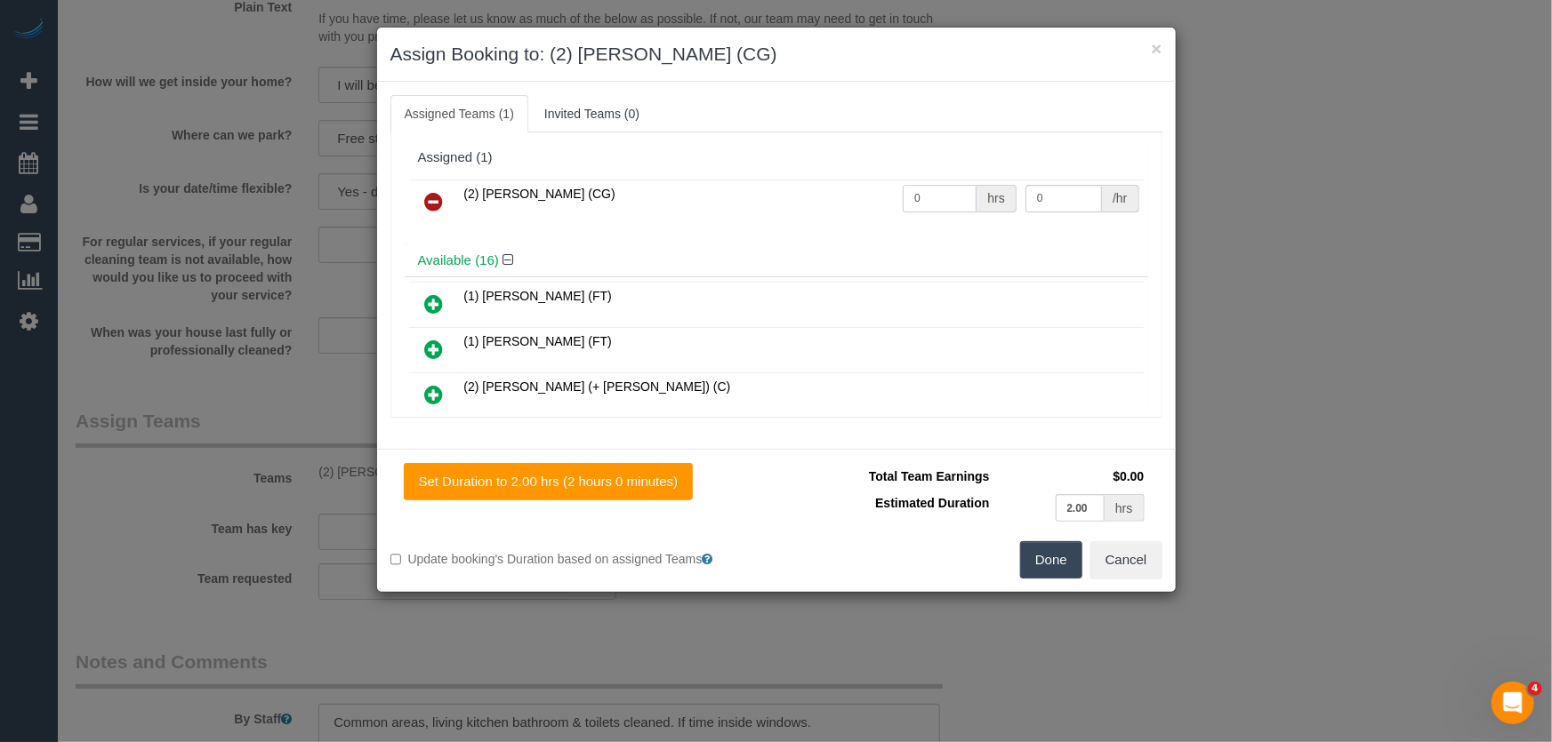
click at [933, 204] on input "0" at bounding box center [939, 199] width 74 height 28
type input "2"
type input "41.25"
click at [1039, 565] on button "Done" at bounding box center [1051, 559] width 62 height 37
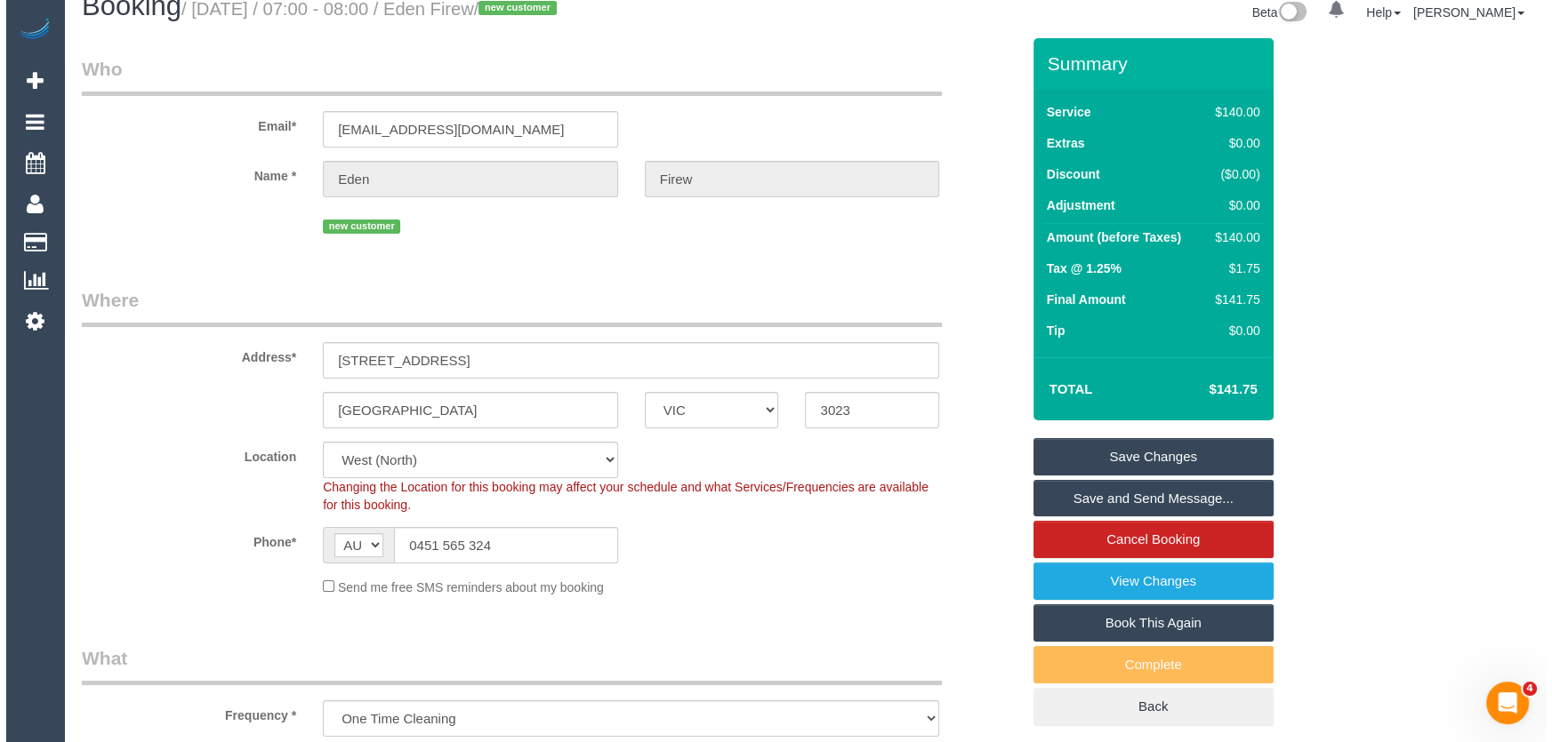
scroll to position [0, 0]
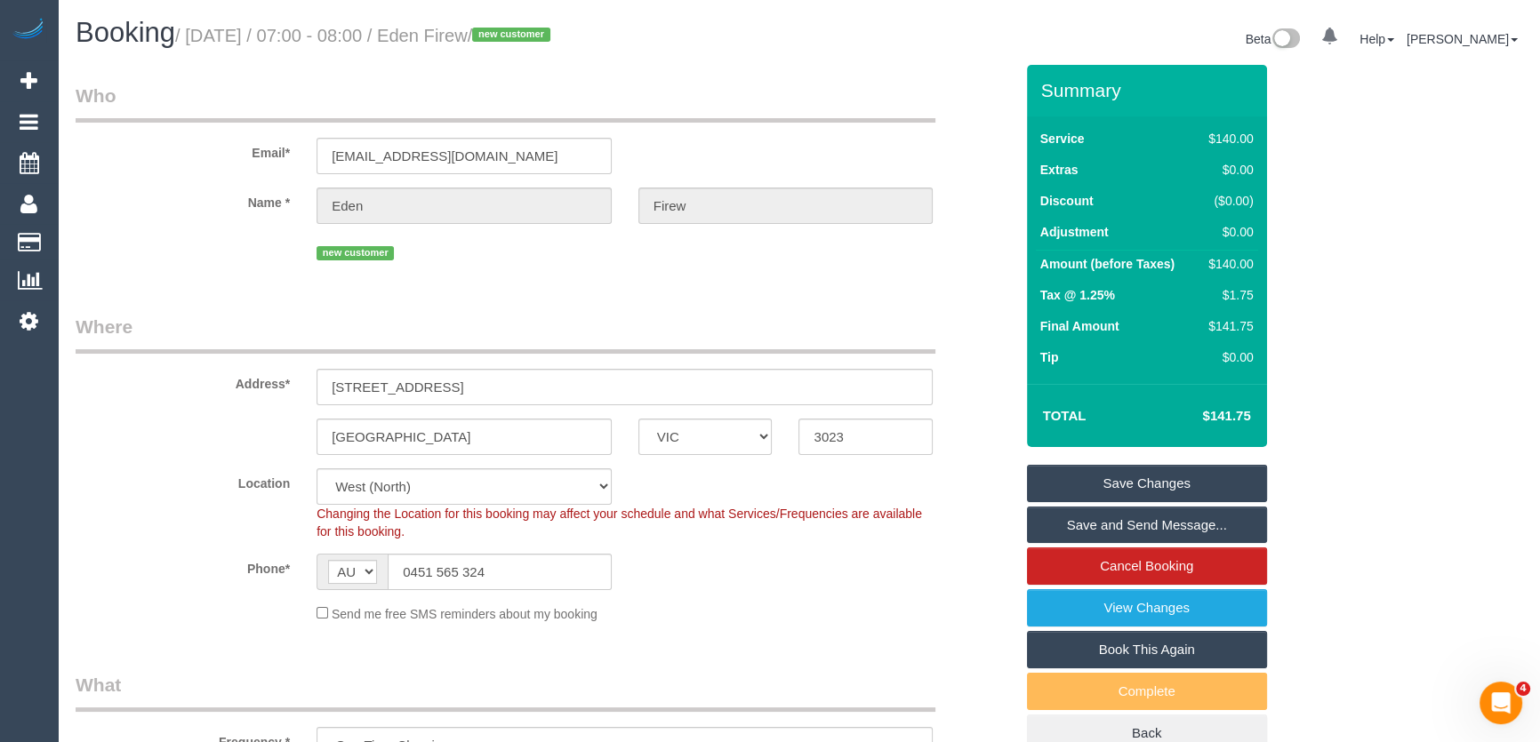
click at [506, 37] on small "/ September 19, 2025 / 07:00 - 08:00 / Eden Firew / new customer" at bounding box center [365, 36] width 381 height 20
copy small "Eden Firew"
click at [1142, 531] on link "Save and Send Message..." at bounding box center [1147, 525] width 240 height 37
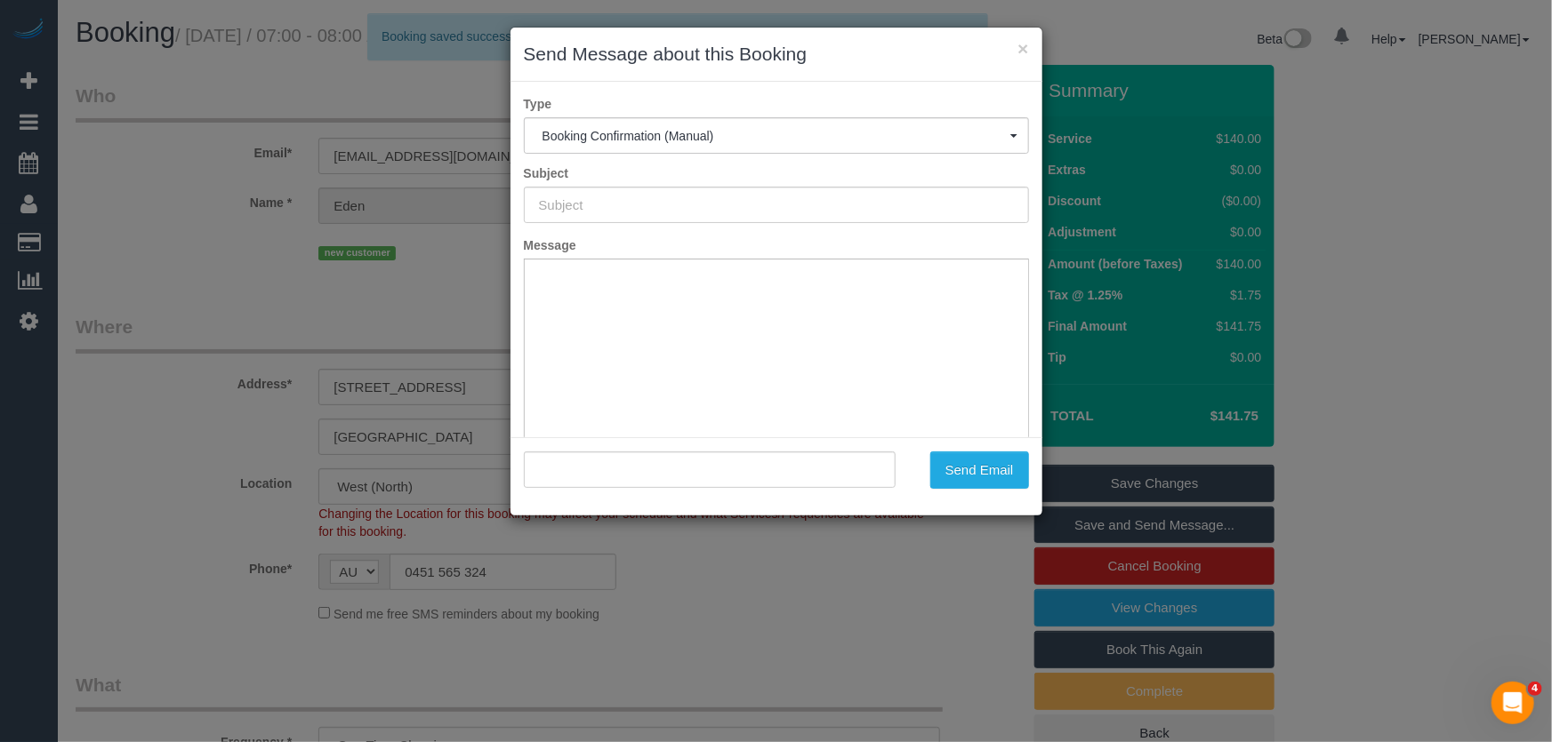
type input "Booking Confirmed"
type input ""Eden Firew" <eden_fire_w@outlook.com>"
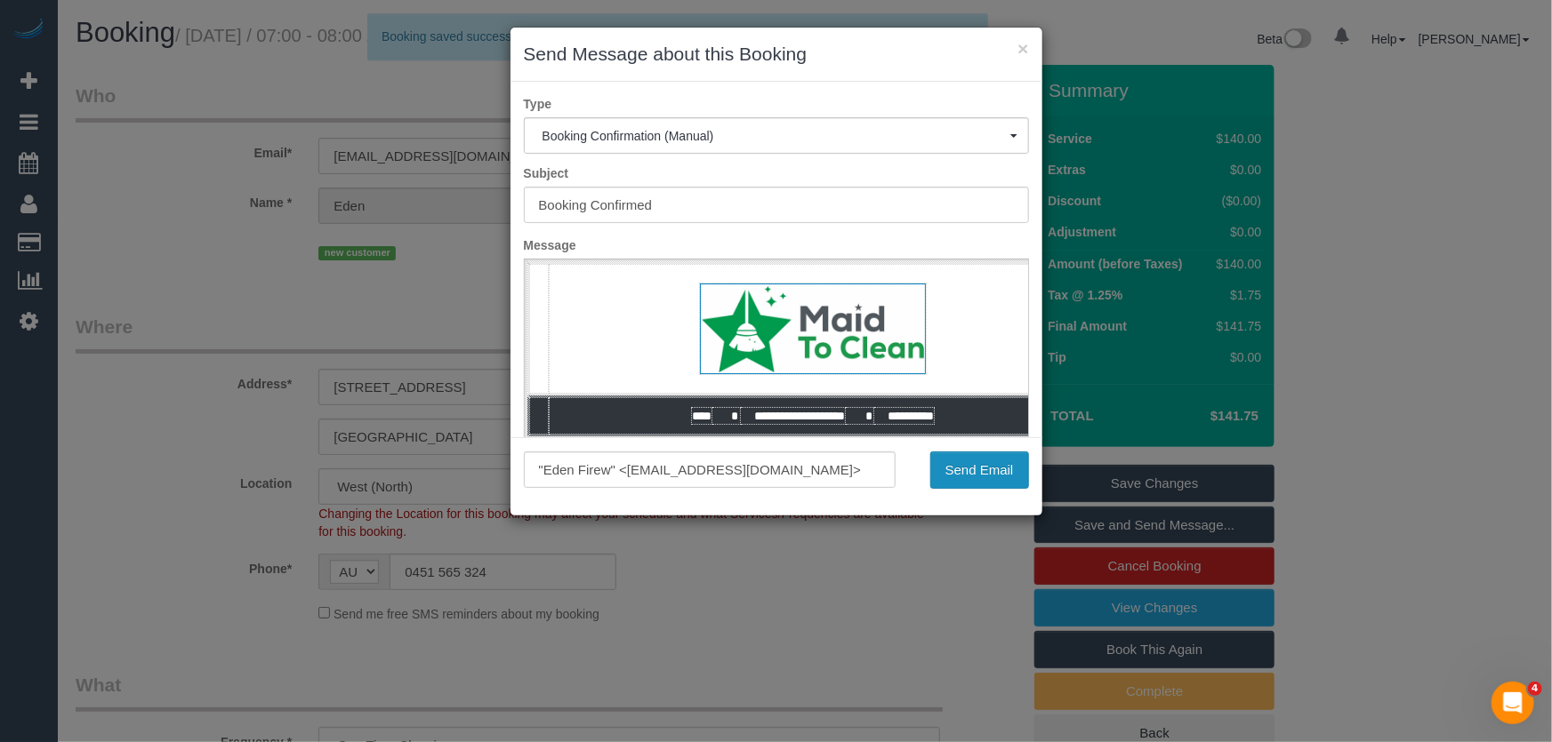
click at [978, 482] on button "Send Email" at bounding box center [979, 470] width 99 height 37
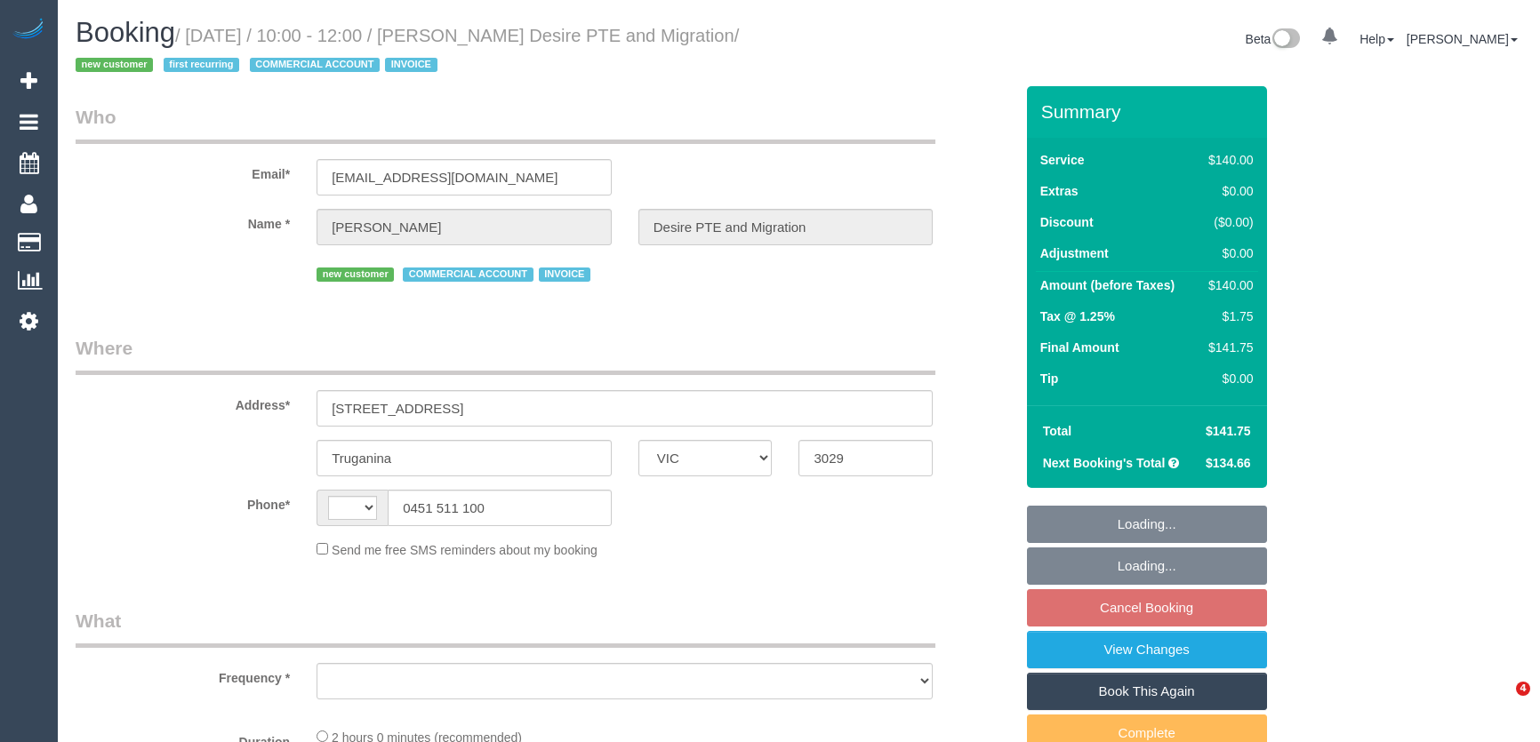
select select "VIC"
select select "object:281"
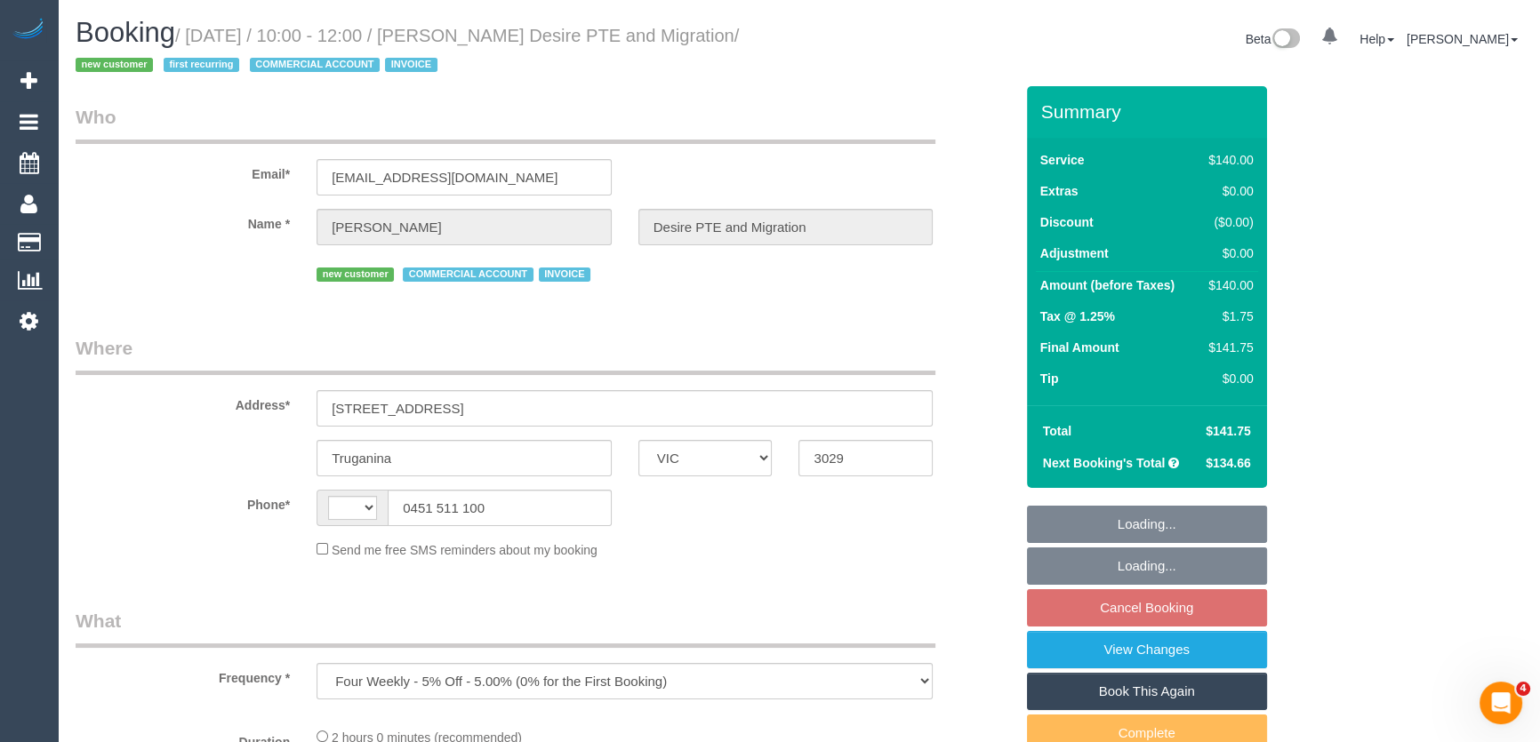
select select "number:28"
select select "number:14"
select select "number:19"
select select "number:23"
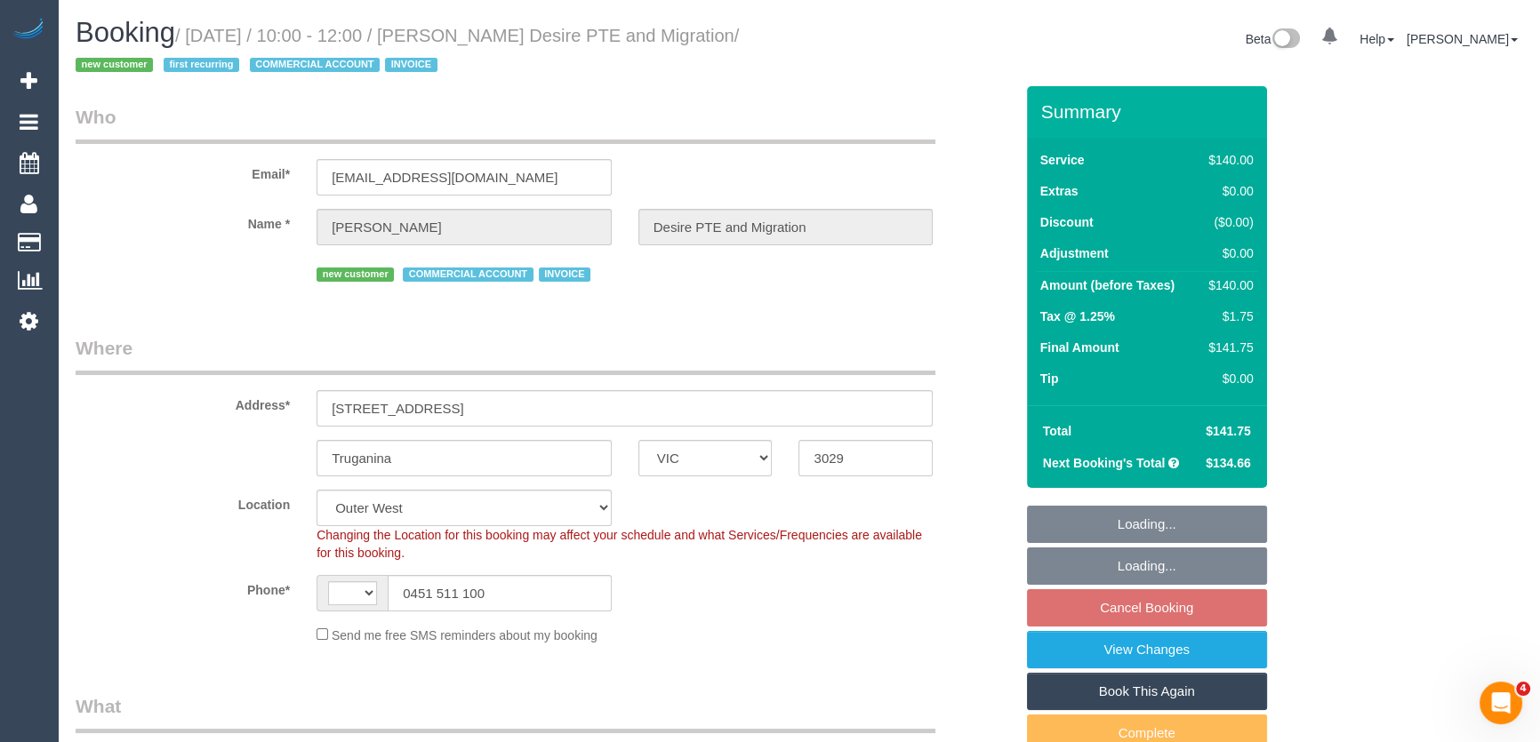
select select "object:1242"
select select "string:AU"
select select "spot1"
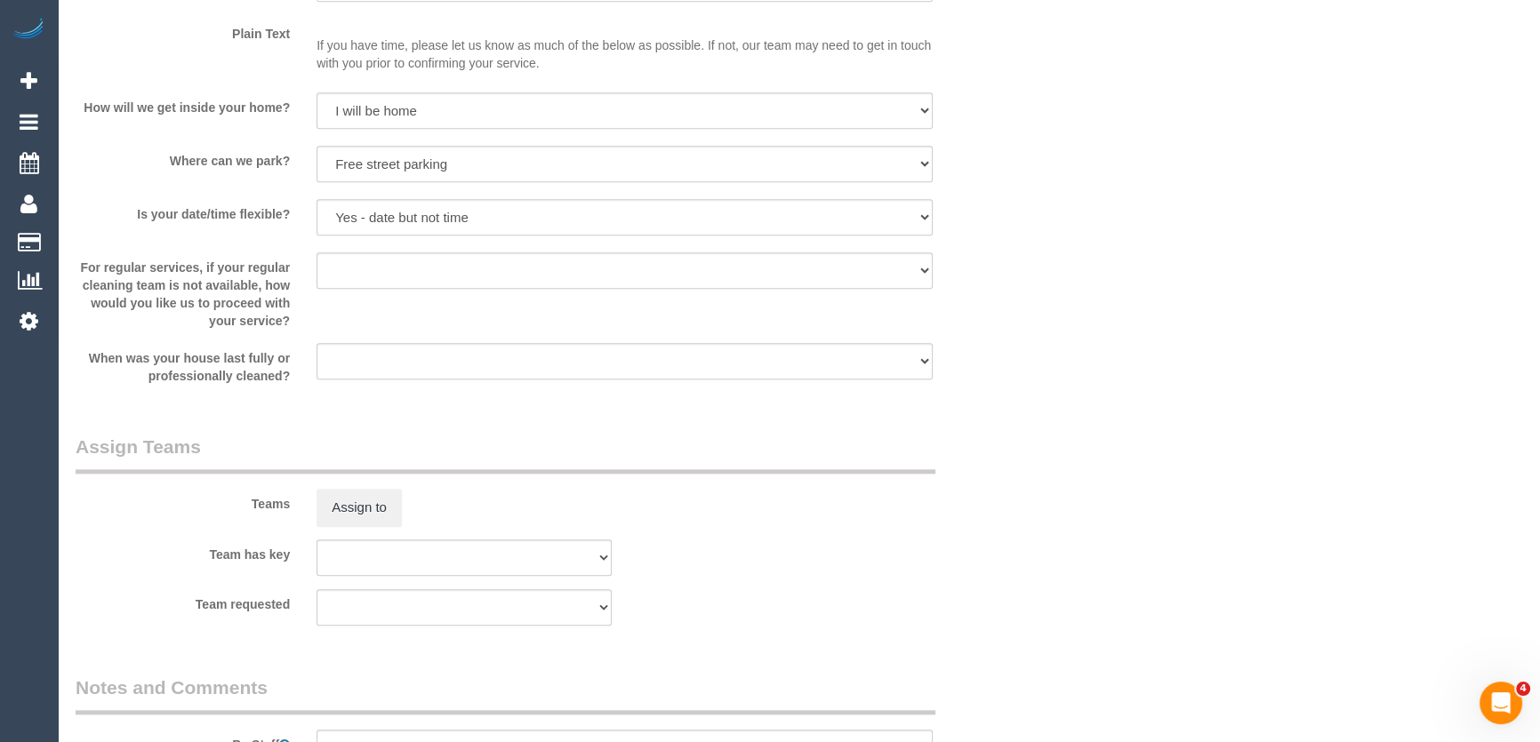
scroll to position [2263, 0]
click at [352, 495] on button "Assign to" at bounding box center [359, 503] width 85 height 37
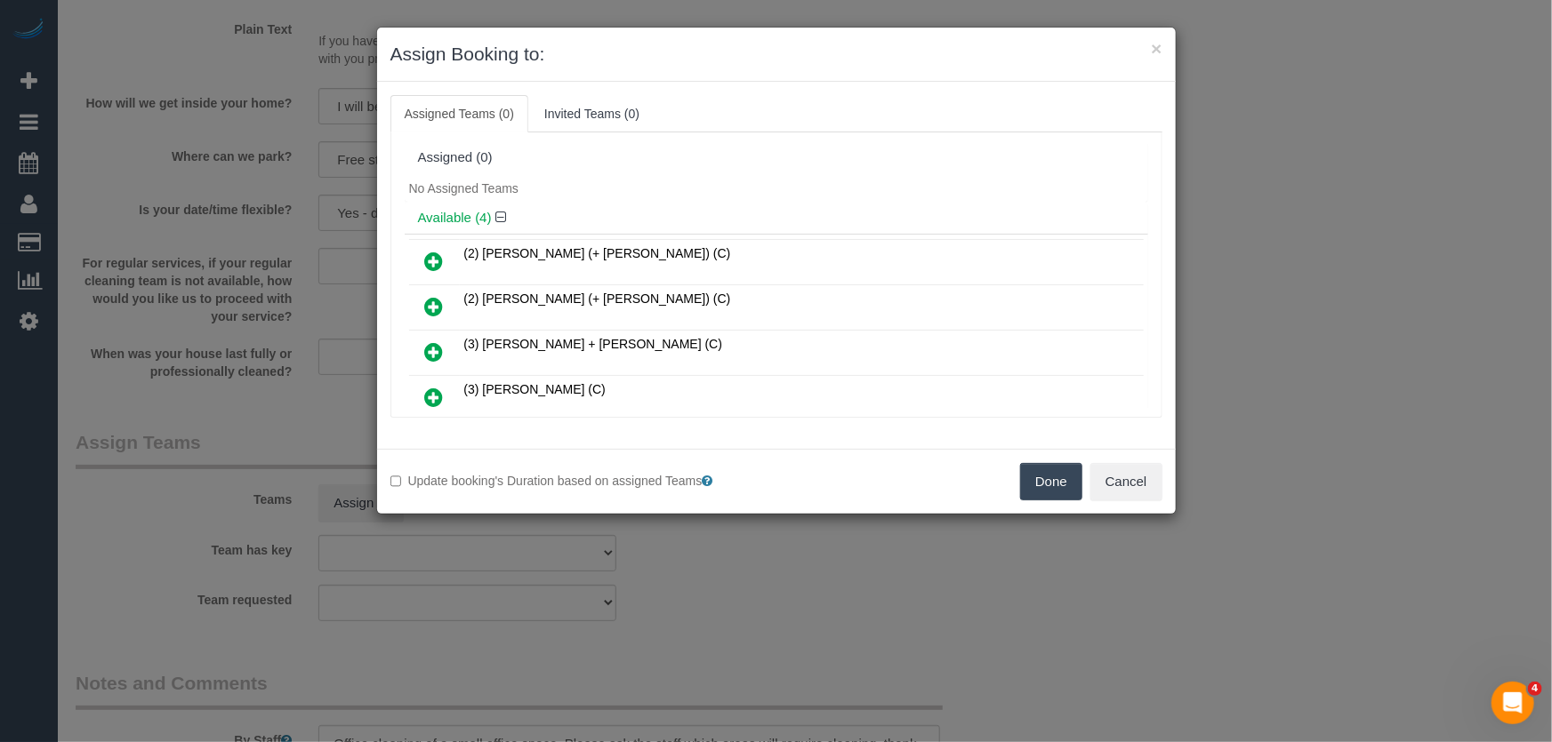
click at [431, 389] on icon at bounding box center [434, 397] width 19 height 21
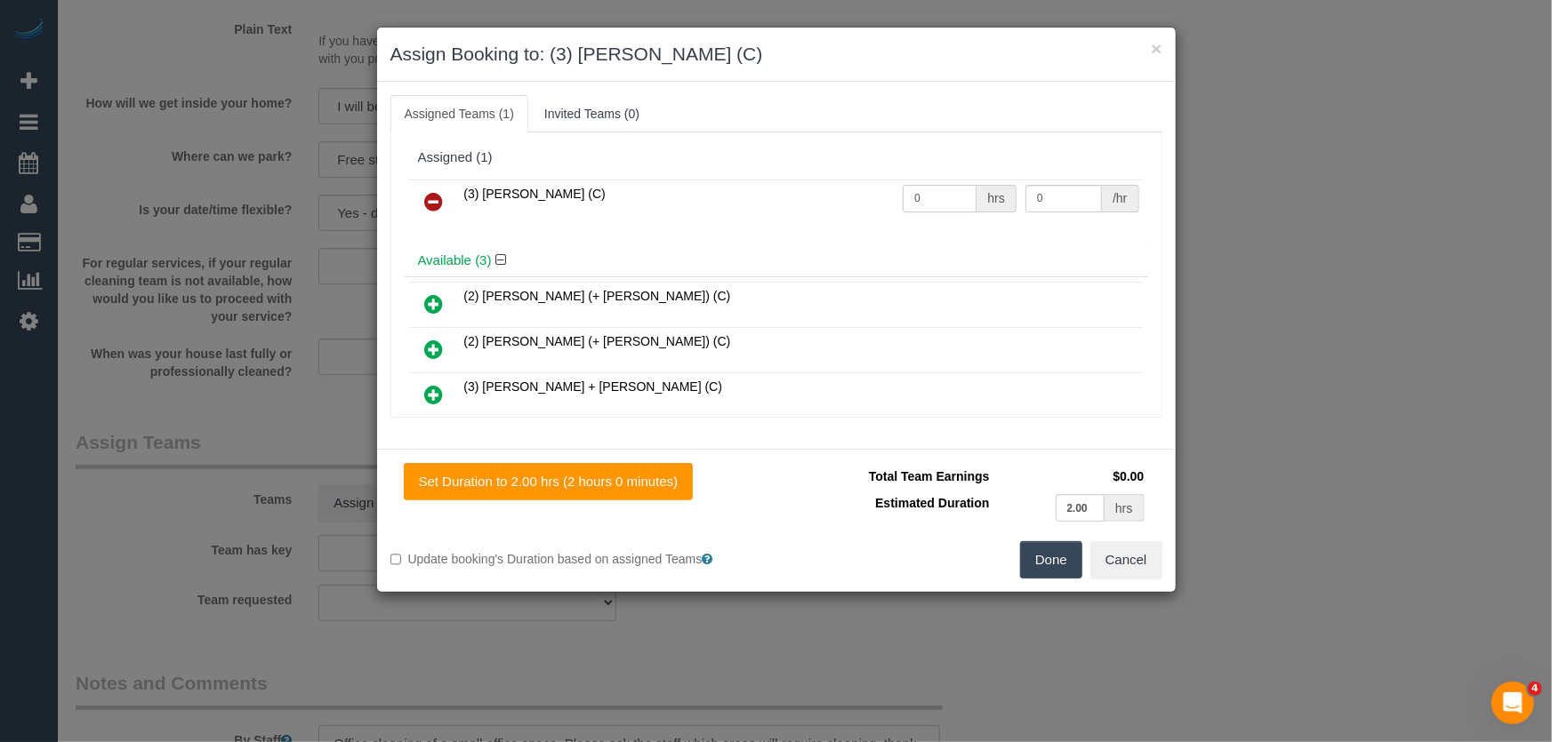
click at [926, 196] on input "0" at bounding box center [939, 199] width 74 height 28
type input "2"
type input "35"
click at [1041, 553] on button "Done" at bounding box center [1051, 559] width 62 height 37
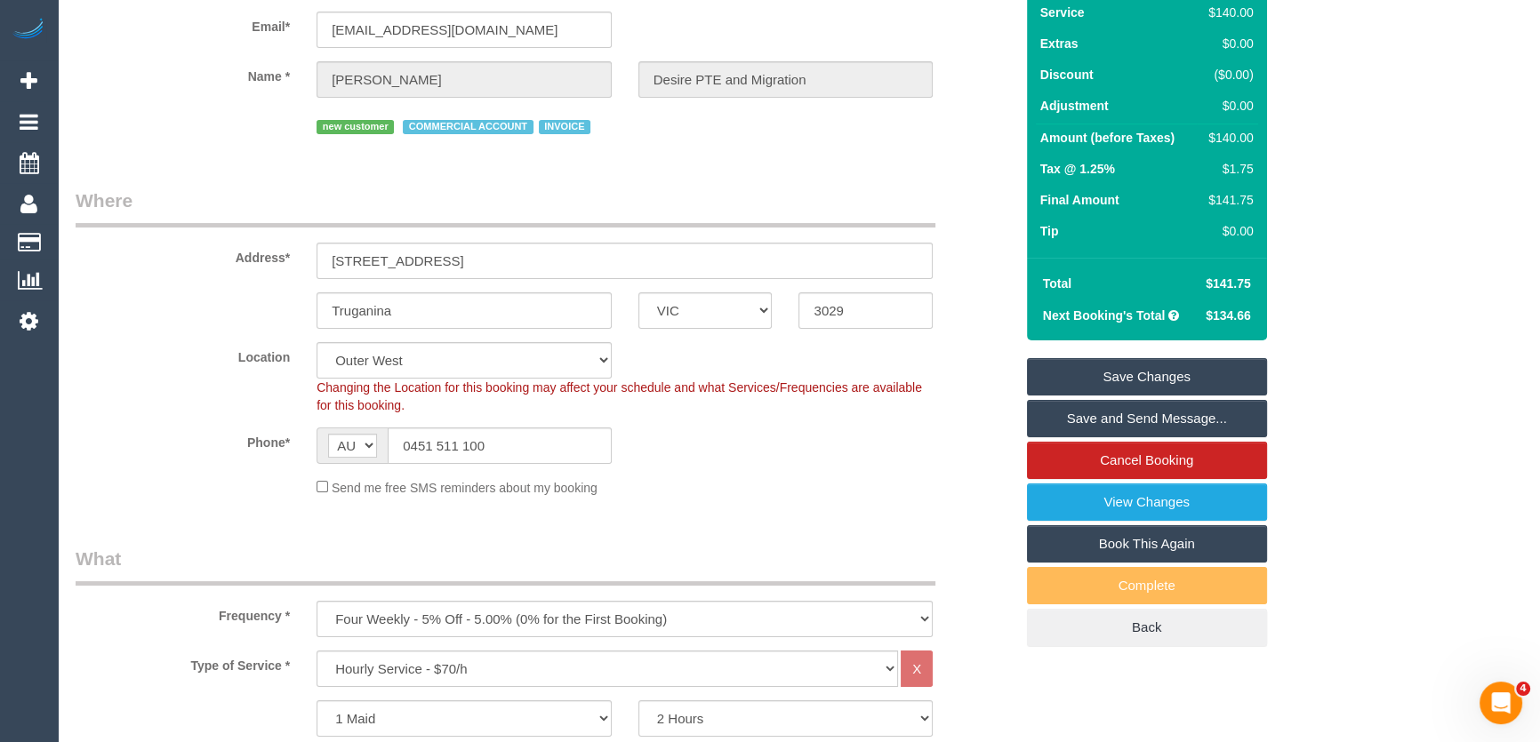
scroll to position [0, 0]
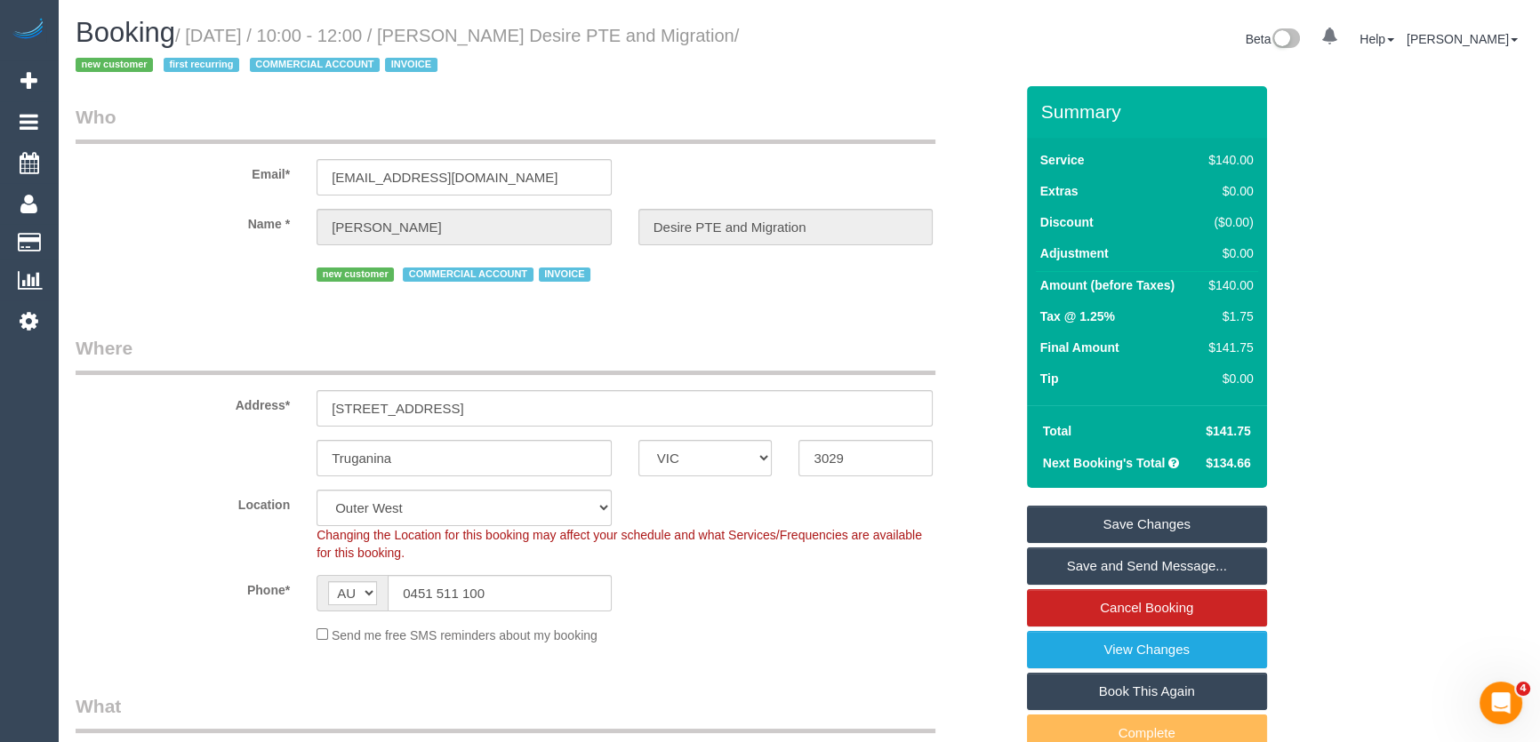
click at [525, 36] on small "/ September 19, 2025 / 10:00 - 12:00 / Shivangi Desire PTE and Migration / new …" at bounding box center [407, 51] width 663 height 50
copy small "Shivangi Desire PTE and Migration"
click at [1083, 569] on link "Save and Send Message..." at bounding box center [1147, 566] width 240 height 37
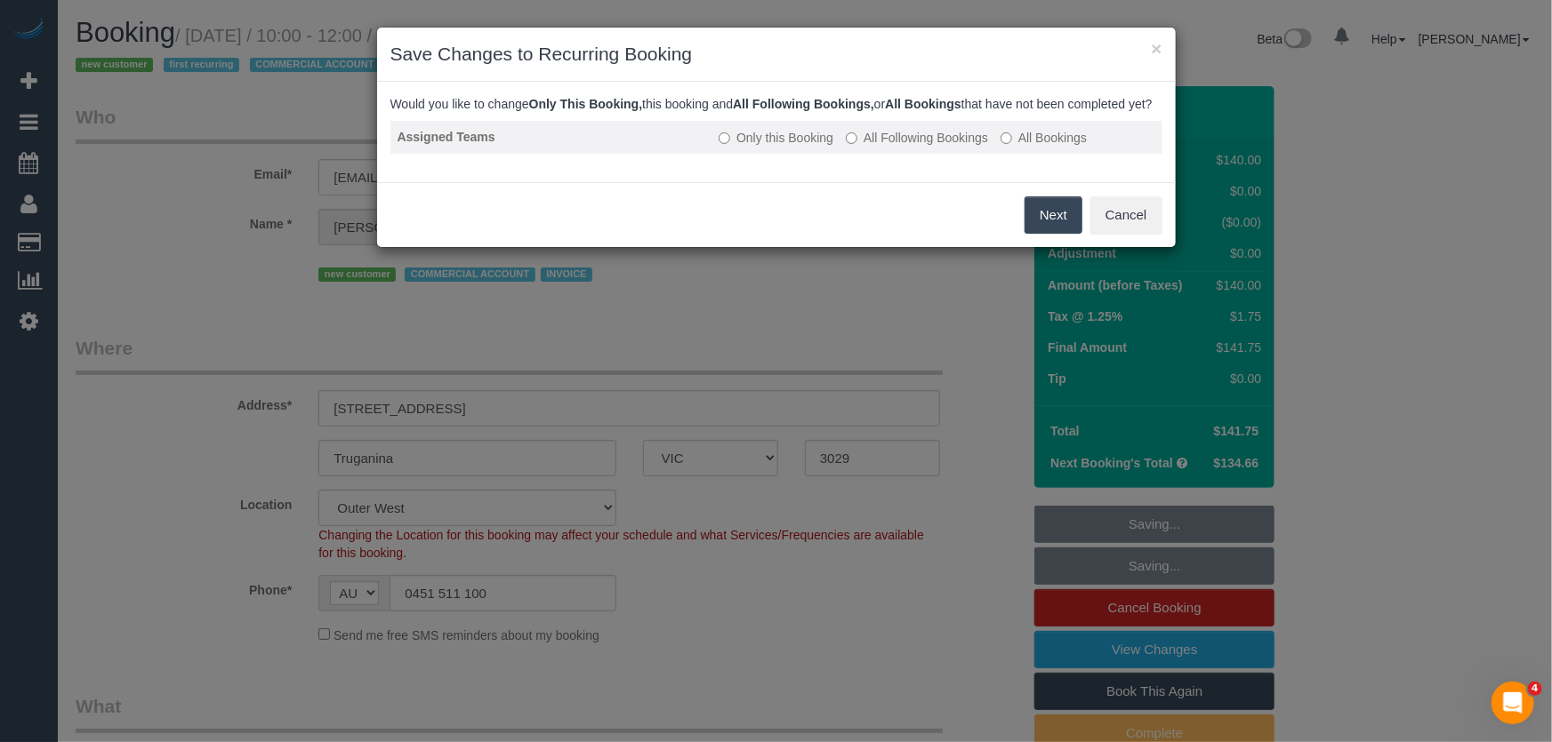
click at [906, 147] on label "All Following Bookings" at bounding box center [917, 138] width 142 height 18
click at [1047, 231] on button "Save" at bounding box center [1052, 215] width 60 height 37
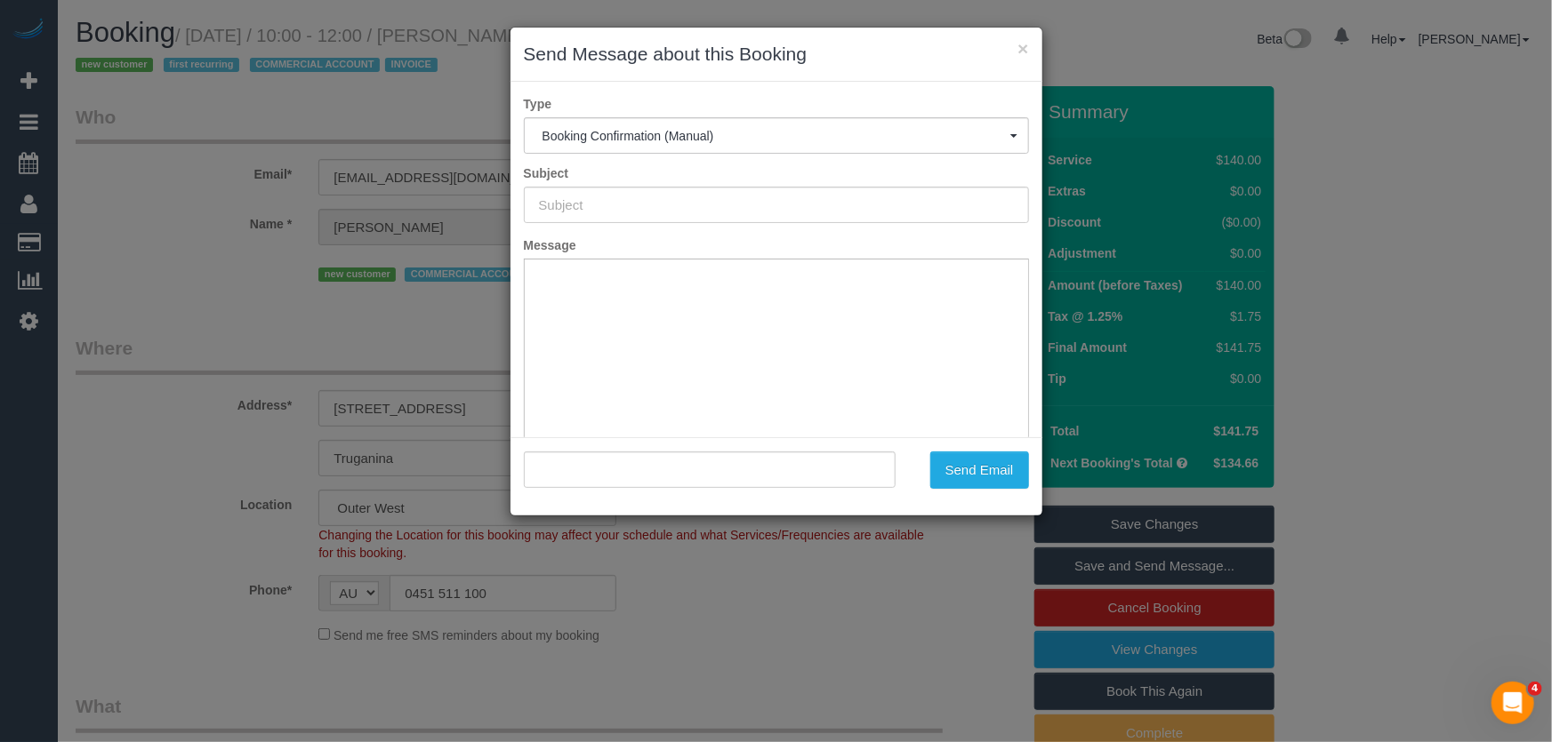
type input "Booking Confirmed"
type input ""Shivangi Desire PTE and Migration" <visa@desiremigration.com.au>"
click at [969, 464] on button "Send Email" at bounding box center [979, 470] width 99 height 37
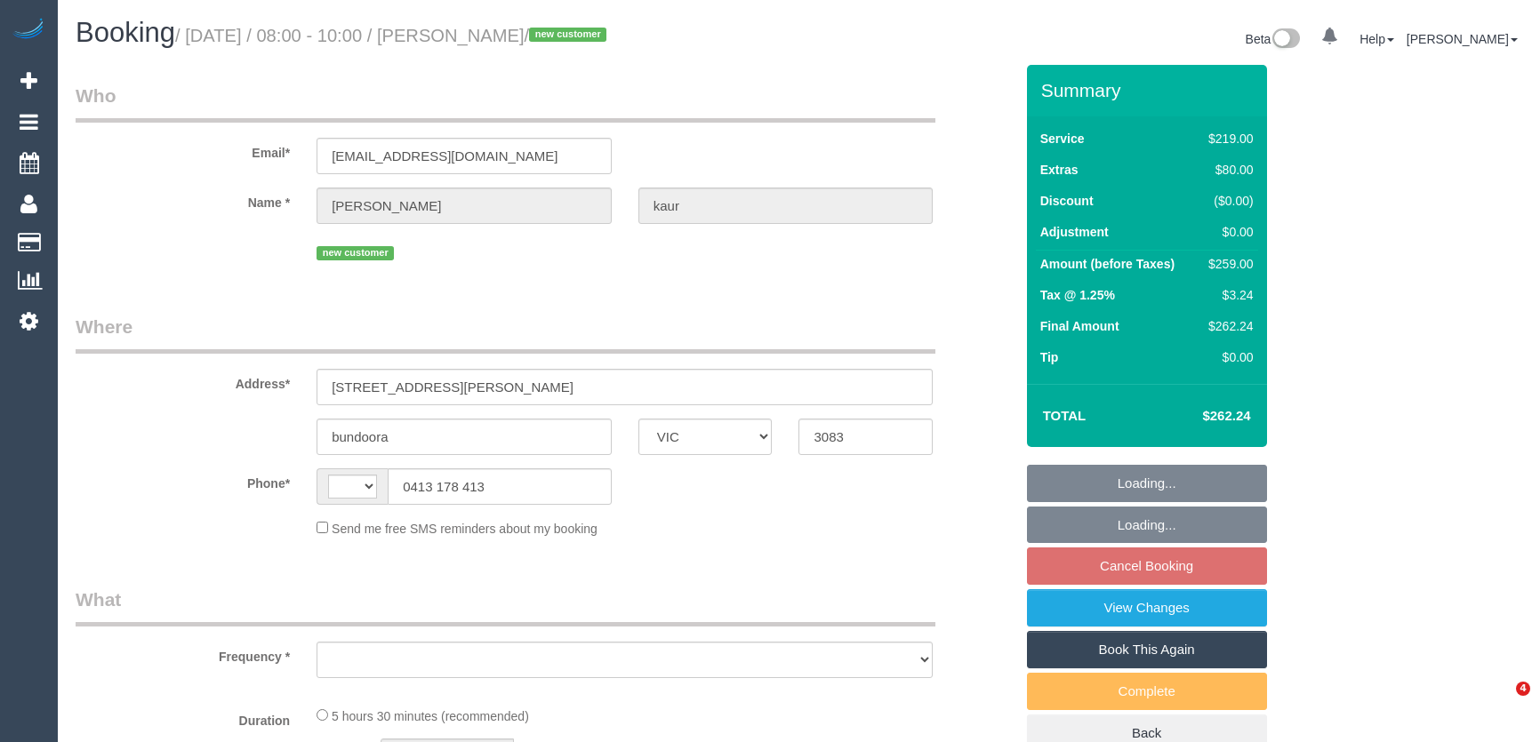
select select "VIC"
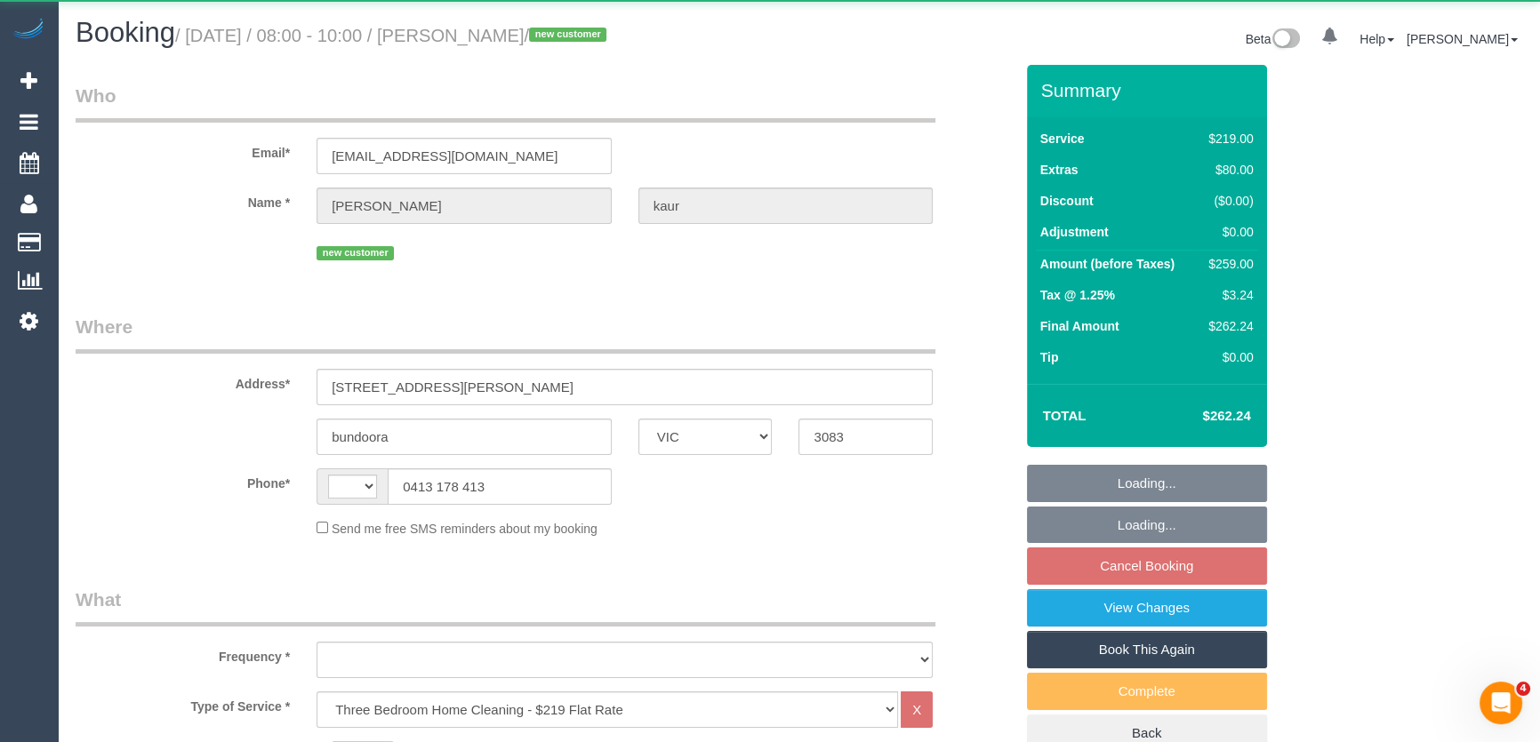
select select "spot1"
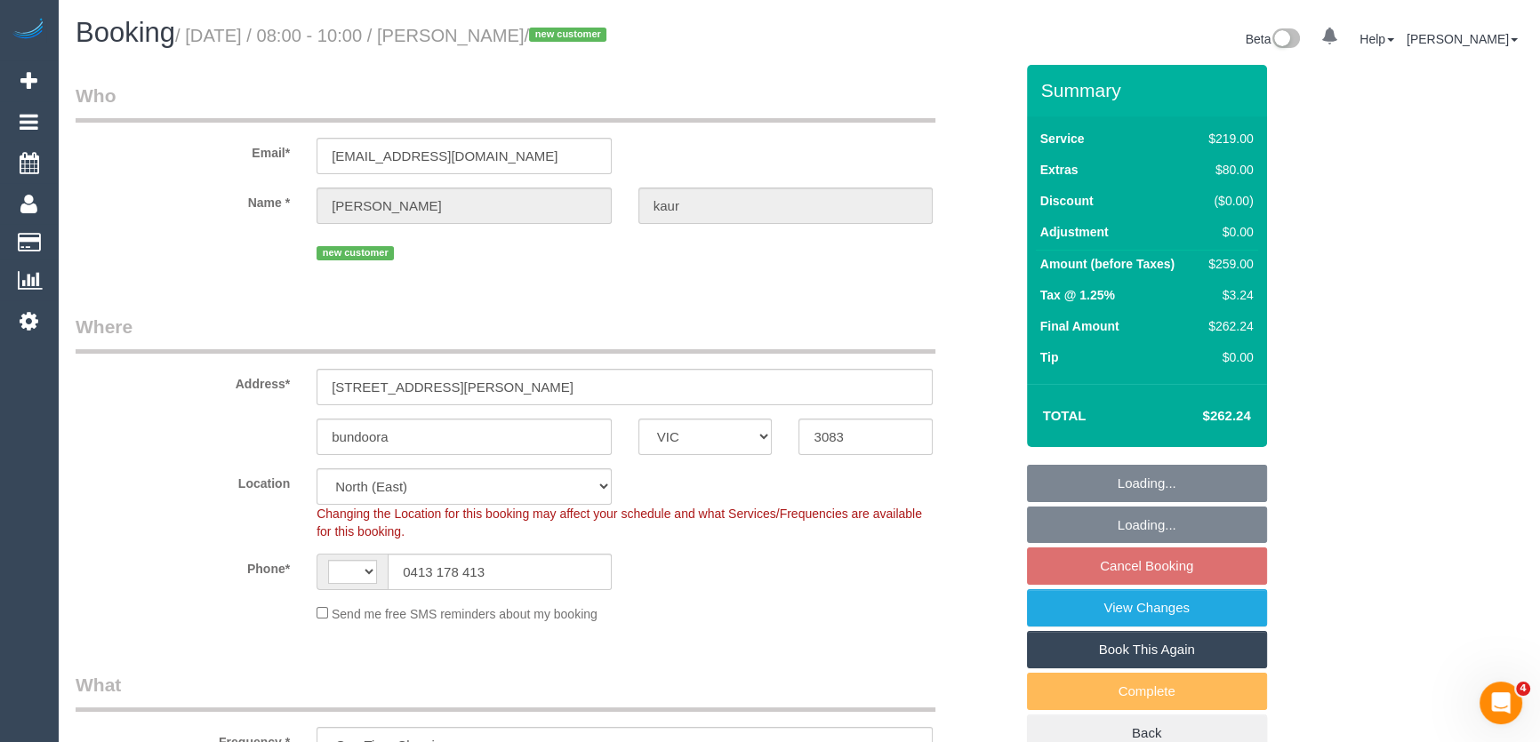
select select "object:639"
select select "string:AU"
select select "string:stripe-pm_1S8BIV2GScqysDRVMLXrNj6A"
select select "spot10"
select select "number:27"
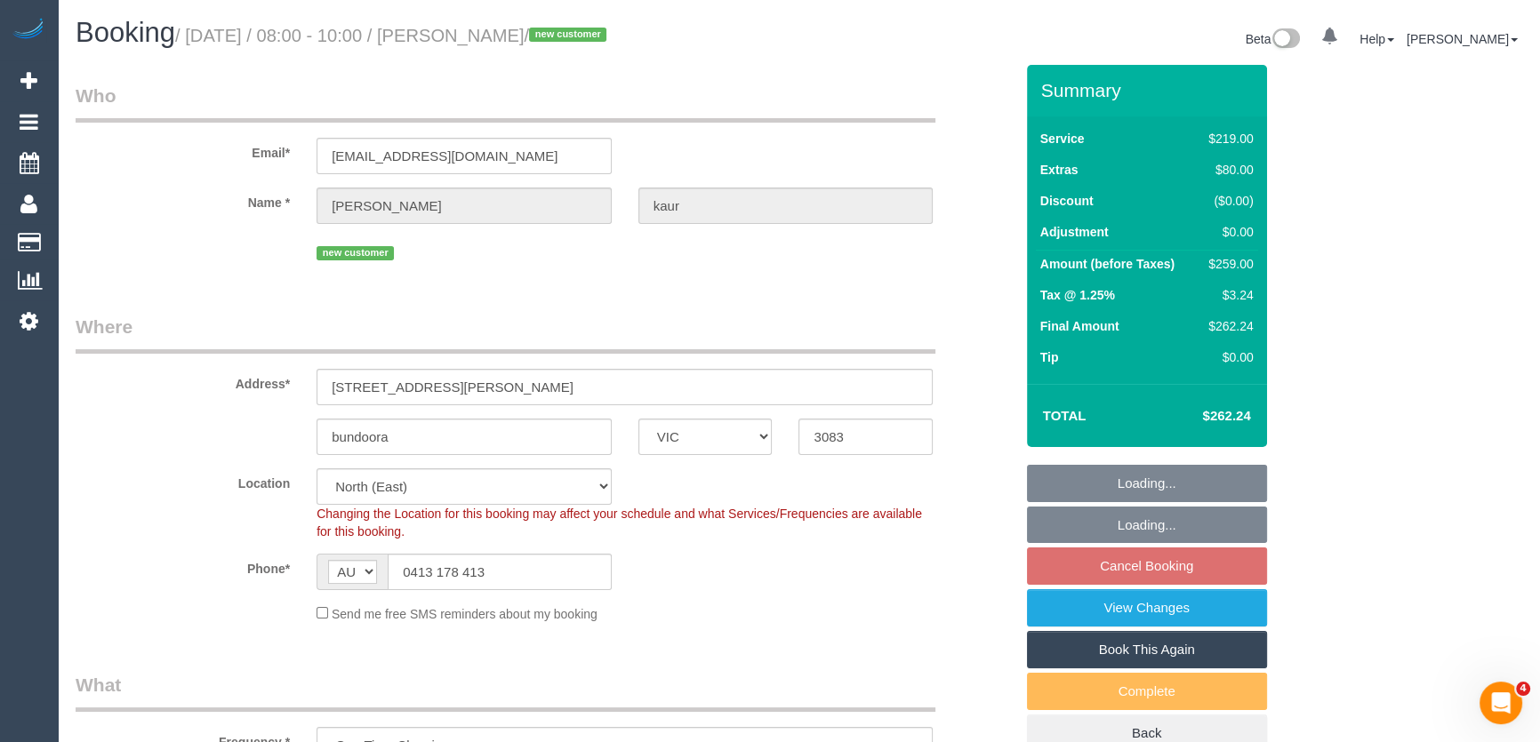
select select "number:14"
select select "number:19"
select select "number:23"
select select "number:35"
select select "number:13"
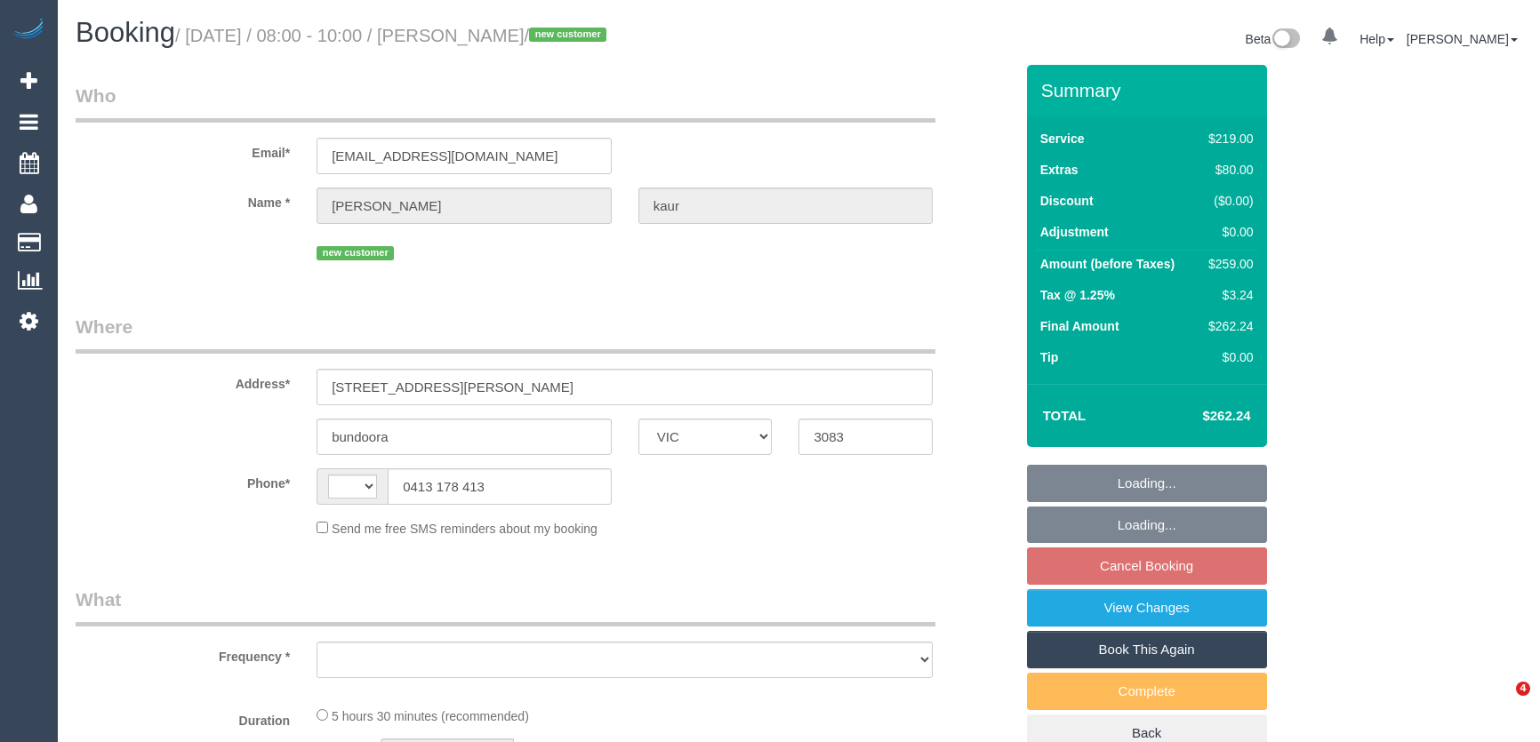
select select "VIC"
select select "string:AU"
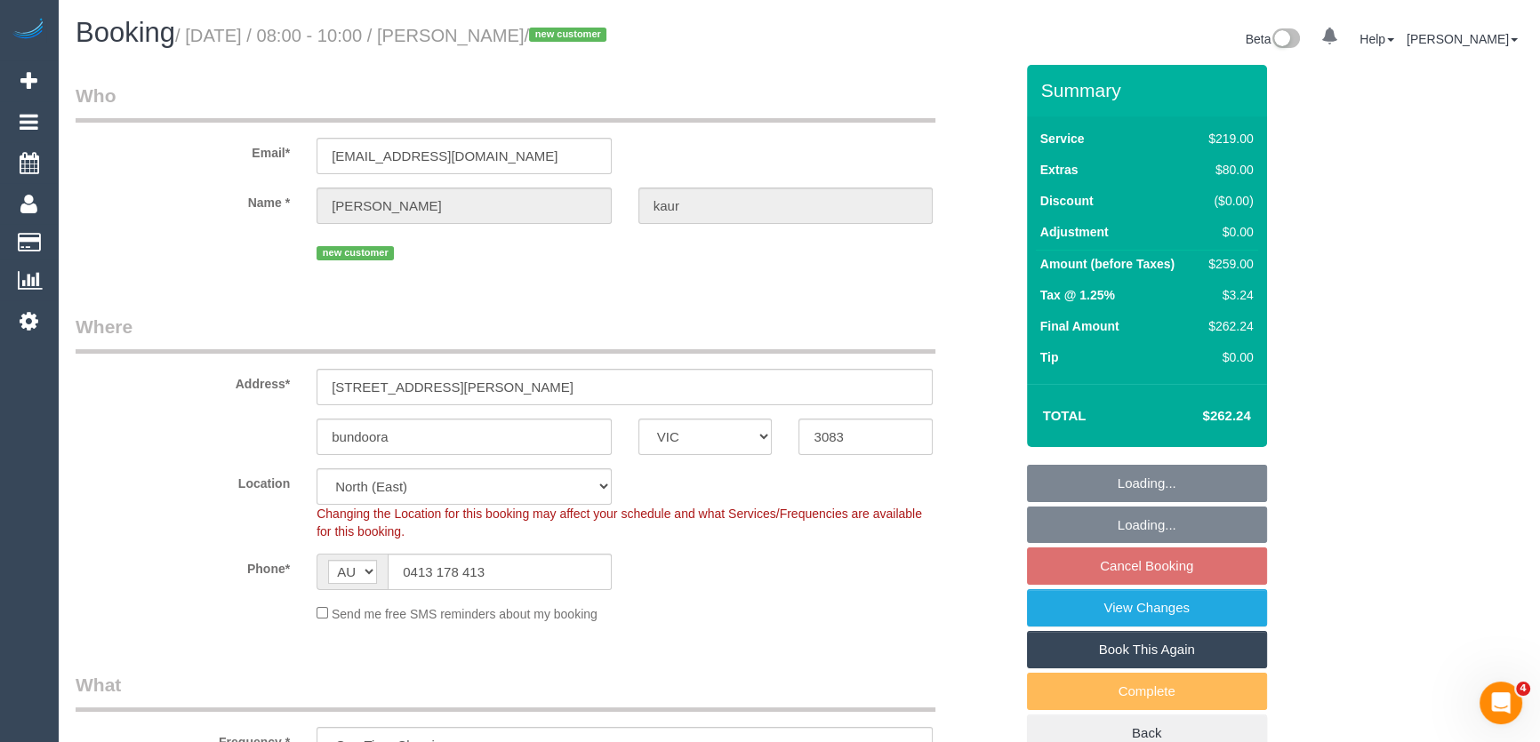
select select "object:780"
select select "string:stripe-pm_1S8BIV2GScqysDRVMLXrNj6A"
select select "number:27"
select select "number:14"
select select "number:19"
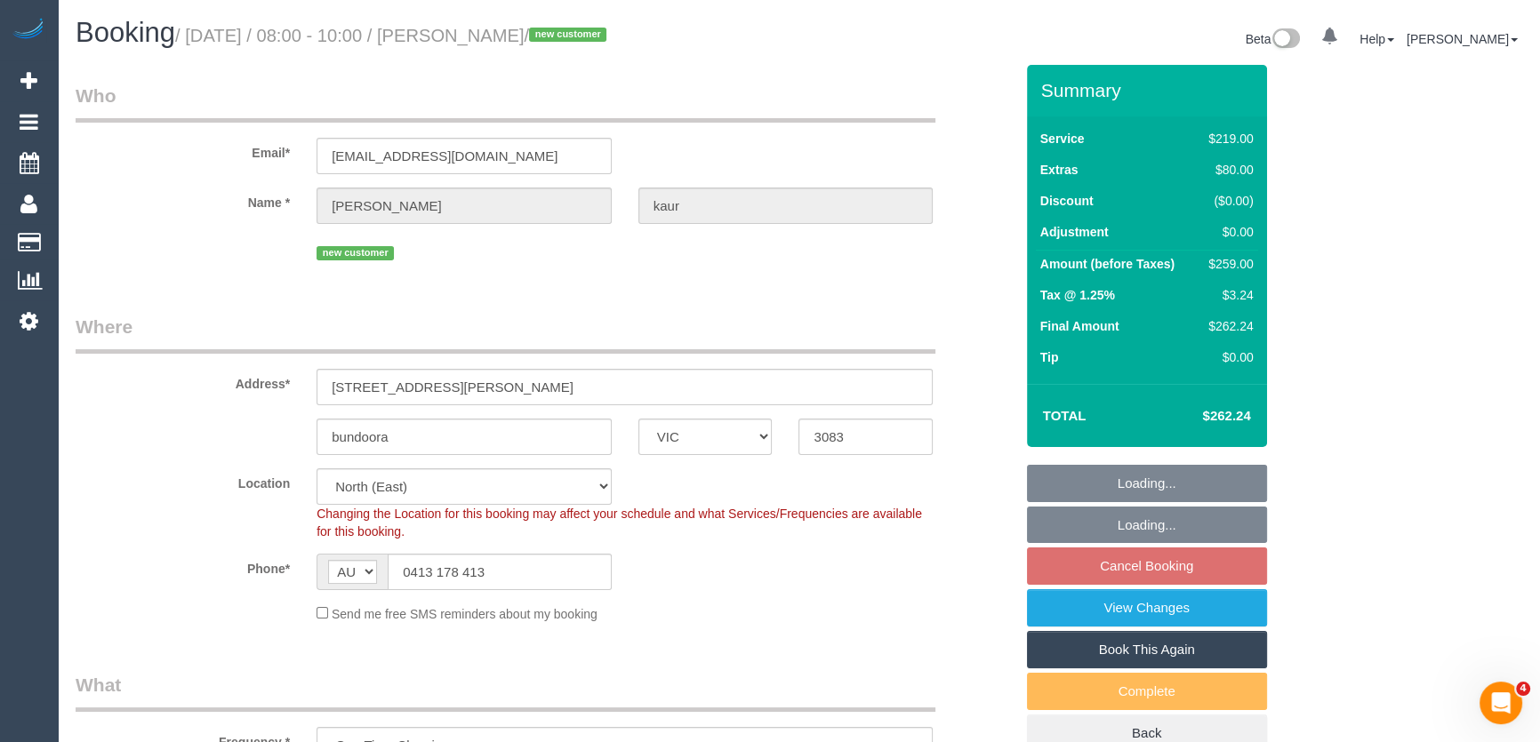
select select "number:23"
select select "number:35"
select select "number:13"
select select "spot1"
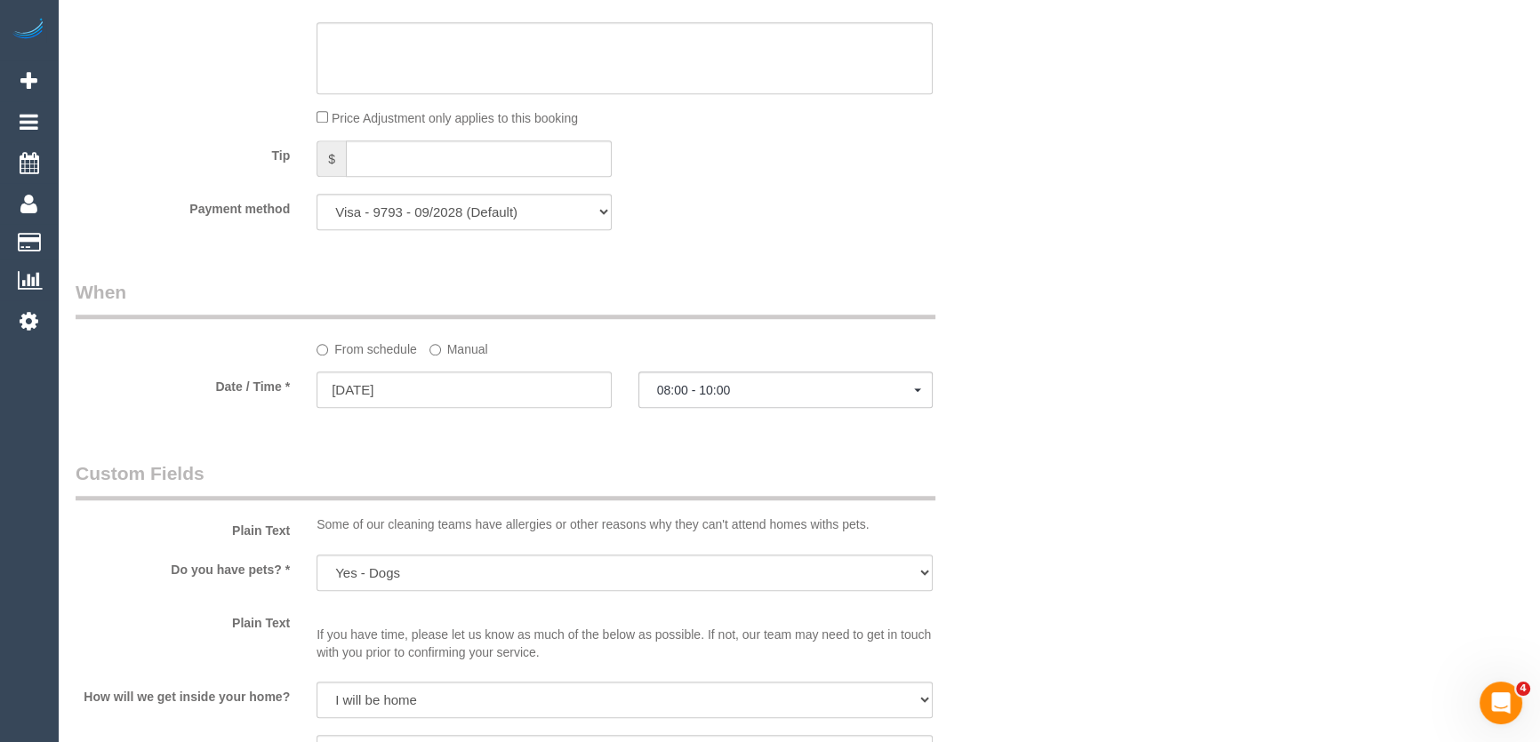
scroll to position [1858, 0]
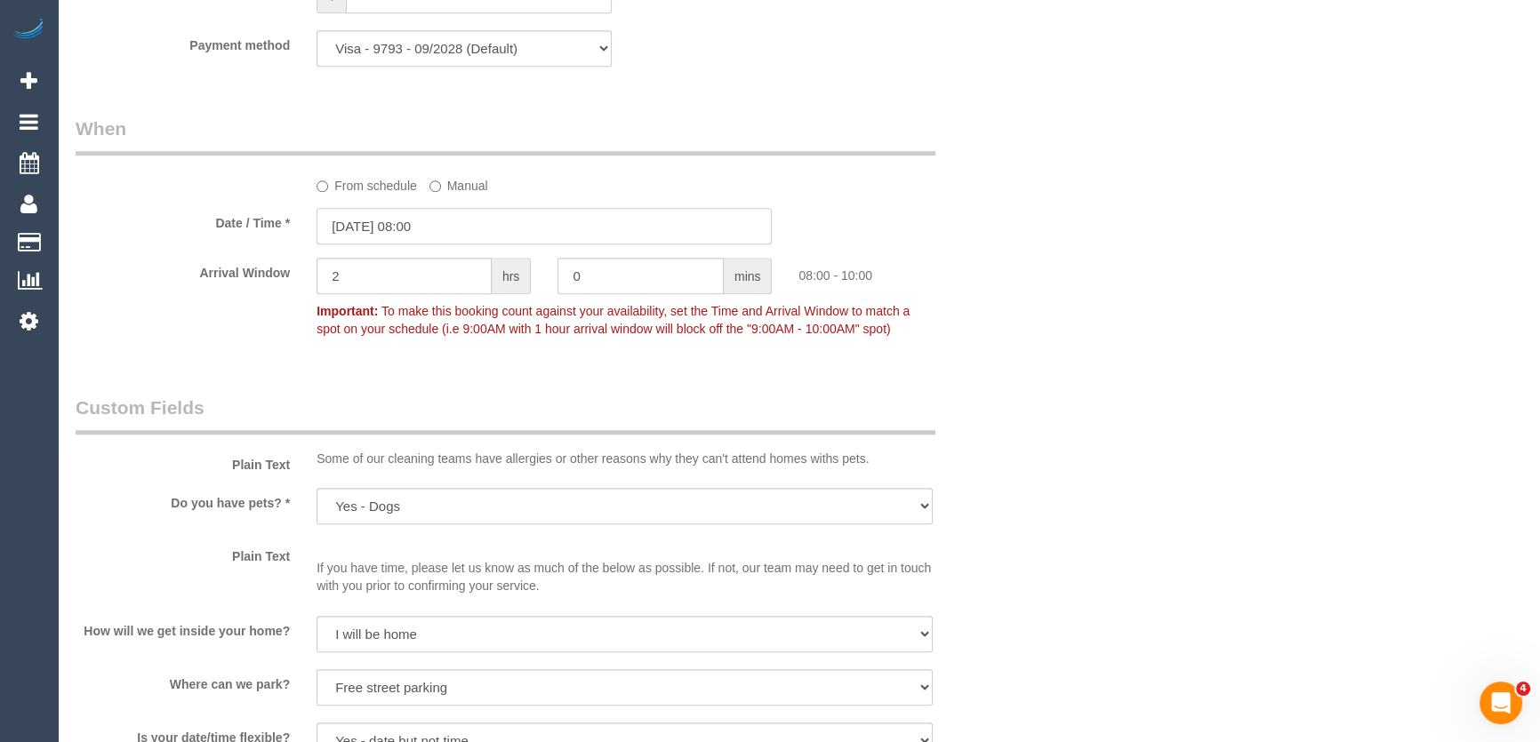
click at [453, 228] on input "[DATE] 08:00" at bounding box center [544, 226] width 455 height 36
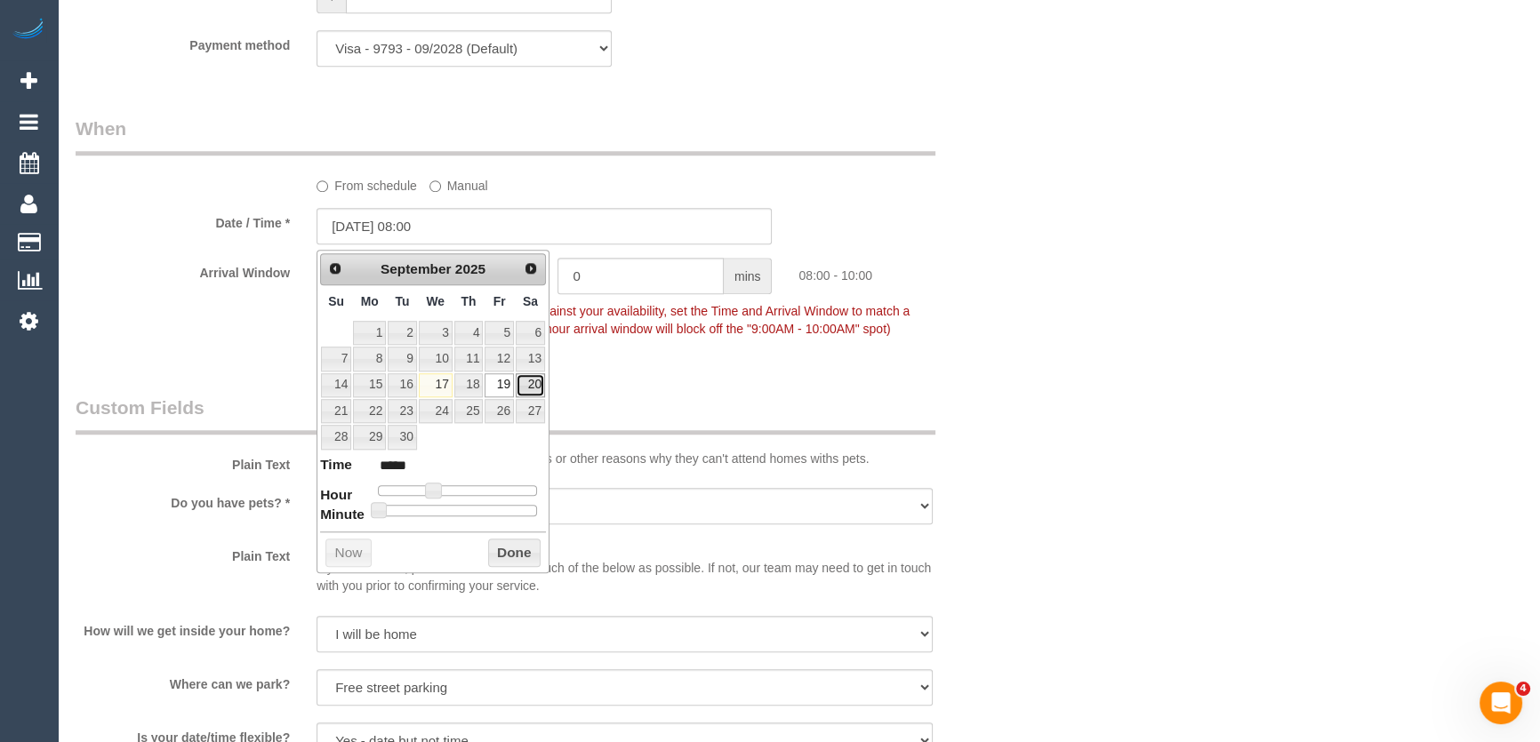
click at [525, 383] on link "20" at bounding box center [530, 385] width 29 height 24
type input "20/09/2025 08:00"
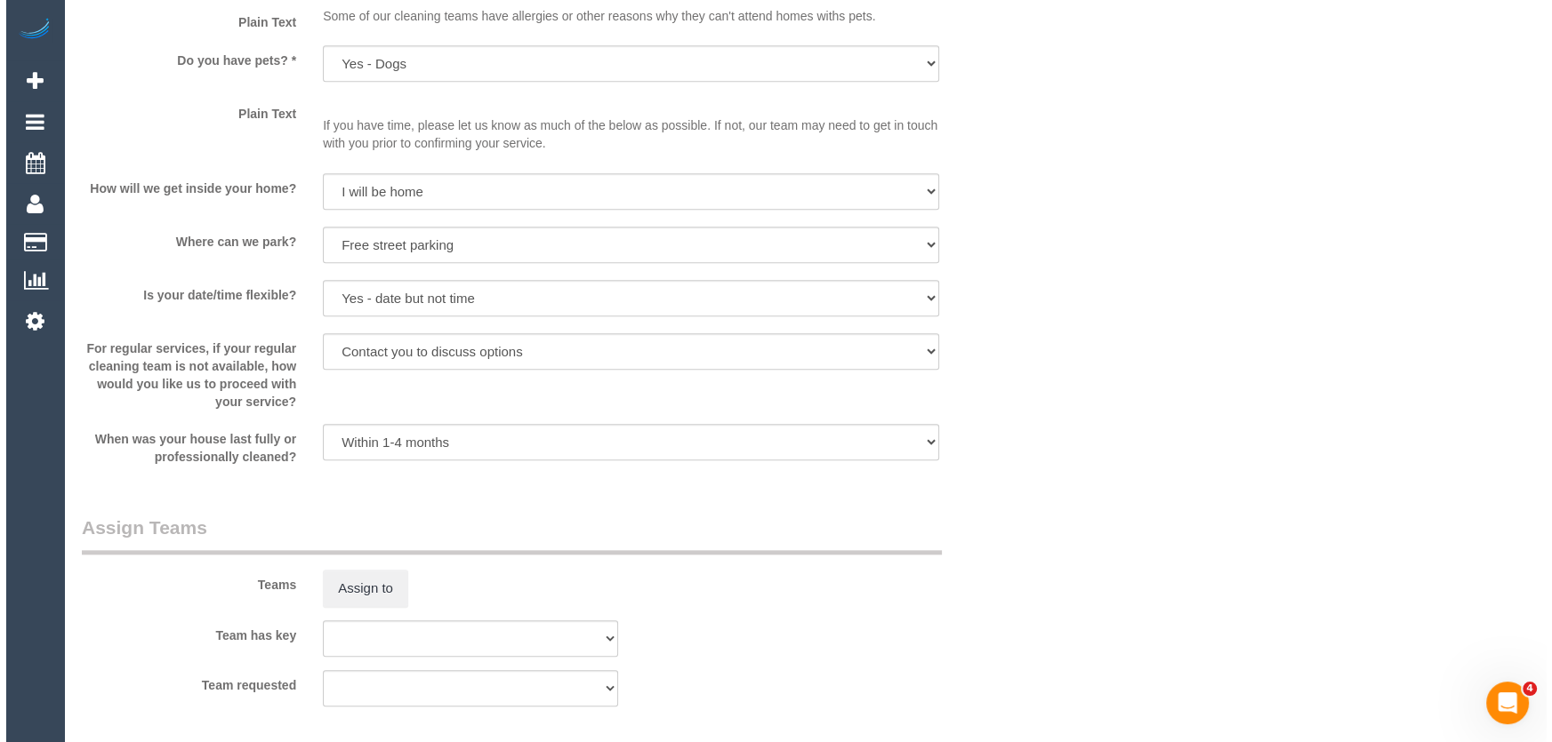
scroll to position [2425, 0]
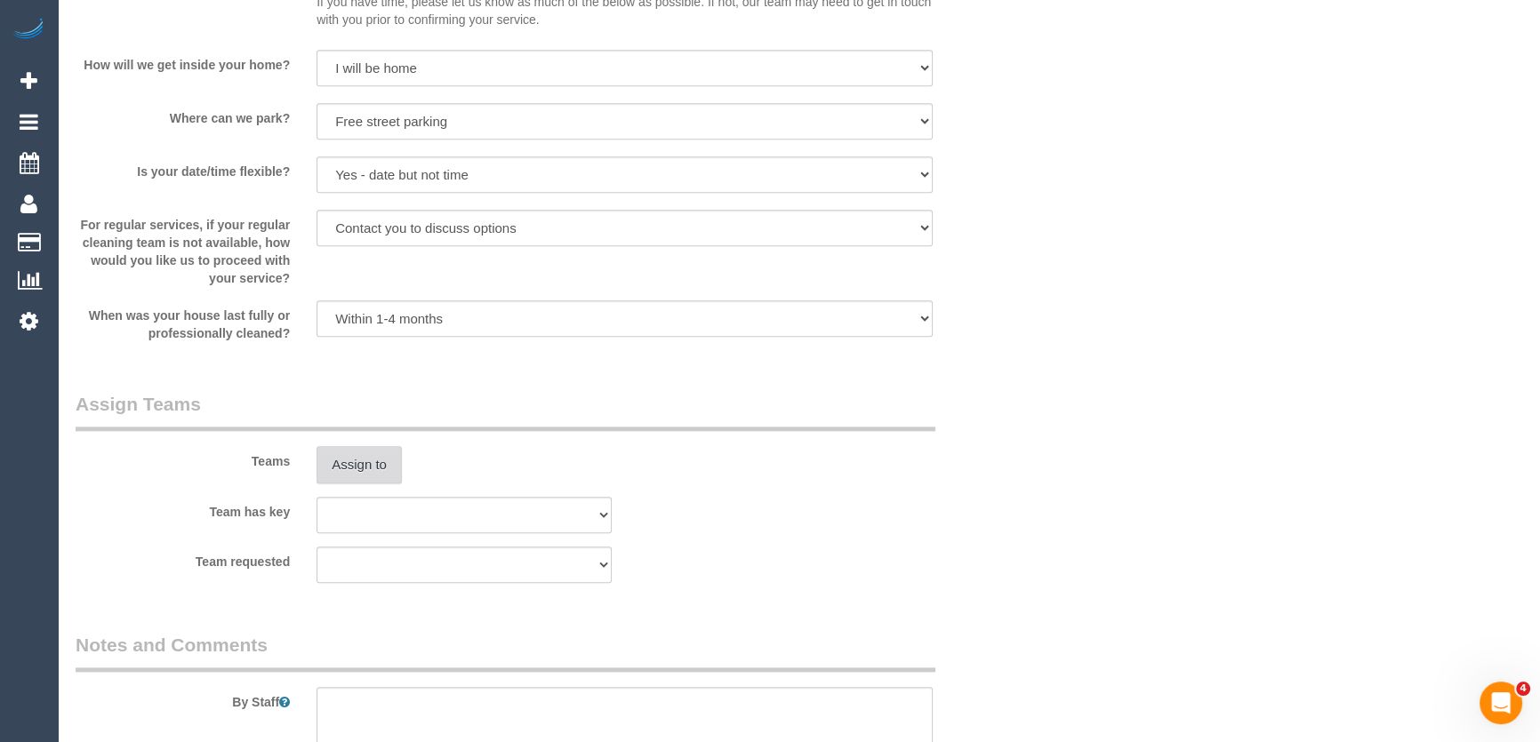
click at [384, 473] on button "Assign to" at bounding box center [359, 464] width 85 height 37
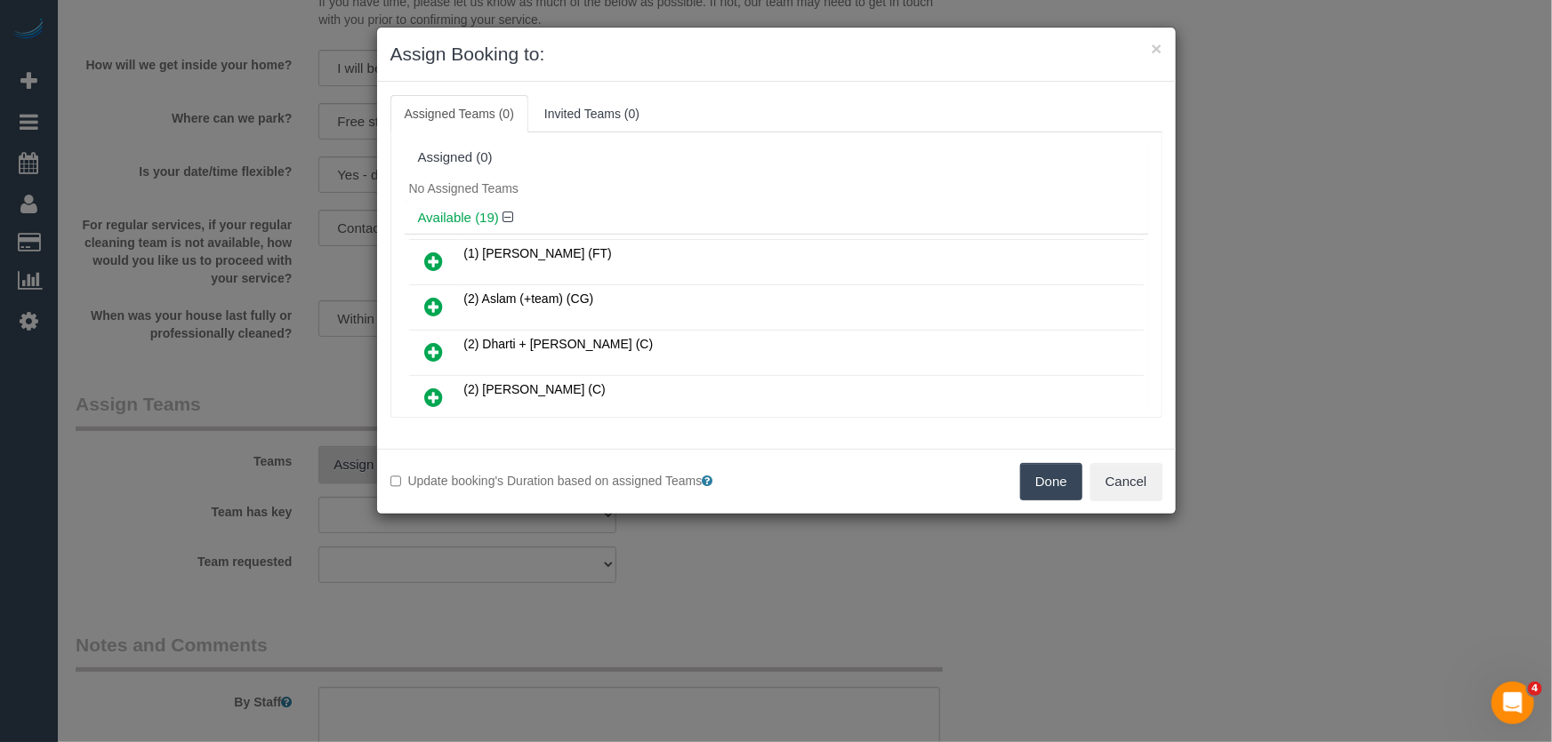
scroll to position [289, 0]
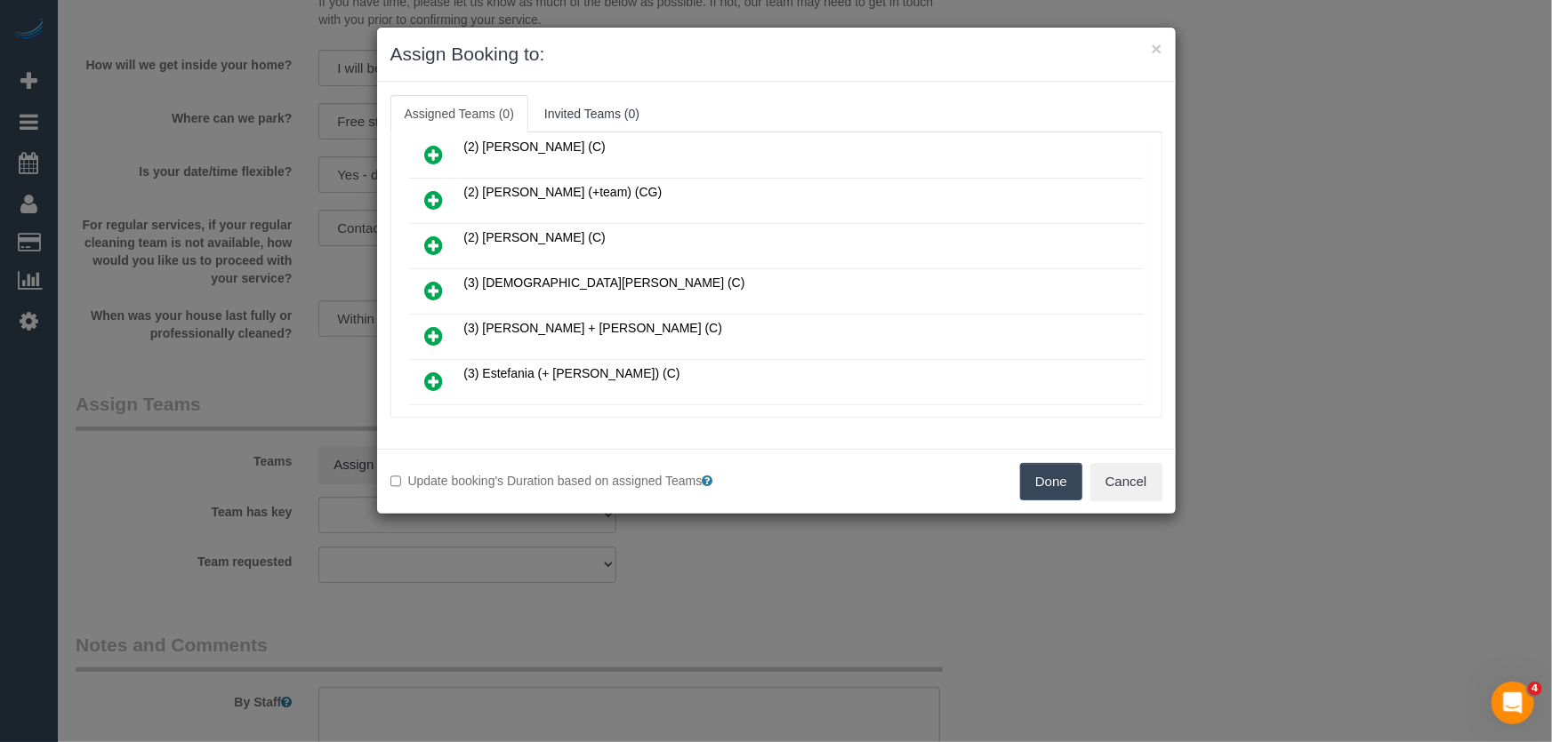
click at [433, 285] on icon at bounding box center [434, 290] width 19 height 21
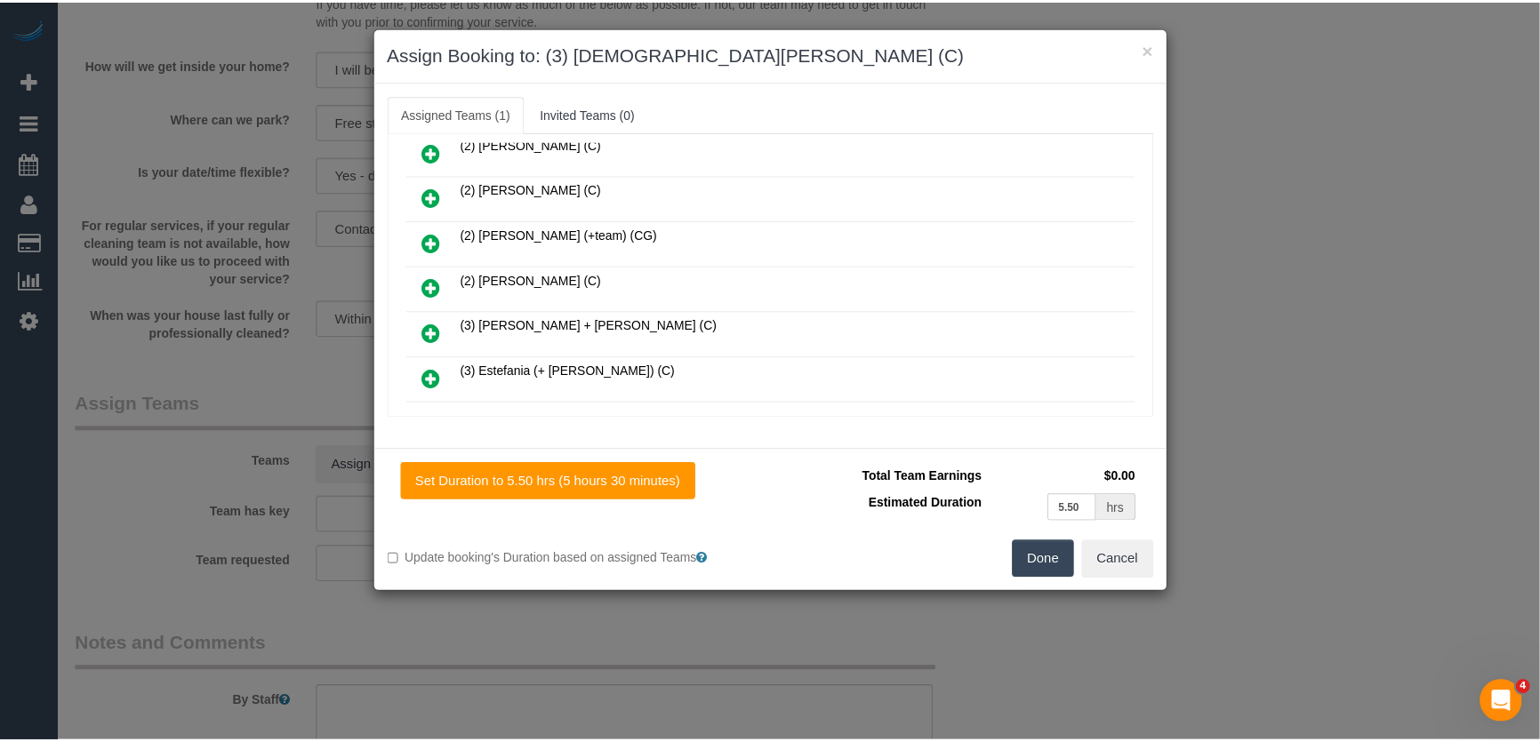
scroll to position [330, 0]
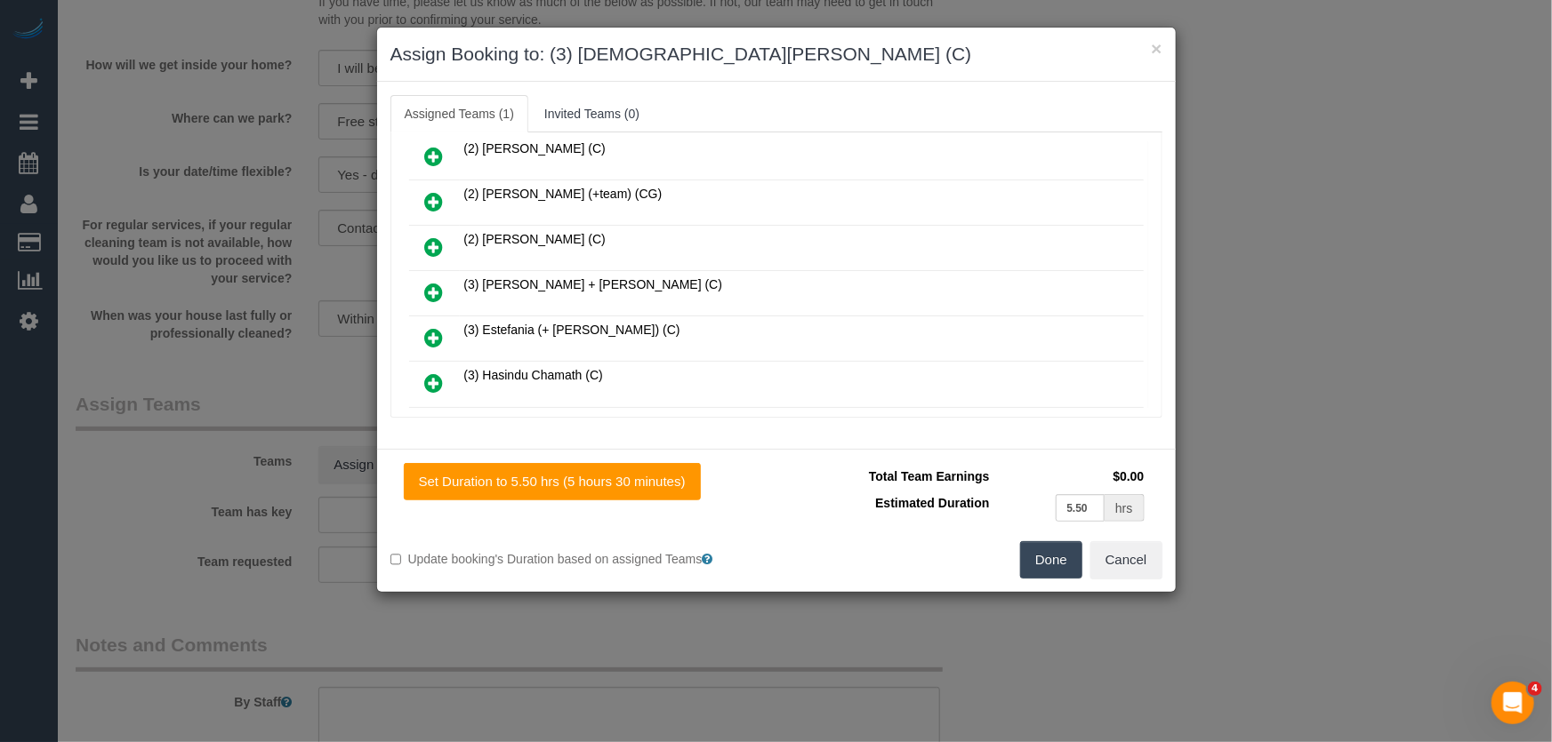
click at [1052, 568] on button "Done" at bounding box center [1051, 559] width 62 height 37
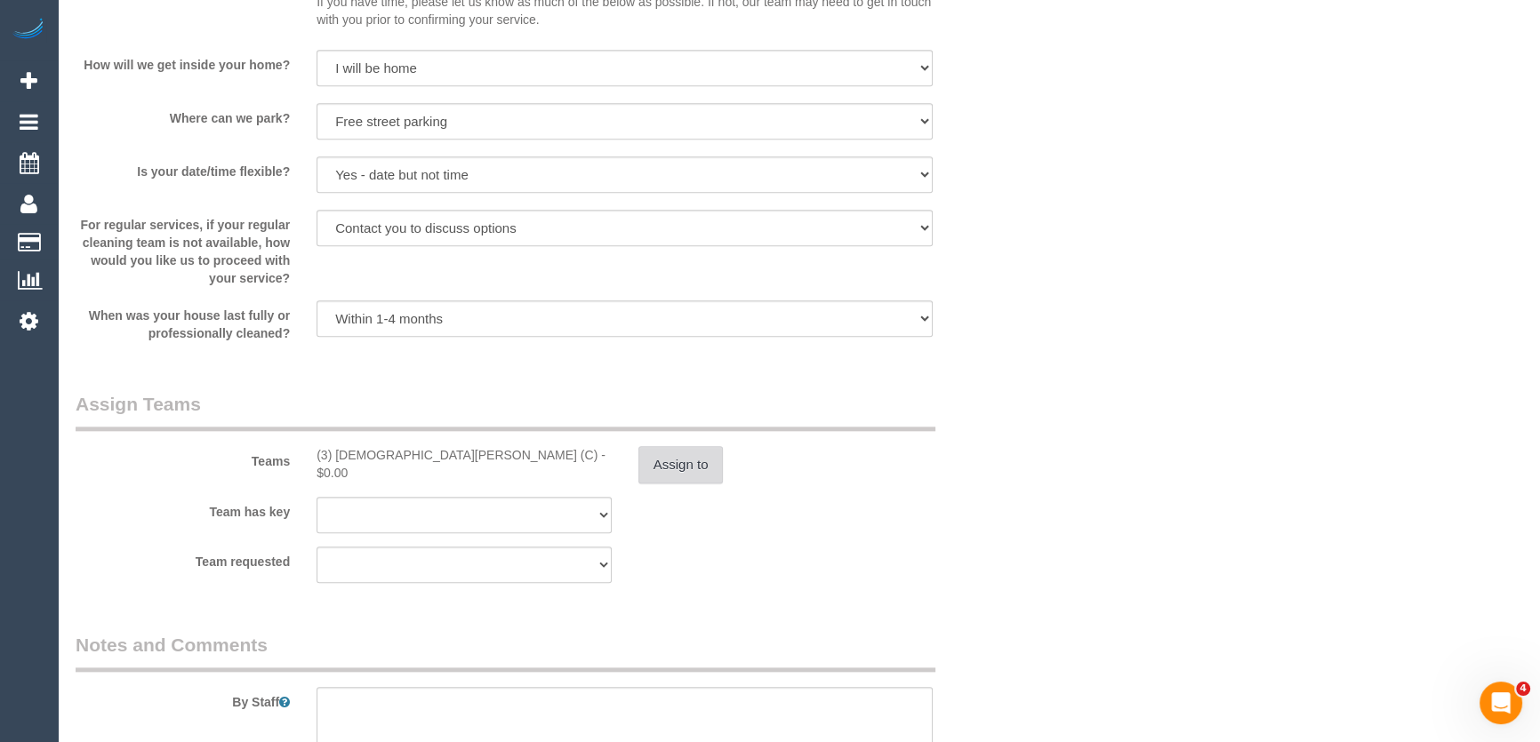
click at [684, 479] on button "Assign to" at bounding box center [680, 464] width 85 height 37
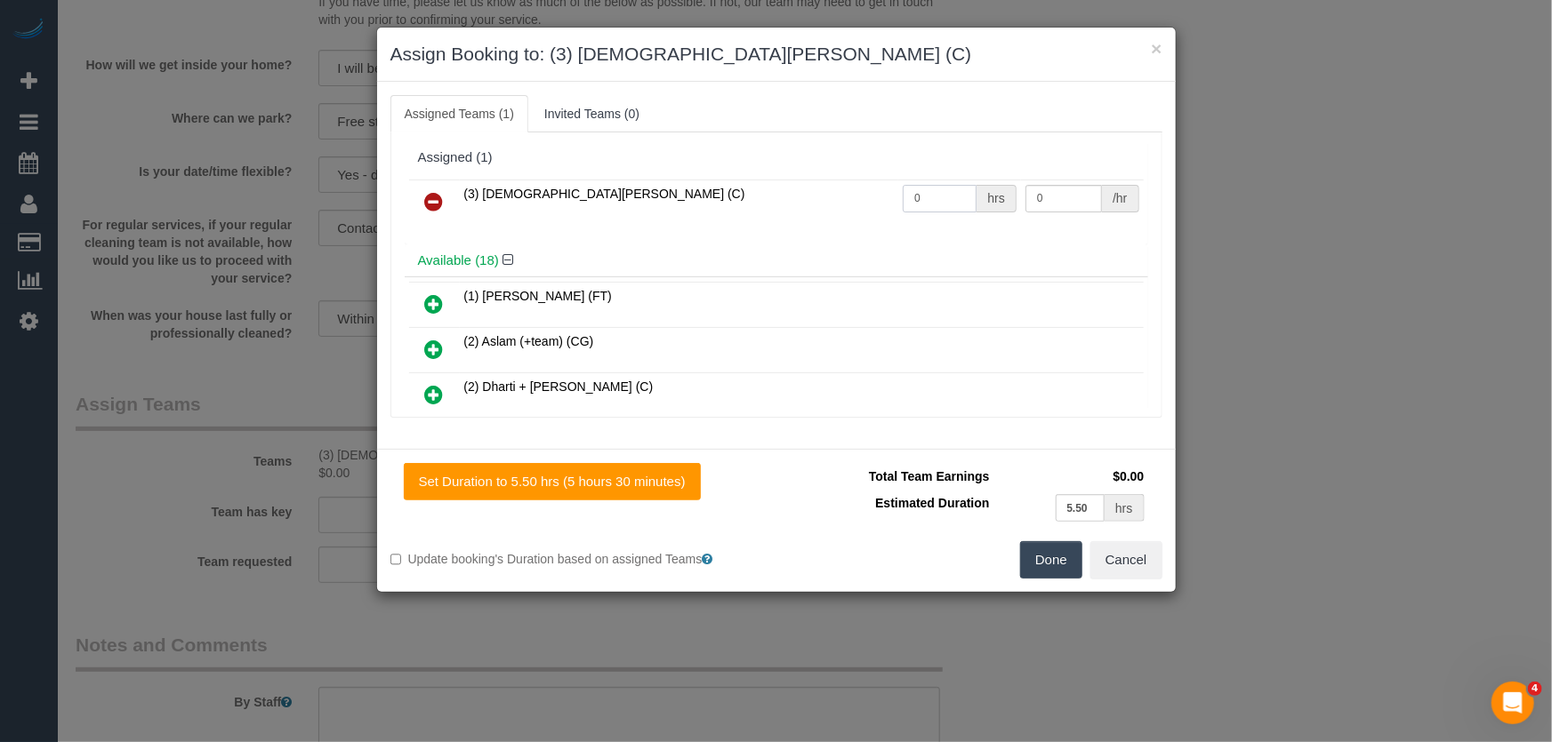
click at [934, 204] on input "0" at bounding box center [939, 199] width 74 height 28
type input "1"
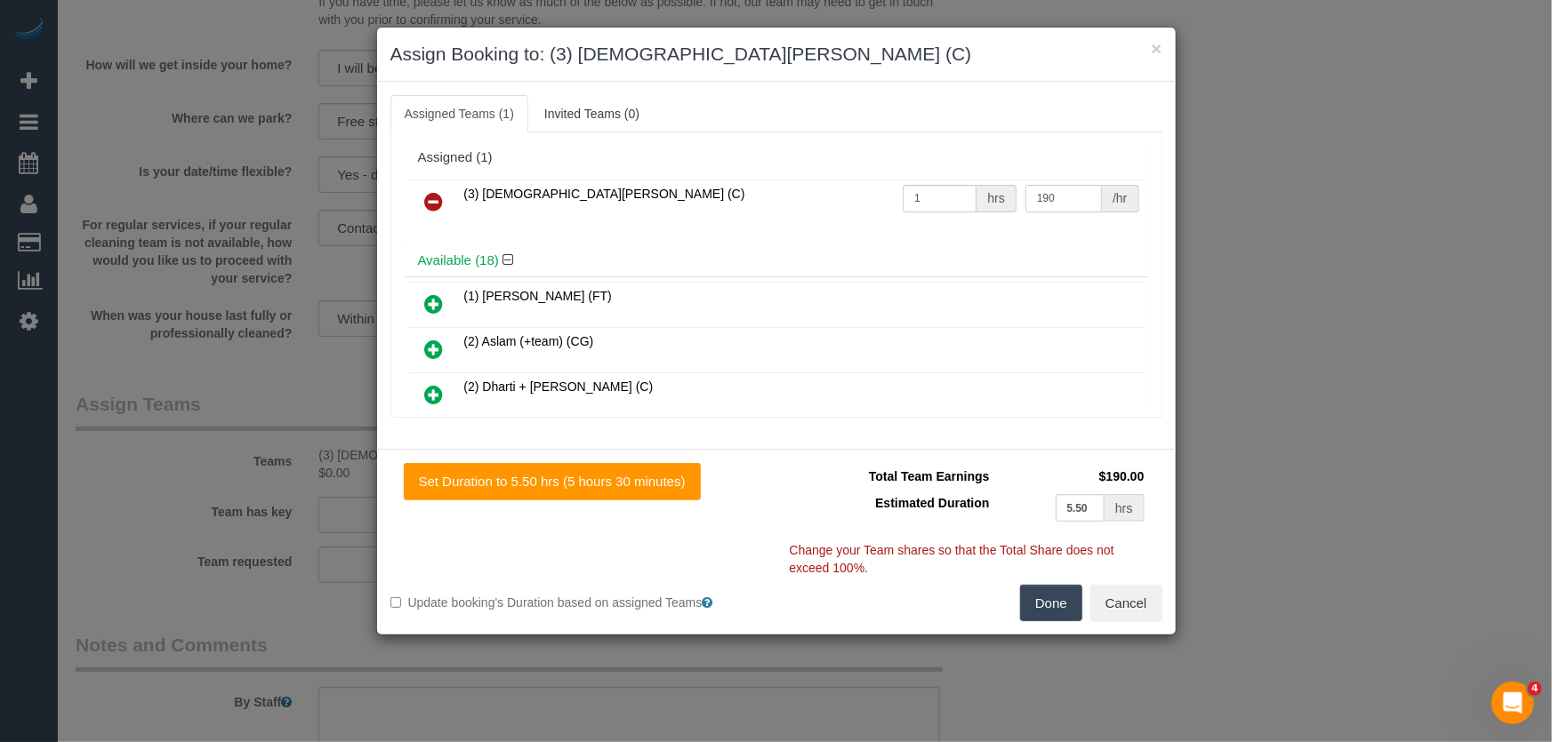
type input "190"
click at [1040, 607] on button "Done" at bounding box center [1051, 603] width 62 height 37
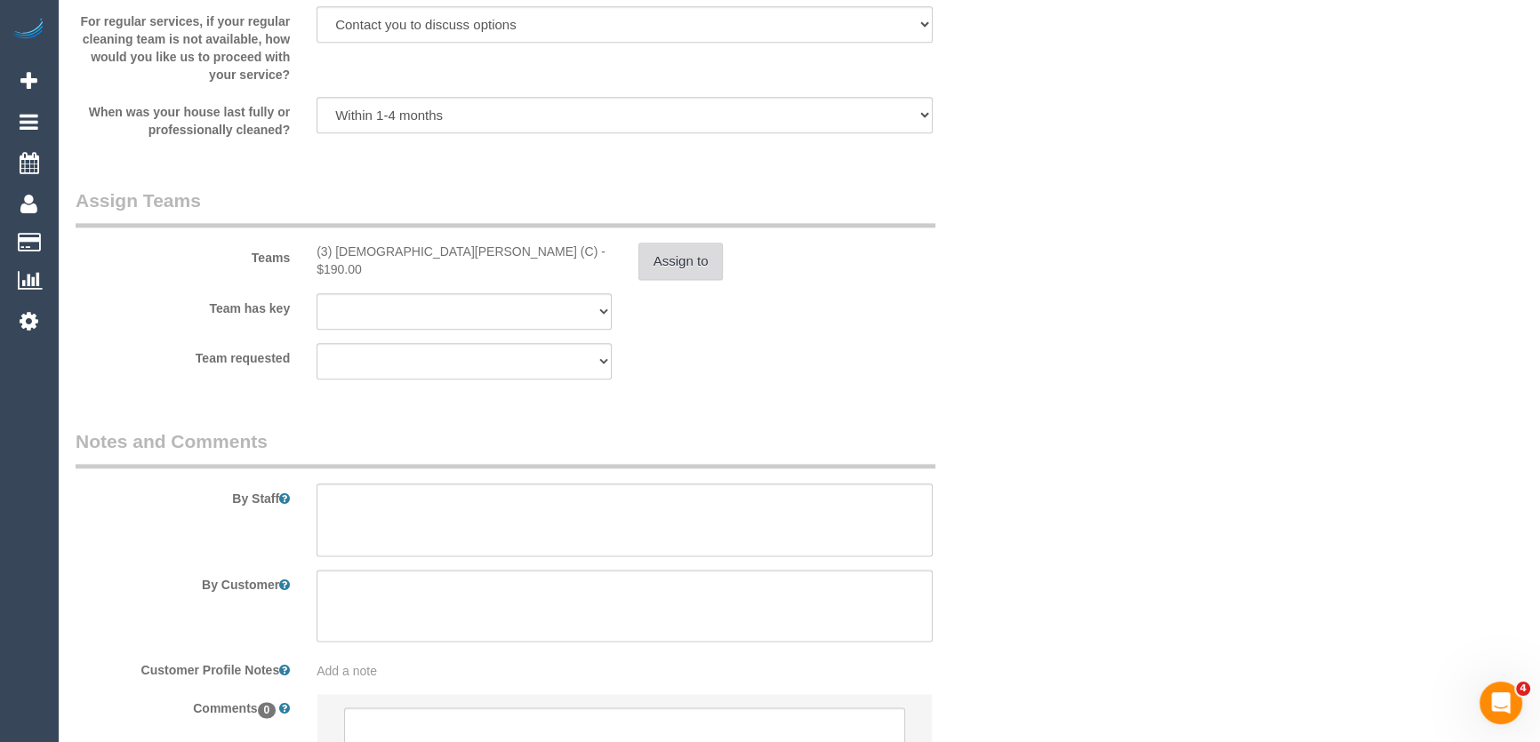
scroll to position [2747, 0]
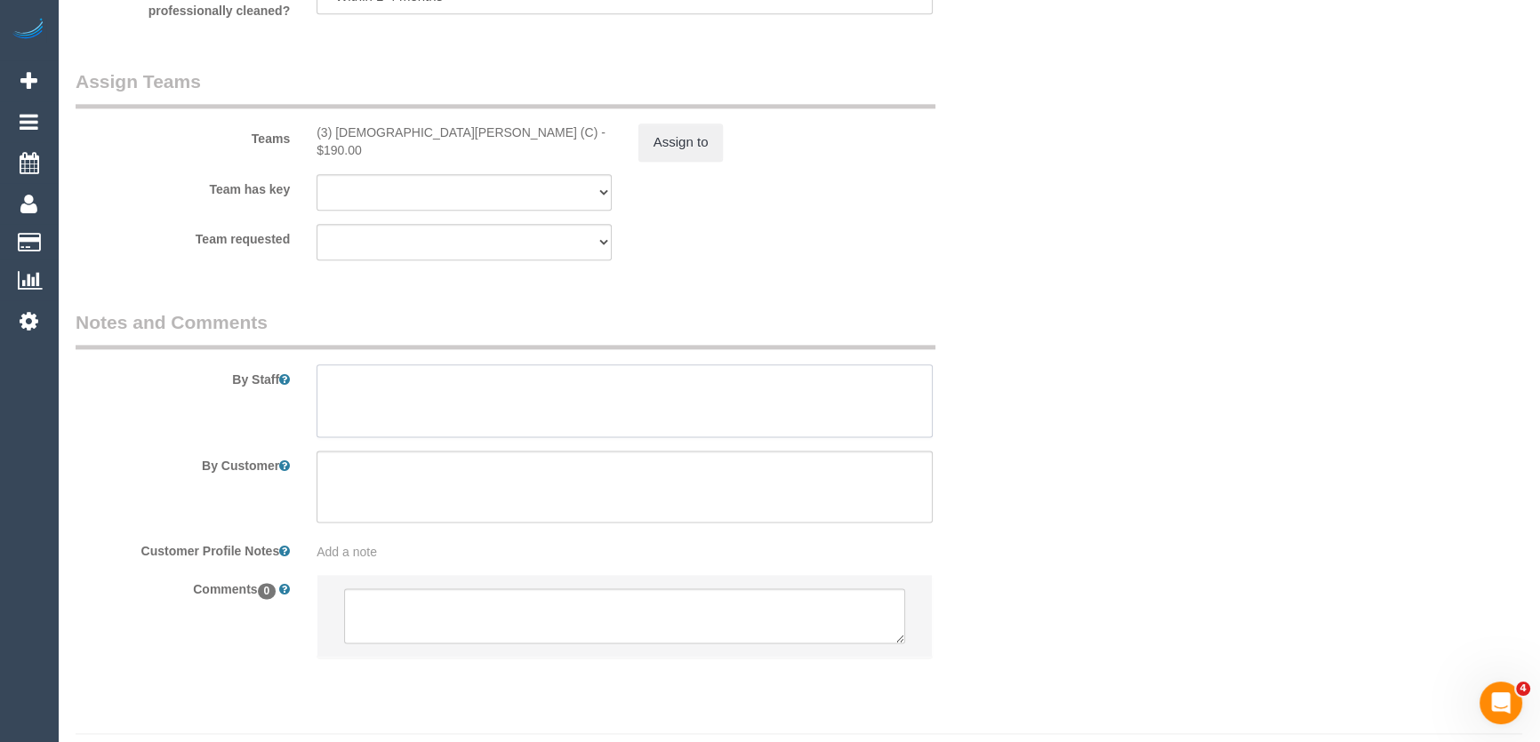
click at [462, 421] on textarea at bounding box center [625, 401] width 616 height 73
type textarea "Estimated time: 4.5-5.5 hours"
click at [453, 617] on textarea at bounding box center [624, 616] width 561 height 55
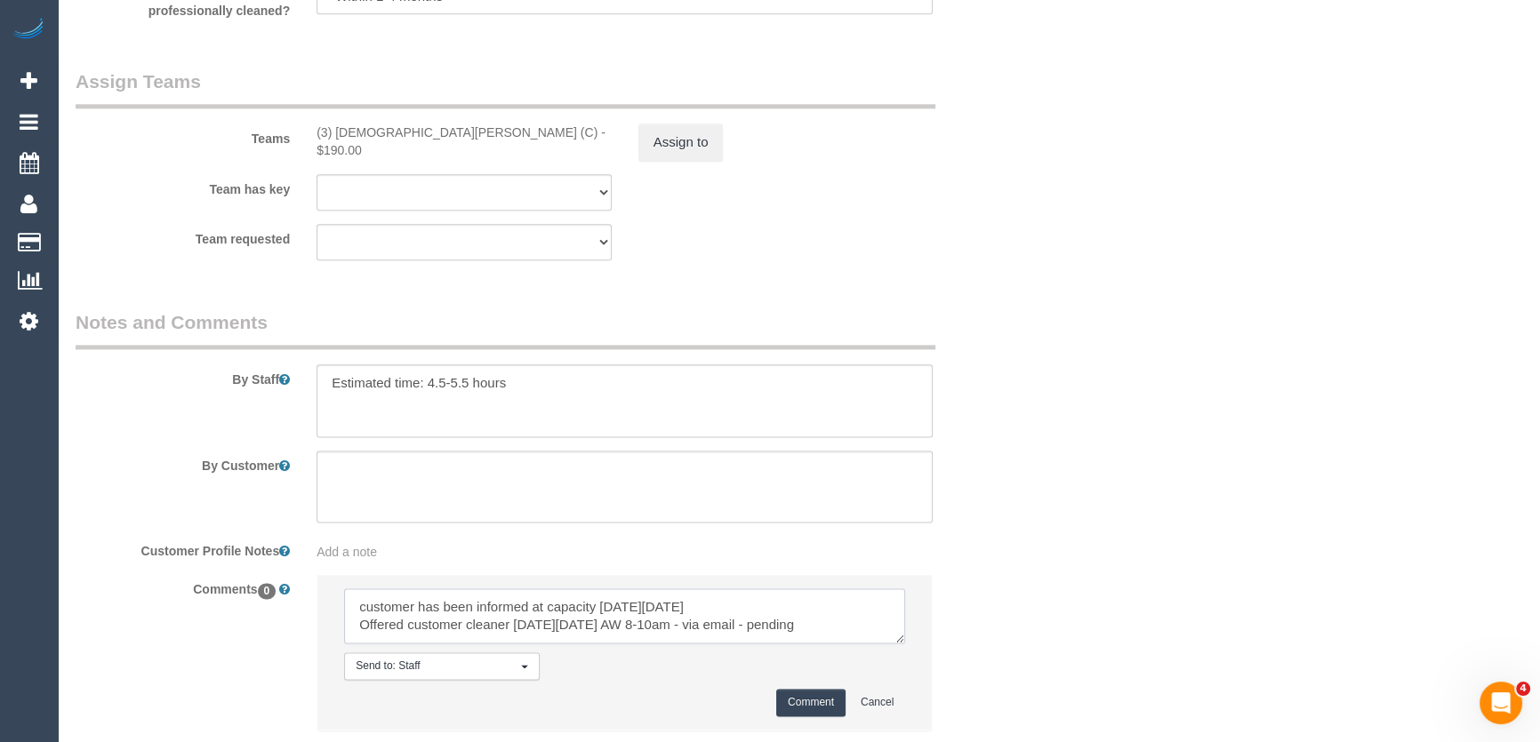
type textarea "customer has been informed at capacity on Friday 19/9 Offered customer cleaner …"
click at [795, 694] on button "Comment" at bounding box center [810, 703] width 69 height 28
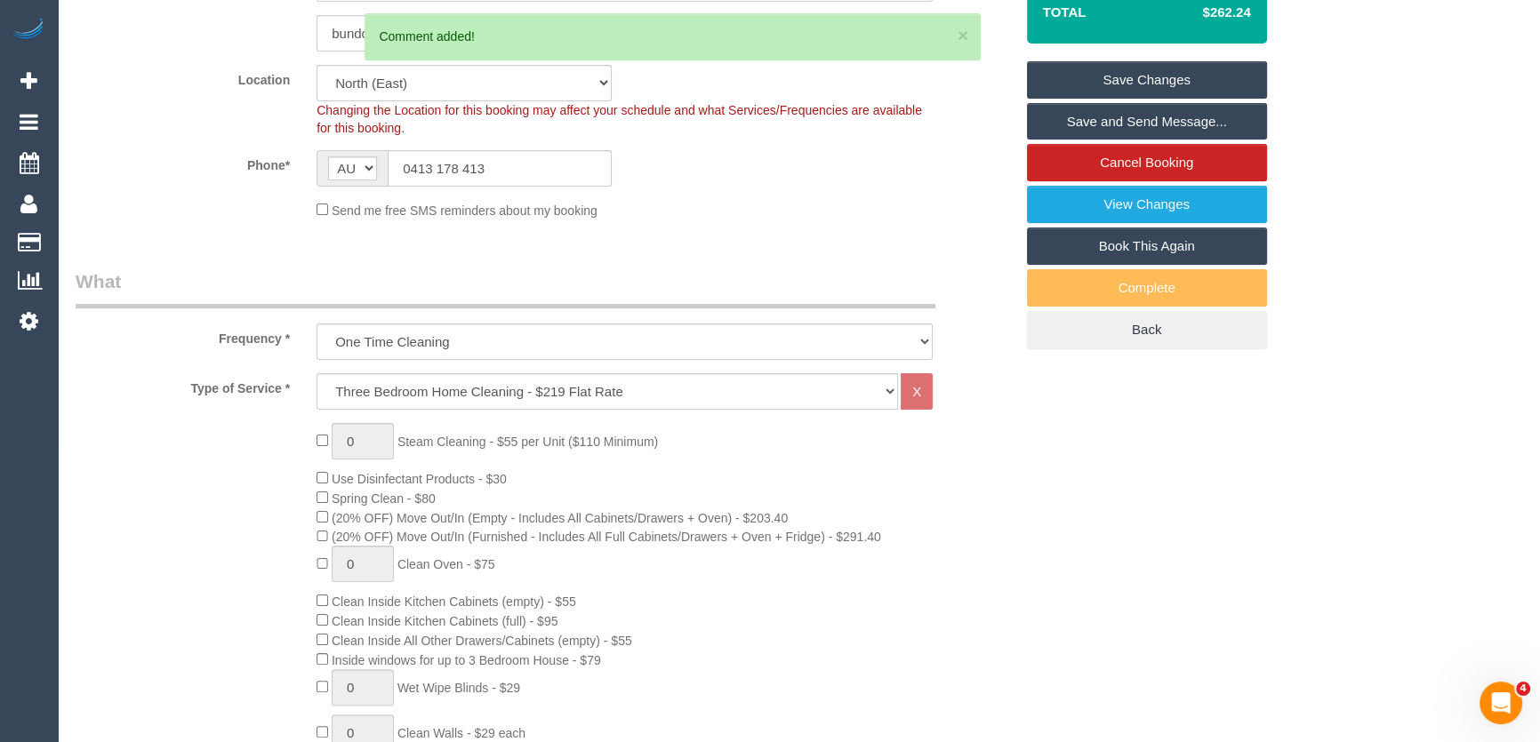
scroll to position [0, 0]
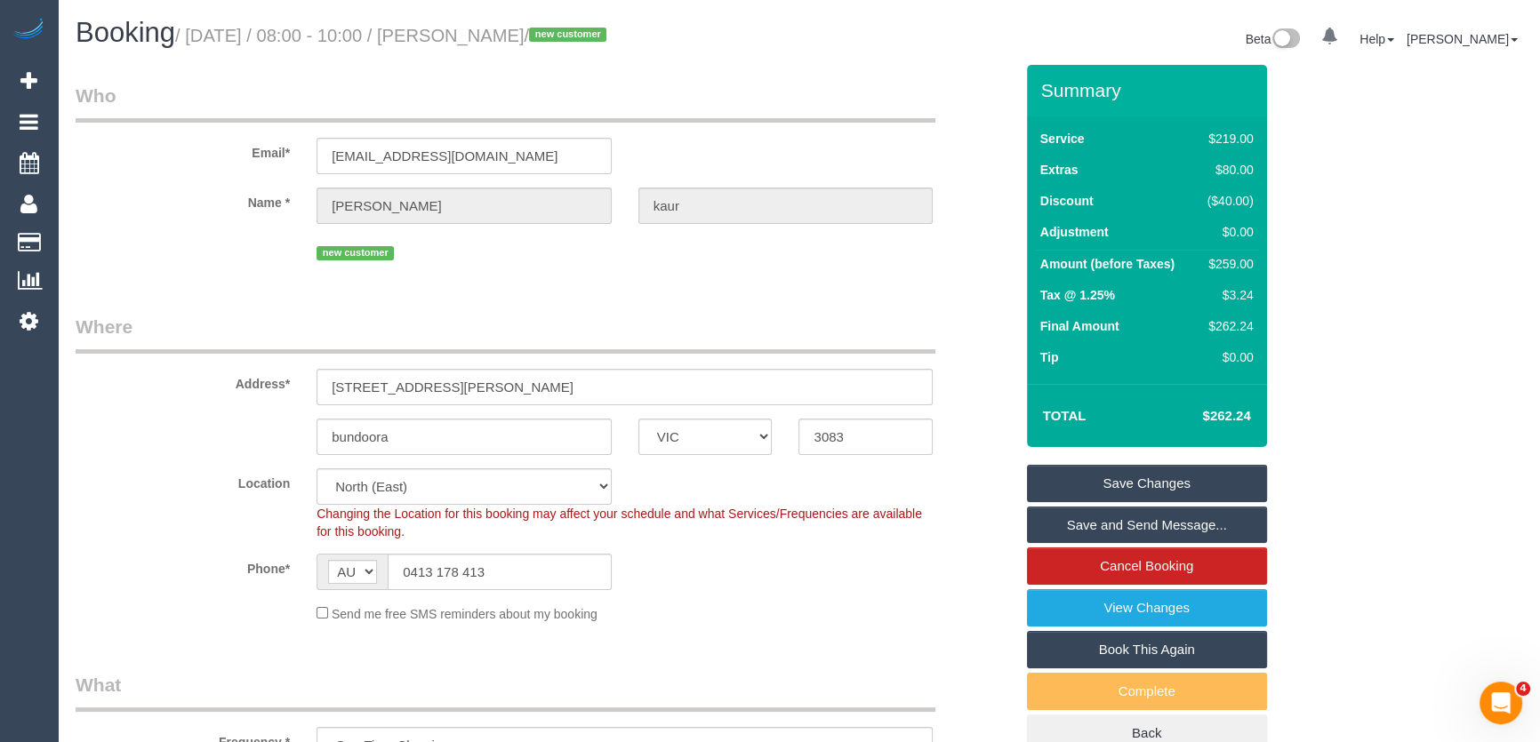
click at [511, 36] on small "/ September 19, 2025 / 08:00 - 10:00 / navleen kaur / new customer" at bounding box center [393, 36] width 437 height 20
click at [510, 36] on small "/ September 19, 2025 / 08:00 - 10:00 / navleen kaur / new customer" at bounding box center [393, 36] width 437 height 20
copy small "navleen kaur"
click at [533, 151] on input "manesnavleen@gmail.com" at bounding box center [464, 156] width 295 height 36
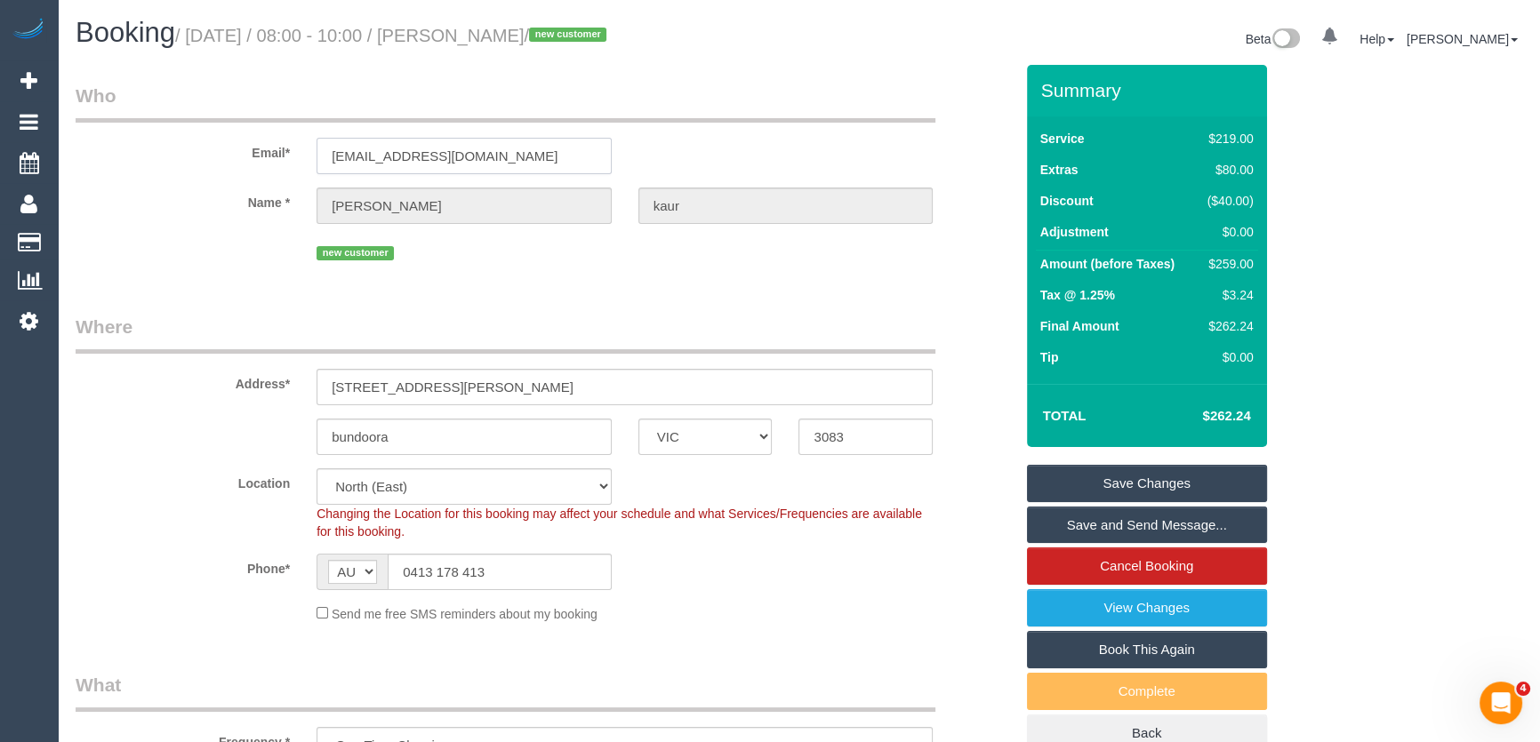
click at [533, 151] on input "manesnavleen@gmail.com" at bounding box center [464, 156] width 295 height 36
click at [509, 33] on small "/ September 19, 2025 / 08:00 - 10:00 / navleen kaur / new customer" at bounding box center [393, 36] width 437 height 20
click at [1140, 485] on link "Save Changes" at bounding box center [1147, 483] width 240 height 37
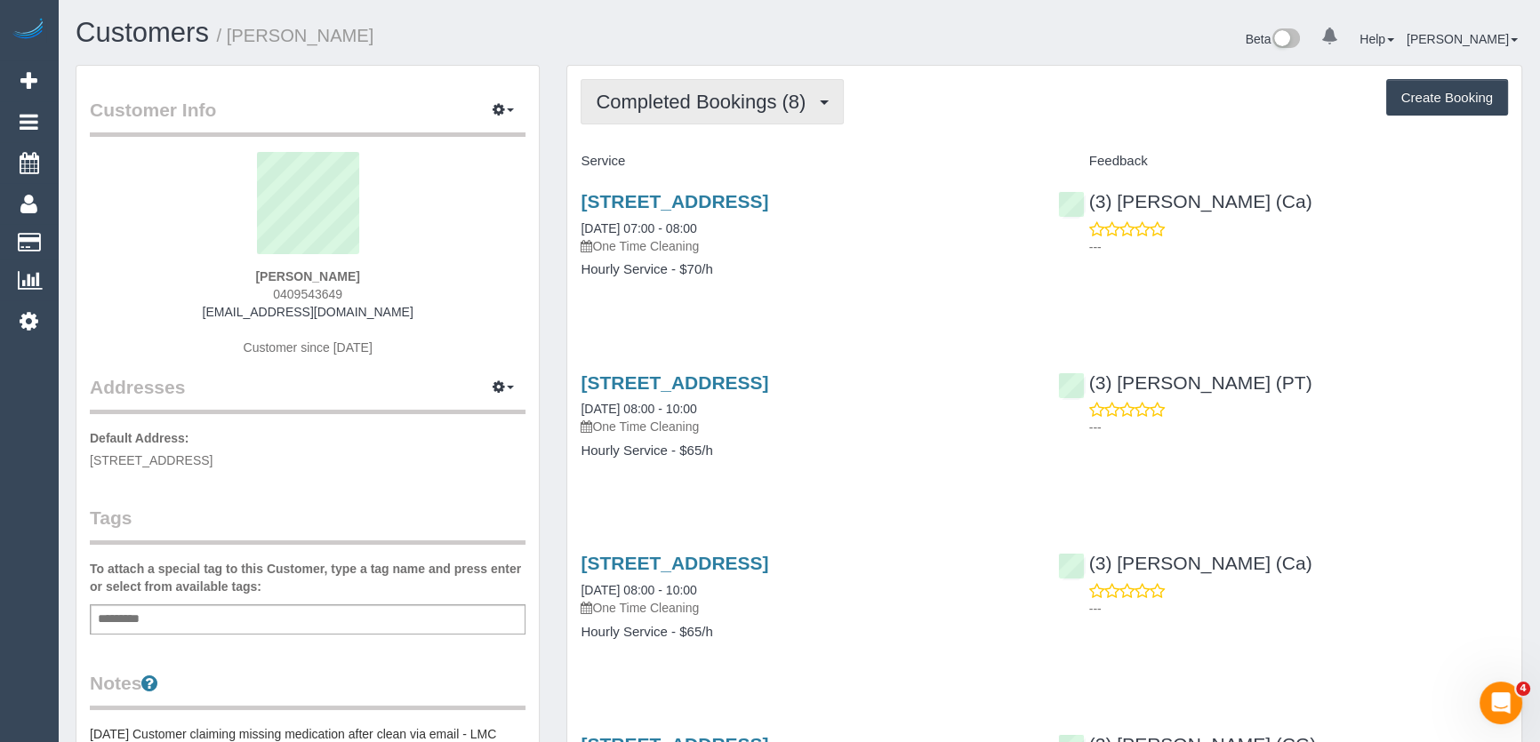
click at [756, 102] on span "Completed Bookings (8)" at bounding box center [705, 102] width 219 height 22
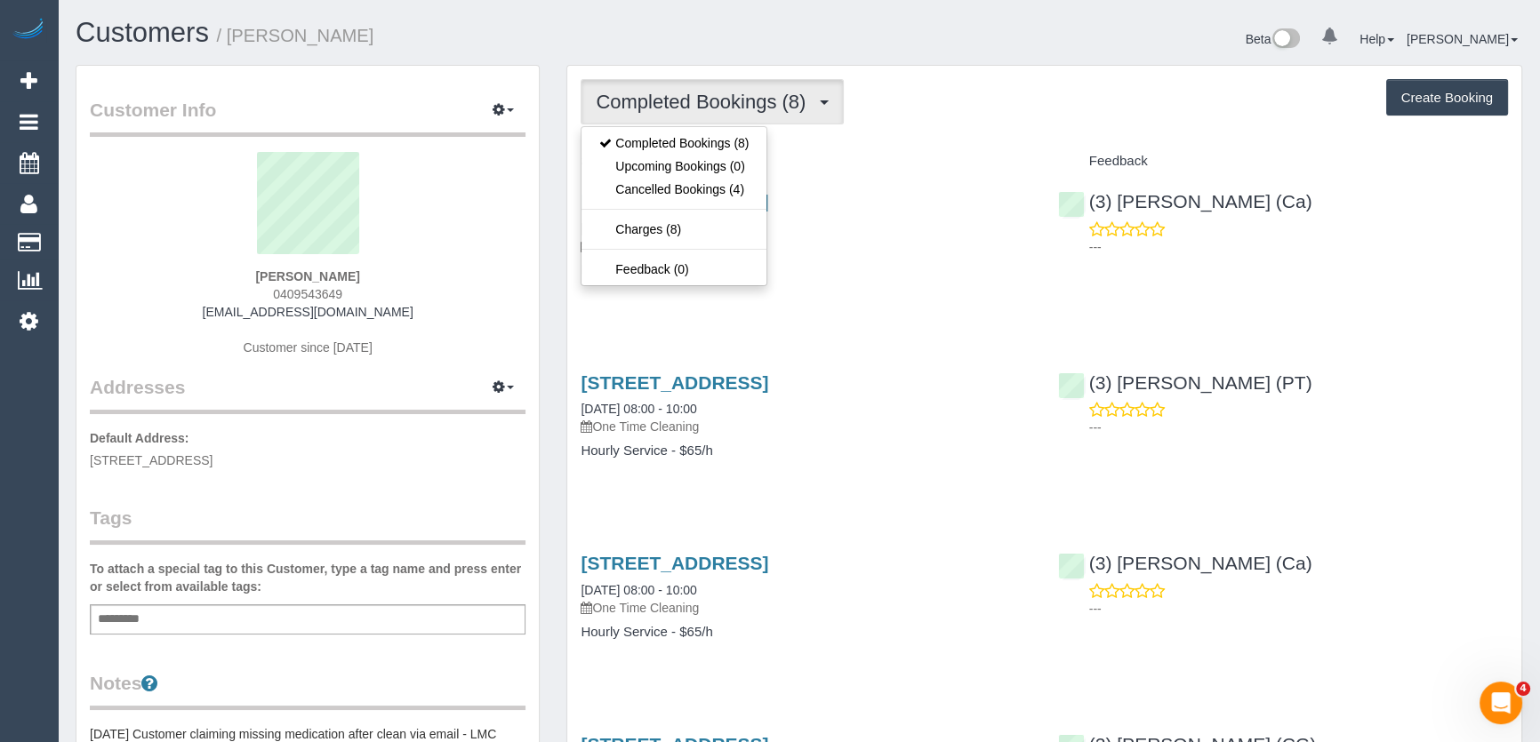
click at [818, 268] on h4 "Hourly Service - $70/h" at bounding box center [806, 269] width 450 height 15
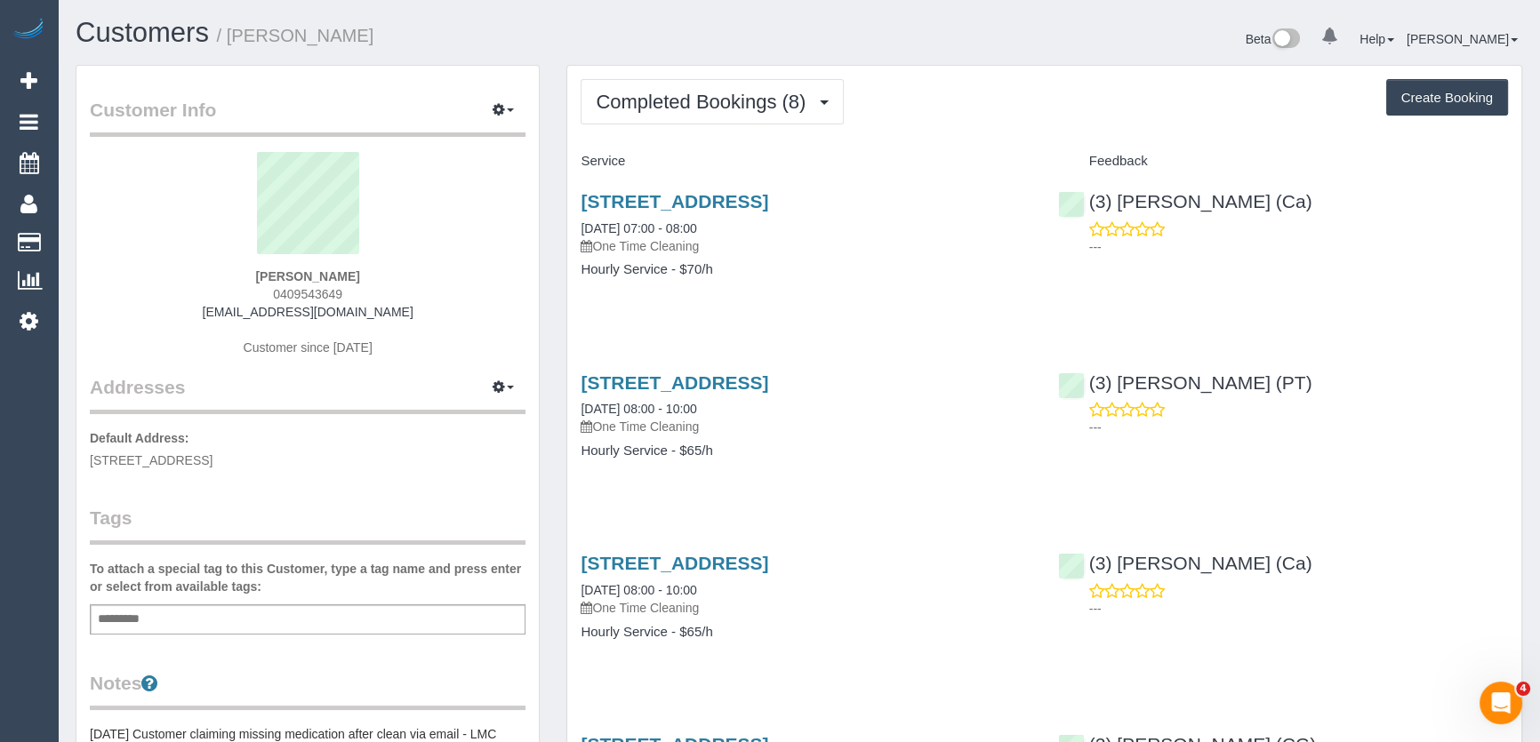
click at [360, 274] on div "Jessica Deveny 0409543649 jldeveny@gmail.com Customer since 2022" at bounding box center [308, 263] width 436 height 222
copy div "Jessica Deveny"
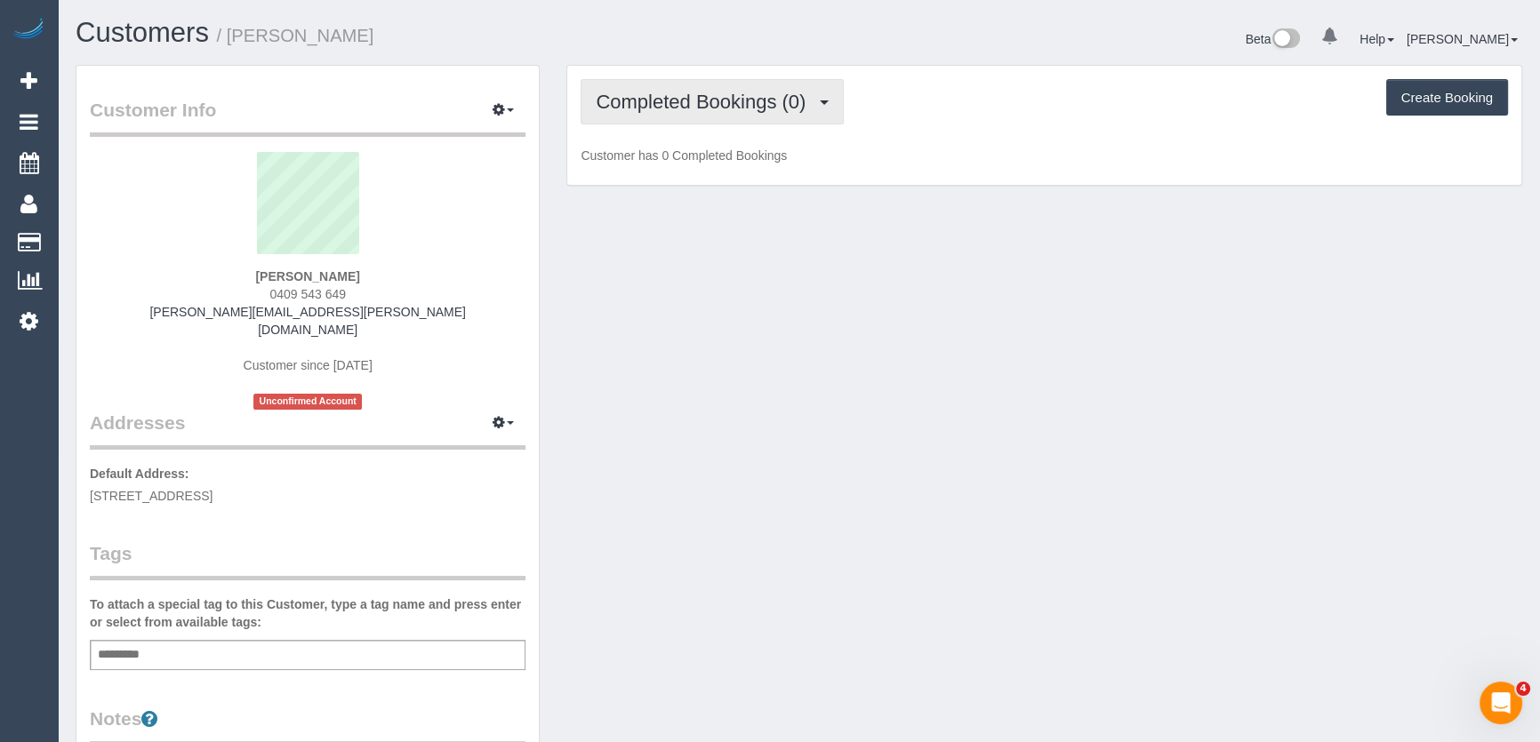
click at [769, 93] on span "Completed Bookings (0)" at bounding box center [705, 102] width 219 height 22
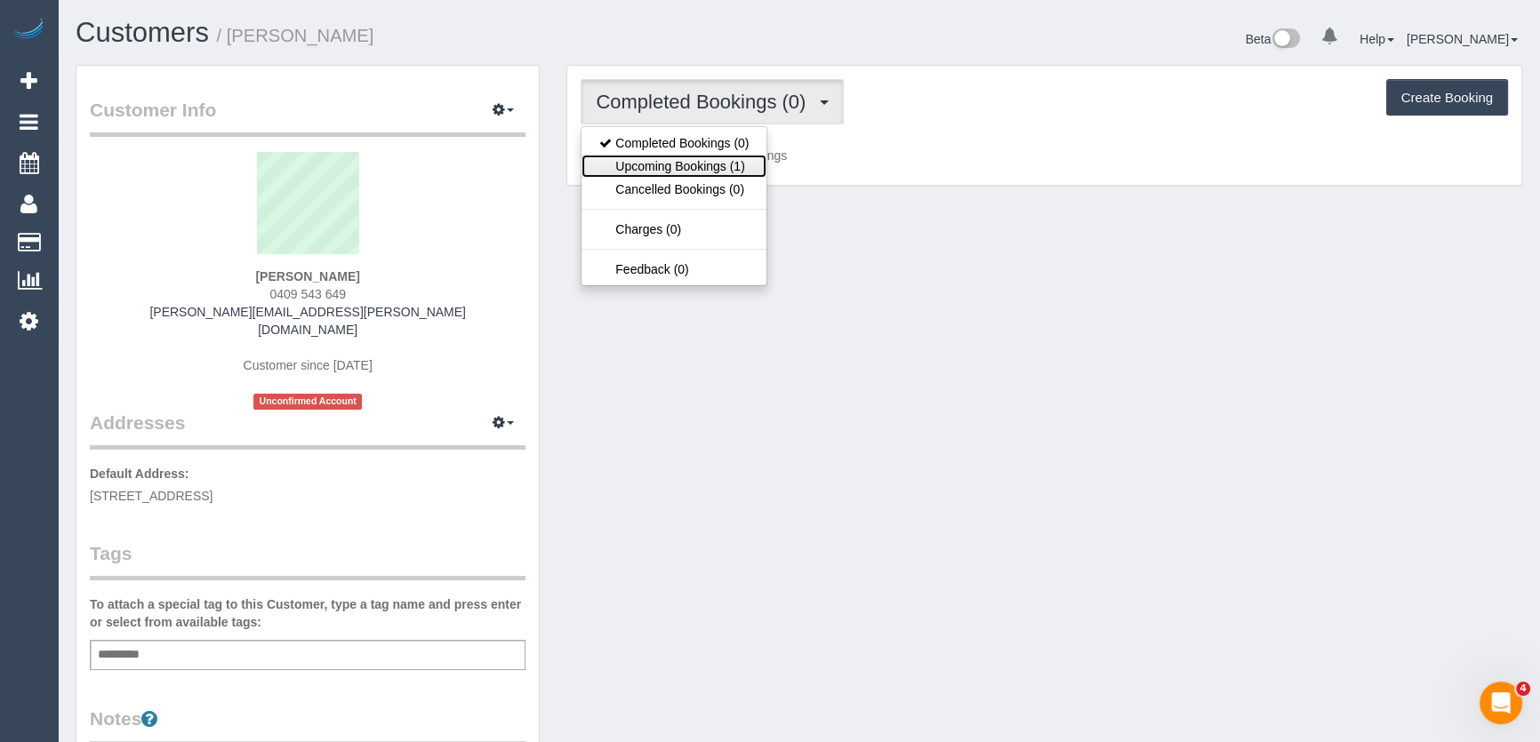
click at [739, 170] on link "Upcoming Bookings (1)" at bounding box center [674, 166] width 185 height 23
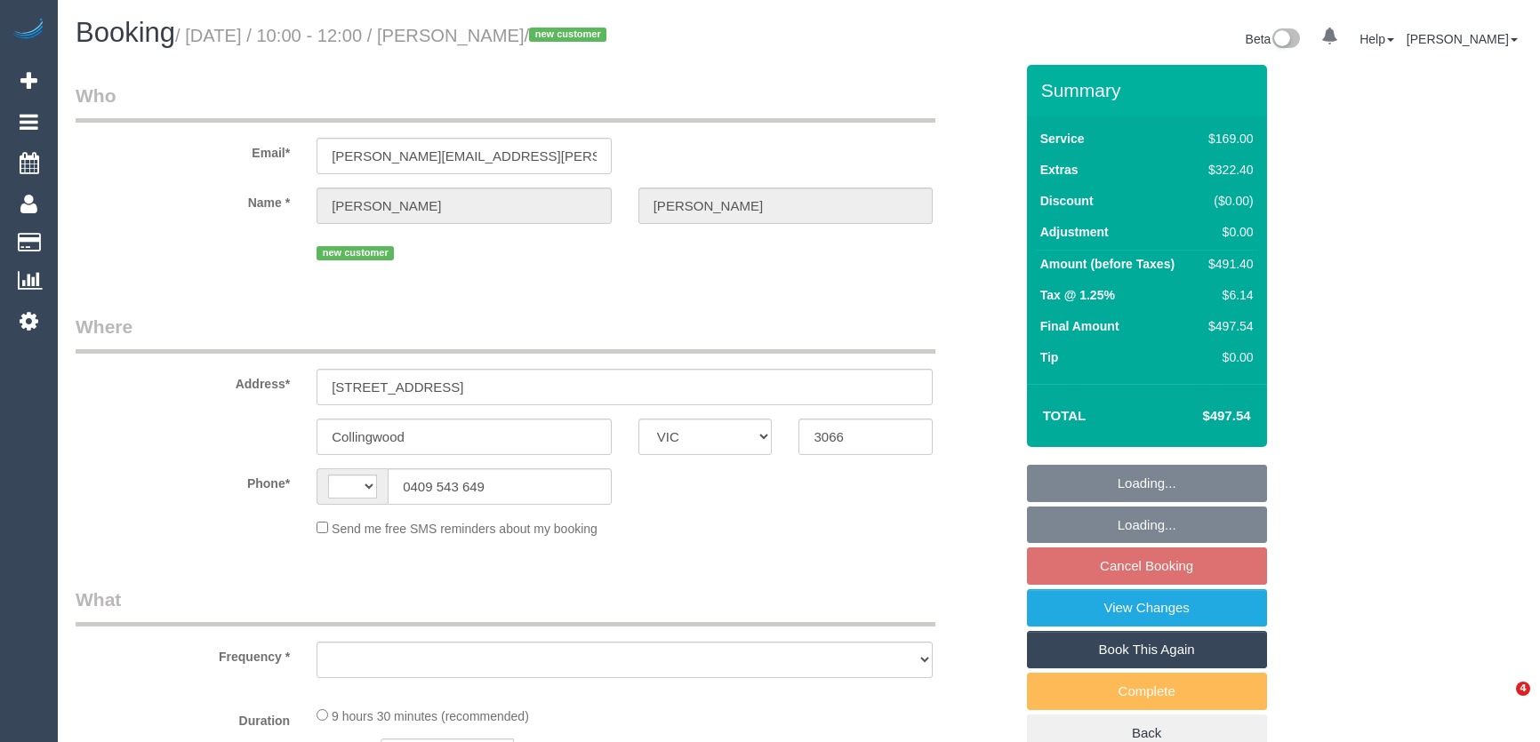
select select "VIC"
select select "string:AU"
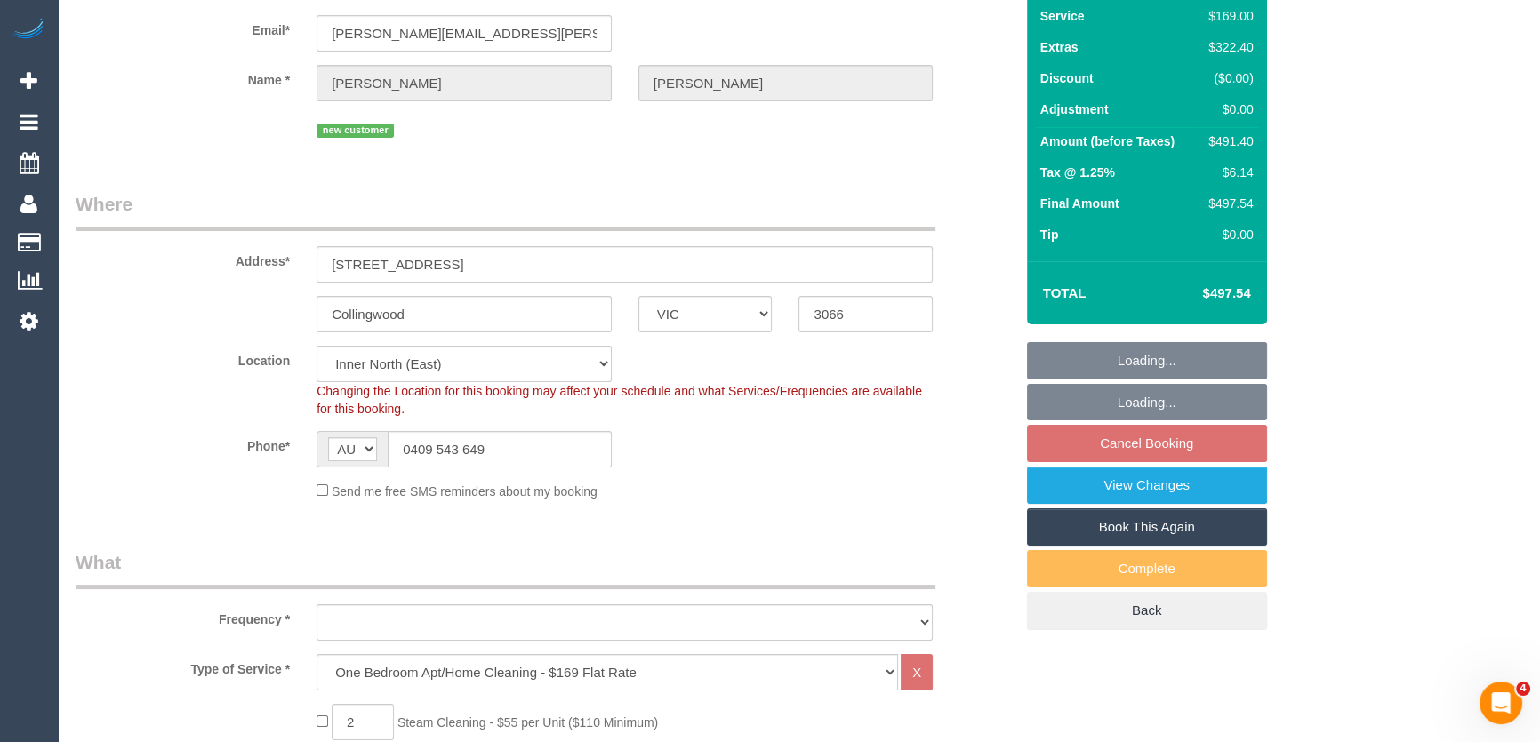
select select "object:823"
select select "string:stripe-pm_1S0w0N2GScqysDRVPzLDoc25"
select select "number:28"
select select "number:14"
select select "number:19"
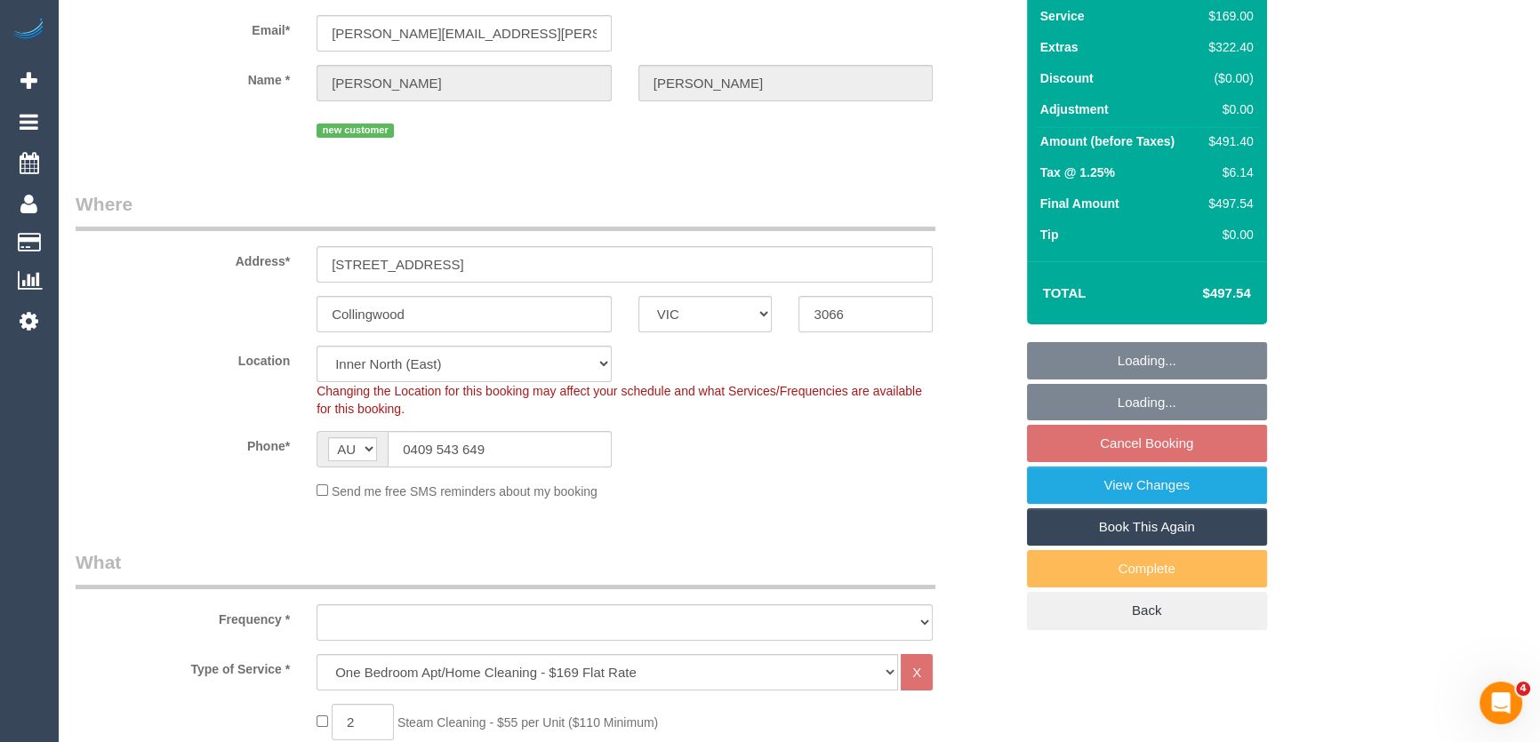
select select "number:25"
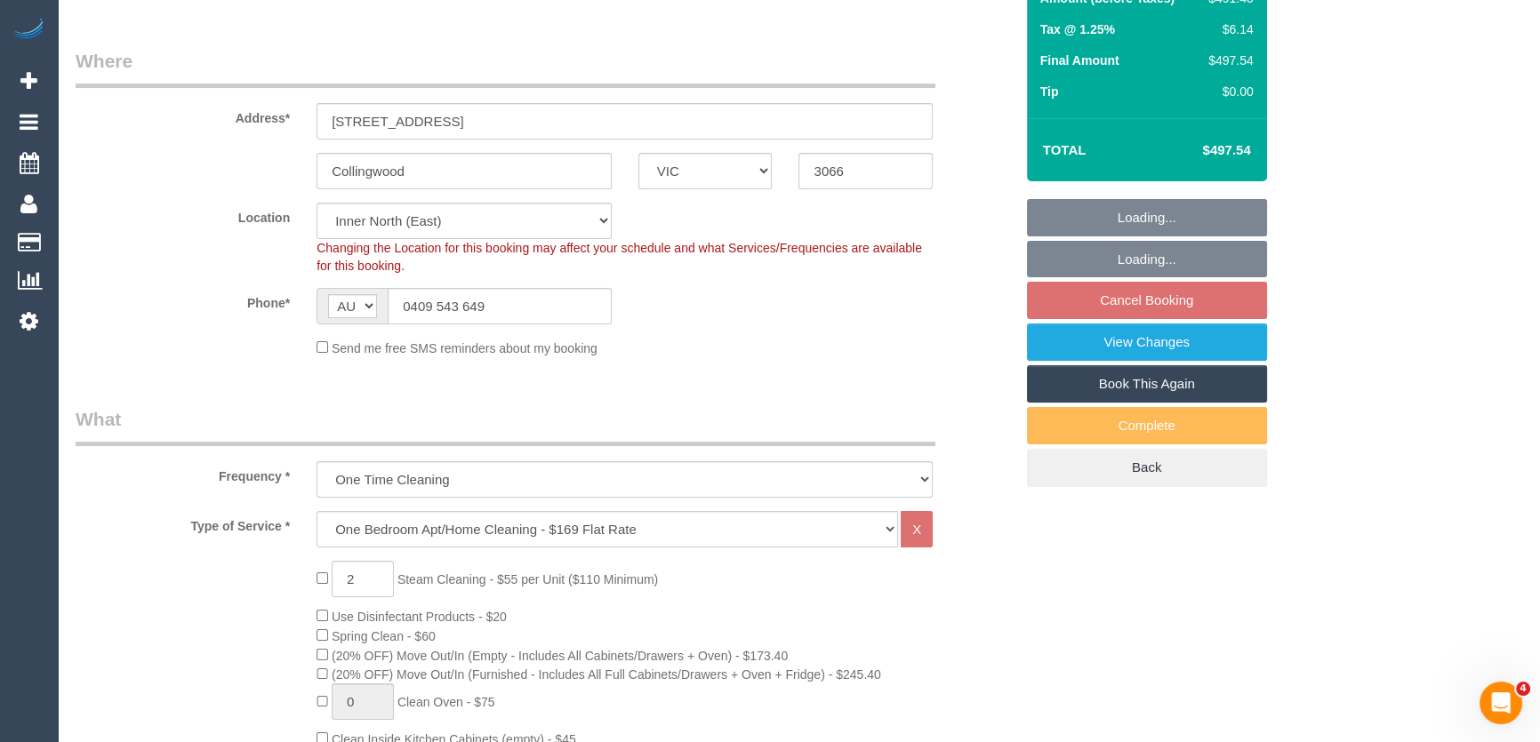
select select "object:1646"
select select "spot1"
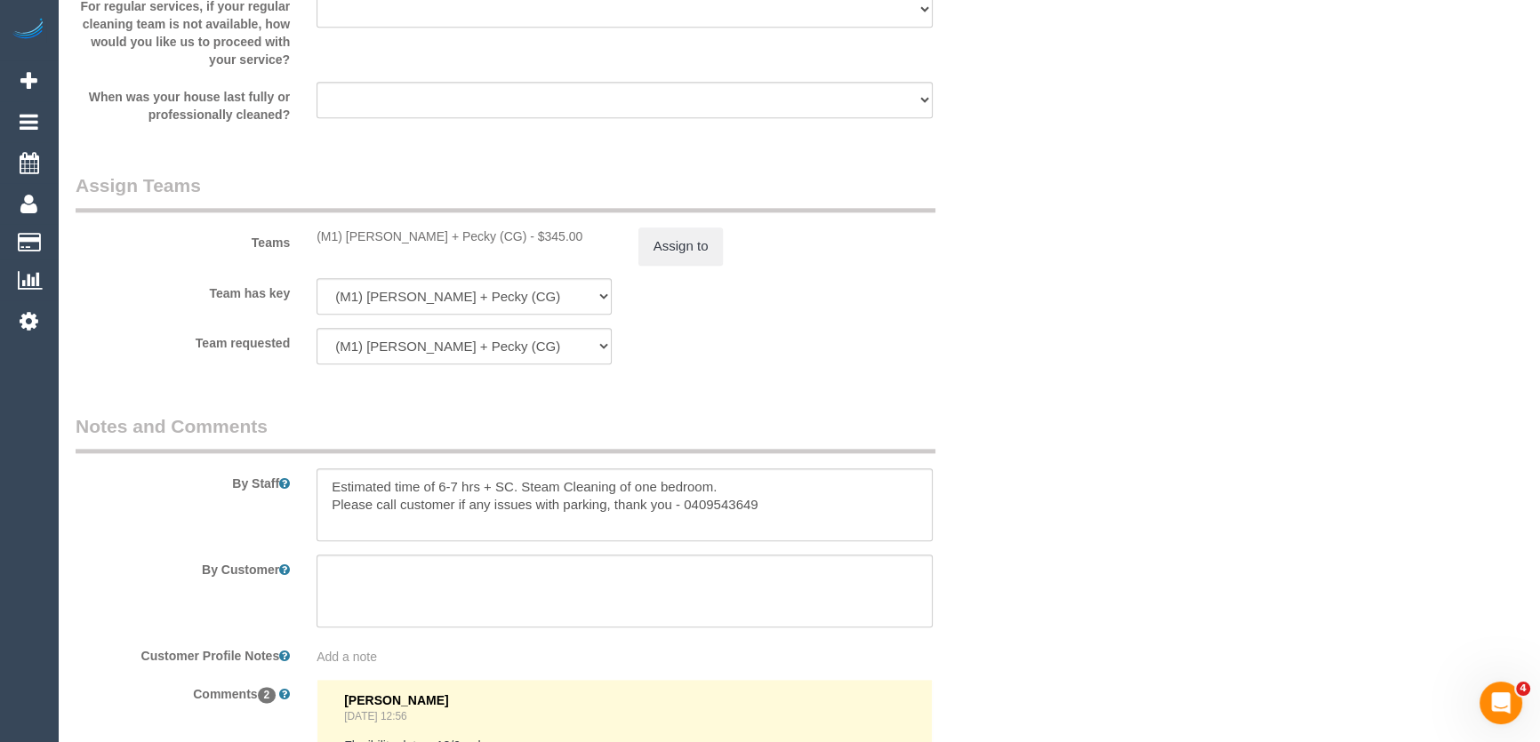
scroll to position [2676, 0]
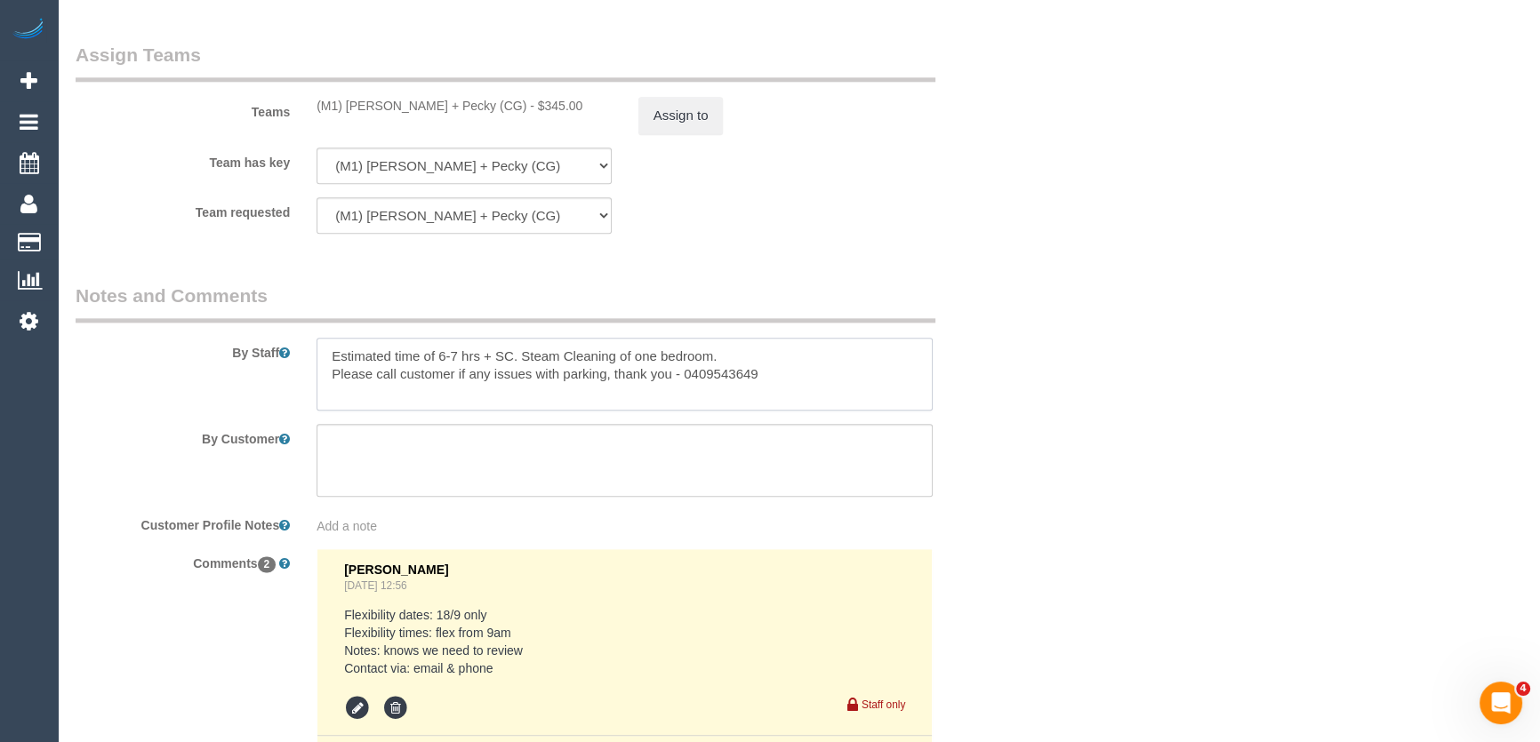
click at [732, 356] on textarea at bounding box center [625, 374] width 616 height 73
click at [368, 372] on textarea at bounding box center [625, 374] width 616 height 73
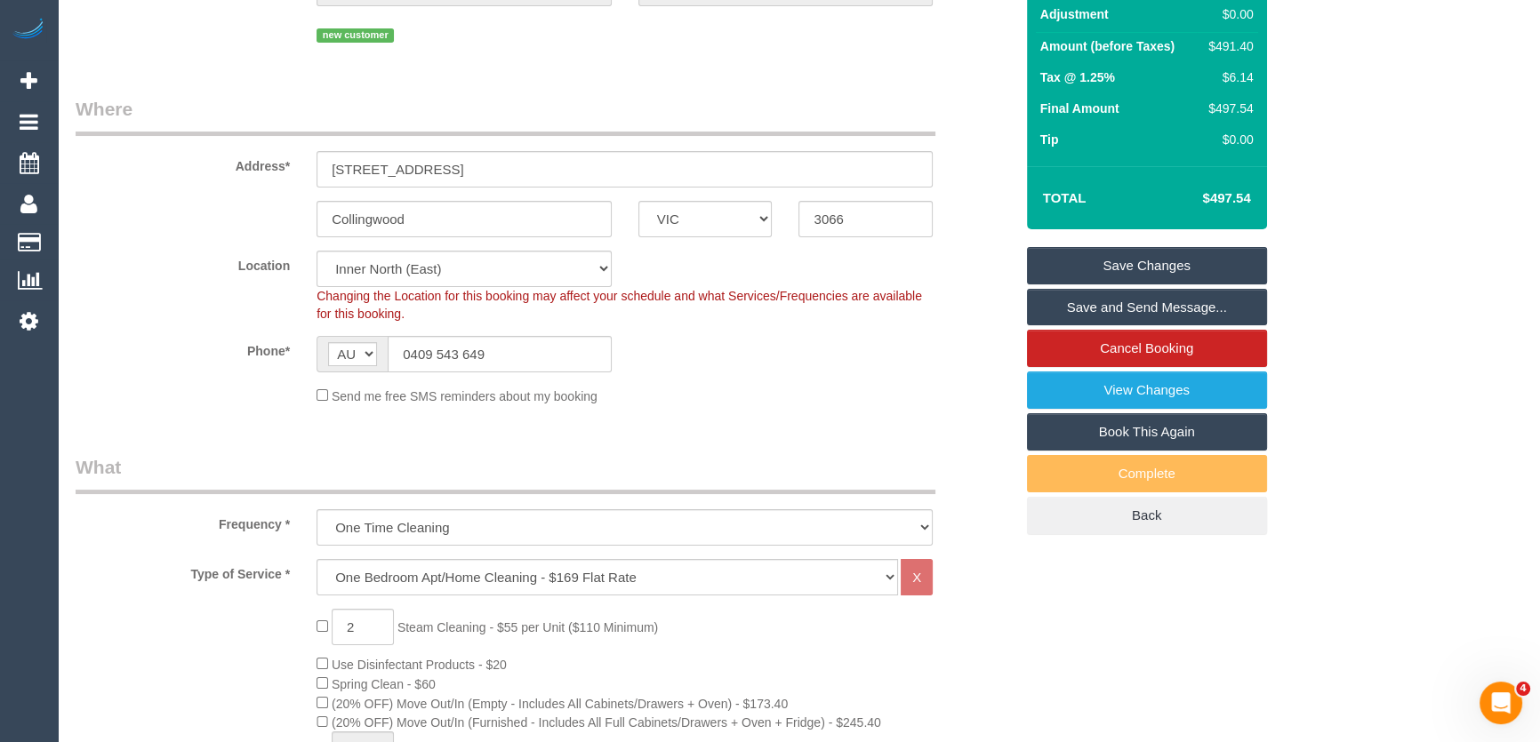
scroll to position [0, 0]
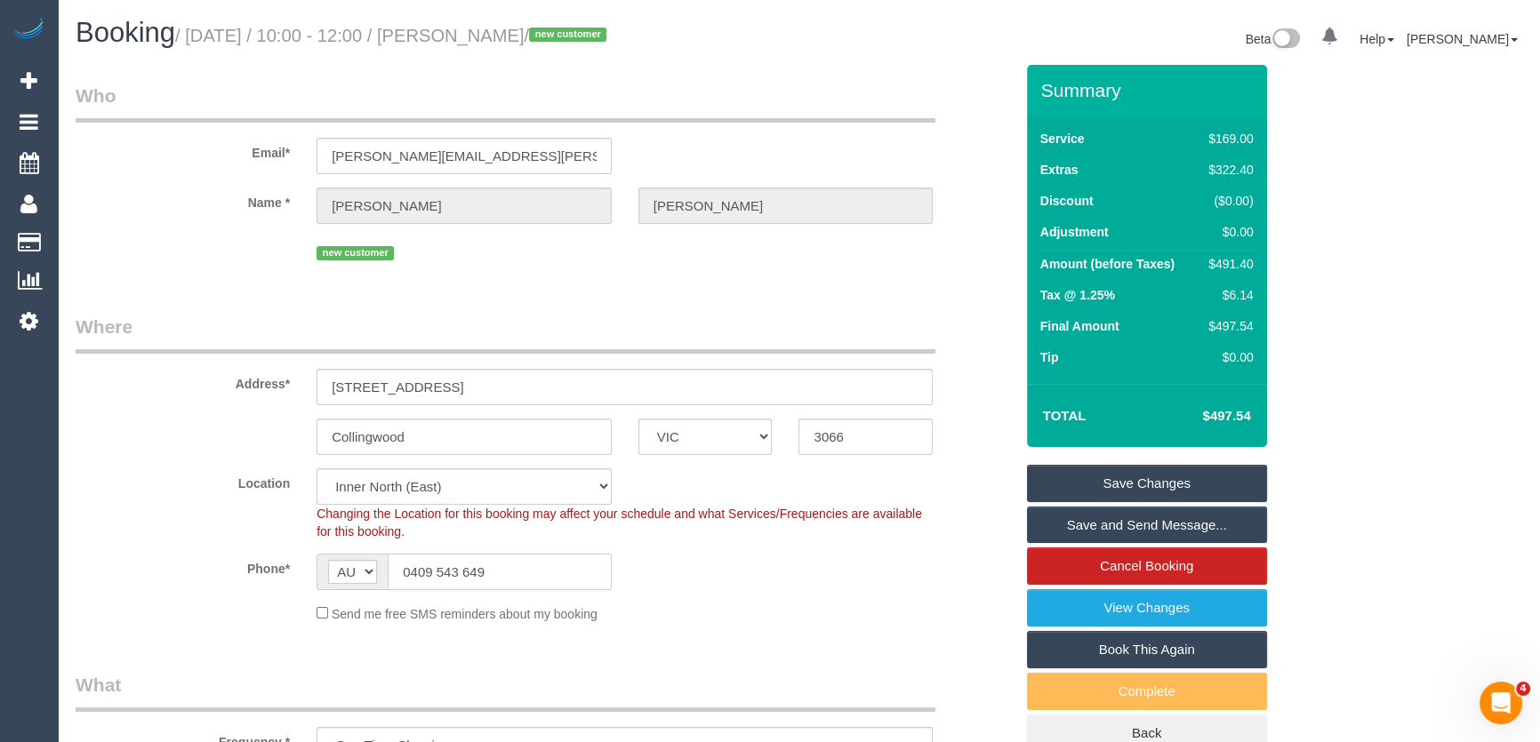
click at [530, 568] on input "0409 543 649" at bounding box center [500, 572] width 224 height 36
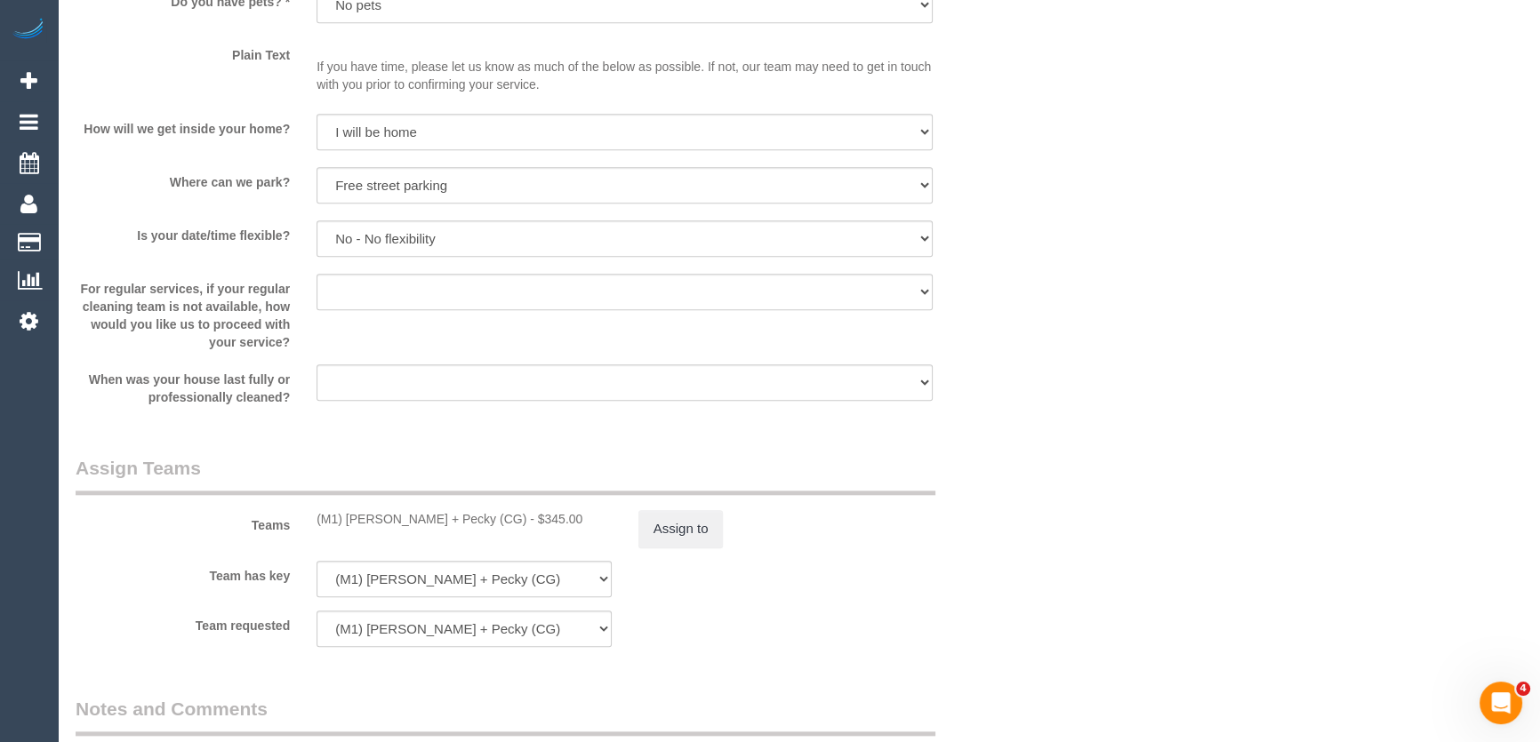
scroll to position [2587, 0]
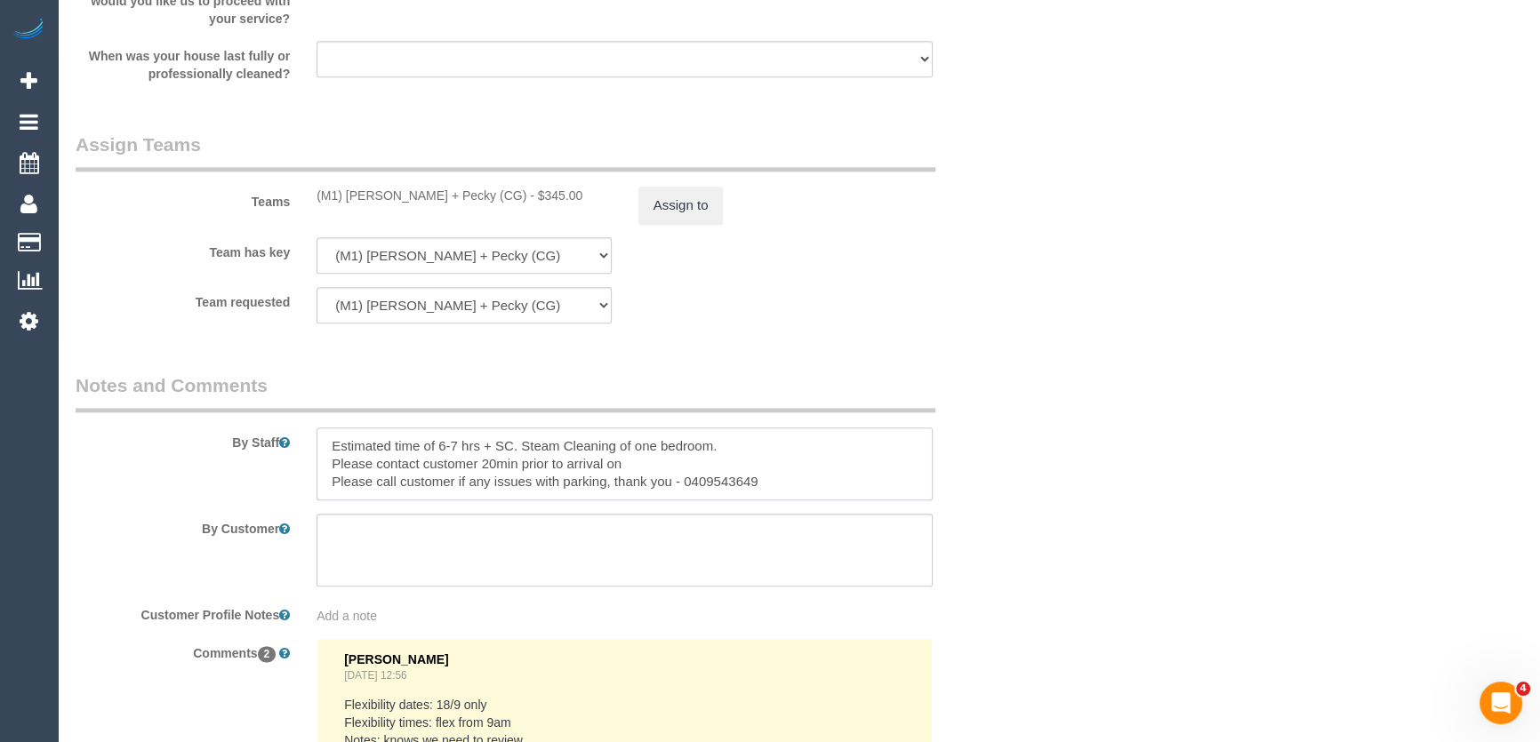
click at [666, 463] on textarea at bounding box center [625, 464] width 616 height 73
paste textarea "0409 543 649"
type textarea "Estimated time of 6-7 hrs + SC. Steam Cleaning of one bedroom. Please contact c…"
click at [1020, 517] on div "By Customer" at bounding box center [544, 550] width 965 height 73
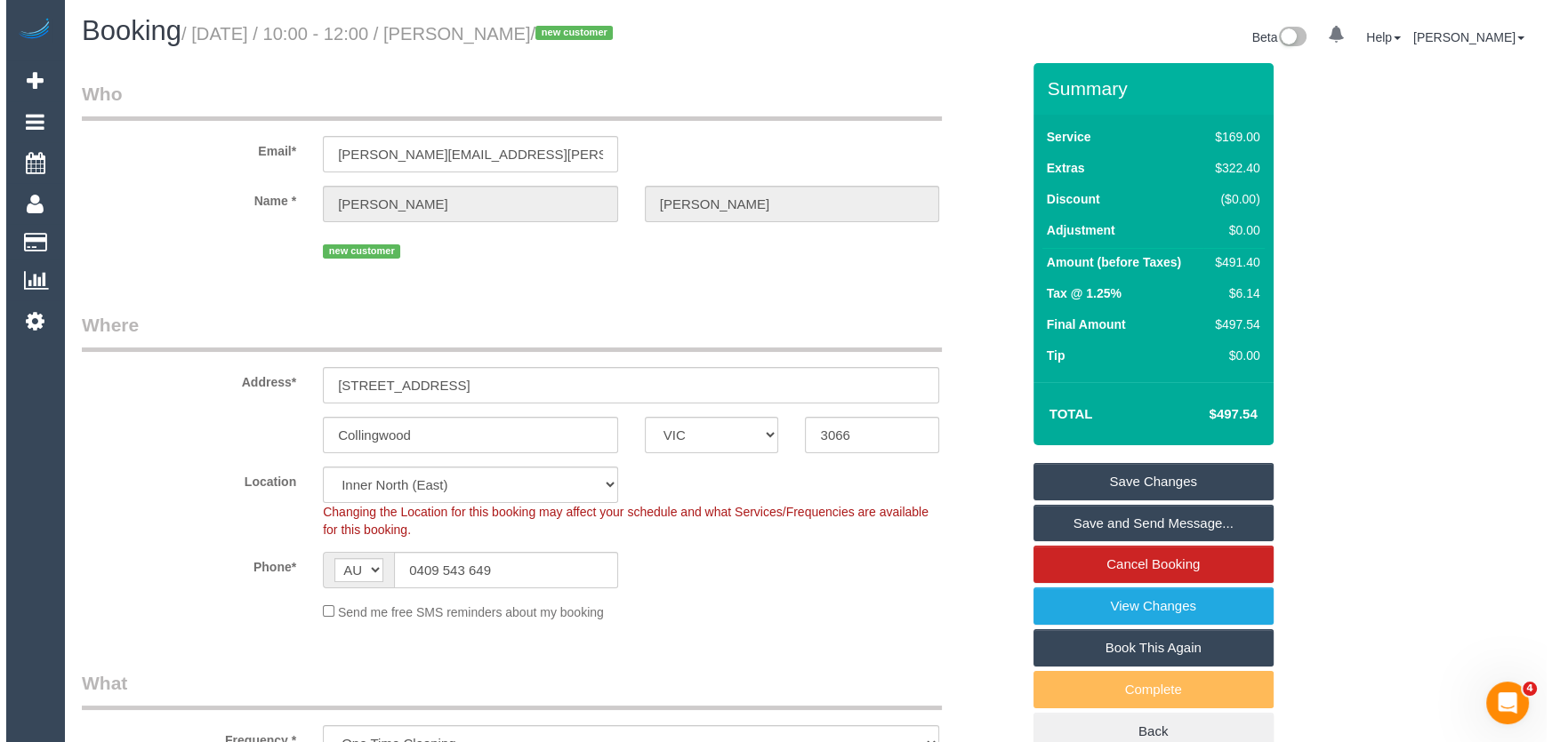
scroll to position [0, 0]
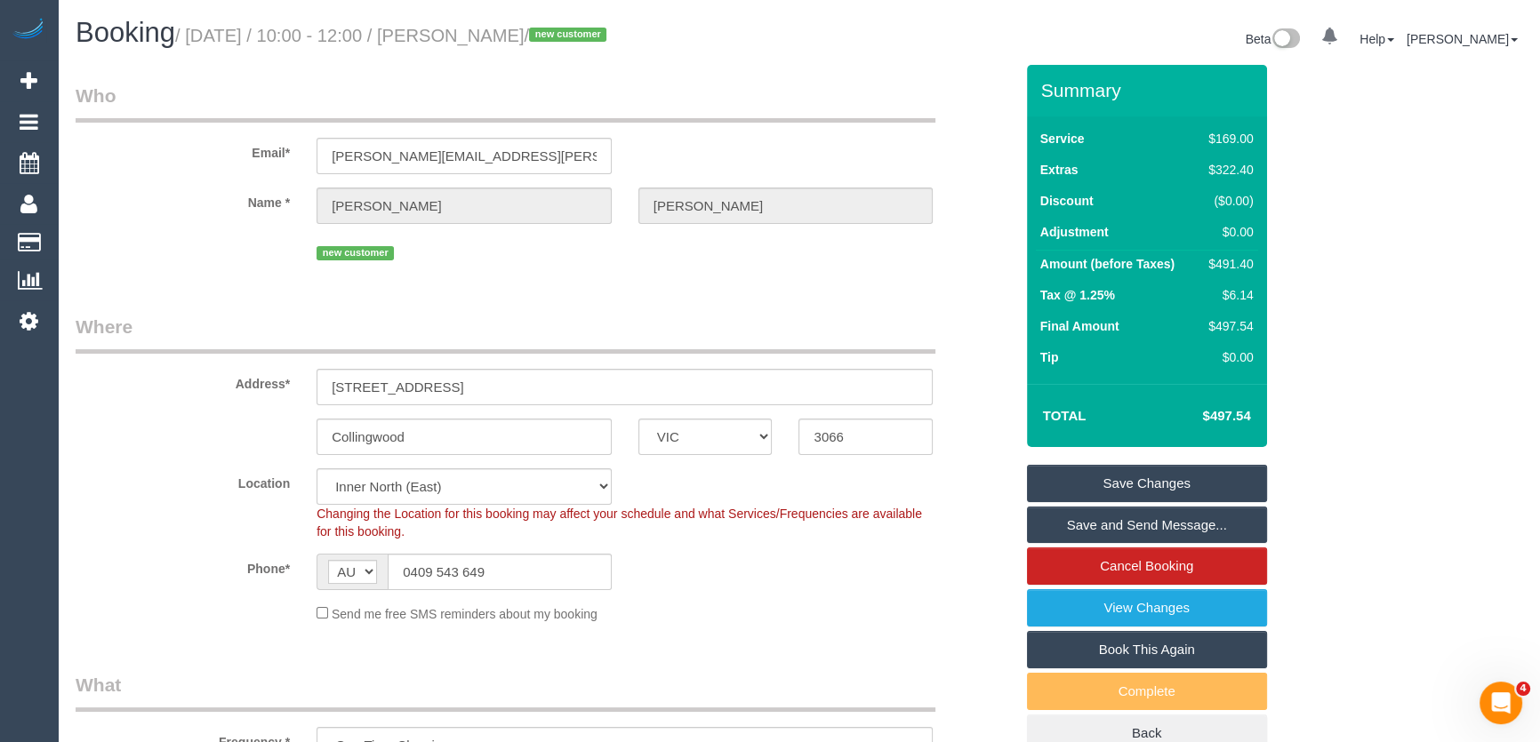
click at [1103, 485] on link "Save Changes" at bounding box center [1147, 483] width 240 height 37
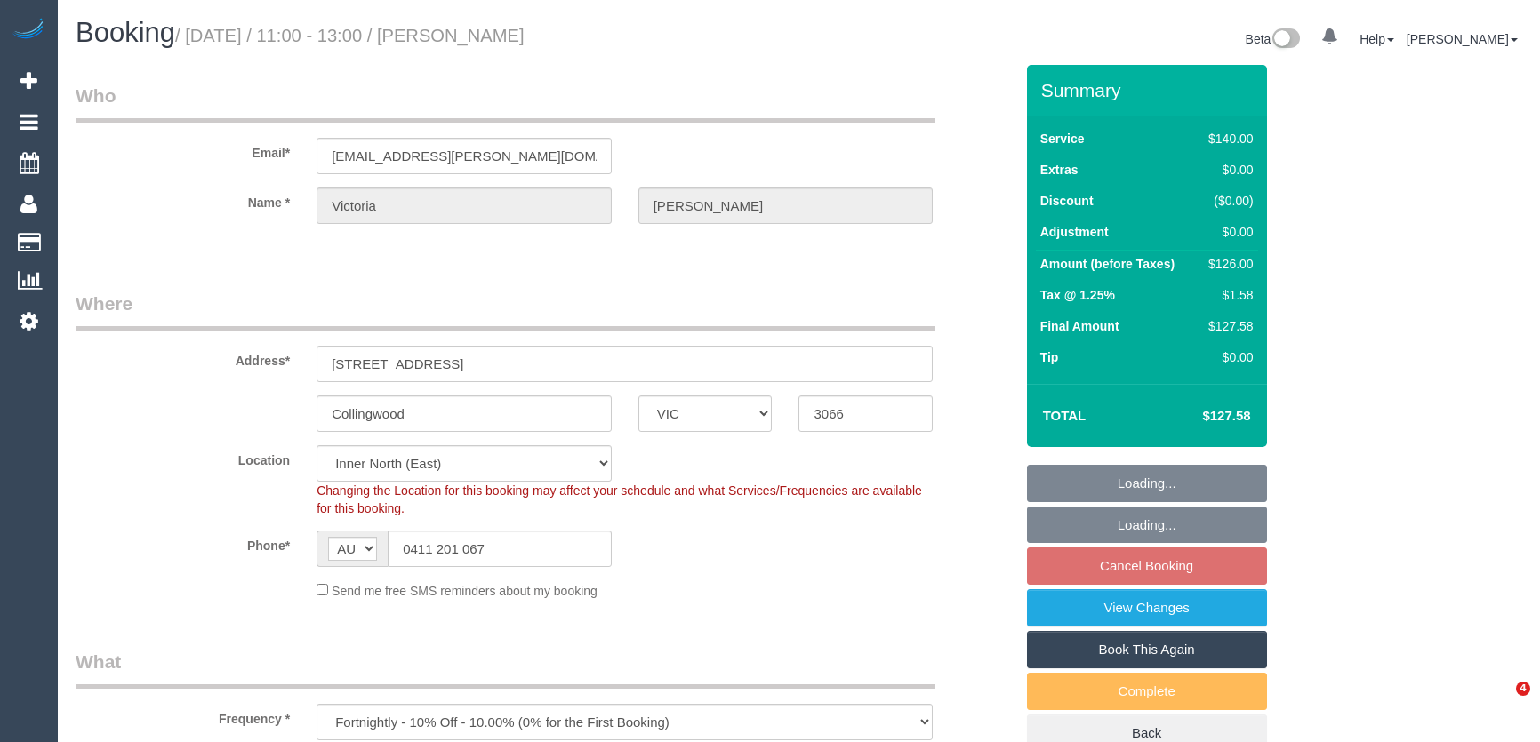
select select "VIC"
select select "number:27"
select select "number:16"
select select "number:18"
select select "number:34"
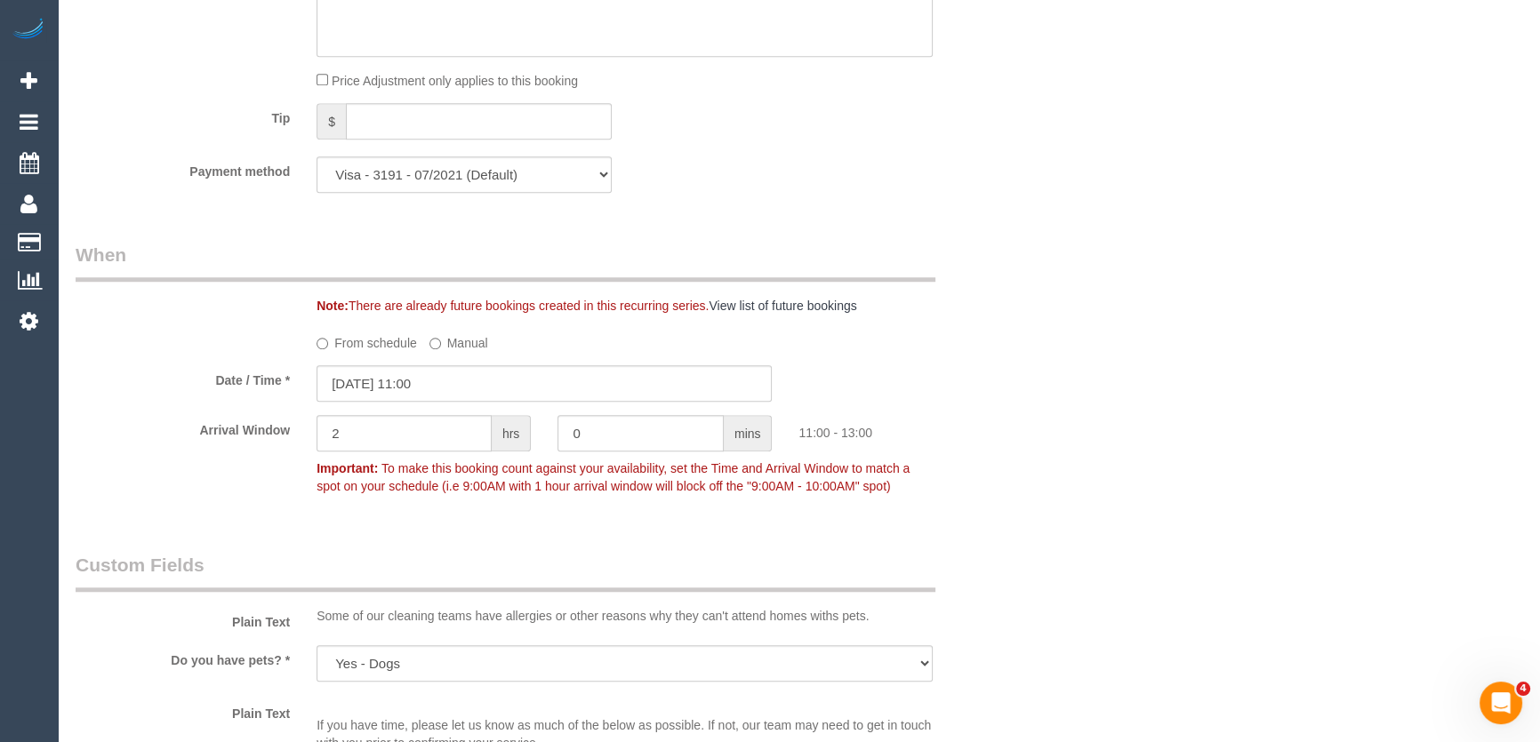
scroll to position [1778, 0]
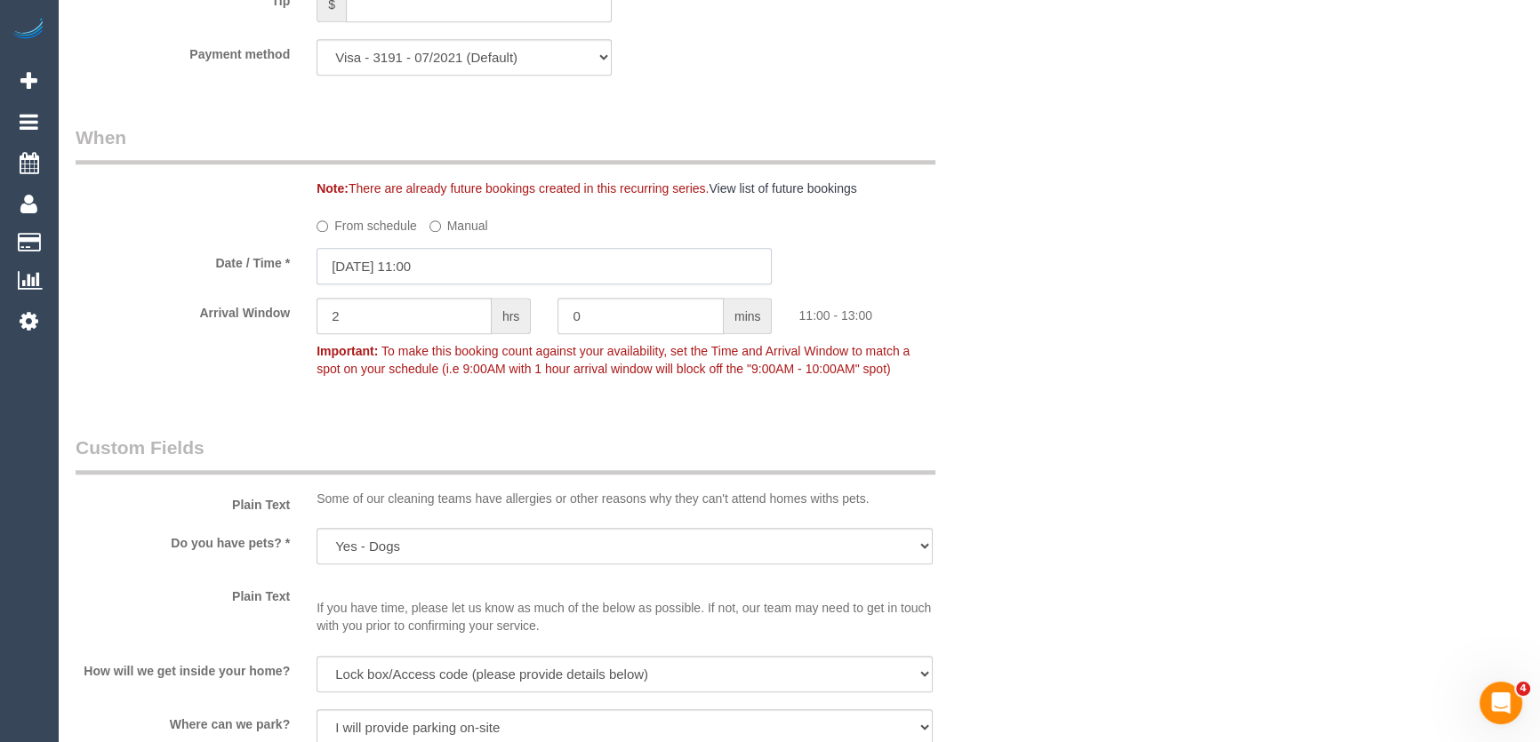
click at [462, 270] on input "[DATE] 11:00" at bounding box center [544, 266] width 455 height 36
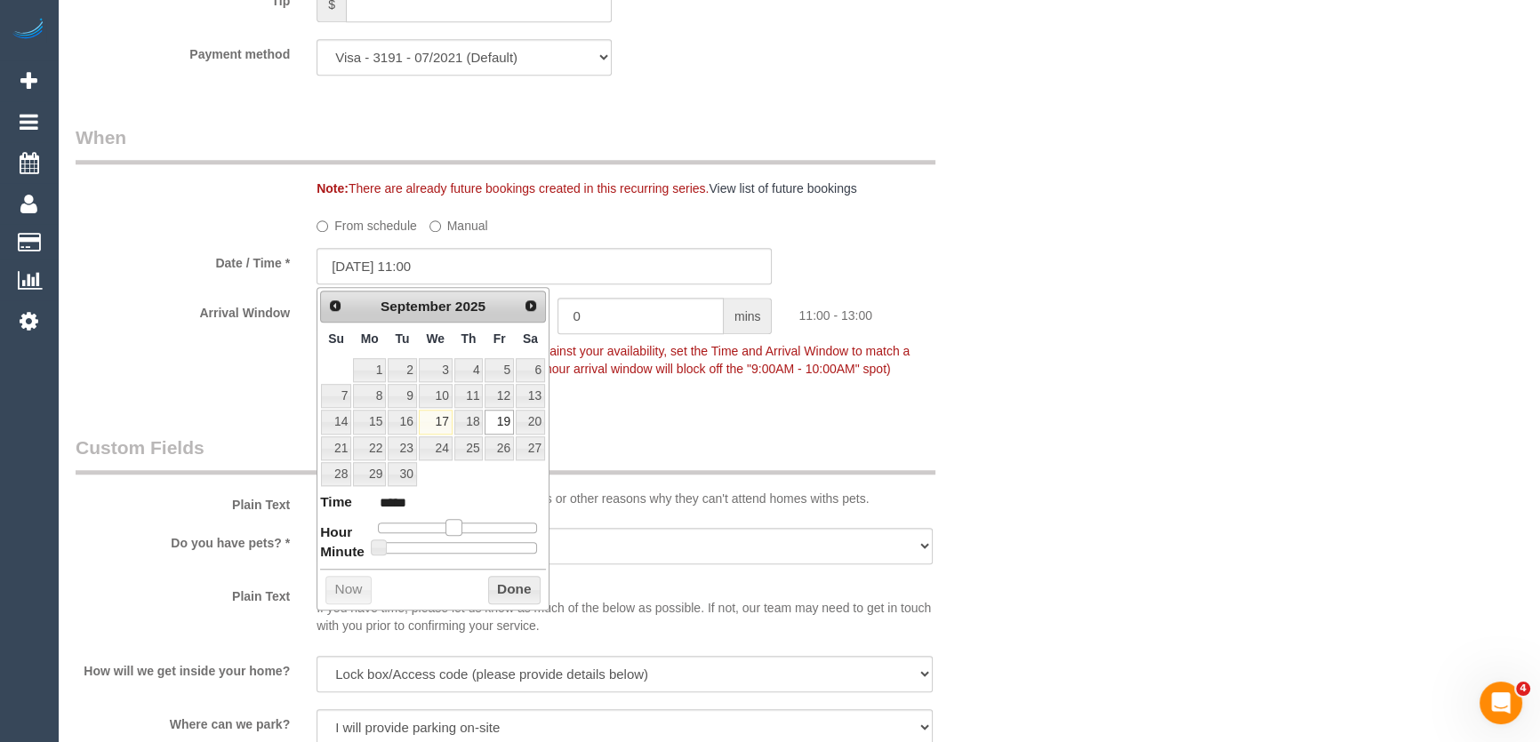
type input "[DATE] 12:00"
type input "*****"
type input "[DATE] 13:00"
type input "*****"
type input "[DATE] 14:00"
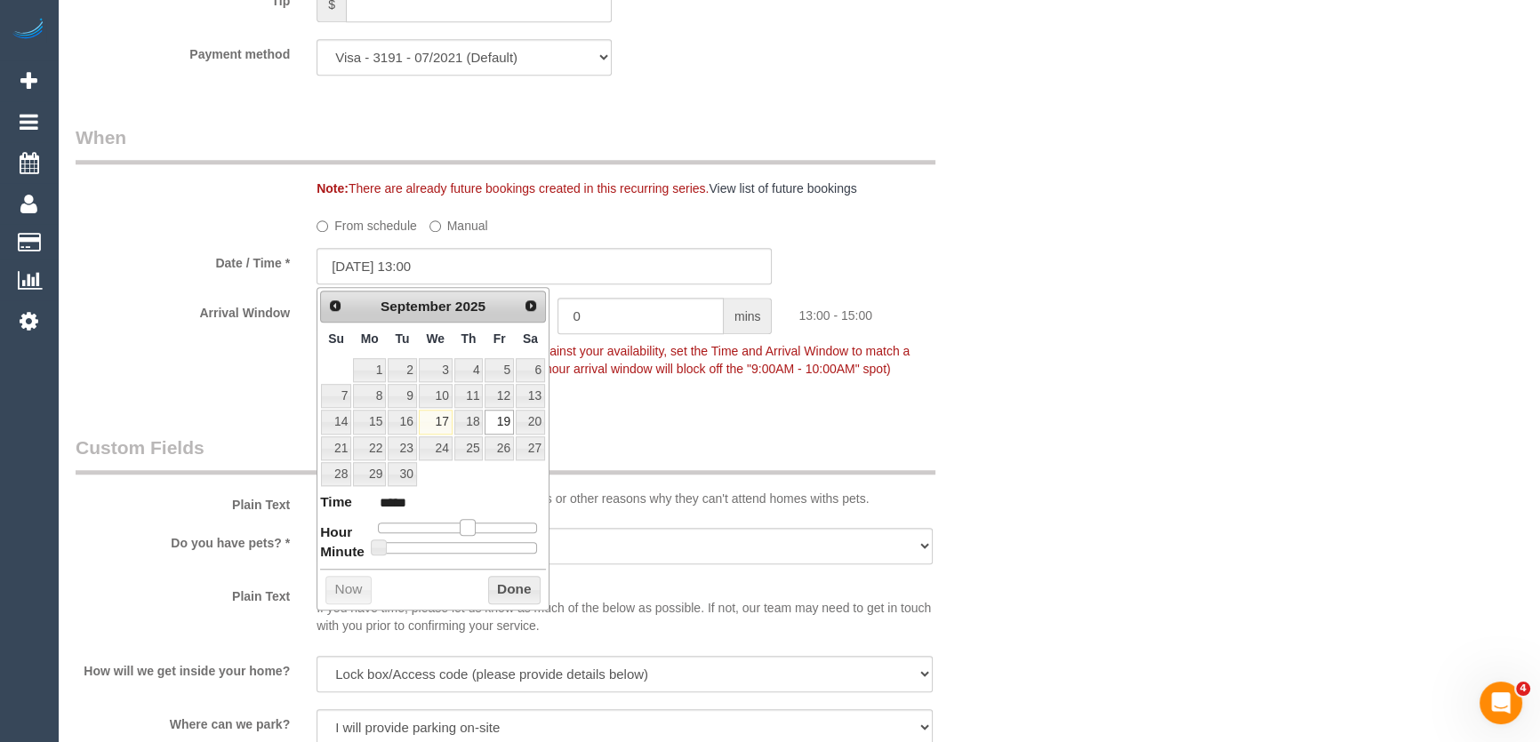
type input "*****"
drag, startPoint x: 454, startPoint y: 525, endPoint x: 478, endPoint y: 525, distance: 24.0
click at [478, 525] on span at bounding box center [474, 527] width 16 height 16
click at [650, 421] on div "Who Email* [EMAIL_ADDRESS][PERSON_NAME][DOMAIN_NAME] Name * [GEOGRAPHIC_DATA][P…" at bounding box center [544, 353] width 965 height 4133
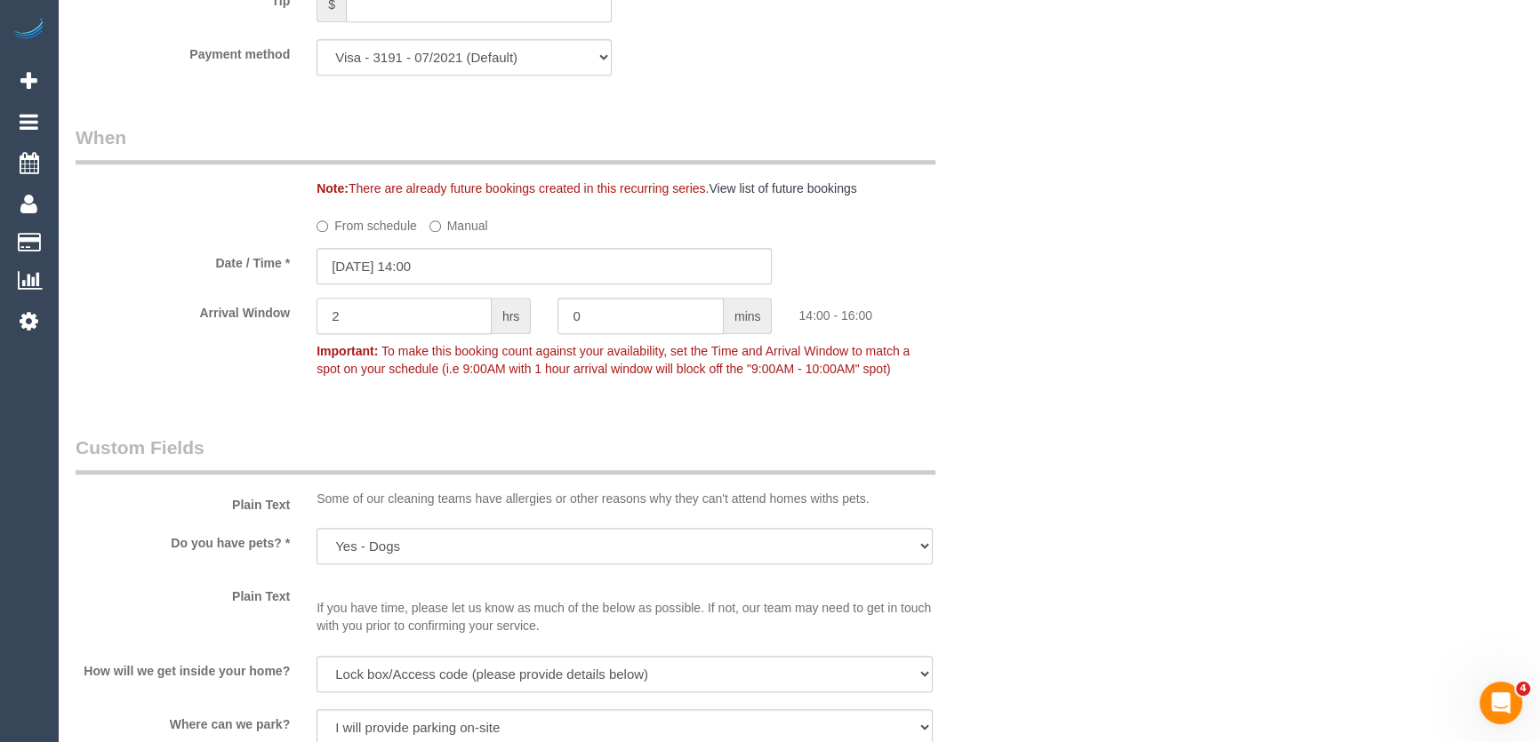
click at [372, 320] on input "2" at bounding box center [404, 316] width 175 height 36
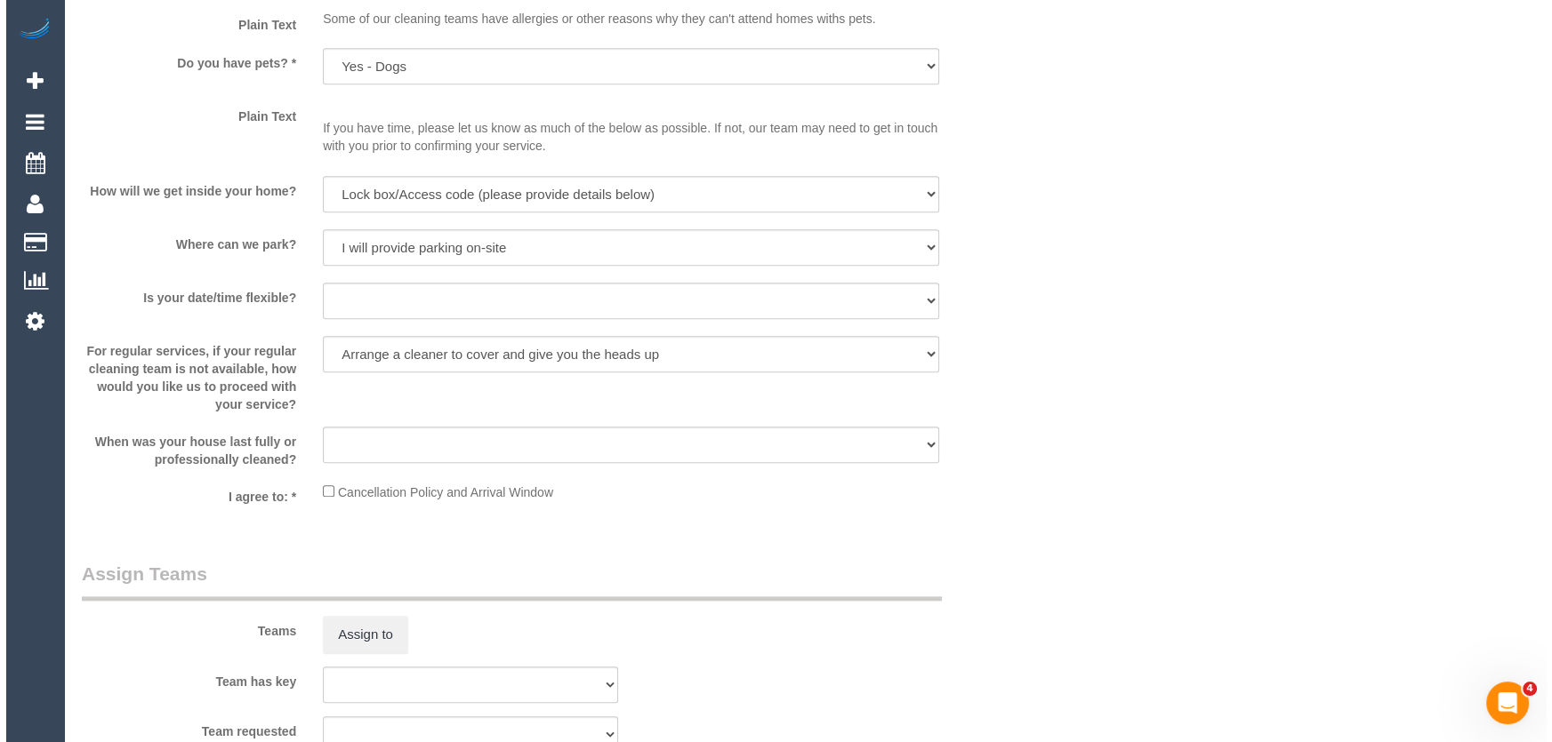
scroll to position [2425, 0]
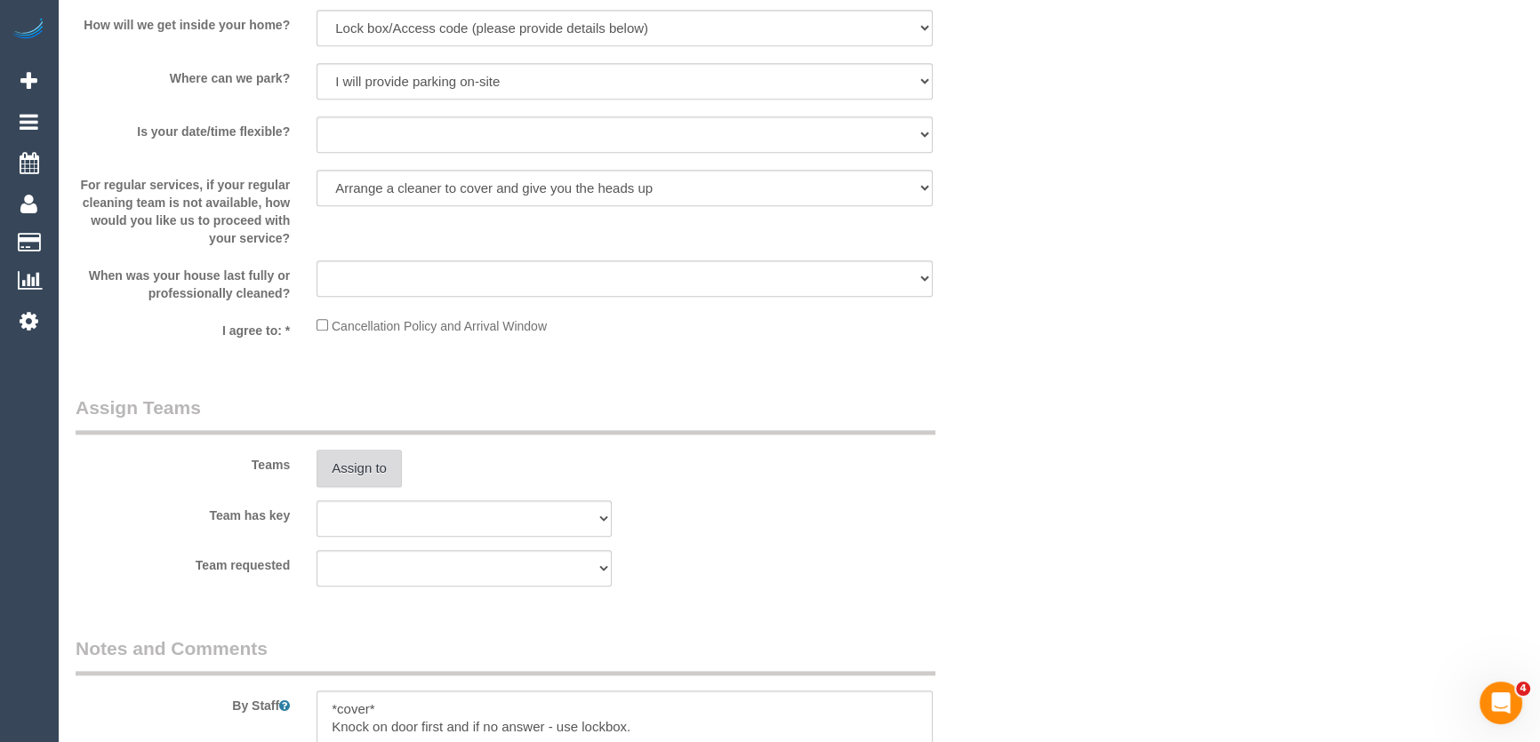
type input "1"
click at [368, 463] on button "Assign to" at bounding box center [359, 468] width 85 height 37
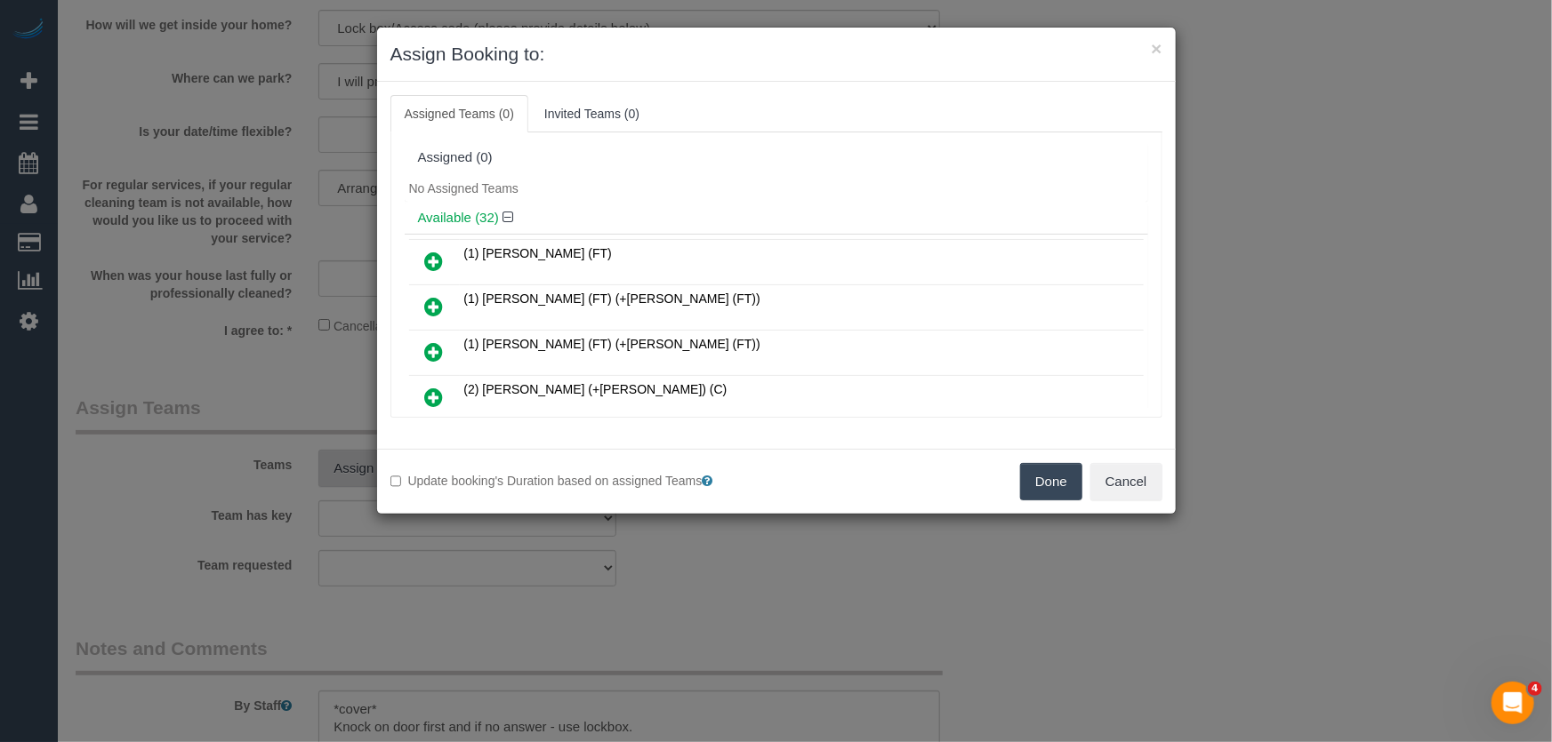
scroll to position [200, 0]
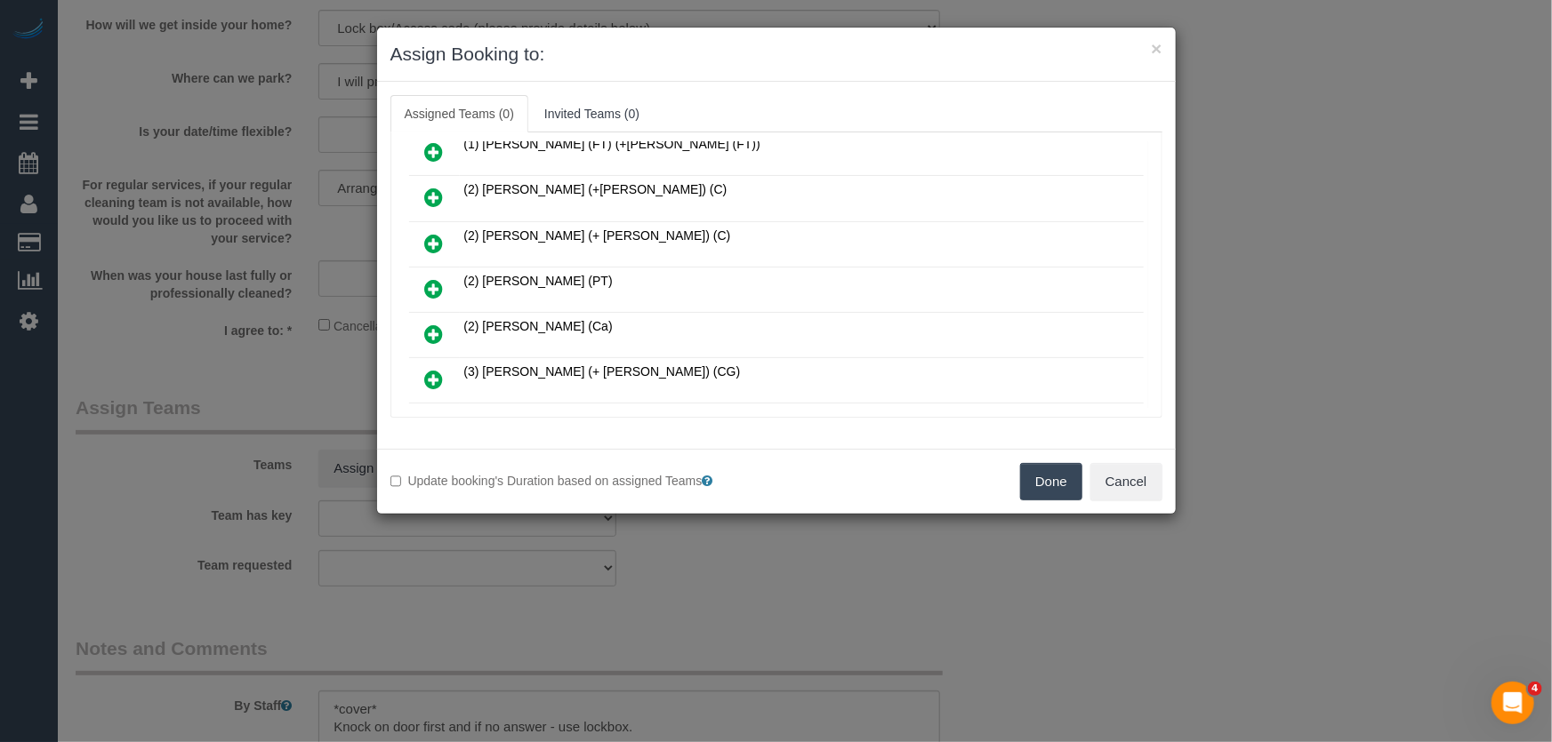
click at [429, 281] on icon at bounding box center [434, 288] width 19 height 21
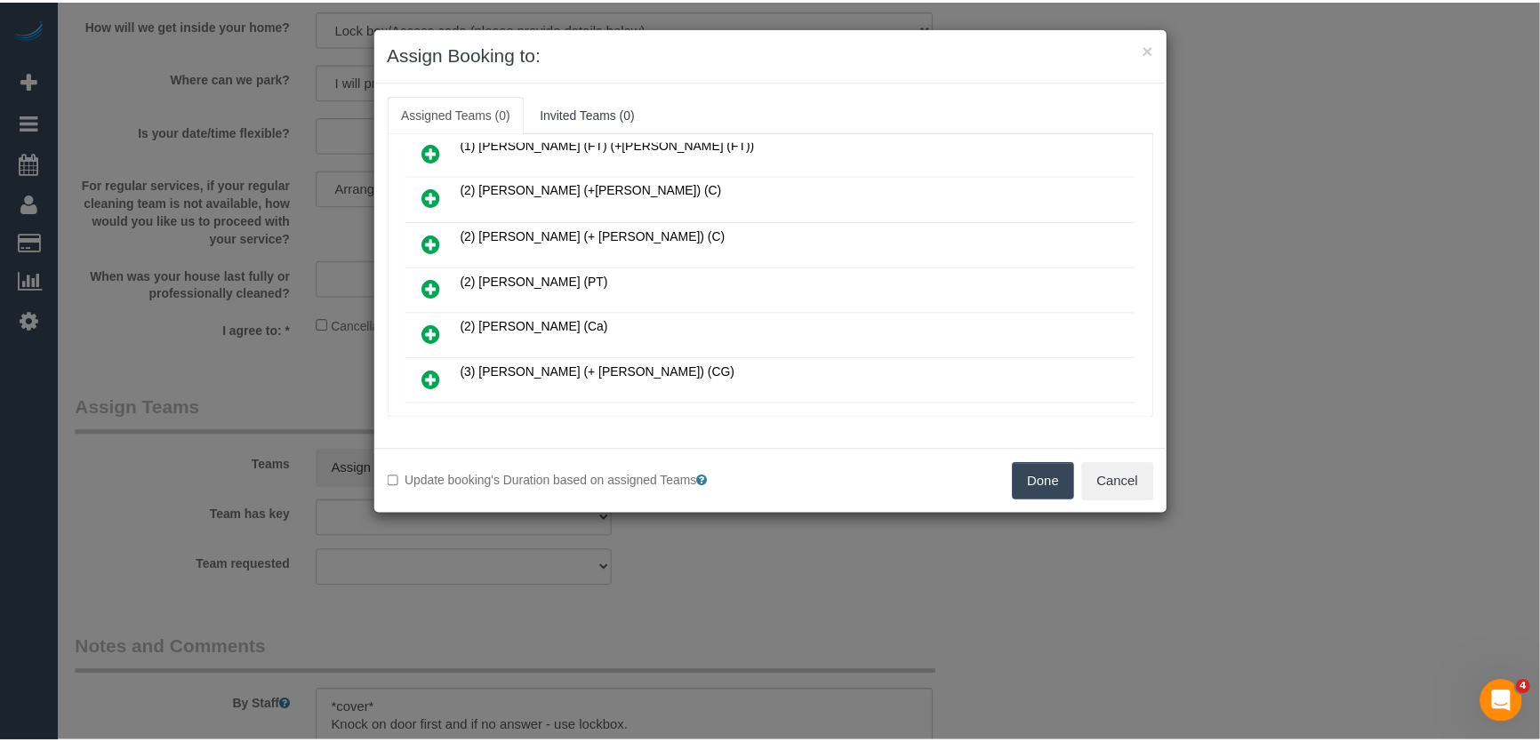
scroll to position [241, 0]
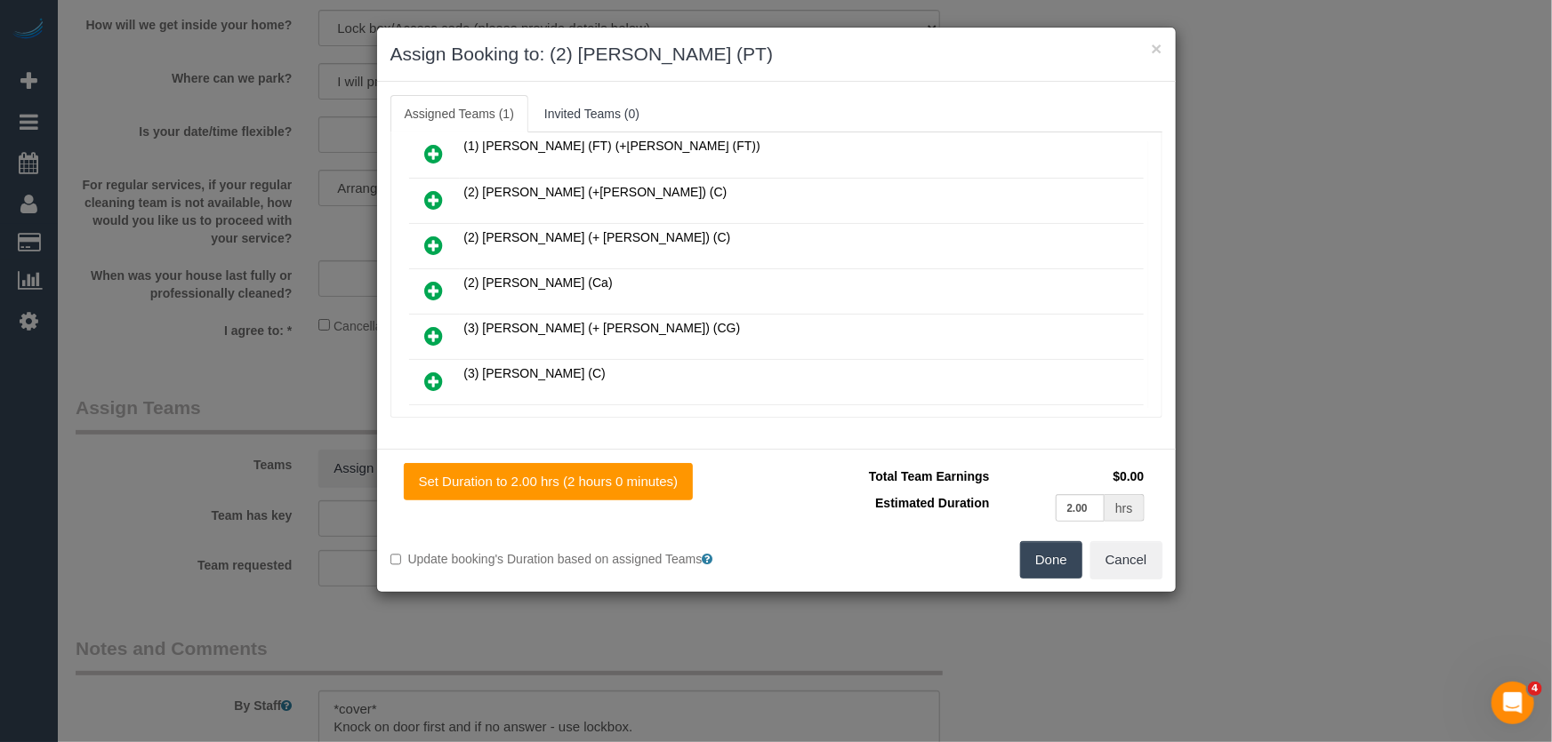
click at [1042, 562] on button "Done" at bounding box center [1051, 559] width 62 height 37
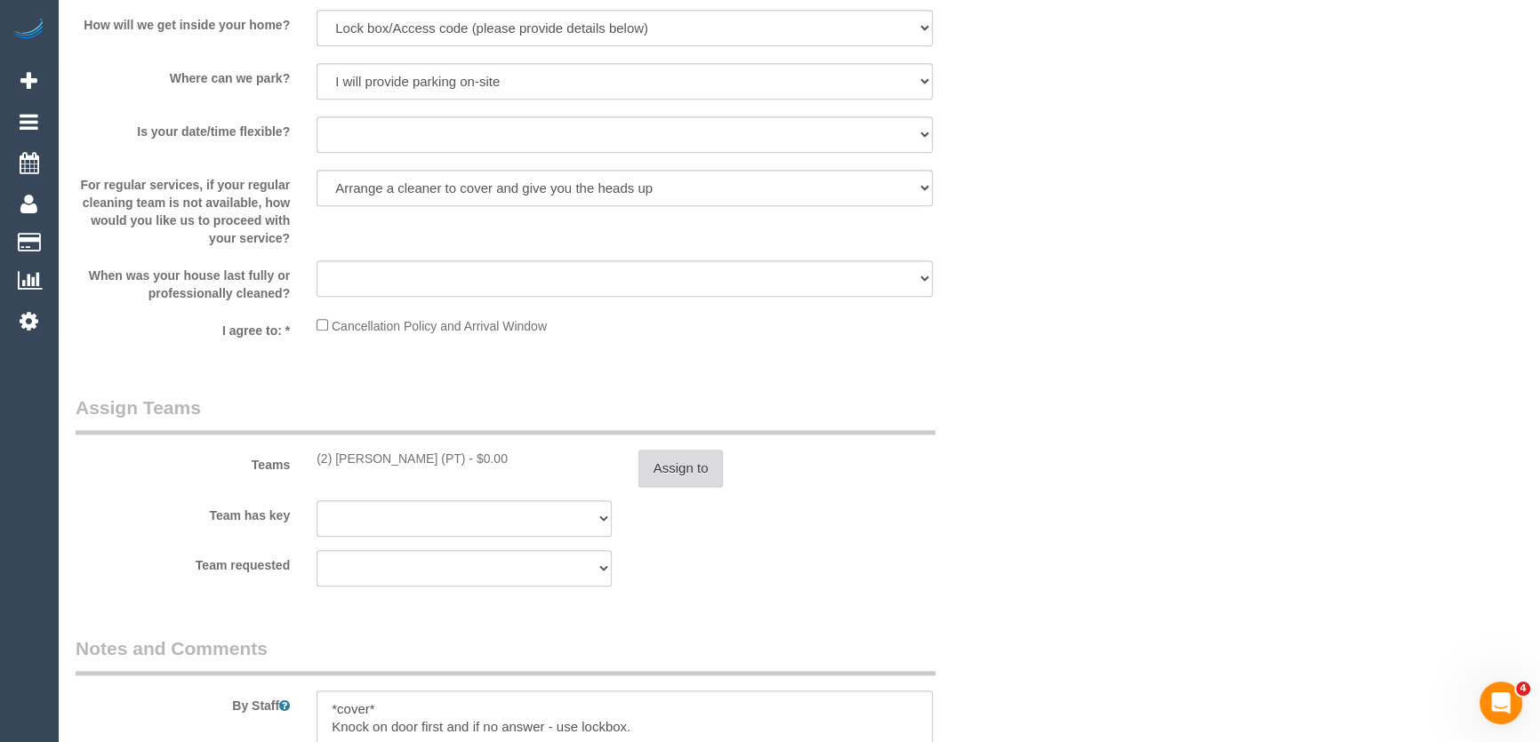
click at [667, 471] on button "Assign to" at bounding box center [680, 468] width 85 height 37
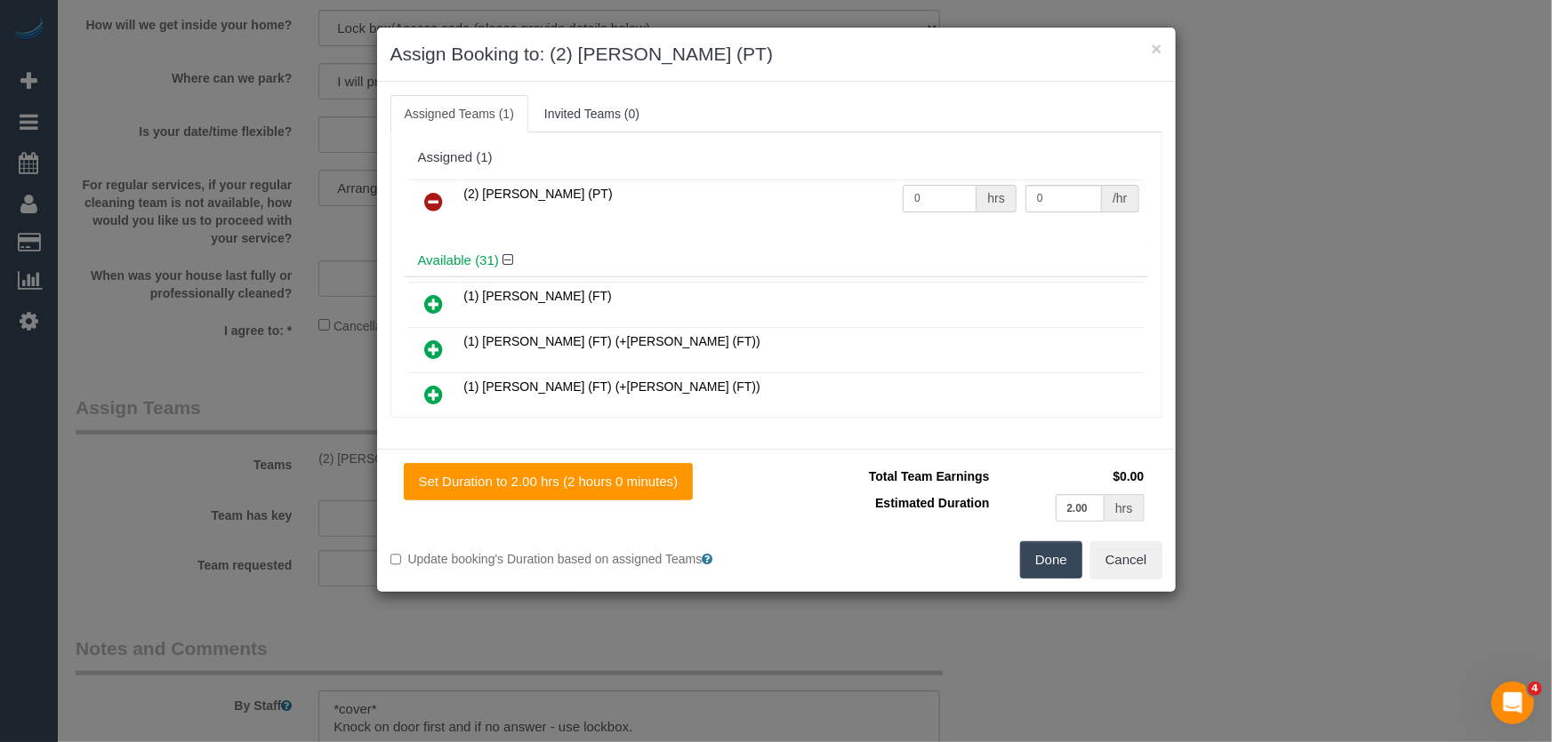
click at [931, 195] on input "0" at bounding box center [939, 199] width 74 height 28
type input "2"
type input "37.5"
click at [1064, 559] on button "Done" at bounding box center [1051, 559] width 62 height 37
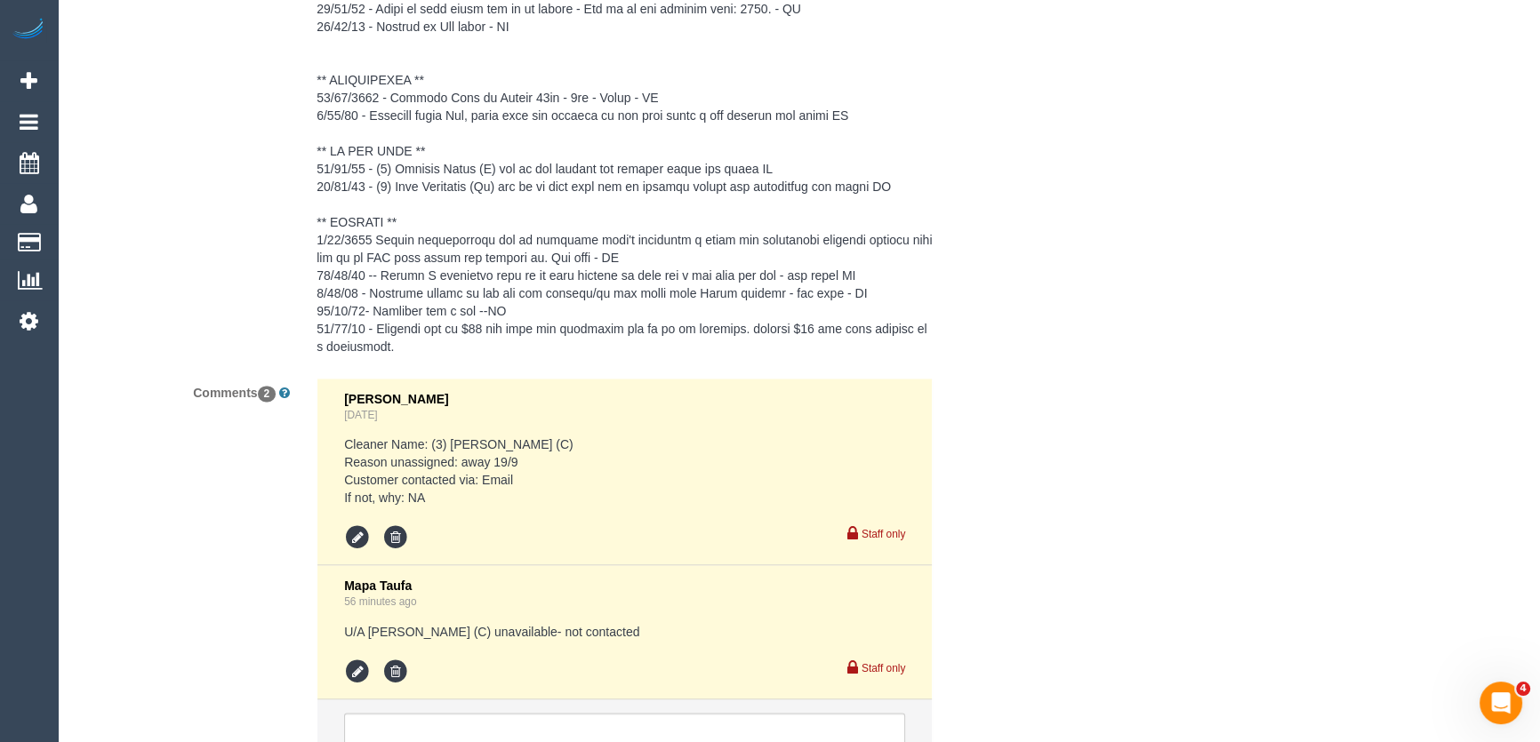
scroll to position [3517, 0]
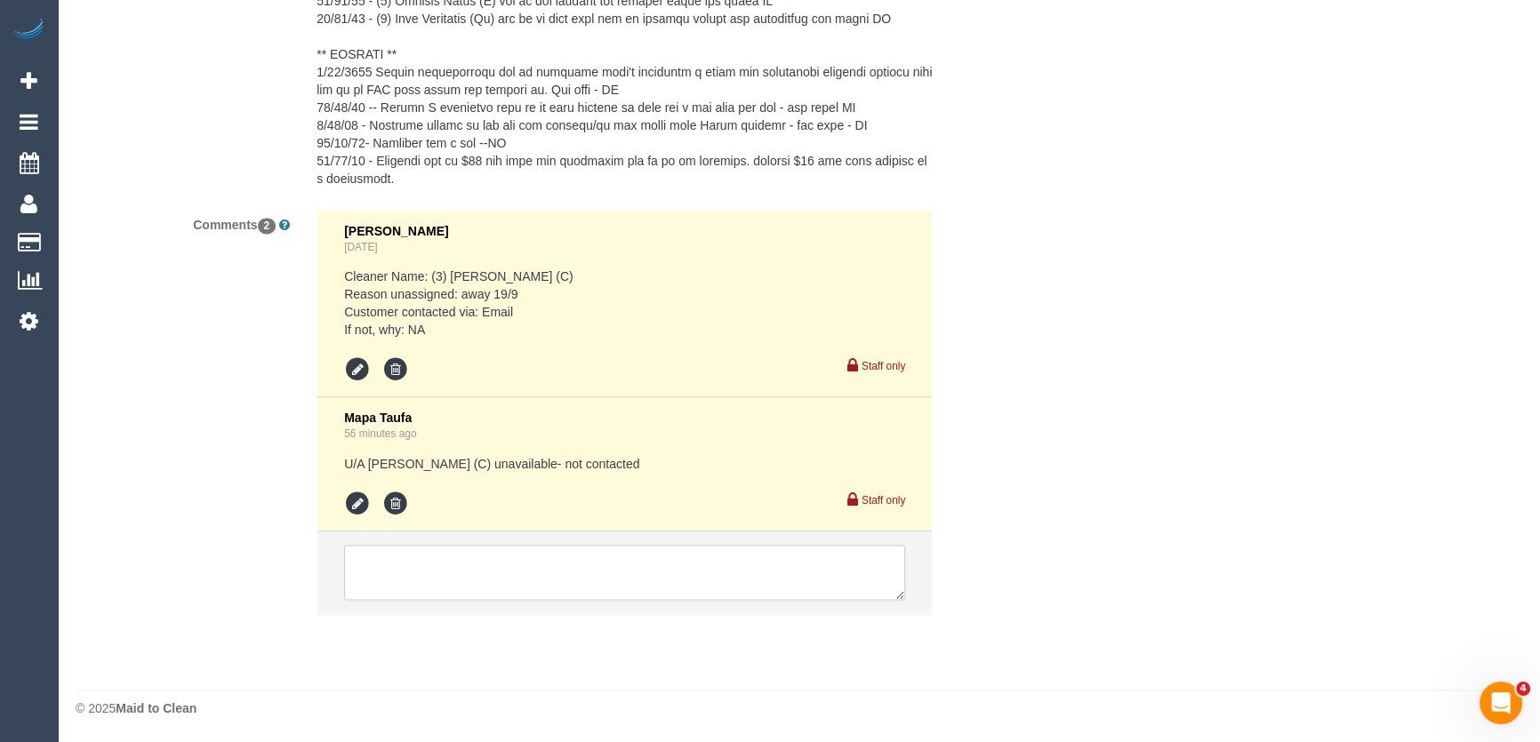
click at [555, 565] on textarea at bounding box center [624, 572] width 561 height 55
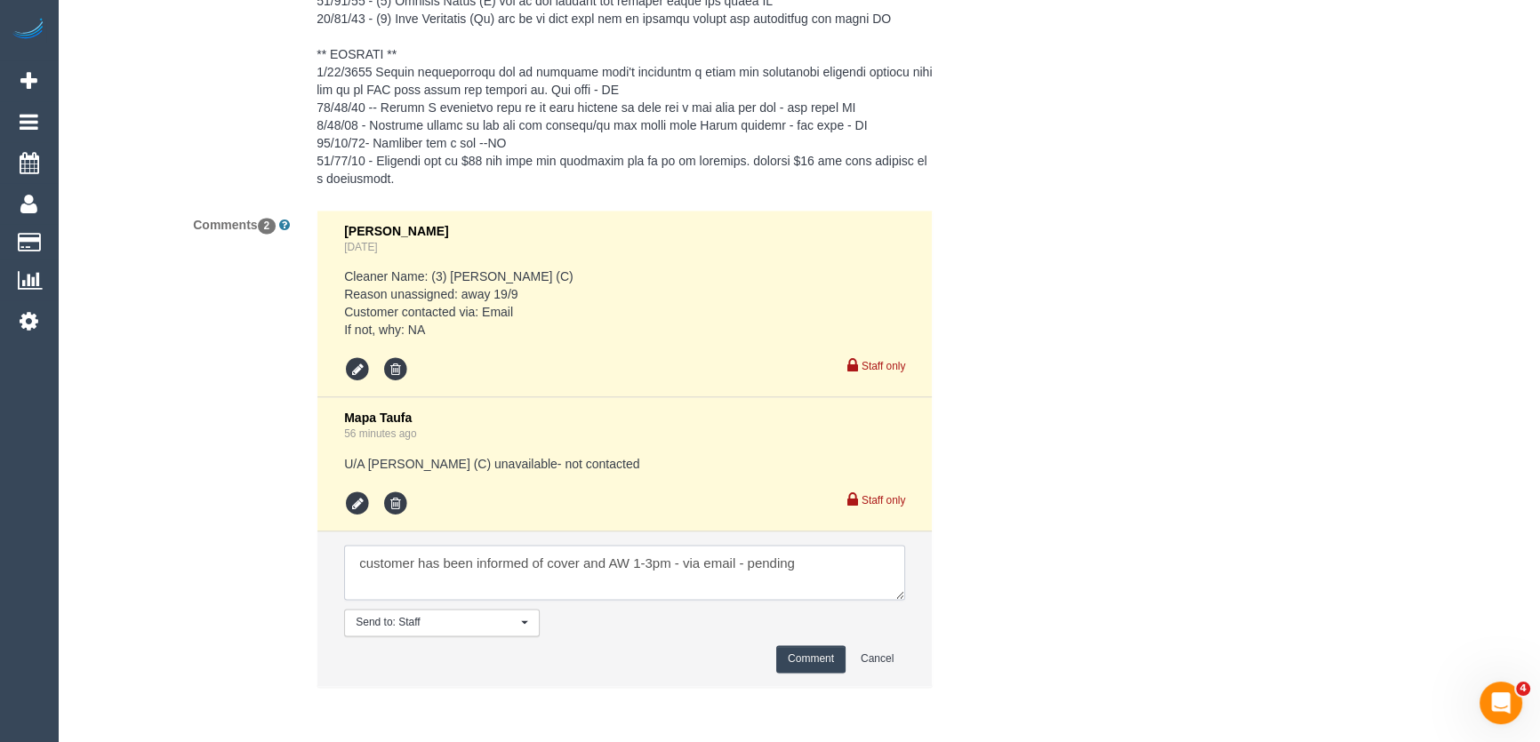
type textarea "customer has been informed of cover and AW 1-3pm - via email - pending"
click at [802, 658] on button "Comment" at bounding box center [810, 660] width 69 height 28
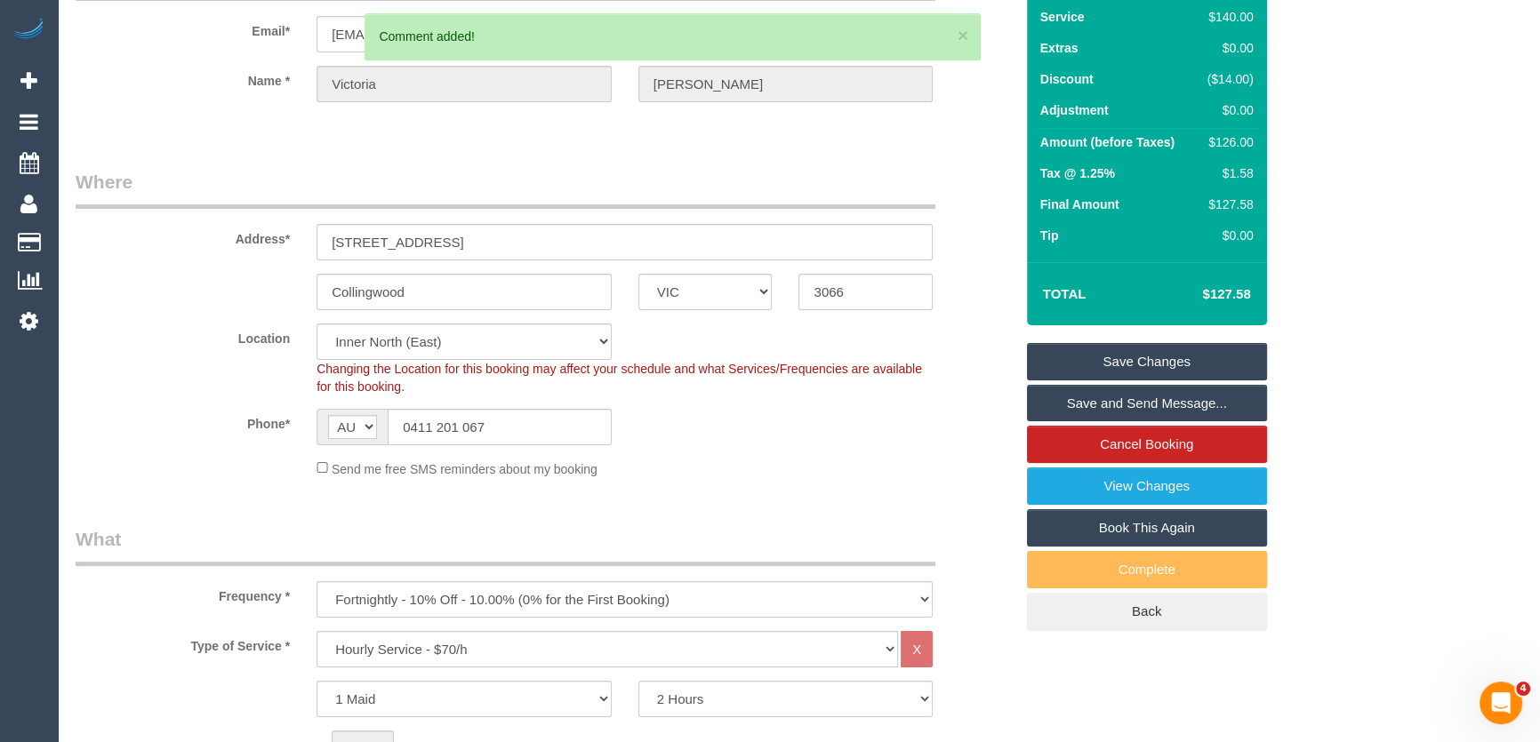
scroll to position [0, 0]
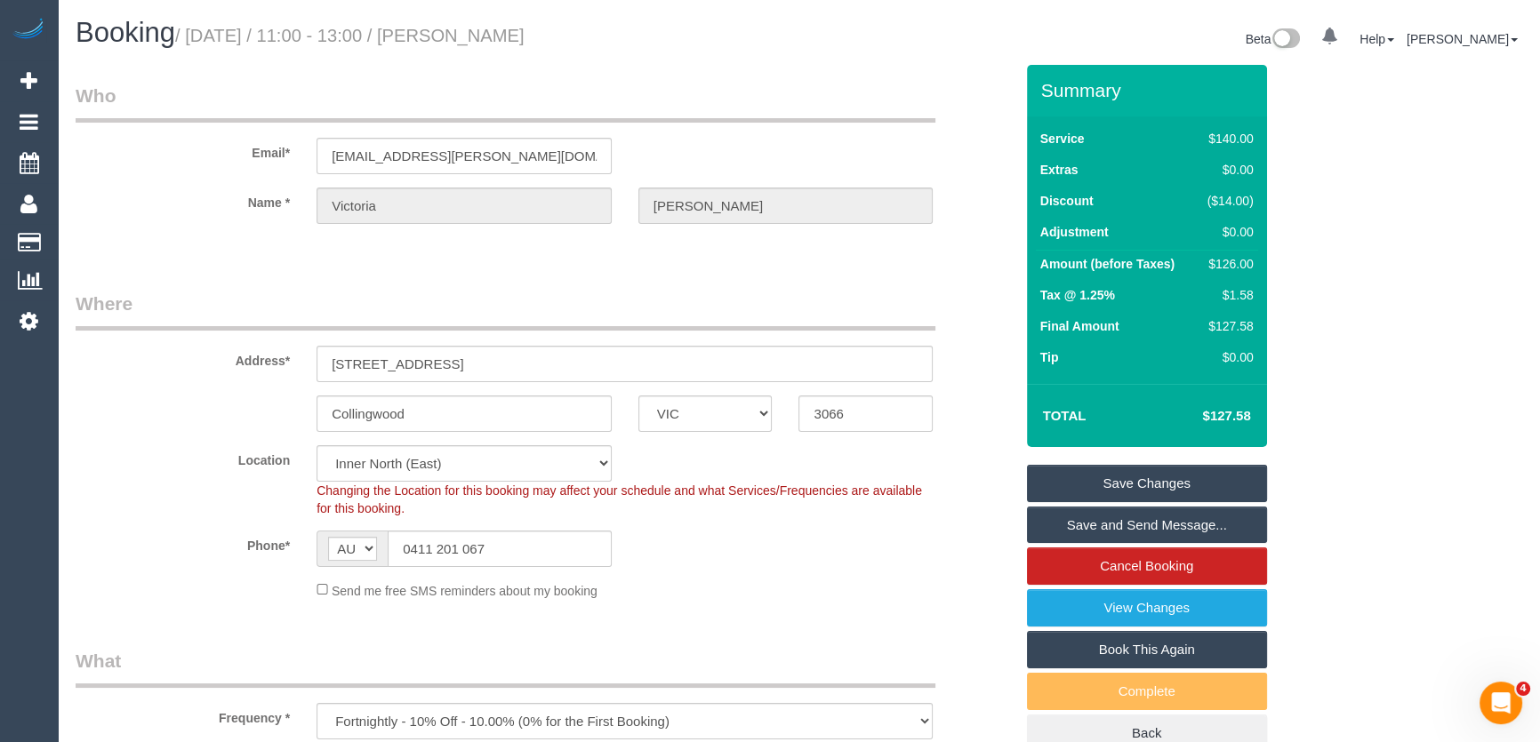
click at [514, 30] on small "/ September 19, 2025 / 11:00 - 13:00 / Victoria Hart" at bounding box center [349, 36] width 349 height 20
copy small "Victoria Hart"
click at [525, 170] on input "victoria.s.hart@gmail.com" at bounding box center [464, 156] width 295 height 36
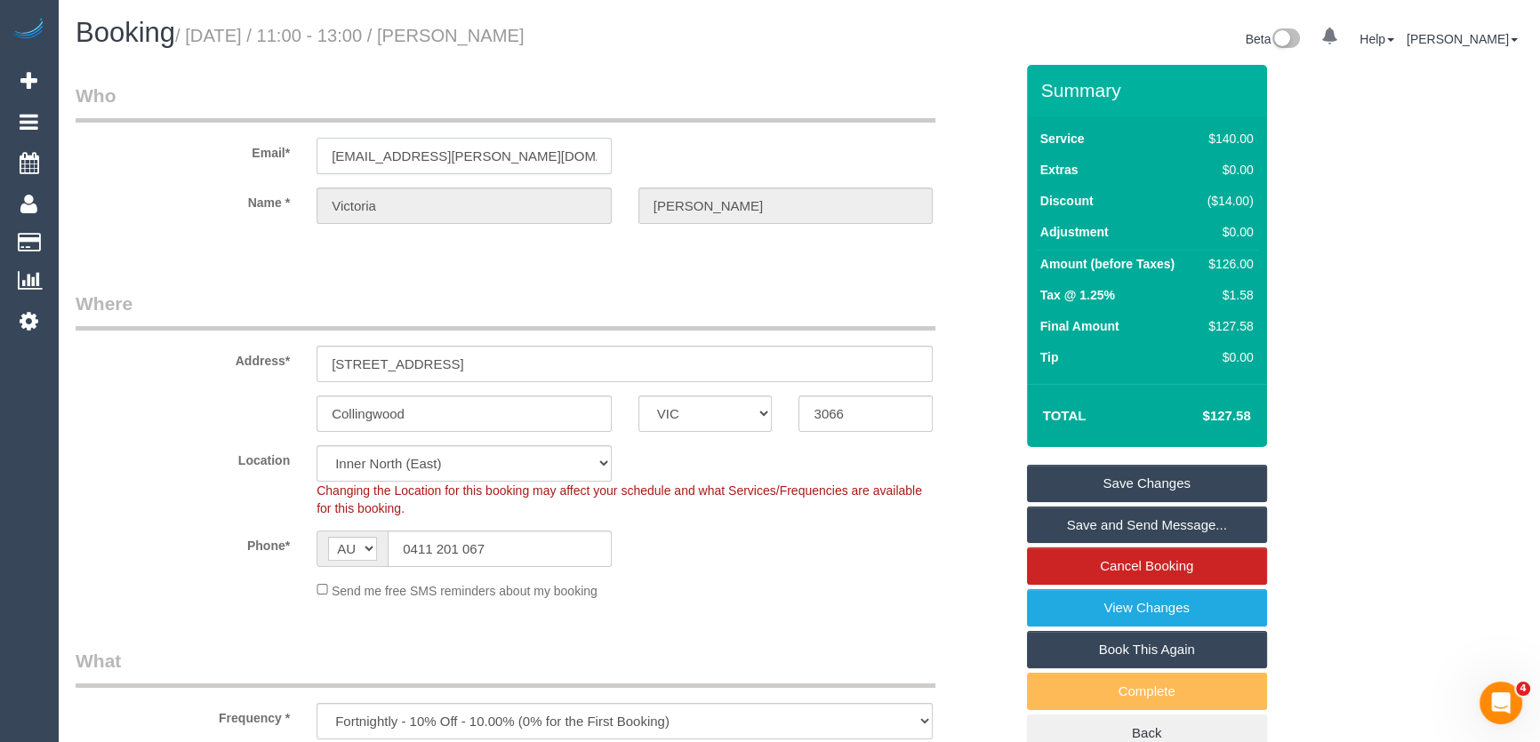
click at [525, 170] on input "victoria.s.hart@gmail.com" at bounding box center [464, 156] width 295 height 36
click at [1163, 481] on link "Save Changes" at bounding box center [1147, 483] width 240 height 37
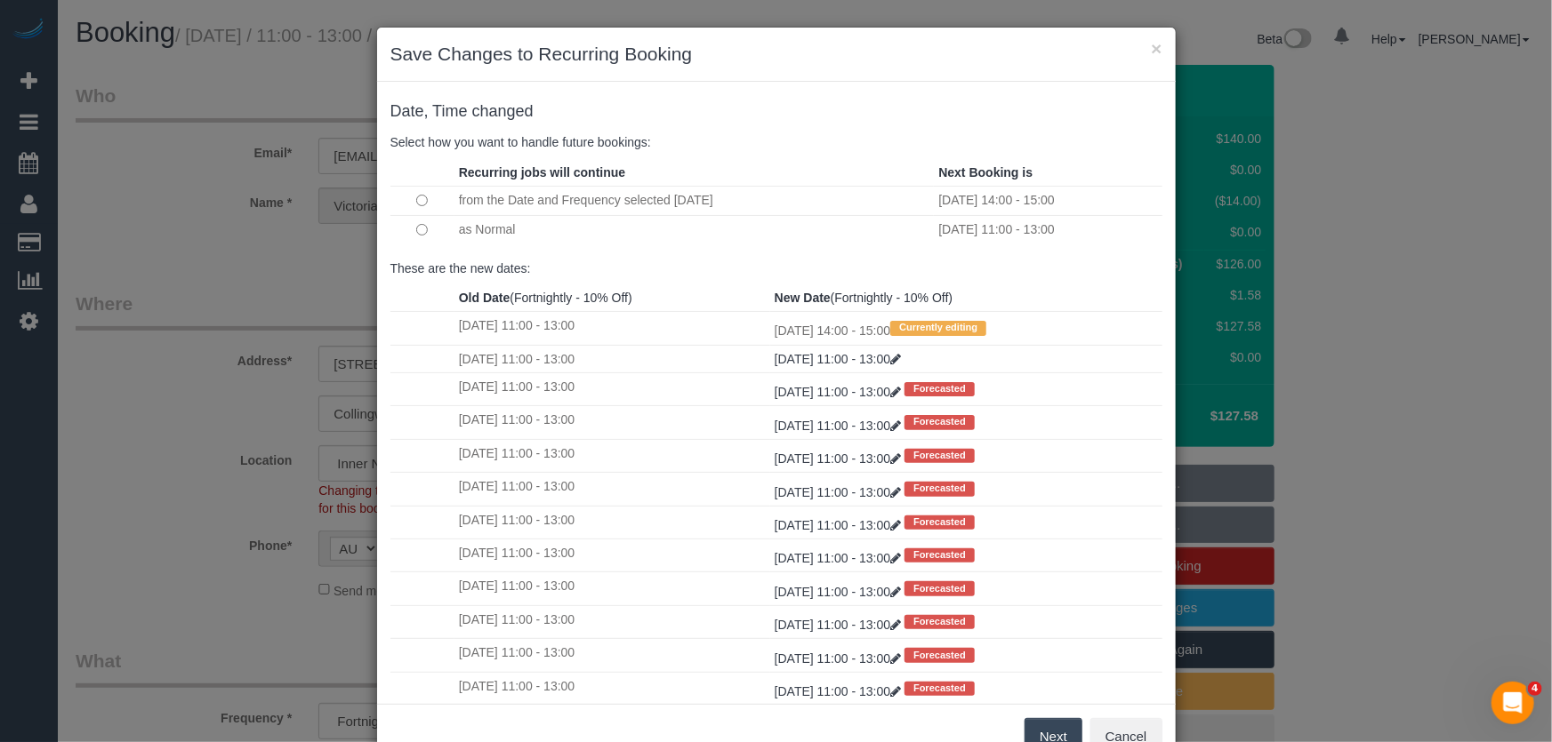
click at [1035, 724] on button "Next" at bounding box center [1053, 736] width 58 height 37
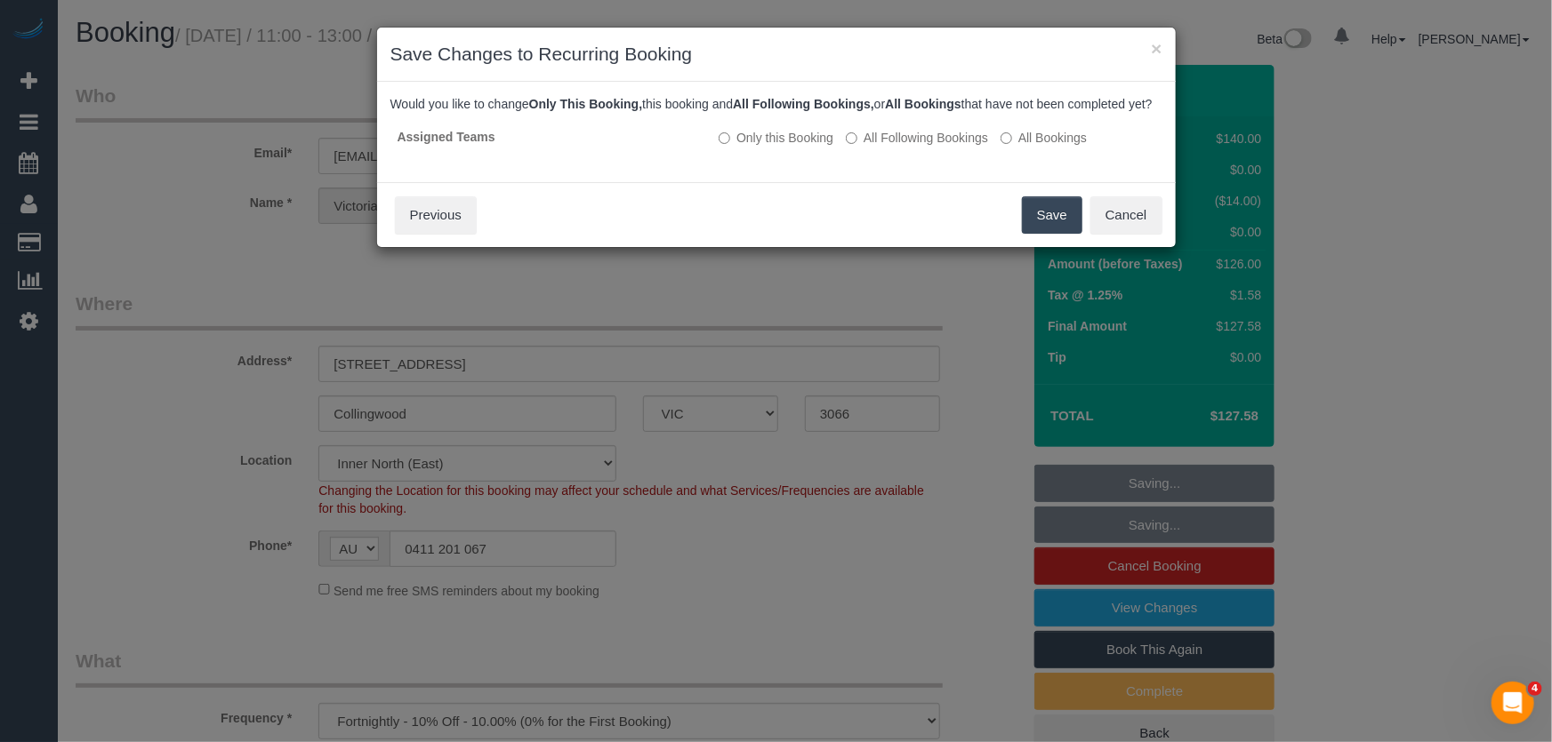
click at [1039, 234] on button "Save" at bounding box center [1052, 215] width 60 height 37
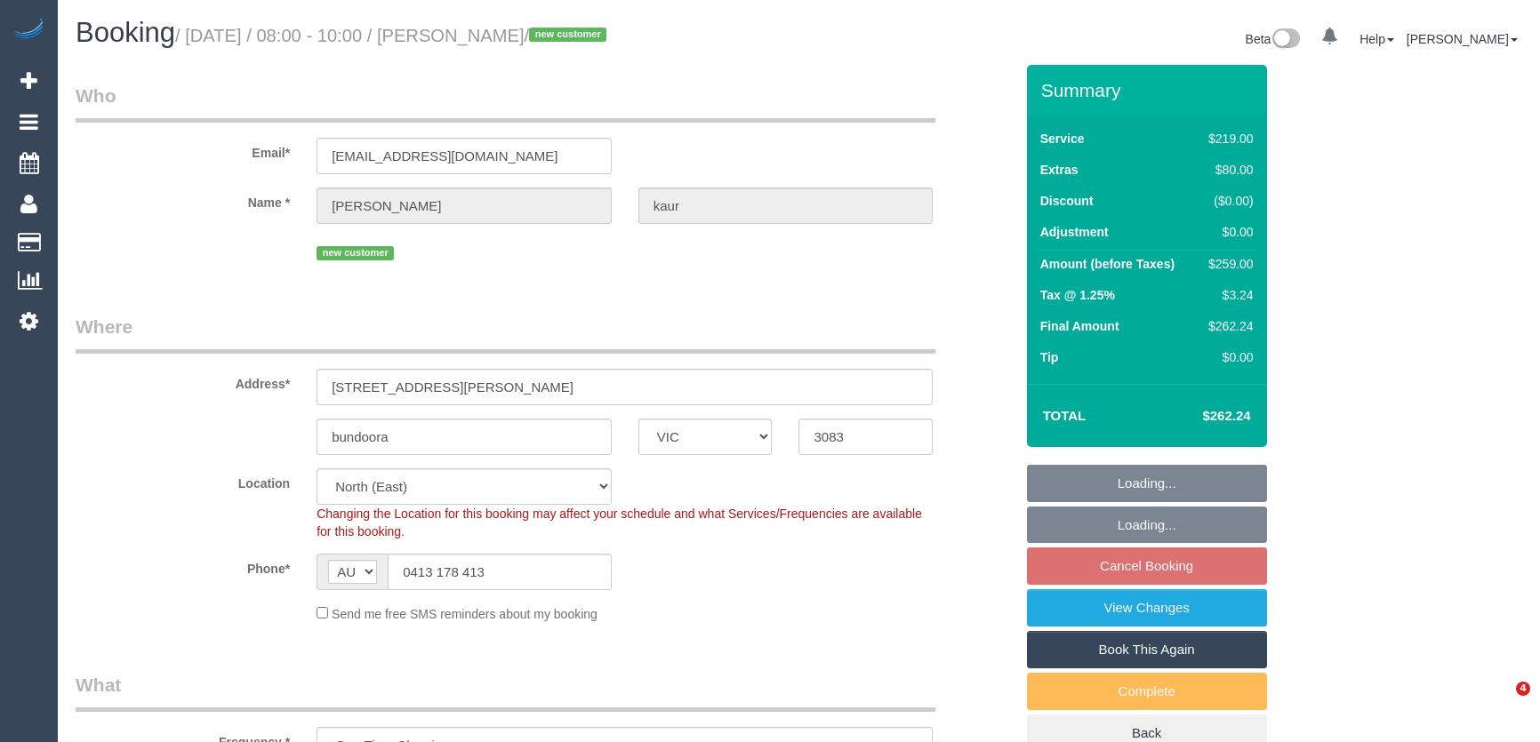
select select "VIC"
select select "spot1"
select select "number:27"
select select "number:14"
select select "number:19"
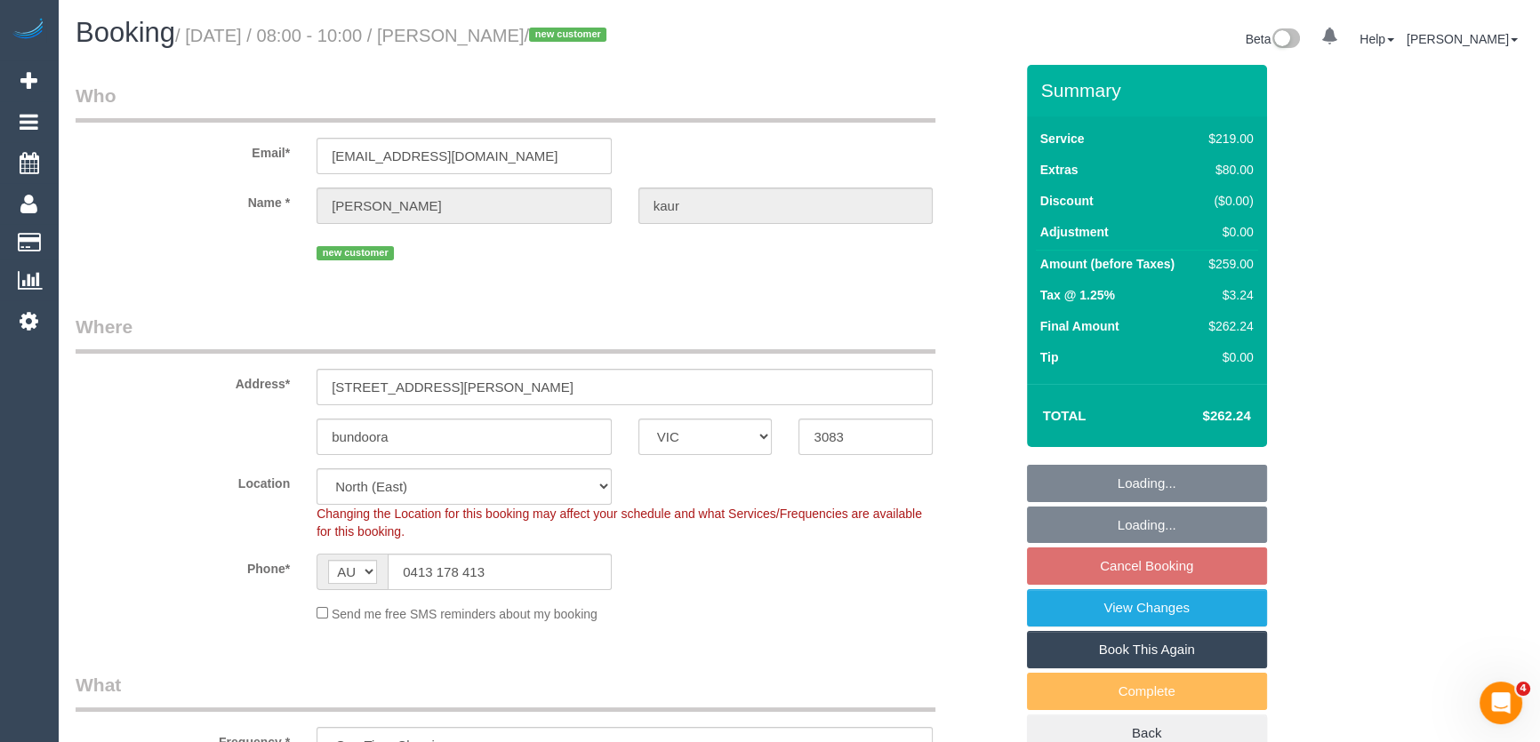
select select "number:23"
select select "number:35"
select select "number:13"
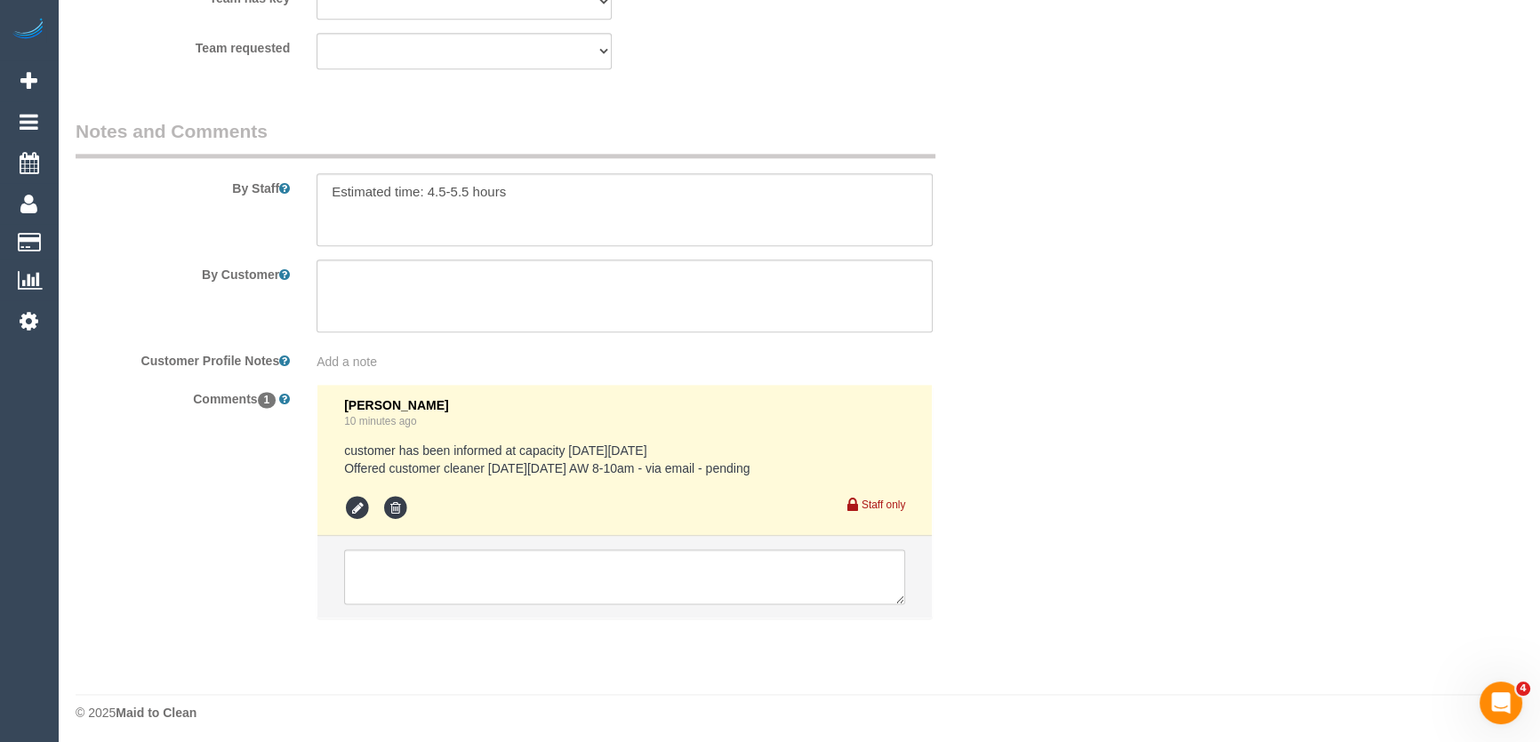
scroll to position [2848, 0]
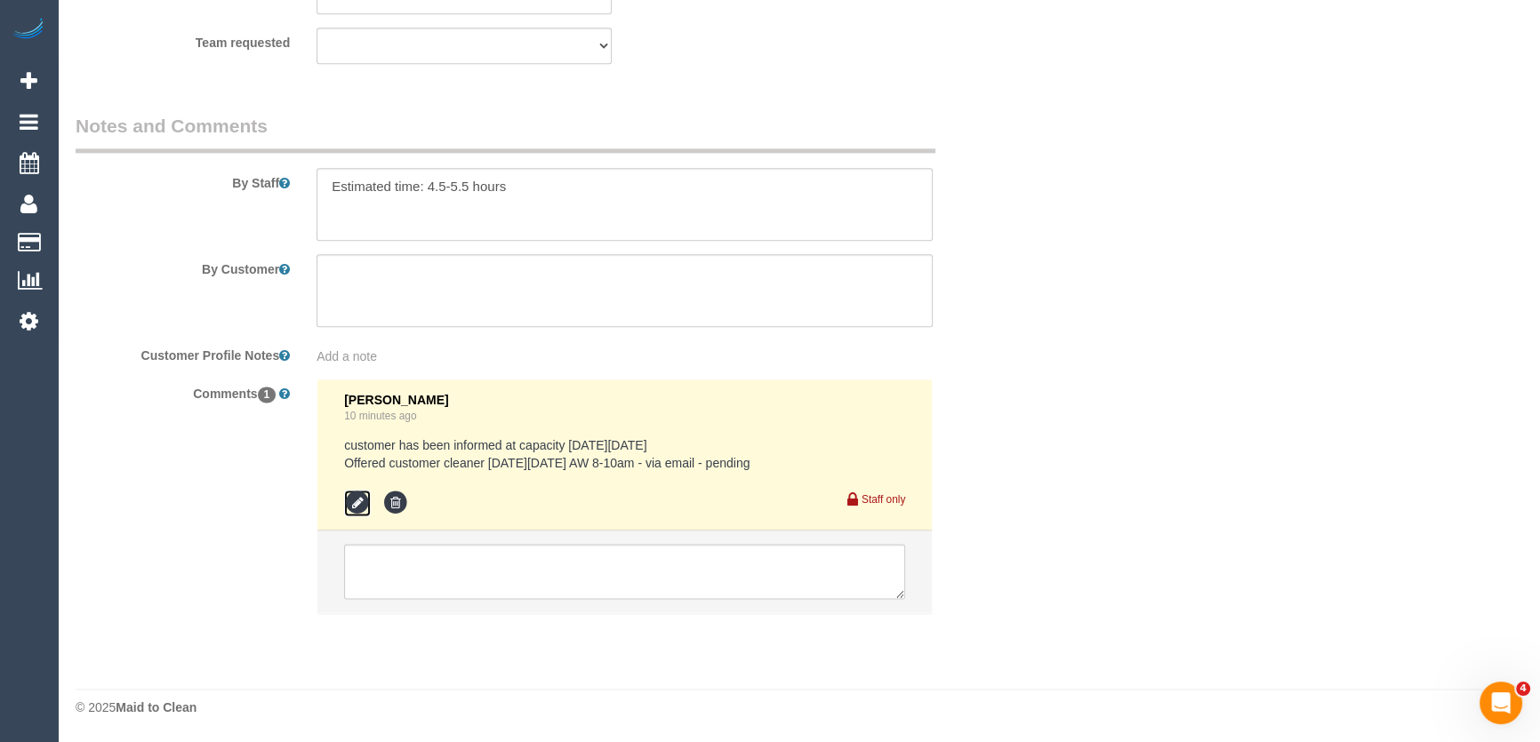
click at [364, 498] on icon at bounding box center [357, 503] width 27 height 27
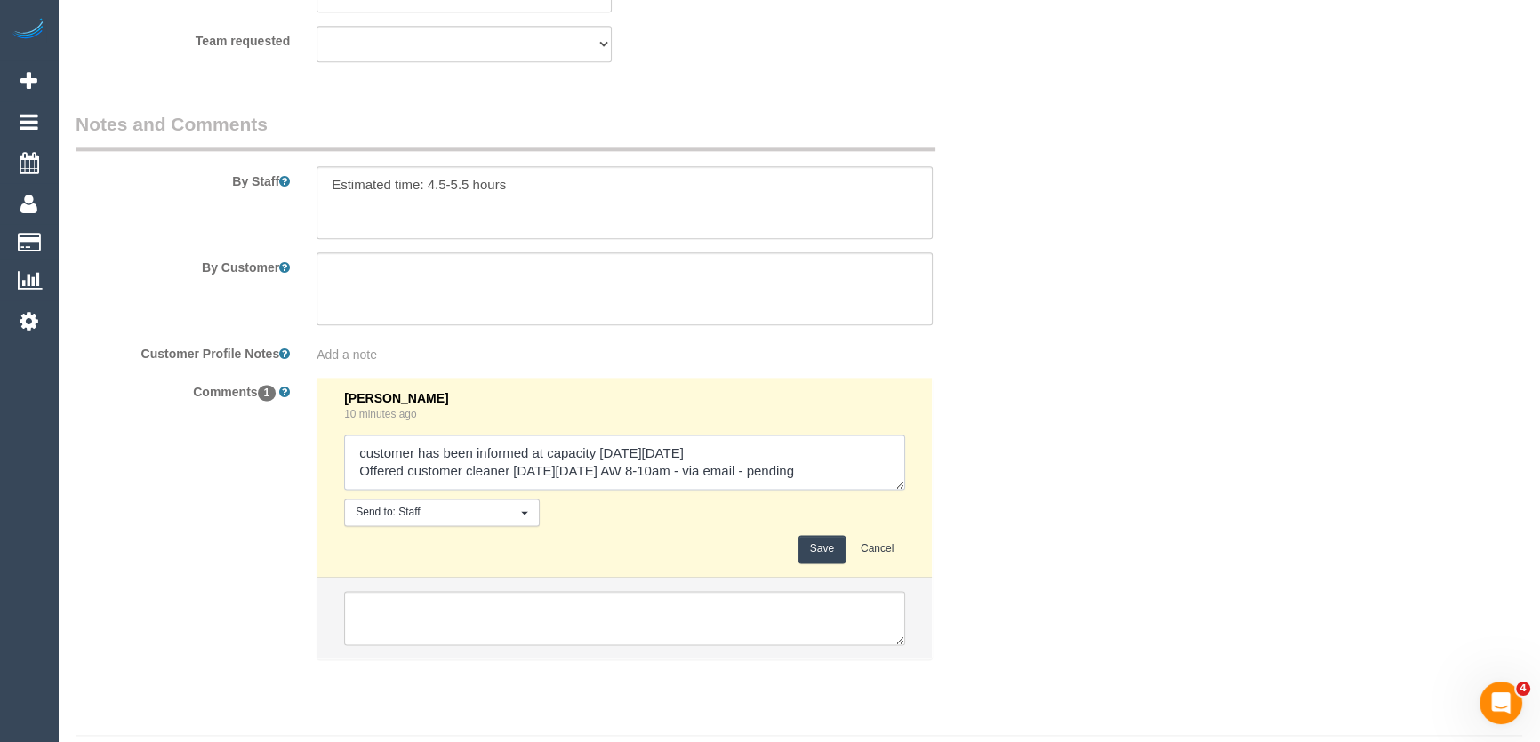
click at [844, 475] on textarea at bounding box center [624, 462] width 561 height 55
type textarea "customer has been informed at capacity [DATE][DATE] Offered customer cleaner [D…"
click at [828, 557] on button "Save" at bounding box center [821, 549] width 47 height 28
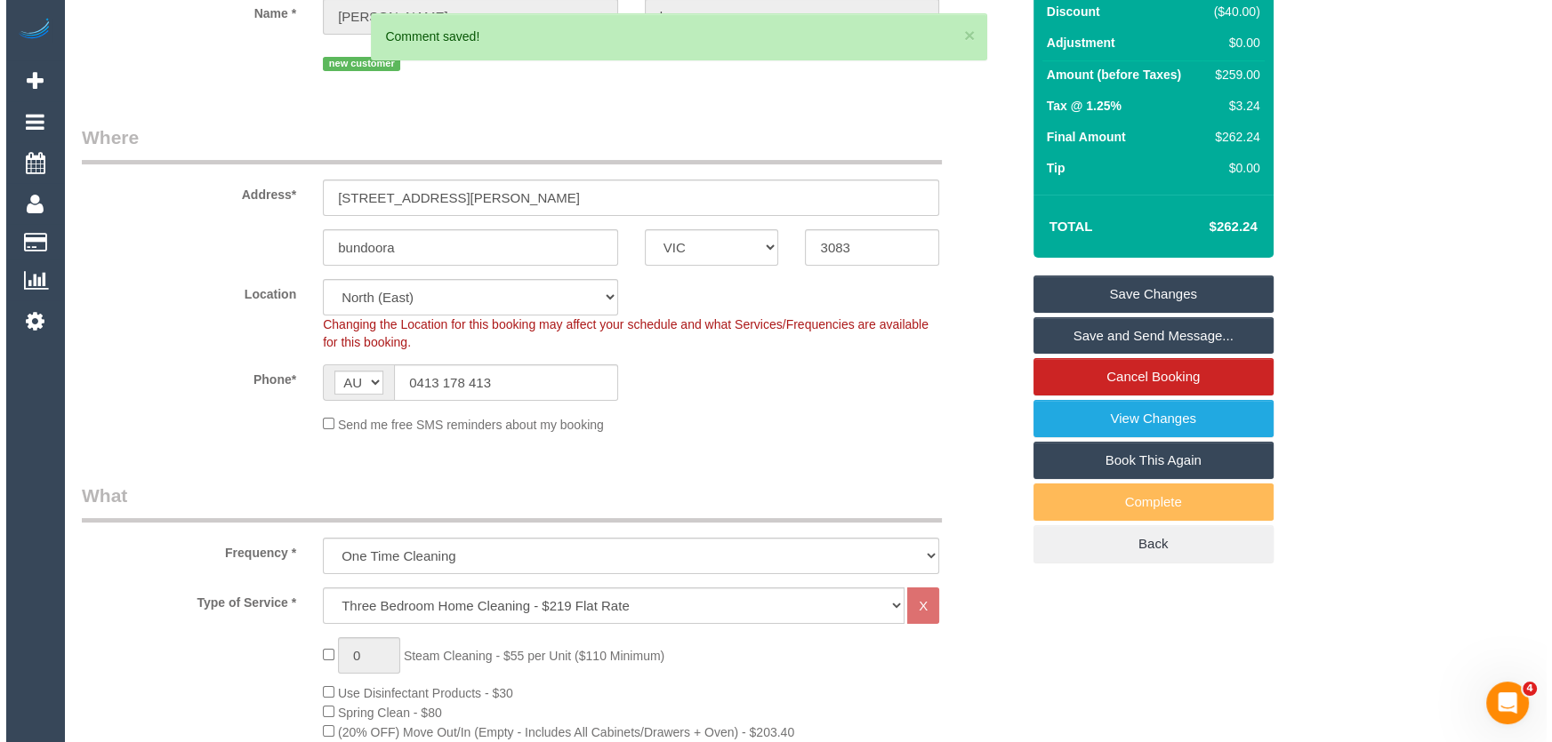
scroll to position [0, 0]
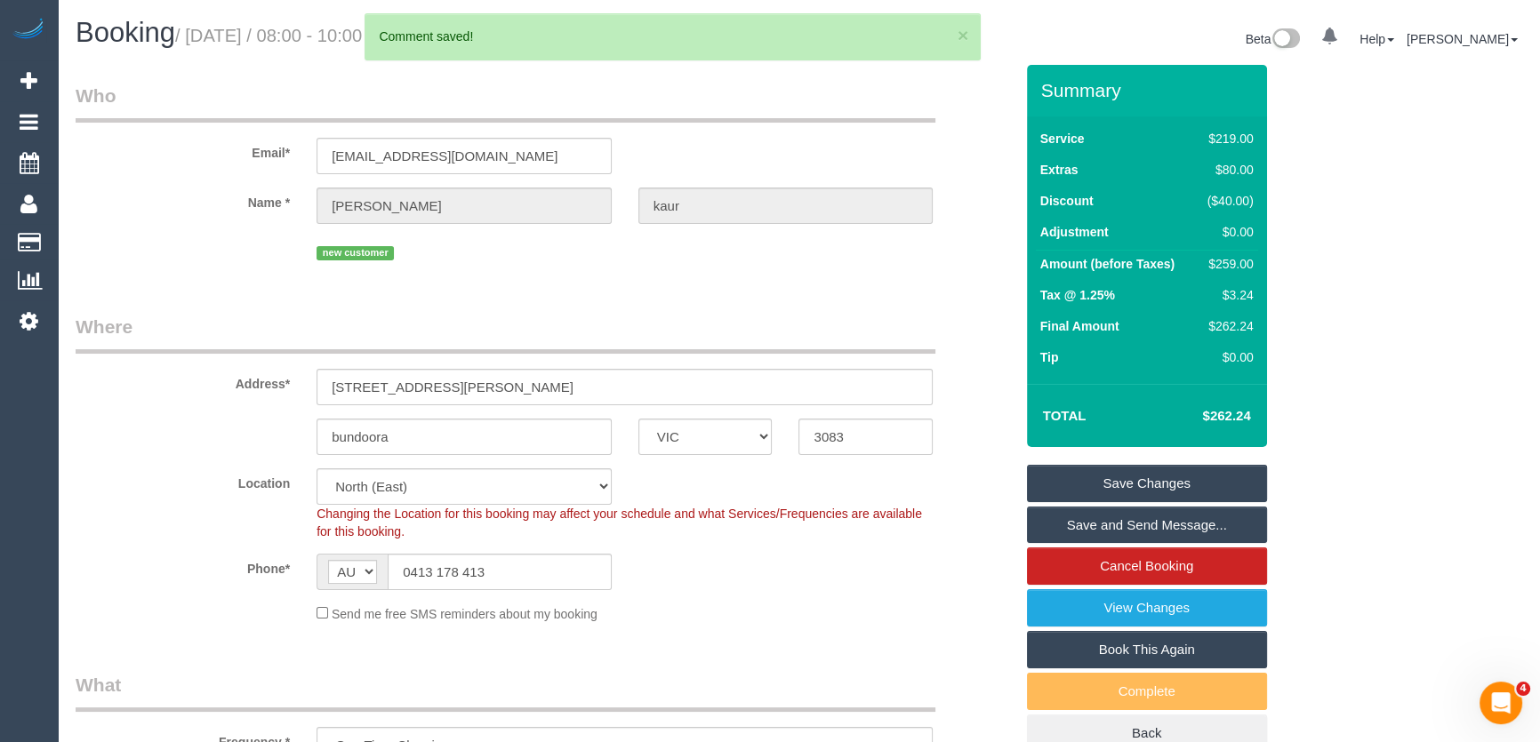
click at [1112, 527] on link "Save and Send Message..." at bounding box center [1147, 525] width 240 height 37
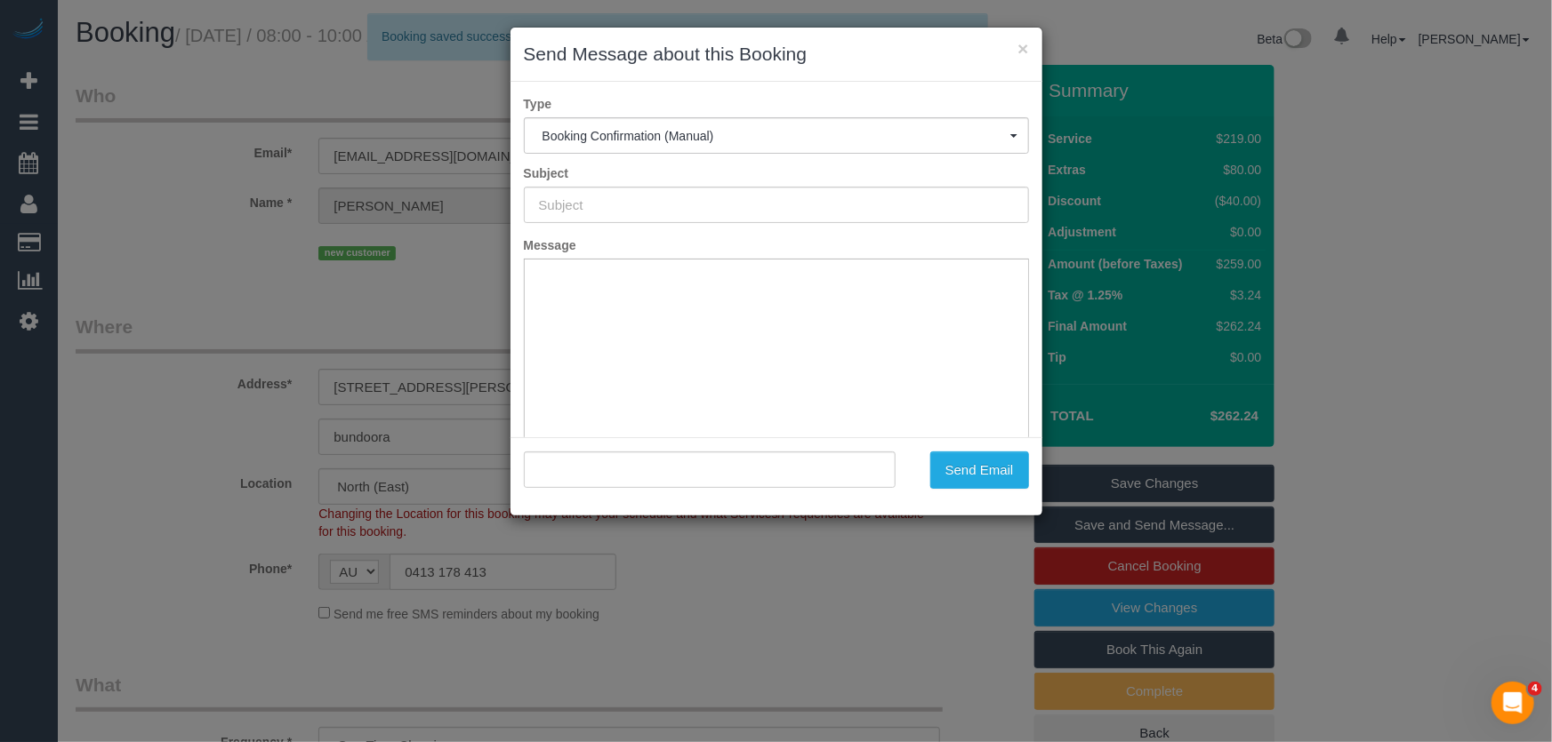
type input "Booking Confirmed"
type input ""[PERSON_NAME]" <[EMAIL_ADDRESS][DOMAIN_NAME]>"
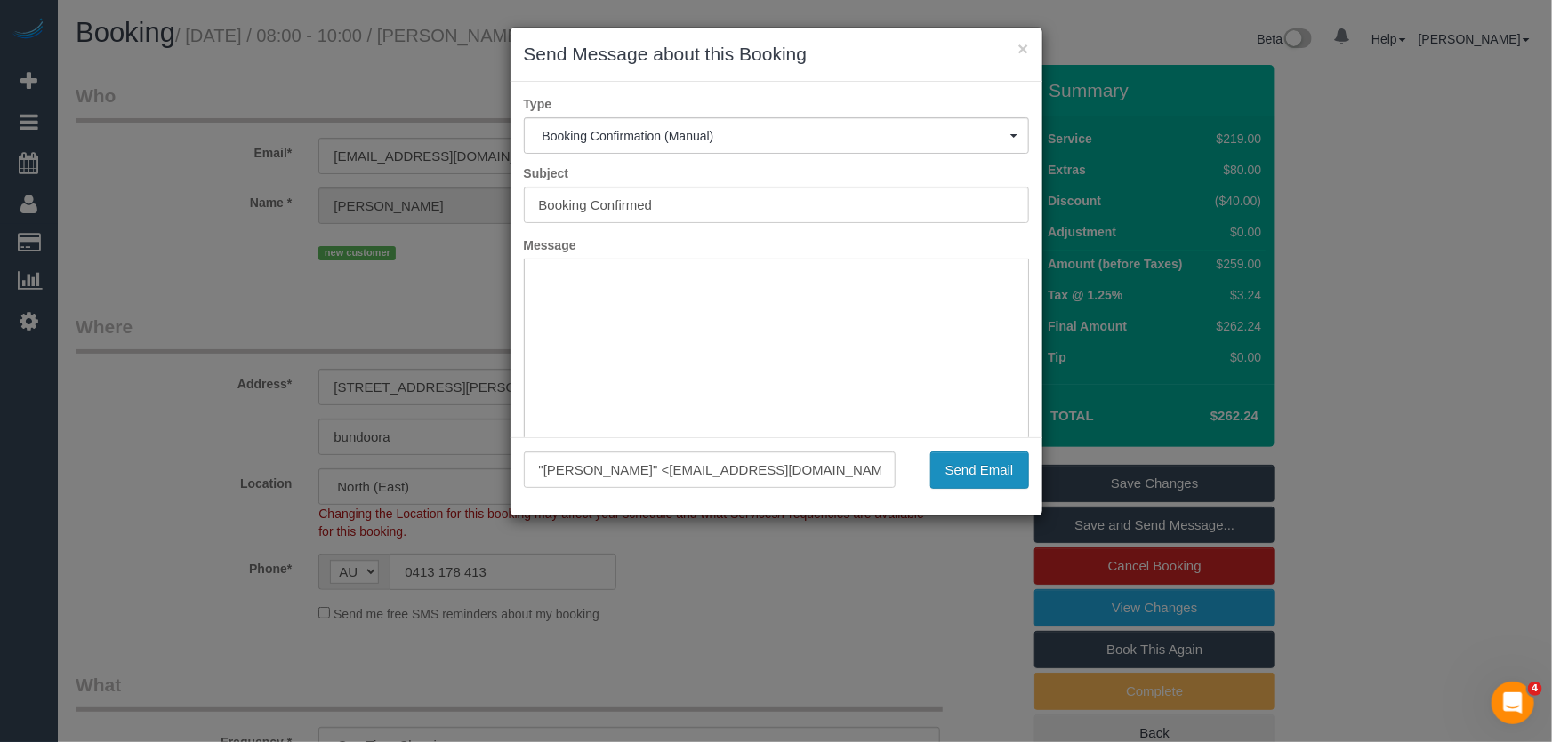
click at [993, 471] on button "Send Email" at bounding box center [979, 470] width 99 height 37
